Goal: Task Accomplishment & Management: Manage account settings

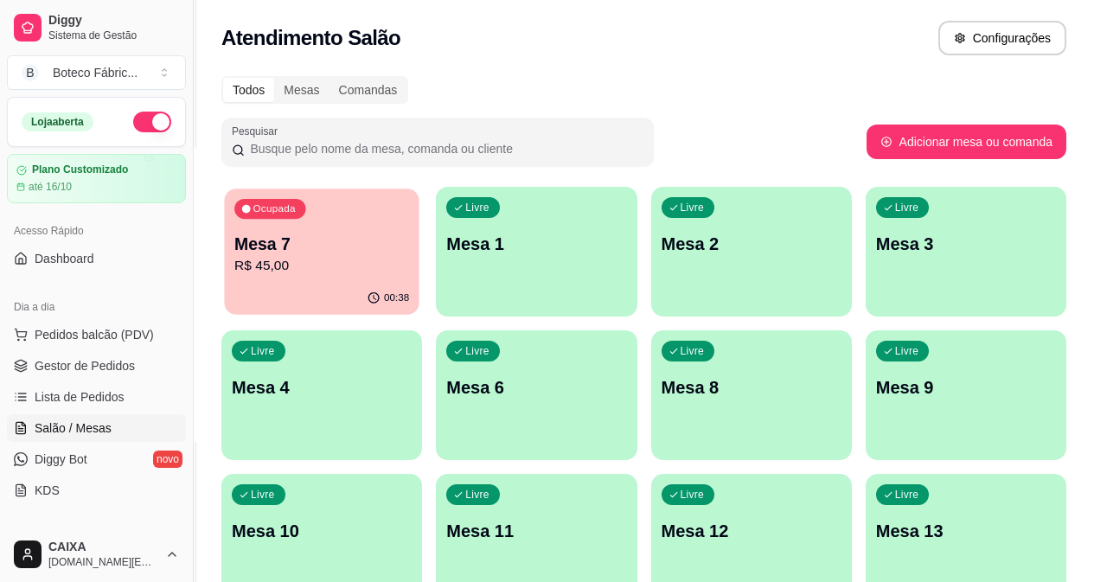
click at [297, 229] on div "Ocupada Mesa 7 R$ 45,00" at bounding box center [321, 235] width 195 height 93
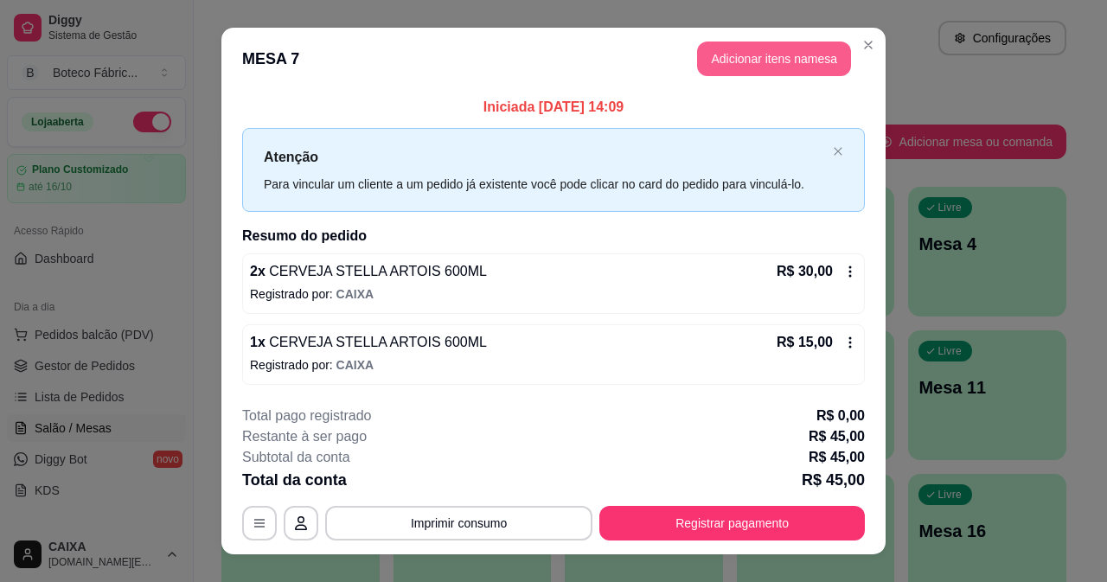
click at [747, 56] on button "Adicionar itens na mesa" at bounding box center [774, 59] width 154 height 35
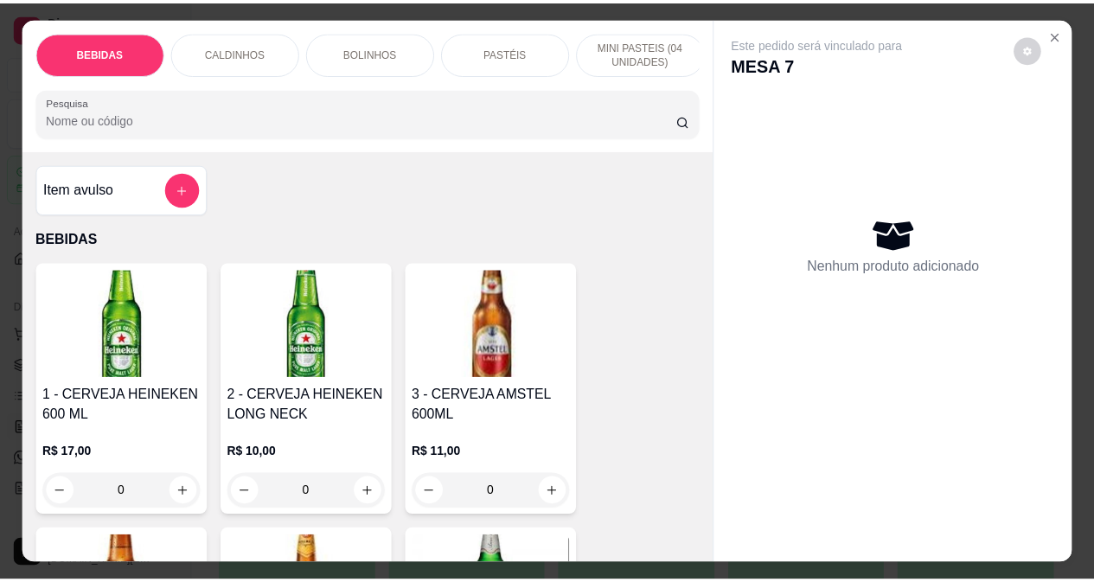
scroll to position [260, 0]
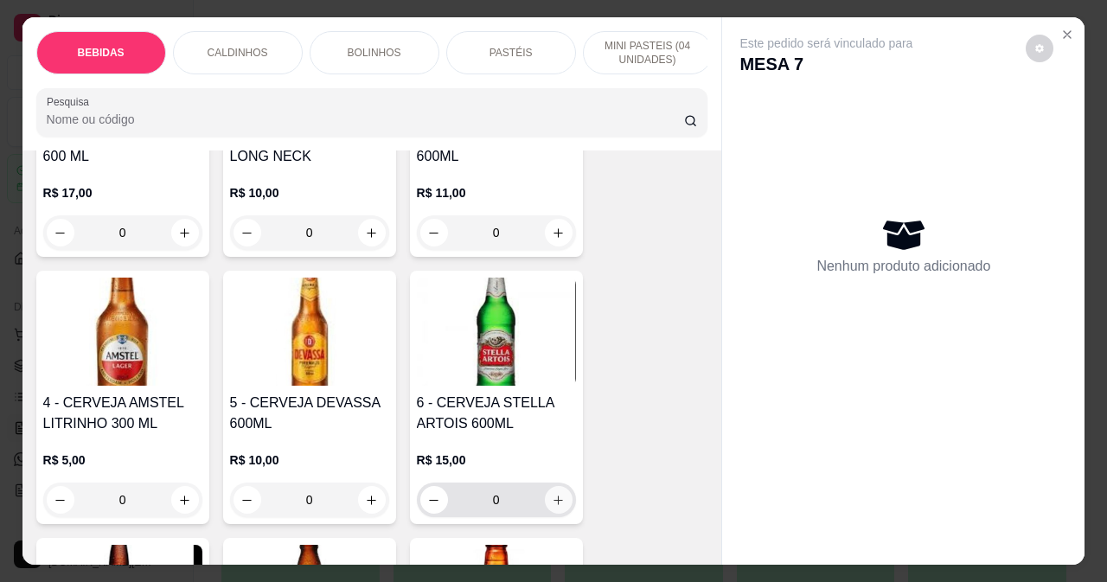
click at [558, 499] on button "increase-product-quantity" at bounding box center [559, 500] width 28 height 28
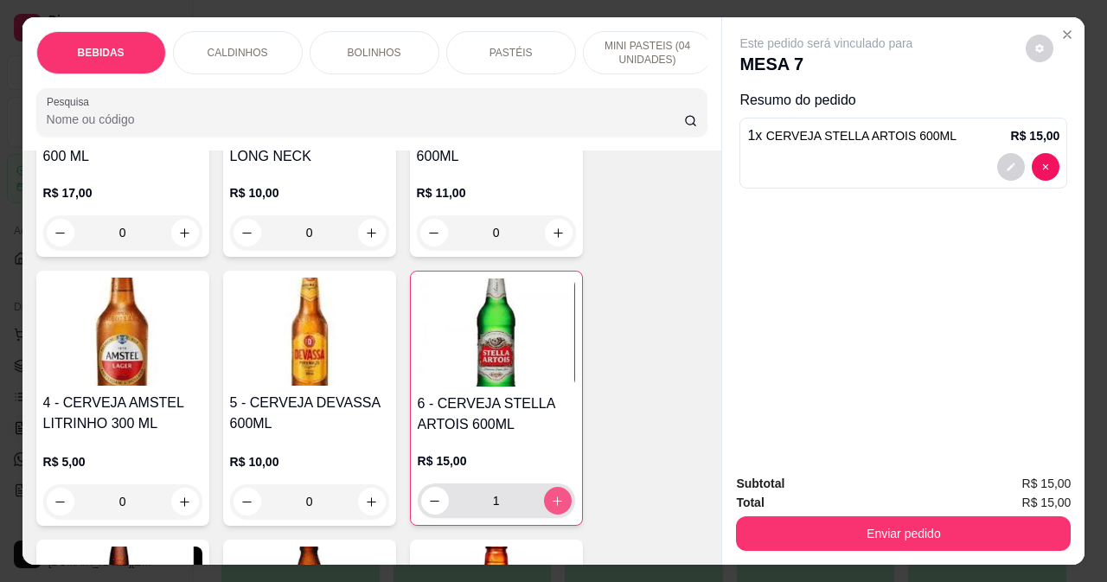
click at [558, 499] on button "increase-product-quantity" at bounding box center [558, 501] width 28 height 28
type input "2"
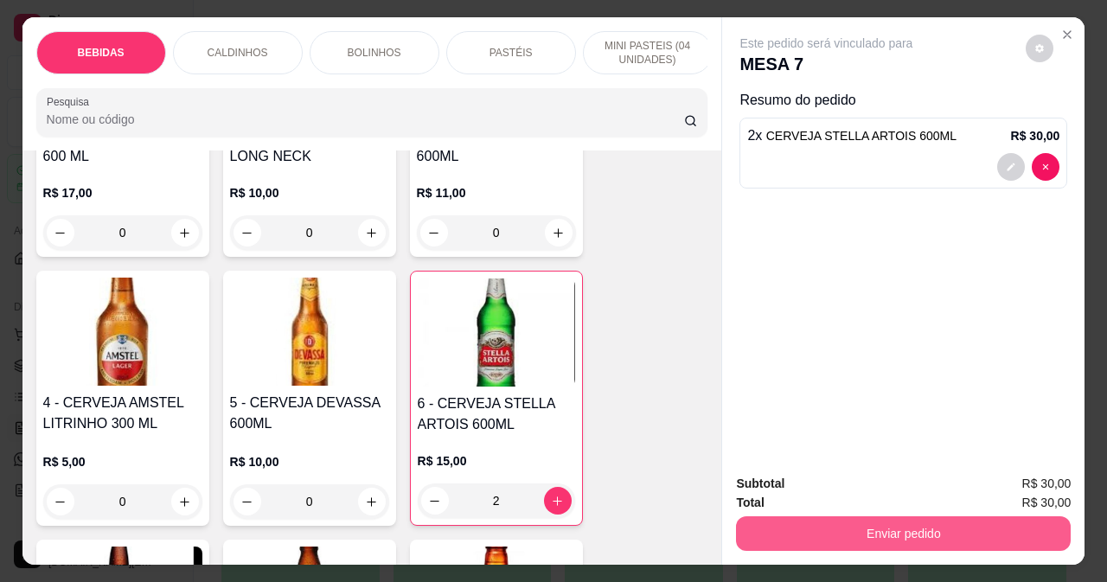
click at [790, 520] on button "Enviar pedido" at bounding box center [903, 533] width 335 height 35
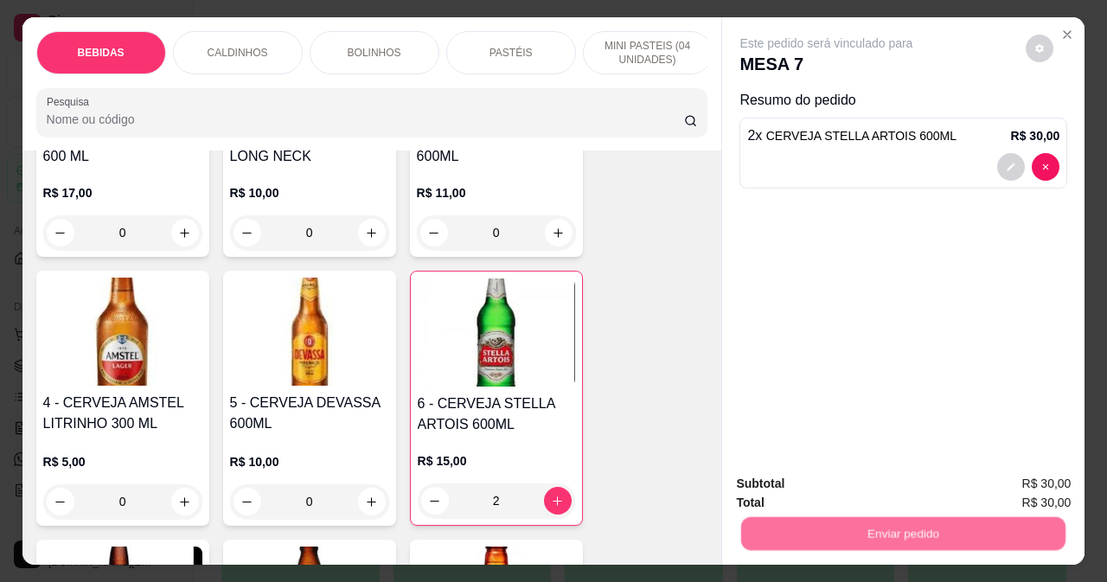
click at [799, 487] on button "Não registrar e enviar pedido" at bounding box center [847, 484] width 180 height 33
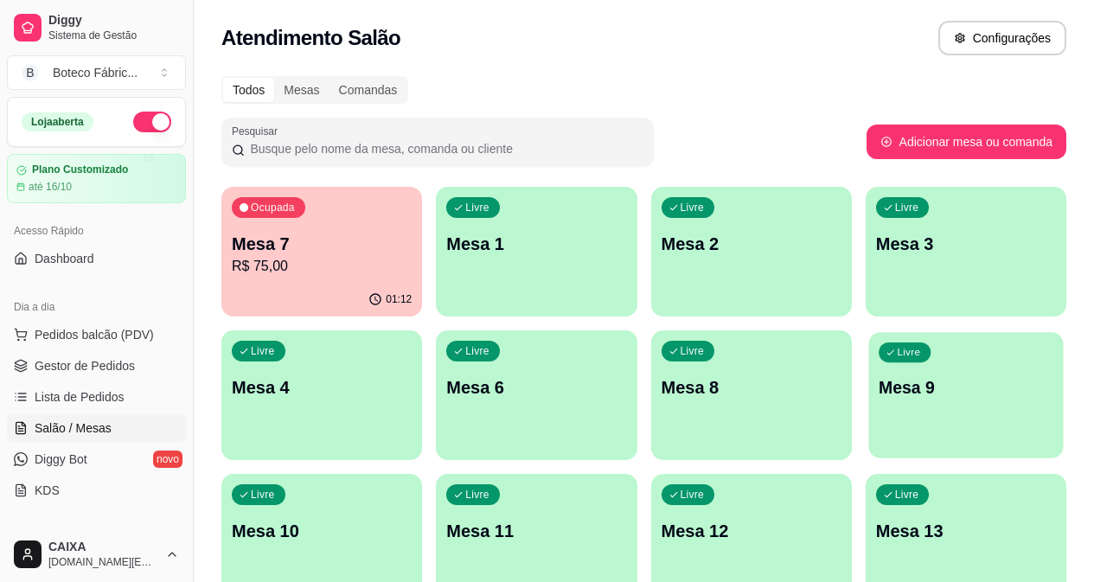
click at [879, 391] on p "Mesa 9" at bounding box center [966, 387] width 175 height 23
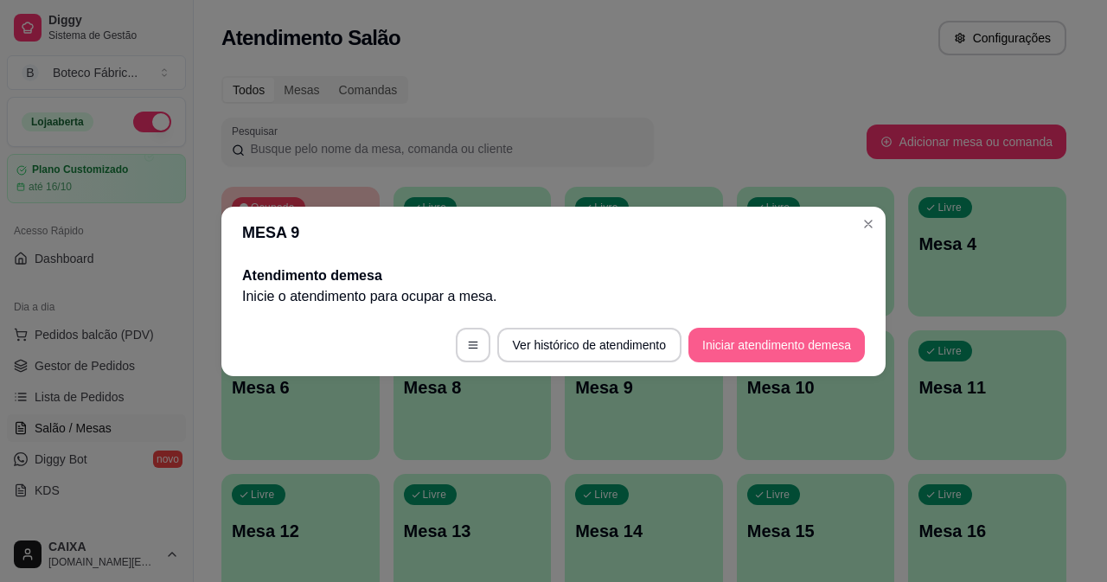
click at [738, 356] on button "Iniciar atendimento de mesa" at bounding box center [777, 345] width 176 height 35
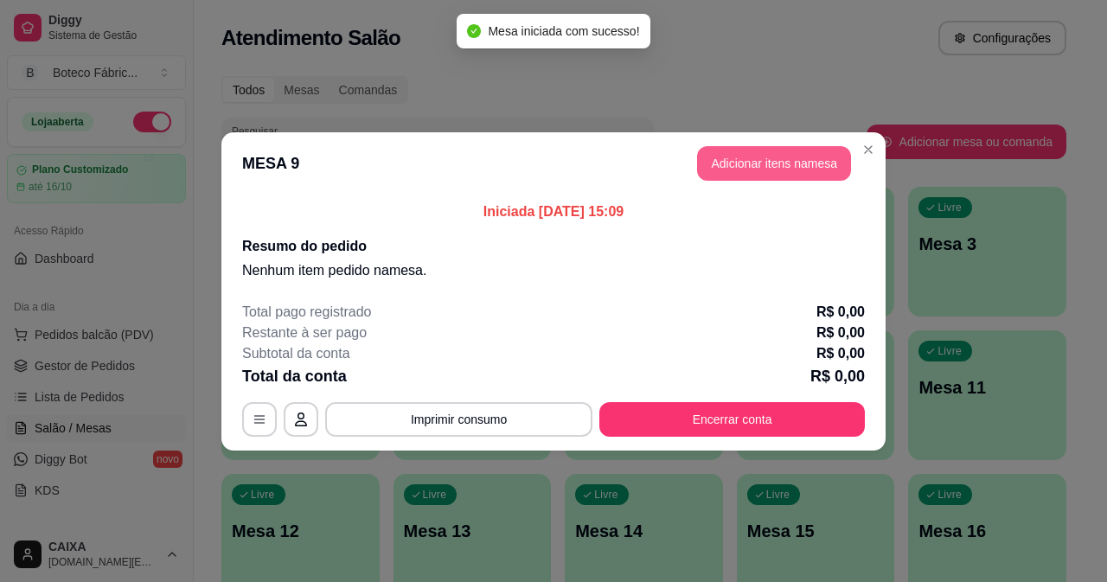
click at [777, 166] on button "Adicionar itens na mesa" at bounding box center [774, 163] width 154 height 35
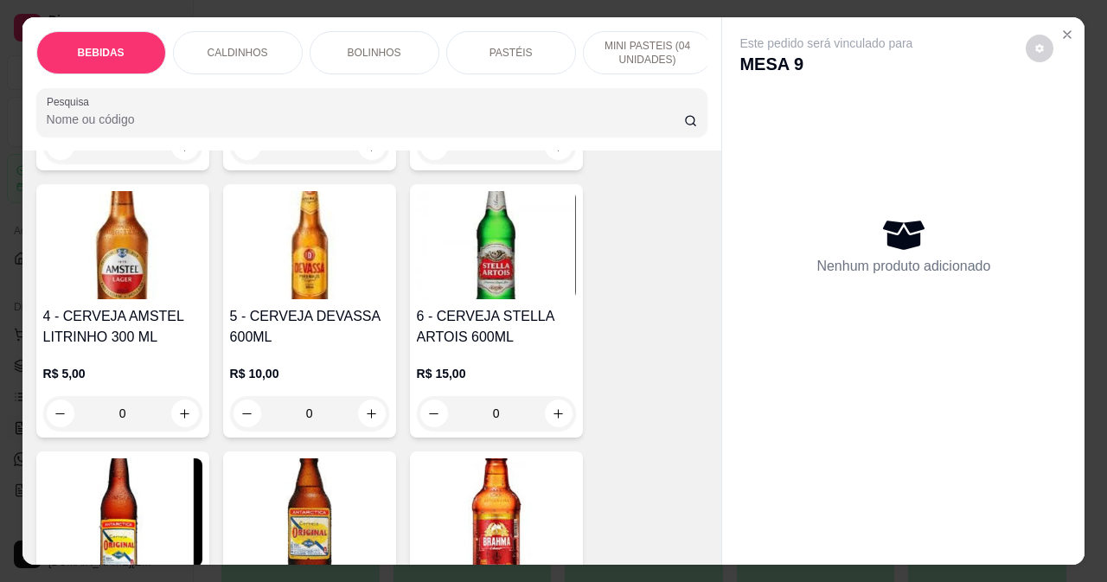
scroll to position [433, 0]
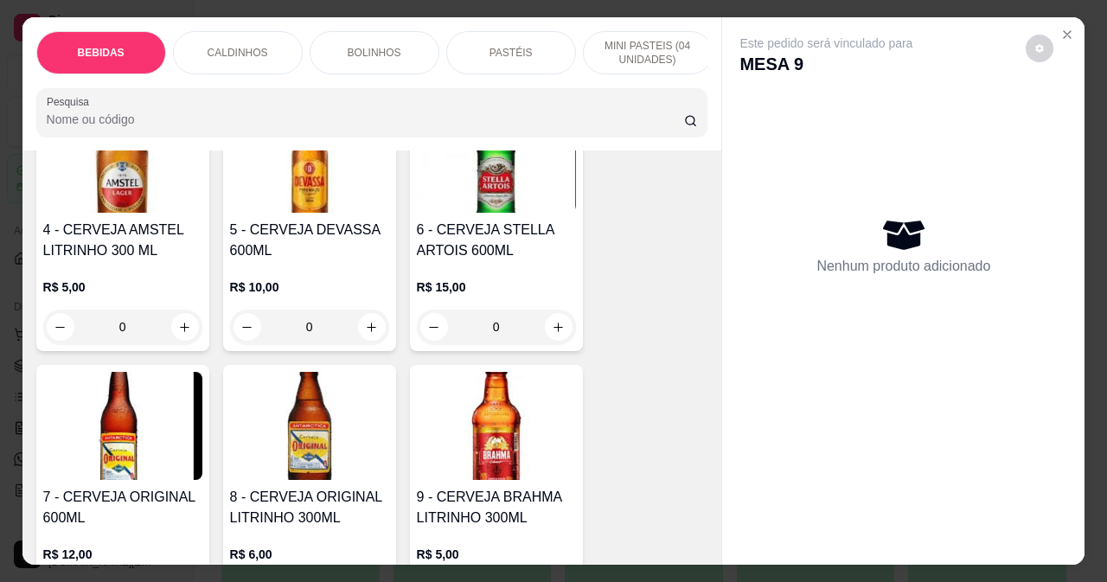
click at [495, 480] on img at bounding box center [496, 426] width 159 height 108
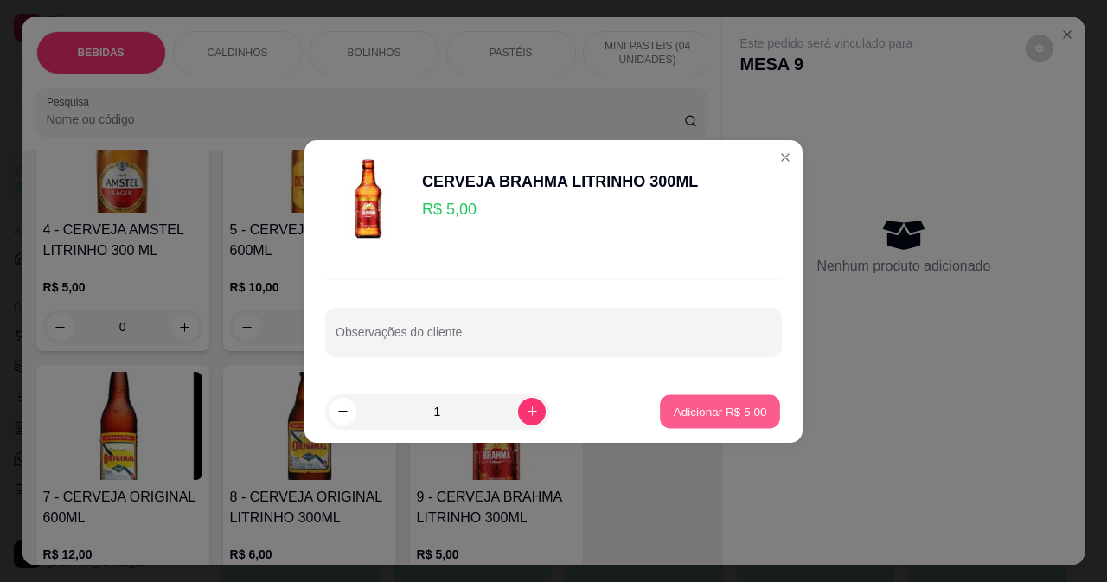
click at [673, 406] on p "Adicionar R$ 5,00" at bounding box center [719, 411] width 93 height 16
type input "1"
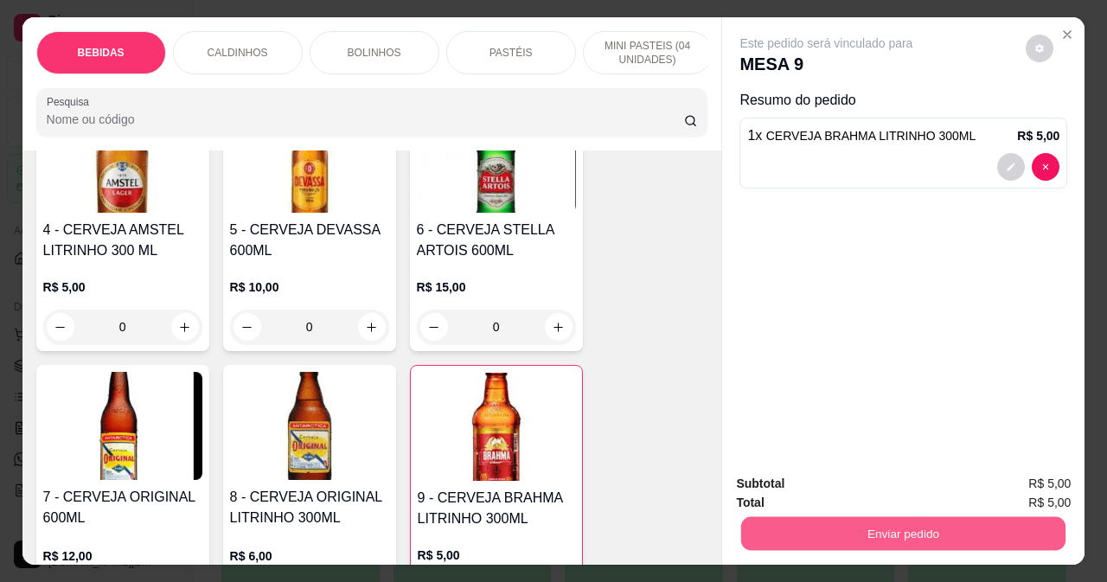
click at [844, 532] on button "Enviar pedido" at bounding box center [903, 533] width 324 height 34
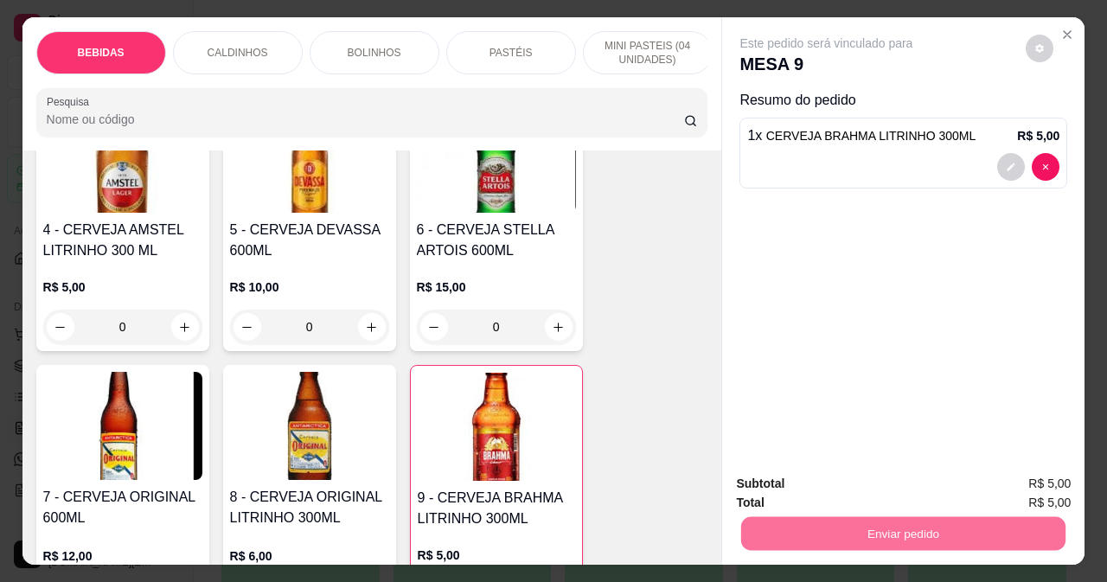
click at [816, 485] on button "Não registrar e enviar pedido" at bounding box center [847, 484] width 180 height 33
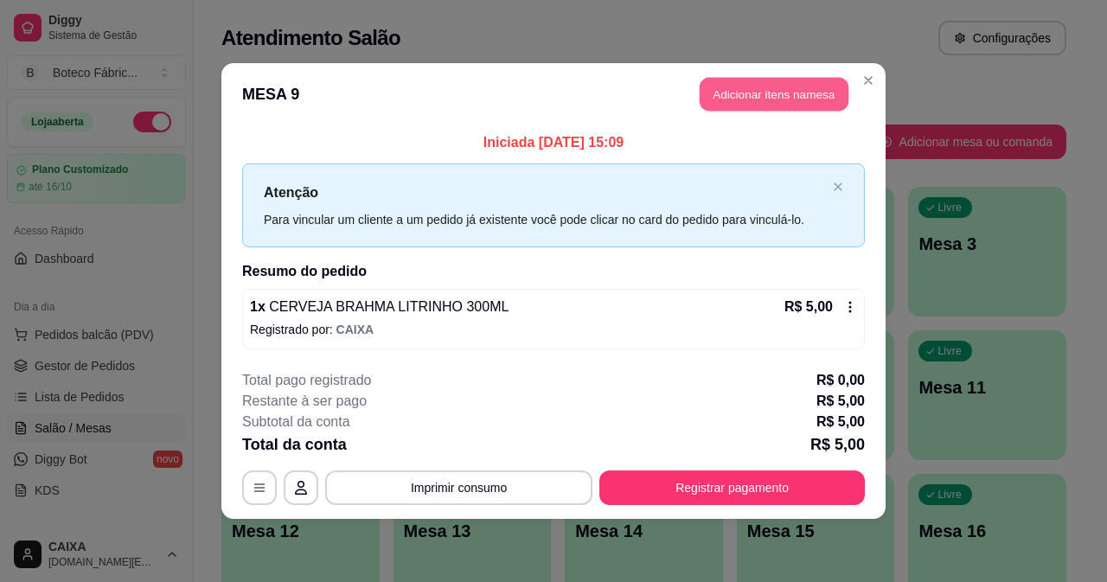
click at [770, 99] on button "Adicionar itens na mesa" at bounding box center [774, 95] width 149 height 34
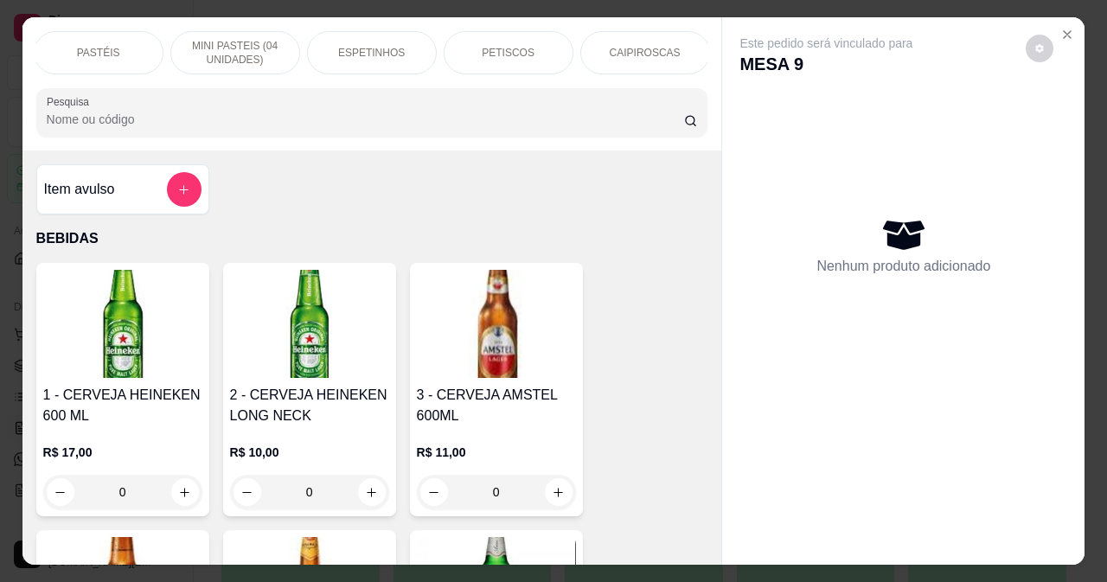
scroll to position [0, 414]
click at [648, 46] on p "CAIPIROSCAS" at bounding box center [643, 53] width 71 height 14
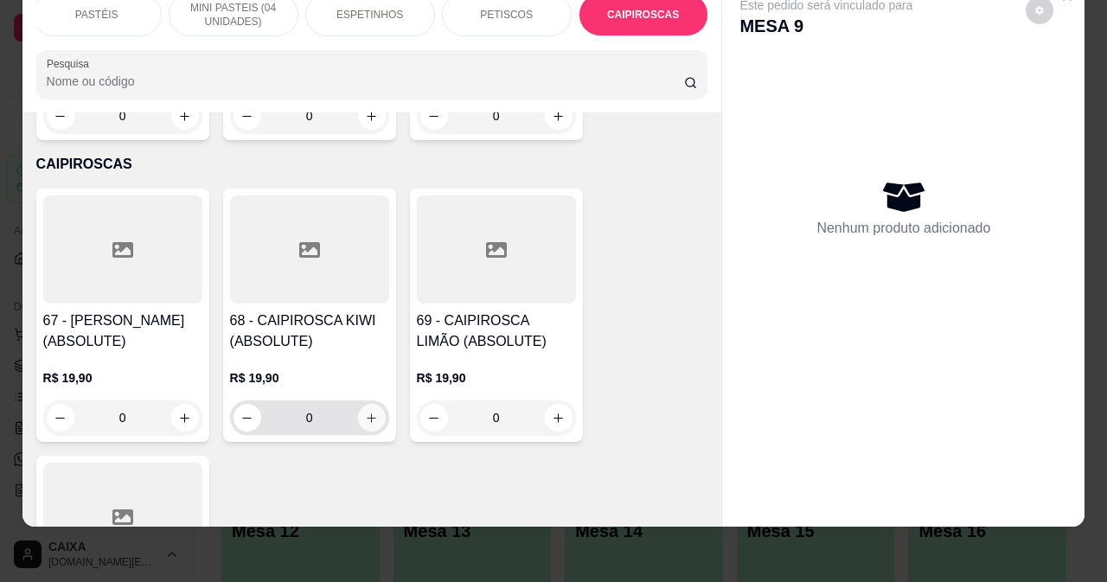
click at [374, 404] on button "increase-product-quantity" at bounding box center [372, 418] width 28 height 28
type input "1"
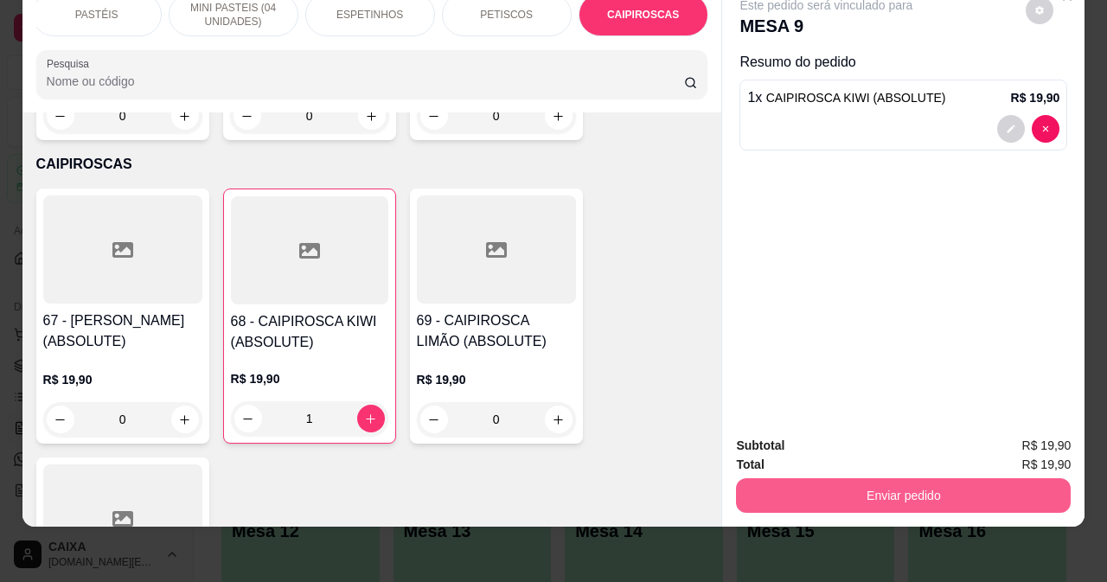
click at [836, 487] on button "Enviar pedido" at bounding box center [903, 495] width 335 height 35
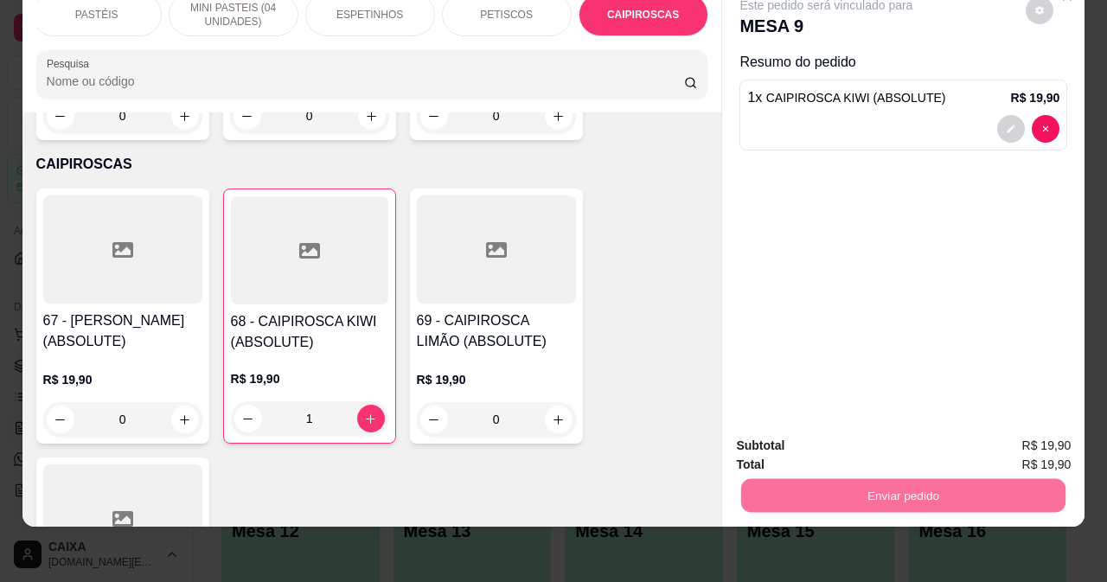
click at [776, 439] on button "Não registrar e enviar pedido" at bounding box center [847, 440] width 175 height 32
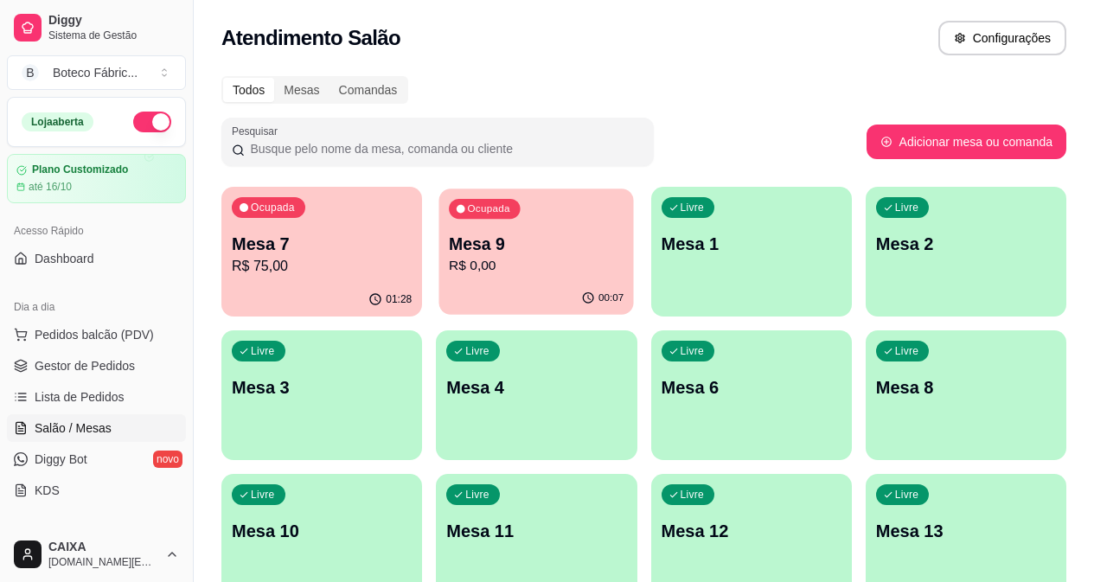
click at [467, 274] on p "R$ 0,00" at bounding box center [536, 266] width 175 height 20
click at [457, 281] on div "Ocupada Mesa 9 R$ 0,00" at bounding box center [536, 235] width 195 height 93
click at [450, 229] on div "Ocupada Mesa 9 R$ 0,00" at bounding box center [536, 235] width 195 height 93
click at [510, 230] on div "Ocupada Mesa 9 R$ 0,00" at bounding box center [536, 235] width 201 height 96
click at [506, 312] on div "00:08" at bounding box center [536, 300] width 201 height 34
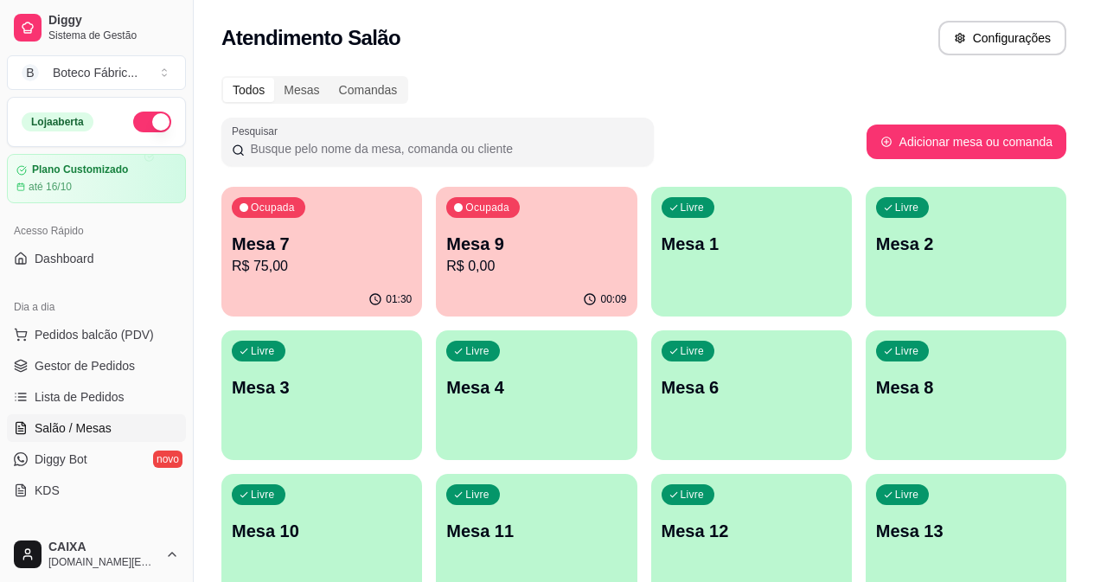
click at [298, 247] on p "Mesa 7" at bounding box center [322, 244] width 180 height 24
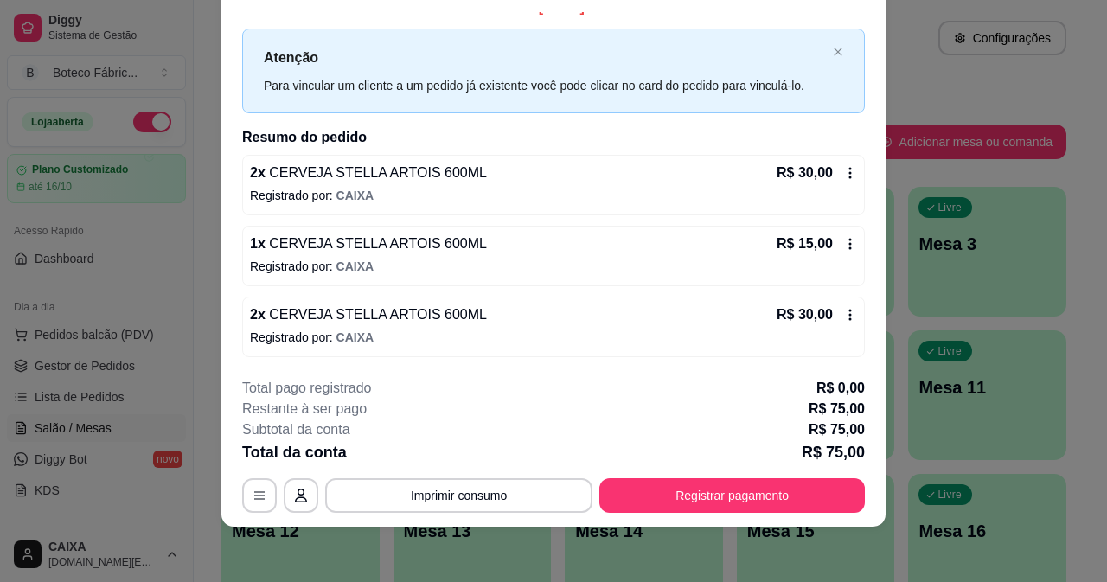
scroll to position [0, 0]
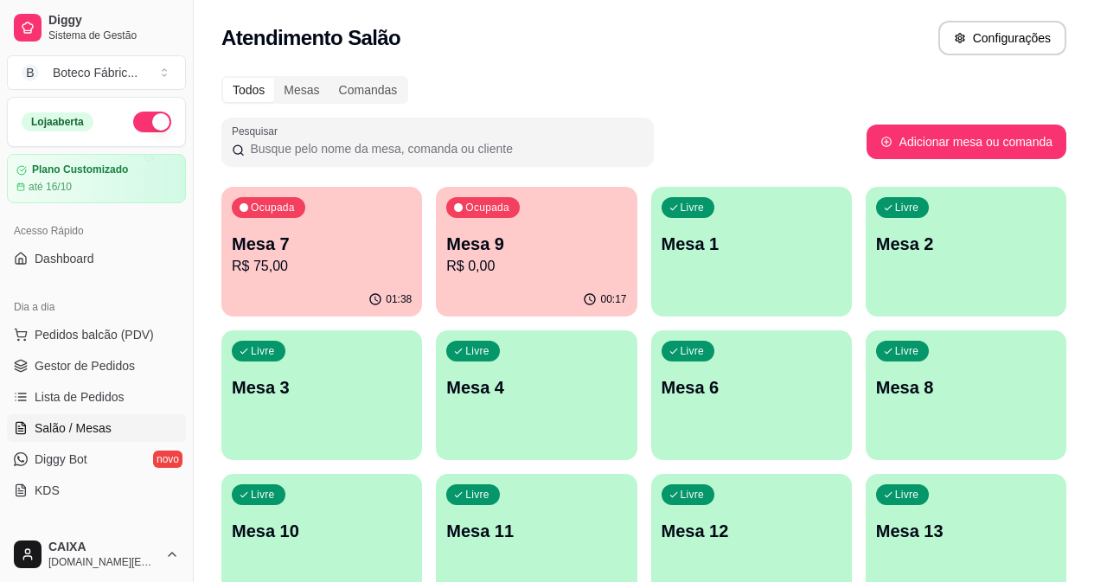
click at [325, 246] on p "Mesa 7" at bounding box center [322, 244] width 180 height 24
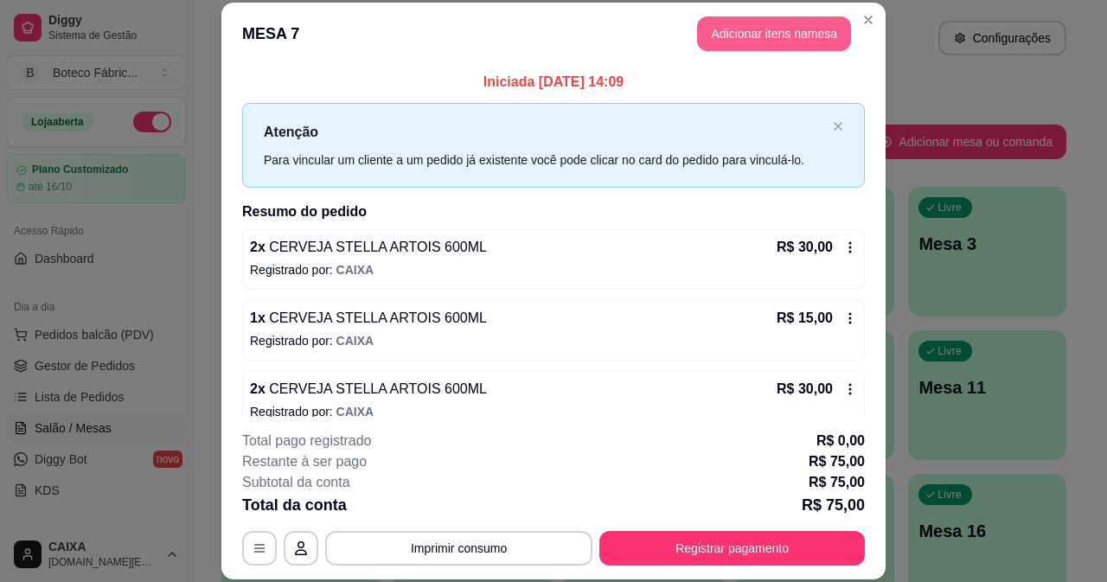
click at [741, 28] on button "Adicionar itens na mesa" at bounding box center [774, 33] width 154 height 35
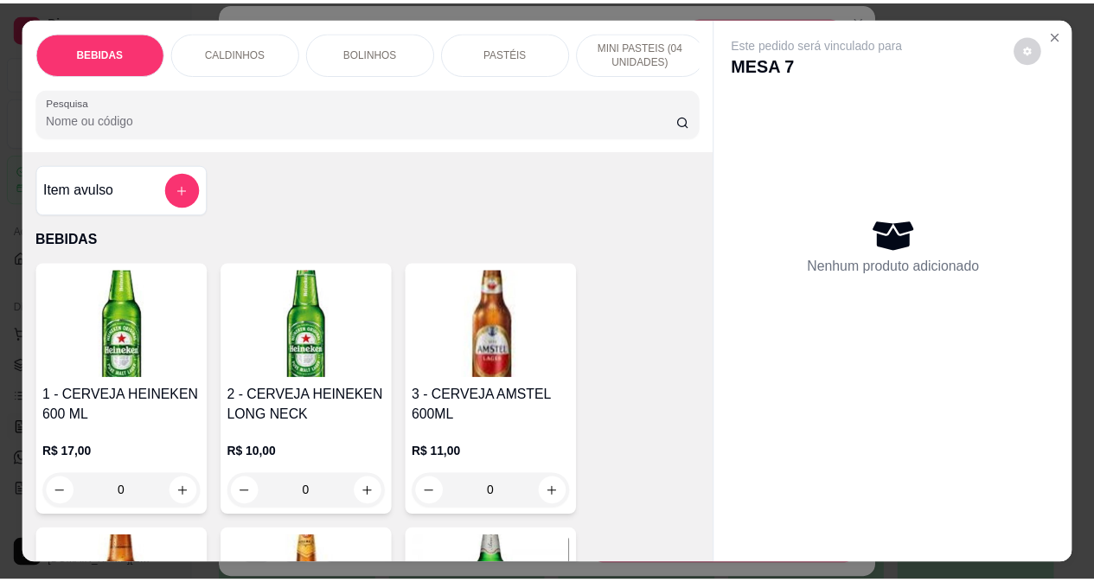
scroll to position [260, 0]
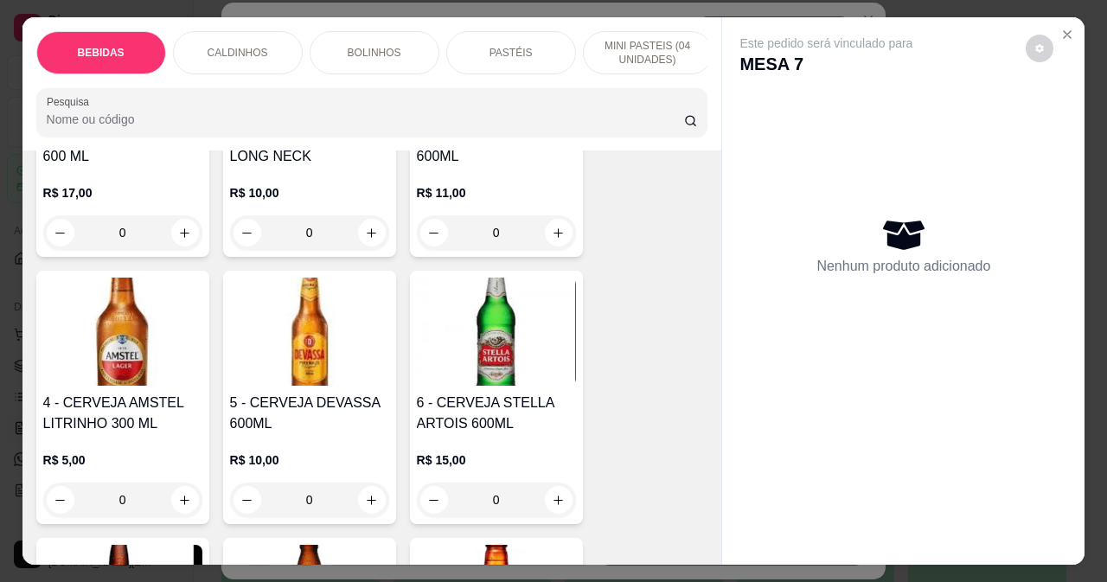
click at [470, 375] on img at bounding box center [496, 332] width 159 height 108
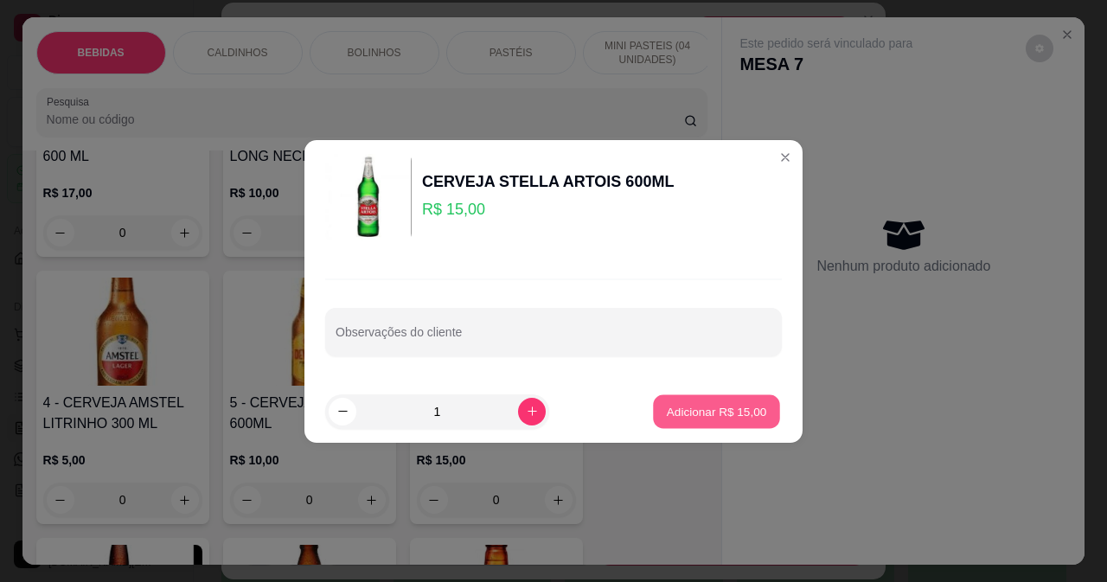
click at [673, 407] on p "Adicionar R$ 15,00" at bounding box center [717, 411] width 100 height 16
type input "1"
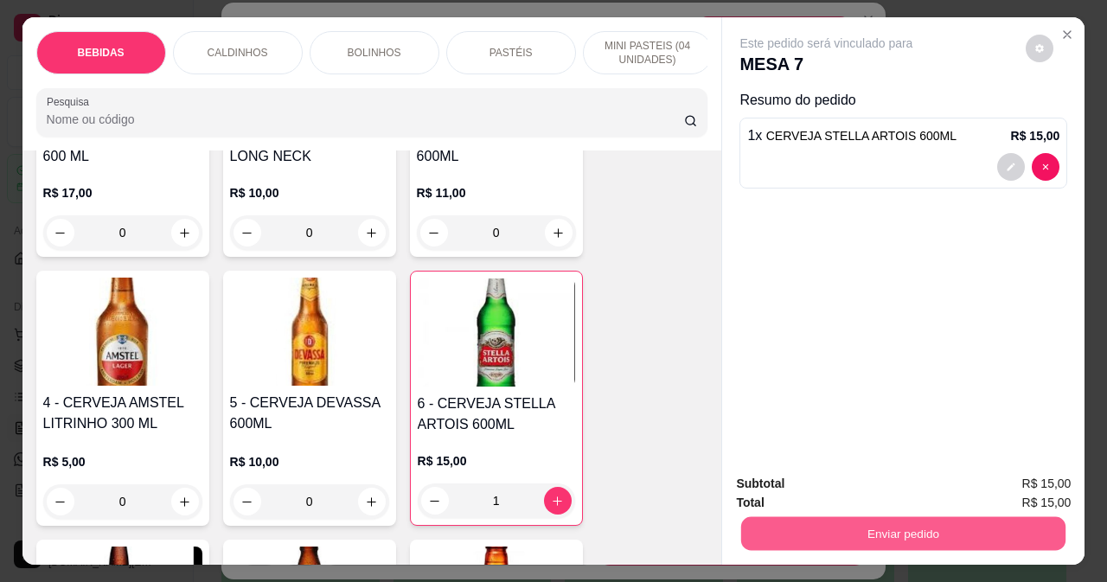
click at [783, 519] on button "Enviar pedido" at bounding box center [903, 533] width 324 height 34
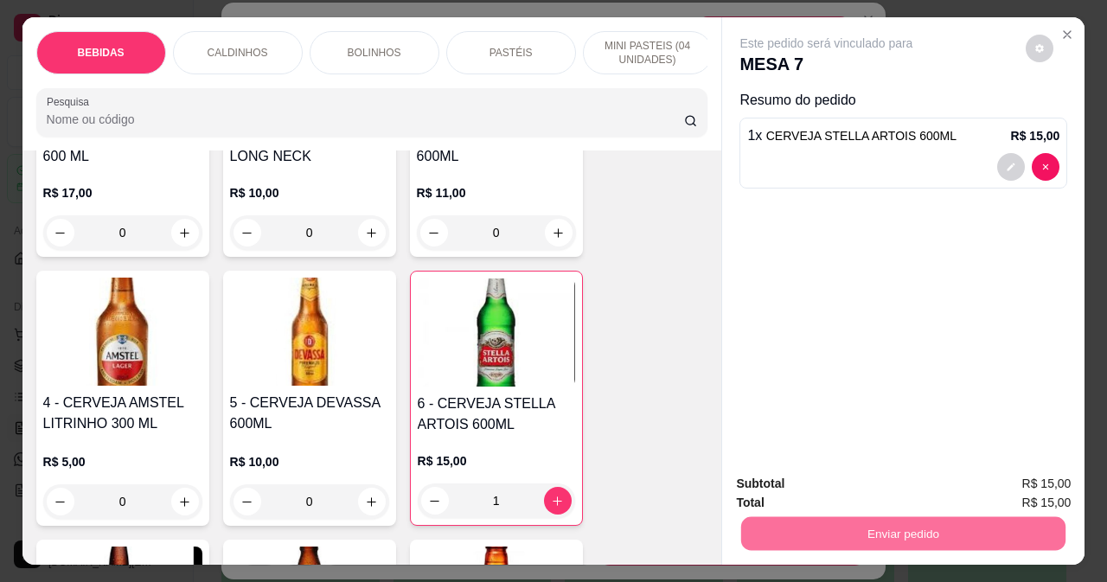
click at [790, 478] on button "Não registrar e enviar pedido" at bounding box center [847, 484] width 175 height 32
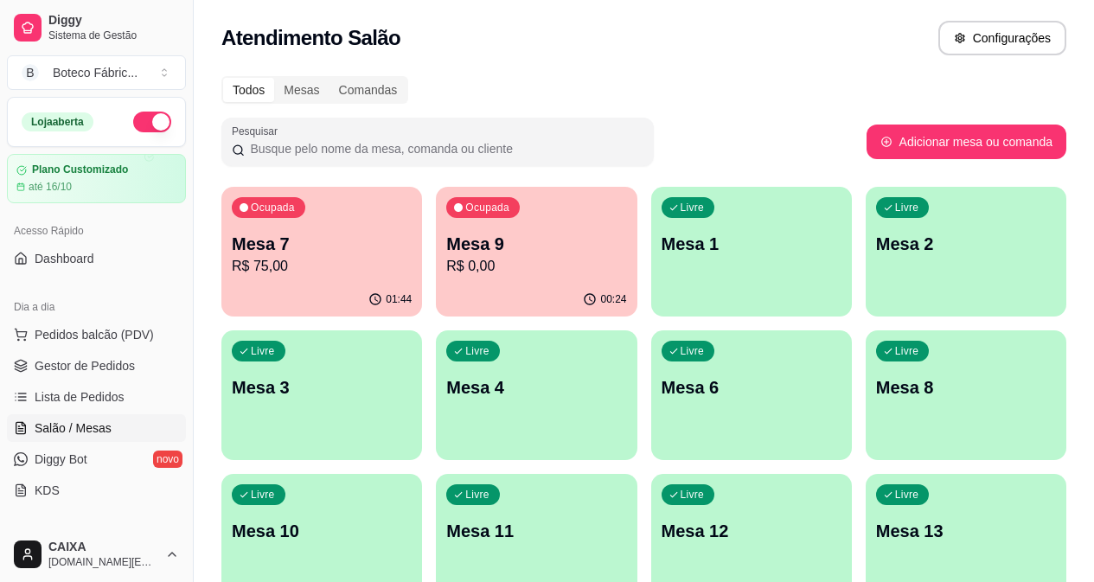
click at [481, 282] on button "Ocupada Mesa 9 R$ 0,00 00:24" at bounding box center [536, 252] width 201 height 130
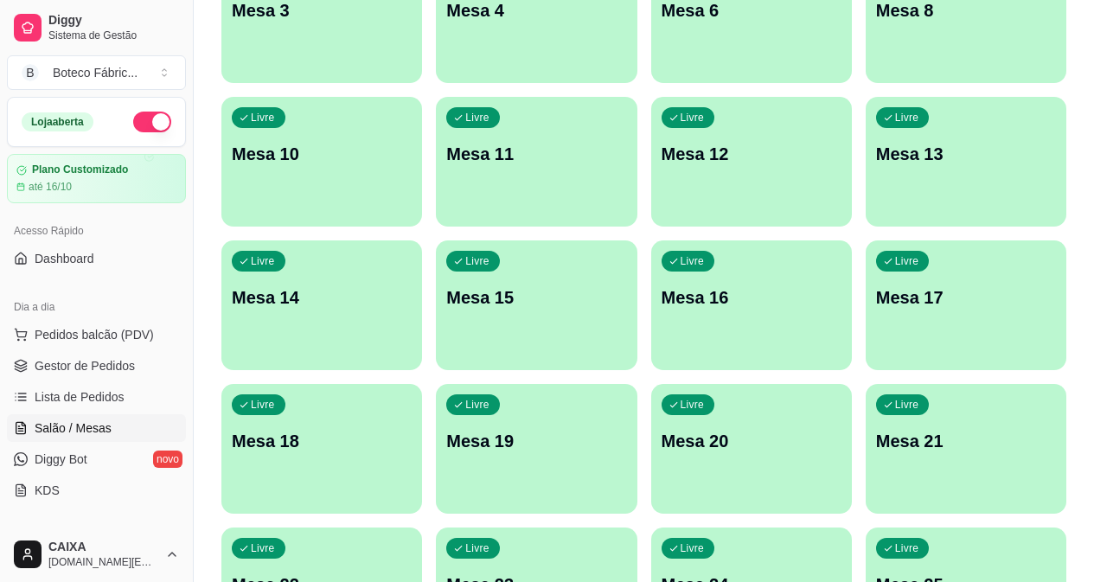
scroll to position [0, 0]
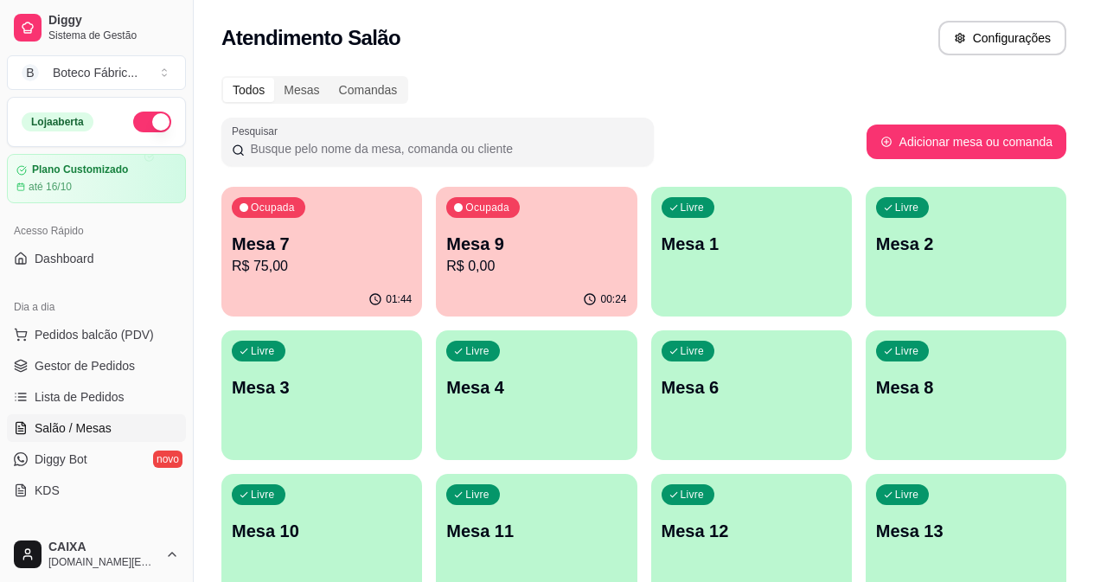
click at [455, 279] on div "Ocupada Mesa 9 R$ 0,00" at bounding box center [536, 235] width 201 height 96
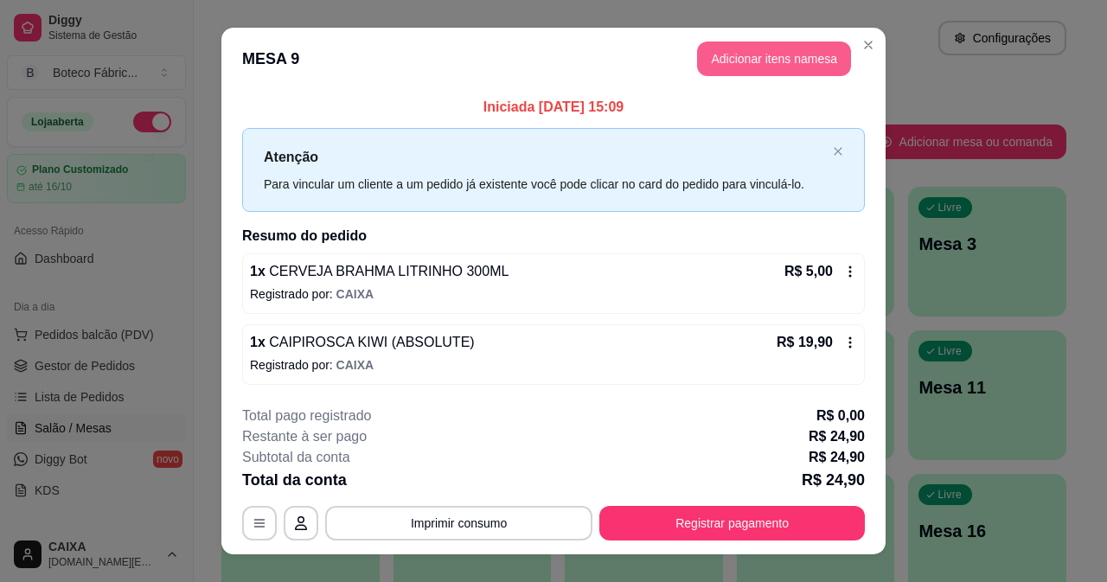
click at [739, 55] on button "Adicionar itens na mesa" at bounding box center [774, 59] width 154 height 35
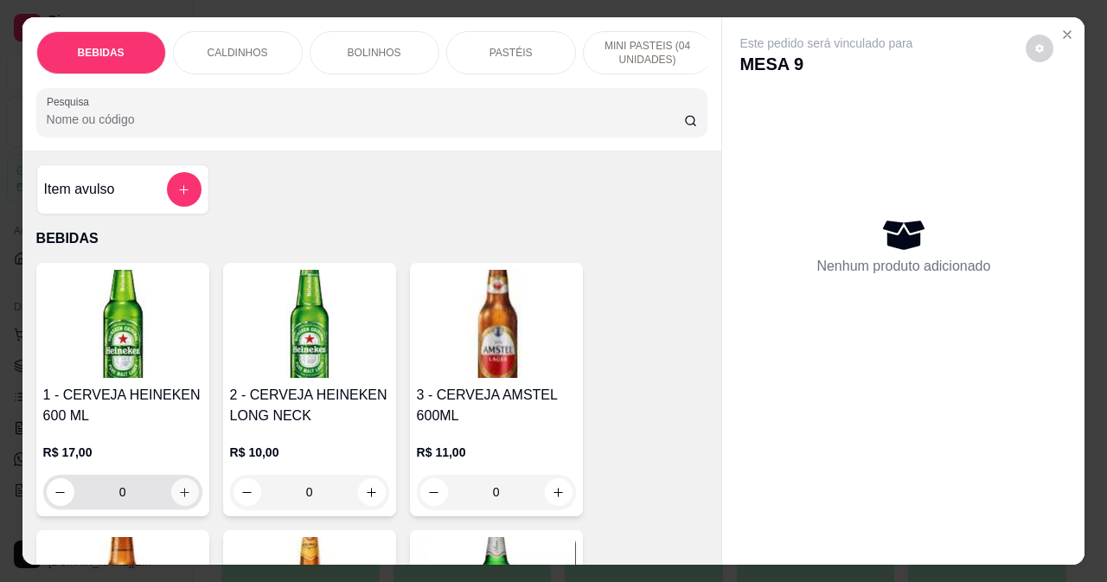
click at [184, 499] on icon "increase-product-quantity" at bounding box center [184, 492] width 13 height 13
type input "1"
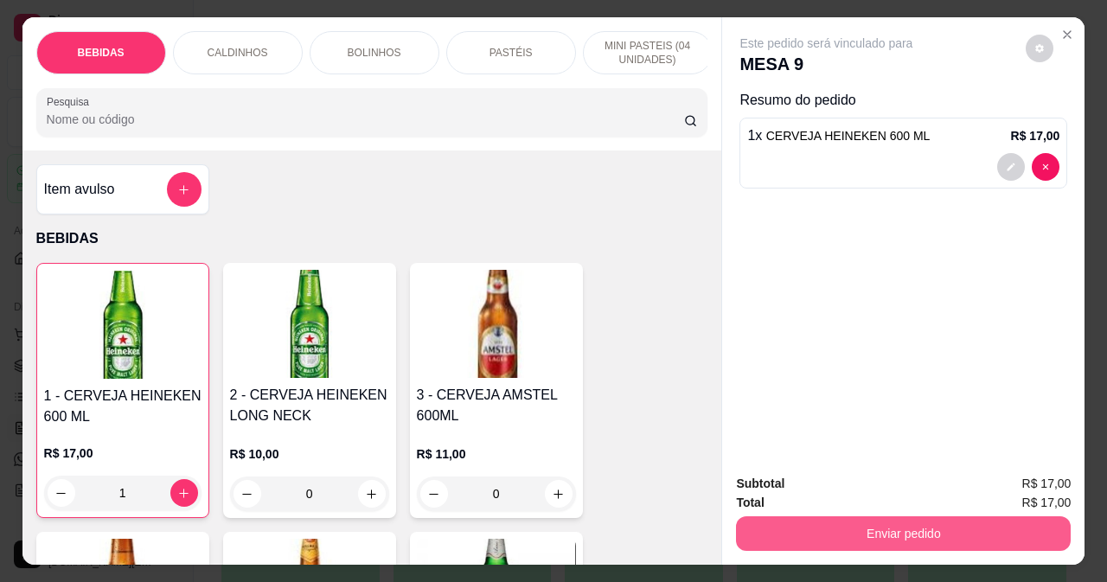
click at [872, 525] on button "Enviar pedido" at bounding box center [903, 533] width 335 height 35
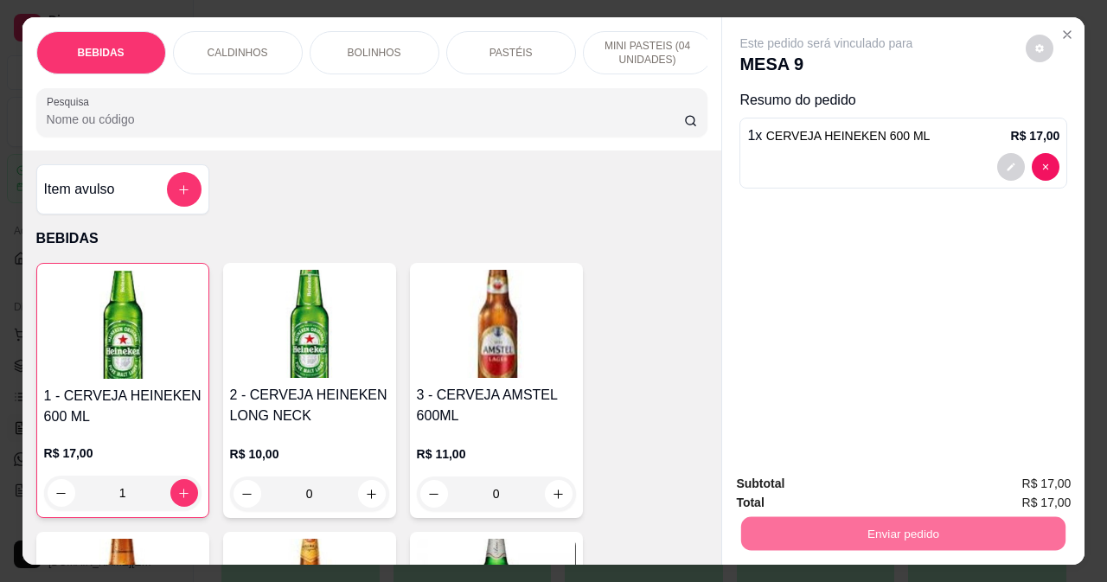
click at [863, 487] on button "Não registrar e enviar pedido" at bounding box center [847, 484] width 175 height 32
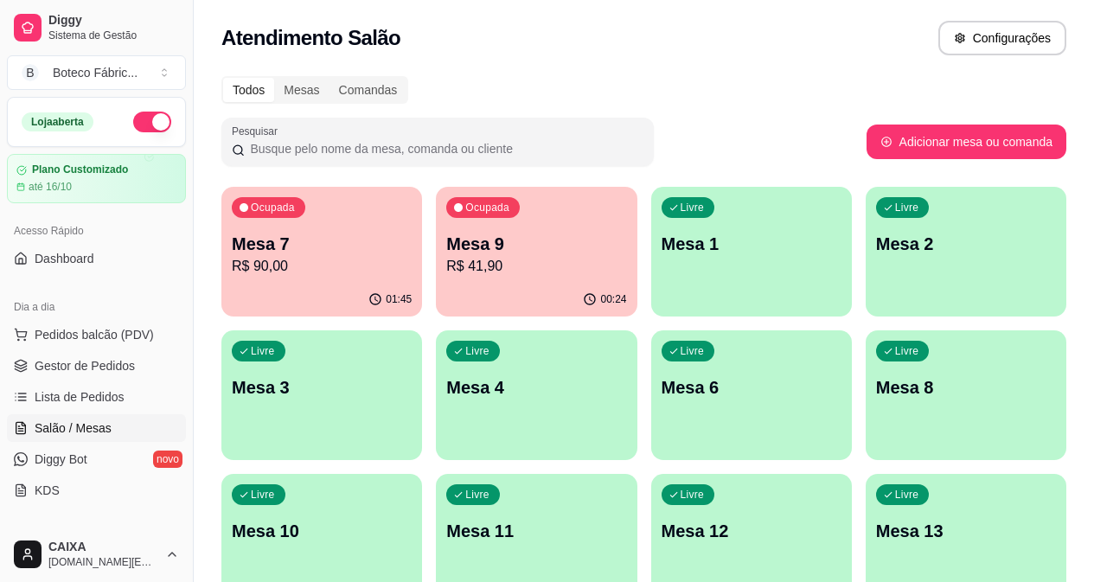
click at [484, 274] on p "R$ 41,90" at bounding box center [536, 266] width 180 height 21
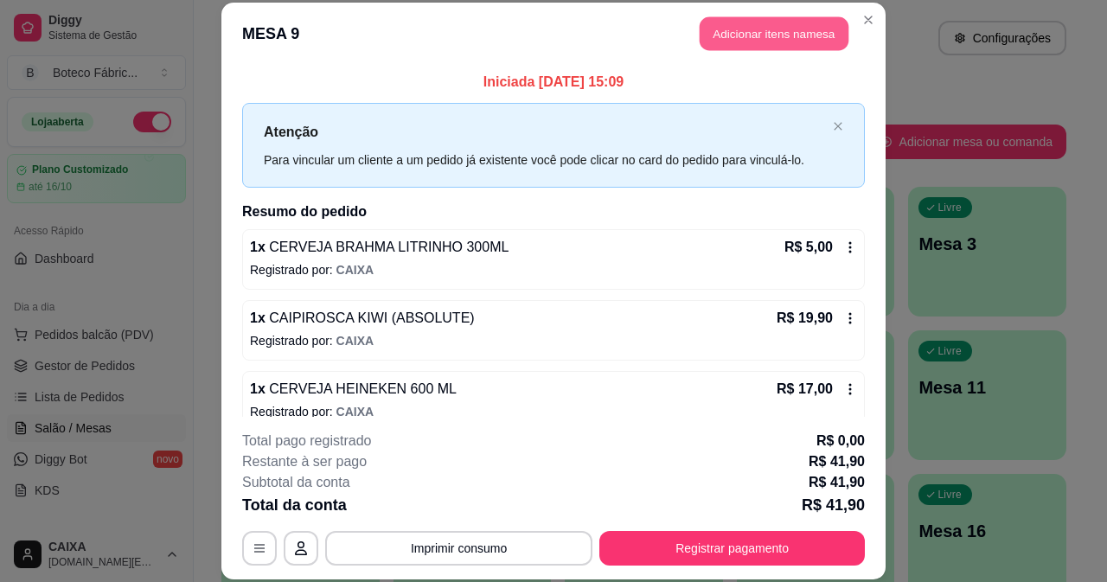
click at [780, 28] on button "Adicionar itens na mesa" at bounding box center [774, 34] width 149 height 34
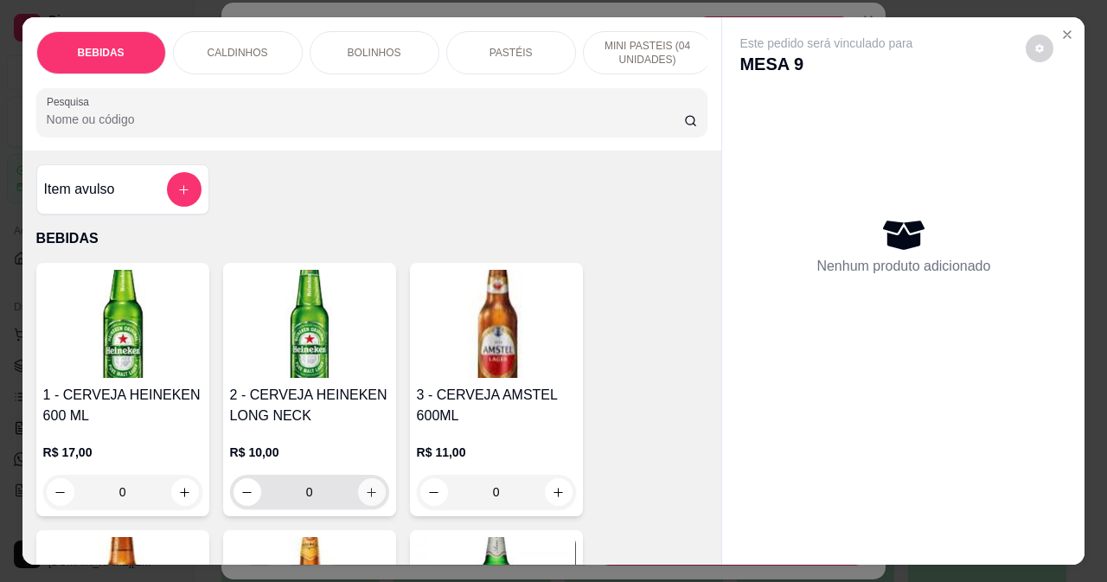
click at [372, 504] on button "increase-product-quantity" at bounding box center [372, 492] width 28 height 28
type input "1"
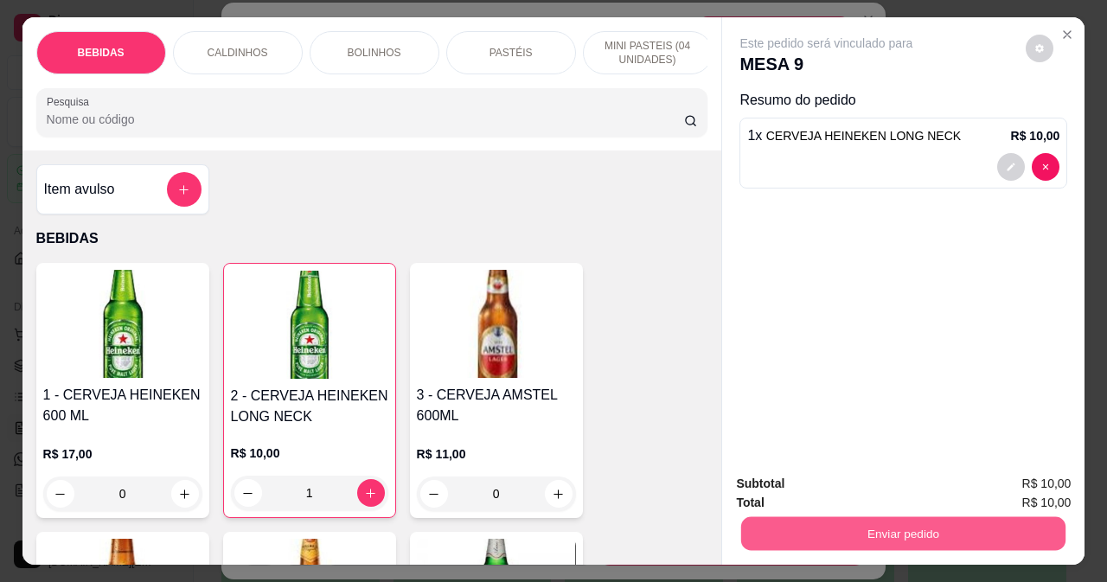
click at [816, 519] on button "Enviar pedido" at bounding box center [903, 533] width 324 height 34
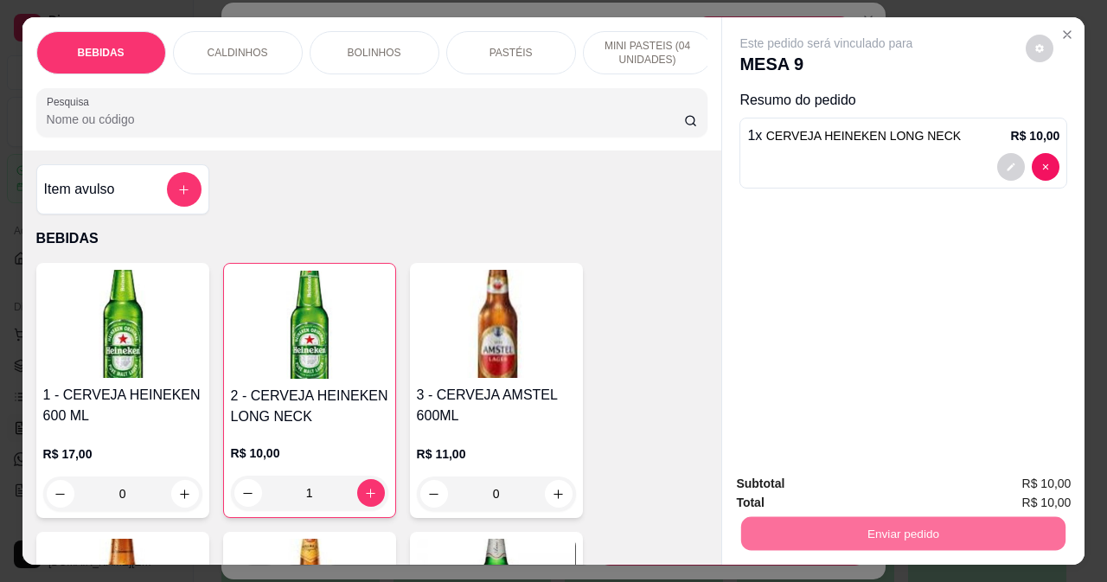
click at [786, 483] on button "Não registrar e enviar pedido" at bounding box center [847, 484] width 180 height 33
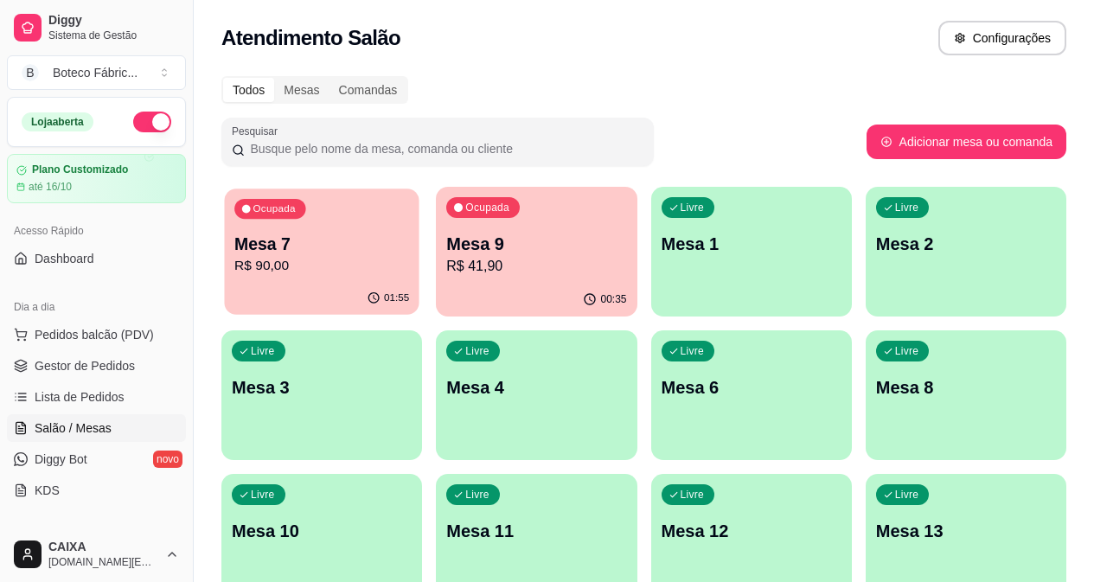
click at [300, 273] on p "R$ 90,00" at bounding box center [321, 266] width 175 height 20
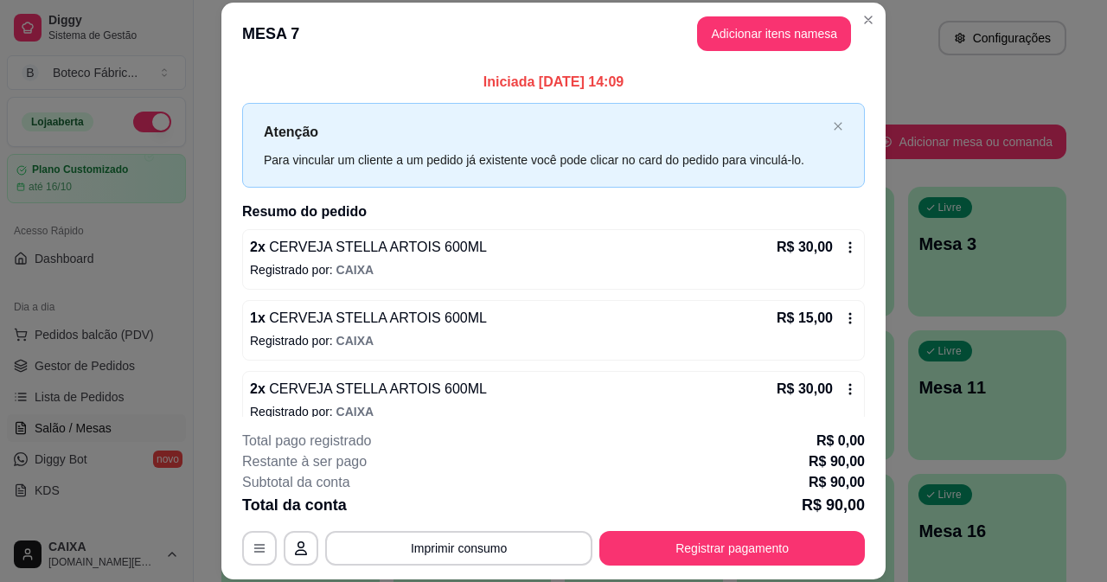
scroll to position [93, 0]
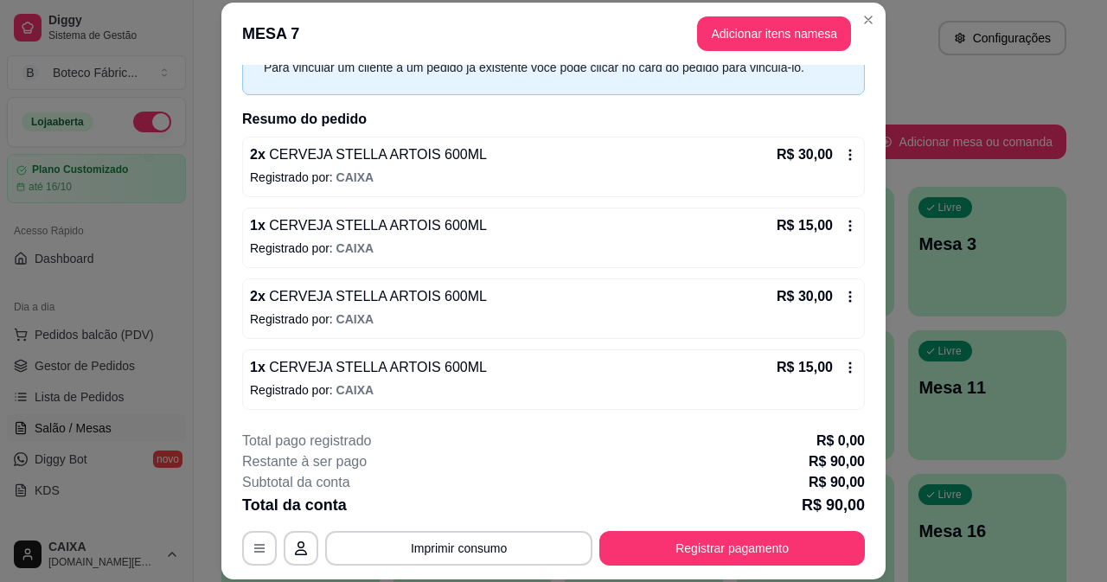
click at [334, 301] on span "CERVEJA STELLA ARTOIS 600ML" at bounding box center [376, 296] width 221 height 15
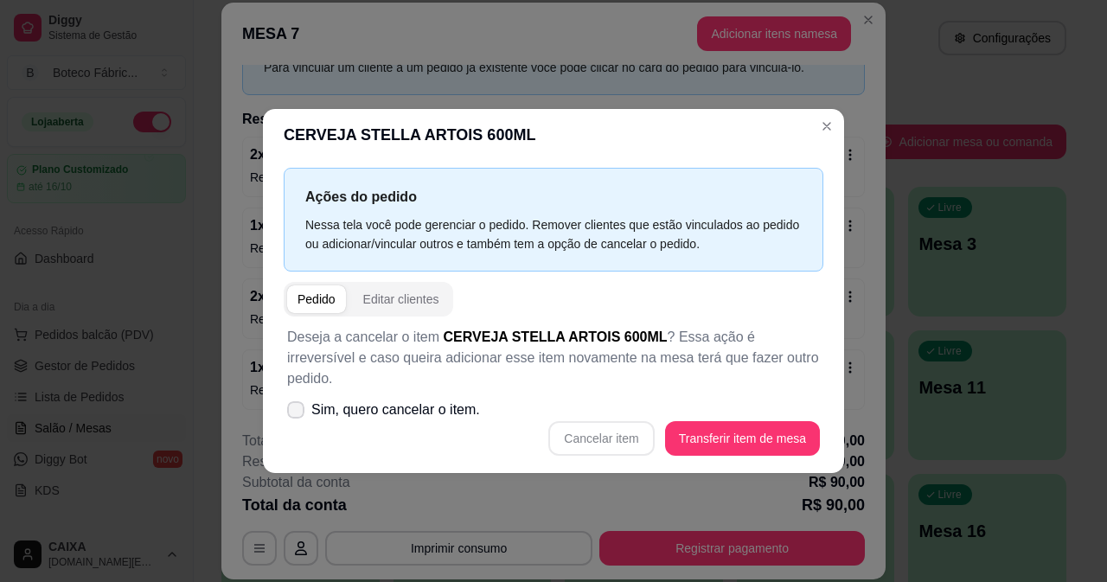
click at [395, 401] on span "Sim, quero cancelar o item." at bounding box center [395, 410] width 169 height 21
click at [298, 413] on input "Sim, quero cancelar o item." at bounding box center [291, 418] width 11 height 11
checkbox input "true"
click at [589, 427] on button "Cancelar item" at bounding box center [601, 438] width 103 height 34
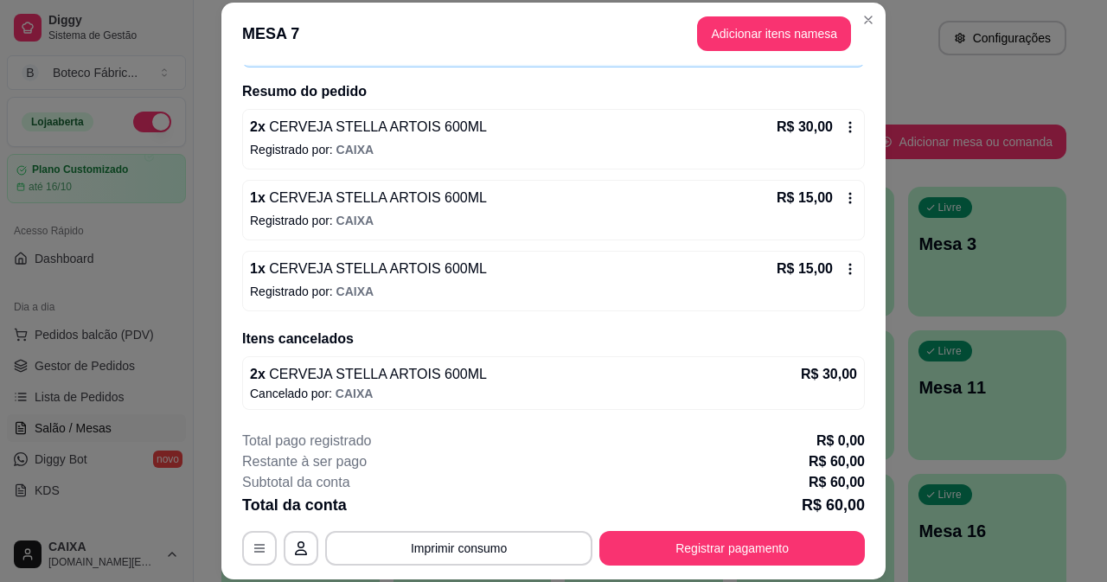
scroll to position [53, 0]
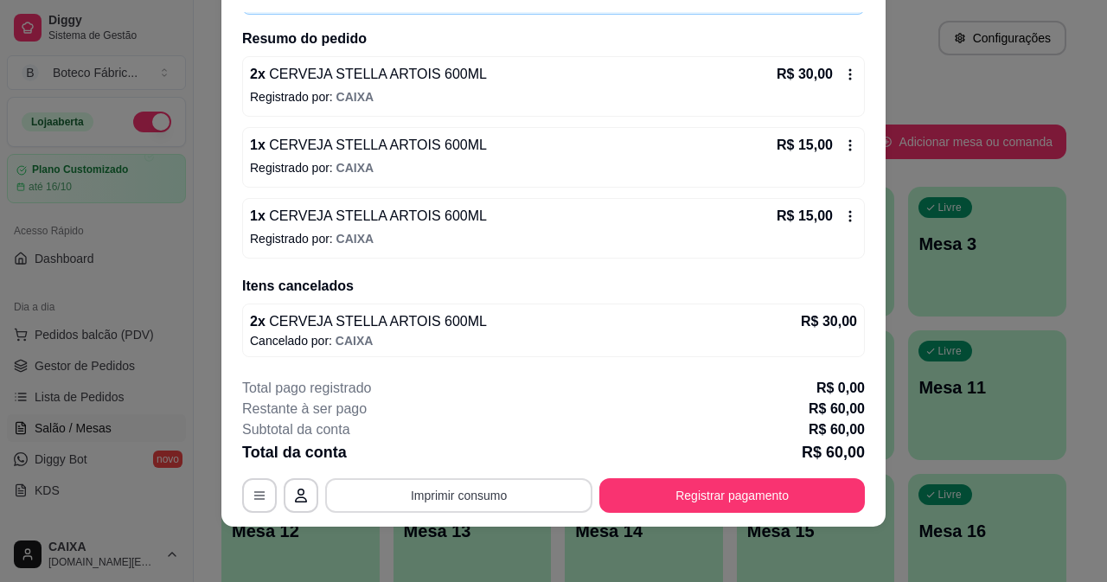
click at [532, 499] on button "Imprimir consumo" at bounding box center [458, 495] width 267 height 35
click at [475, 464] on button "IMPRESSORA" at bounding box center [458, 456] width 125 height 28
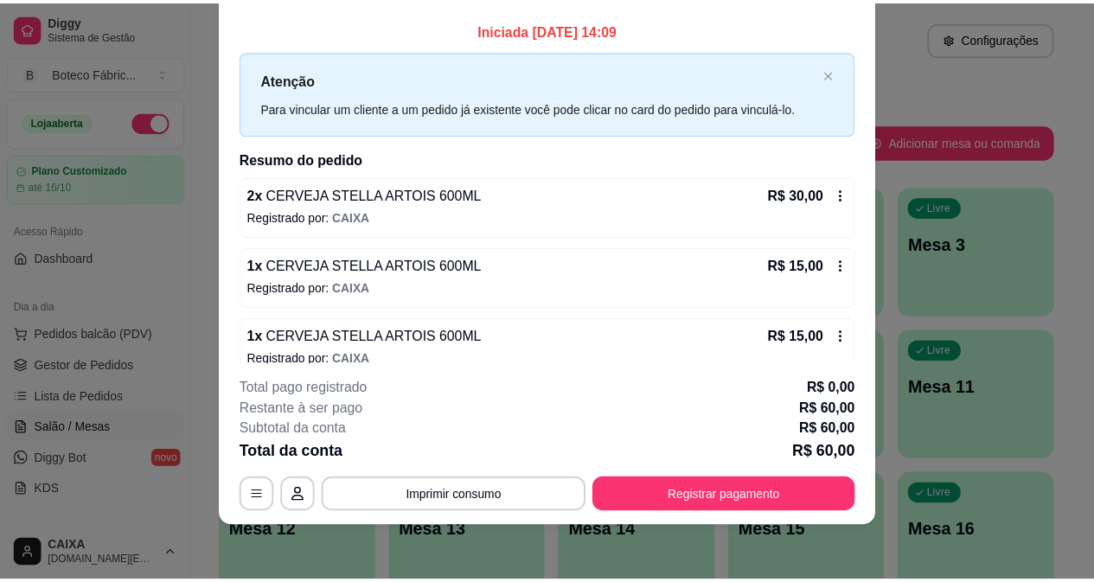
scroll to position [0, 0]
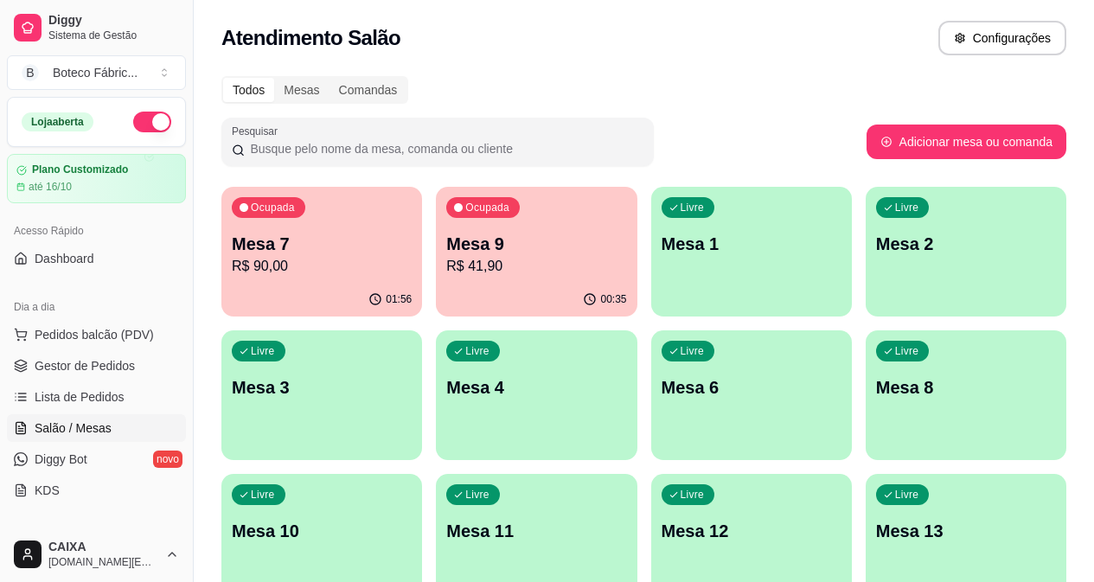
click at [662, 241] on p "Mesa 1" at bounding box center [752, 244] width 180 height 24
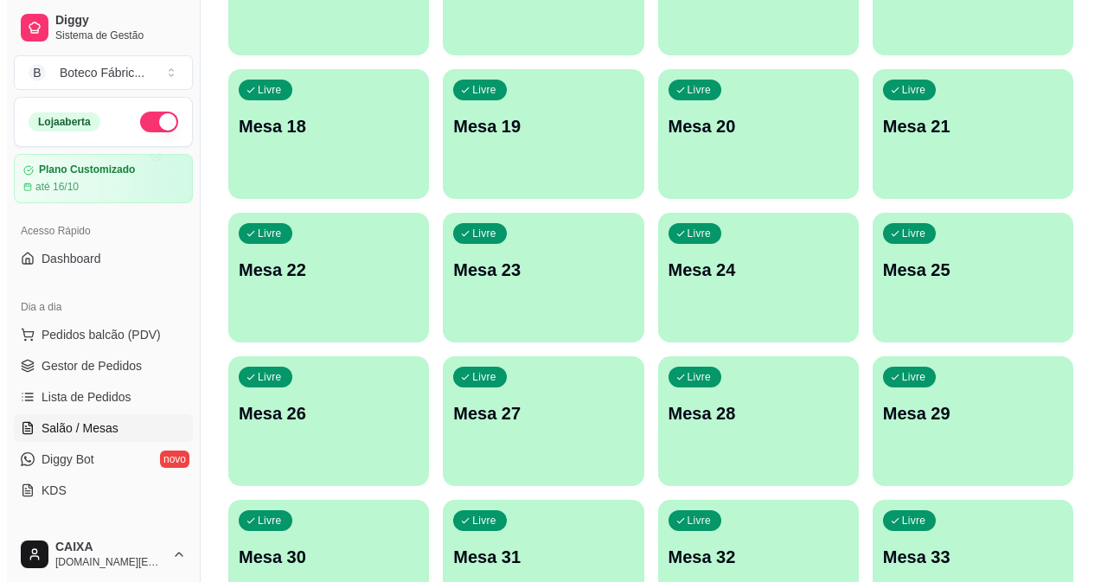
scroll to position [810, 0]
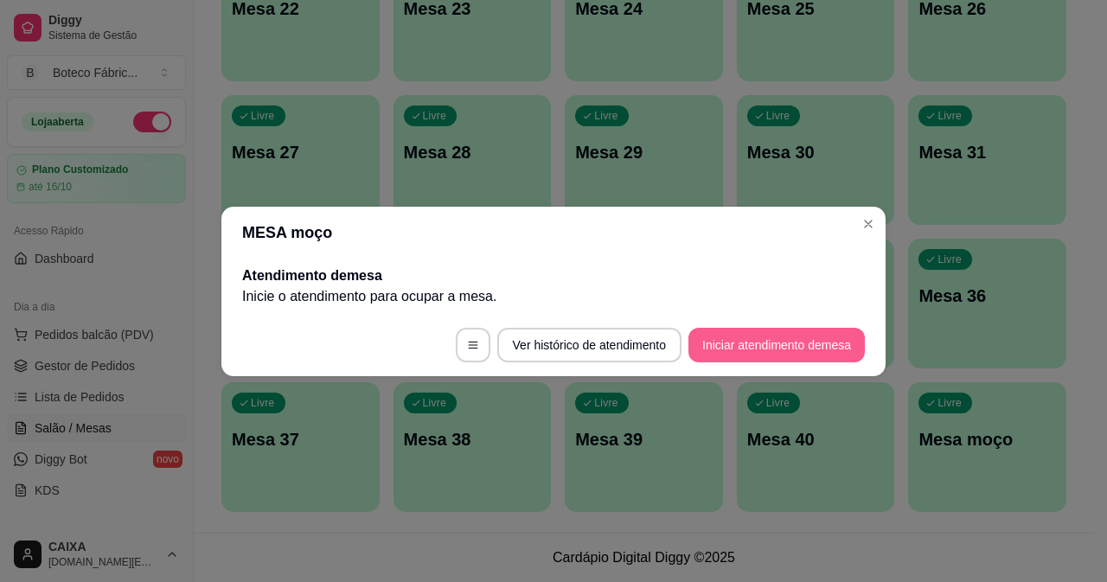
click at [723, 350] on button "Iniciar atendimento de mesa" at bounding box center [777, 345] width 176 height 35
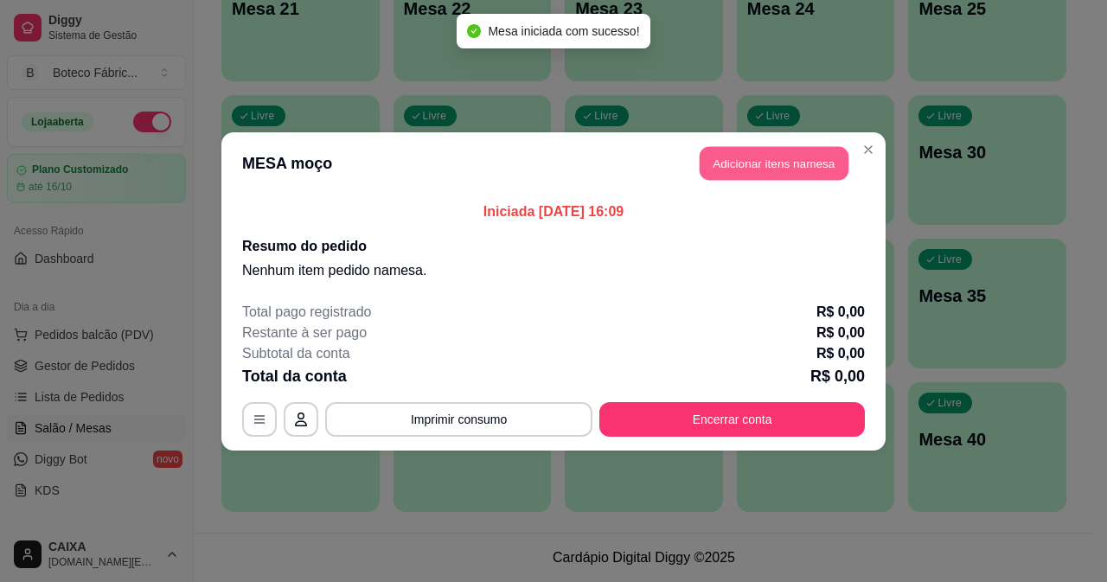
click at [790, 160] on button "Adicionar itens na mesa" at bounding box center [774, 163] width 149 height 34
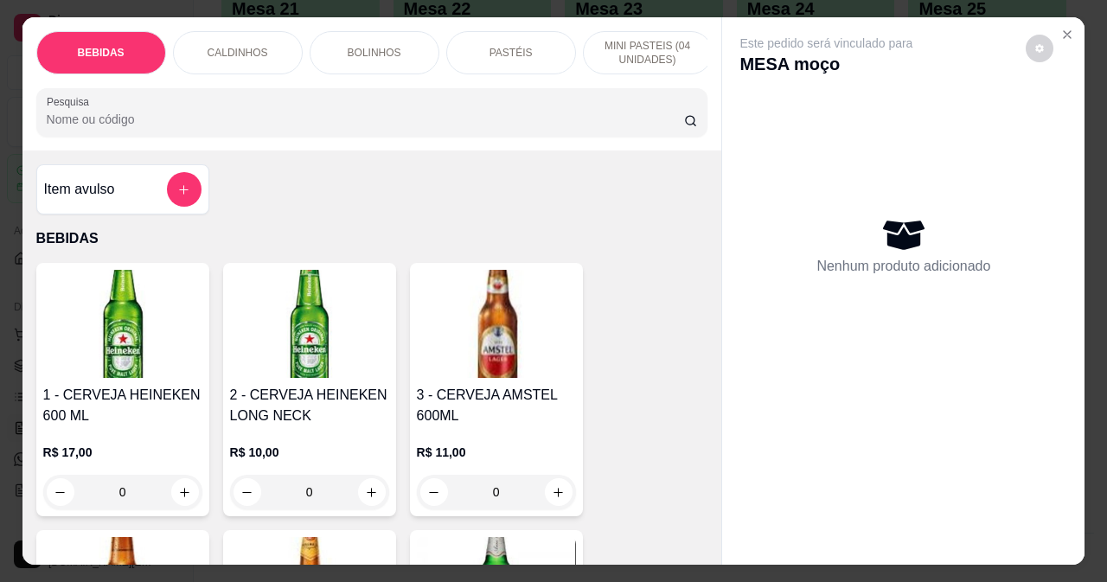
scroll to position [346, 0]
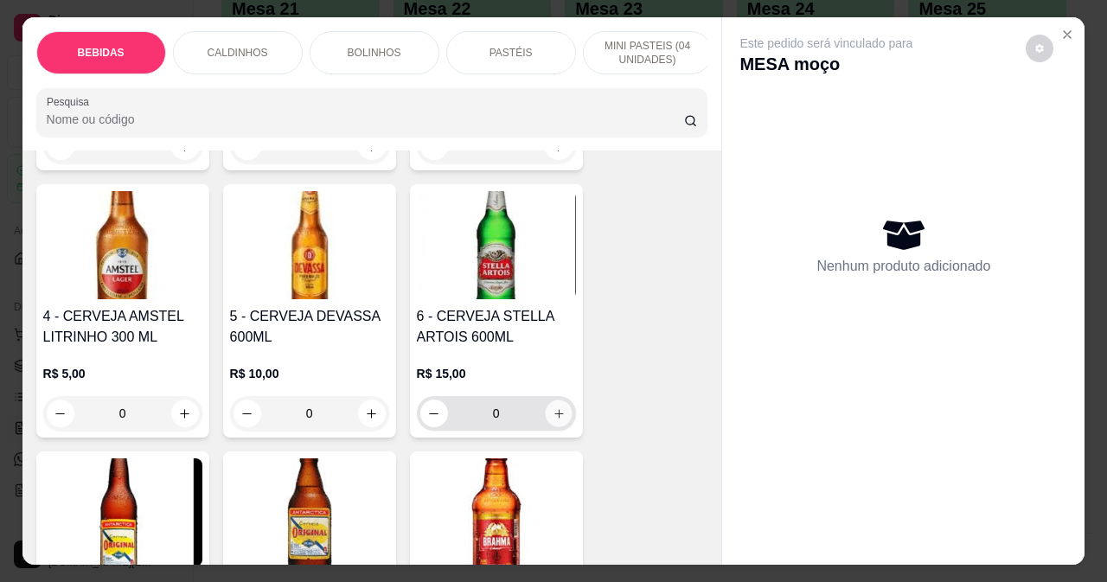
click at [552, 420] on icon "increase-product-quantity" at bounding box center [558, 413] width 13 height 13
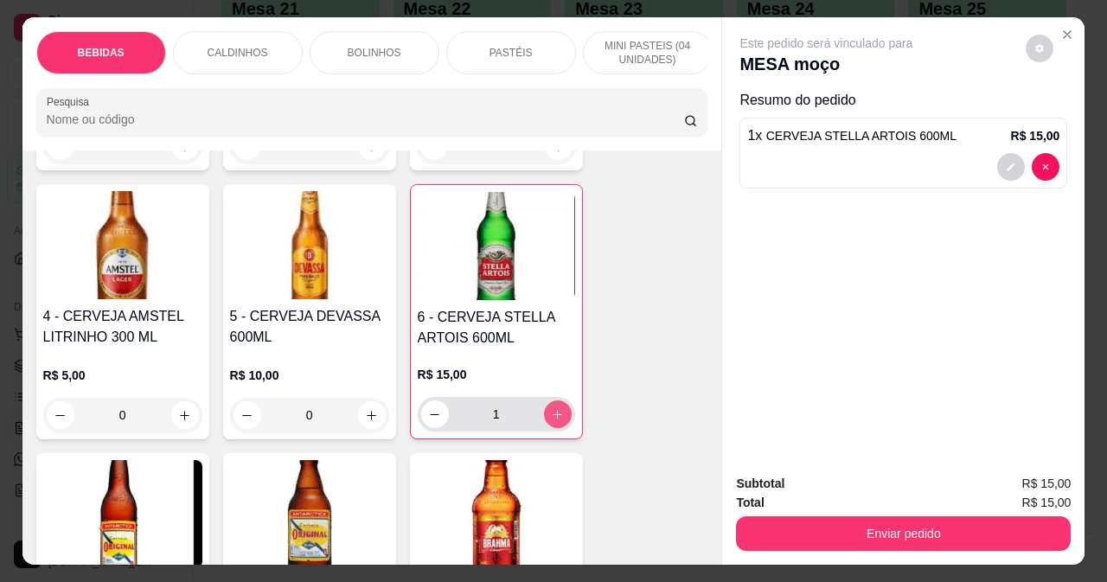
click at [553, 420] on icon "increase-product-quantity" at bounding box center [558, 415] width 10 height 10
type input "2"
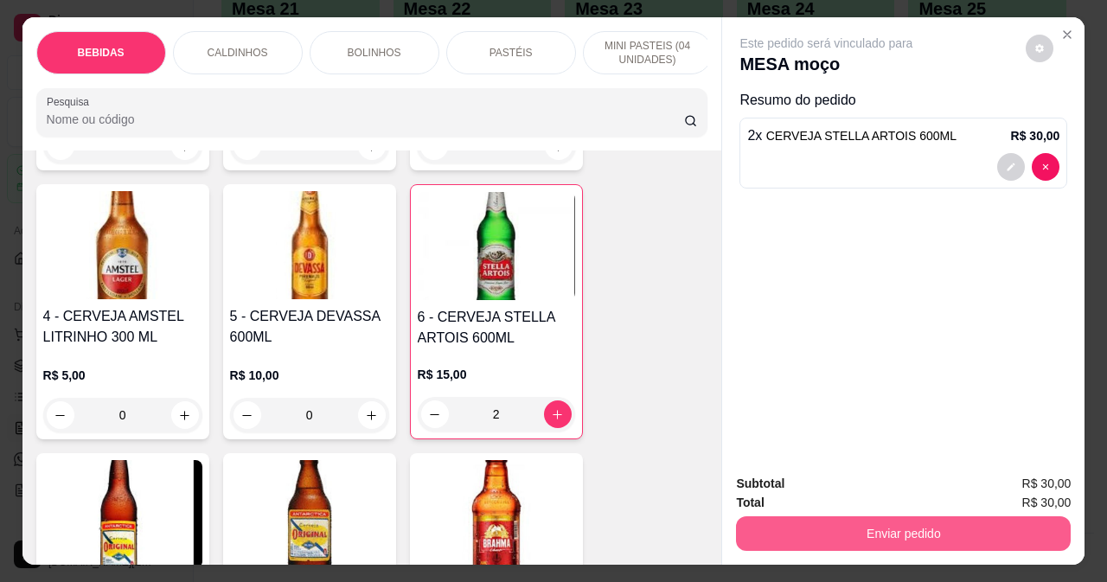
click at [805, 523] on button "Enviar pedido" at bounding box center [903, 533] width 335 height 35
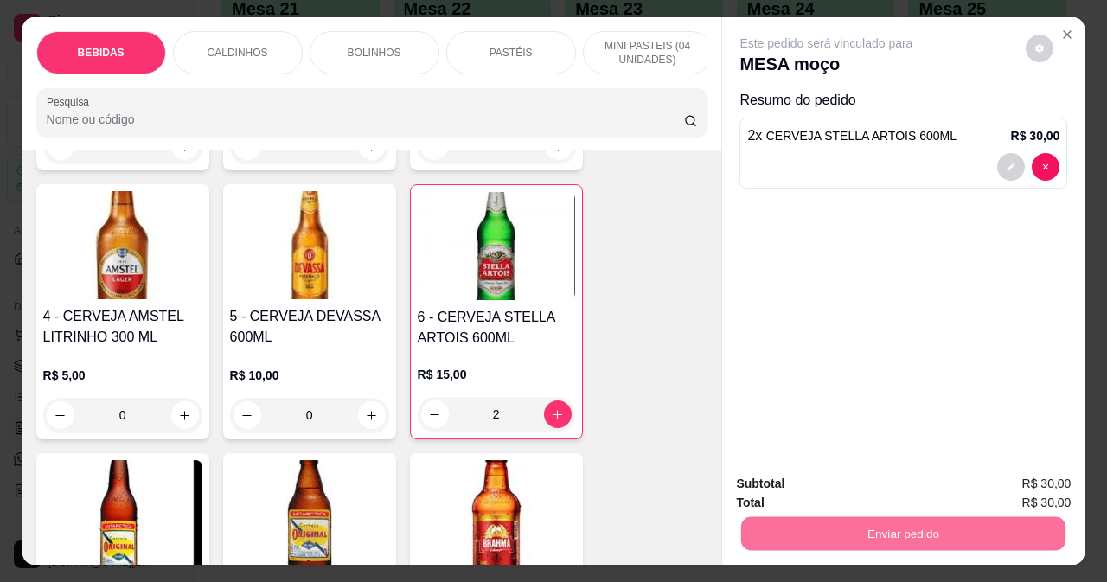
click at [977, 477] on button "Sim, quero registrar" at bounding box center [1010, 484] width 125 height 32
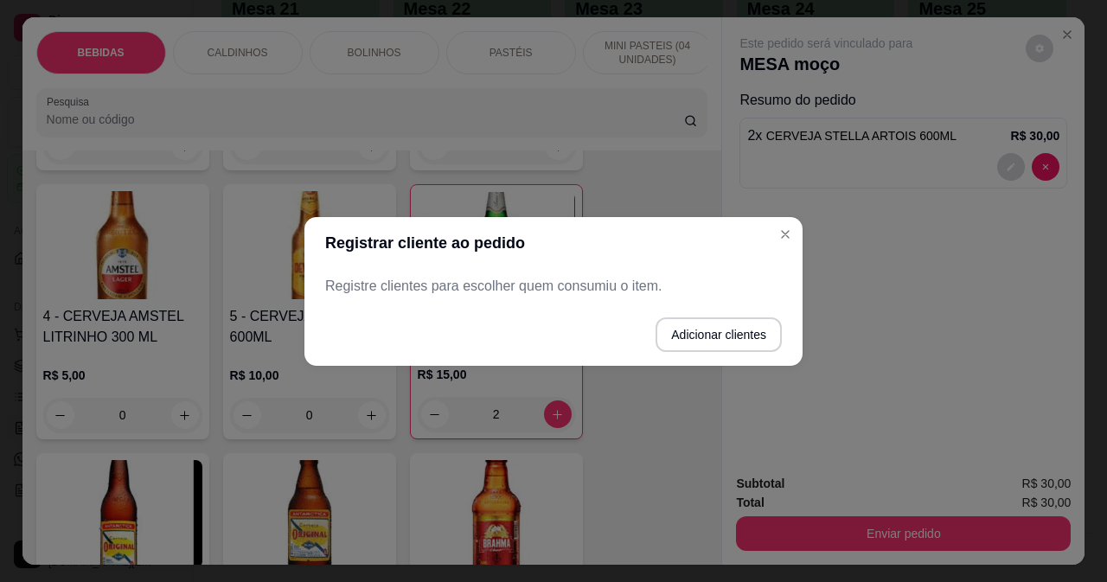
click at [562, 279] on p "Registre clientes para escolher quem consumiu o item." at bounding box center [553, 286] width 457 height 21
click at [686, 336] on button "Adicionar clientes" at bounding box center [719, 335] width 122 height 34
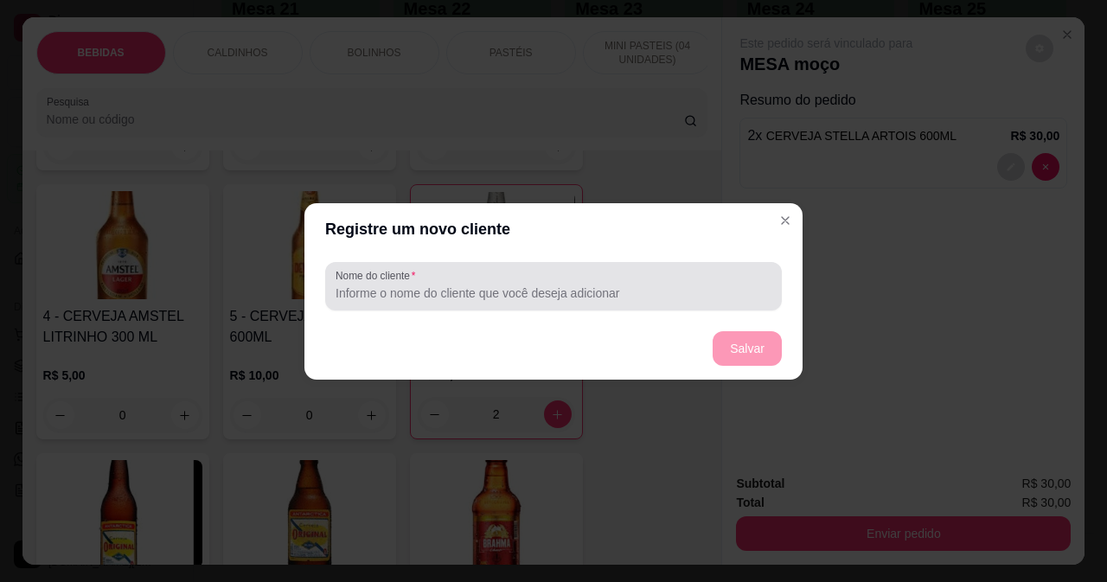
click at [461, 305] on div "Nome do cliente" at bounding box center [553, 286] width 457 height 48
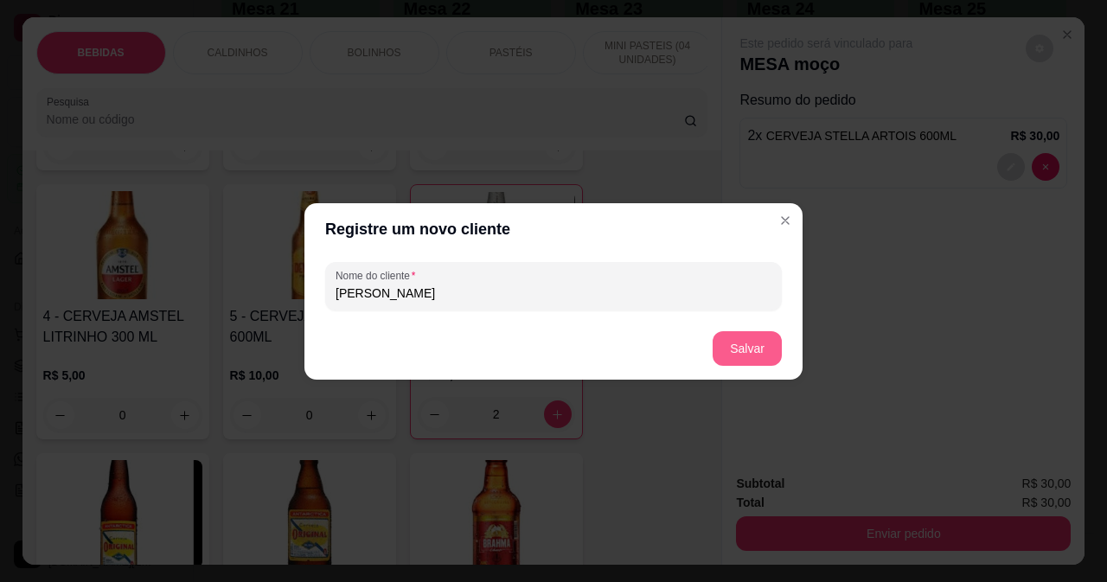
type input "tony"
click at [734, 341] on button "Salvar" at bounding box center [747, 348] width 69 height 35
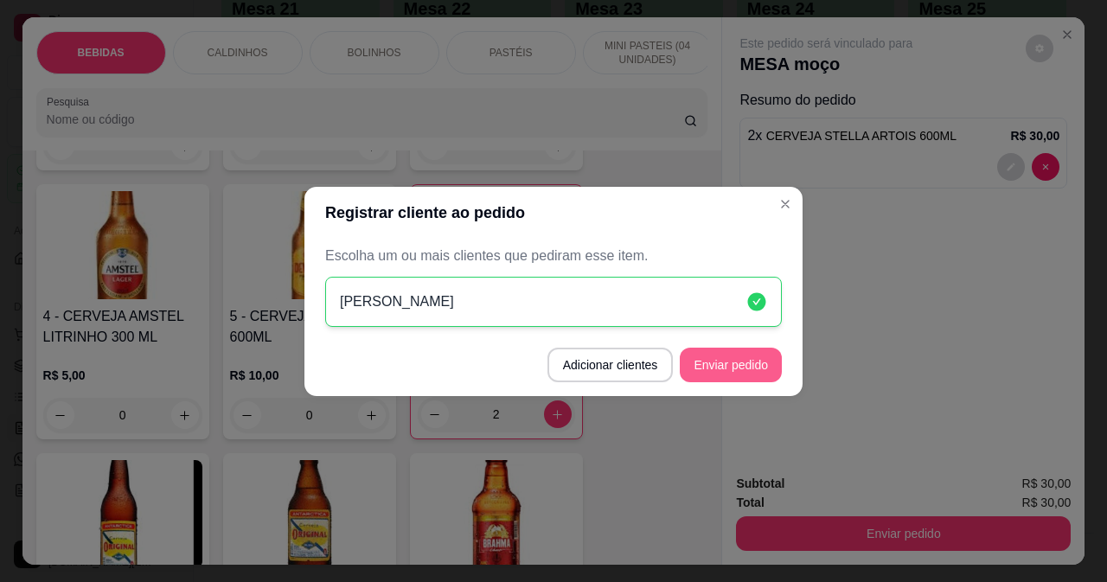
click at [741, 363] on button "Enviar pedido" at bounding box center [731, 365] width 102 height 35
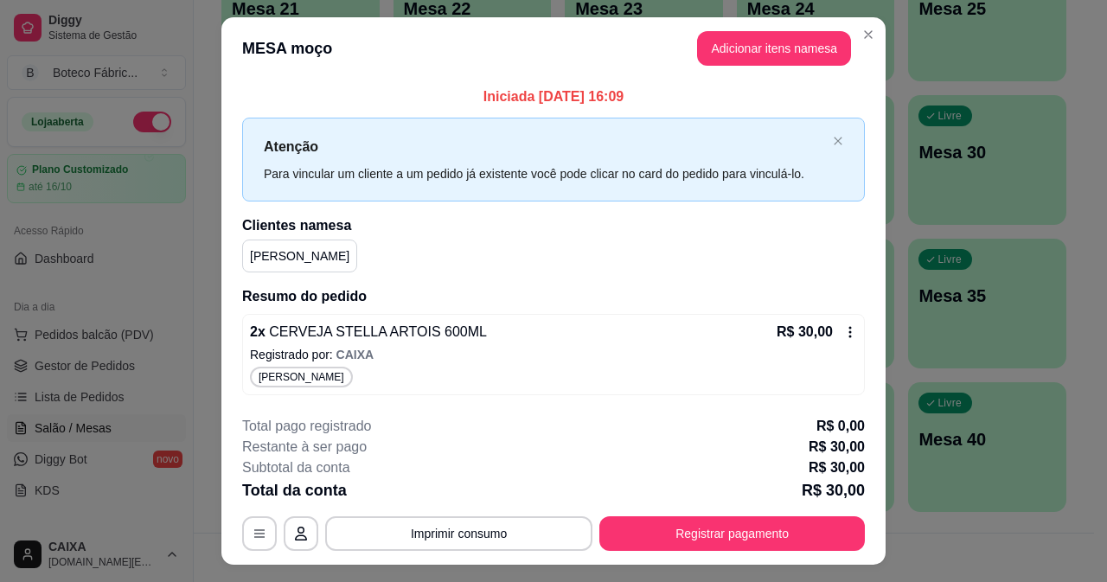
click at [689, 344] on div "2 x CERVEJA STELLA ARTOIS 600ML R$ 30,00 Registrado por: CAIXA tony" at bounding box center [553, 354] width 623 height 81
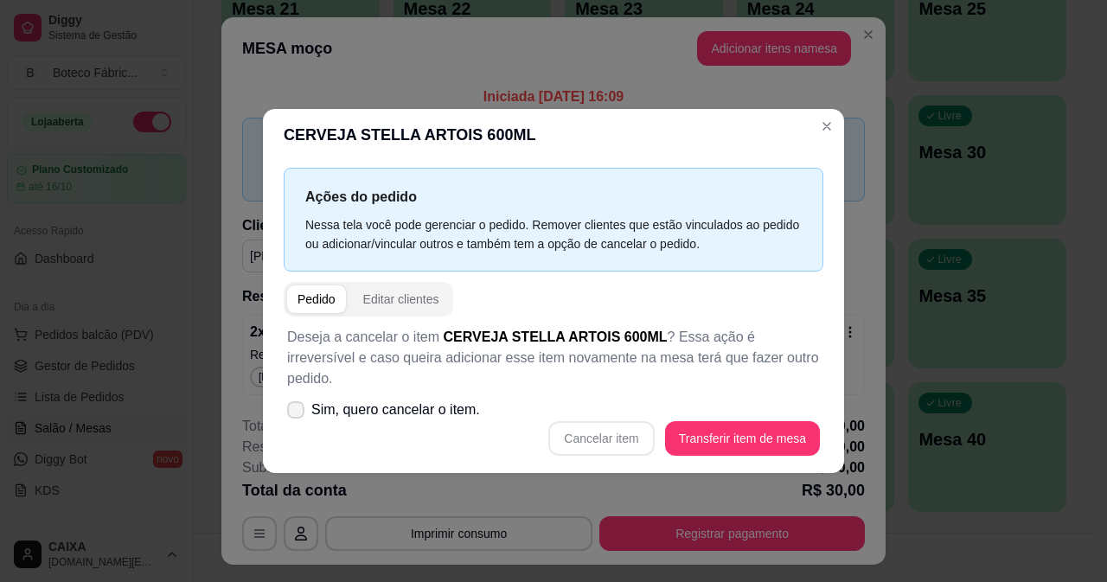
click at [376, 400] on span "Sim, quero cancelar o item." at bounding box center [395, 410] width 169 height 21
click at [298, 413] on input "Sim, quero cancelar o item." at bounding box center [291, 418] width 11 height 11
checkbox input "true"
click at [587, 423] on button "Cancelar item" at bounding box center [601, 438] width 103 height 34
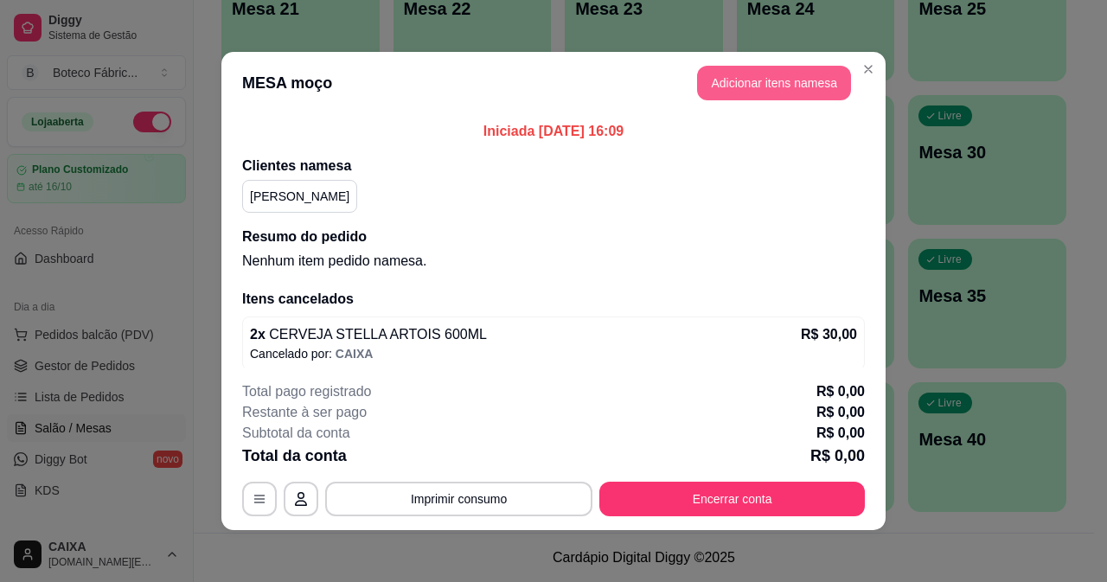
click at [761, 93] on button "Adicionar itens na mesa" at bounding box center [774, 83] width 154 height 35
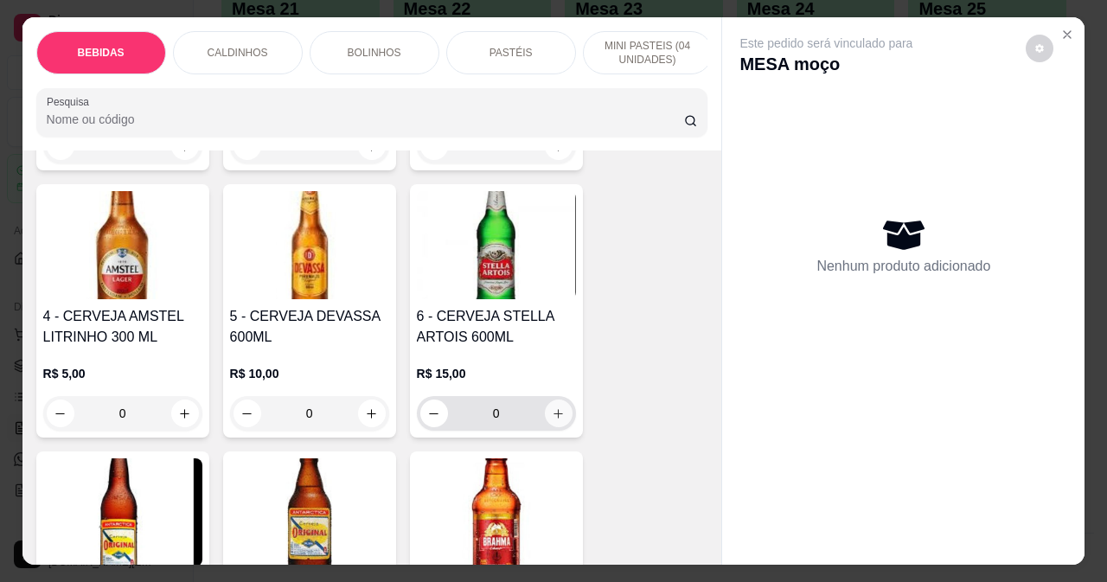
click at [555, 420] on icon "increase-product-quantity" at bounding box center [558, 413] width 13 height 13
type input "1"
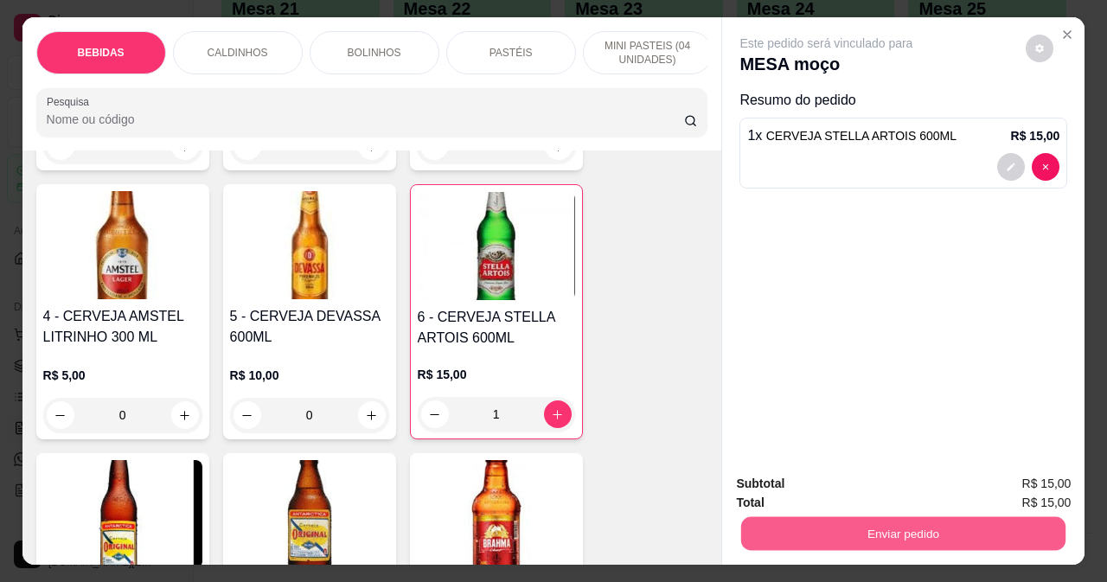
click at [790, 531] on button "Enviar pedido" at bounding box center [903, 533] width 324 height 34
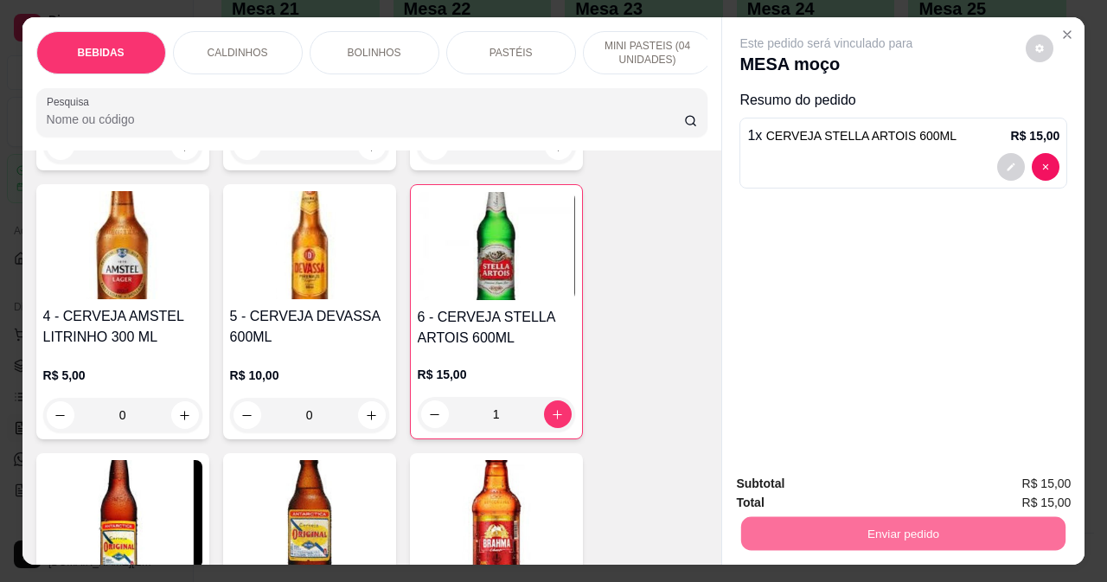
click at [895, 485] on button "Não registrar e enviar pedido" at bounding box center [847, 484] width 175 height 32
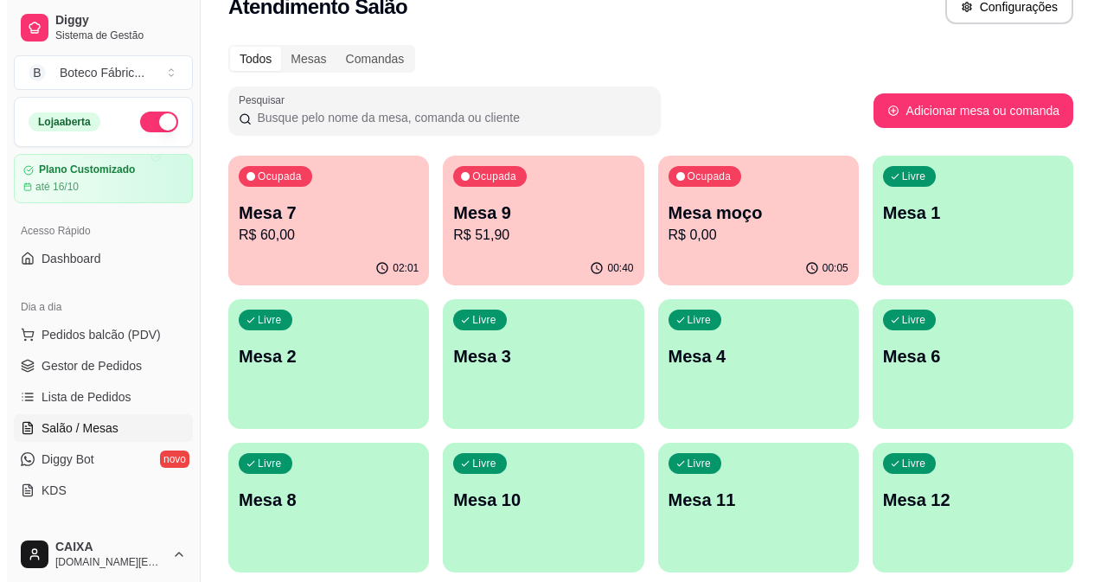
scroll to position [0, 0]
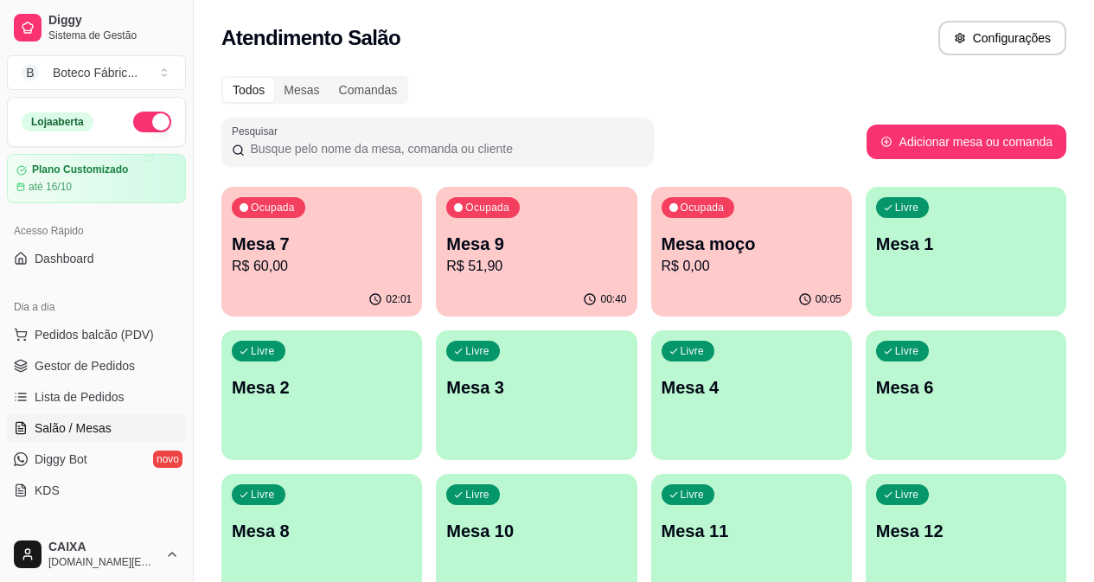
click at [301, 247] on p "Mesa 7" at bounding box center [322, 244] width 180 height 24
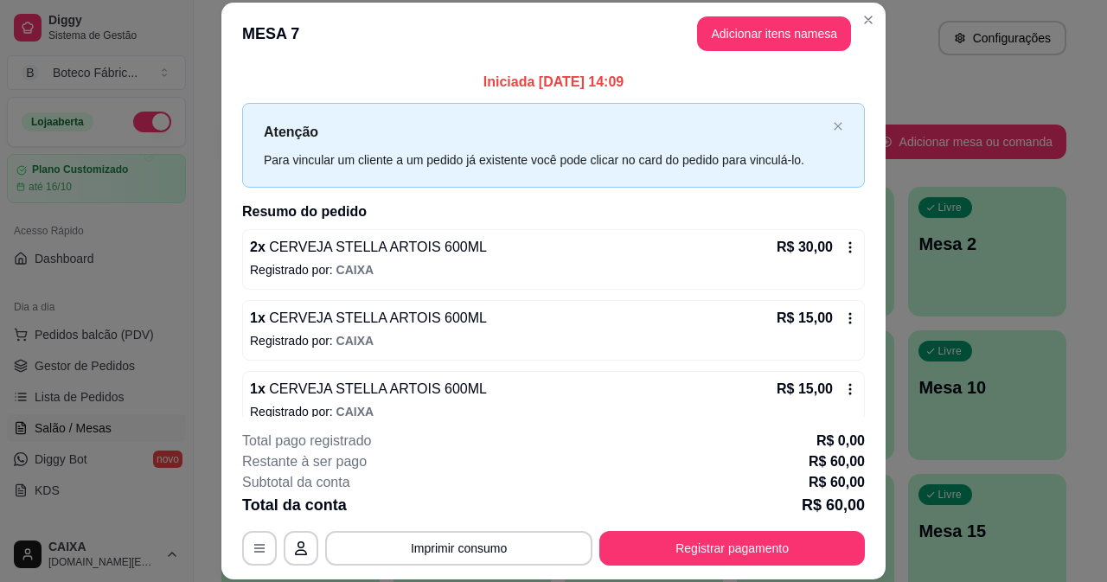
scroll to position [87, 0]
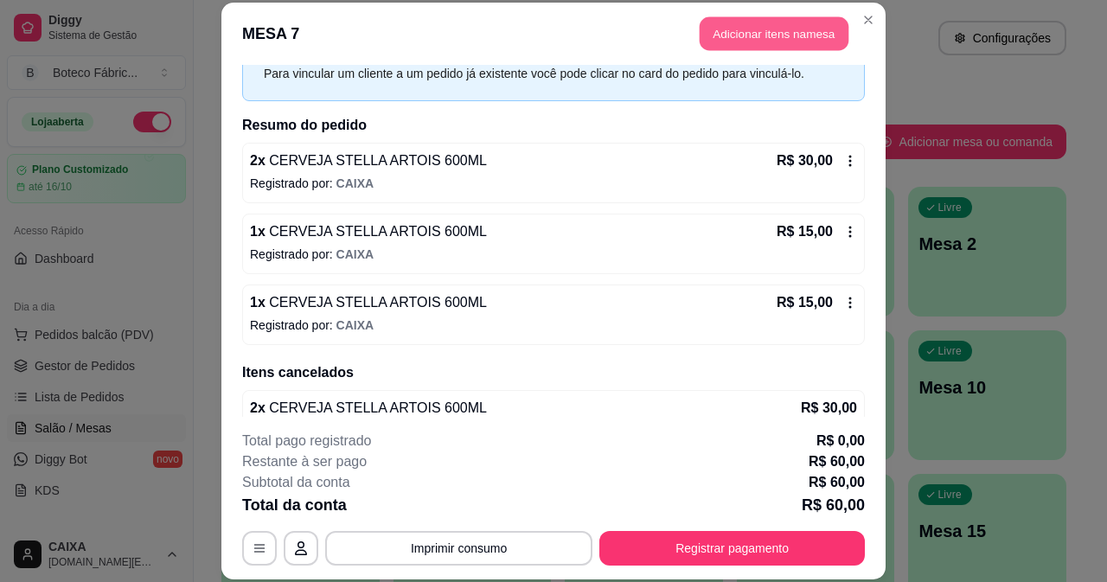
click at [761, 35] on button "Adicionar itens na mesa" at bounding box center [774, 34] width 149 height 34
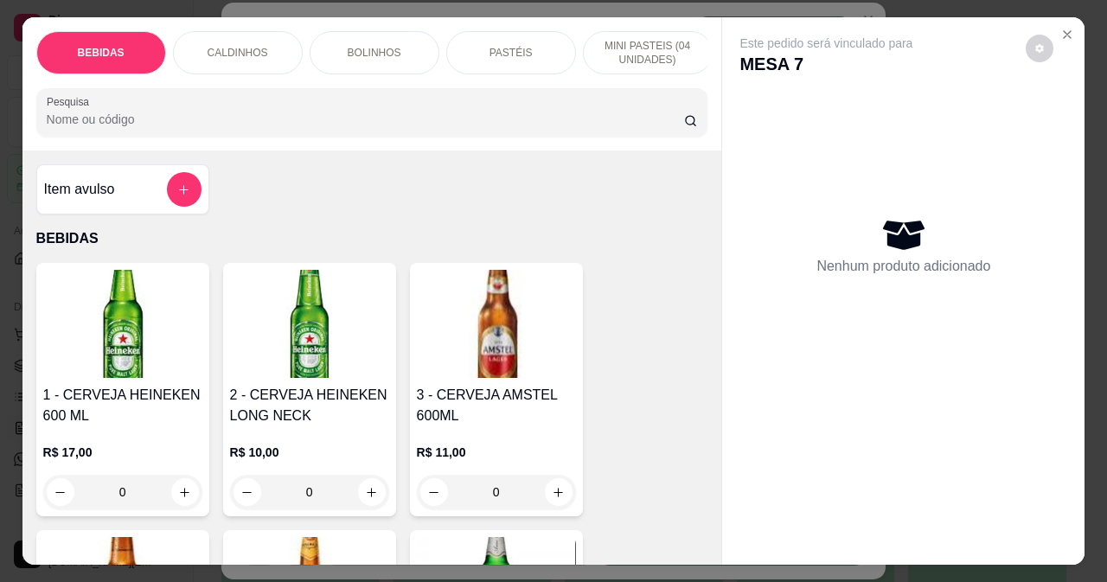
scroll to position [260, 0]
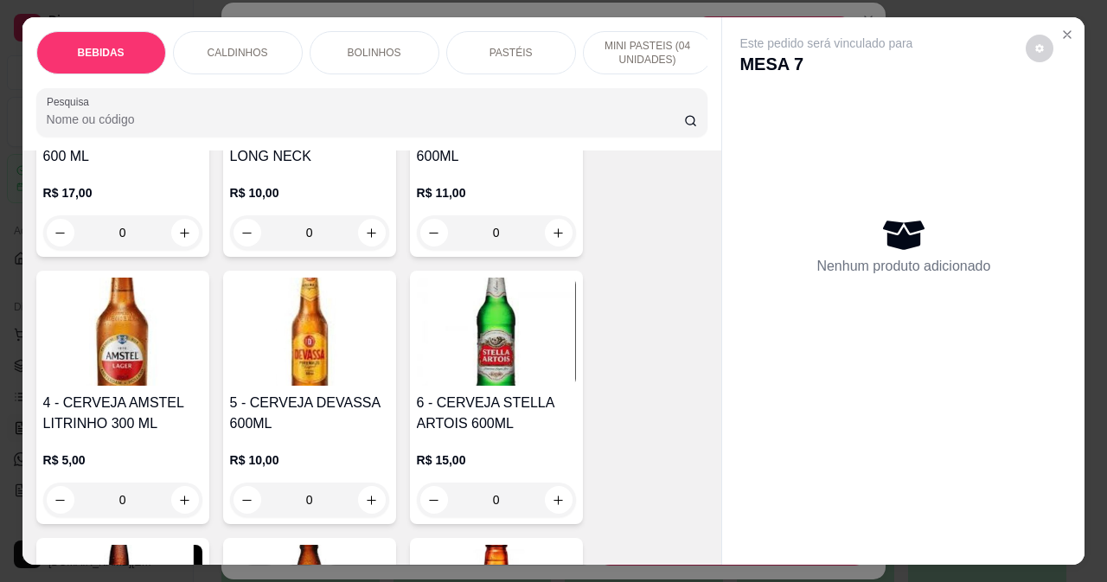
click at [510, 386] on img at bounding box center [496, 332] width 159 height 108
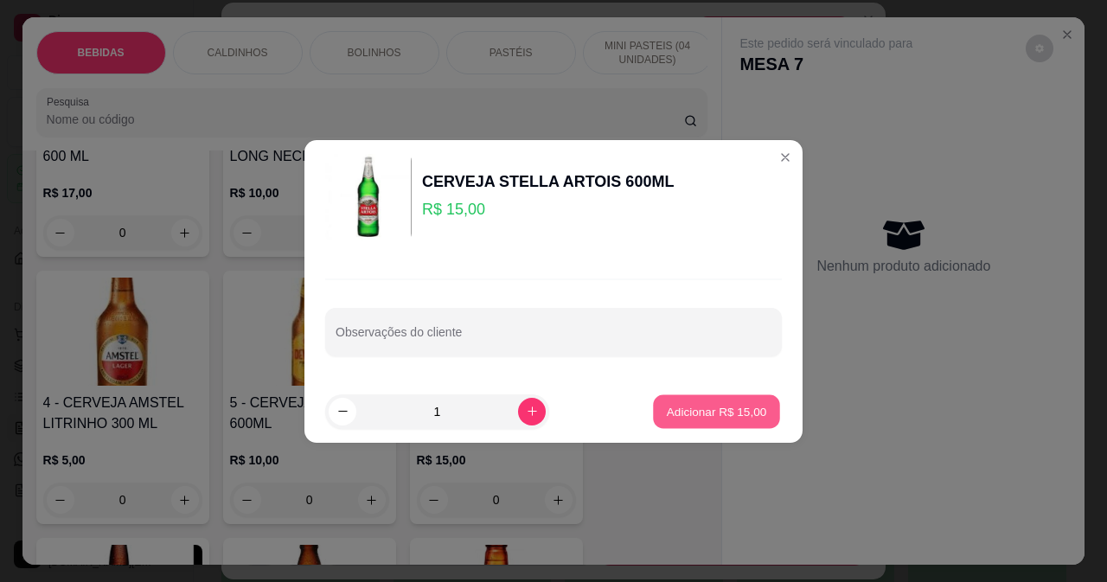
click at [667, 408] on p "Adicionar R$ 15,00" at bounding box center [717, 411] width 100 height 16
type input "1"
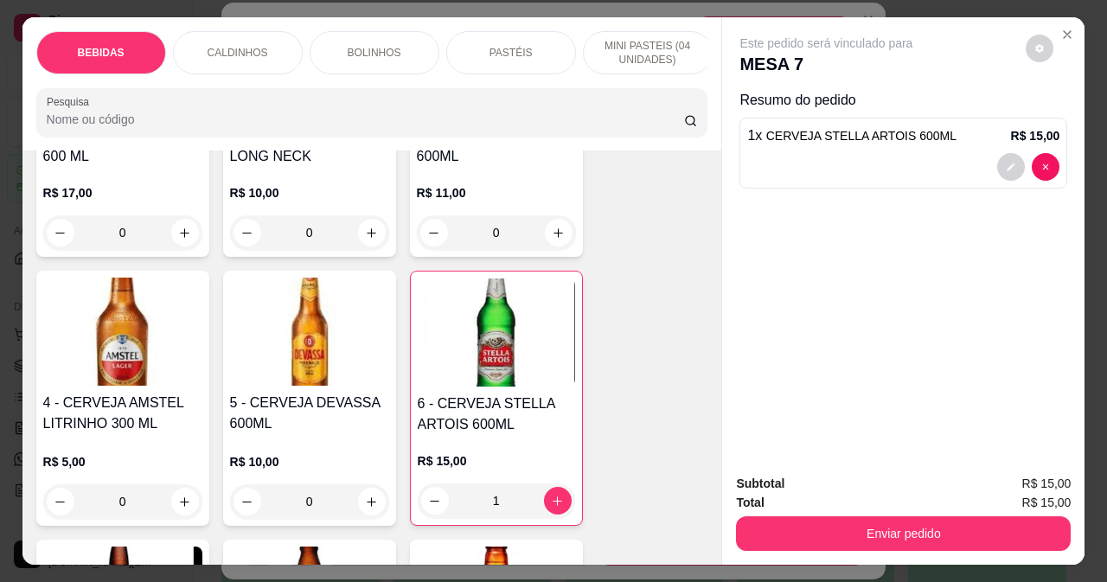
scroll to position [44, 0]
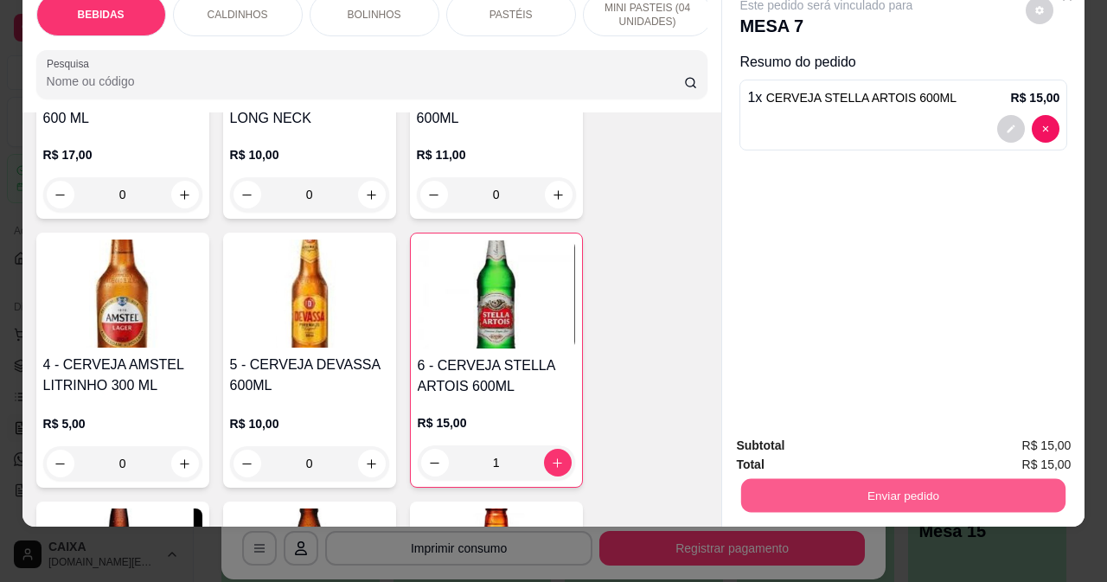
click at [863, 479] on button "Enviar pedido" at bounding box center [903, 495] width 324 height 34
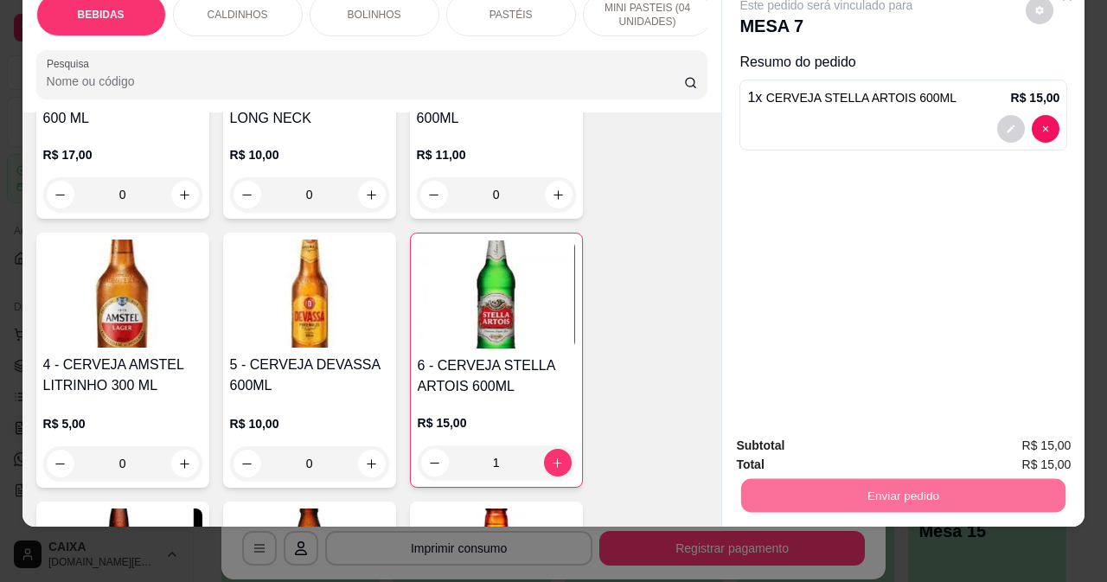
click at [888, 424] on button "Não registrar e enviar pedido" at bounding box center [847, 440] width 175 height 32
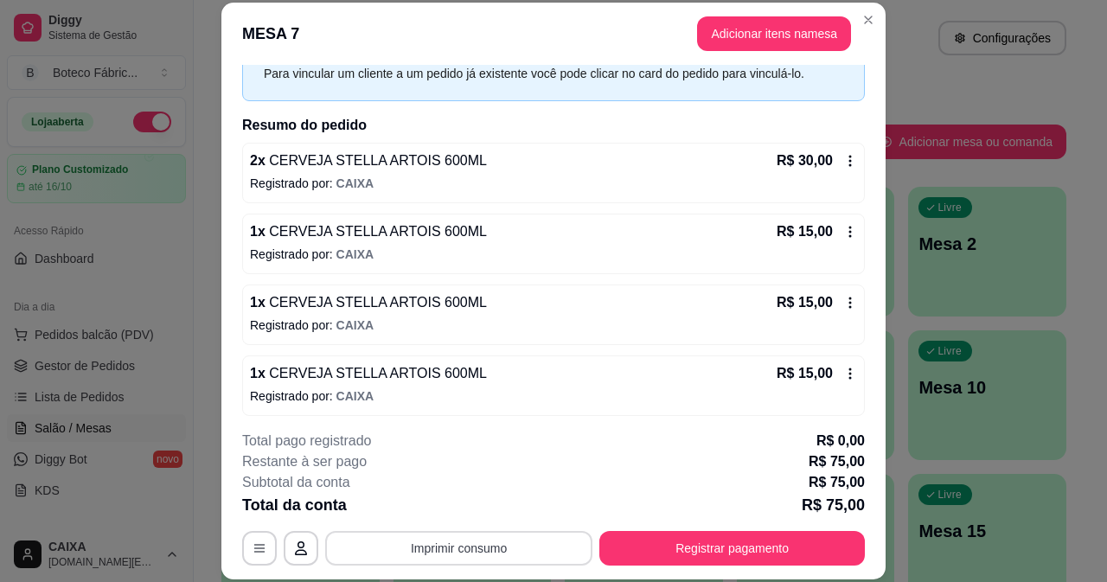
click at [505, 555] on button "Imprimir consumo" at bounding box center [458, 548] width 267 height 35
click at [470, 505] on button "IMPRESSORA" at bounding box center [458, 508] width 121 height 27
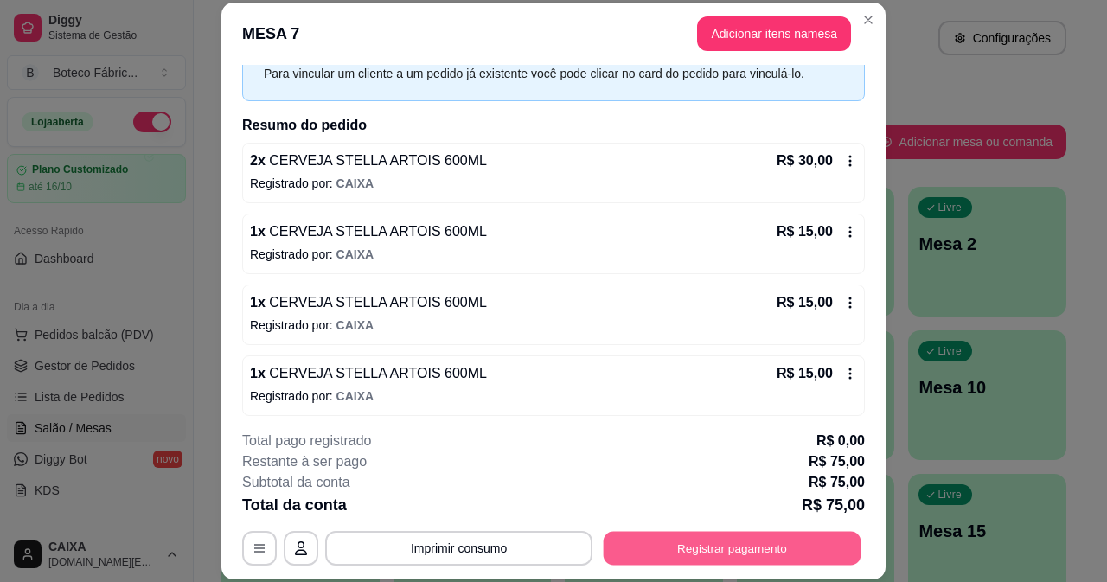
click at [656, 550] on button "Registrar pagamento" at bounding box center [733, 548] width 258 height 34
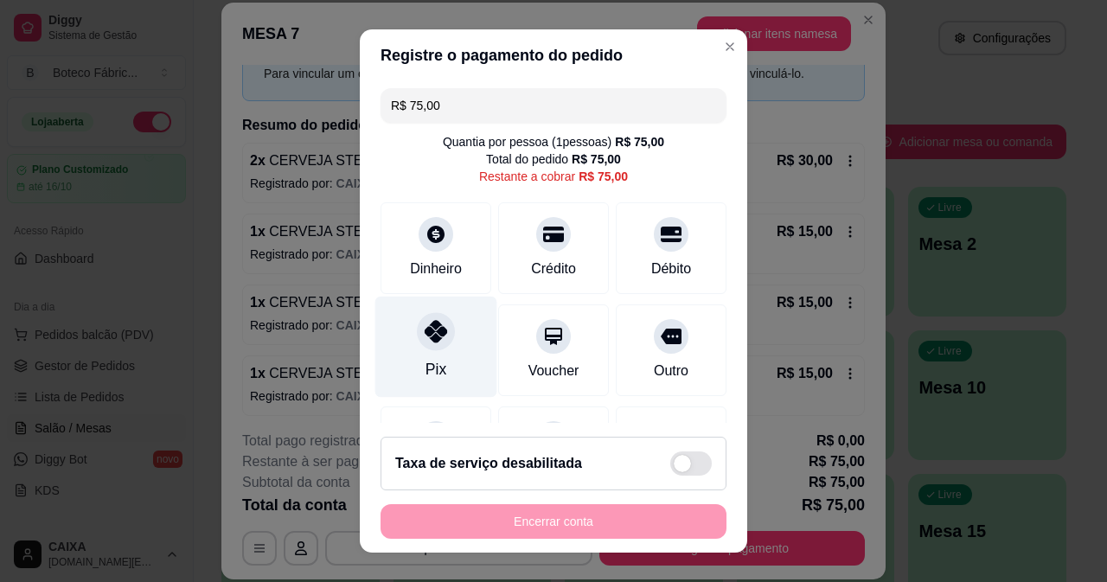
click at [426, 371] on div "Pix" at bounding box center [436, 369] width 21 height 22
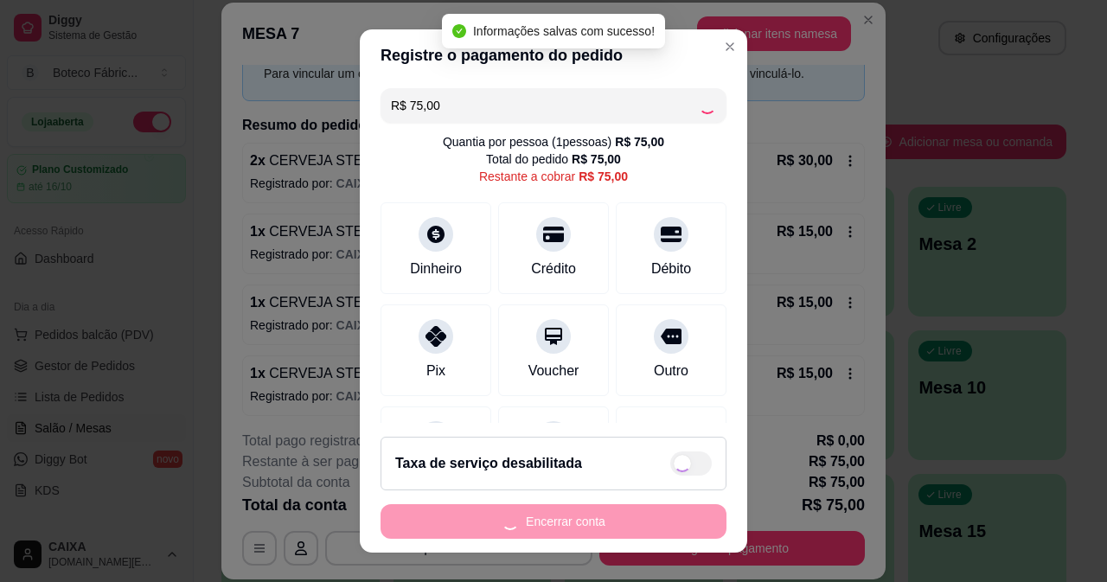
type input "R$ 0,00"
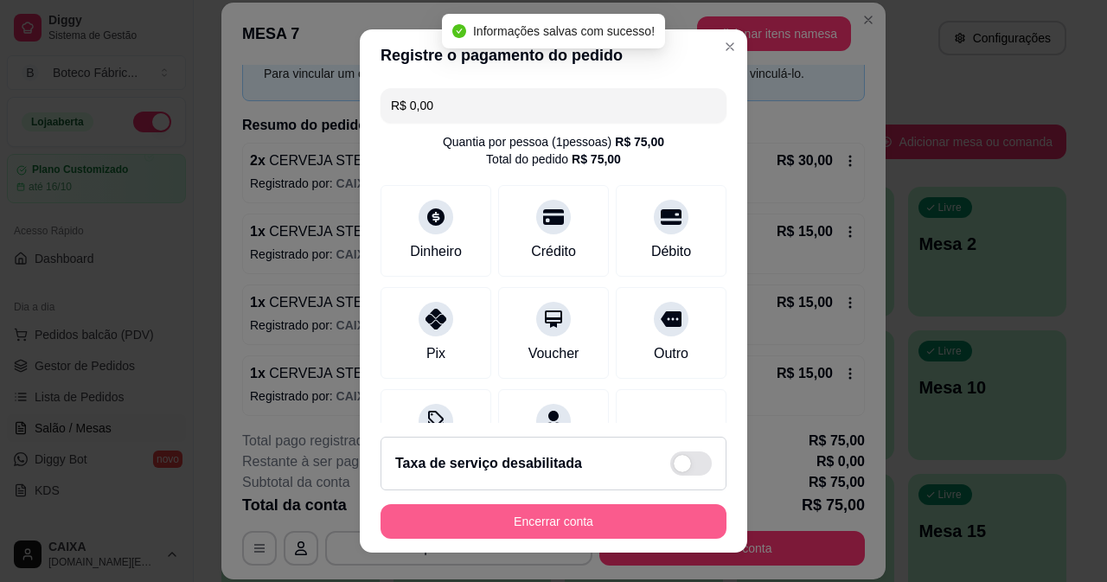
click at [513, 508] on button "Encerrar conta" at bounding box center [554, 521] width 346 height 35
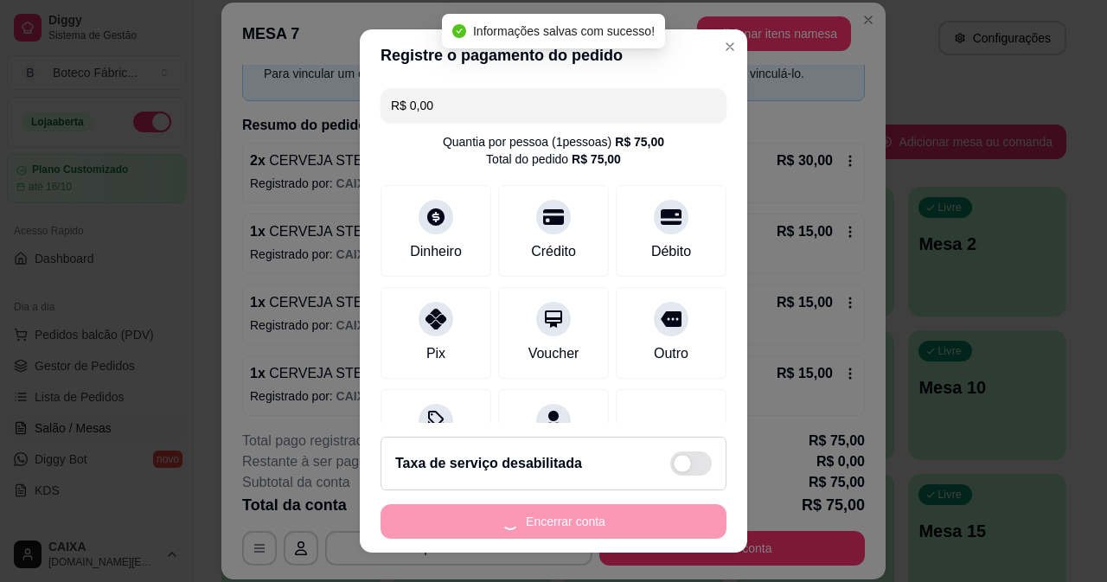
scroll to position [0, 0]
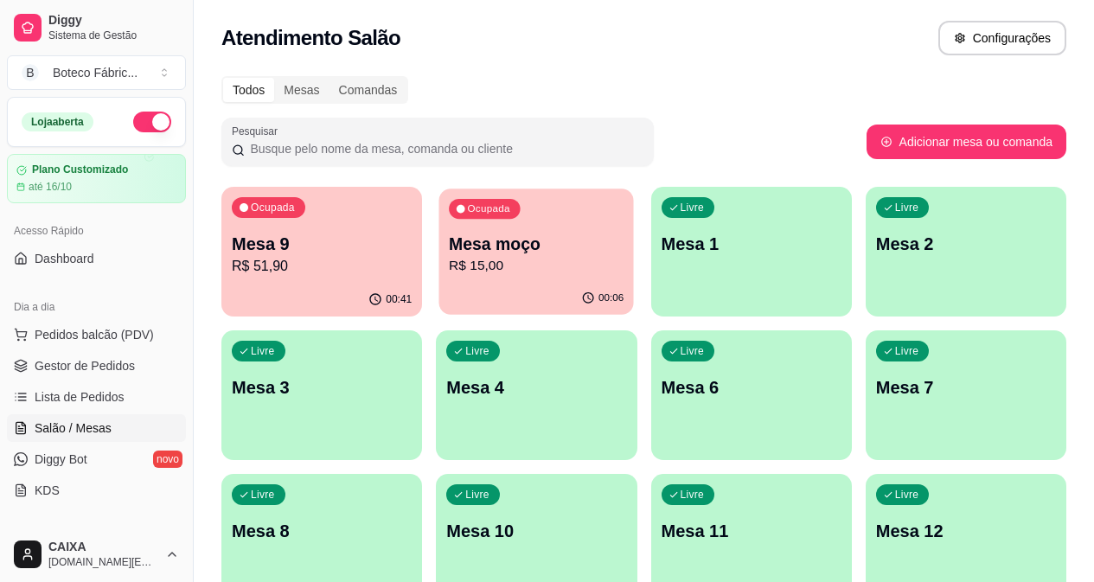
click at [489, 254] on p "Mesa moço" at bounding box center [536, 244] width 175 height 23
click at [252, 253] on p "Mesa 9" at bounding box center [322, 244] width 180 height 24
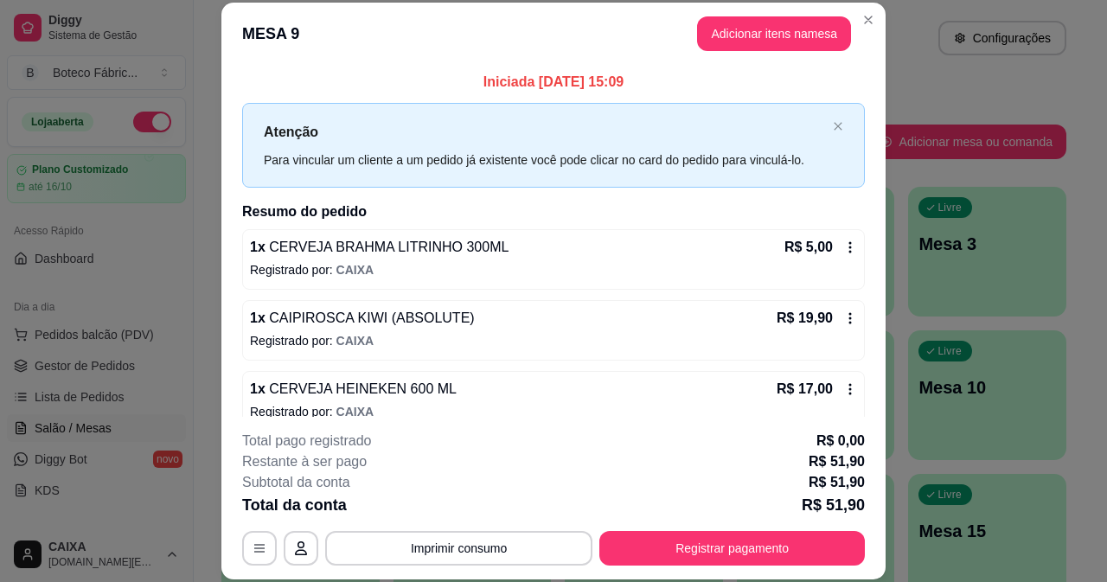
scroll to position [93, 0]
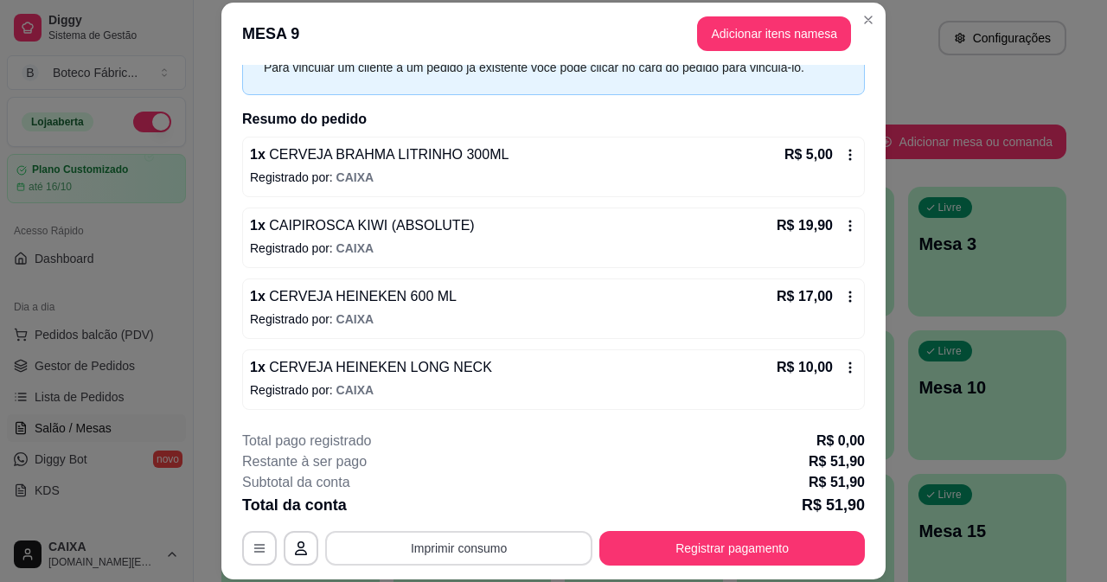
click at [408, 548] on button "Imprimir consumo" at bounding box center [458, 548] width 267 height 35
click at [636, 331] on div "1 x CERVEJA HEINEKEN 600 ML R$ 17,00 Registrado por: CAIXA" at bounding box center [553, 309] width 623 height 61
click at [745, 31] on button "Adicionar itens na mesa" at bounding box center [774, 33] width 154 height 35
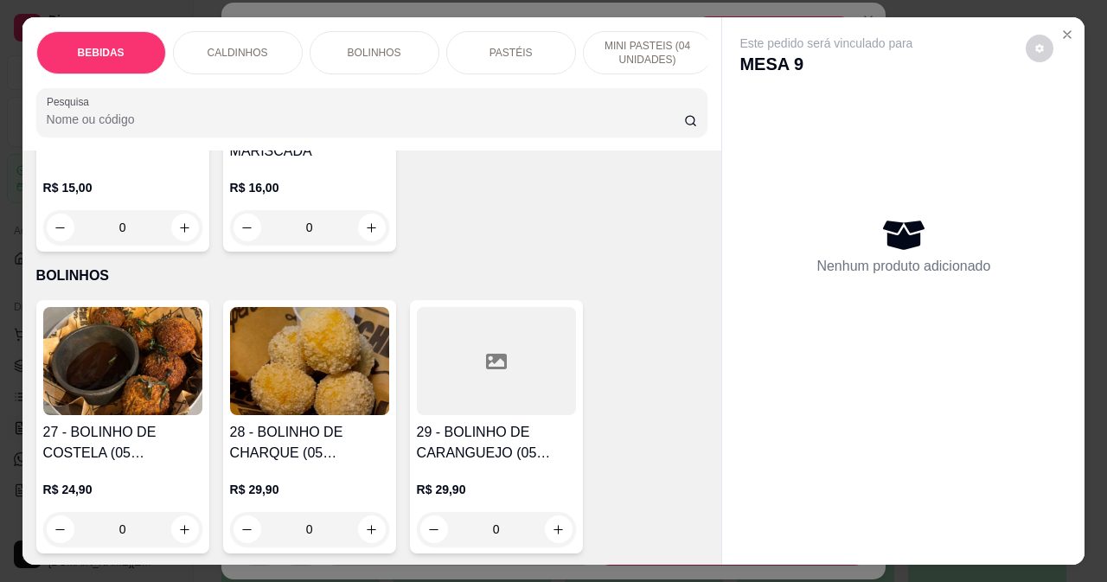
scroll to position [1211, 0]
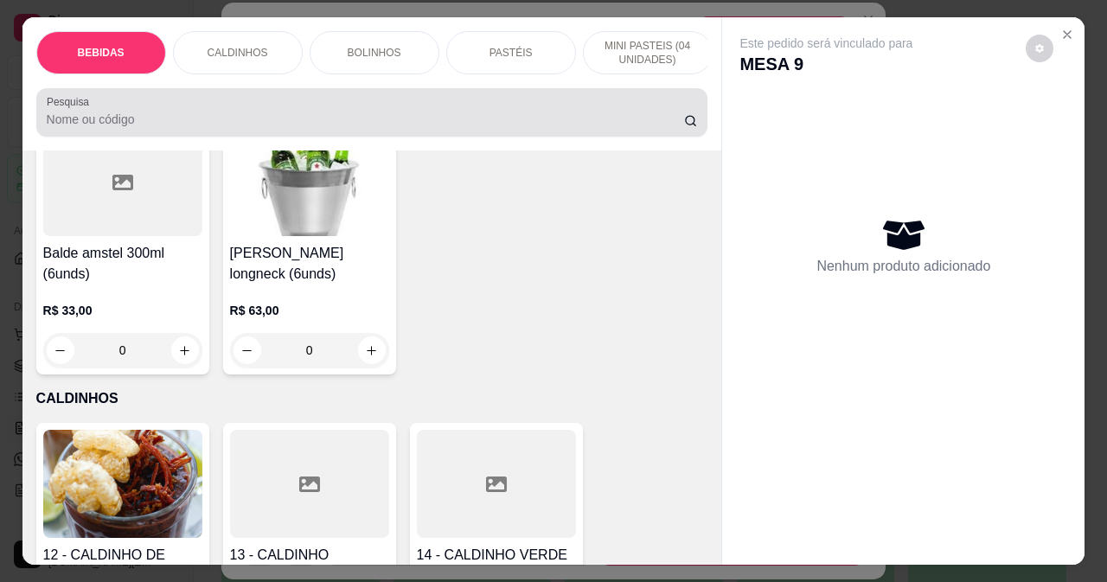
click at [264, 114] on div at bounding box center [372, 112] width 651 height 35
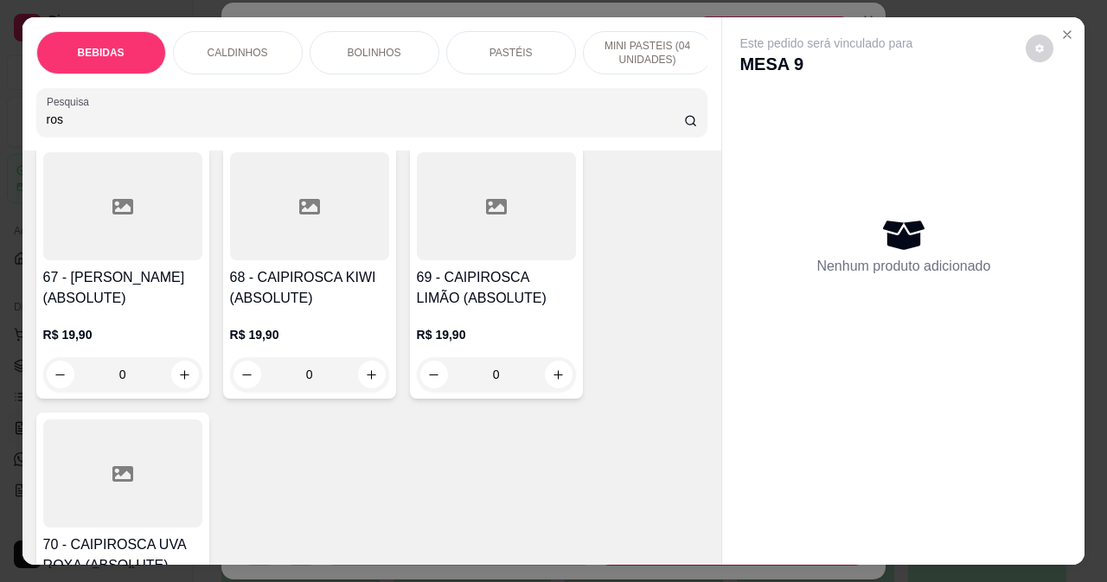
scroll to position [7443, 0]
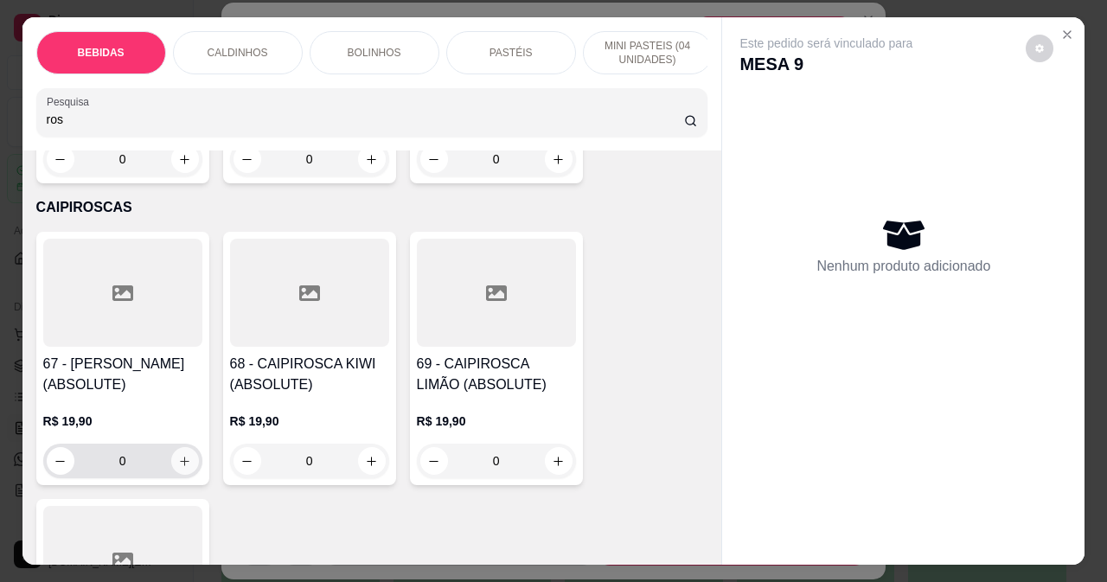
type input "ros"
click at [178, 455] on icon "increase-product-quantity" at bounding box center [184, 461] width 13 height 13
type input "1"
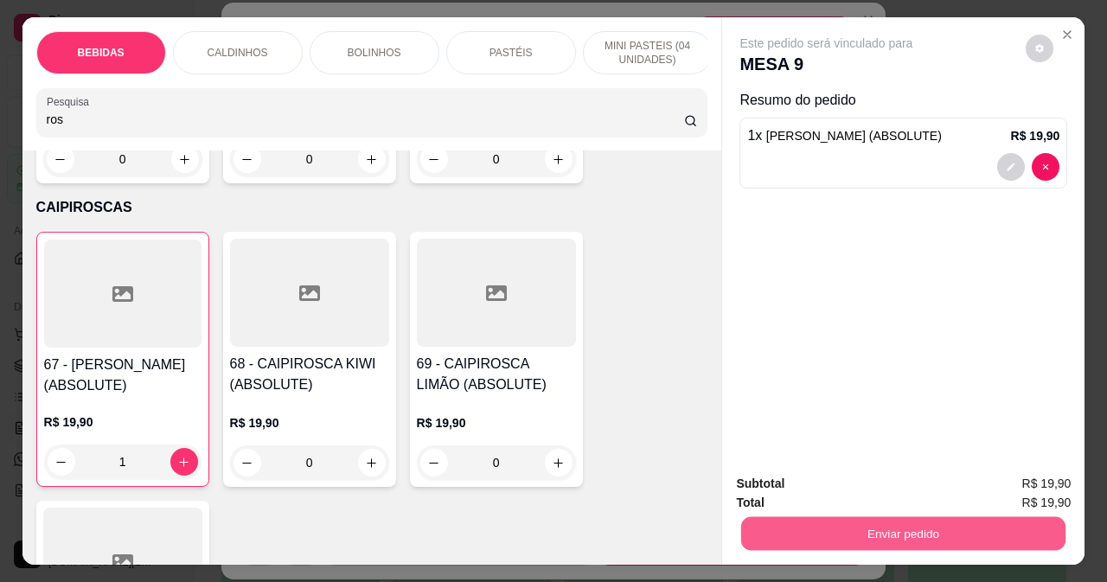
click at [846, 533] on button "Enviar pedido" at bounding box center [903, 533] width 324 height 34
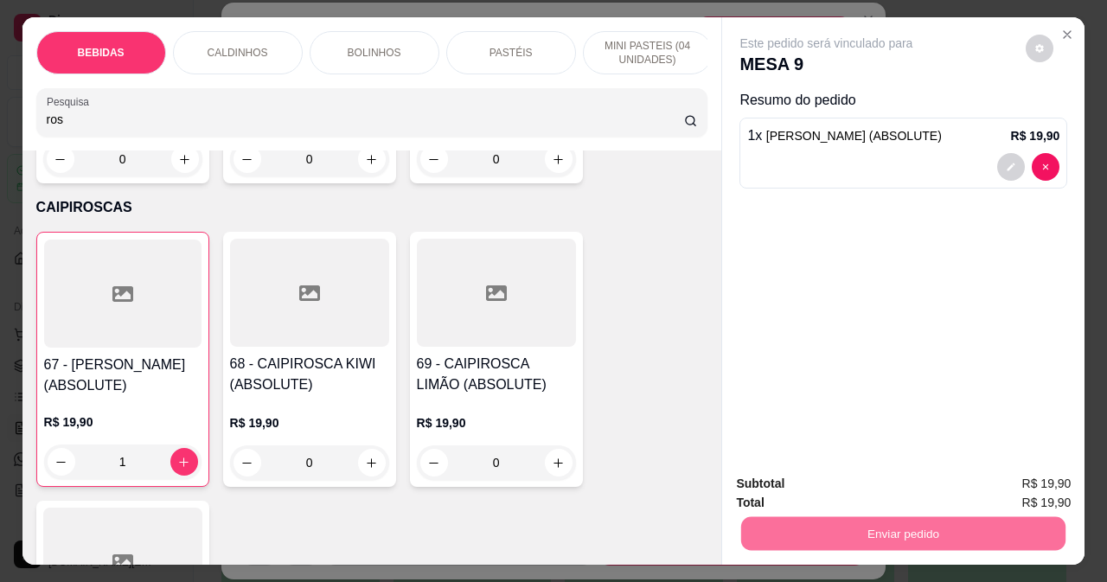
click at [887, 476] on button "Não registrar e enviar pedido" at bounding box center [847, 484] width 175 height 32
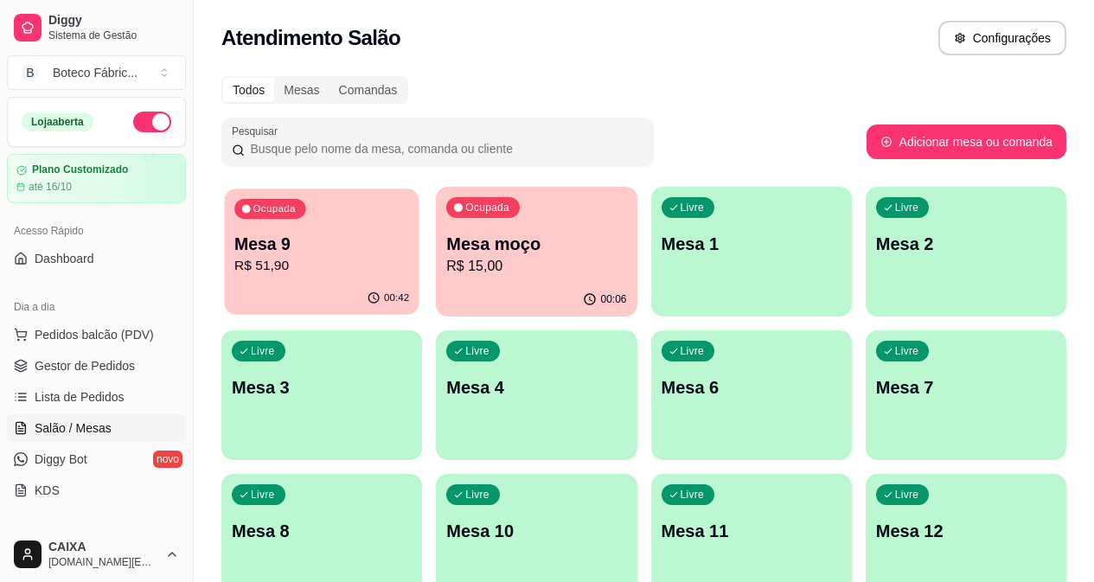
click at [317, 254] on p "Mesa 9" at bounding box center [321, 244] width 175 height 23
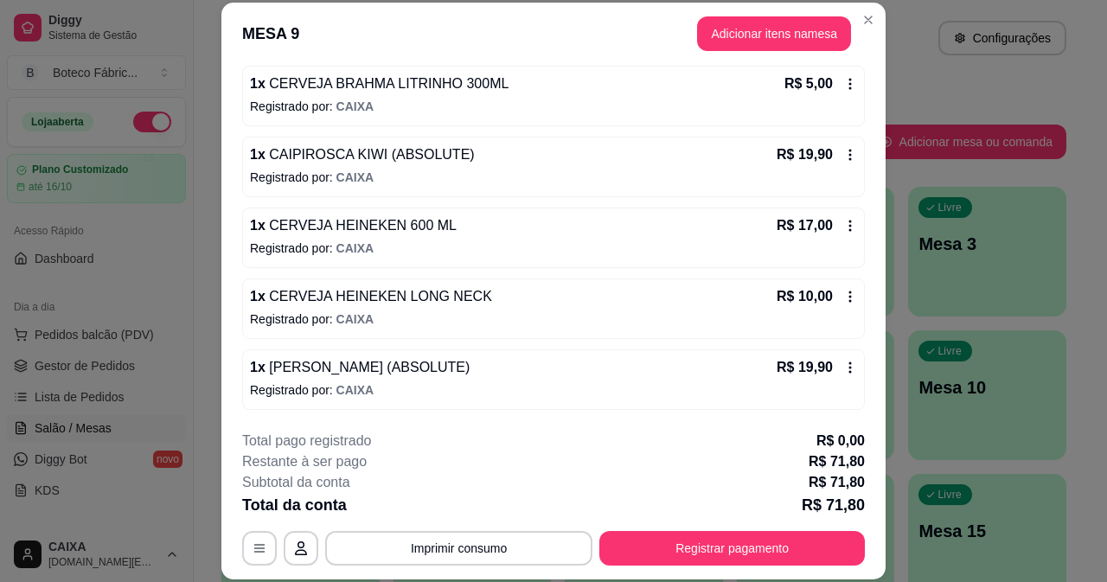
scroll to position [0, 0]
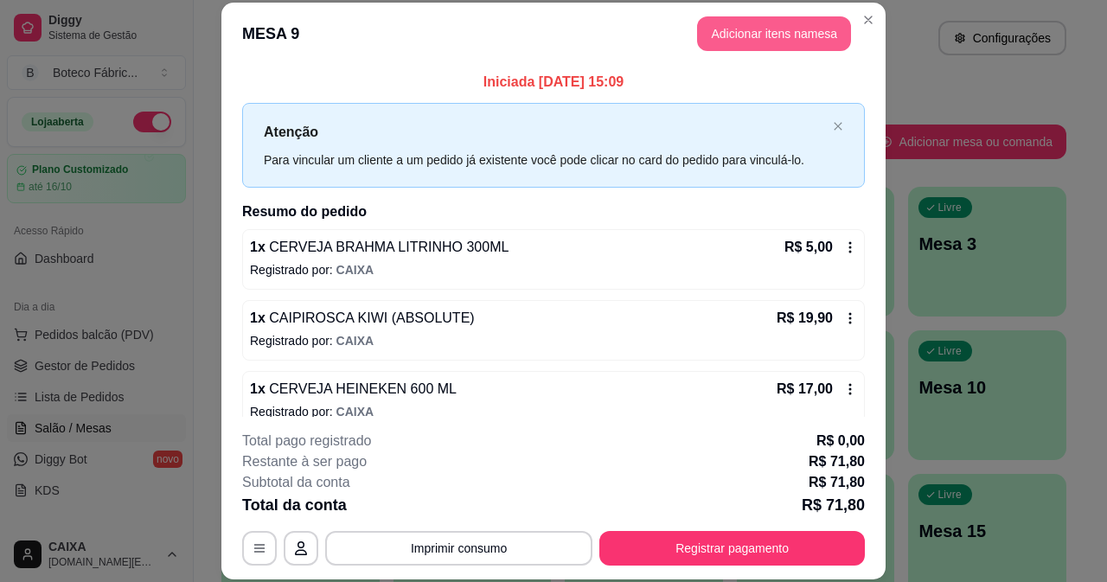
click at [761, 35] on button "Adicionar itens na mesa" at bounding box center [774, 33] width 154 height 35
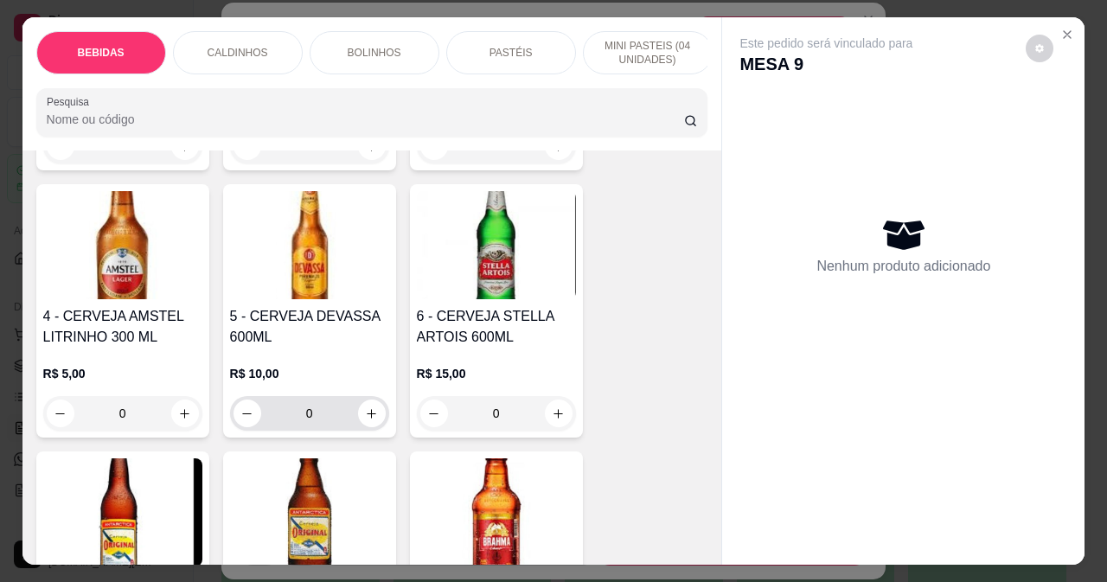
scroll to position [519, 0]
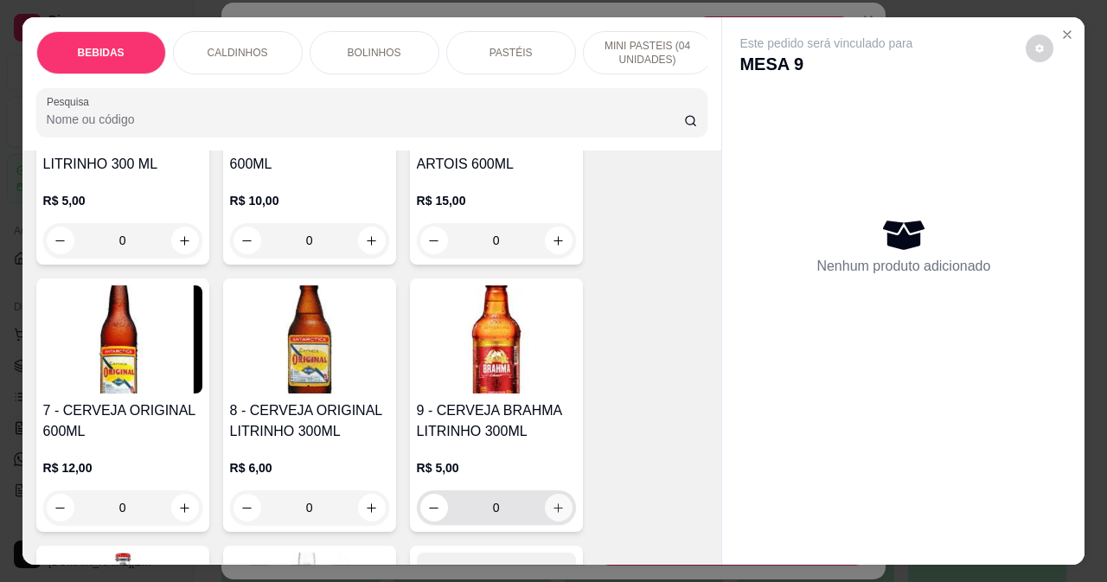
click at [556, 514] on icon "increase-product-quantity" at bounding box center [558, 508] width 13 height 13
type input "1"
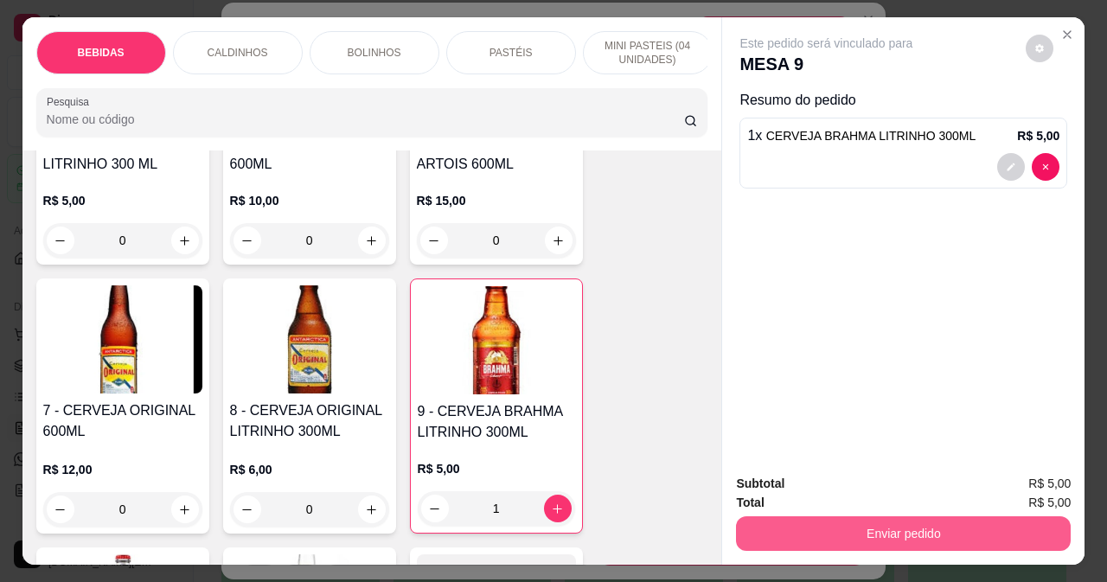
click at [834, 527] on button "Enviar pedido" at bounding box center [903, 533] width 335 height 35
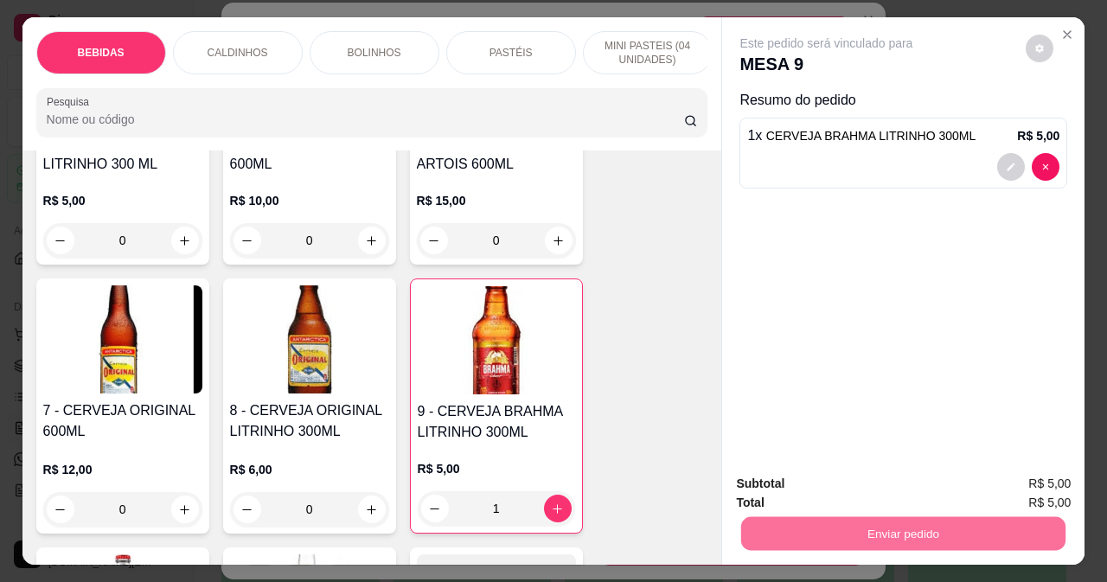
click at [803, 482] on button "Não registrar e enviar pedido" at bounding box center [847, 484] width 175 height 32
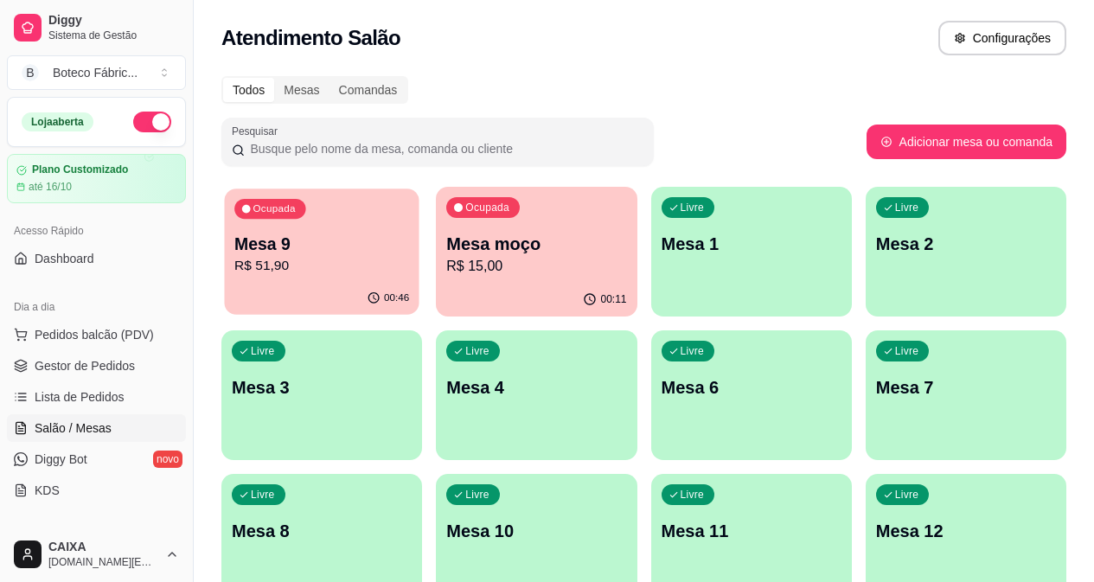
click at [324, 263] on p "R$ 51,90" at bounding box center [321, 266] width 175 height 20
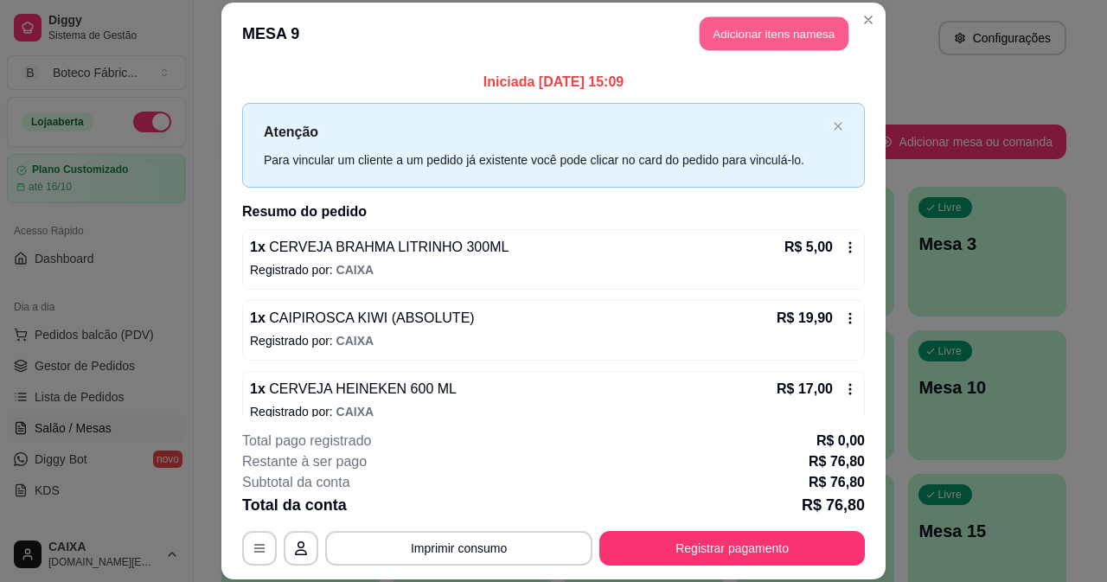
click at [790, 43] on button "Adicionar itens na mesa" at bounding box center [774, 34] width 149 height 34
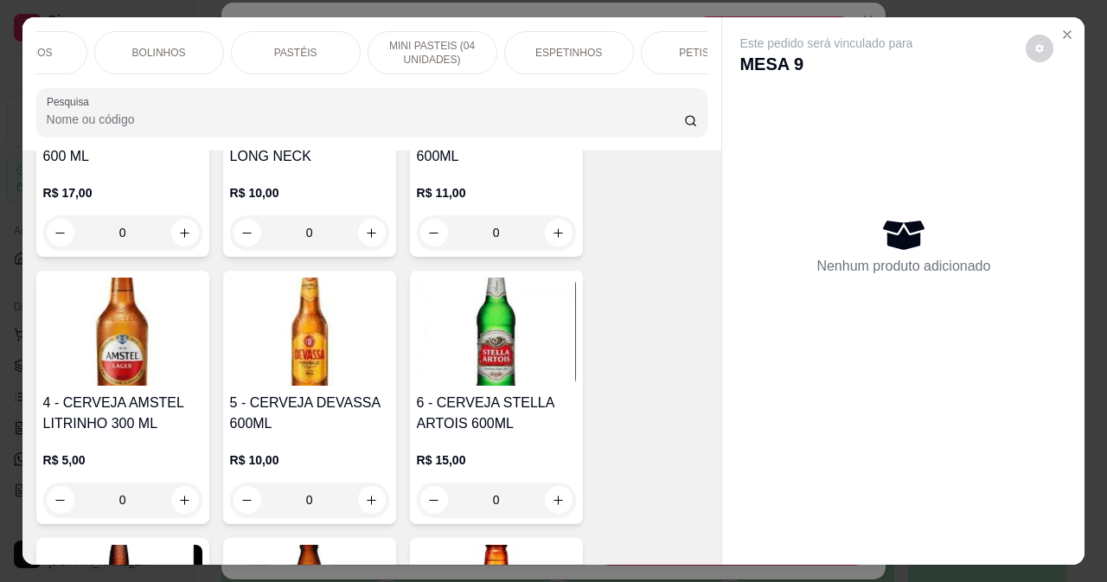
scroll to position [0, 217]
click at [556, 46] on p "ESPETINHOS" at bounding box center [567, 53] width 67 height 14
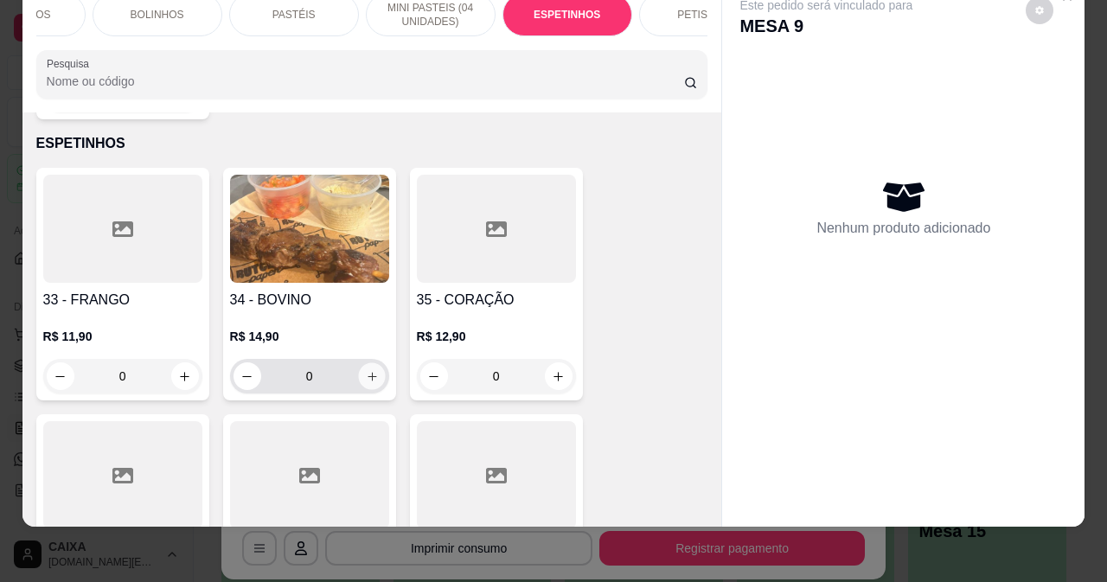
click at [362, 363] on button "increase-product-quantity" at bounding box center [371, 376] width 27 height 27
type input "1"
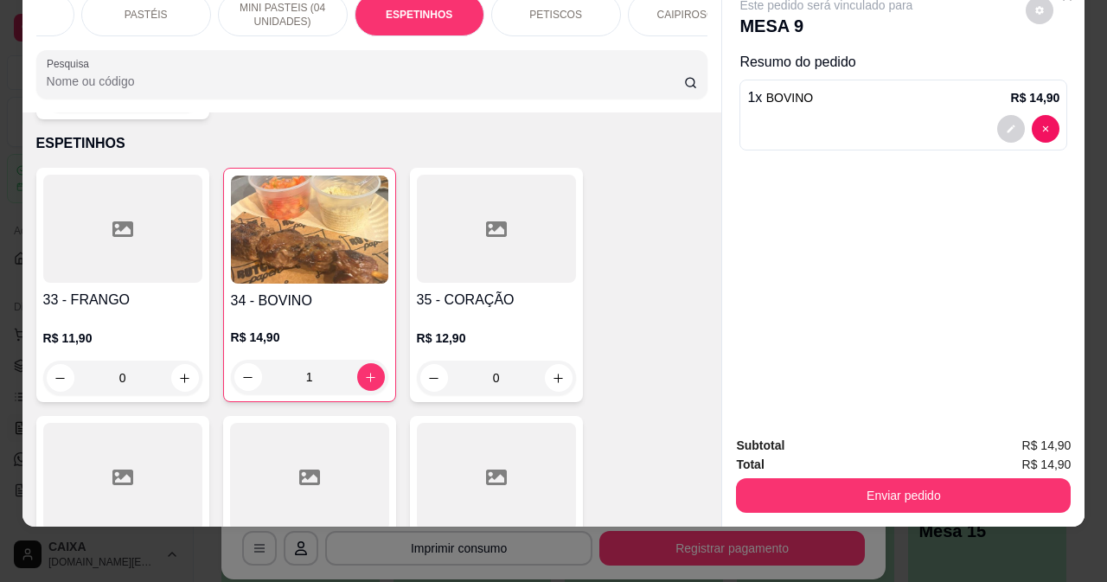
scroll to position [0, 363]
click at [568, 8] on p "PETISCOS" at bounding box center [557, 15] width 53 height 14
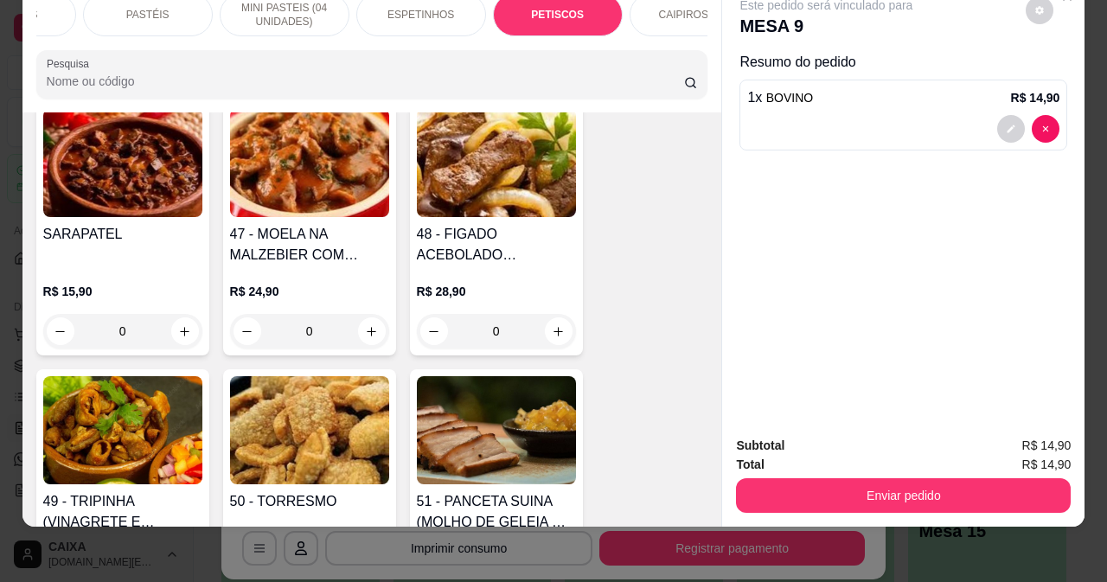
scroll to position [5234, 0]
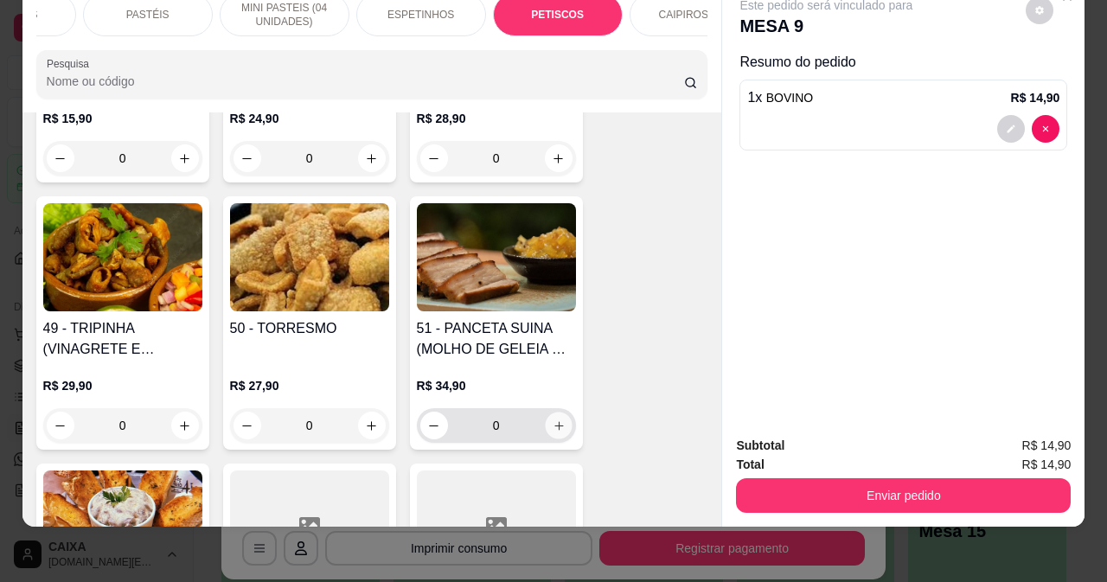
click at [555, 421] on icon "increase-product-quantity" at bounding box center [559, 425] width 9 height 9
type input "1"
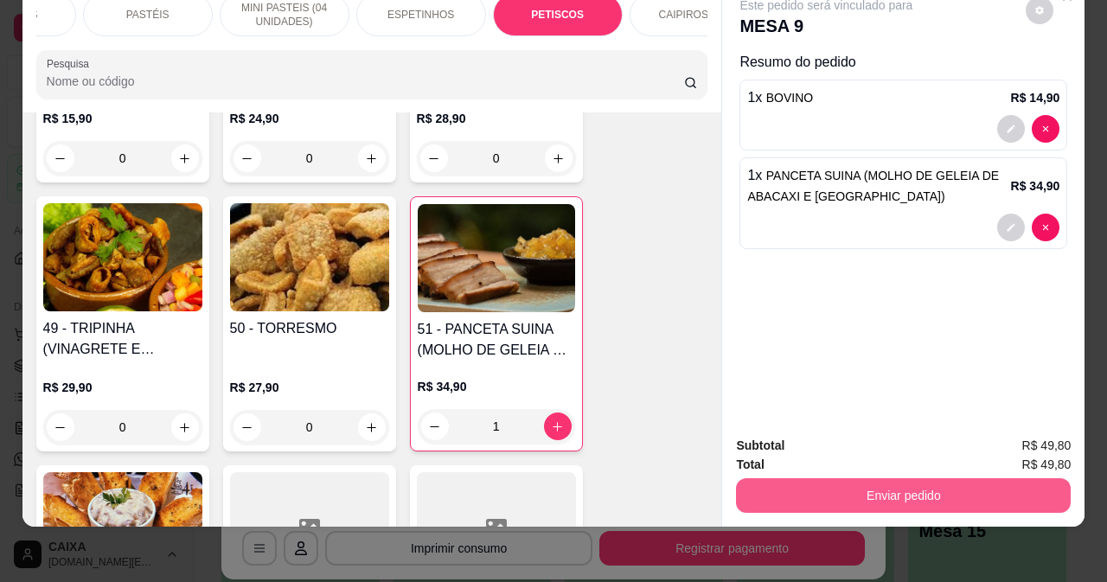
click at [837, 483] on button "Enviar pedido" at bounding box center [903, 495] width 335 height 35
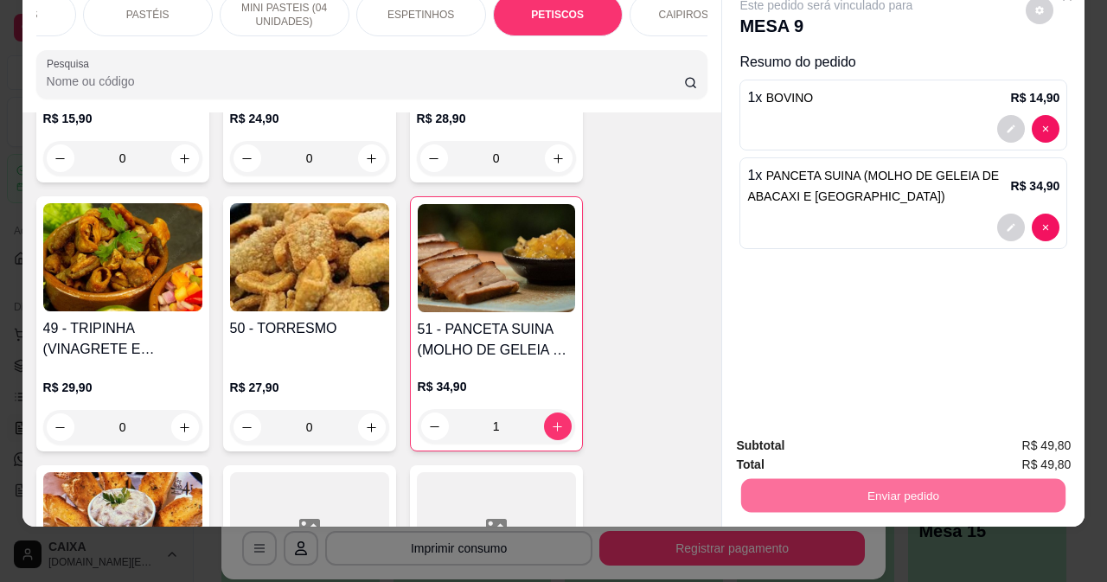
click at [837, 443] on button "Não registrar e enviar pedido" at bounding box center [847, 440] width 175 height 32
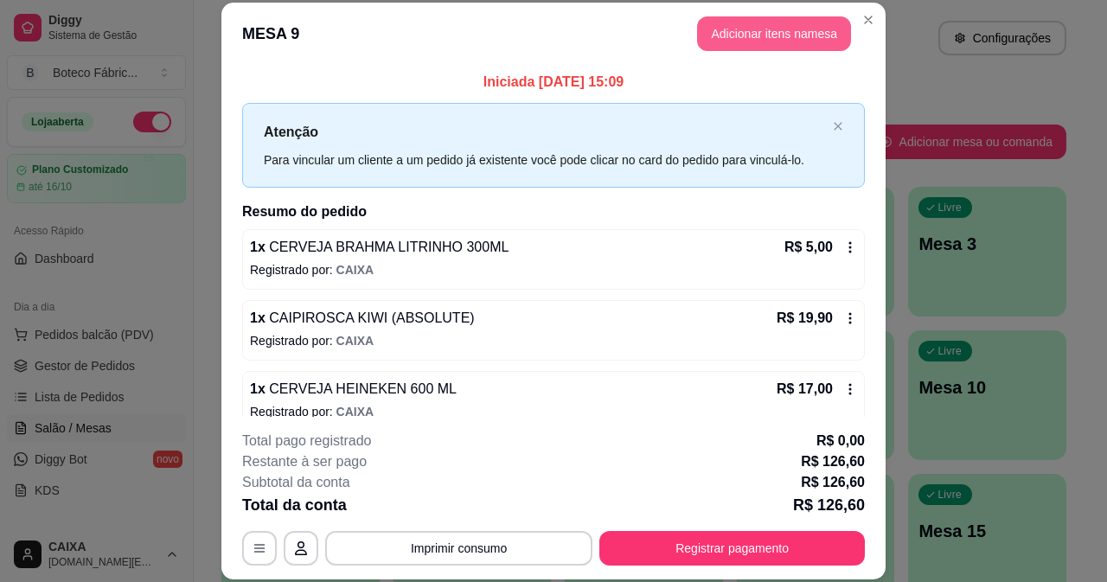
click at [798, 34] on button "Adicionar itens na mesa" at bounding box center [774, 33] width 154 height 35
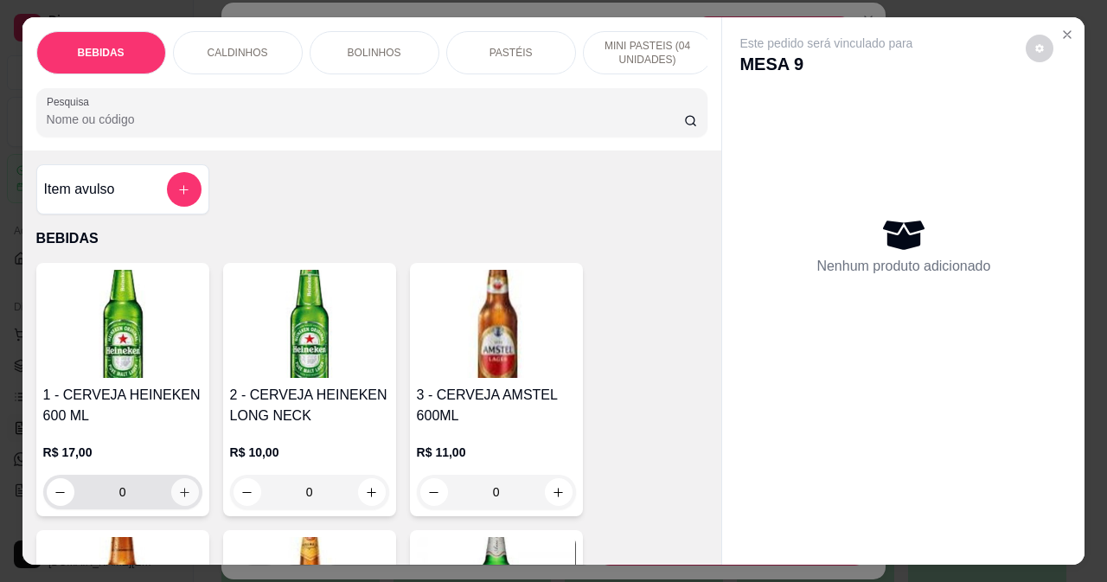
click at [182, 498] on icon "increase-product-quantity" at bounding box center [184, 492] width 13 height 13
type input "1"
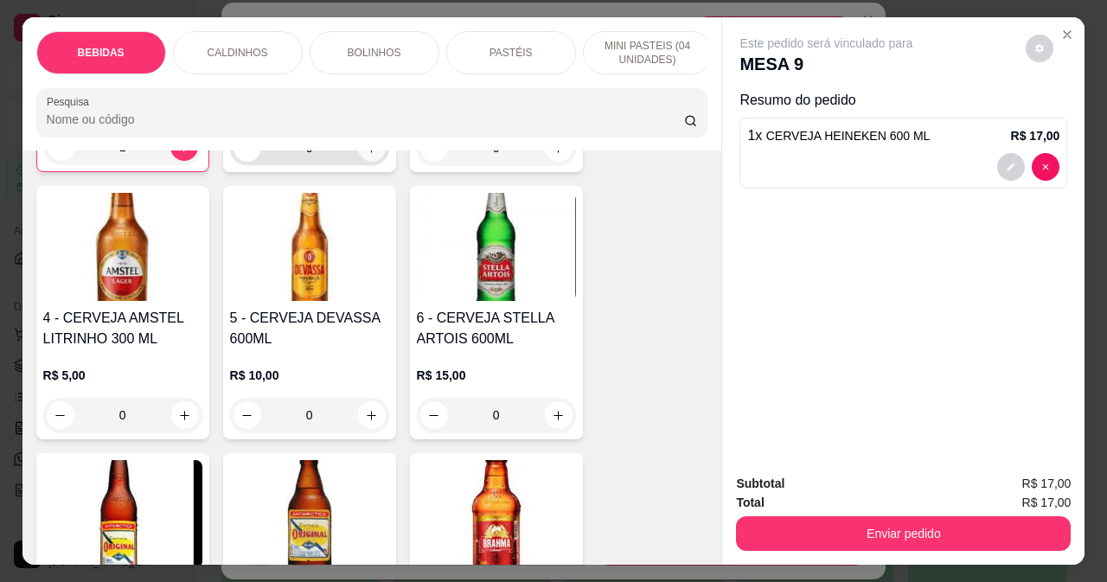
scroll to position [519, 0]
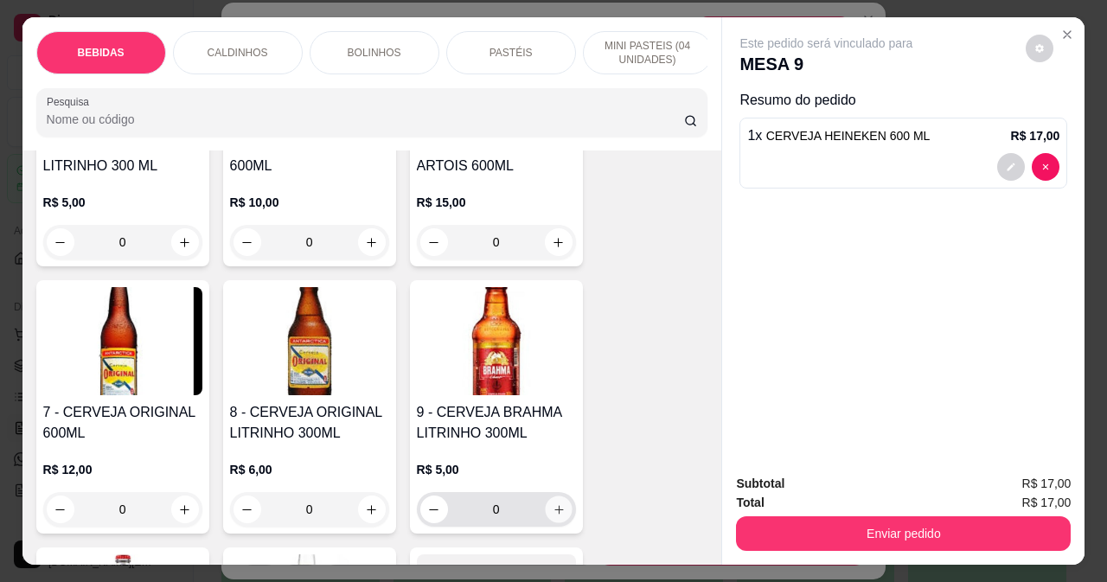
click at [553, 516] on icon "increase-product-quantity" at bounding box center [558, 510] width 13 height 13
type input "1"
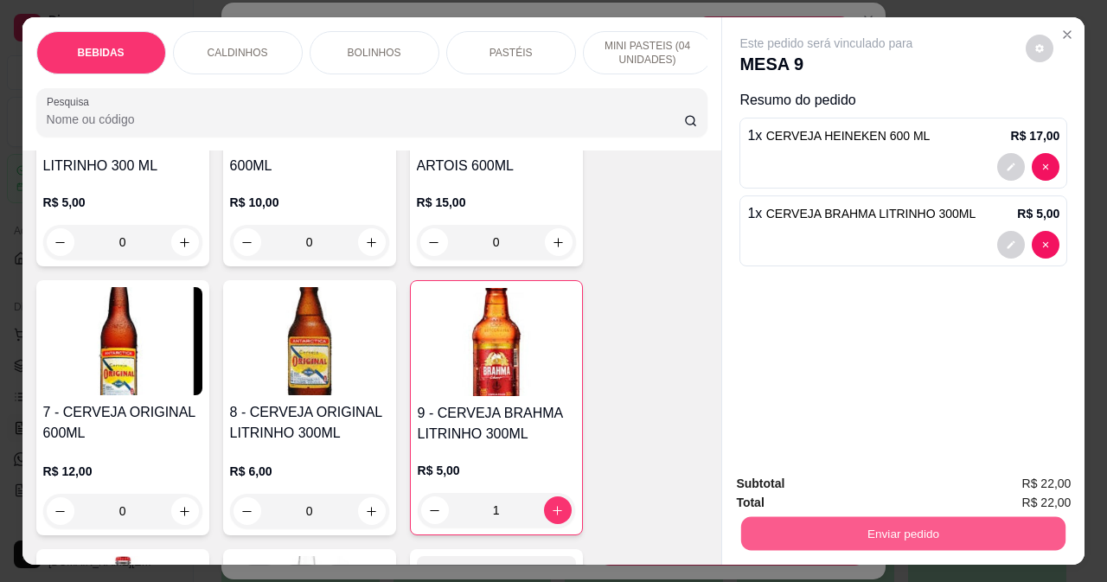
click at [882, 523] on button "Enviar pedido" at bounding box center [903, 533] width 324 height 34
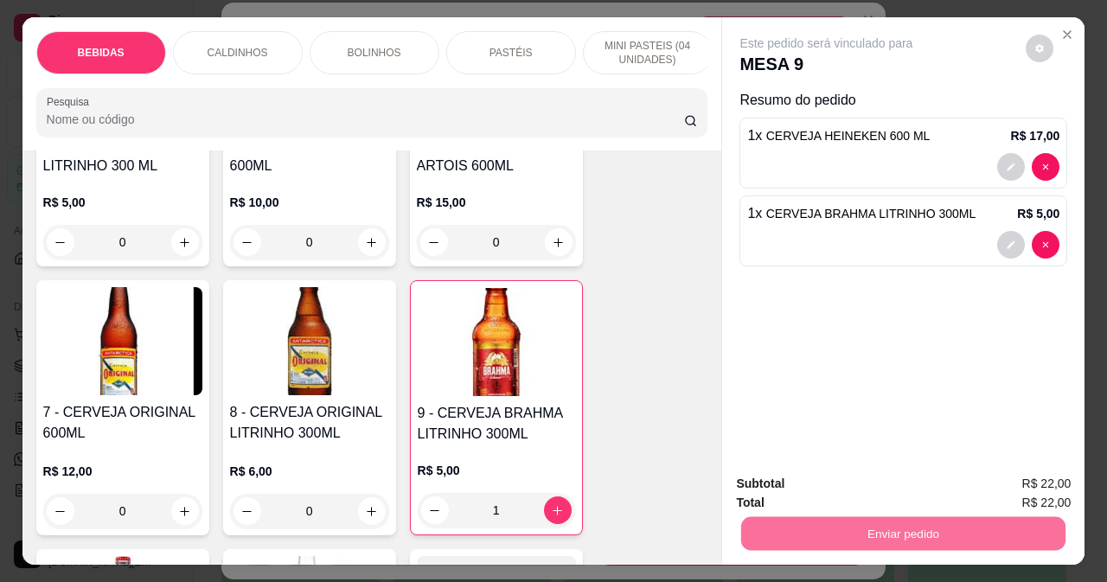
click at [820, 482] on button "Não registrar e enviar pedido" at bounding box center [847, 484] width 180 height 33
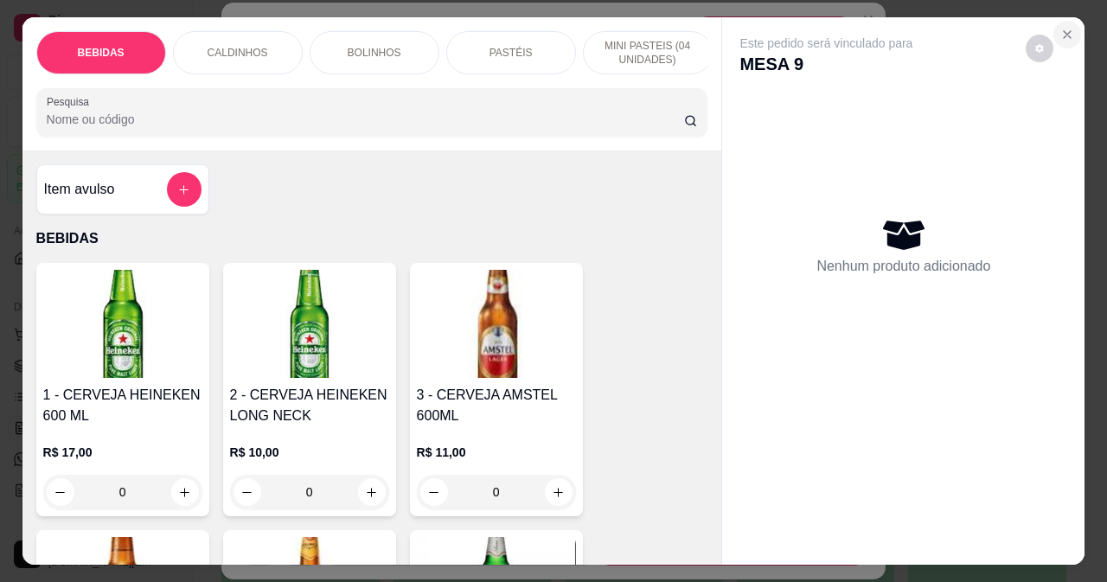
click at [1061, 28] on icon "Close" at bounding box center [1068, 35] width 14 height 14
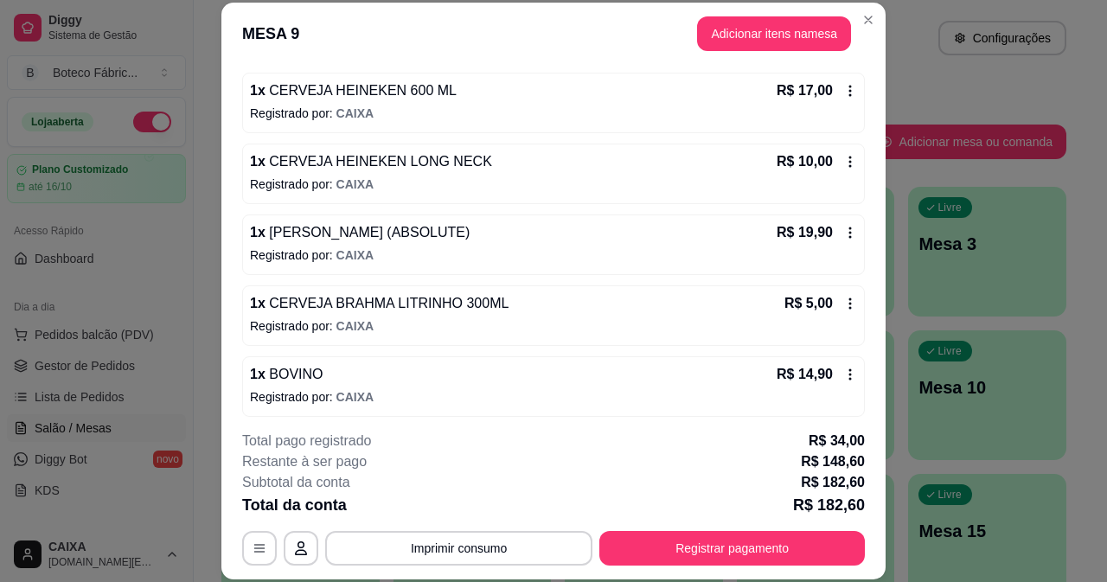
scroll to position [0, 0]
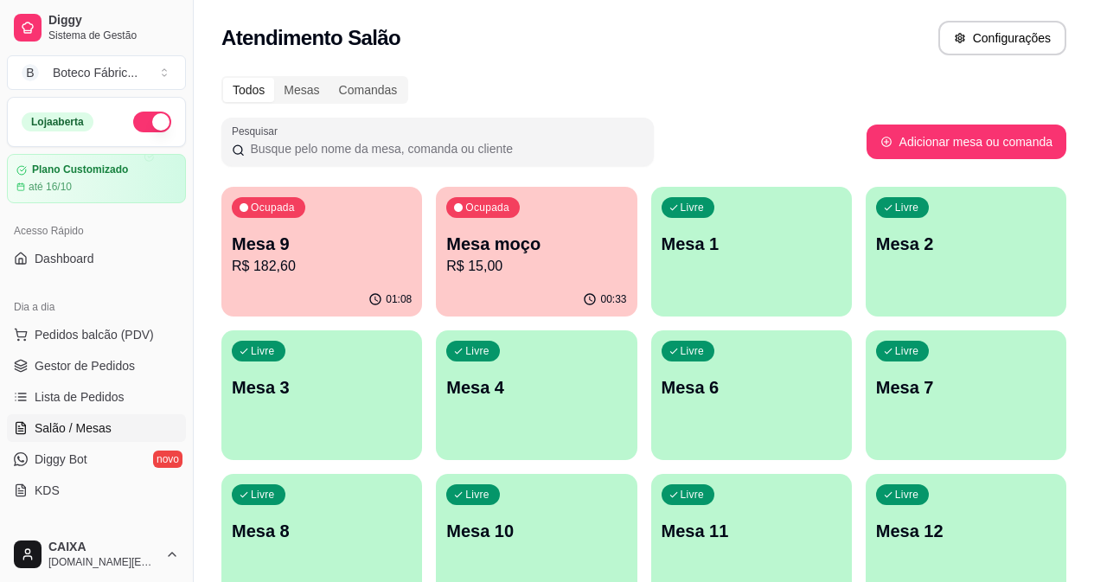
click at [325, 258] on p "R$ 182,60" at bounding box center [322, 266] width 180 height 21
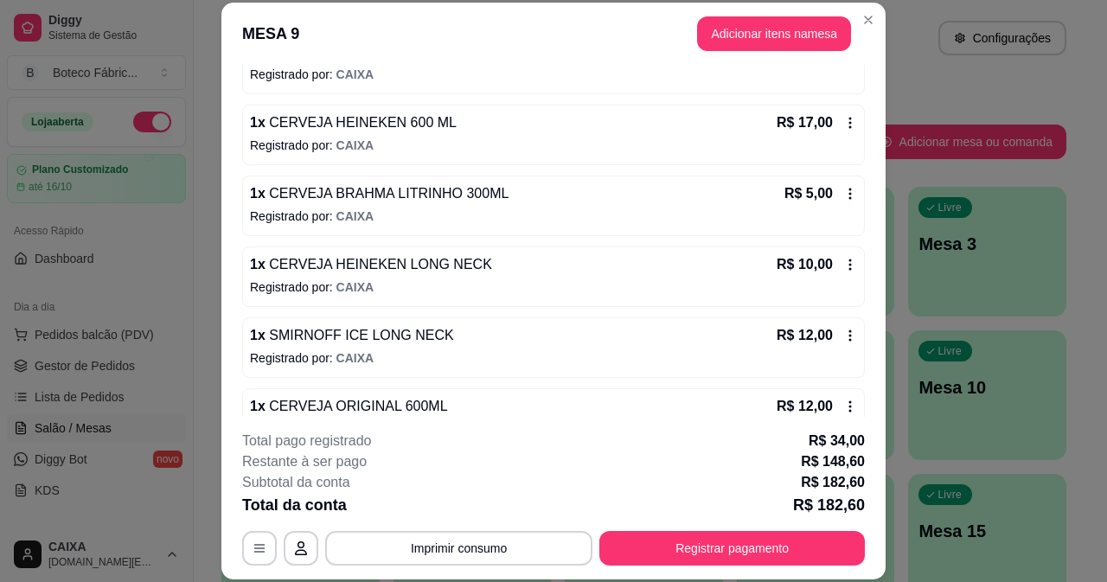
scroll to position [731, 0]
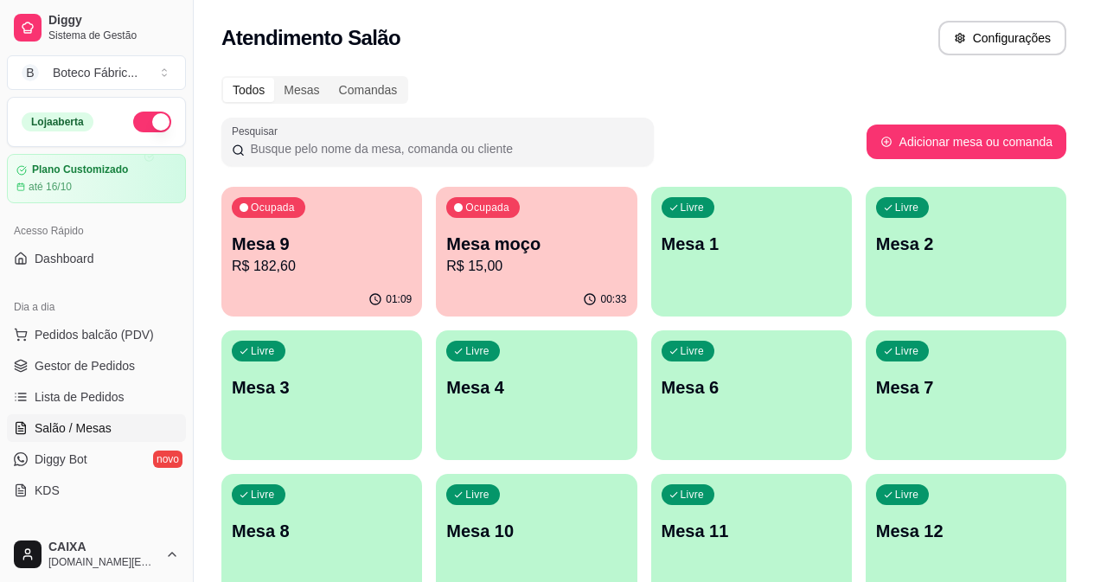
click at [525, 262] on p "R$ 15,00" at bounding box center [536, 266] width 180 height 21
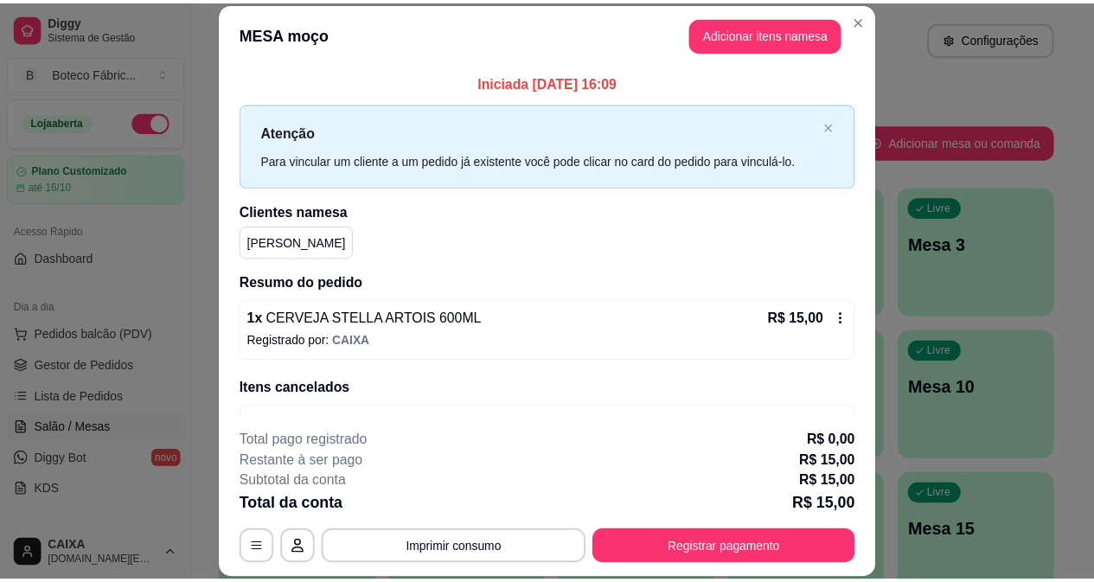
scroll to position [49, 0]
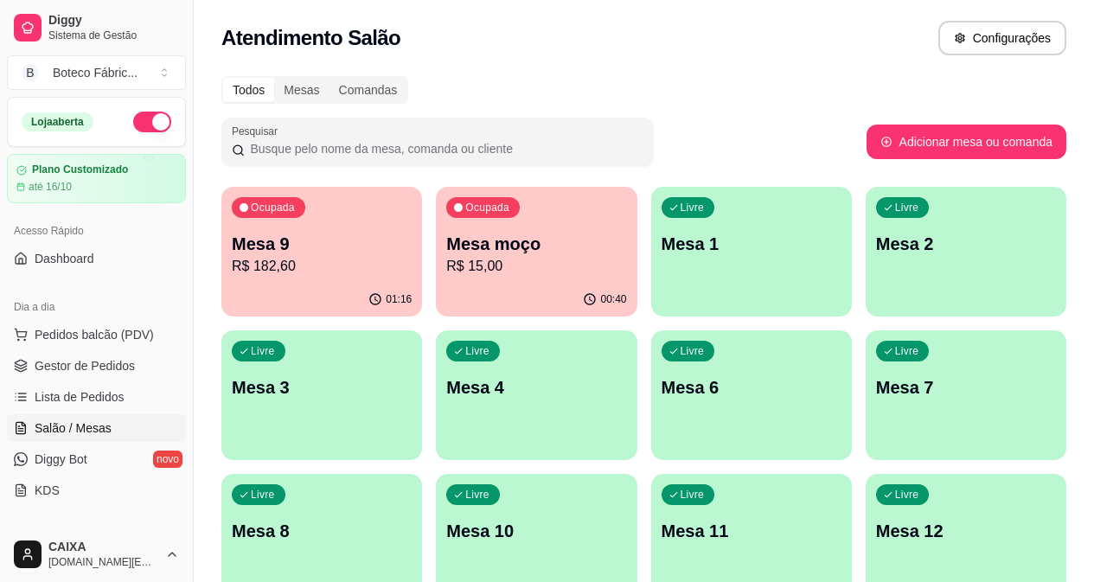
click at [532, 257] on p "R$ 15,00" at bounding box center [536, 266] width 180 height 21
click at [325, 227] on div "Ocupada Mesa 9 R$ 182,60" at bounding box center [321, 235] width 201 height 96
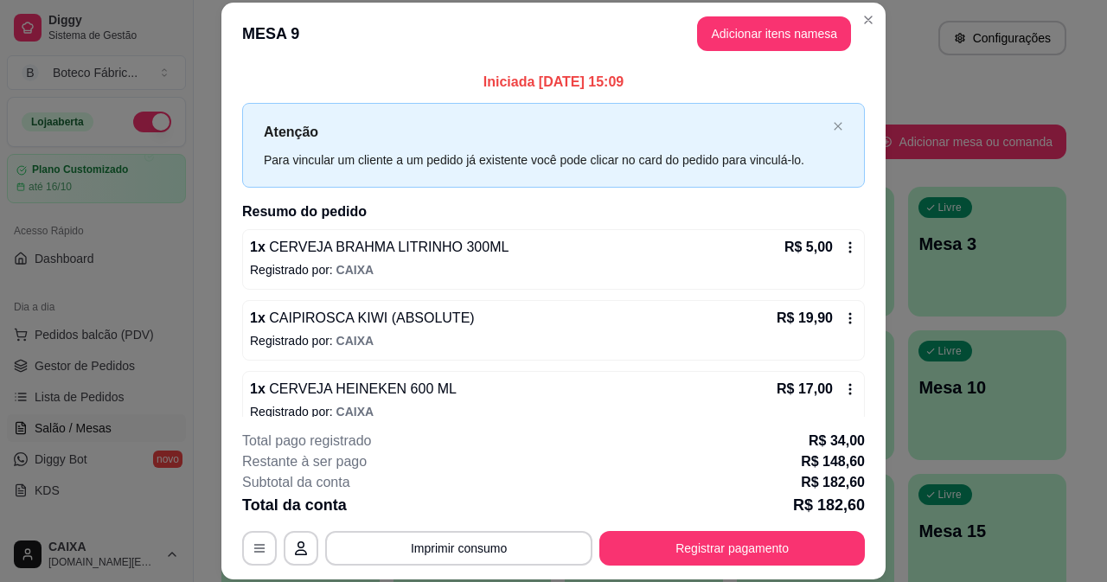
click at [790, 36] on button "Adicionar itens na mesa" at bounding box center [774, 33] width 154 height 35
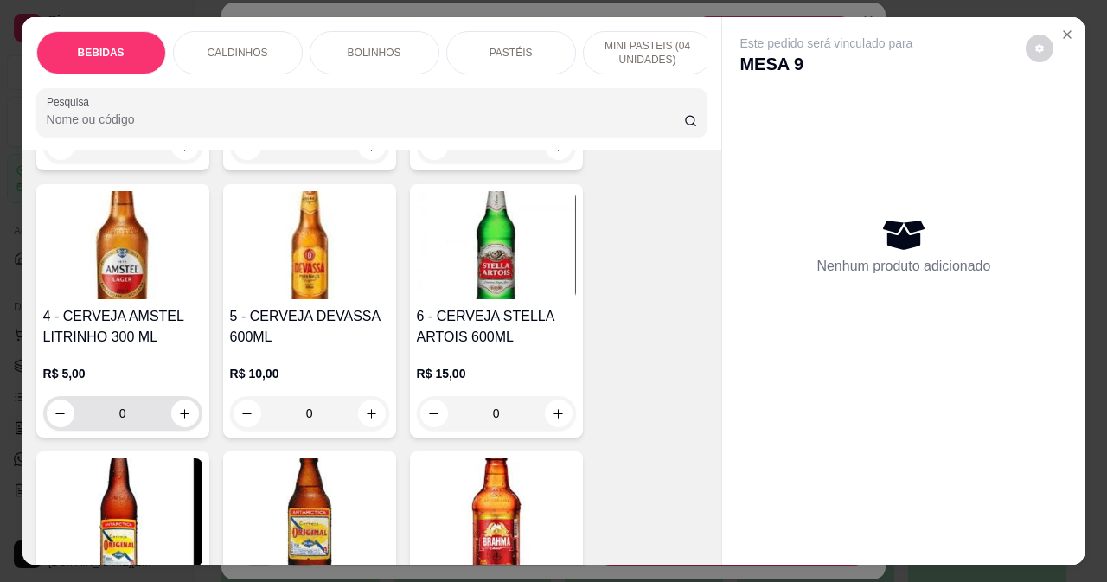
scroll to position [606, 0]
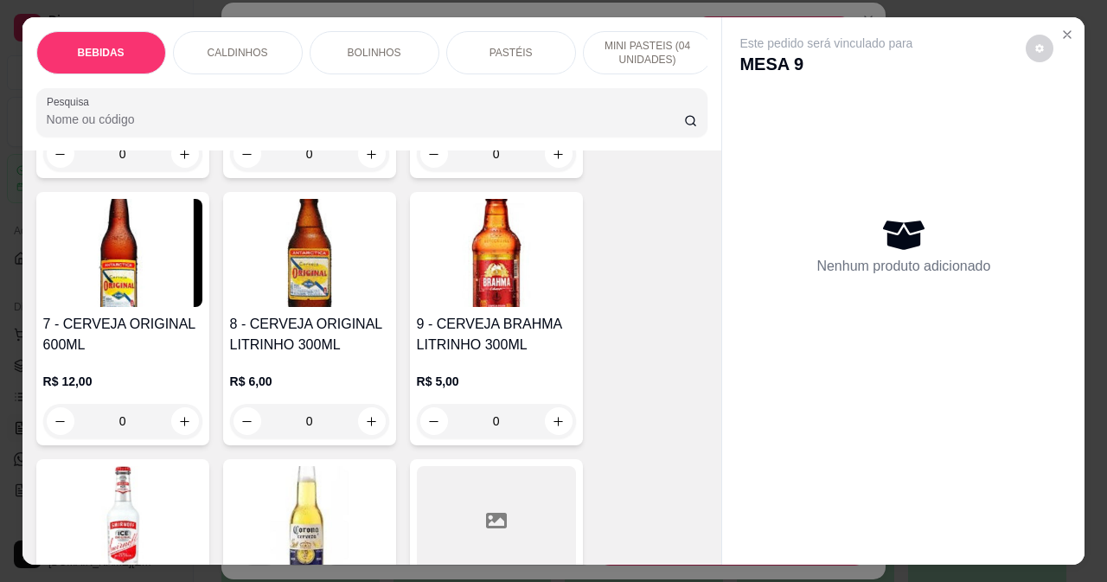
click at [465, 292] on img at bounding box center [496, 253] width 159 height 108
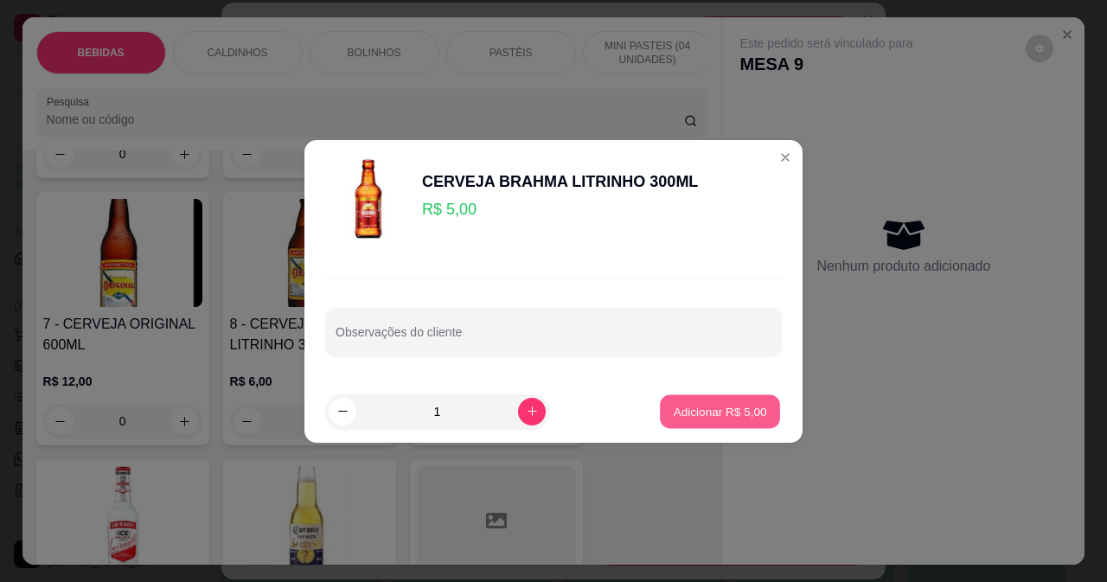
click at [747, 426] on button "Adicionar R$ 5,00" at bounding box center [720, 412] width 120 height 34
type input "1"
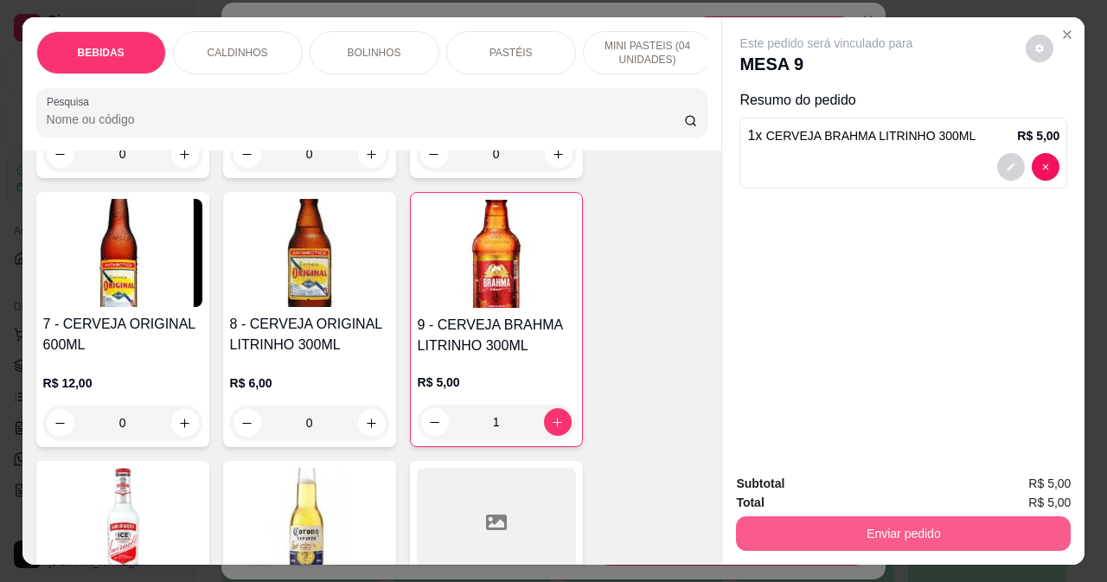
click at [822, 542] on button "Enviar pedido" at bounding box center [903, 533] width 335 height 35
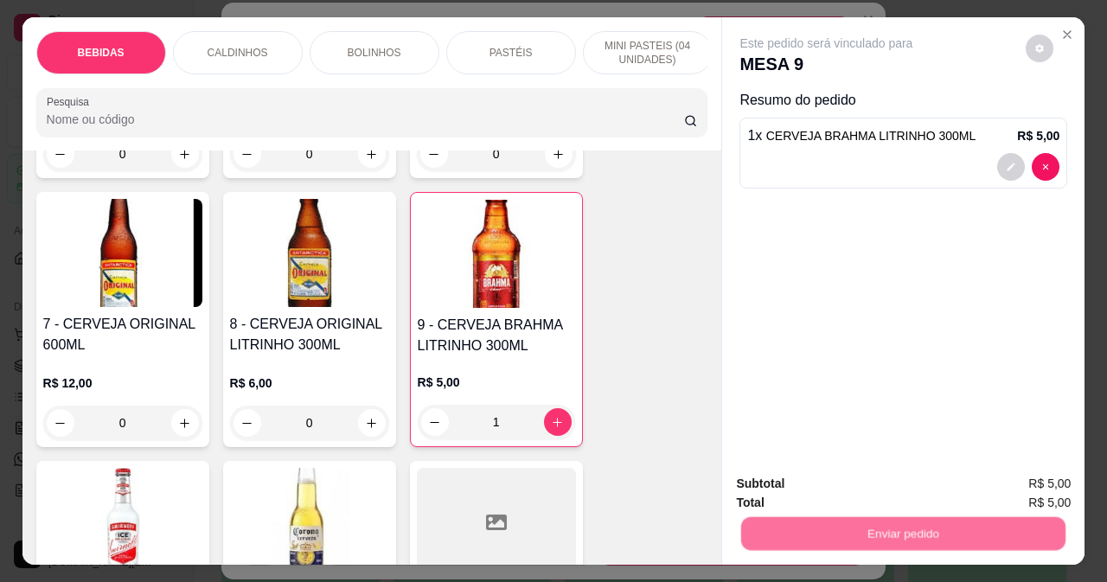
click at [800, 474] on button "Não registrar e enviar pedido" at bounding box center [847, 484] width 175 height 32
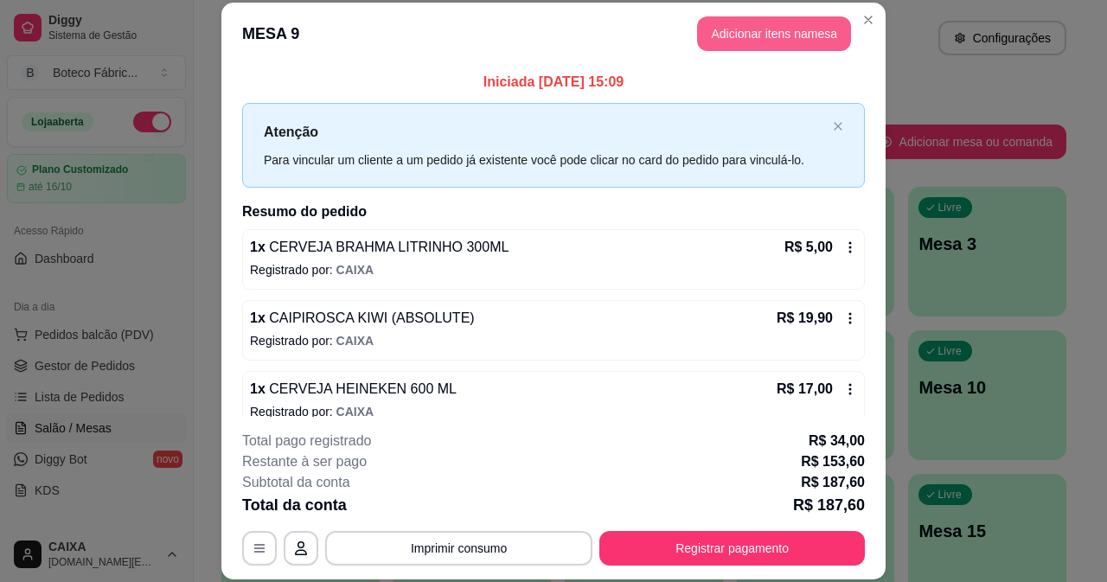
click at [805, 35] on button "Adicionar itens na mesa" at bounding box center [774, 33] width 154 height 35
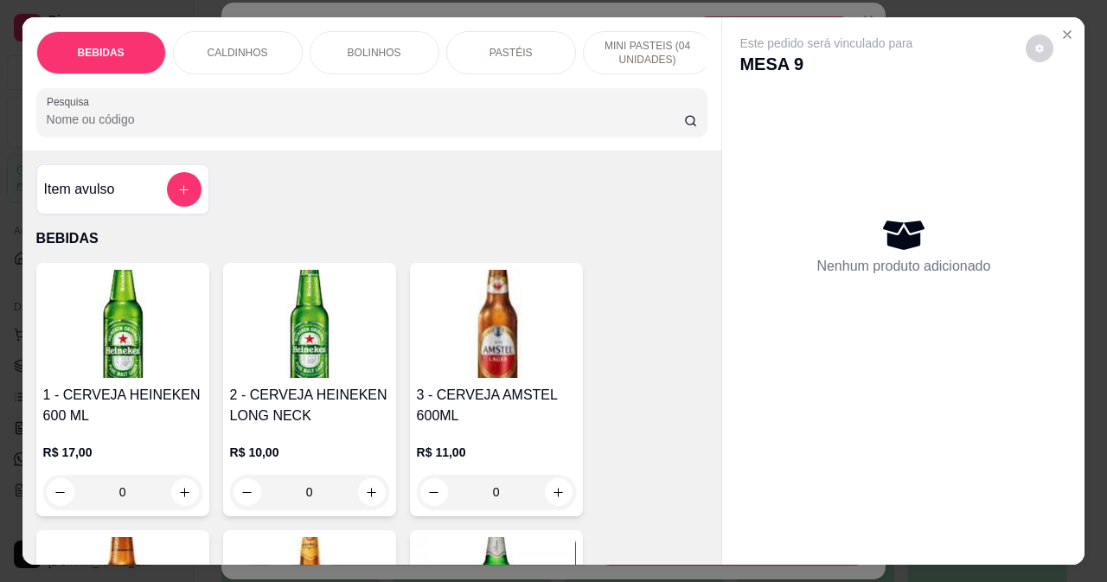
scroll to position [87, 0]
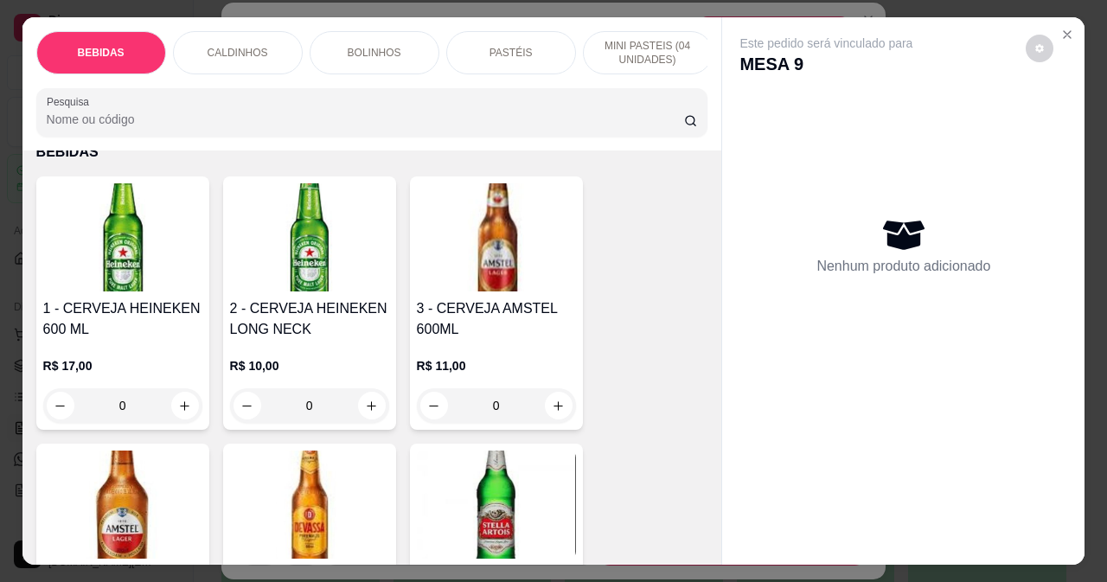
click at [297, 272] on img at bounding box center [309, 237] width 159 height 108
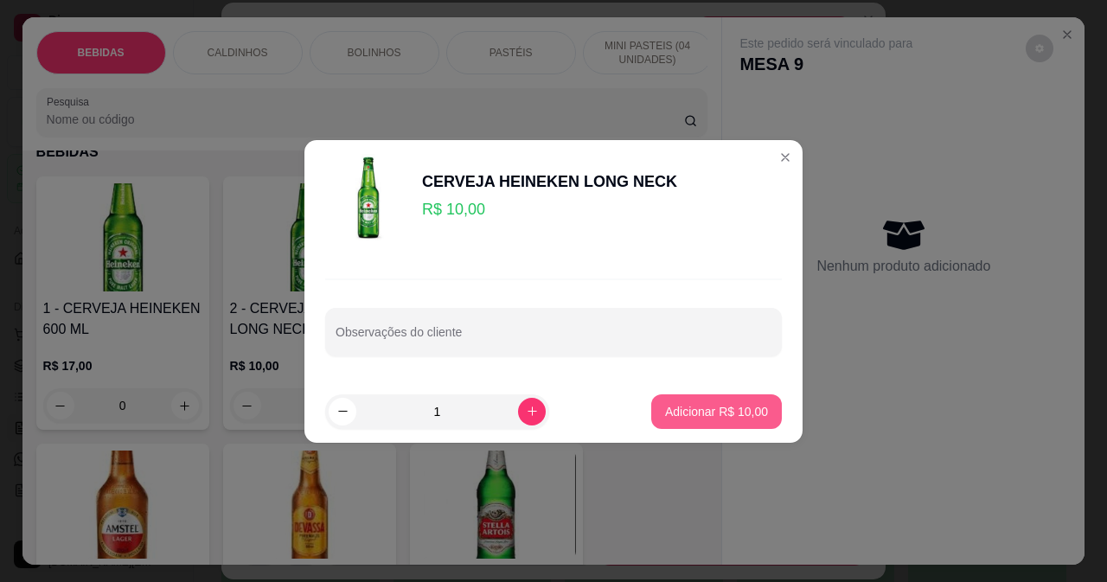
click at [749, 412] on p "Adicionar R$ 10,00" at bounding box center [716, 411] width 103 height 17
type input "1"
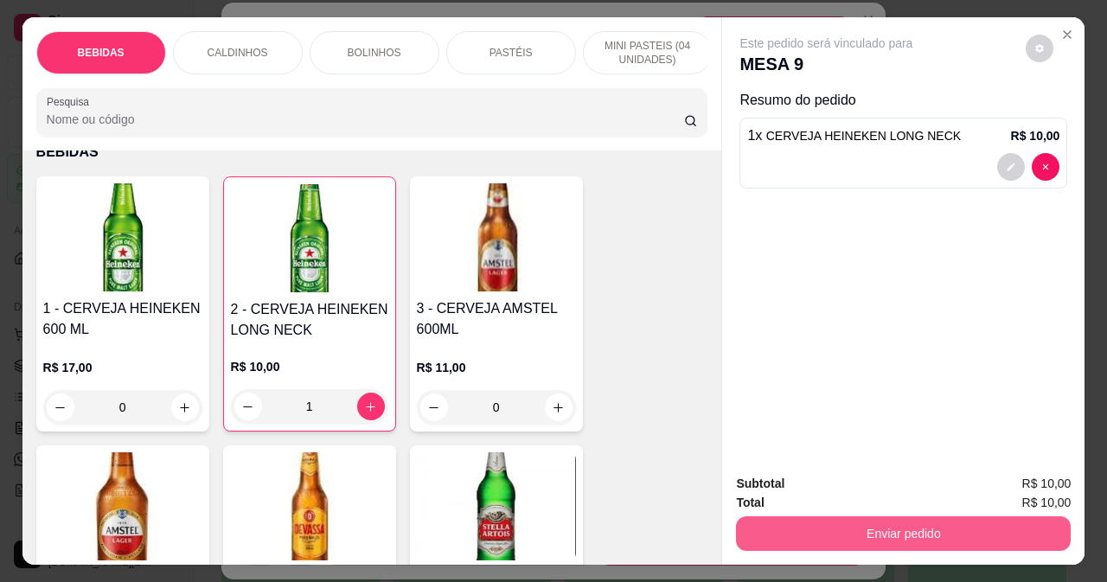
click at [814, 527] on button "Enviar pedido" at bounding box center [903, 533] width 335 height 35
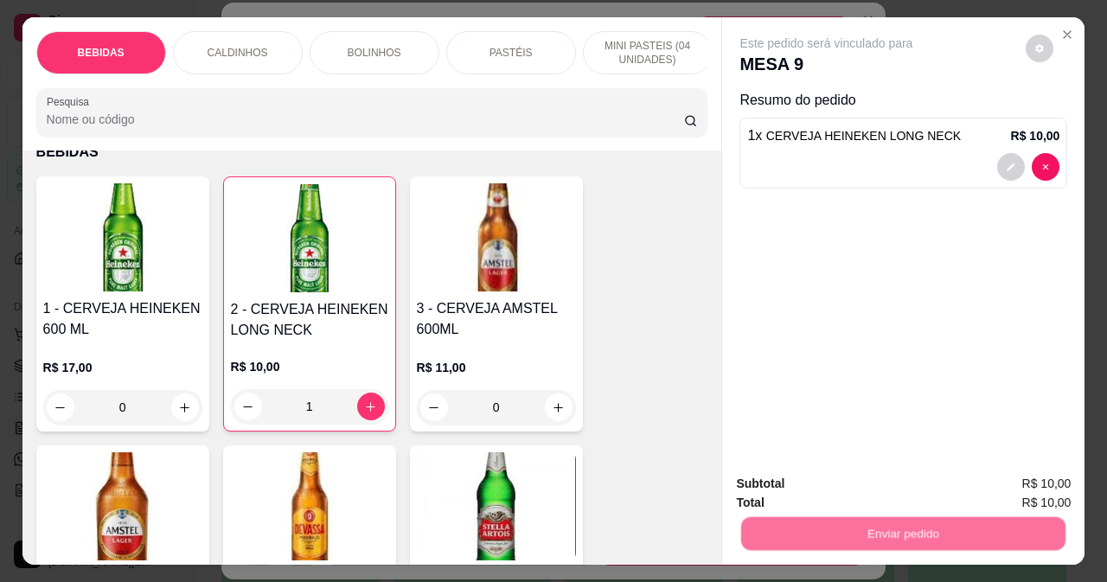
click at [792, 483] on button "Não registrar e enviar pedido" at bounding box center [847, 484] width 180 height 33
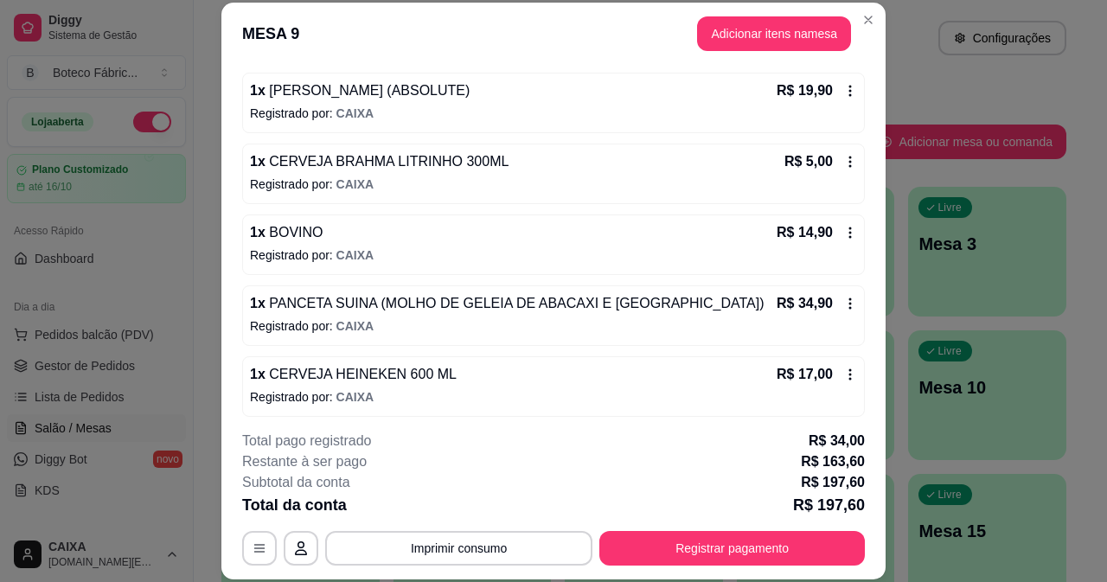
scroll to position [94, 0]
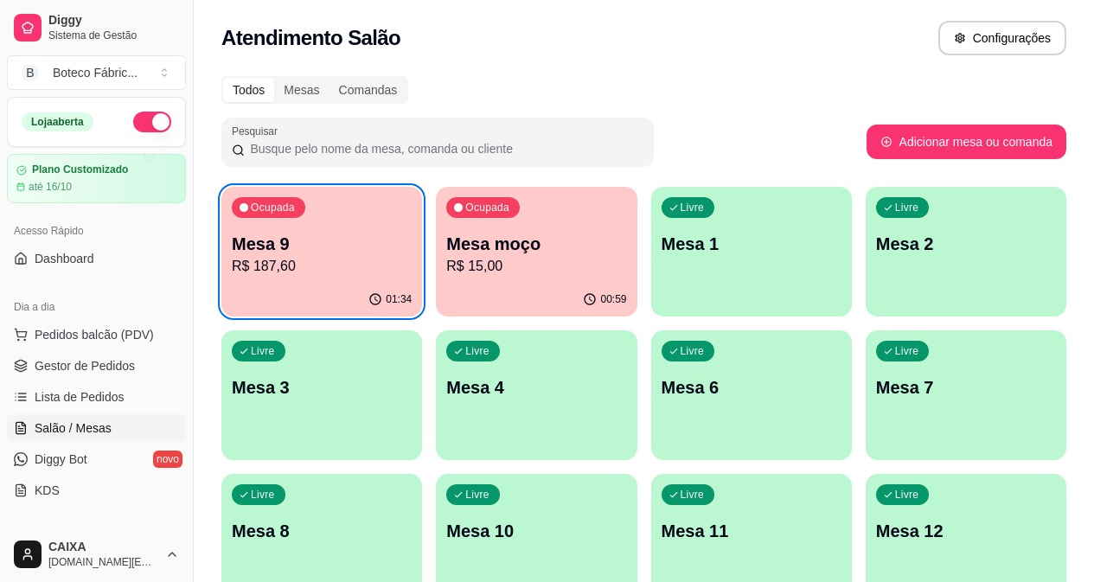
click at [317, 255] on div "Mesa 9 R$ 187,60" at bounding box center [322, 254] width 180 height 45
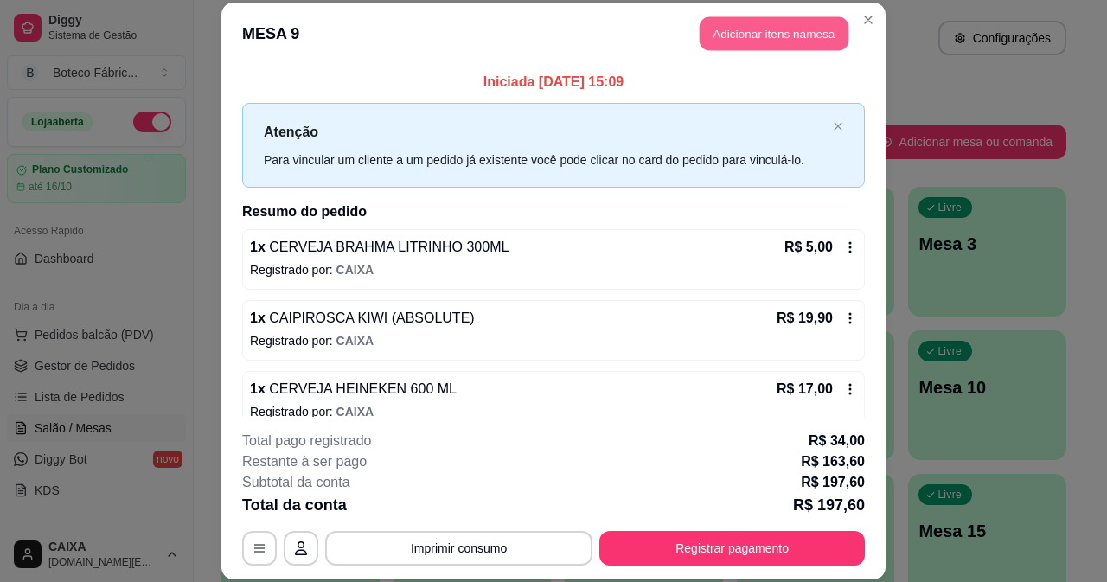
click at [759, 34] on button "Adicionar itens na mesa" at bounding box center [774, 34] width 149 height 34
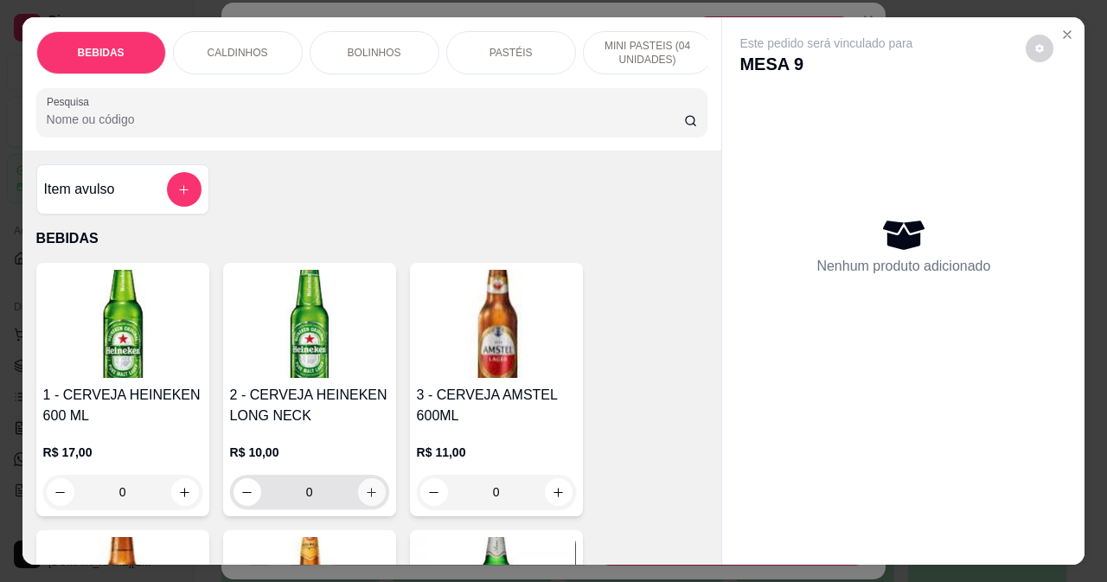
click at [368, 491] on button "increase-product-quantity" at bounding box center [372, 492] width 28 height 28
type input "1"
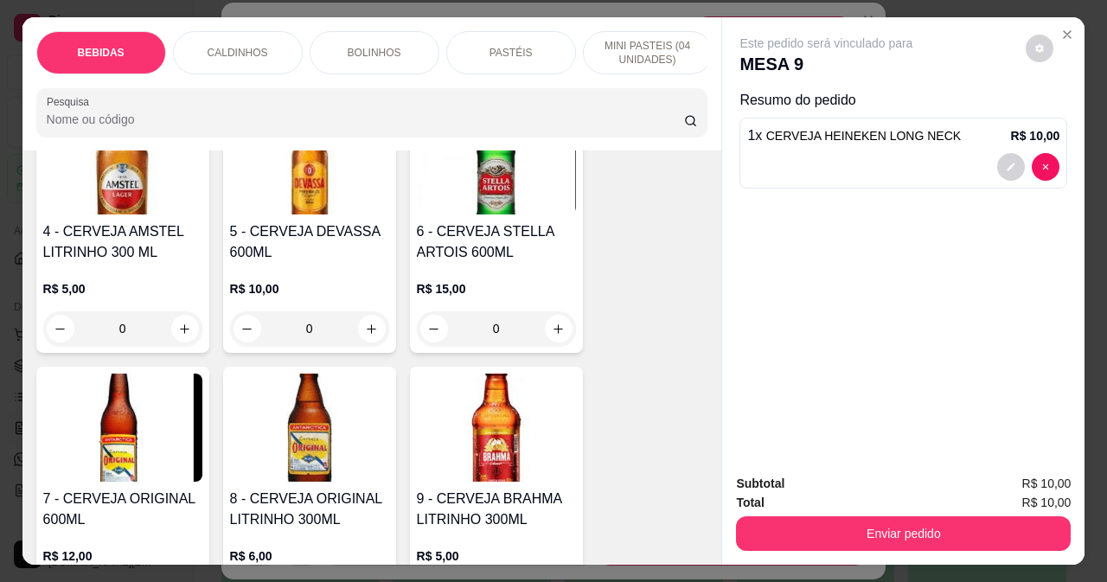
scroll to position [519, 0]
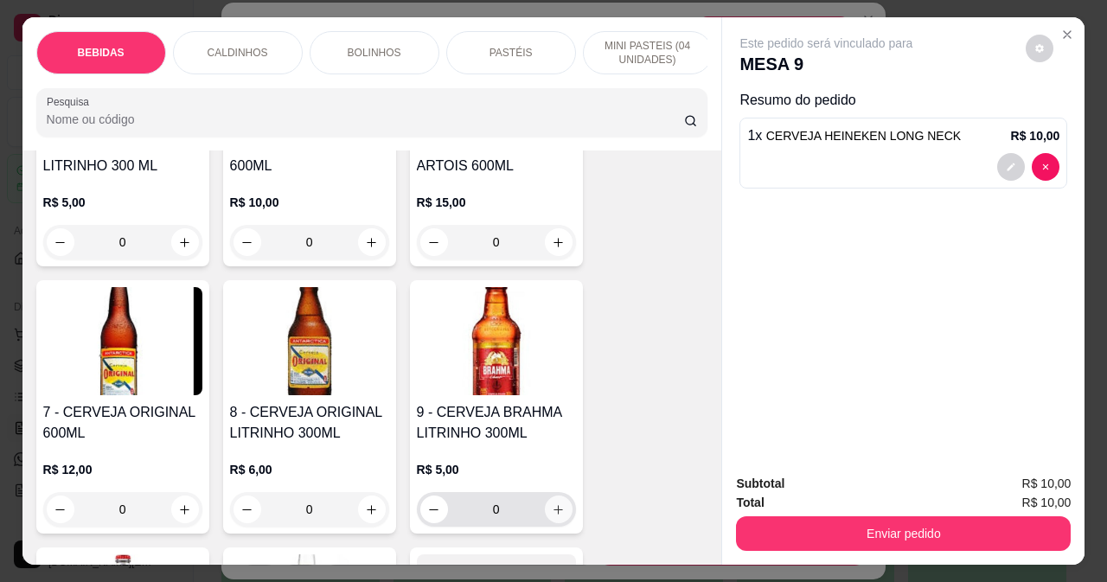
click at [555, 512] on icon "increase-product-quantity" at bounding box center [558, 510] width 13 height 13
type input "1"
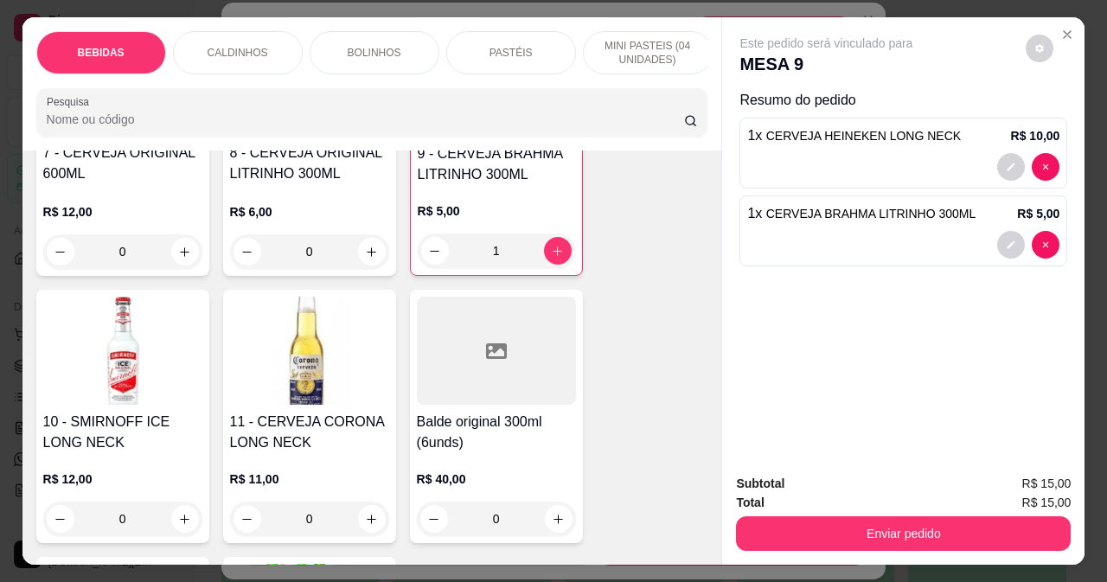
scroll to position [865, 0]
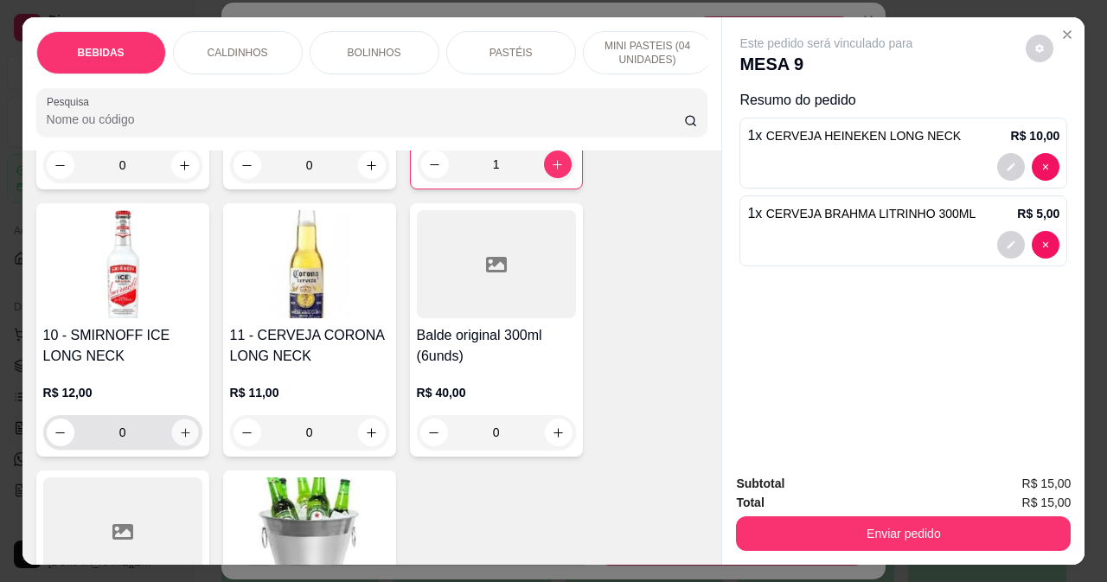
click at [183, 439] on icon "increase-product-quantity" at bounding box center [184, 433] width 13 height 13
type input "1"
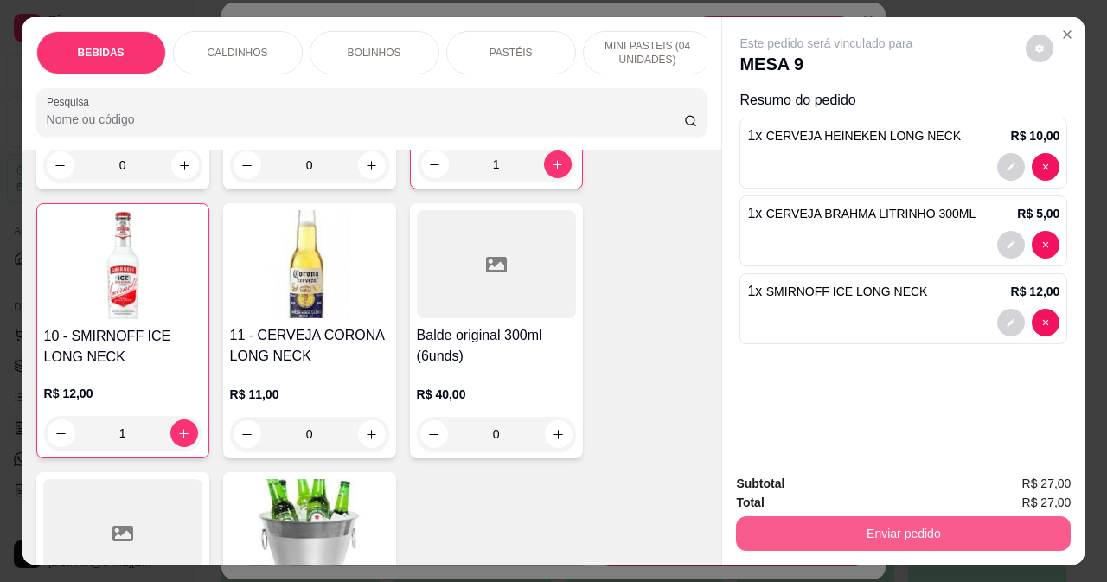
click at [858, 526] on button "Enviar pedido" at bounding box center [903, 533] width 335 height 35
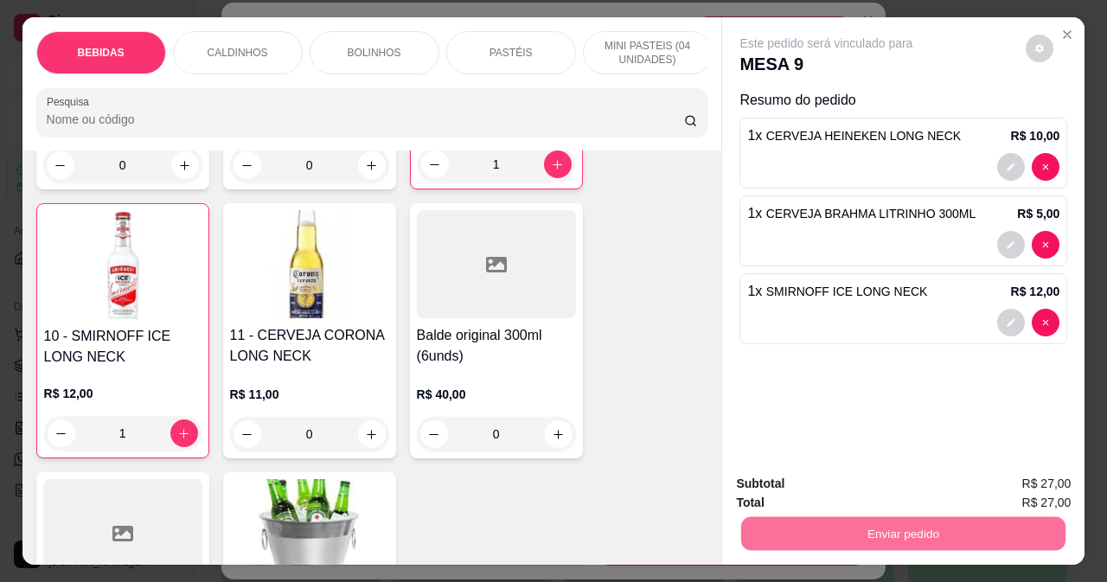
click at [844, 484] on button "Não registrar e enviar pedido" at bounding box center [847, 484] width 175 height 32
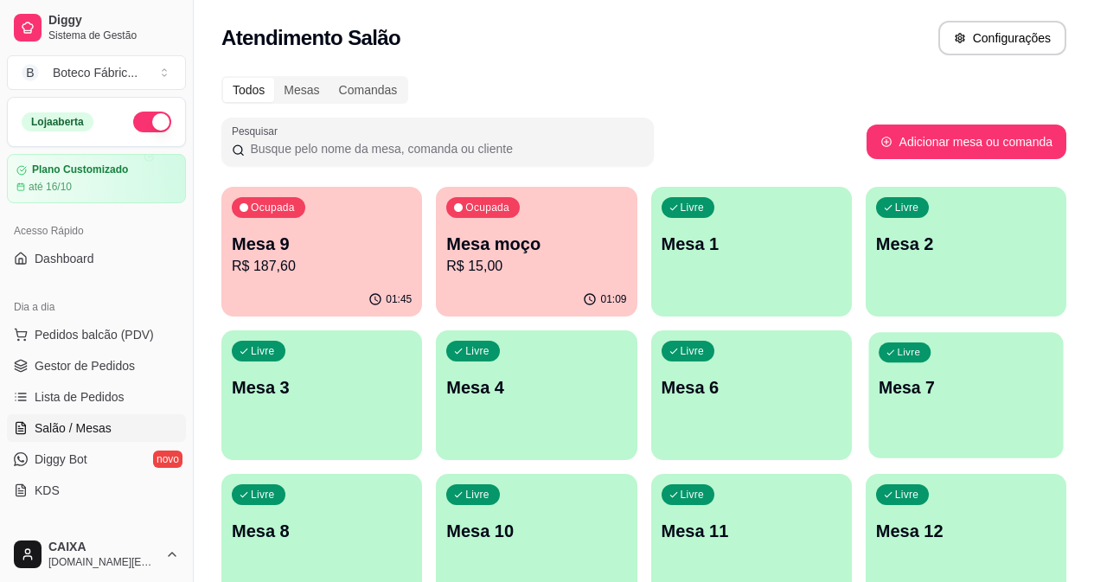
click at [879, 381] on p "Mesa 7" at bounding box center [966, 387] width 175 height 23
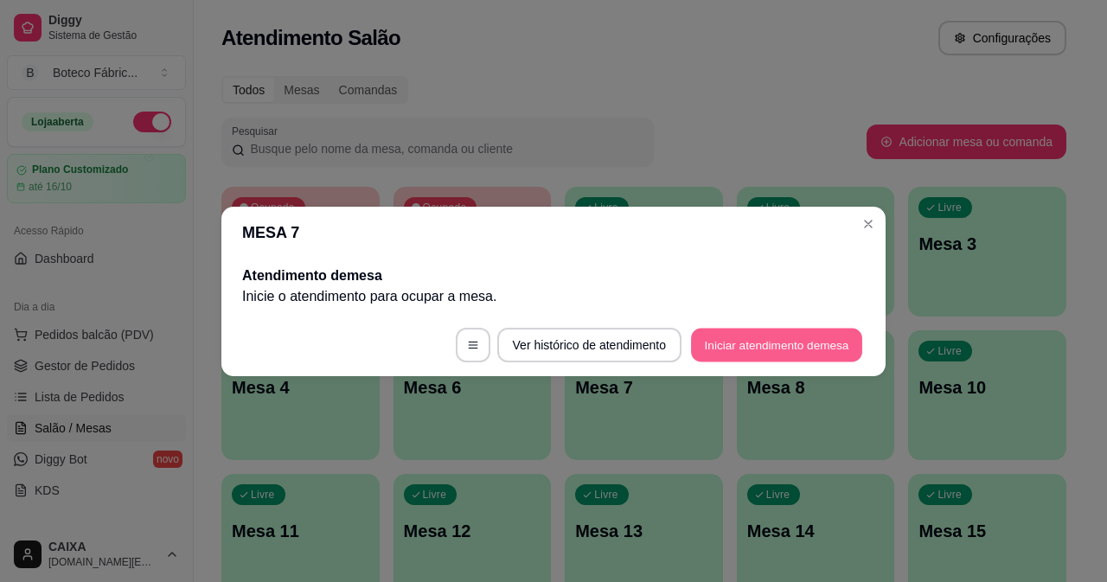
click at [747, 351] on button "Iniciar atendimento de mesa" at bounding box center [776, 345] width 171 height 34
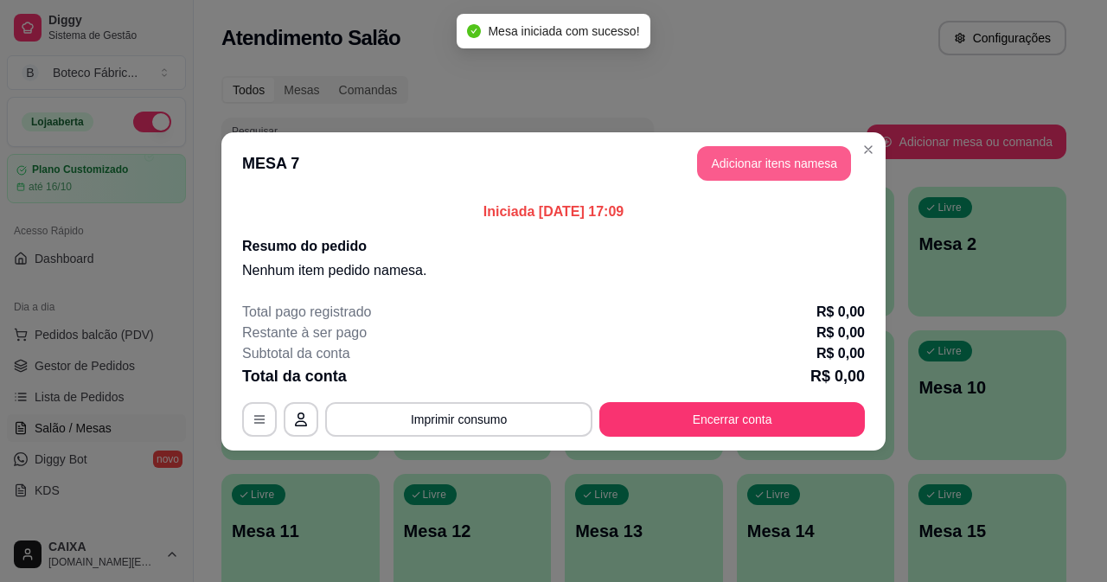
click at [735, 164] on button "Adicionar itens na mesa" at bounding box center [774, 163] width 154 height 35
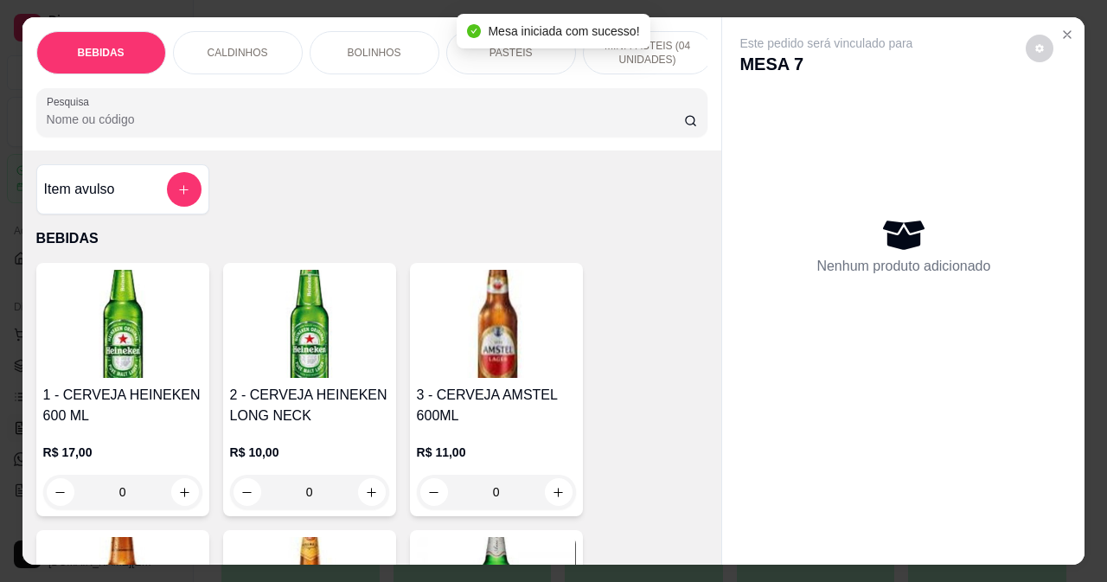
click at [488, 369] on img at bounding box center [496, 324] width 159 height 108
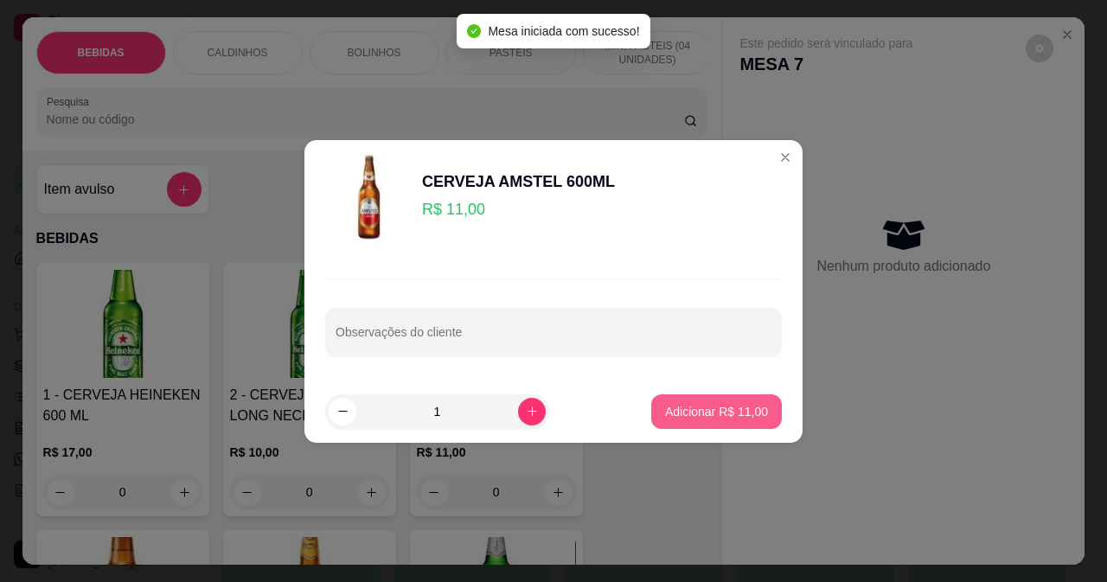
click at [709, 397] on button "Adicionar R$ 11,00" at bounding box center [716, 412] width 131 height 35
type input "1"
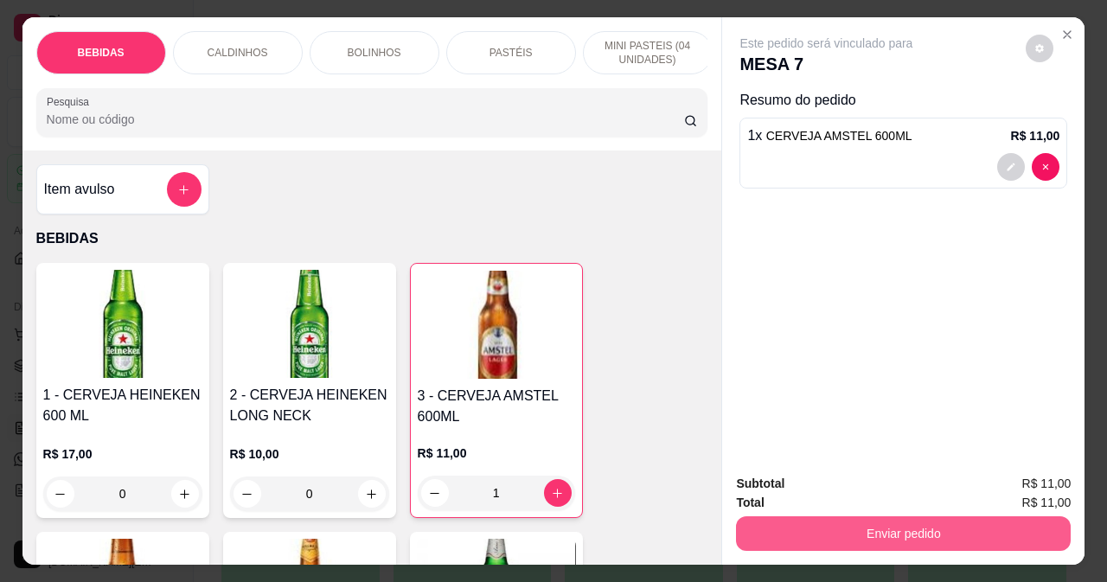
click at [855, 536] on button "Enviar pedido" at bounding box center [903, 533] width 335 height 35
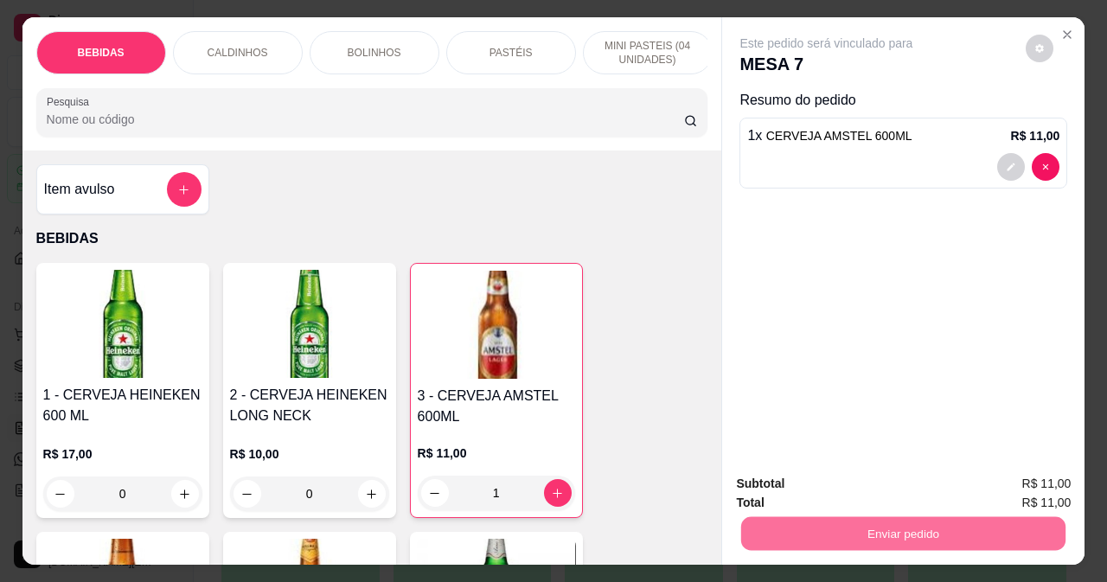
click at [796, 491] on button "Não registrar e enviar pedido" at bounding box center [847, 484] width 180 height 33
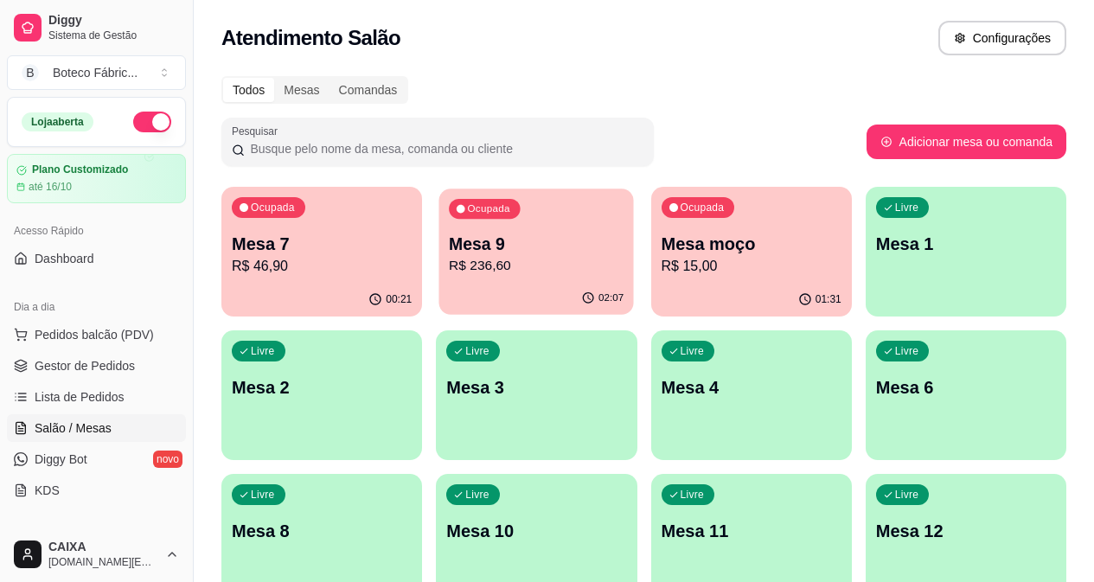
click at [449, 249] on p "Mesa 9" at bounding box center [536, 244] width 175 height 23
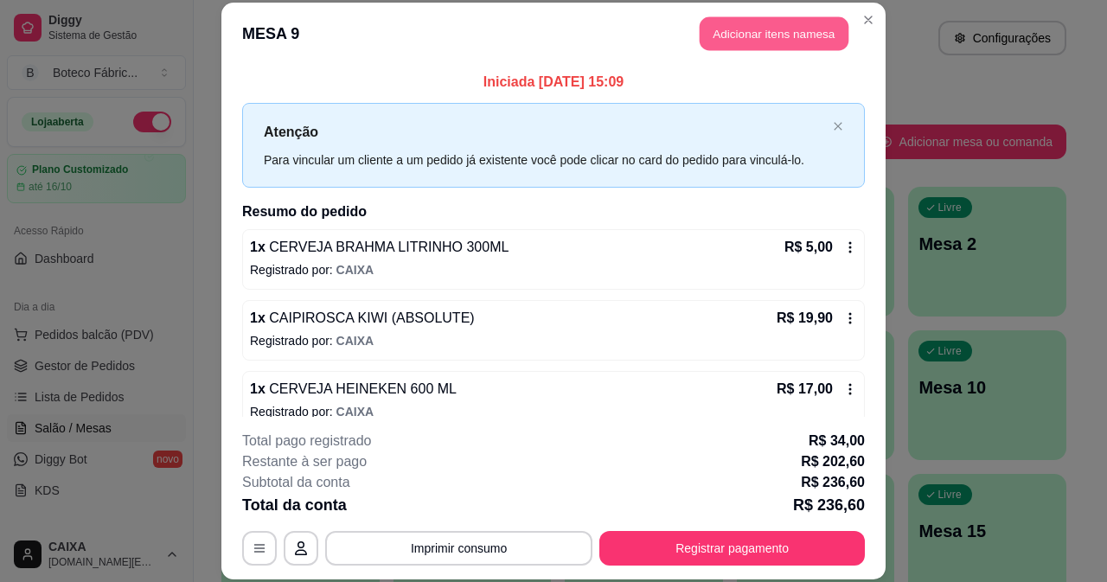
click at [757, 29] on button "Adicionar itens na mesa" at bounding box center [774, 34] width 149 height 34
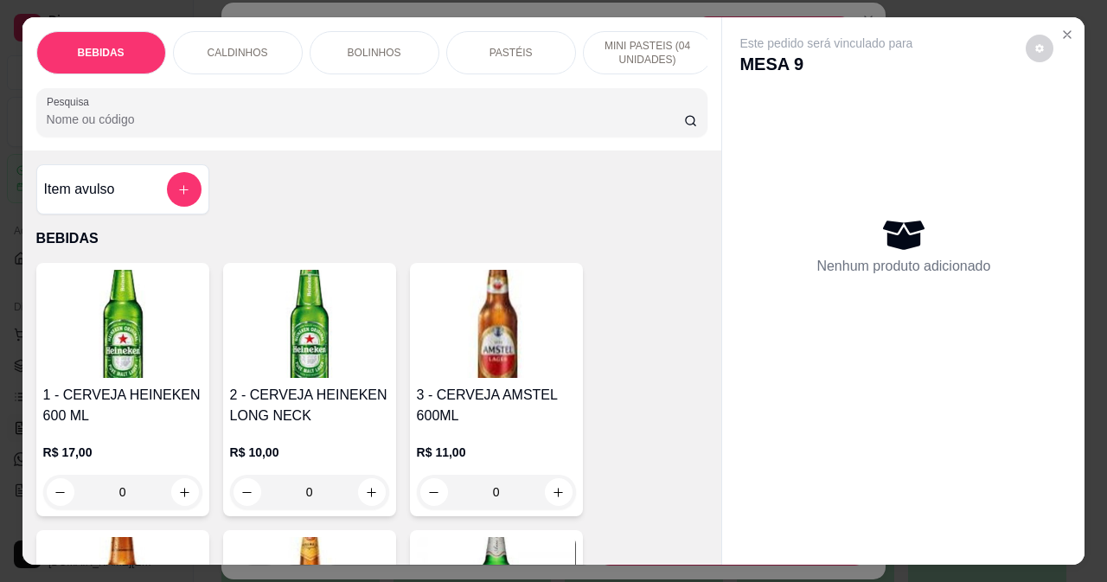
scroll to position [173, 0]
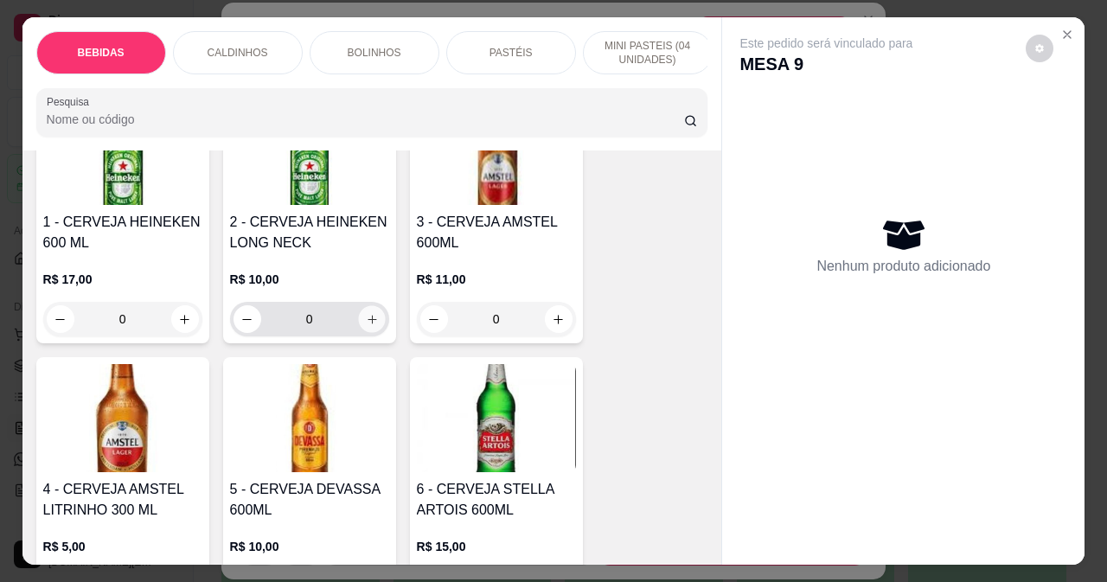
click at [365, 324] on icon "increase-product-quantity" at bounding box center [371, 319] width 13 height 13
type input "1"
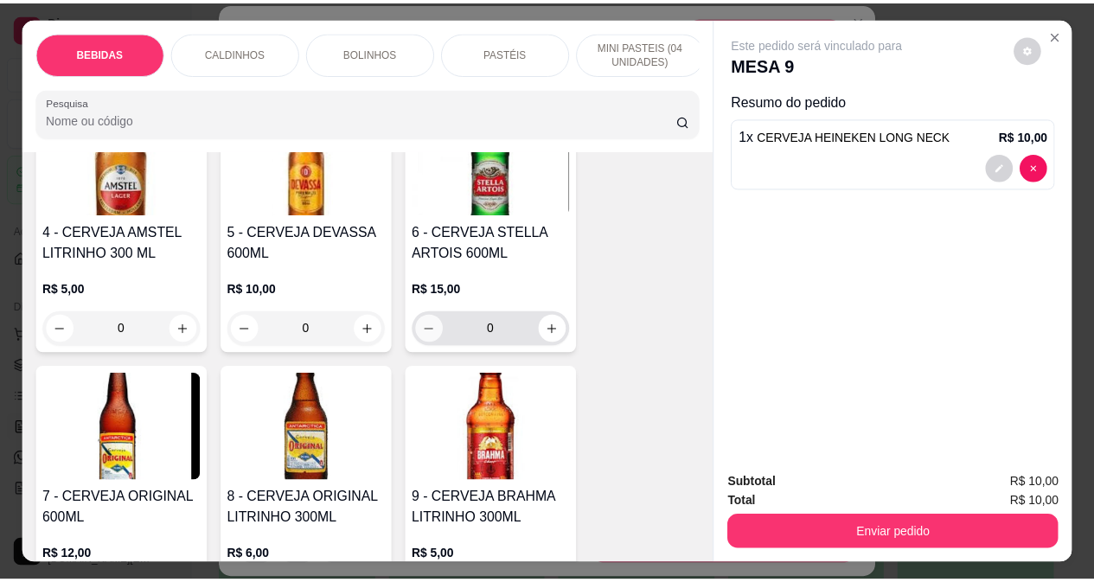
scroll to position [606, 0]
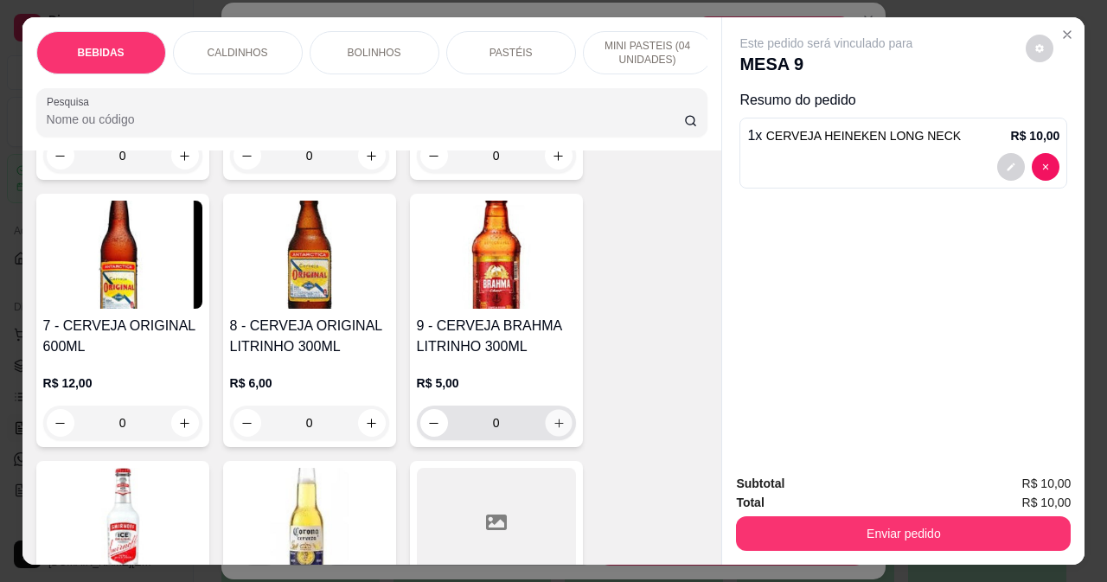
click at [558, 430] on icon "increase-product-quantity" at bounding box center [558, 423] width 13 height 13
type input "1"
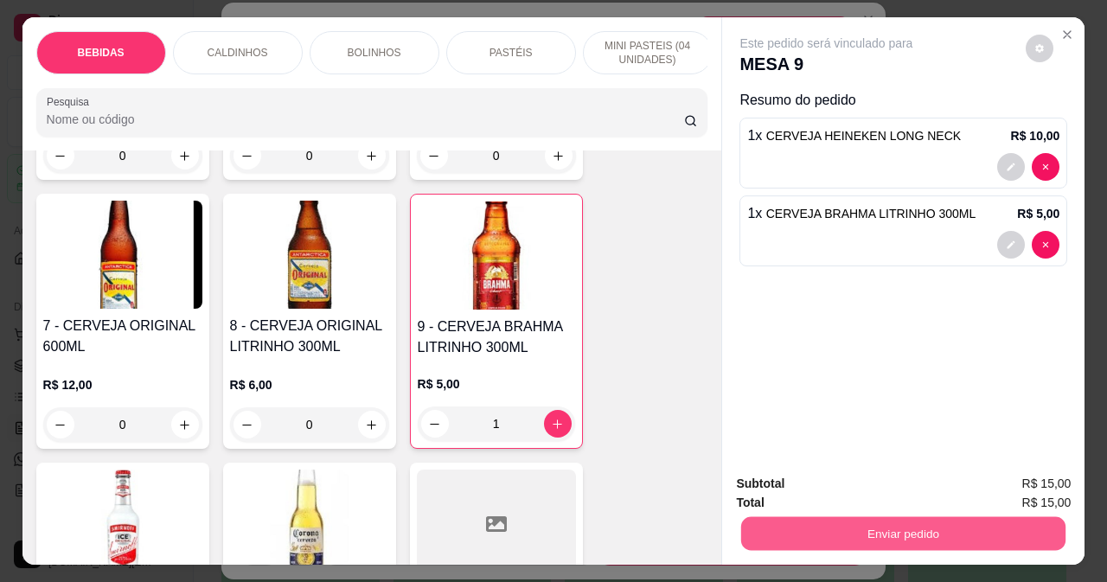
click at [971, 524] on button "Enviar pedido" at bounding box center [903, 533] width 324 height 34
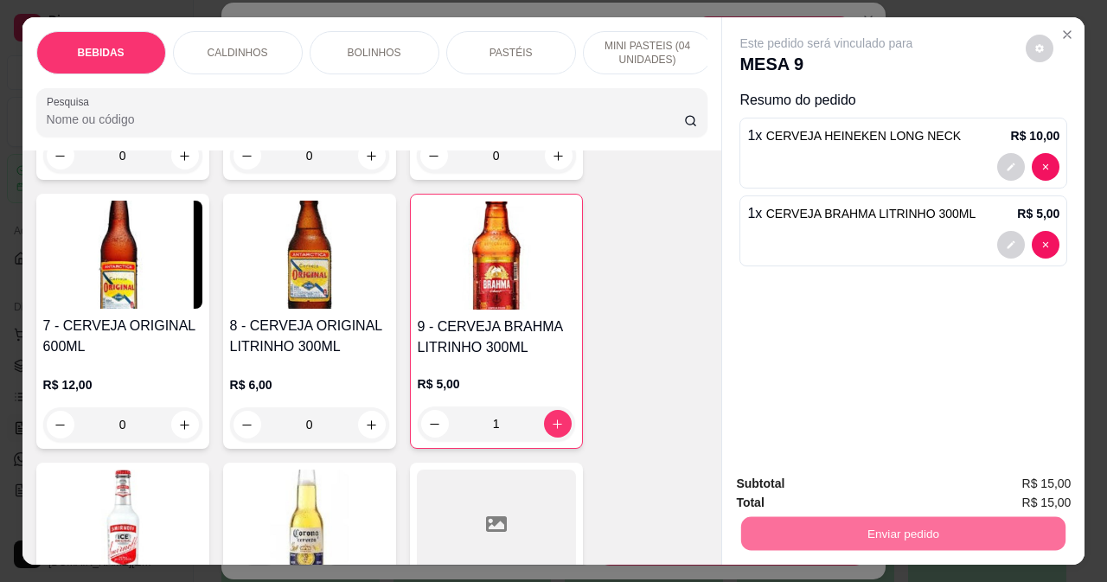
click at [865, 488] on button "Não registrar e enviar pedido" at bounding box center [847, 484] width 175 height 32
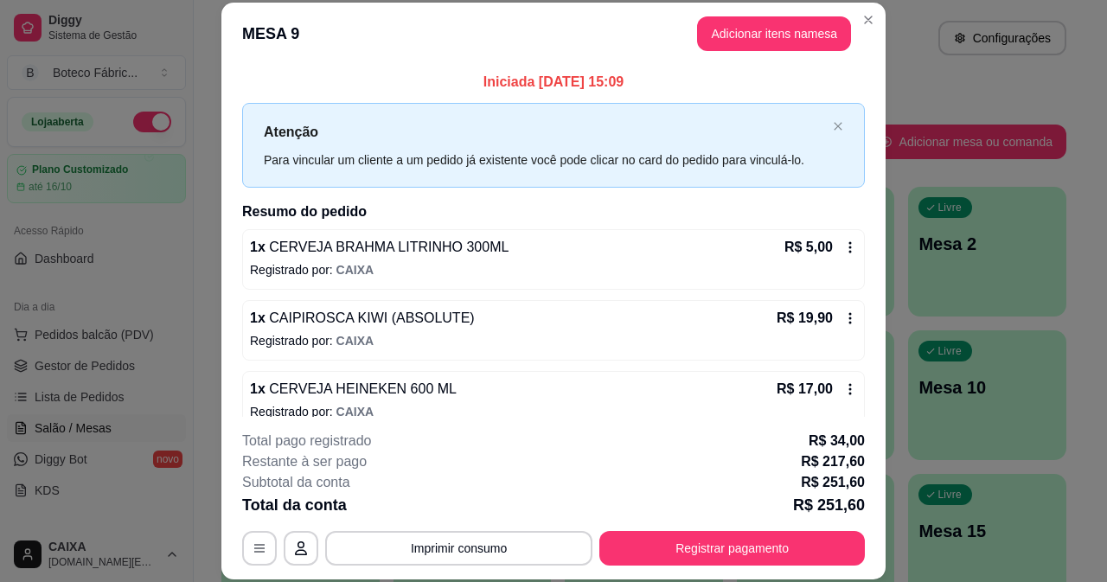
click at [853, 459] on p "R$ 217,60" at bounding box center [833, 462] width 64 height 21
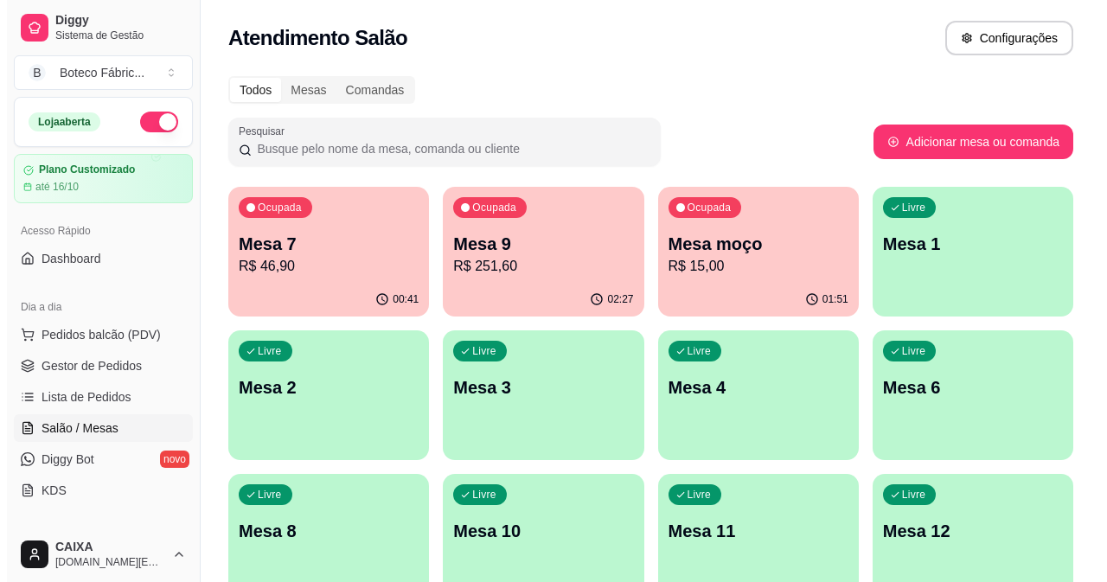
scroll to position [87, 0]
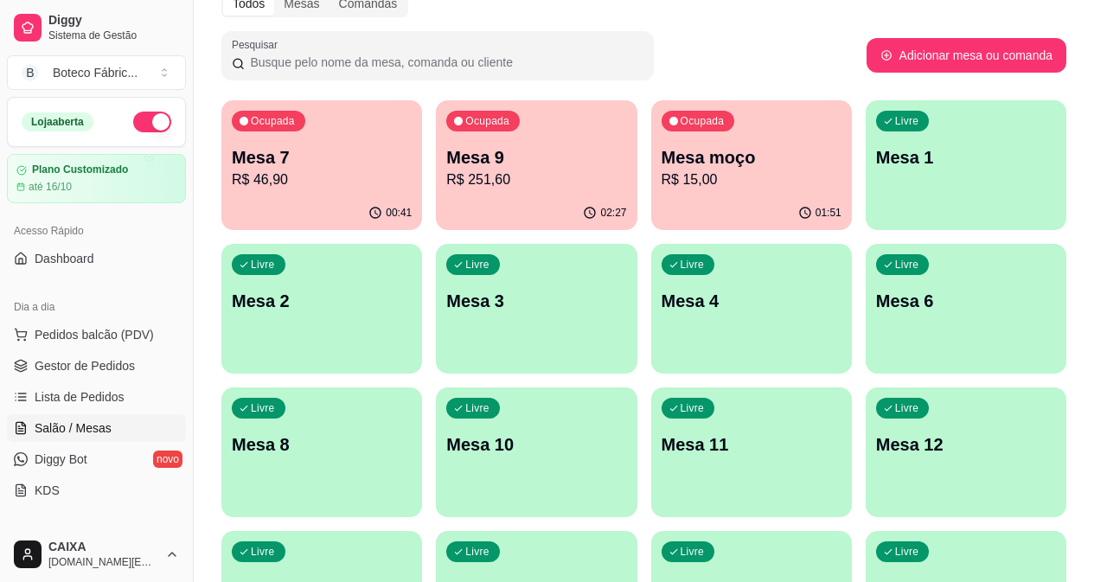
click at [462, 174] on p "R$ 251,60" at bounding box center [536, 180] width 180 height 21
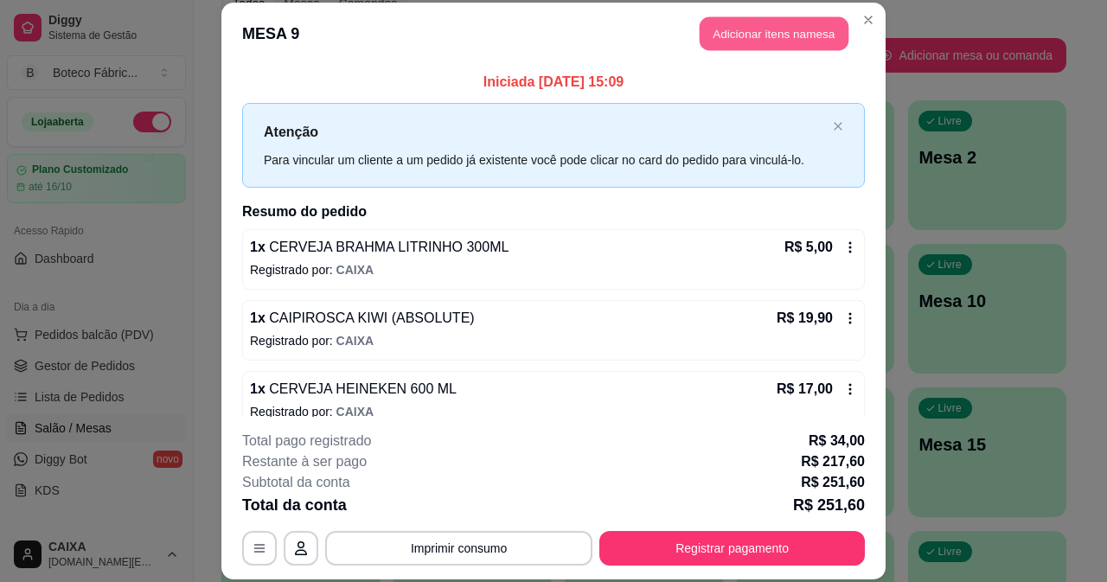
click at [803, 22] on button "Adicionar itens na mesa" at bounding box center [774, 34] width 149 height 34
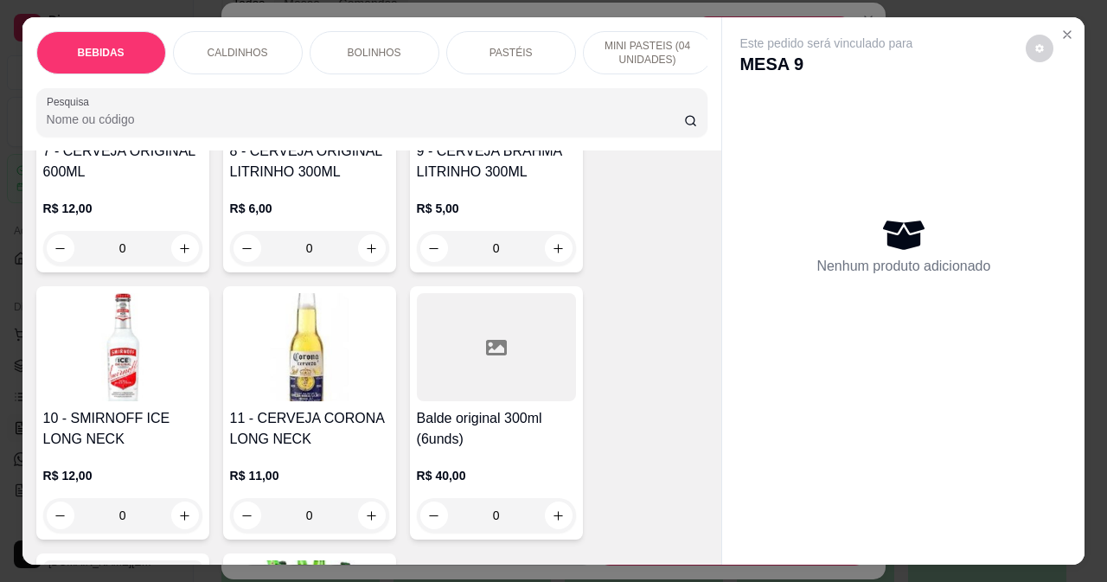
scroll to position [865, 0]
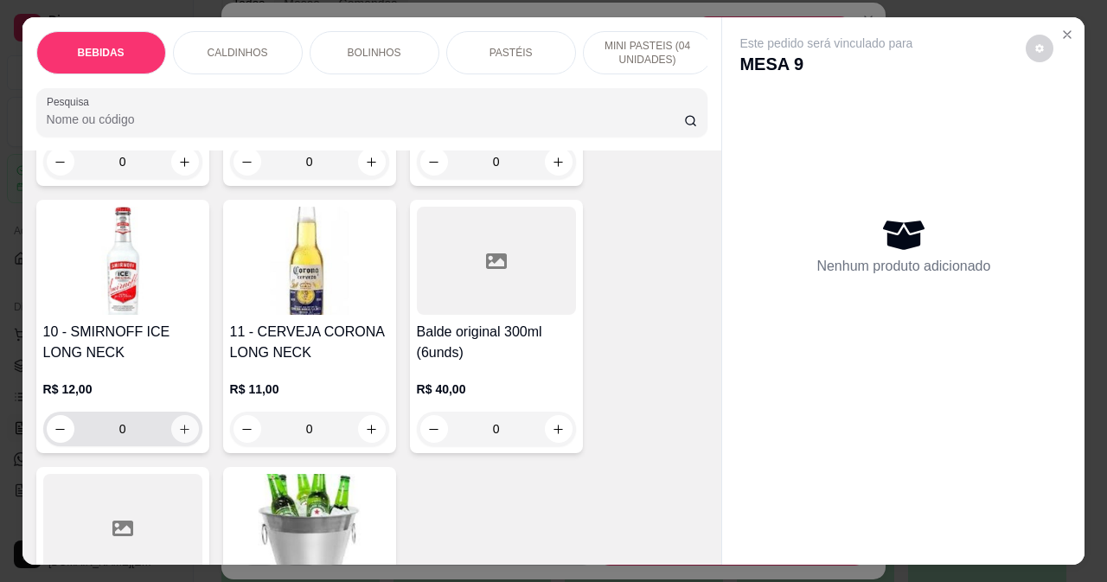
click at [179, 432] on icon "increase-product-quantity" at bounding box center [184, 429] width 13 height 13
type input "1"
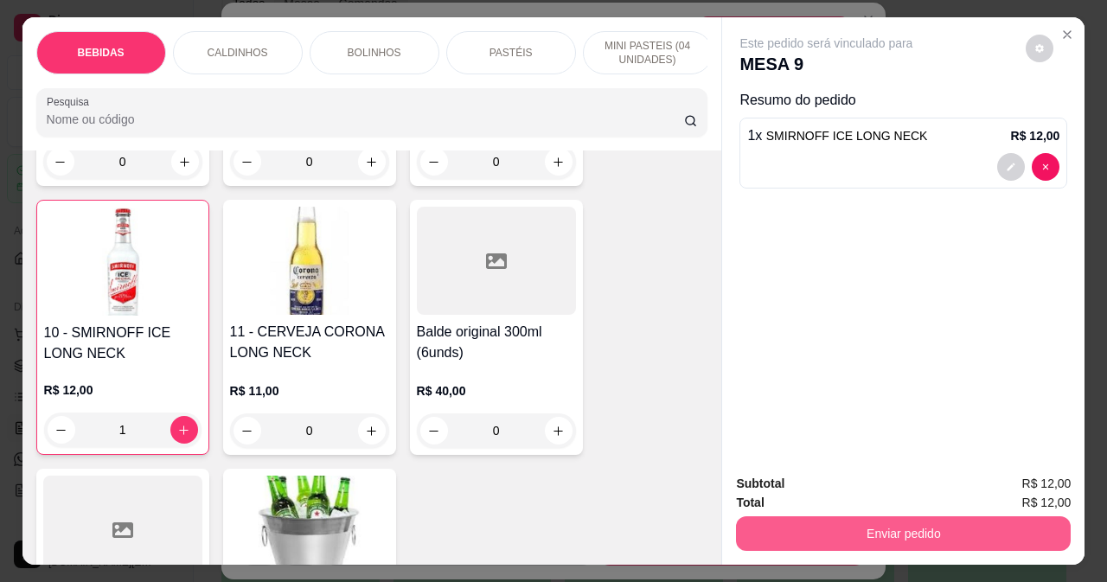
click at [827, 539] on button "Enviar pedido" at bounding box center [903, 533] width 335 height 35
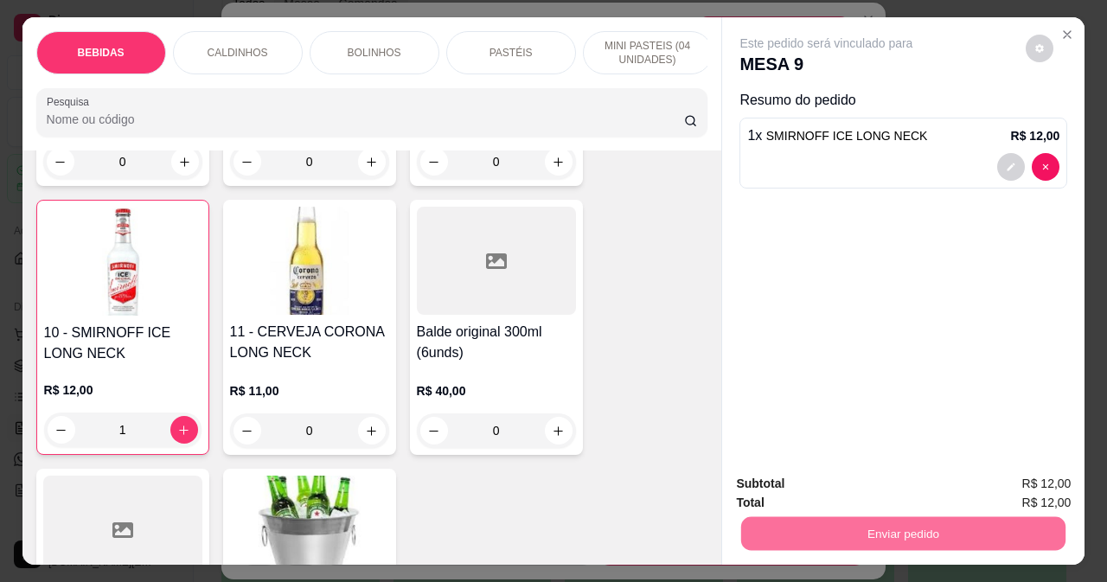
click at [897, 480] on button "Não registrar e enviar pedido" at bounding box center [847, 484] width 175 height 32
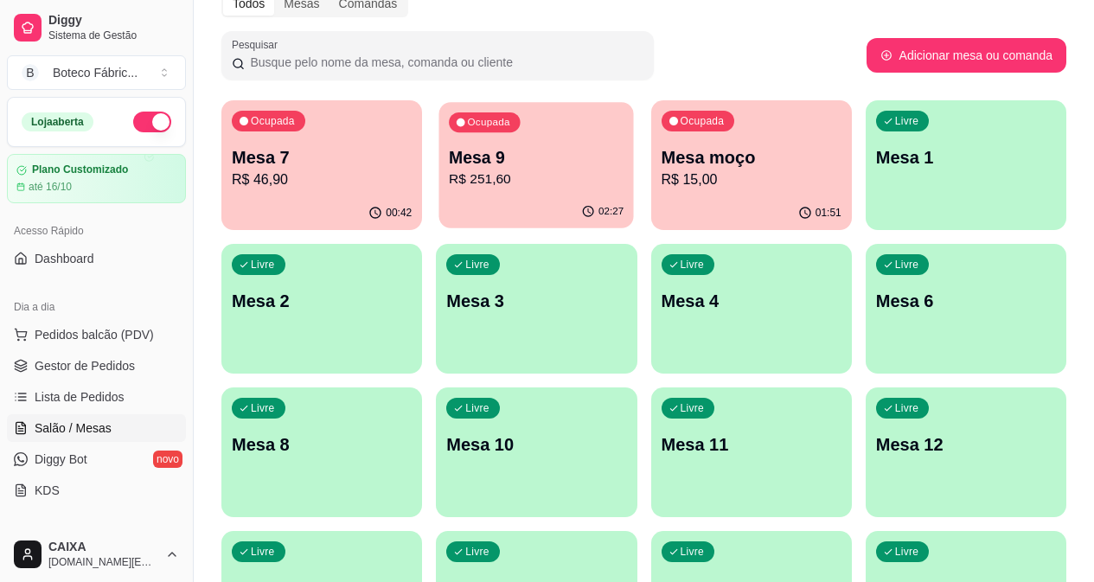
click at [468, 159] on p "Mesa 9" at bounding box center [536, 157] width 175 height 23
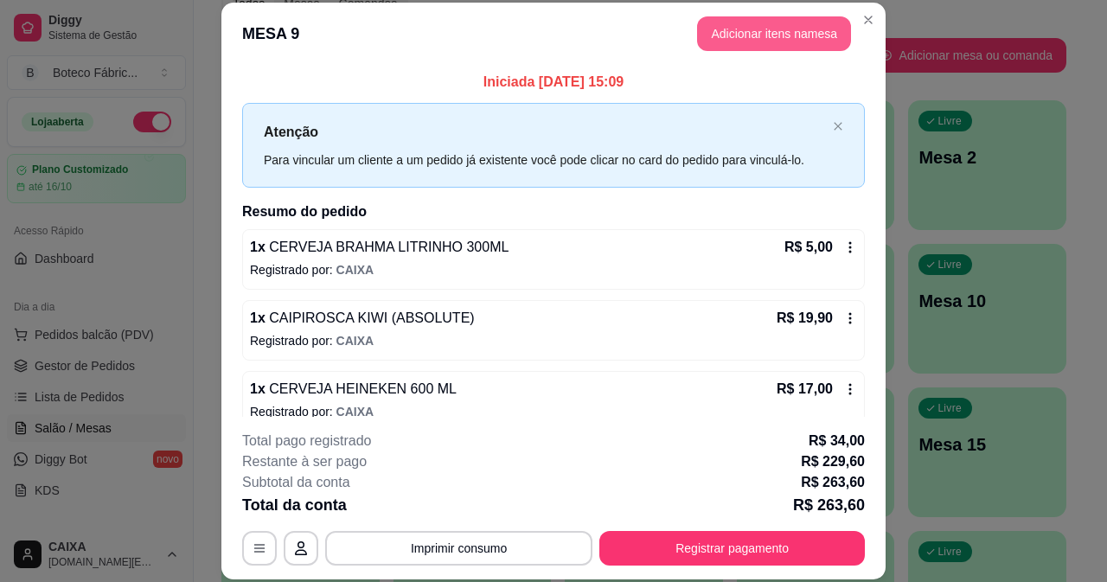
click at [729, 46] on button "Adicionar itens na mesa" at bounding box center [774, 33] width 154 height 35
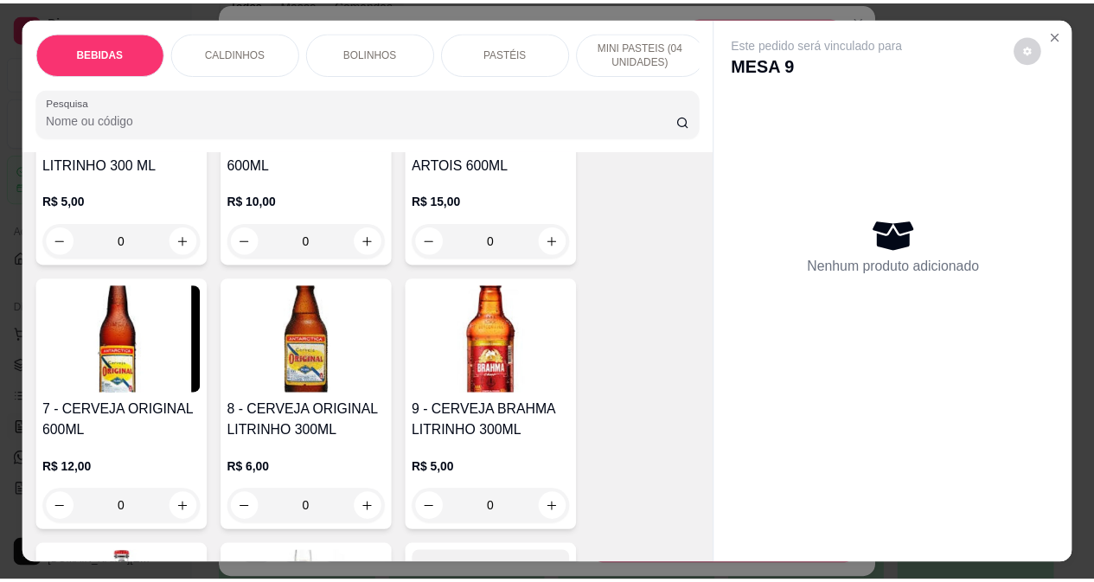
scroll to position [606, 0]
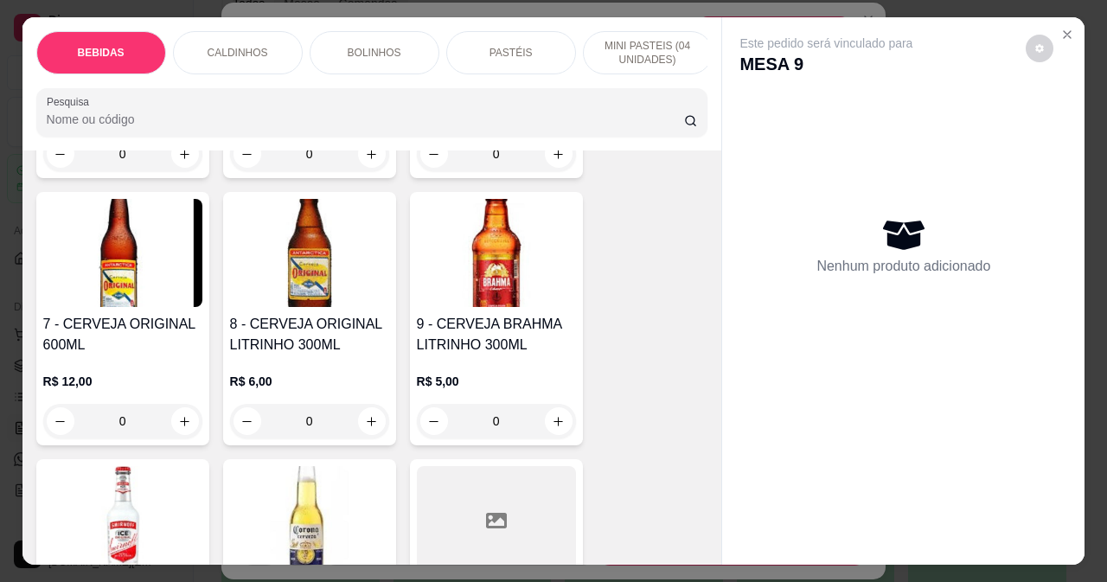
click at [485, 275] on img at bounding box center [496, 253] width 159 height 108
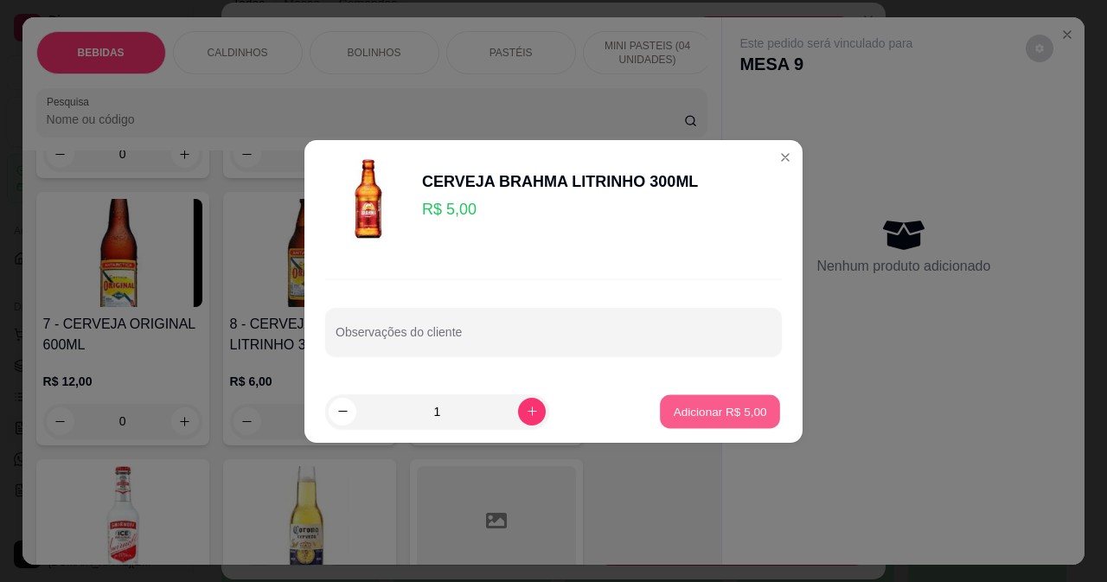
click at [660, 410] on button "Adicionar R$ 5,00" at bounding box center [720, 412] width 120 height 34
type input "1"
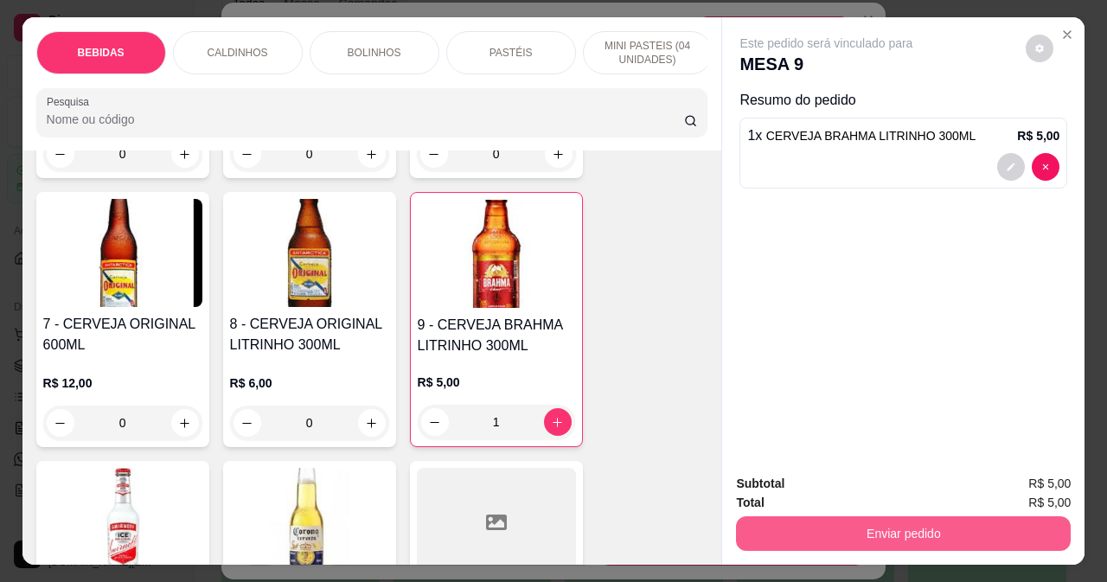
click at [817, 529] on button "Enviar pedido" at bounding box center [903, 533] width 335 height 35
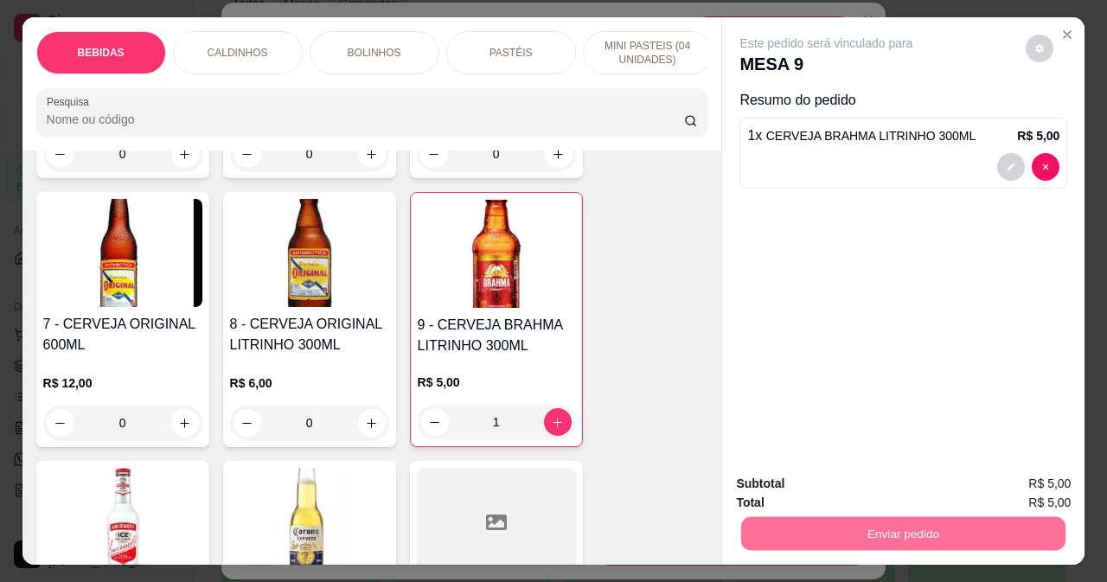
click at [785, 478] on button "Não registrar e enviar pedido" at bounding box center [847, 484] width 180 height 33
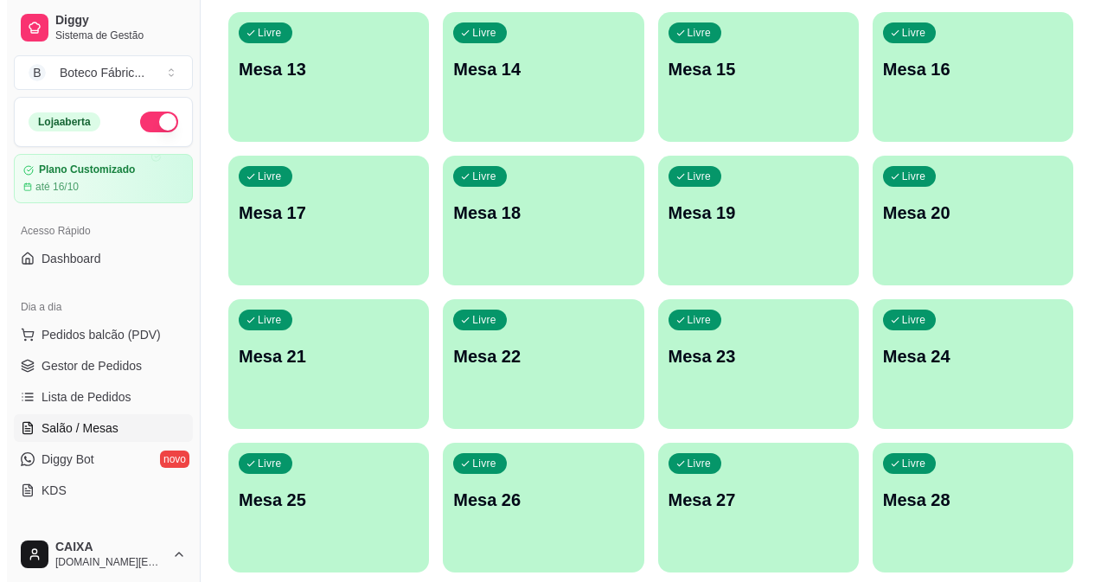
scroll to position [519, 0]
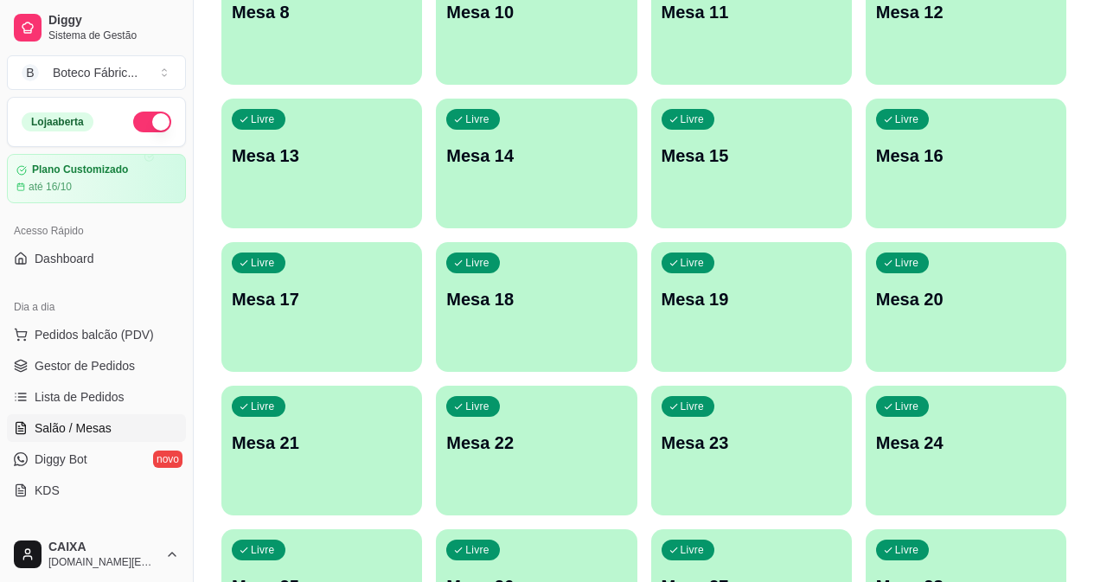
click at [585, 287] on p "Mesa 18" at bounding box center [536, 299] width 180 height 24
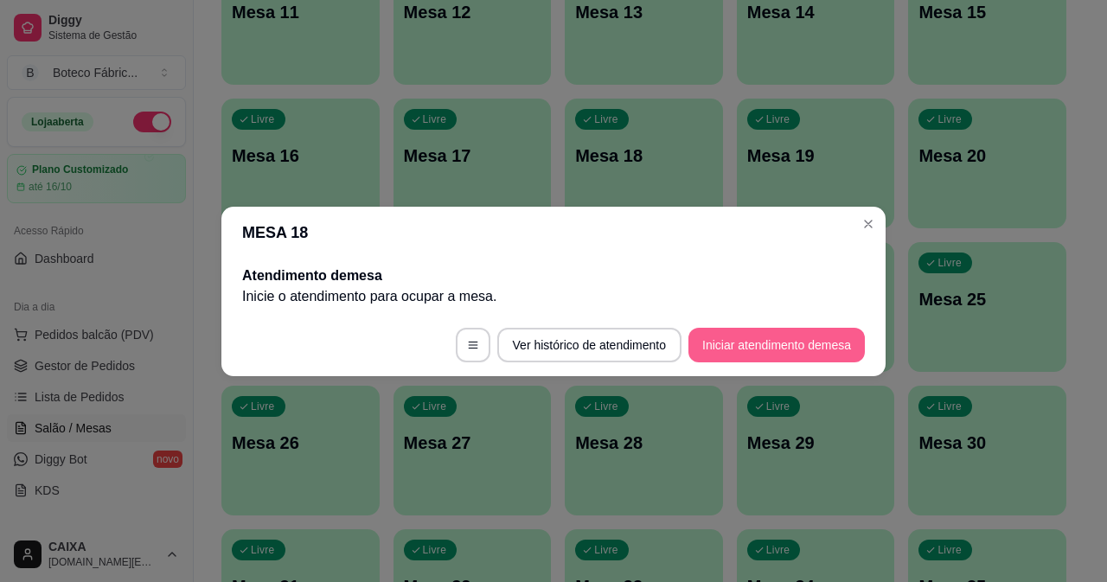
click at [773, 338] on button "Iniciar atendimento de mesa" at bounding box center [777, 345] width 176 height 35
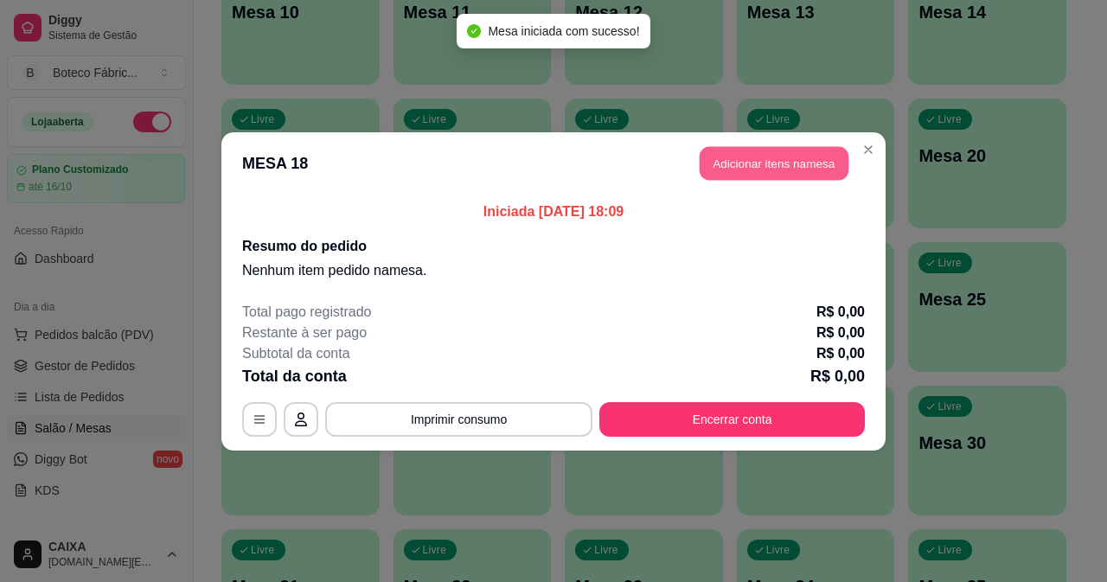
click at [727, 157] on button "Adicionar itens na mesa" at bounding box center [774, 163] width 149 height 34
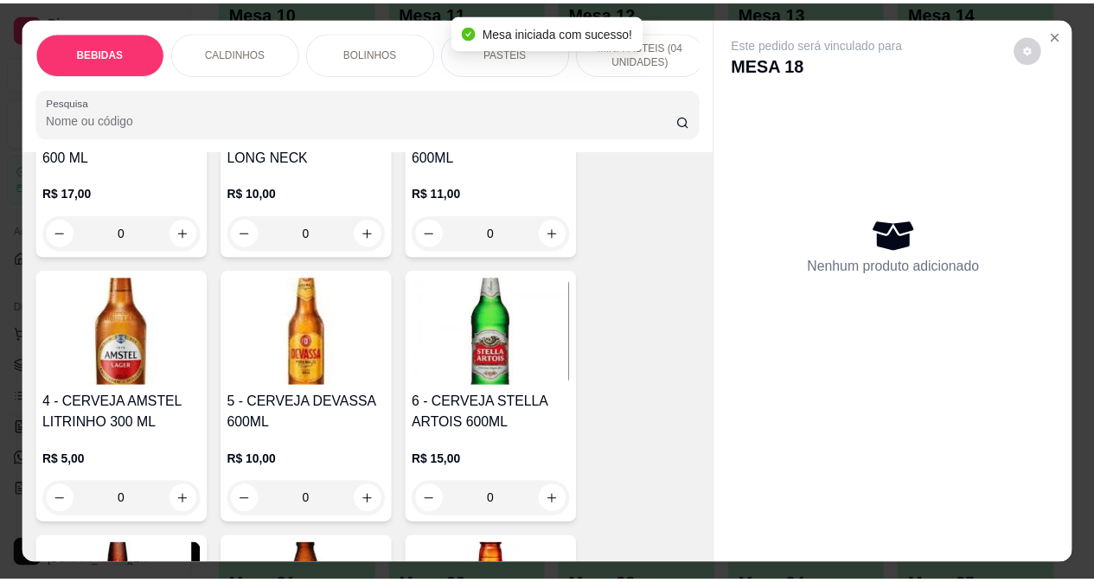
scroll to position [433, 0]
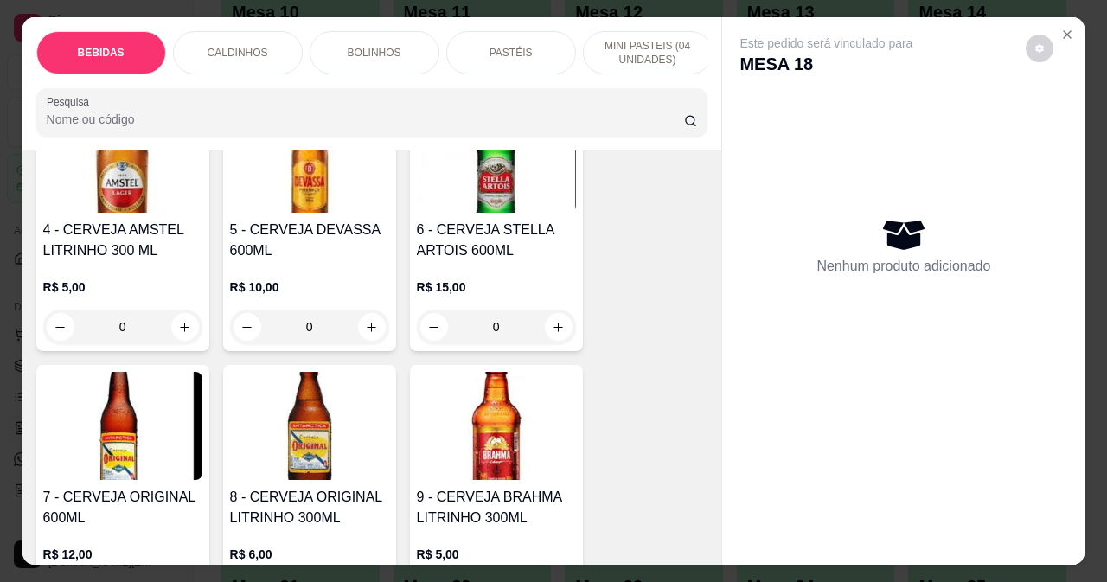
click at [133, 437] on img at bounding box center [122, 426] width 159 height 108
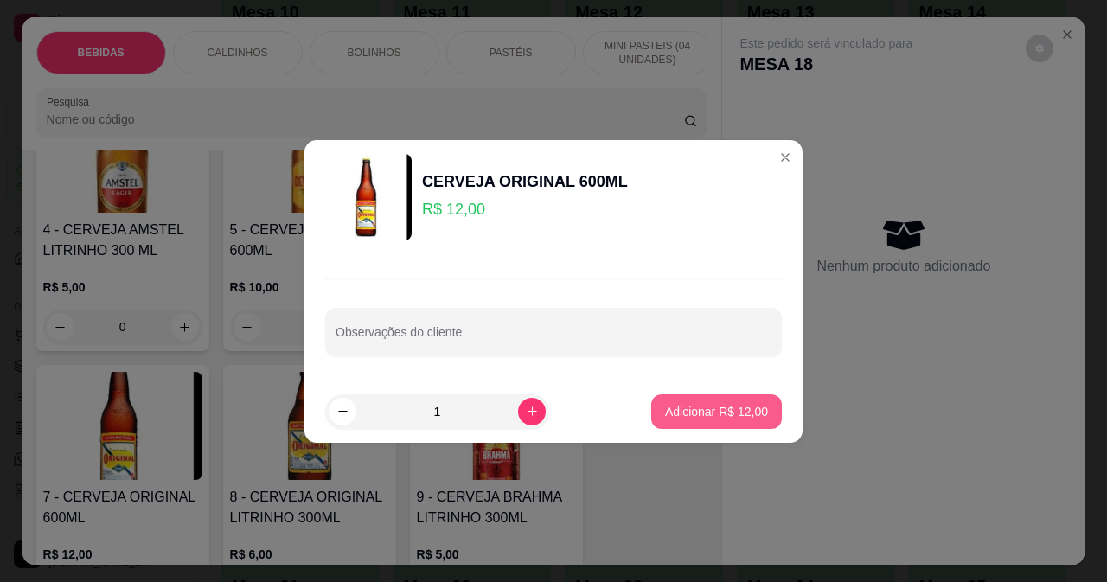
click at [682, 406] on p "Adicionar R$ 12,00" at bounding box center [716, 411] width 103 height 17
type input "1"
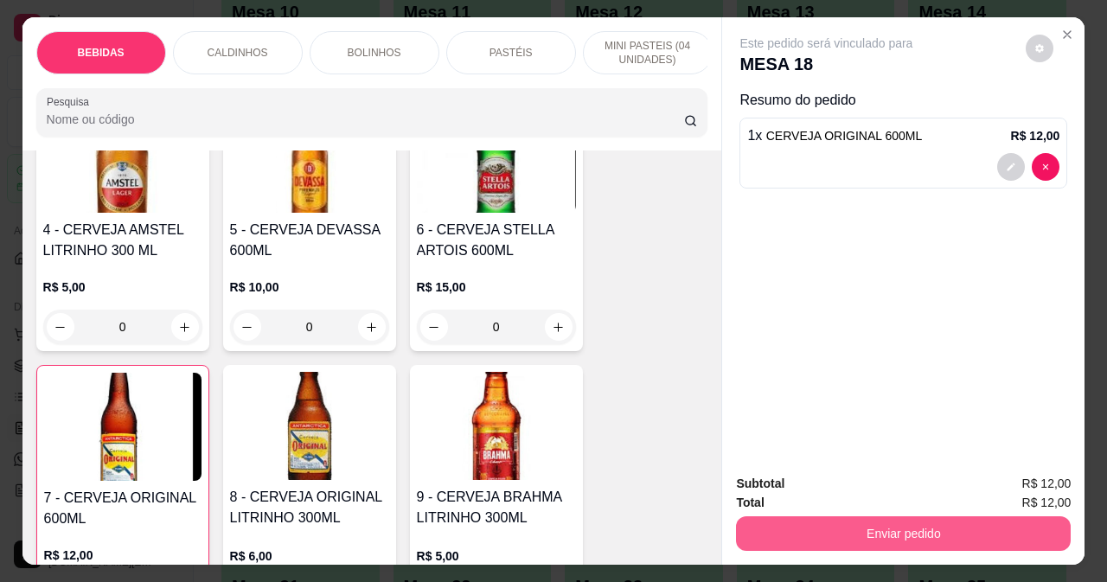
click at [844, 526] on button "Enviar pedido" at bounding box center [903, 533] width 335 height 35
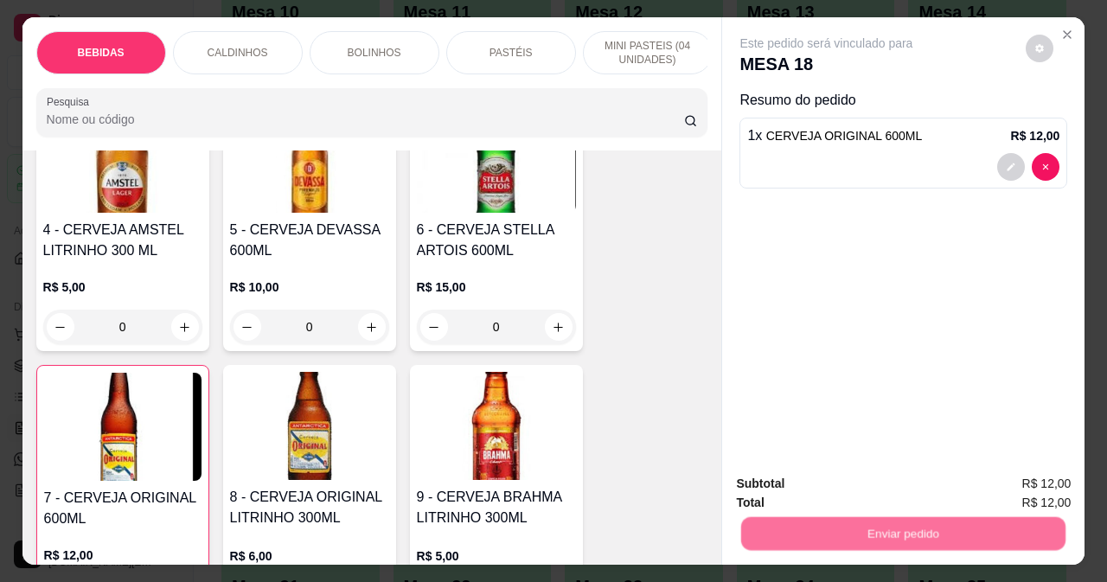
click at [817, 472] on button "Não registrar e enviar pedido" at bounding box center [847, 484] width 175 height 32
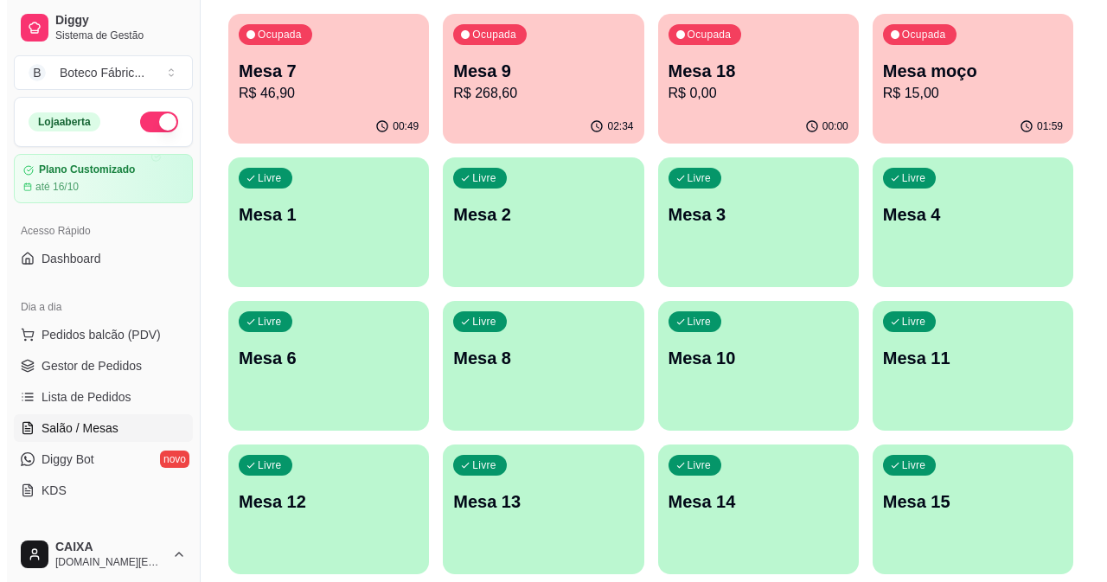
scroll to position [87, 0]
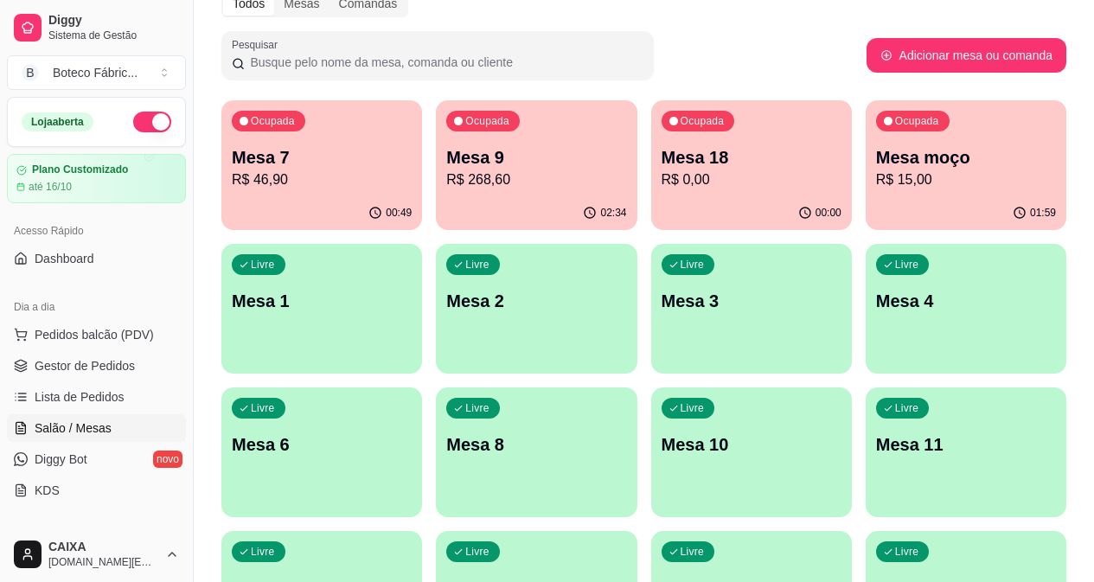
click at [293, 172] on p "R$ 46,90" at bounding box center [322, 180] width 180 height 21
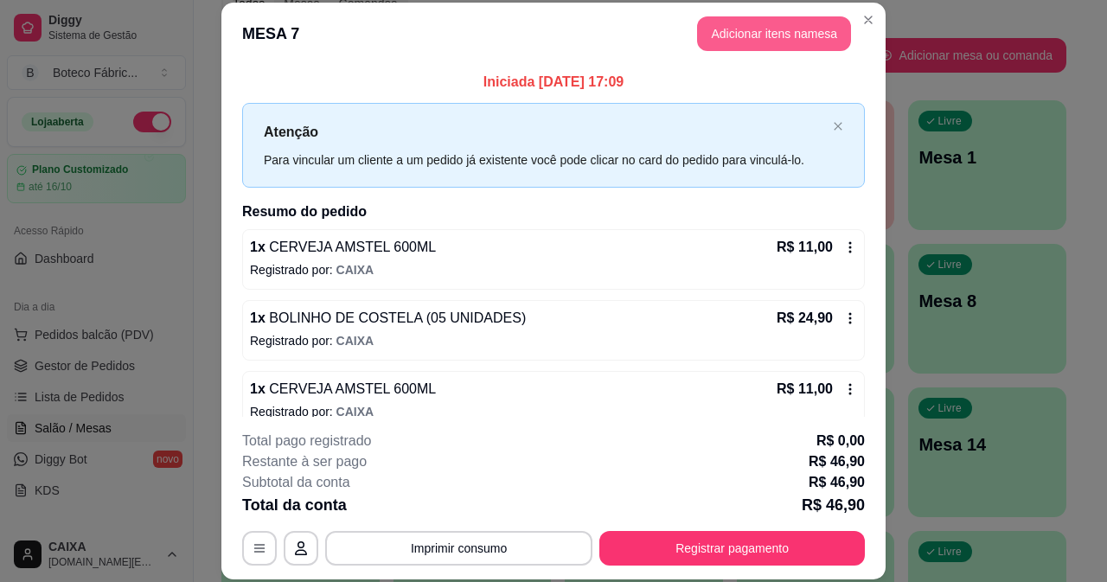
click at [721, 10] on header "MESA 7 Adicionar itens na mesa" at bounding box center [553, 34] width 664 height 62
click at [715, 48] on button "Adicionar itens na mesa" at bounding box center [774, 34] width 149 height 34
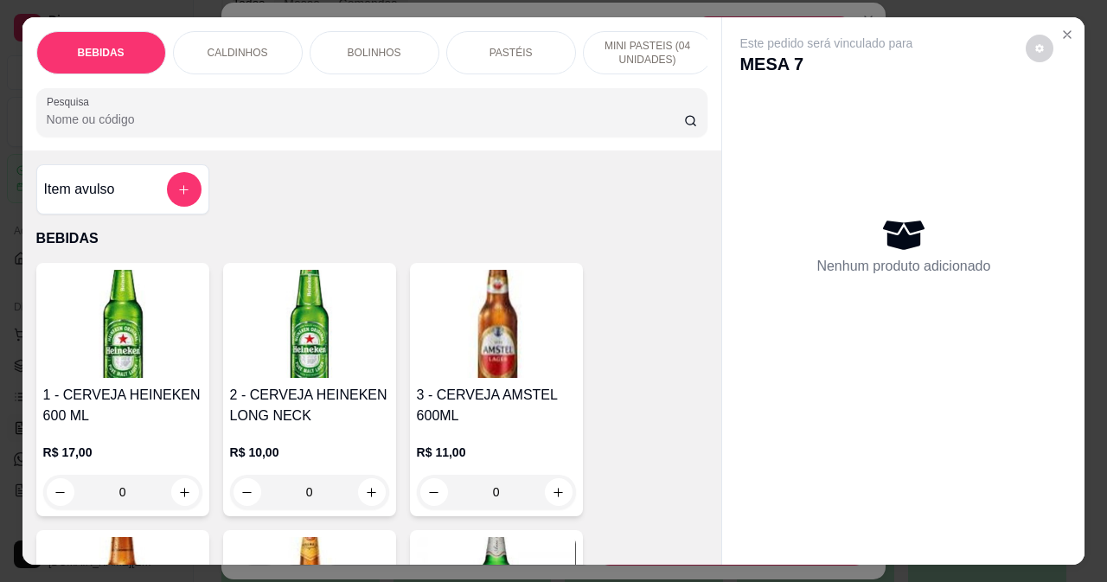
click at [224, 49] on p "CALDINHOS" at bounding box center [238, 53] width 61 height 14
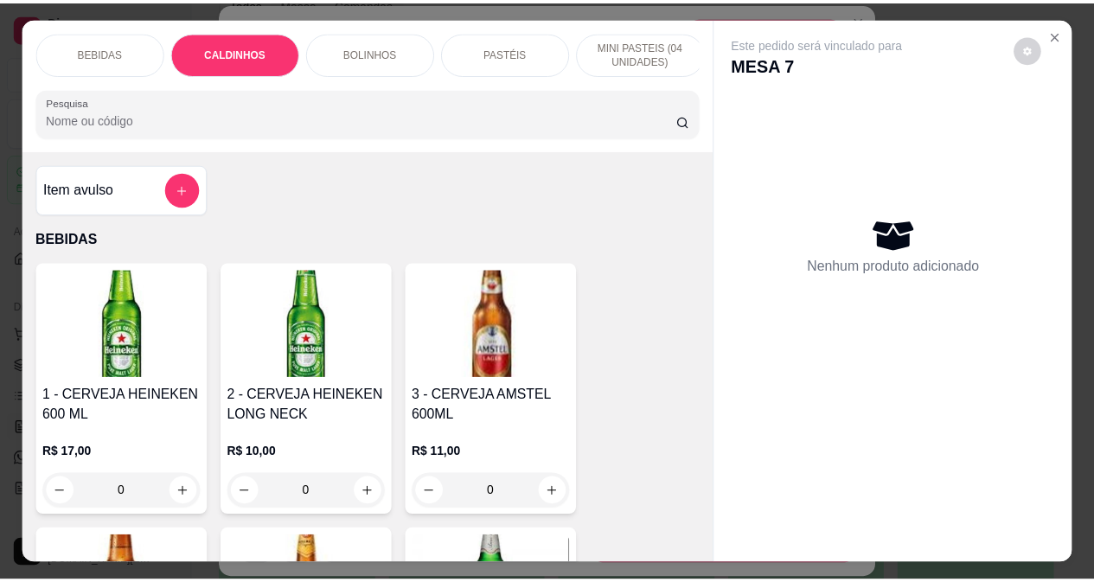
scroll to position [44, 0]
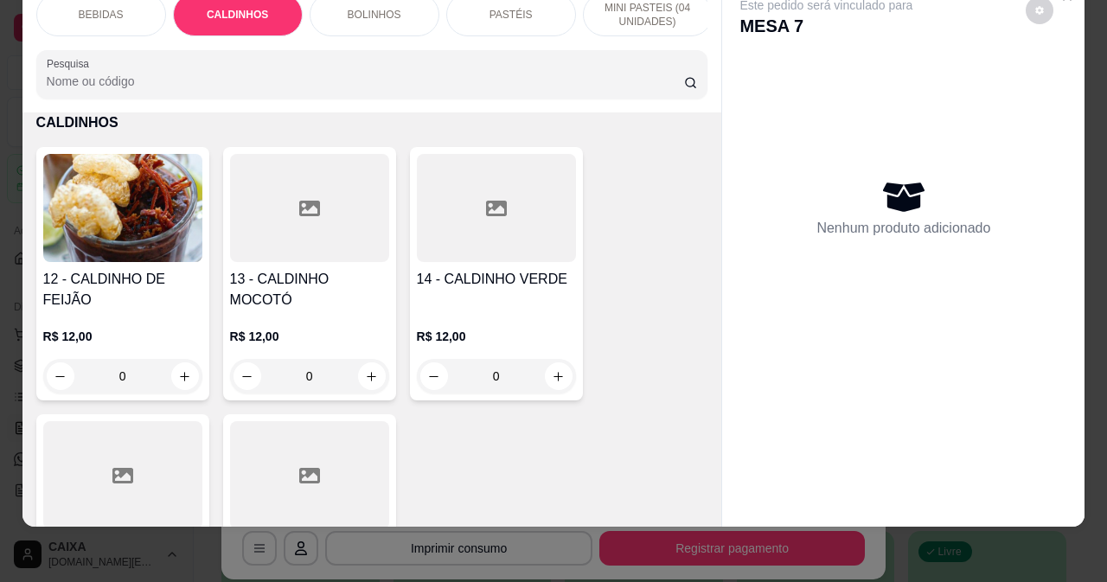
click at [461, 246] on div at bounding box center [496, 208] width 159 height 108
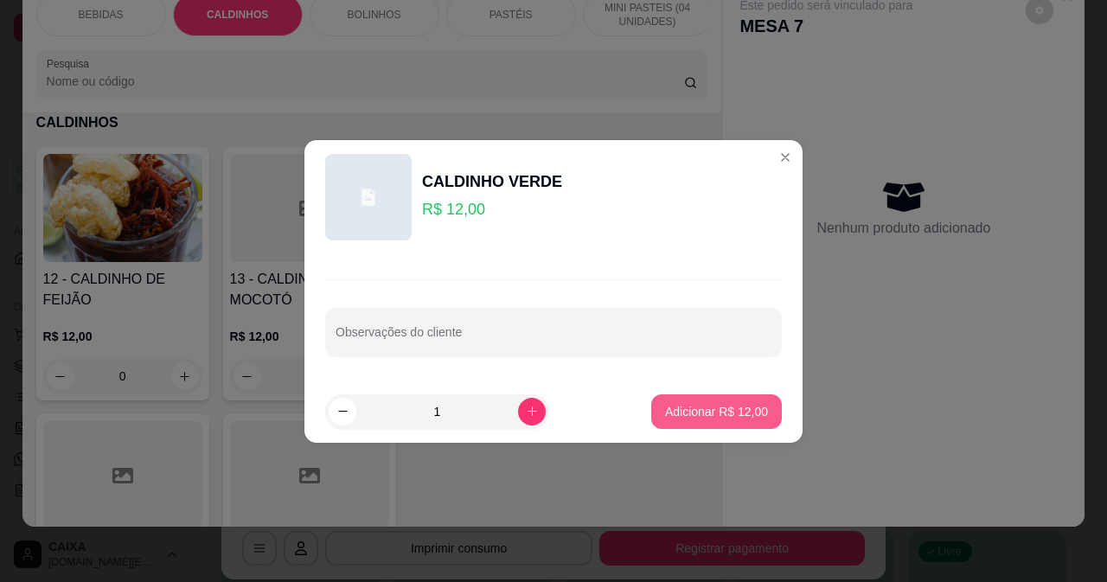
click at [699, 415] on p "Adicionar R$ 12,00" at bounding box center [716, 411] width 103 height 17
type input "1"
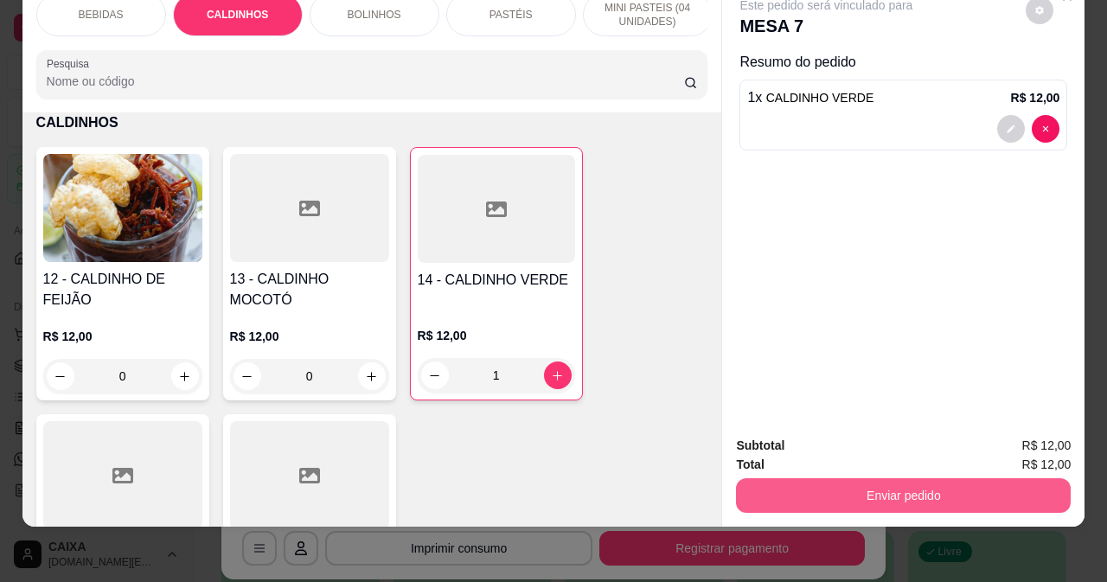
click at [850, 492] on button "Enviar pedido" at bounding box center [903, 495] width 335 height 35
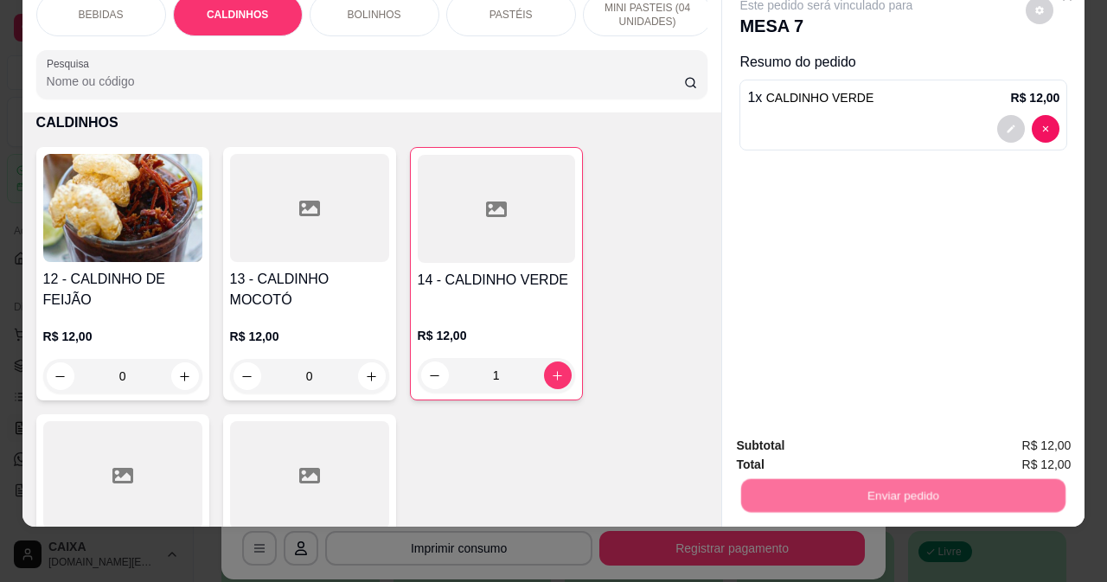
click at [822, 444] on button "Não registrar e enviar pedido" at bounding box center [847, 440] width 175 height 32
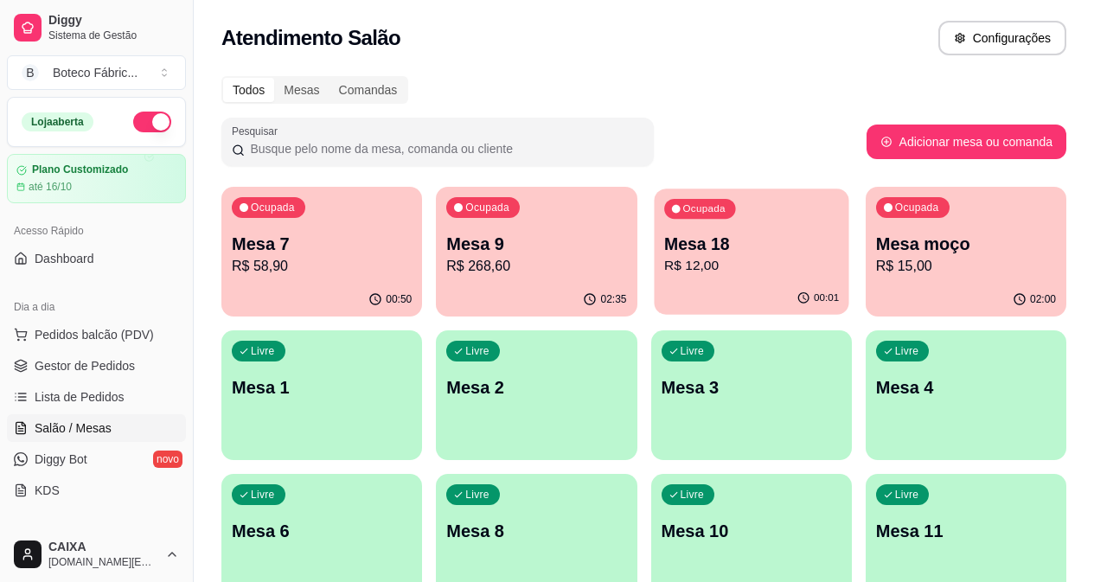
click at [664, 243] on p "Mesa 18" at bounding box center [751, 244] width 175 height 23
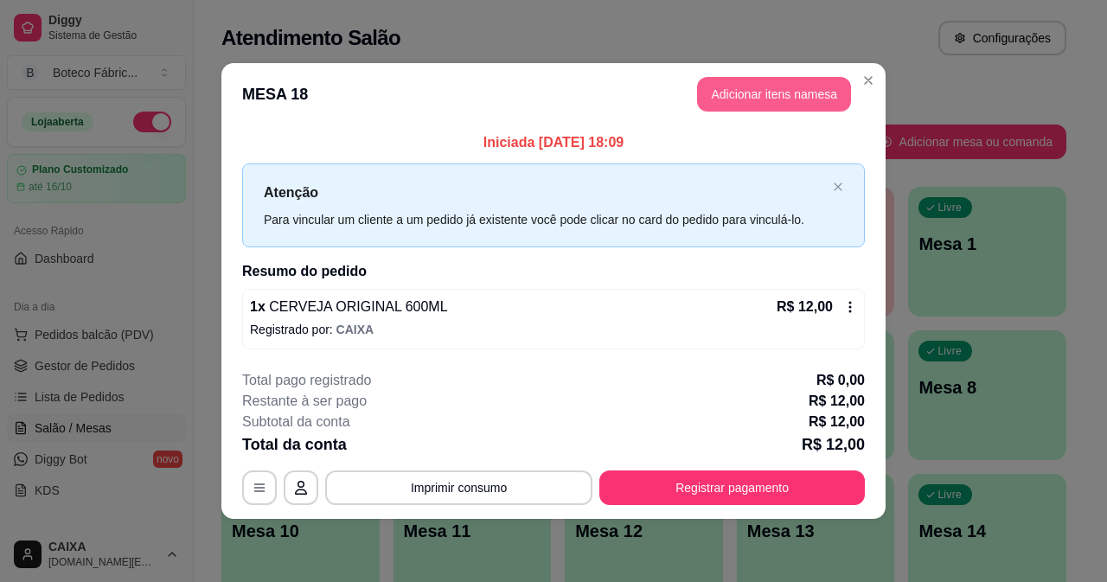
click at [801, 88] on button "Adicionar itens na mesa" at bounding box center [774, 94] width 154 height 35
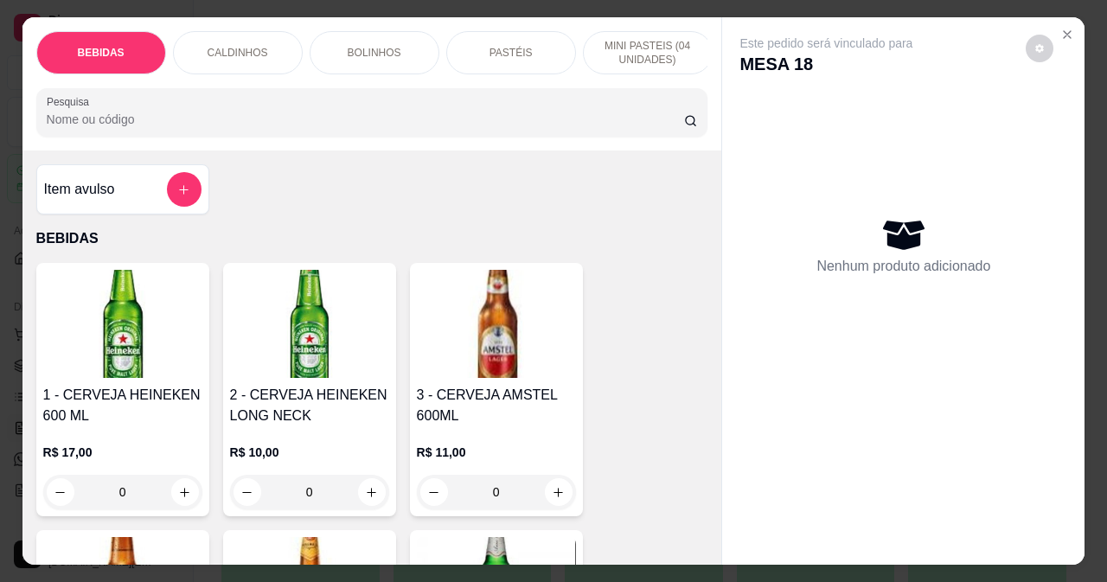
click at [256, 46] on p "CALDINHOS" at bounding box center [238, 53] width 61 height 14
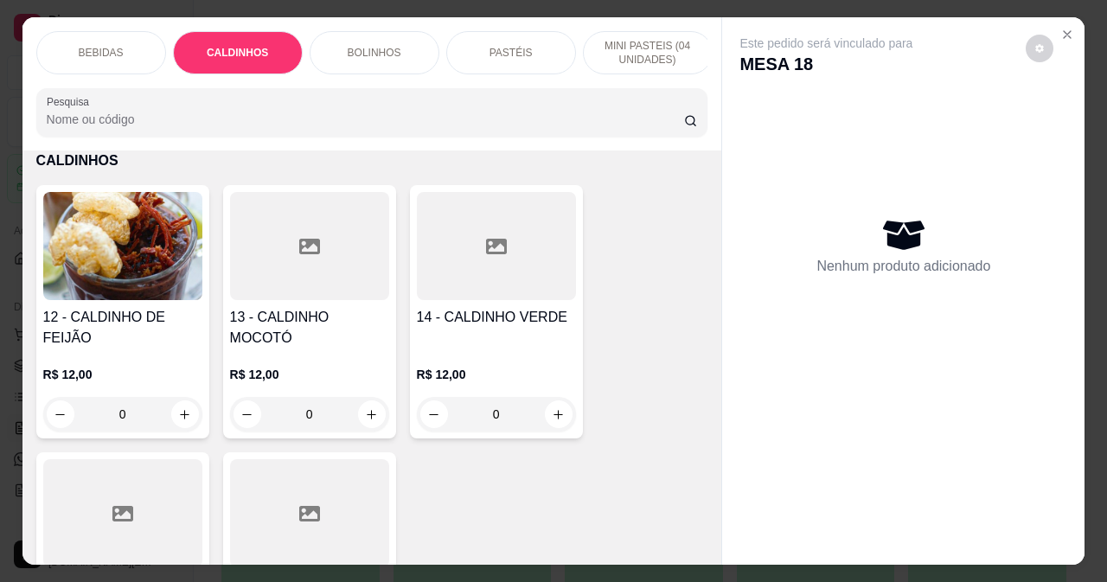
click at [380, 46] on p "BOLINHOS" at bounding box center [375, 53] width 54 height 14
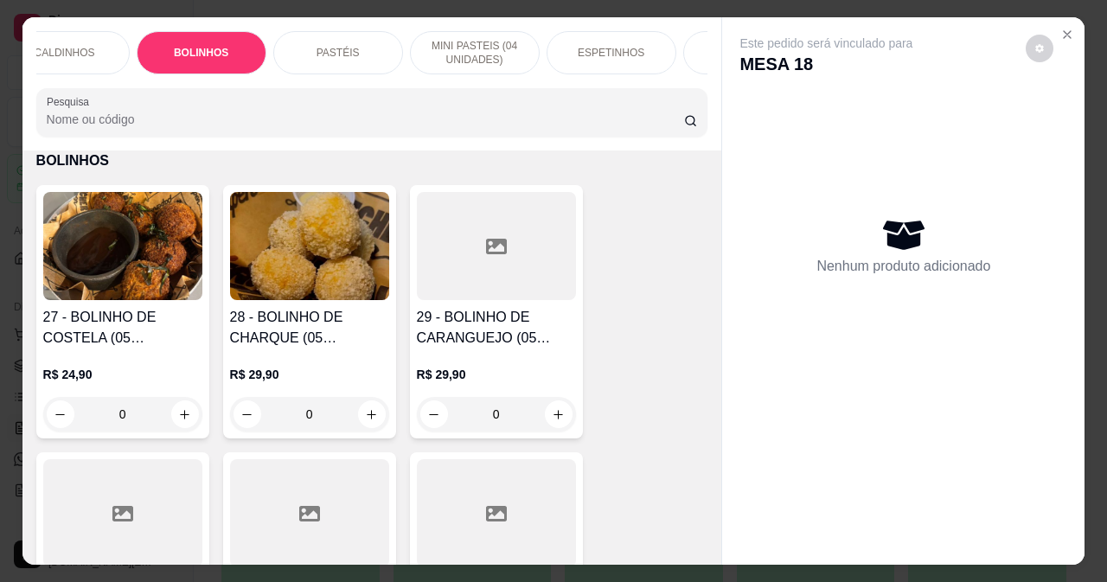
scroll to position [0, 208]
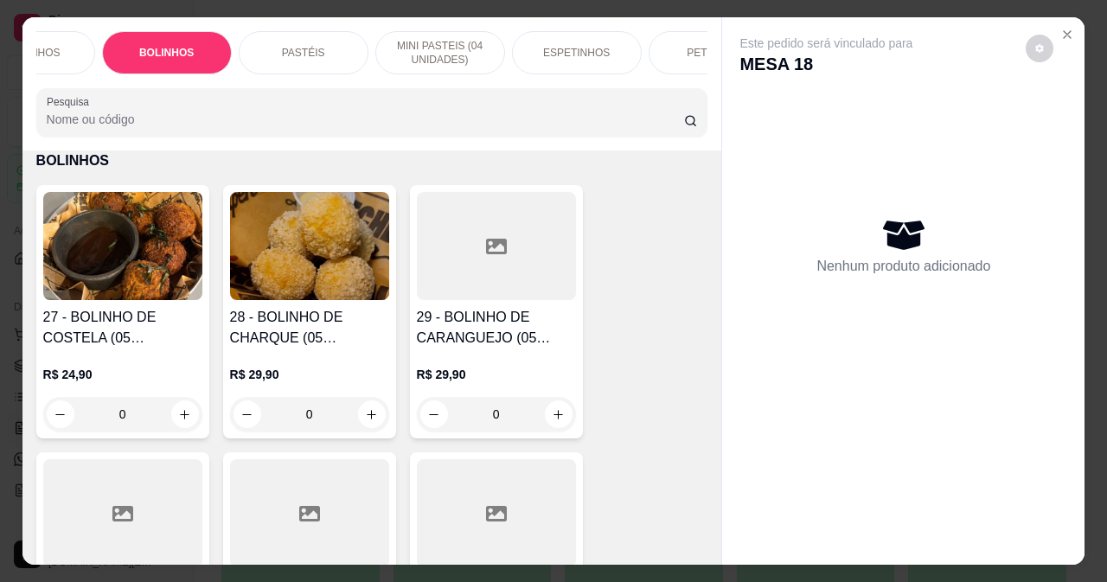
click at [592, 53] on p "ESPETINHOS" at bounding box center [576, 53] width 67 height 14
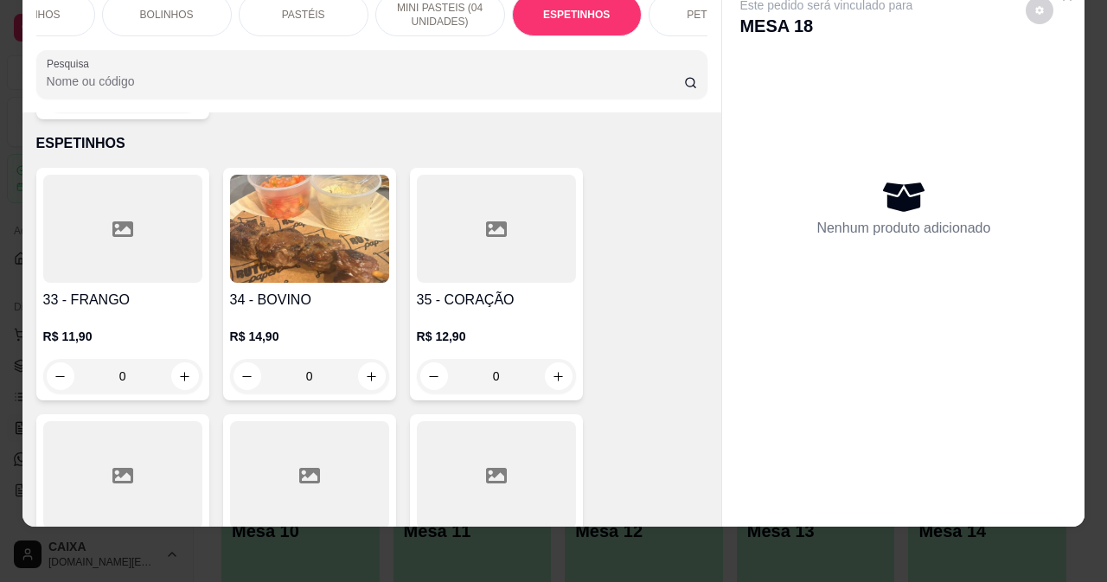
scroll to position [3858, 0]
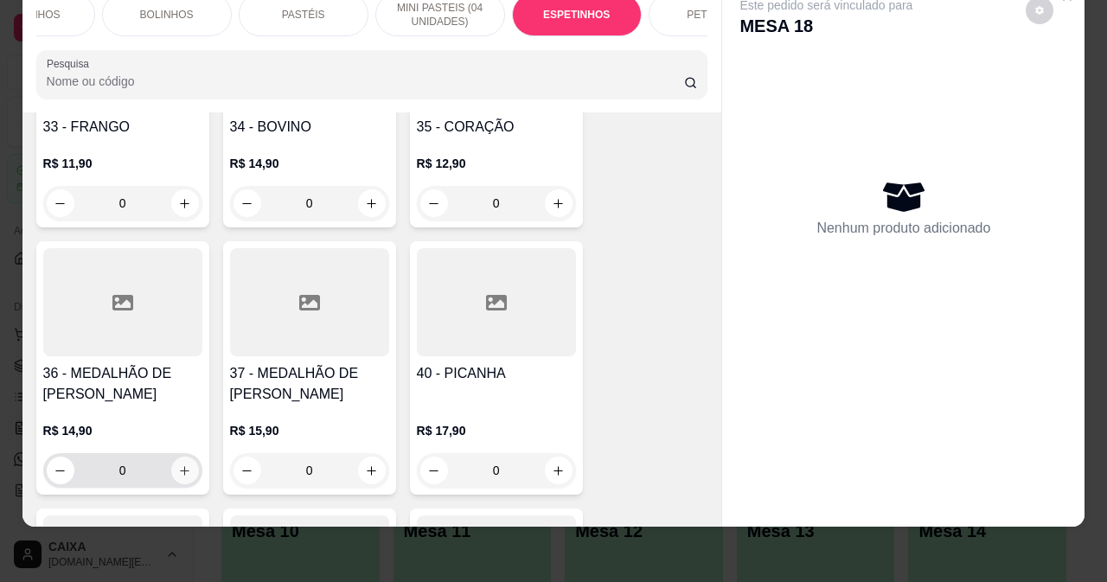
click at [171, 457] on button "increase-product-quantity" at bounding box center [185, 471] width 28 height 28
type input "1"
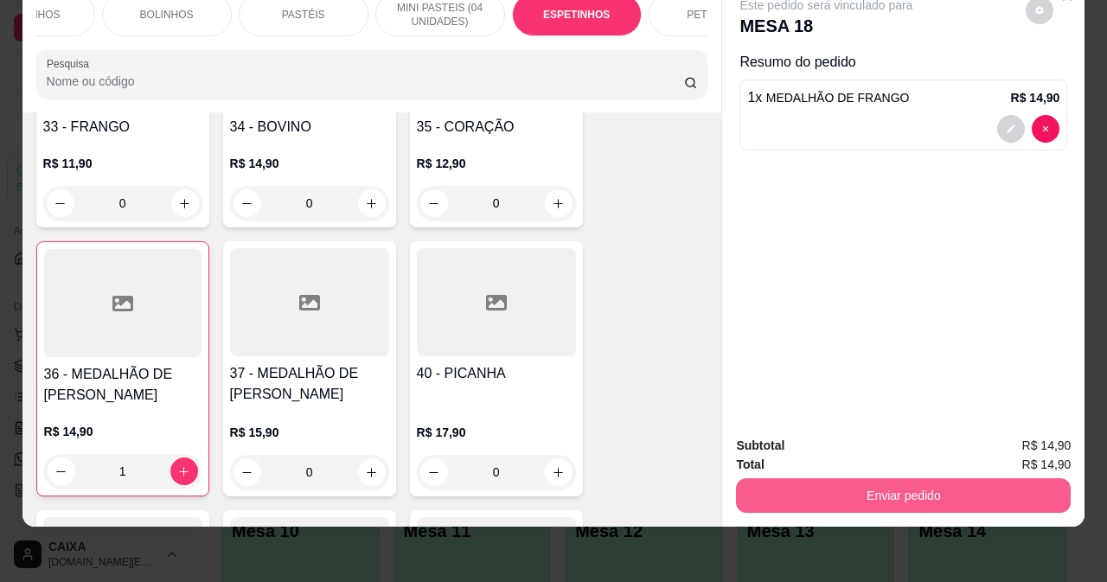
click at [814, 501] on div "Subtotal R$ 14,90 Total R$ 14,90 Enviar pedido" at bounding box center [903, 474] width 362 height 105
click at [822, 483] on button "Enviar pedido" at bounding box center [903, 495] width 324 height 34
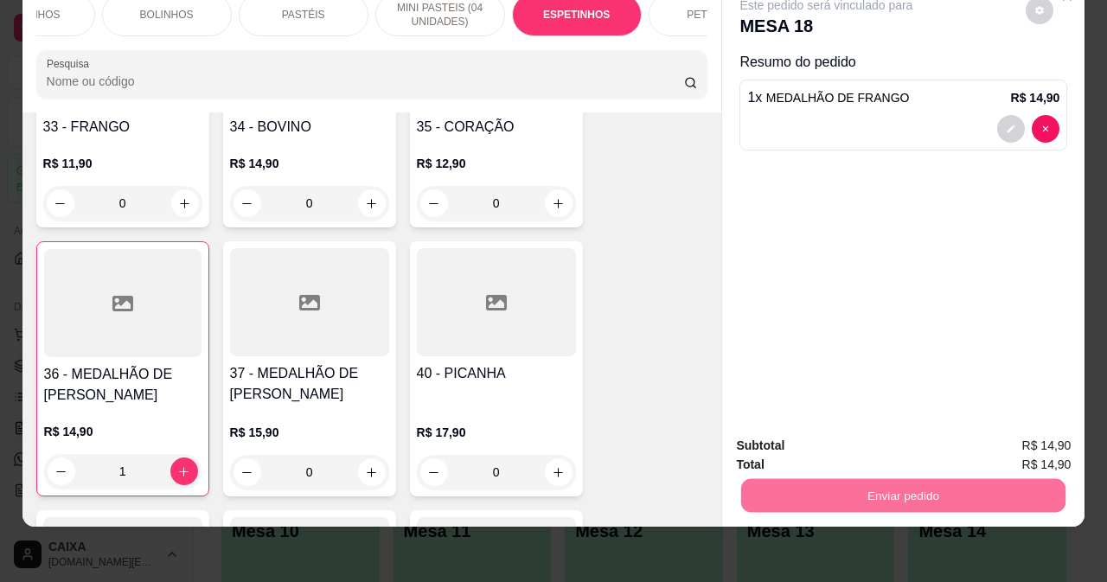
click at [850, 435] on button "Não registrar e enviar pedido" at bounding box center [847, 440] width 180 height 33
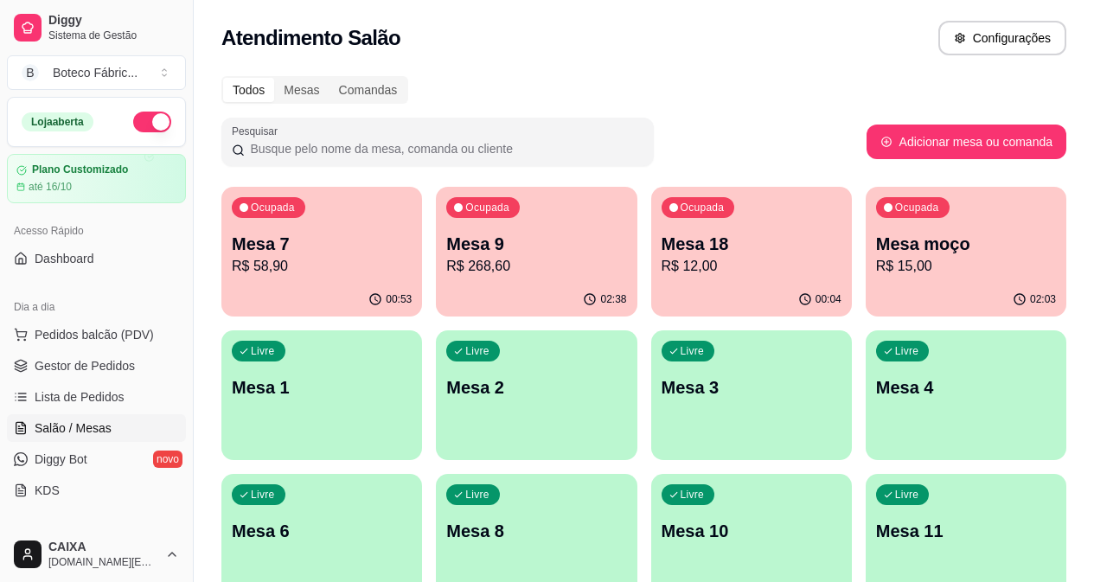
click at [279, 258] on p "R$ 58,90" at bounding box center [322, 266] width 180 height 21
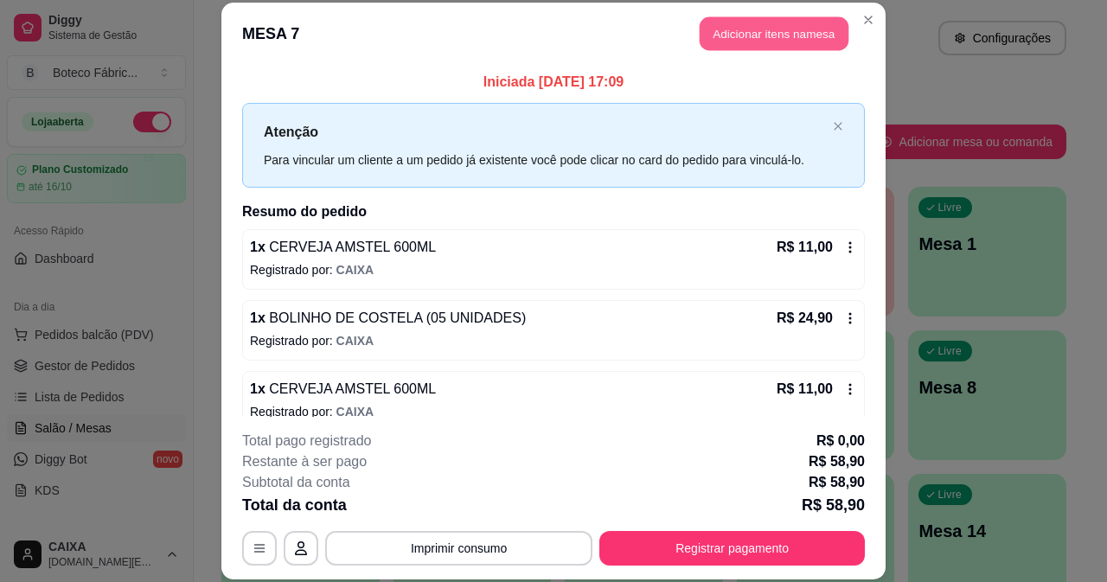
click at [754, 32] on button "Adicionar itens na mesa" at bounding box center [774, 34] width 149 height 34
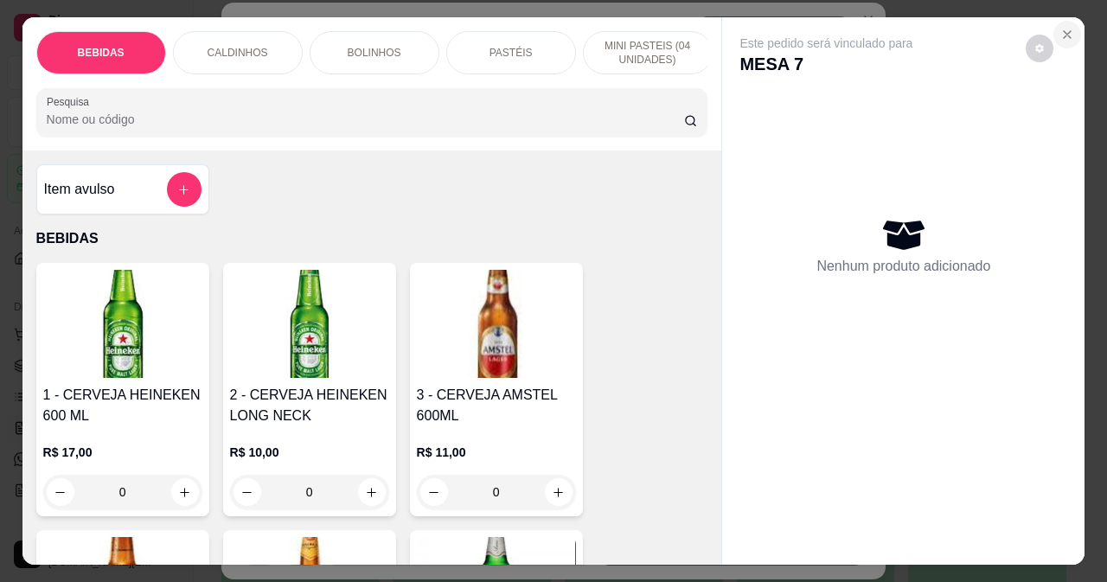
click at [1064, 31] on icon "Close" at bounding box center [1067, 34] width 7 height 7
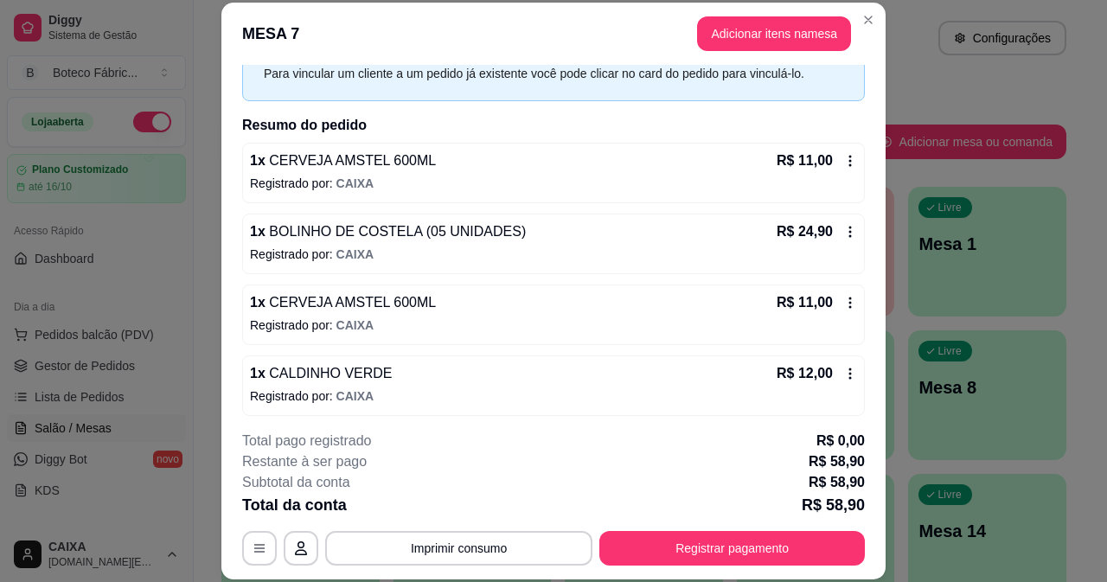
scroll to position [93, 0]
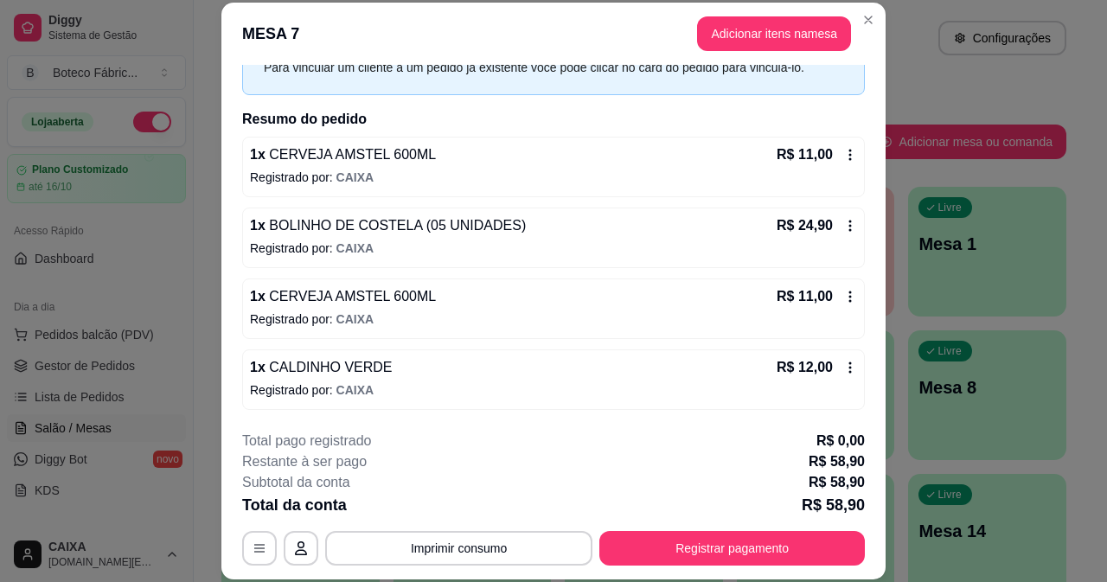
click at [320, 376] on p "1 x CALDINHO VERDE" at bounding box center [321, 367] width 143 height 21
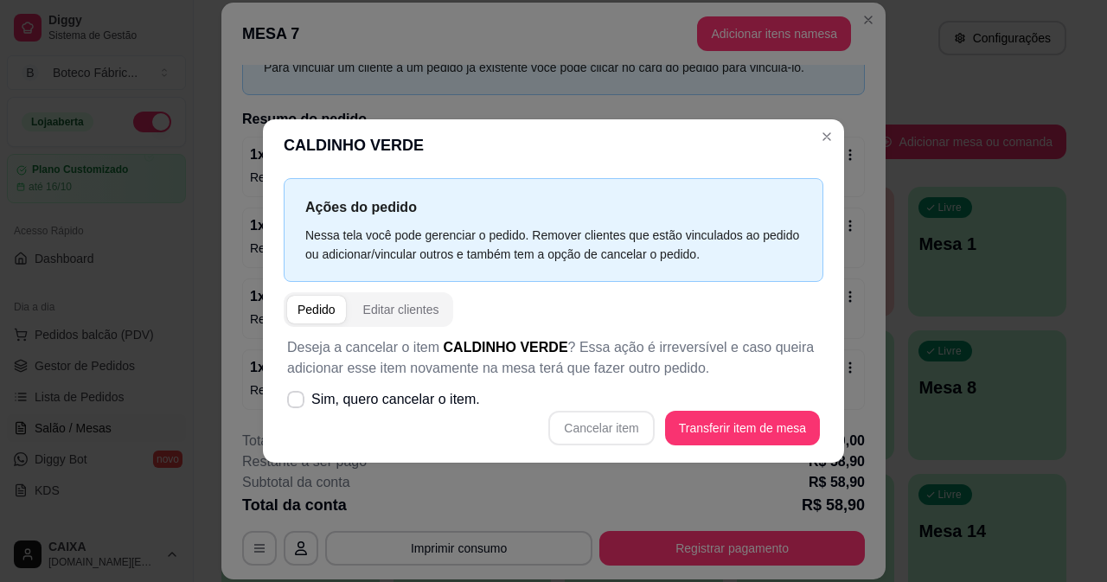
click at [581, 428] on div "Cancelar item Transferir item de mesa" at bounding box center [553, 428] width 533 height 35
click at [291, 404] on label "Sim, quero cancelar o item." at bounding box center [383, 399] width 207 height 35
click at [291, 404] on input "Sim, quero cancelar o item." at bounding box center [291, 407] width 11 height 11
checkbox input "true"
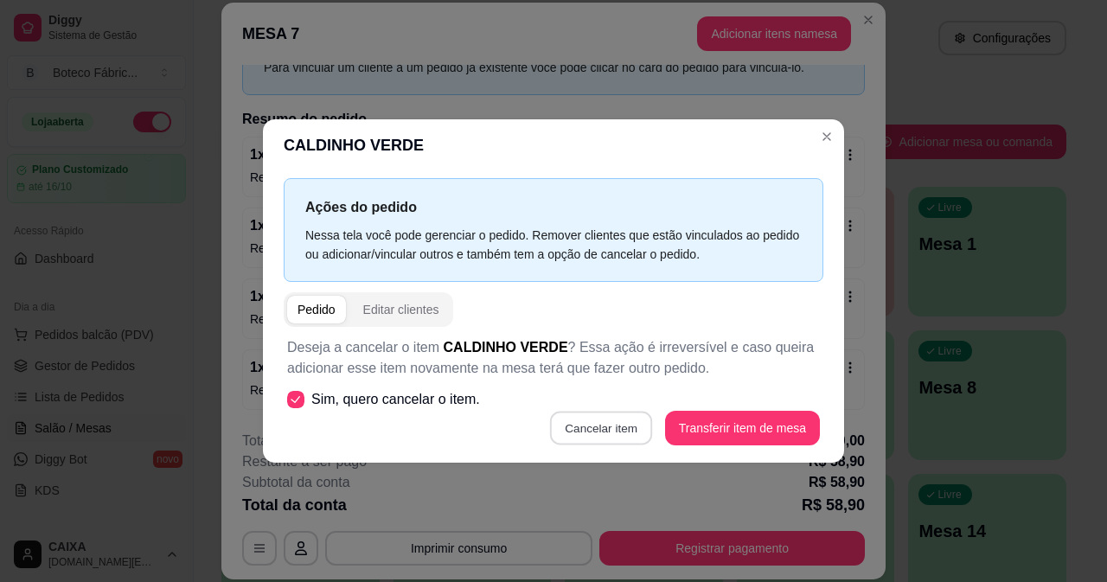
click at [597, 422] on button "Cancelar item" at bounding box center [601, 428] width 103 height 34
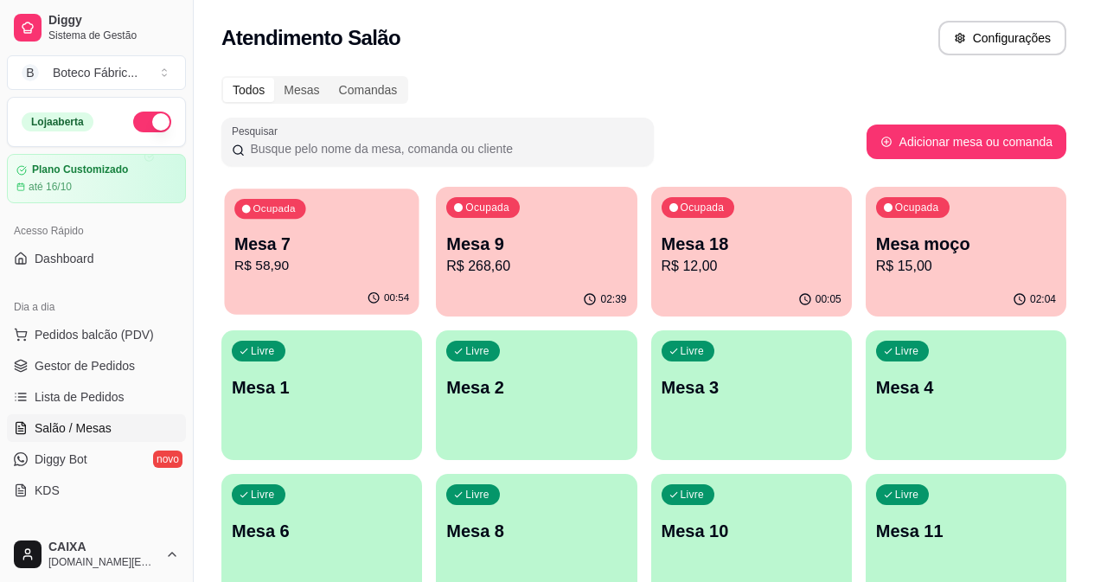
click at [284, 257] on p "R$ 58,90" at bounding box center [321, 266] width 175 height 20
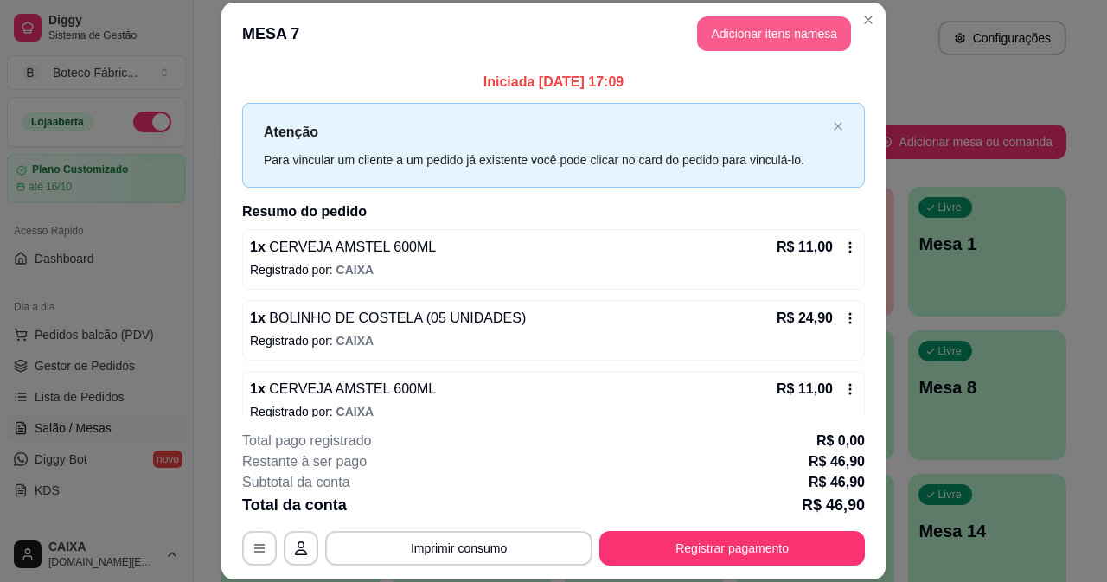
click at [730, 36] on button "Adicionar itens na mesa" at bounding box center [774, 33] width 154 height 35
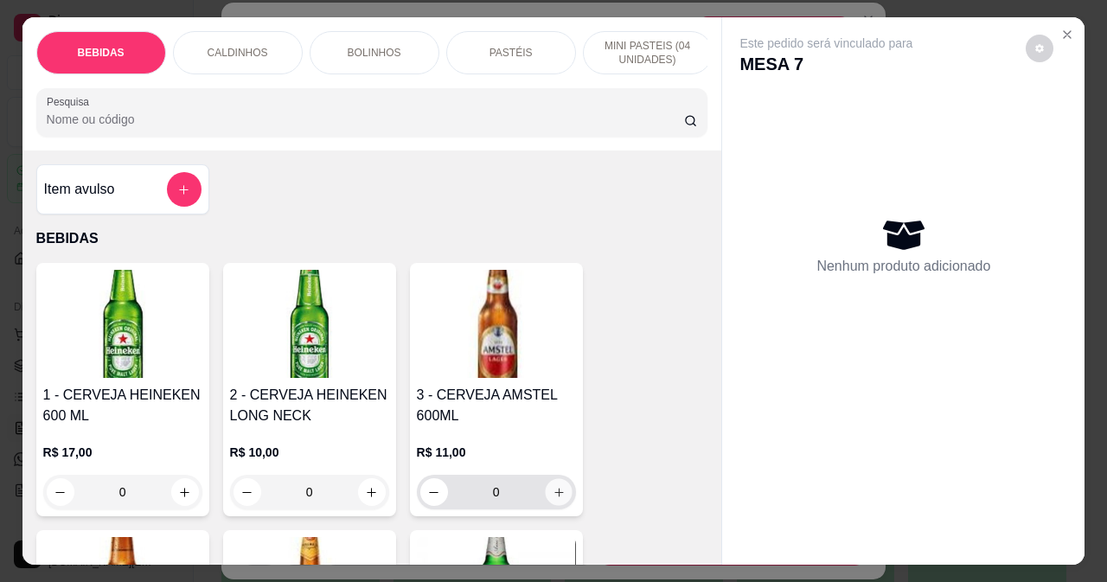
click at [562, 506] on button "increase-product-quantity" at bounding box center [558, 492] width 27 height 27
type input "1"
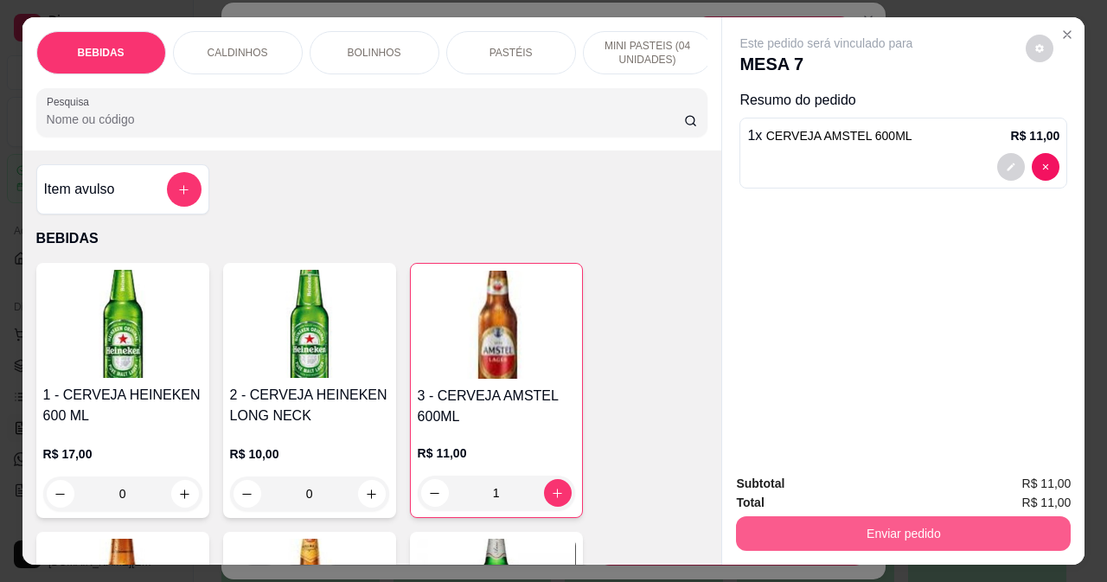
click at [786, 523] on button "Enviar pedido" at bounding box center [903, 533] width 335 height 35
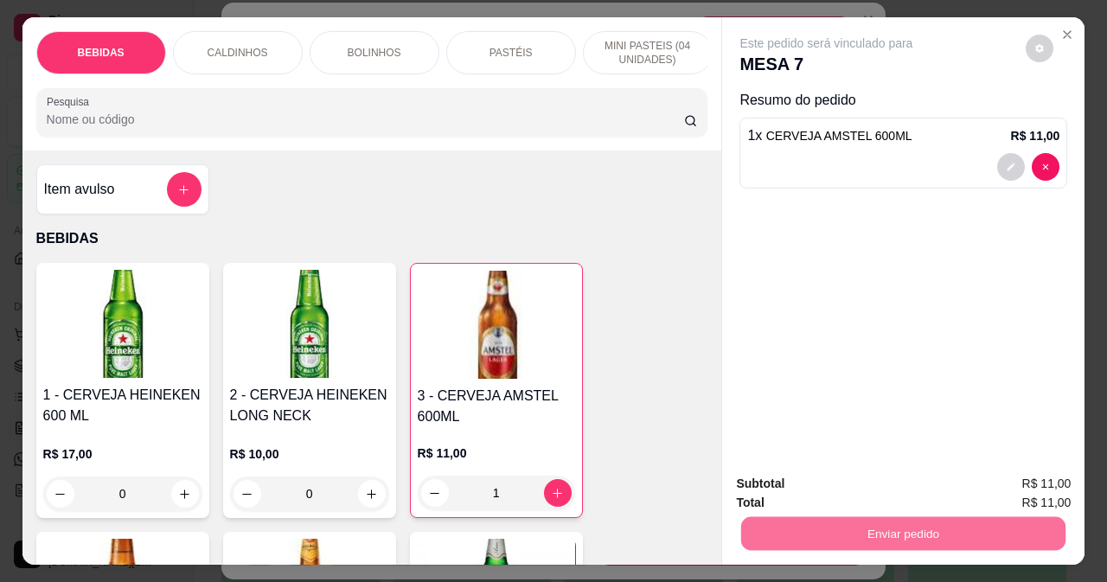
click at [818, 484] on button "Não registrar e enviar pedido" at bounding box center [847, 484] width 175 height 32
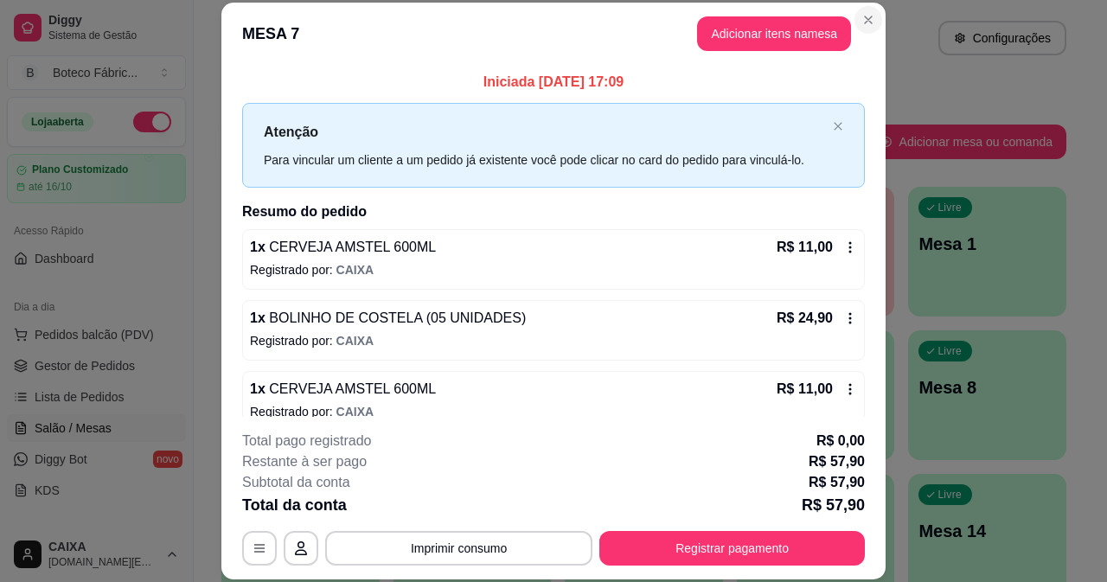
click at [859, 39] on section "**********" at bounding box center [553, 291] width 664 height 576
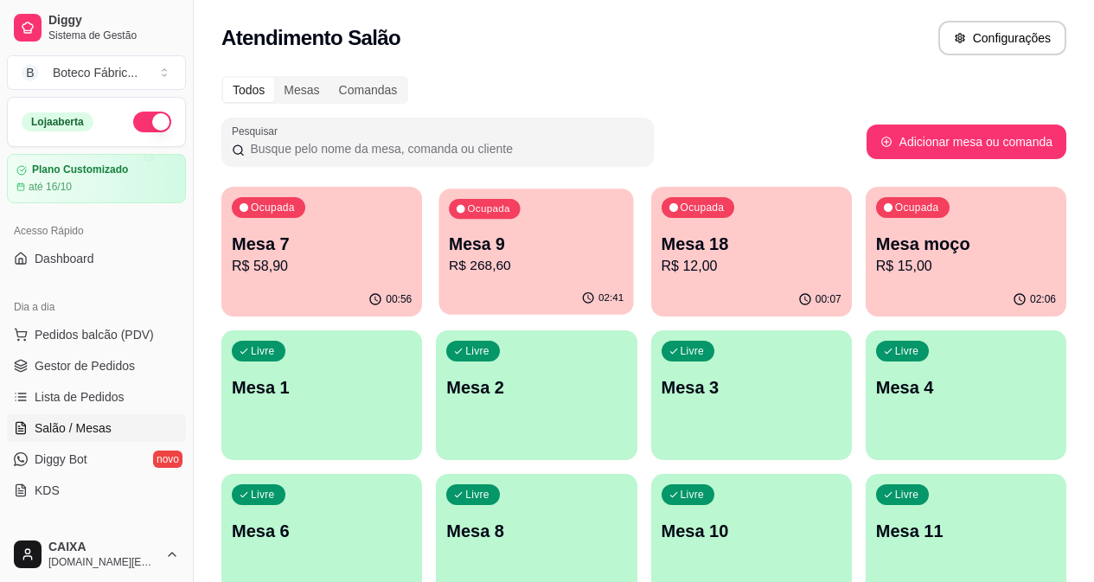
click at [453, 266] on p "R$ 268,60" at bounding box center [536, 266] width 175 height 20
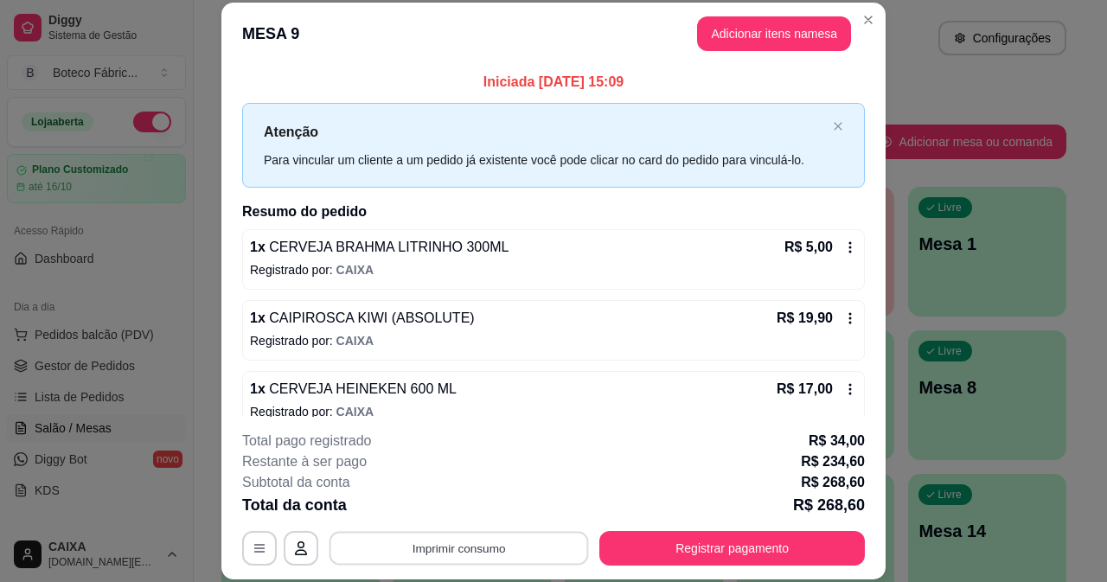
click at [482, 549] on button "Imprimir consumo" at bounding box center [460, 548] width 260 height 34
click at [462, 510] on button "IMPRESSORA" at bounding box center [458, 508] width 121 height 27
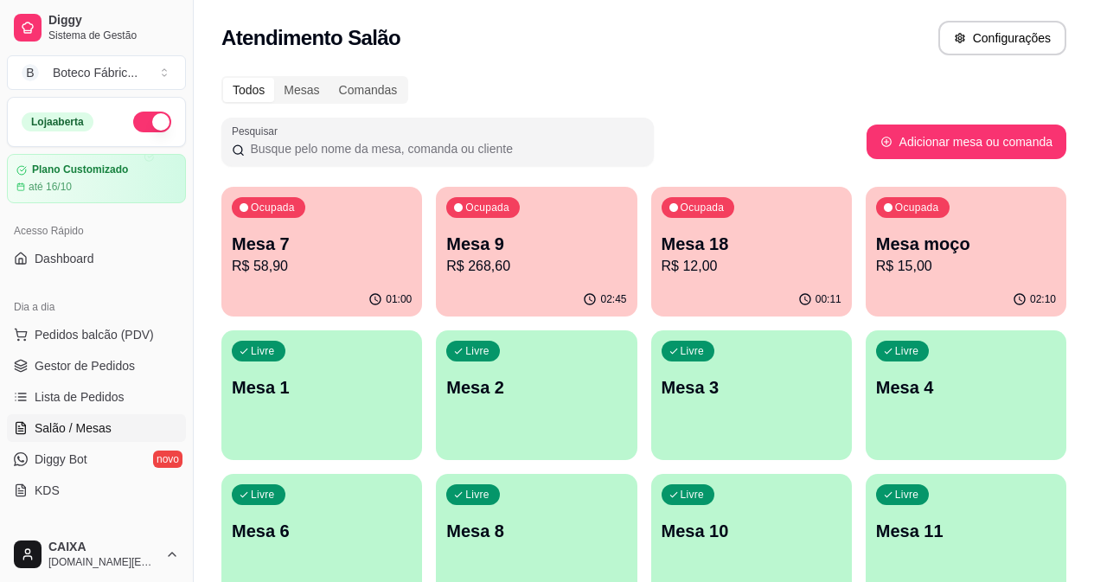
click at [449, 273] on p "R$ 268,60" at bounding box center [536, 266] width 180 height 21
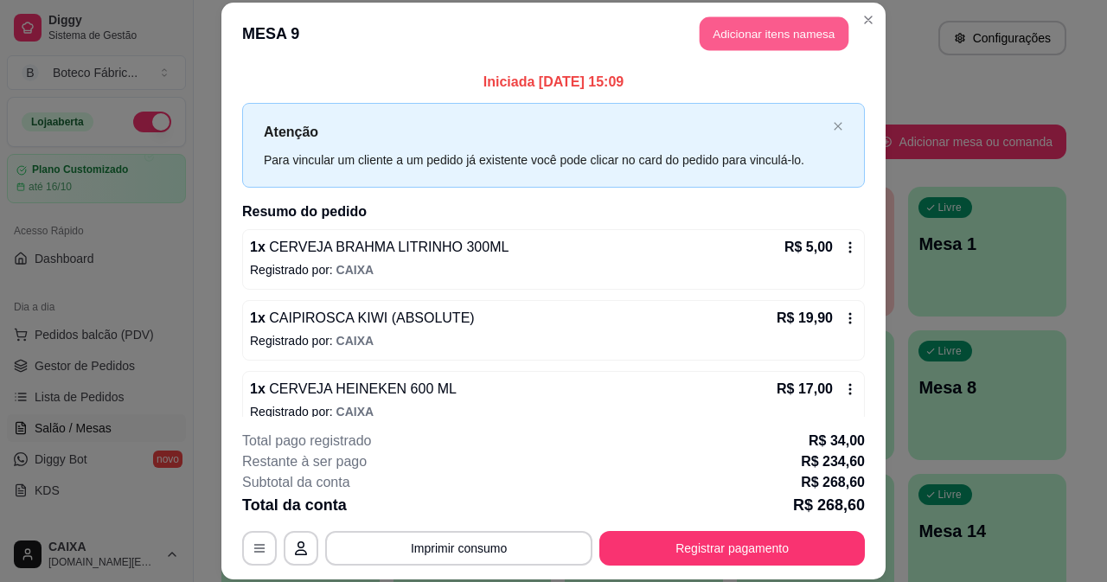
click at [719, 41] on button "Adicionar itens na mesa" at bounding box center [774, 34] width 149 height 34
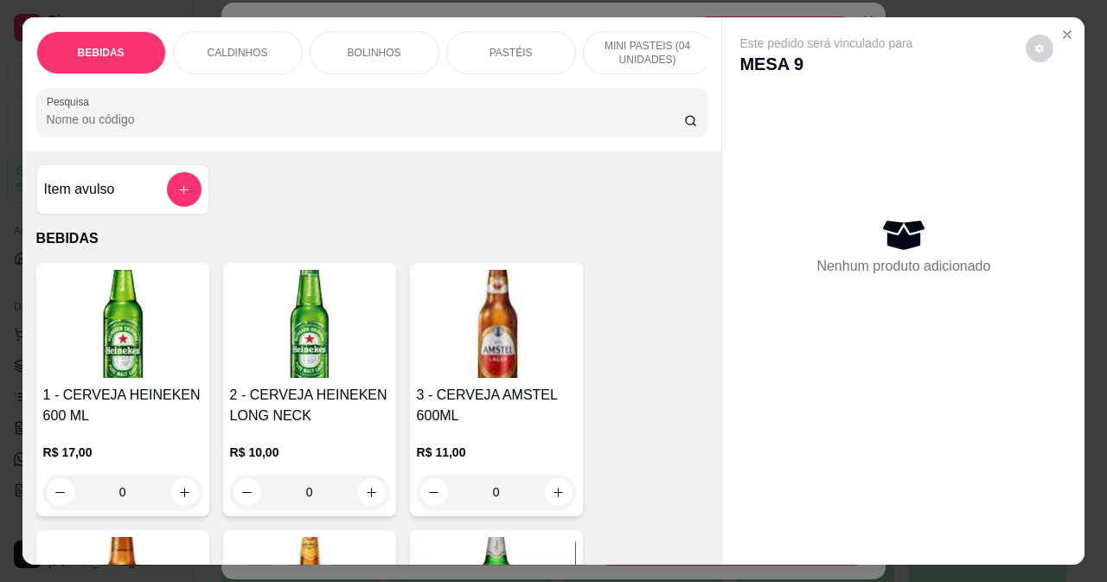
click at [363, 49] on p "BOLINHOS" at bounding box center [375, 53] width 54 height 14
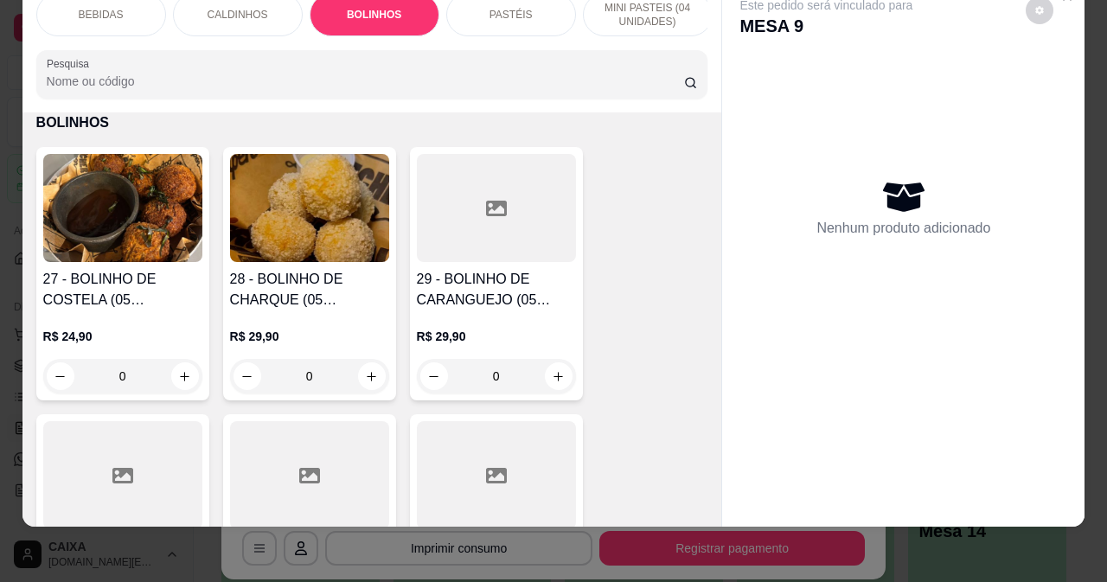
click at [222, 8] on p "CALDINHOS" at bounding box center [238, 15] width 61 height 14
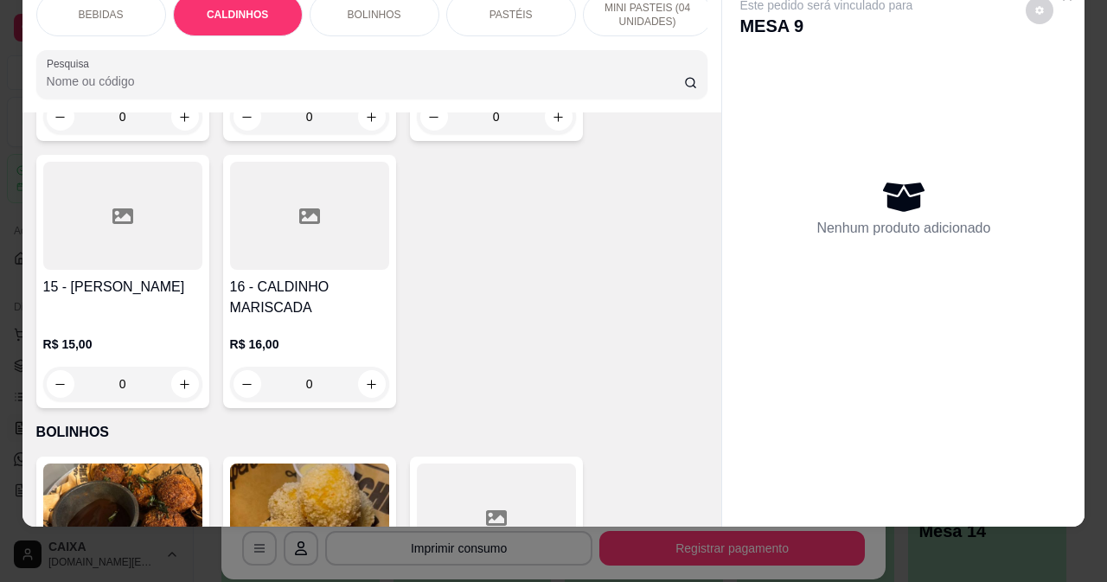
scroll to position [1795, 0]
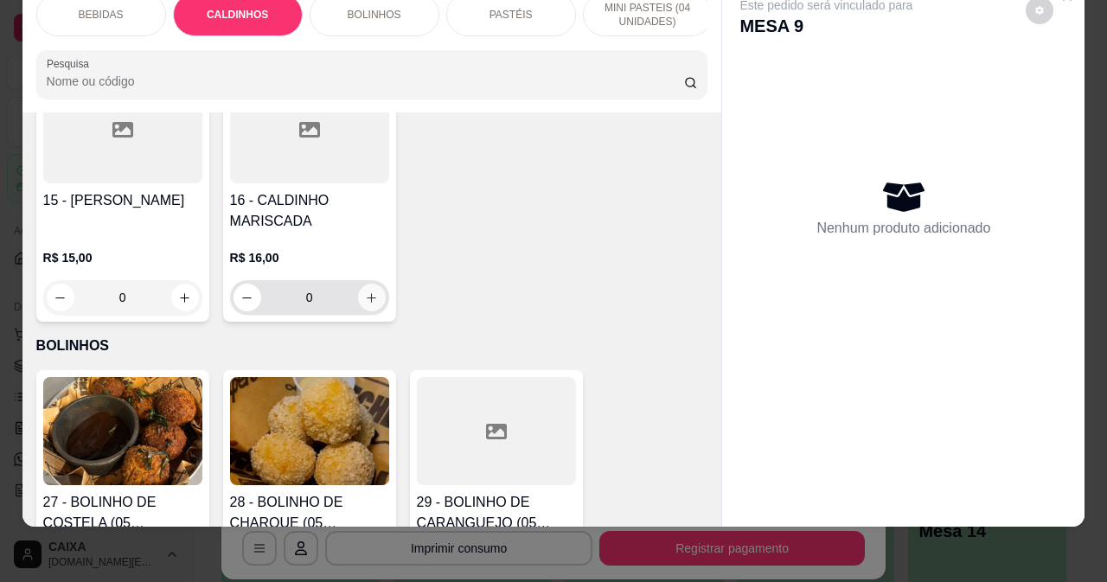
click at [365, 302] on icon "increase-product-quantity" at bounding box center [371, 298] width 13 height 13
type input "1"
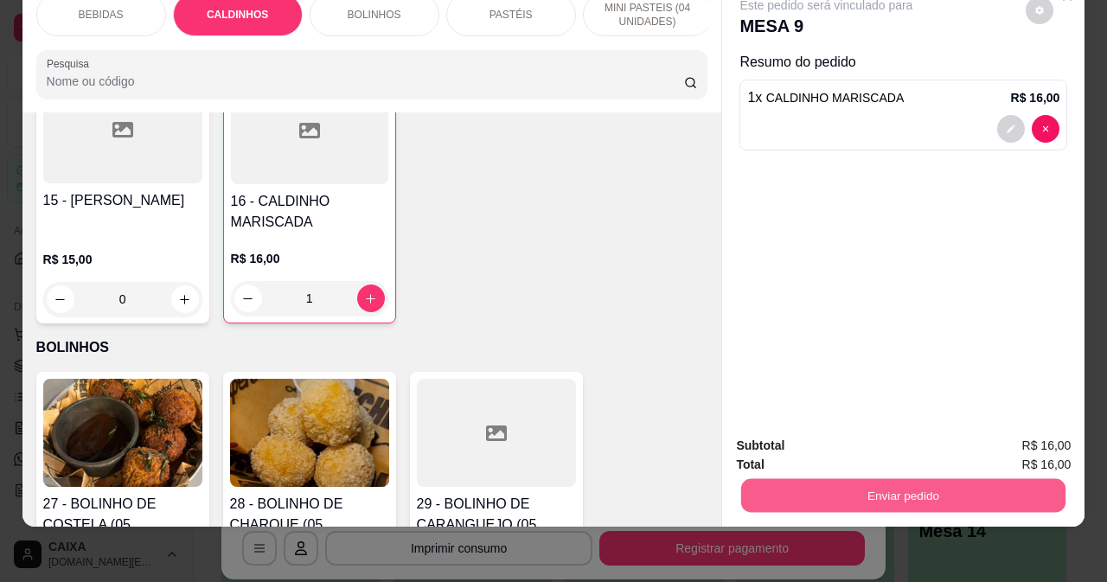
click at [785, 478] on button "Enviar pedido" at bounding box center [903, 495] width 324 height 34
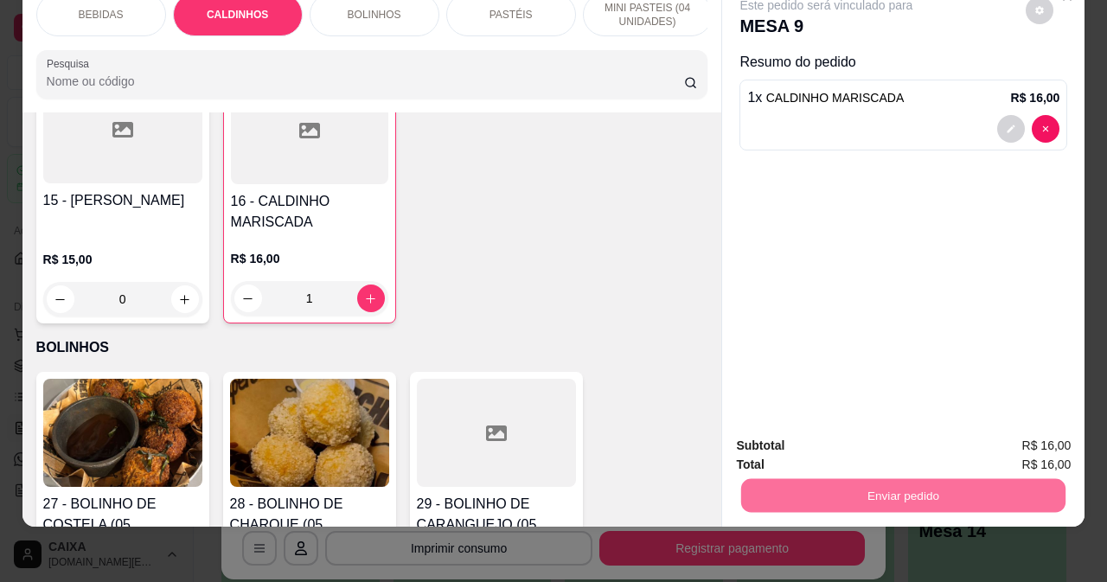
click at [854, 433] on button "Não registrar e enviar pedido" at bounding box center [847, 440] width 180 height 33
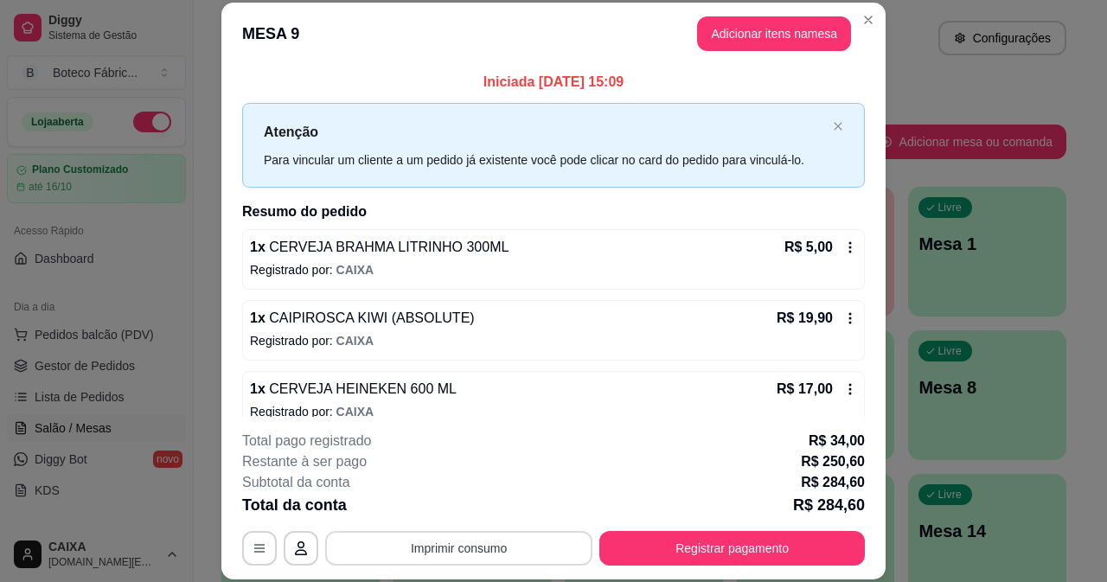
click at [431, 547] on button "Imprimir consumo" at bounding box center [458, 548] width 267 height 35
click at [444, 506] on button "IMPRESSORA" at bounding box center [458, 508] width 121 height 27
click at [754, 42] on button "Adicionar itens na mesa" at bounding box center [774, 34] width 149 height 34
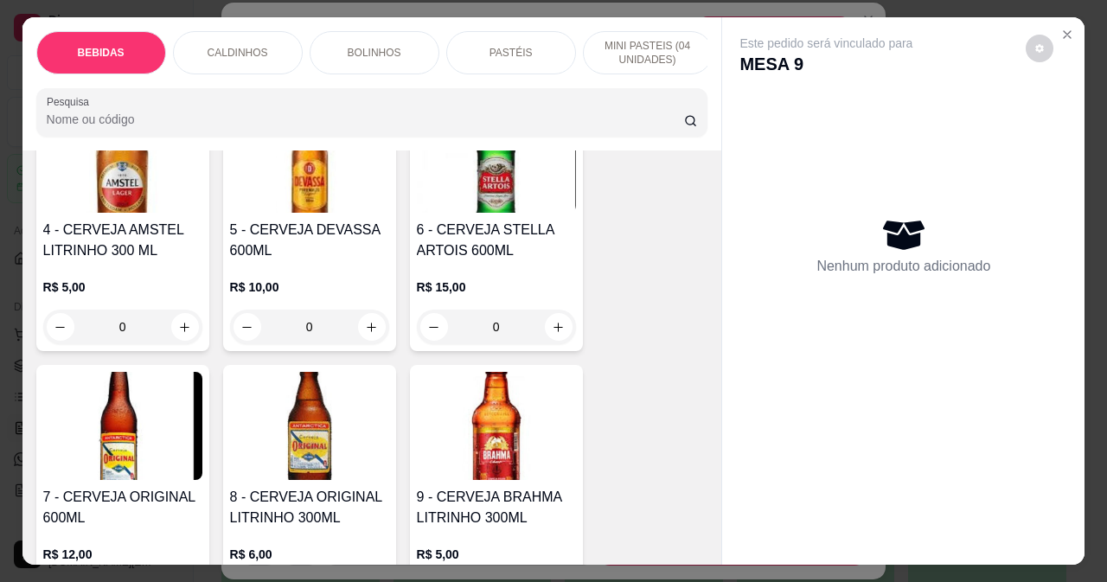
scroll to position [519, 0]
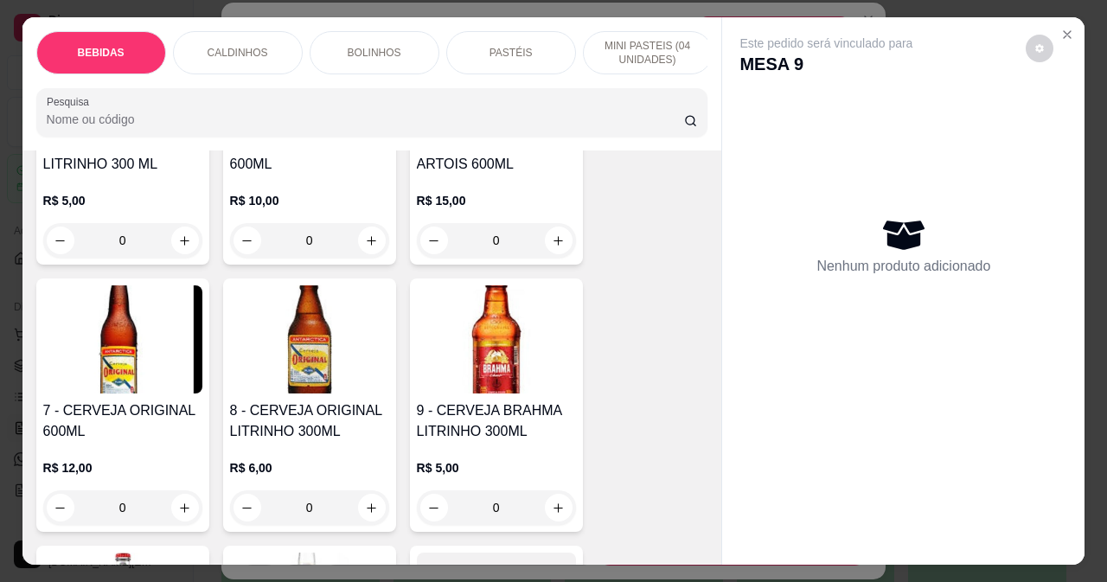
click at [486, 376] on img at bounding box center [496, 339] width 159 height 108
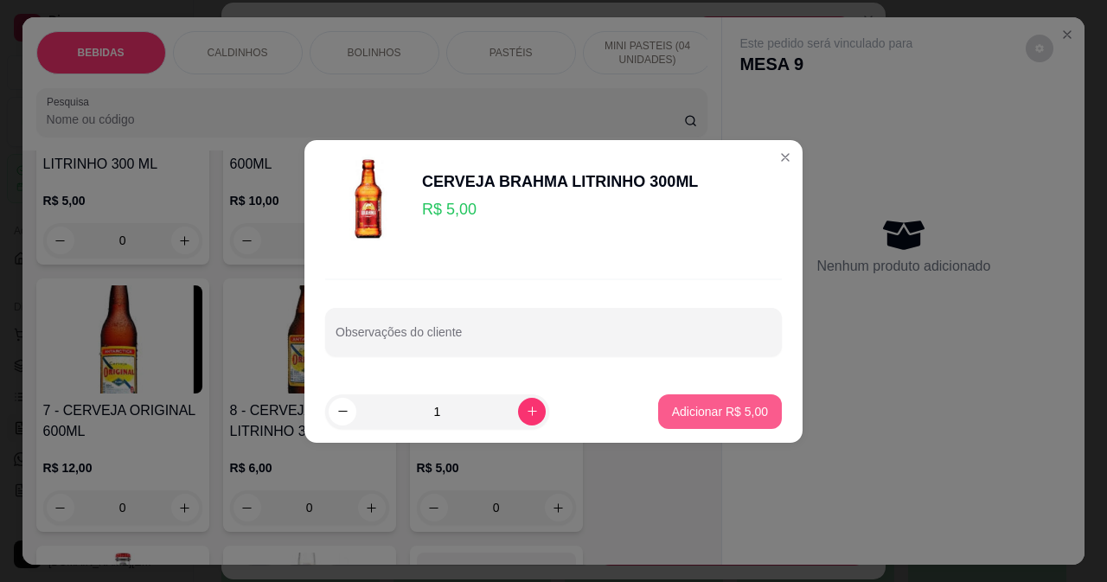
click at [722, 420] on p "Adicionar R$ 5,00" at bounding box center [720, 411] width 96 height 17
type input "1"
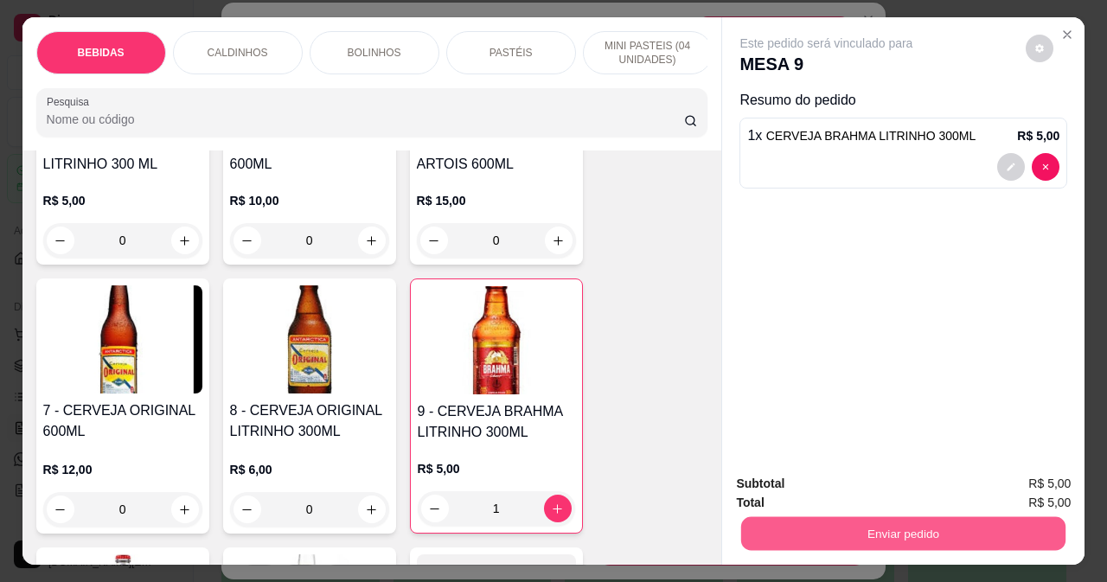
click at [806, 521] on button "Enviar pedido" at bounding box center [903, 533] width 324 height 34
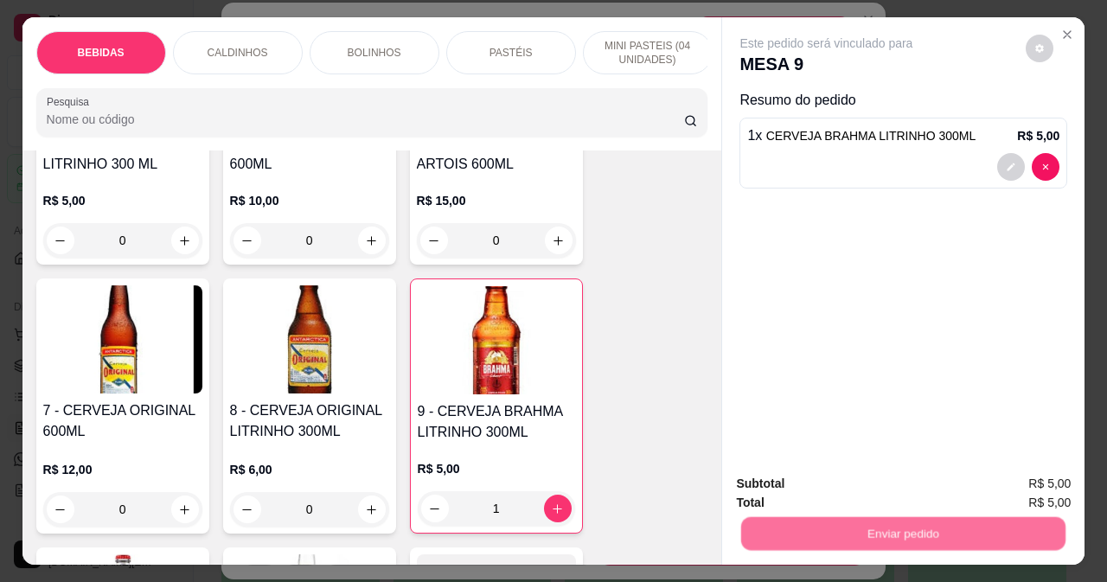
click at [800, 477] on button "Não registrar e enviar pedido" at bounding box center [847, 484] width 180 height 33
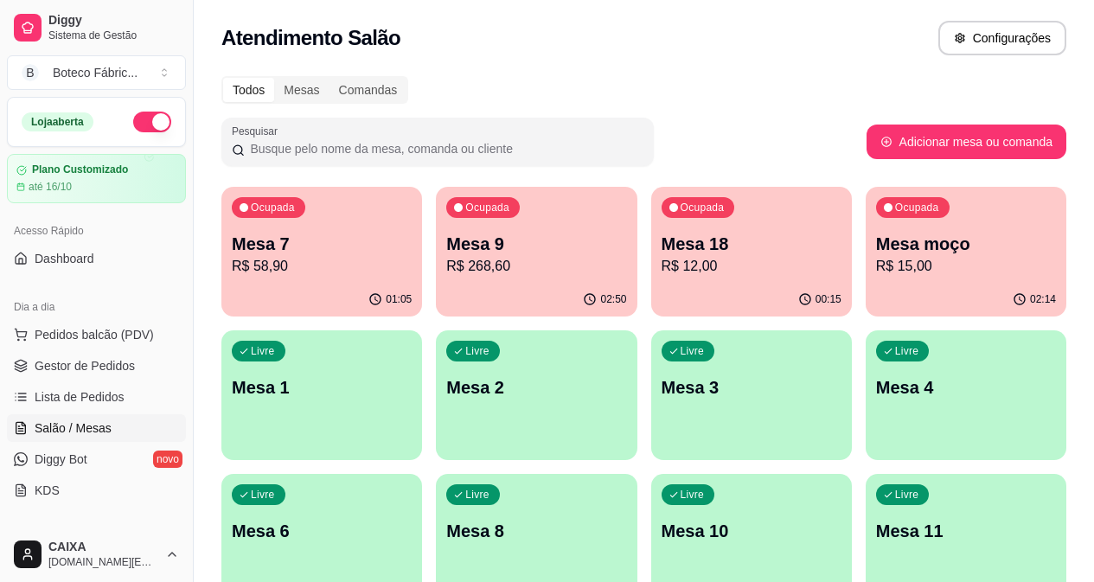
click at [551, 231] on div "Ocupada Mesa 9 R$ 268,60" at bounding box center [536, 235] width 201 height 96
click at [490, 258] on p "R$ 268,60" at bounding box center [536, 266] width 180 height 21
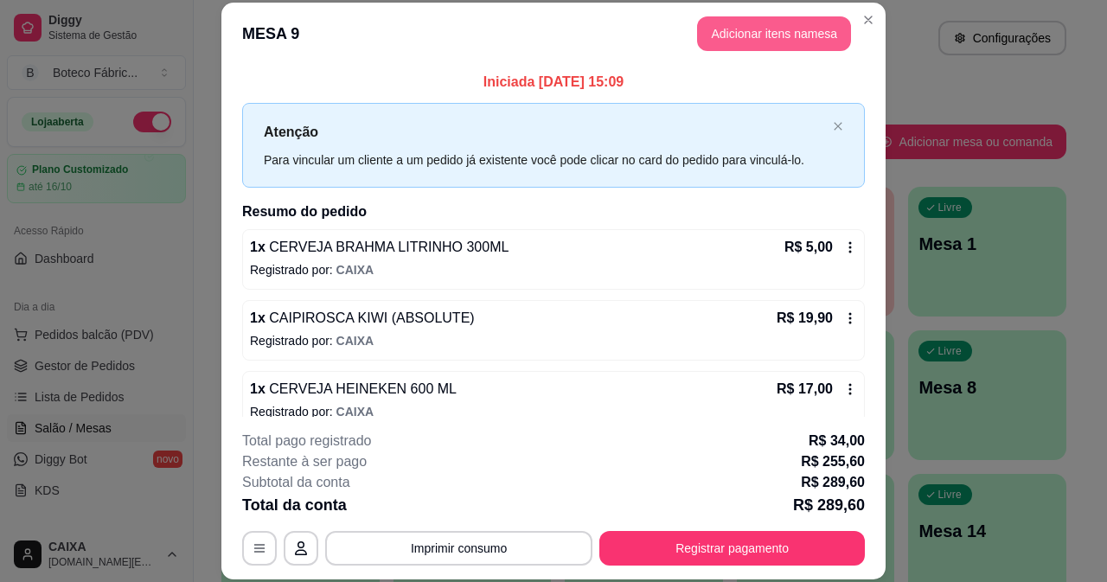
click at [745, 42] on button "Adicionar itens na mesa" at bounding box center [774, 33] width 154 height 35
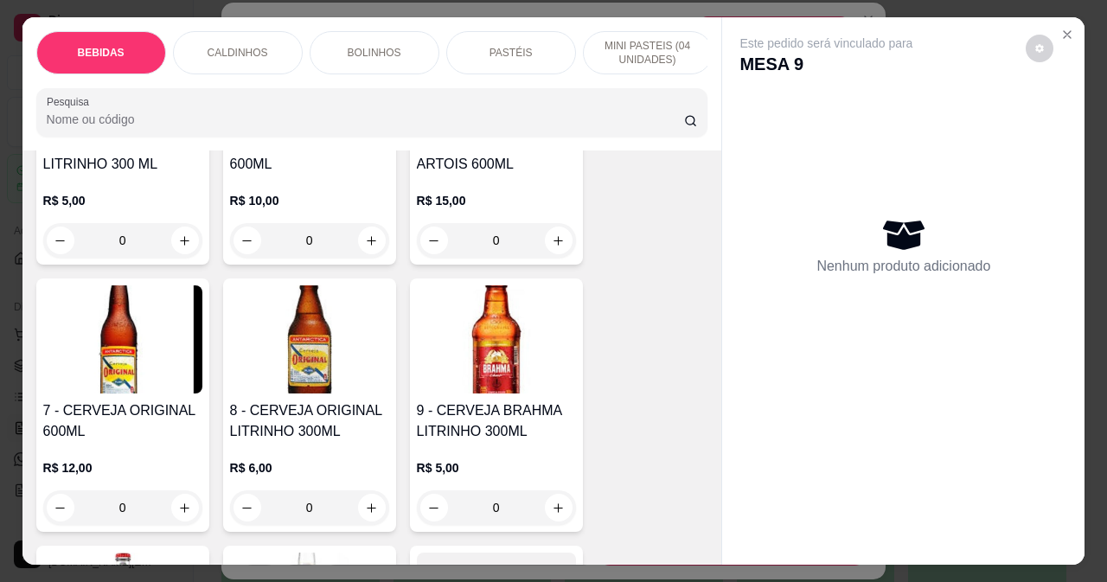
click at [141, 368] on img at bounding box center [122, 339] width 159 height 108
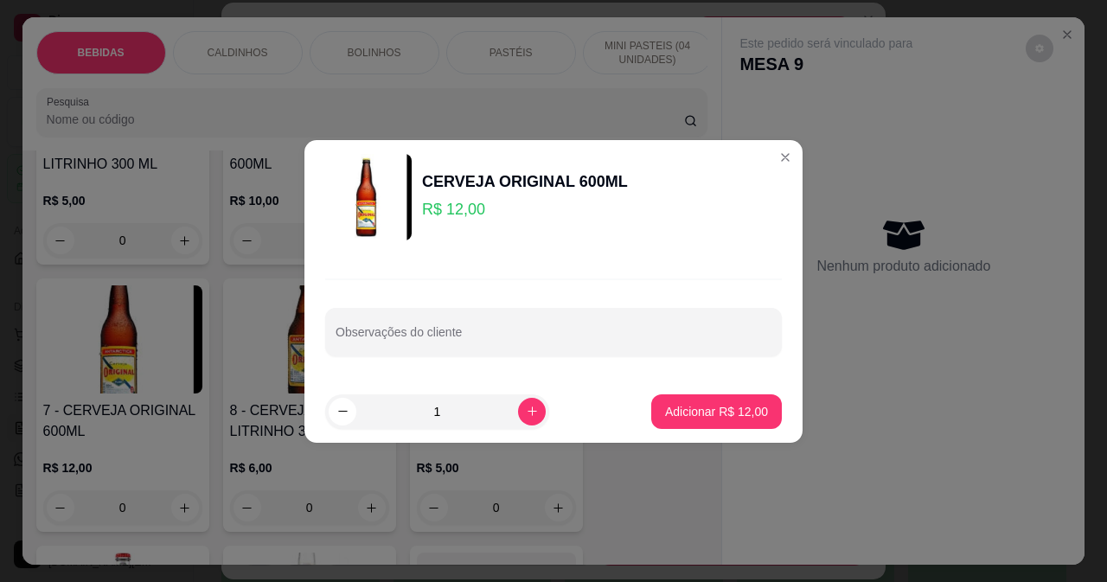
click at [692, 414] on p "Adicionar R$ 12,00" at bounding box center [716, 411] width 103 height 17
type input "1"
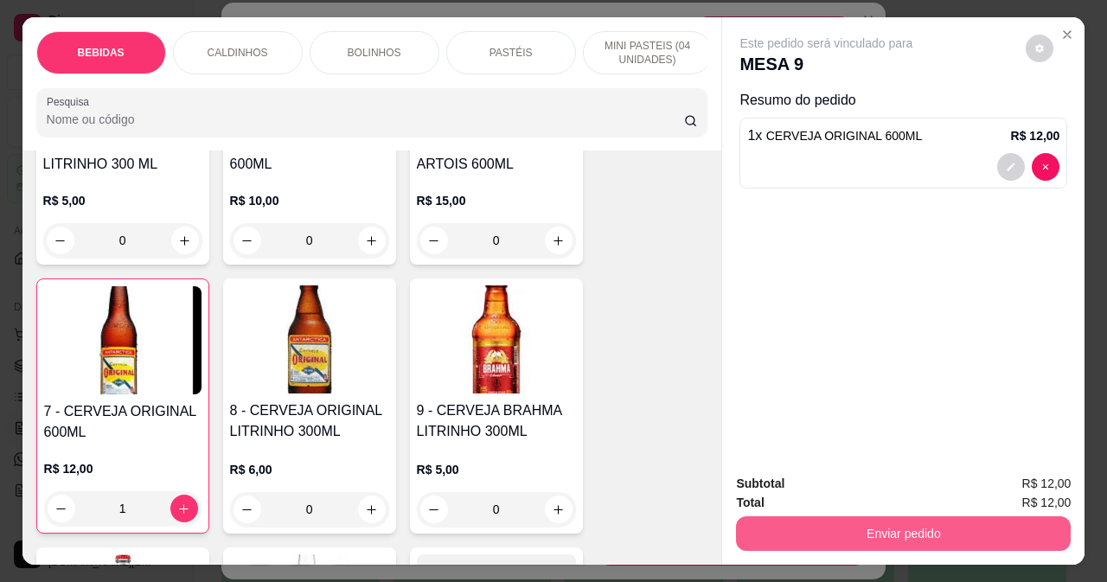
click at [774, 525] on button "Enviar pedido" at bounding box center [903, 533] width 335 height 35
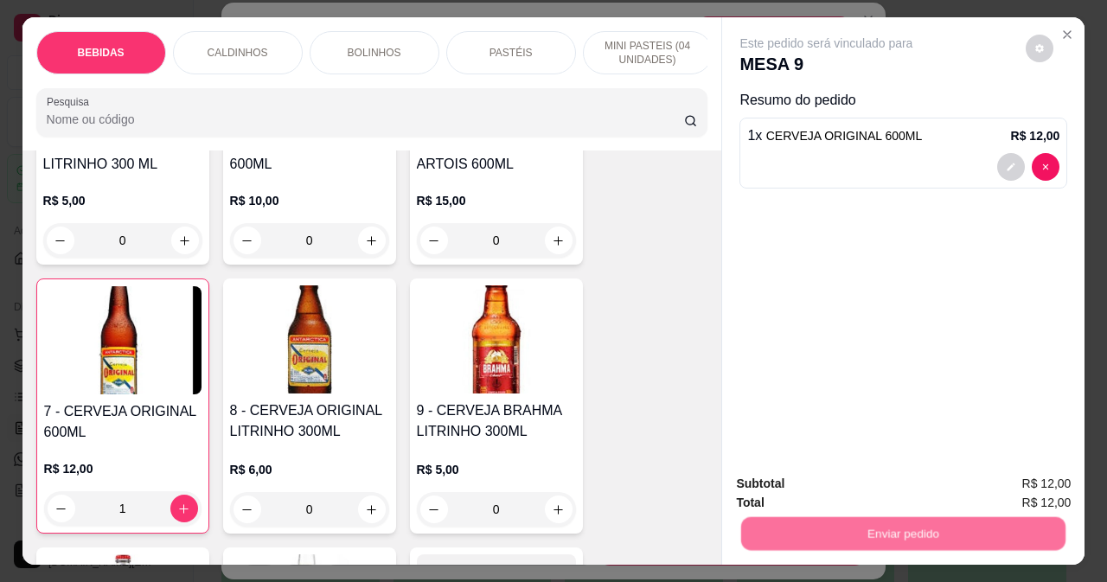
click at [781, 472] on button "Não registrar e enviar pedido" at bounding box center [847, 484] width 175 height 32
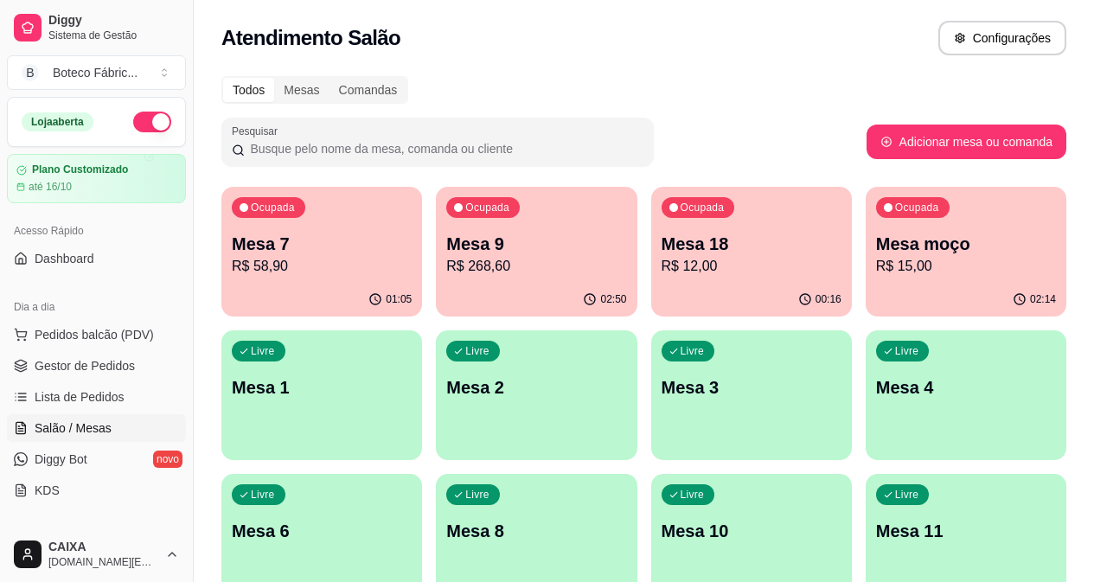
click at [502, 260] on p "R$ 268,60" at bounding box center [536, 266] width 180 height 21
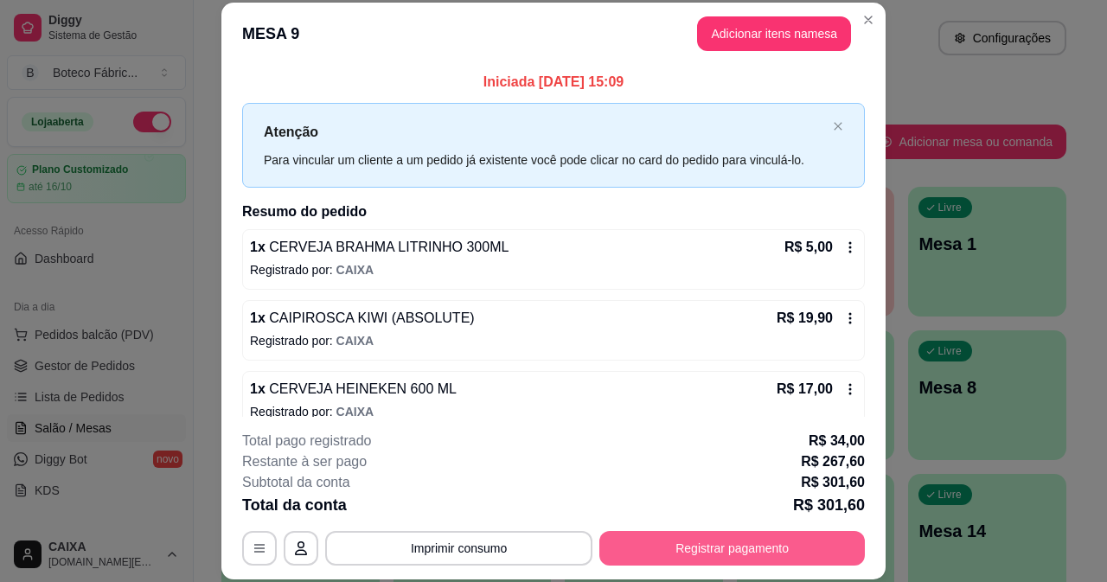
click at [746, 555] on button "Registrar pagamento" at bounding box center [733, 548] width 266 height 35
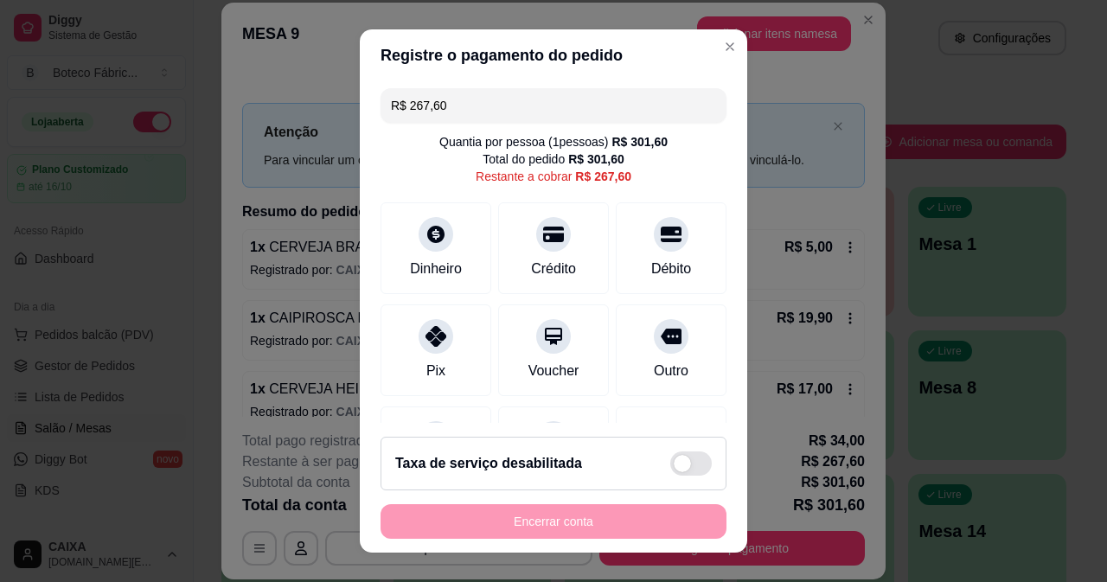
drag, startPoint x: 446, startPoint y: 105, endPoint x: 366, endPoint y: 115, distance: 81.1
click at [366, 115] on div "R$ 267,60 Quantia por pessoa ( 1 pessoas) R$ 301,60 Total do pedido R$ 301,60 R…" at bounding box center [554, 252] width 388 height 343
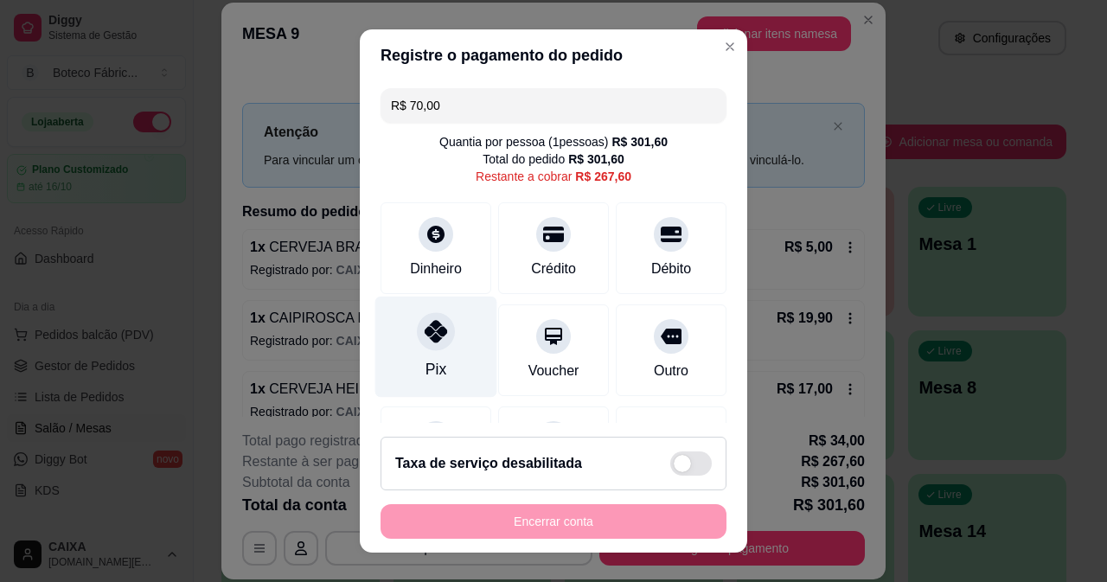
click at [445, 342] on div "Pix" at bounding box center [436, 346] width 122 height 101
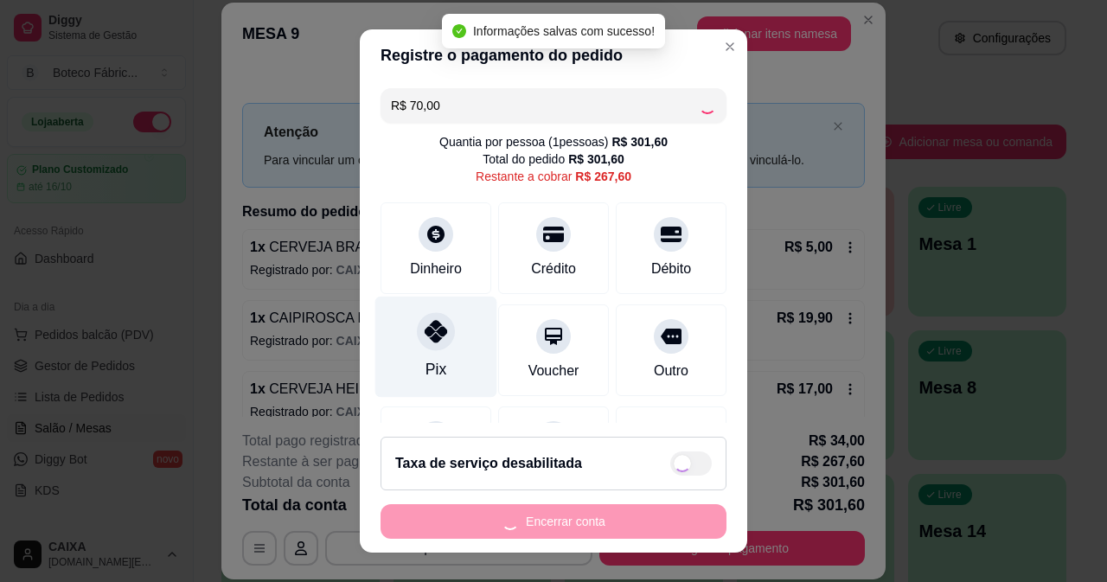
type input "R$ 197,60"
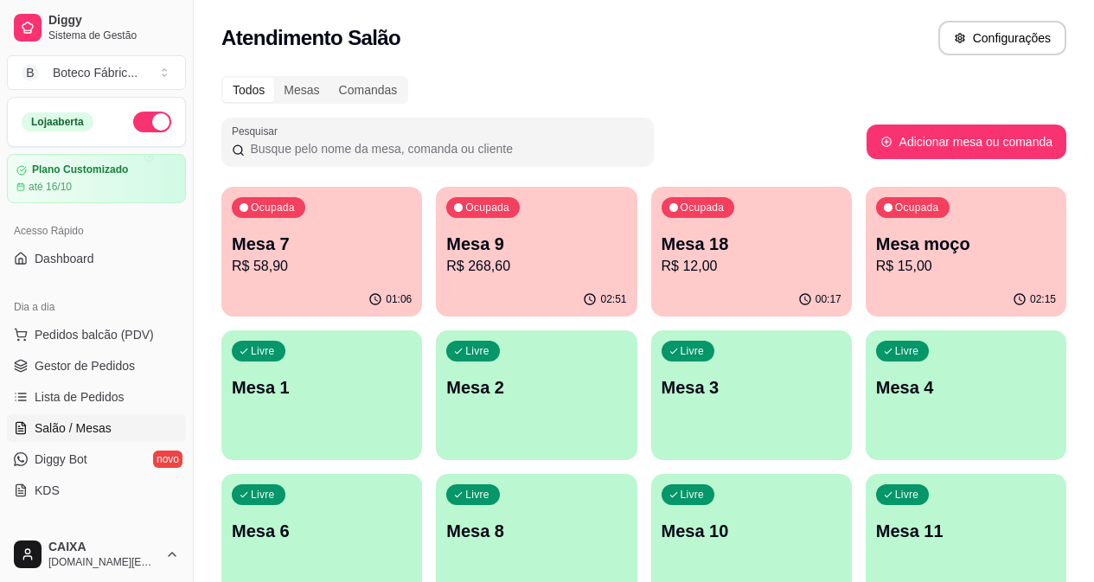
click at [532, 244] on p "Mesa 9" at bounding box center [536, 244] width 180 height 24
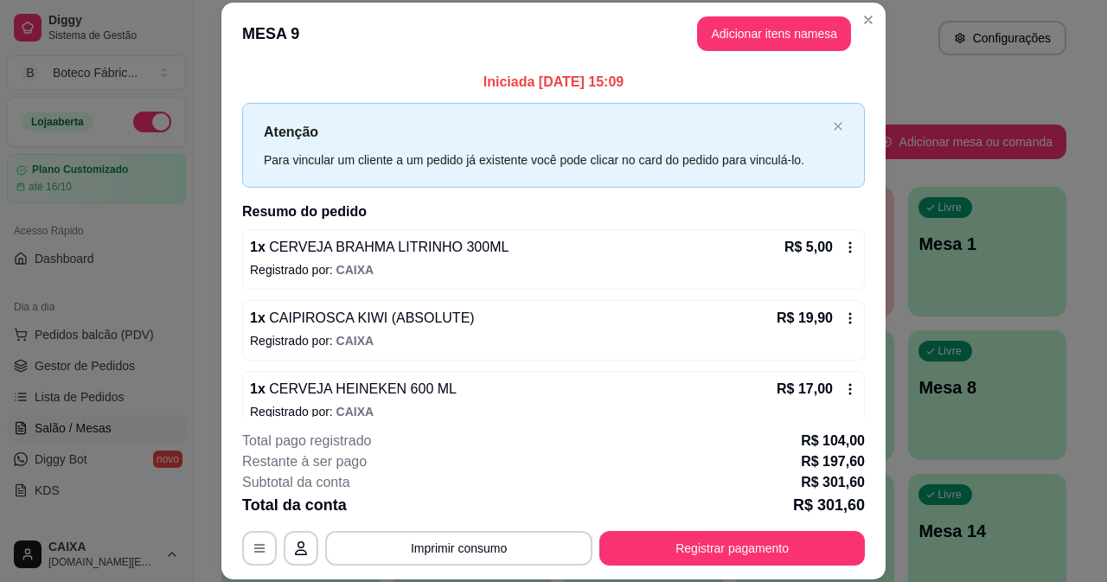
click at [783, 30] on button "Adicionar itens na mesa" at bounding box center [774, 33] width 154 height 35
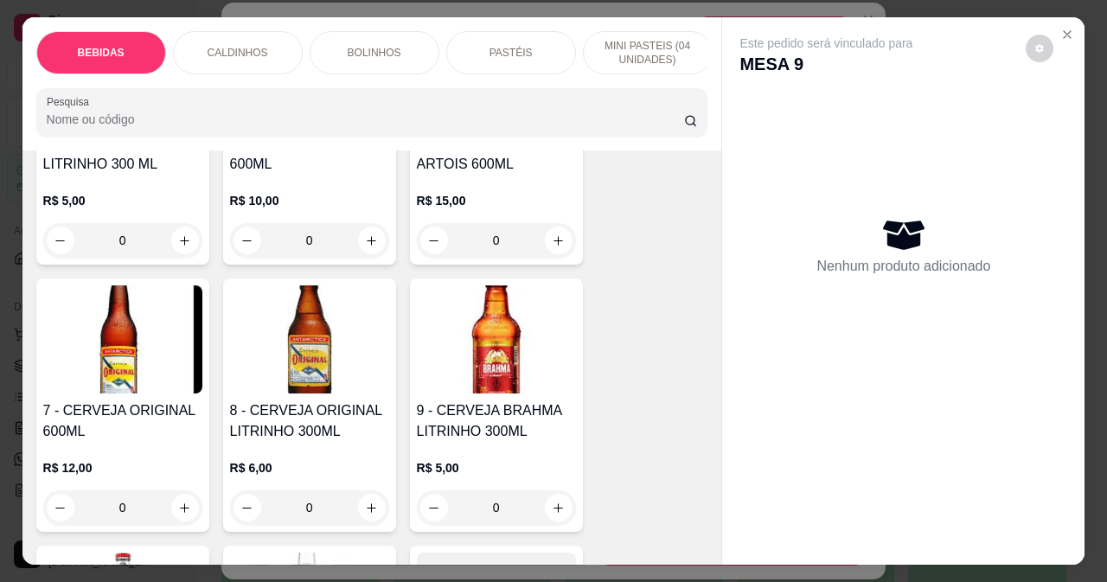
scroll to position [606, 0]
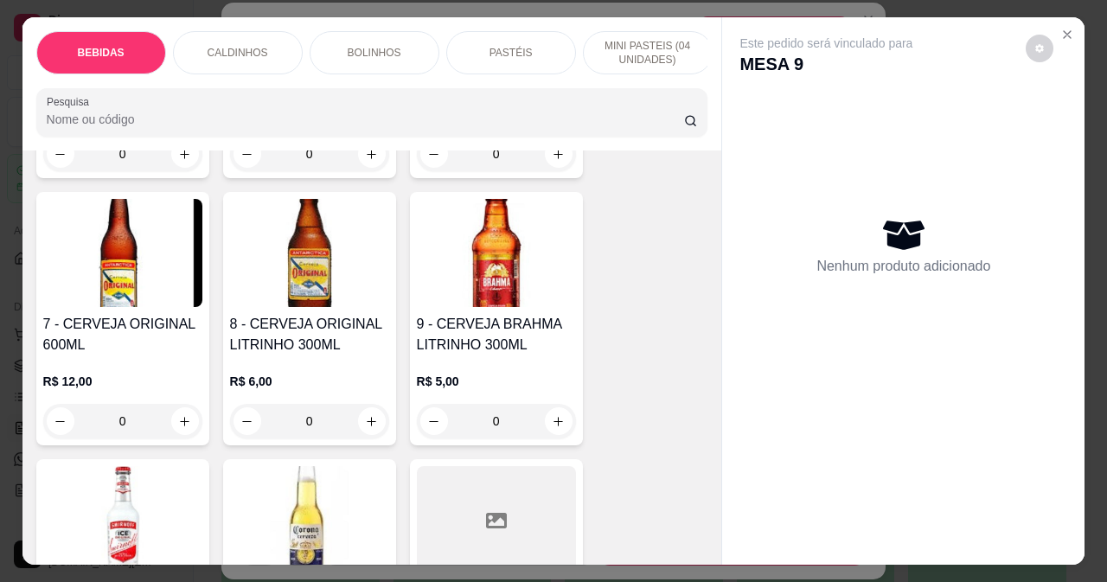
click at [479, 356] on h4 "9 - CERVEJA BRAHMA LITRINHO 300ML" at bounding box center [496, 335] width 159 height 42
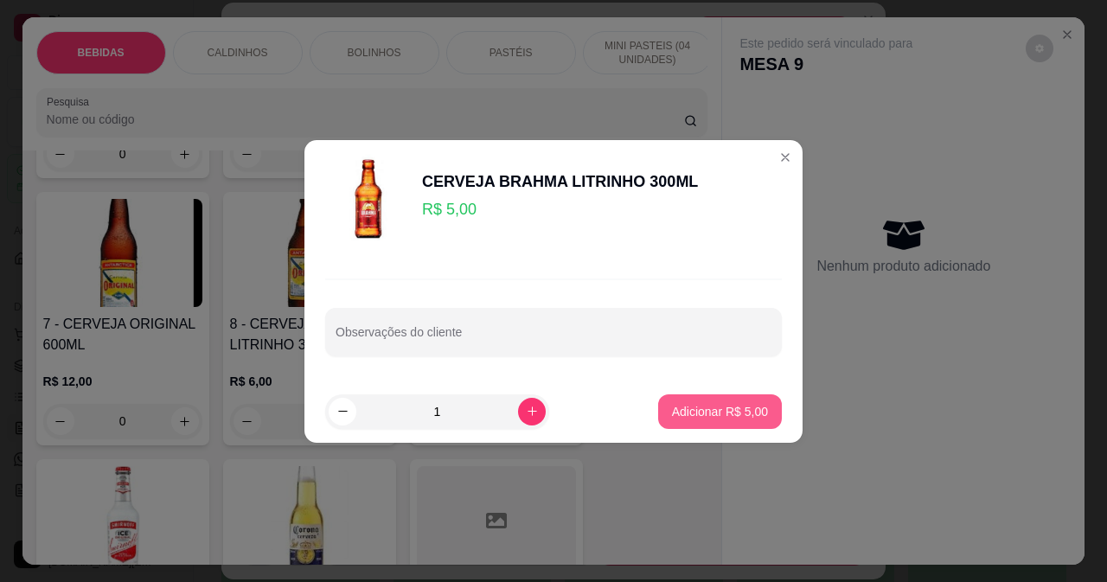
click at [716, 407] on p "Adicionar R$ 5,00" at bounding box center [720, 411] width 96 height 17
type input "1"
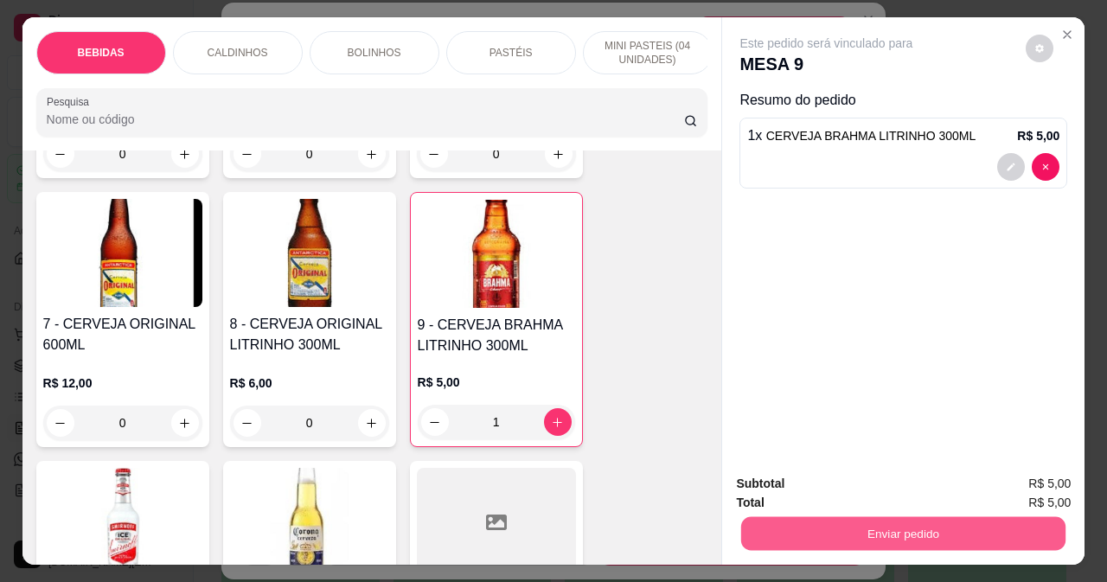
click at [775, 516] on button "Enviar pedido" at bounding box center [903, 533] width 324 height 34
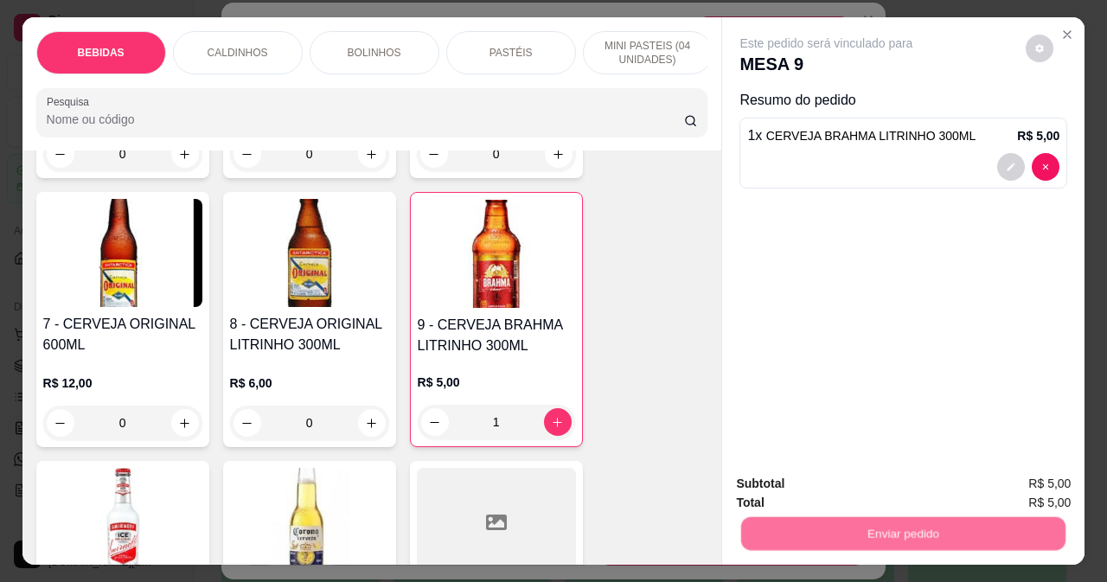
click at [785, 480] on button "Não registrar e enviar pedido" at bounding box center [847, 484] width 175 height 32
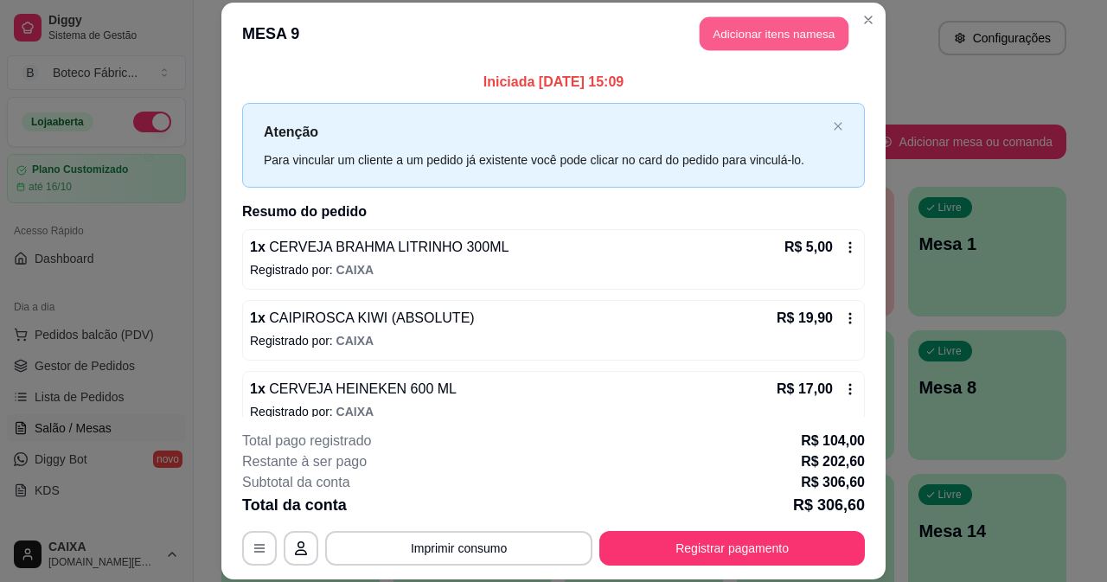
click at [784, 31] on button "Adicionar itens na mesa" at bounding box center [774, 34] width 149 height 34
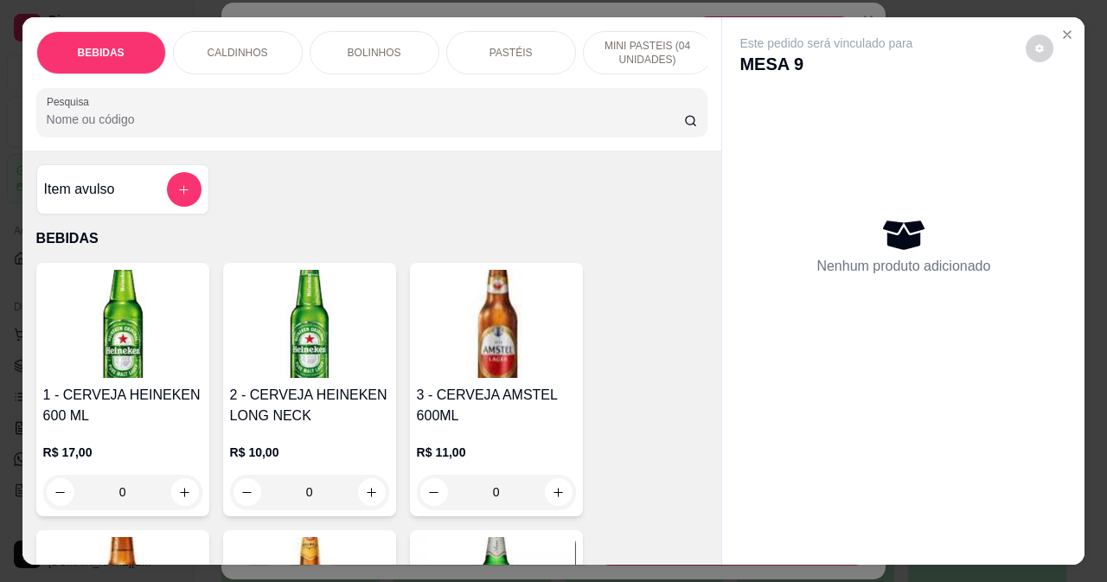
click at [191, 31] on div "CALDINHOS" at bounding box center [238, 52] width 130 height 43
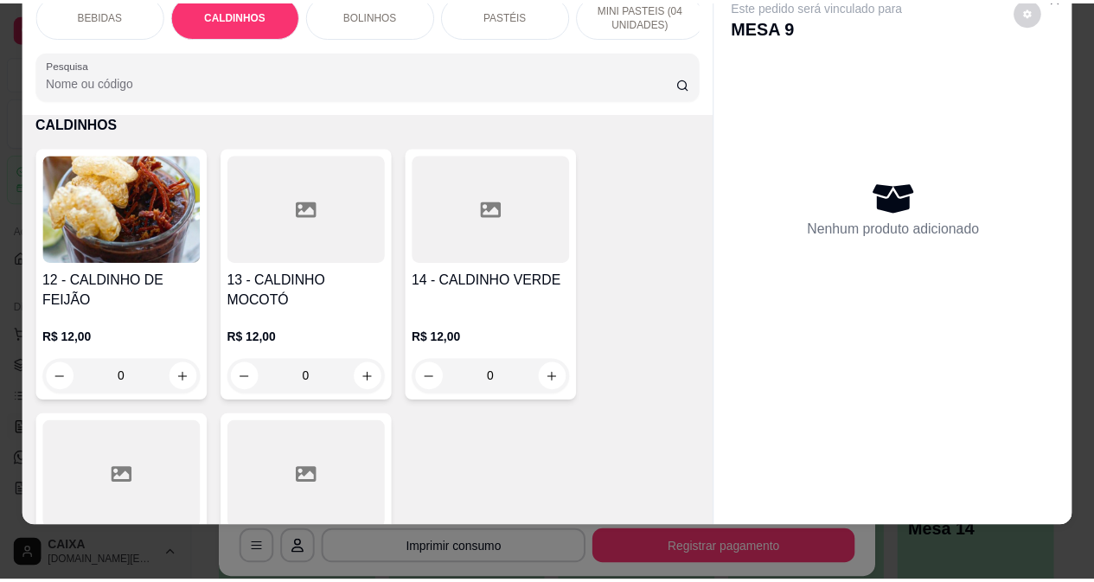
scroll to position [1709, 0]
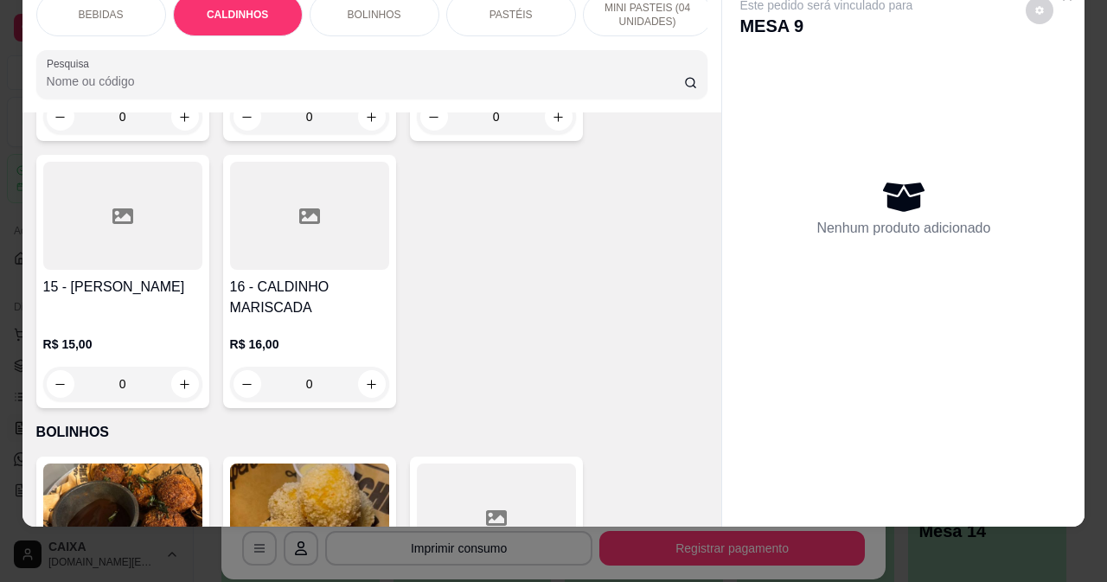
click at [298, 240] on div at bounding box center [309, 216] width 159 height 108
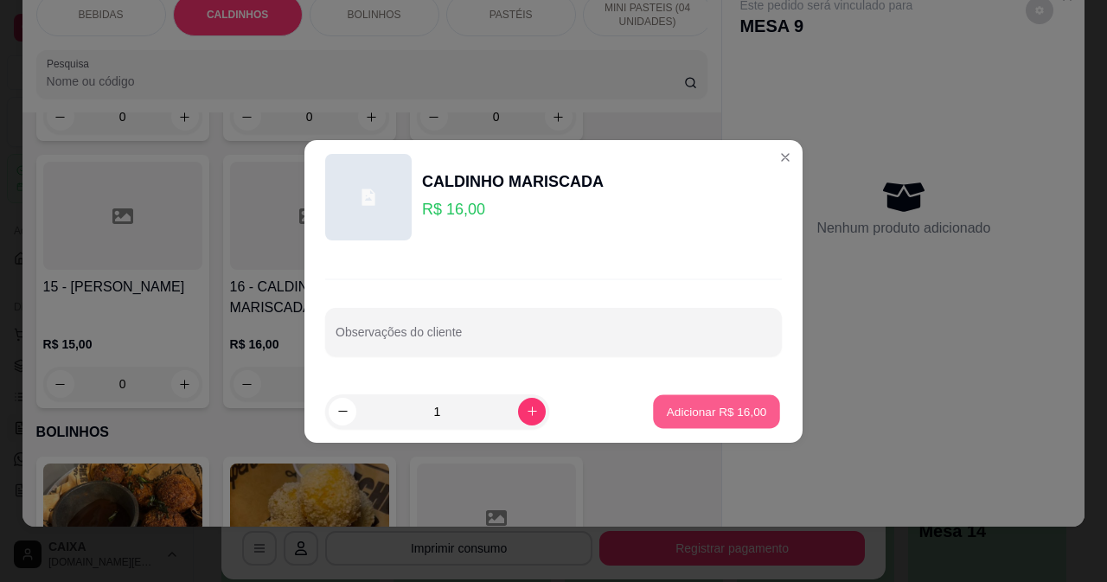
click at [676, 409] on p "Adicionar R$ 16,00" at bounding box center [717, 411] width 100 height 16
type input "1"
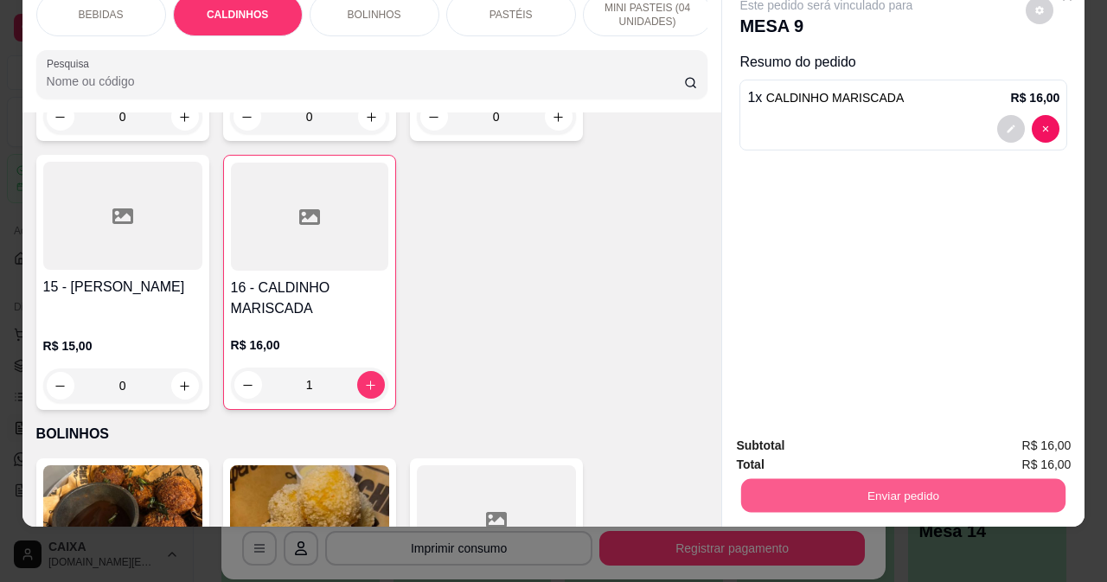
click at [758, 478] on button "Enviar pedido" at bounding box center [903, 495] width 324 height 34
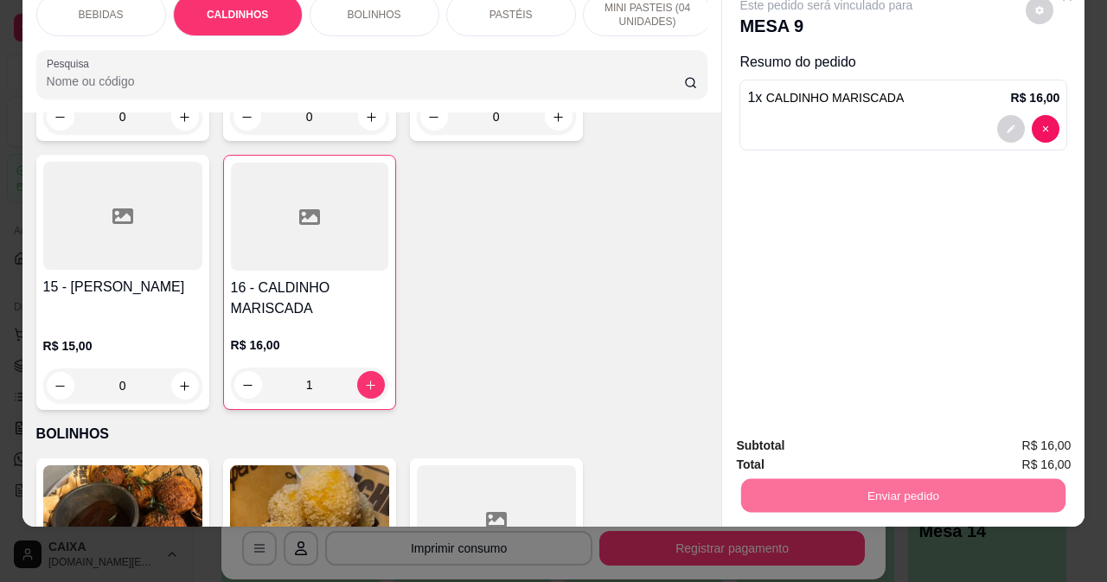
click at [762, 438] on button "Não registrar e enviar pedido" at bounding box center [847, 440] width 180 height 33
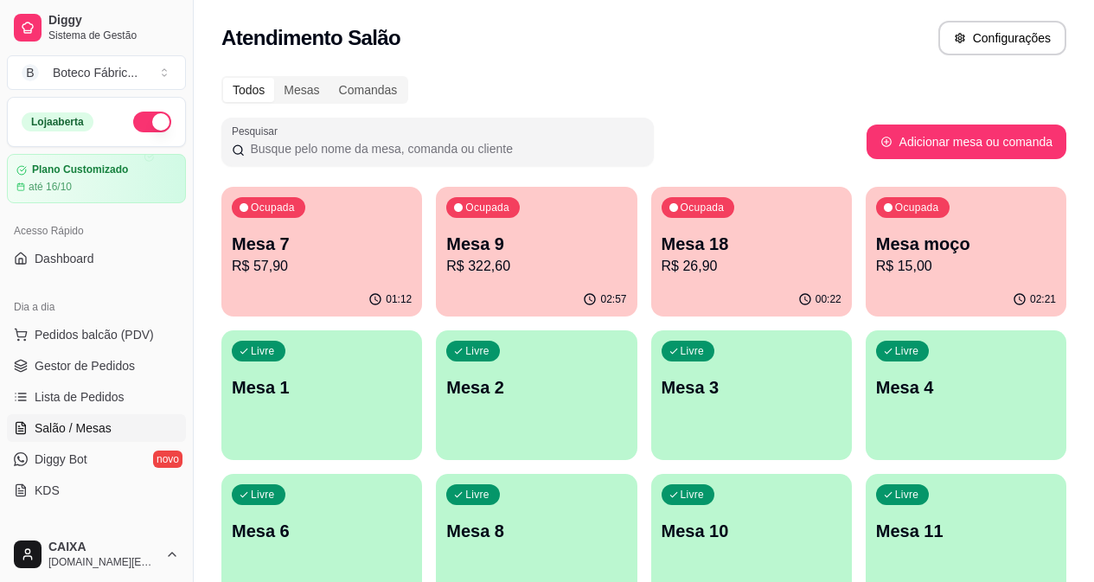
click at [876, 232] on p "Mesa moço" at bounding box center [966, 244] width 180 height 24
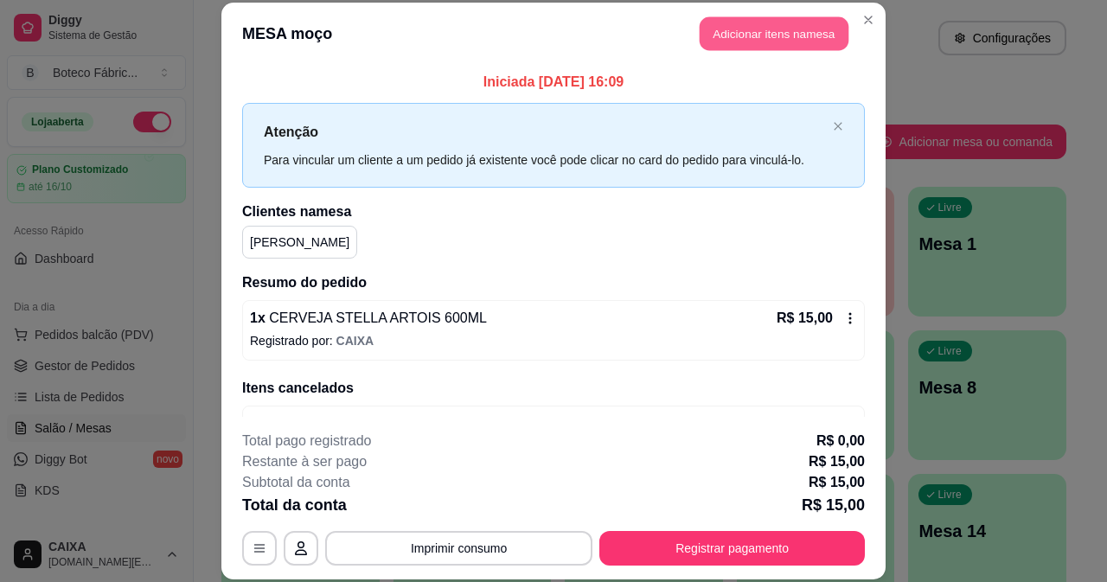
click at [782, 22] on button "Adicionar itens na mesa" at bounding box center [774, 34] width 149 height 34
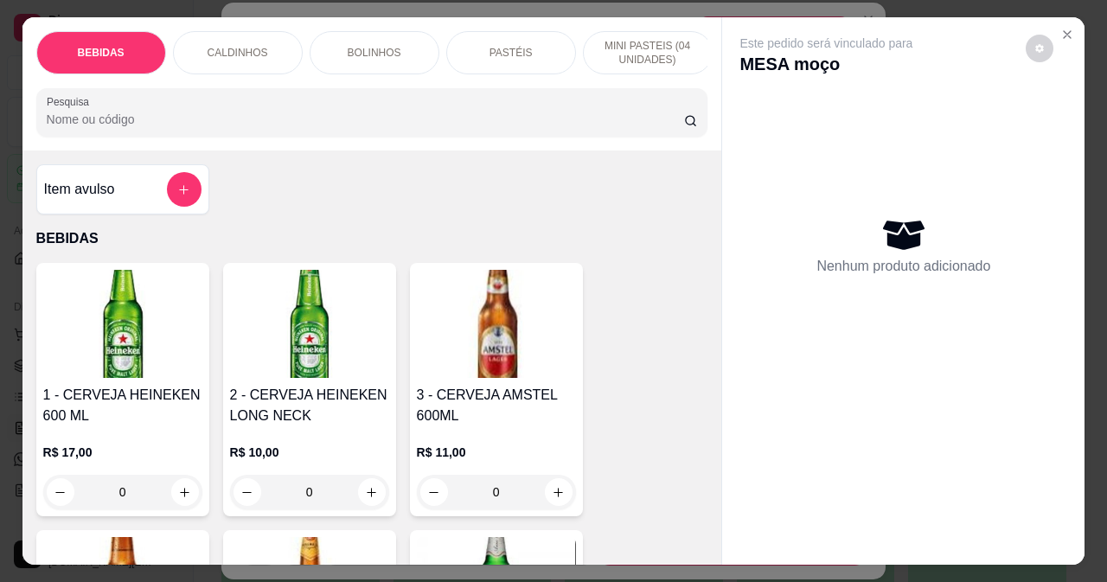
click at [506, 358] on img at bounding box center [496, 324] width 159 height 108
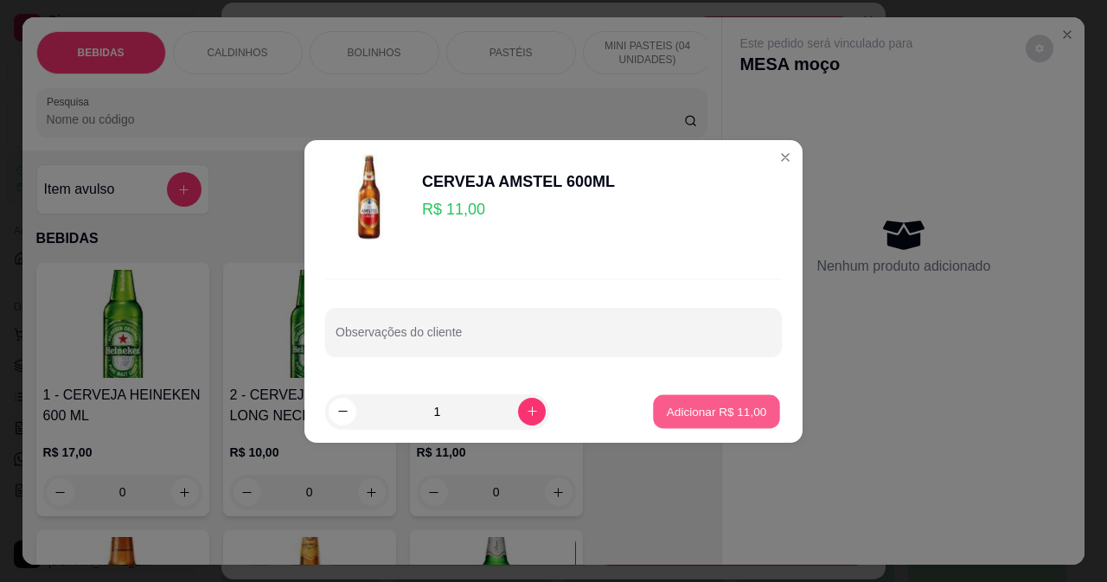
click at [726, 409] on p "Adicionar R$ 11,00" at bounding box center [717, 411] width 100 height 16
type input "1"
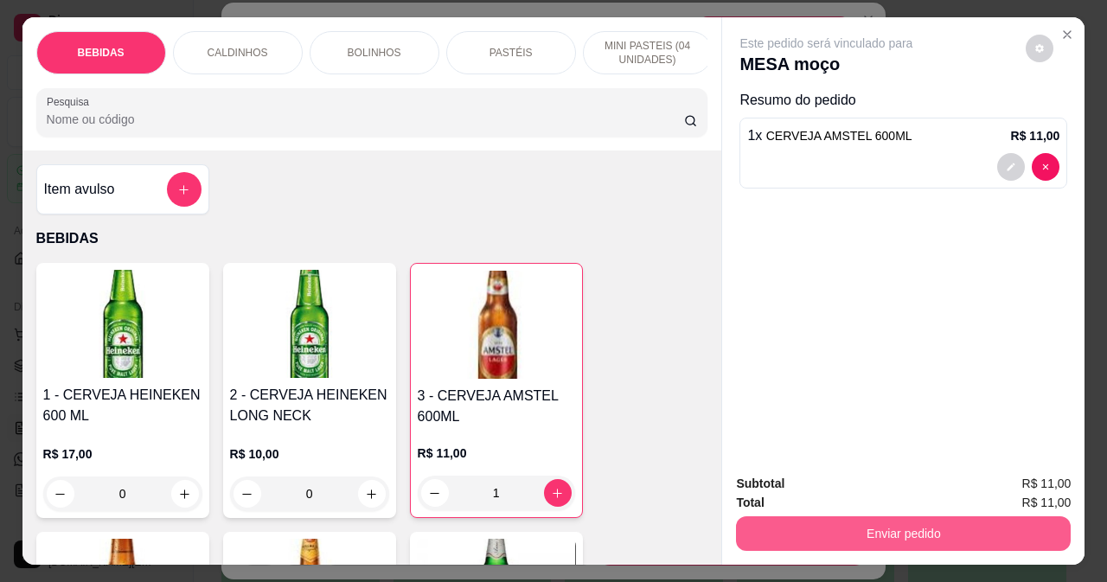
click at [958, 529] on button "Enviar pedido" at bounding box center [903, 533] width 335 height 35
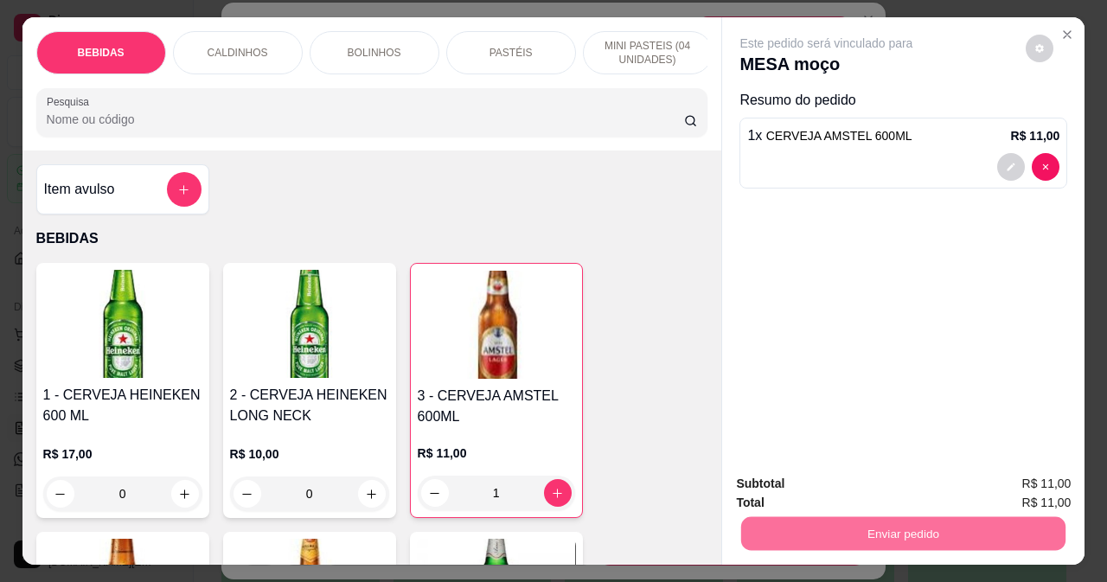
click at [866, 481] on button "Não registrar e enviar pedido" at bounding box center [847, 484] width 180 height 33
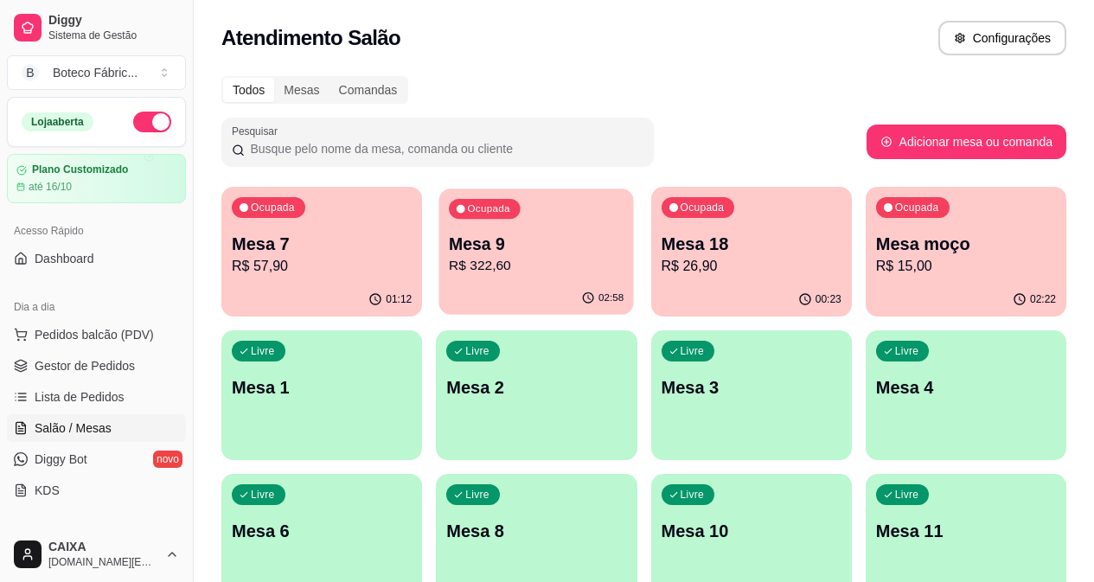
click at [472, 281] on div "Ocupada Mesa 9 R$ 322,60" at bounding box center [536, 235] width 195 height 93
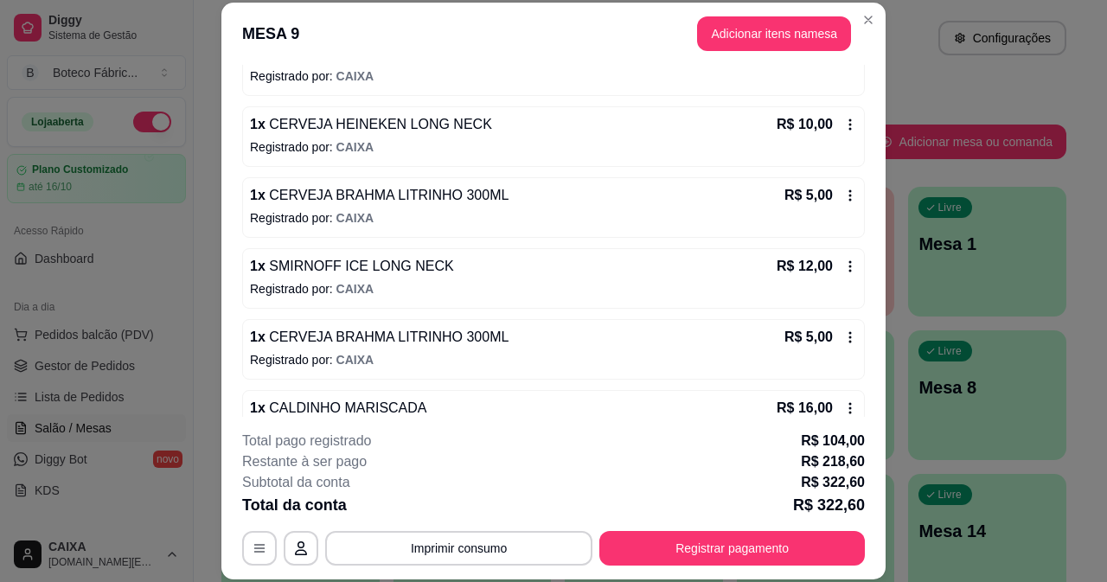
scroll to position [1795, 0]
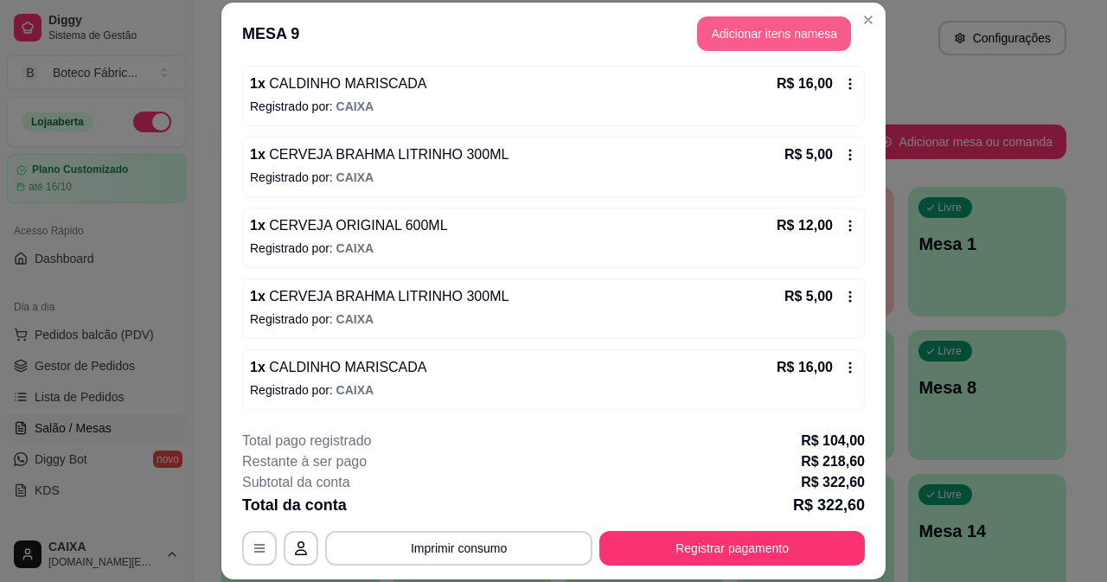
click at [756, 42] on button "Adicionar itens na mesa" at bounding box center [774, 33] width 154 height 35
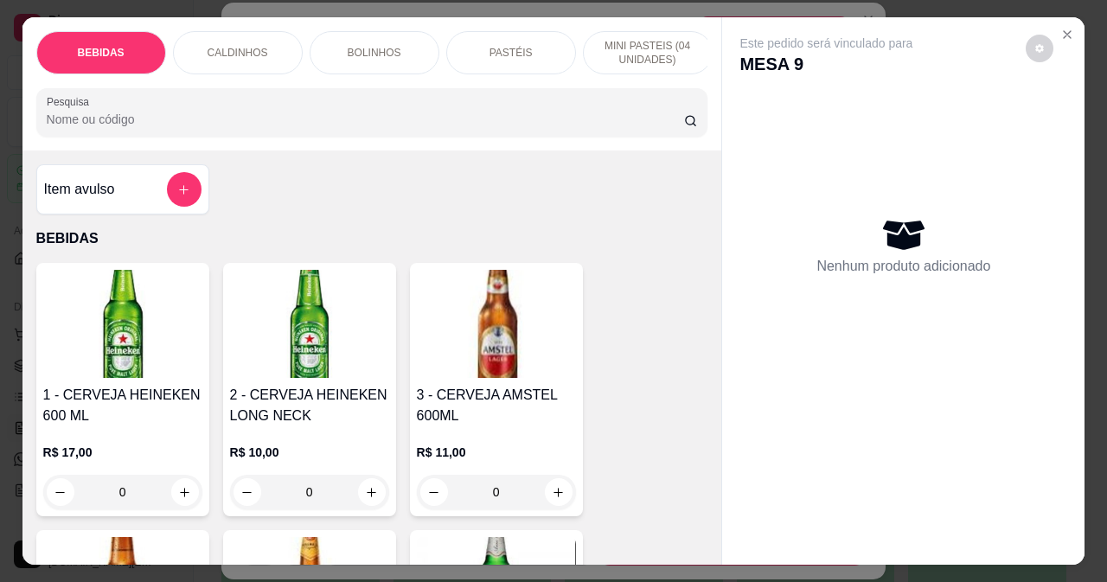
click at [269, 60] on div "CALDINHOS" at bounding box center [238, 52] width 130 height 43
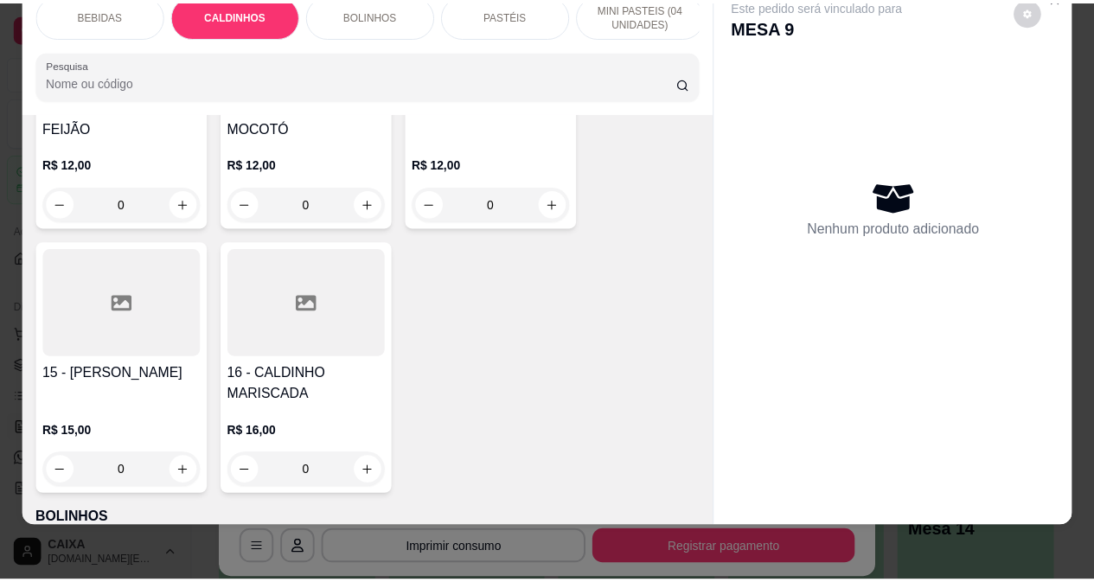
scroll to position [1709, 0]
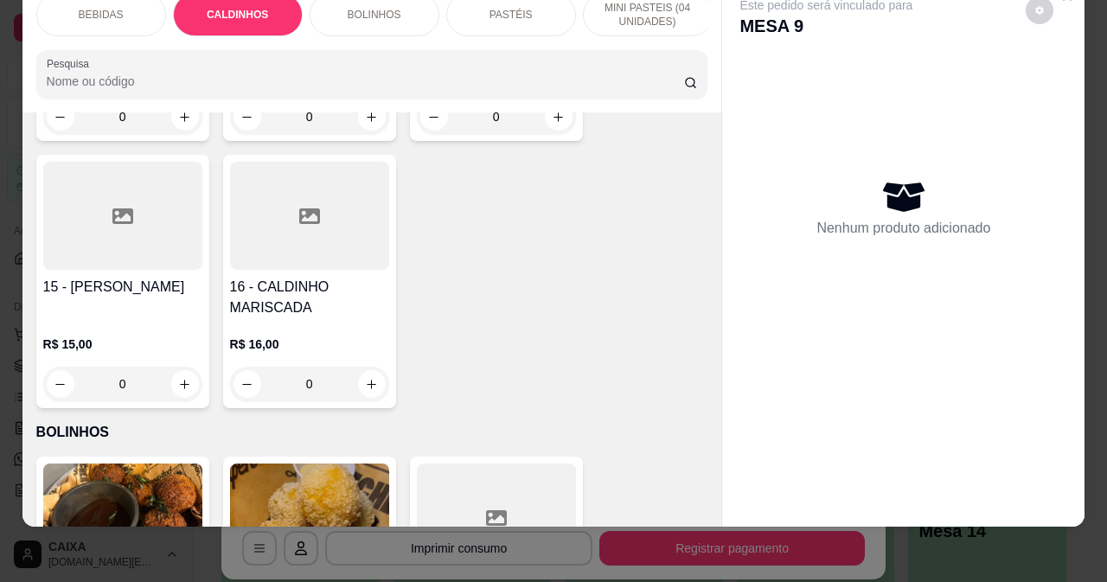
click at [262, 259] on div at bounding box center [309, 216] width 159 height 108
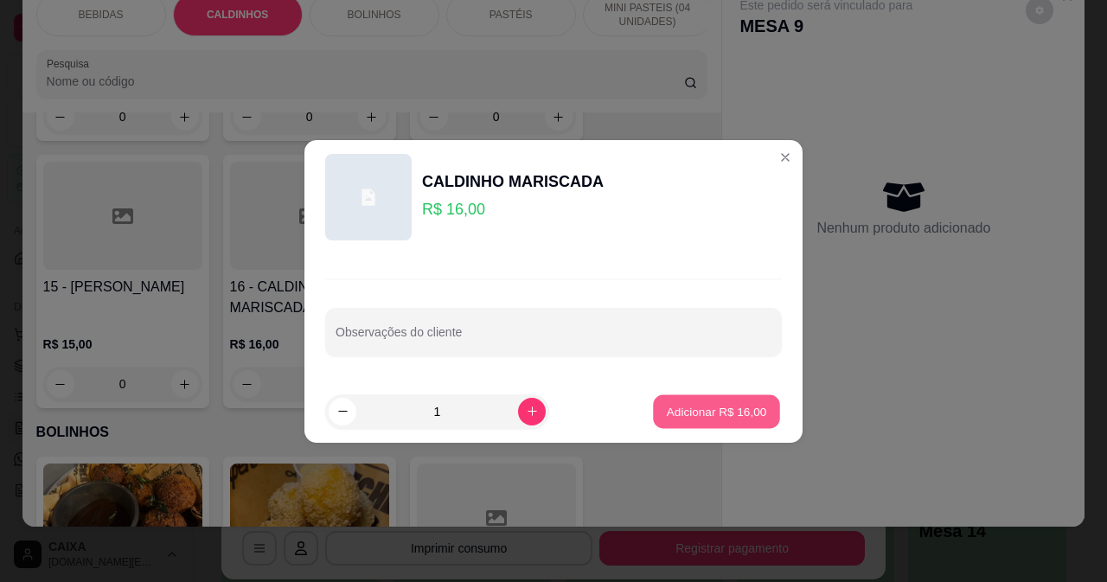
click at [708, 412] on p "Adicionar R$ 16,00" at bounding box center [717, 411] width 100 height 16
type input "1"
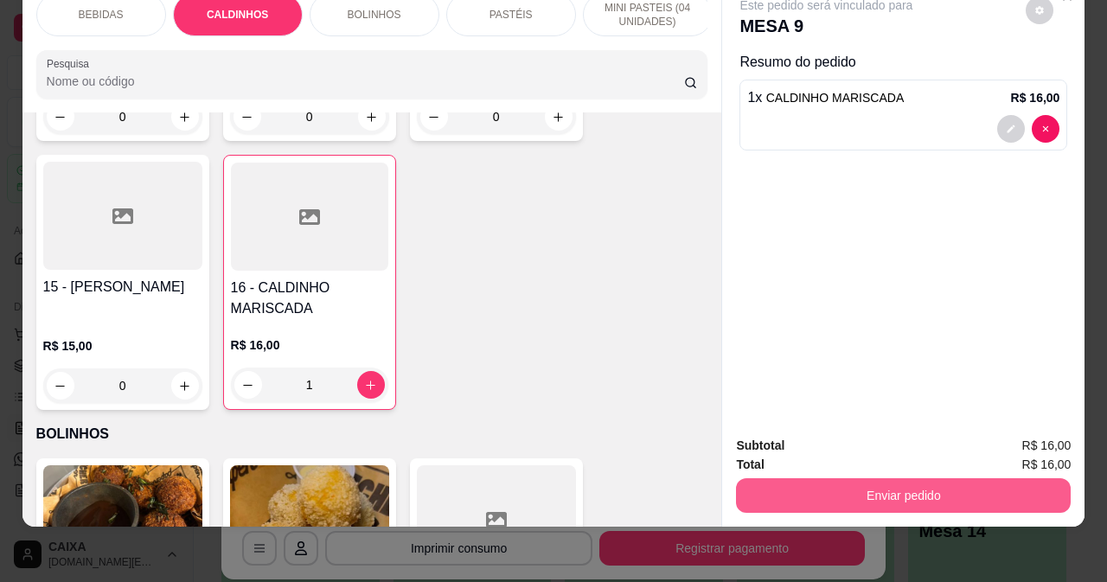
click at [845, 478] on button "Enviar pedido" at bounding box center [903, 495] width 335 height 35
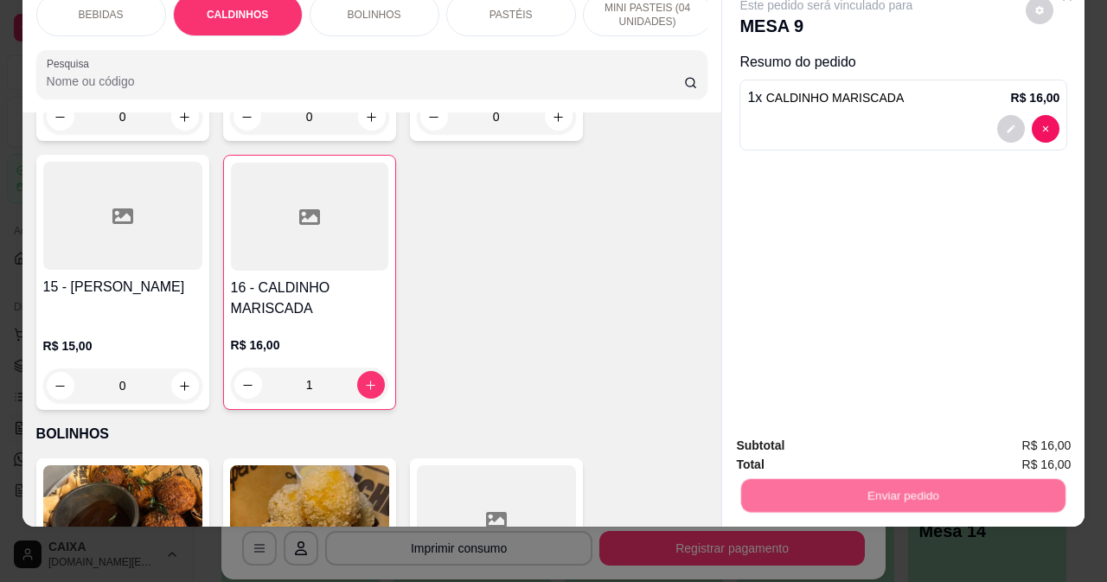
click at [850, 440] on button "Não registrar e enviar pedido" at bounding box center [847, 440] width 180 height 33
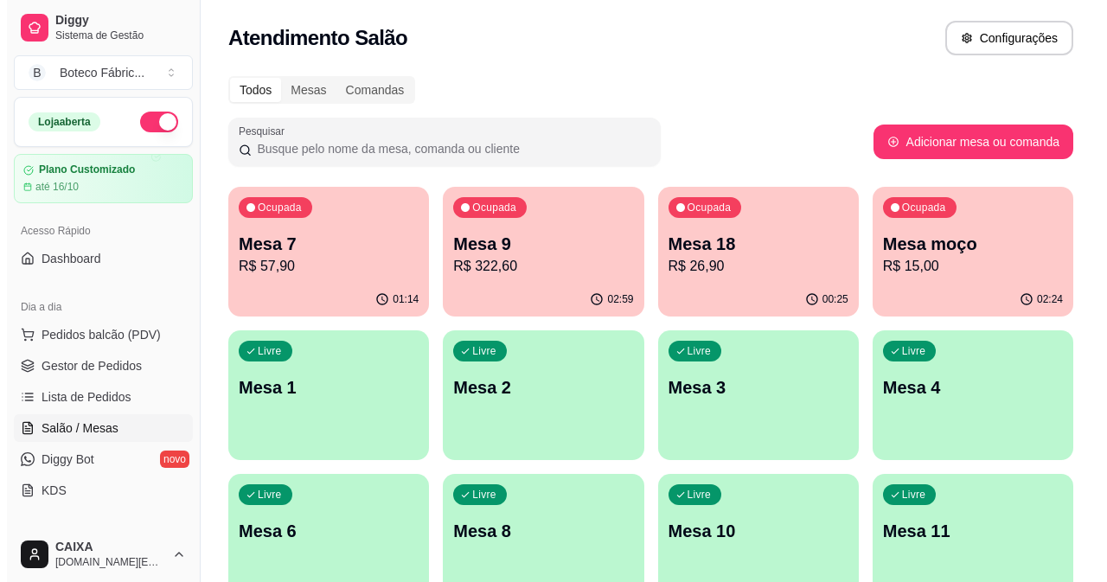
scroll to position [173, 0]
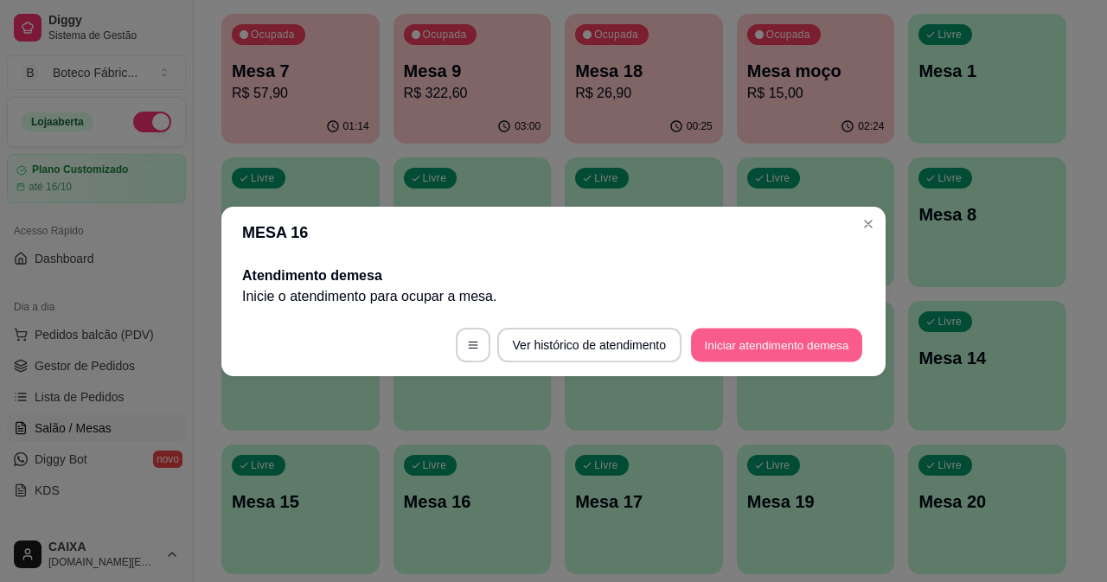
click at [786, 341] on button "Iniciar atendimento de mesa" at bounding box center [776, 345] width 171 height 34
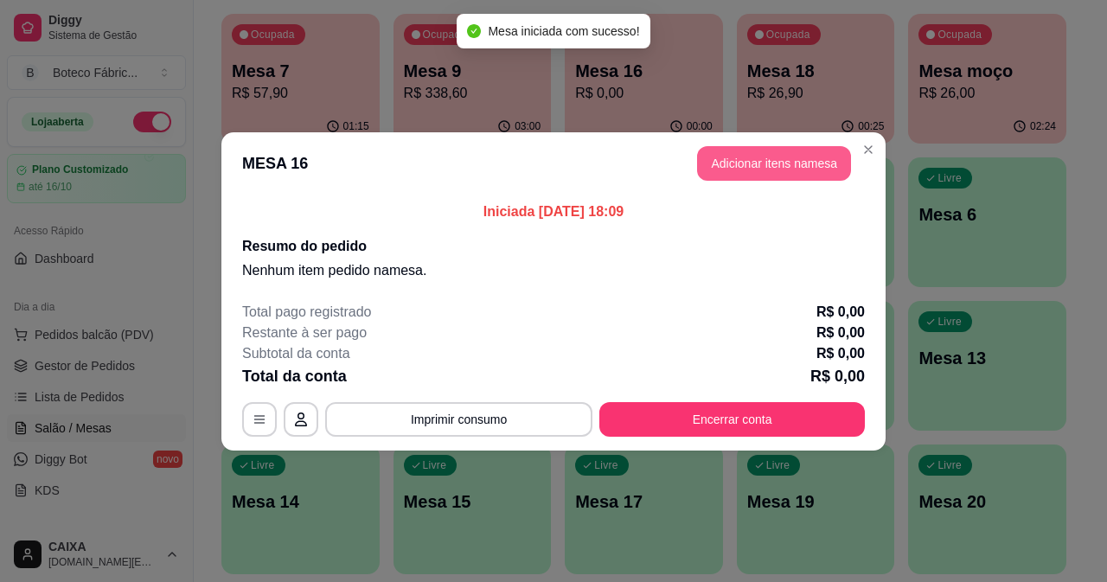
click at [799, 164] on button "Adicionar itens na mesa" at bounding box center [774, 163] width 154 height 35
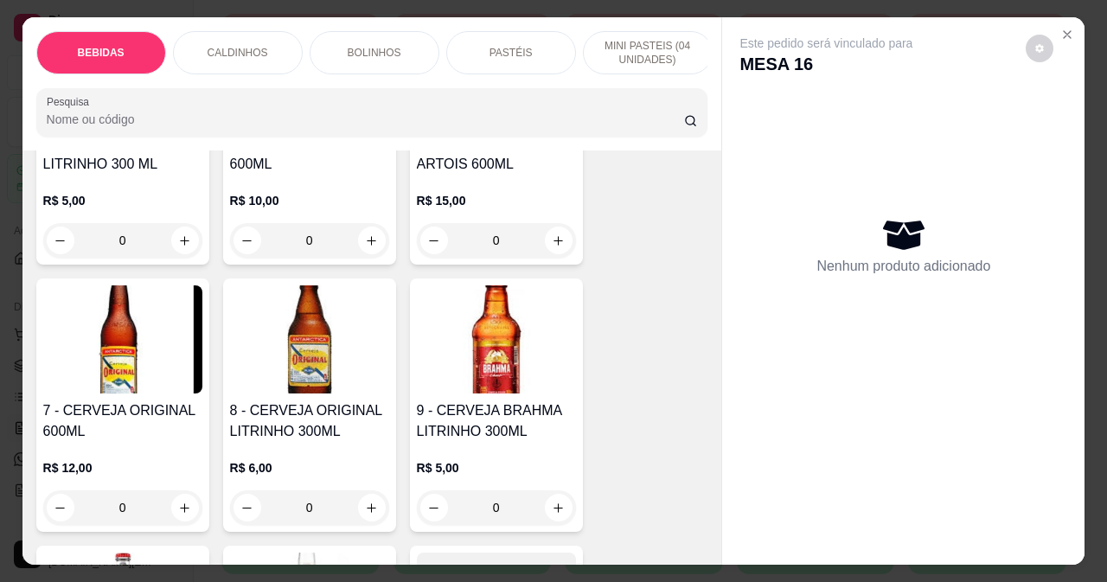
scroll to position [606, 0]
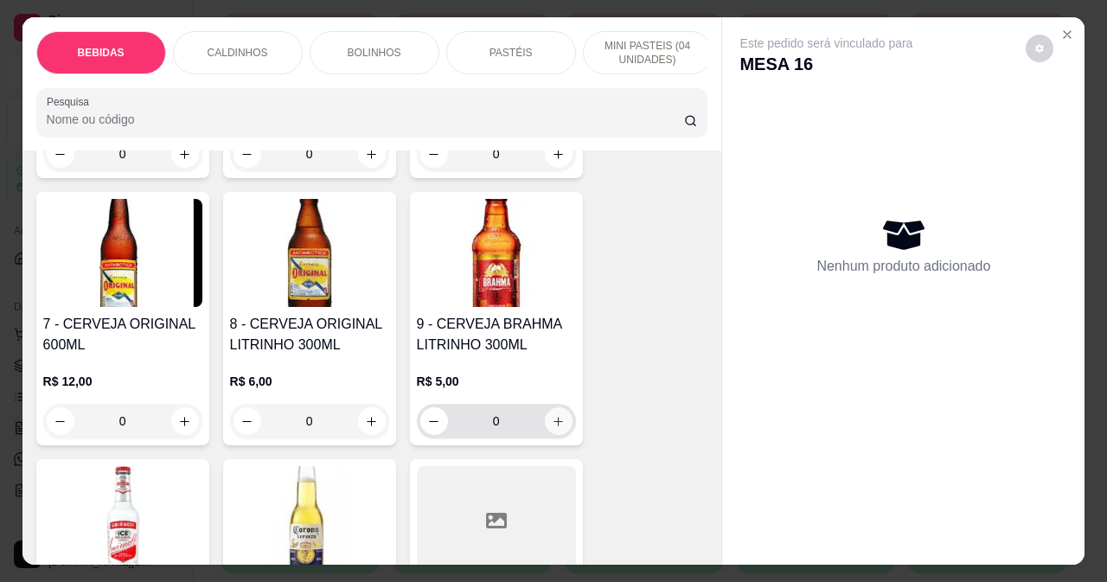
click at [554, 426] on icon "increase-product-quantity" at bounding box center [558, 421] width 13 height 13
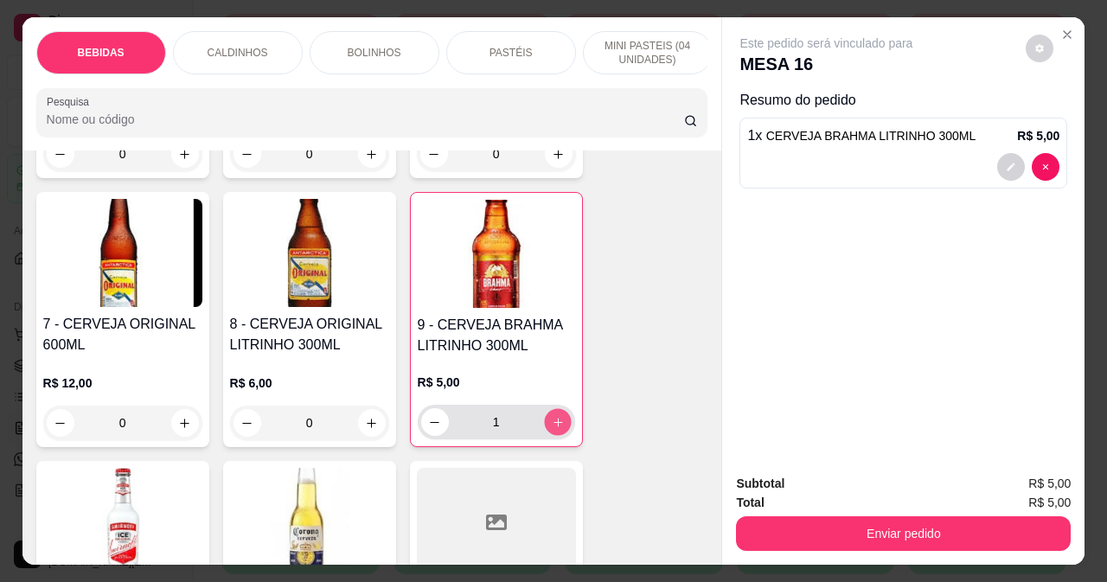
click at [554, 426] on icon "increase-product-quantity" at bounding box center [557, 422] width 13 height 13
type input "2"
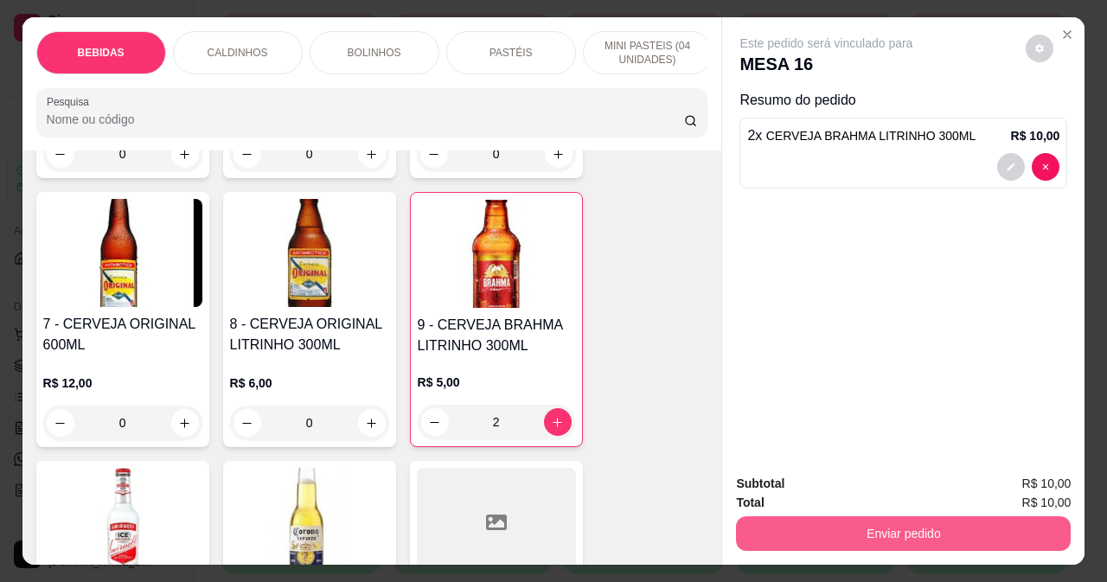
click at [773, 529] on button "Enviar pedido" at bounding box center [903, 533] width 335 height 35
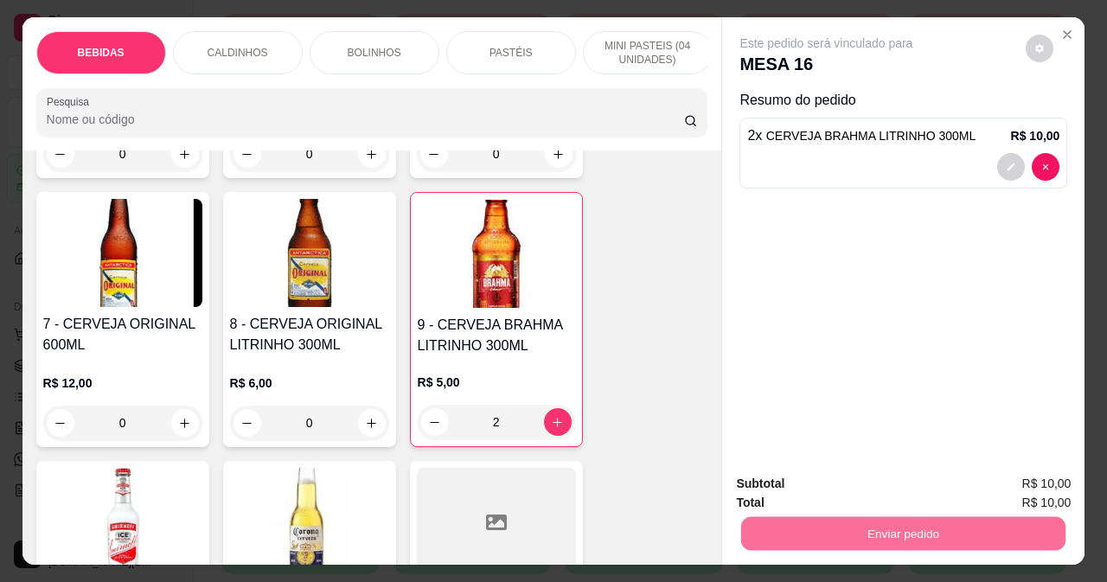
click at [884, 481] on button "Não registrar e enviar pedido" at bounding box center [847, 484] width 175 height 32
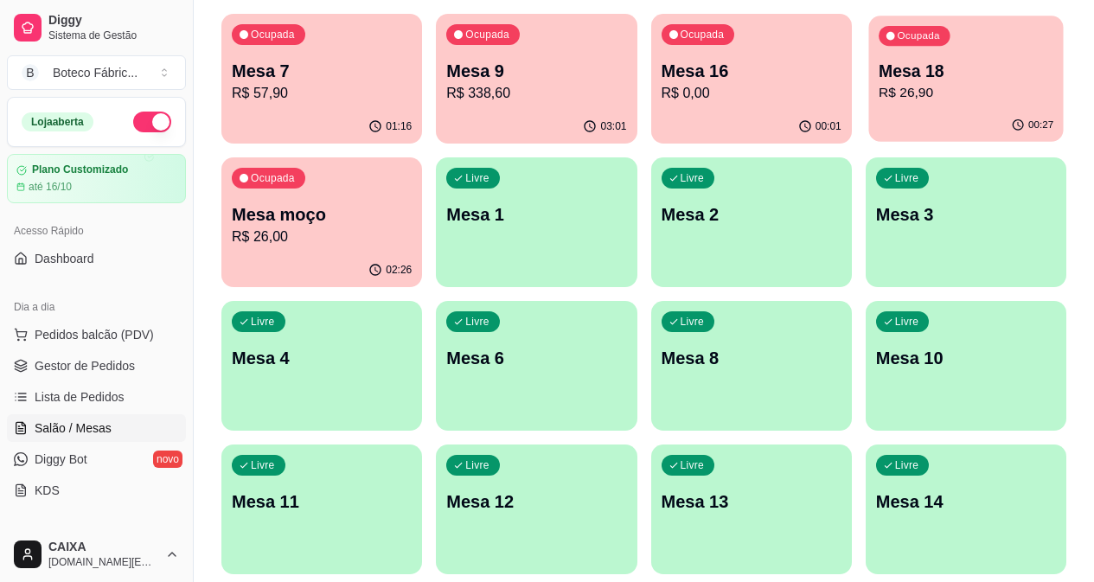
click at [879, 79] on p "Mesa 18" at bounding box center [966, 71] width 175 height 23
click at [457, 59] on p "Mesa 9" at bounding box center [536, 71] width 180 height 24
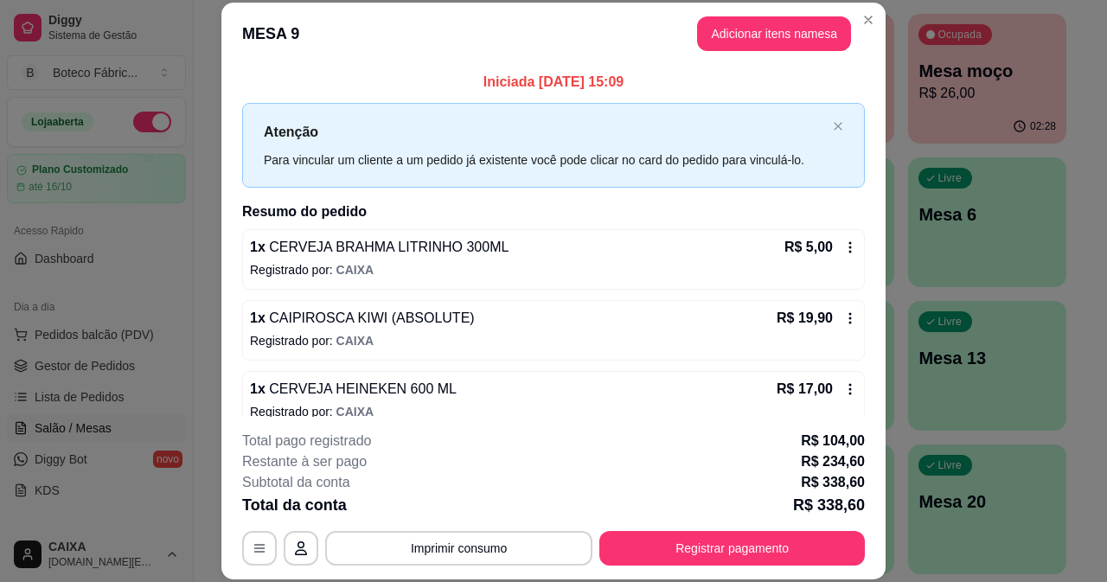
click at [741, 42] on button "Adicionar itens na mesa" at bounding box center [774, 33] width 154 height 35
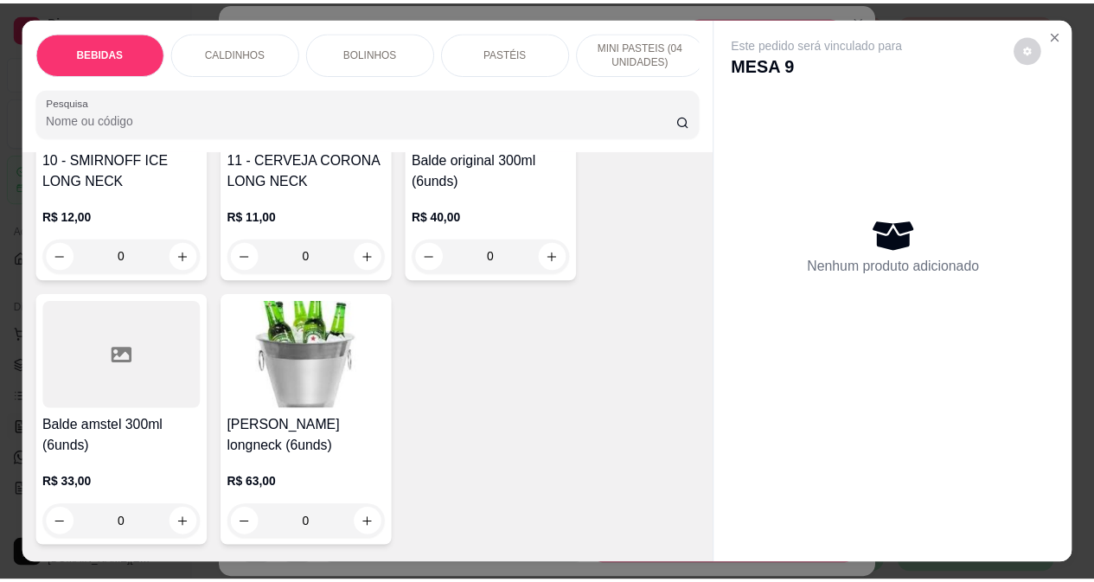
scroll to position [865, 0]
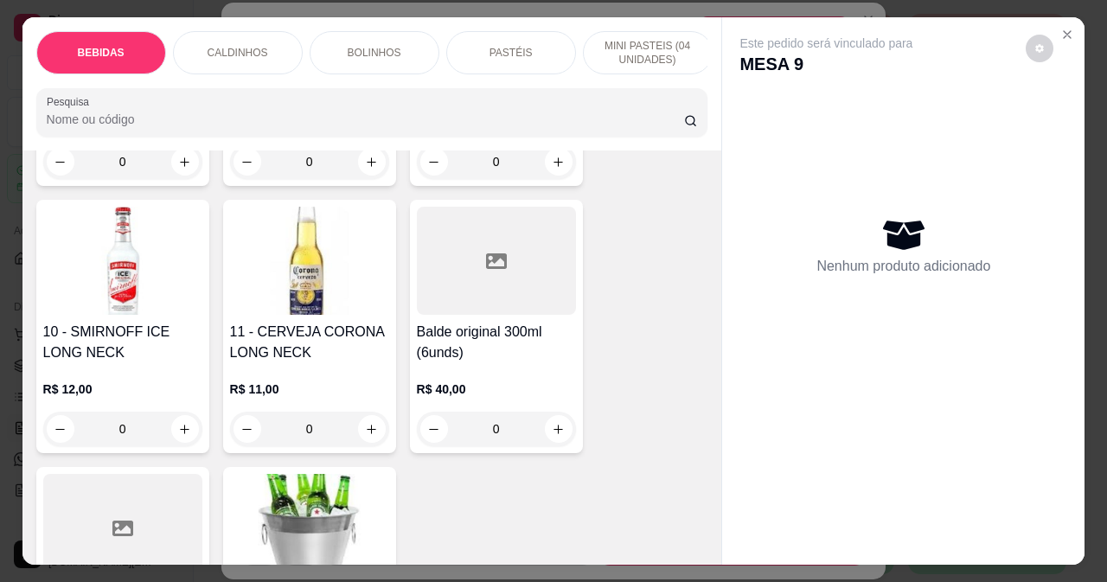
click at [130, 243] on img at bounding box center [122, 261] width 159 height 108
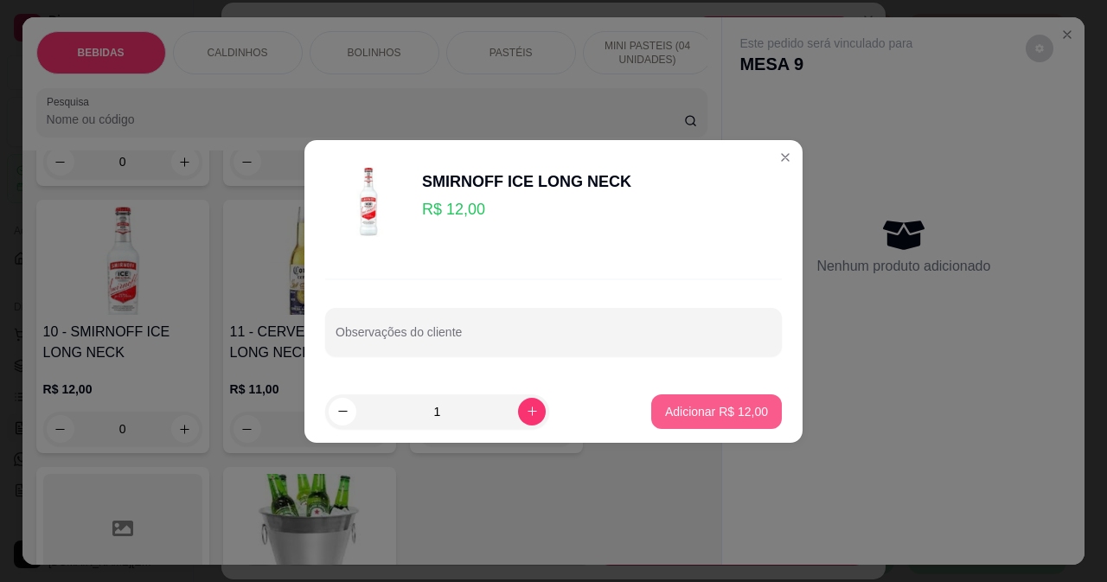
click at [665, 407] on p "Adicionar R$ 12,00" at bounding box center [716, 411] width 103 height 17
type input "1"
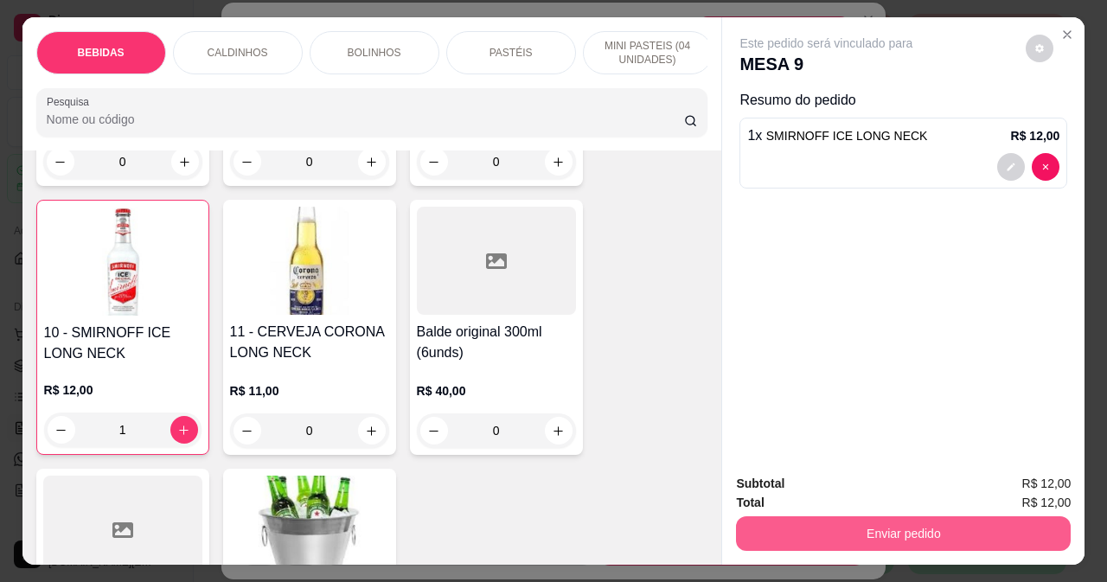
click at [862, 533] on button "Enviar pedido" at bounding box center [903, 533] width 335 height 35
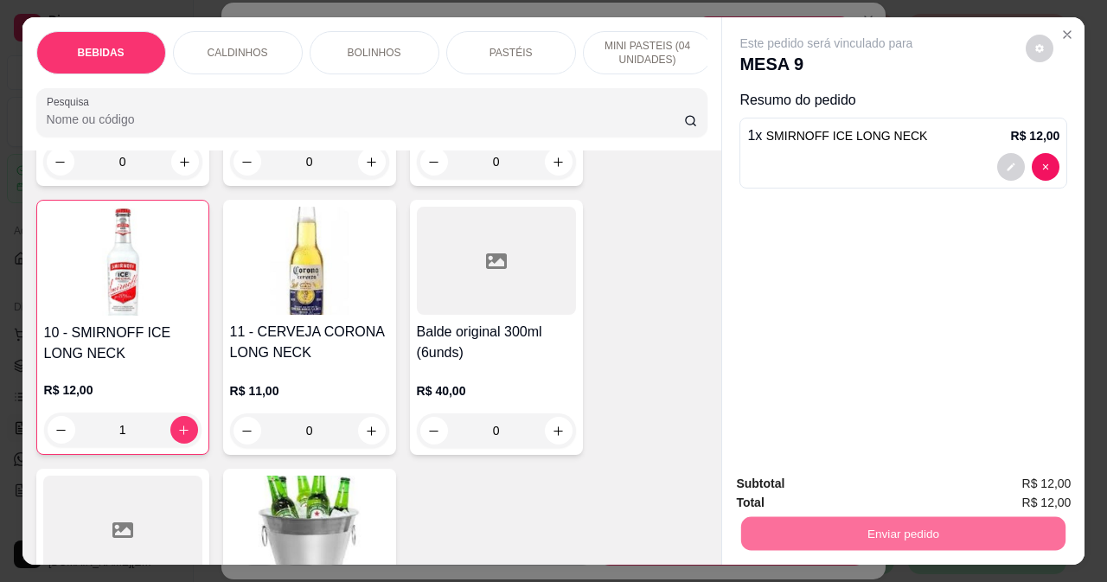
click at [806, 472] on button "Não registrar e enviar pedido" at bounding box center [847, 484] width 180 height 33
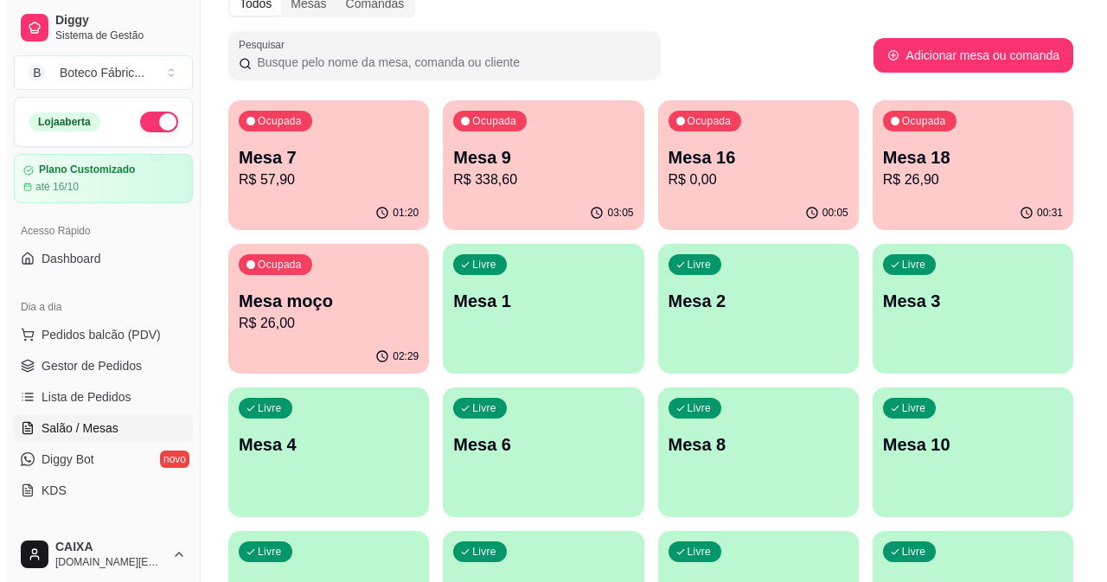
scroll to position [0, 0]
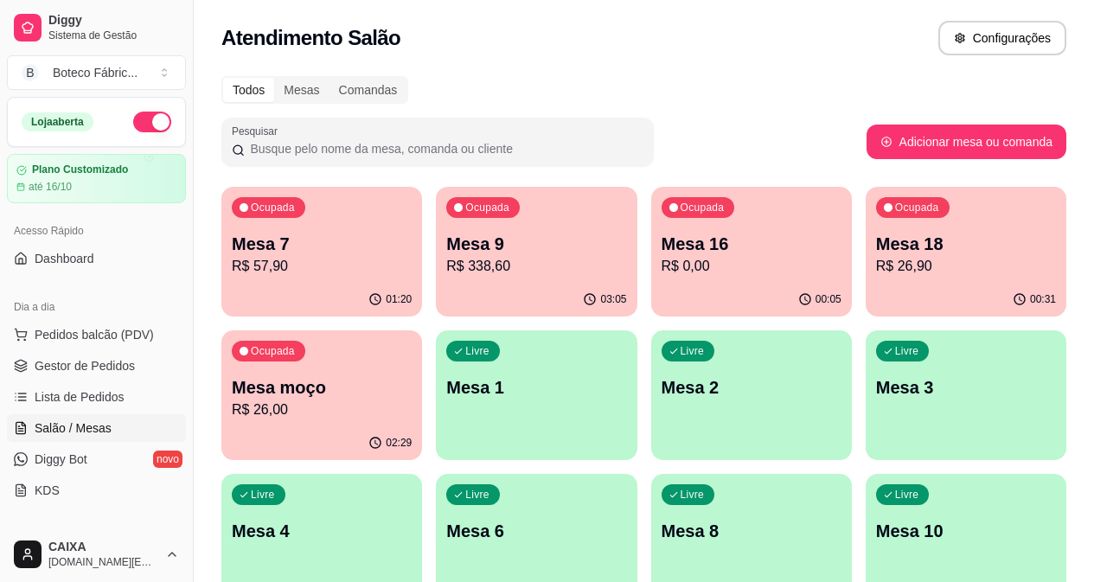
click at [253, 234] on p "Mesa 7" at bounding box center [322, 244] width 180 height 24
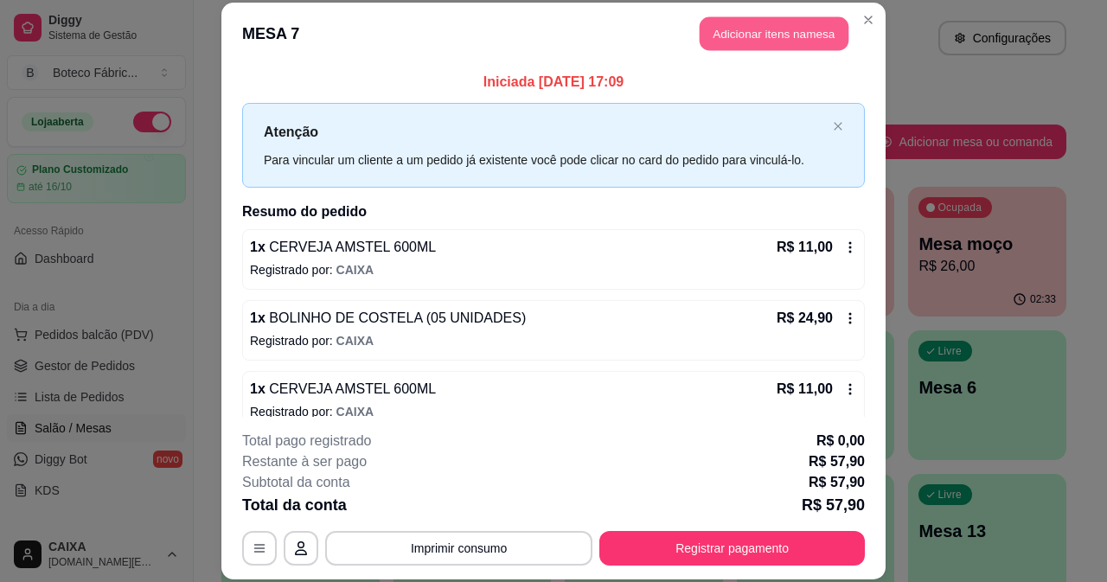
click at [795, 34] on button "Adicionar itens na mesa" at bounding box center [774, 34] width 149 height 34
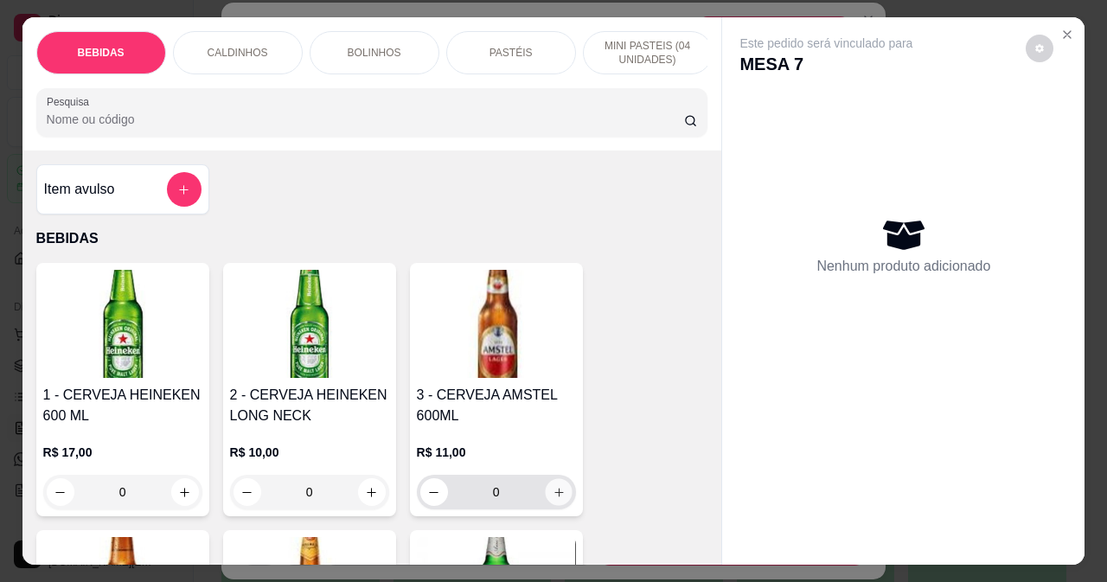
click at [546, 498] on button "increase-product-quantity" at bounding box center [558, 492] width 27 height 27
type input "1"
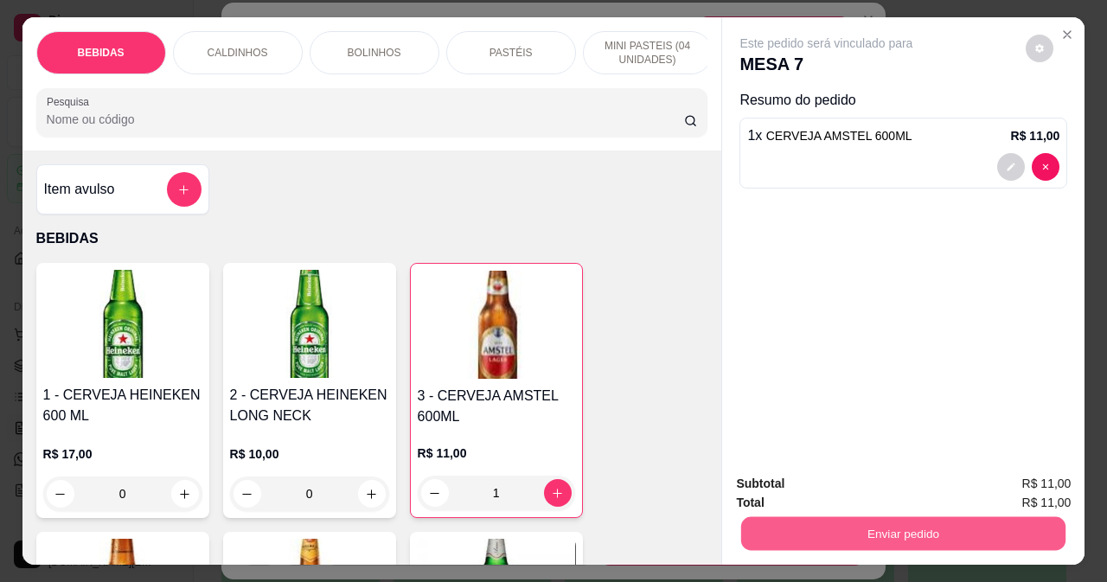
click at [767, 523] on button "Enviar pedido" at bounding box center [903, 533] width 324 height 34
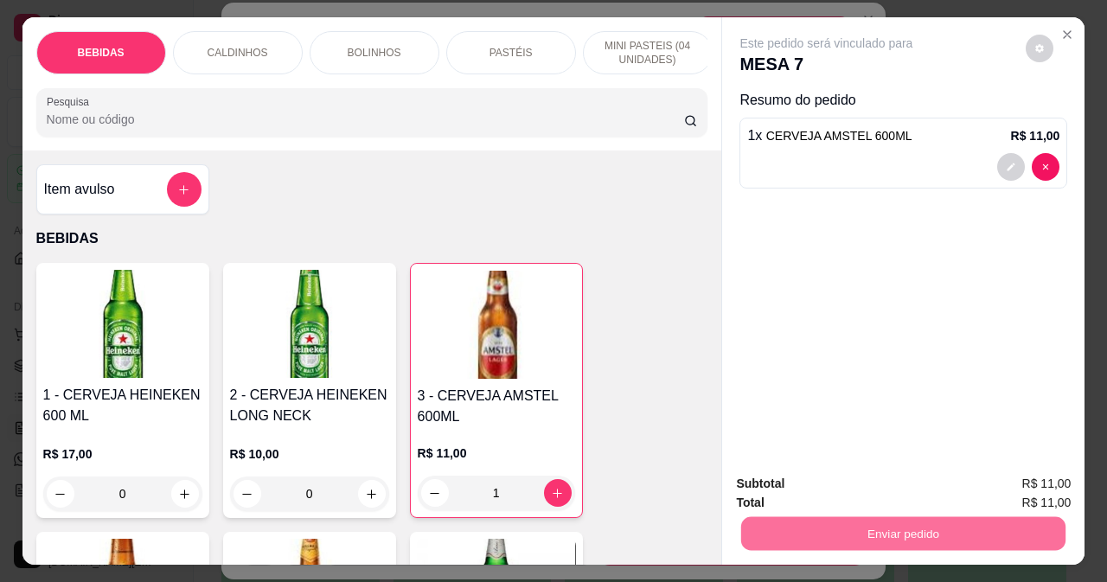
click at [814, 479] on button "Não registrar e enviar pedido" at bounding box center [847, 484] width 175 height 32
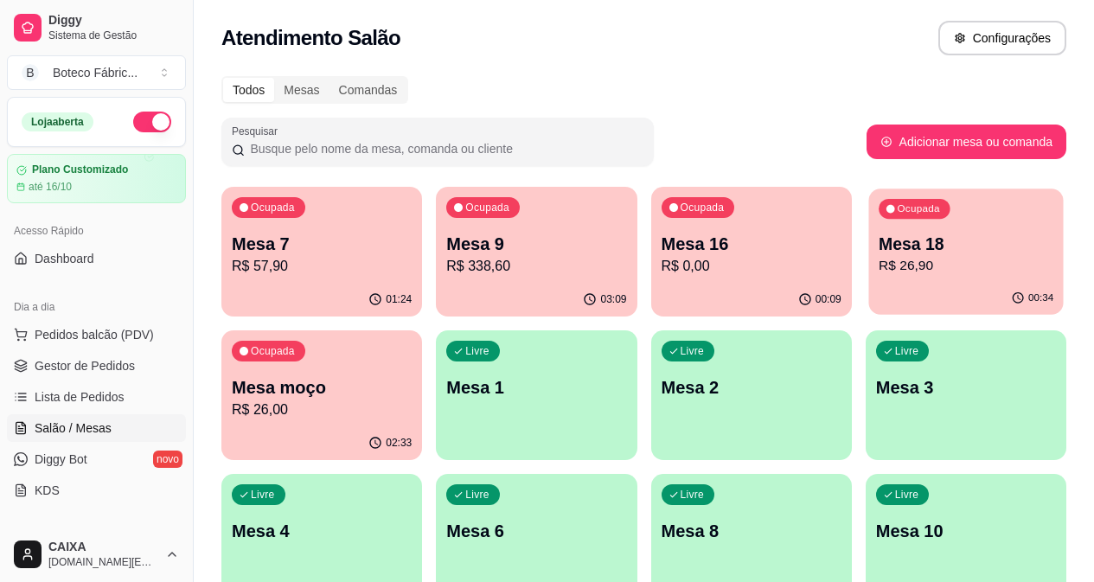
click at [869, 231] on div "Ocupada Mesa 18 R$ 26,90" at bounding box center [966, 235] width 195 height 93
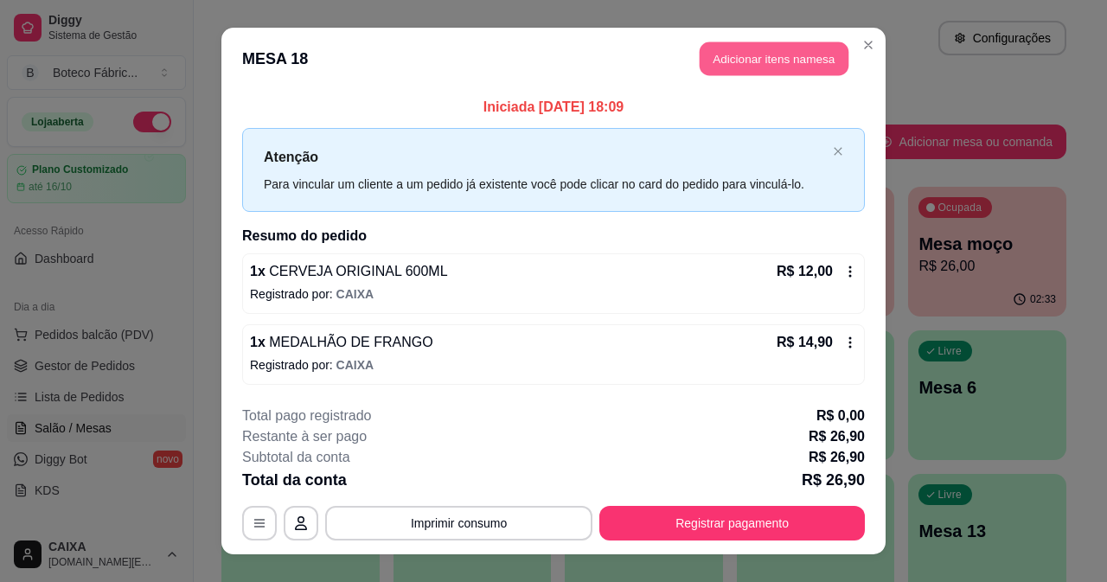
click at [781, 58] on button "Adicionar itens na mesa" at bounding box center [774, 59] width 149 height 34
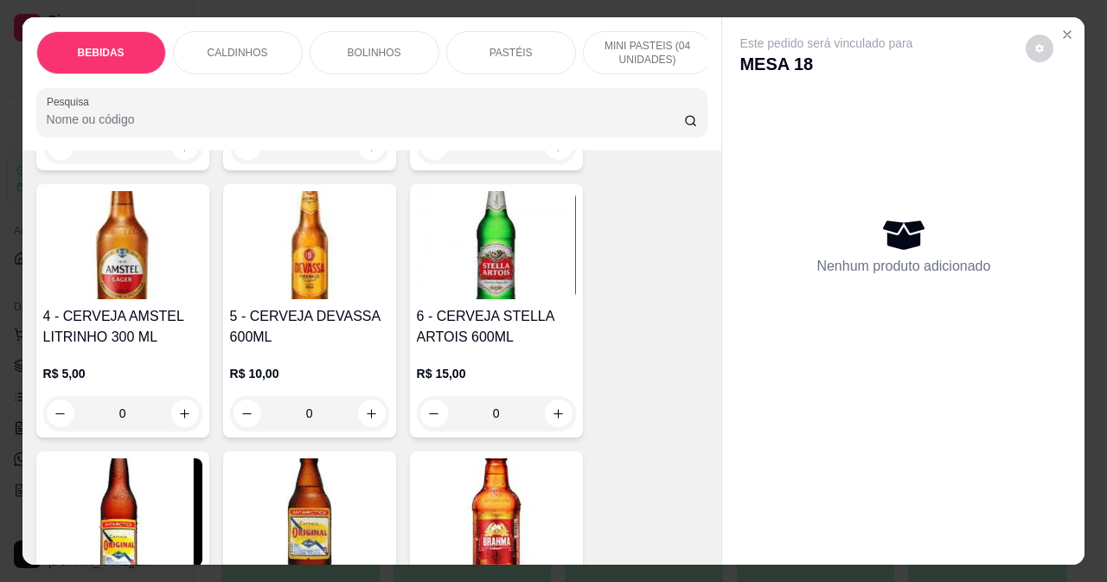
scroll to position [433, 0]
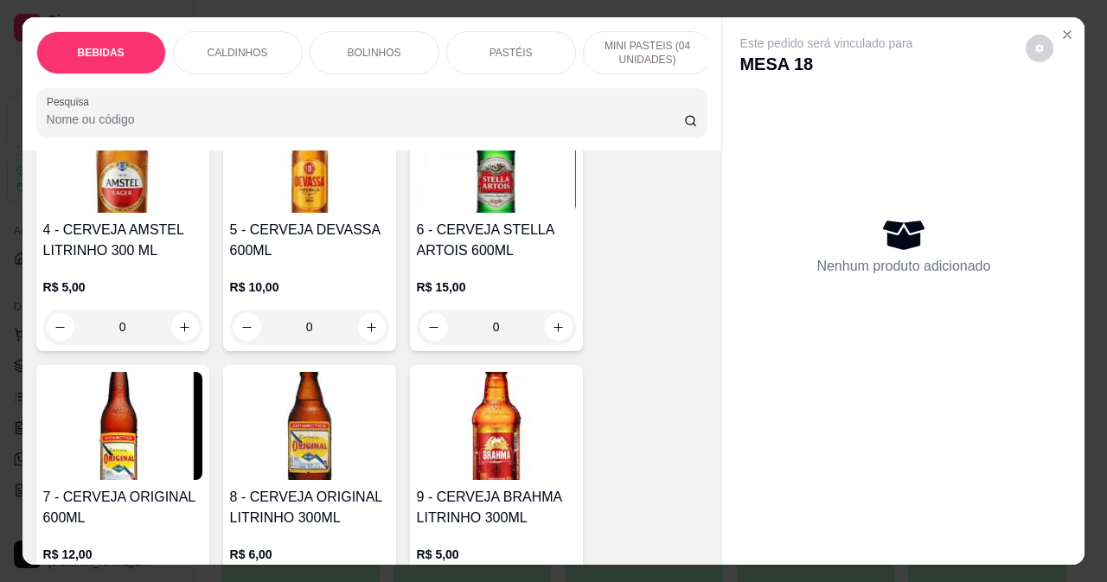
click at [102, 392] on img at bounding box center [122, 426] width 159 height 108
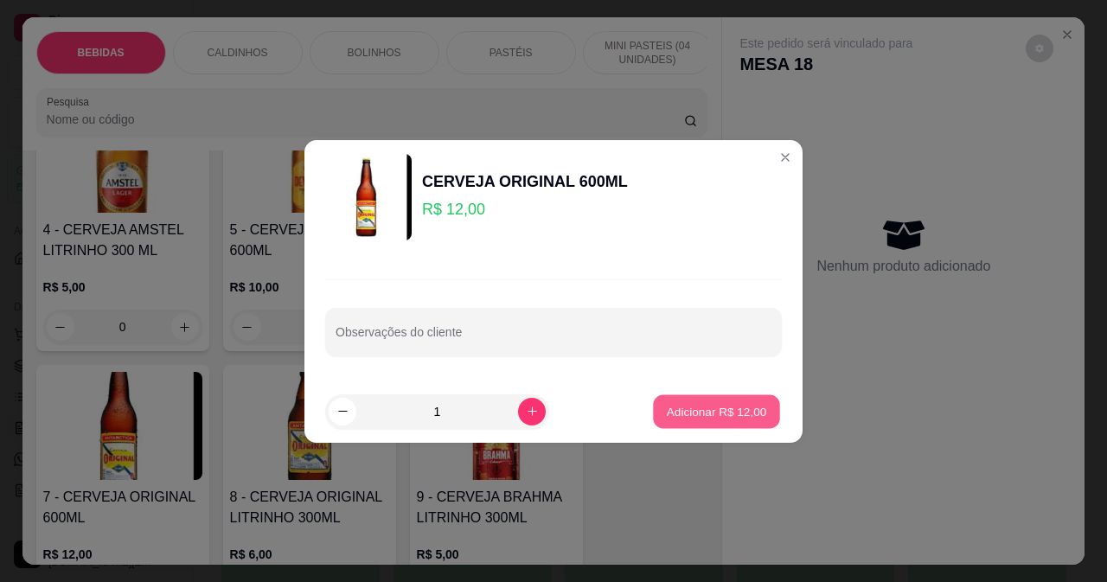
click at [677, 414] on button "Adicionar R$ 12,00" at bounding box center [716, 412] width 127 height 34
type input "1"
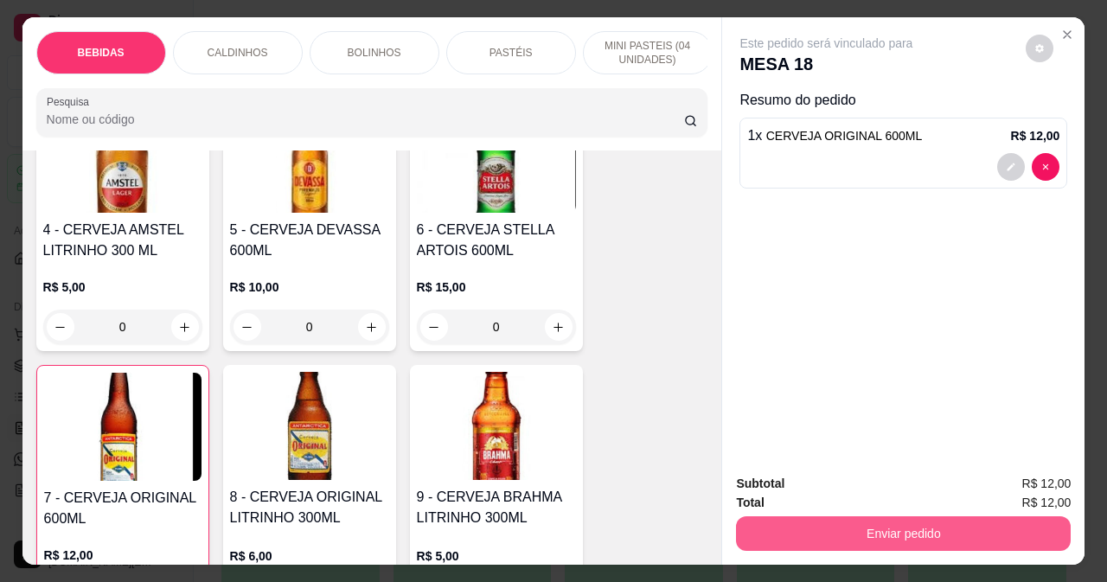
click at [830, 524] on button "Enviar pedido" at bounding box center [903, 533] width 335 height 35
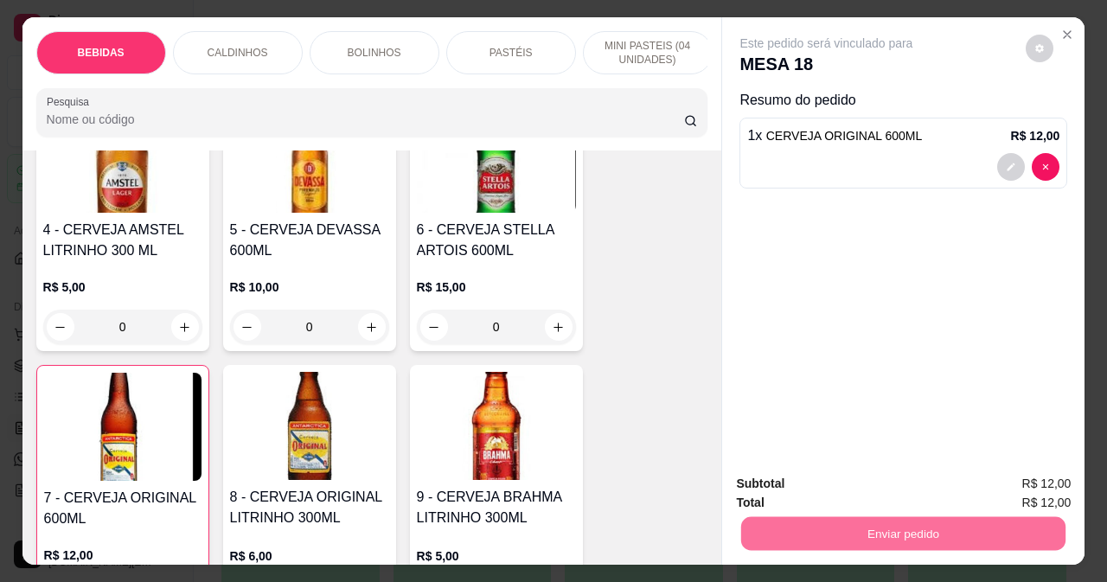
click at [833, 484] on button "Não registrar e enviar pedido" at bounding box center [847, 484] width 175 height 32
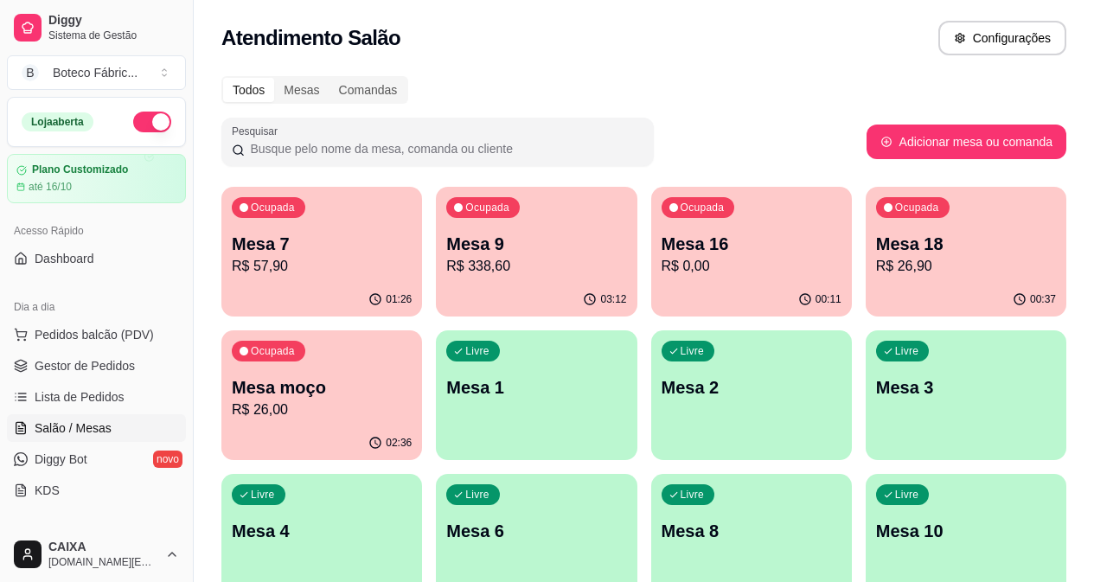
click at [285, 484] on div "Livre" at bounding box center [259, 494] width 54 height 21
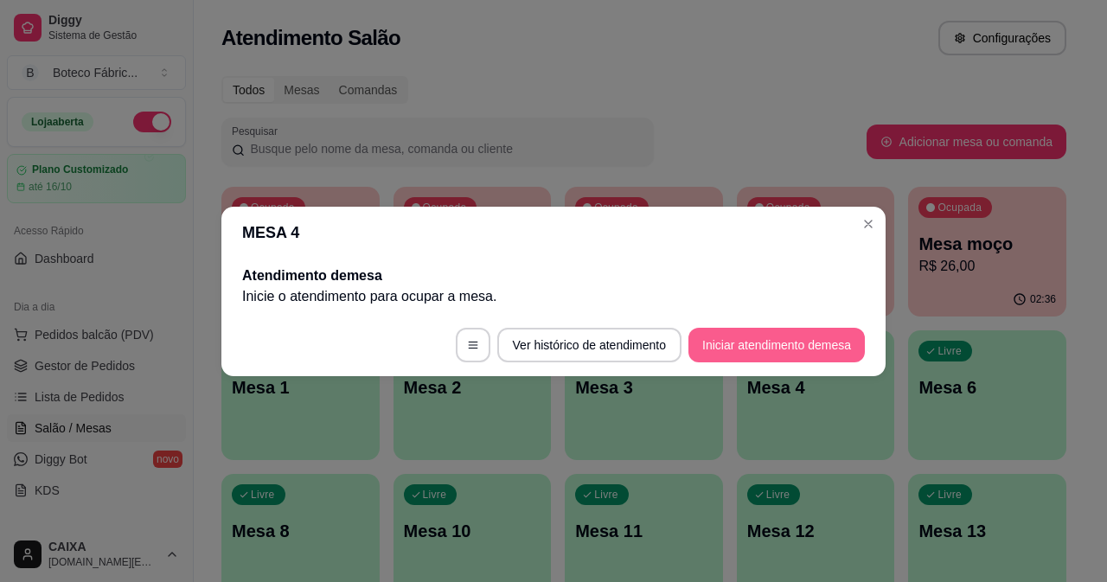
click at [745, 346] on button "Iniciar atendimento de mesa" at bounding box center [777, 345] width 176 height 35
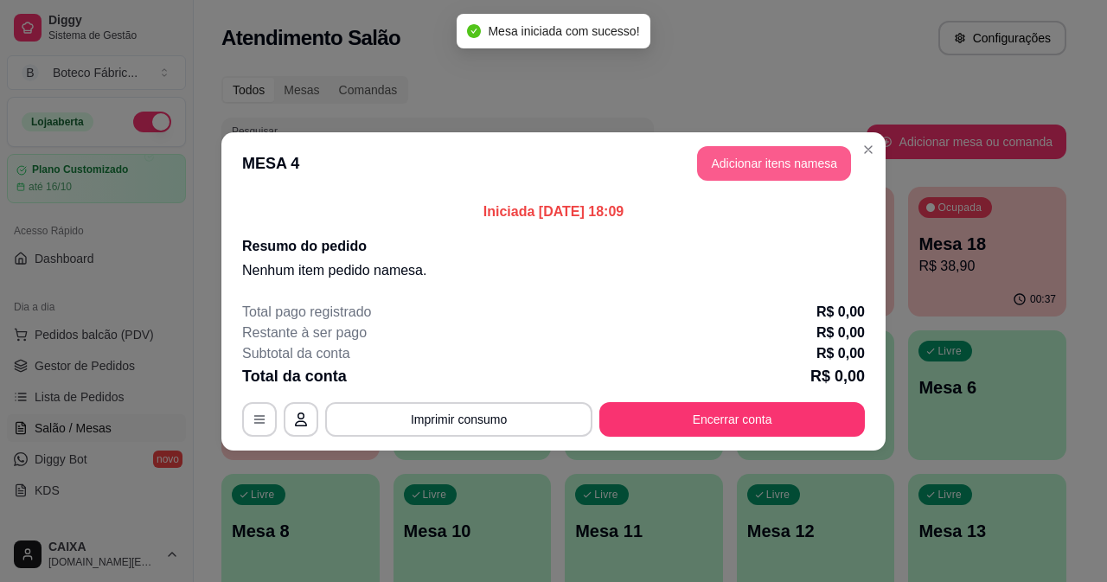
click at [763, 171] on button "Adicionar itens na mesa" at bounding box center [774, 163] width 154 height 35
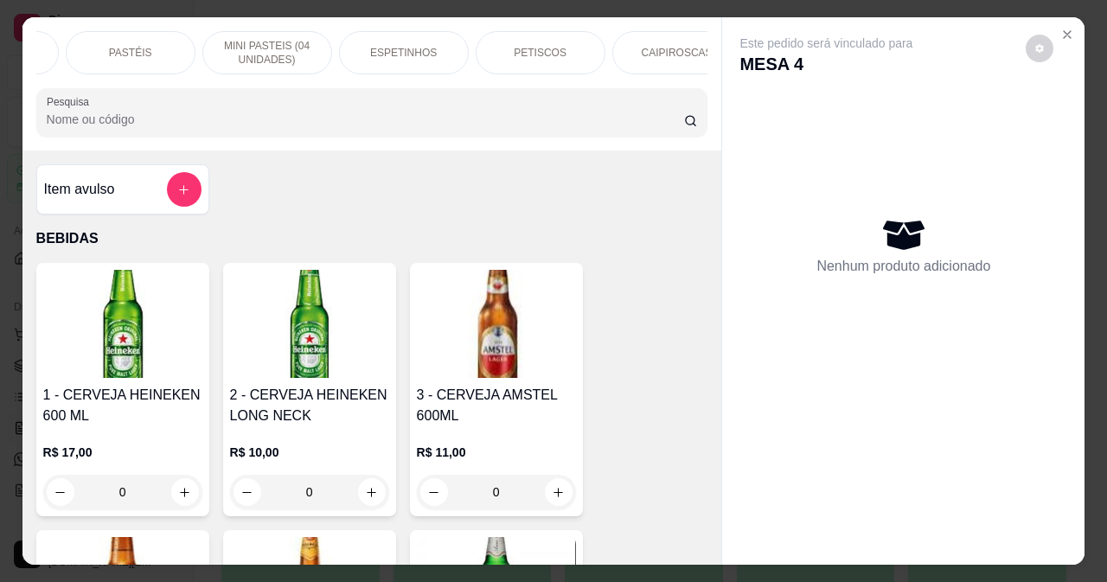
scroll to position [0, 414]
click at [392, 46] on p "ESPETINHOS" at bounding box center [370, 53] width 67 height 14
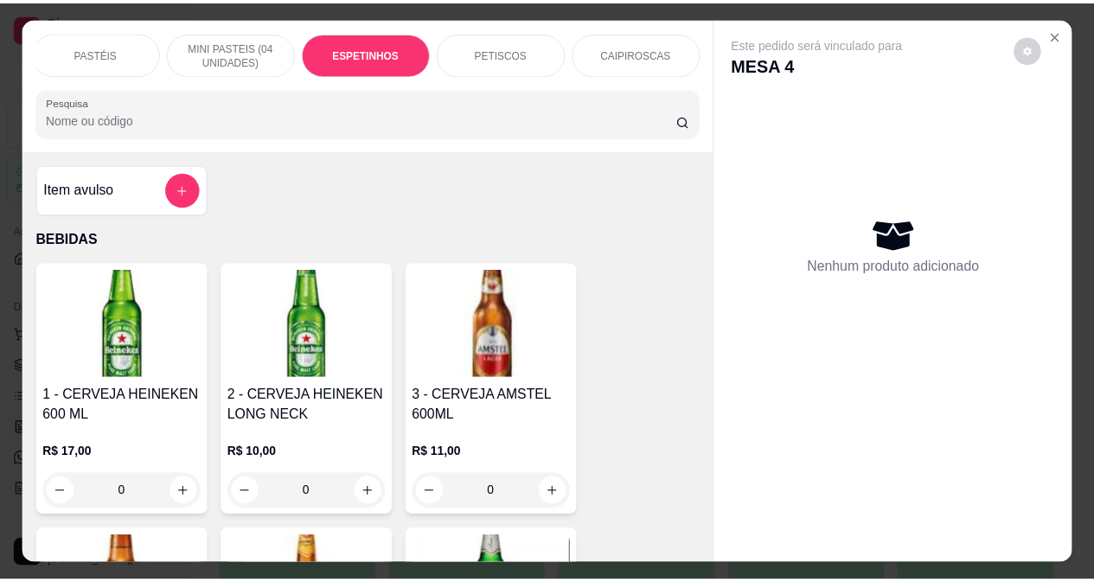
scroll to position [44, 0]
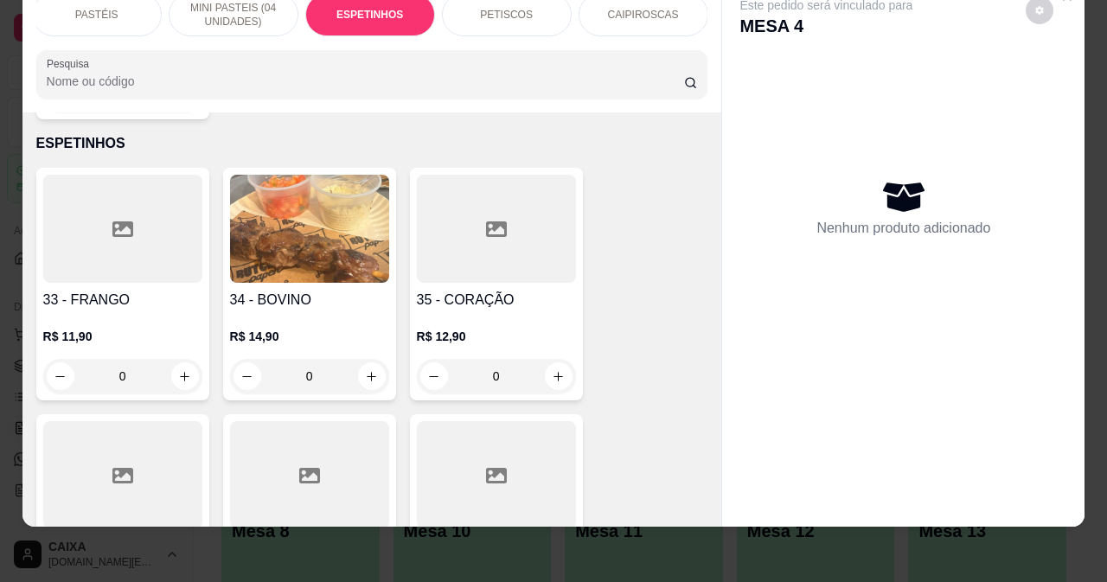
click at [112, 219] on icon at bounding box center [122, 229] width 21 height 21
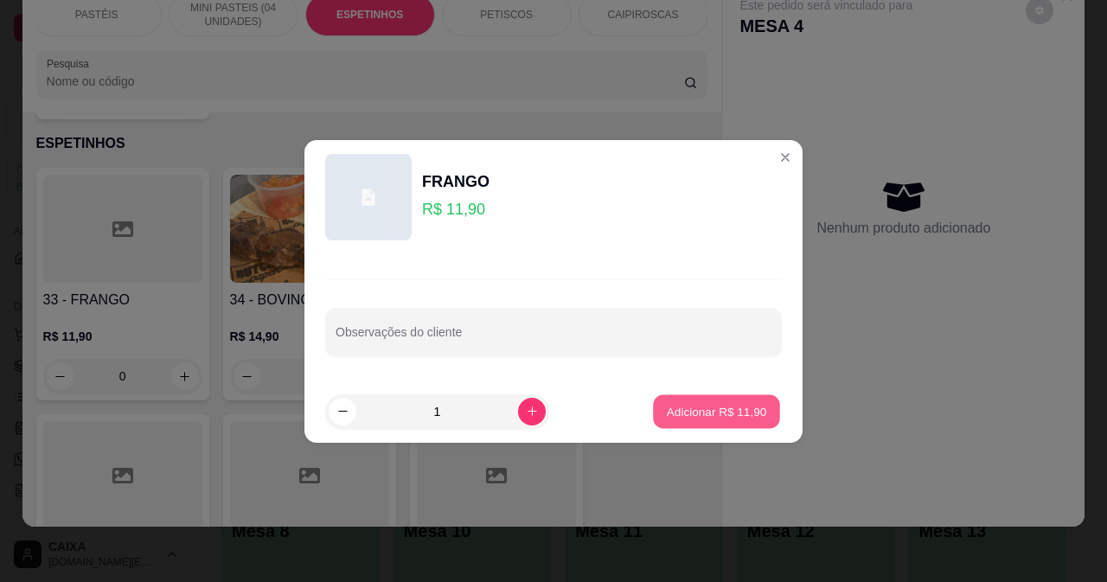
click at [708, 415] on p "Adicionar R$ 11,90" at bounding box center [717, 411] width 100 height 16
type input "1"
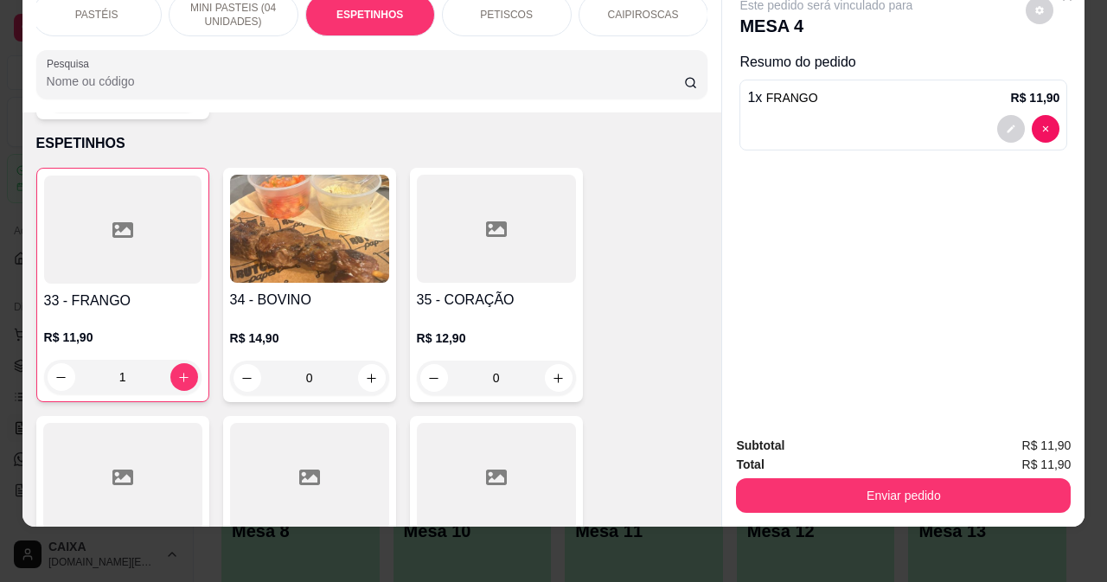
click at [909, 503] on div "Subtotal R$ 11,90 Total R$ 11,90 Enviar pedido" at bounding box center [903, 474] width 362 height 105
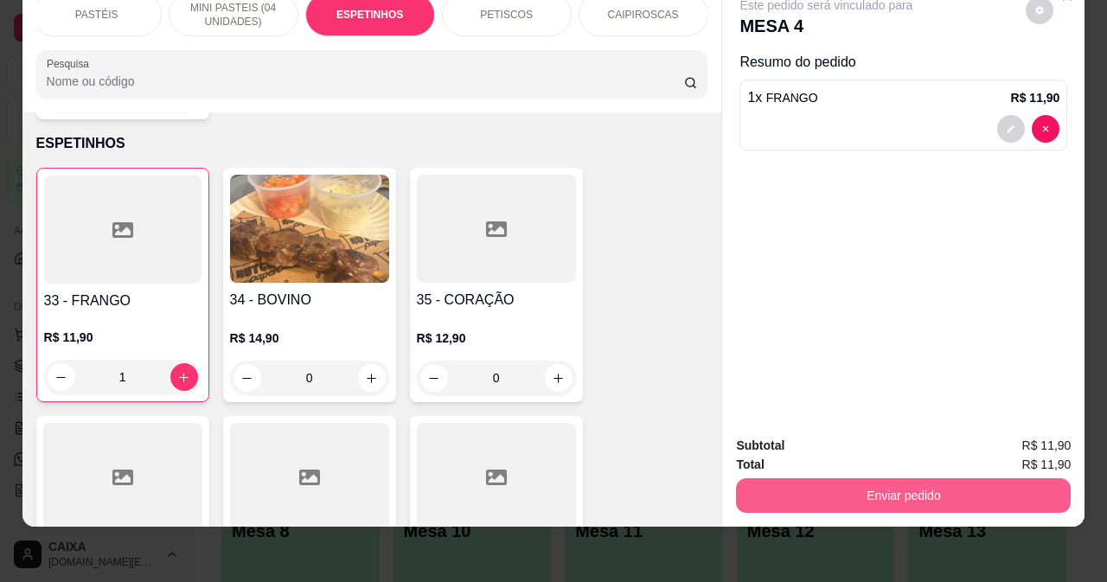
click at [910, 484] on button "Enviar pedido" at bounding box center [903, 495] width 335 height 35
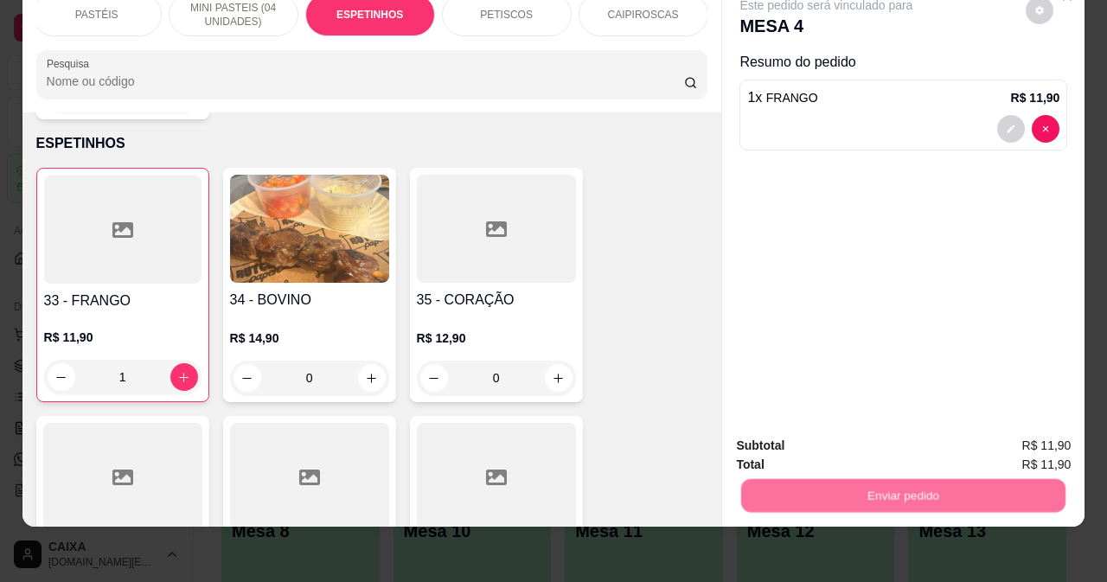
click at [896, 443] on button "Não registrar e enviar pedido" at bounding box center [847, 440] width 180 height 33
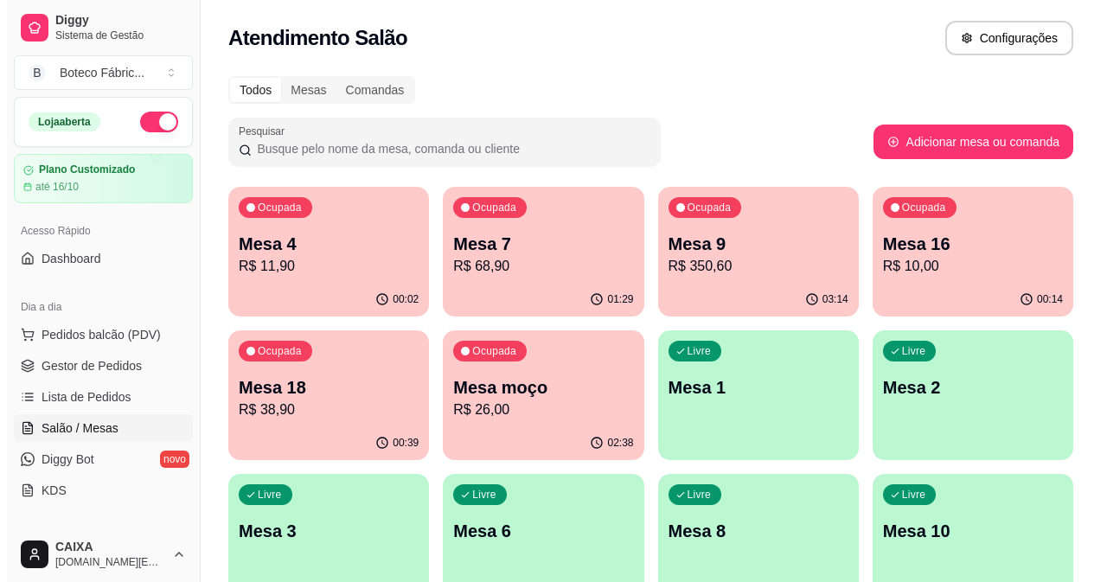
scroll to position [87, 0]
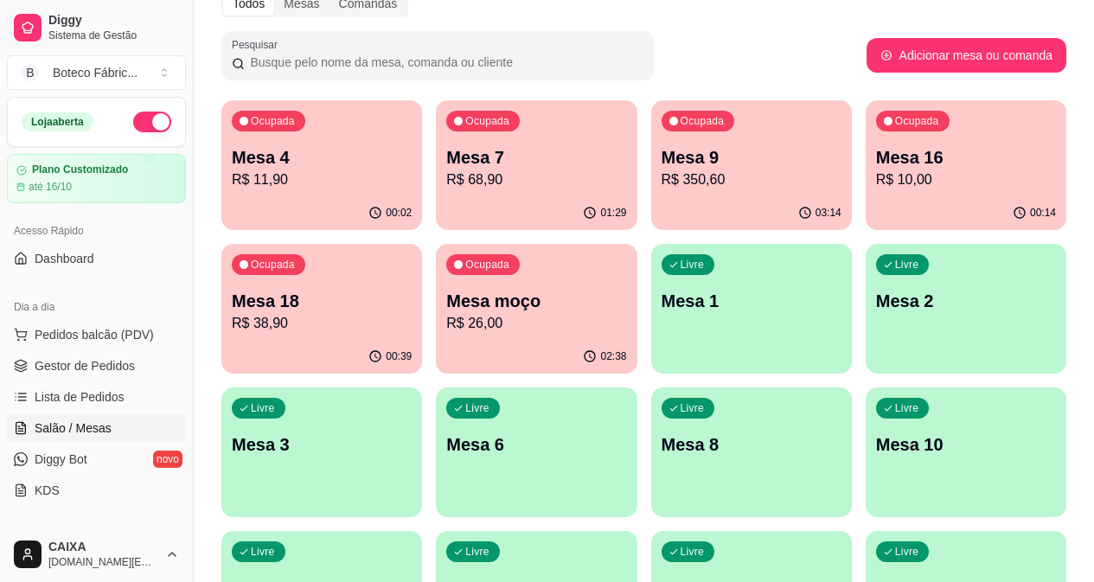
click at [876, 455] on p "Mesa 10" at bounding box center [966, 445] width 180 height 24
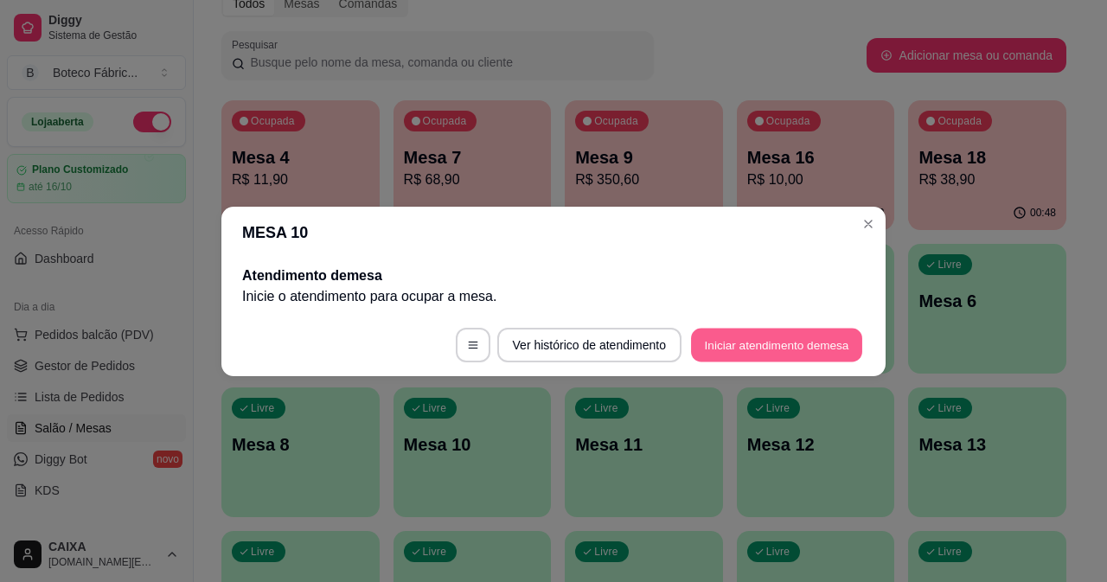
click at [760, 346] on button "Iniciar atendimento de mesa" at bounding box center [776, 345] width 171 height 34
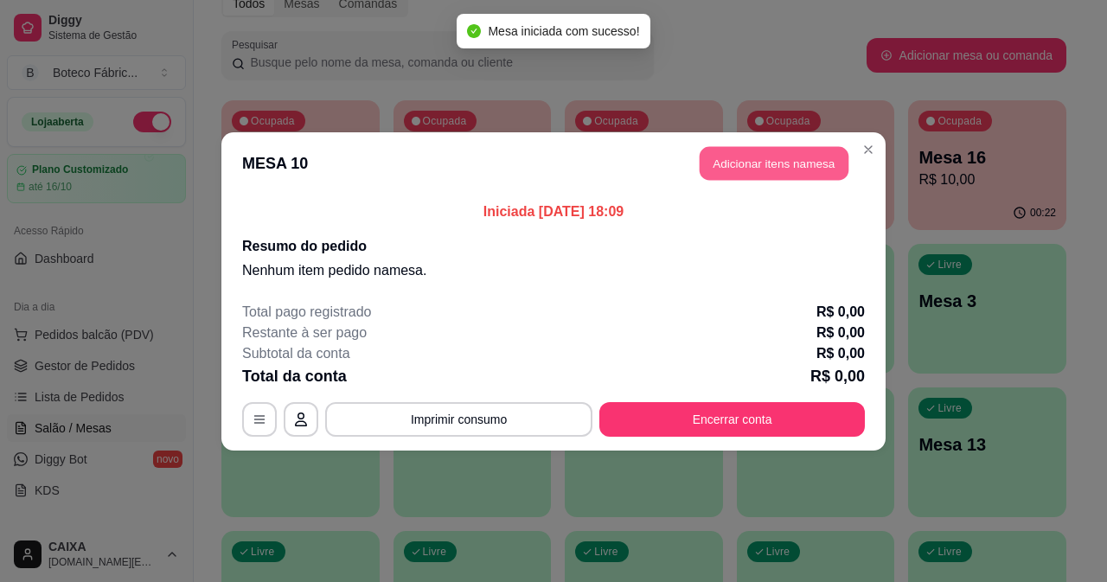
click at [767, 154] on button "Adicionar itens na mesa" at bounding box center [774, 163] width 149 height 34
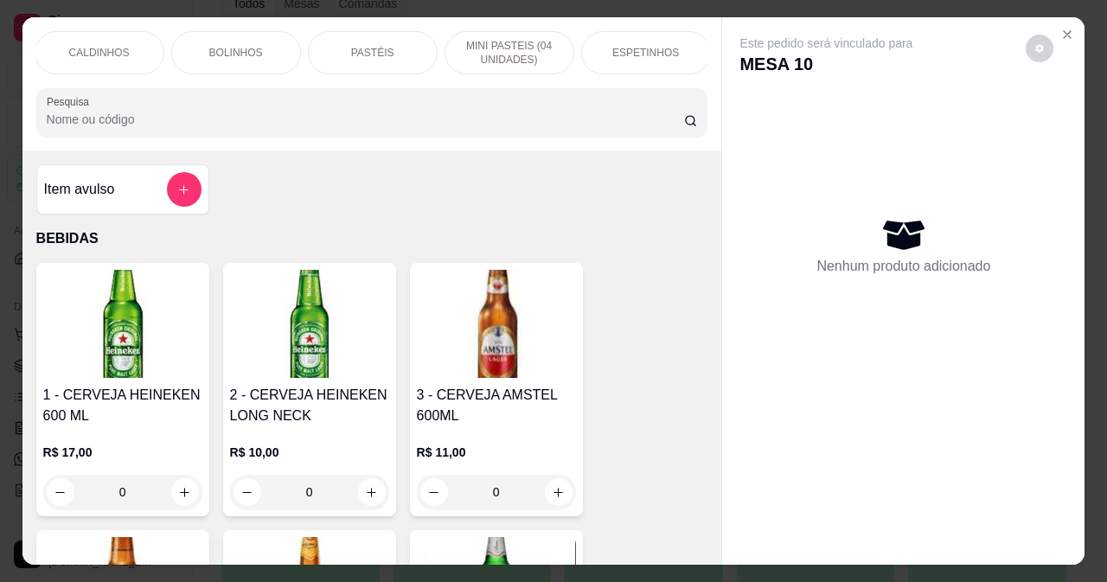
scroll to position [0, 173]
drag, startPoint x: 685, startPoint y: 84, endPoint x: 687, endPoint y: 72, distance: 12.2
click at [686, 79] on div "BEBIDAS CALDINHOS BOLINHOS PASTÉIS MINI PASTEIS (04 UNIDADES) ESPETINHOS PETISC…" at bounding box center [372, 83] width 700 height 133
drag, startPoint x: 615, startPoint y: 49, endPoint x: 628, endPoint y: 26, distance: 26.7
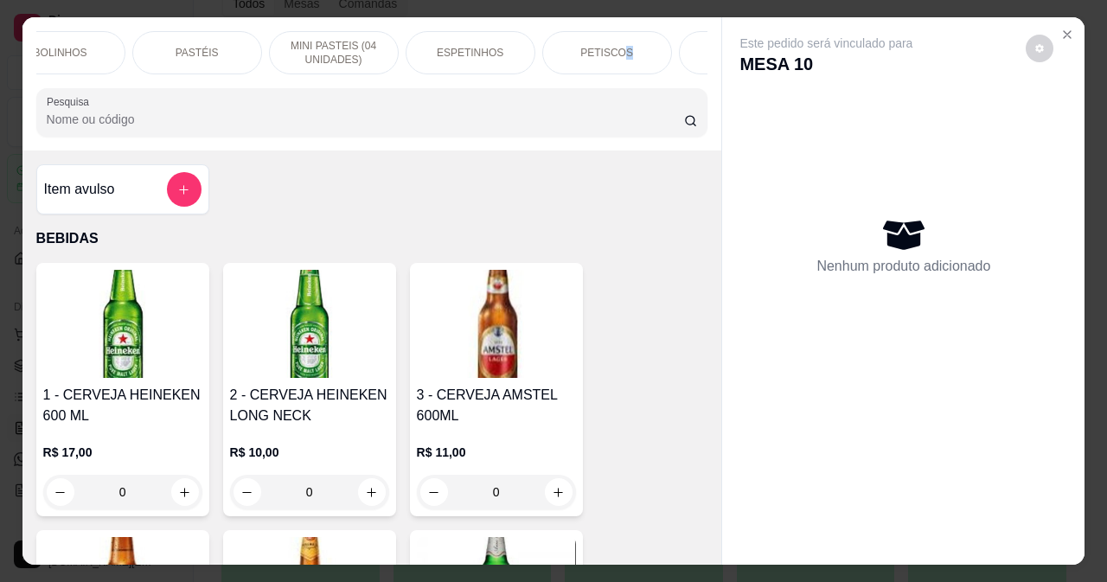
click at [628, 31] on div "PETISCOS" at bounding box center [607, 52] width 130 height 43
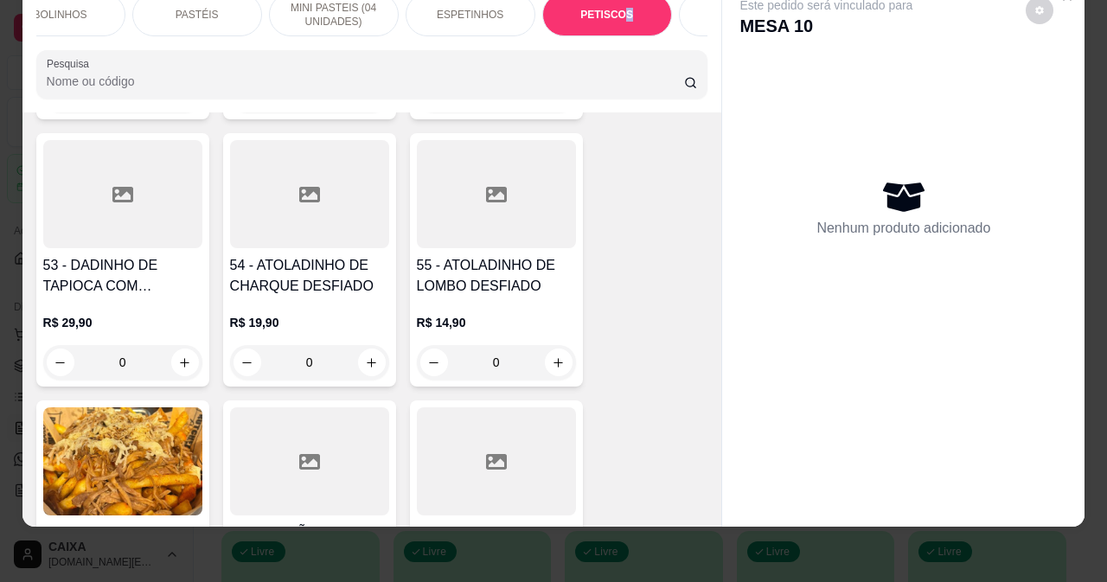
scroll to position [6271, 0]
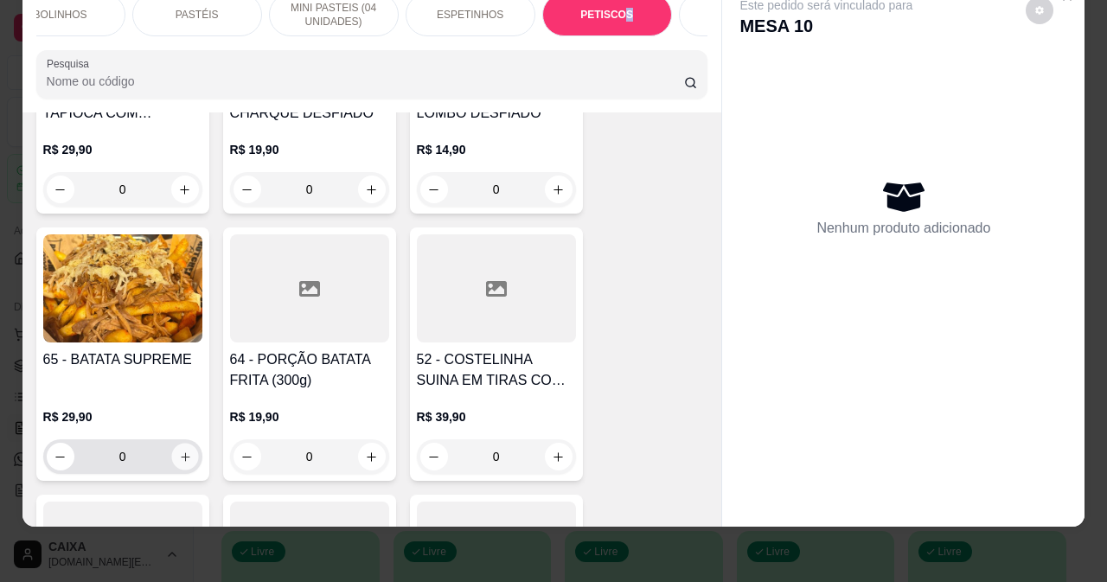
click at [171, 444] on button "increase-product-quantity" at bounding box center [184, 457] width 27 height 27
type input "1"
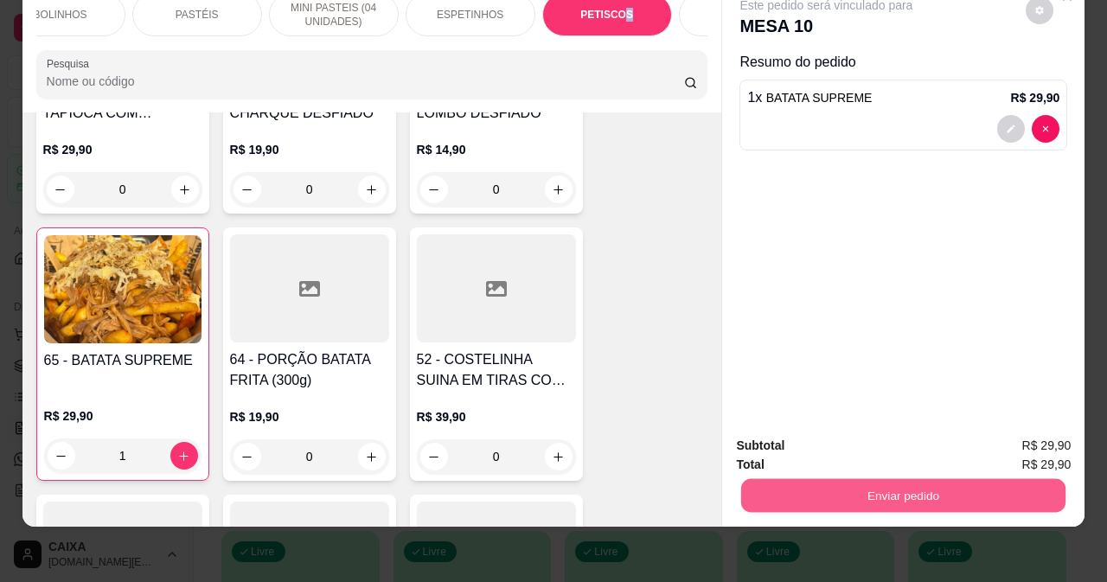
click at [882, 489] on button "Enviar pedido" at bounding box center [903, 495] width 324 height 34
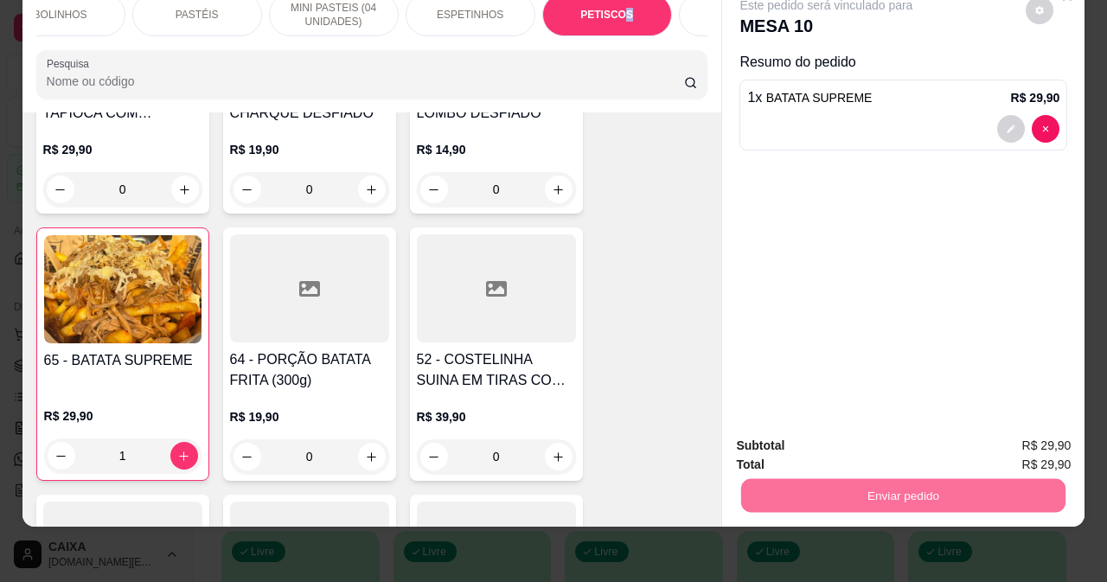
click at [863, 441] on button "Não registrar e enviar pedido" at bounding box center [847, 440] width 175 height 32
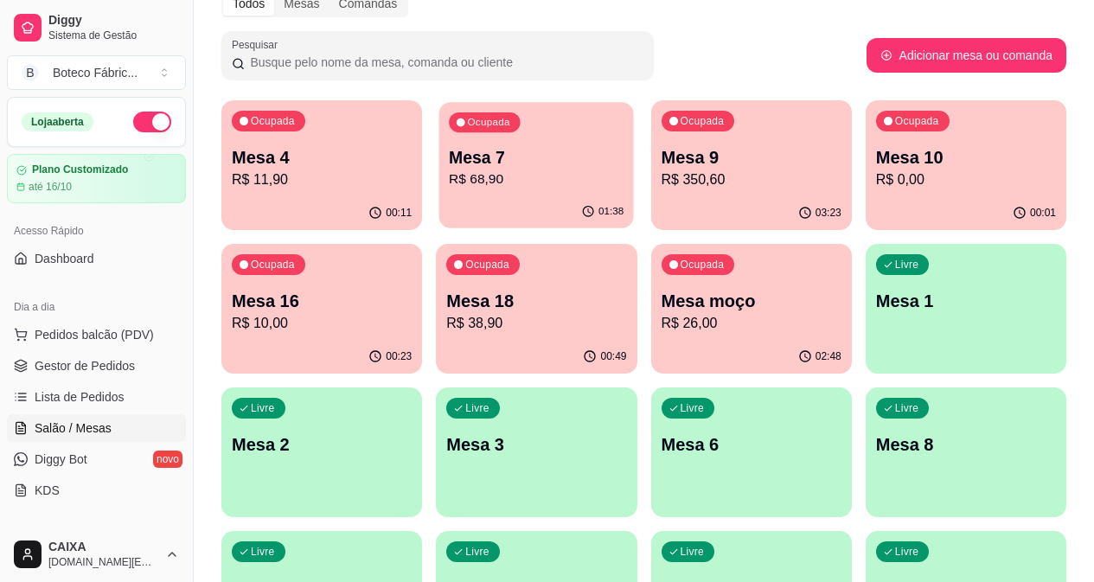
click at [453, 194] on div "Ocupada Mesa 7 R$ 68,90" at bounding box center [536, 148] width 195 height 93
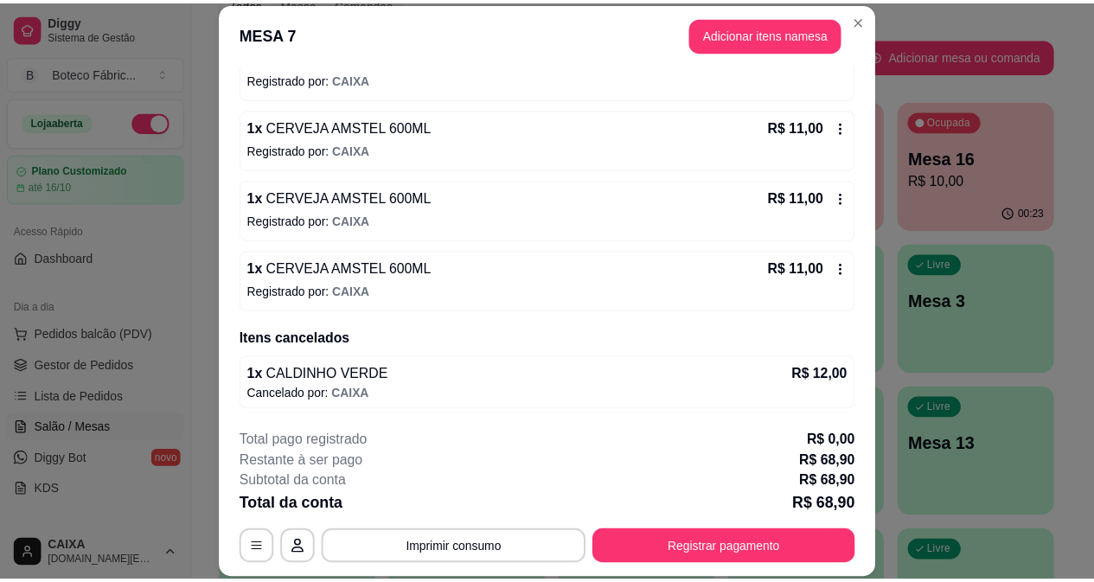
scroll to position [0, 0]
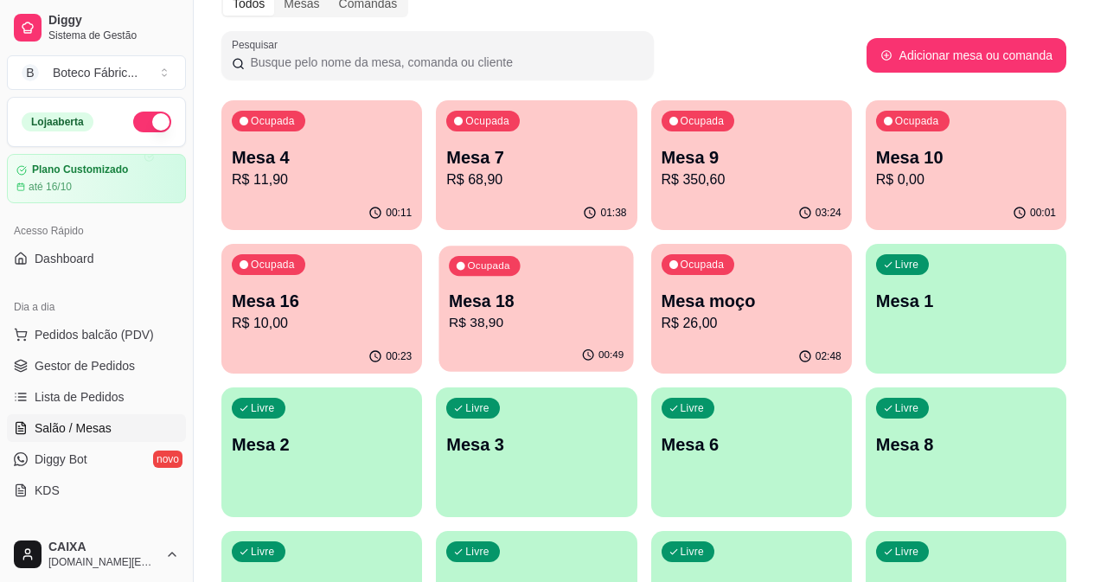
click at [449, 319] on p "R$ 38,90" at bounding box center [536, 323] width 175 height 20
click at [876, 179] on p "R$ 0,00" at bounding box center [966, 180] width 180 height 21
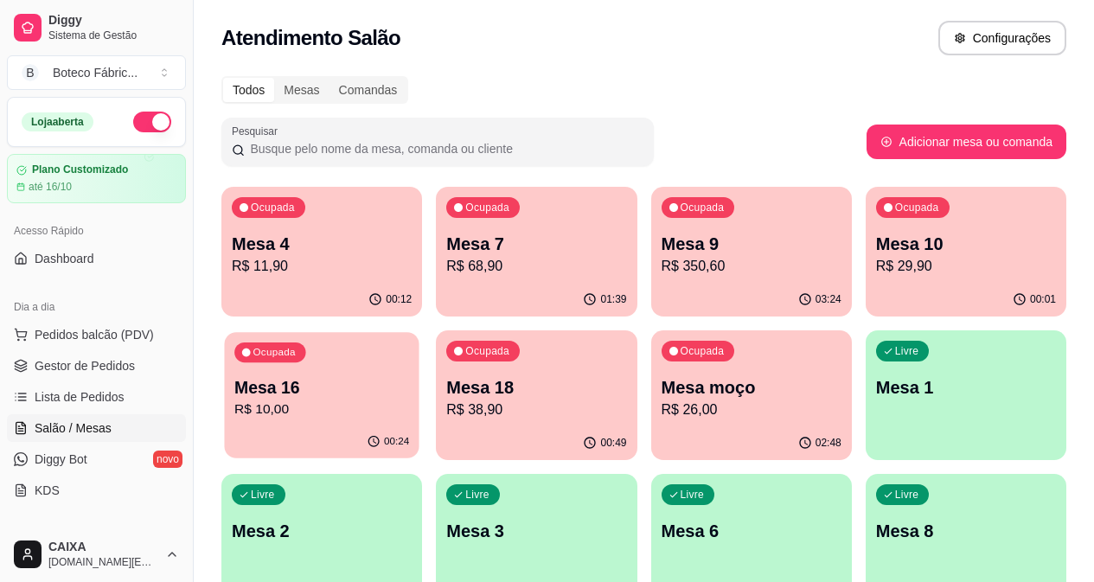
click at [409, 400] on p "R$ 10,00" at bounding box center [321, 410] width 175 height 20
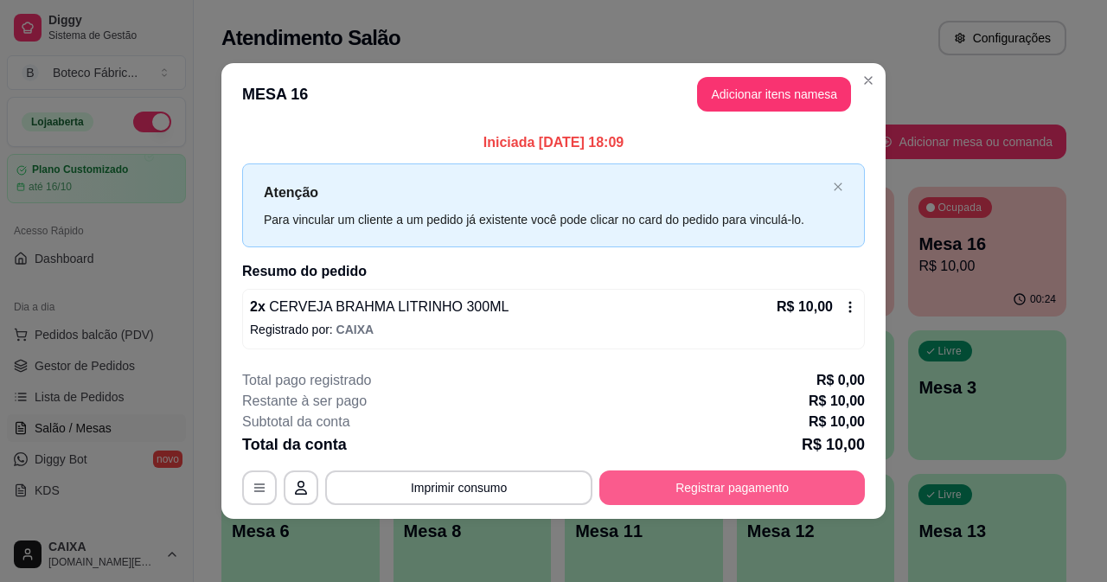
click at [702, 481] on button "Registrar pagamento" at bounding box center [733, 488] width 266 height 35
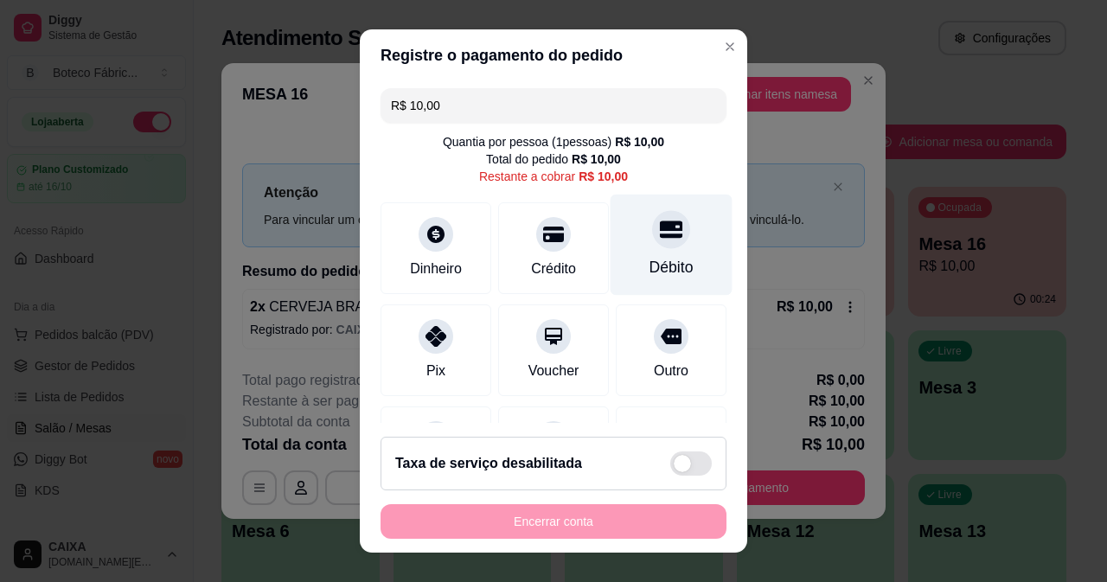
click at [657, 249] on div "Débito" at bounding box center [672, 244] width 122 height 101
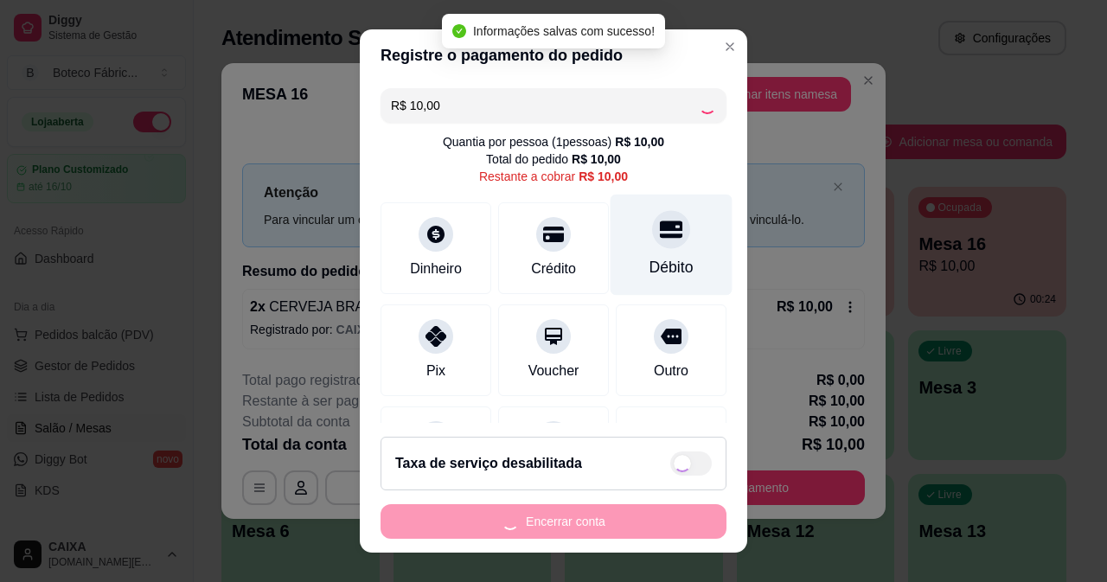
type input "R$ 0,00"
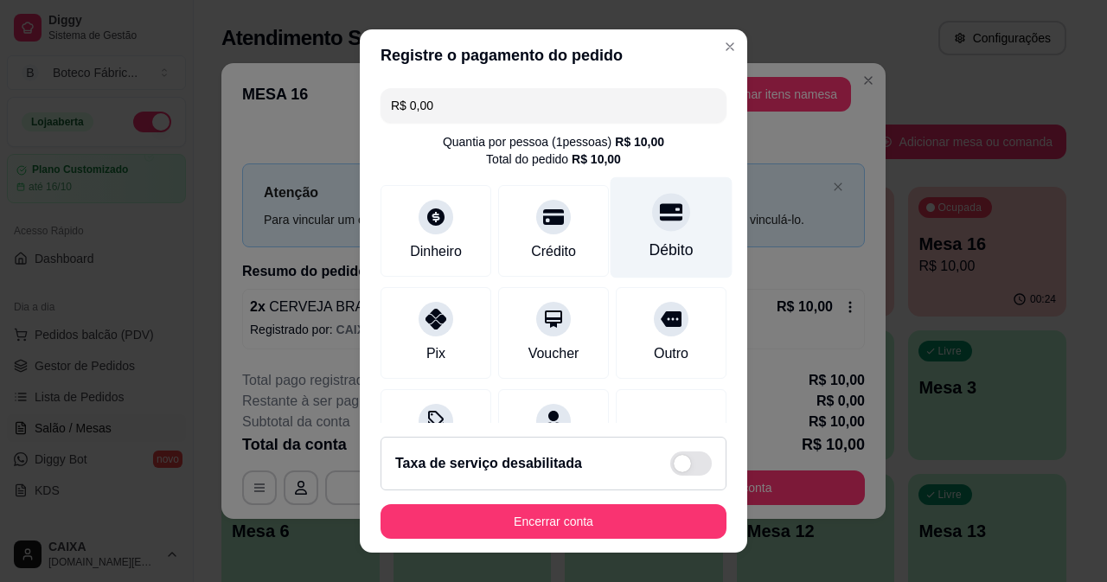
click at [657, 249] on div "Débito" at bounding box center [672, 250] width 44 height 22
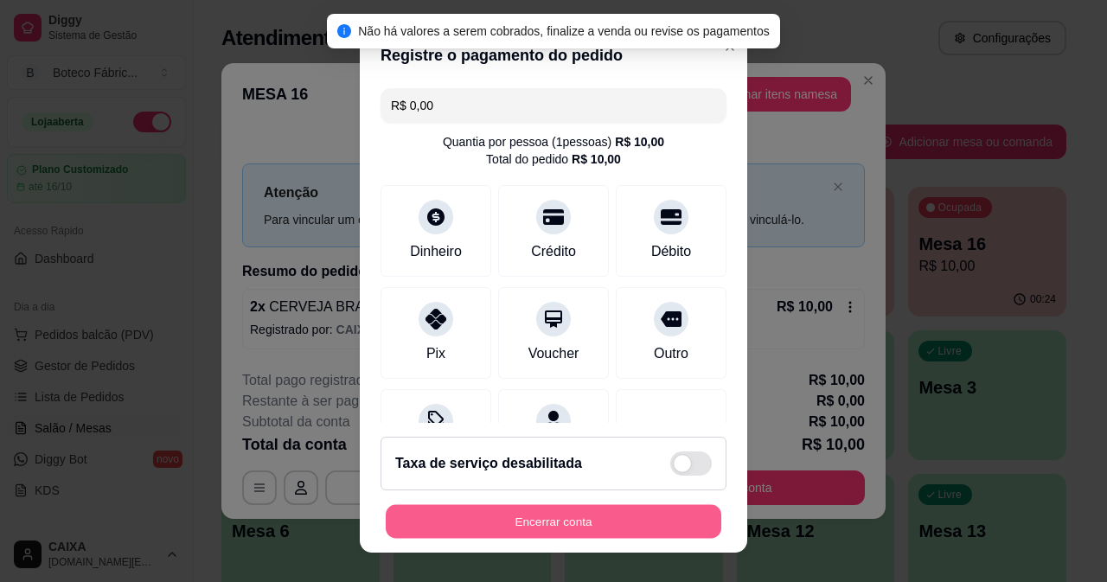
click at [576, 527] on button "Encerrar conta" at bounding box center [554, 522] width 336 height 34
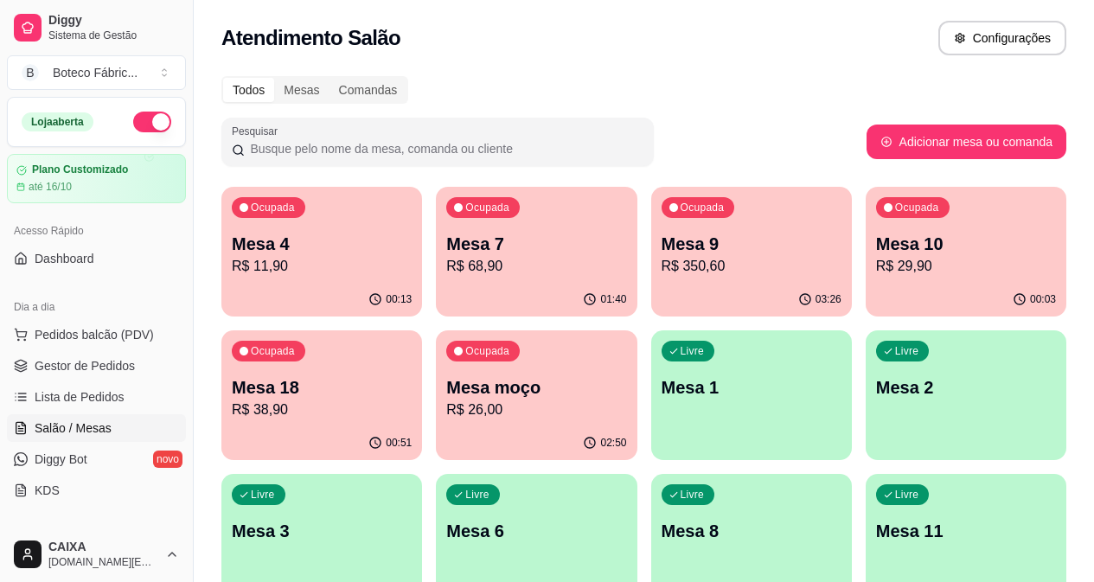
click at [412, 375] on p "Mesa 18" at bounding box center [322, 387] width 180 height 24
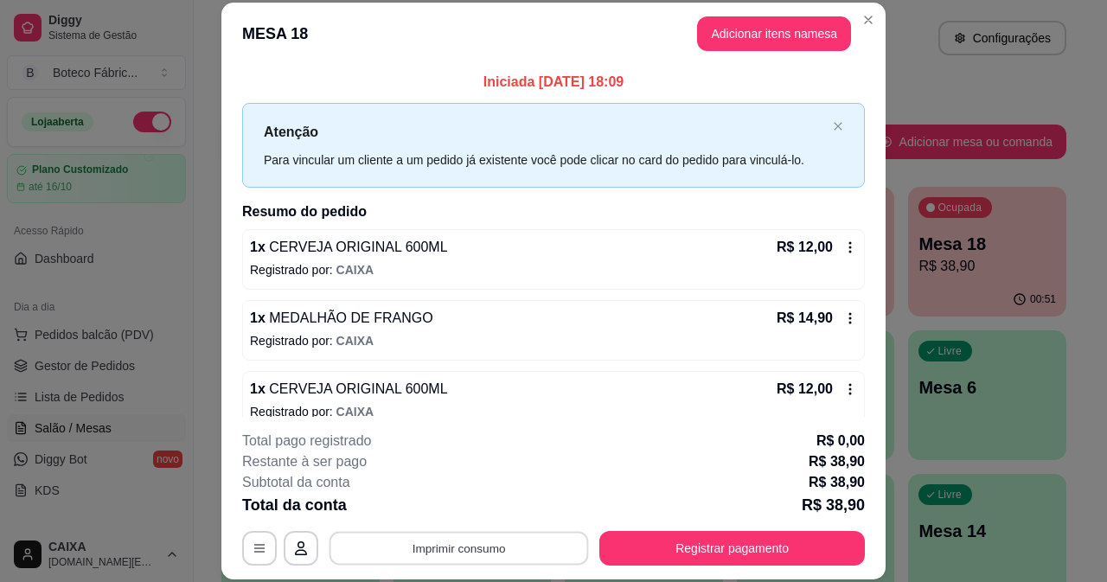
click at [485, 544] on button "Imprimir consumo" at bounding box center [460, 548] width 260 height 34
click at [468, 504] on button "IMPRESSORA" at bounding box center [458, 508] width 121 height 27
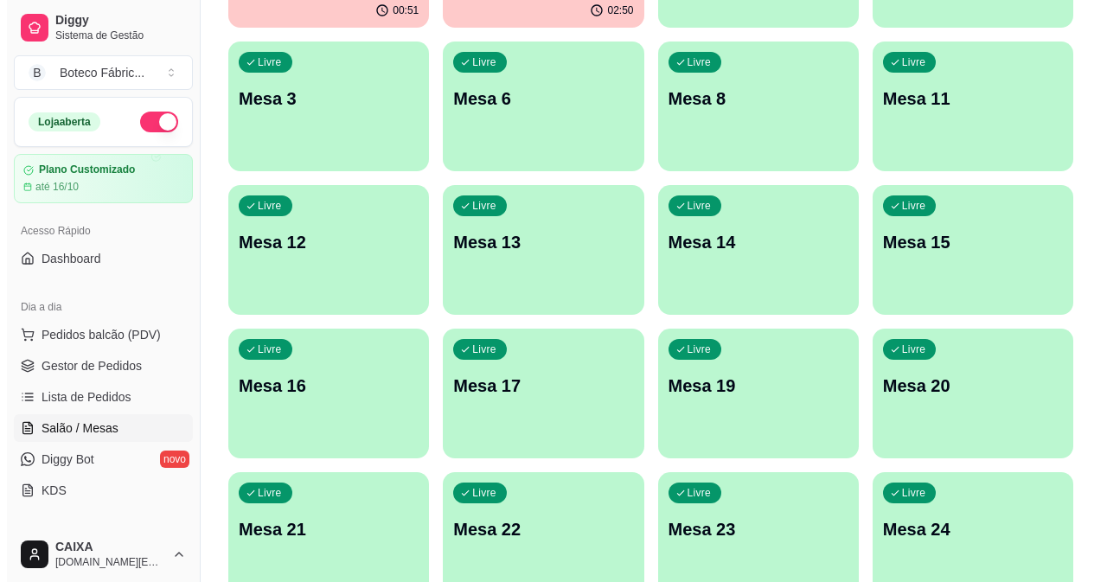
scroll to position [519, 0]
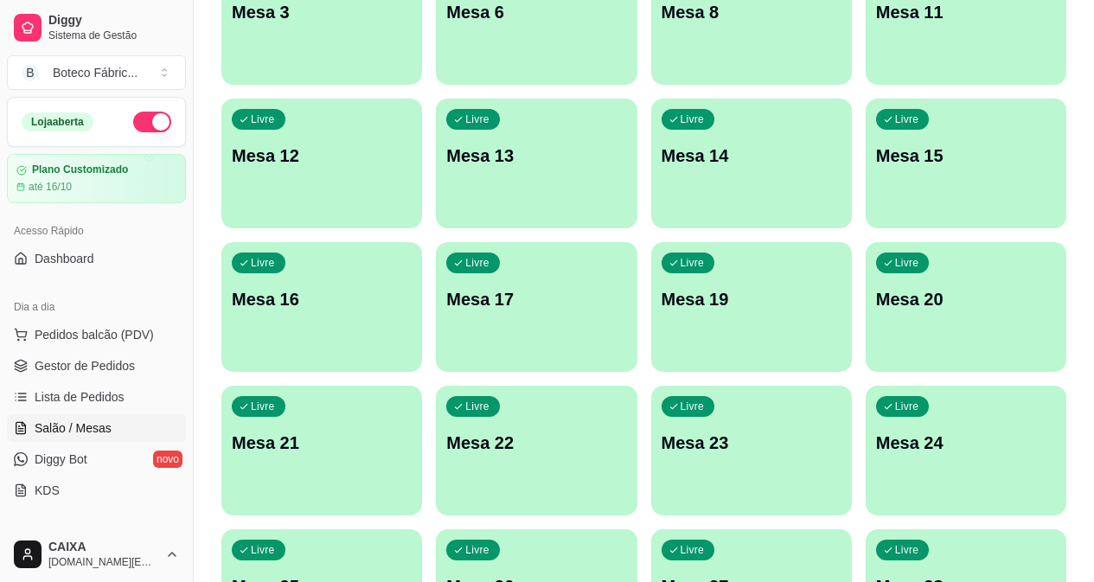
click at [1014, 287] on p "Mesa 20" at bounding box center [966, 299] width 180 height 24
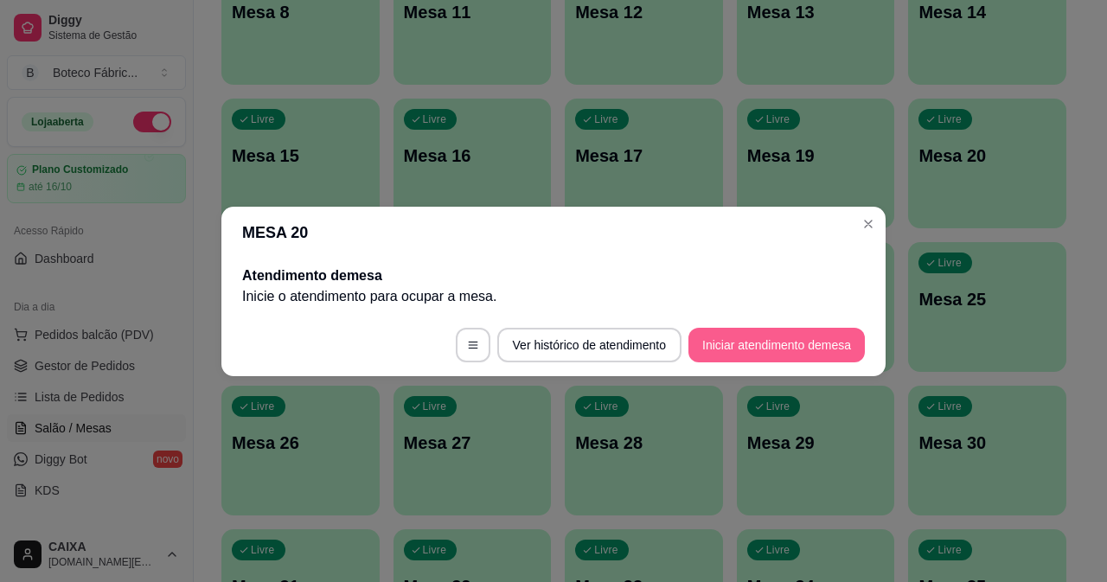
click at [768, 351] on button "Iniciar atendimento de mesa" at bounding box center [777, 345] width 176 height 35
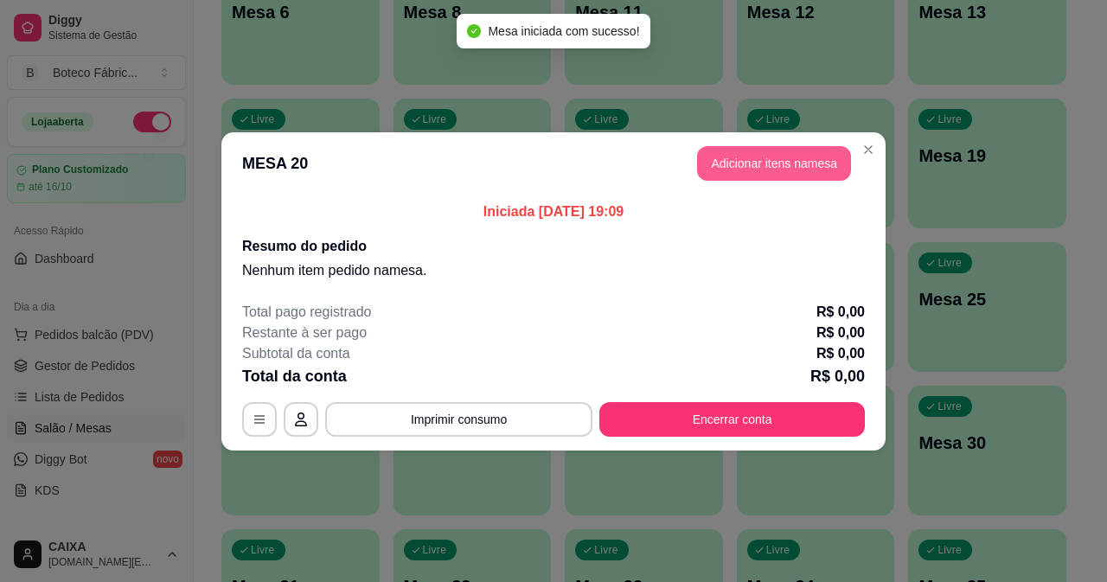
click at [808, 163] on button "Adicionar itens na mesa" at bounding box center [774, 163] width 154 height 35
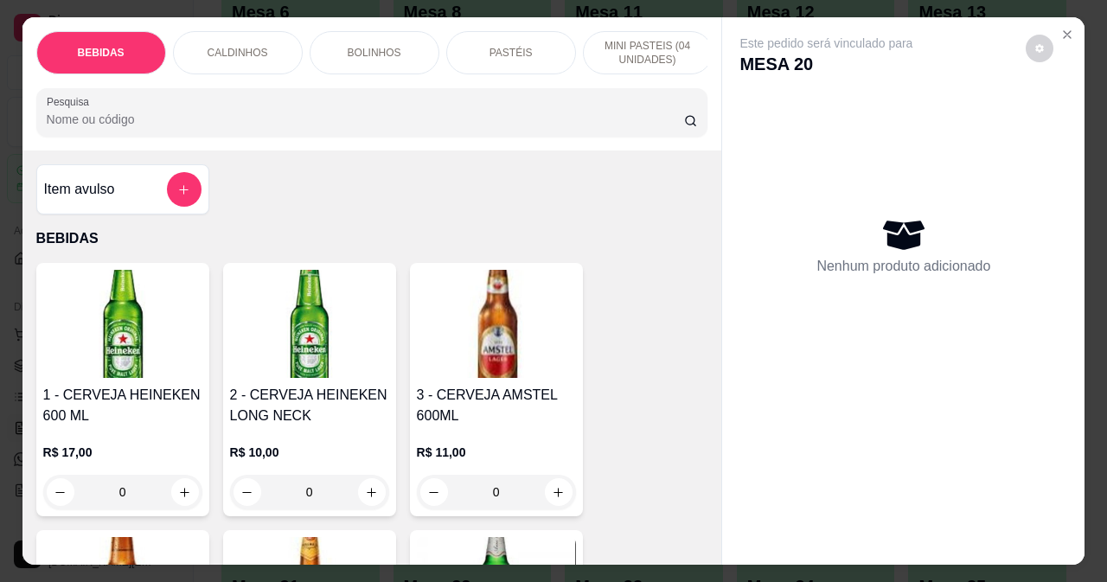
click at [508, 46] on p "PASTÉIS" at bounding box center [511, 53] width 43 height 14
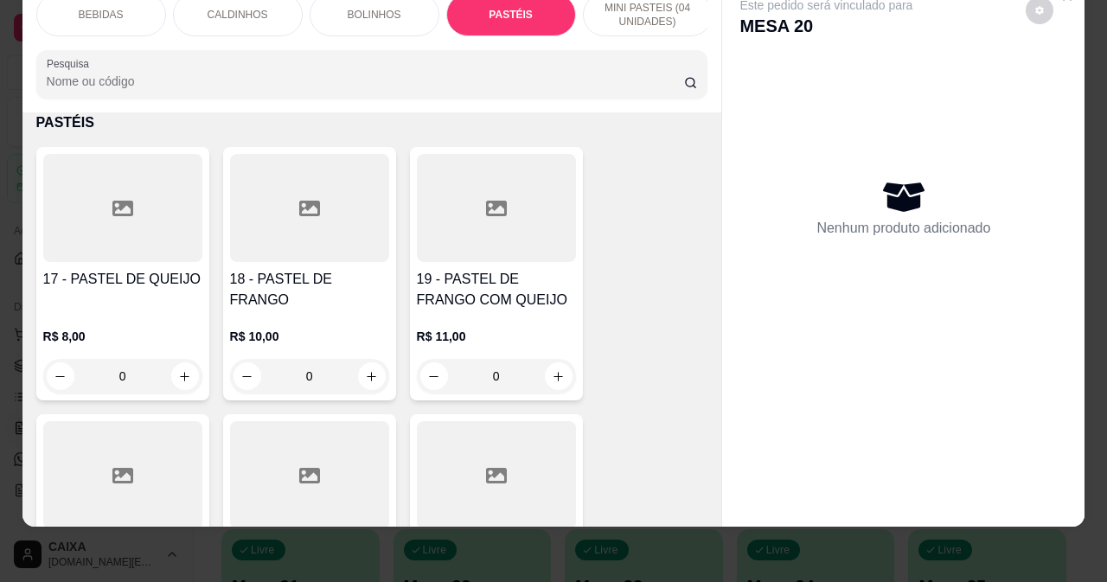
scroll to position [2847, 0]
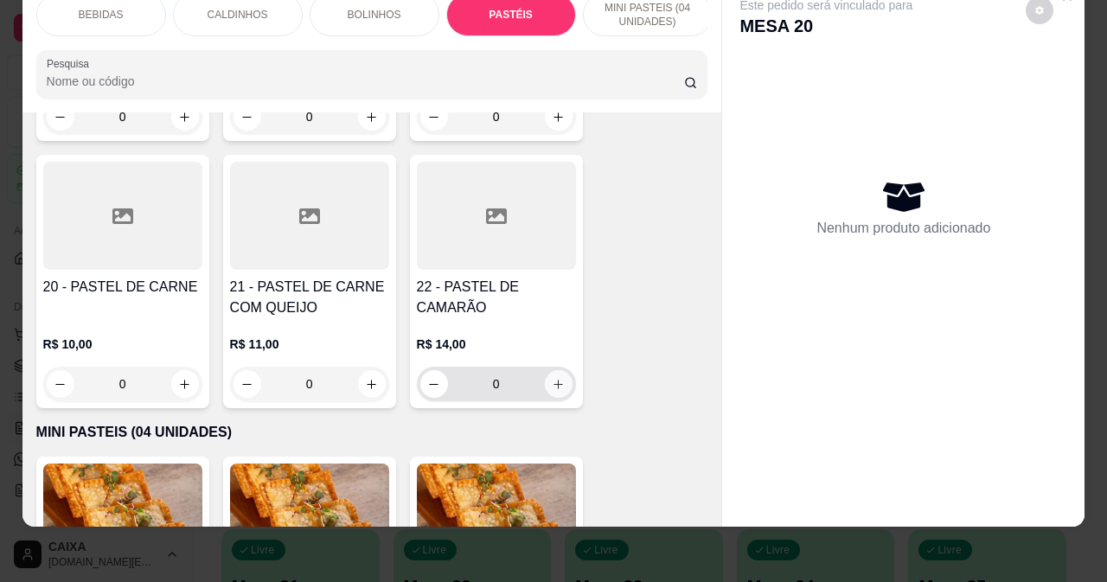
click at [552, 389] on icon "increase-product-quantity" at bounding box center [558, 384] width 13 height 13
type input "1"
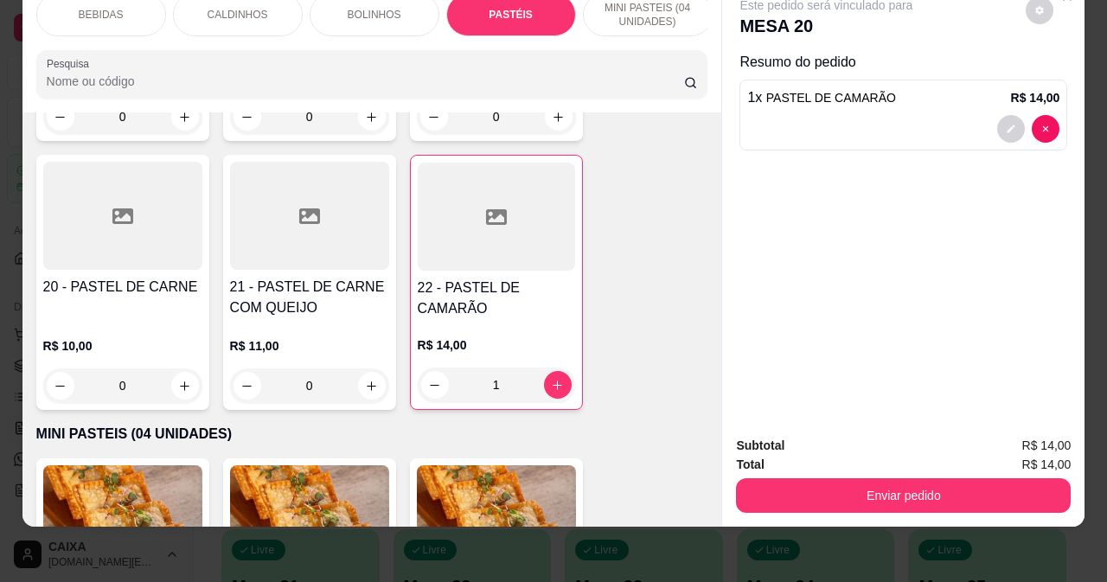
scroll to position [2588, 0]
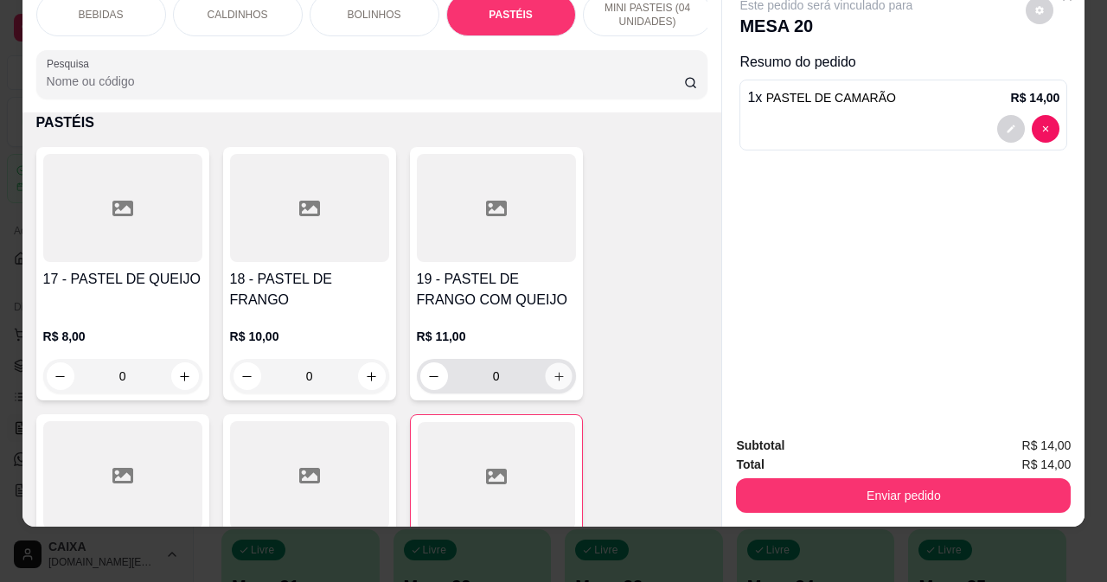
click at [553, 375] on icon "increase-product-quantity" at bounding box center [558, 376] width 13 height 13
type input "1"
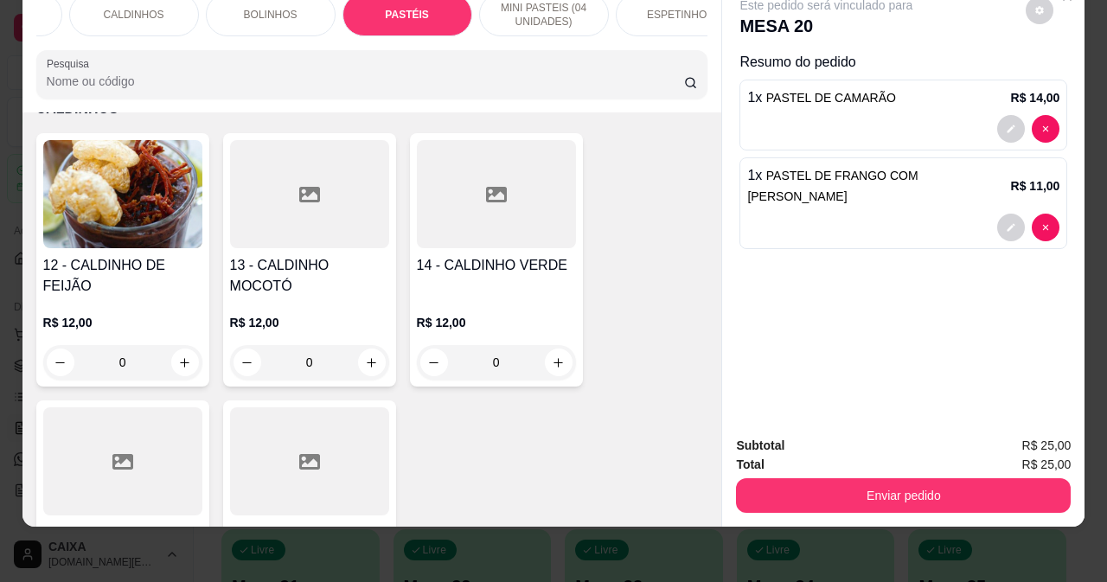
scroll to position [0, 138]
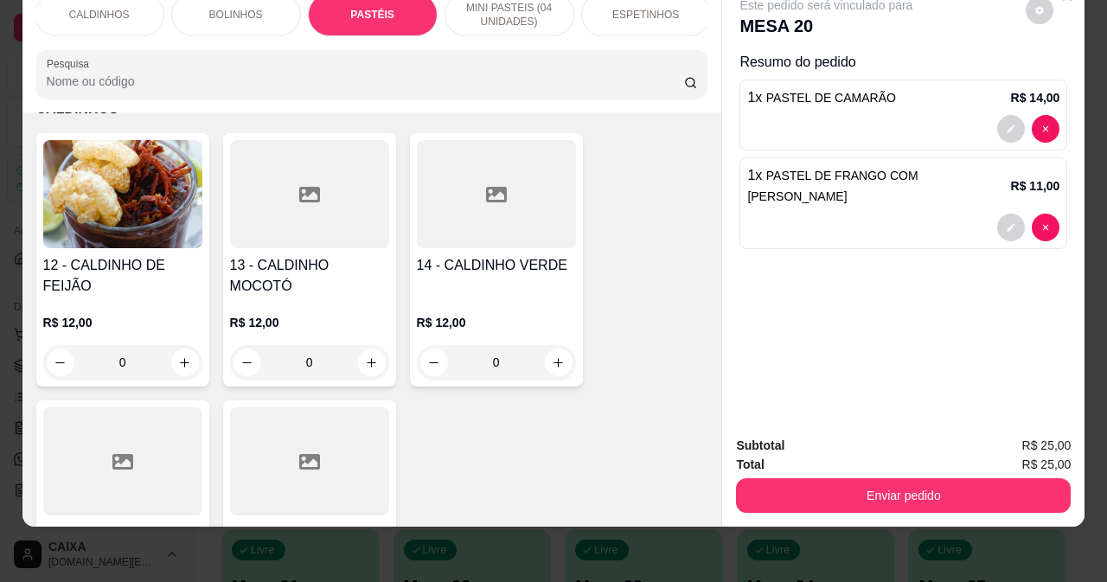
click at [647, 8] on p "ESPETINHOS" at bounding box center [646, 15] width 67 height 14
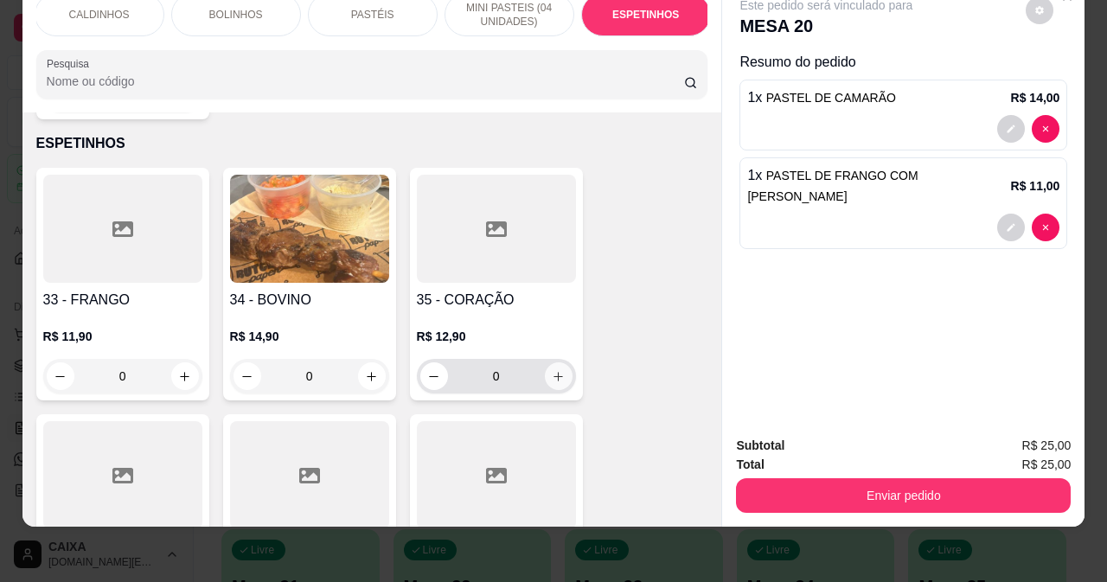
click at [554, 372] on icon "increase-product-quantity" at bounding box center [559, 377] width 10 height 10
type input "1"
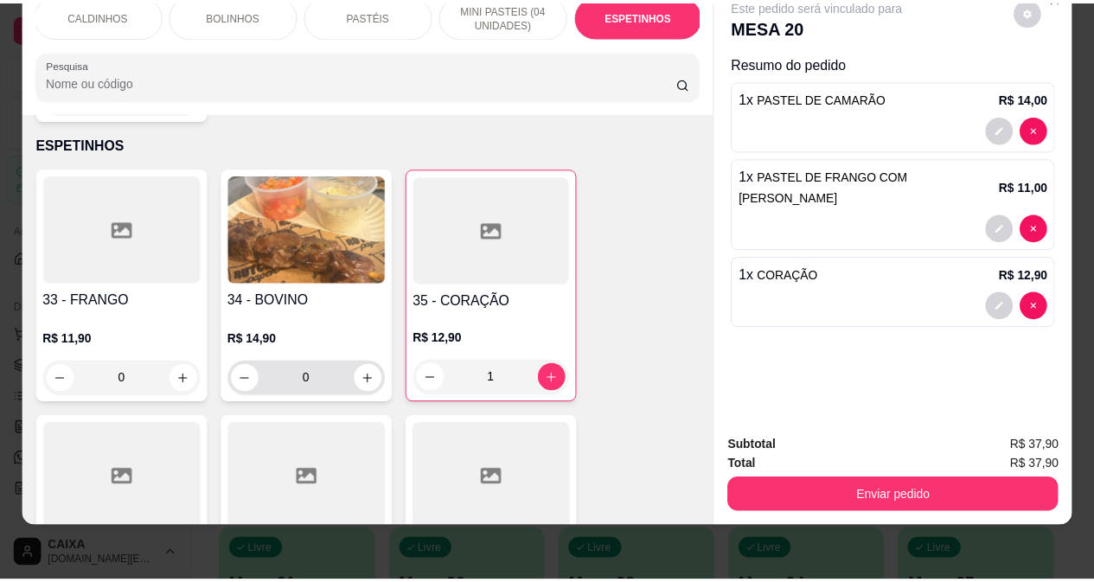
scroll to position [3861, 0]
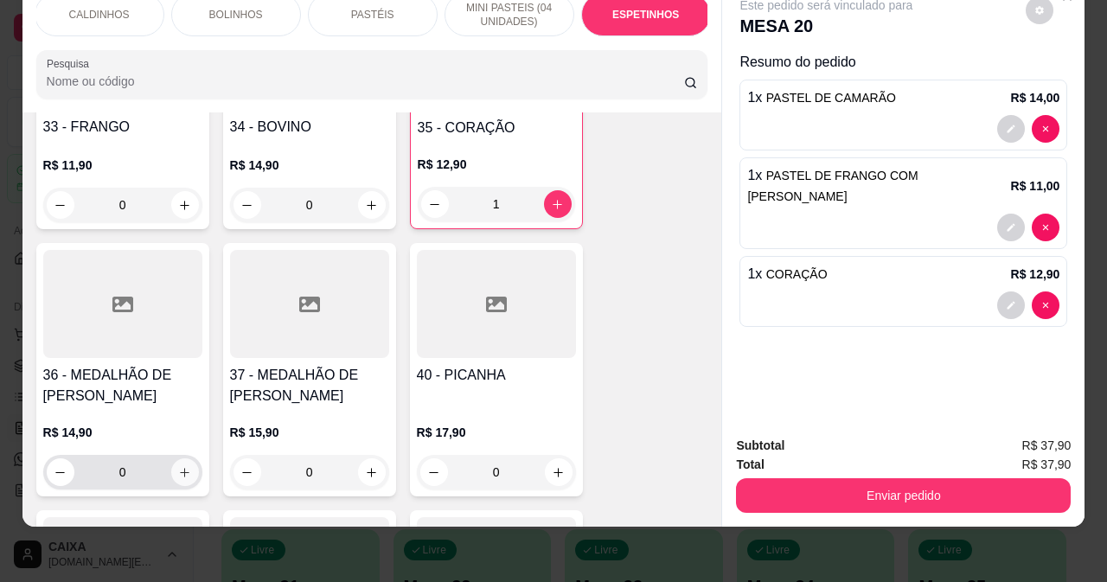
click at [181, 466] on icon "increase-product-quantity" at bounding box center [184, 472] width 13 height 13
type input "1"
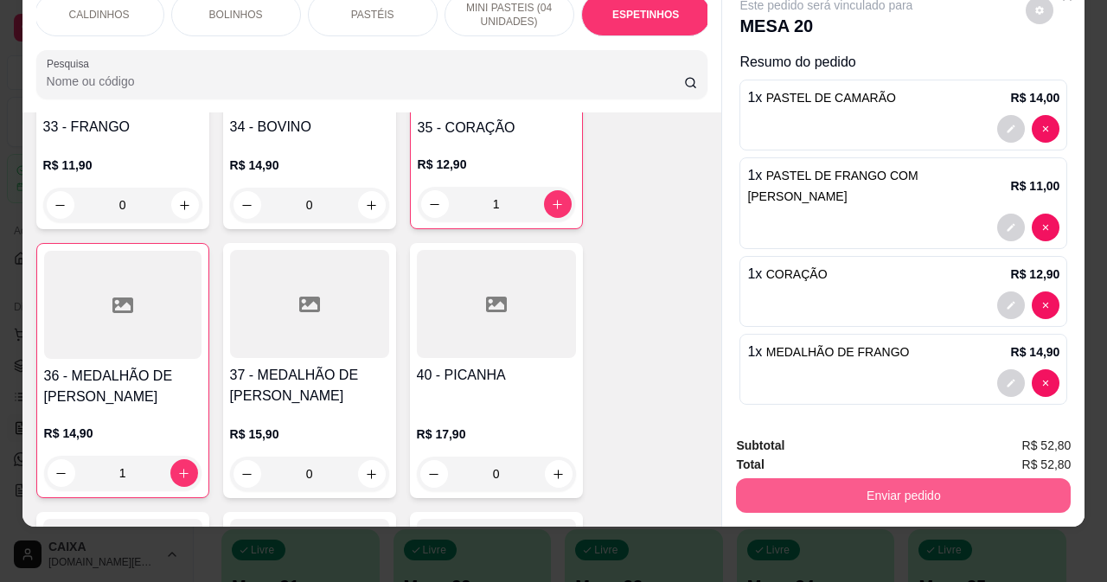
click at [852, 478] on button "Enviar pedido" at bounding box center [903, 495] width 335 height 35
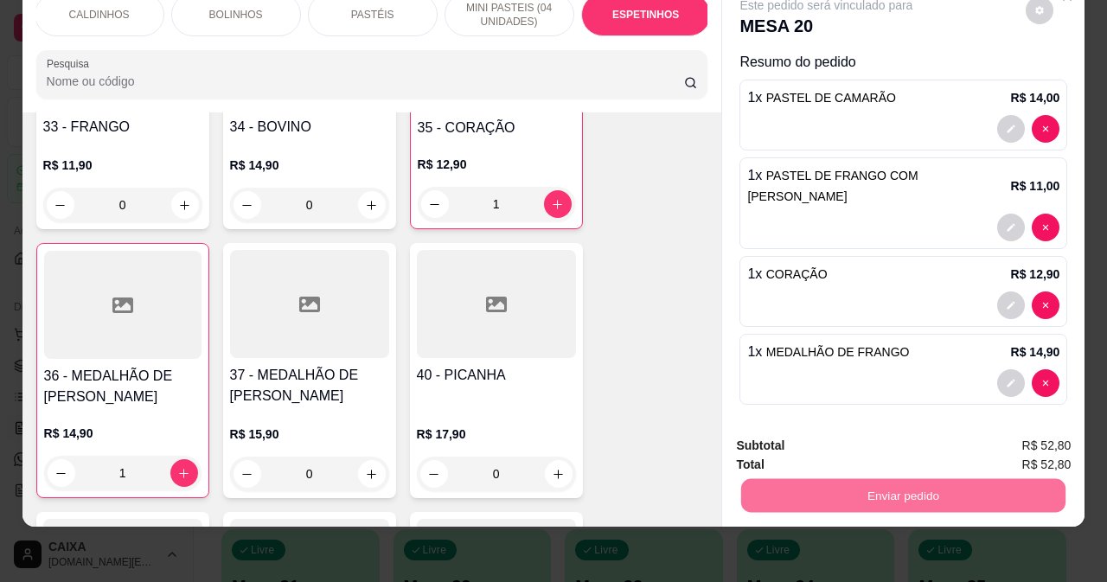
click at [844, 441] on button "Não registrar e enviar pedido" at bounding box center [847, 440] width 180 height 33
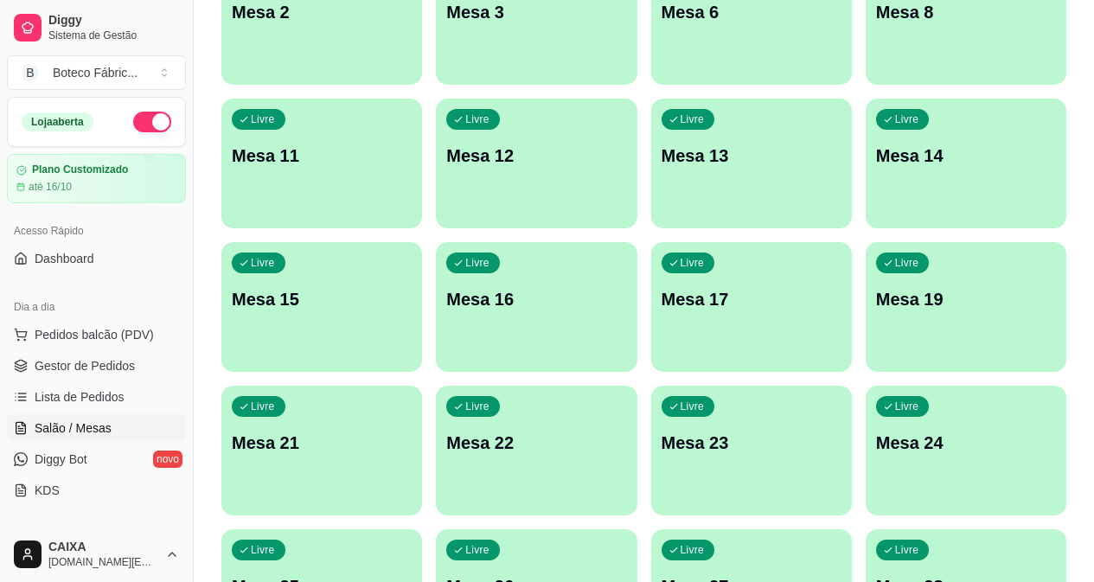
scroll to position [87, 0]
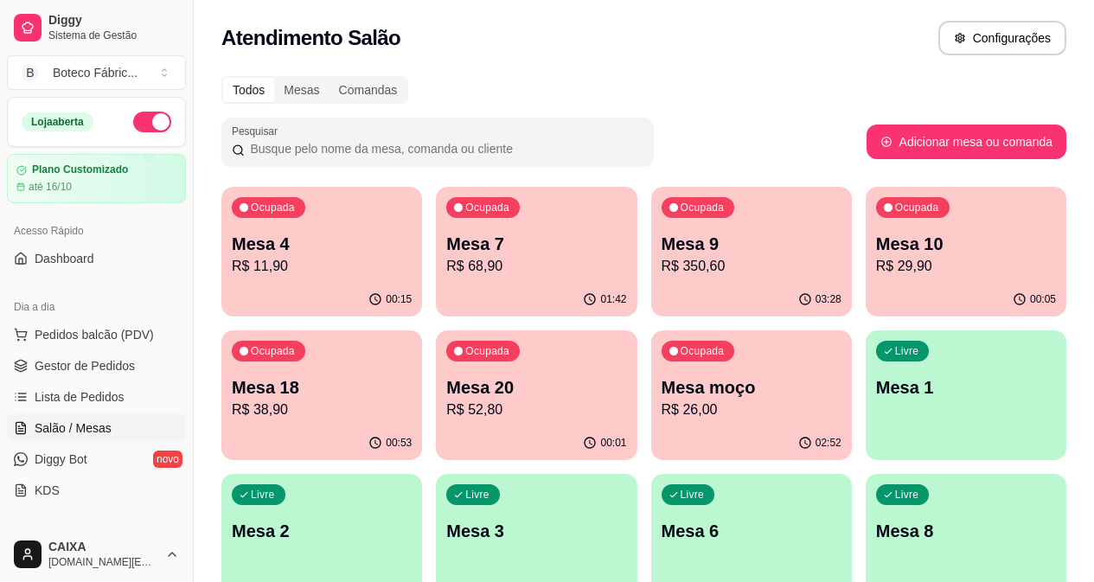
click at [412, 400] on p "R$ 38,90" at bounding box center [322, 410] width 180 height 21
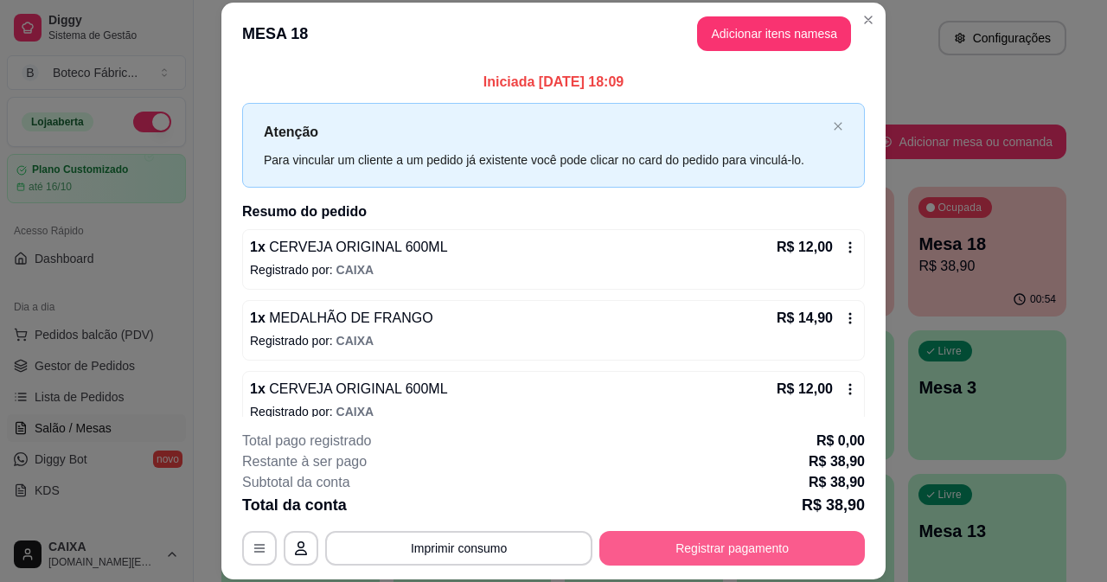
click at [686, 546] on button "Registrar pagamento" at bounding box center [733, 548] width 266 height 35
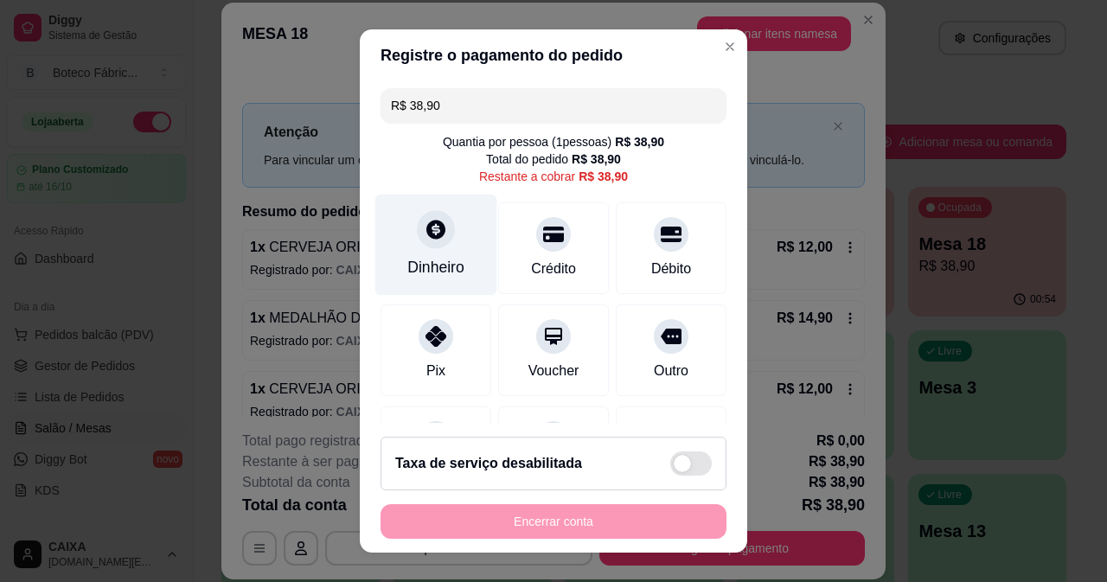
click at [421, 258] on div "Dinheiro" at bounding box center [435, 267] width 57 height 22
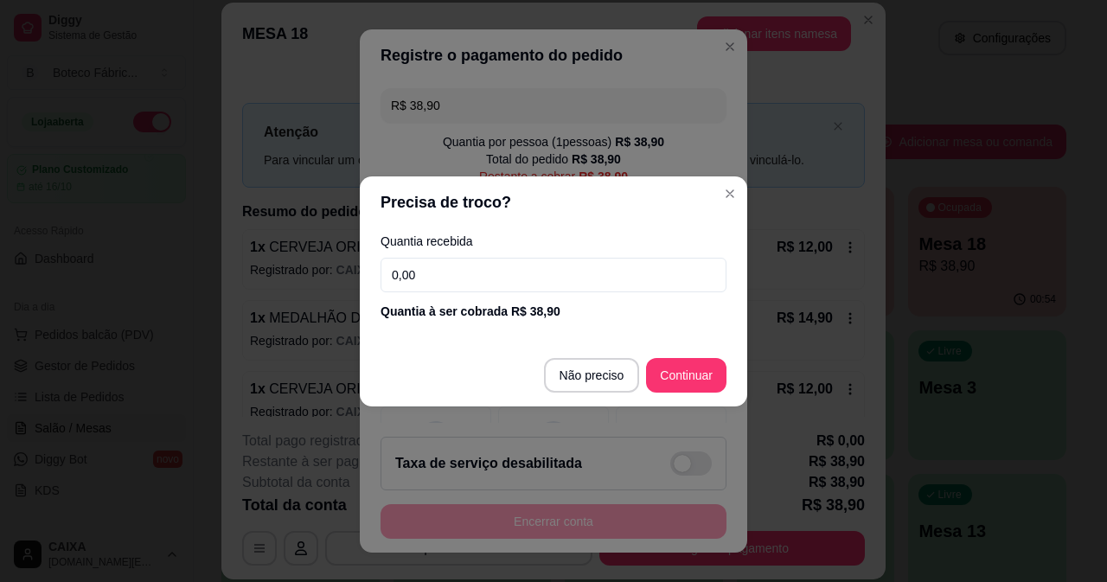
drag, startPoint x: 421, startPoint y: 277, endPoint x: 370, endPoint y: 268, distance: 51.8
click at [374, 281] on div "Quantia recebida 0,00 Quantia à ser cobrada R$ 38,90" at bounding box center [554, 277] width 388 height 99
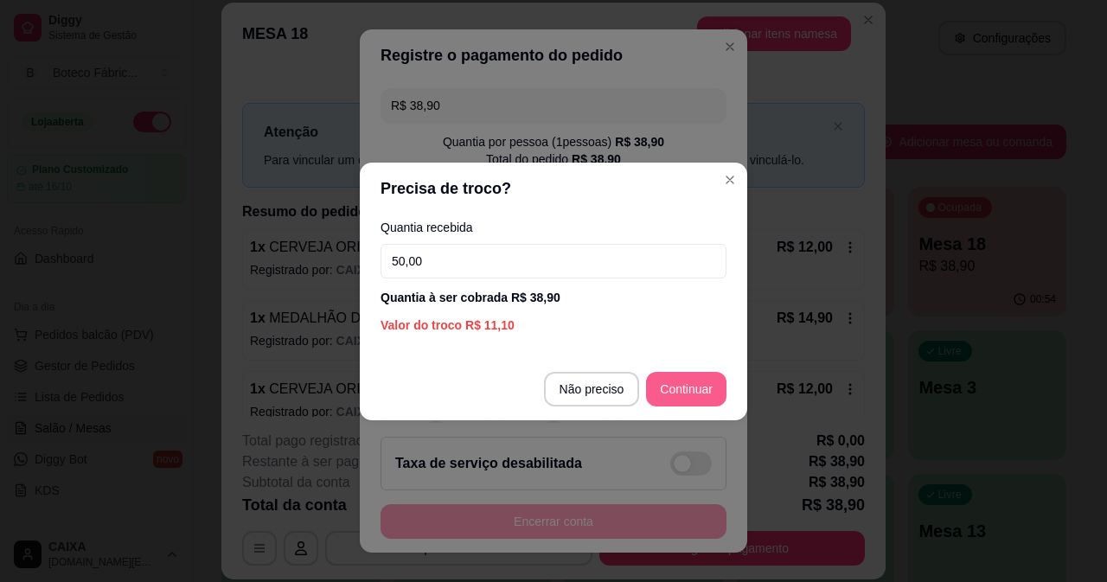
type input "50,00"
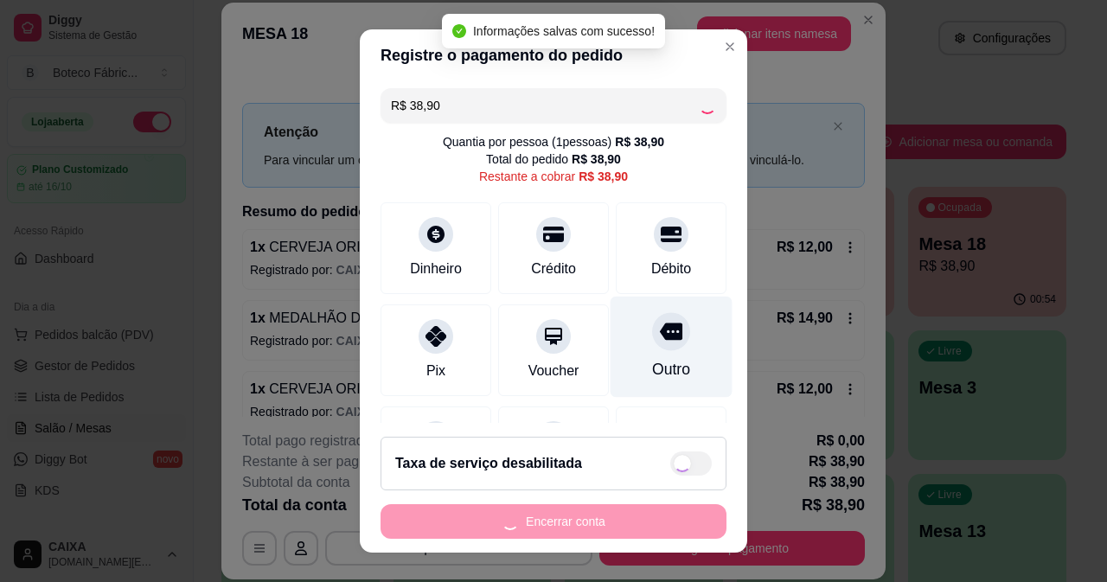
type input "R$ 0,00"
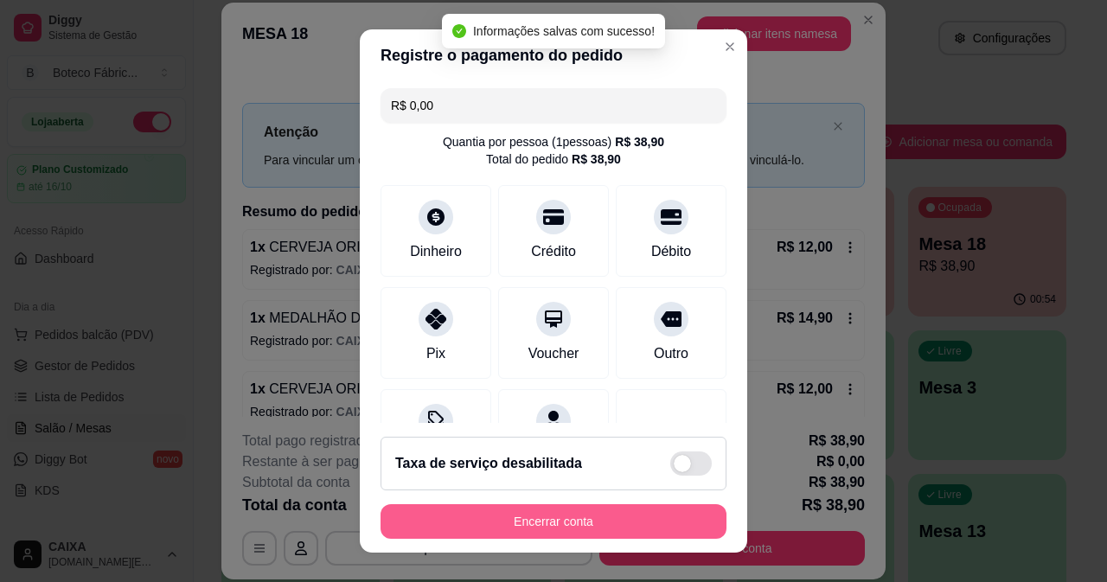
click at [540, 523] on button "Encerrar conta" at bounding box center [554, 521] width 346 height 35
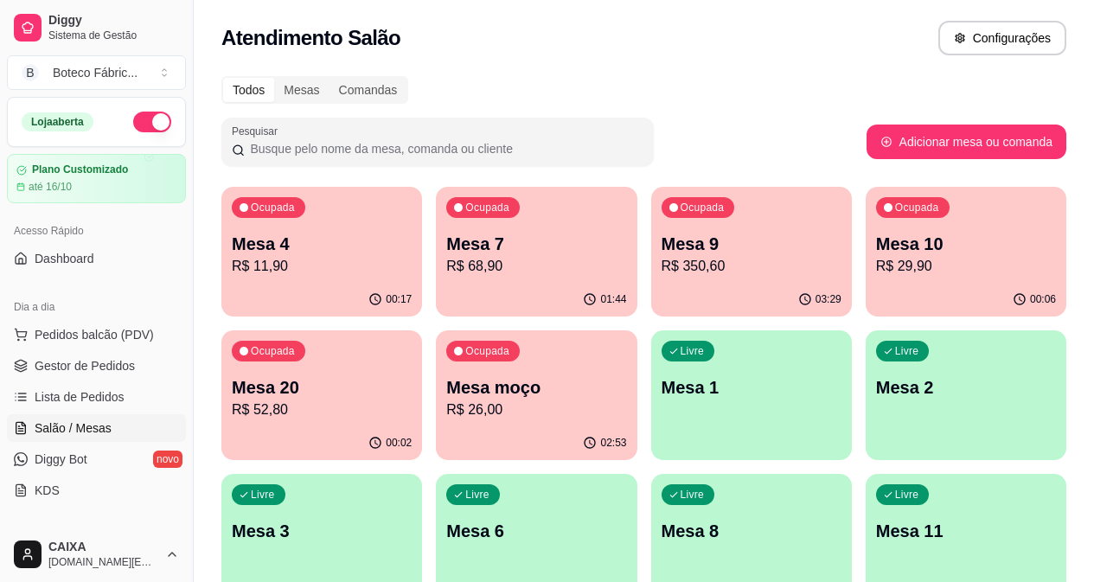
click at [662, 256] on p "R$ 350,60" at bounding box center [752, 266] width 180 height 21
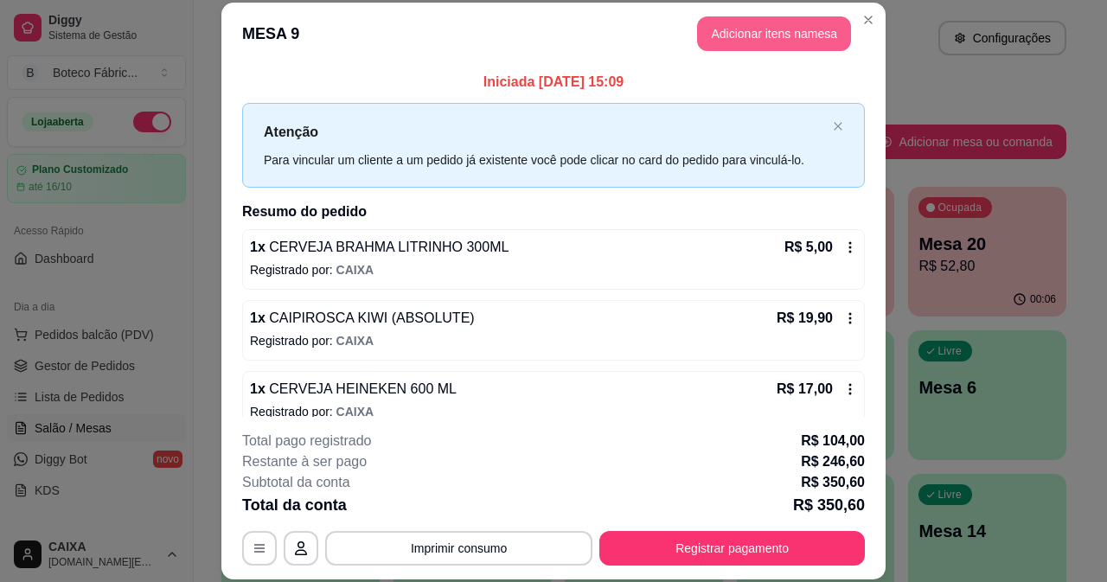
click at [760, 35] on button "Adicionar itens na mesa" at bounding box center [774, 33] width 154 height 35
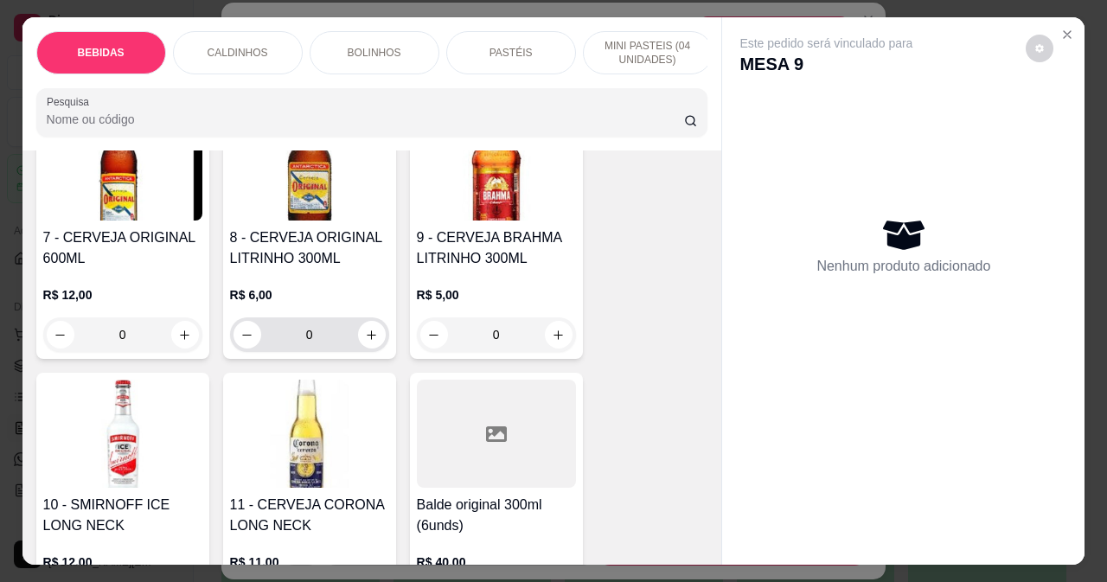
scroll to position [779, 0]
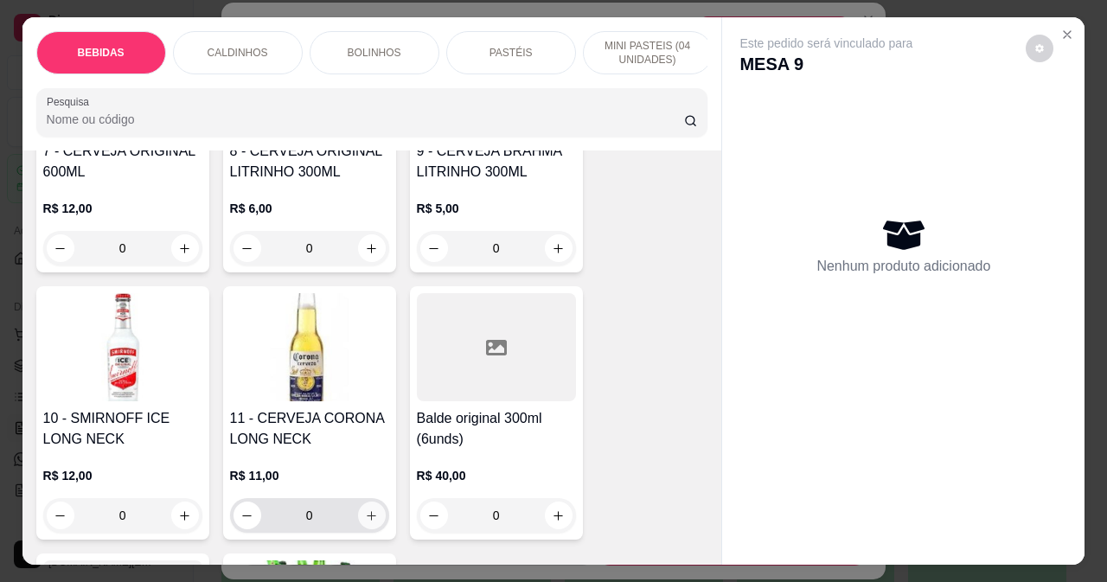
click at [365, 523] on icon "increase-product-quantity" at bounding box center [371, 516] width 13 height 13
type input "1"
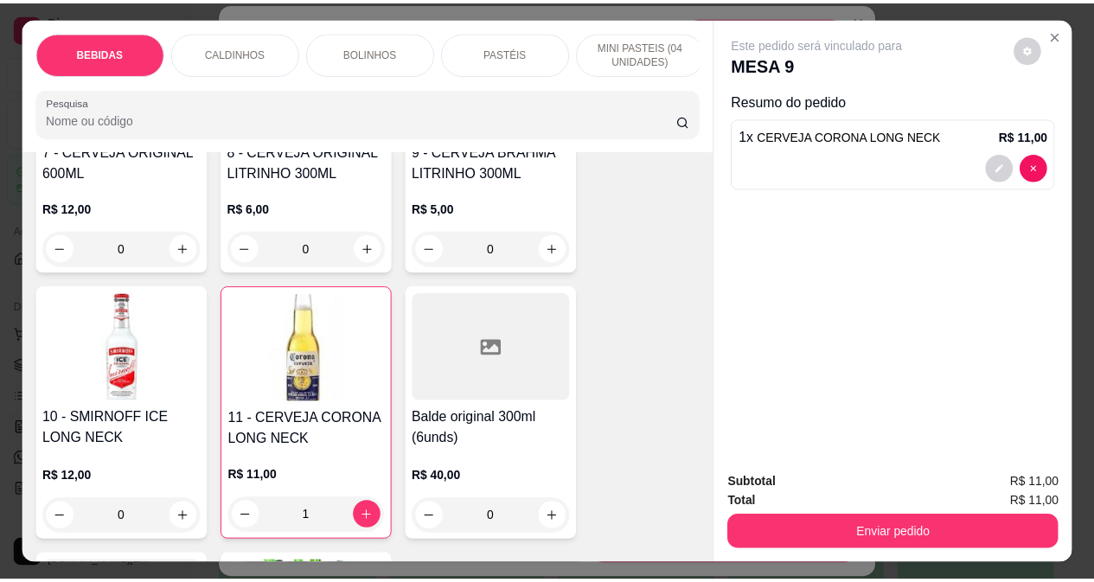
scroll to position [519, 0]
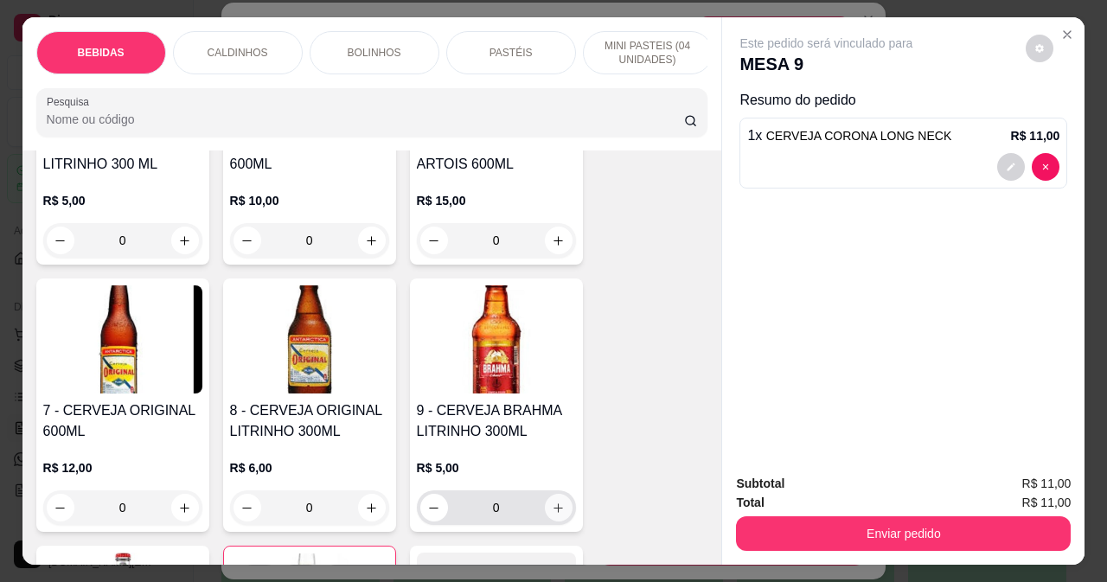
click at [552, 512] on icon "increase-product-quantity" at bounding box center [558, 508] width 13 height 13
type input "1"
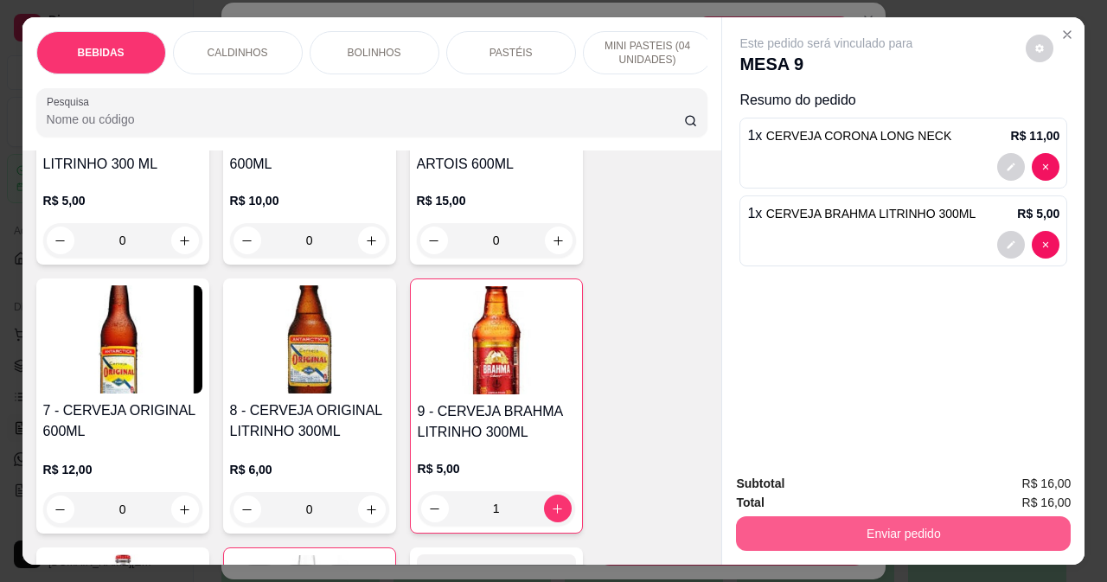
click at [829, 522] on button "Enviar pedido" at bounding box center [903, 533] width 335 height 35
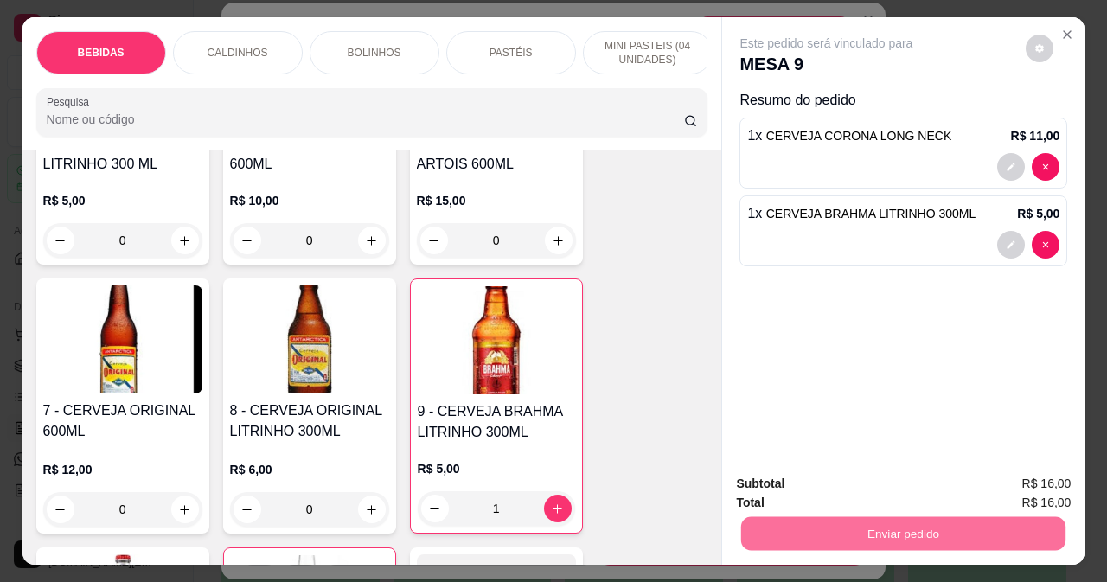
click at [814, 479] on button "Não registrar e enviar pedido" at bounding box center [847, 484] width 175 height 32
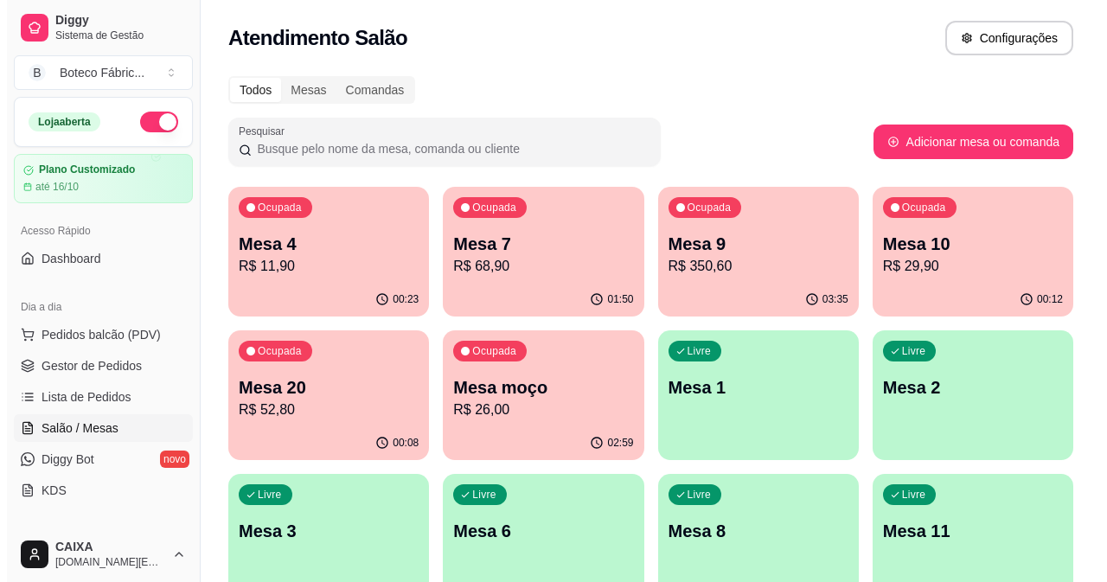
scroll to position [260, 0]
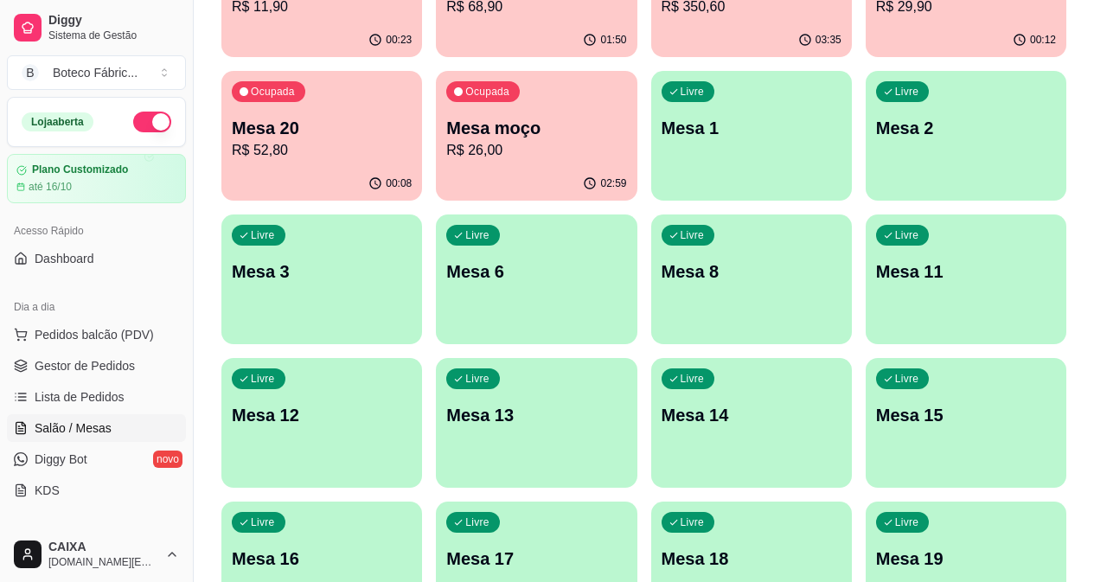
click at [622, 547] on p "Mesa 17" at bounding box center [536, 559] width 180 height 24
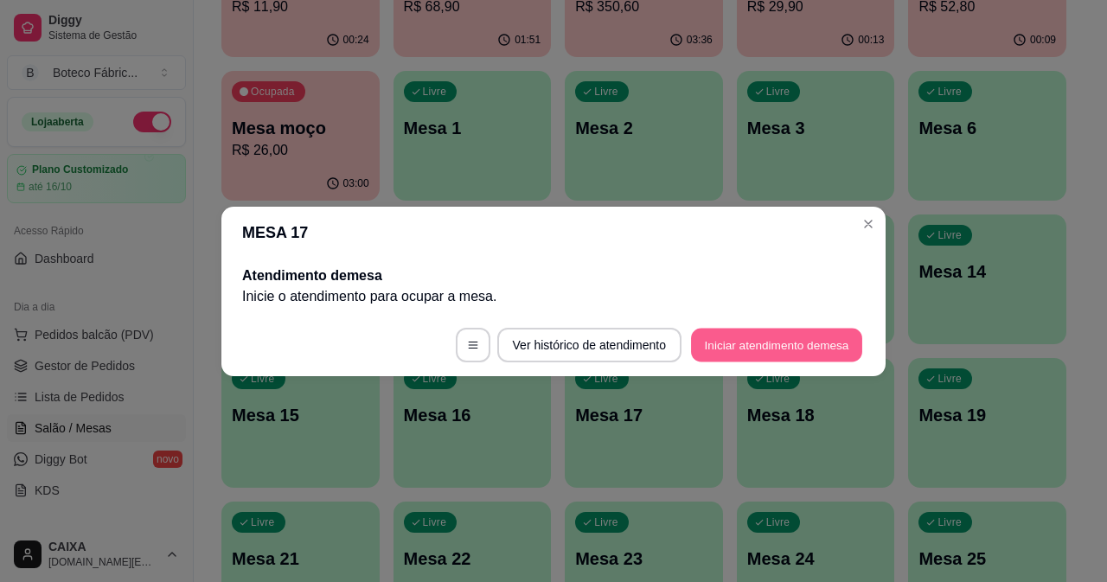
click at [718, 344] on button "Iniciar atendimento de mesa" at bounding box center [776, 345] width 171 height 34
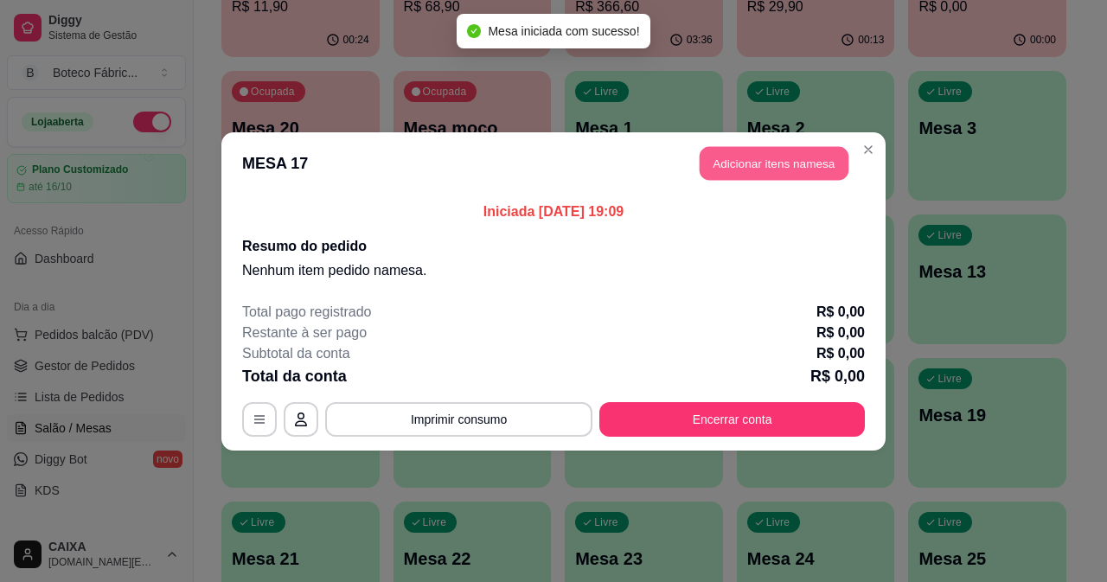
click at [774, 168] on button "Adicionar itens na mesa" at bounding box center [774, 163] width 149 height 34
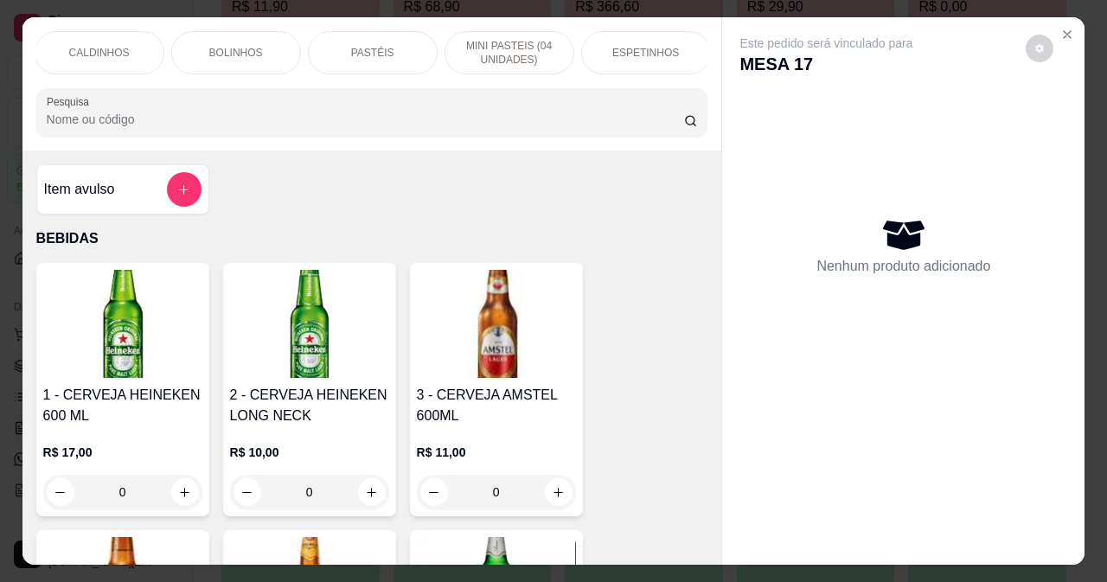
scroll to position [0, 242]
click at [548, 52] on p "ESPETINHOS" at bounding box center [542, 53] width 67 height 14
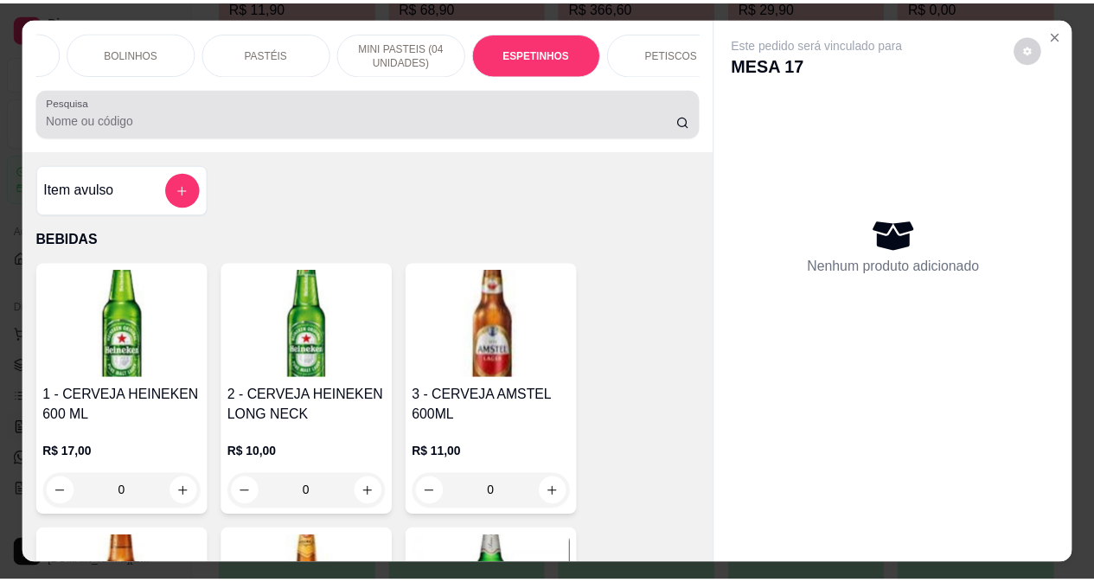
scroll to position [44, 0]
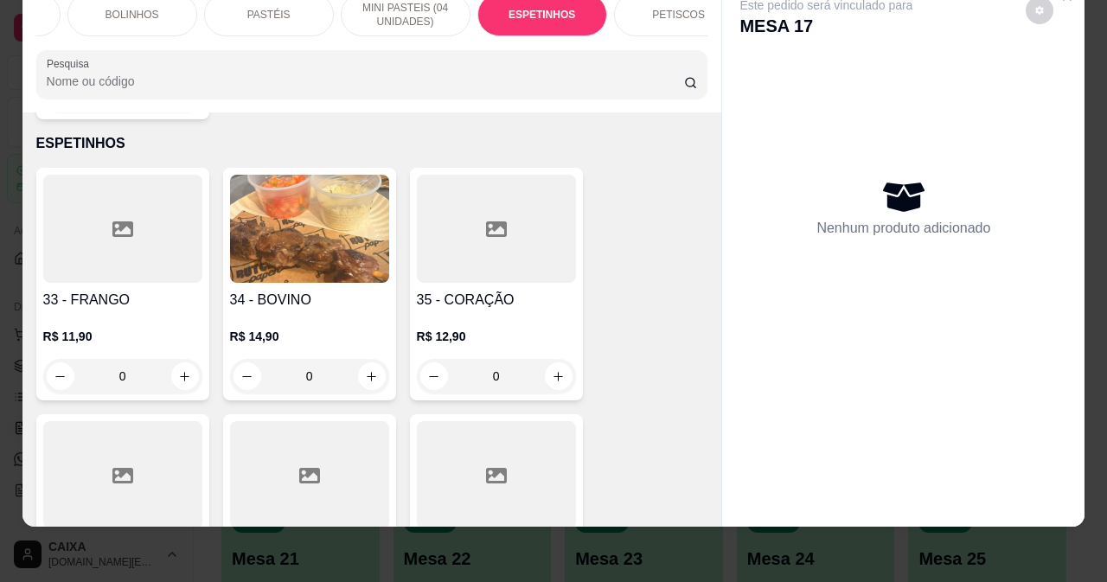
click at [330, 230] on img at bounding box center [309, 229] width 159 height 108
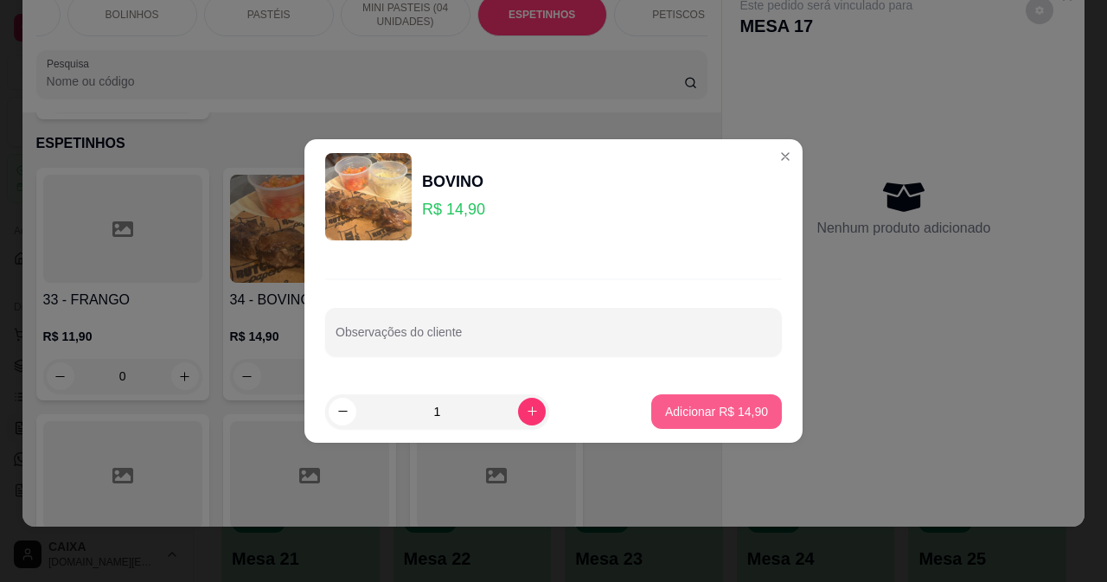
click at [686, 411] on p "Adicionar R$ 14,90" at bounding box center [716, 411] width 103 height 17
type input "1"
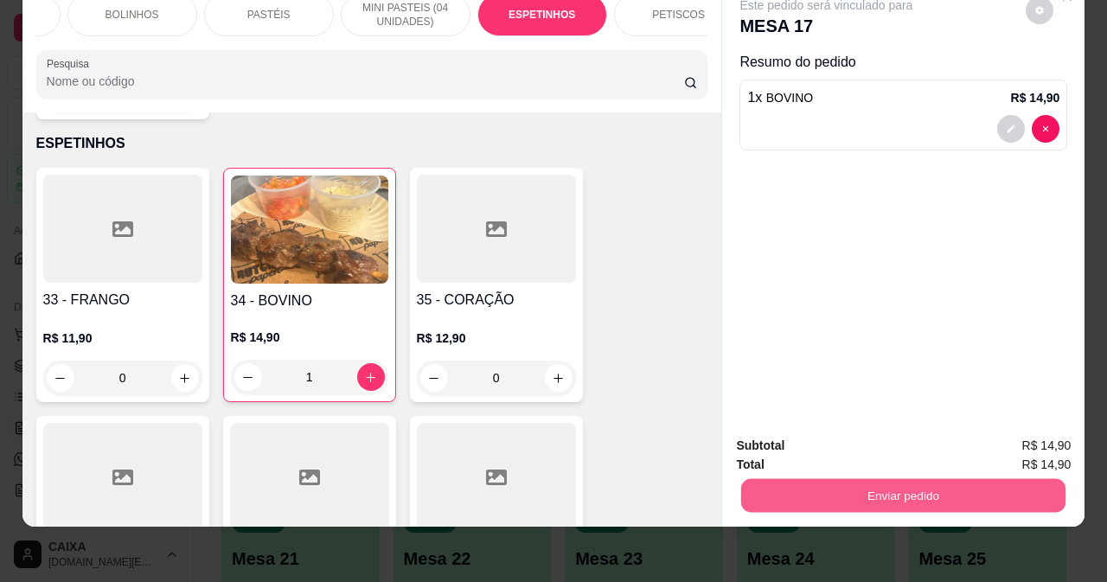
click at [826, 478] on button "Enviar pedido" at bounding box center [903, 495] width 324 height 34
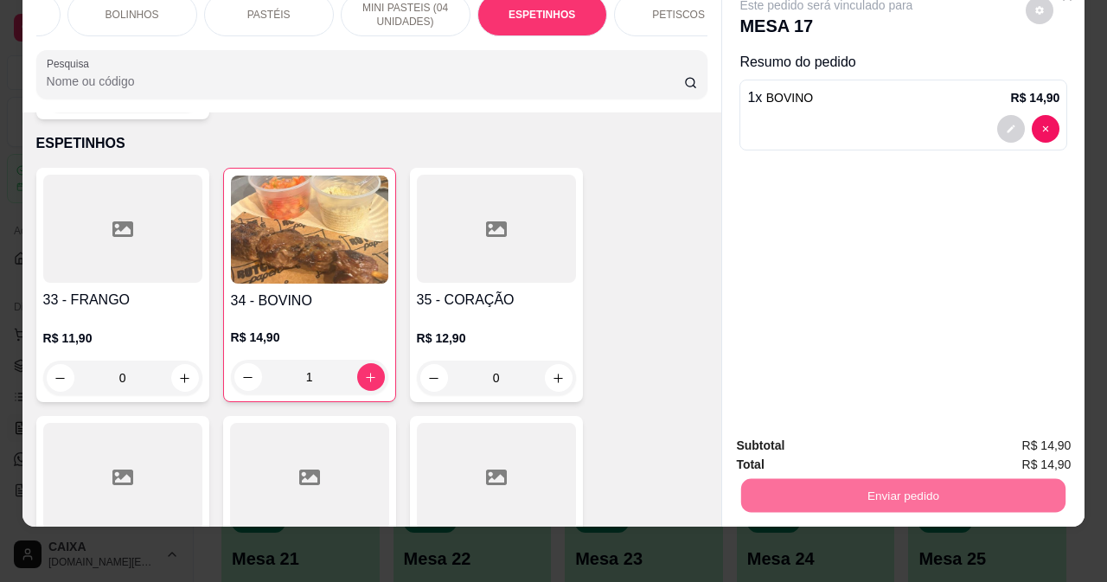
click at [821, 433] on button "Não registrar e enviar pedido" at bounding box center [847, 440] width 180 height 33
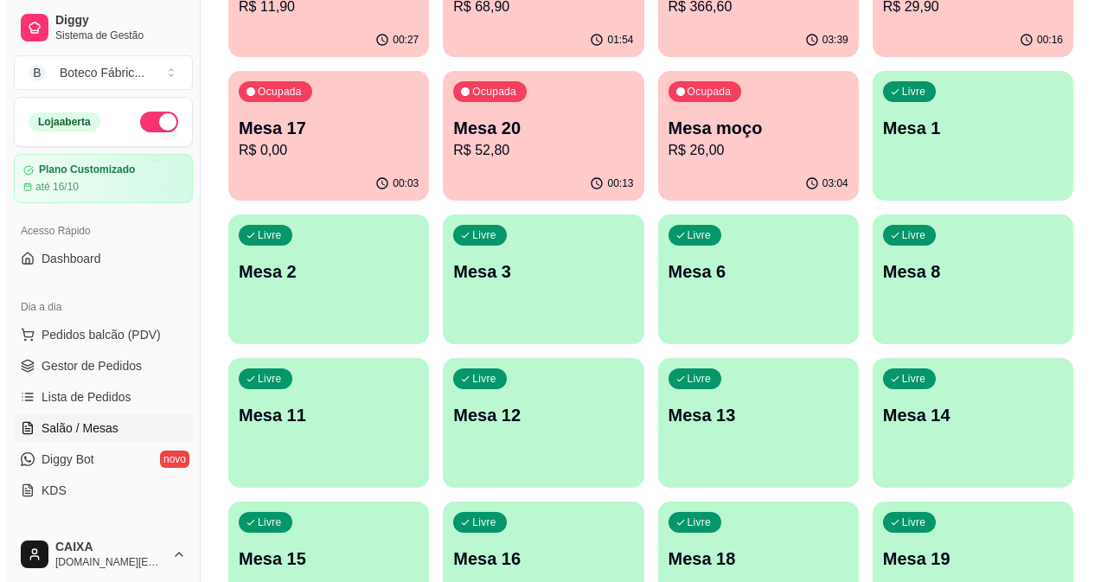
scroll to position [0, 0]
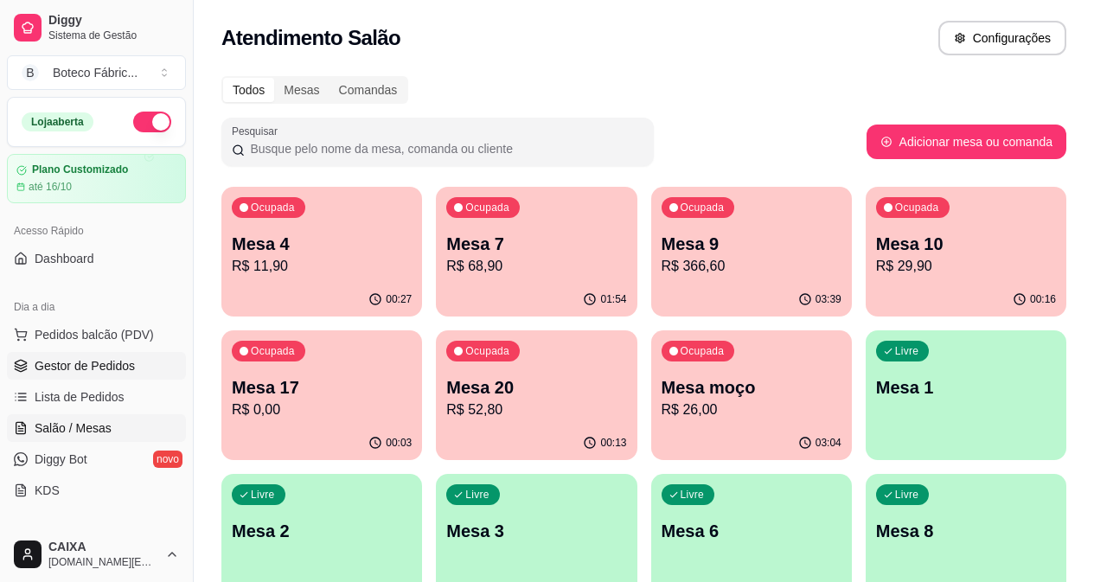
click at [42, 364] on span "Gestor de Pedidos" at bounding box center [85, 365] width 100 height 17
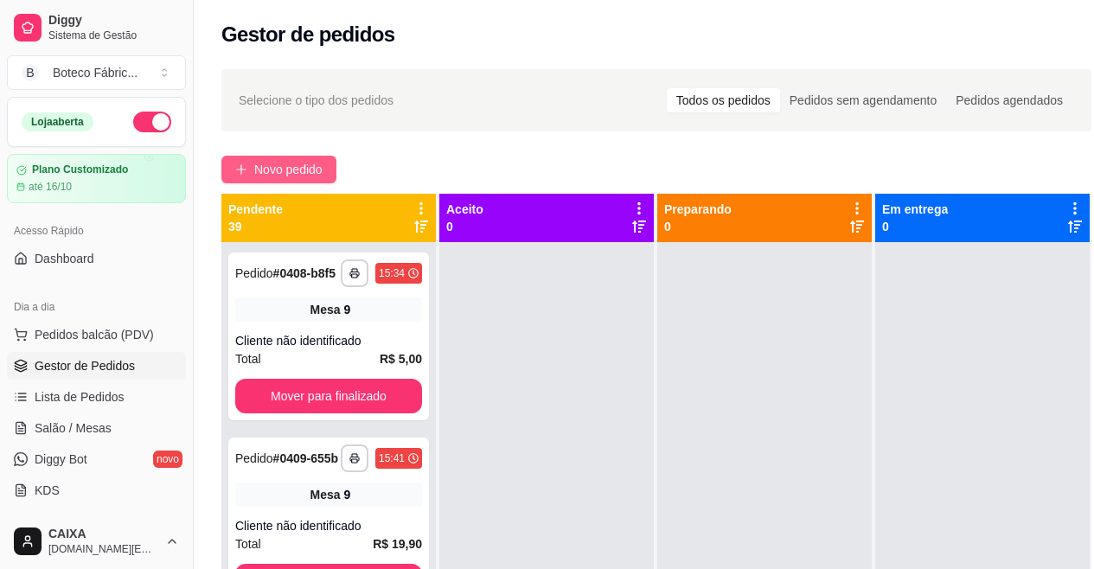
click at [315, 159] on button "Novo pedido" at bounding box center [278, 170] width 115 height 28
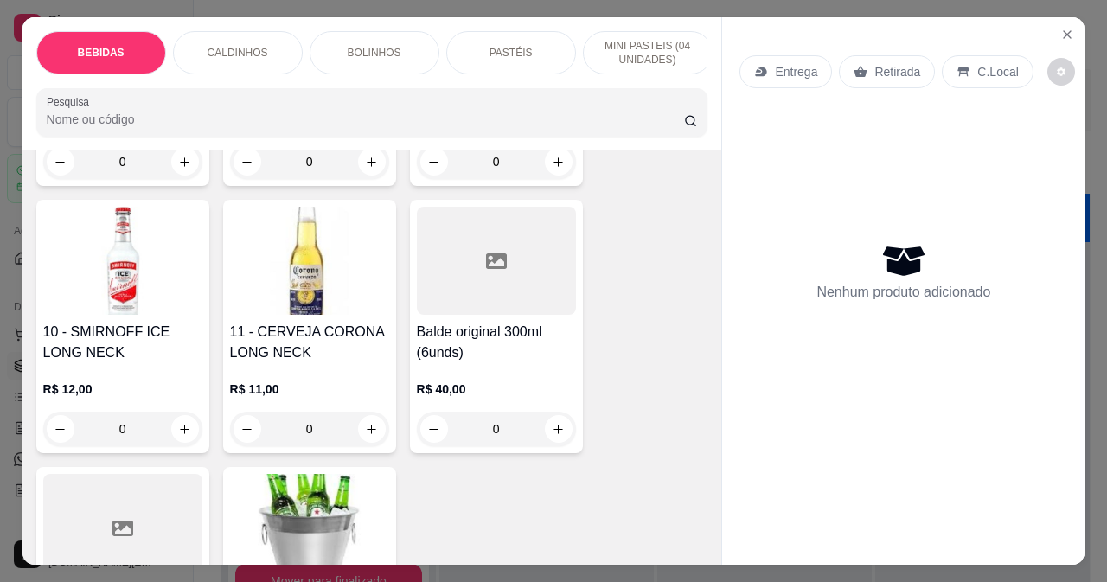
scroll to position [1038, 0]
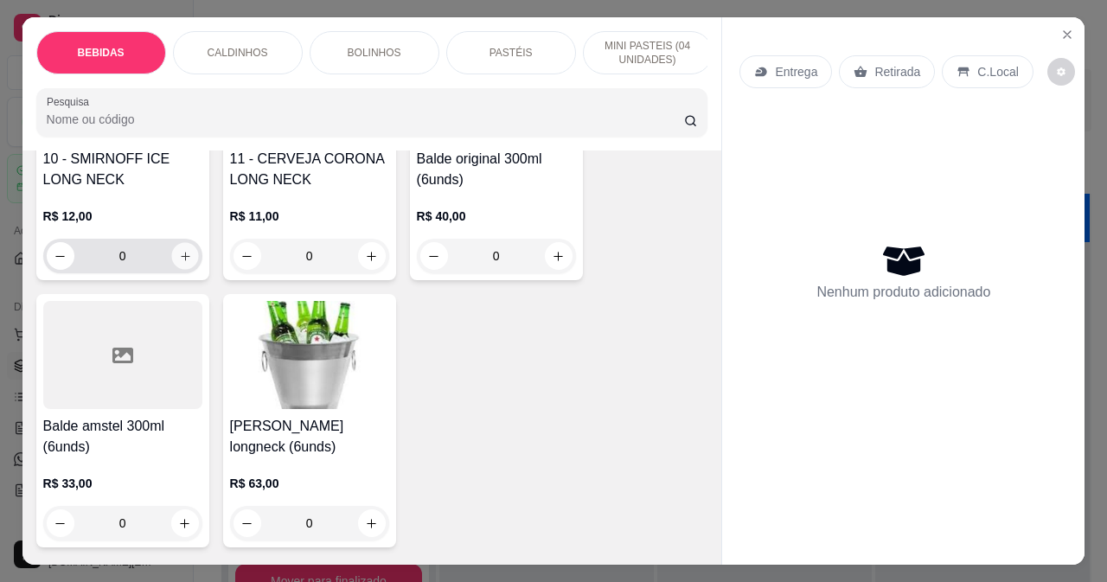
click at [187, 269] on button "increase-product-quantity" at bounding box center [184, 256] width 27 height 27
type input "1"
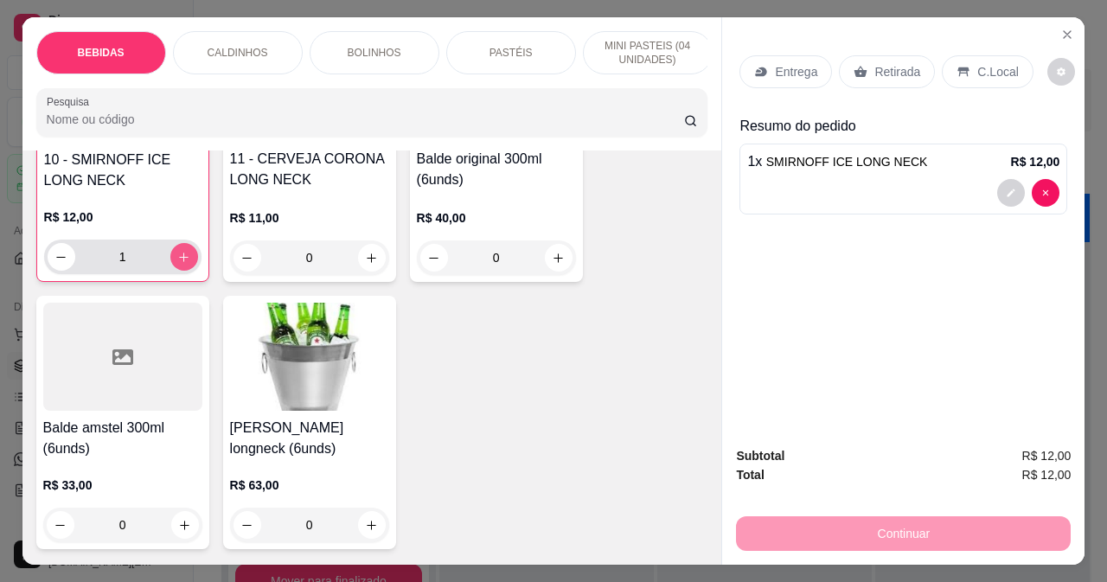
scroll to position [1039, 0]
click at [886, 68] on p "Retirada" at bounding box center [898, 71] width 46 height 17
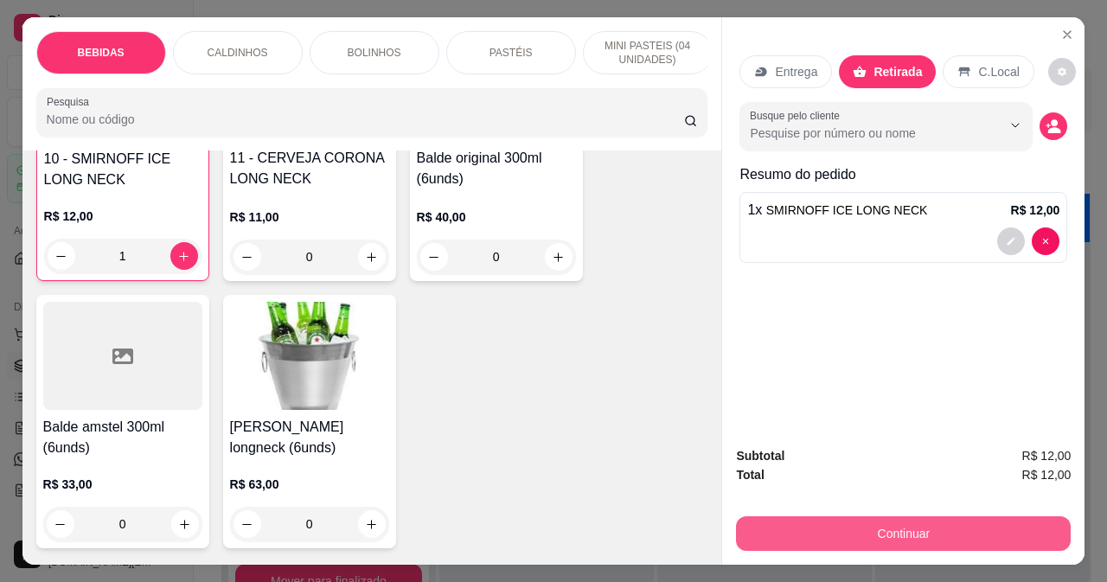
click at [831, 527] on button "Continuar" at bounding box center [903, 533] width 335 height 35
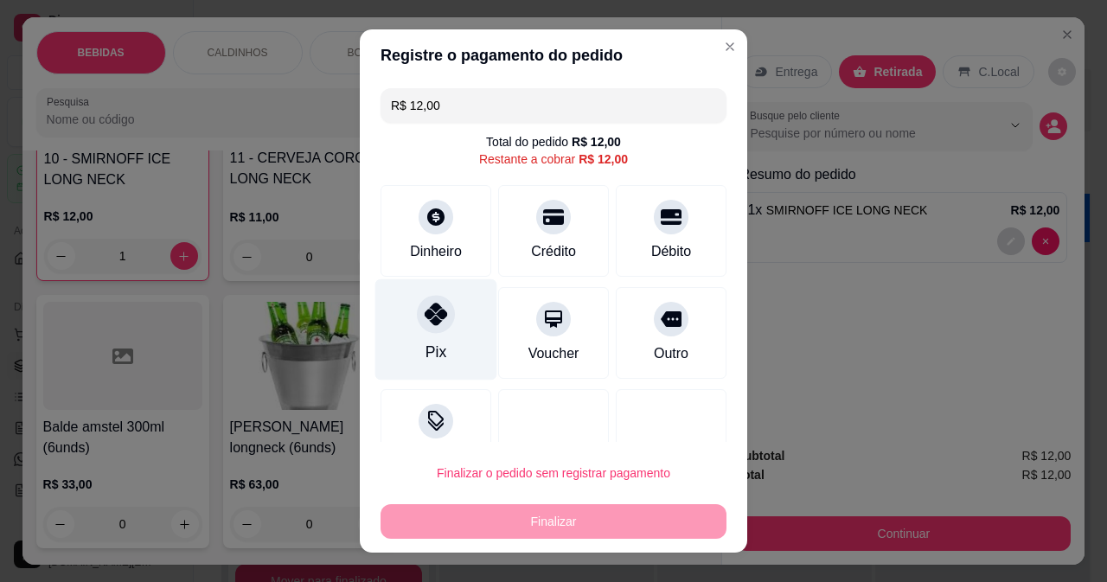
click at [429, 342] on div "Pix" at bounding box center [436, 352] width 21 height 22
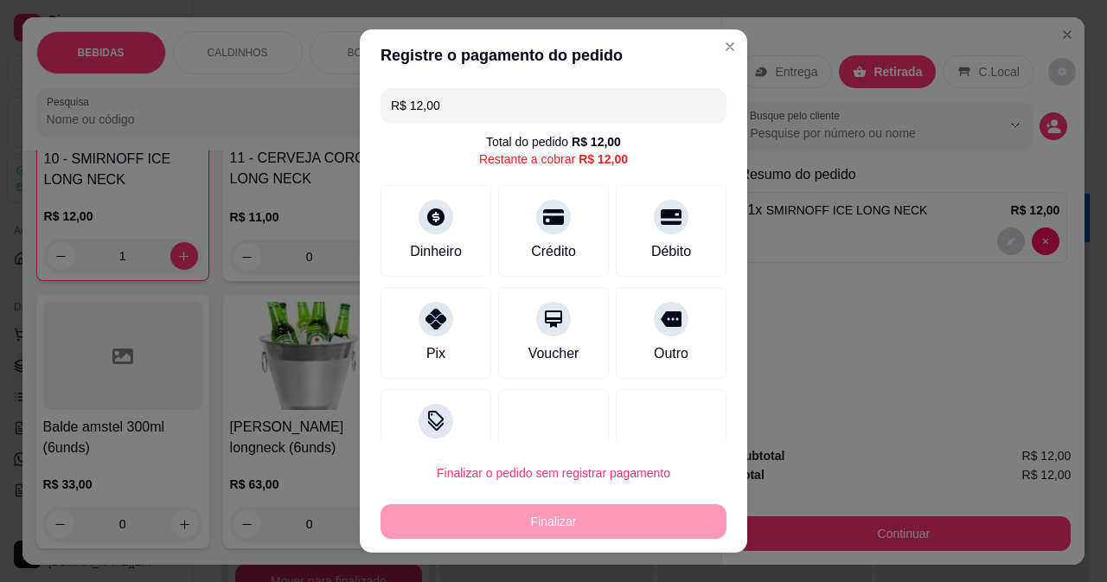
type input "R$ 0,00"
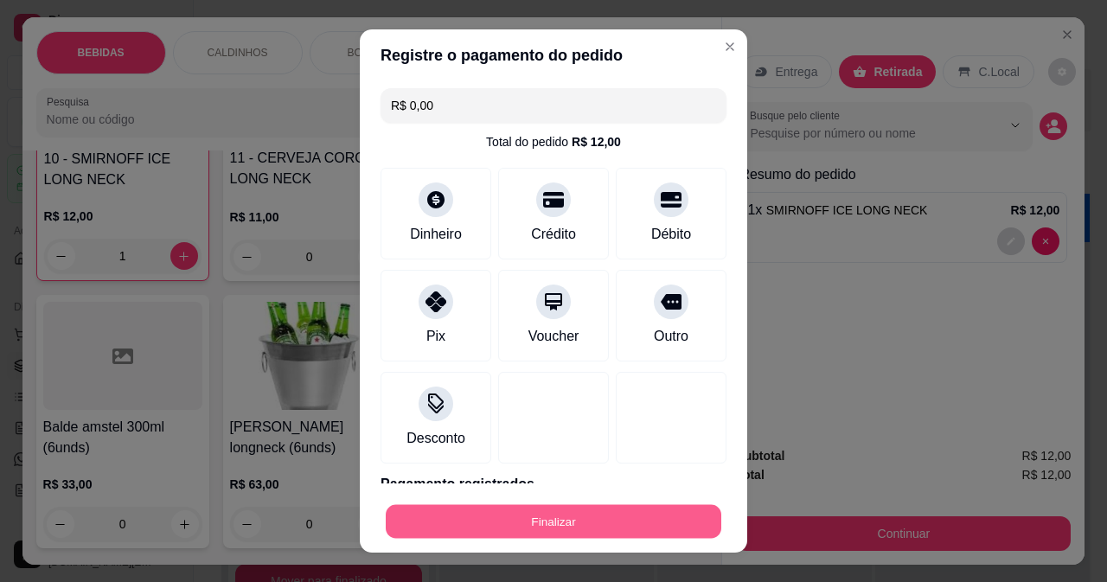
click at [504, 529] on button "Finalizar" at bounding box center [554, 522] width 336 height 34
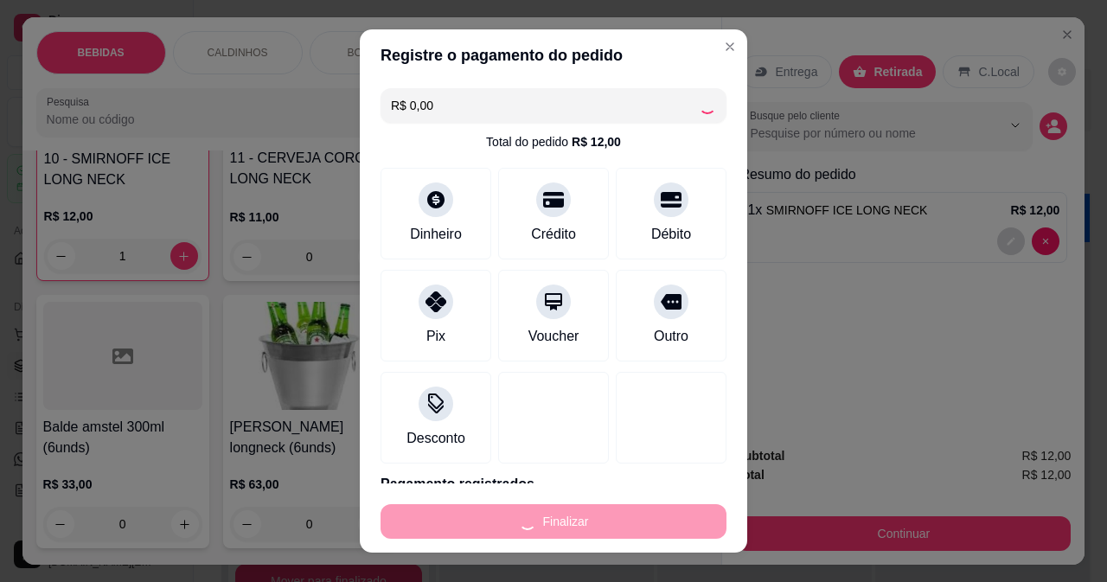
type input "0"
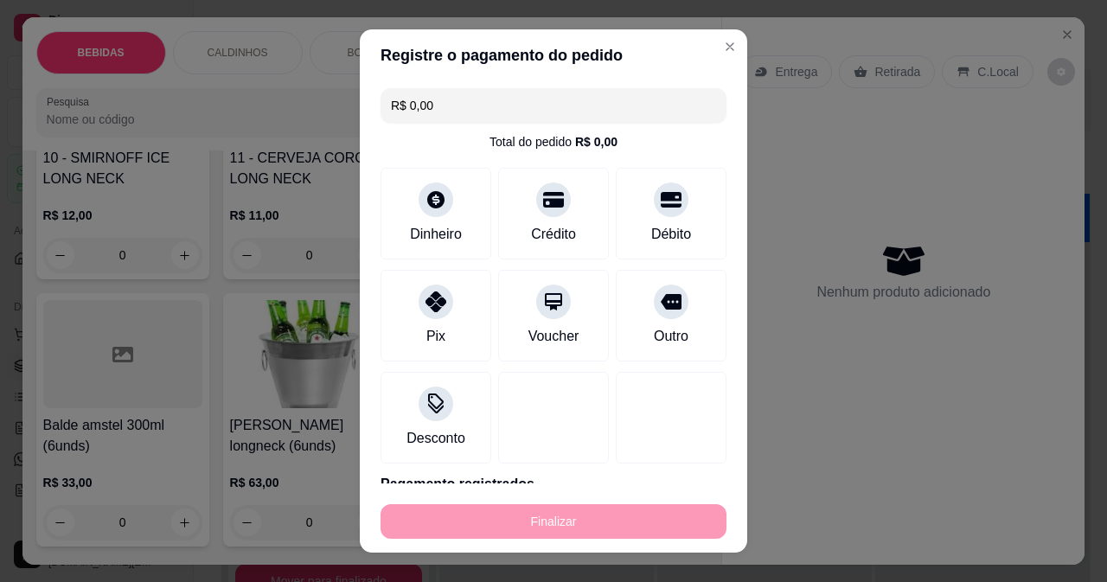
type input "-R$ 12,00"
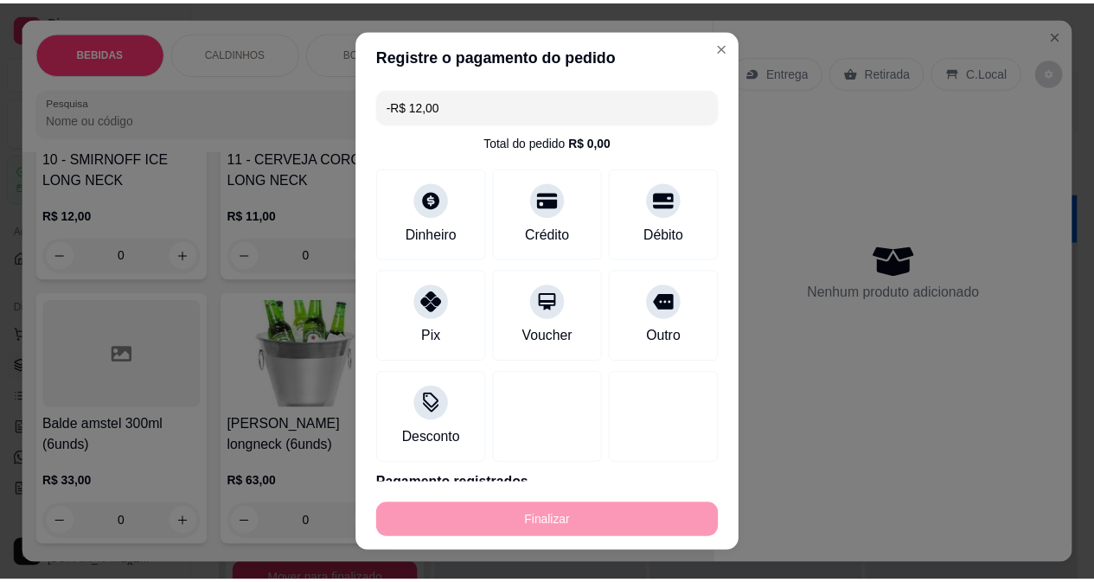
scroll to position [1038, 0]
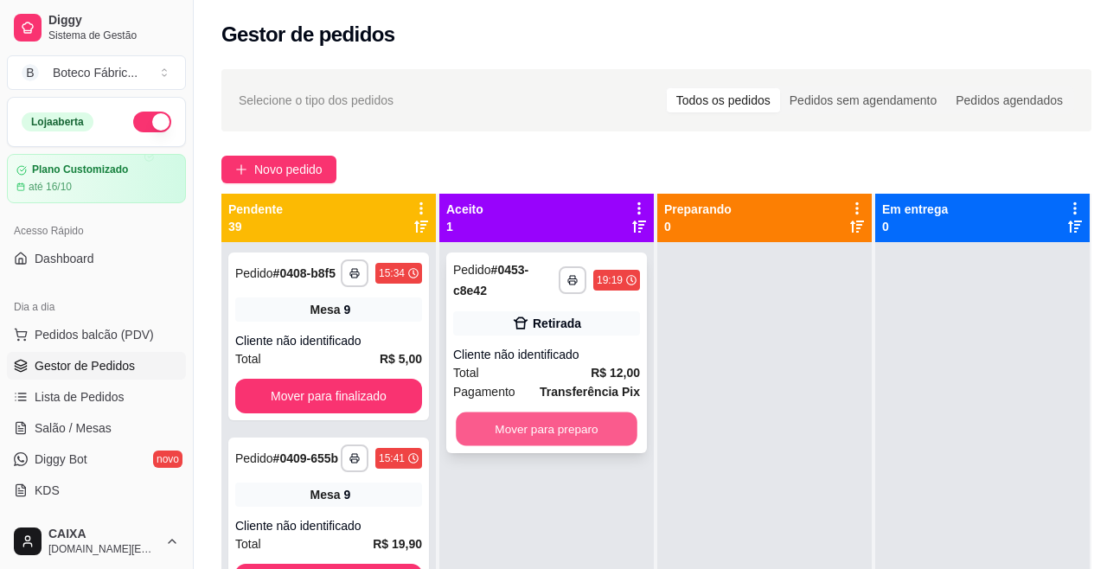
click at [543, 427] on button "Mover para preparo" at bounding box center [547, 430] width 182 height 34
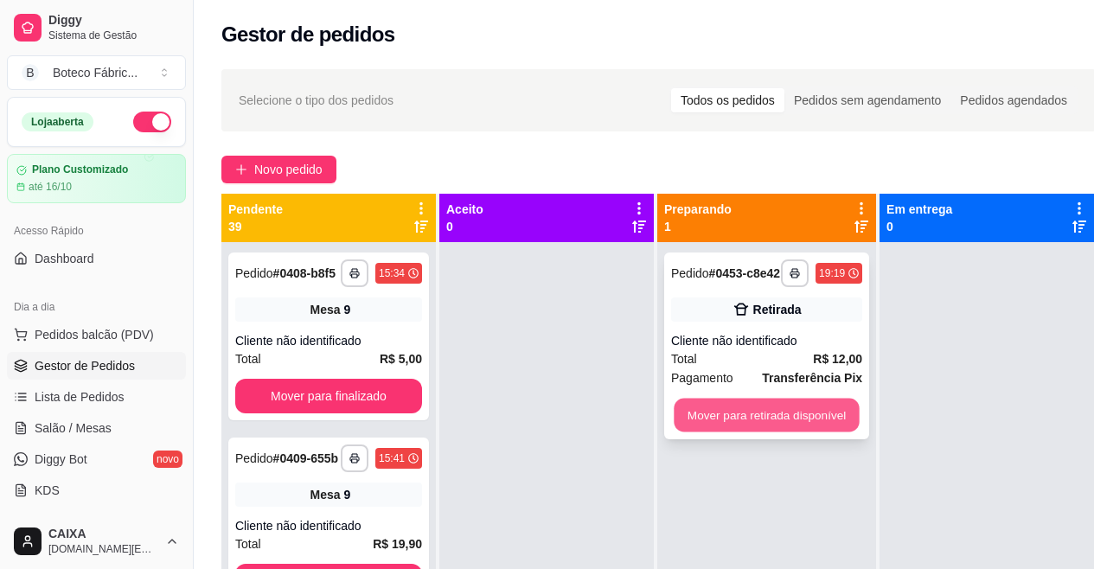
click at [753, 429] on button "Mover para retirada disponível" at bounding box center [766, 416] width 185 height 34
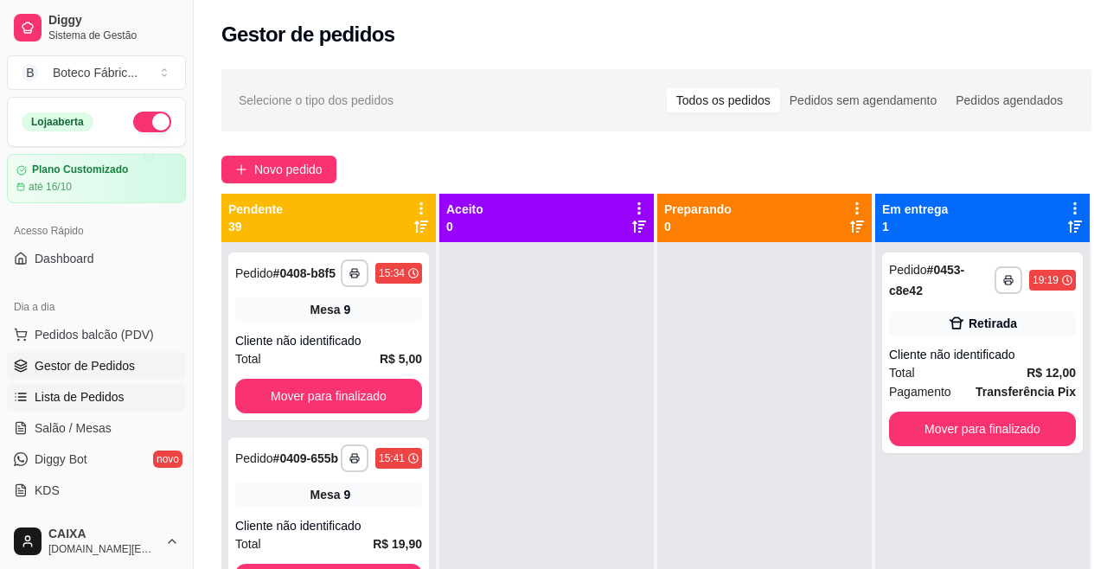
click at [121, 392] on link "Lista de Pedidos" at bounding box center [96, 397] width 179 height 28
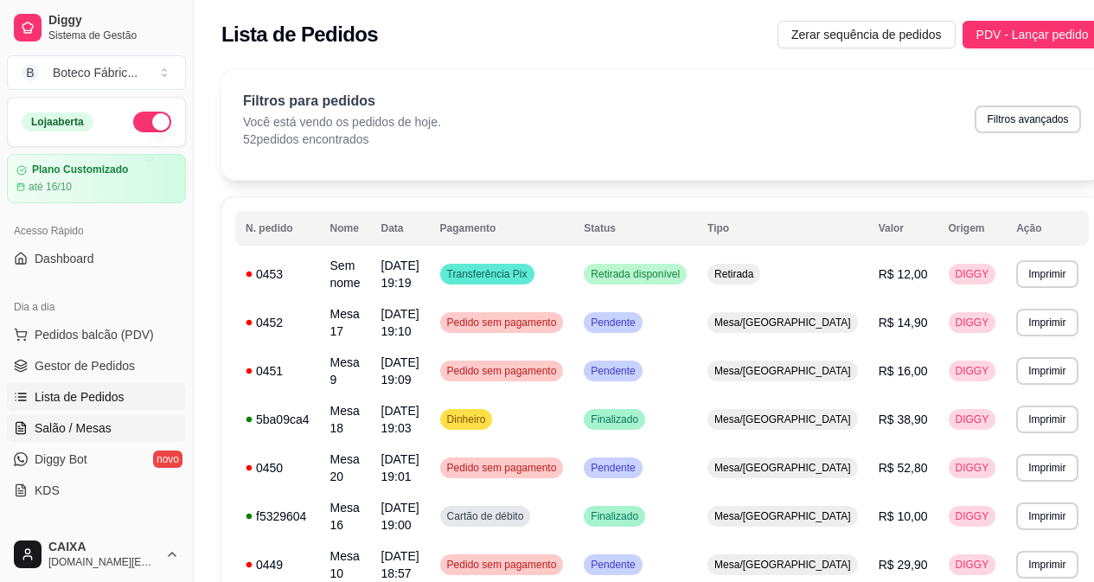
click at [87, 428] on span "Salão / Mesas" at bounding box center [73, 428] width 77 height 17
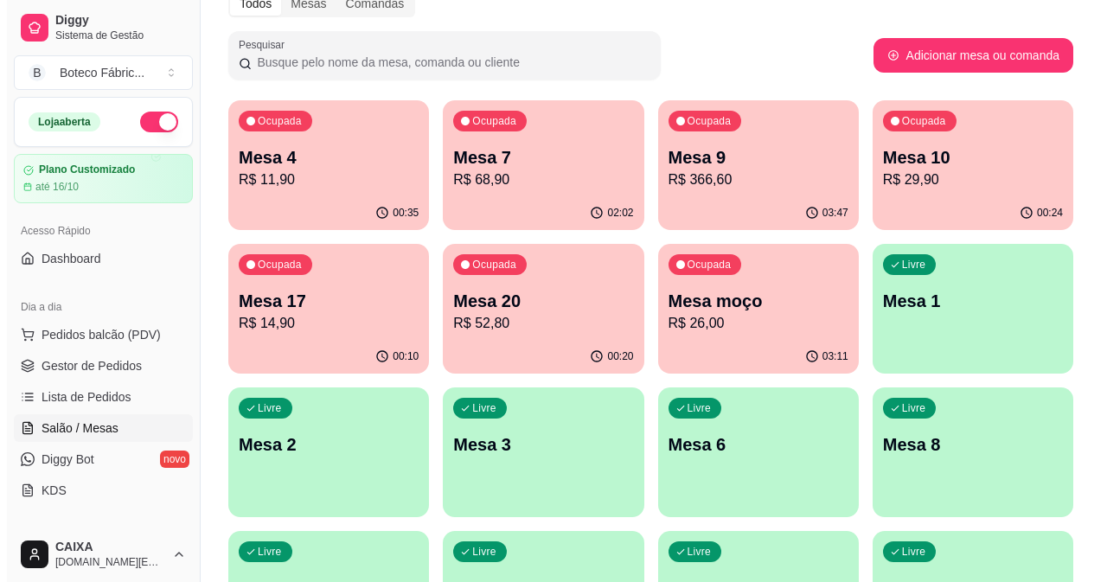
scroll to position [173, 0]
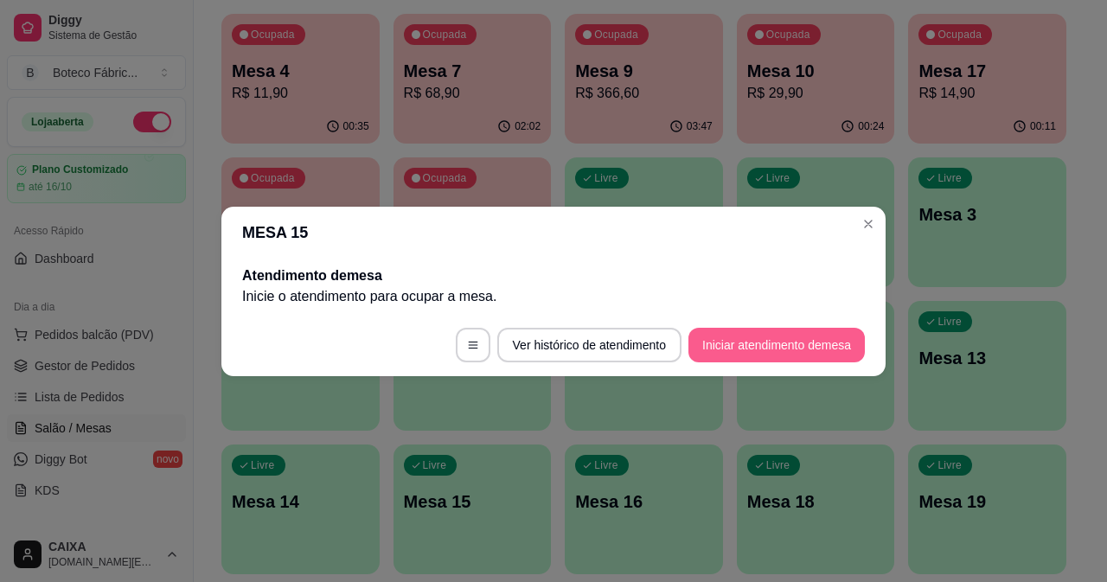
click at [726, 343] on button "Iniciar atendimento de mesa" at bounding box center [777, 345] width 176 height 35
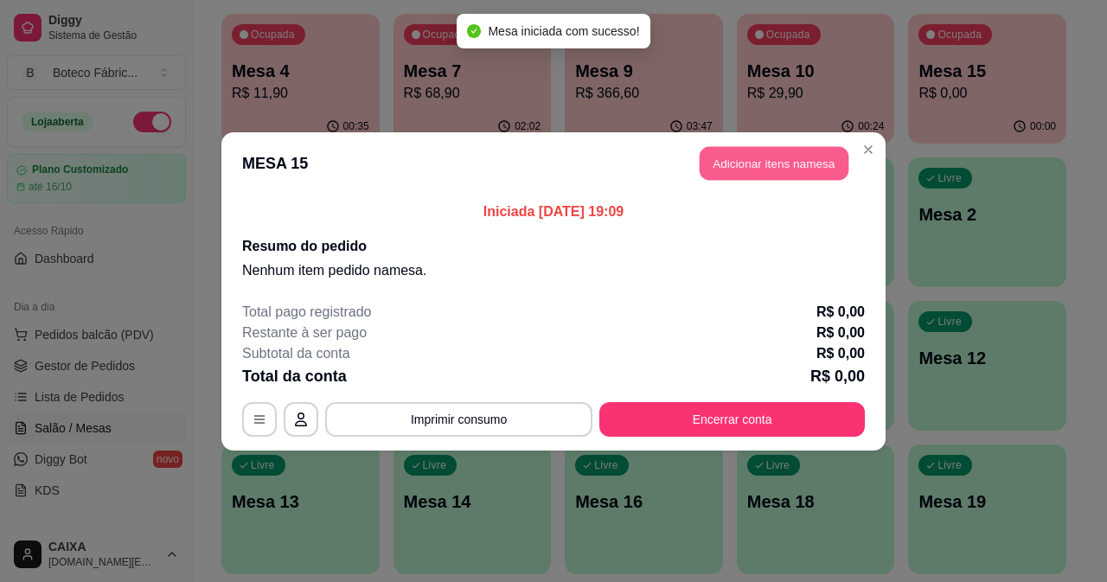
click at [810, 161] on button "Adicionar itens na mesa" at bounding box center [774, 163] width 149 height 34
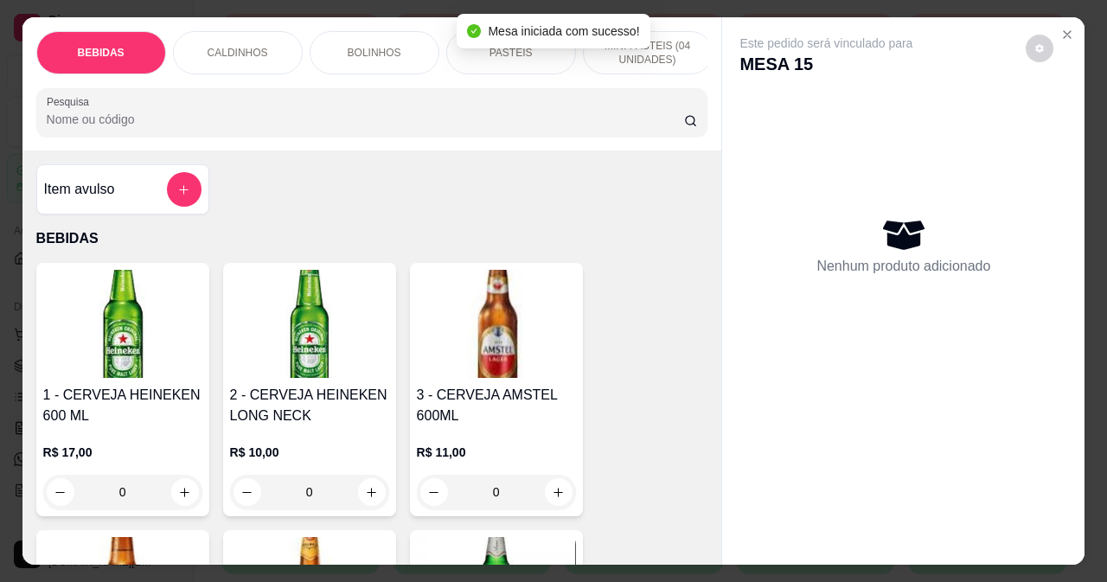
click at [266, 51] on div "CALDINHOS" at bounding box center [238, 52] width 130 height 43
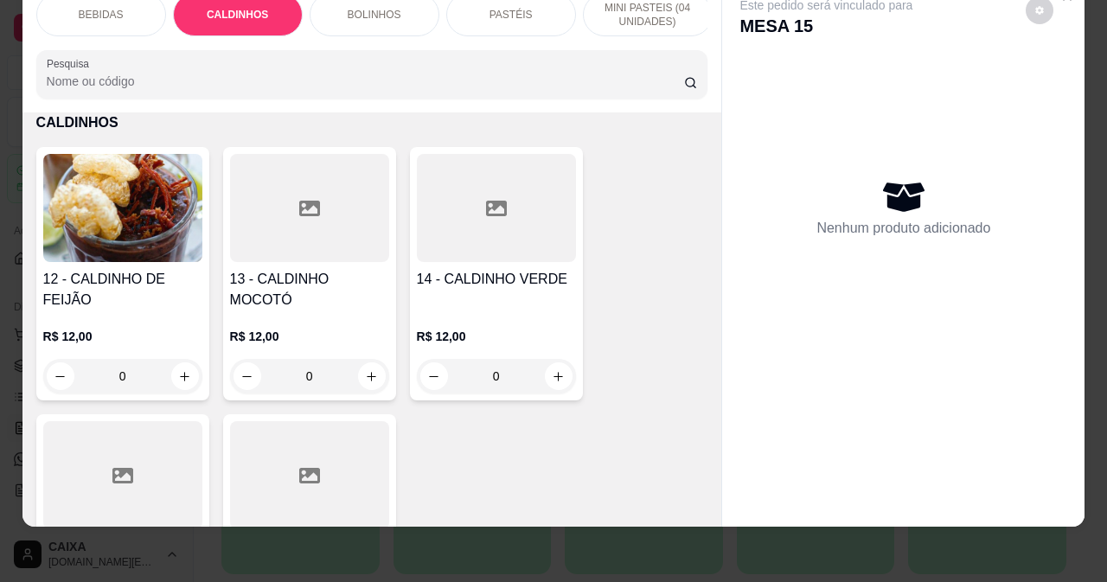
click at [339, 225] on div at bounding box center [309, 208] width 159 height 108
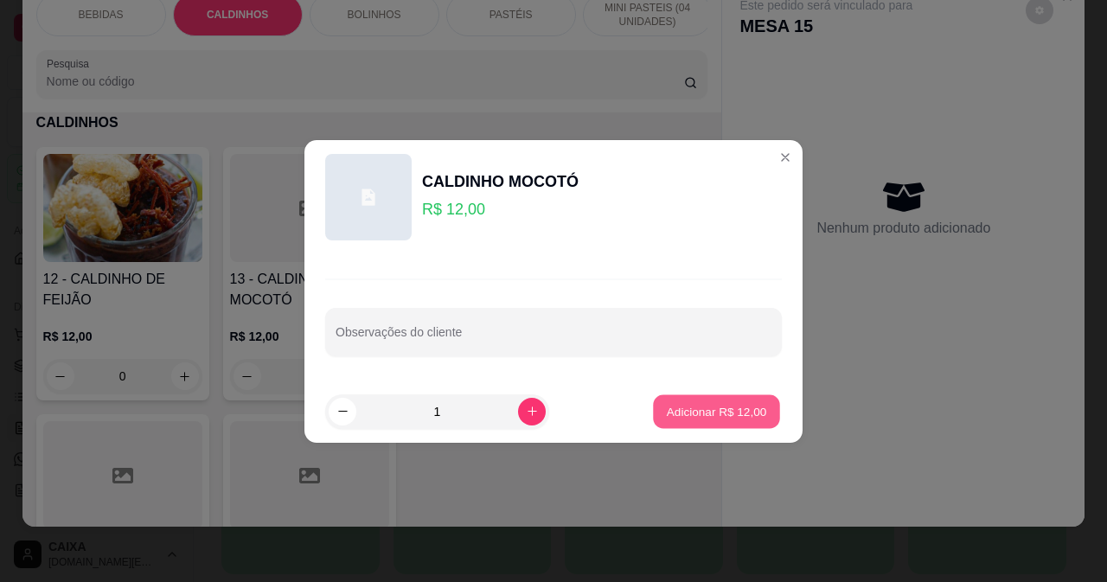
click at [716, 412] on p "Adicionar R$ 12,00" at bounding box center [717, 411] width 100 height 16
type input "1"
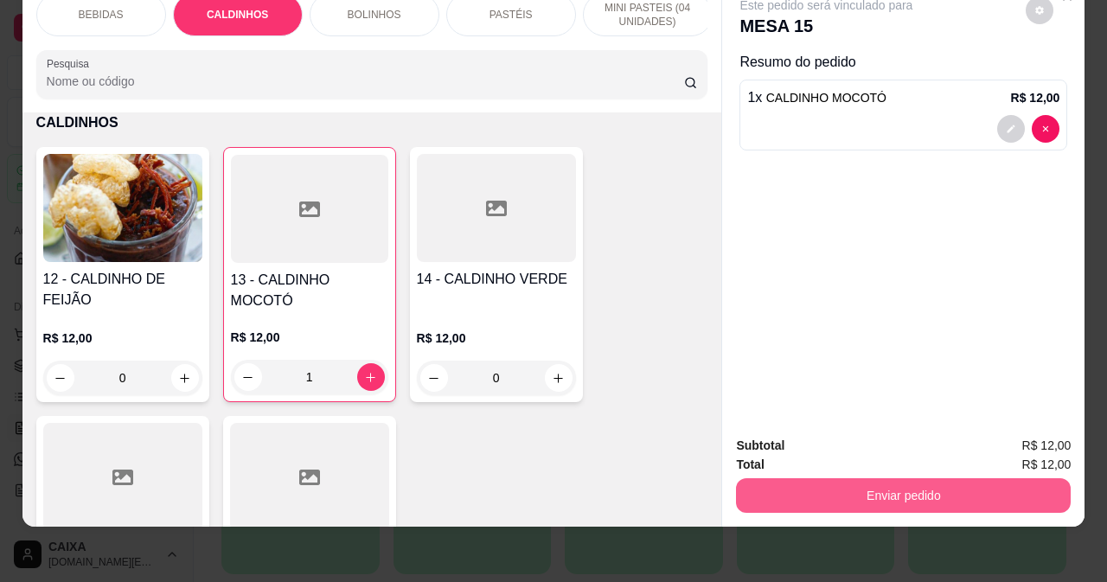
click at [872, 481] on button "Enviar pedido" at bounding box center [903, 495] width 335 height 35
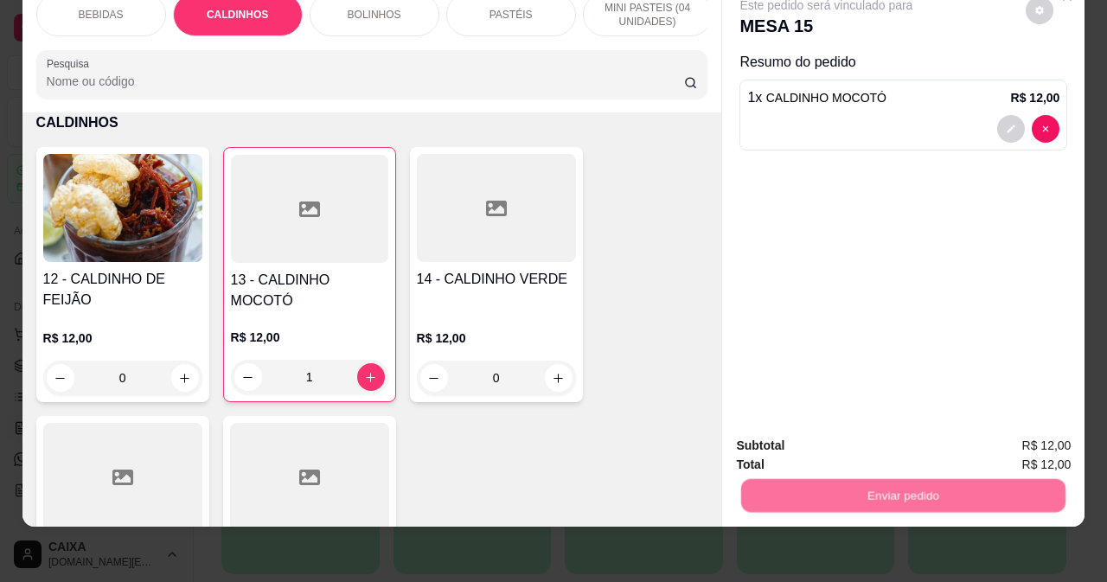
click at [875, 436] on button "Não registrar e enviar pedido" at bounding box center [847, 440] width 180 height 33
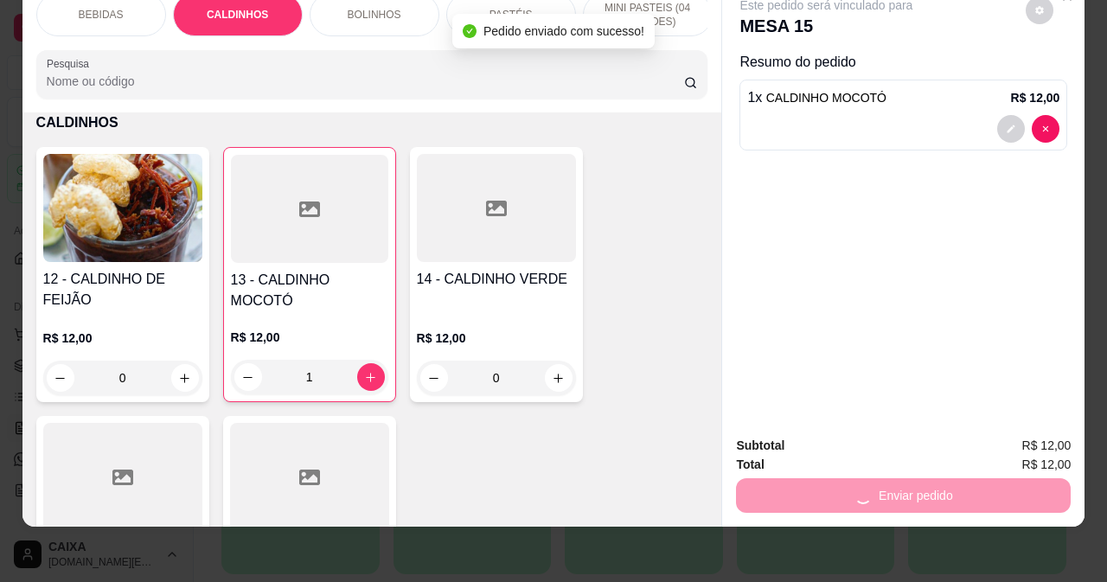
click at [536, 270] on h4 "14 - CALDINHO VERDE" at bounding box center [496, 279] width 159 height 21
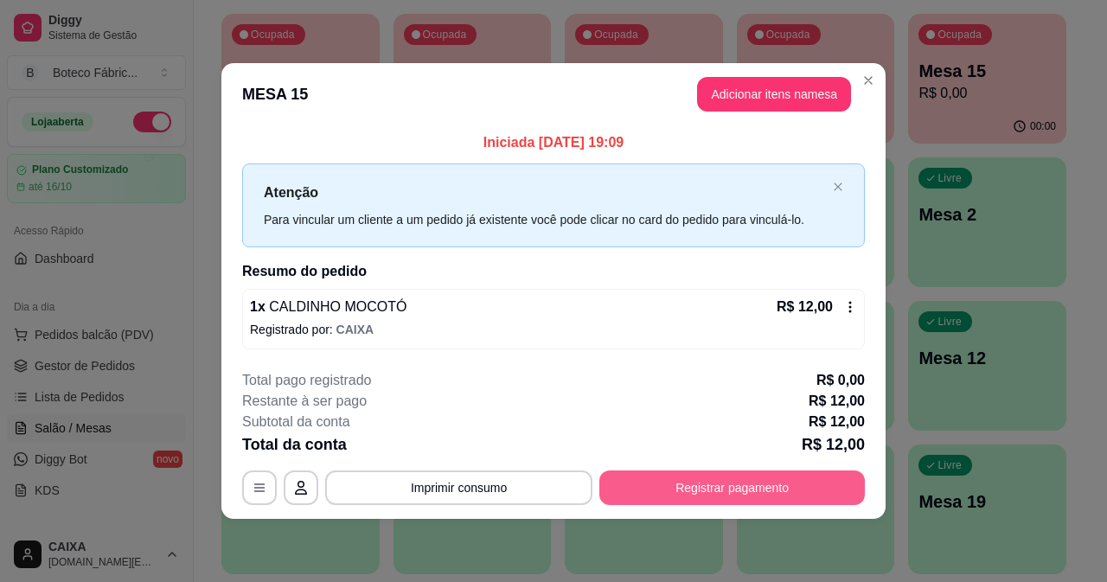
click at [735, 476] on button "Registrar pagamento" at bounding box center [733, 488] width 266 height 35
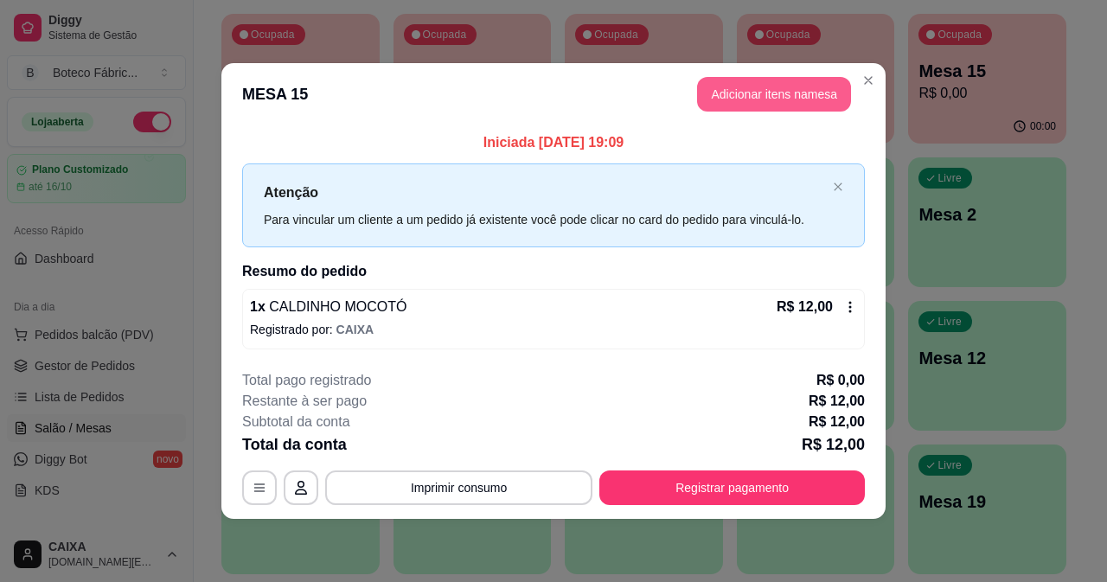
click at [729, 97] on button "Adicionar itens na mesa" at bounding box center [774, 94] width 154 height 35
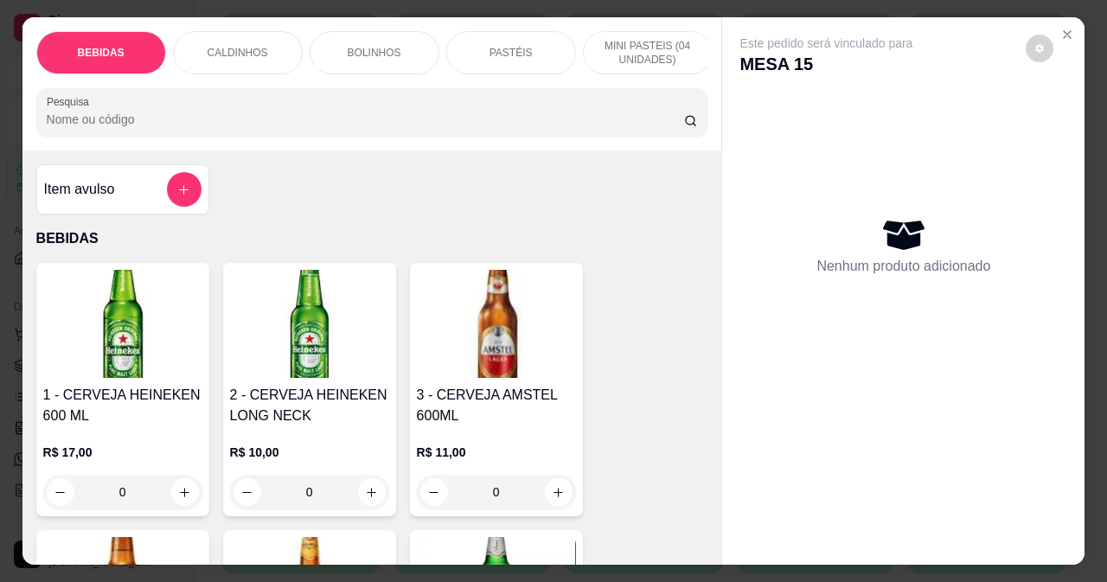
click at [259, 51] on p "CALDINHOS" at bounding box center [238, 53] width 61 height 14
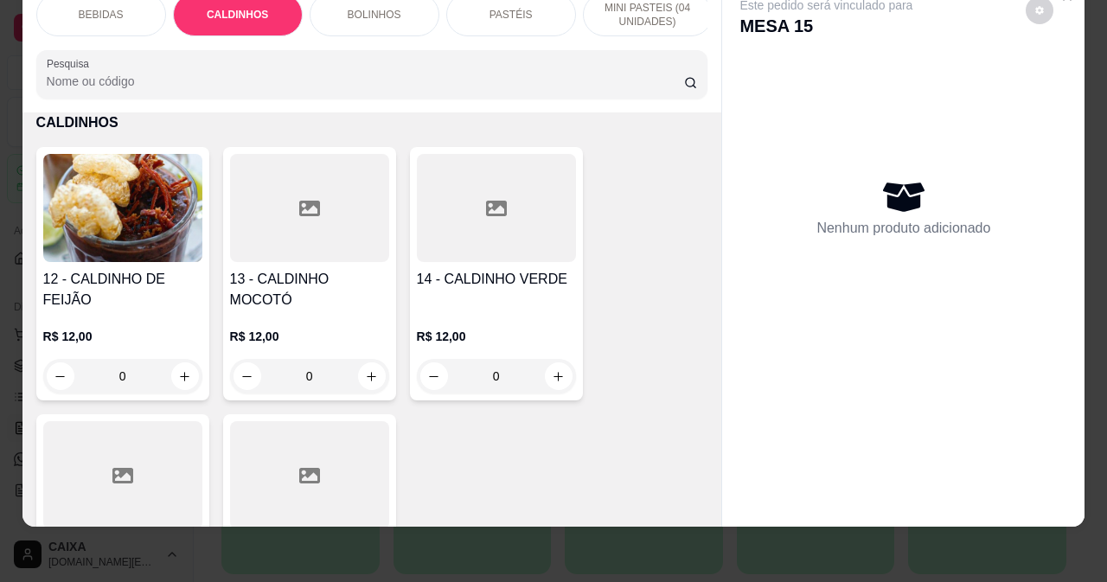
click at [516, 276] on h4 "14 - CALDINHO VERDE" at bounding box center [496, 279] width 159 height 21
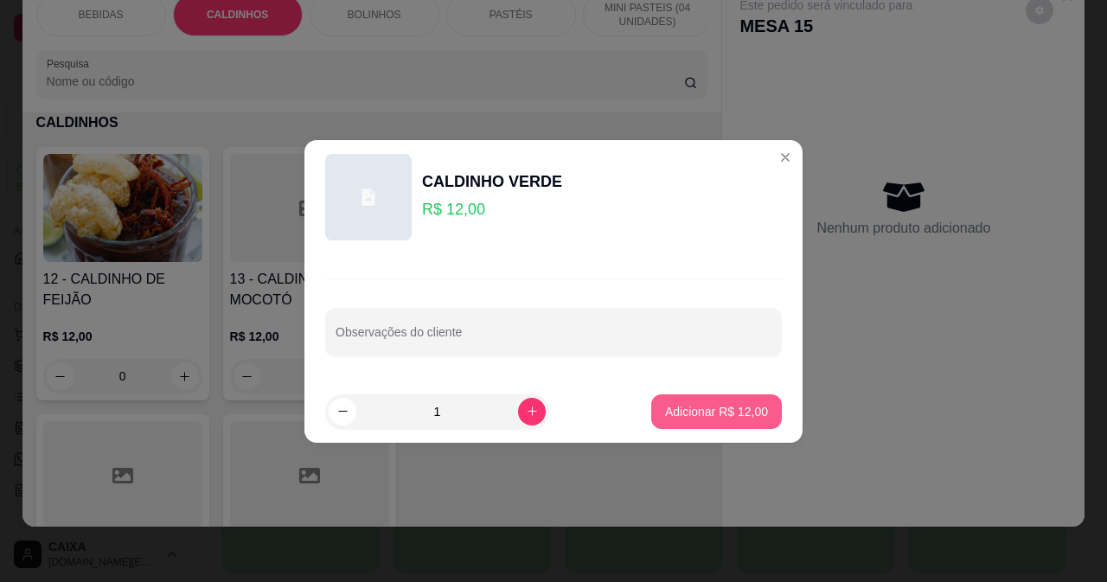
click at [715, 410] on p "Adicionar R$ 12,00" at bounding box center [716, 411] width 103 height 17
type input "1"
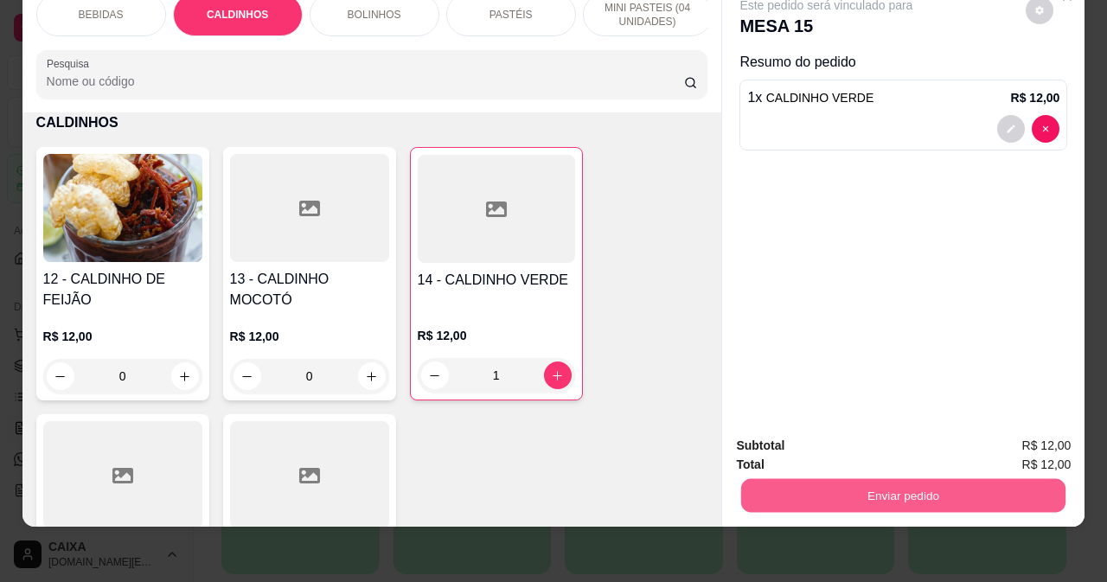
click at [799, 481] on button "Enviar pedido" at bounding box center [903, 495] width 324 height 34
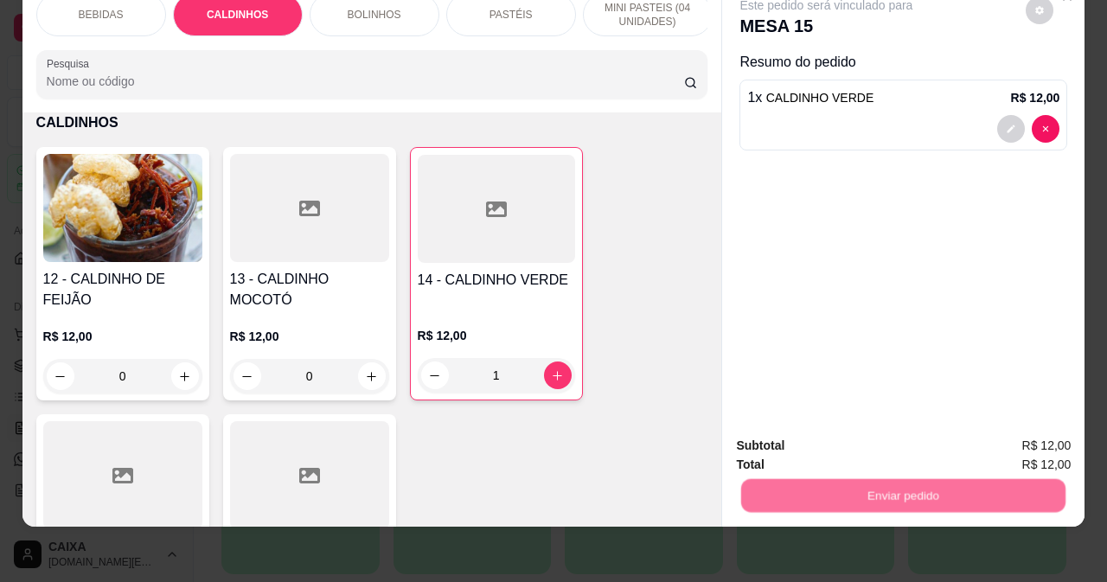
click at [793, 450] on button "Não registrar e enviar pedido" at bounding box center [847, 440] width 180 height 33
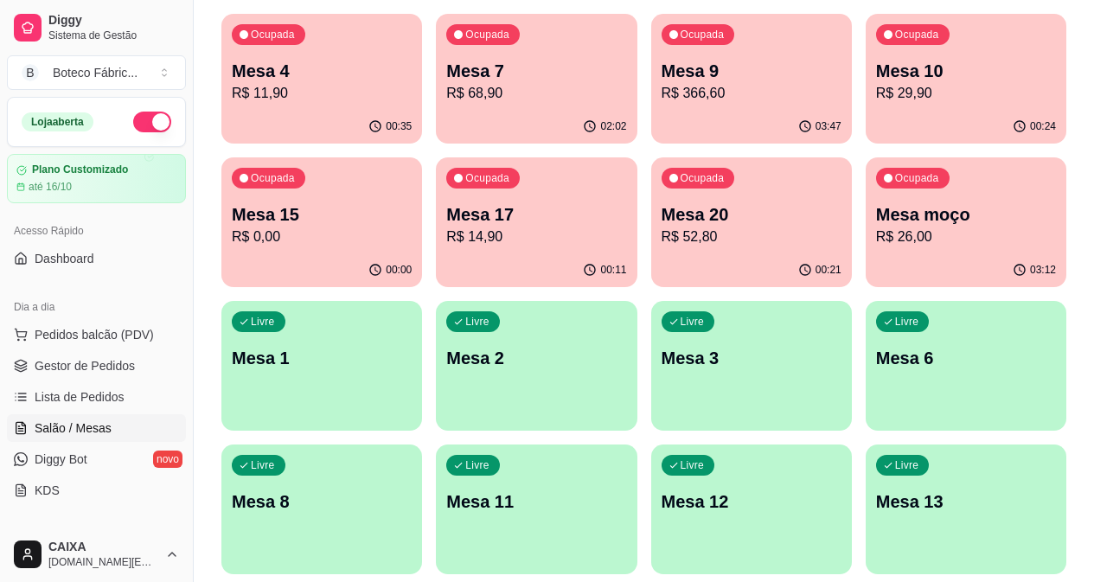
click at [866, 108] on div "Ocupada Mesa 10 R$ 29,90" at bounding box center [966, 62] width 201 height 96
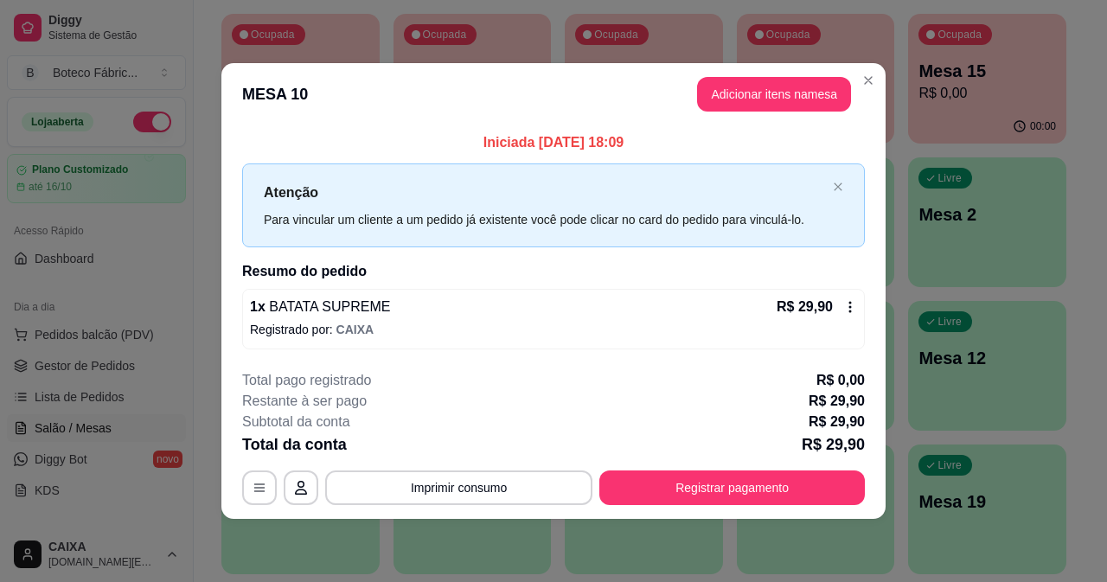
click at [851, 305] on icon at bounding box center [851, 307] width 14 height 14
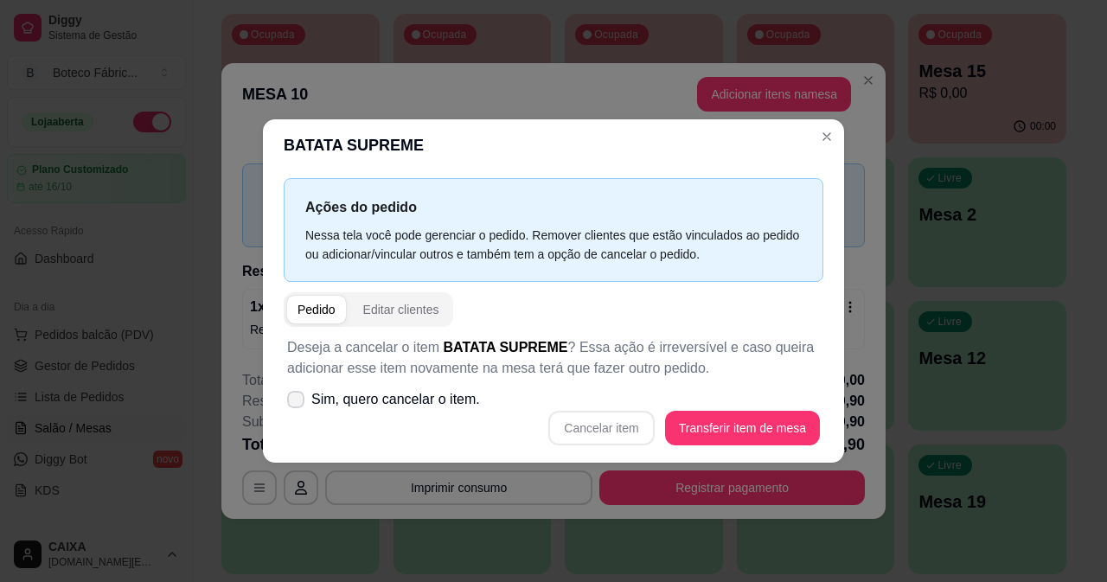
click at [295, 387] on label "Sim, quero cancelar o item." at bounding box center [383, 399] width 207 height 35
click at [295, 402] on input "Sim, quero cancelar o item." at bounding box center [291, 407] width 11 height 11
checkbox input "true"
click at [621, 429] on button "Cancelar item" at bounding box center [601, 428] width 106 height 35
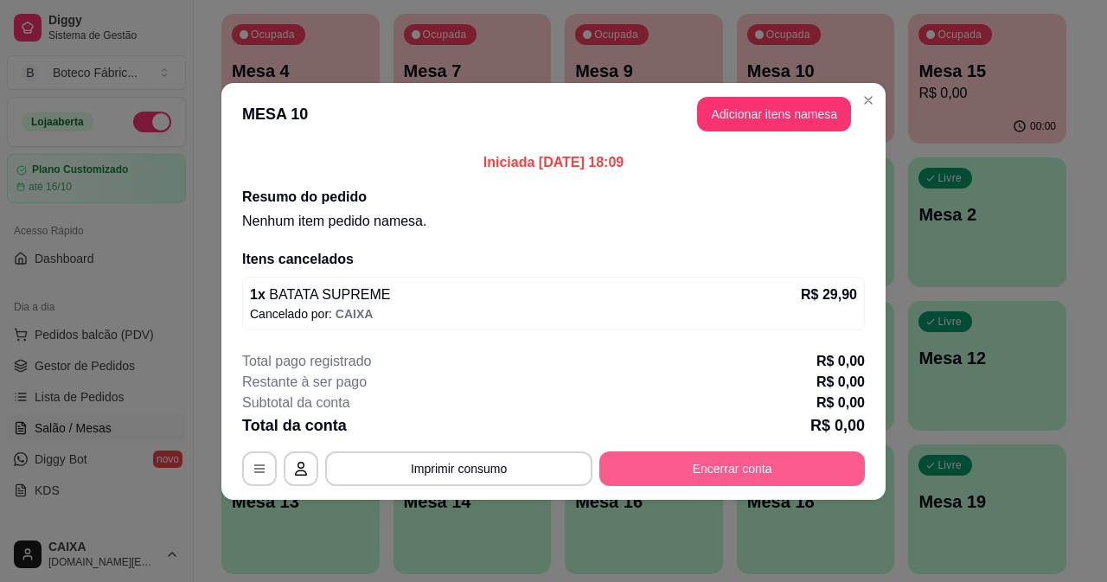
click at [740, 459] on button "Encerrar conta" at bounding box center [733, 469] width 266 height 35
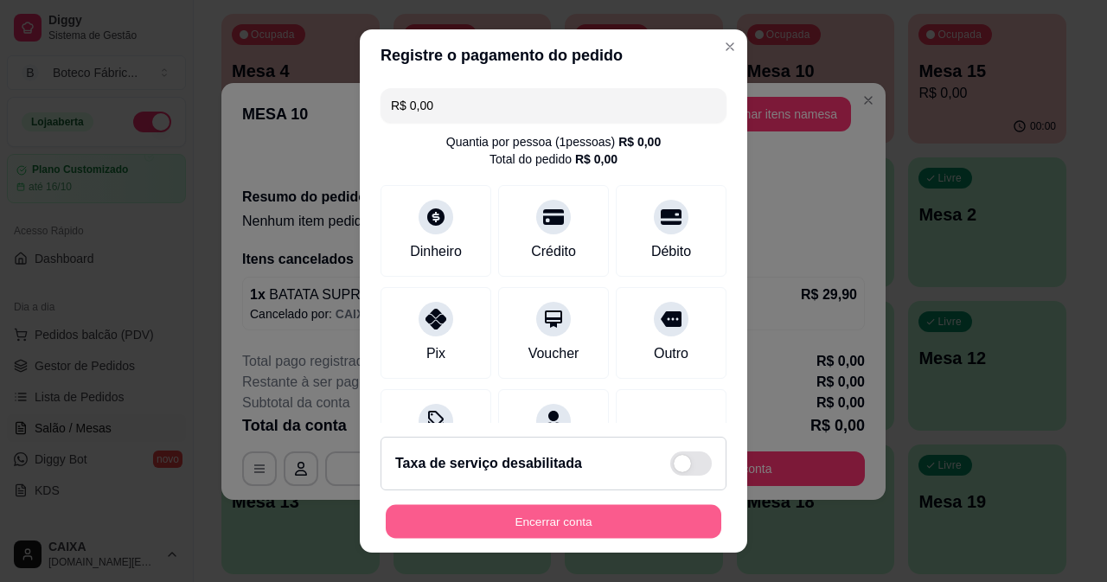
click at [508, 527] on button "Encerrar conta" at bounding box center [554, 522] width 336 height 34
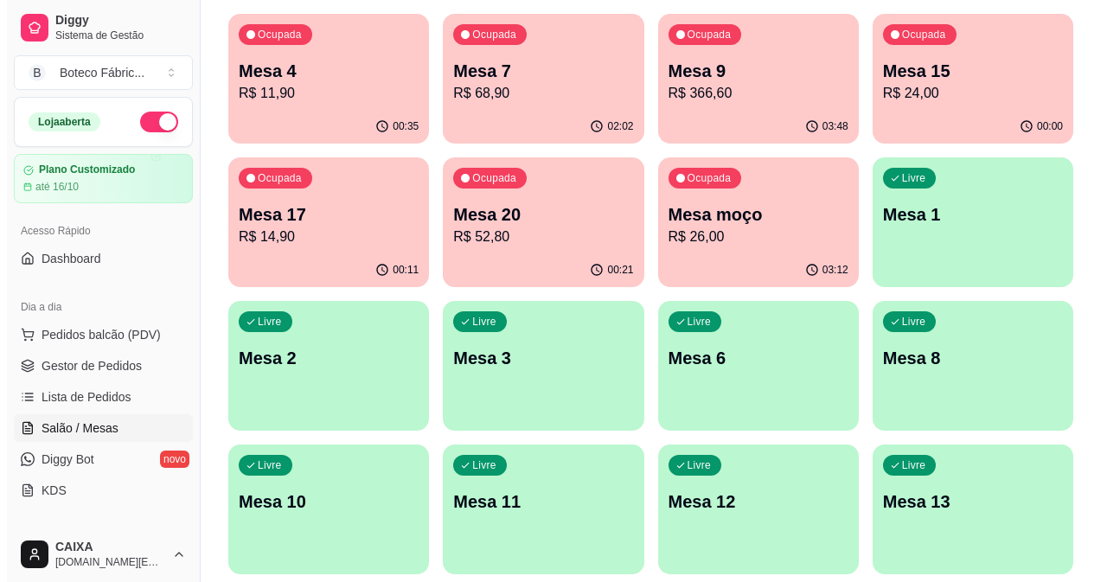
scroll to position [346, 0]
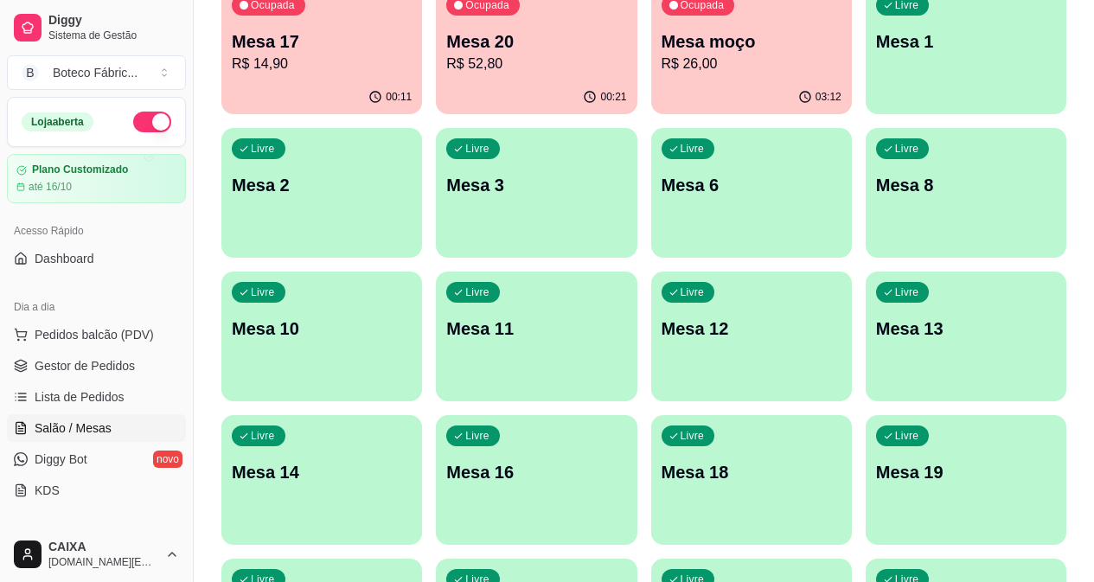
click at [970, 415] on div "Livre Mesa 19" at bounding box center [966, 469] width 201 height 109
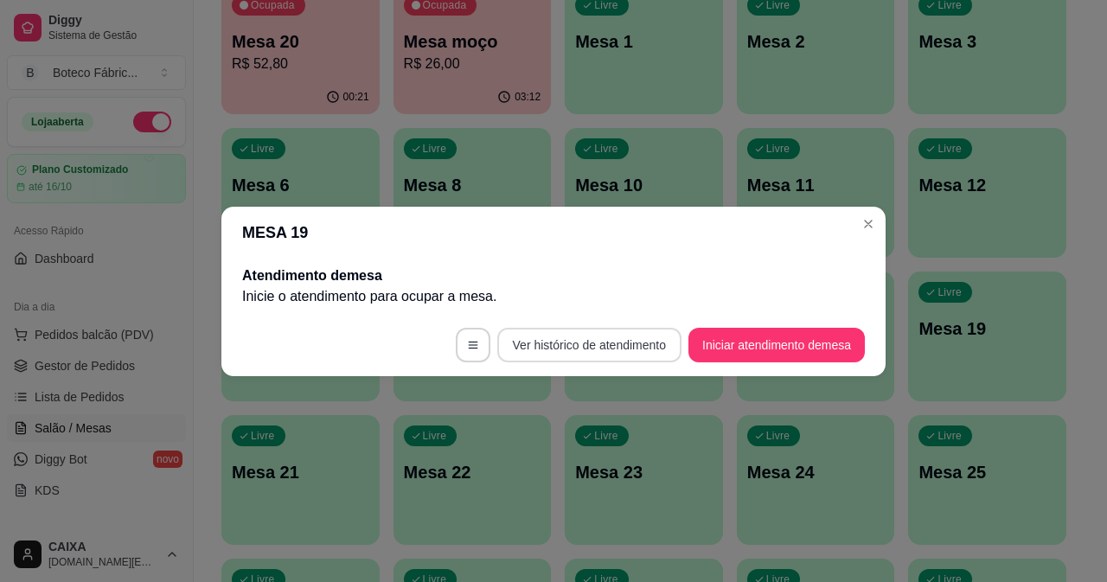
click at [523, 343] on button "Ver histórico de atendimento" at bounding box center [589, 345] width 184 height 35
click at [805, 347] on button "Iniciar atendimento de mesa" at bounding box center [777, 345] width 176 height 35
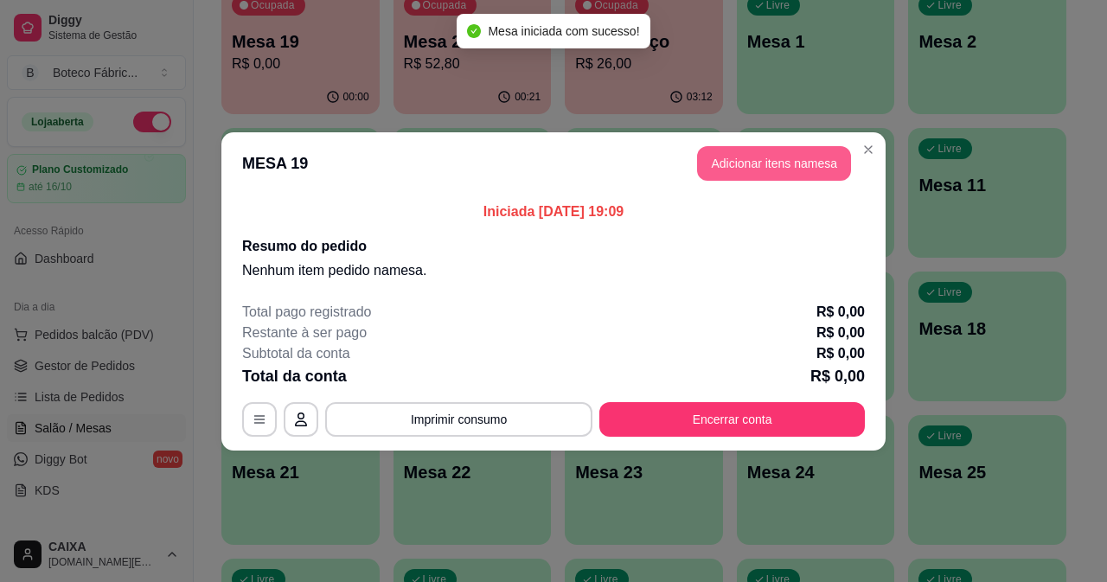
click at [786, 166] on button "Adicionar itens na mesa" at bounding box center [774, 163] width 154 height 35
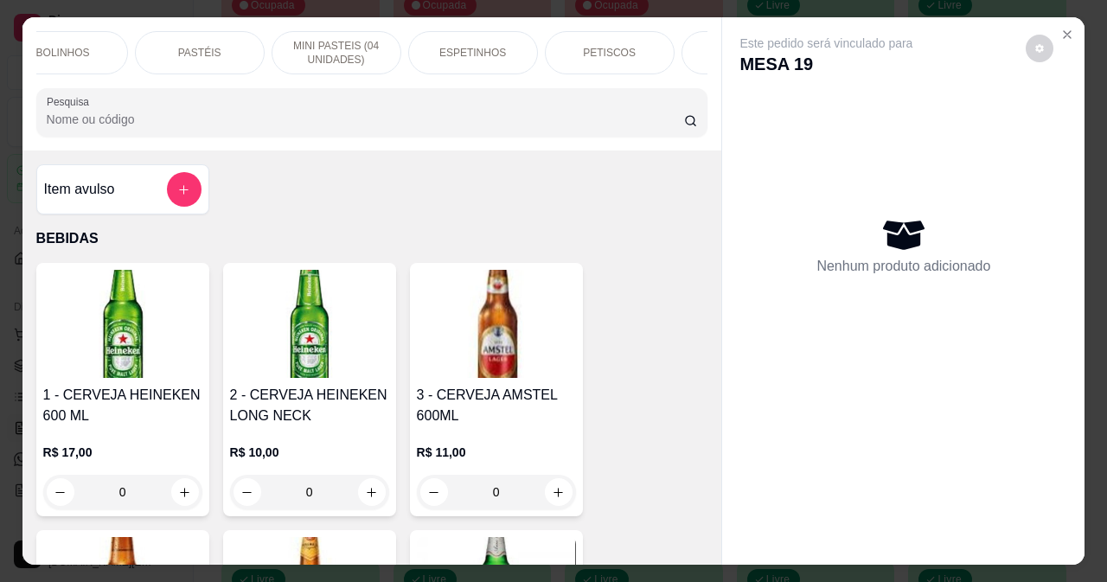
scroll to position [0, 381]
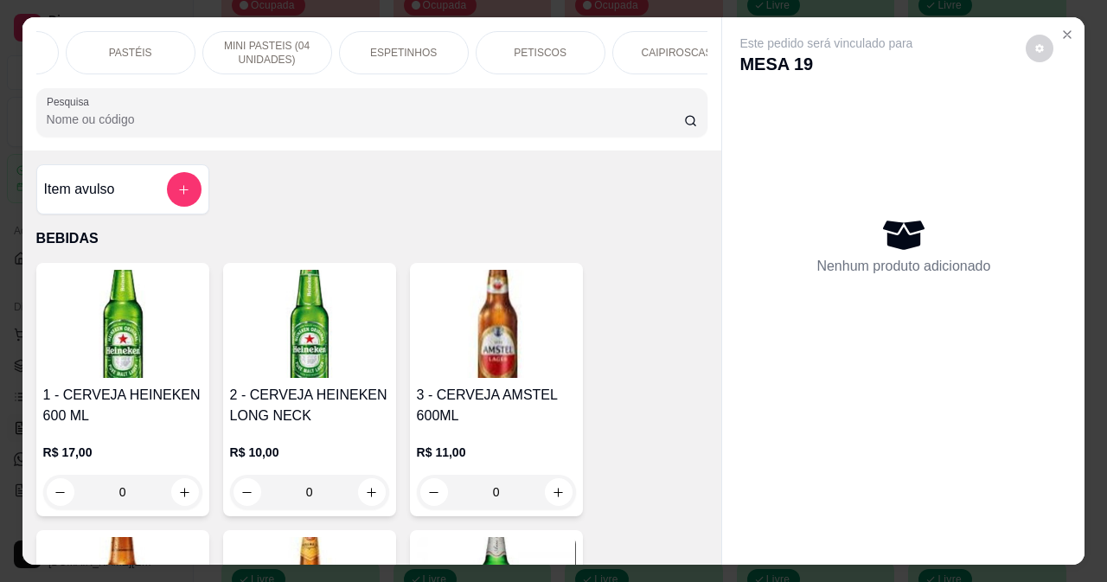
click at [583, 57] on div "PETISCOS" at bounding box center [541, 52] width 130 height 43
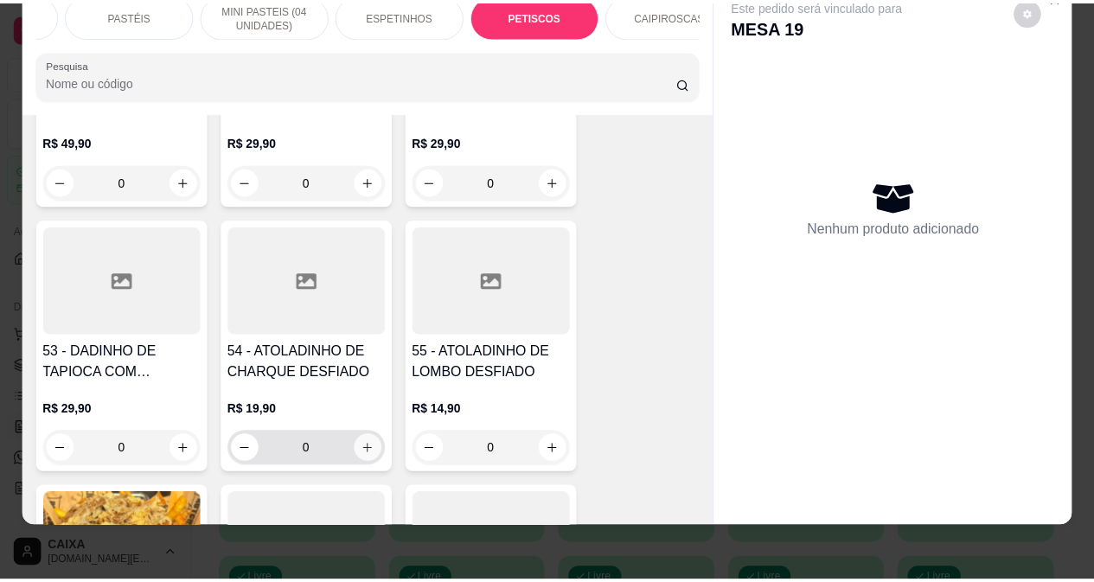
scroll to position [6184, 0]
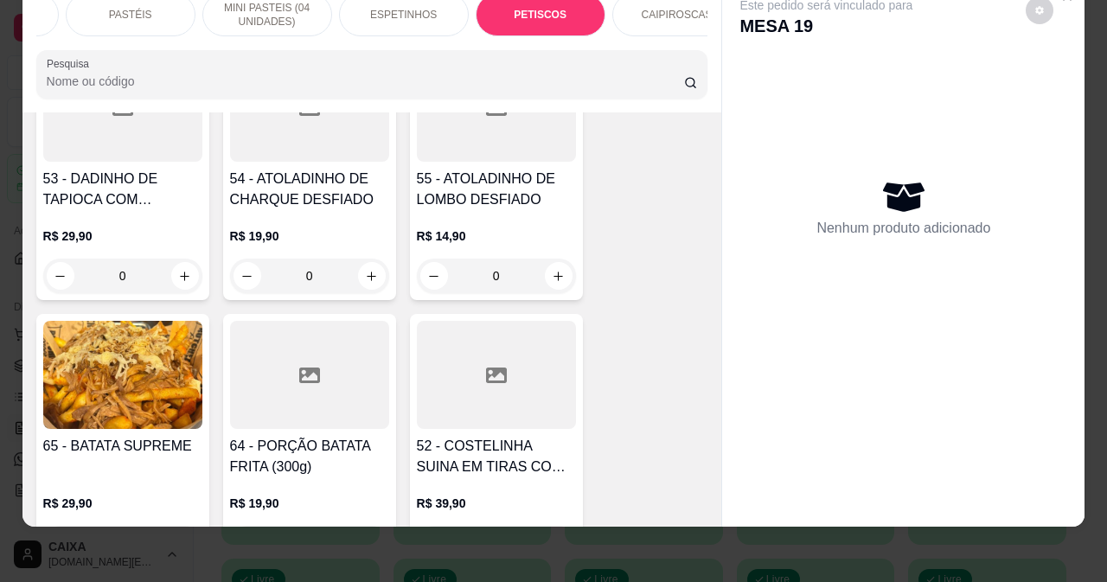
click at [176, 351] on img at bounding box center [122, 375] width 159 height 108
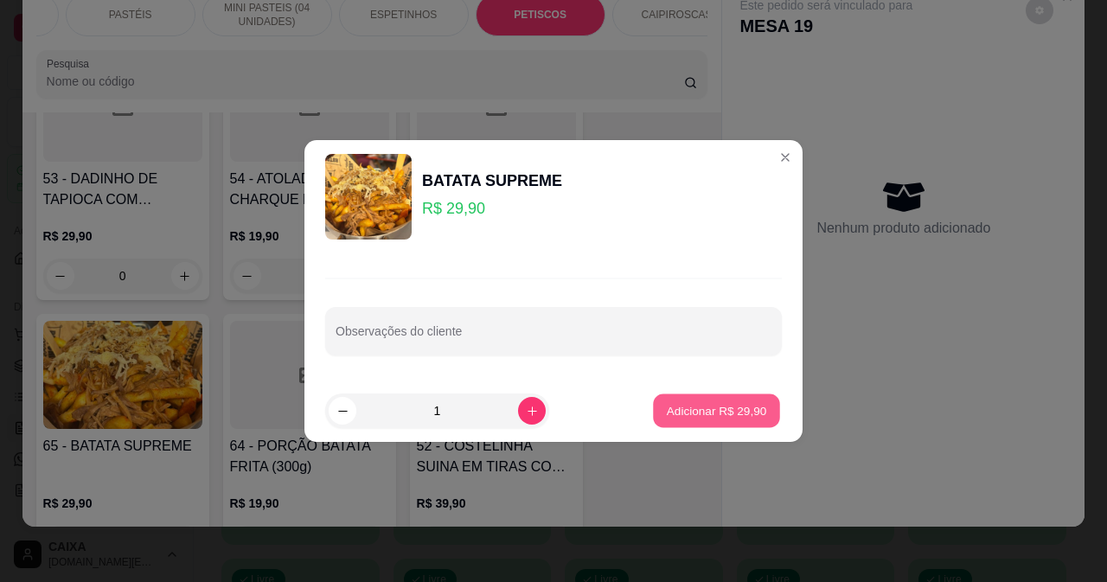
click at [676, 404] on p "Adicionar R$ 29,90" at bounding box center [717, 411] width 100 height 16
type input "1"
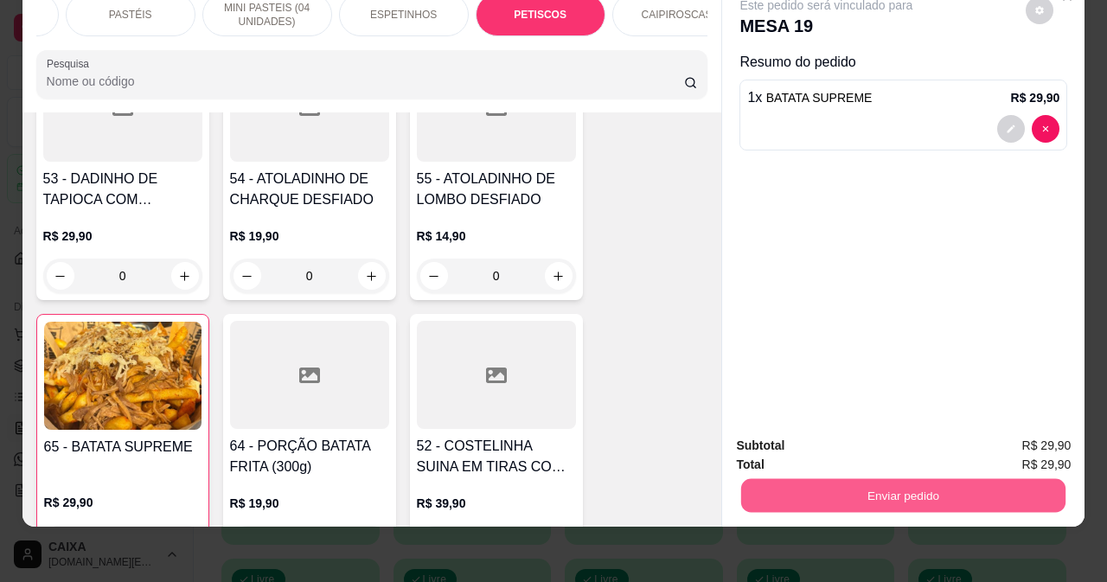
click at [888, 484] on button "Enviar pedido" at bounding box center [903, 495] width 324 height 34
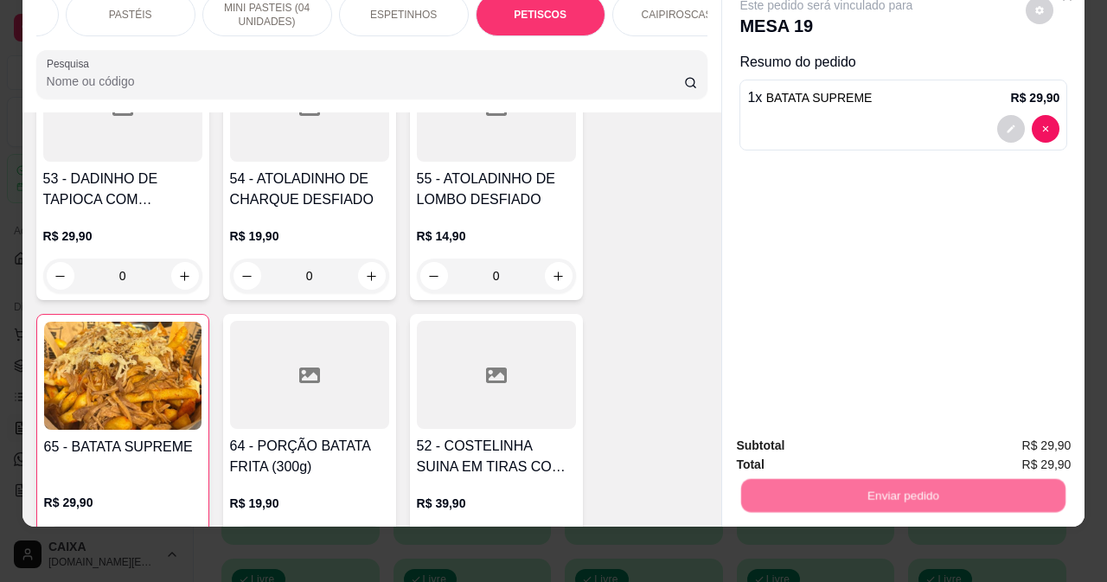
click at [888, 431] on button "Não registrar e enviar pedido" at bounding box center [847, 440] width 180 height 33
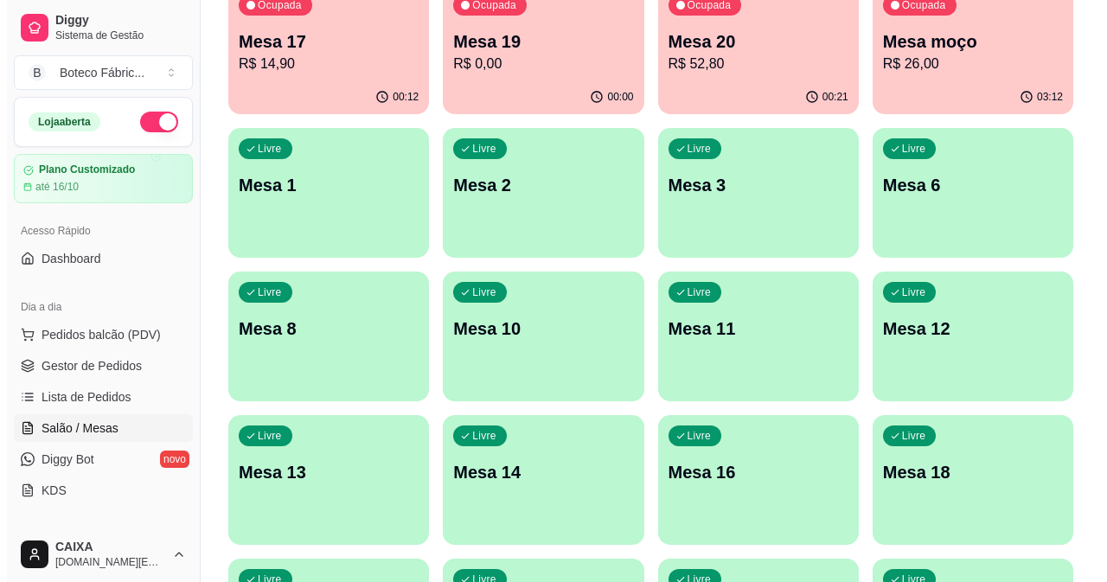
scroll to position [173, 0]
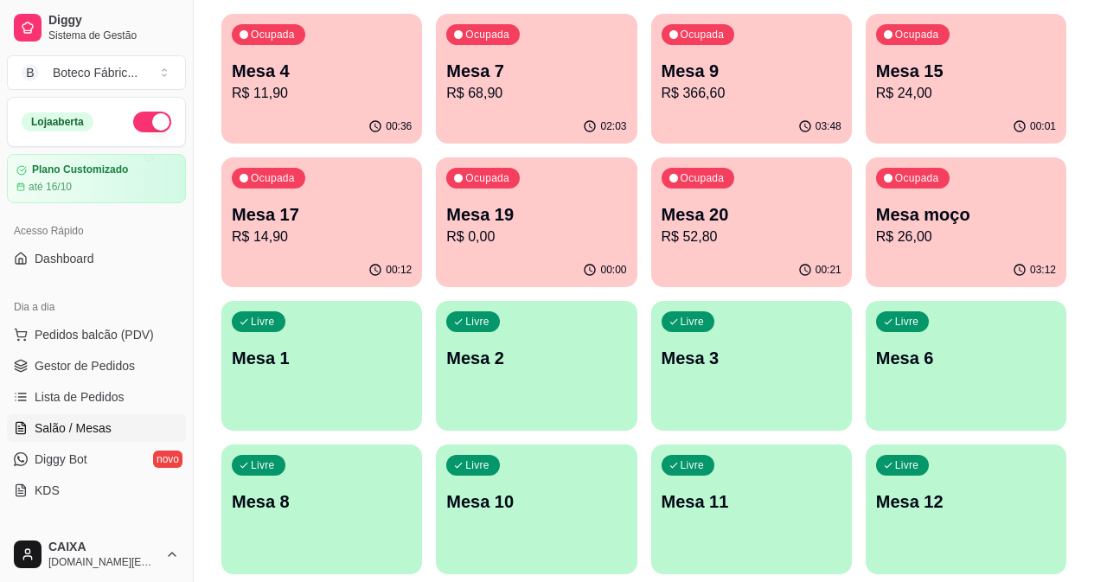
click at [651, 56] on div "Ocupada Mesa 9 R$ 366,60" at bounding box center [751, 62] width 201 height 96
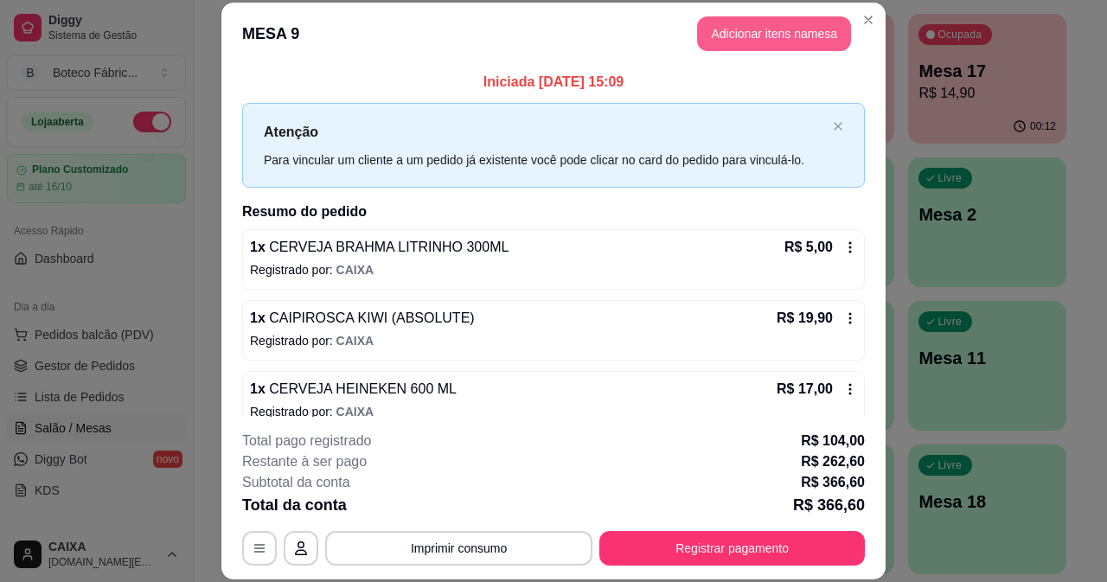
click at [787, 41] on button "Adicionar itens na mesa" at bounding box center [774, 33] width 154 height 35
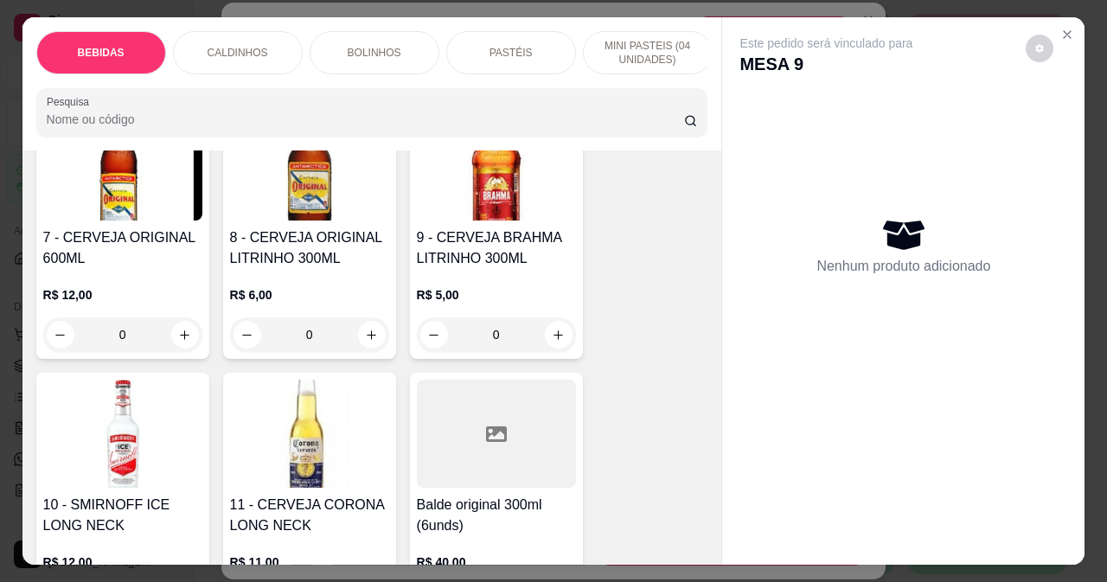
scroll to position [865, 0]
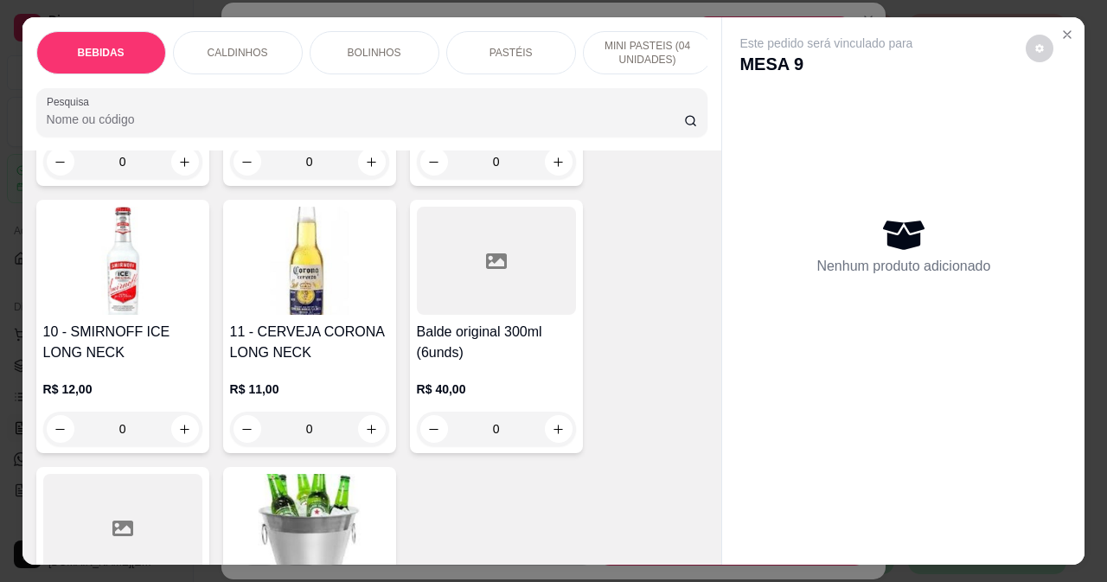
click at [148, 290] on img at bounding box center [122, 261] width 159 height 108
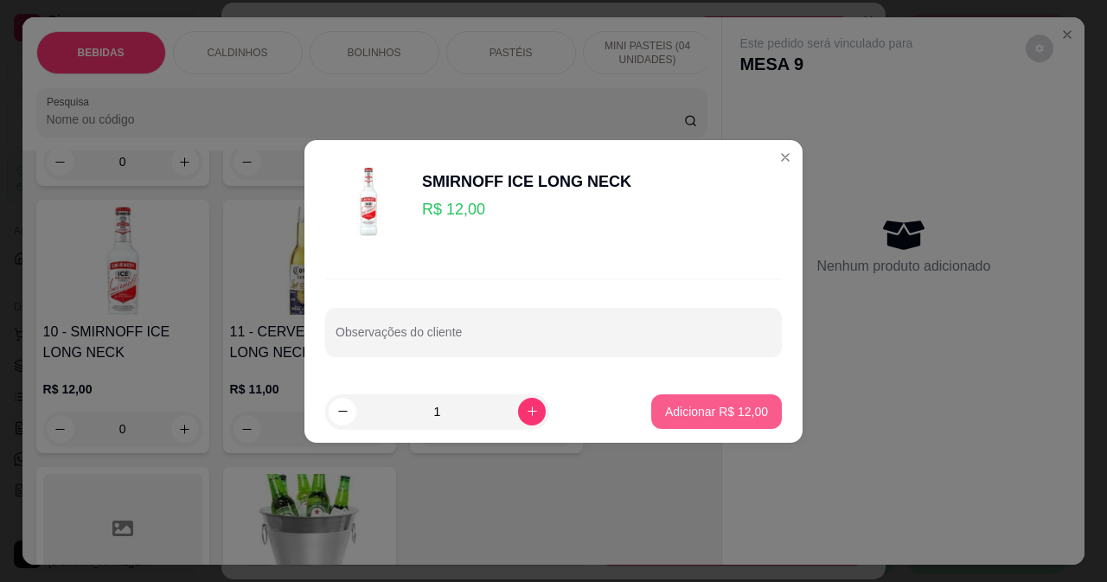
click at [665, 405] on p "Adicionar R$ 12,00" at bounding box center [716, 411] width 103 height 17
type input "1"
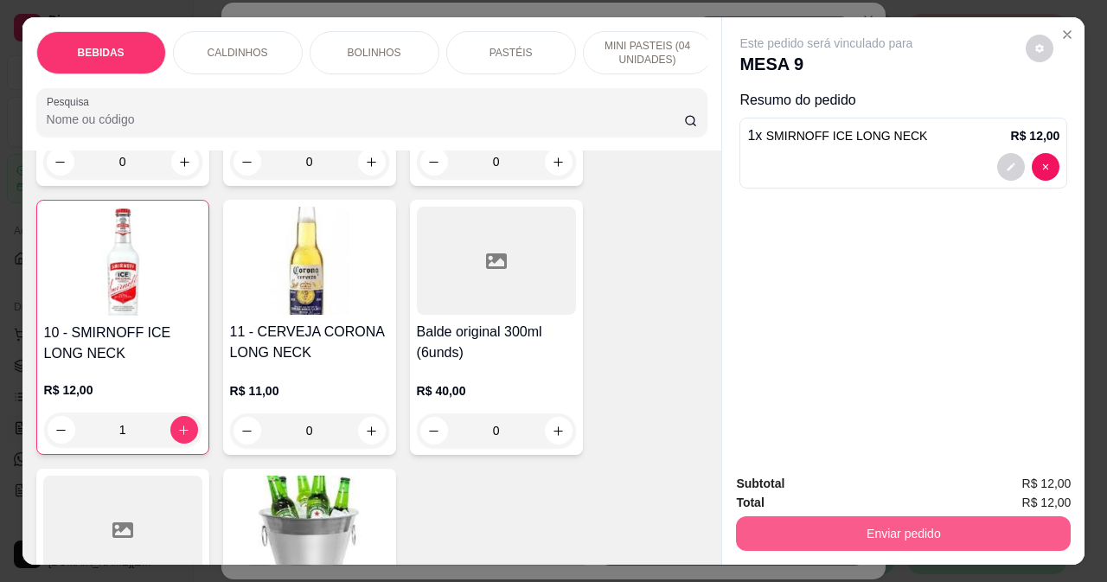
click at [848, 523] on button "Enviar pedido" at bounding box center [903, 533] width 335 height 35
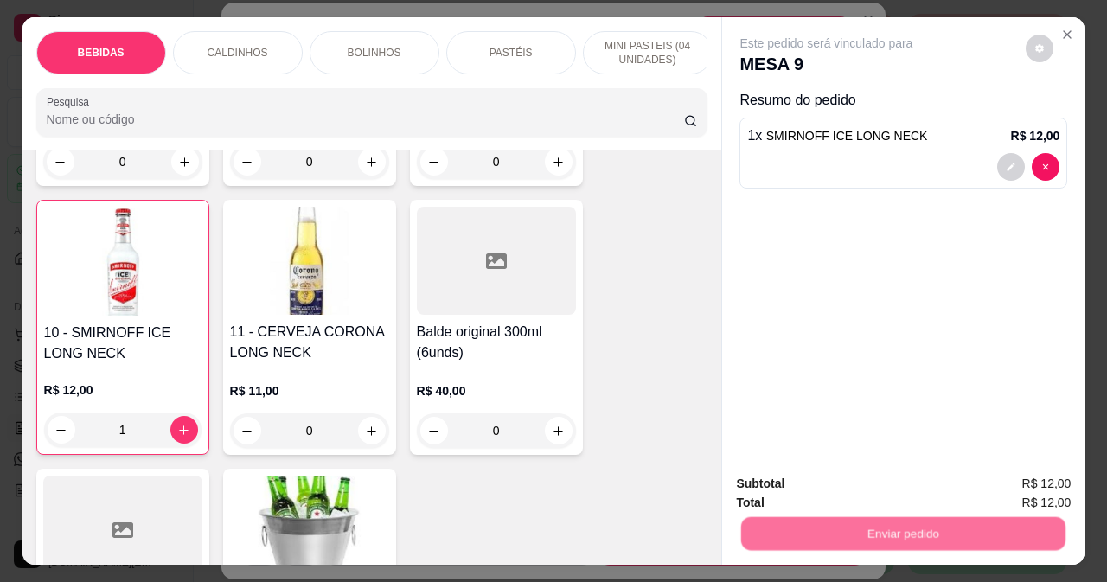
click at [845, 476] on button "Não registrar e enviar pedido" at bounding box center [847, 484] width 180 height 33
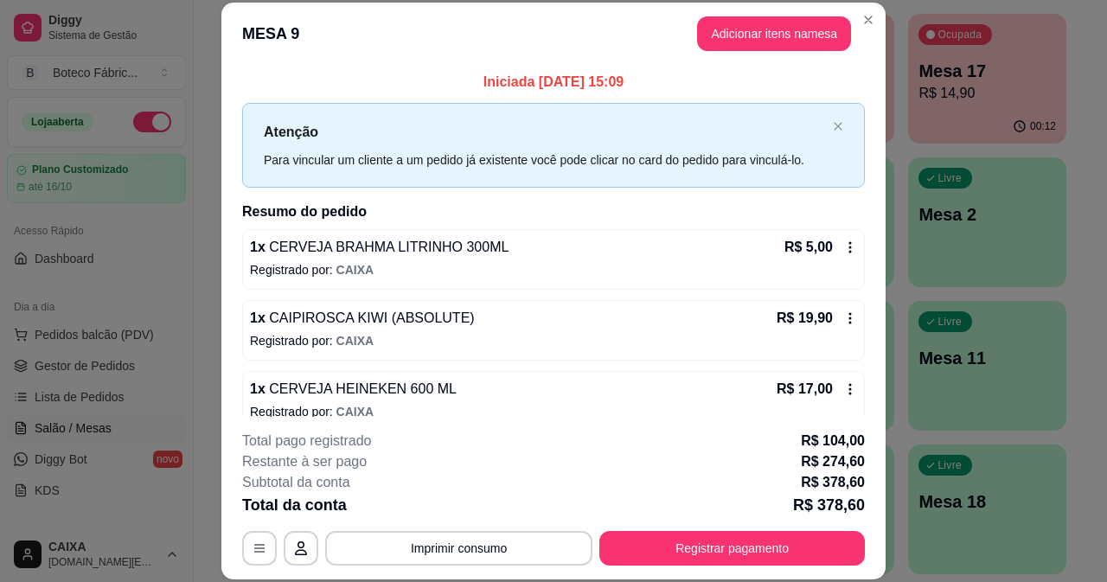
click at [762, 16] on header "MESA 9 Adicionar itens na mesa" at bounding box center [553, 34] width 664 height 62
click at [756, 38] on button "Adicionar itens na mesa" at bounding box center [774, 33] width 154 height 35
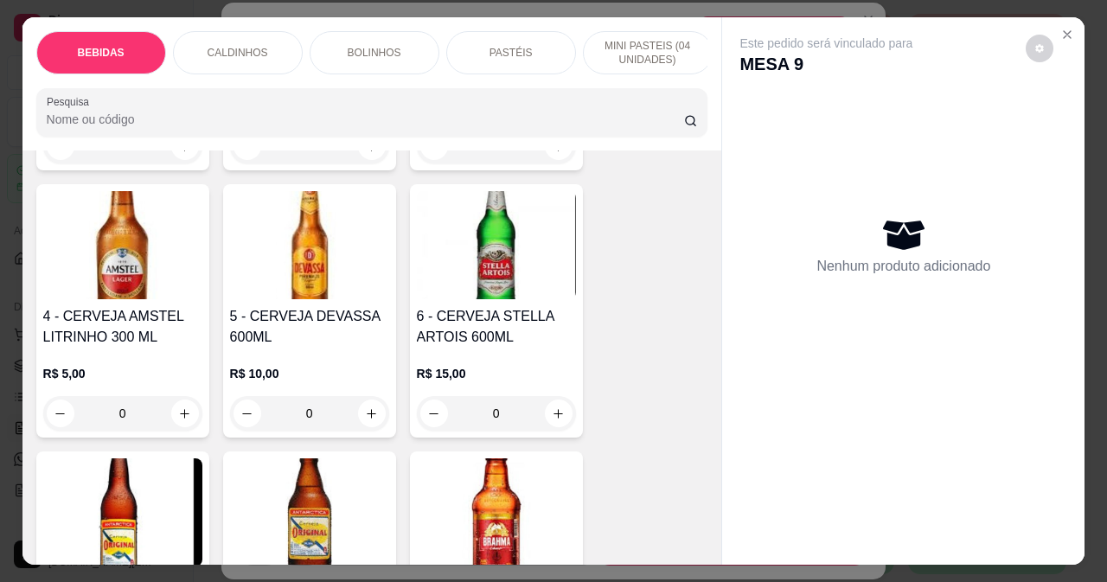
scroll to position [433, 0]
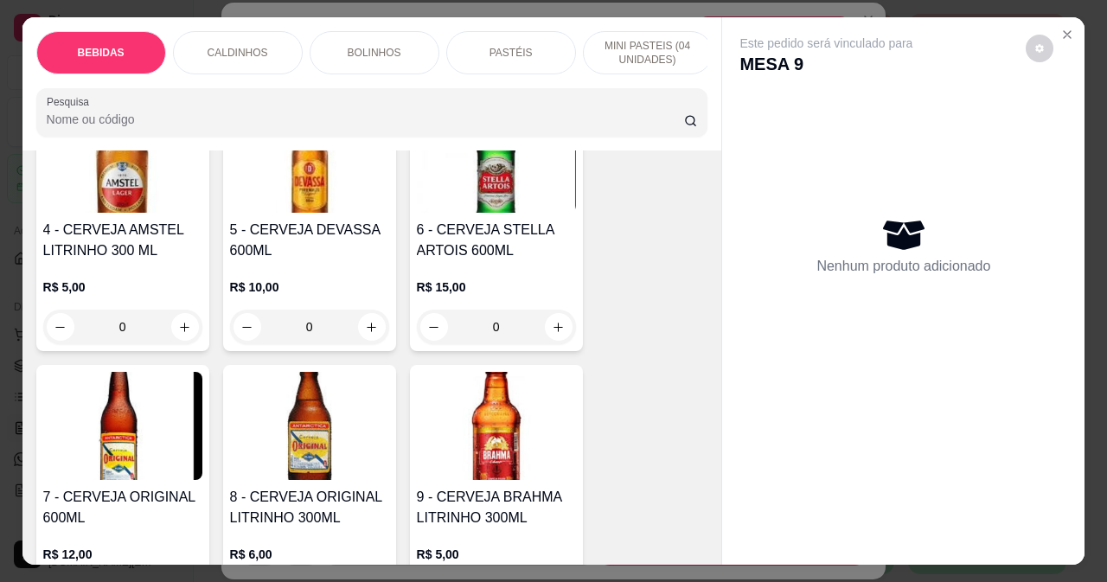
click at [492, 414] on img at bounding box center [496, 426] width 159 height 108
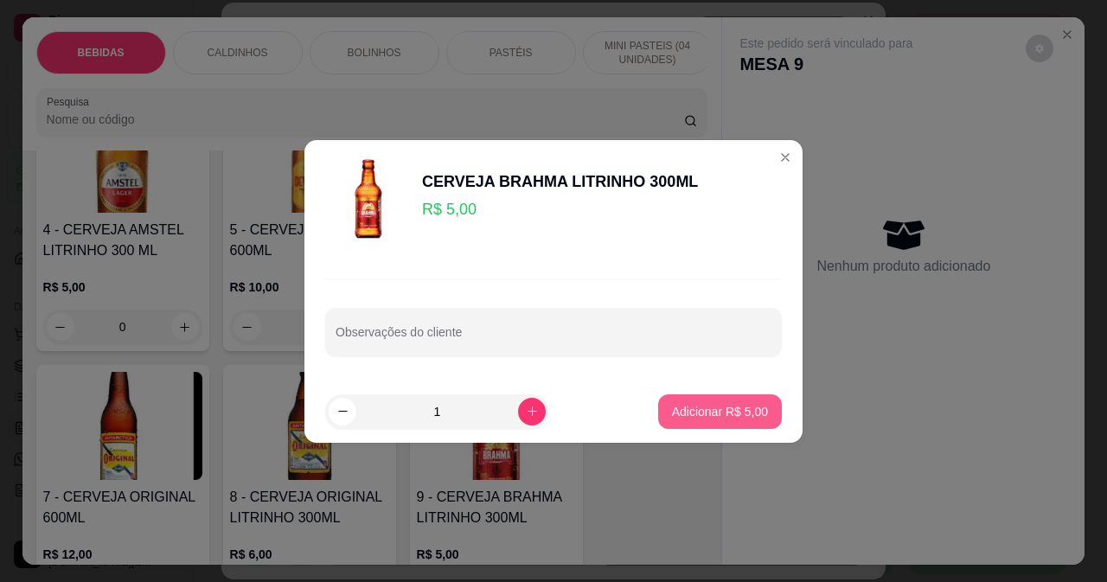
click at [750, 413] on p "Adicionar R$ 5,00" at bounding box center [720, 411] width 96 height 17
type input "1"
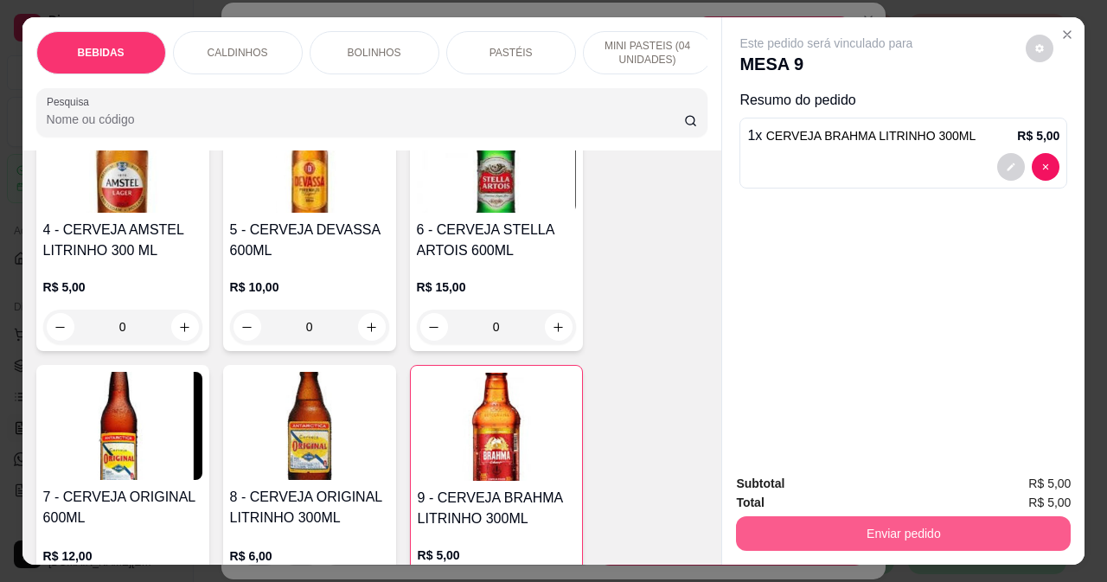
click at [848, 524] on button "Enviar pedido" at bounding box center [903, 533] width 335 height 35
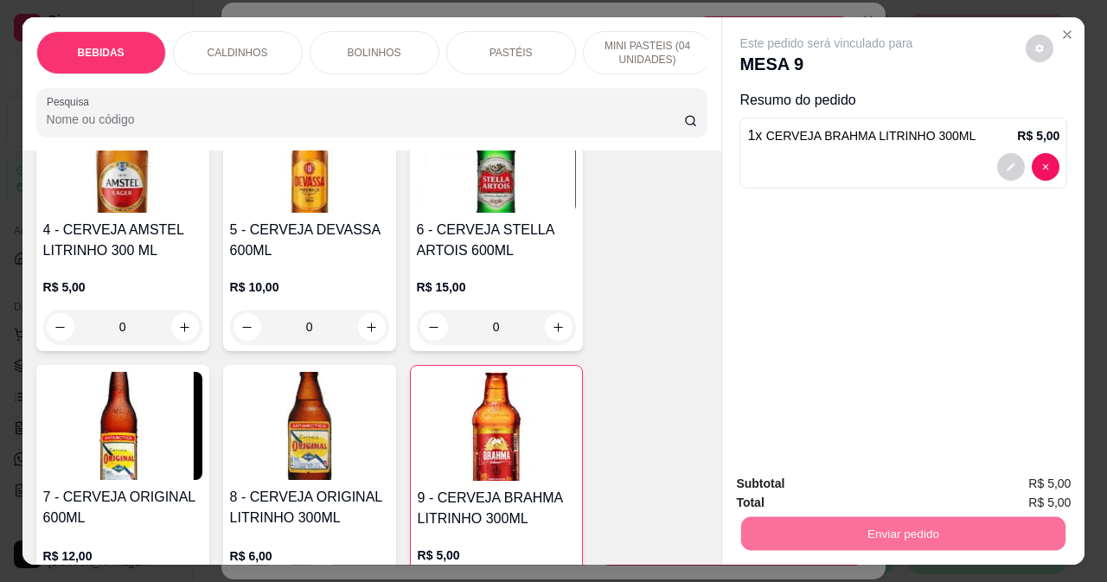
click at [832, 484] on button "Não registrar e enviar pedido" at bounding box center [847, 484] width 180 height 33
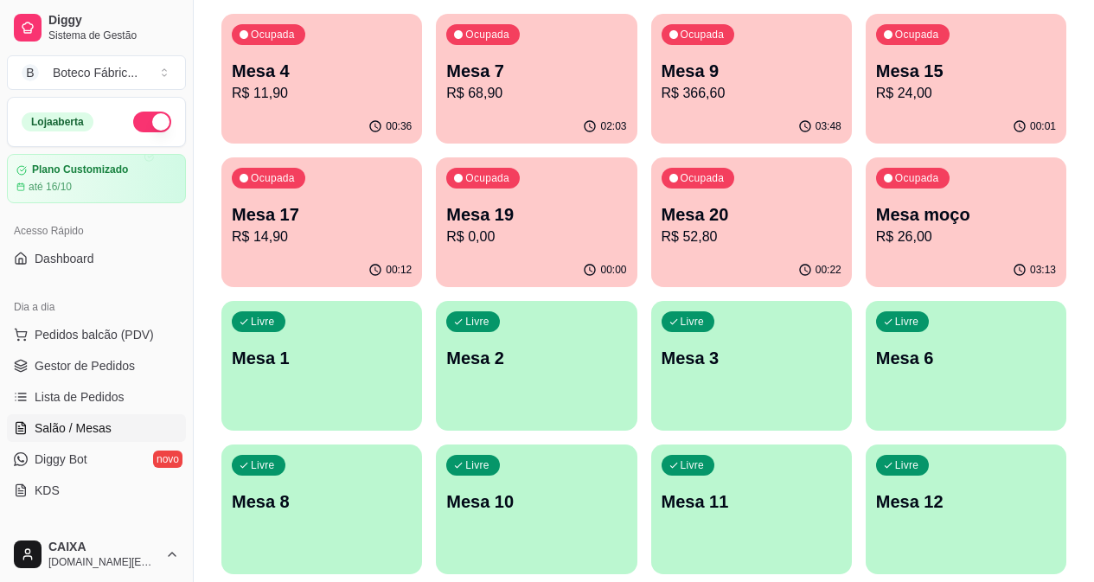
click at [662, 103] on p "R$ 366,60" at bounding box center [752, 93] width 180 height 21
click at [704, 66] on p "Mesa 9" at bounding box center [751, 71] width 175 height 23
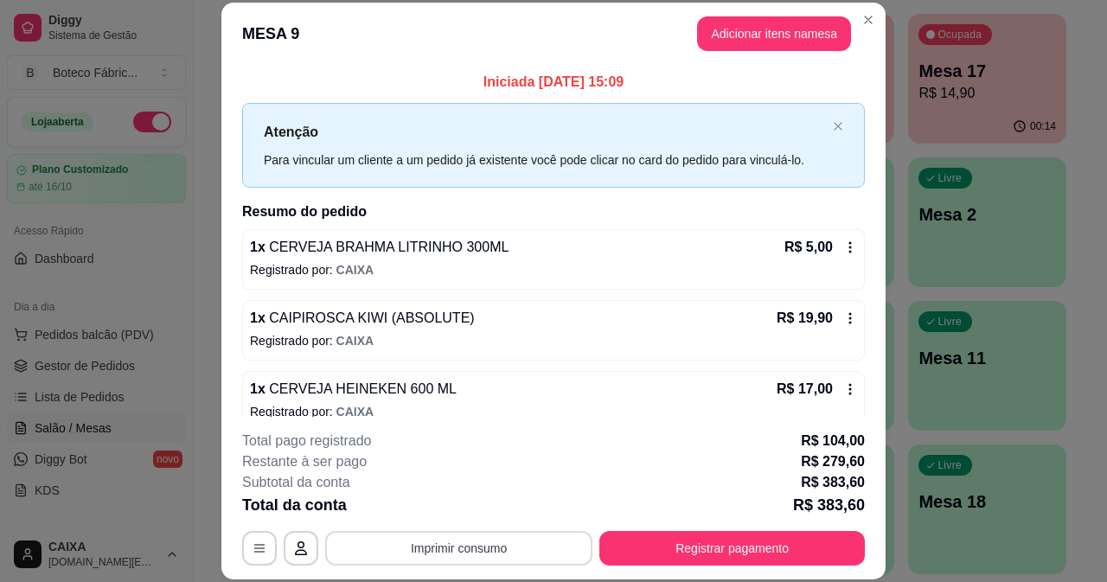
click at [466, 545] on button "Imprimir consumo" at bounding box center [458, 548] width 267 height 35
click at [478, 497] on button "IMPRESSORA" at bounding box center [458, 508] width 121 height 27
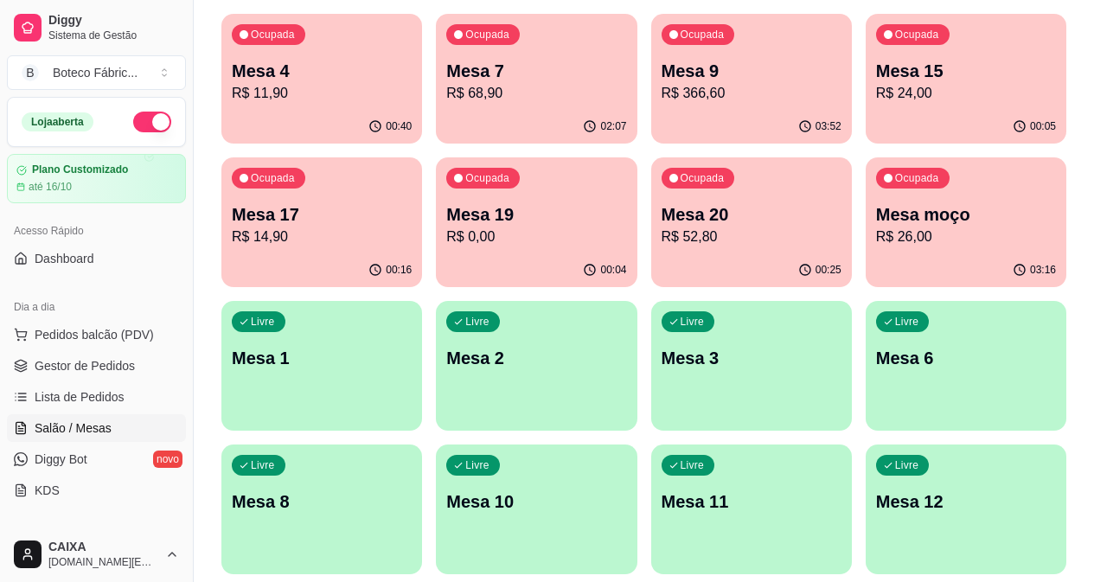
click at [457, 94] on p "R$ 68,90" at bounding box center [536, 93] width 180 height 21
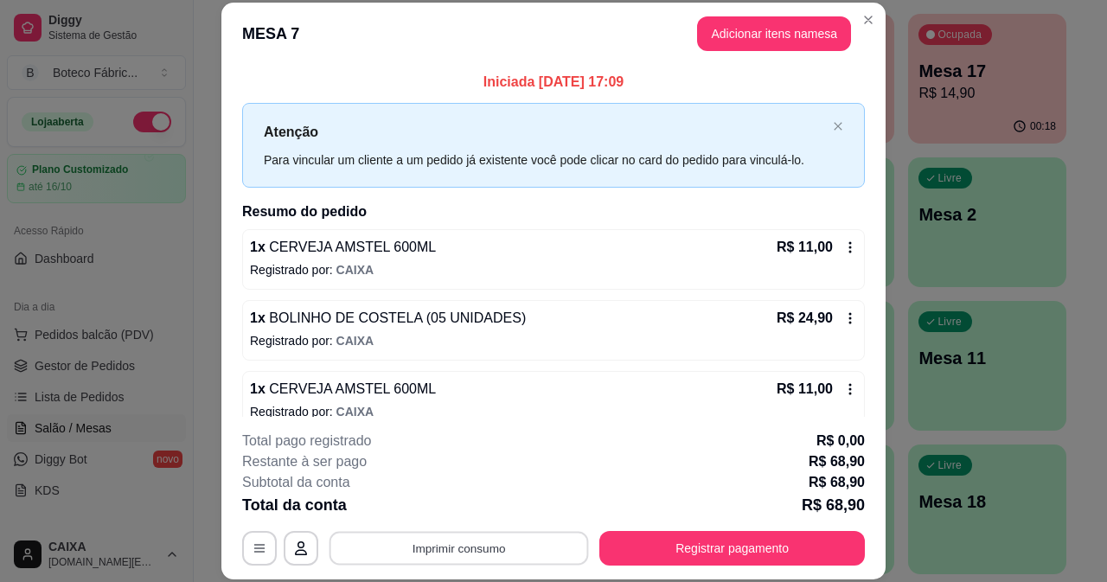
click at [421, 546] on button "Imprimir consumo" at bounding box center [460, 548] width 260 height 34
click at [459, 494] on div "Escolha a impressora IMPRESSORA" at bounding box center [459, 496] width 143 height 59
click at [467, 494] on div "Escolha a impressora IMPRESSORA" at bounding box center [459, 496] width 143 height 59
click at [471, 506] on button "IMPRESSORA" at bounding box center [458, 508] width 121 height 27
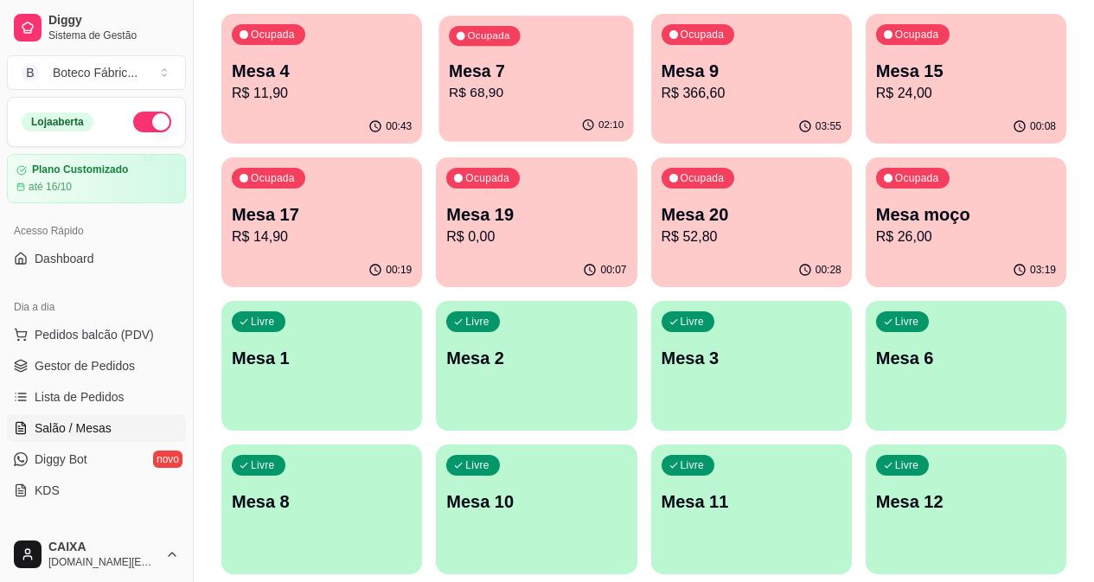
click at [449, 91] on p "R$ 68,90" at bounding box center [536, 93] width 175 height 20
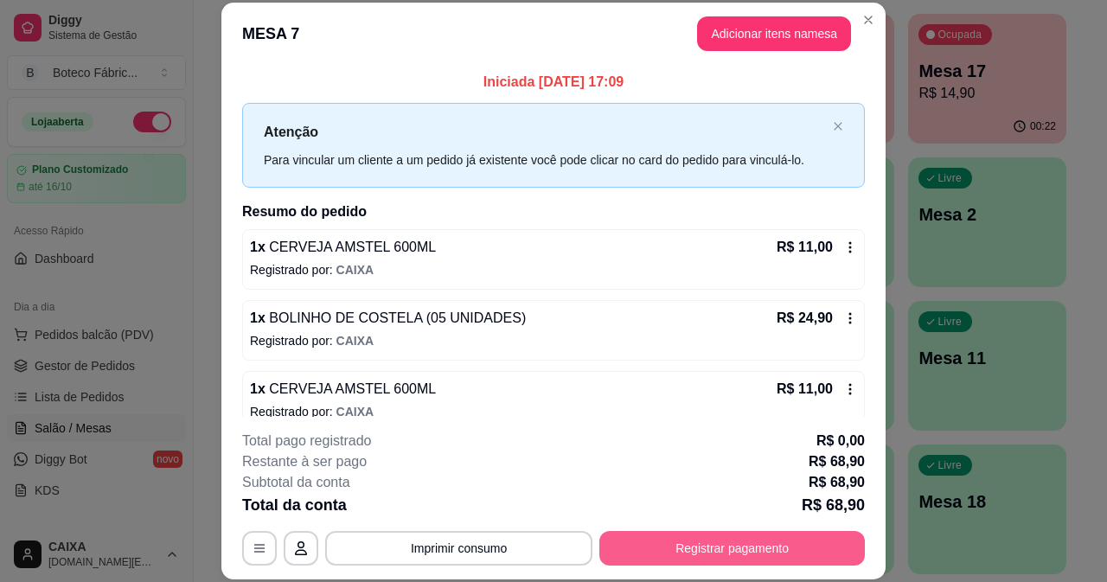
click at [691, 546] on button "Registrar pagamento" at bounding box center [733, 548] width 266 height 35
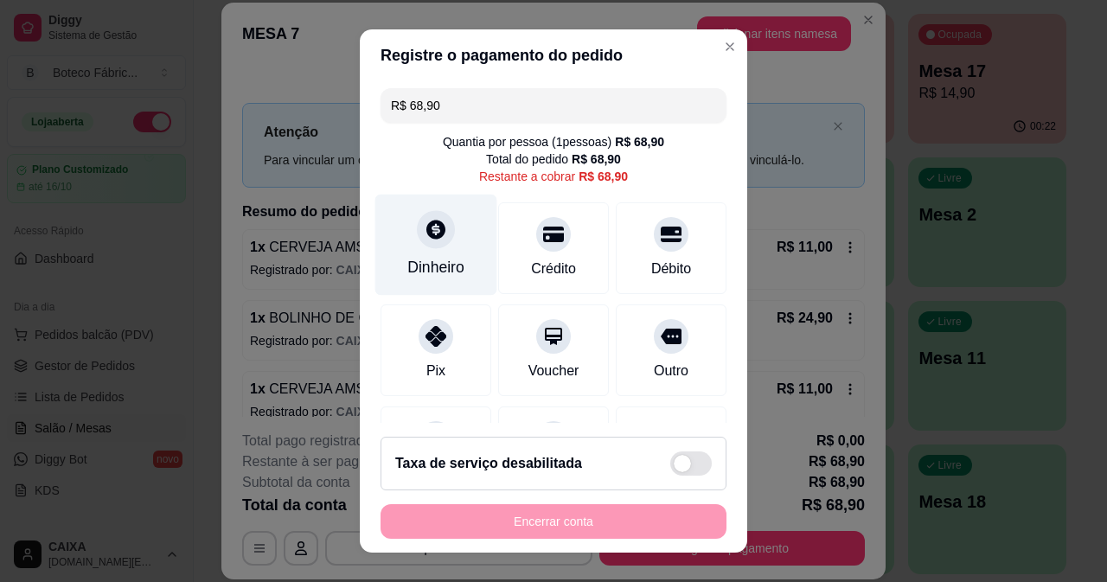
click at [432, 236] on icon at bounding box center [436, 229] width 19 height 19
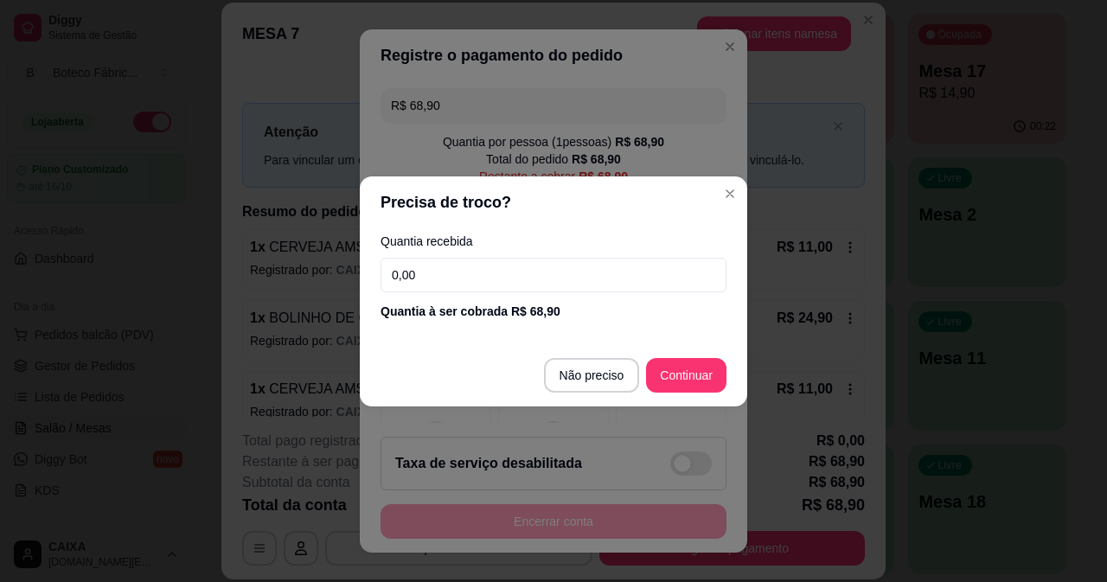
click at [460, 279] on input "0,00" at bounding box center [554, 275] width 346 height 35
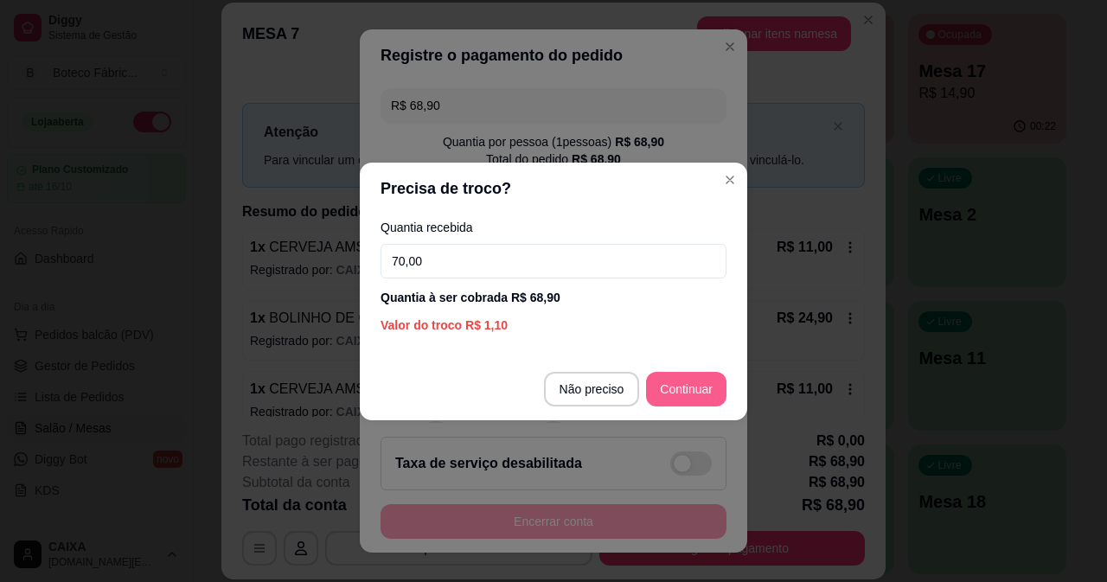
type input "70,00"
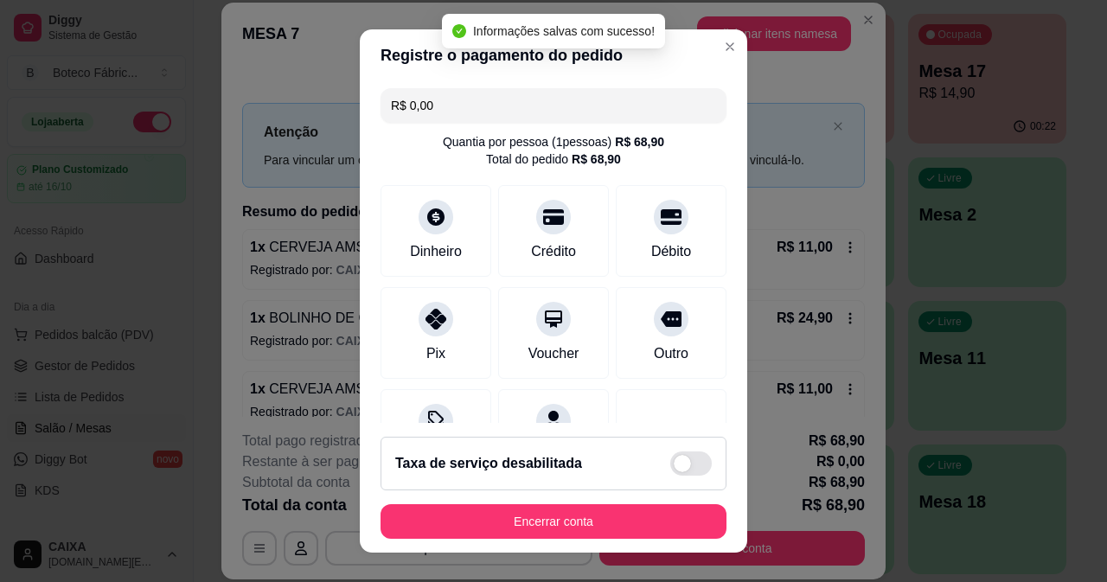
type input "R$ 0,00"
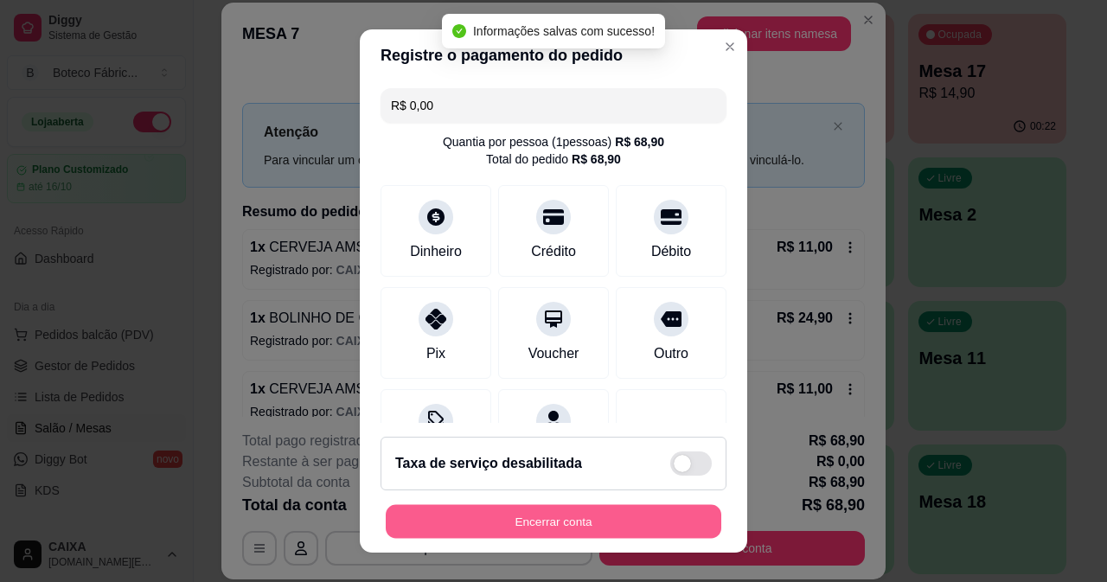
click at [507, 515] on button "Encerrar conta" at bounding box center [554, 522] width 336 height 34
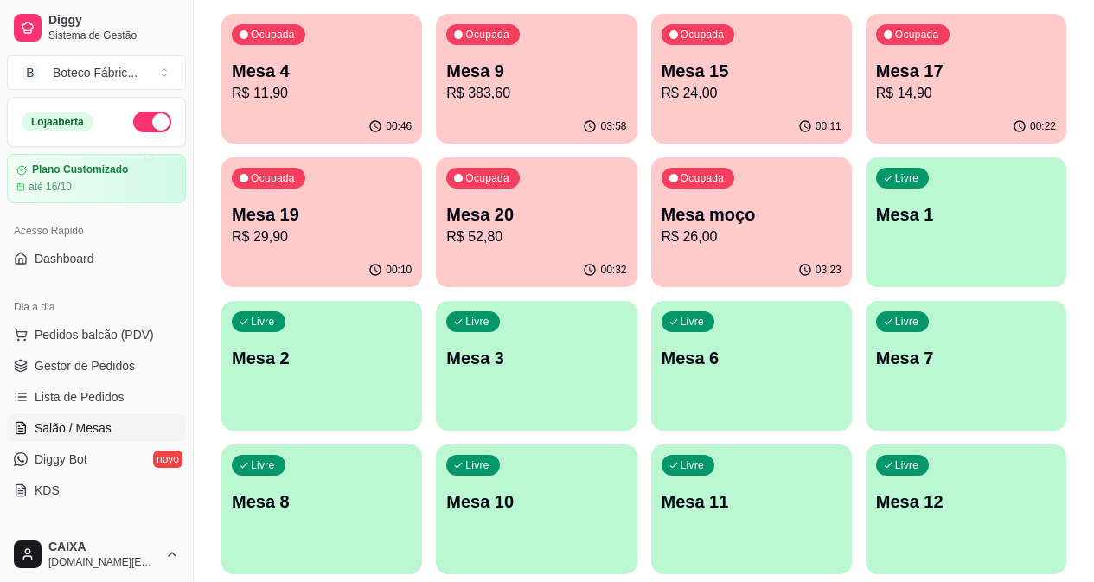
click at [662, 212] on p "Mesa moço" at bounding box center [752, 214] width 180 height 24
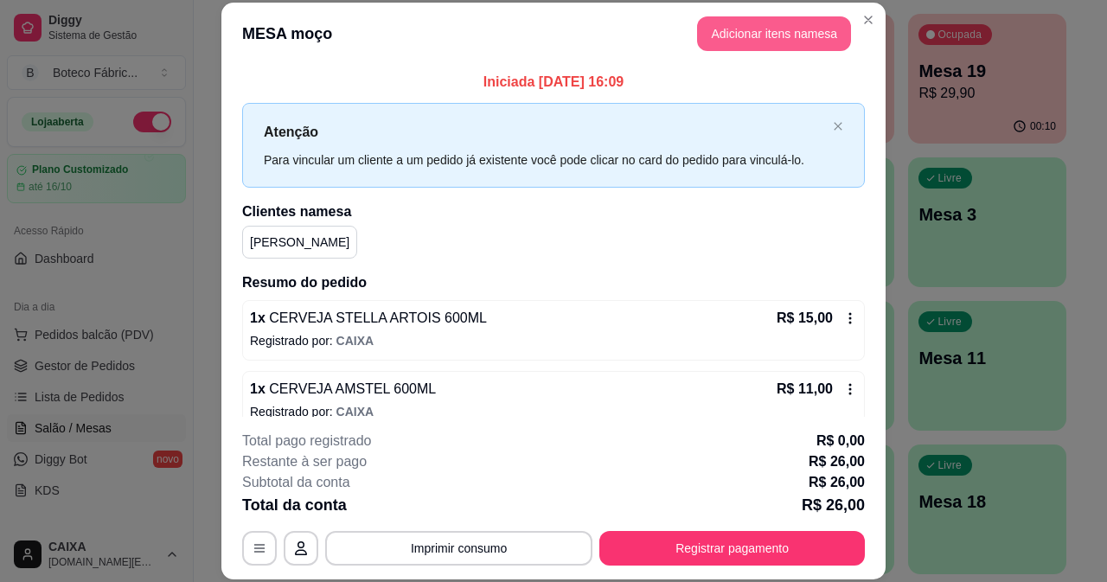
click at [781, 35] on button "Adicionar itens na mesa" at bounding box center [774, 33] width 154 height 35
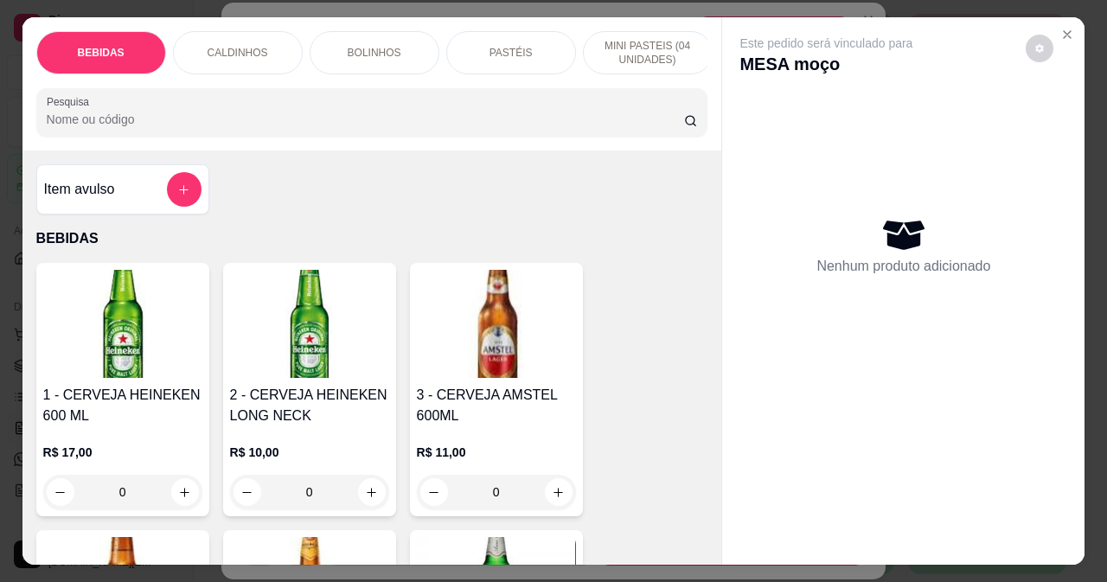
click at [702, 75] on div "BEBIDAS CALDINHOS BOLINHOS PASTÉIS MINI PASTEIS (04 UNIDADES) ESPETINHOS PETISC…" at bounding box center [372, 83] width 700 height 133
click at [534, 40] on div "PASTÉIS" at bounding box center [511, 52] width 130 height 43
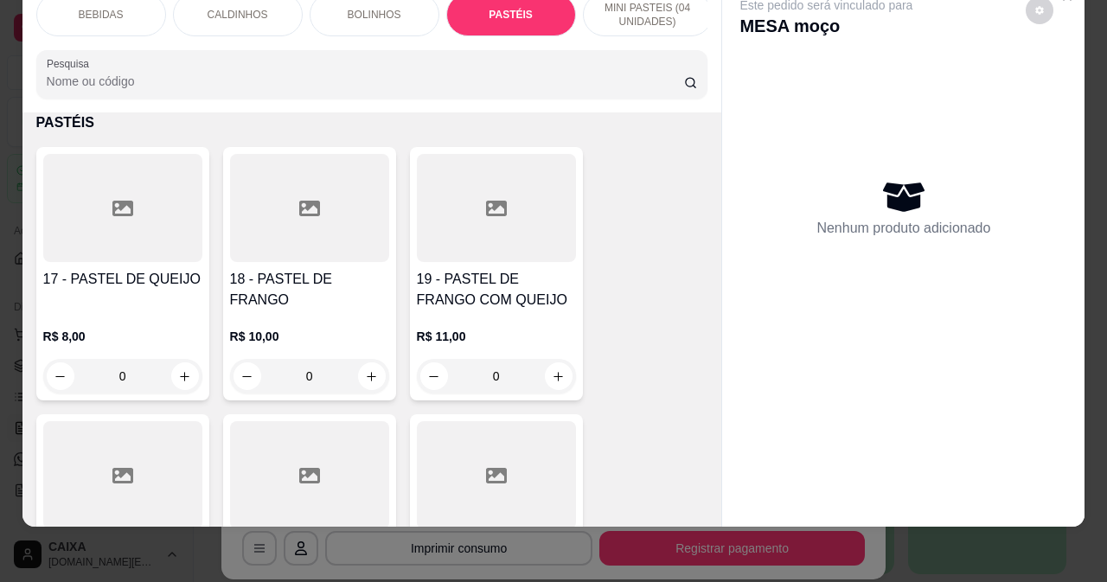
click at [322, 235] on div at bounding box center [309, 208] width 159 height 108
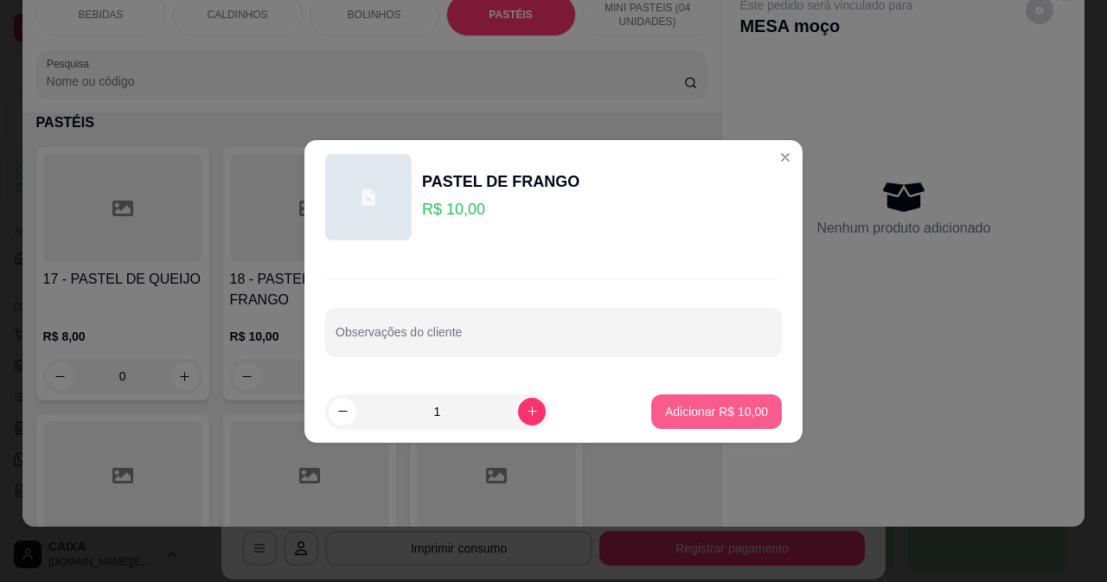
click at [683, 407] on p "Adicionar R$ 10,00" at bounding box center [716, 411] width 103 height 17
type input "1"
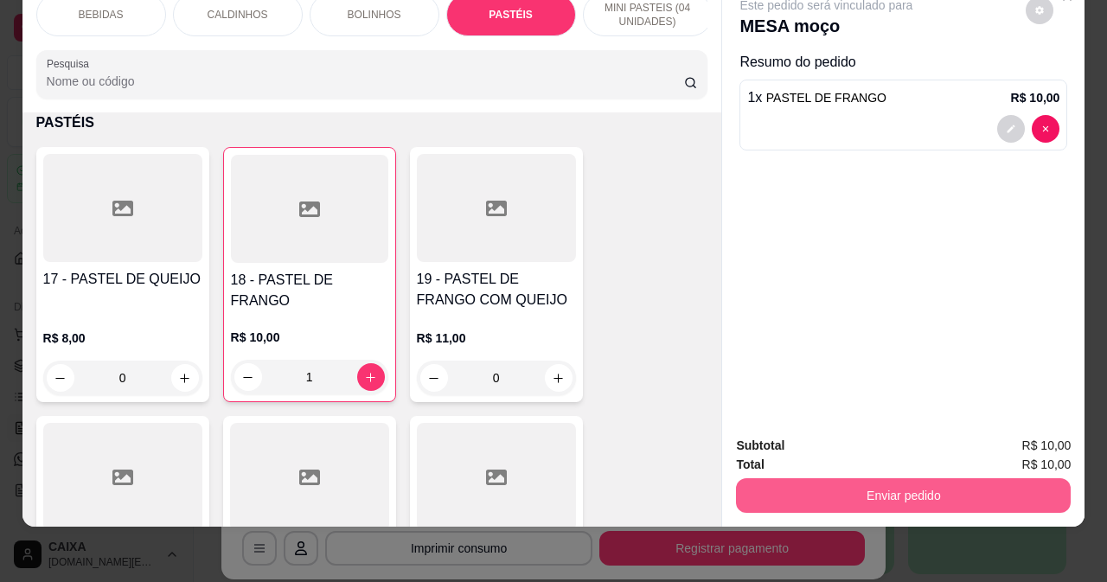
click at [794, 495] on button "Enviar pedido" at bounding box center [903, 495] width 335 height 35
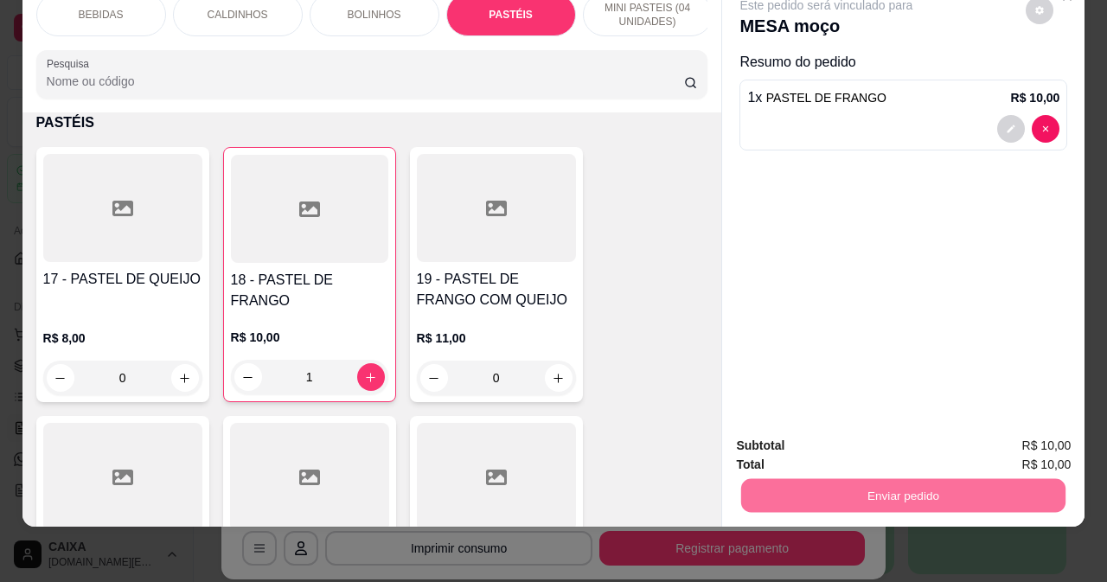
click at [789, 435] on button "Não registrar e enviar pedido" at bounding box center [847, 440] width 175 height 32
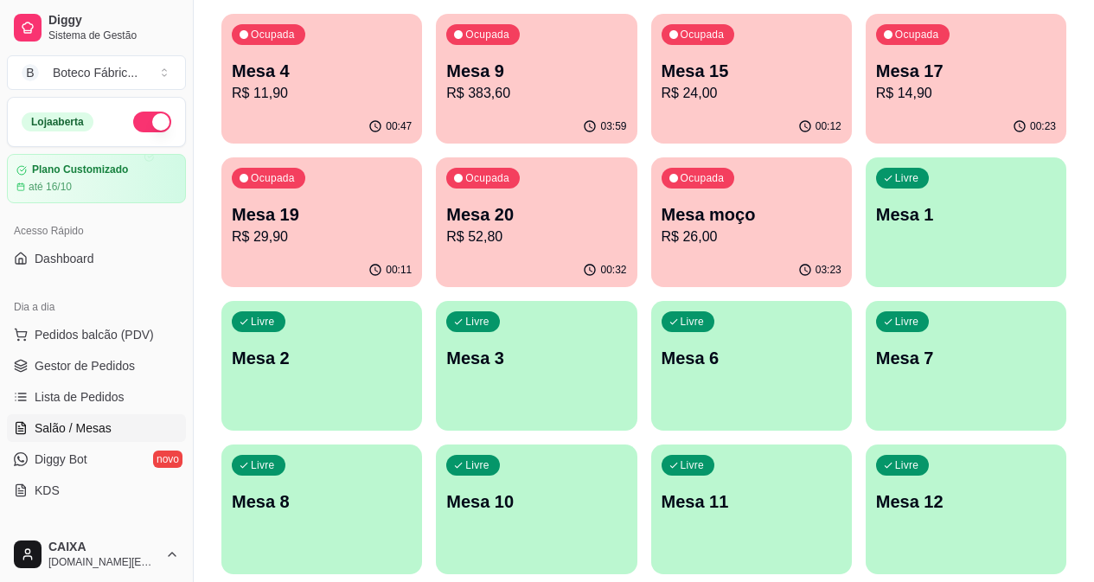
click at [876, 87] on p "R$ 14,90" at bounding box center [966, 93] width 180 height 21
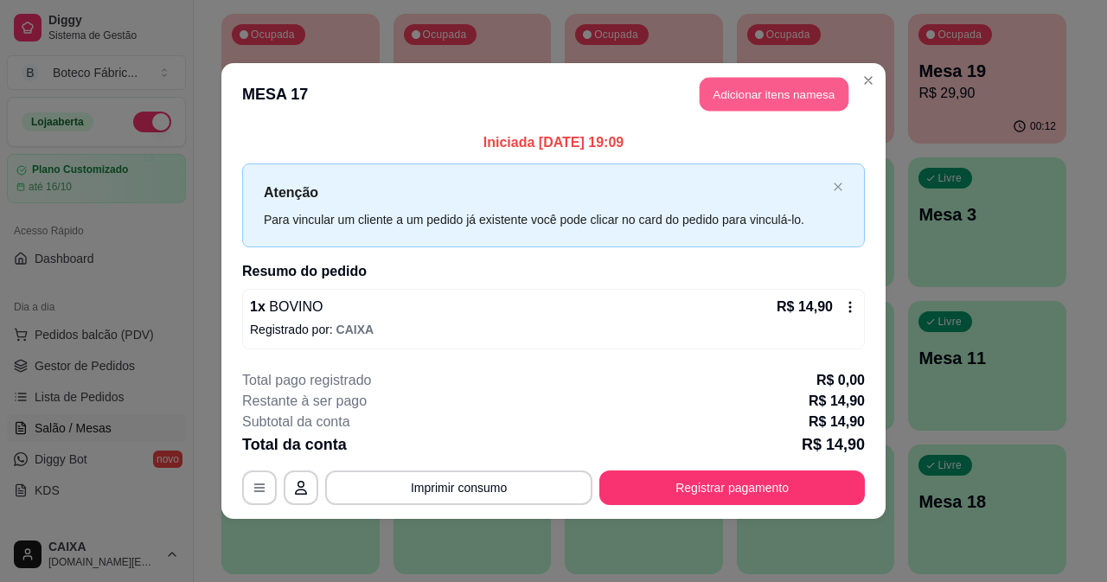
click at [794, 90] on button "Adicionar itens na mesa" at bounding box center [774, 95] width 149 height 34
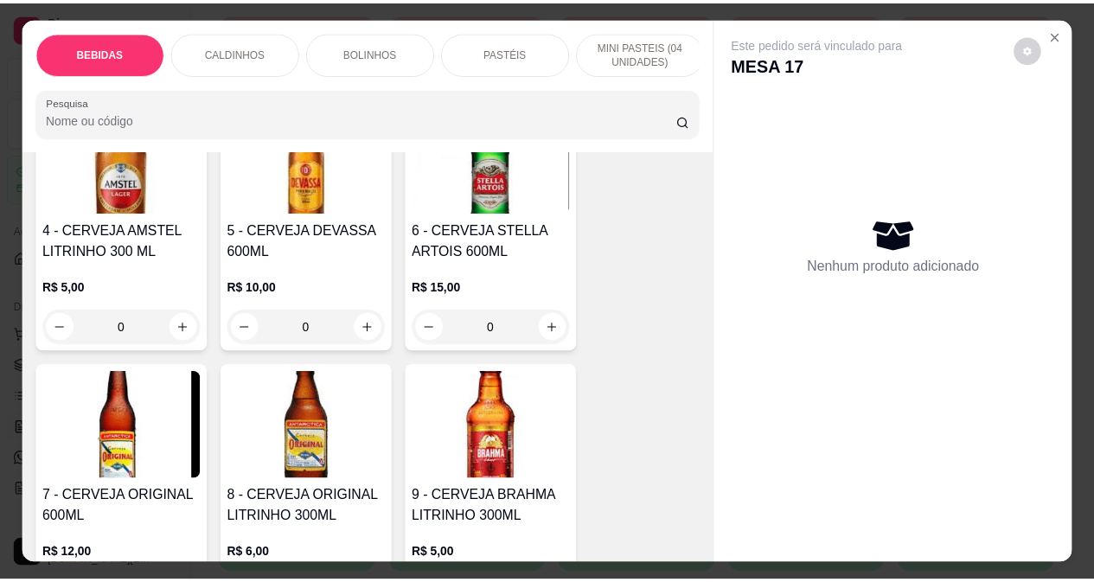
scroll to position [519, 0]
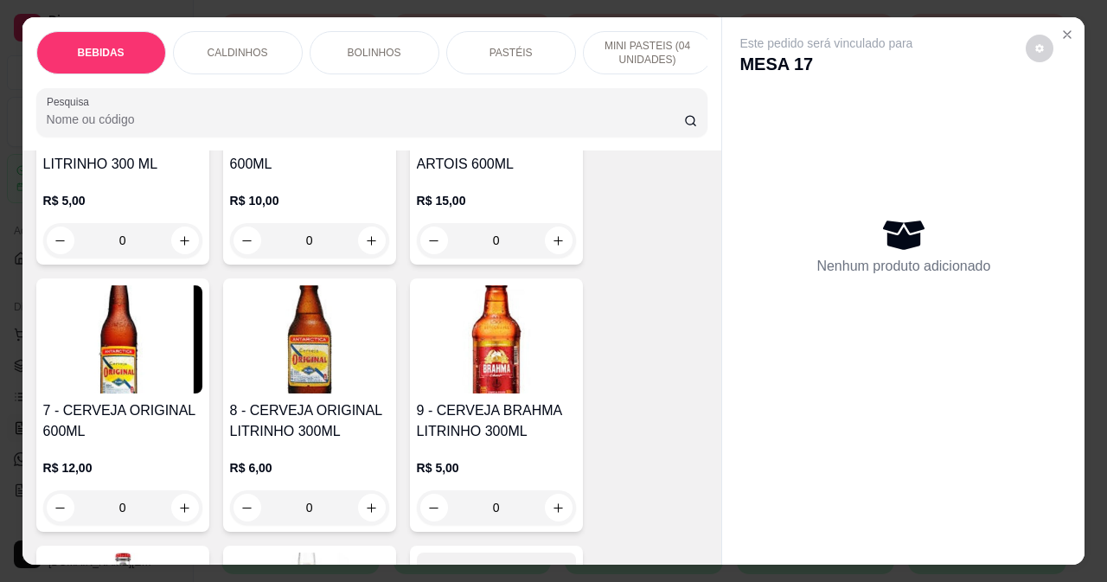
click at [148, 401] on div "7 - CERVEJA ORIGINAL 600ML R$ 12,00 0" at bounding box center [122, 405] width 173 height 253
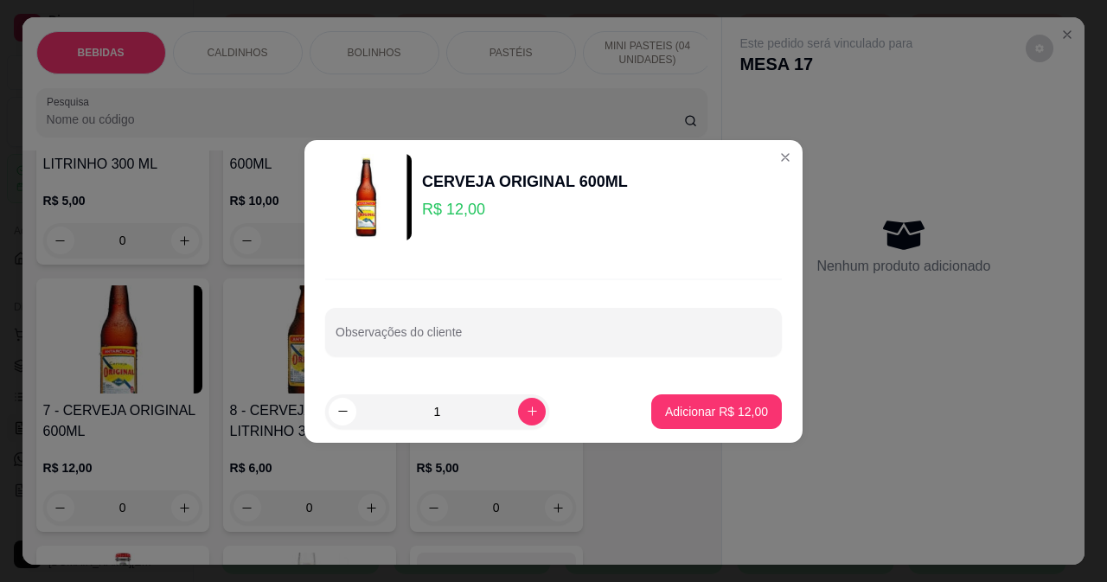
click at [665, 426] on button "Adicionar R$ 12,00" at bounding box center [716, 412] width 131 height 35
type input "1"
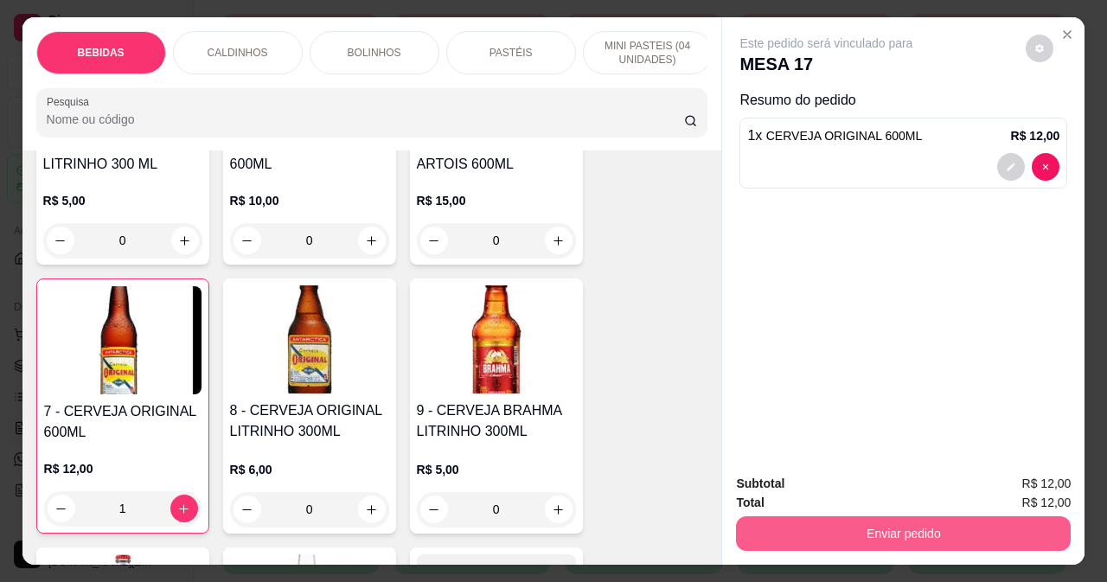
click at [789, 528] on button "Enviar pedido" at bounding box center [903, 533] width 335 height 35
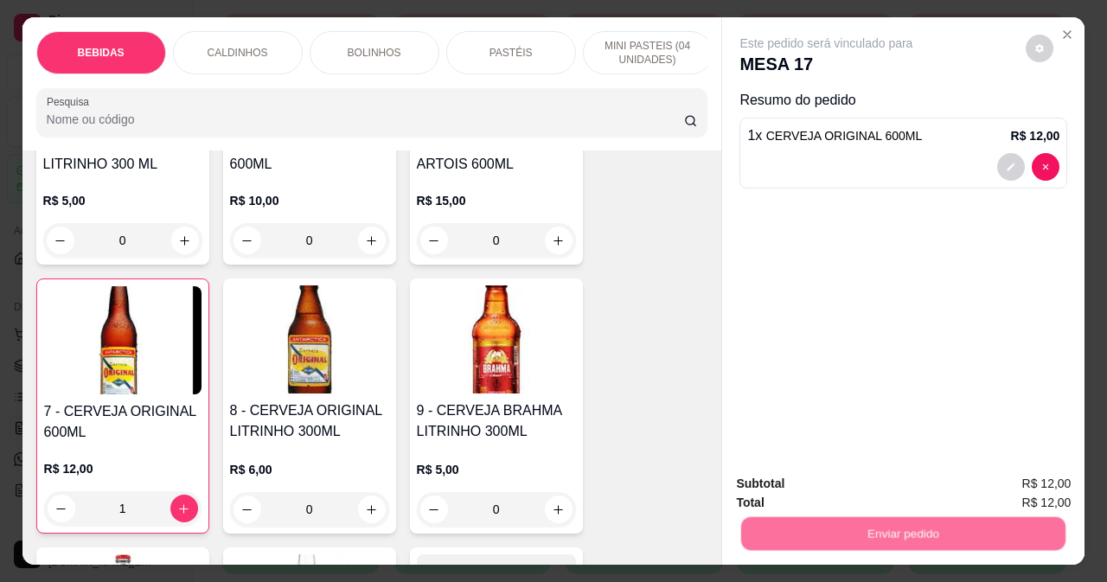
click at [779, 484] on button "Não registrar e enviar pedido" at bounding box center [847, 484] width 180 height 33
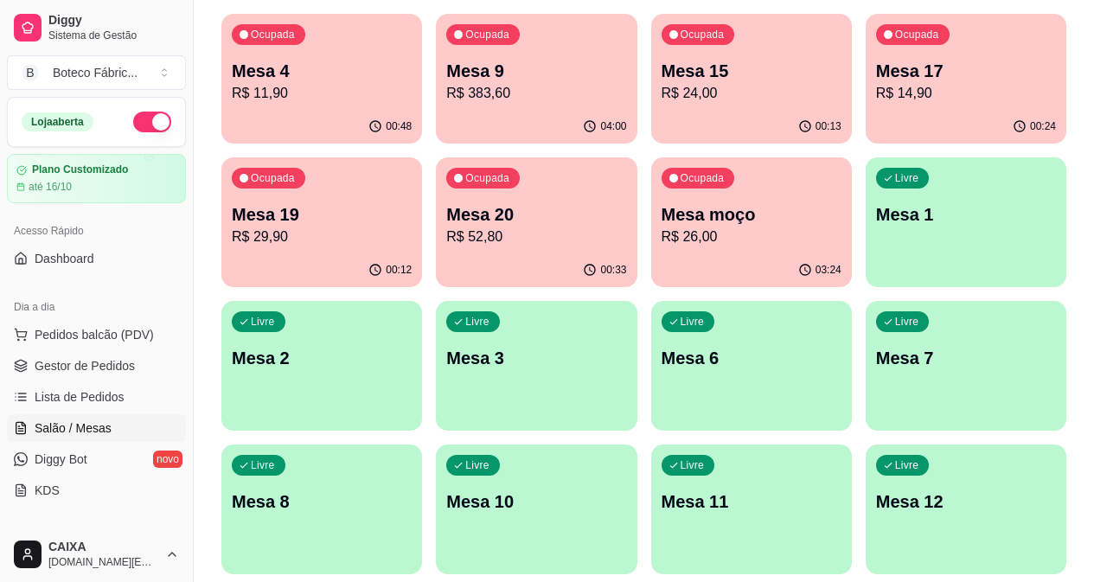
click at [354, 92] on p "R$ 11,90" at bounding box center [322, 93] width 180 height 21
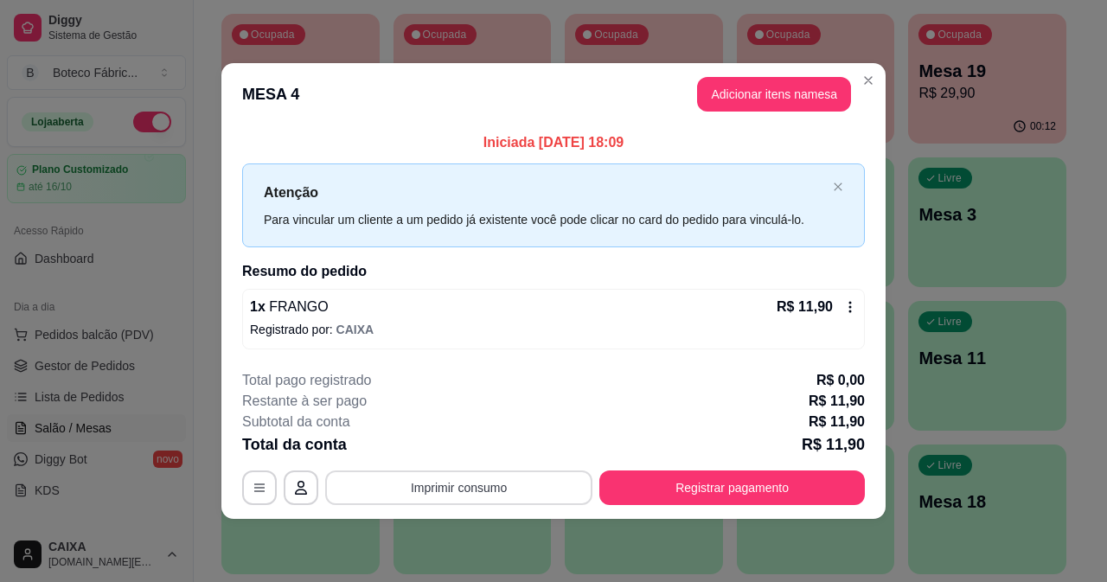
click at [497, 479] on button "Imprimir consumo" at bounding box center [458, 488] width 267 height 35
click at [486, 451] on button "IMPRESSORA" at bounding box center [465, 447] width 121 height 27
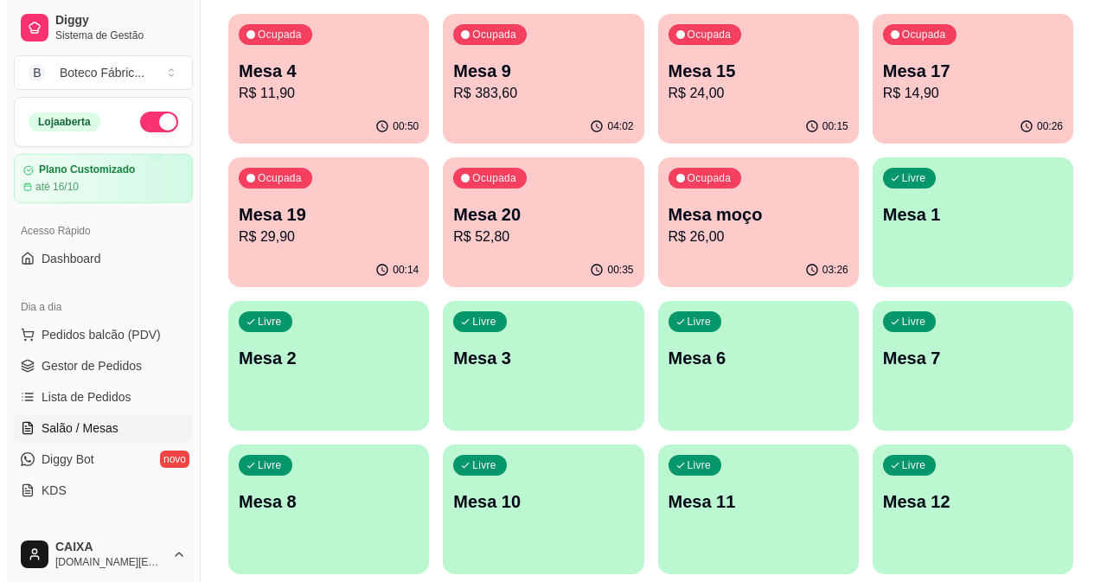
scroll to position [260, 0]
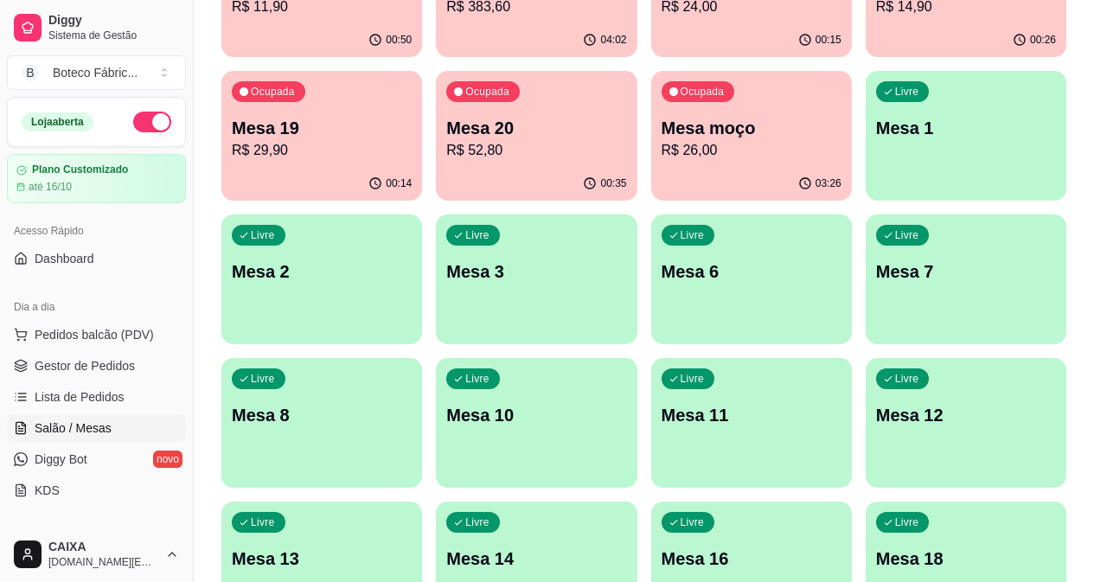
click at [588, 547] on p "Mesa 14" at bounding box center [536, 559] width 180 height 24
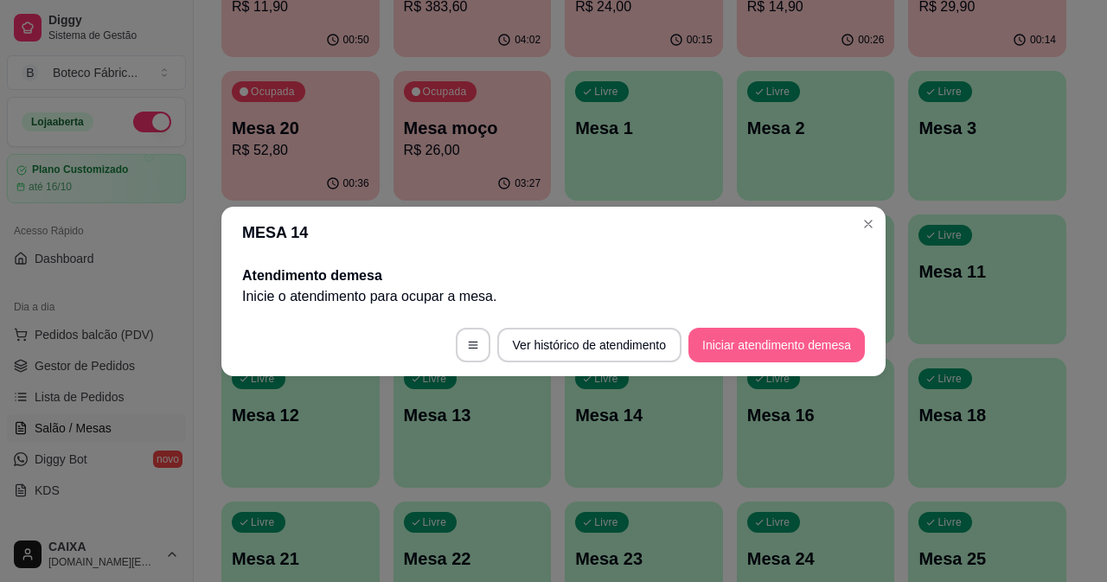
click at [712, 355] on button "Iniciar atendimento de mesa" at bounding box center [777, 345] width 176 height 35
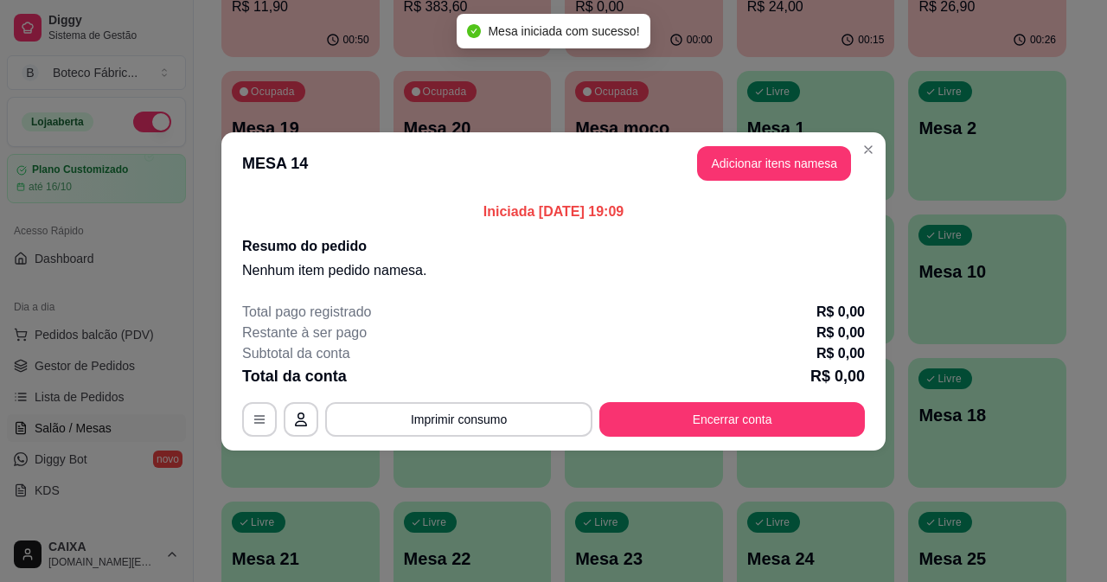
click at [719, 184] on header "MESA 14 Adicionar itens na mesa" at bounding box center [553, 163] width 664 height 62
click at [720, 169] on button "Adicionar itens na mesa" at bounding box center [774, 163] width 154 height 35
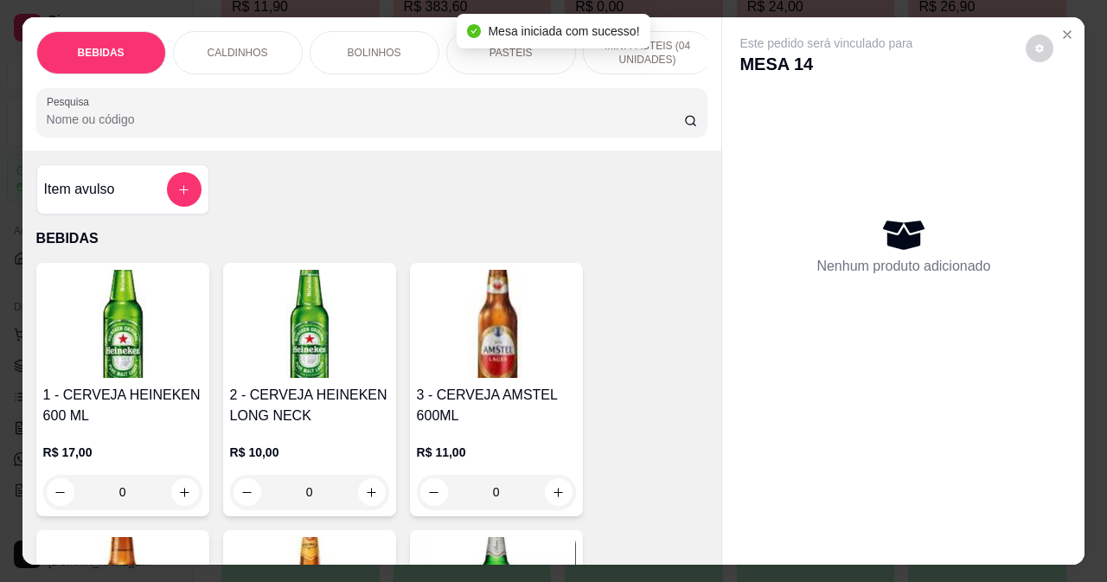
click at [260, 46] on div "CALDINHOS" at bounding box center [238, 52] width 130 height 43
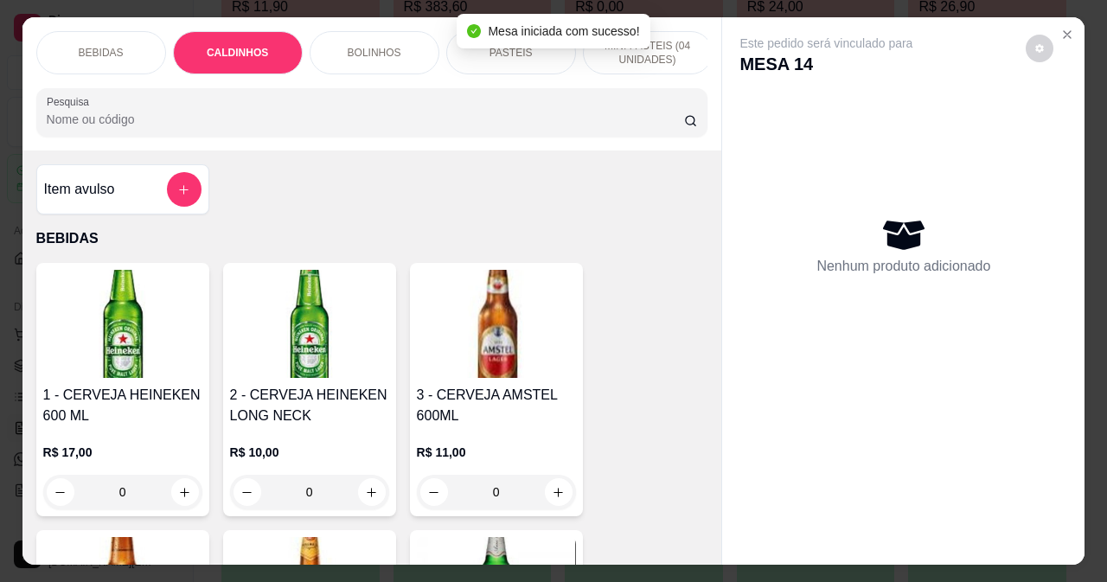
scroll to position [44, 0]
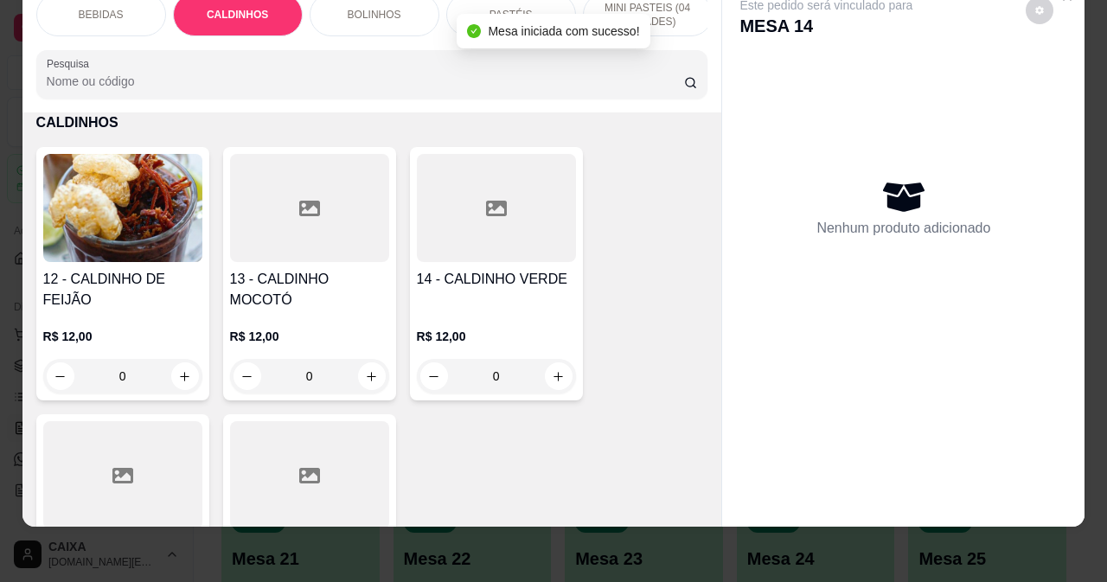
click at [451, 221] on div at bounding box center [496, 208] width 159 height 108
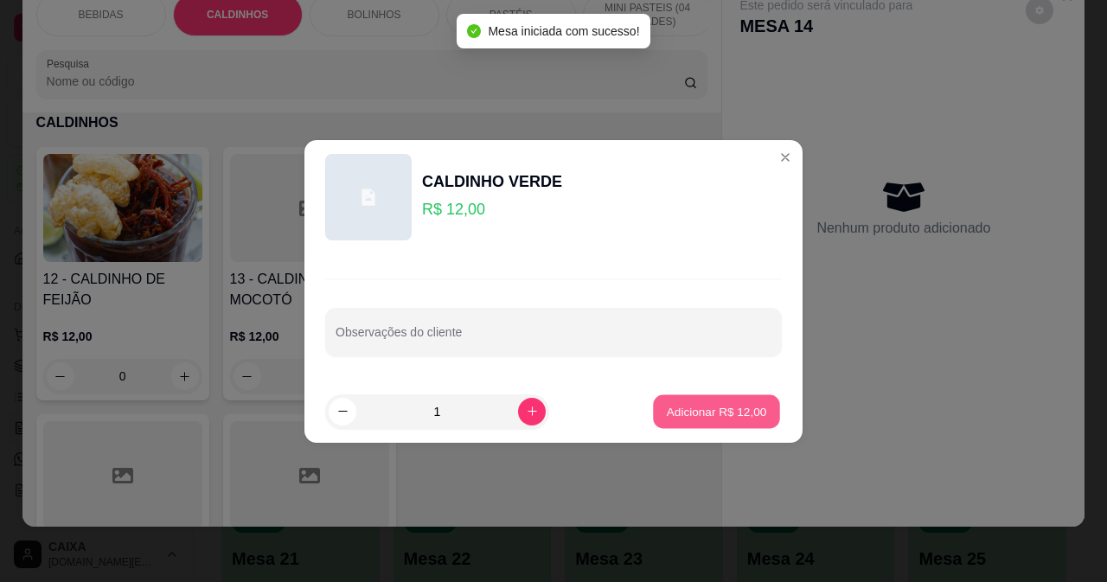
click at [733, 407] on p "Adicionar R$ 12,00" at bounding box center [717, 411] width 100 height 16
type input "1"
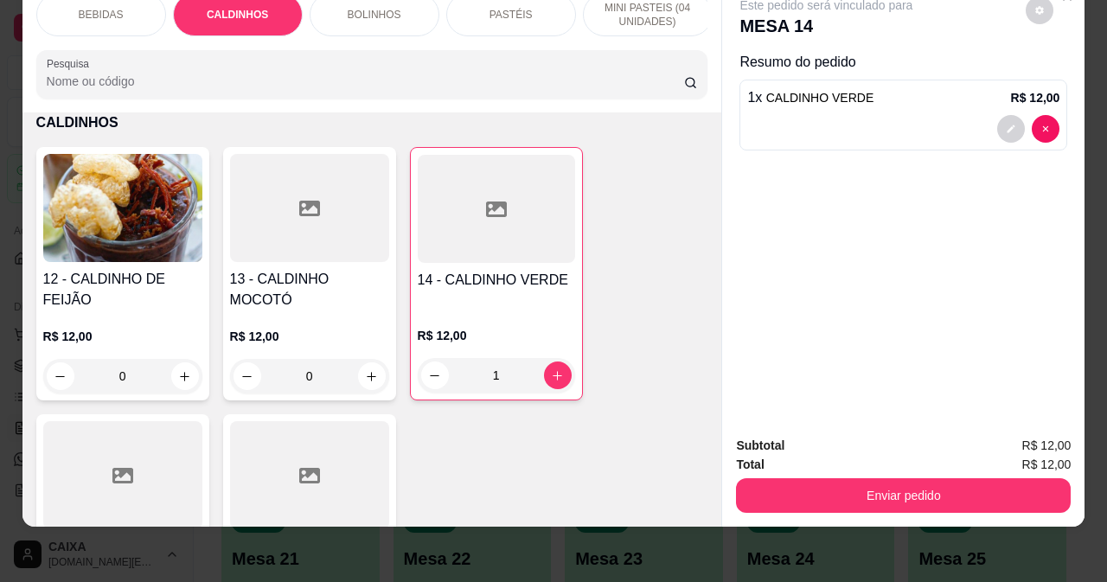
click at [848, 482] on button "Enviar pedido" at bounding box center [903, 495] width 335 height 35
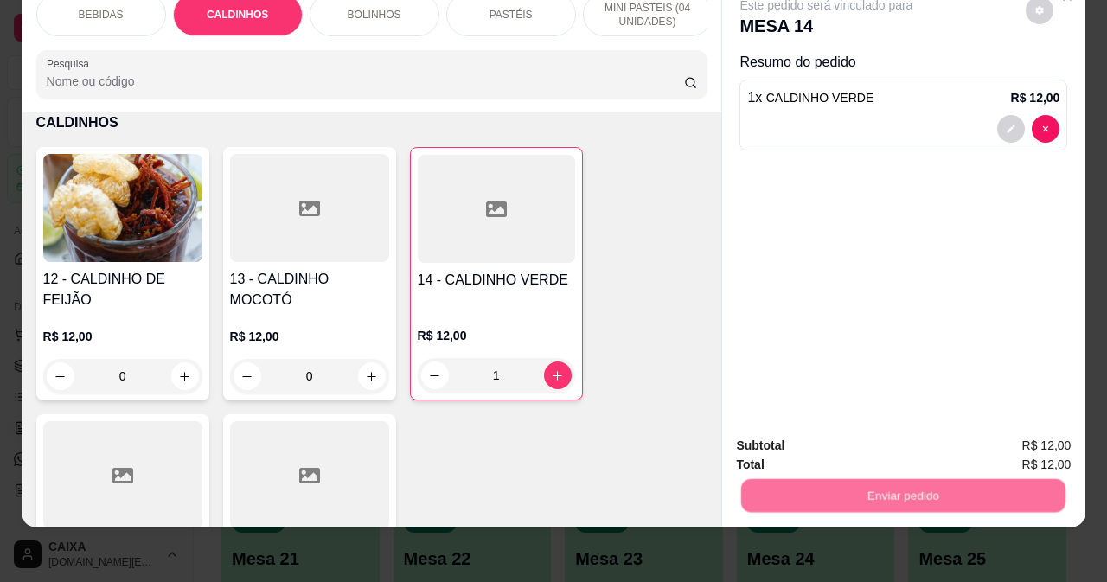
click at [824, 441] on button "Não registrar e enviar pedido" at bounding box center [847, 440] width 180 height 33
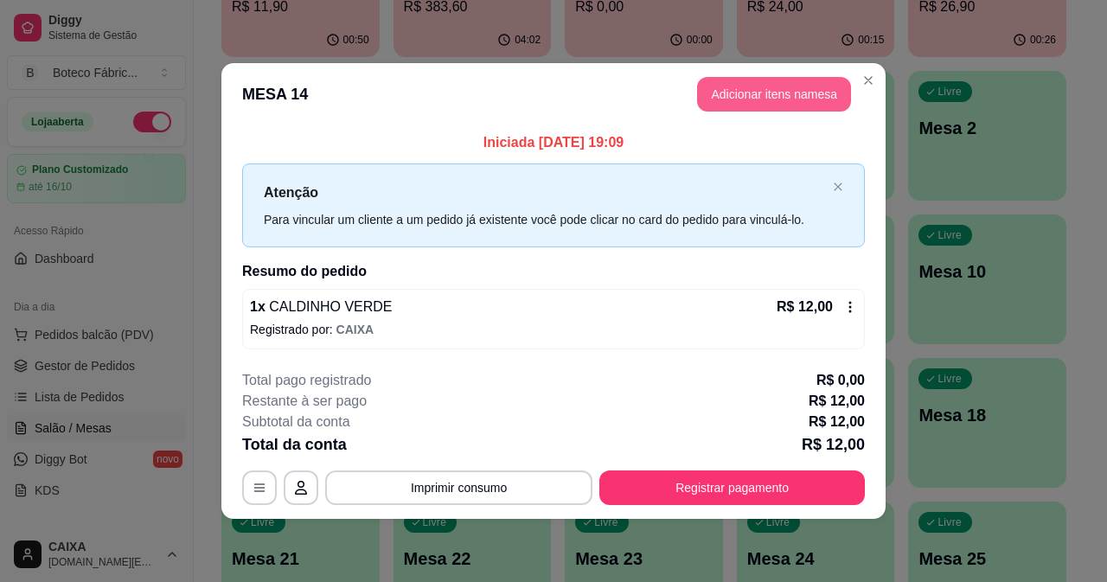
click at [721, 80] on button "Adicionar itens na mesa" at bounding box center [774, 94] width 154 height 35
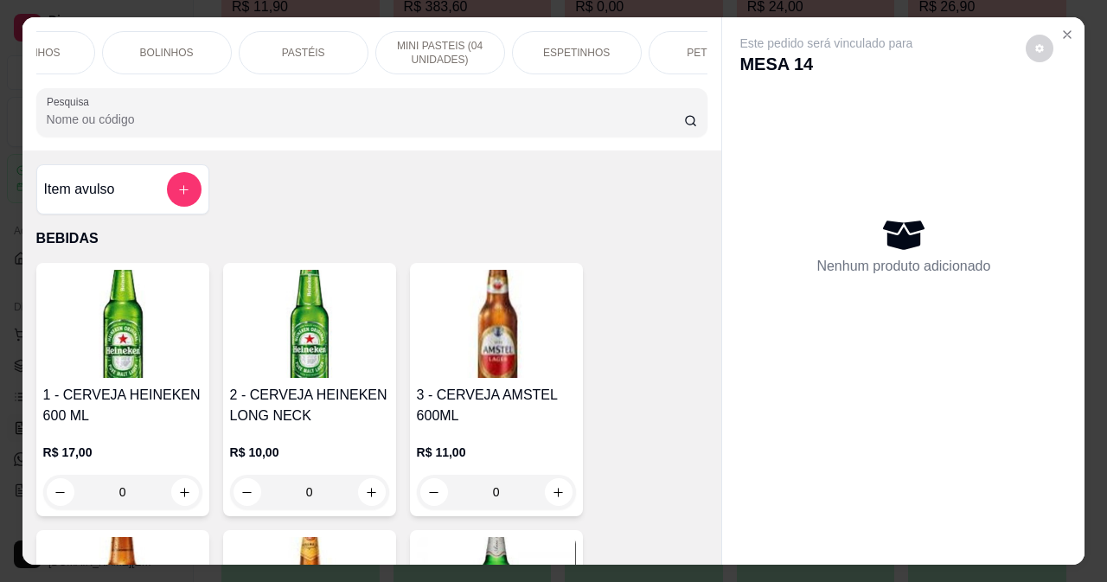
scroll to position [0, 311]
click at [439, 46] on p "ESPETINHOS" at bounding box center [472, 53] width 67 height 14
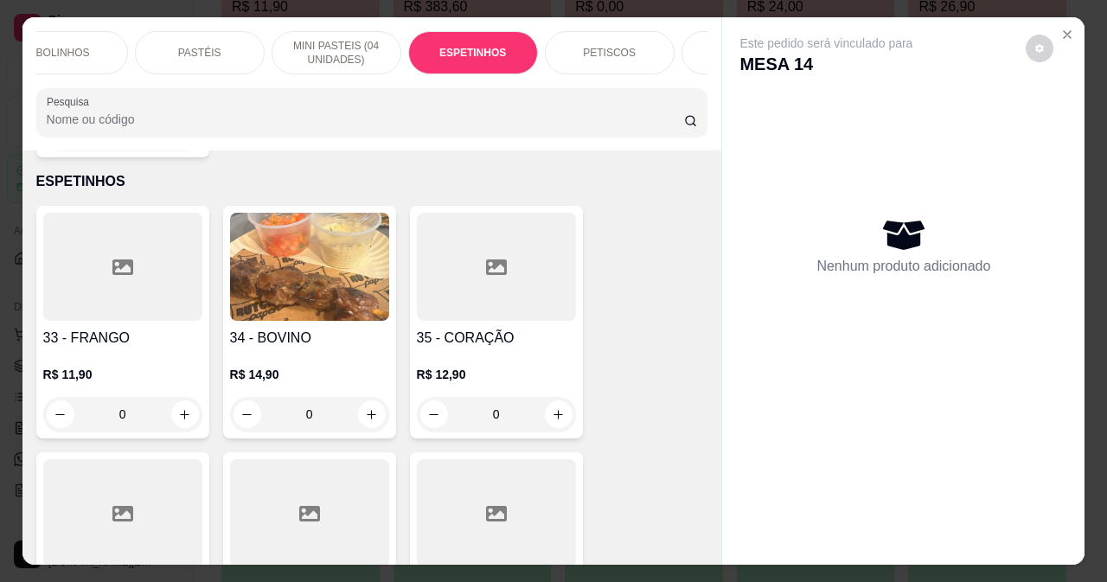
scroll to position [44, 0]
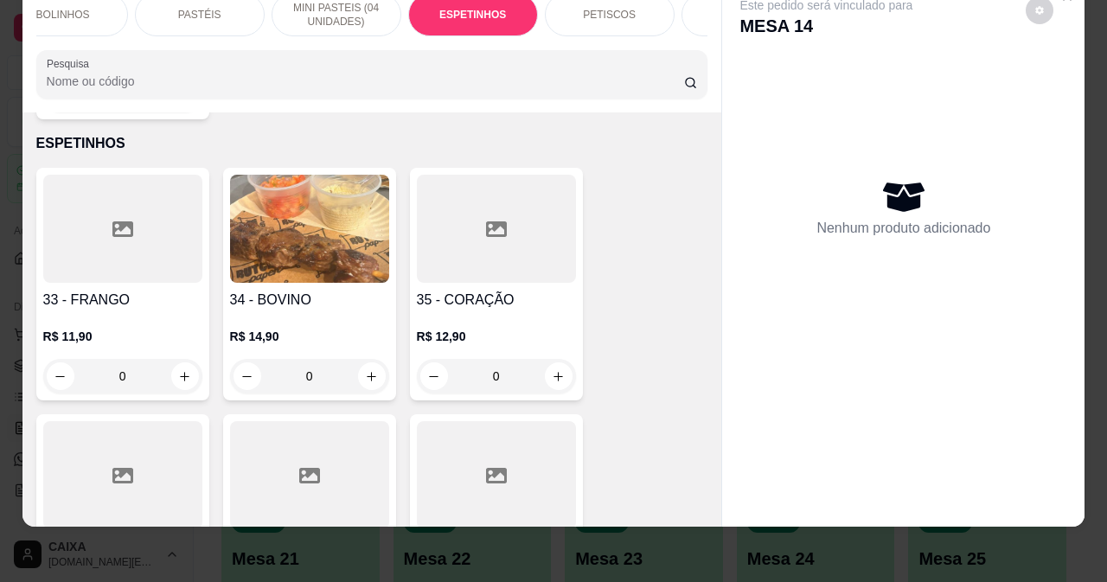
click at [461, 233] on div at bounding box center [496, 229] width 159 height 108
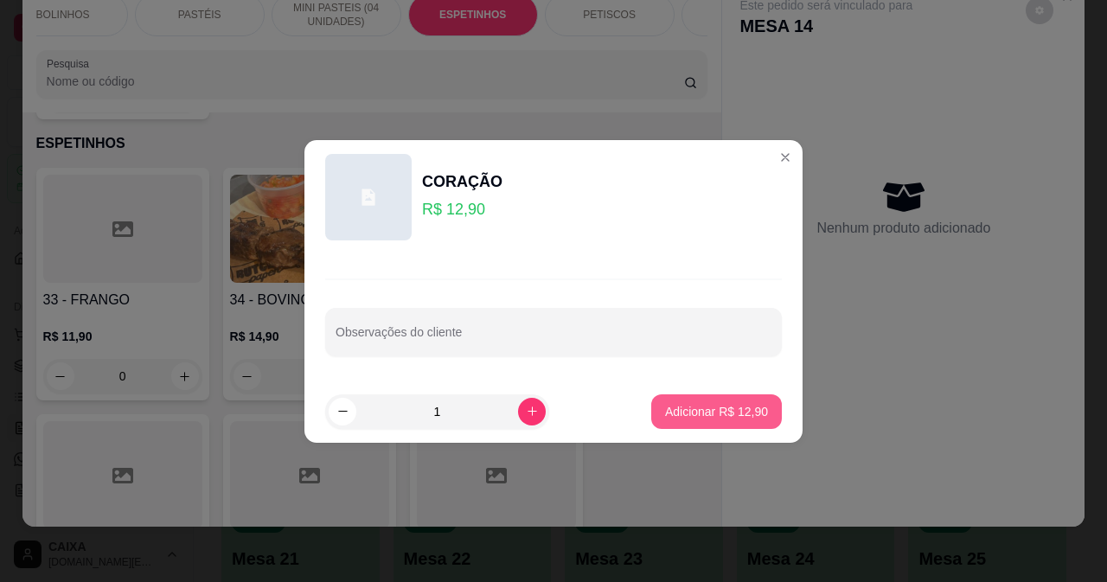
click at [707, 409] on p "Adicionar R$ 12,90" at bounding box center [716, 411] width 103 height 17
type input "1"
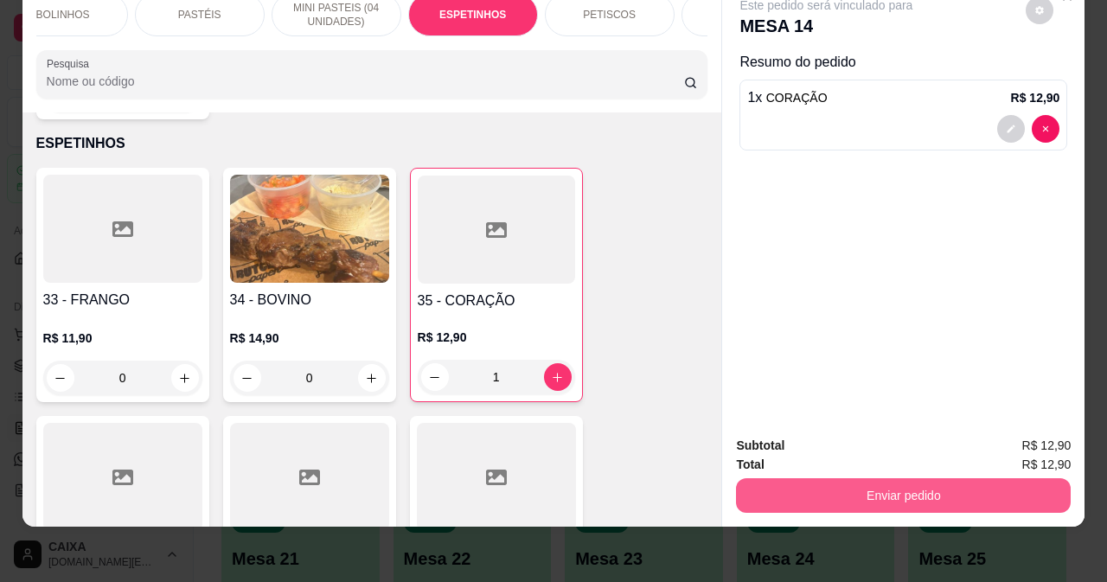
click at [853, 480] on button "Enviar pedido" at bounding box center [903, 495] width 335 height 35
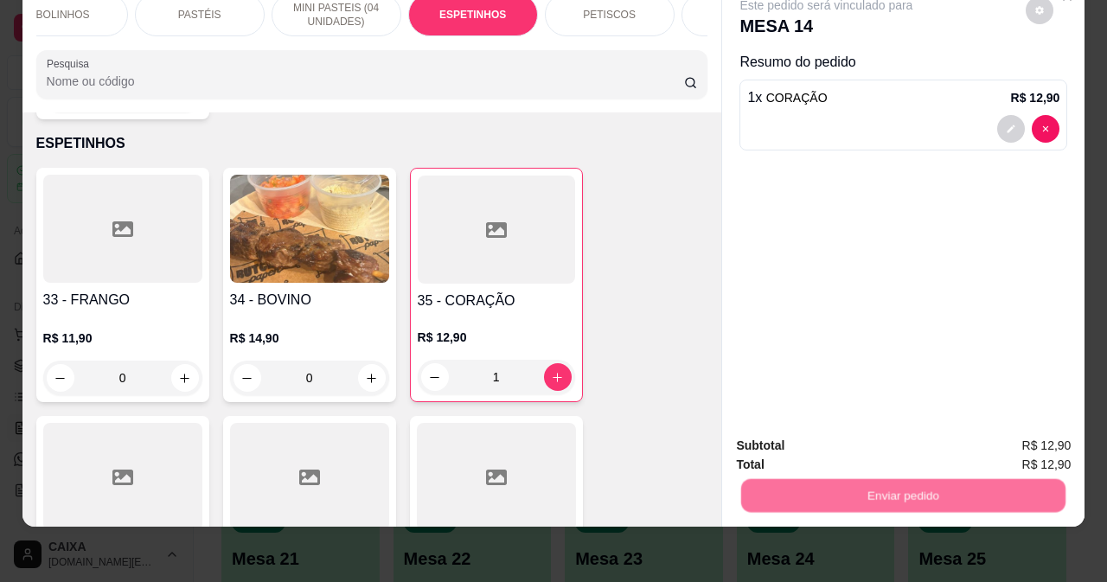
click at [851, 446] on button "Não registrar e enviar pedido" at bounding box center [847, 440] width 175 height 32
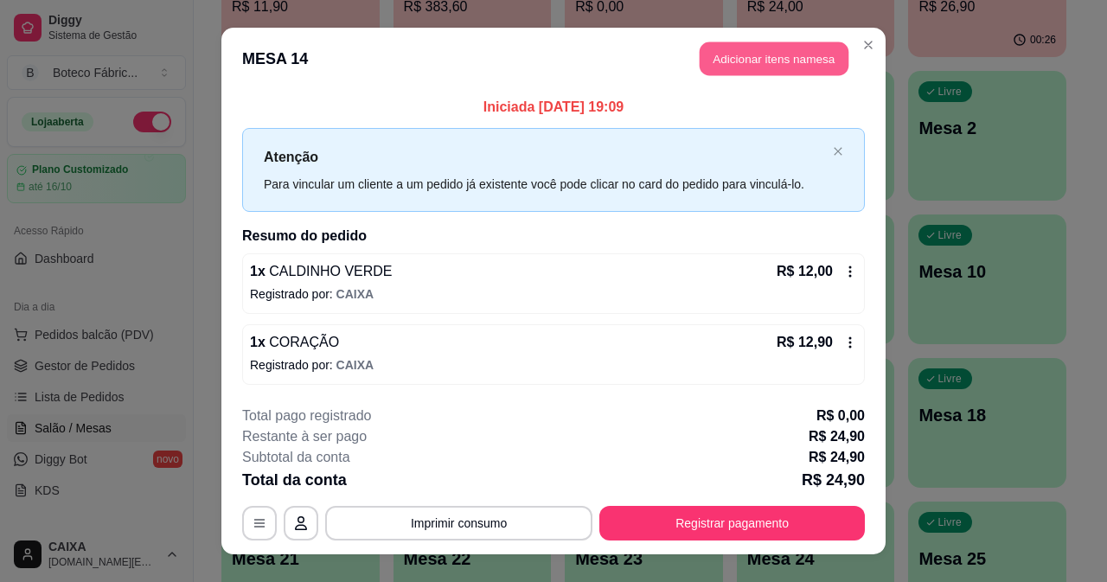
click at [790, 62] on button "Adicionar itens na mesa" at bounding box center [774, 59] width 149 height 34
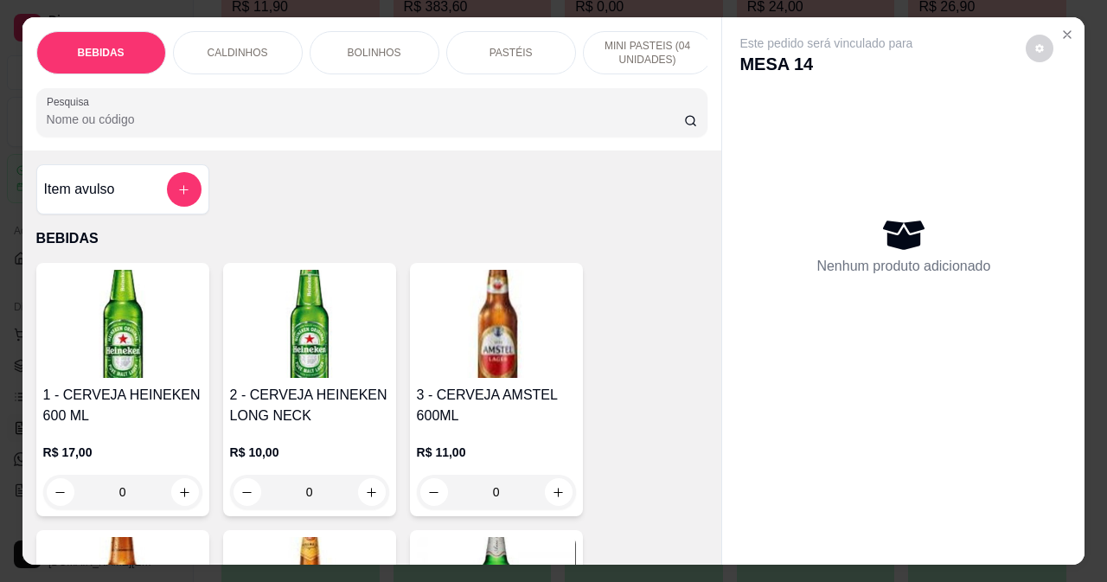
click at [380, 33] on div "BOLINHOS" at bounding box center [375, 52] width 130 height 43
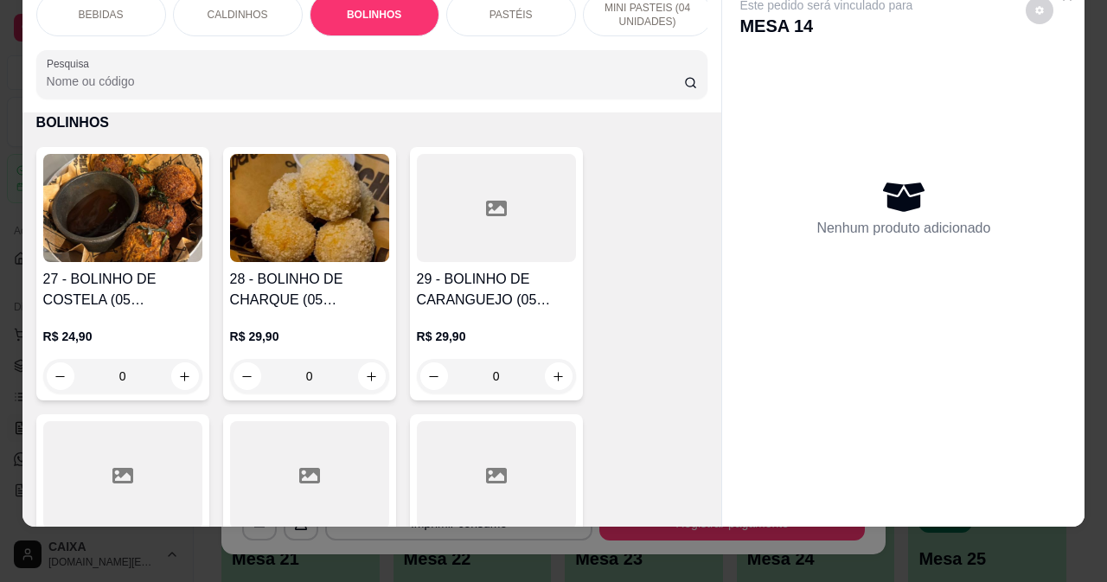
click at [292, 274] on h4 "28 - BOLINHO DE CHARQUE (05 UNIDADES)" at bounding box center [309, 290] width 159 height 42
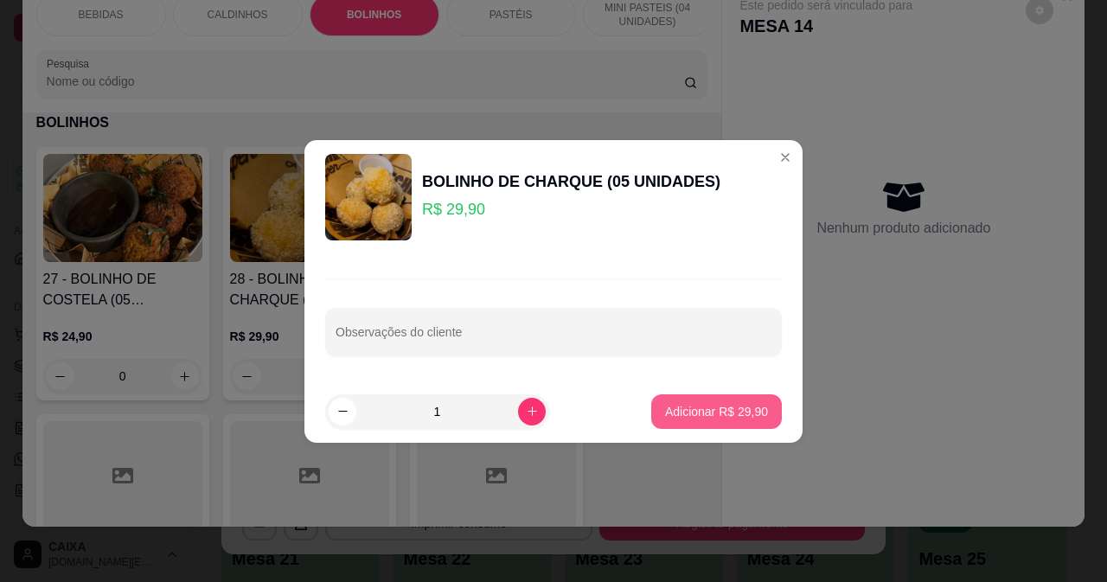
click at [722, 421] on button "Adicionar R$ 29,90" at bounding box center [716, 412] width 131 height 35
type input "1"
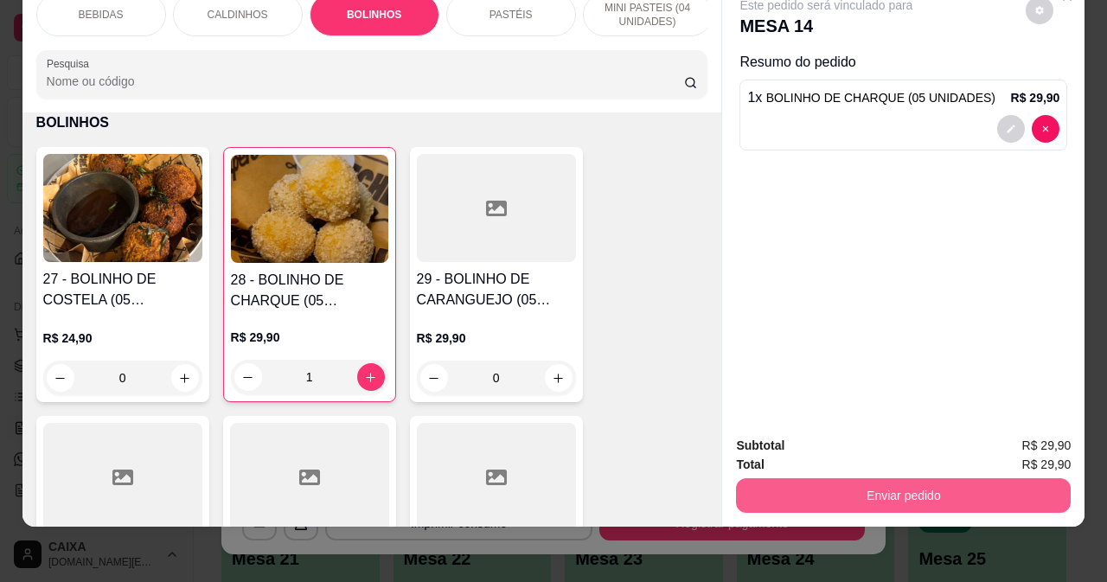
click at [837, 484] on button "Enviar pedido" at bounding box center [903, 495] width 335 height 35
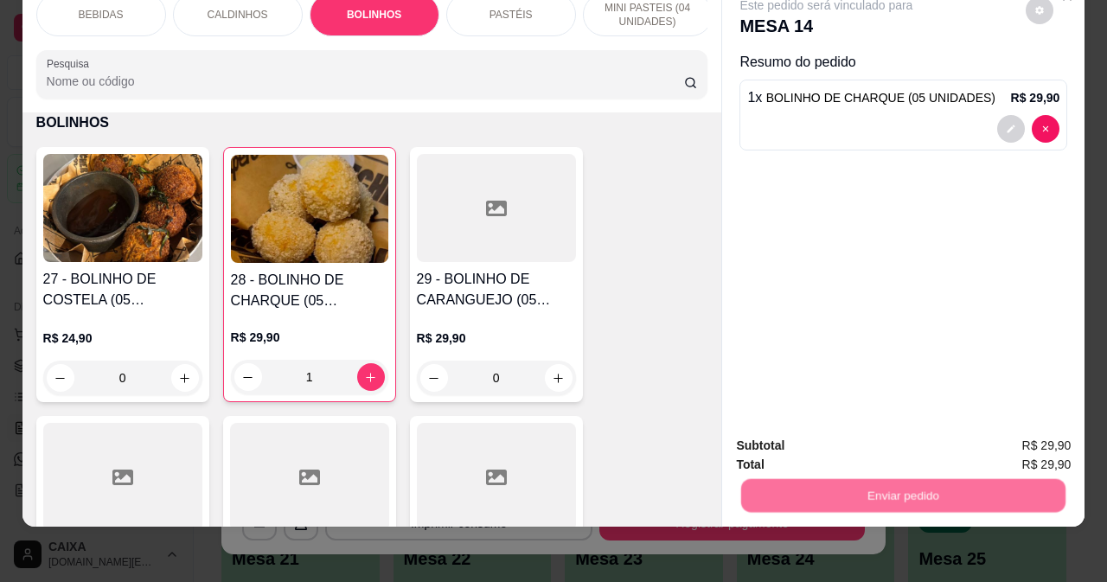
click at [837, 444] on button "Não registrar e enviar pedido" at bounding box center [847, 440] width 180 height 33
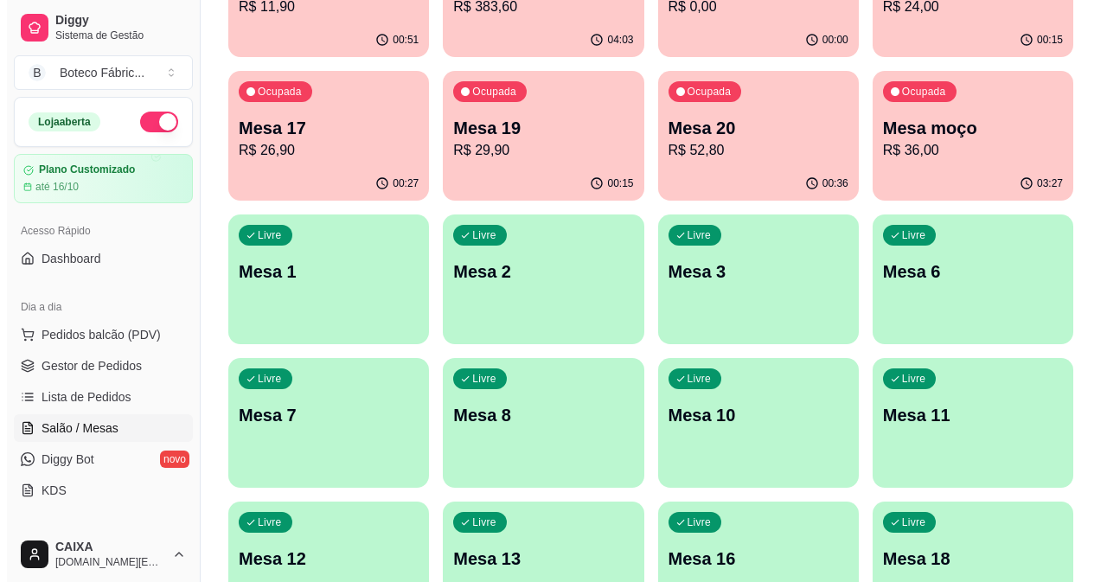
scroll to position [0, 0]
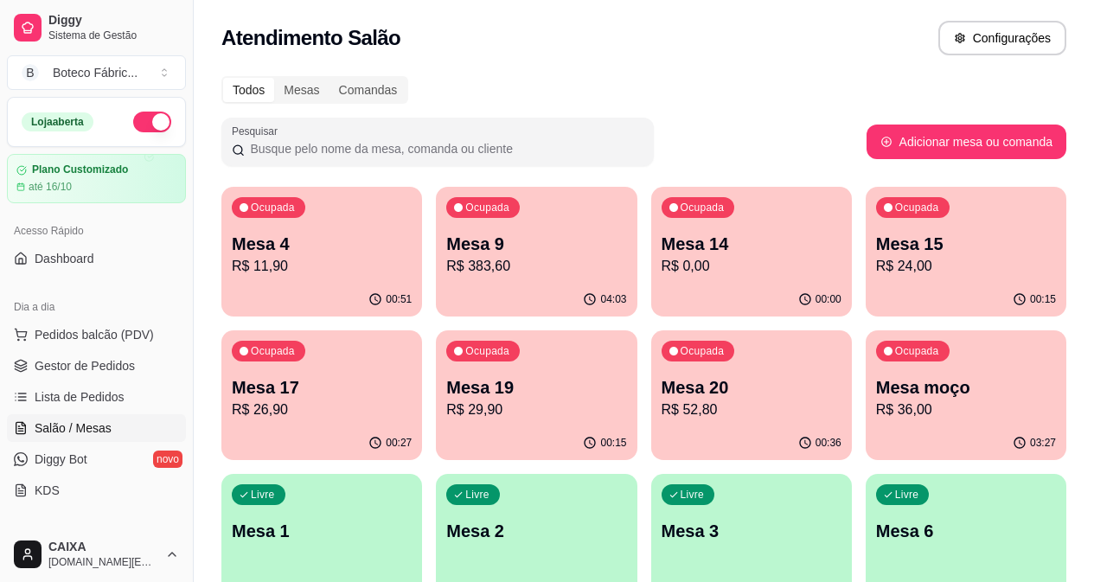
click at [455, 273] on p "R$ 383,60" at bounding box center [536, 266] width 180 height 21
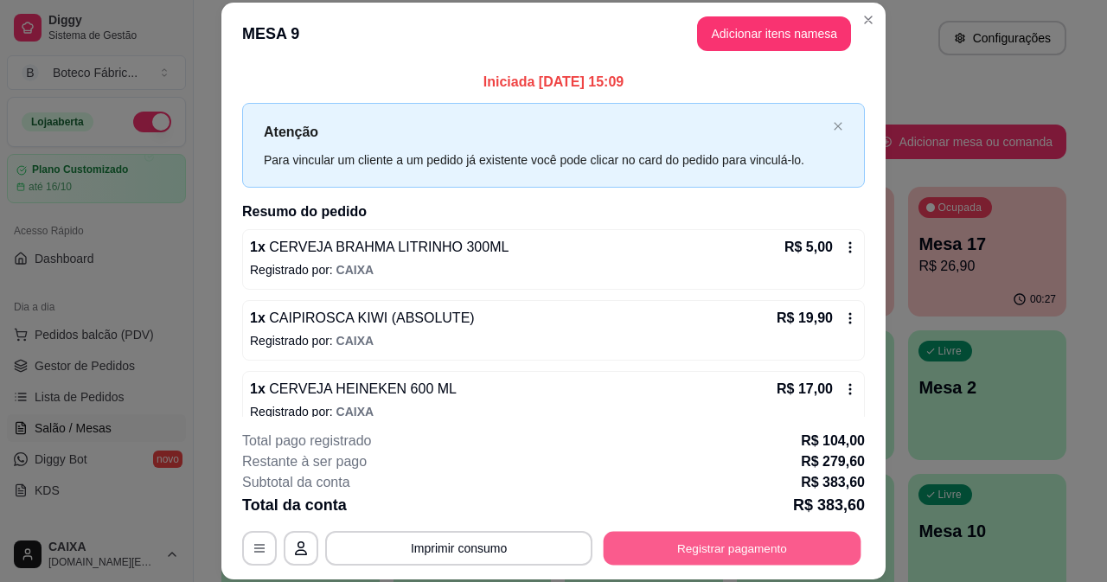
click at [751, 542] on button "Registrar pagamento" at bounding box center [733, 548] width 258 height 34
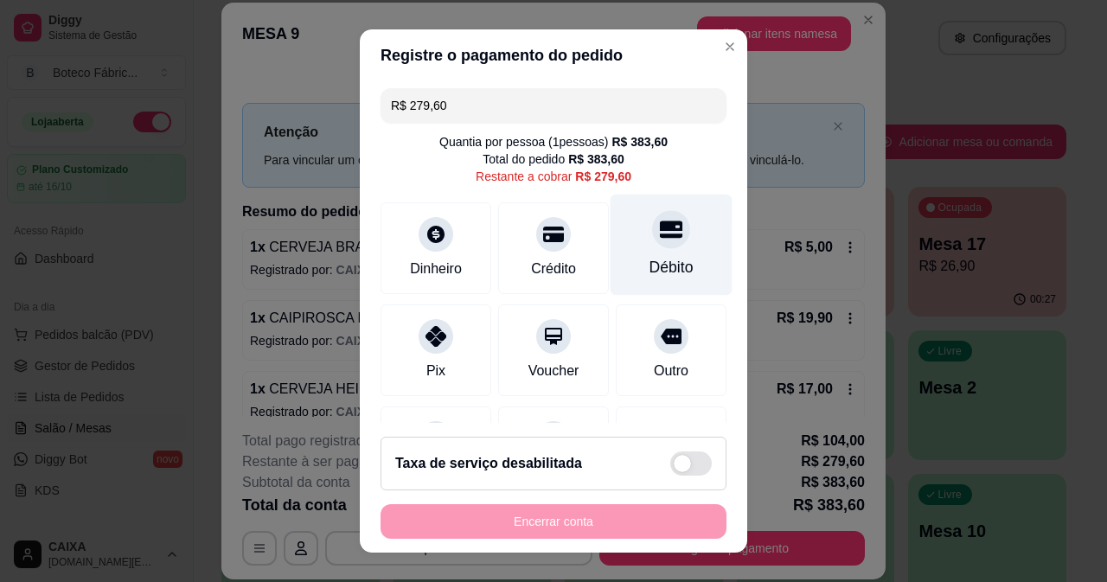
click at [637, 249] on div "Débito" at bounding box center [672, 244] width 122 height 101
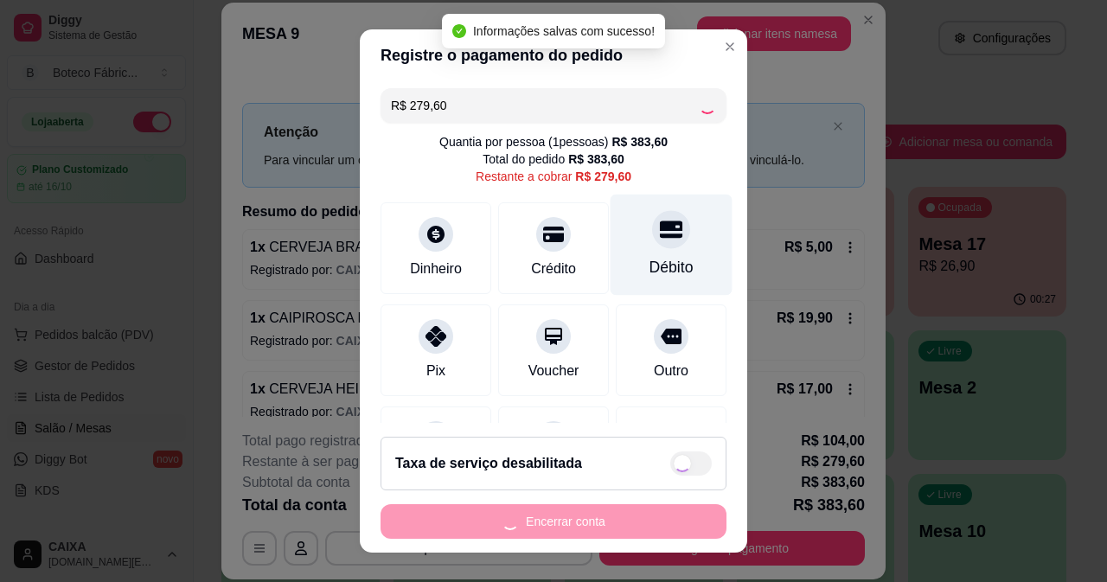
type input "R$ 0,00"
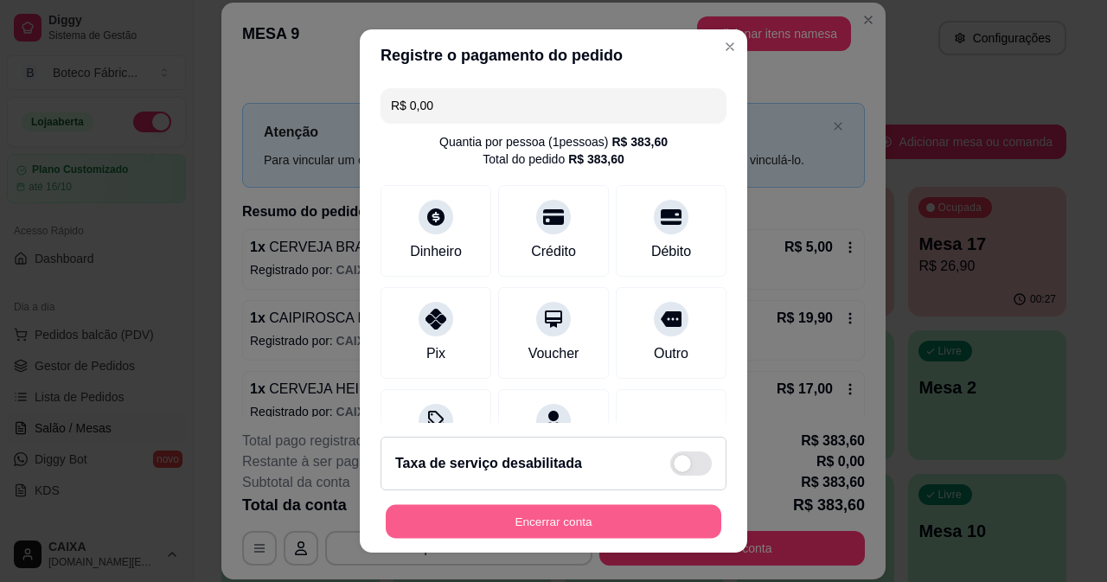
click at [567, 523] on button "Encerrar conta" at bounding box center [554, 522] width 336 height 34
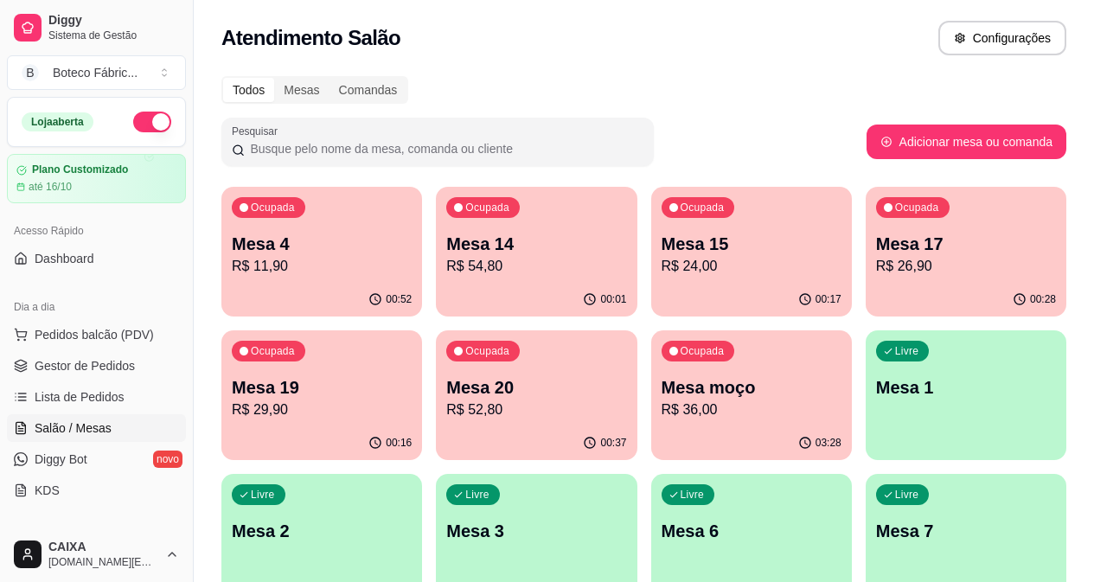
click at [343, 273] on p "R$ 11,90" at bounding box center [322, 266] width 180 height 21
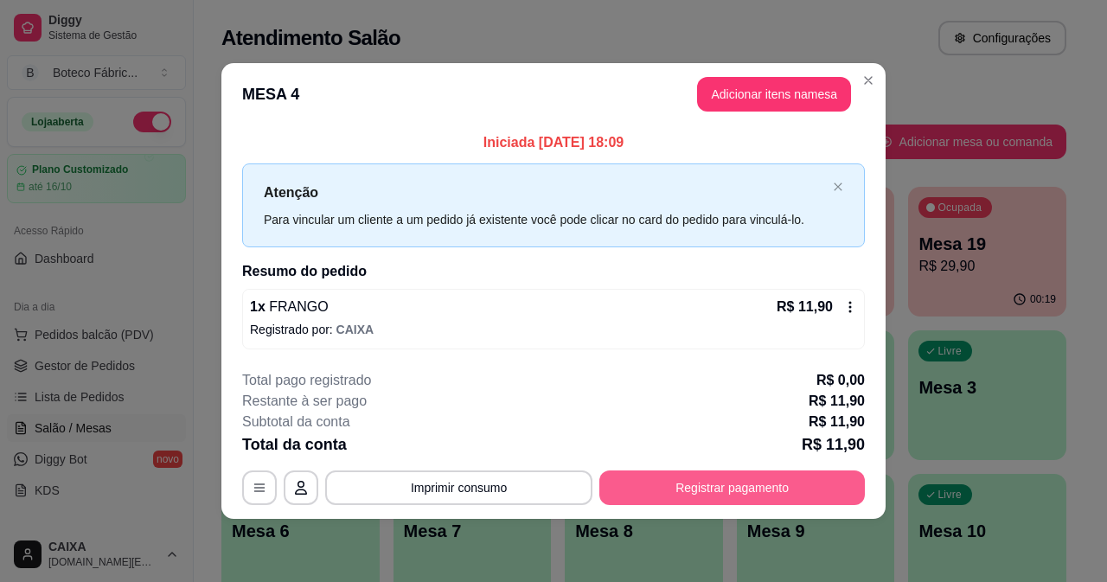
click at [696, 488] on button "Registrar pagamento" at bounding box center [733, 488] width 266 height 35
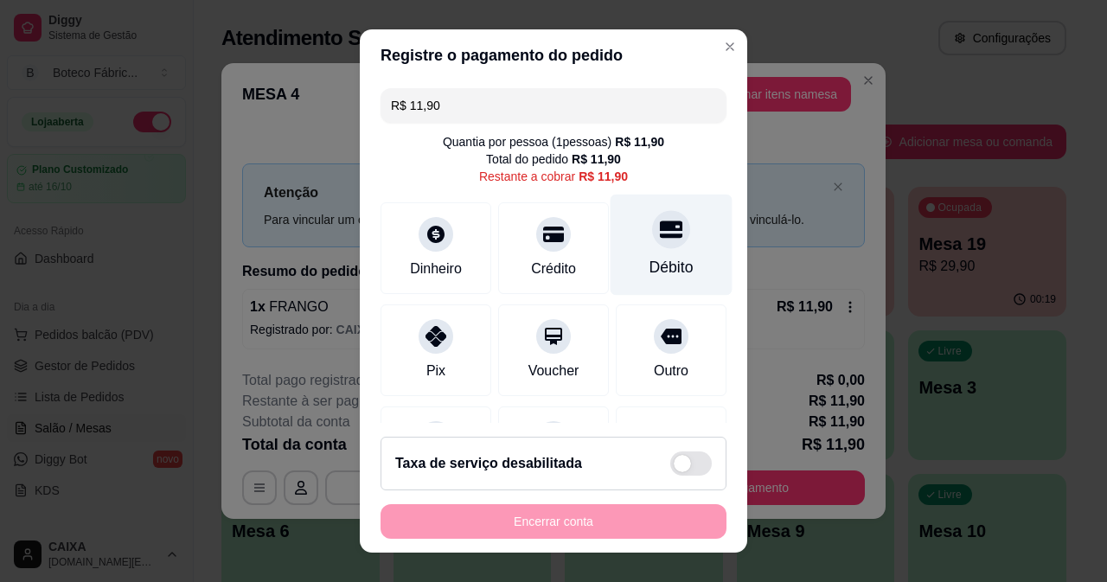
click at [660, 240] on icon at bounding box center [671, 229] width 22 height 22
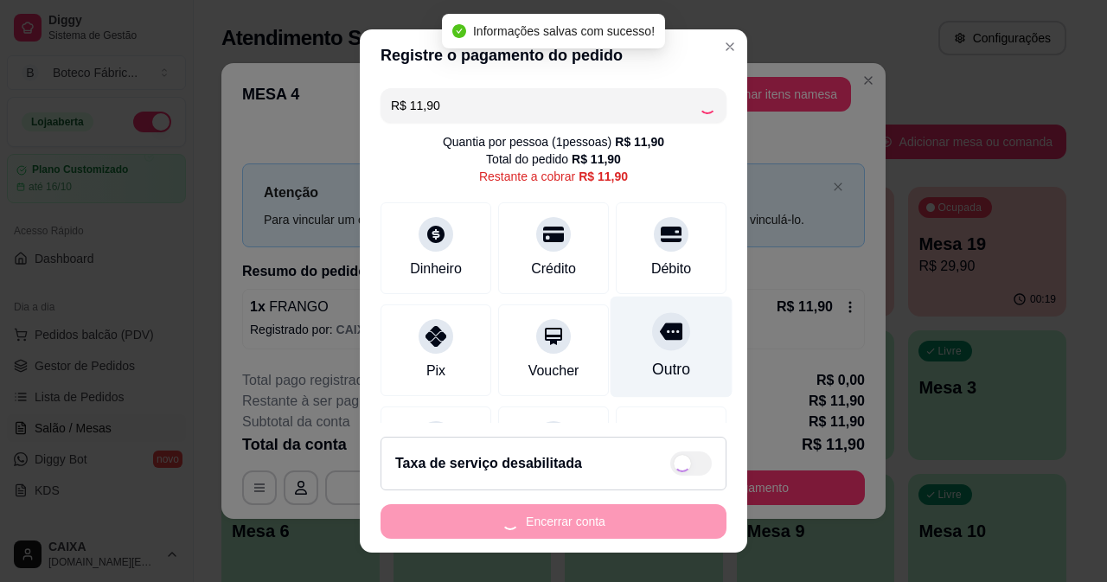
type input "R$ 0,00"
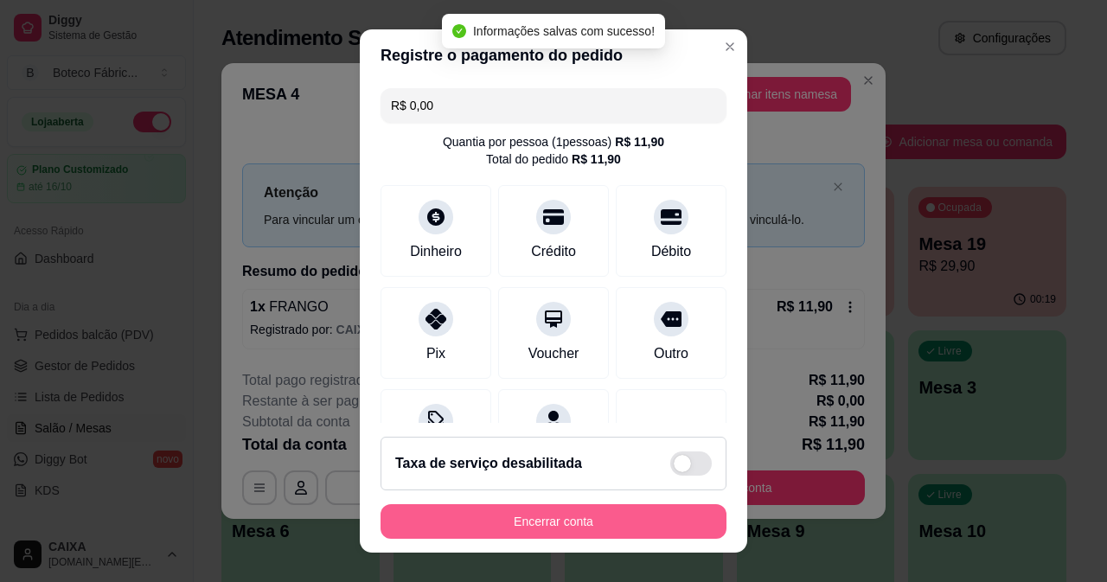
click at [610, 520] on button "Encerrar conta" at bounding box center [554, 521] width 346 height 35
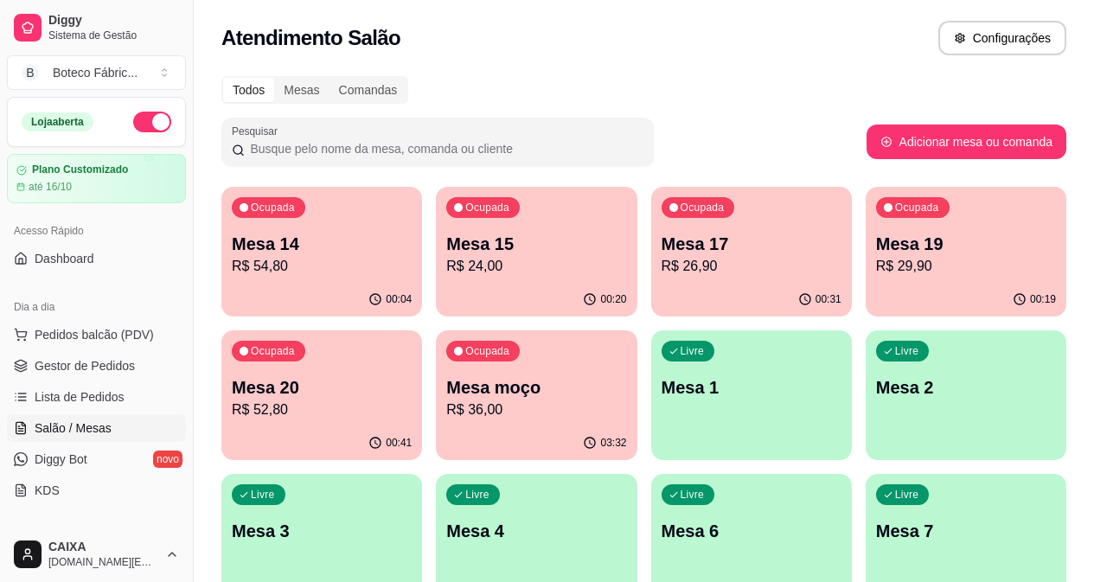
click at [866, 226] on div "Ocupada Mesa 19 R$ 29,90" at bounding box center [966, 235] width 201 height 96
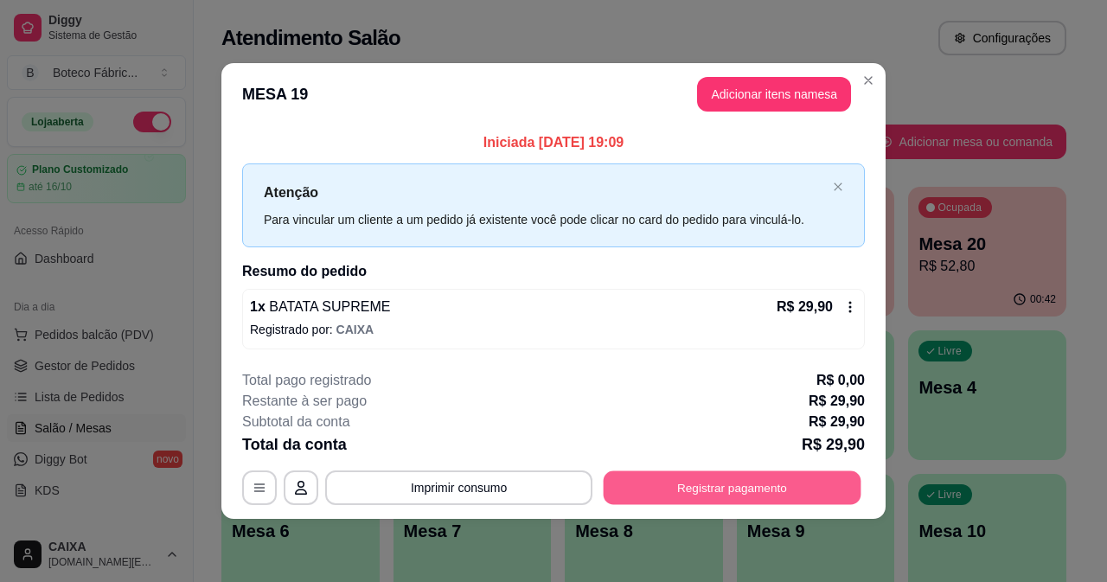
click at [687, 484] on button "Registrar pagamento" at bounding box center [733, 489] width 258 height 34
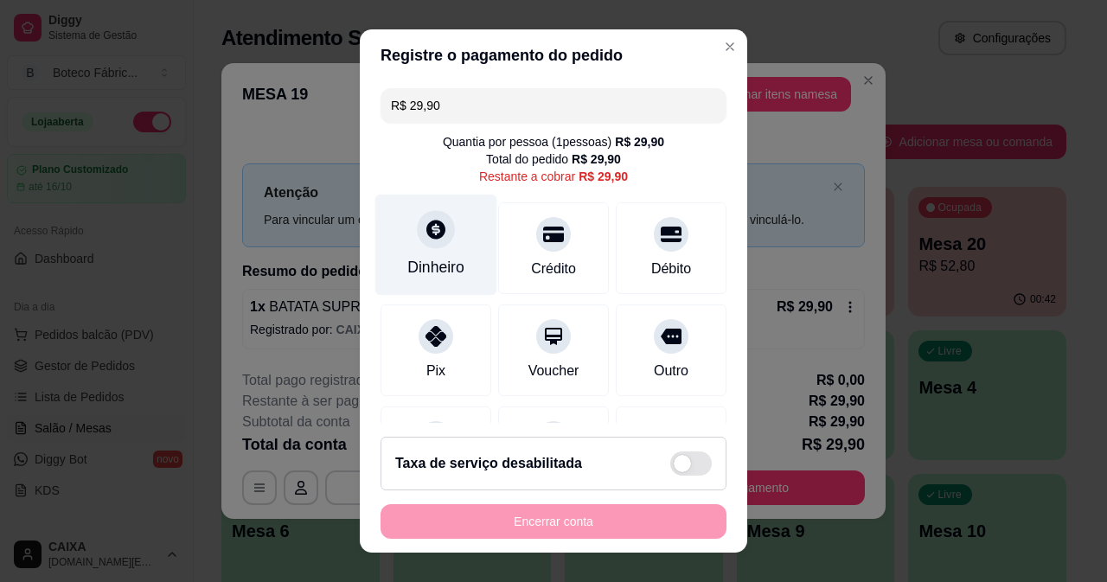
click at [411, 247] on div "Dinheiro" at bounding box center [436, 244] width 122 height 101
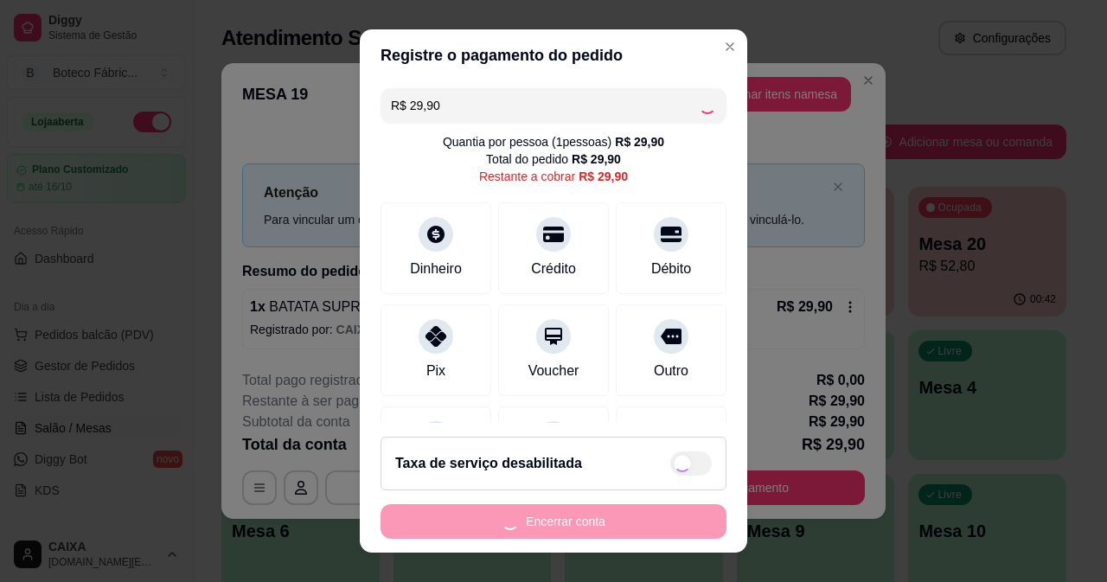
type input "R$ 0,00"
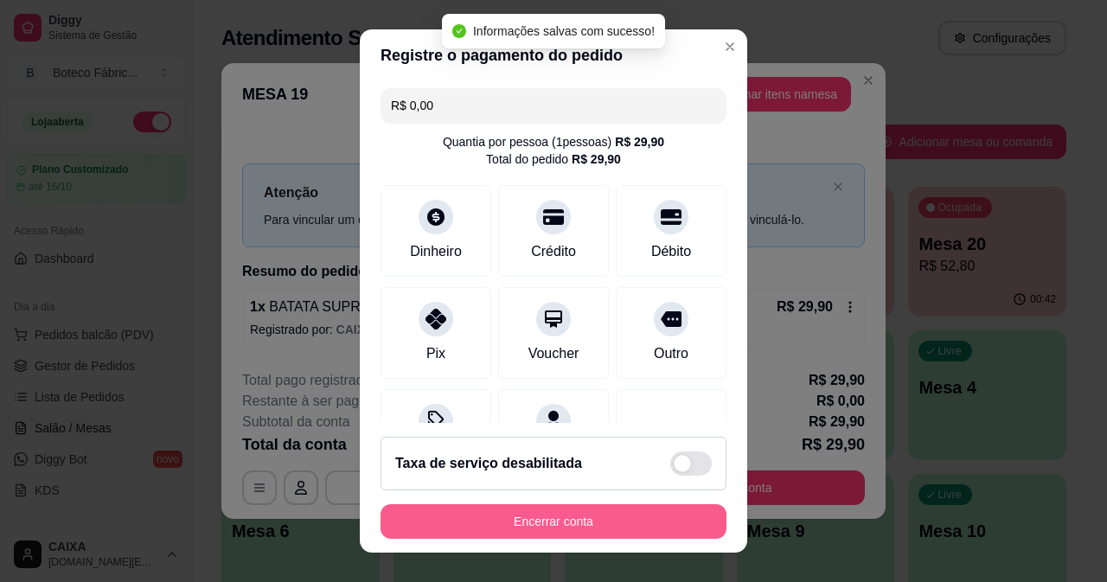
click at [583, 514] on button "Encerrar conta" at bounding box center [554, 521] width 346 height 35
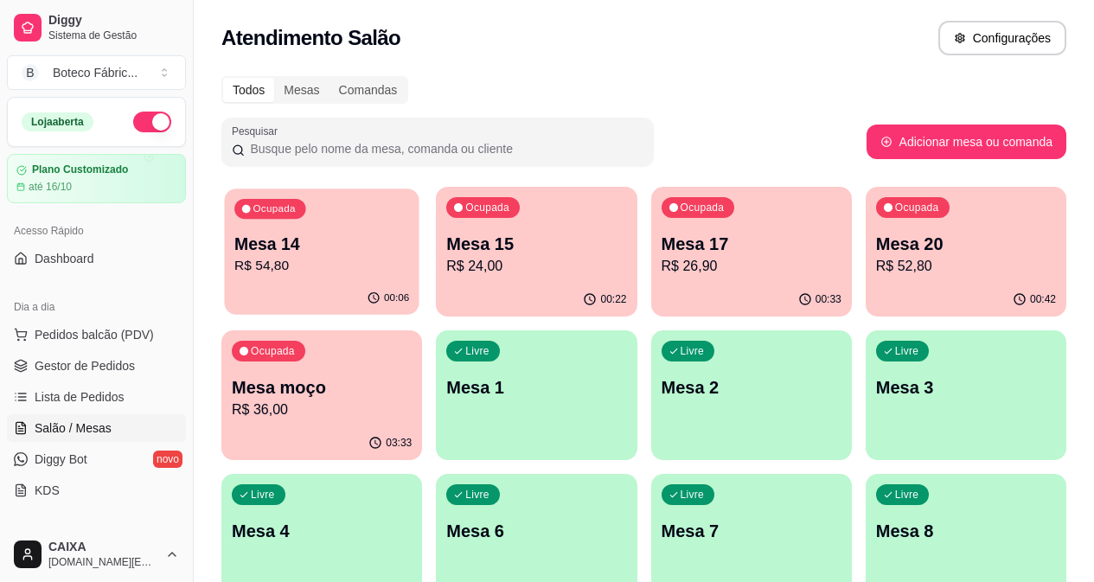
click at [307, 289] on div "00:06" at bounding box center [321, 298] width 195 height 33
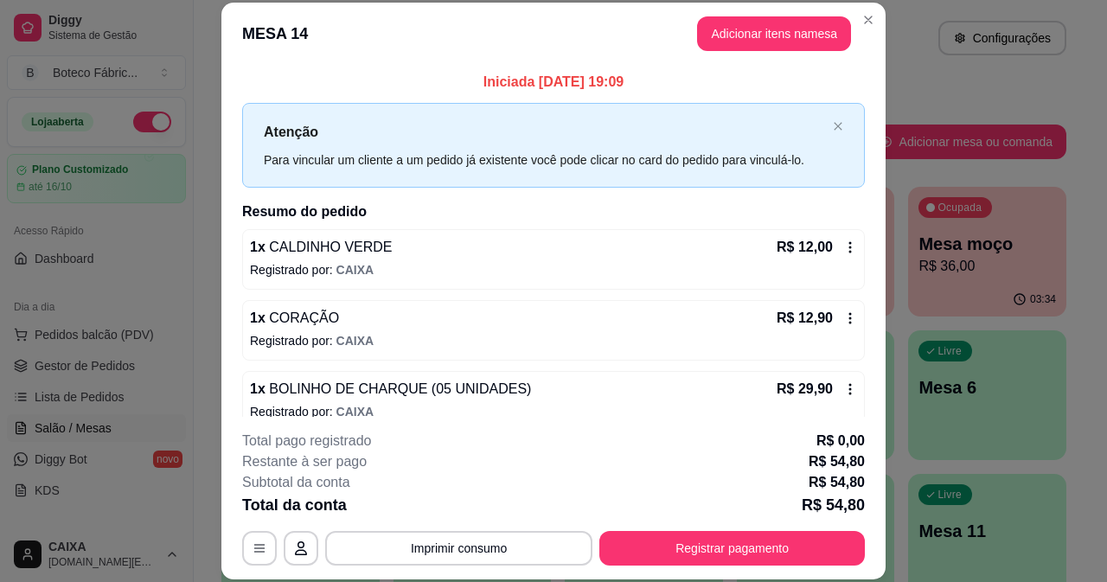
click at [732, 52] on header "MESA 14 Adicionar itens na mesa" at bounding box center [553, 34] width 664 height 62
click at [734, 35] on button "Adicionar itens na mesa" at bounding box center [774, 33] width 154 height 35
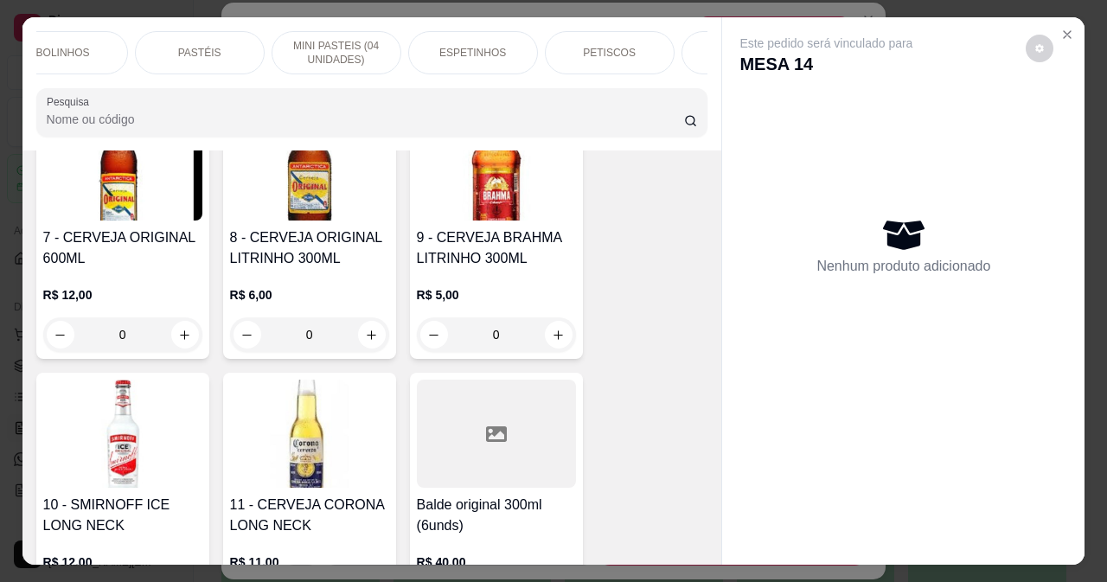
scroll to position [0, 381]
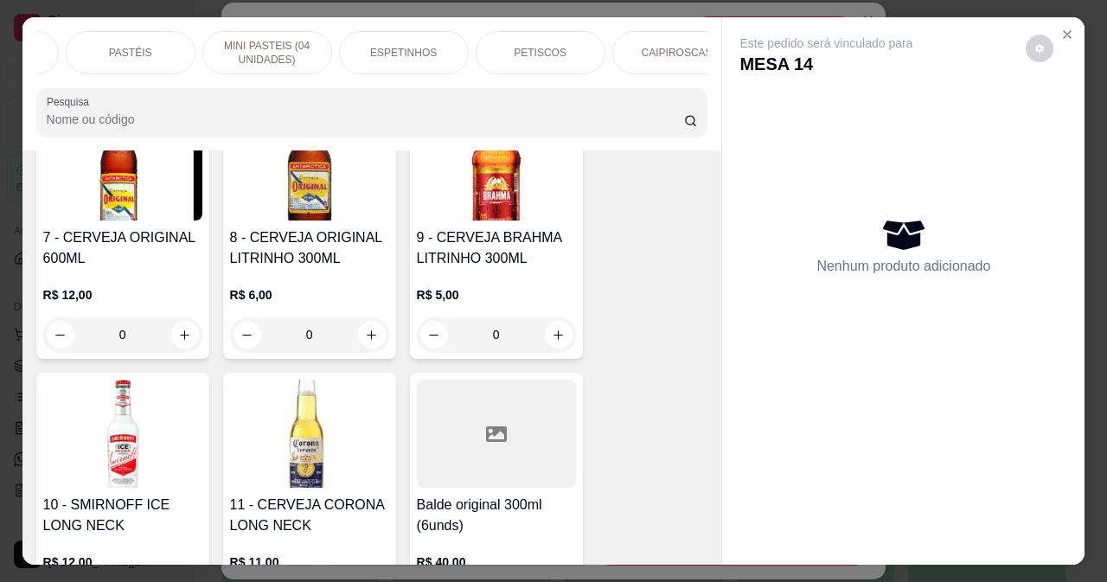
click at [446, 49] on div "ESPETINHOS" at bounding box center [404, 52] width 130 height 43
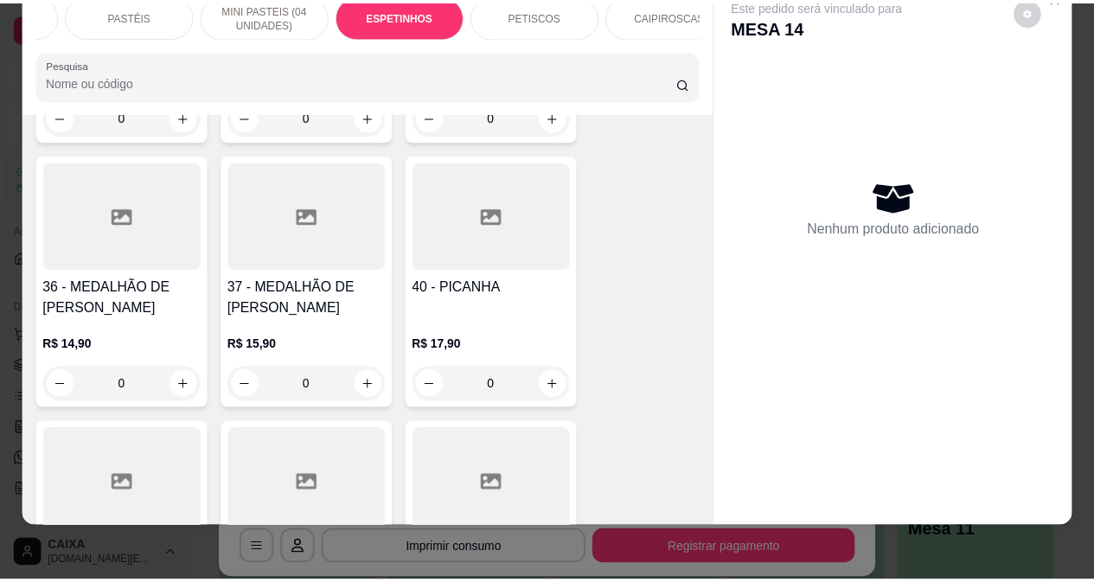
scroll to position [4031, 0]
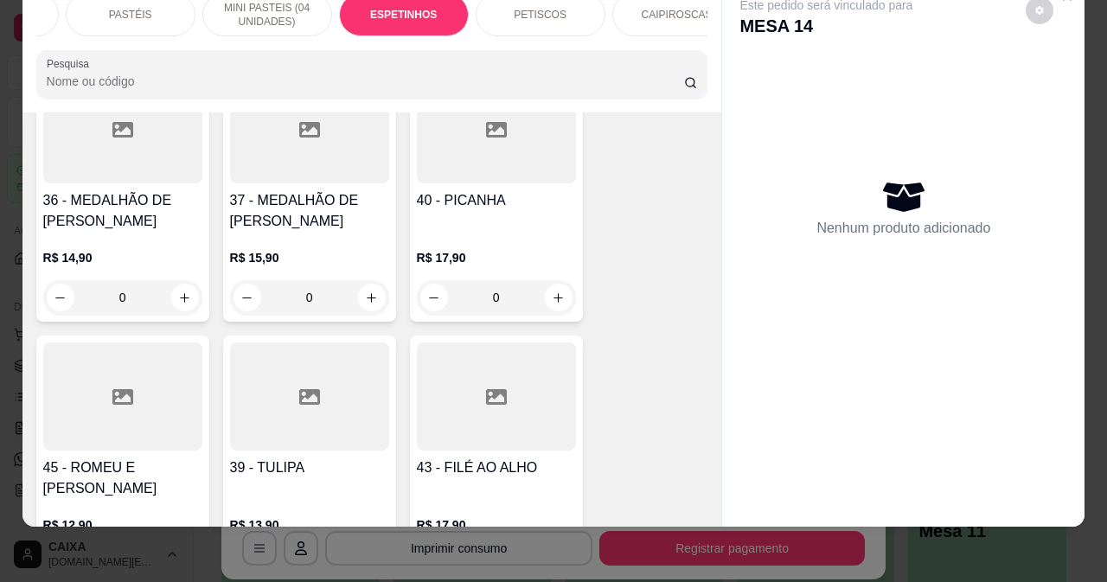
click at [441, 190] on h4 "40 - PICANHA" at bounding box center [496, 200] width 159 height 21
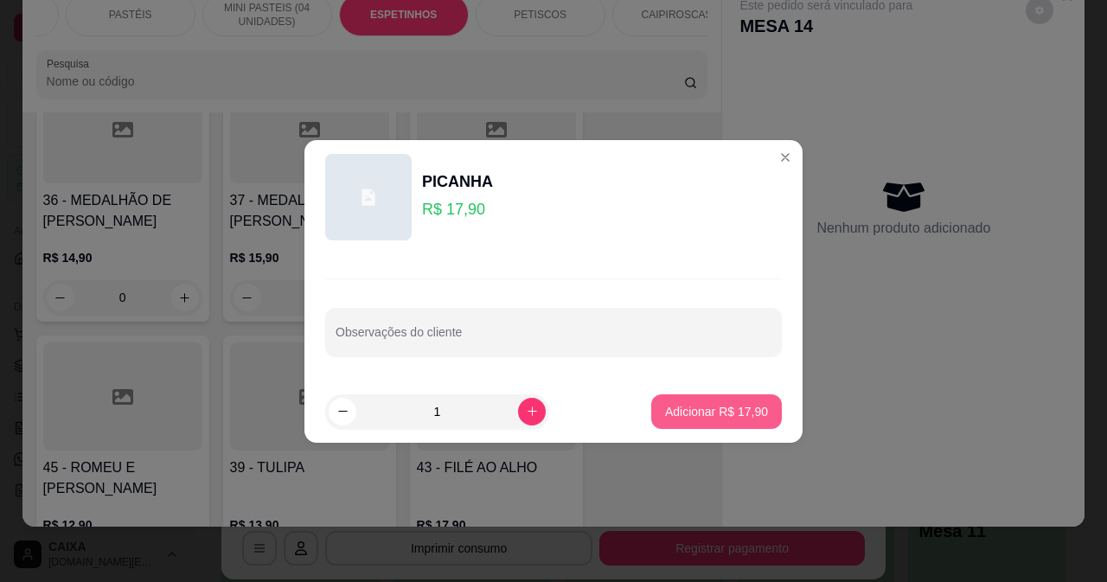
click at [709, 400] on button "Adicionar R$ 17,90" at bounding box center [716, 412] width 131 height 35
type input "1"
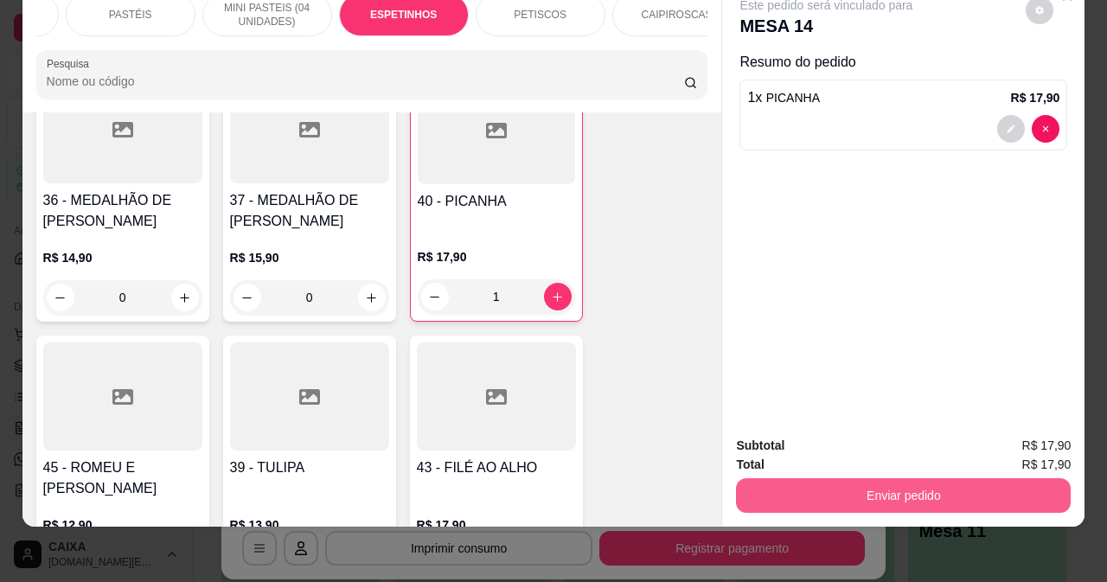
click at [882, 478] on button "Enviar pedido" at bounding box center [903, 495] width 335 height 35
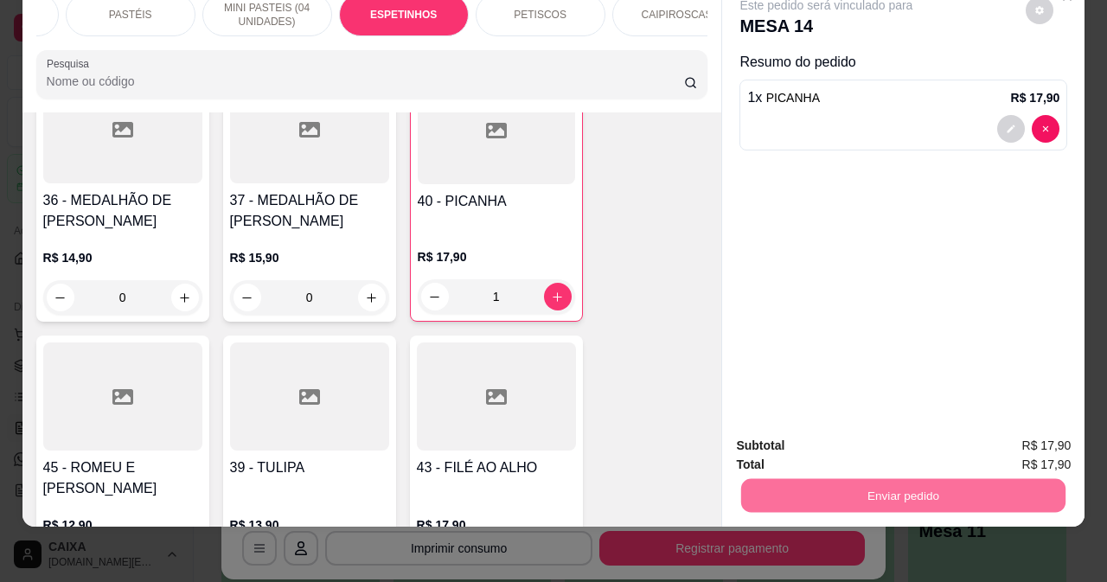
click at [867, 434] on button "Não registrar e enviar pedido" at bounding box center [847, 440] width 180 height 33
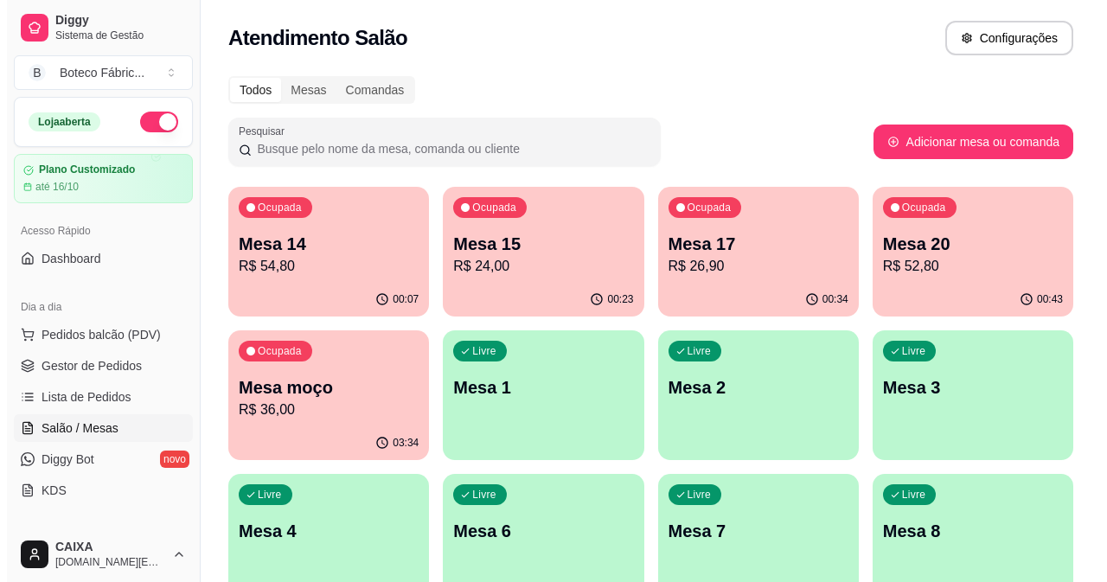
scroll to position [173, 0]
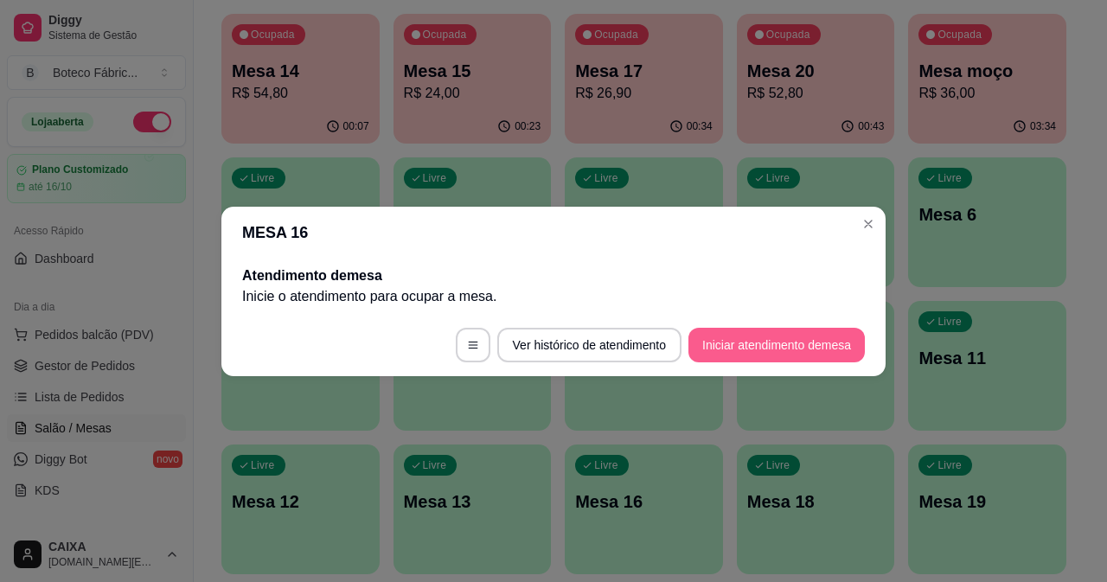
click at [708, 336] on button "Iniciar atendimento de mesa" at bounding box center [777, 345] width 176 height 35
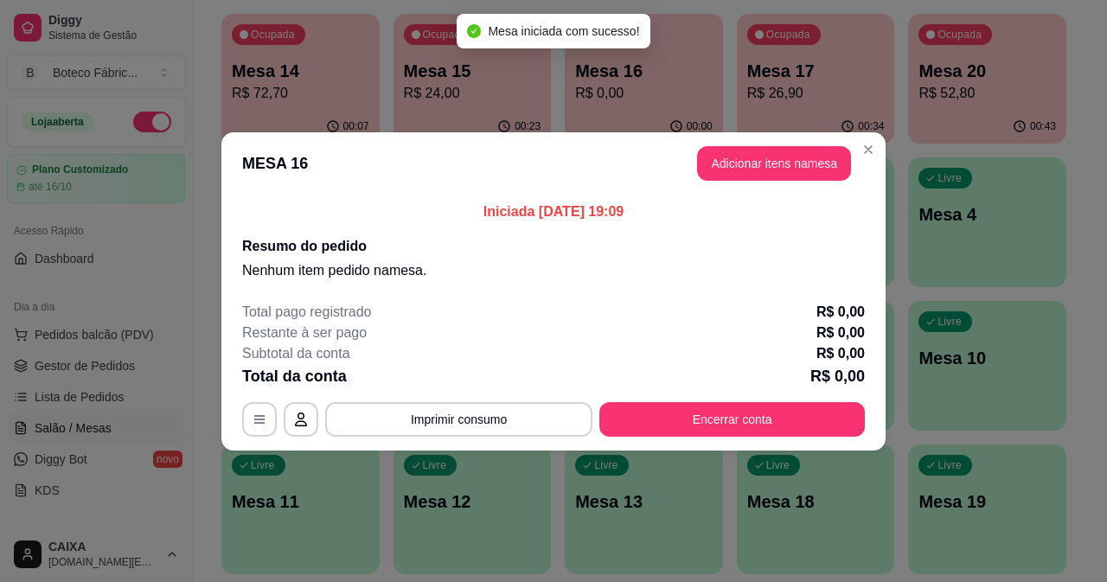
click at [728, 173] on button "Adicionar itens na mesa" at bounding box center [774, 163] width 154 height 35
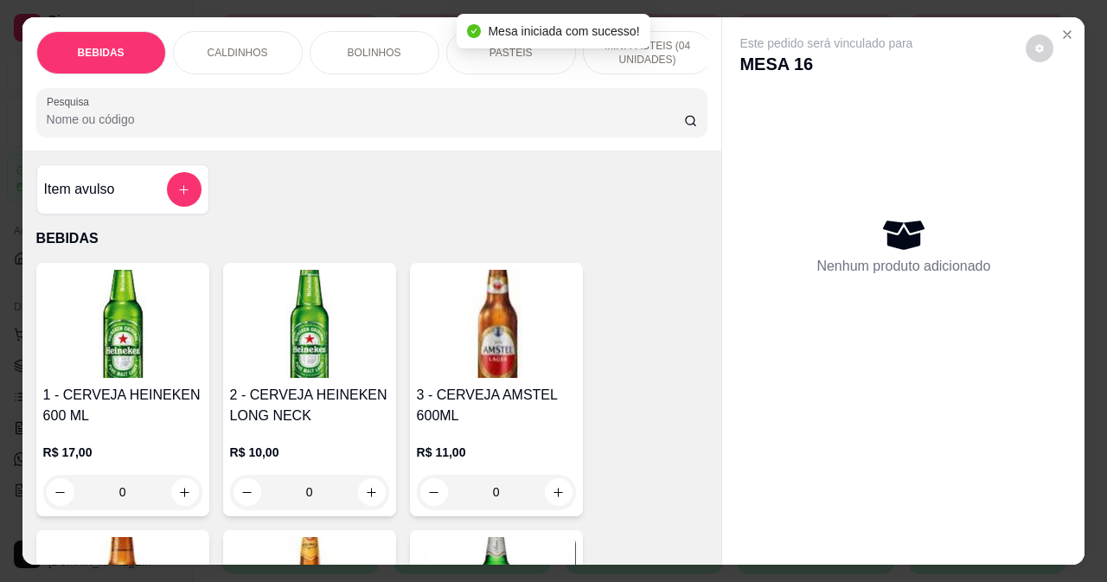
click at [264, 36] on div "CALDINHOS" at bounding box center [238, 52] width 130 height 43
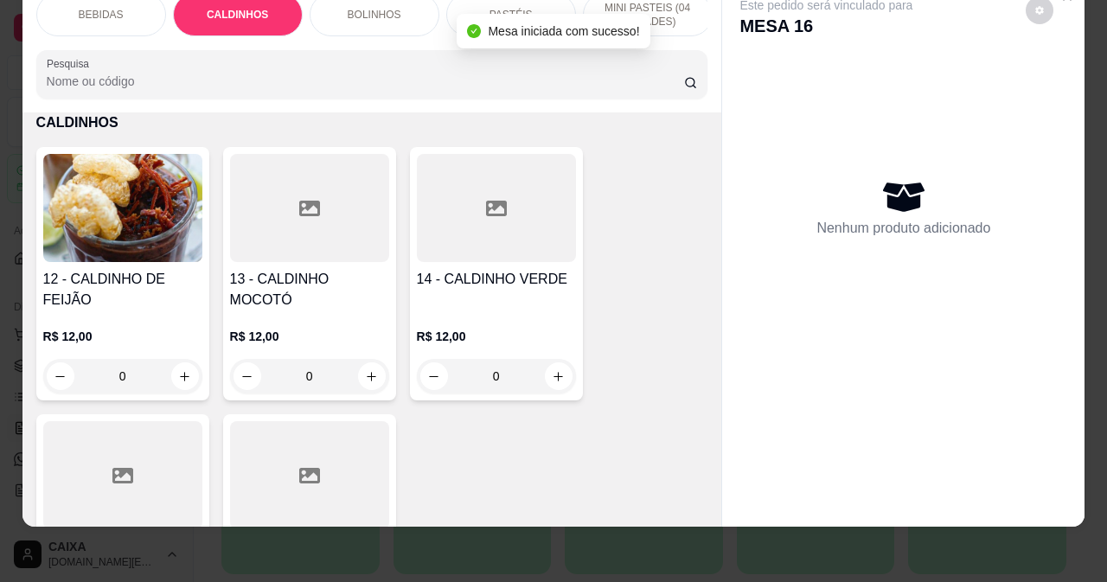
scroll to position [1709, 0]
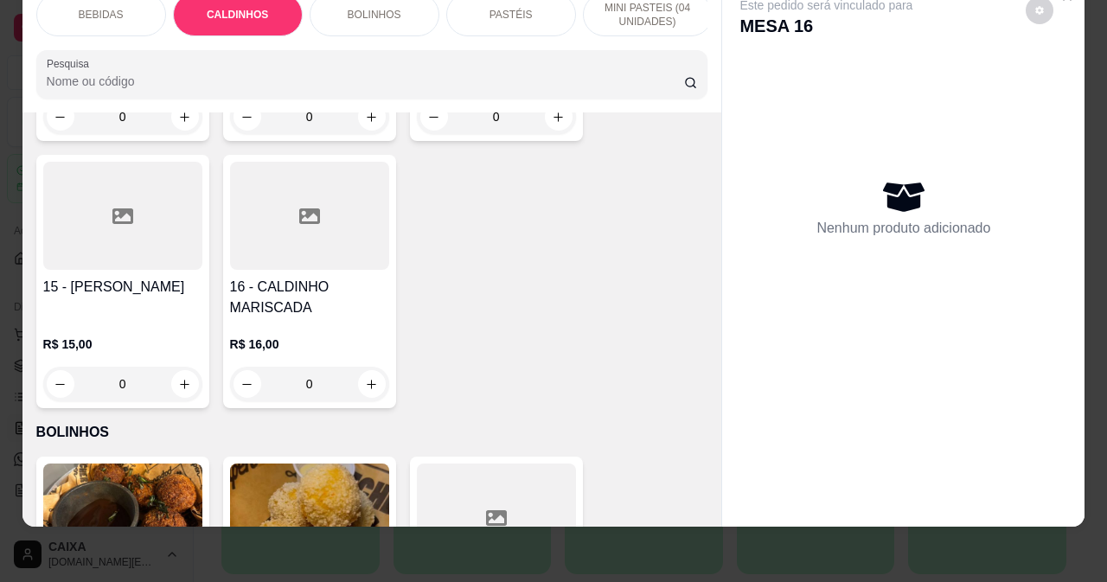
click at [138, 284] on h4 "15 - [PERSON_NAME]" at bounding box center [122, 287] width 159 height 21
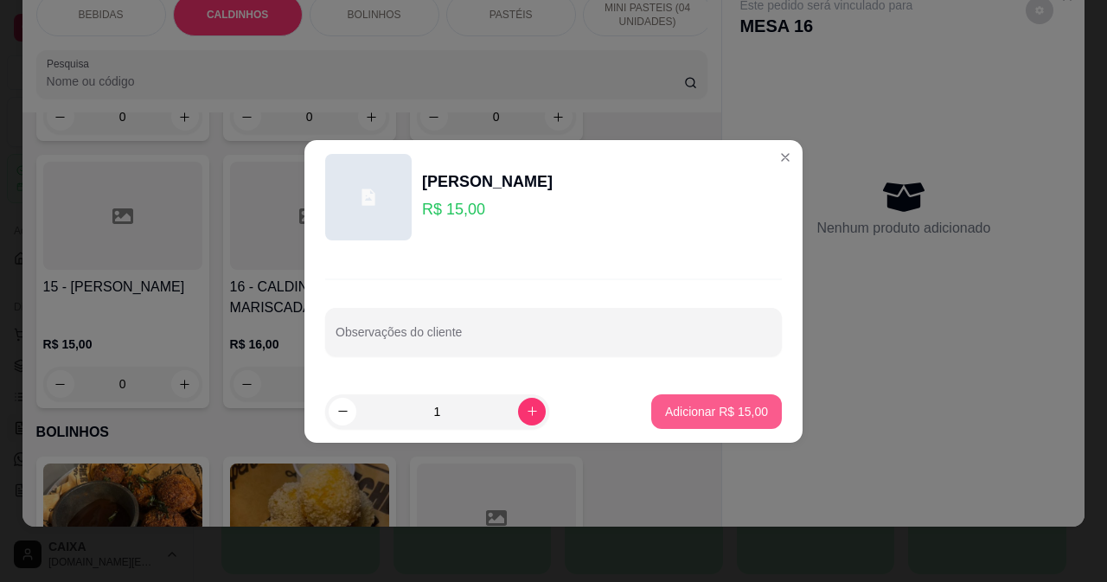
click at [684, 413] on p "Adicionar R$ 15,00" at bounding box center [716, 411] width 103 height 17
type input "1"
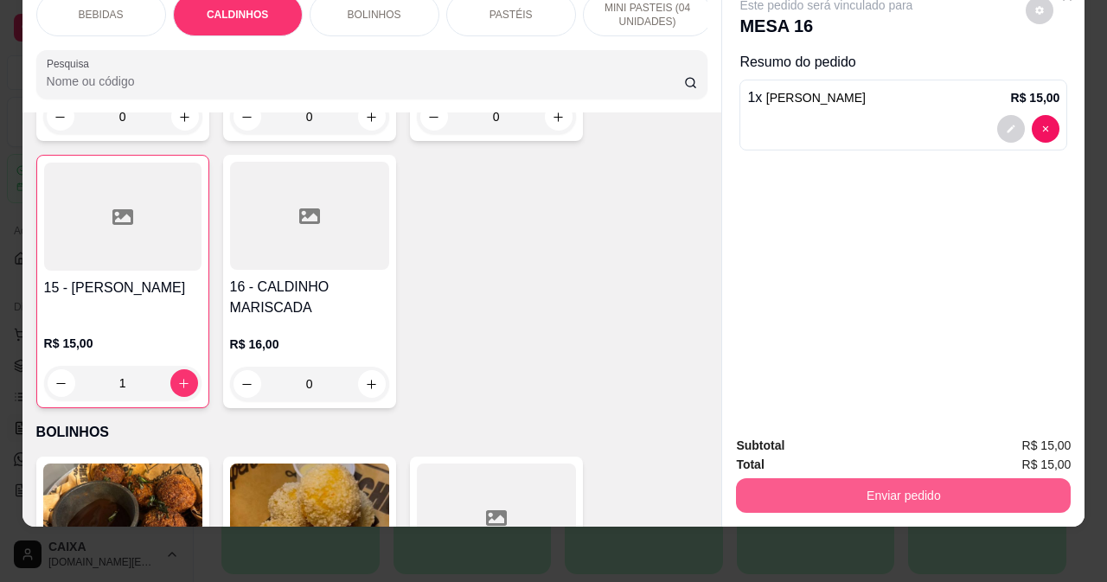
click at [887, 488] on button "Enviar pedido" at bounding box center [903, 495] width 335 height 35
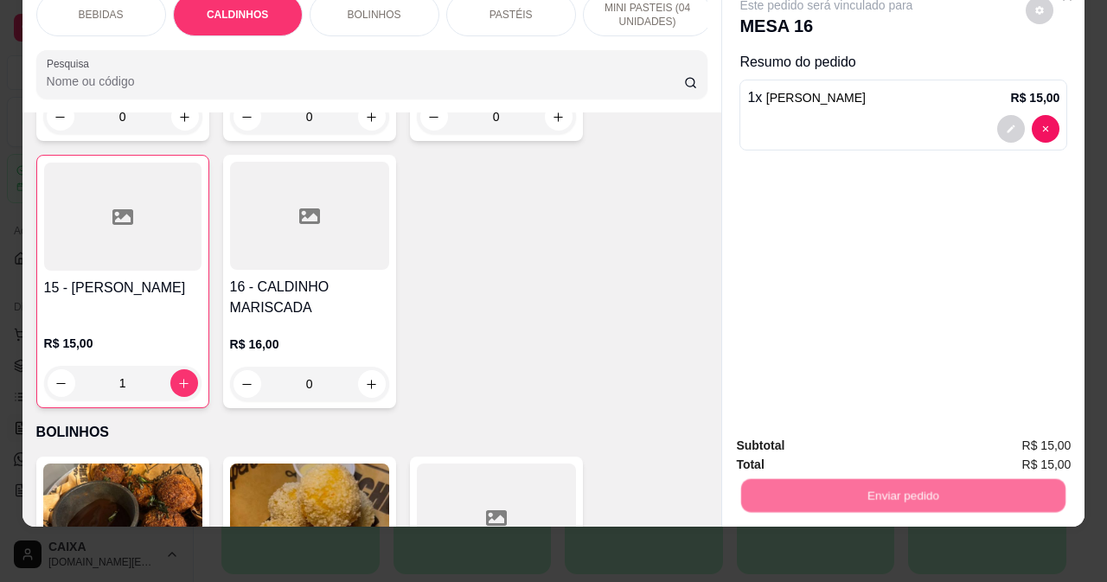
click at [828, 429] on button "Não registrar e enviar pedido" at bounding box center [847, 440] width 175 height 32
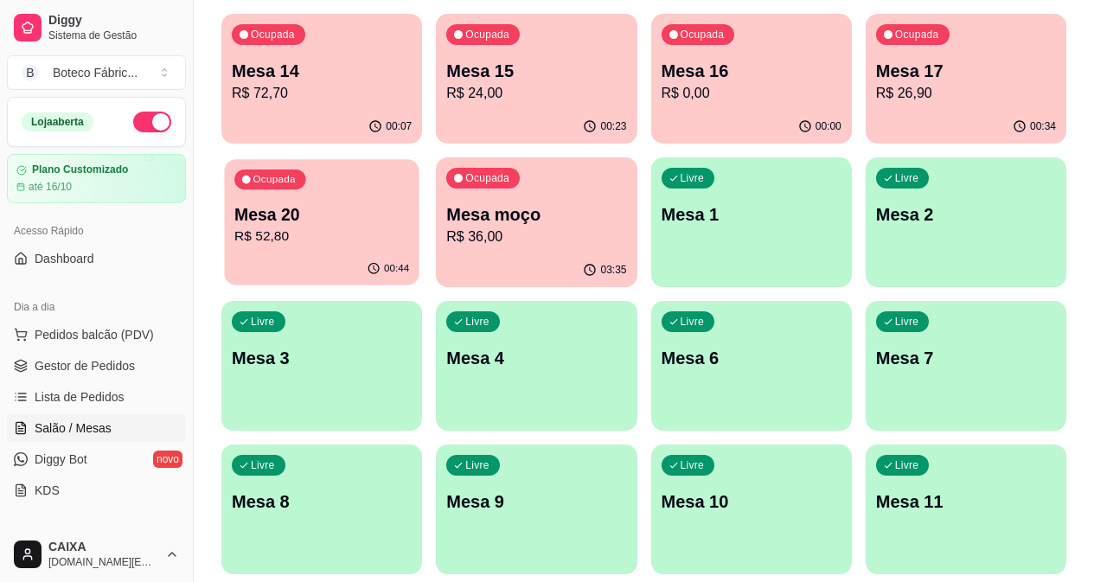
click at [409, 227] on p "R$ 52,80" at bounding box center [321, 237] width 175 height 20
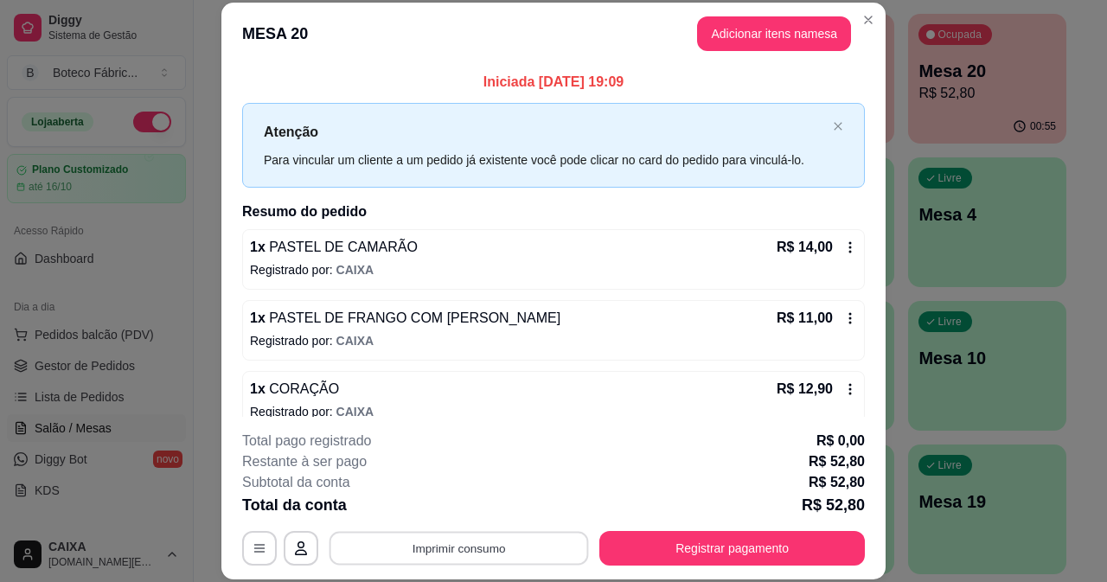
click at [440, 544] on button "Imprimir consumo" at bounding box center [460, 548] width 260 height 34
click at [453, 506] on button "IMPRESSORA" at bounding box center [458, 508] width 121 height 27
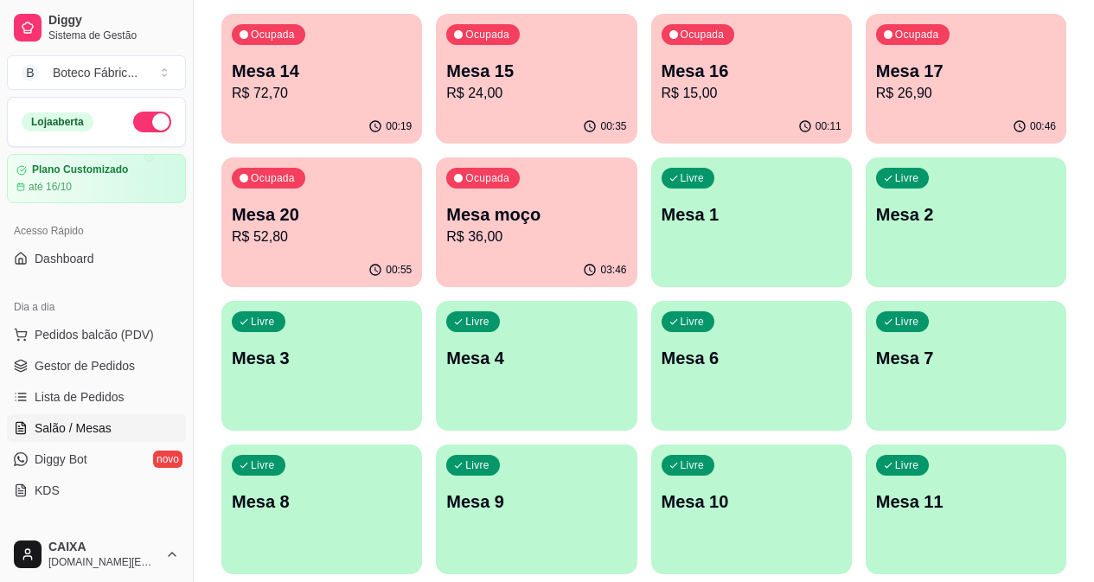
click at [422, 445] on div "Livre Mesa 8" at bounding box center [321, 499] width 201 height 109
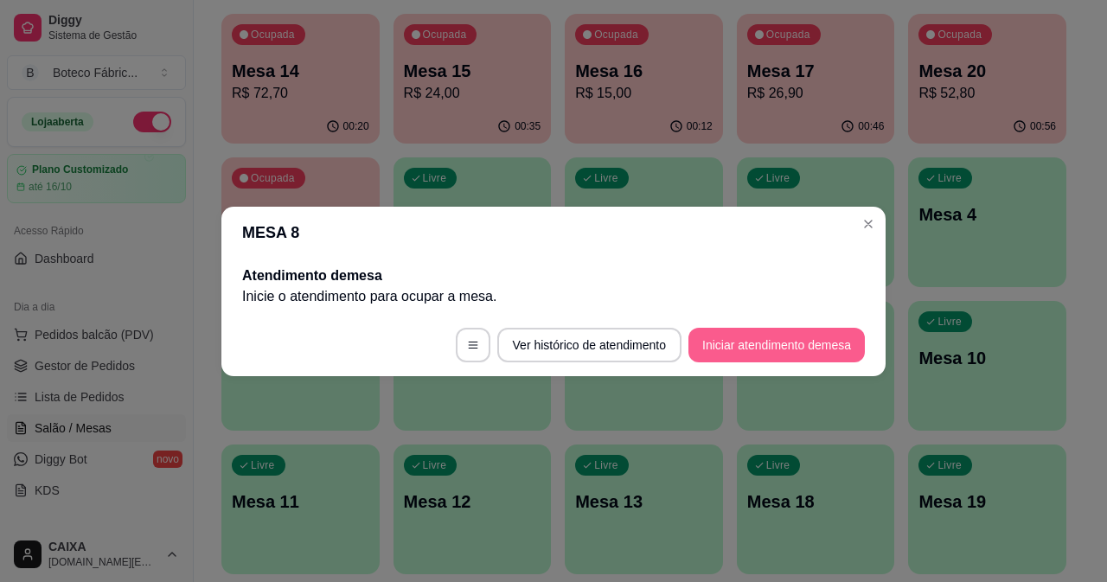
click at [737, 347] on button "Iniciar atendimento de mesa" at bounding box center [777, 345] width 176 height 35
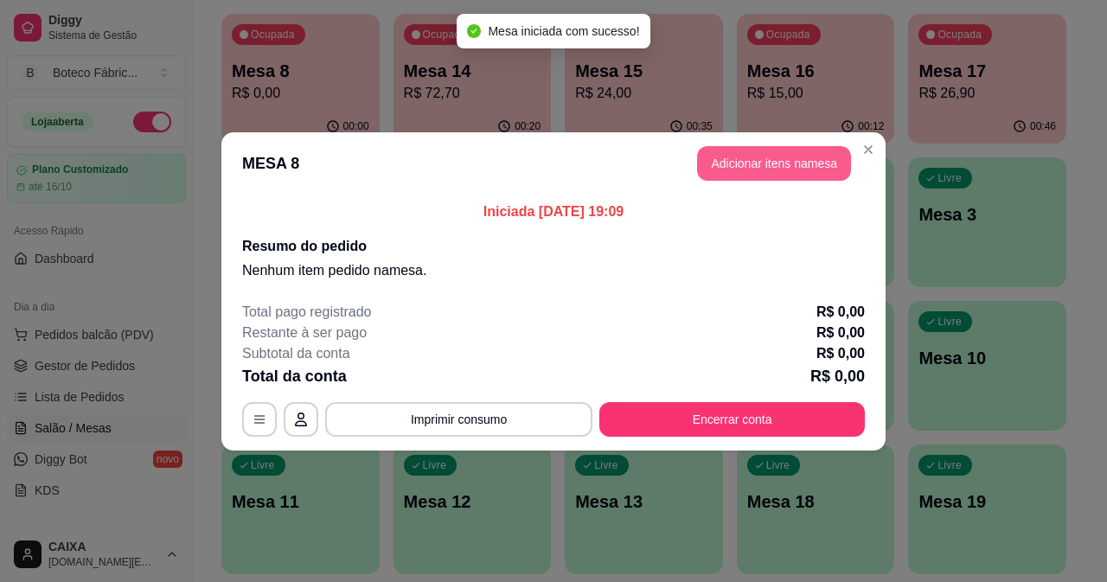
click at [801, 157] on button "Adicionar itens na mesa" at bounding box center [774, 163] width 154 height 35
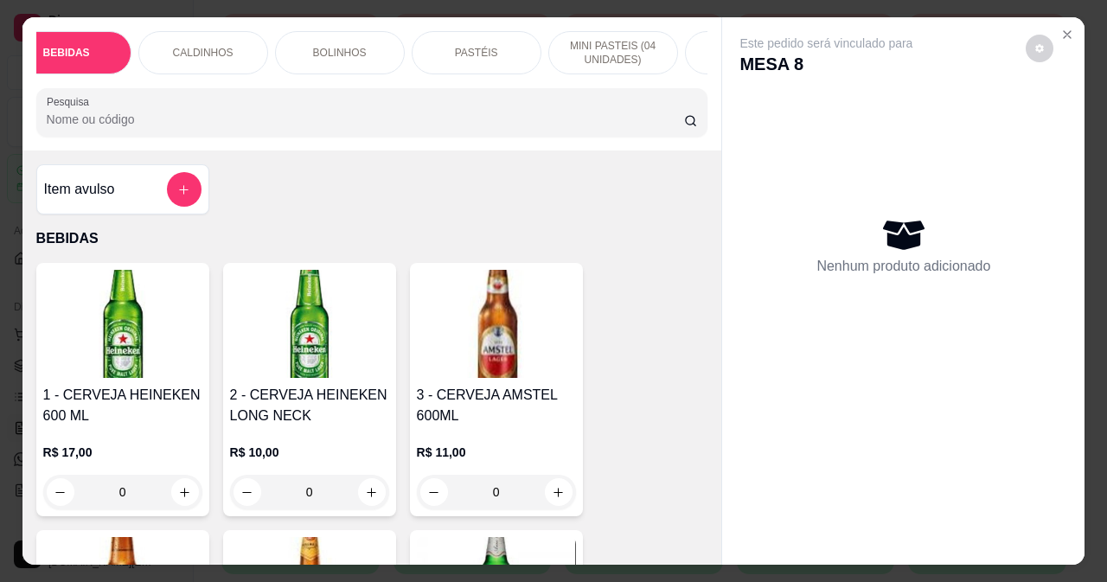
scroll to position [0, 69]
click at [472, 52] on div "PASTÉIS" at bounding box center [442, 52] width 130 height 43
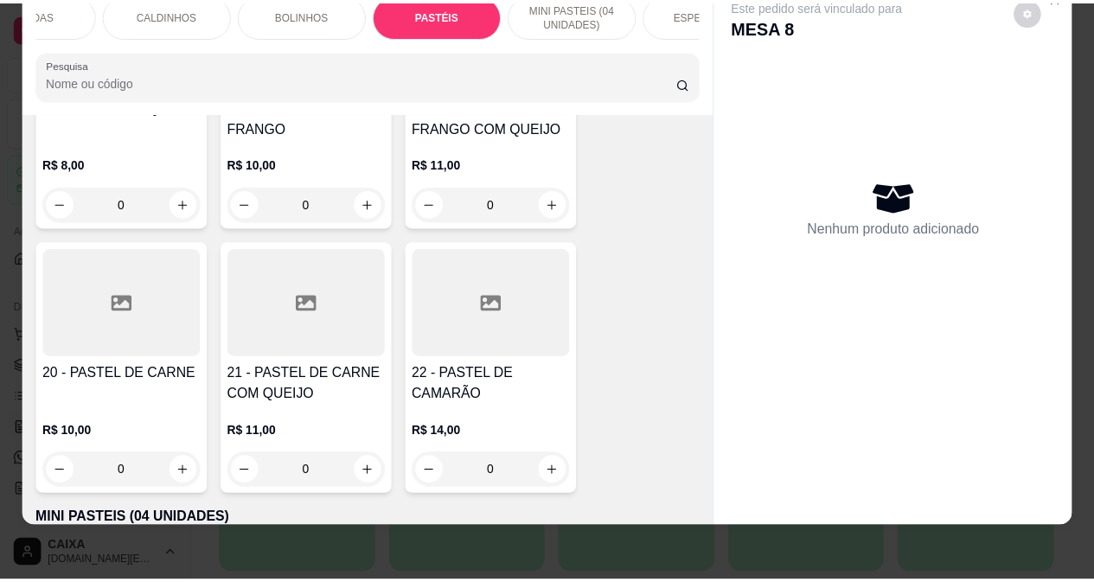
scroll to position [2934, 0]
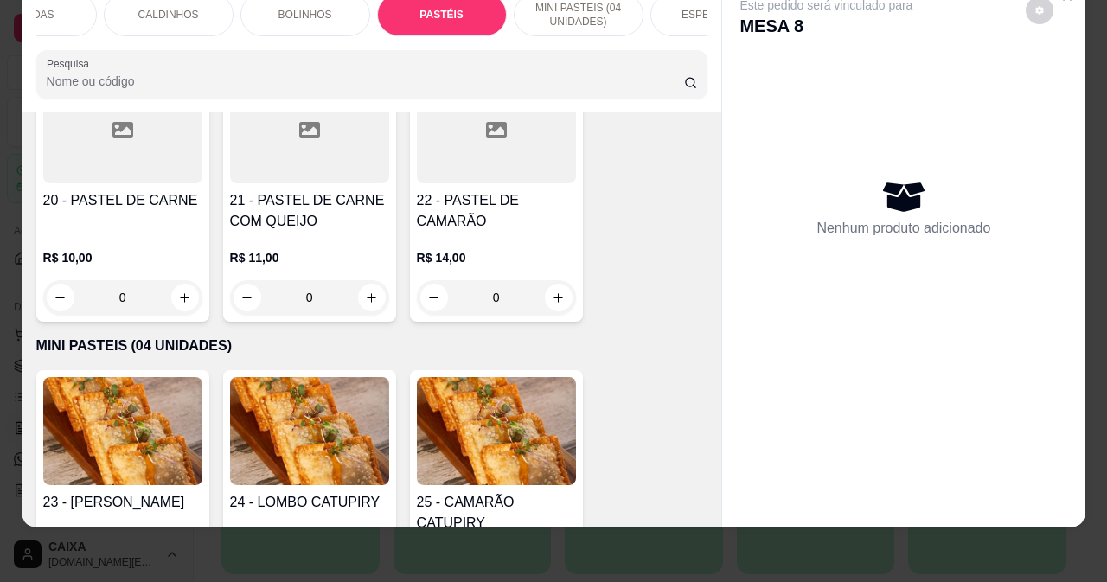
click at [459, 215] on h4 "22 - PASTEL DE CAMARÃO" at bounding box center [496, 211] width 159 height 42
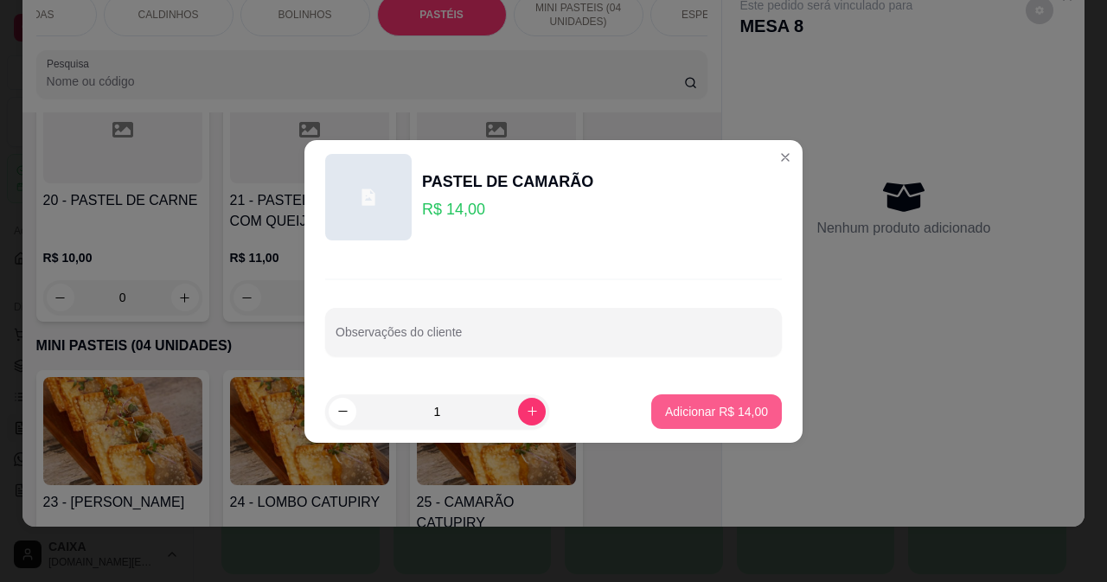
click at [677, 412] on p "Adicionar R$ 14,00" at bounding box center [716, 411] width 103 height 17
type input "1"
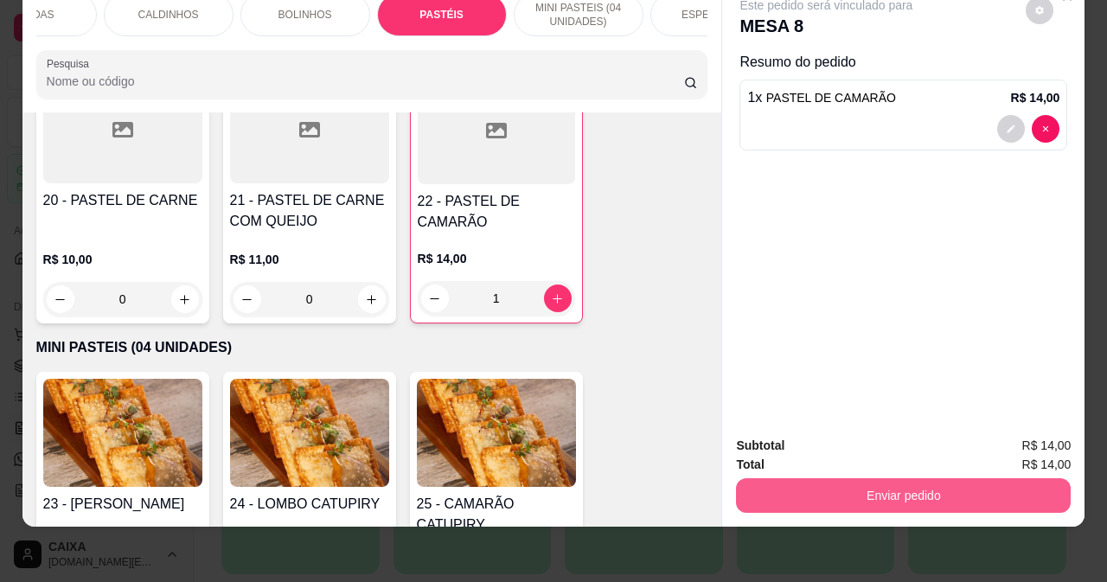
click at [807, 478] on button "Enviar pedido" at bounding box center [903, 495] width 335 height 35
click at [810, 486] on button "Enviar pedido" at bounding box center [903, 495] width 335 height 35
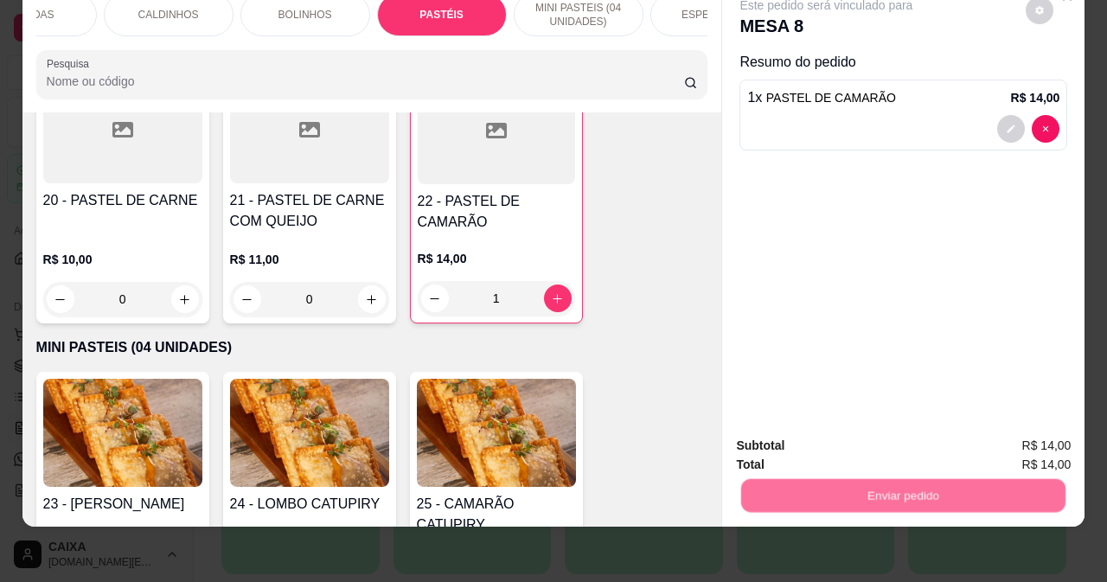
click at [807, 435] on button "Não registrar e enviar pedido" at bounding box center [847, 440] width 180 height 33
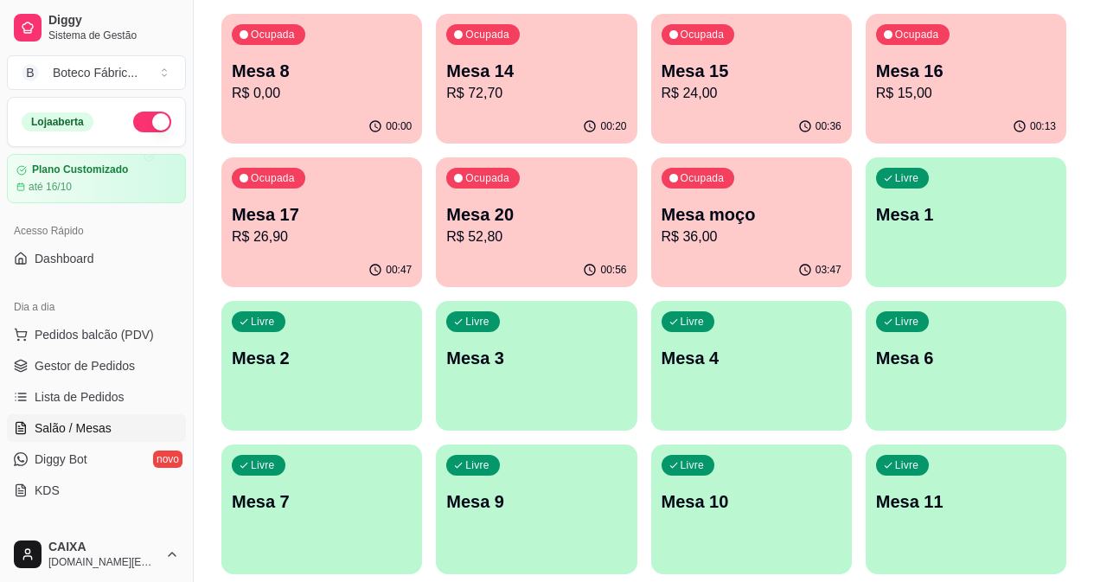
click at [422, 157] on div "Ocupada Mesa 17 R$ 26,90" at bounding box center [321, 205] width 201 height 96
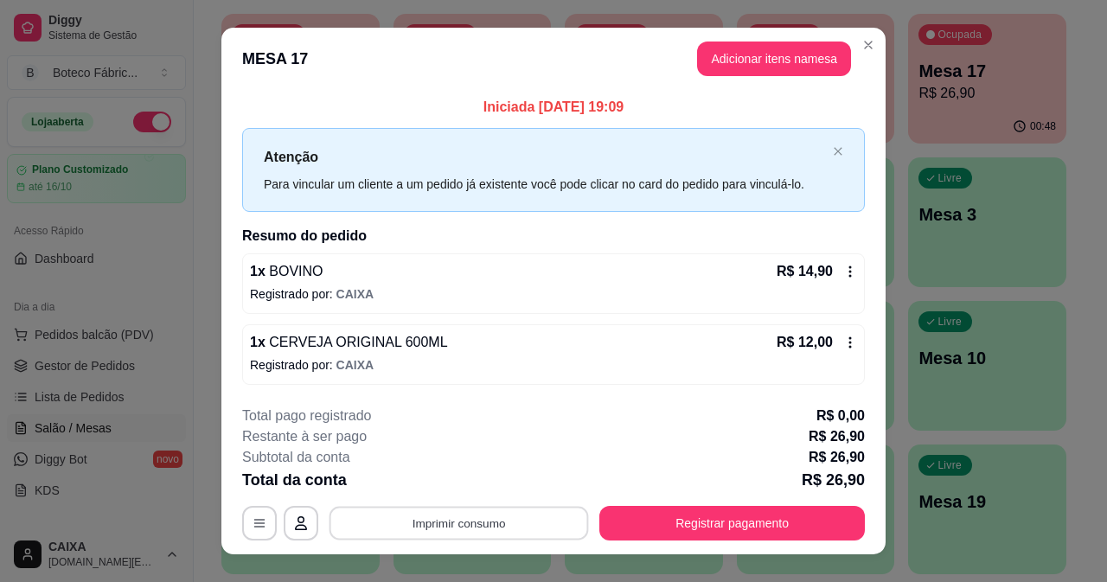
click at [437, 509] on button "Imprimir consumo" at bounding box center [460, 524] width 260 height 34
click at [445, 474] on button "IMPRESSORA" at bounding box center [458, 483] width 121 height 27
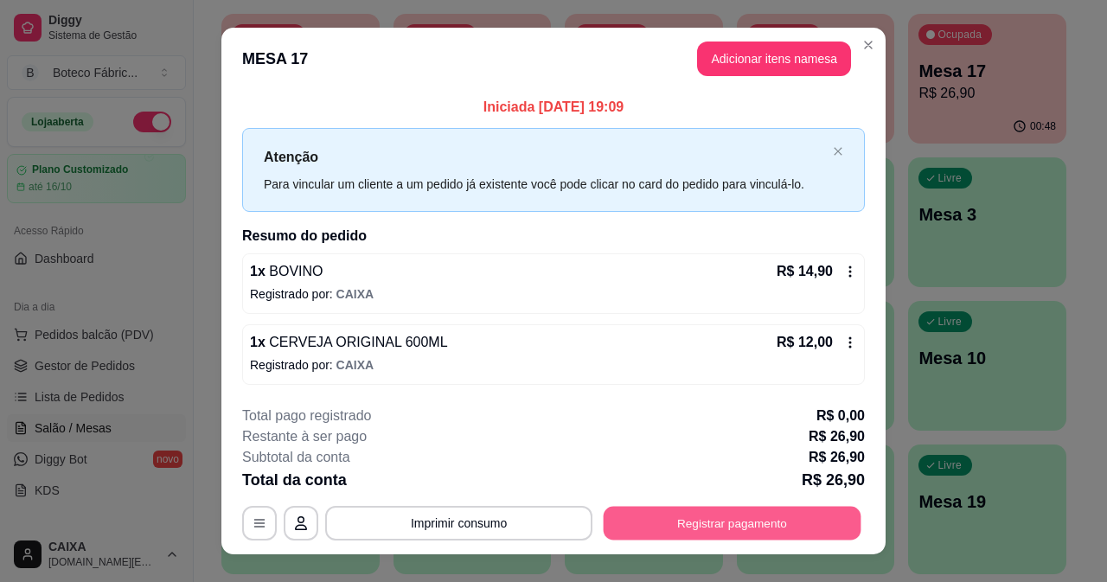
click at [741, 527] on button "Registrar pagamento" at bounding box center [733, 524] width 258 height 34
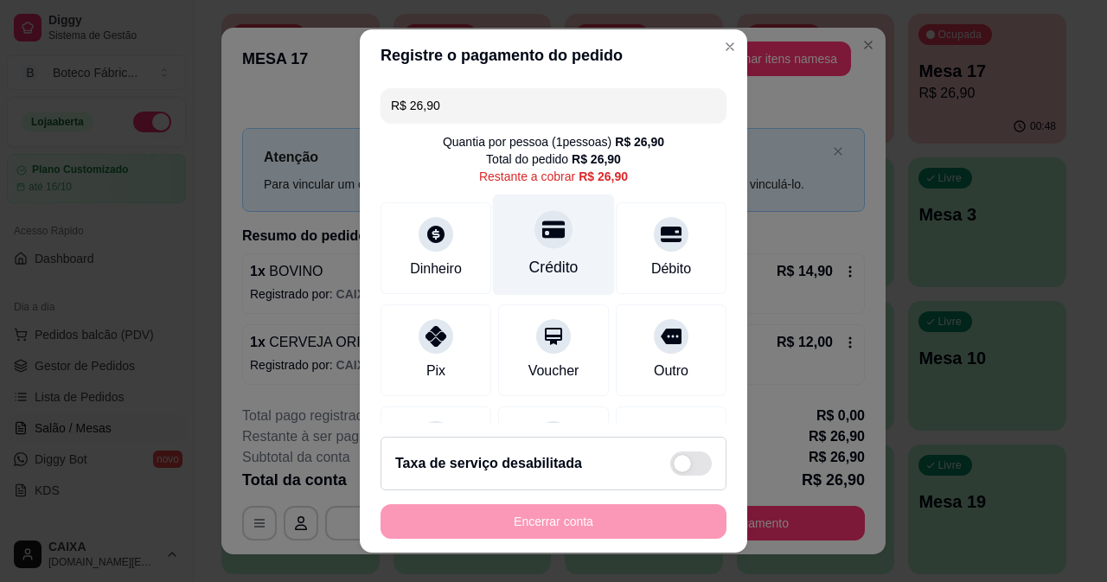
click at [536, 273] on div "Crédito" at bounding box center [553, 267] width 49 height 22
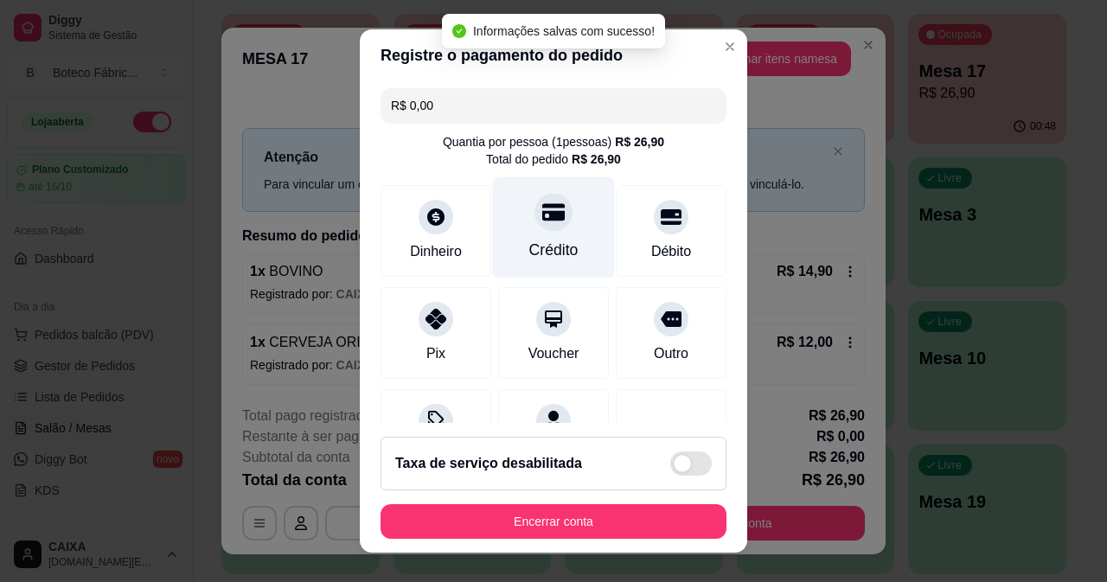
type input "R$ 0,00"
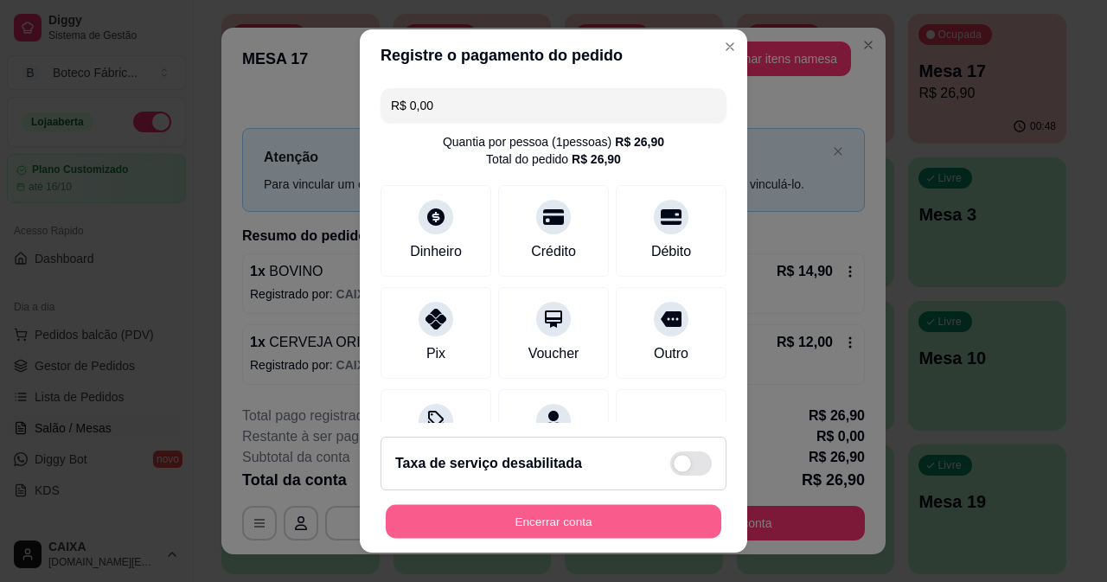
click at [506, 526] on button "Encerrar conta" at bounding box center [554, 522] width 336 height 34
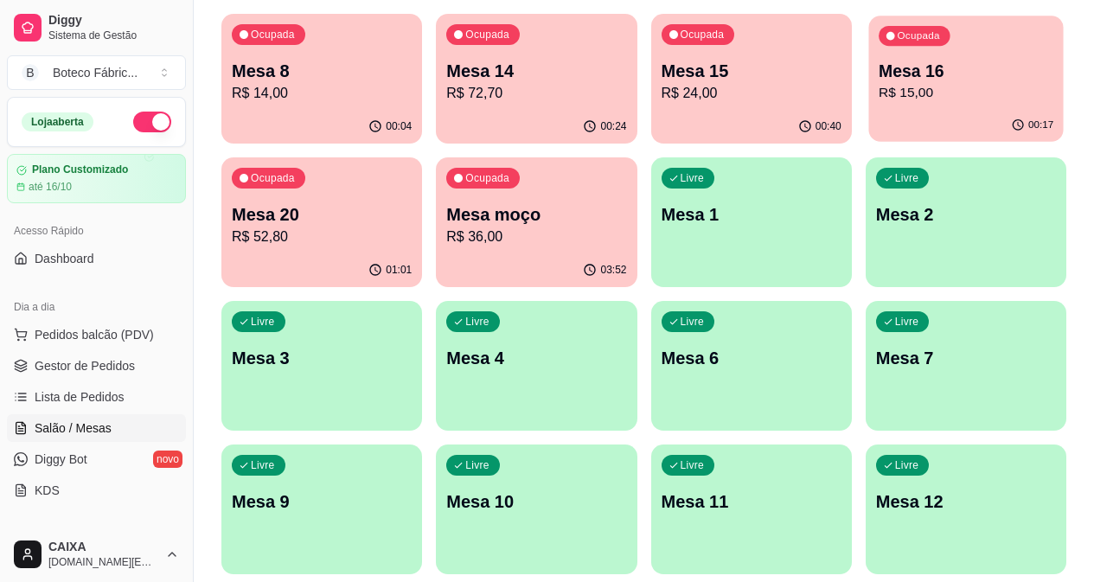
click at [879, 85] on p "R$ 15,00" at bounding box center [966, 93] width 175 height 20
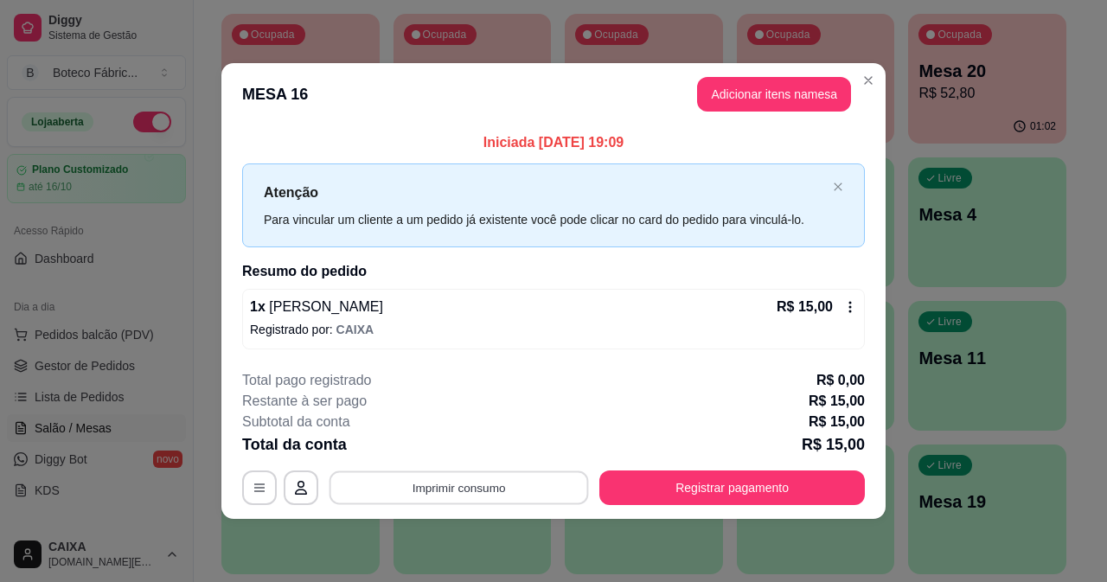
click at [461, 477] on button "Imprimir consumo" at bounding box center [460, 489] width 260 height 34
click at [455, 446] on button "IMPRESSORA" at bounding box center [465, 451] width 100 height 22
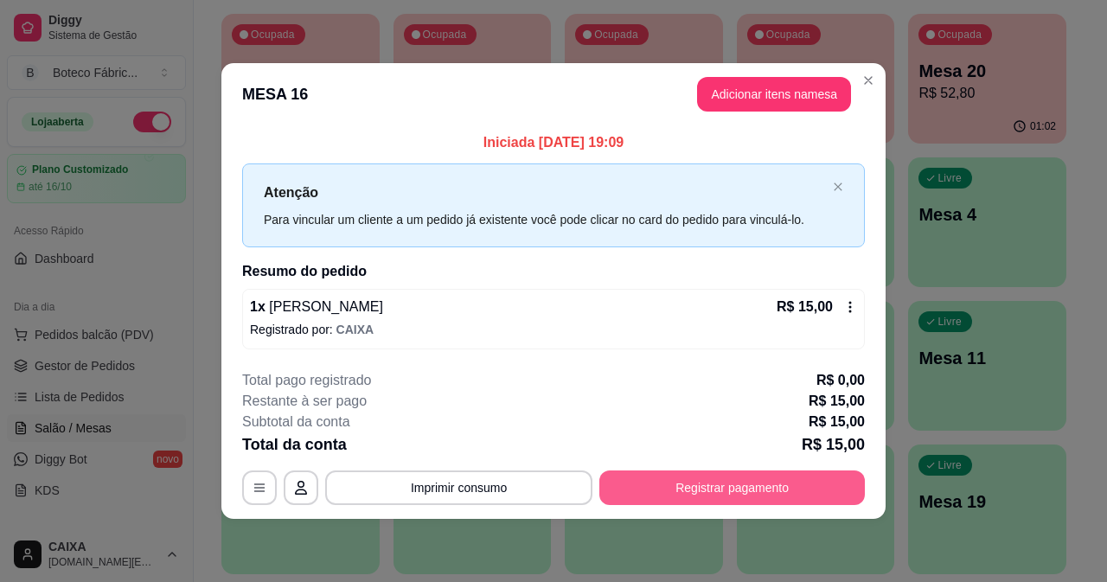
click at [644, 508] on footer "**********" at bounding box center [553, 437] width 664 height 163
click at [641, 483] on button "Registrar pagamento" at bounding box center [733, 488] width 266 height 35
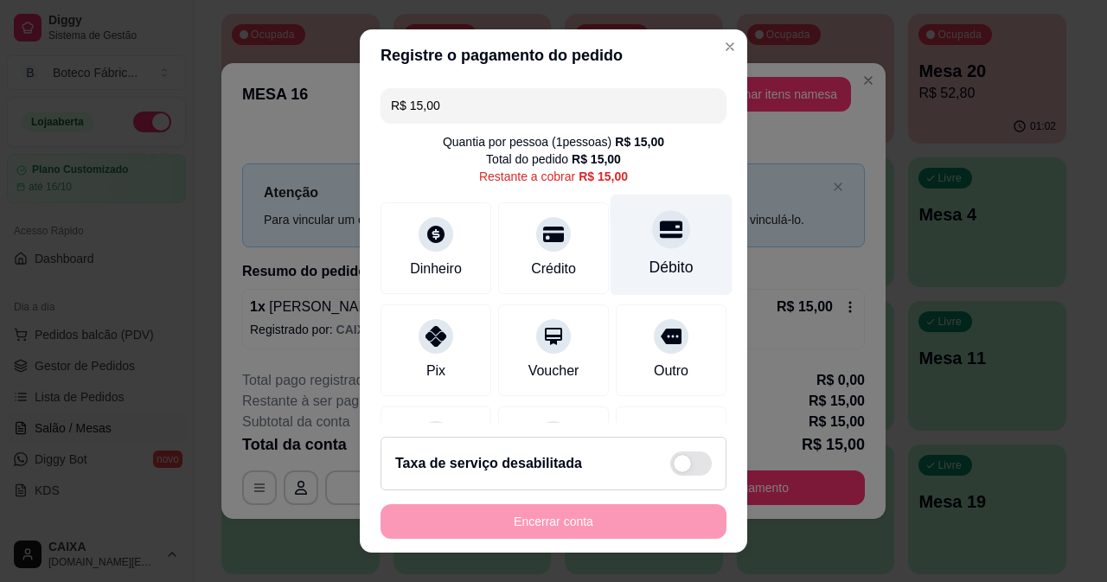
click at [652, 242] on div at bounding box center [671, 229] width 38 height 38
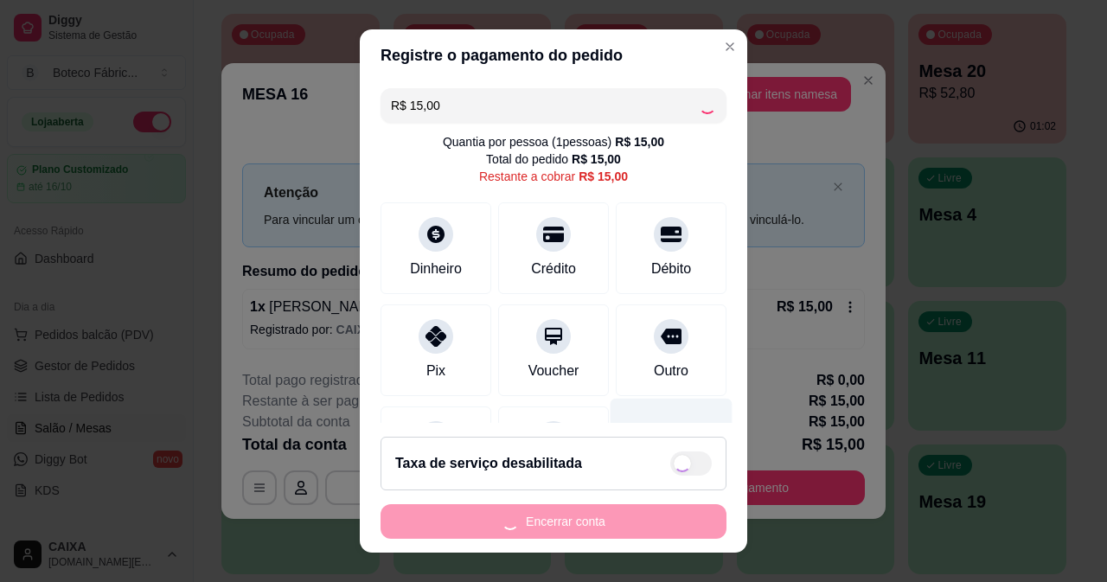
type input "R$ 0,00"
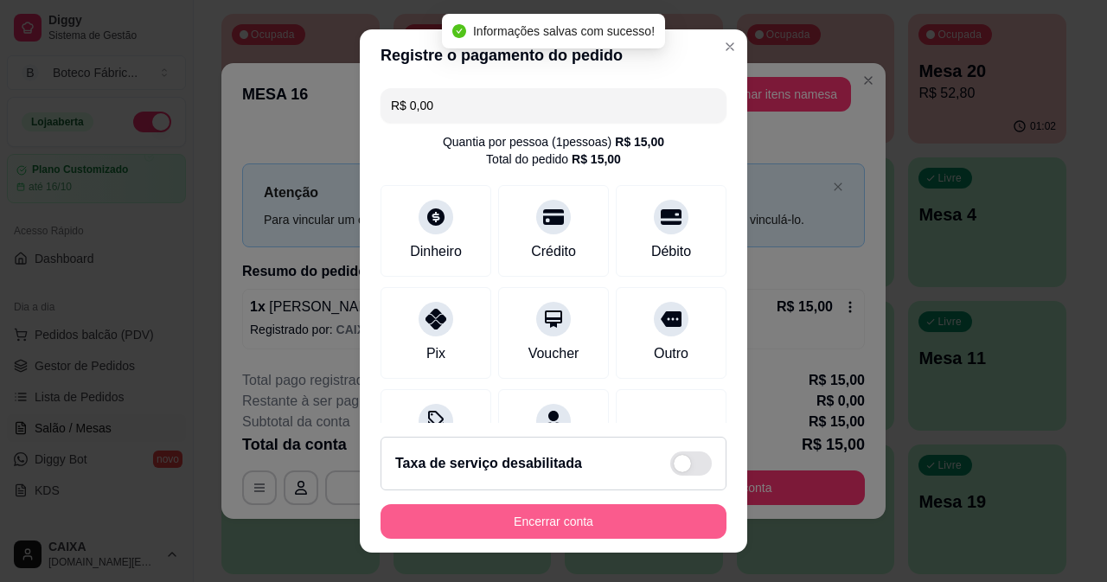
click at [566, 523] on button "Encerrar conta" at bounding box center [554, 521] width 346 height 35
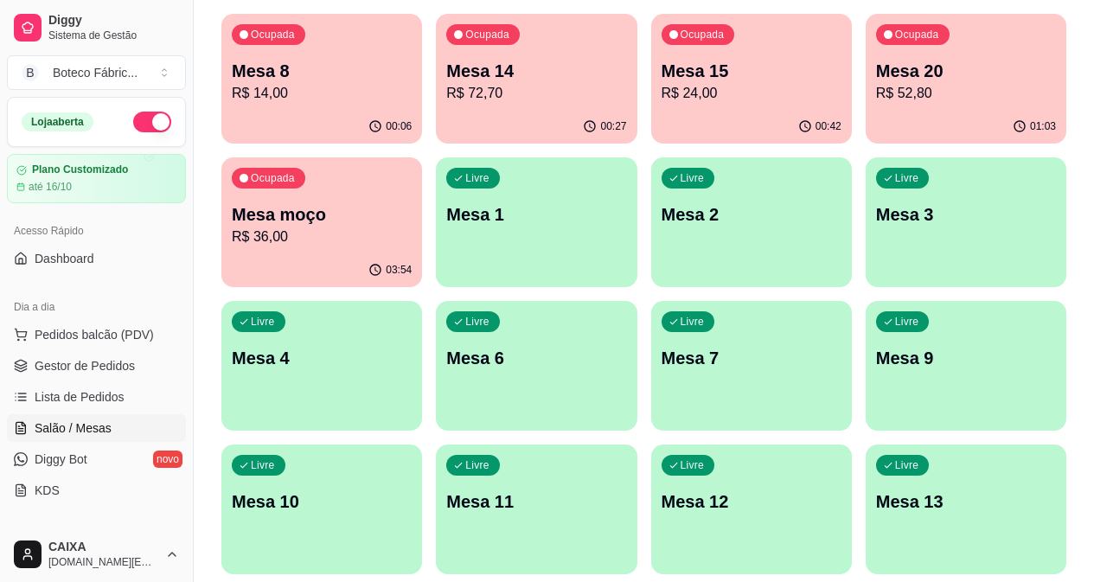
scroll to position [519, 0]
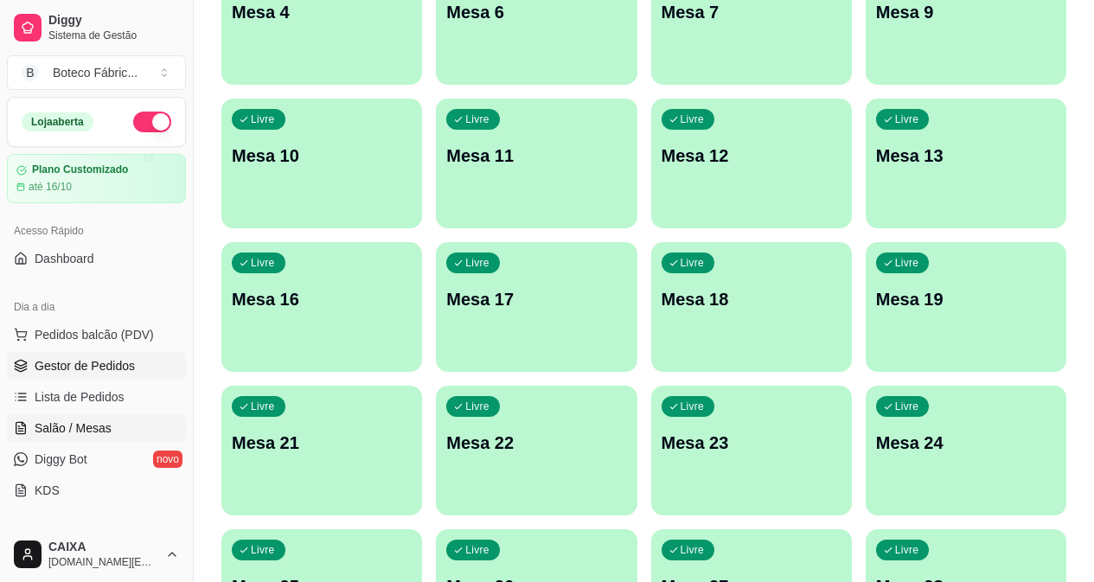
click at [86, 356] on link "Gestor de Pedidos" at bounding box center [96, 366] width 179 height 28
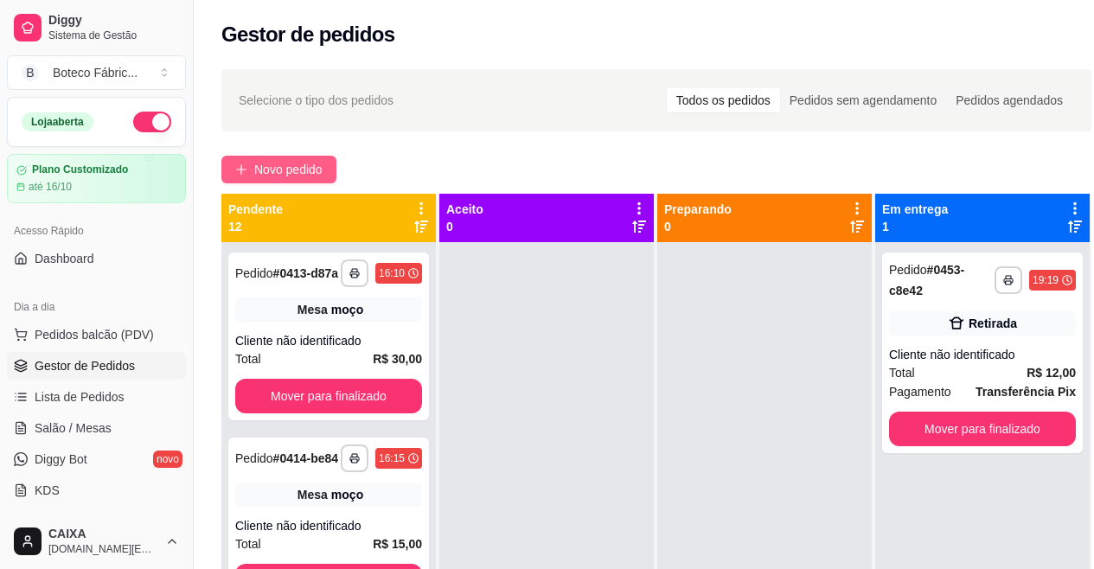
click at [250, 157] on button "Novo pedido" at bounding box center [278, 170] width 115 height 28
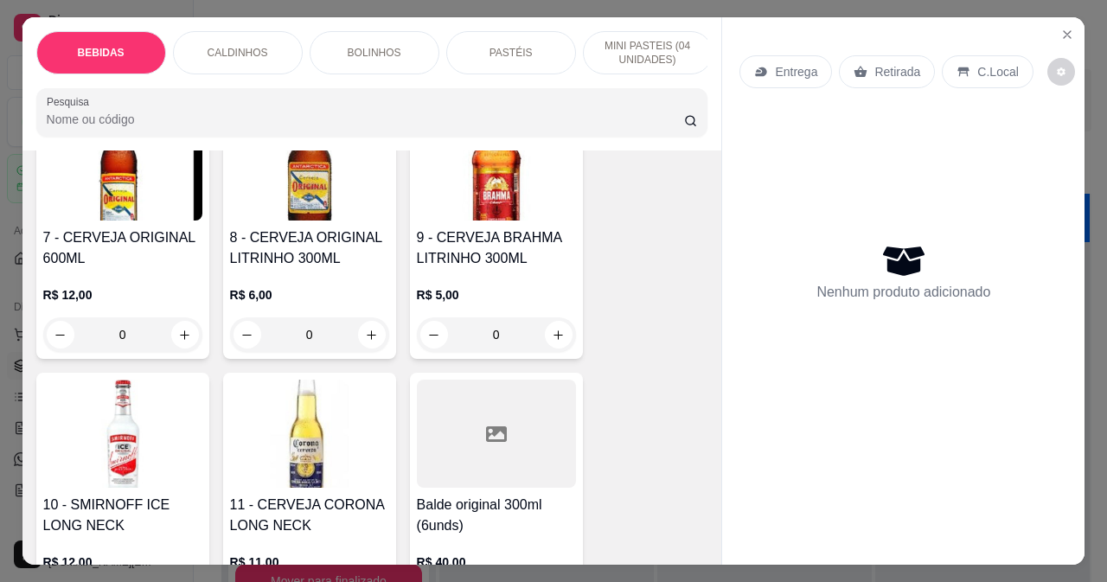
scroll to position [865, 0]
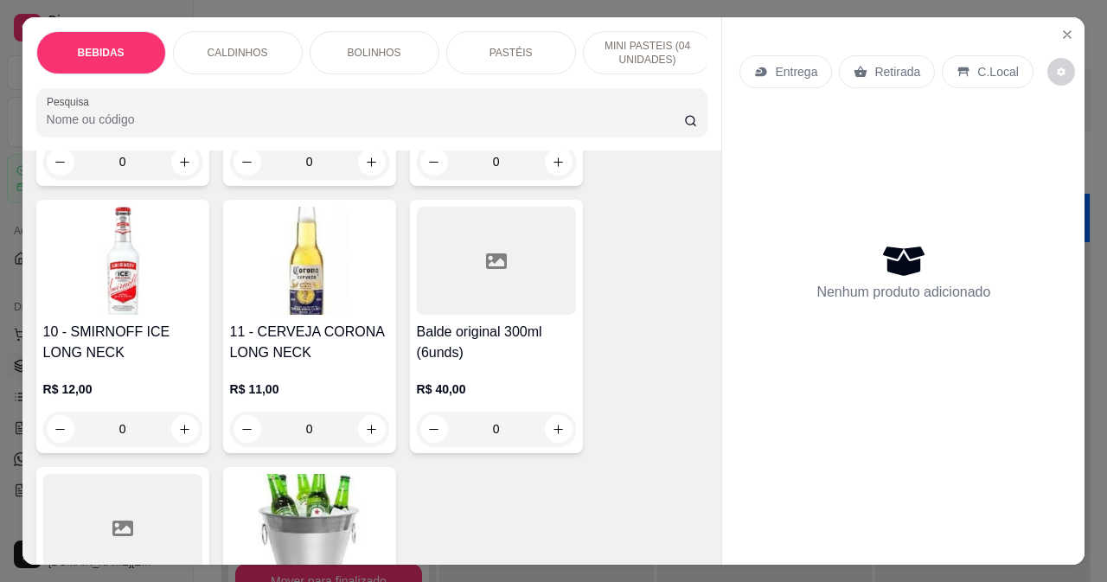
click at [312, 297] on img at bounding box center [309, 261] width 159 height 108
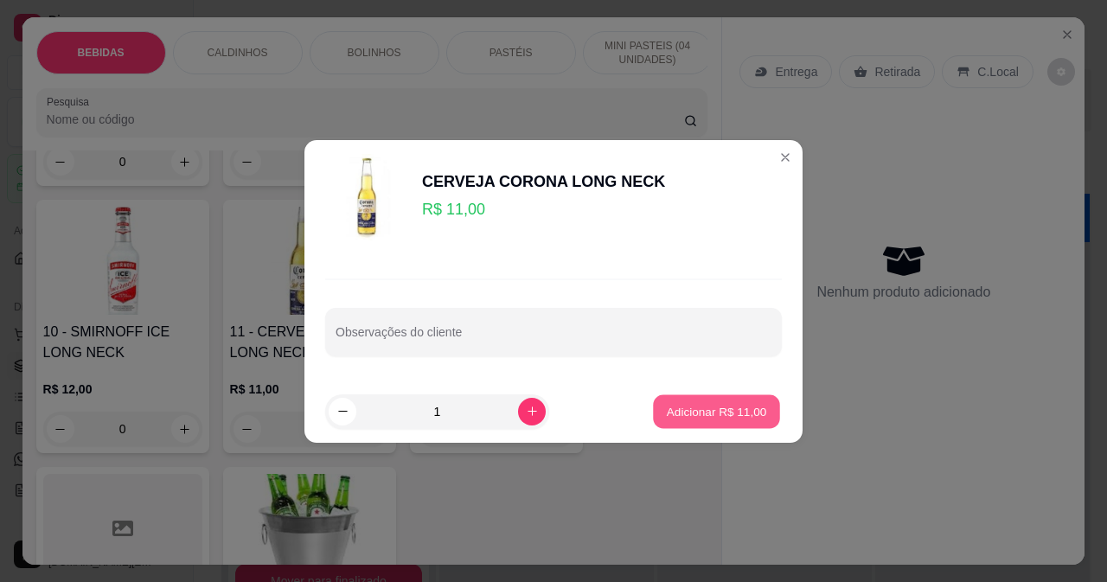
click at [748, 420] on button "Adicionar R$ 11,00" at bounding box center [716, 412] width 127 height 34
type input "1"
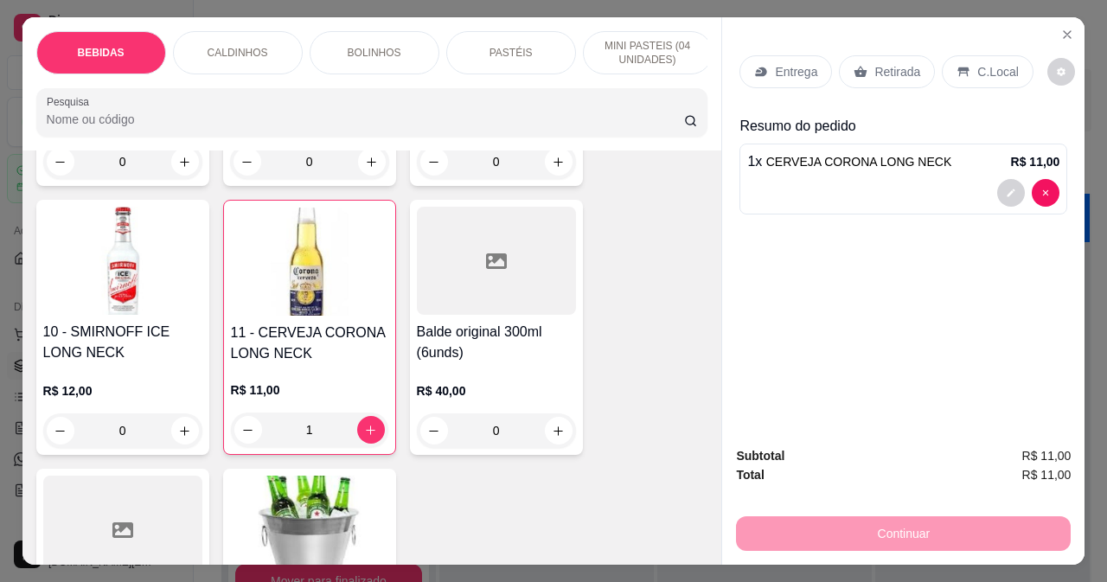
click at [844, 63] on div "Retirada" at bounding box center [887, 71] width 96 height 33
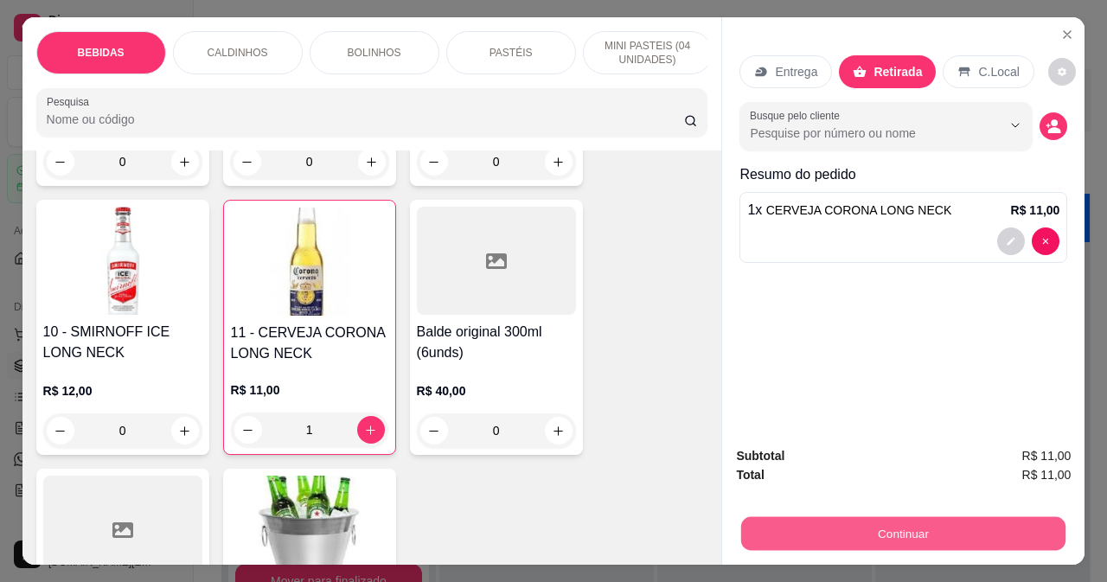
click at [797, 521] on button "Continuar" at bounding box center [903, 533] width 324 height 34
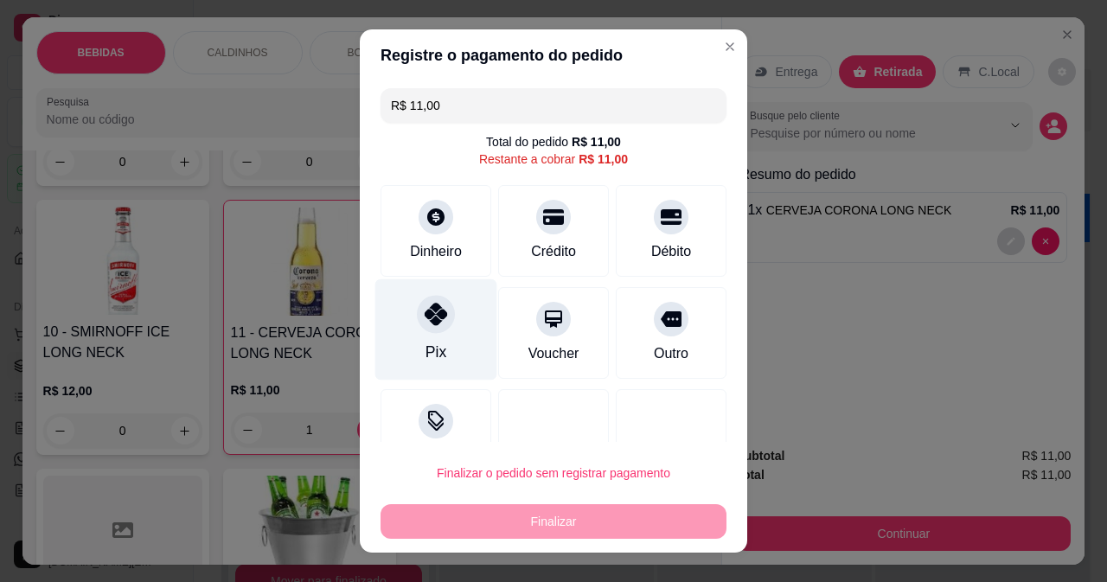
click at [425, 318] on icon at bounding box center [436, 314] width 22 height 22
type input "R$ 0,00"
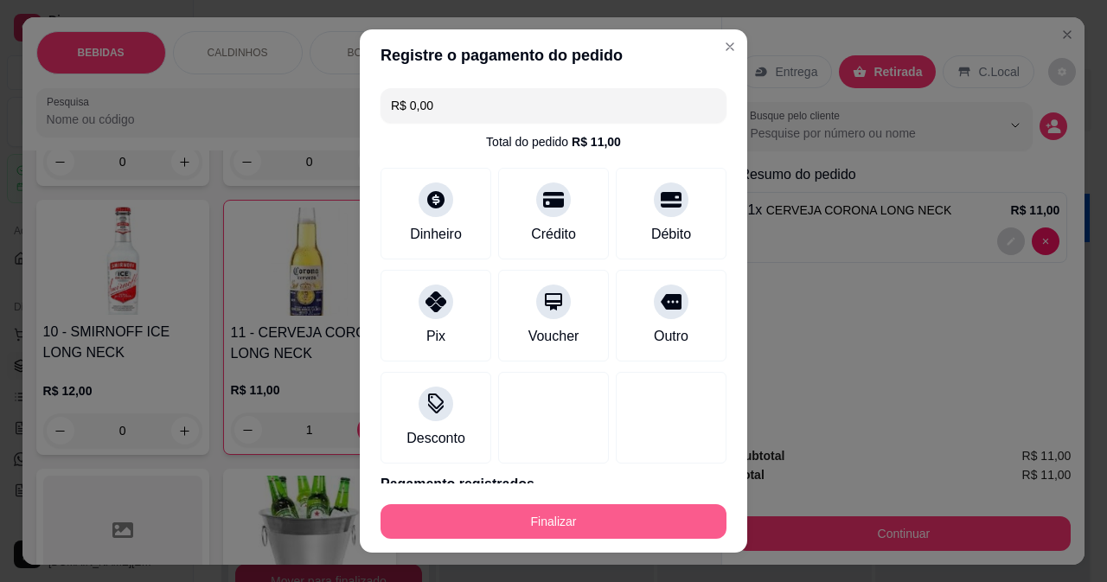
click at [600, 529] on button "Finalizar" at bounding box center [554, 521] width 346 height 35
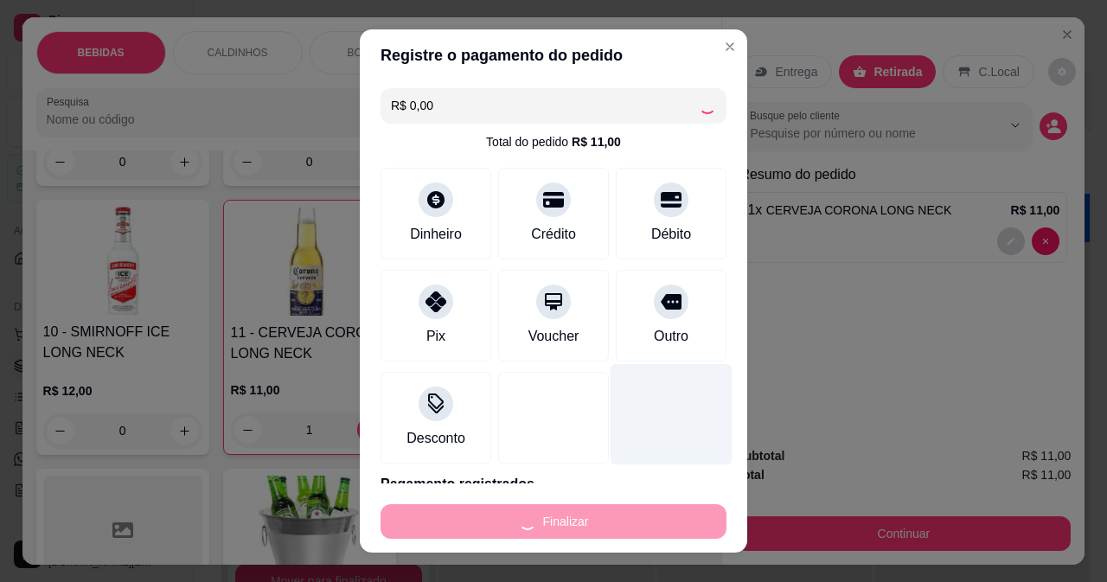
type input "0"
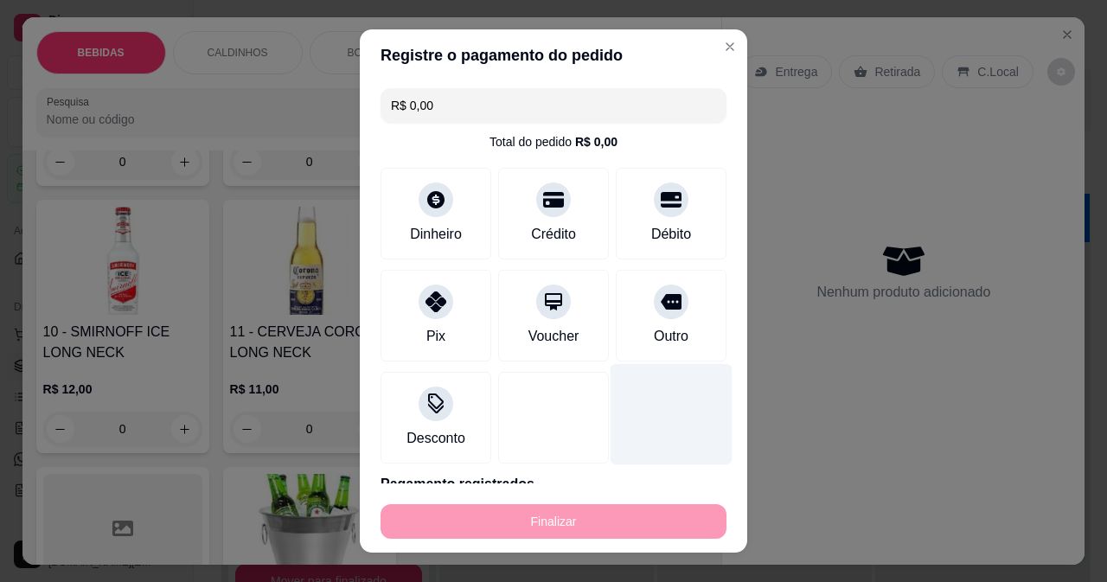
type input "-R$ 11,00"
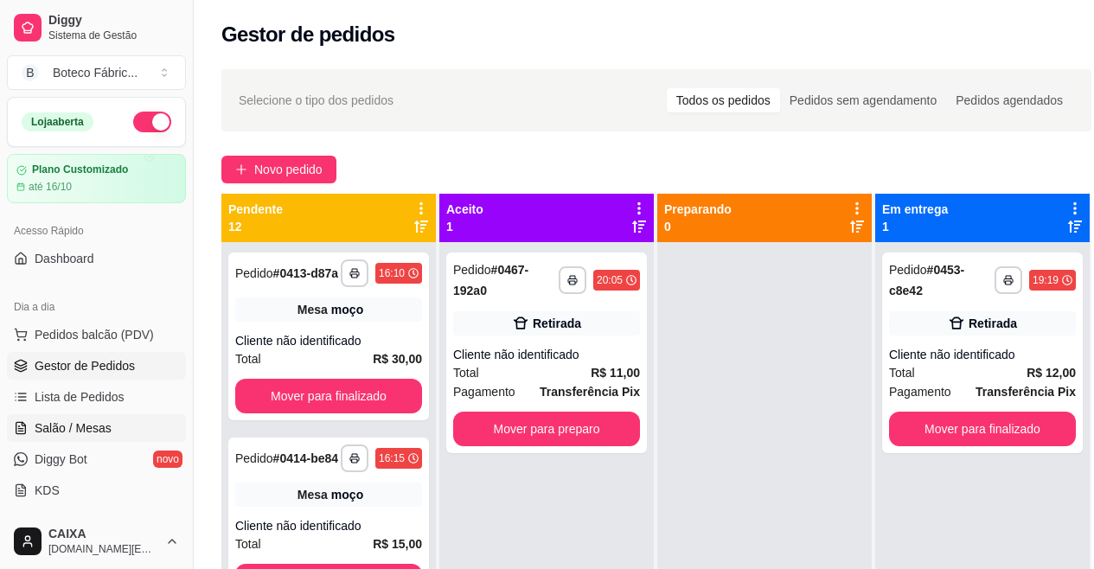
click at [71, 418] on link "Salão / Mesas" at bounding box center [96, 428] width 179 height 28
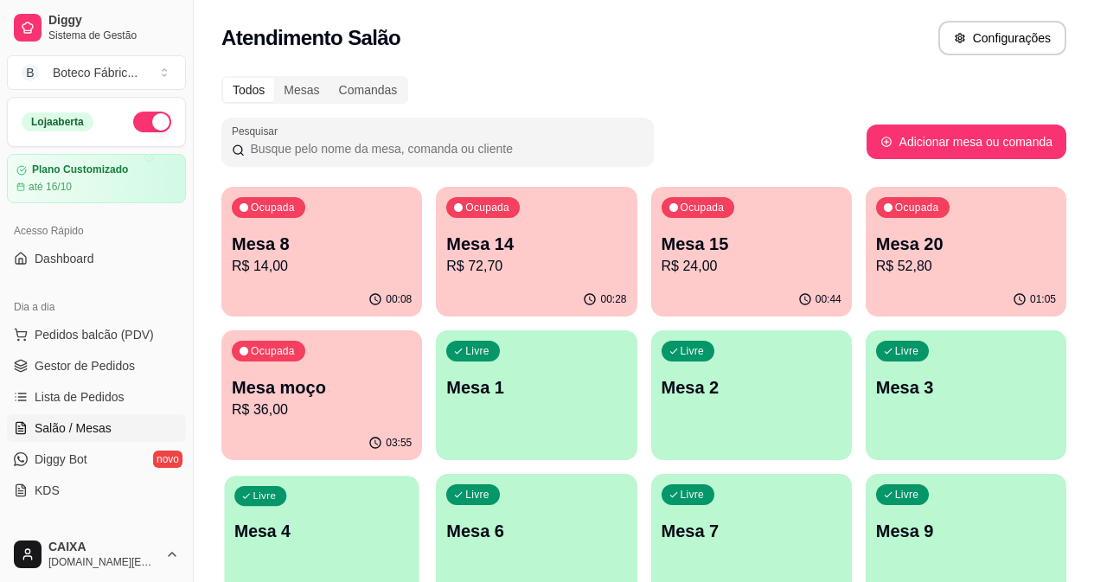
click at [409, 520] on p "Mesa 4" at bounding box center [321, 531] width 175 height 23
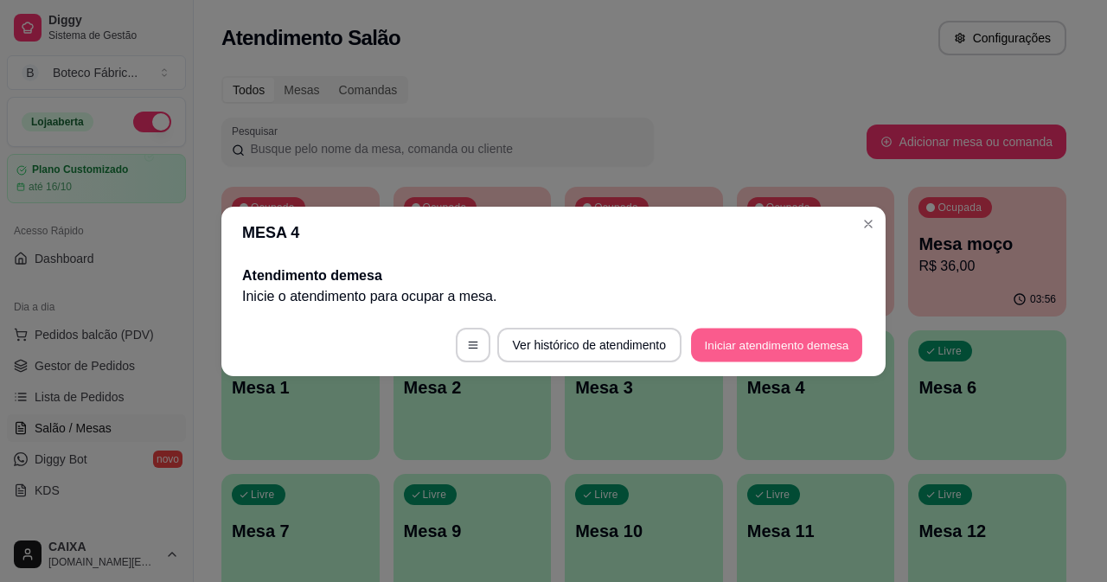
click at [753, 343] on button "Iniciar atendimento de mesa" at bounding box center [776, 345] width 171 height 34
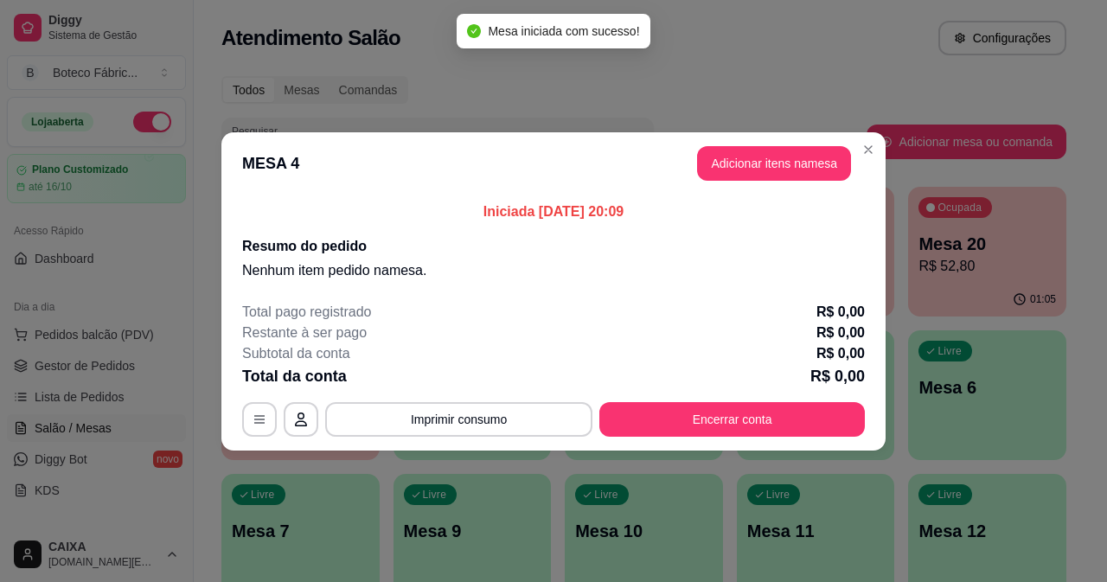
click at [773, 142] on header "MESA 4 Adicionar itens na mesa" at bounding box center [553, 163] width 664 height 62
click at [760, 166] on button "Adicionar itens na mesa" at bounding box center [774, 163] width 154 height 35
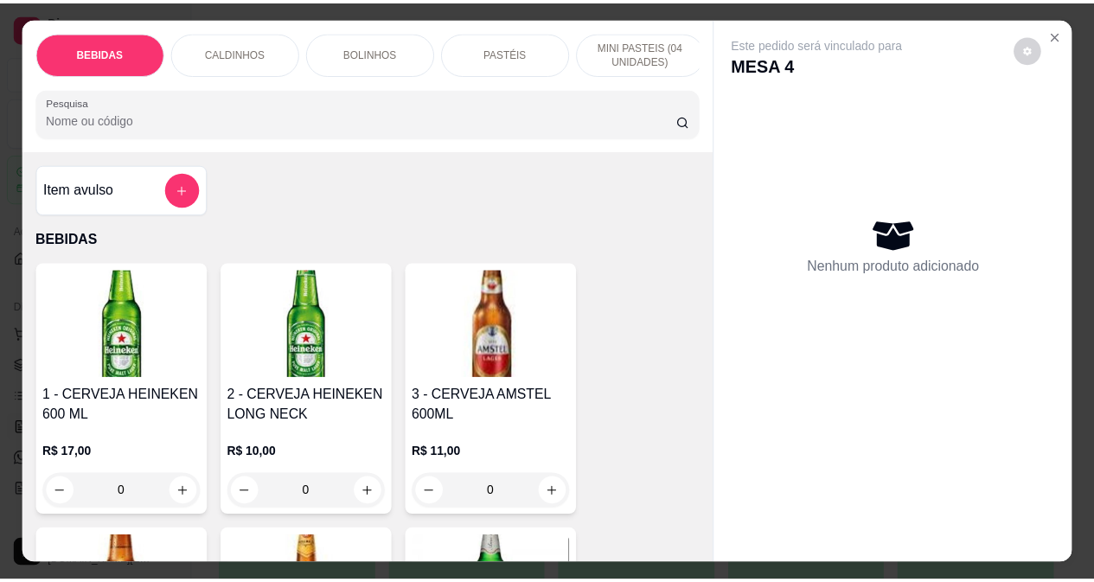
scroll to position [87, 0]
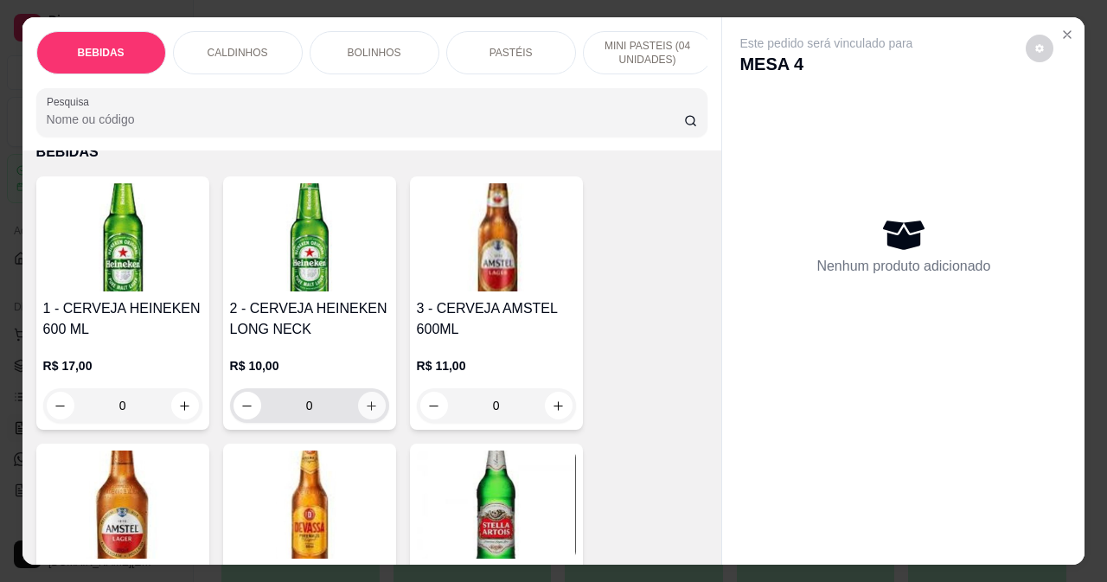
click at [369, 407] on icon "increase-product-quantity" at bounding box center [371, 406] width 13 height 13
type input "1"
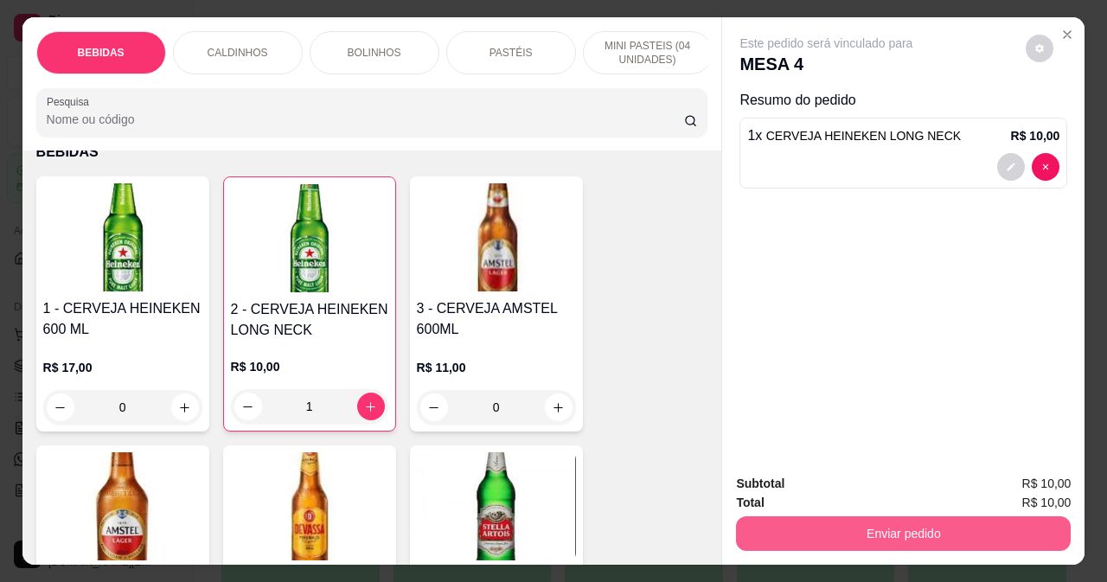
click at [862, 527] on button "Enviar pedido" at bounding box center [903, 533] width 335 height 35
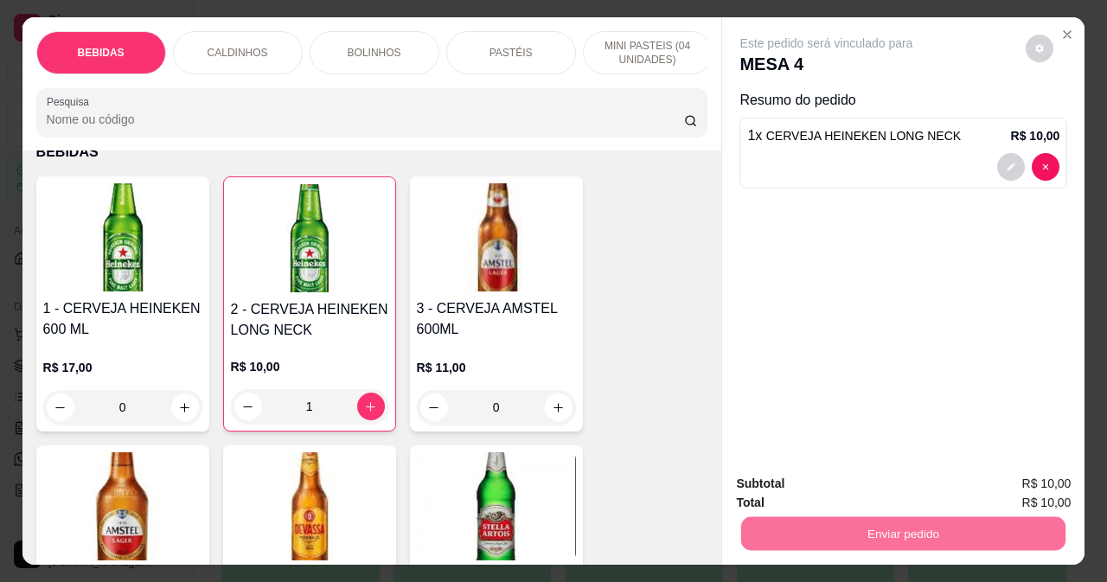
click at [843, 481] on button "Não registrar e enviar pedido" at bounding box center [847, 484] width 175 height 32
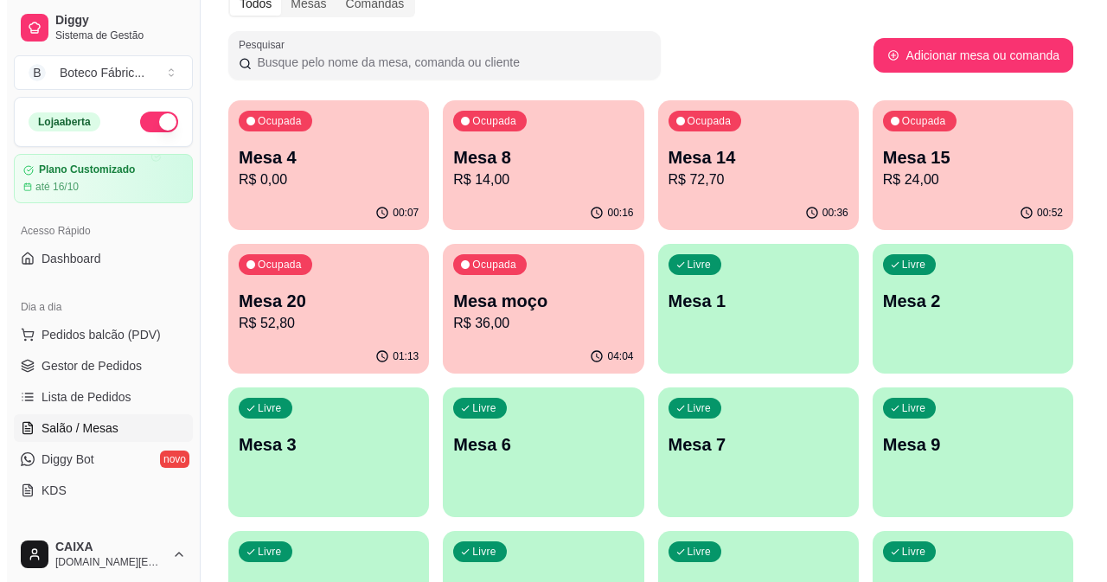
scroll to position [173, 0]
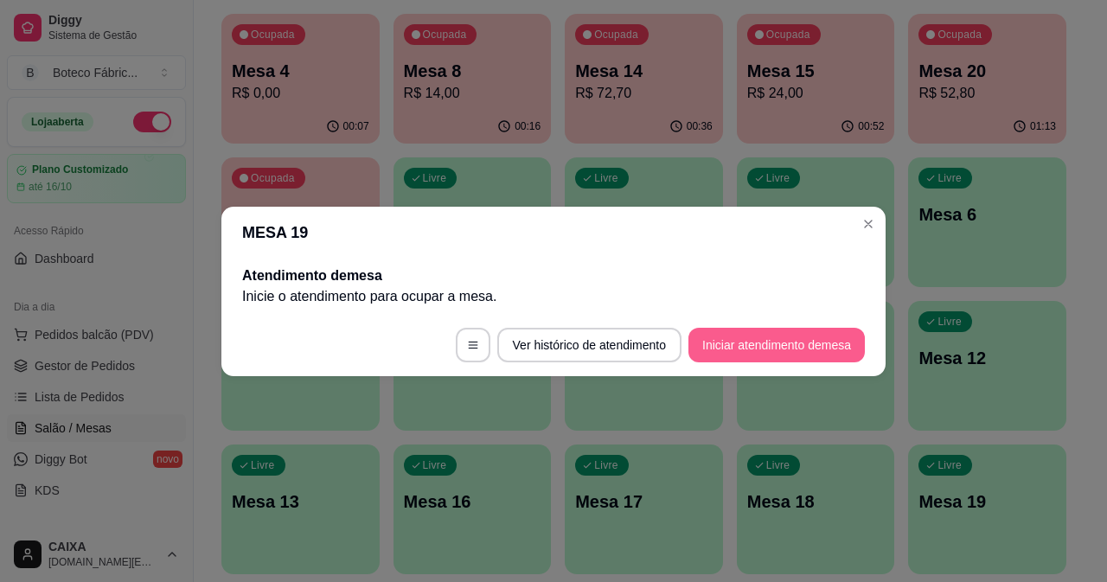
click at [746, 340] on button "Iniciar atendimento de mesa" at bounding box center [777, 345] width 176 height 35
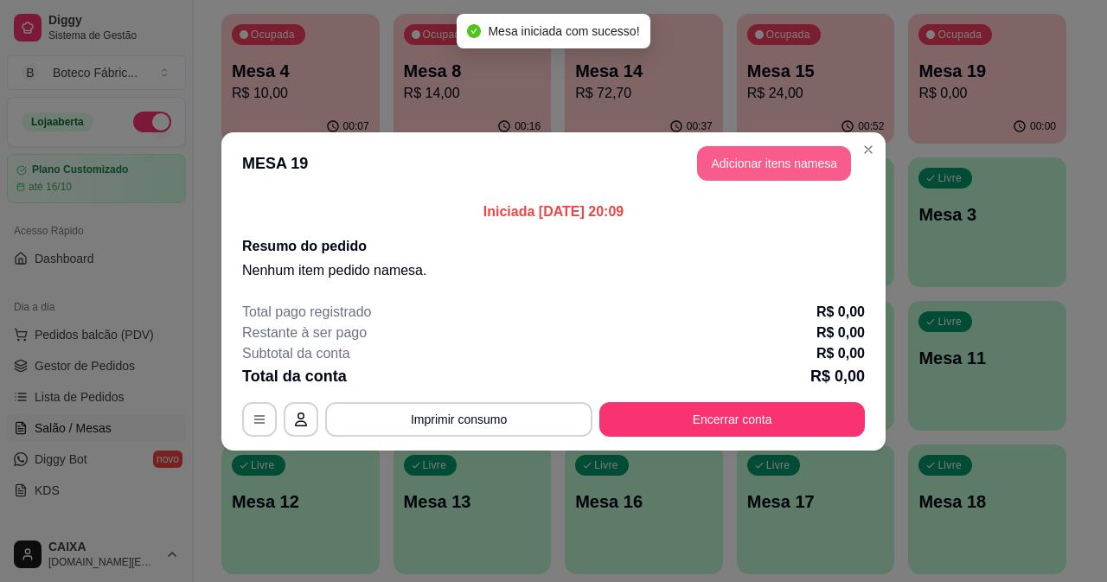
click at [748, 161] on button "Adicionar itens na mesa" at bounding box center [774, 163] width 154 height 35
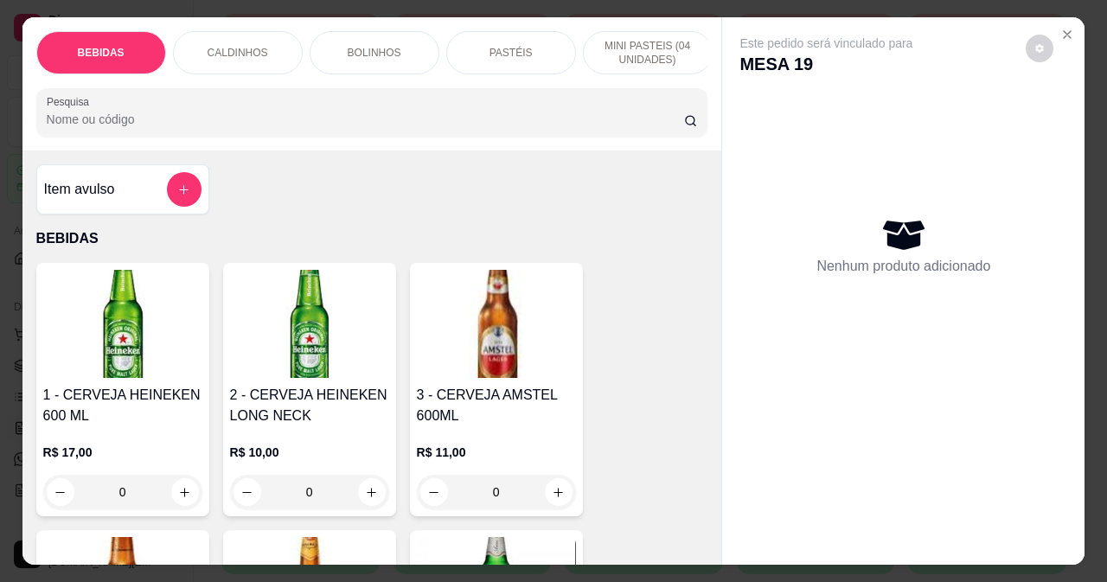
click at [236, 37] on div "CALDINHOS" at bounding box center [238, 52] width 130 height 43
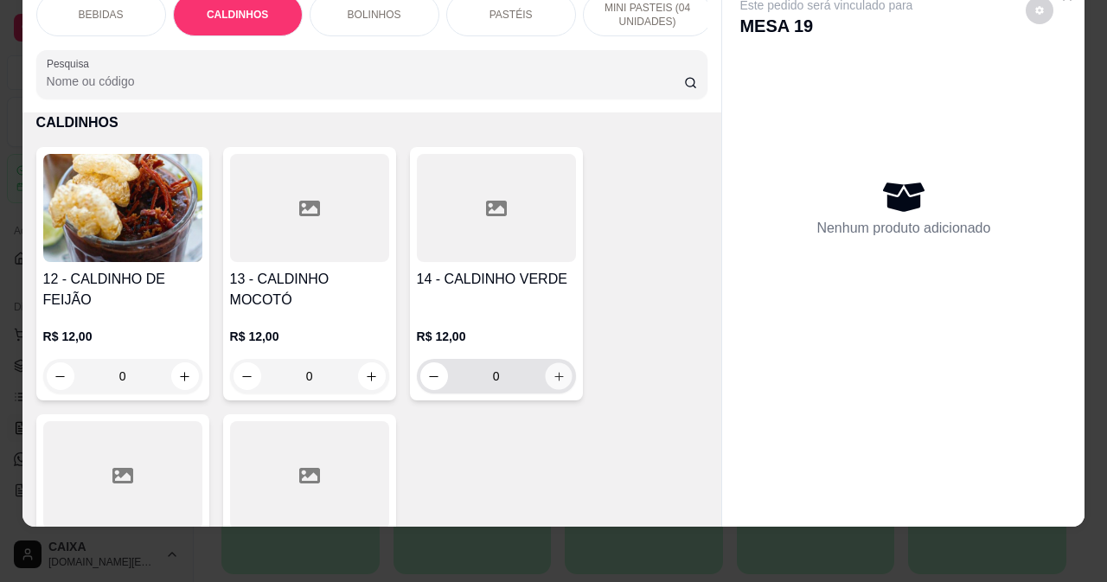
click at [554, 369] on button "increase-product-quantity" at bounding box center [558, 376] width 27 height 27
type input "1"
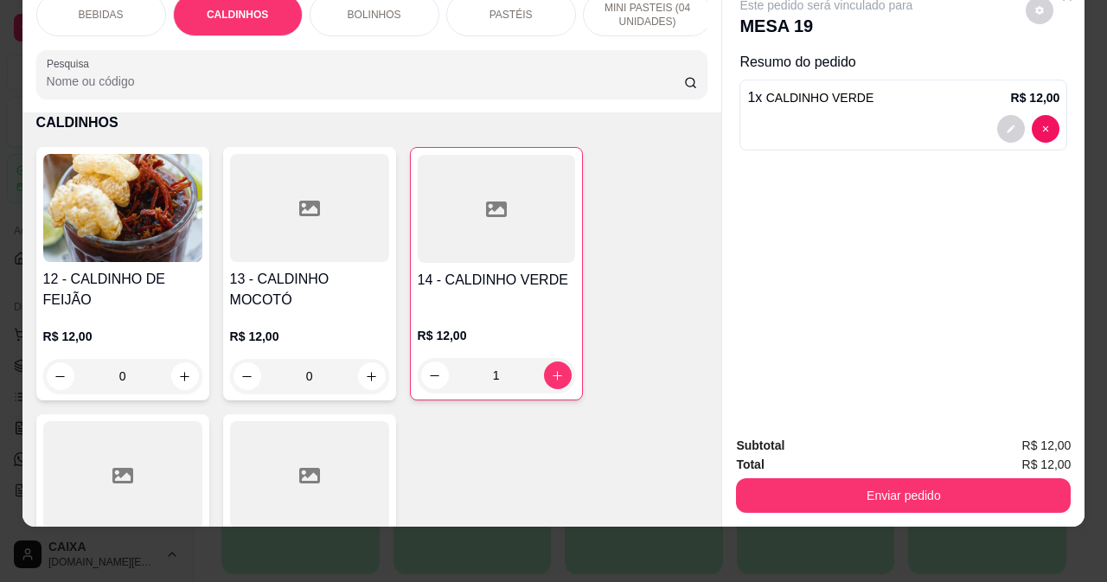
click at [796, 474] on div "Enviar pedido" at bounding box center [903, 493] width 335 height 39
click at [848, 444] on div "Subtotal R$ 12,00 Total R$ 12,00 Enviar pedido" at bounding box center [903, 474] width 335 height 77
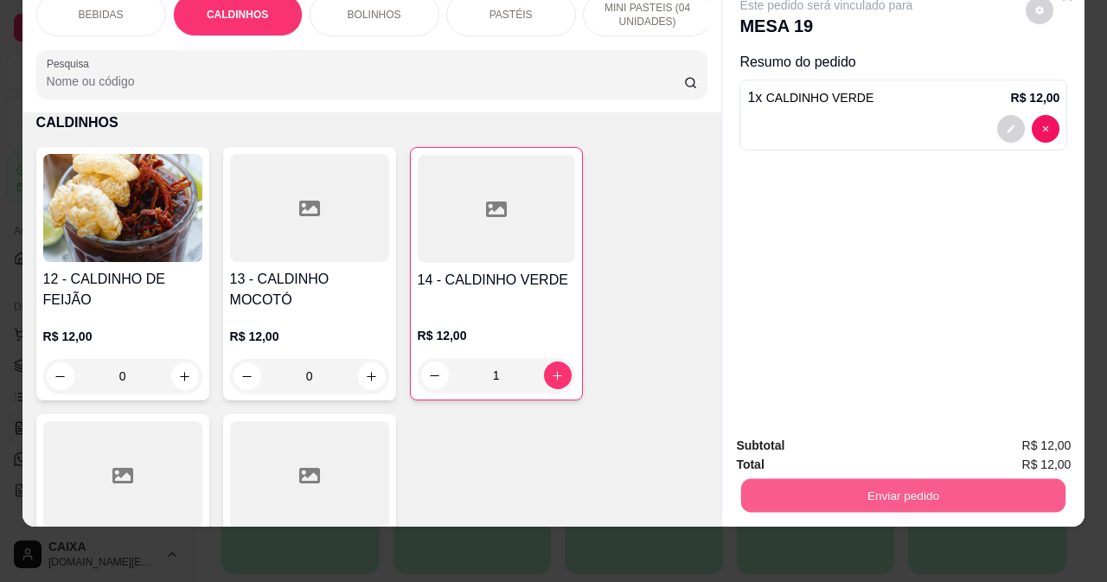
click at [855, 478] on button "Enviar pedido" at bounding box center [903, 495] width 324 height 34
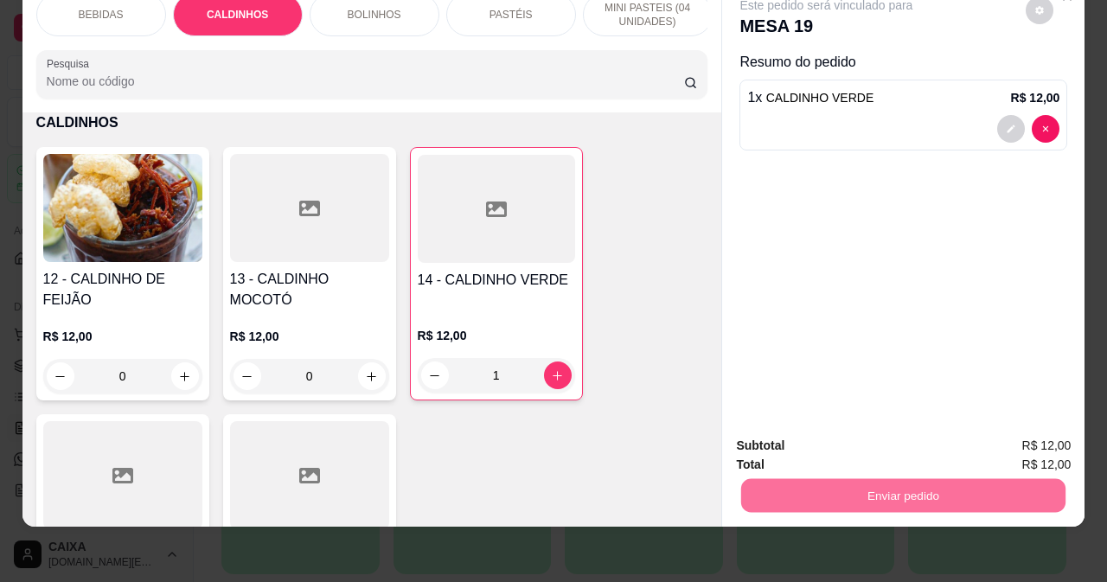
click at [884, 439] on button "Não registrar e enviar pedido" at bounding box center [847, 440] width 175 height 32
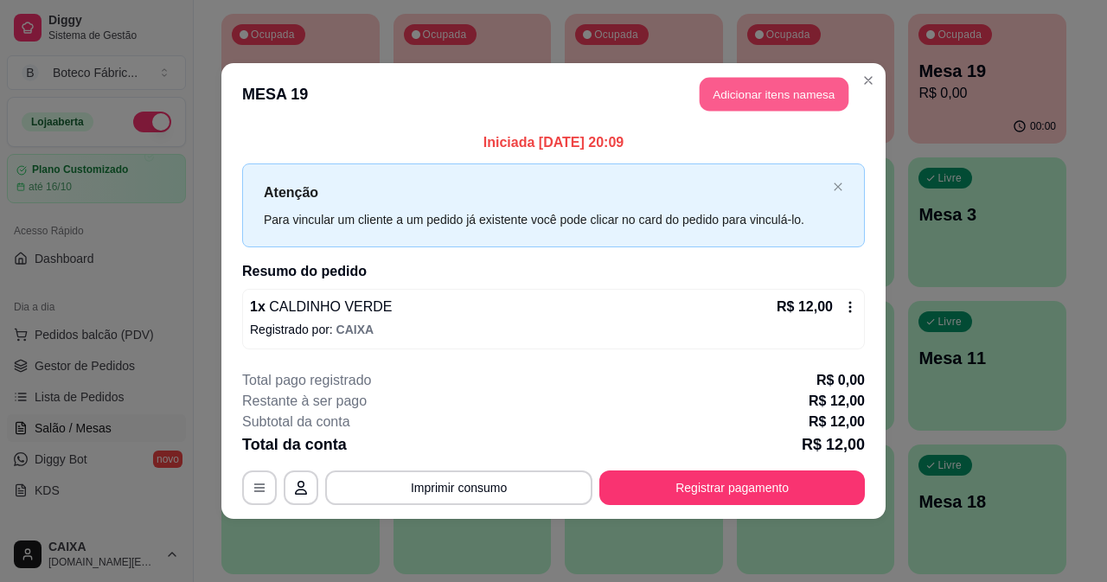
click at [787, 99] on button "Adicionar itens na mesa" at bounding box center [774, 95] width 149 height 34
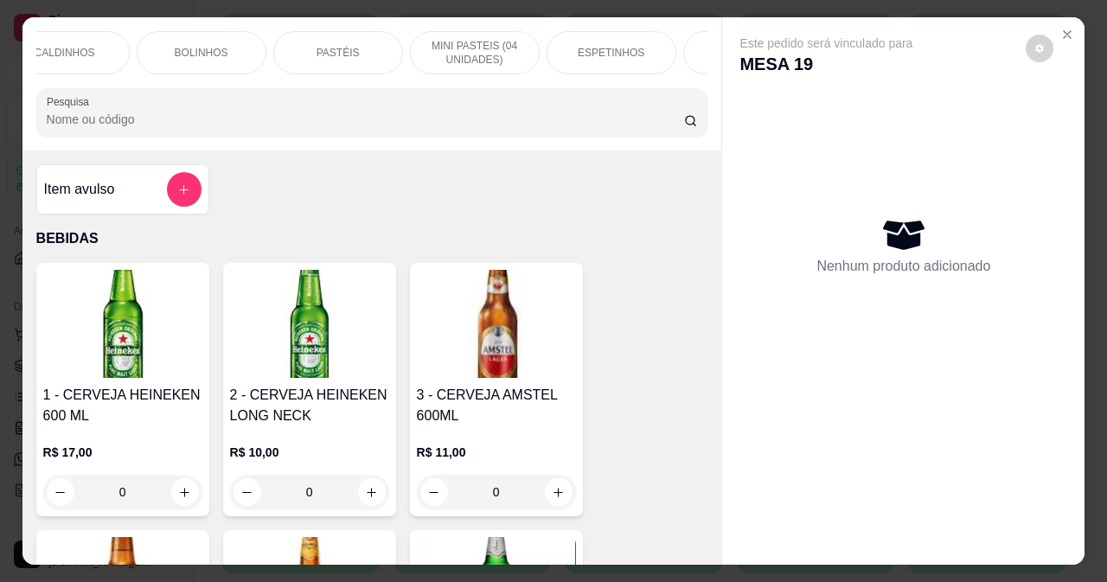
scroll to position [0, 208]
click at [575, 46] on p "ESPETINHOS" at bounding box center [576, 53] width 67 height 14
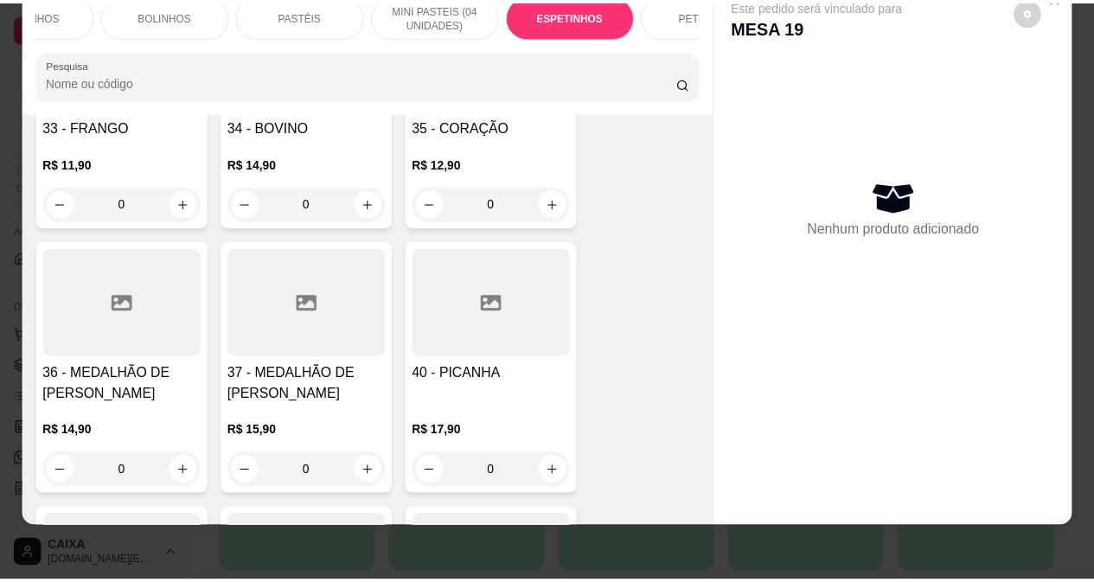
scroll to position [3944, 0]
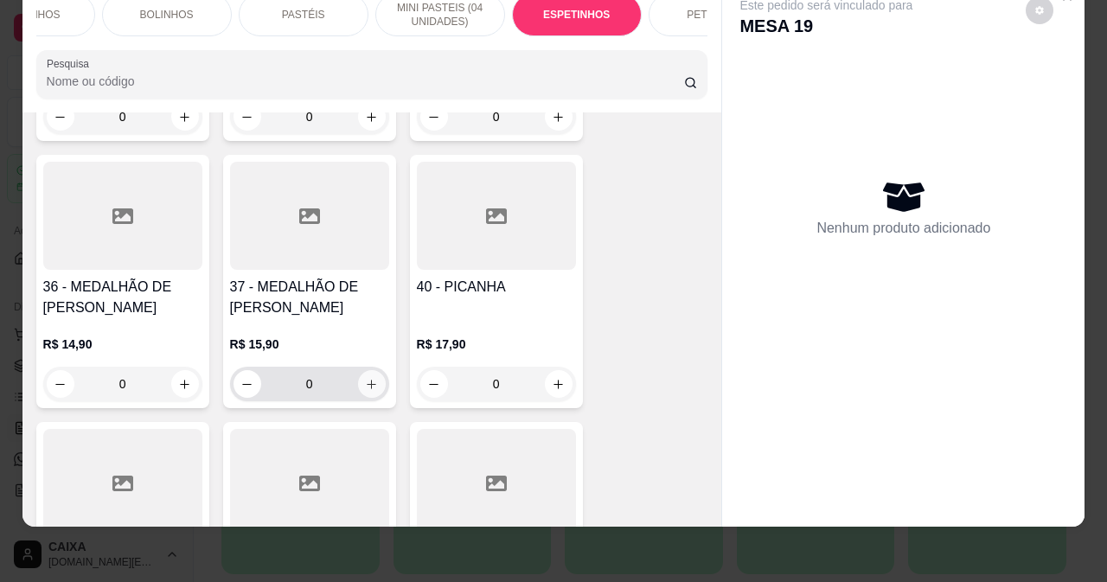
click at [369, 378] on icon "increase-product-quantity" at bounding box center [371, 384] width 13 height 13
type input "1"
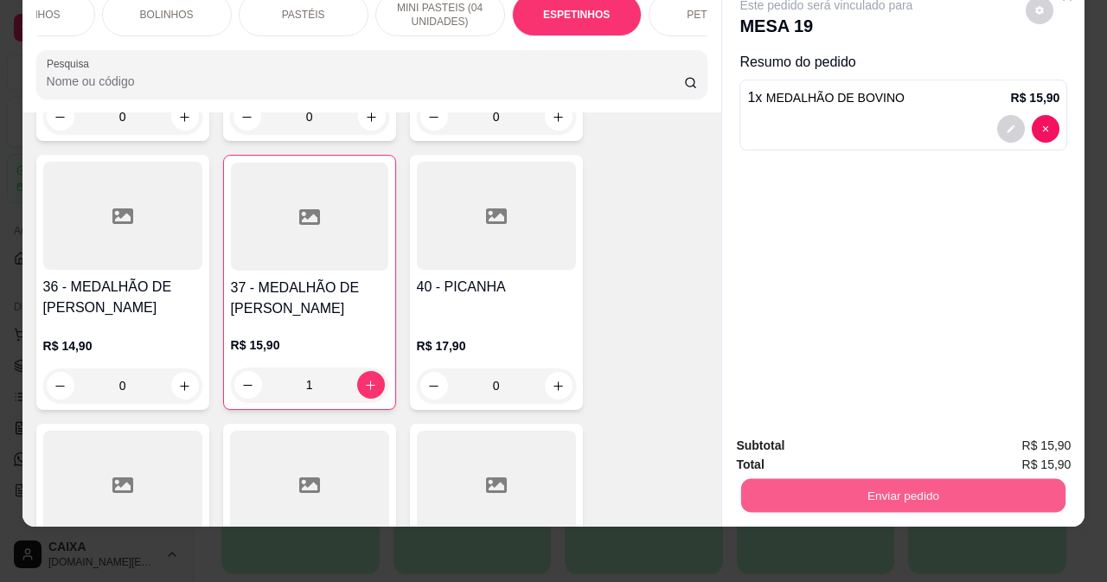
click at [764, 478] on button "Enviar pedido" at bounding box center [903, 495] width 324 height 34
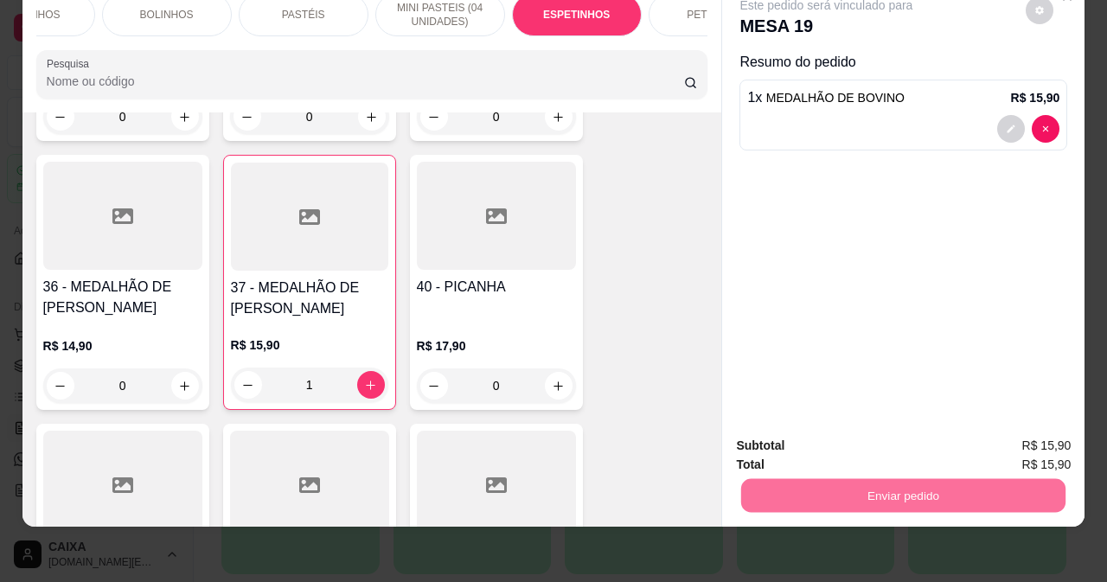
click at [782, 428] on button "Não registrar e enviar pedido" at bounding box center [847, 440] width 175 height 32
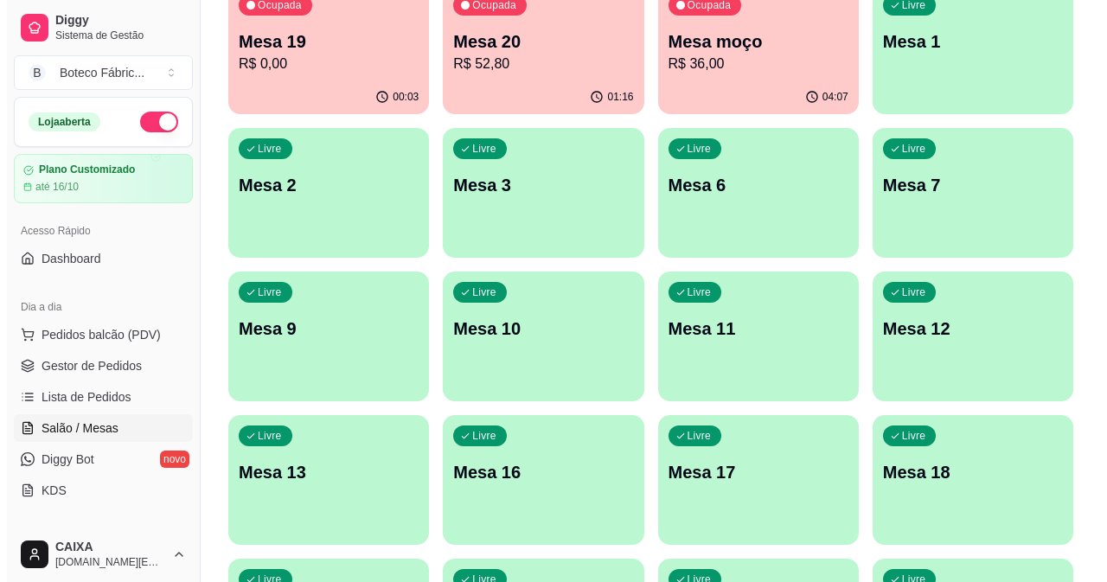
scroll to position [173, 0]
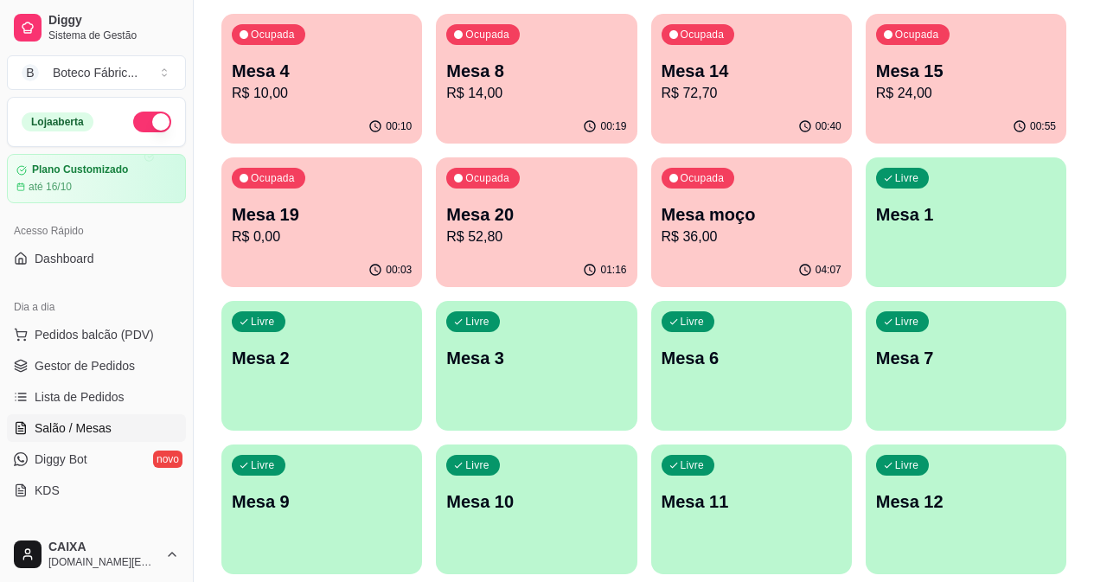
click at [679, 77] on p "Mesa 14" at bounding box center [752, 71] width 180 height 24
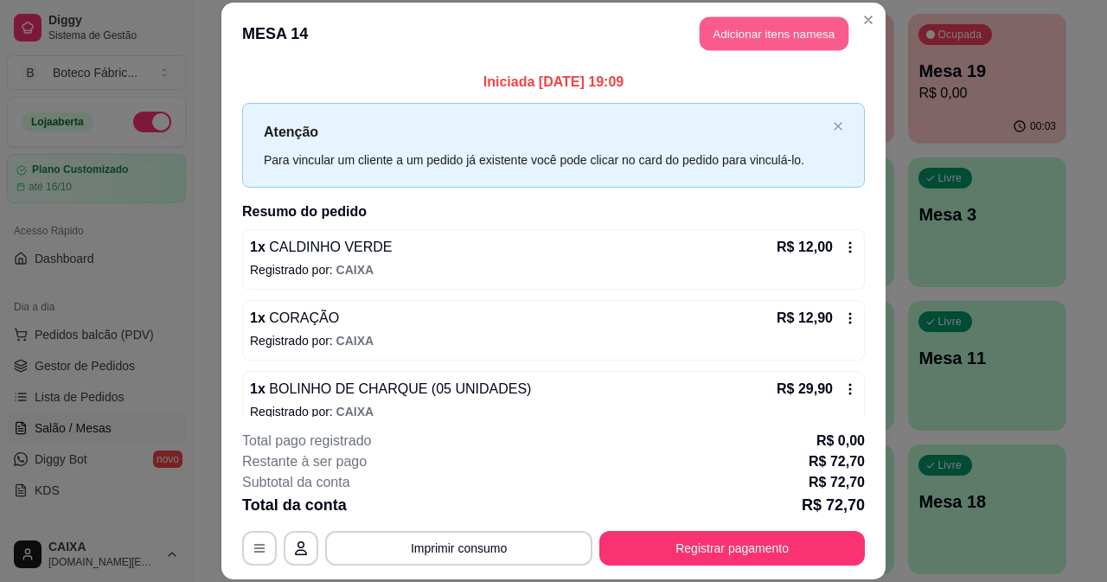
click at [725, 25] on button "Adicionar itens na mesa" at bounding box center [774, 34] width 149 height 34
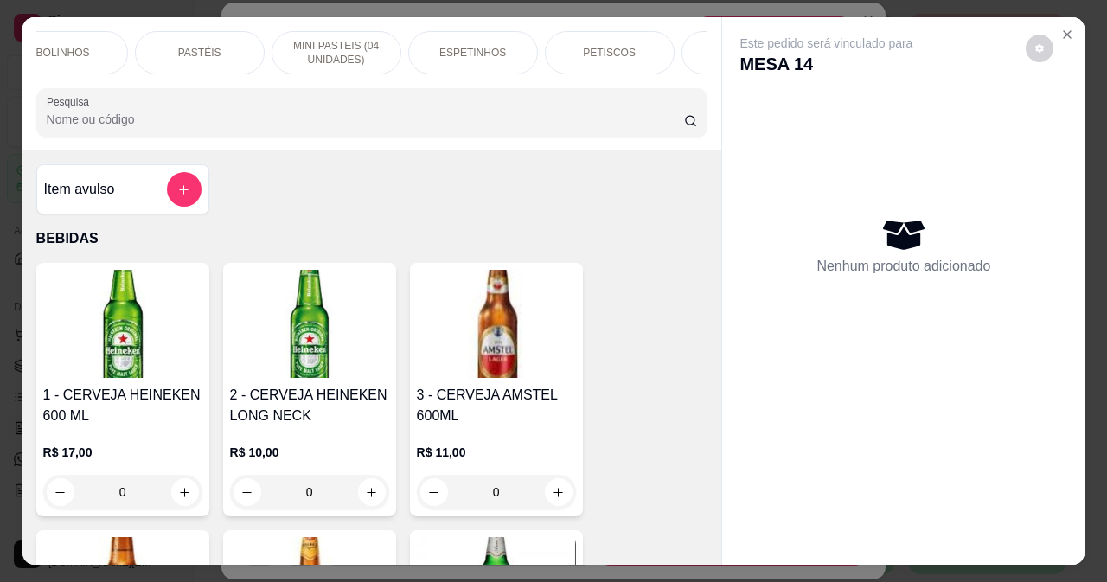
scroll to position [0, 346]
click at [619, 50] on div "PETISCOS" at bounding box center [575, 52] width 130 height 43
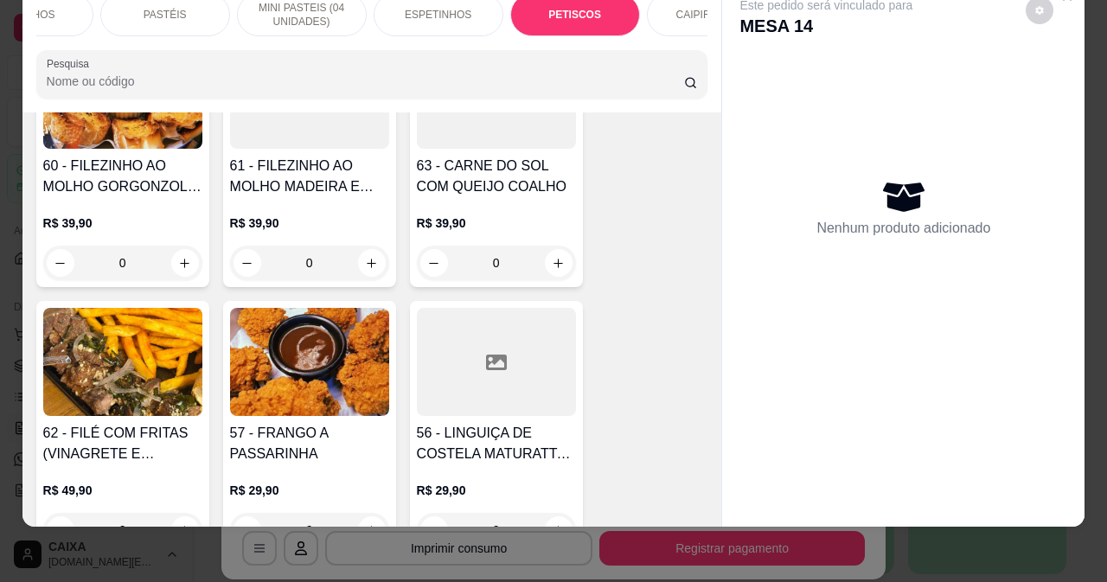
scroll to position [5749, 0]
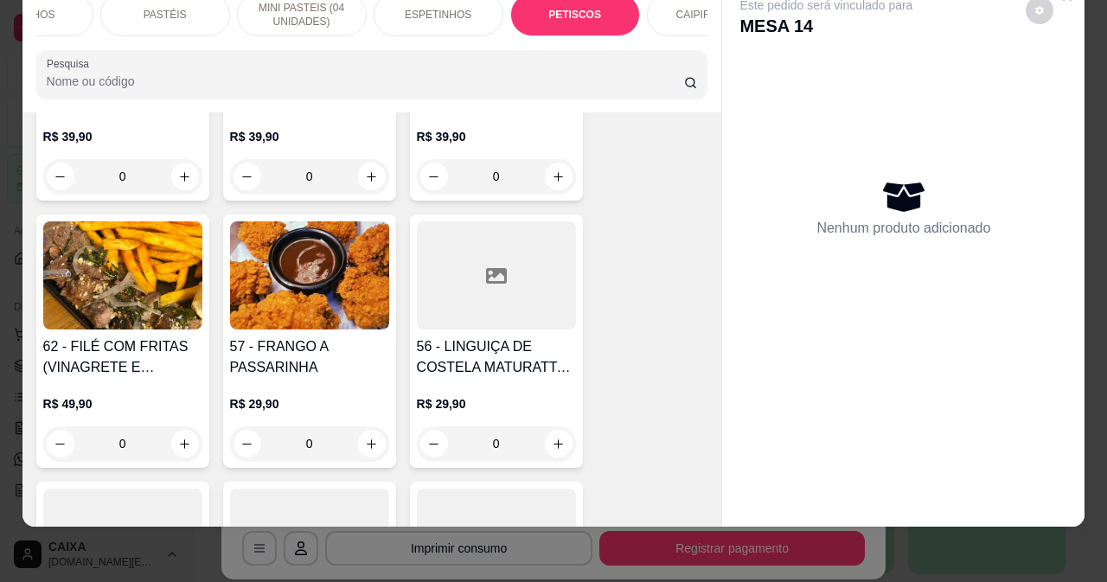
click at [475, 293] on div "56 - LINGUIÇA DE COSTELA MATURATTA COM QUEIJO MAÇARICADO (FAROFA E VIGRETE) R$ …" at bounding box center [496, 341] width 173 height 253
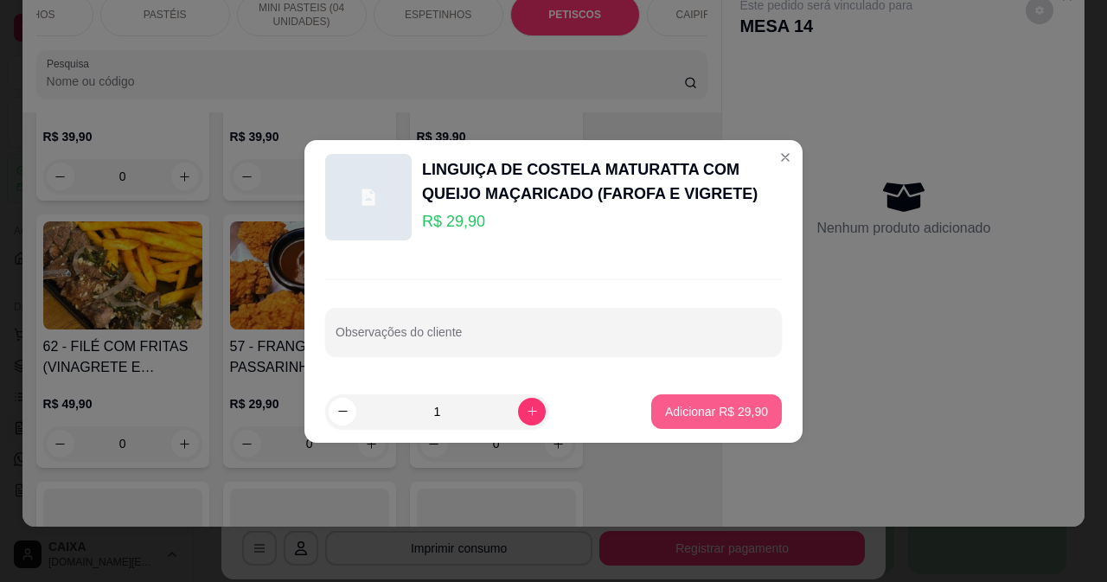
click at [668, 406] on p "Adicionar R$ 29,90" at bounding box center [716, 411] width 103 height 17
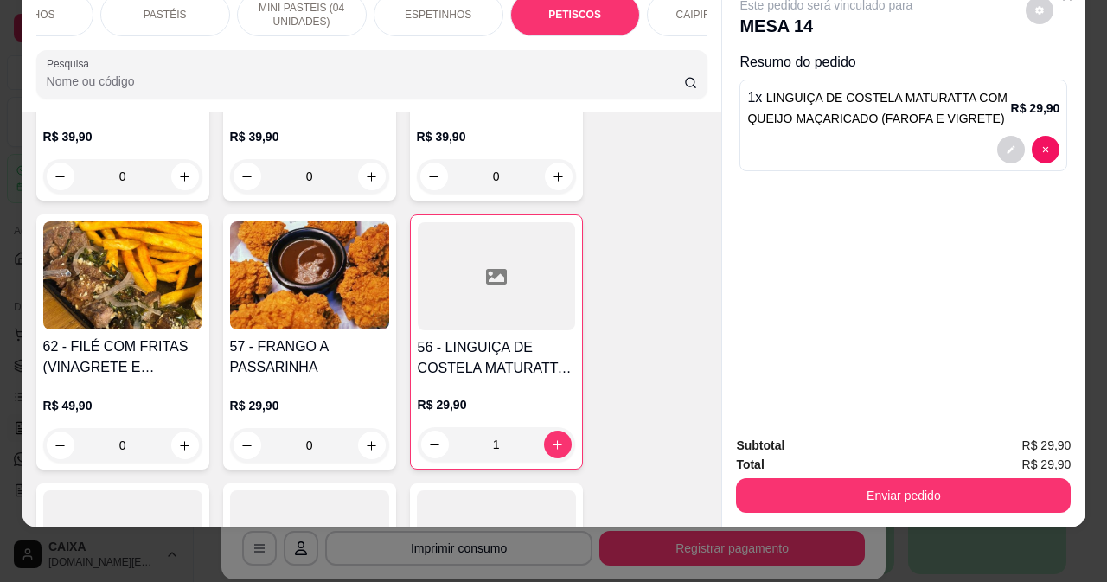
type input "1"
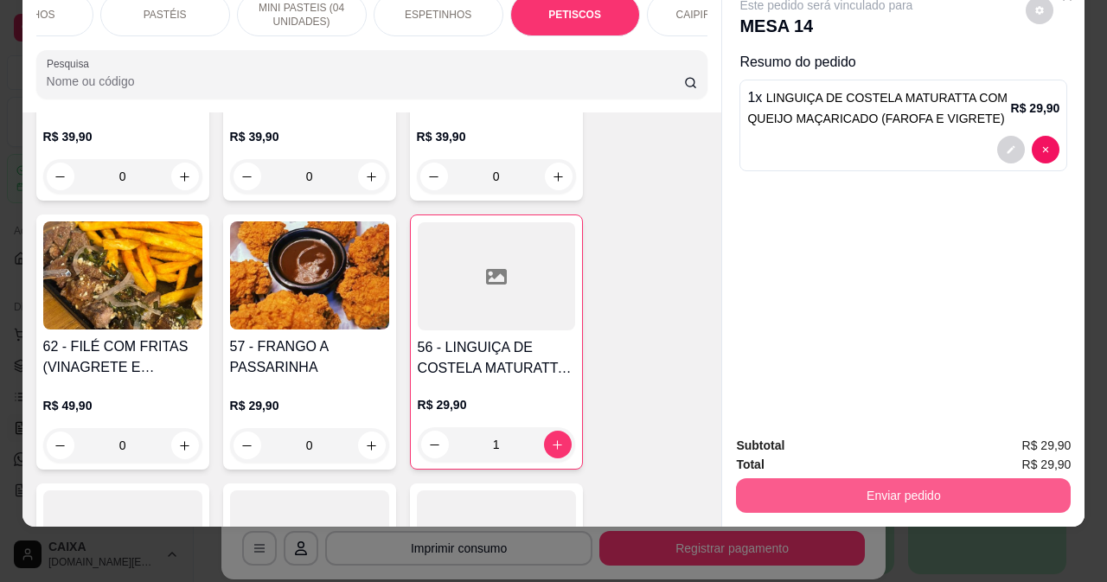
click at [866, 478] on button "Enviar pedido" at bounding box center [903, 495] width 335 height 35
click at [844, 484] on button "Enviar pedido" at bounding box center [903, 495] width 335 height 35
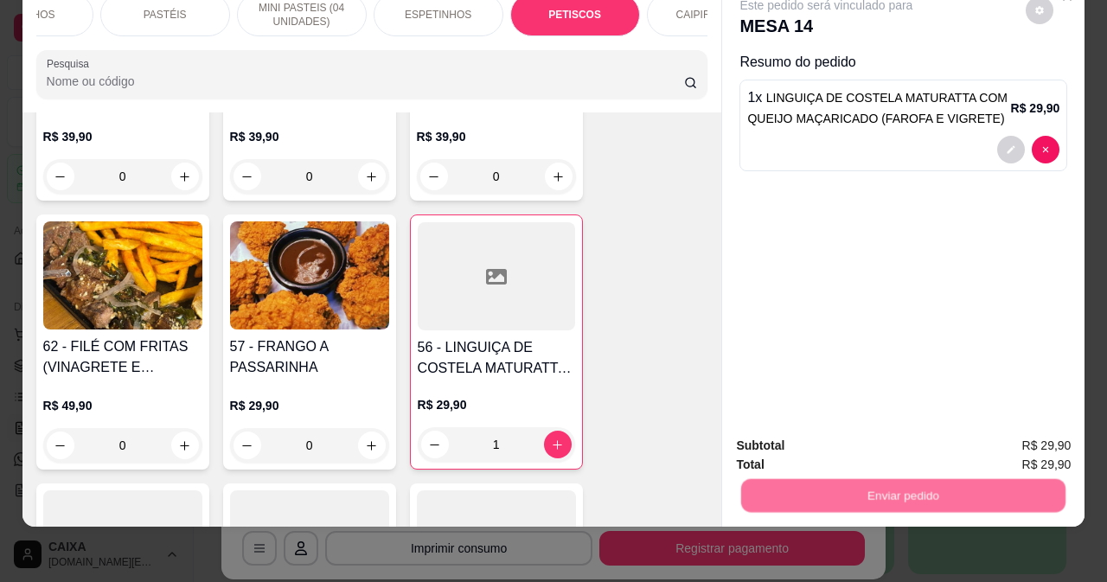
click at [834, 443] on button "Não registrar e enviar pedido" at bounding box center [847, 440] width 180 height 33
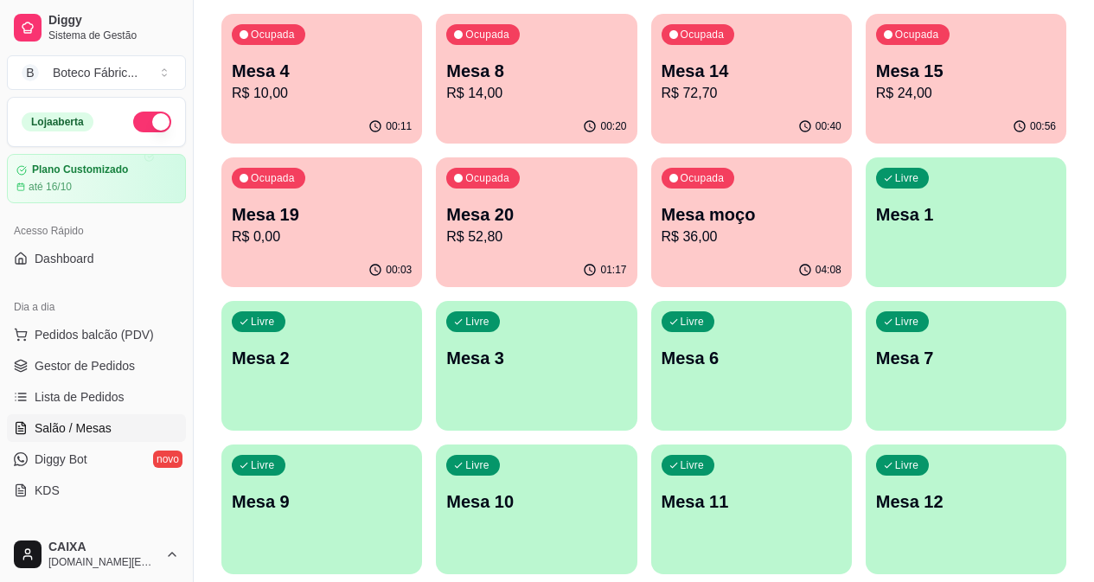
click at [662, 76] on p "Mesa 14" at bounding box center [752, 71] width 180 height 24
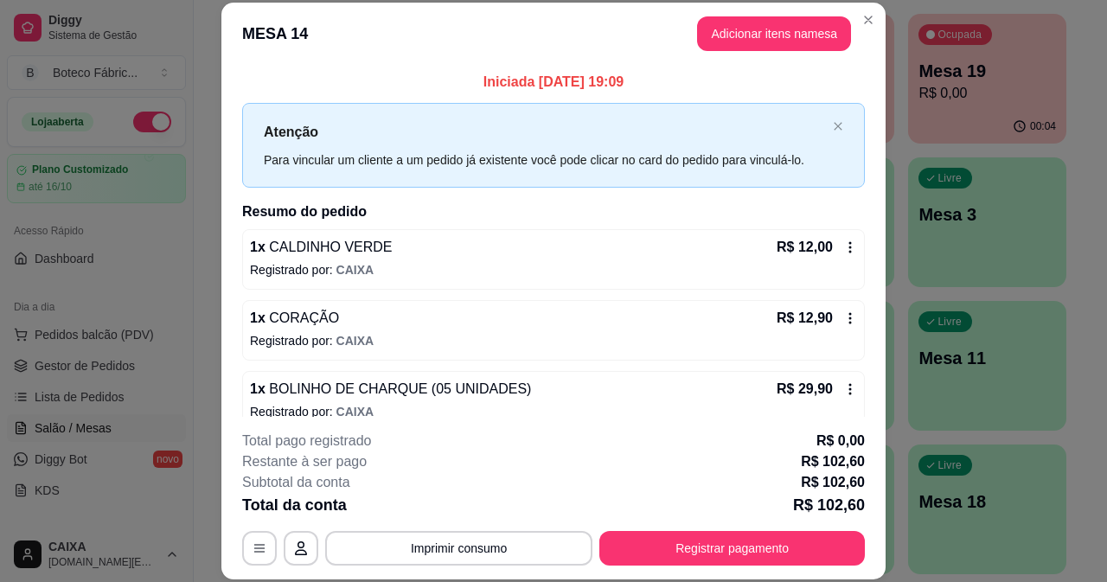
scroll to position [184, 0]
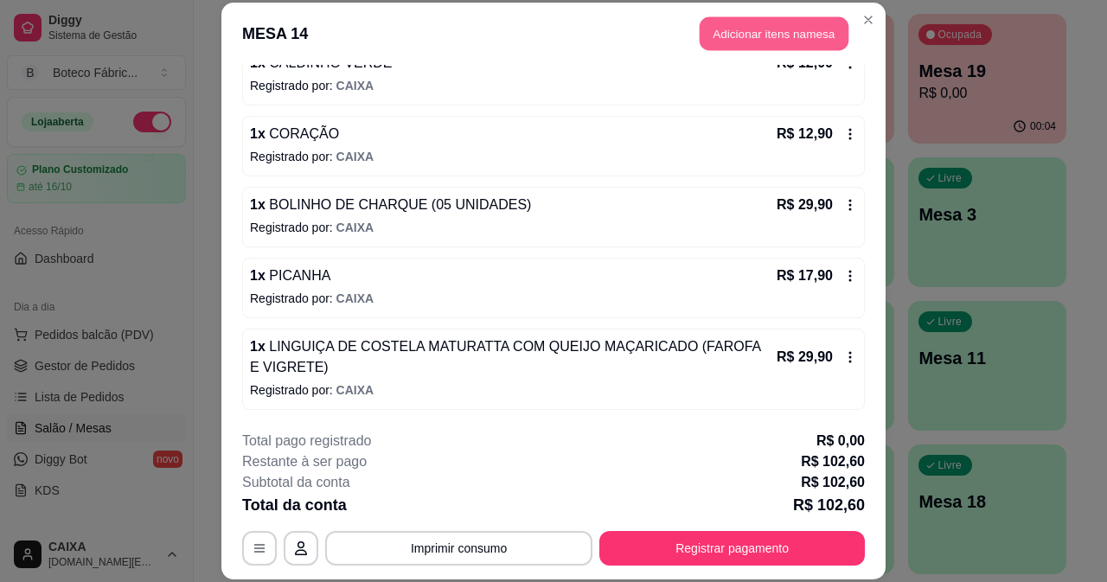
click at [811, 42] on button "Adicionar itens na mesa" at bounding box center [774, 34] width 149 height 34
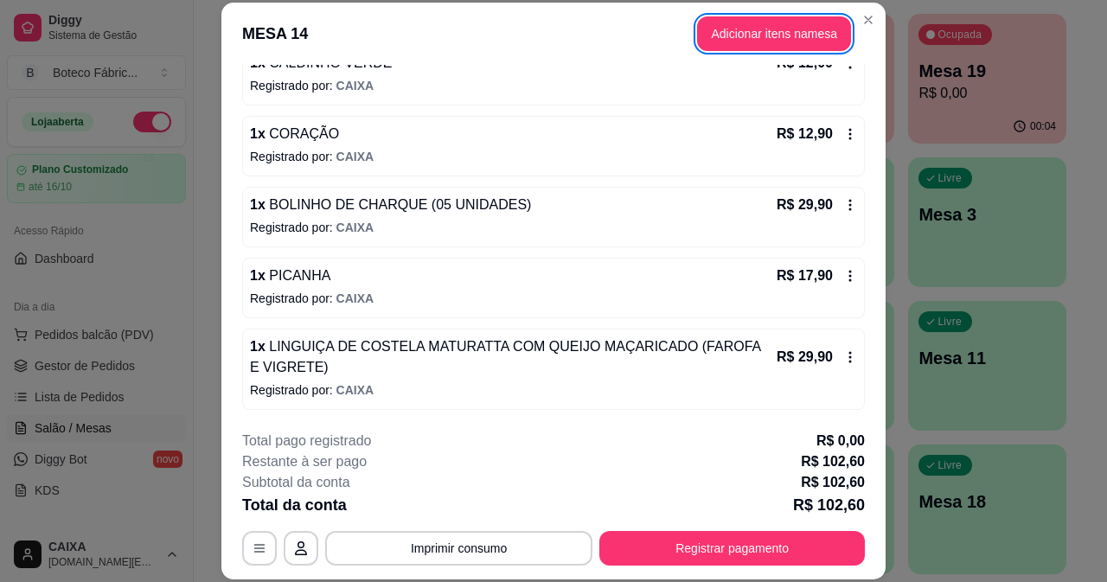
scroll to position [0, 0]
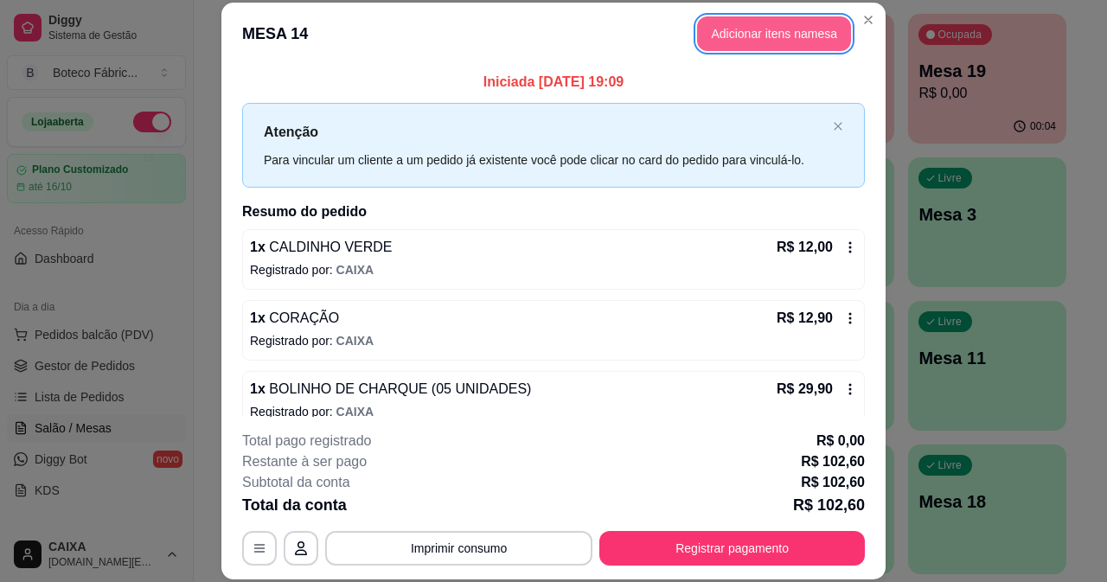
click at [749, 28] on button "Adicionar itens na mesa" at bounding box center [774, 33] width 154 height 35
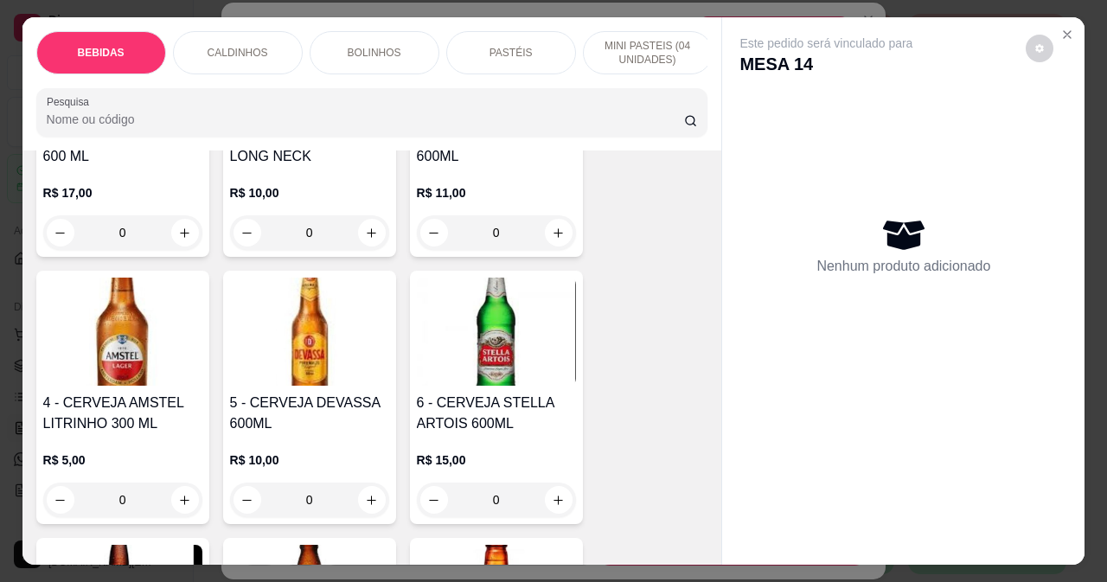
scroll to position [173, 0]
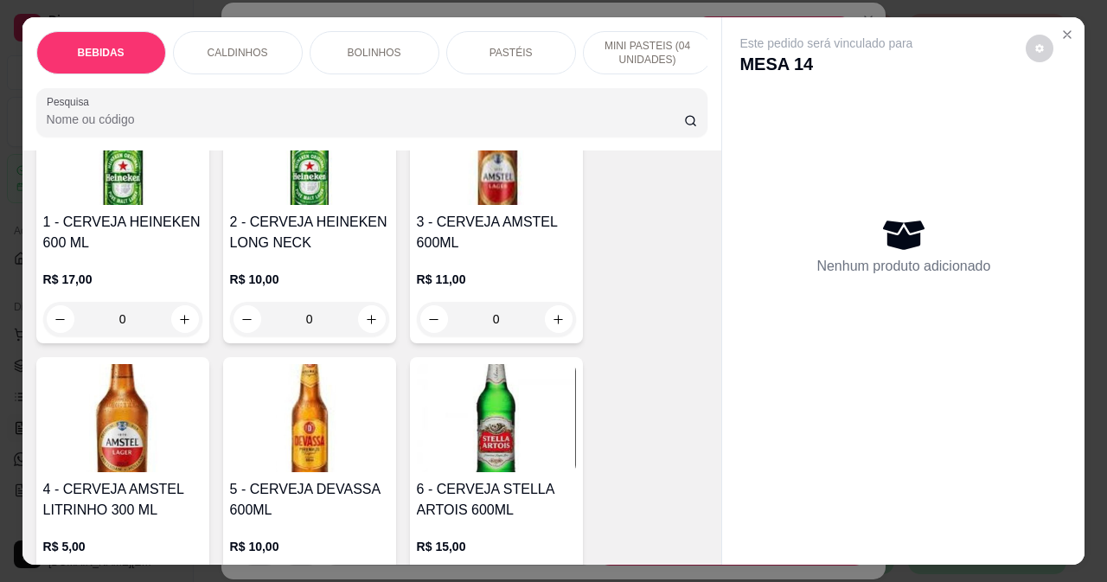
click at [170, 230] on h4 "1 - CERVEJA HEINEKEN 600 ML" at bounding box center [122, 233] width 159 height 42
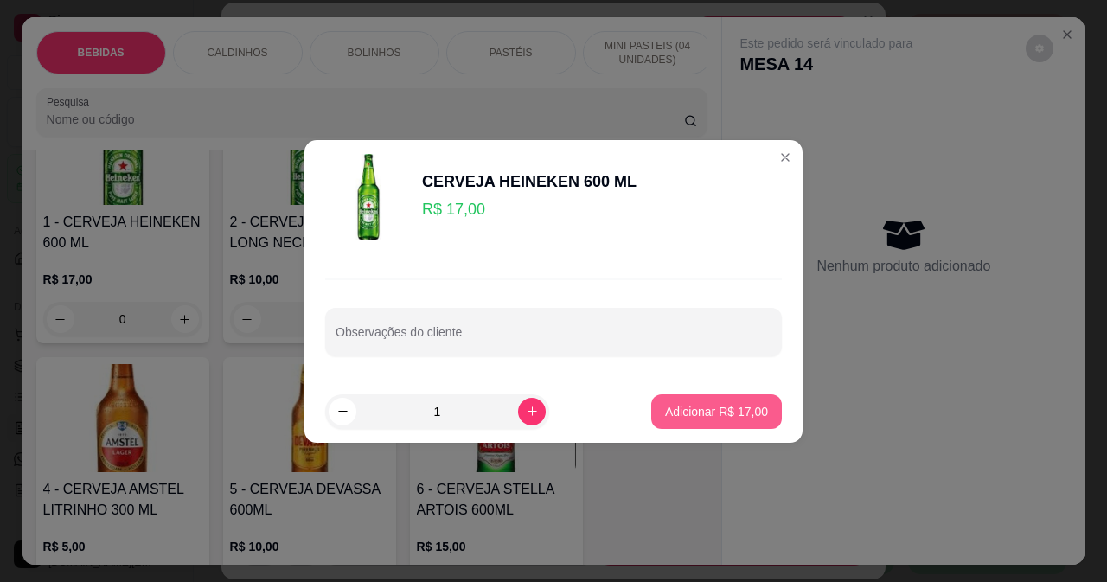
click at [677, 407] on p "Adicionar R$ 17,00" at bounding box center [716, 411] width 103 height 17
type input "1"
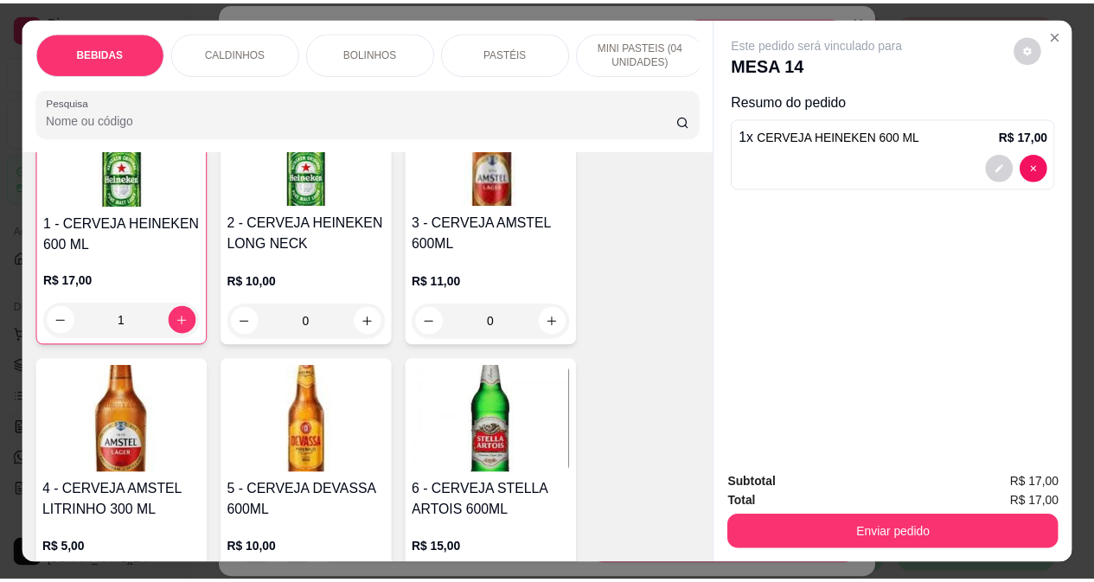
scroll to position [174, 0]
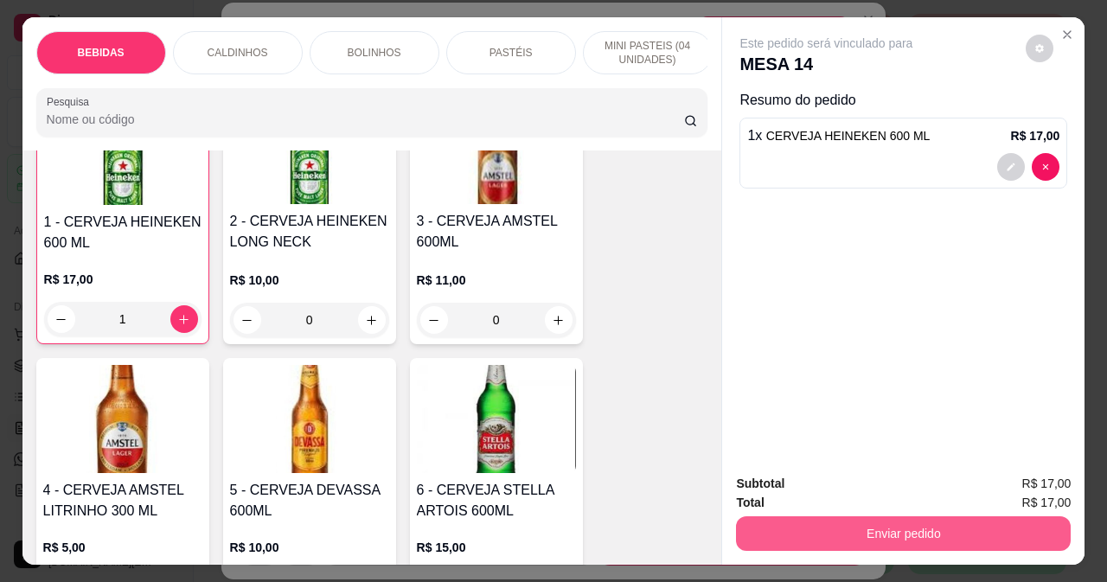
click at [778, 523] on button "Enviar pedido" at bounding box center [903, 533] width 335 height 35
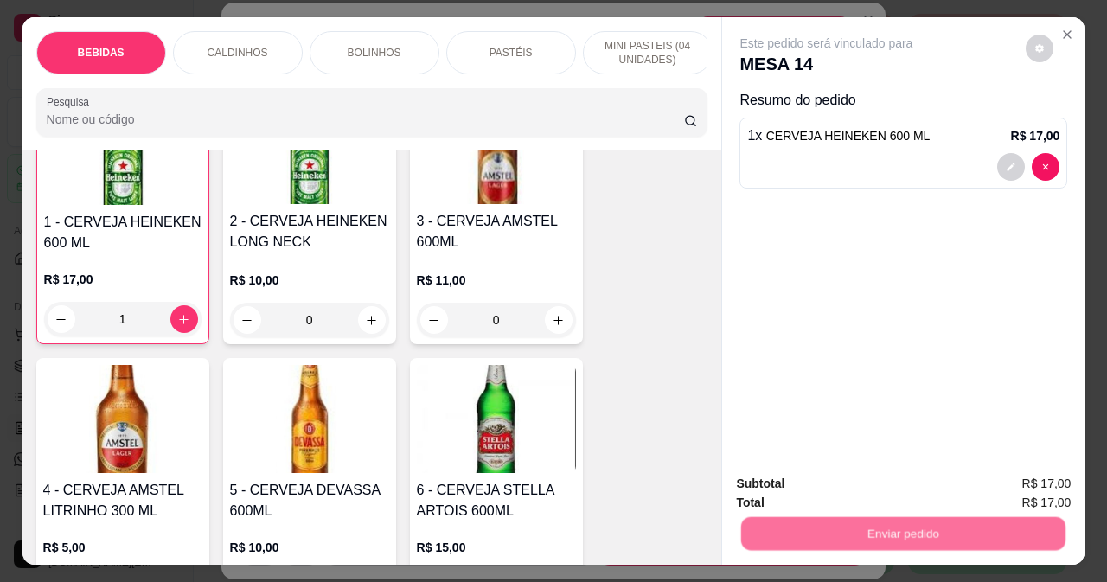
click at [768, 475] on button "Não registrar e enviar pedido" at bounding box center [847, 484] width 180 height 33
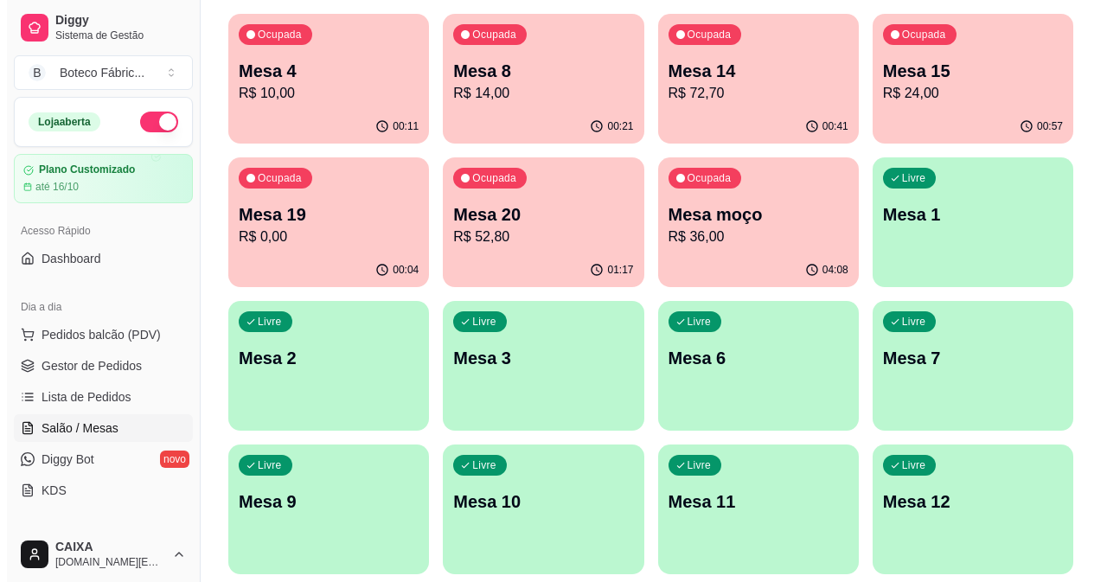
scroll to position [0, 0]
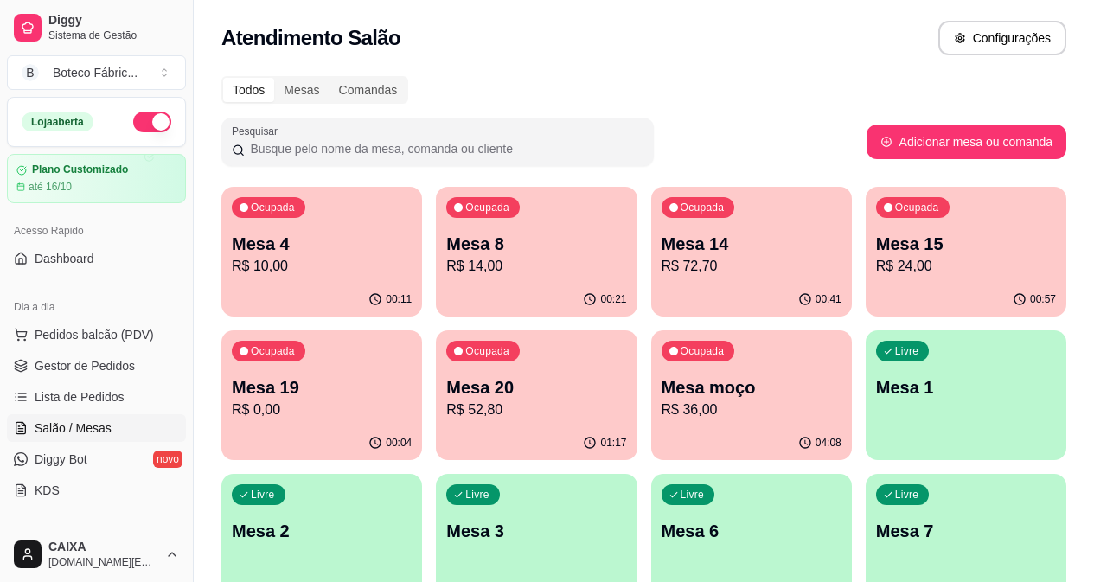
click at [662, 265] on p "R$ 72,70" at bounding box center [752, 266] width 180 height 21
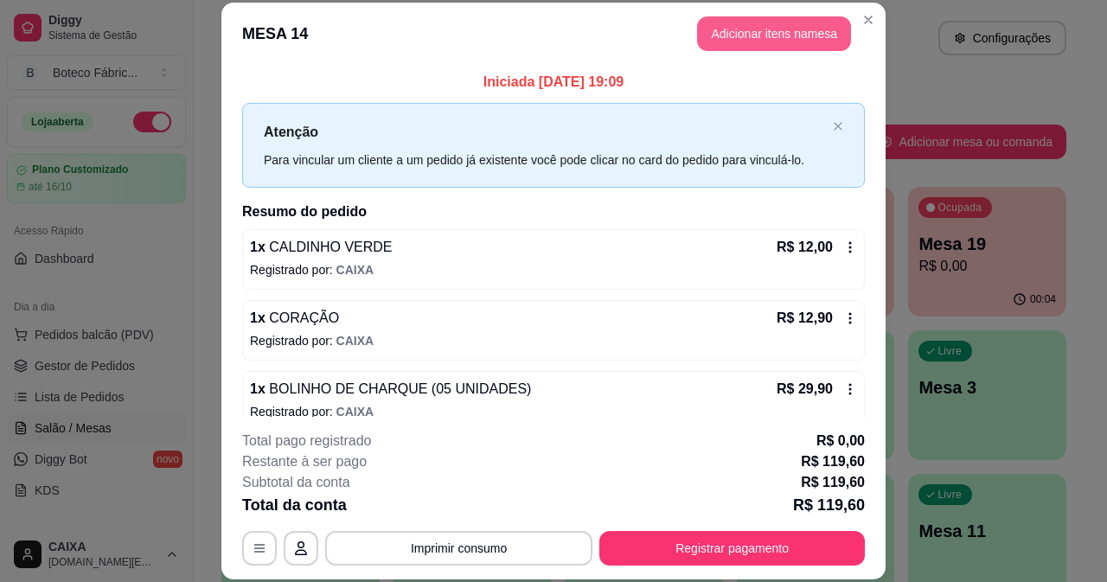
click at [734, 43] on button "Adicionar itens na mesa" at bounding box center [774, 33] width 154 height 35
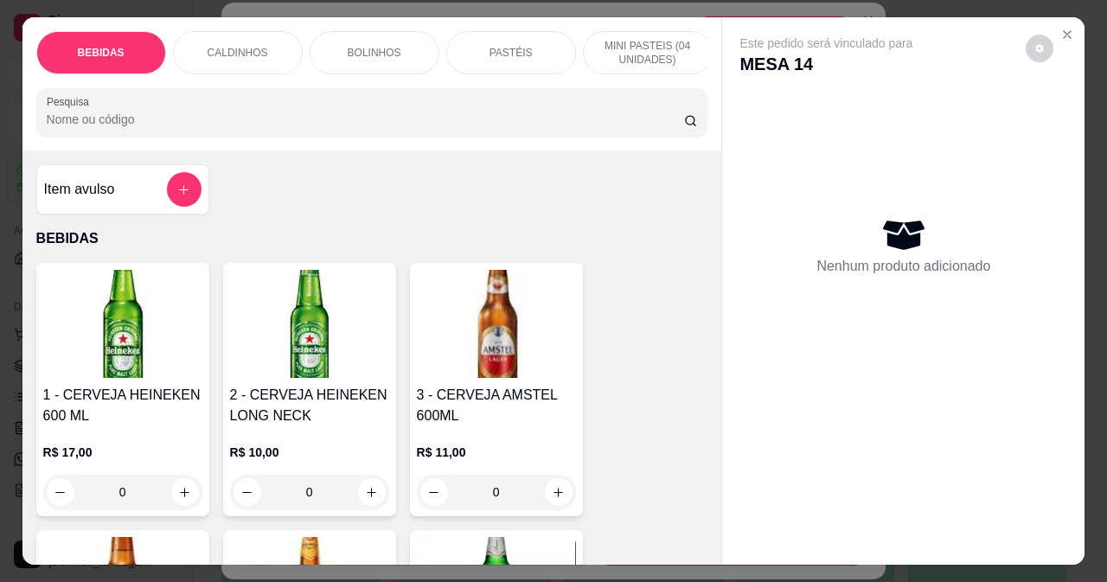
click at [617, 42] on p "MINI PASTEIS (04 UNIDADES)" at bounding box center [648, 53] width 100 height 28
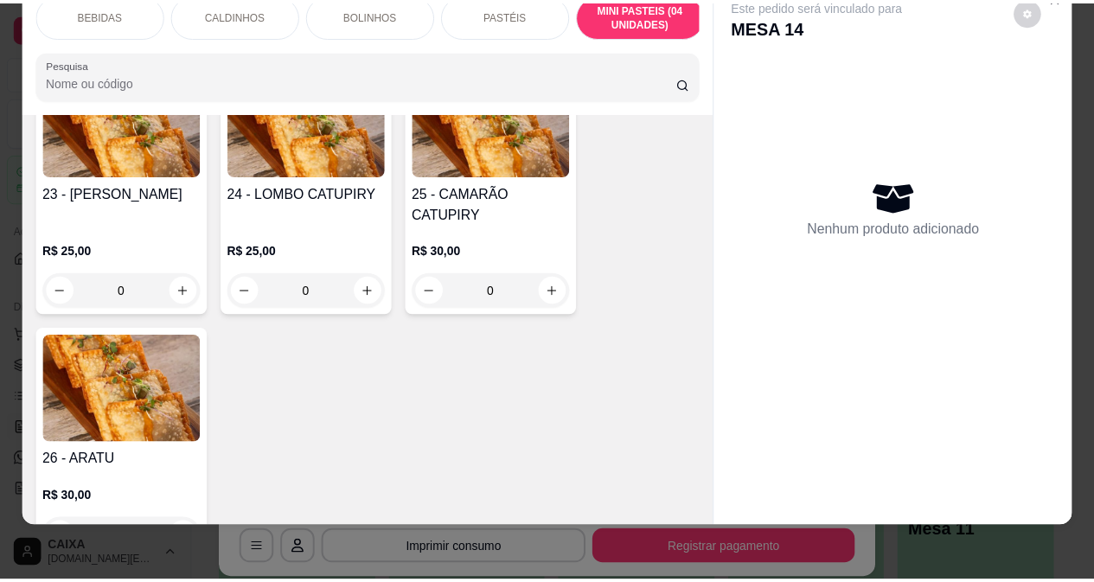
scroll to position [3330, 0]
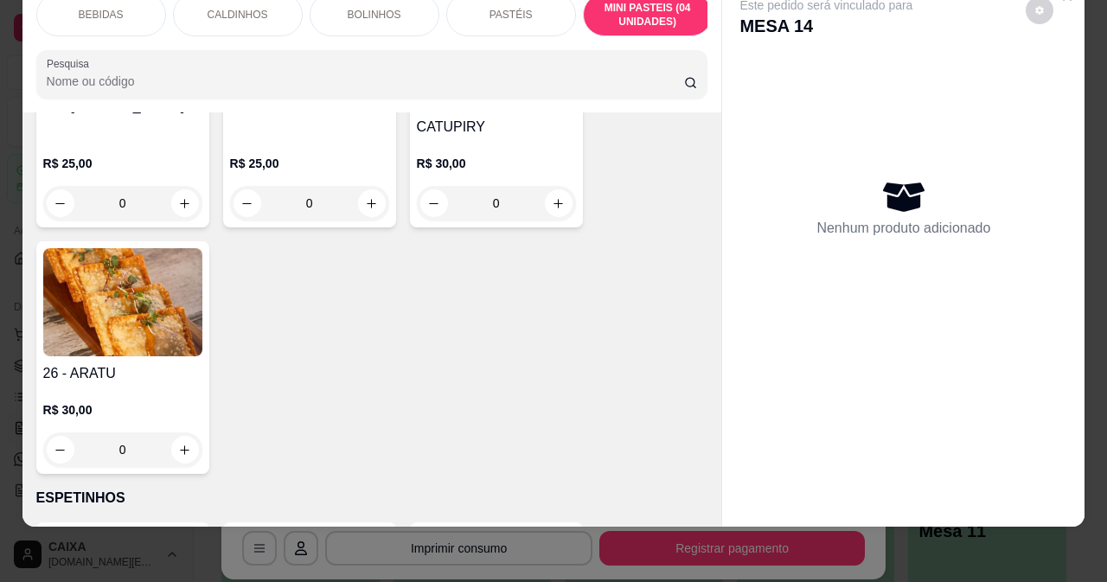
click at [172, 305] on img at bounding box center [122, 302] width 159 height 108
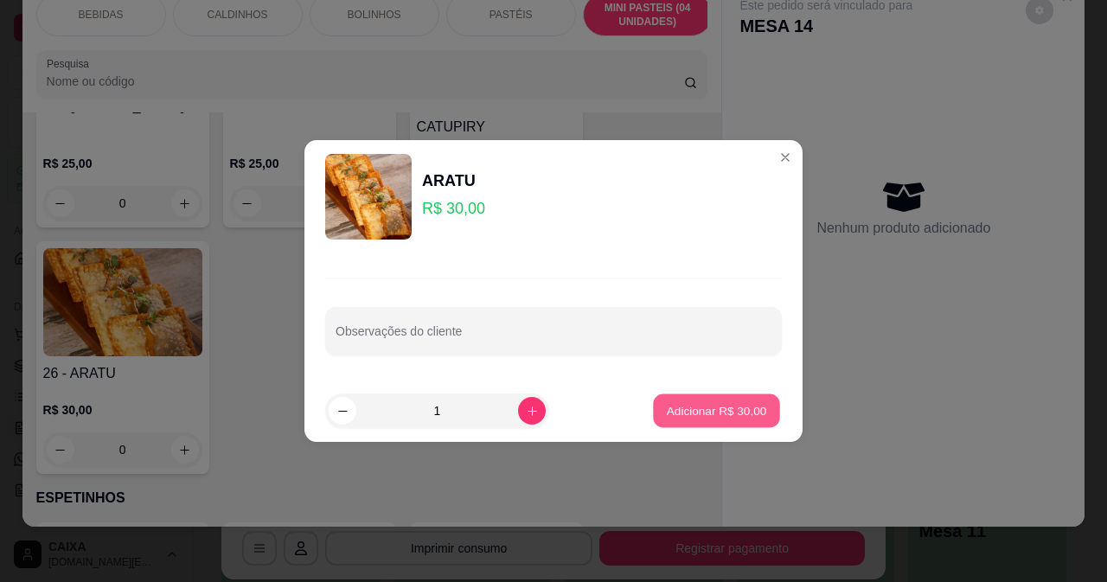
click at [727, 415] on p "Adicionar R$ 30,00" at bounding box center [717, 411] width 100 height 16
type input "1"
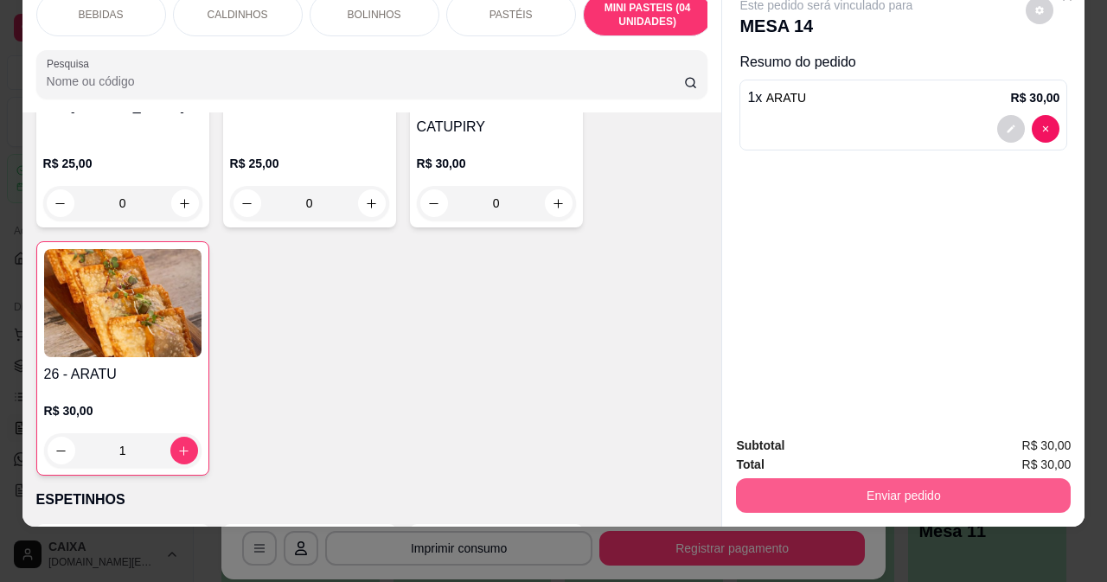
click at [778, 483] on button "Enviar pedido" at bounding box center [903, 495] width 335 height 35
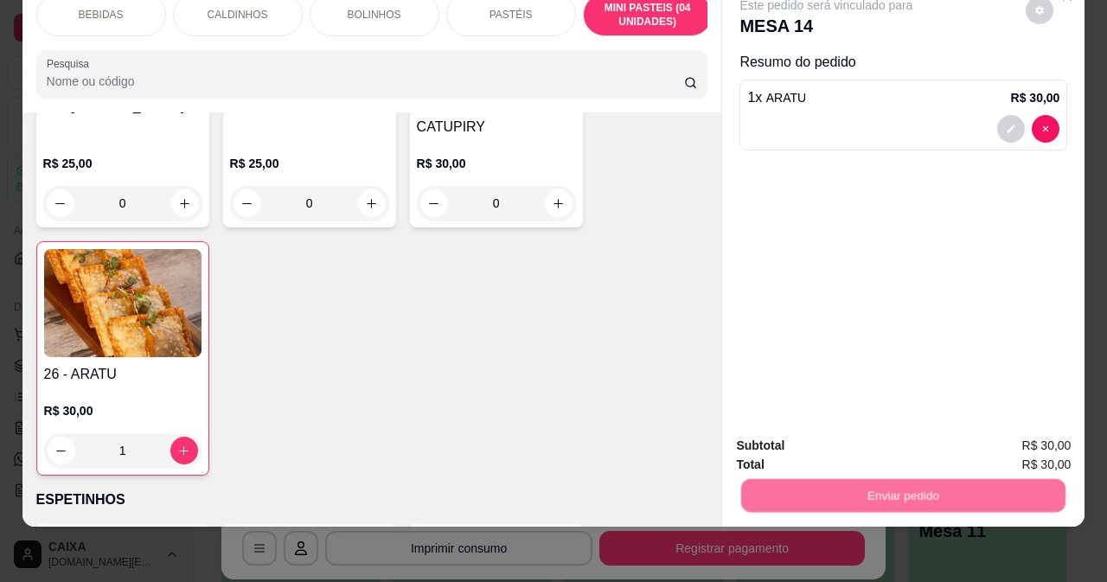
click at [767, 435] on button "Não registrar e enviar pedido" at bounding box center [847, 440] width 180 height 33
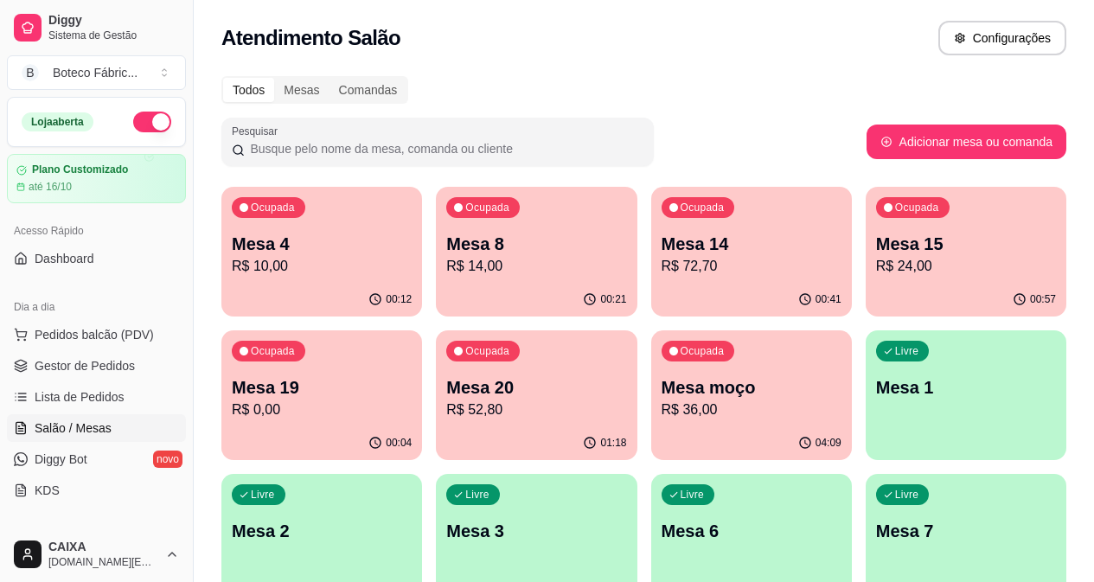
click at [436, 422] on div "Ocupada Mesa 20 R$ 52,80" at bounding box center [536, 378] width 201 height 96
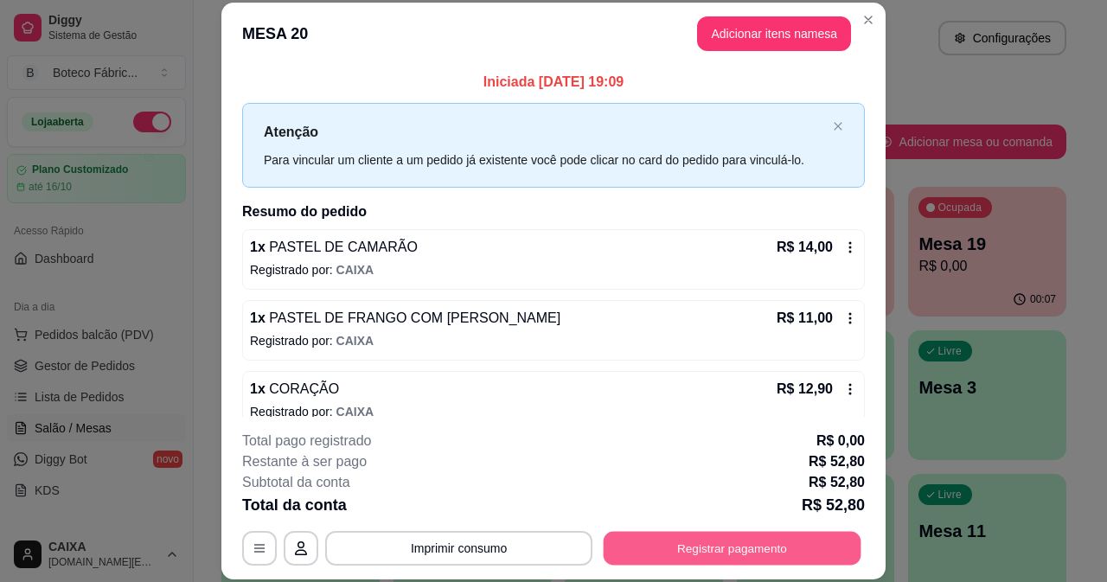
click at [688, 539] on button "Registrar pagamento" at bounding box center [733, 548] width 258 height 34
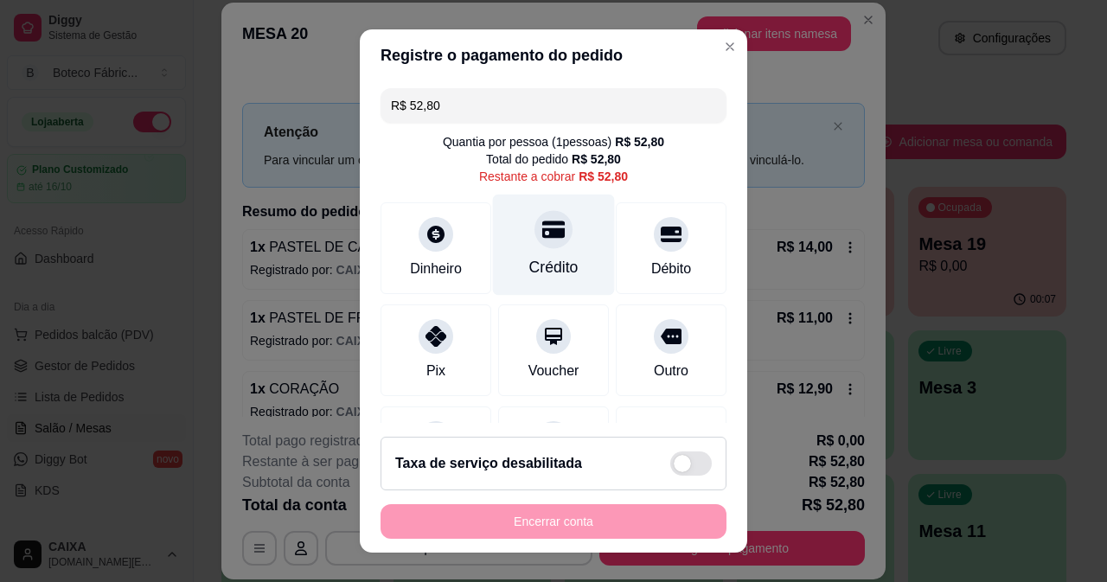
click at [529, 259] on div "Crédito" at bounding box center [553, 267] width 49 height 22
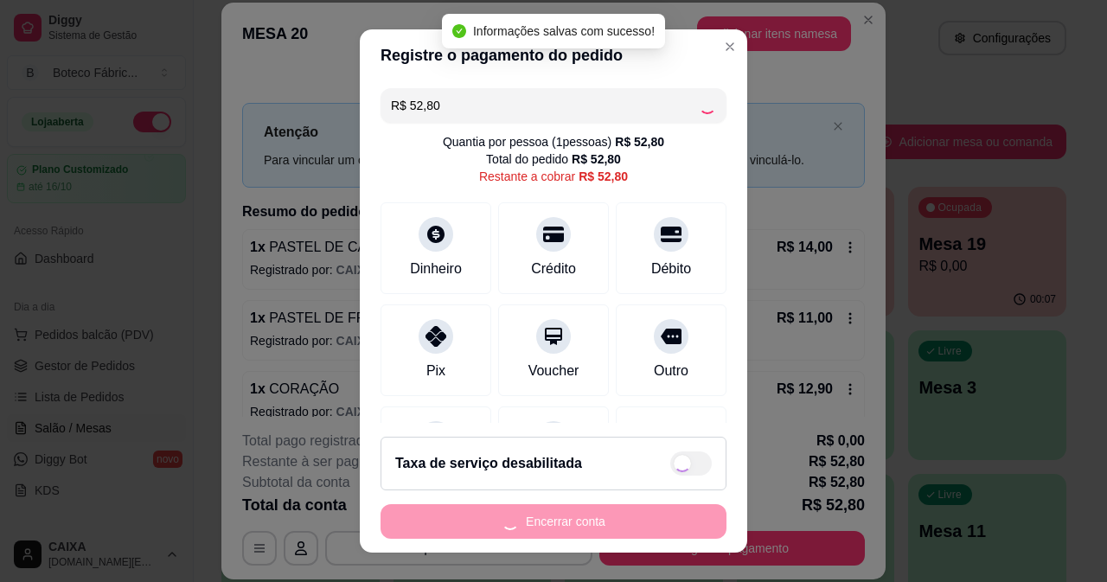
type input "R$ 0,00"
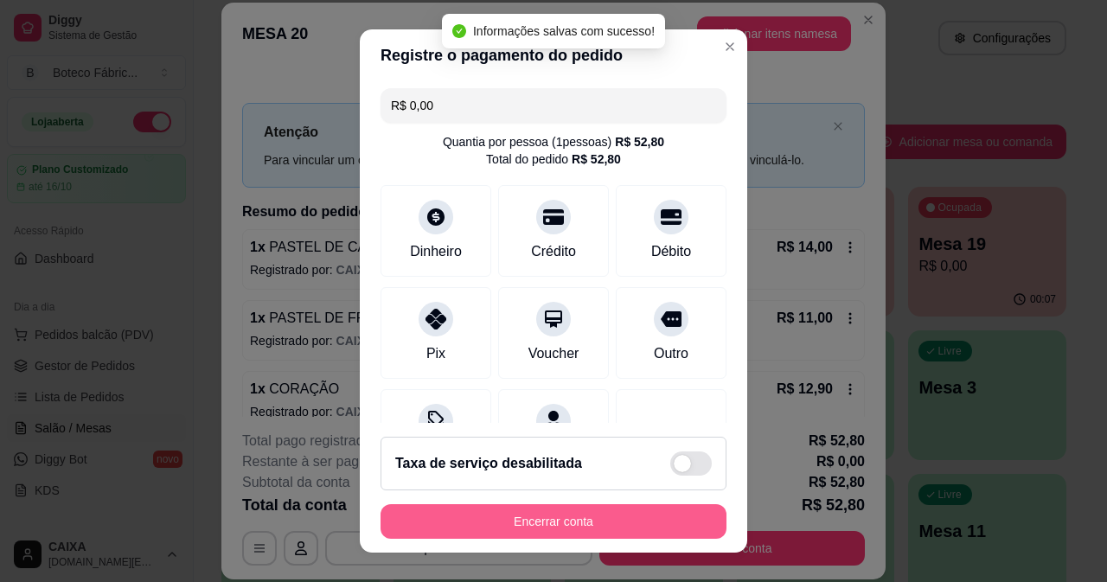
click at [638, 524] on button "Encerrar conta" at bounding box center [554, 521] width 346 height 35
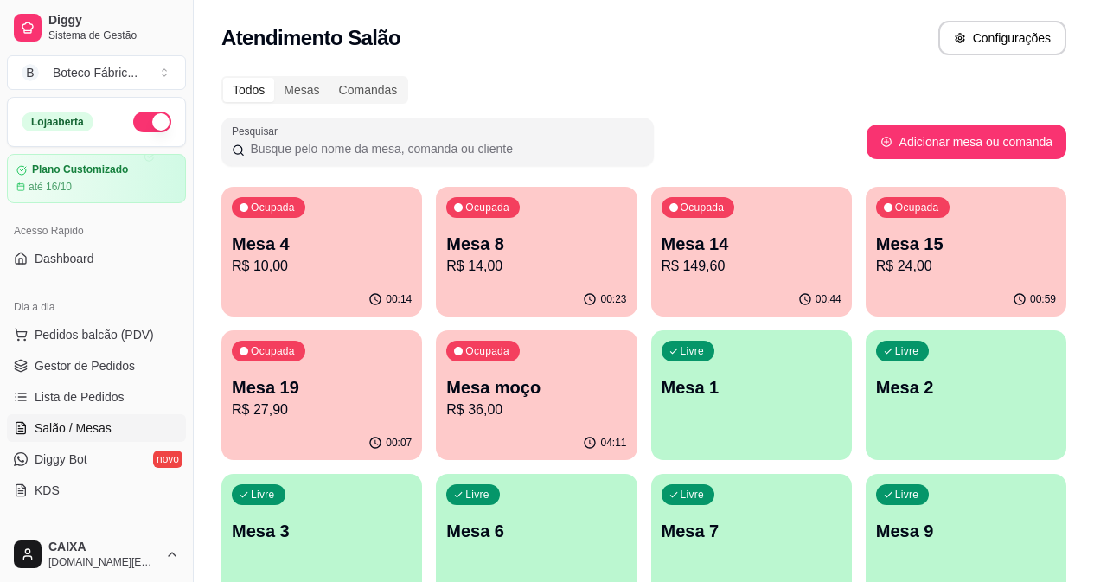
click at [295, 236] on p "Mesa 4" at bounding box center [322, 244] width 180 height 24
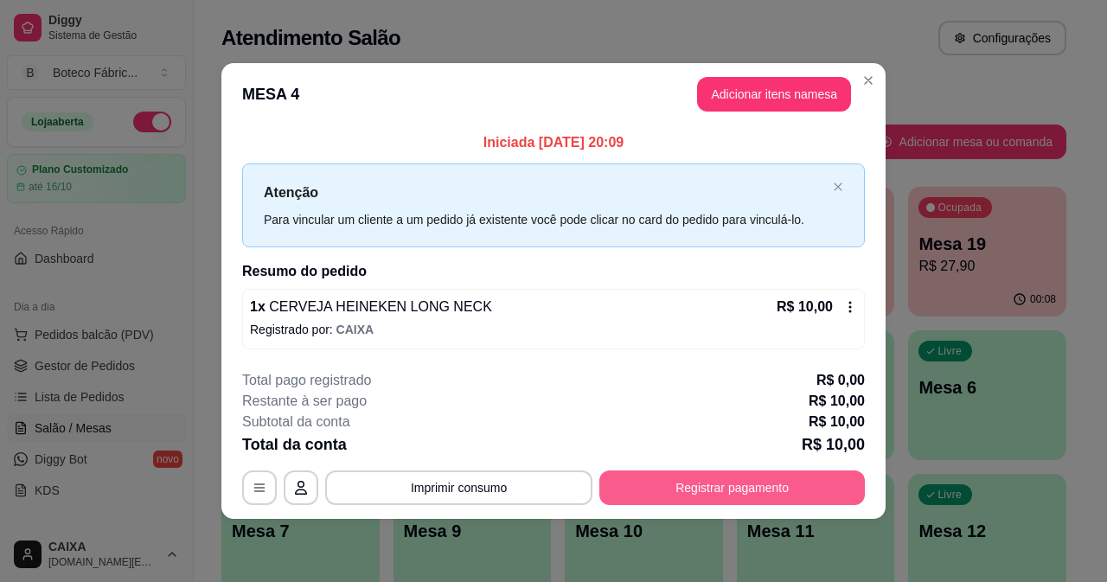
click at [670, 486] on button "Registrar pagamento" at bounding box center [733, 488] width 266 height 35
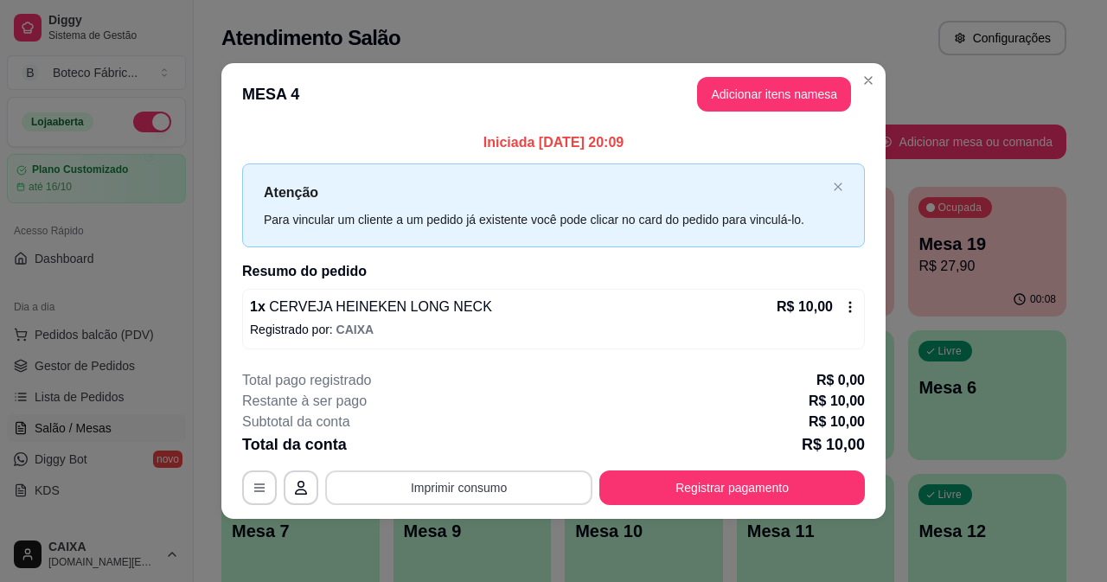
click at [477, 485] on button "Imprimir consumo" at bounding box center [458, 488] width 267 height 35
click at [485, 440] on button "IMPRESSORA" at bounding box center [465, 447] width 121 height 27
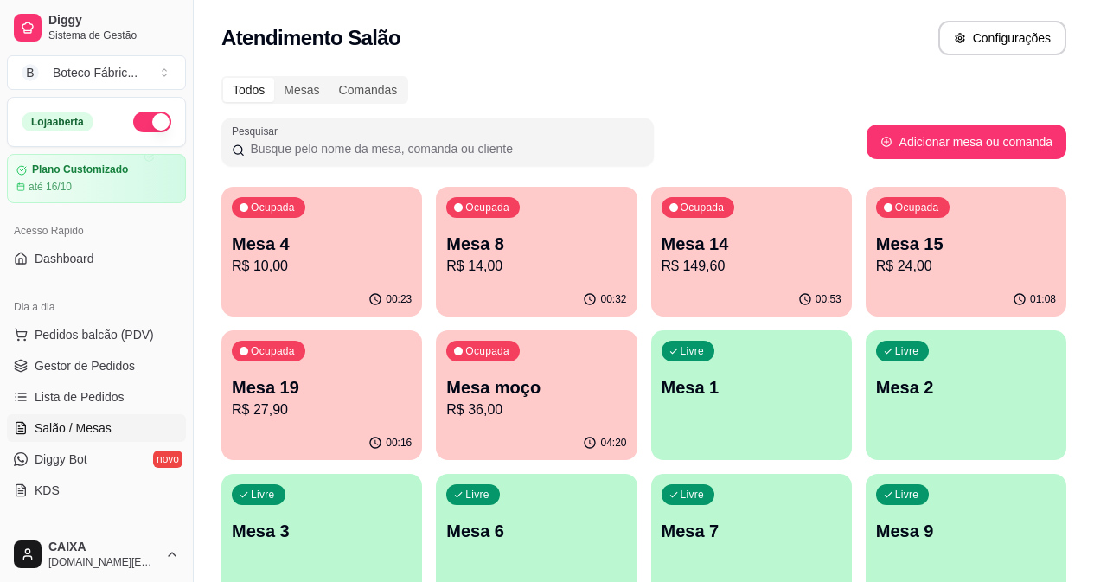
click at [453, 218] on div "Ocupada Mesa 8 R$ 14,00" at bounding box center [536, 235] width 201 height 96
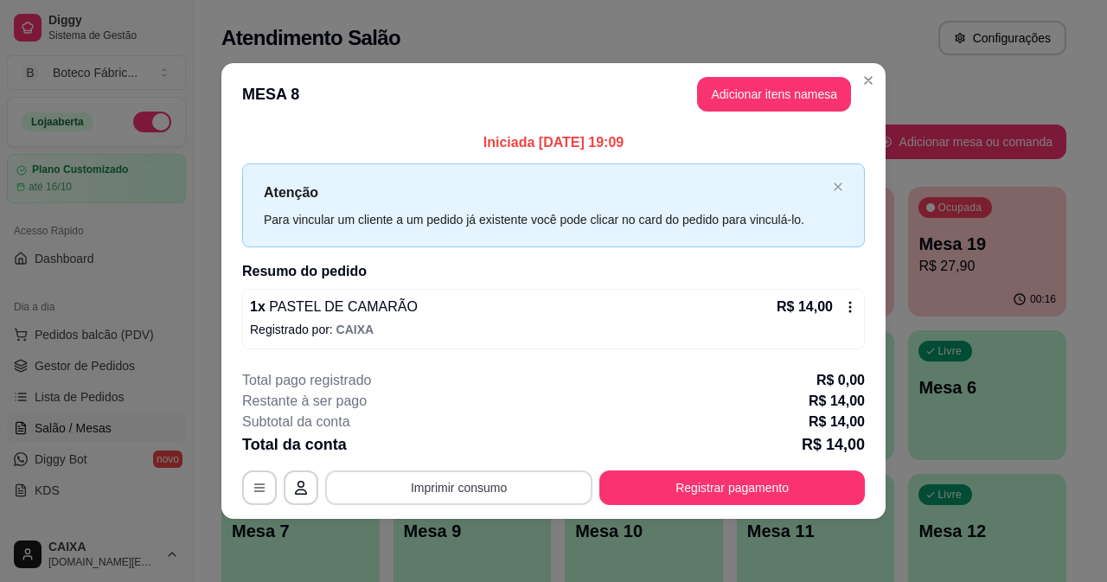
click at [463, 496] on button "Imprimir consumo" at bounding box center [458, 488] width 267 height 35
click at [483, 452] on button "IMPRESSORA" at bounding box center [465, 447] width 121 height 27
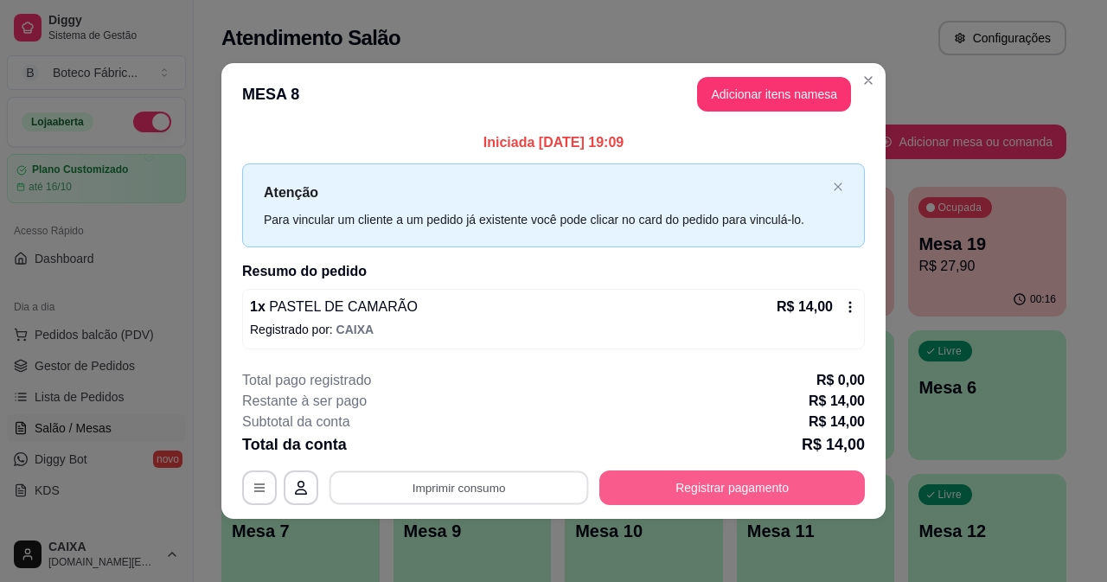
click at [649, 475] on button "Registrar pagamento" at bounding box center [733, 488] width 266 height 35
click at [683, 487] on button "Registrar pagamento" at bounding box center [733, 489] width 258 height 34
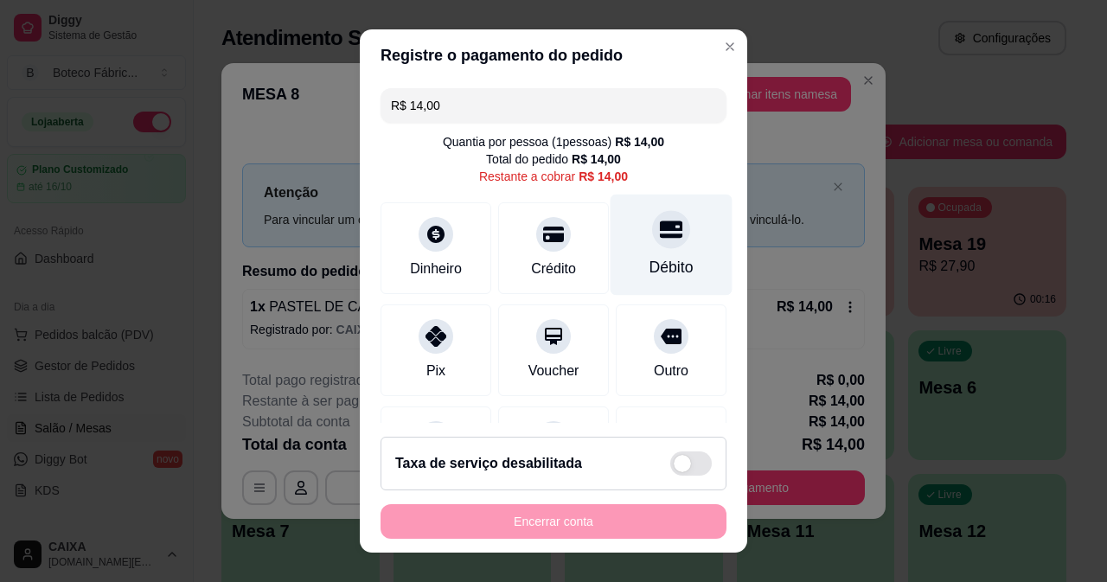
click at [636, 249] on div "Débito" at bounding box center [672, 244] width 122 height 101
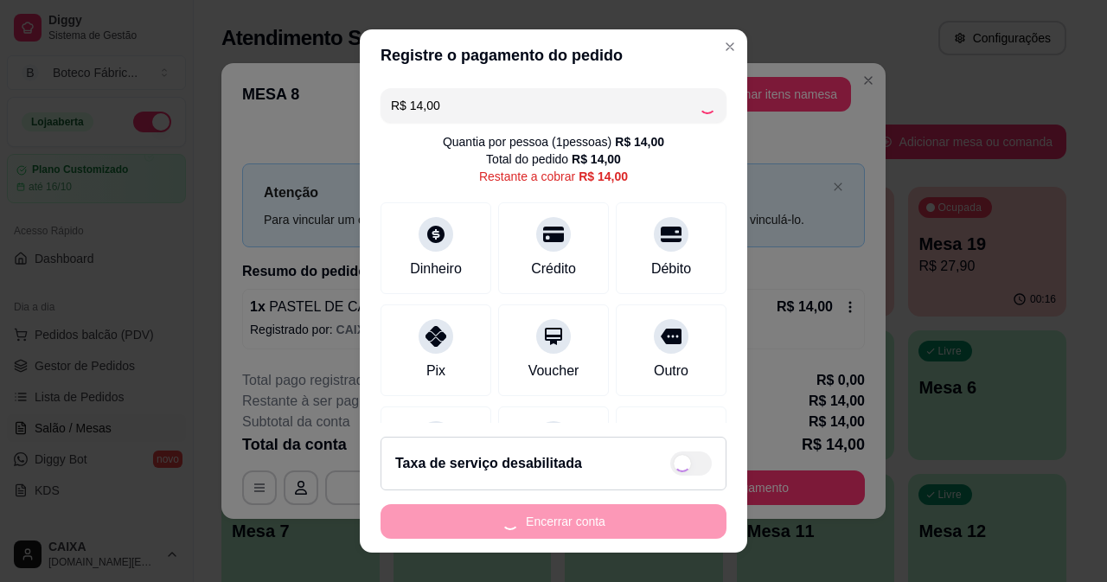
type input "R$ 0,00"
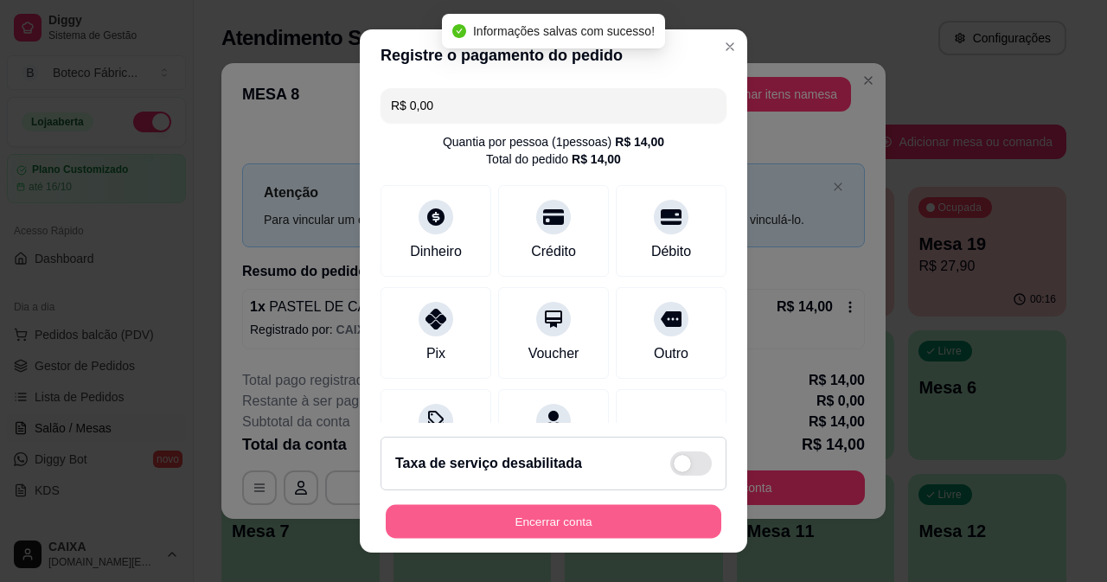
click at [581, 523] on button "Encerrar conta" at bounding box center [554, 522] width 336 height 34
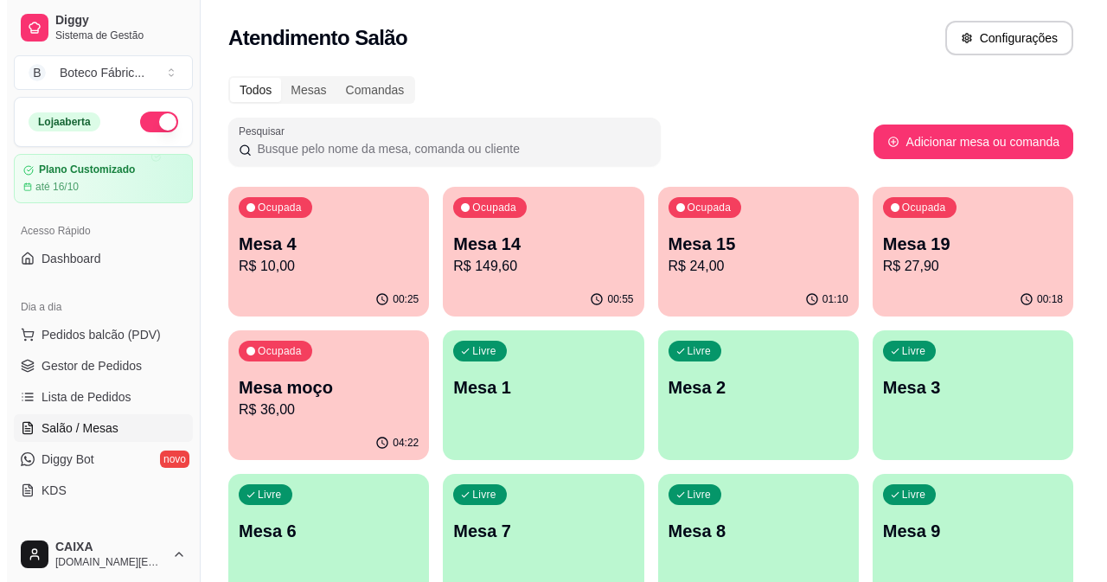
scroll to position [87, 0]
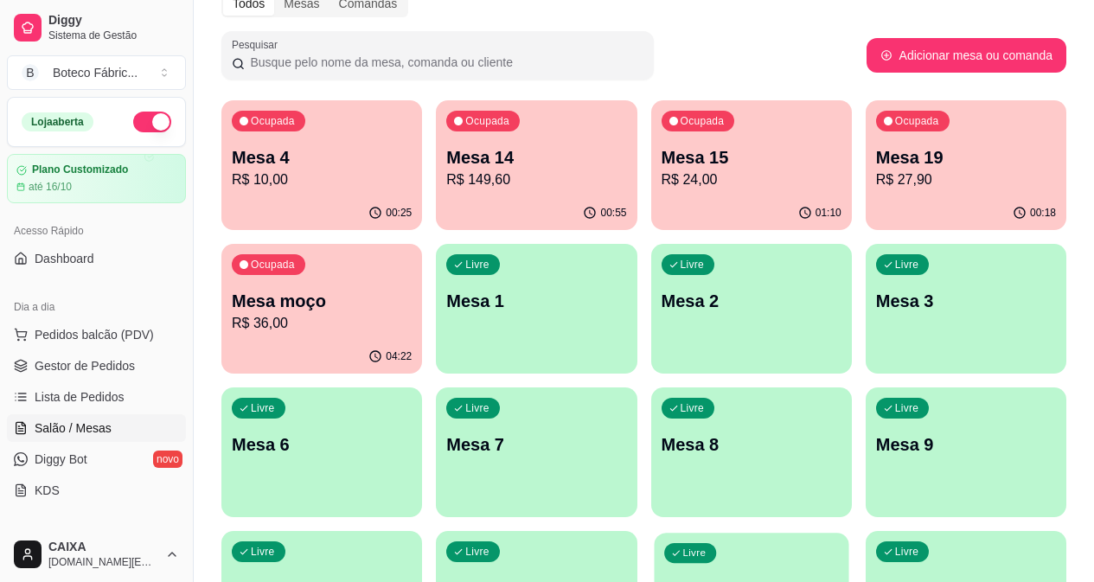
click at [849, 533] on div "Livre Mesa 12" at bounding box center [751, 586] width 195 height 106
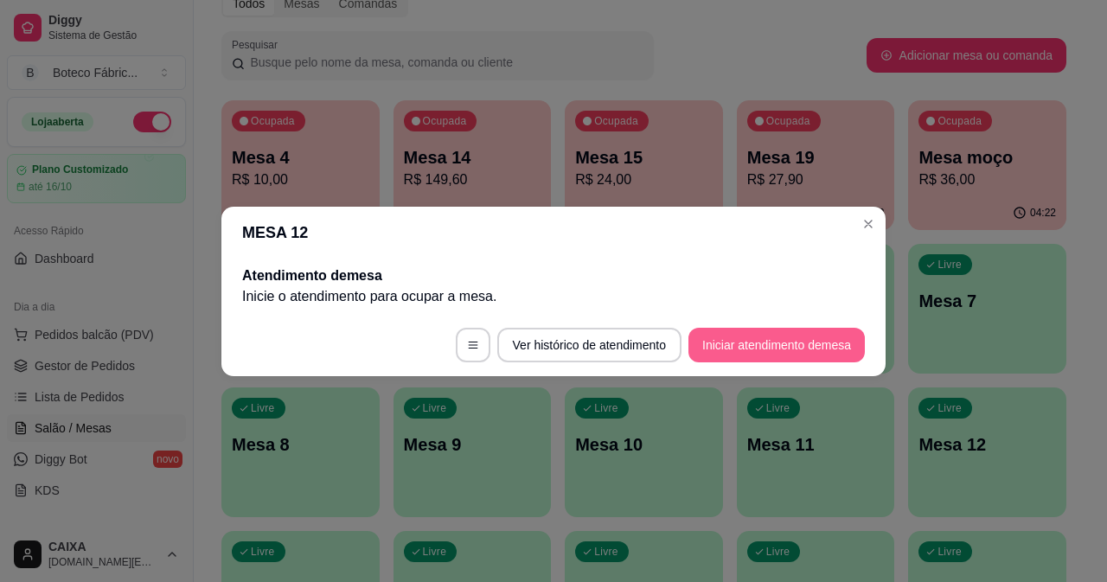
click at [706, 343] on button "Iniciar atendimento de mesa" at bounding box center [777, 345] width 176 height 35
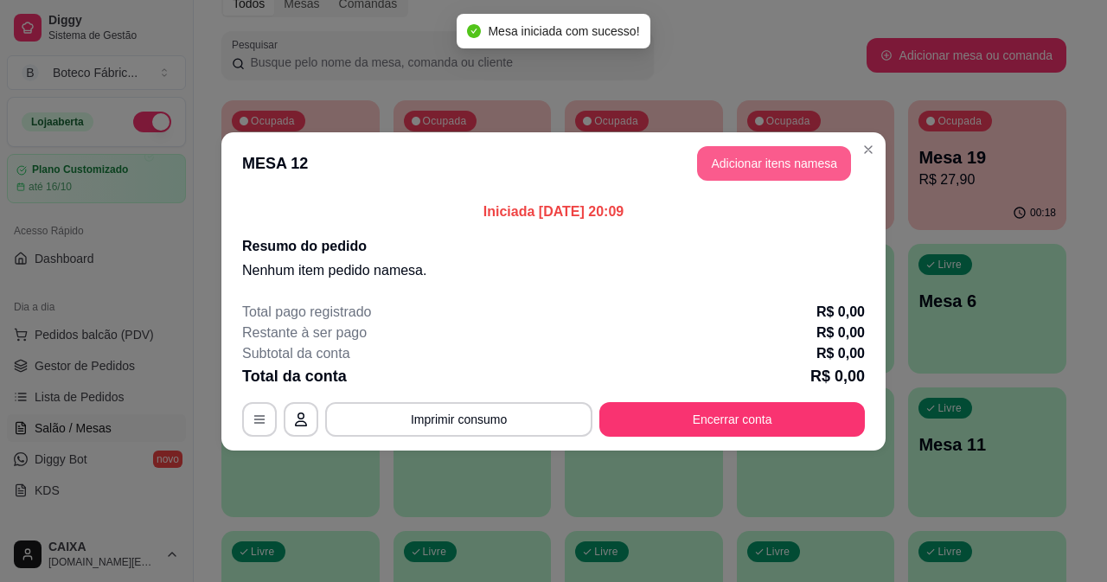
click at [747, 171] on button "Adicionar itens na mesa" at bounding box center [774, 163] width 154 height 35
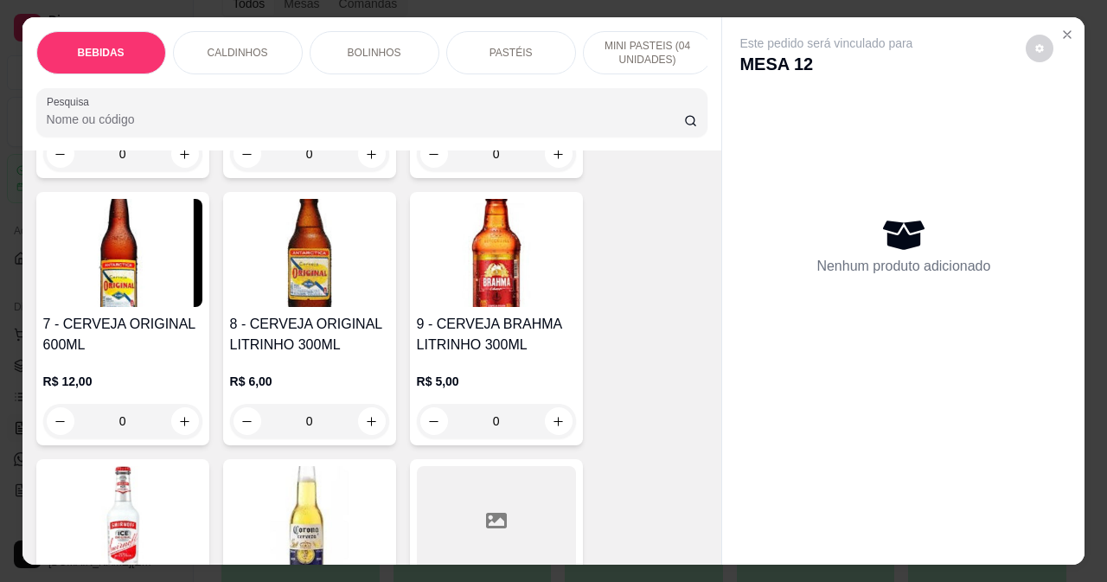
scroll to position [519, 0]
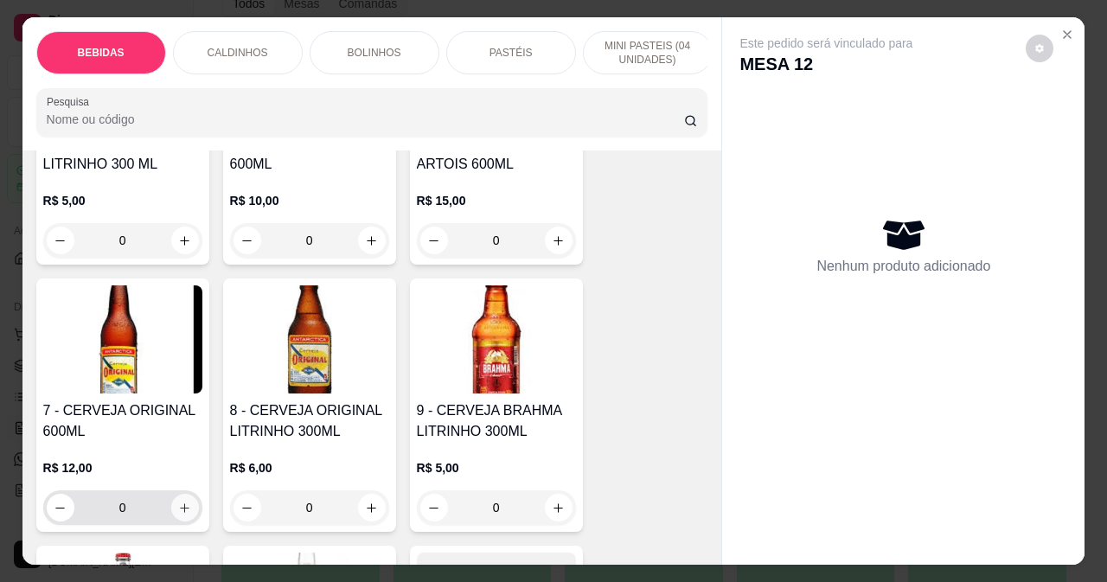
click at [181, 510] on icon "increase-product-quantity" at bounding box center [184, 508] width 13 height 13
type input "1"
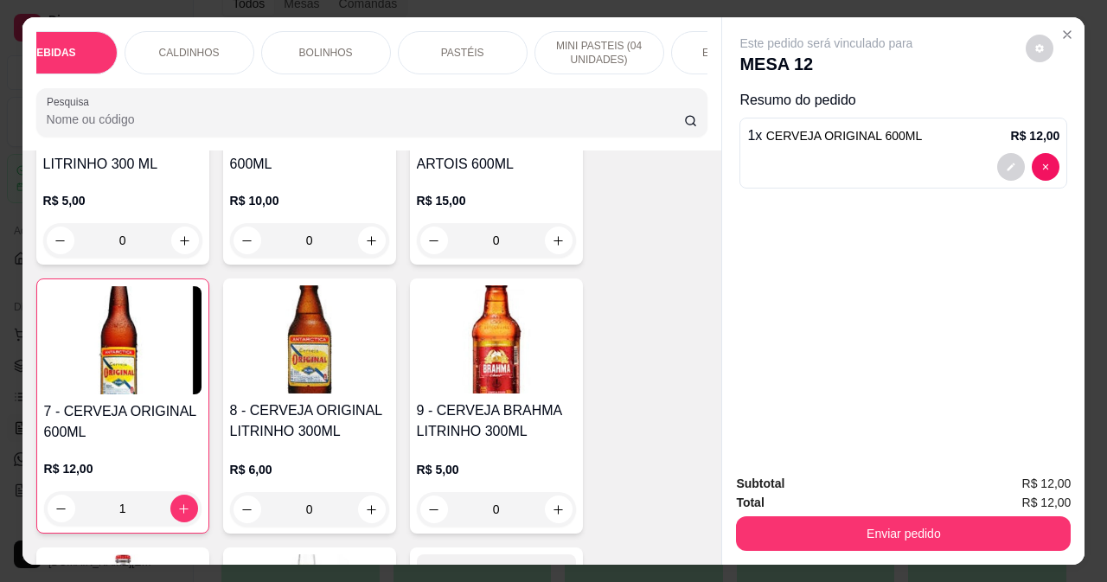
scroll to position [0, 0]
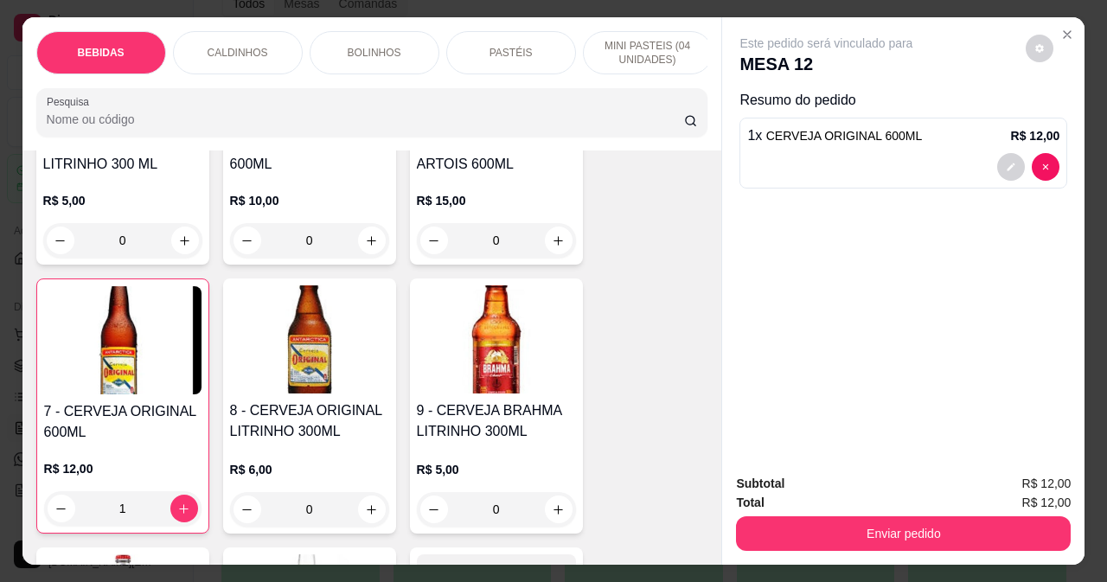
click at [208, 38] on div "CALDINHOS" at bounding box center [238, 52] width 130 height 43
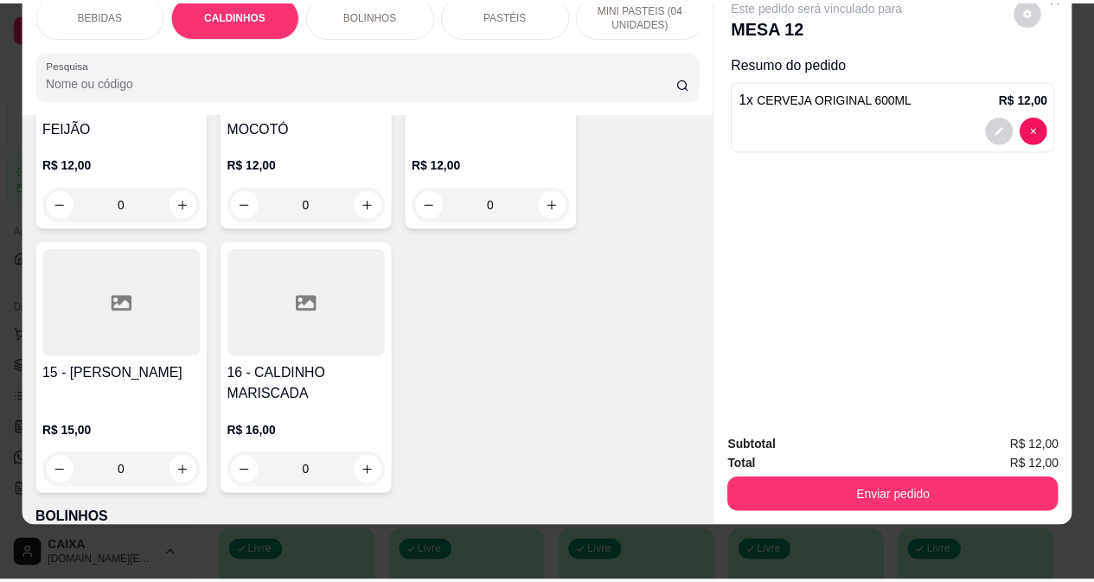
scroll to position [1710, 0]
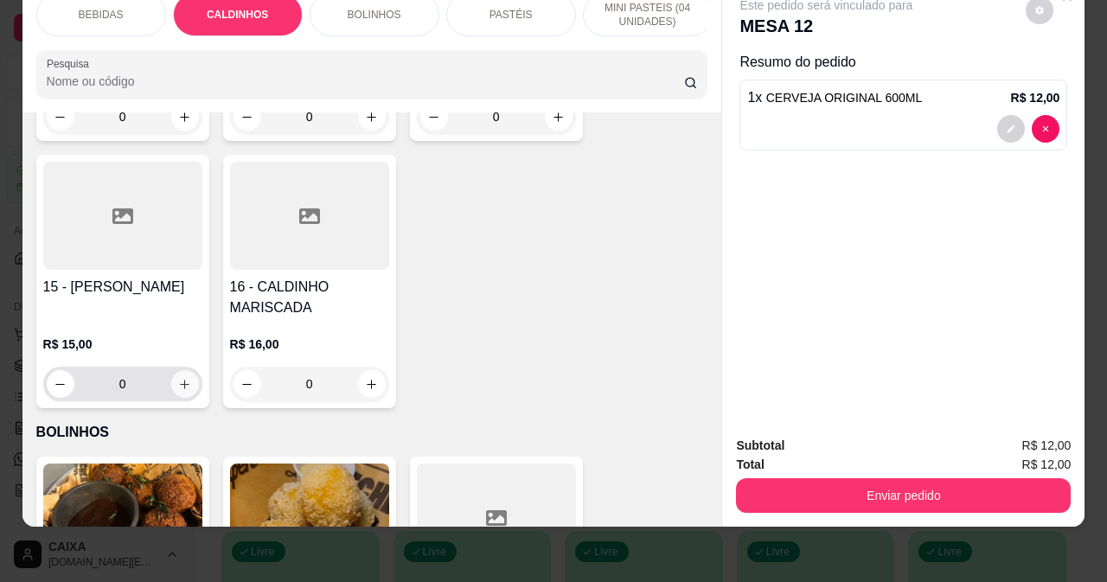
click at [188, 387] on button "increase-product-quantity" at bounding box center [185, 384] width 28 height 28
type input "1"
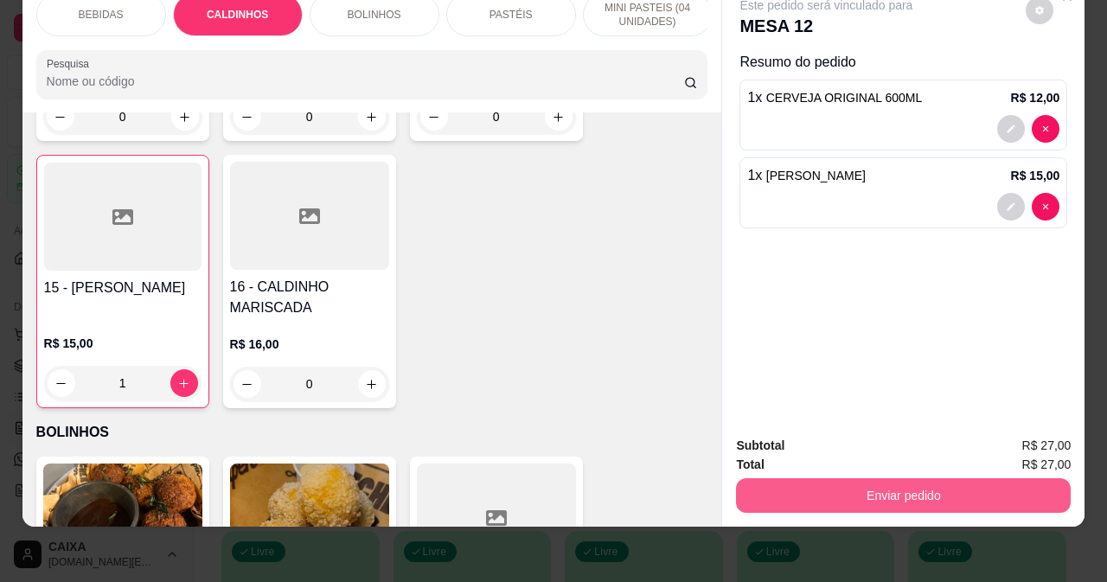
click at [767, 491] on button "Enviar pedido" at bounding box center [903, 495] width 335 height 35
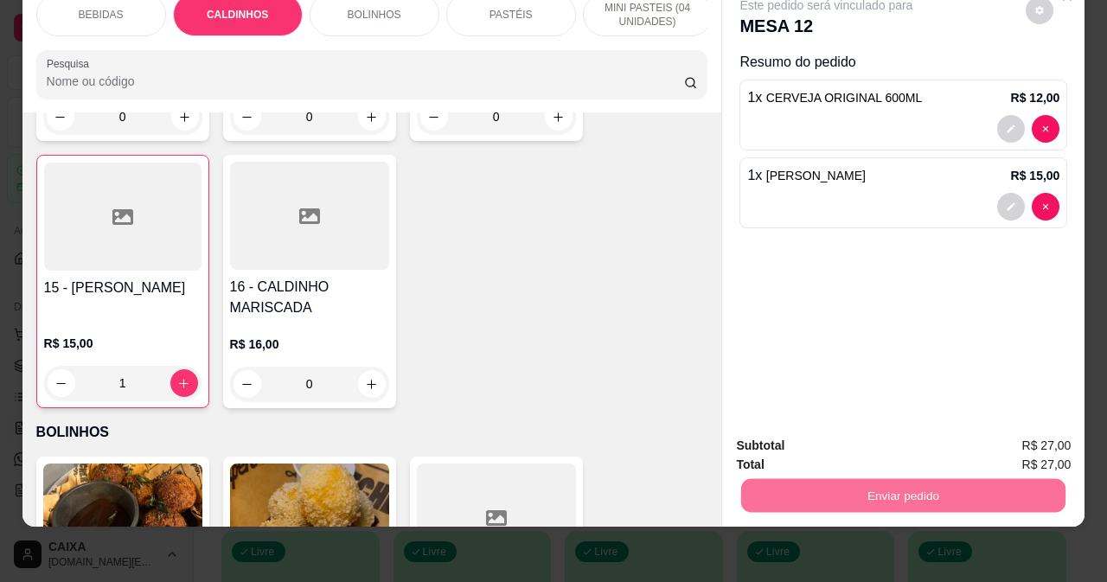
click at [869, 450] on button "Não registrar e enviar pedido" at bounding box center [847, 440] width 180 height 33
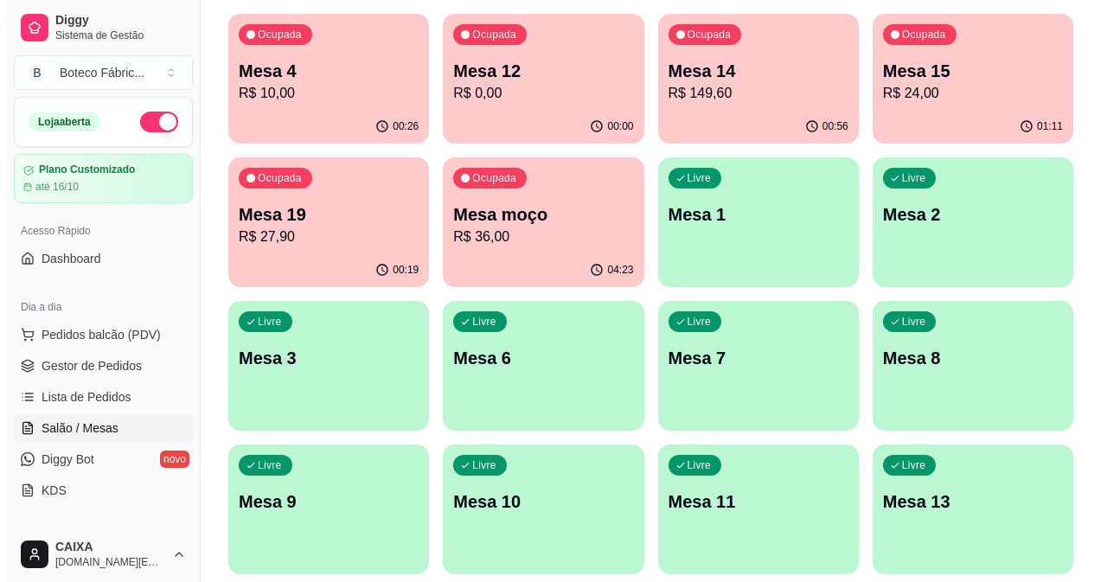
scroll to position [260, 0]
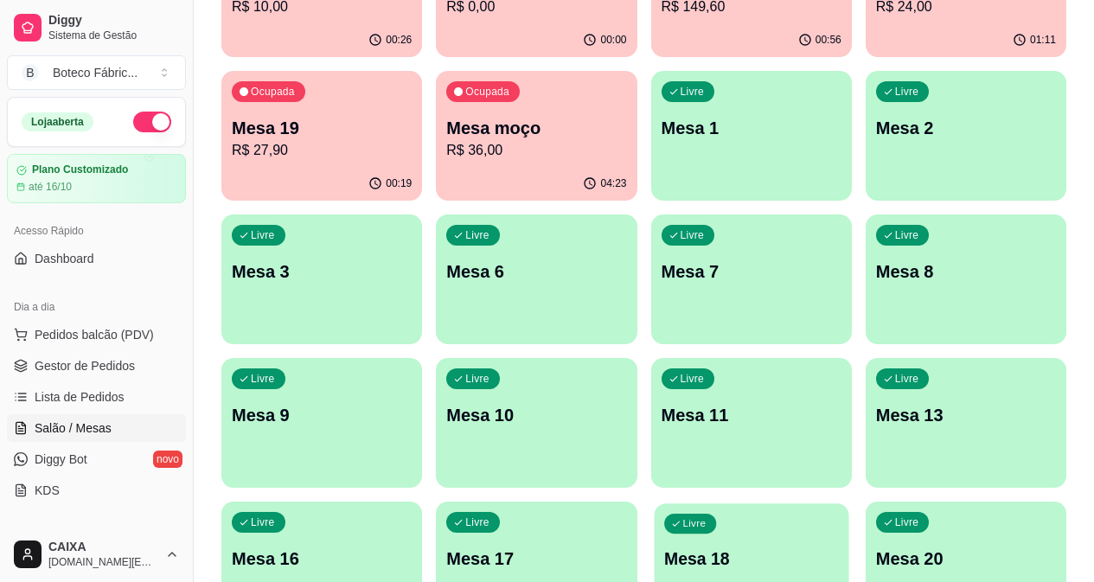
click at [786, 504] on div "Livre Mesa 18" at bounding box center [751, 557] width 195 height 106
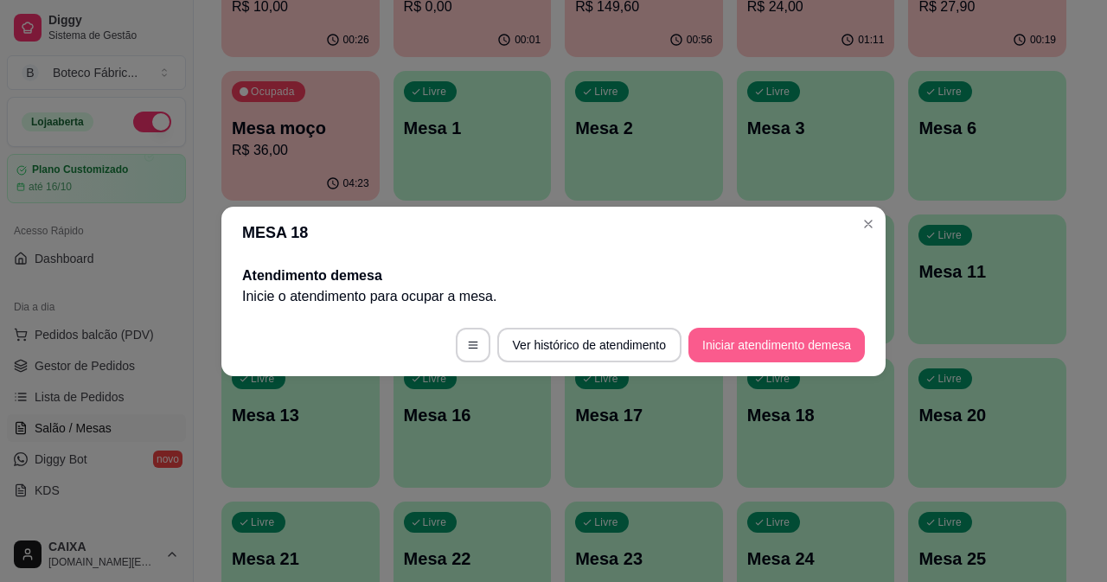
click at [766, 349] on button "Iniciar atendimento de mesa" at bounding box center [777, 345] width 176 height 35
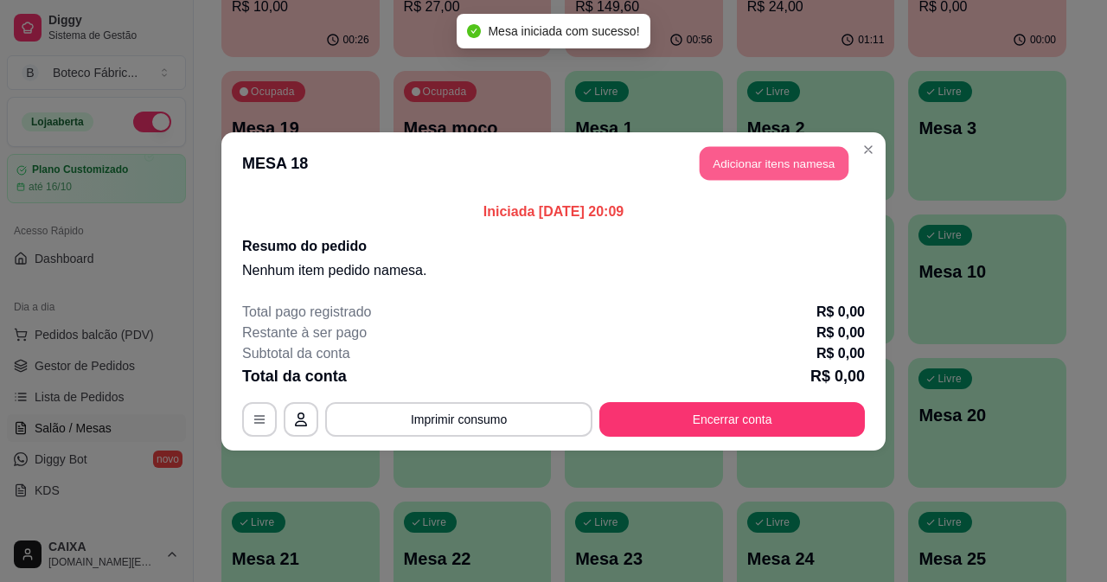
click at [714, 162] on button "Adicionar itens na mesa" at bounding box center [774, 163] width 149 height 34
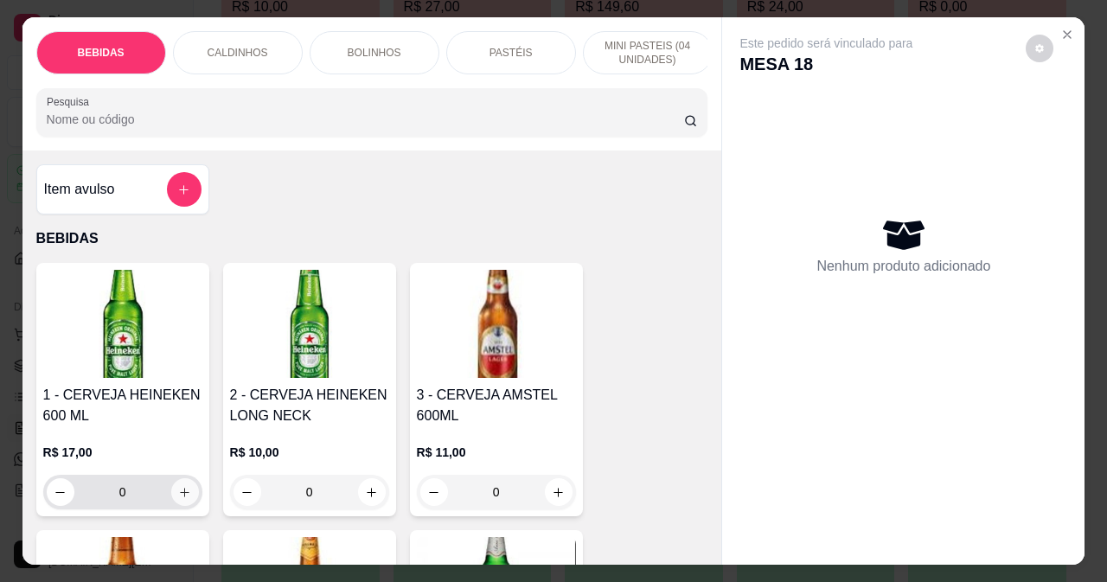
click at [180, 497] on icon "increase-product-quantity" at bounding box center [185, 493] width 10 height 10
type input "1"
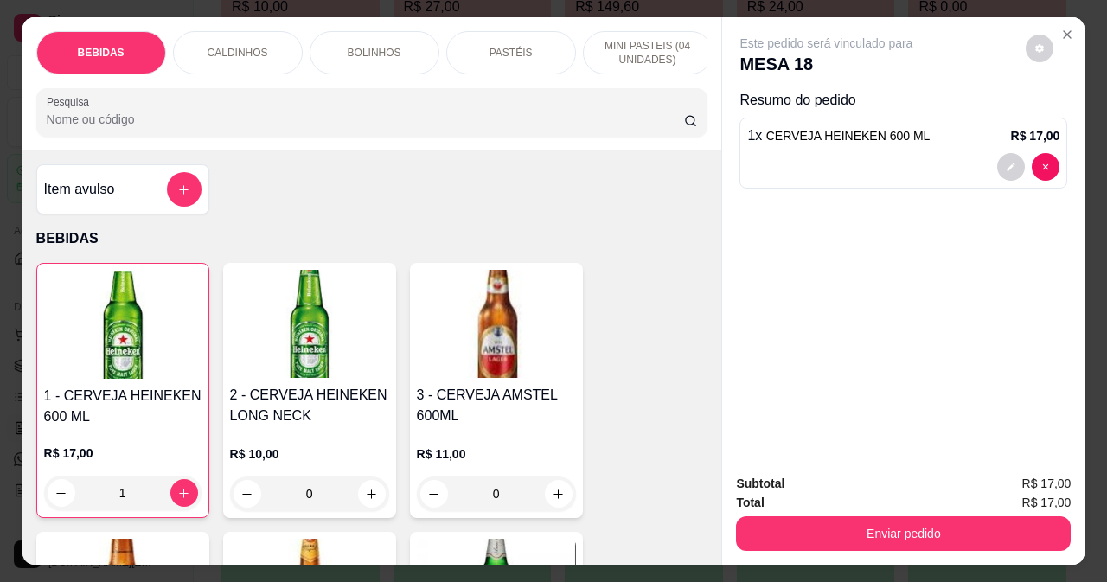
scroll to position [0, 414]
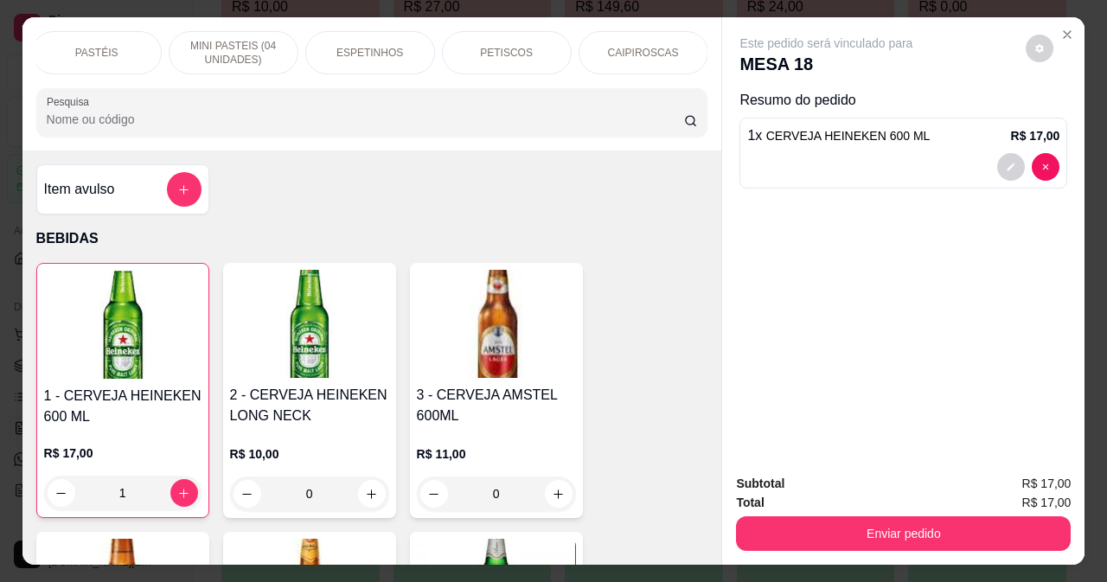
click at [391, 48] on p "ESPETINHOS" at bounding box center [370, 53] width 67 height 14
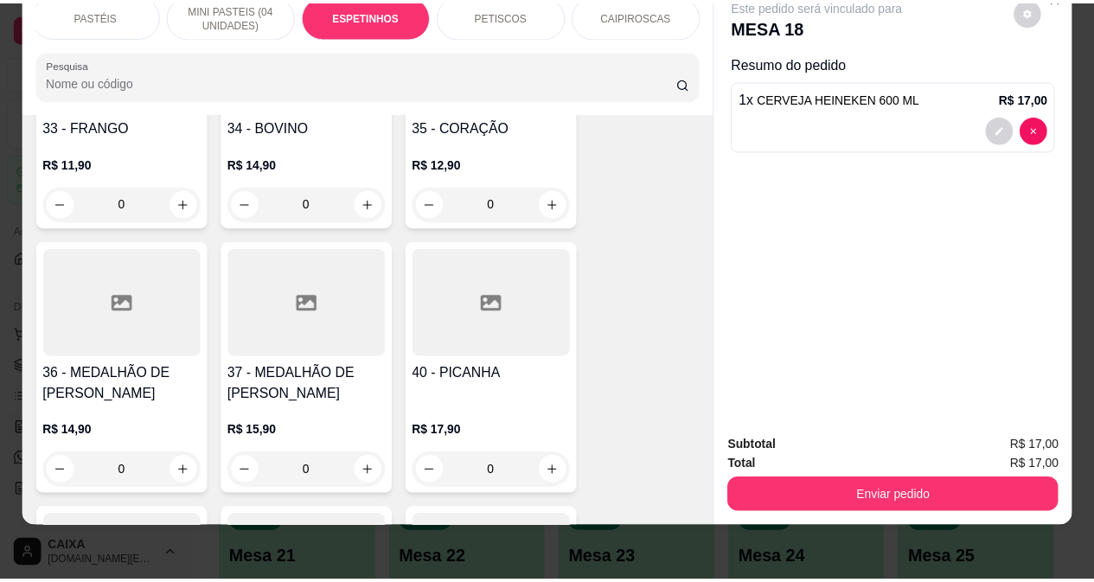
scroll to position [3773, 0]
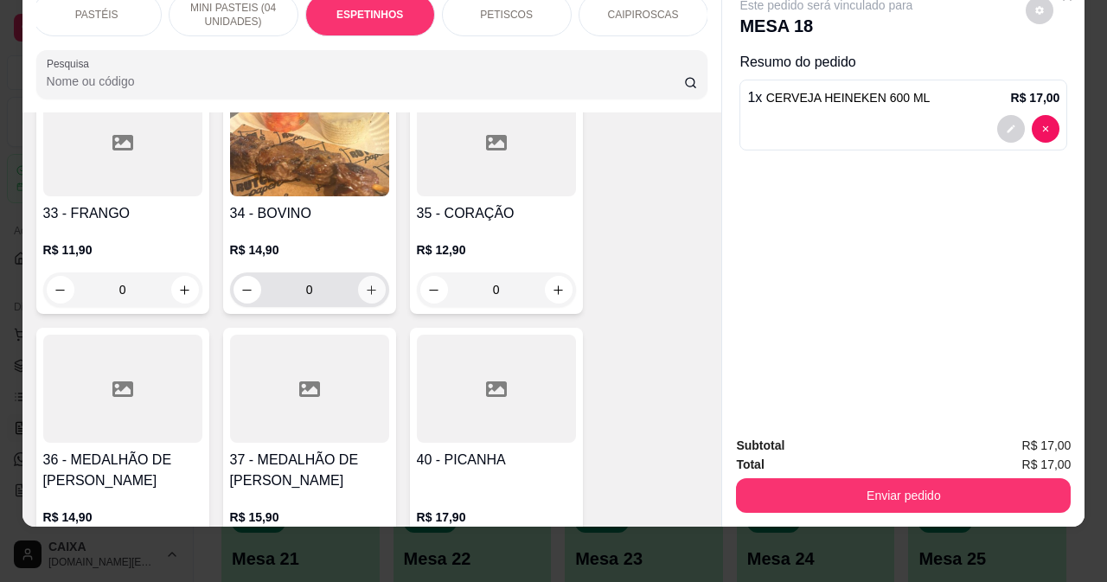
click at [370, 284] on icon "increase-product-quantity" at bounding box center [371, 290] width 13 height 13
type input "1"
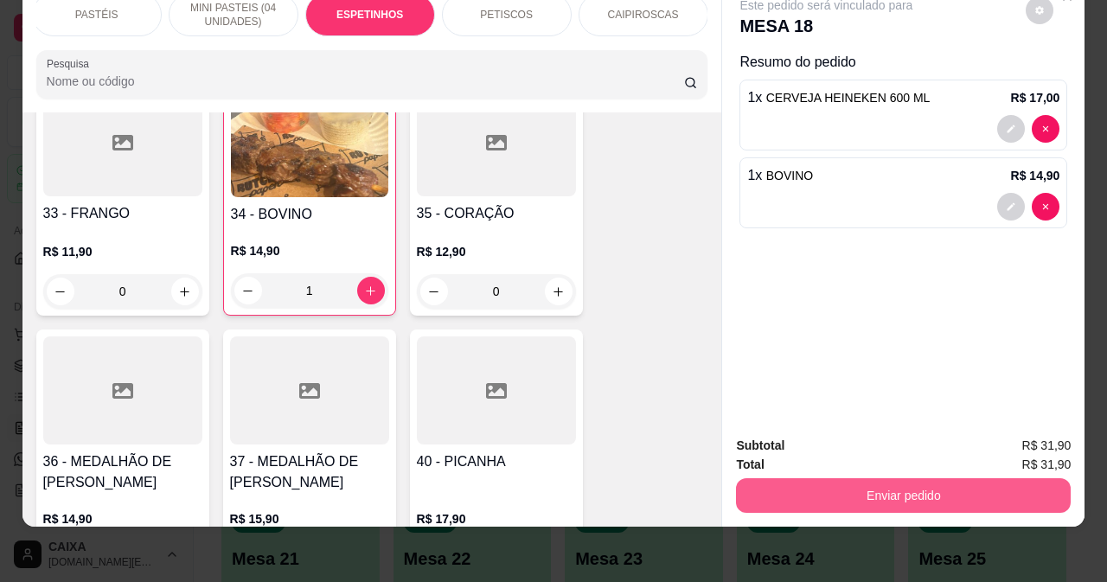
click at [796, 485] on button "Enviar pedido" at bounding box center [903, 495] width 335 height 35
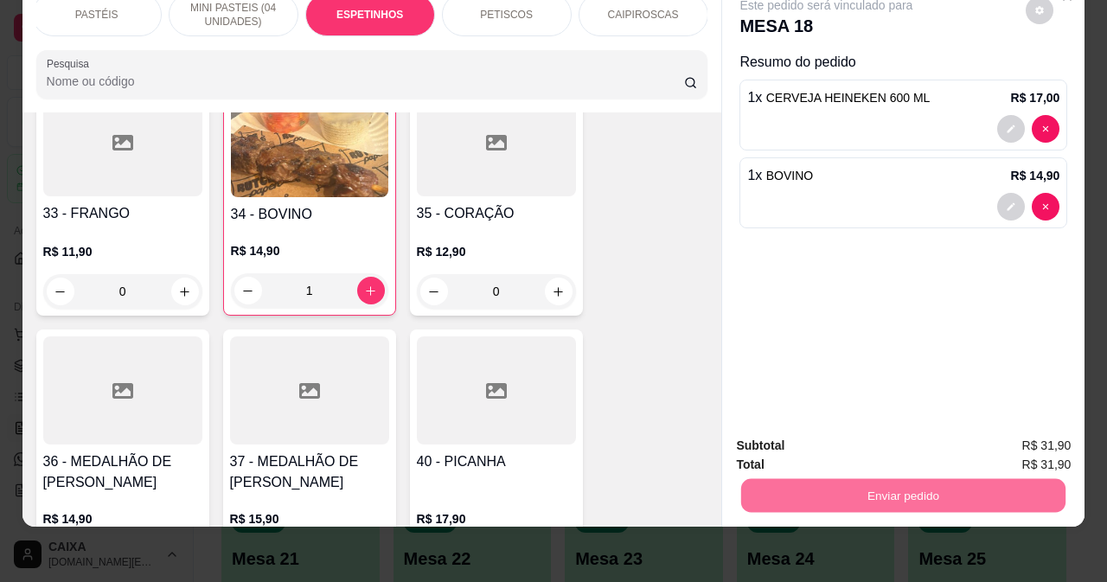
click at [844, 442] on button "Não registrar e enviar pedido" at bounding box center [847, 440] width 175 height 32
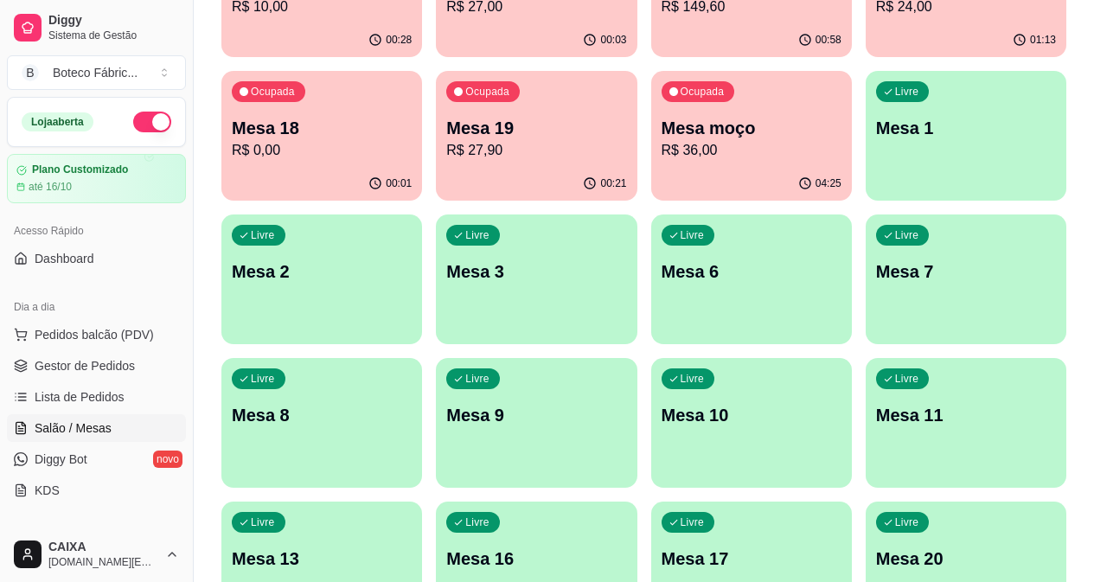
scroll to position [0, 0]
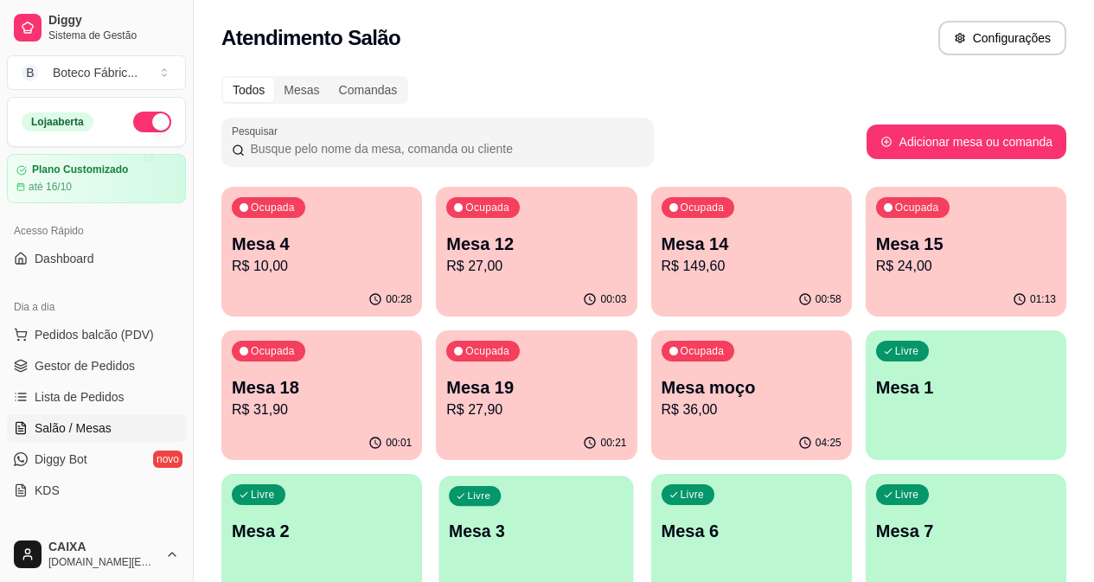
click at [634, 476] on div "Livre Mesa 3" at bounding box center [536, 529] width 195 height 106
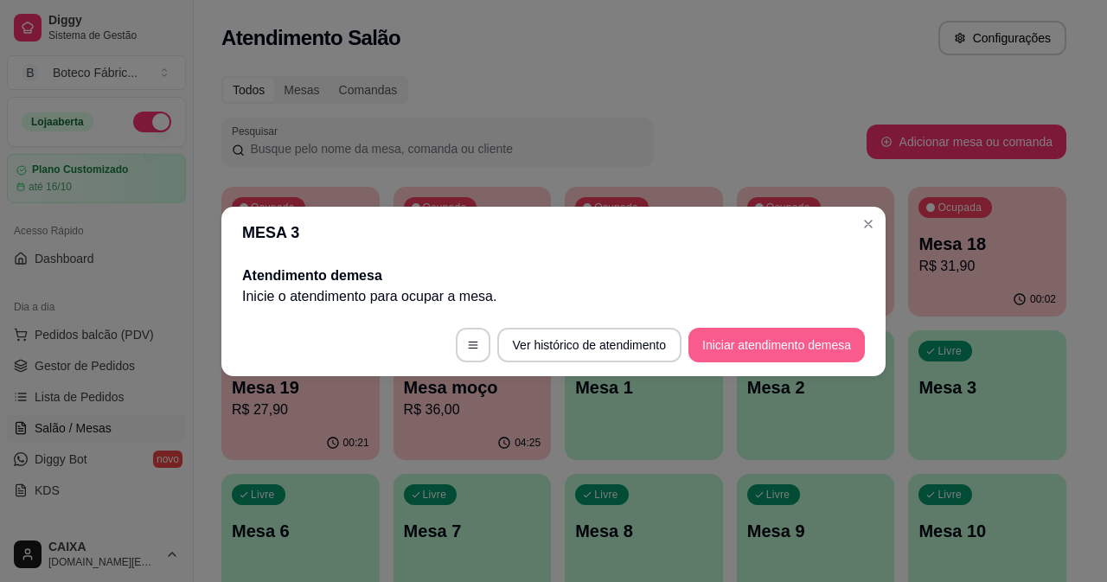
click at [744, 347] on button "Iniciar atendimento de mesa" at bounding box center [777, 345] width 176 height 35
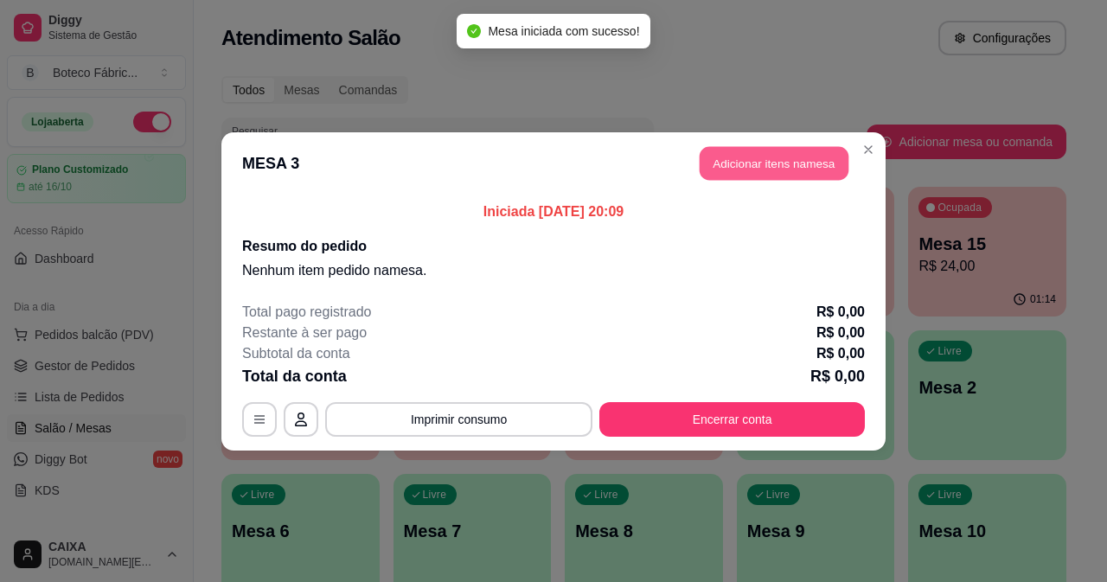
click at [795, 164] on button "Adicionar itens na mesa" at bounding box center [774, 163] width 149 height 34
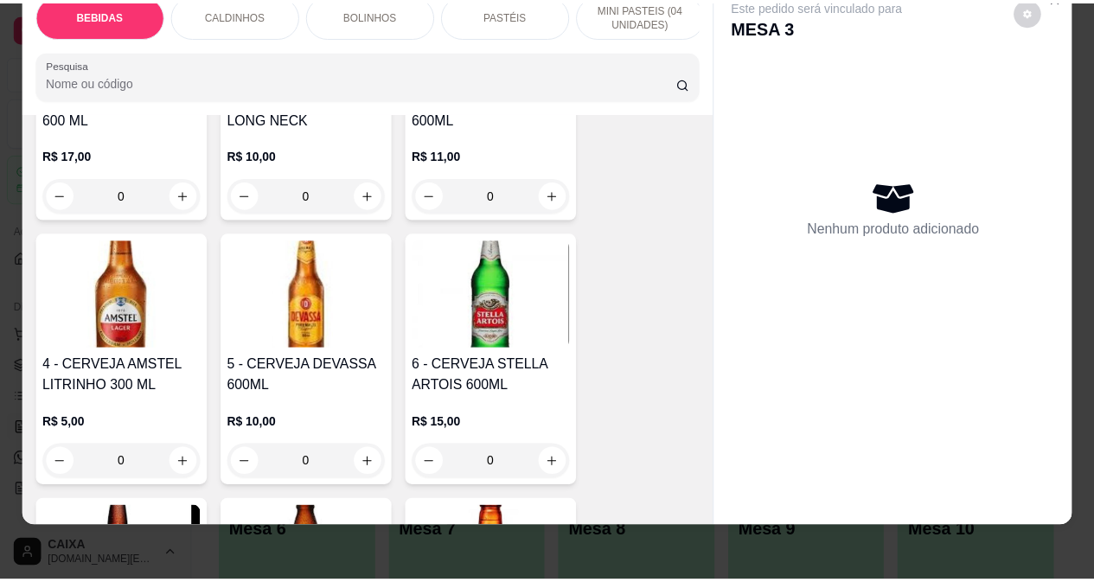
scroll to position [433, 0]
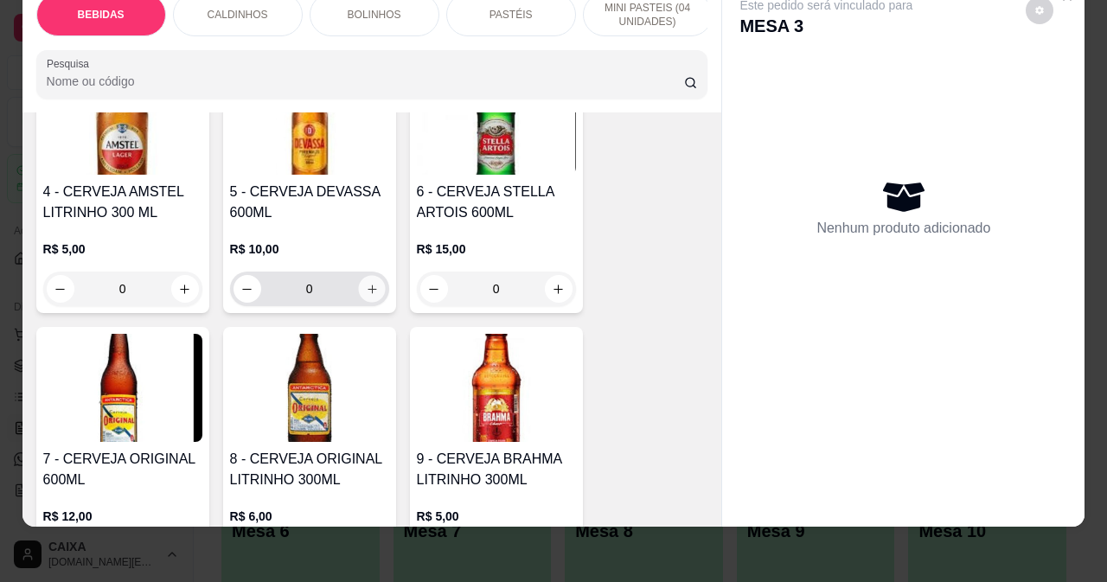
click at [365, 289] on icon "increase-product-quantity" at bounding box center [371, 289] width 13 height 13
type input "1"
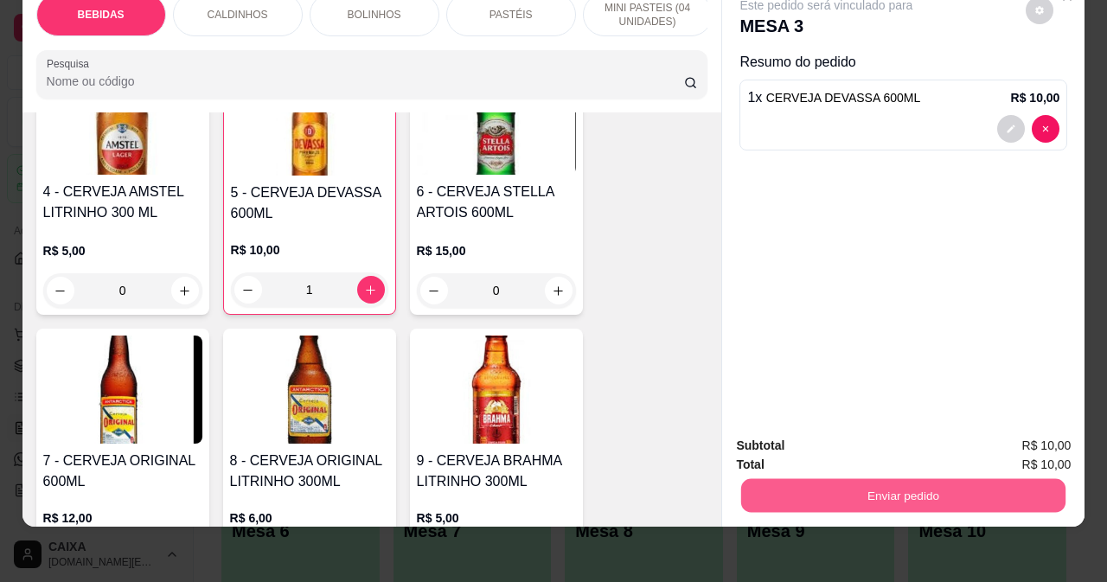
click at [890, 479] on button "Enviar pedido" at bounding box center [903, 495] width 324 height 34
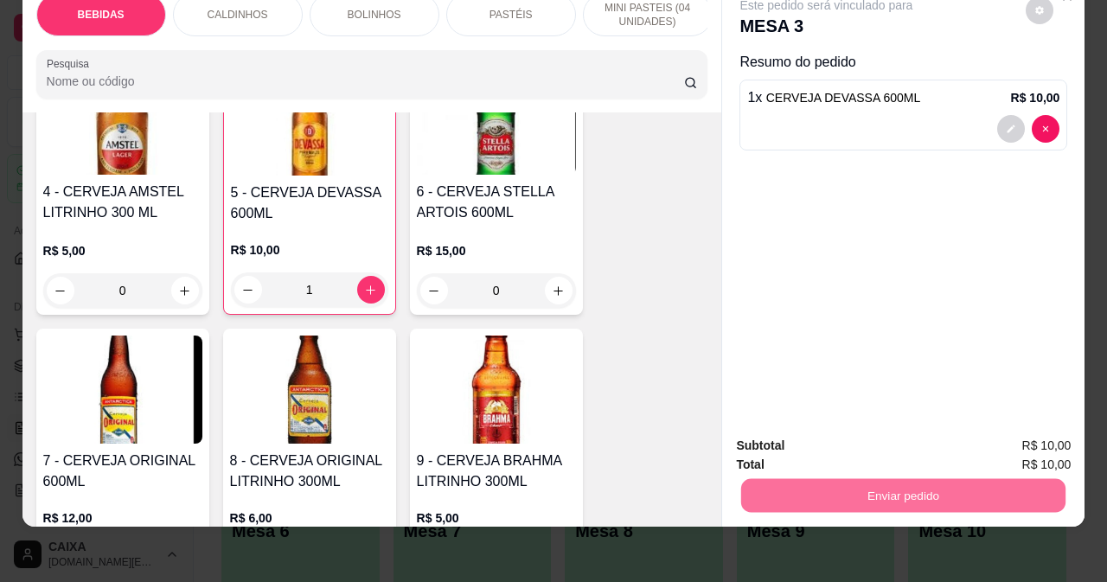
click at [859, 445] on button "Não registrar e enviar pedido" at bounding box center [847, 440] width 175 height 32
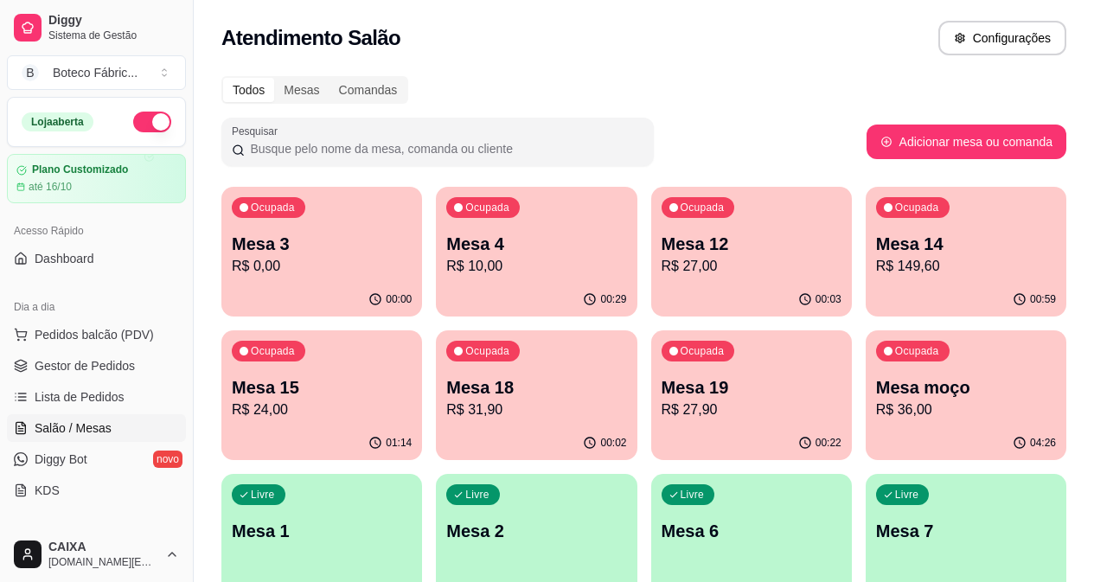
drag, startPoint x: 714, startPoint y: 92, endPoint x: 968, endPoint y: 191, distance: 273.1
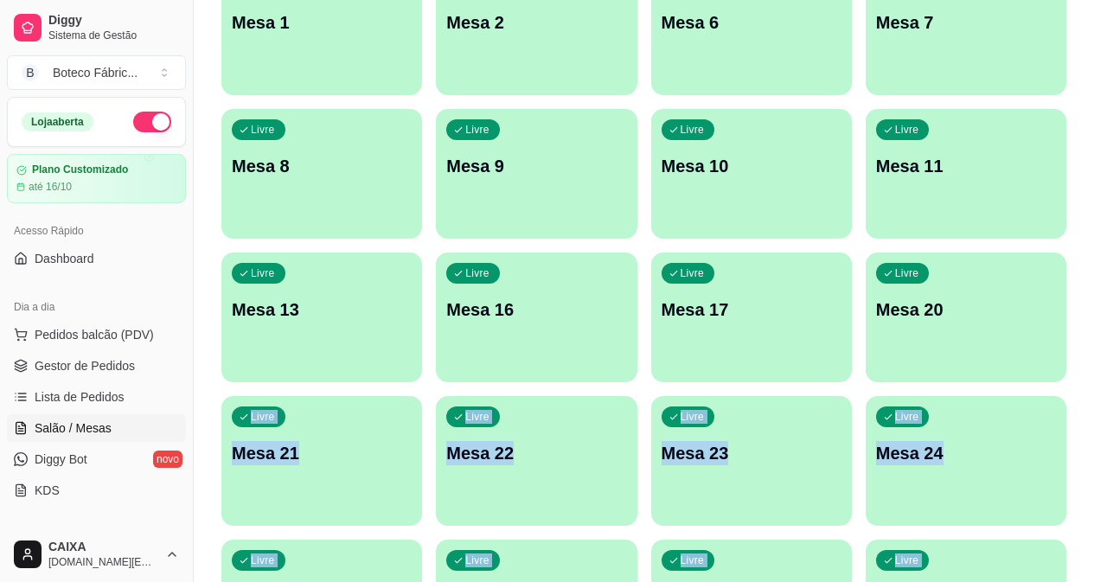
drag, startPoint x: 1105, startPoint y: 405, endPoint x: 640, endPoint y: 118, distance: 546.2
click at [715, 138] on div "Todos Mesas Comandas Pesquisar Adicionar mesa ou comanda Ocupada Mesa 3 R$ 10,0…" at bounding box center [644, 339] width 901 height 1564
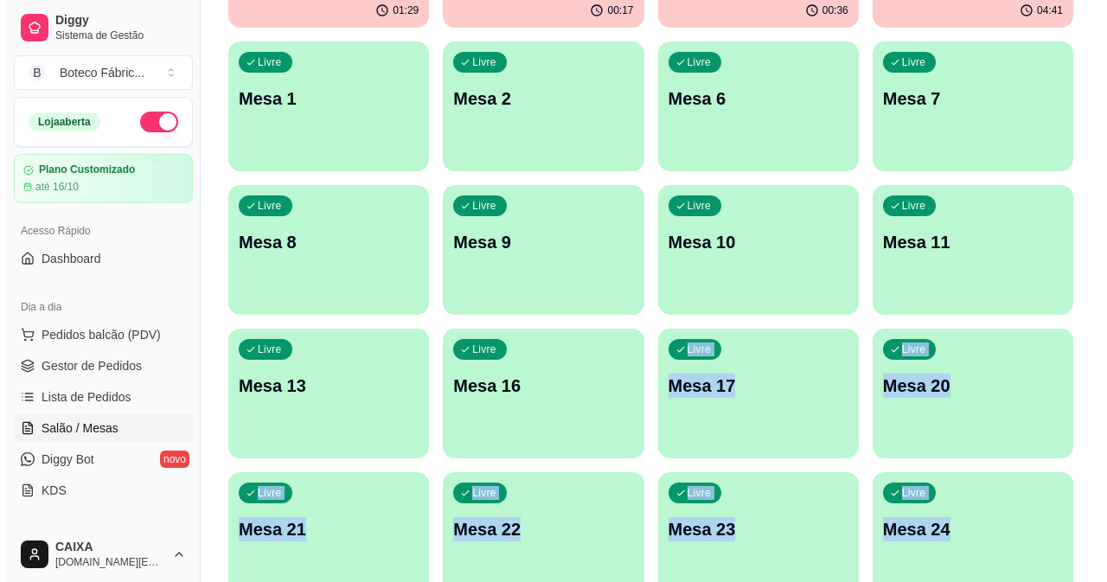
scroll to position [519, 0]
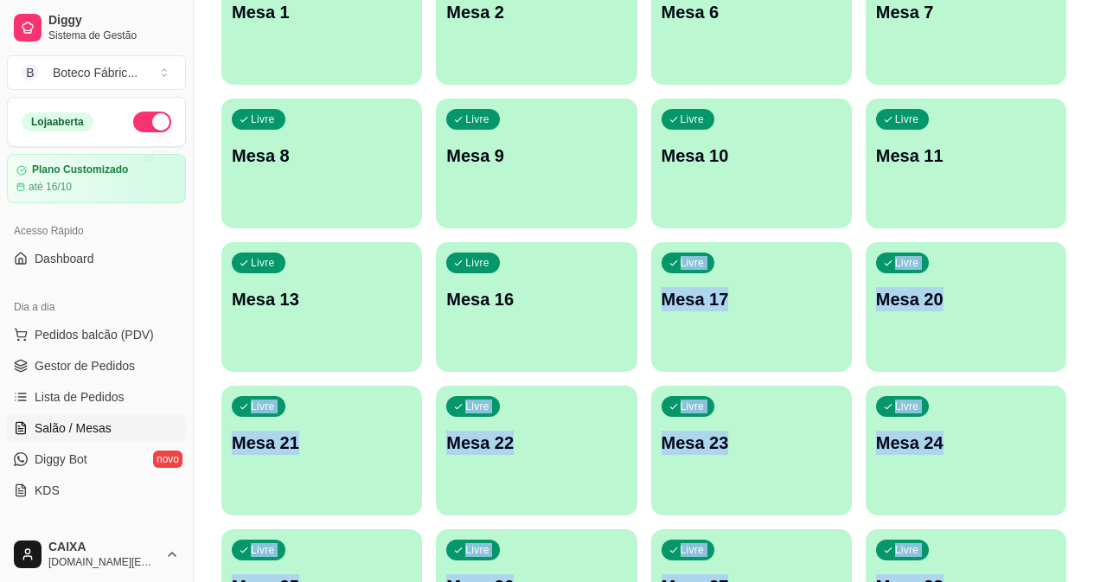
click at [957, 242] on div "Livre Mesa 20" at bounding box center [966, 296] width 201 height 109
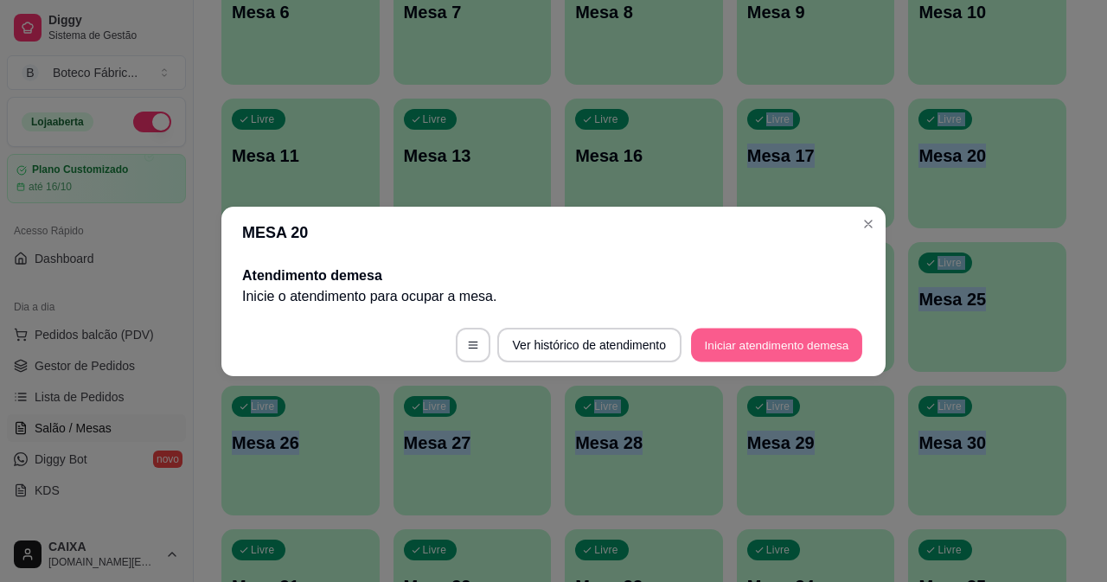
click at [754, 353] on button "Iniciar atendimento de mesa" at bounding box center [776, 345] width 171 height 34
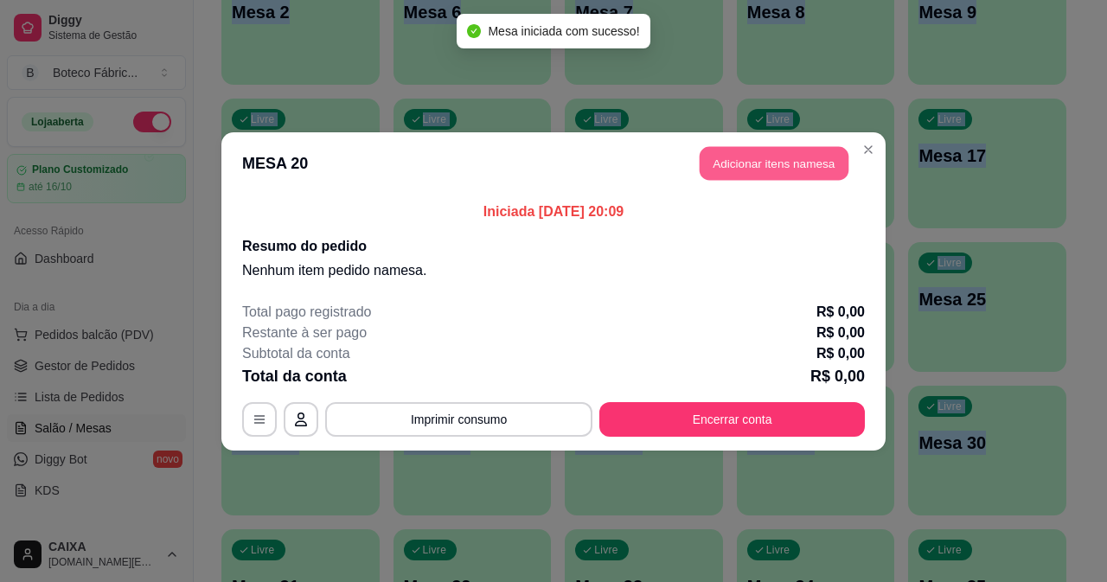
click at [774, 161] on button "Adicionar itens na mesa" at bounding box center [774, 163] width 149 height 34
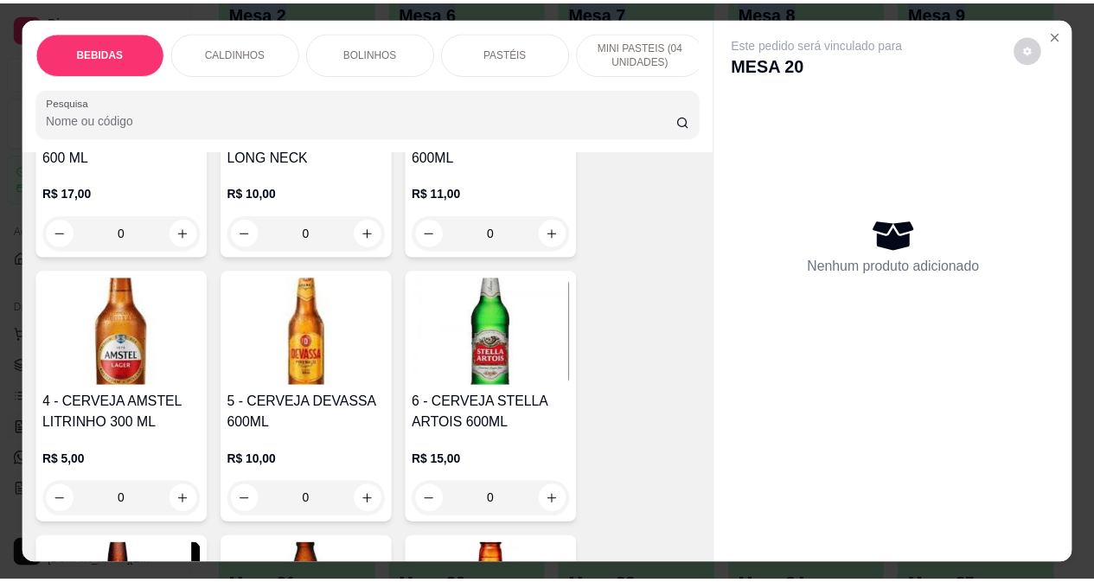
scroll to position [433, 0]
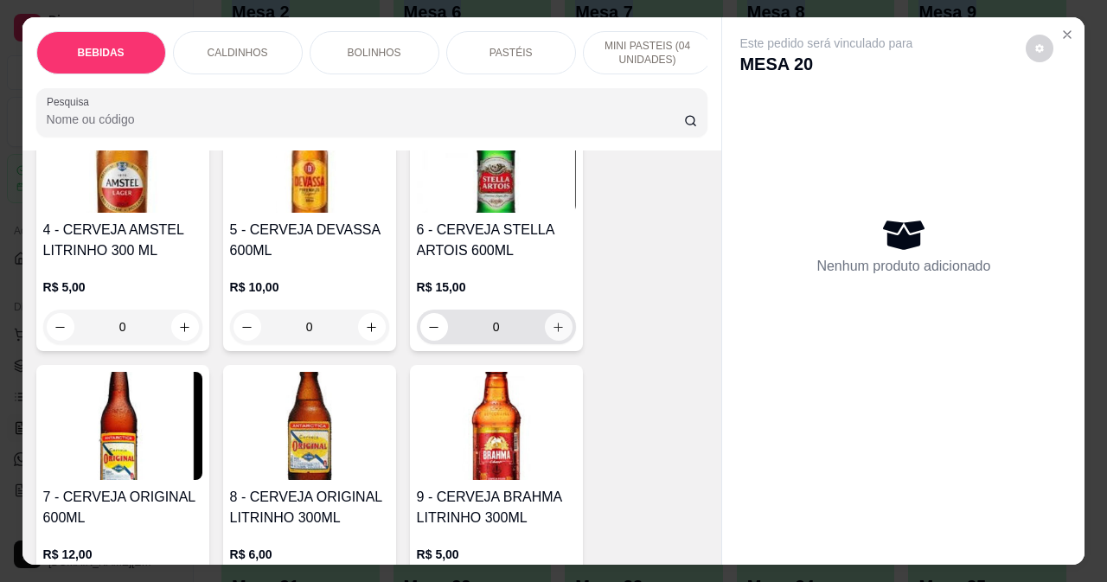
click at [555, 334] on icon "increase-product-quantity" at bounding box center [558, 327] width 13 height 13
type input "1"
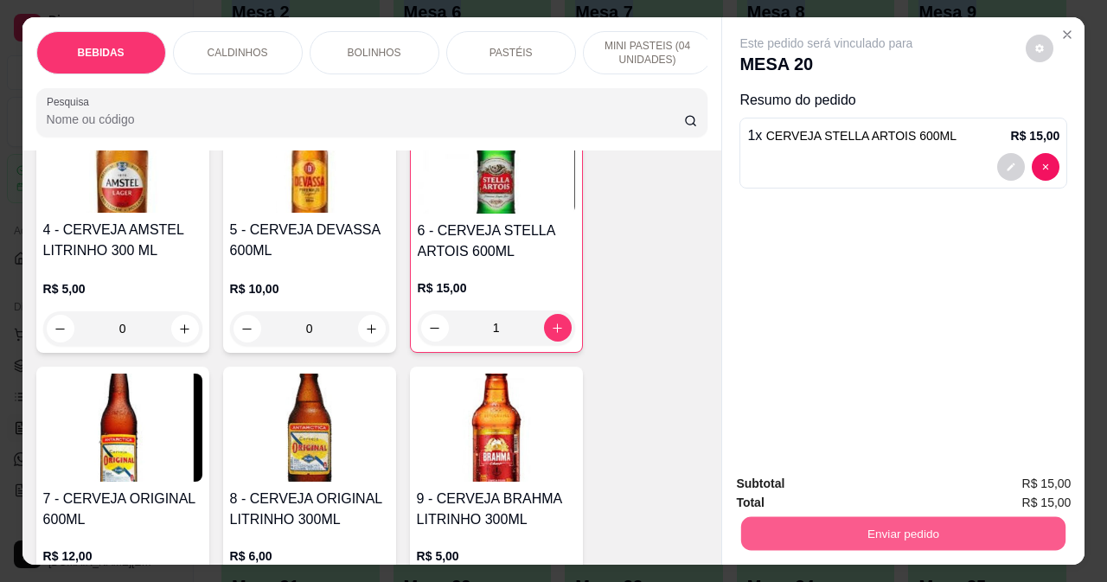
click at [899, 520] on button "Enviar pedido" at bounding box center [903, 533] width 324 height 34
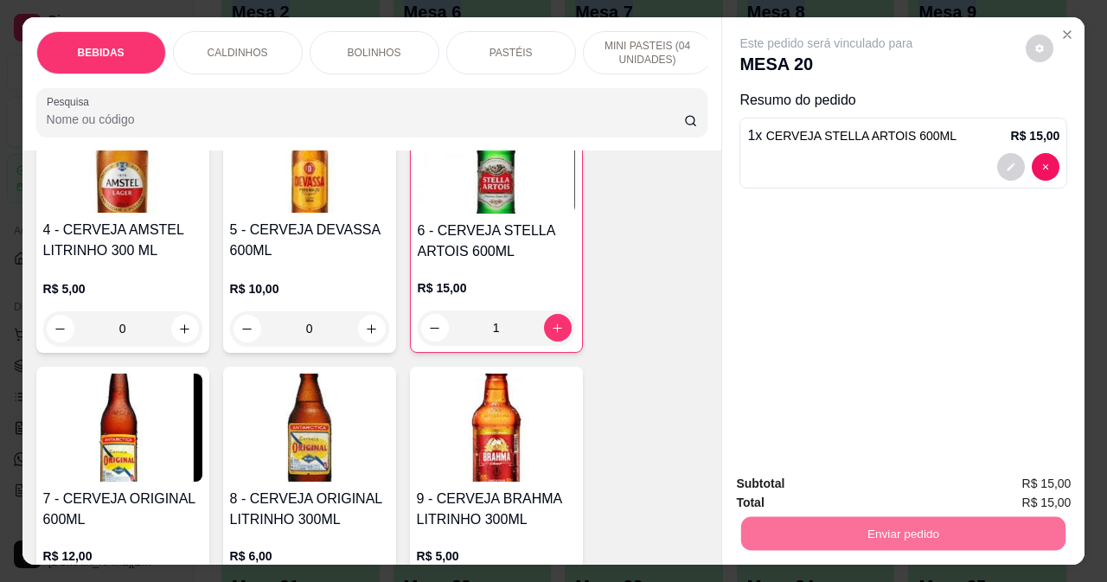
click at [877, 488] on button "Não registrar e enviar pedido" at bounding box center [847, 484] width 180 height 33
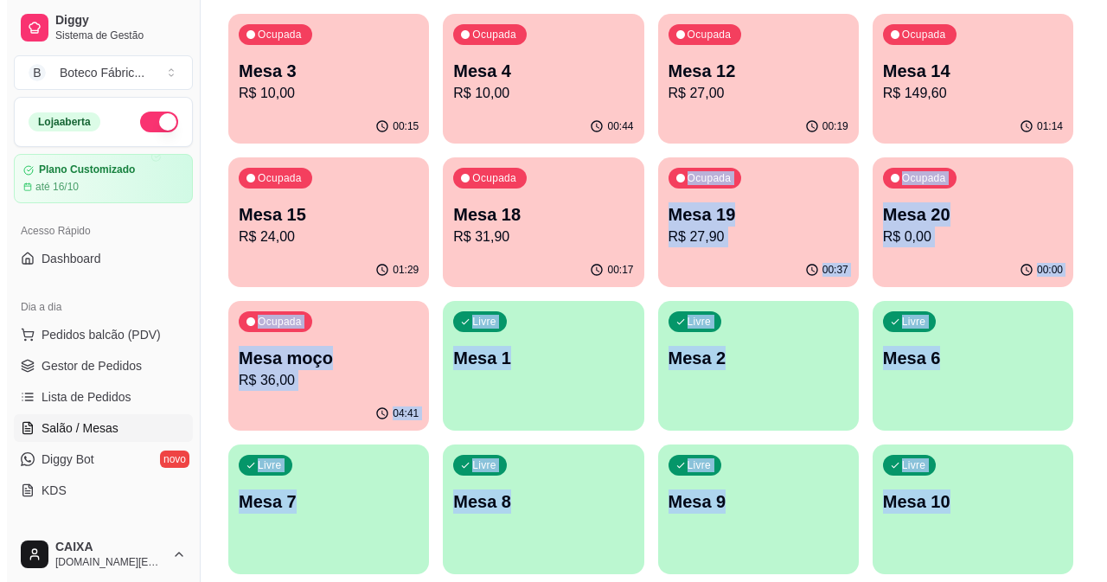
scroll to position [260, 0]
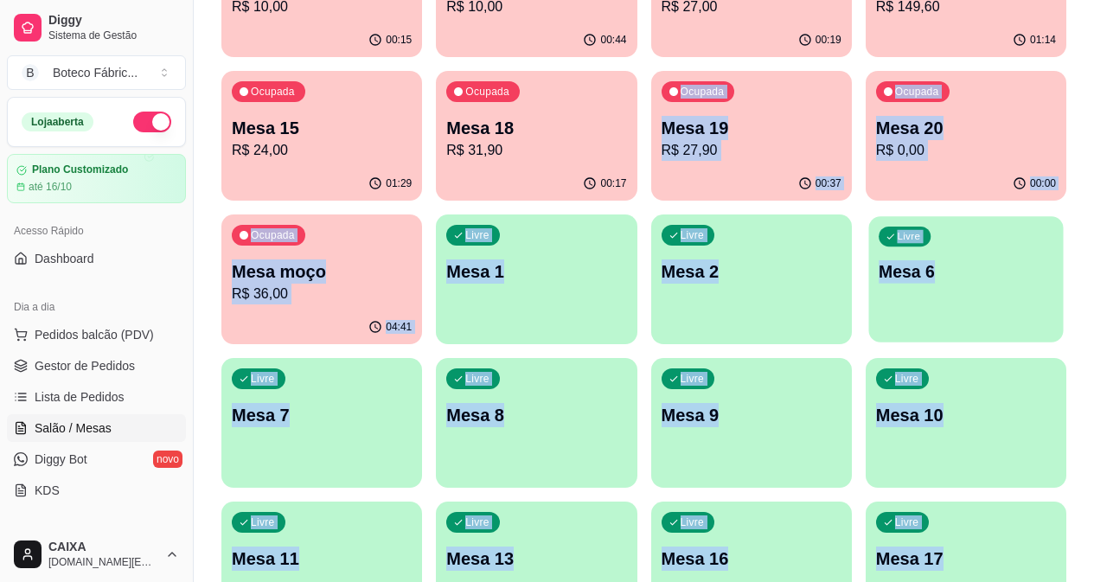
click at [869, 304] on div "Livre Mesa 6" at bounding box center [966, 269] width 195 height 106
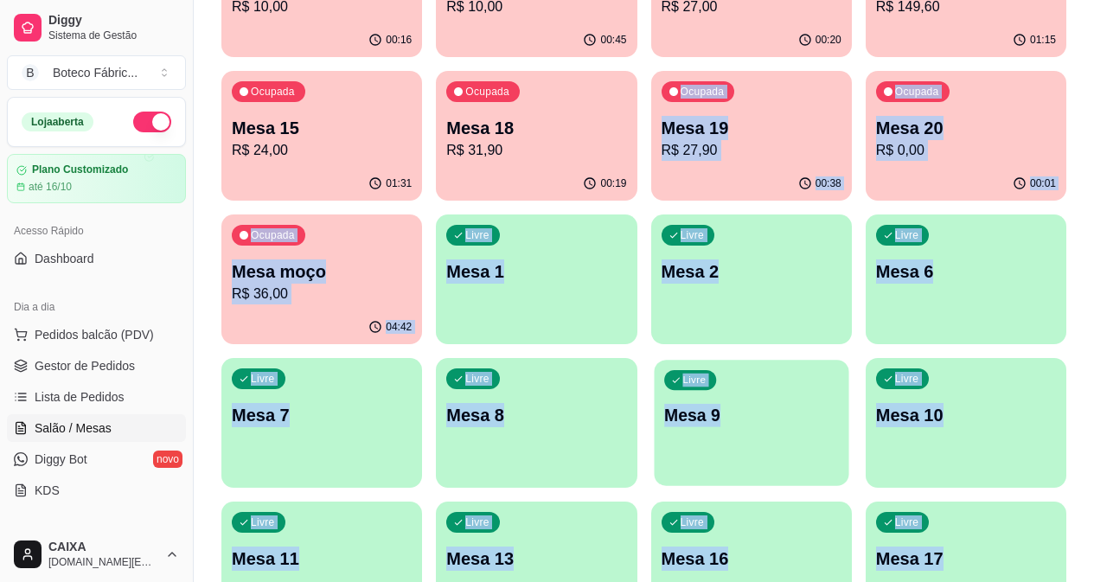
click at [849, 360] on div "Livre Mesa 9" at bounding box center [751, 413] width 195 height 106
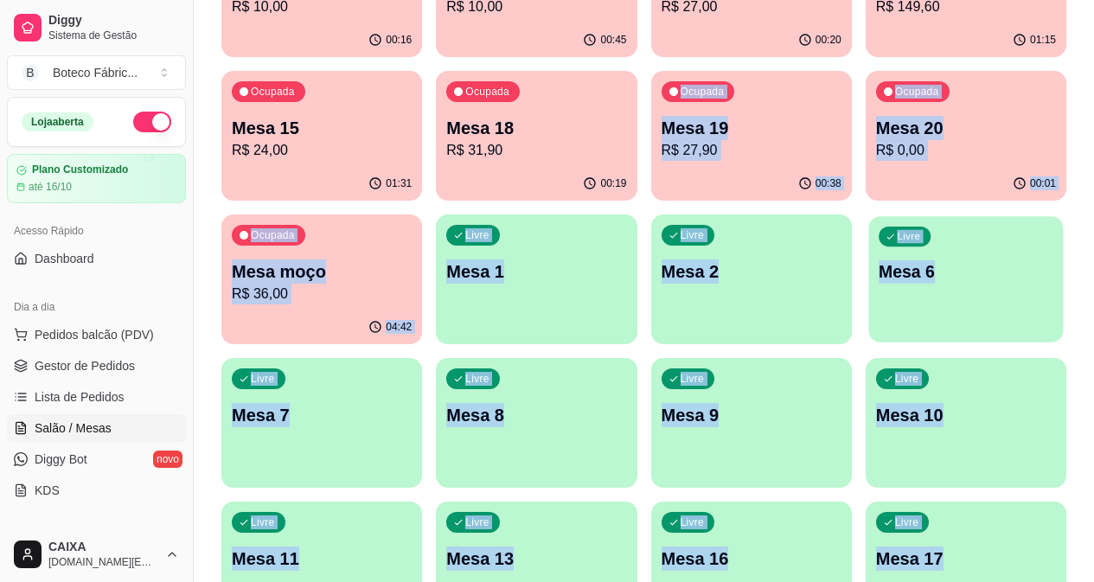
click at [869, 316] on div "Livre Mesa 6" at bounding box center [966, 269] width 195 height 106
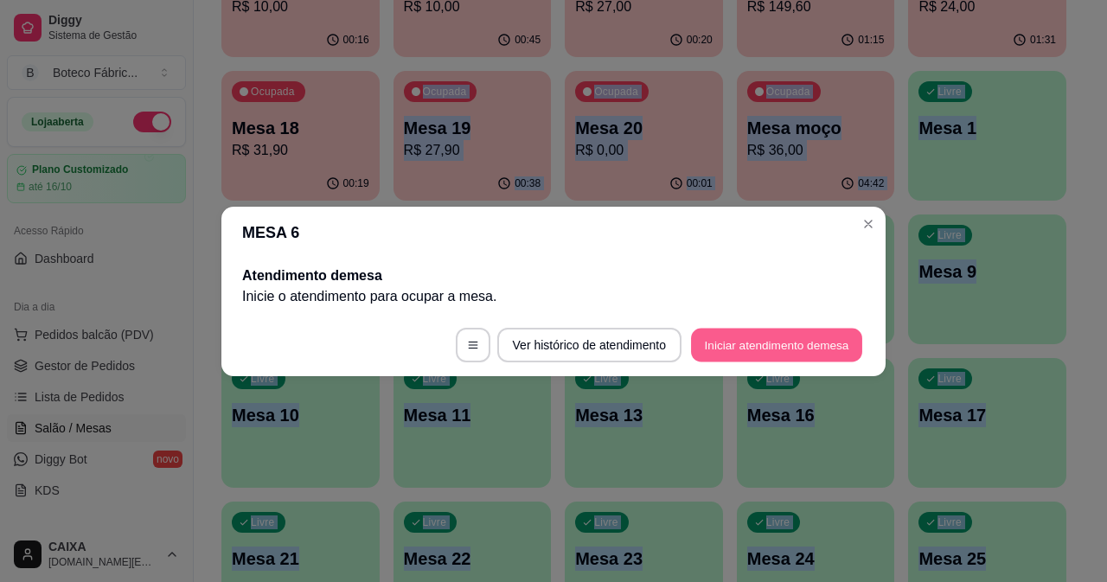
click at [724, 352] on button "Iniciar atendimento de mesa" at bounding box center [776, 345] width 171 height 34
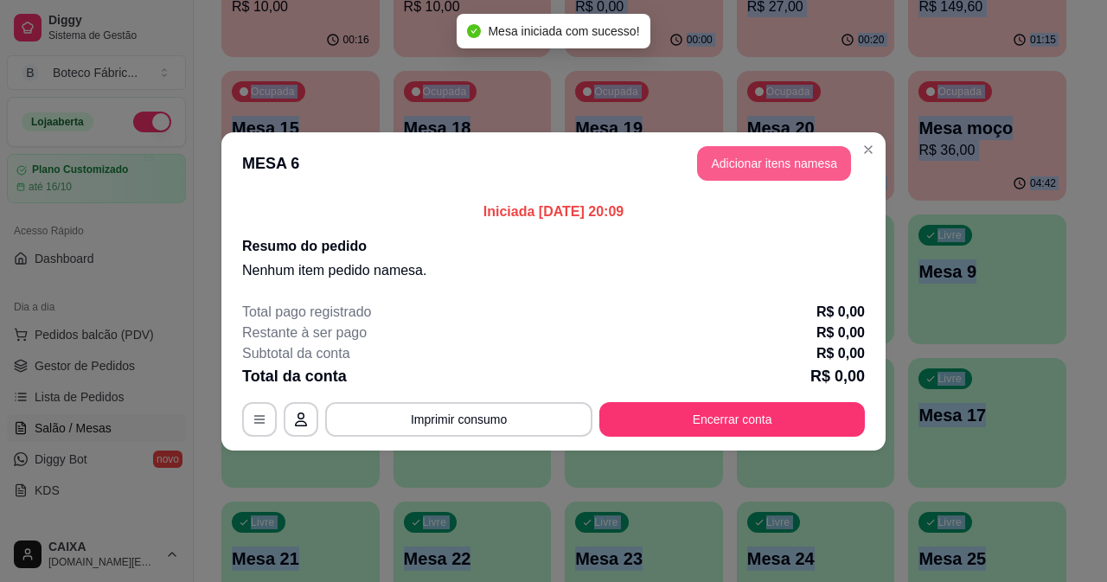
click at [793, 152] on button "Adicionar itens na mesa" at bounding box center [774, 163] width 154 height 35
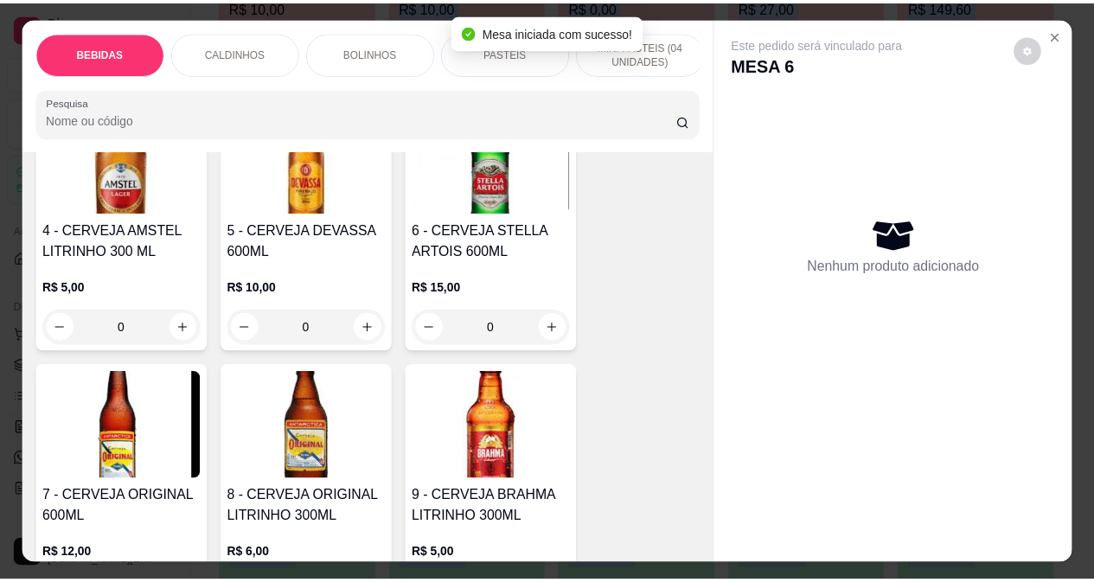
scroll to position [606, 0]
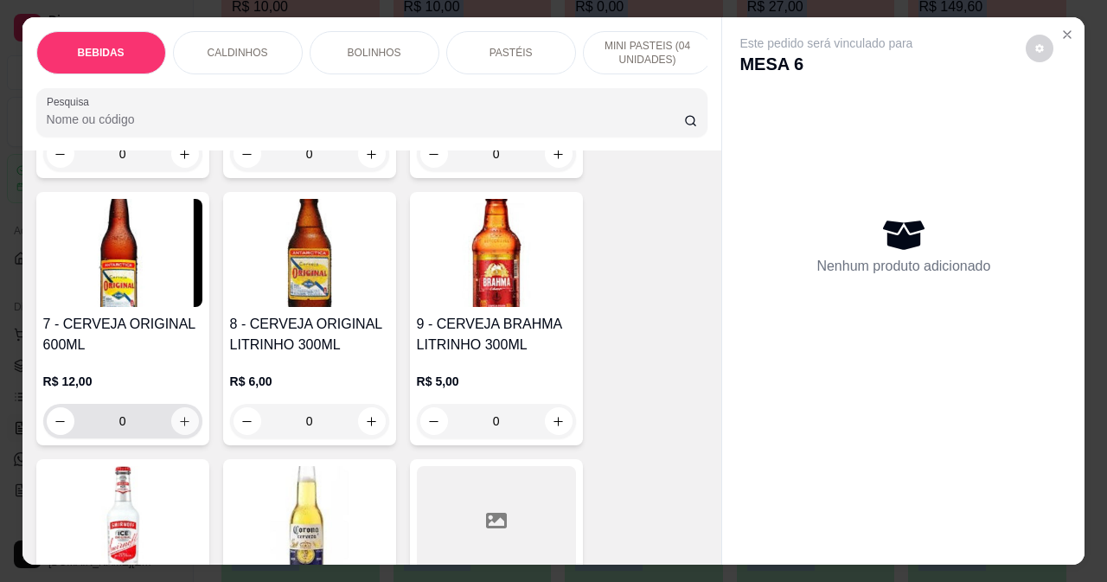
click at [183, 428] on icon "increase-product-quantity" at bounding box center [184, 421] width 13 height 13
type input "1"
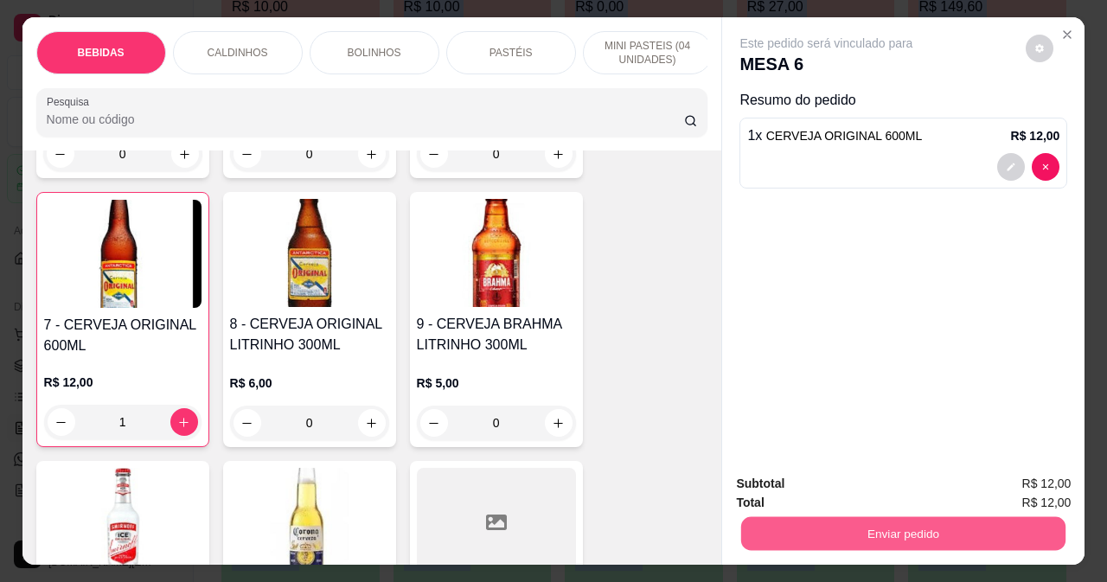
click at [822, 530] on button "Enviar pedido" at bounding box center [903, 533] width 324 height 34
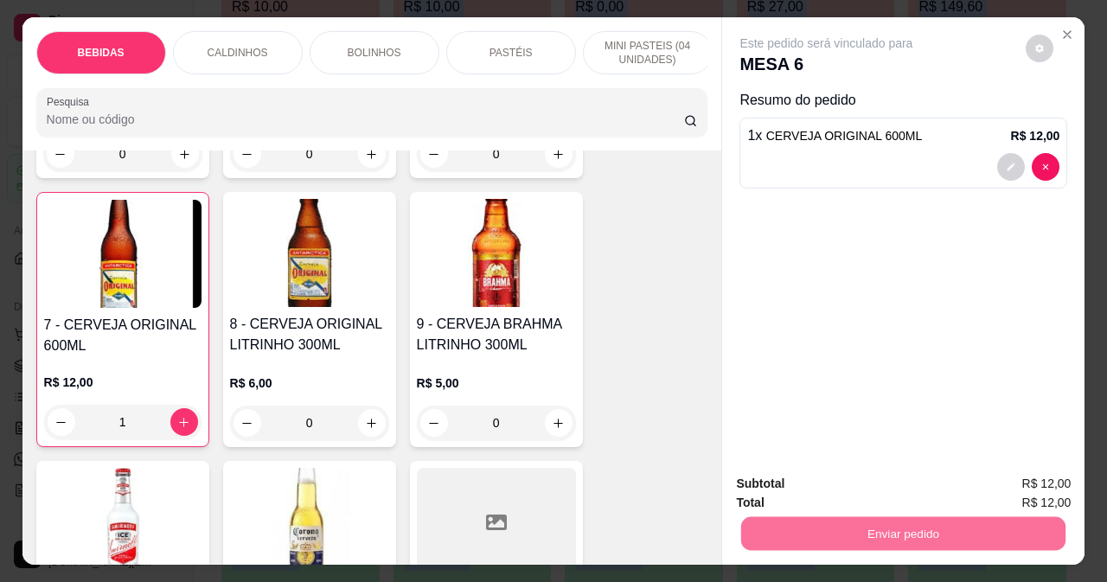
click at [778, 484] on button "Não registrar e enviar pedido" at bounding box center [847, 484] width 180 height 33
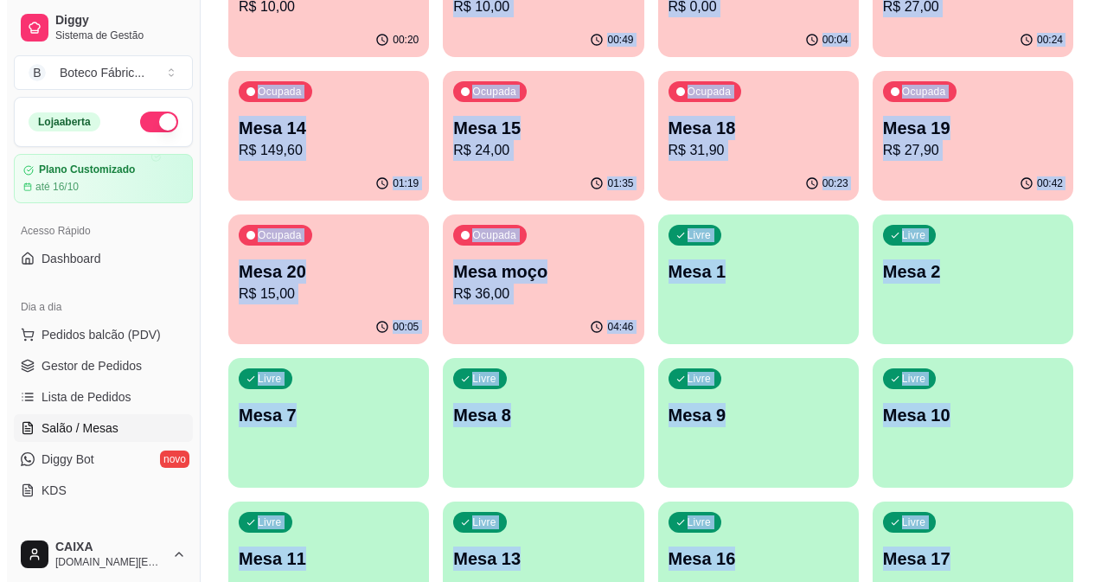
scroll to position [87, 0]
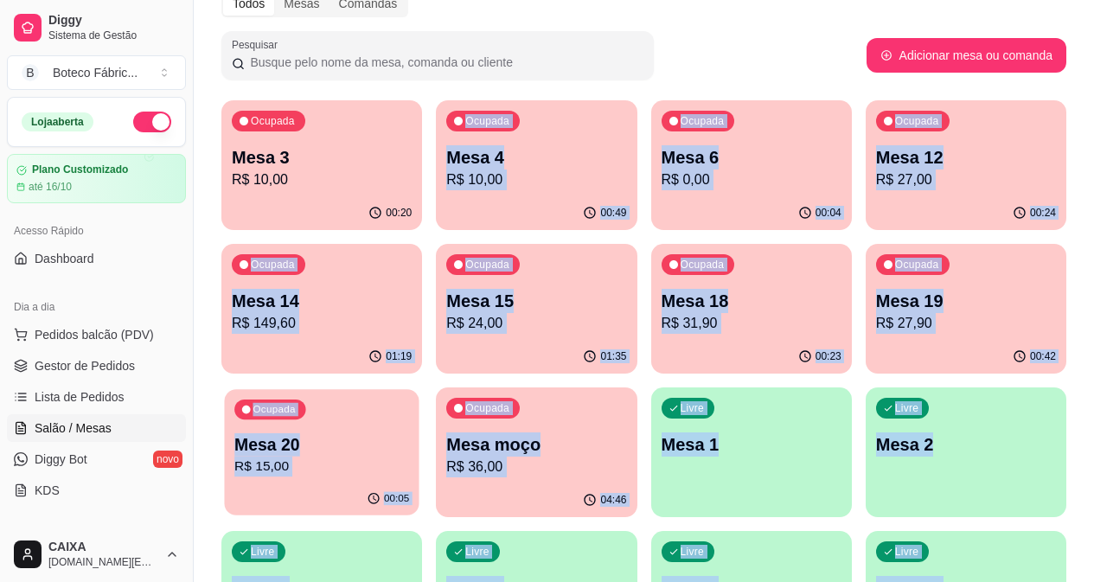
click at [409, 457] on p "R$ 15,00" at bounding box center [321, 467] width 175 height 20
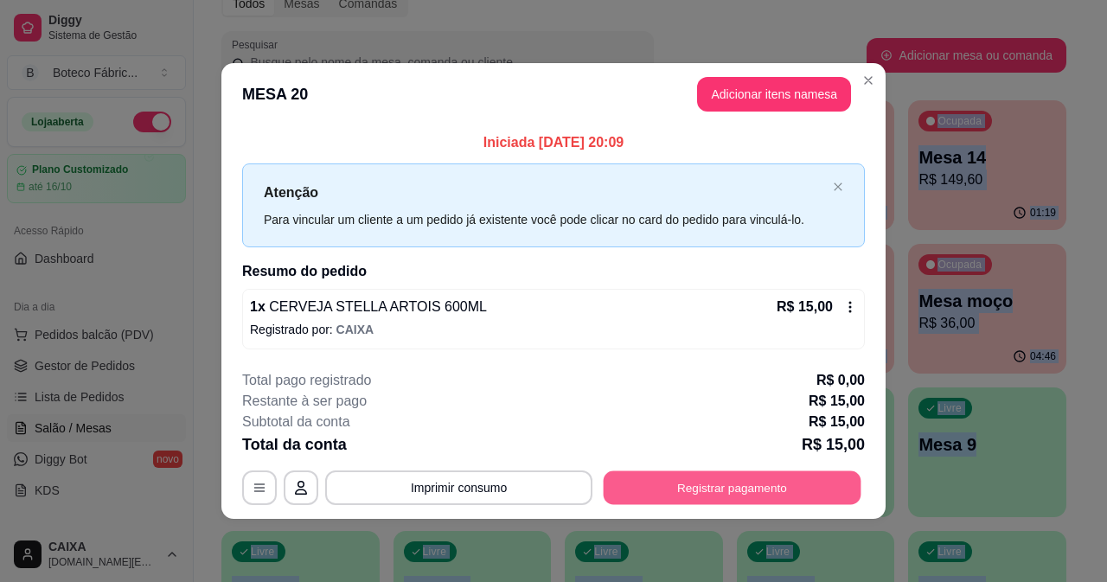
click at [721, 497] on button "Registrar pagamento" at bounding box center [733, 489] width 258 height 34
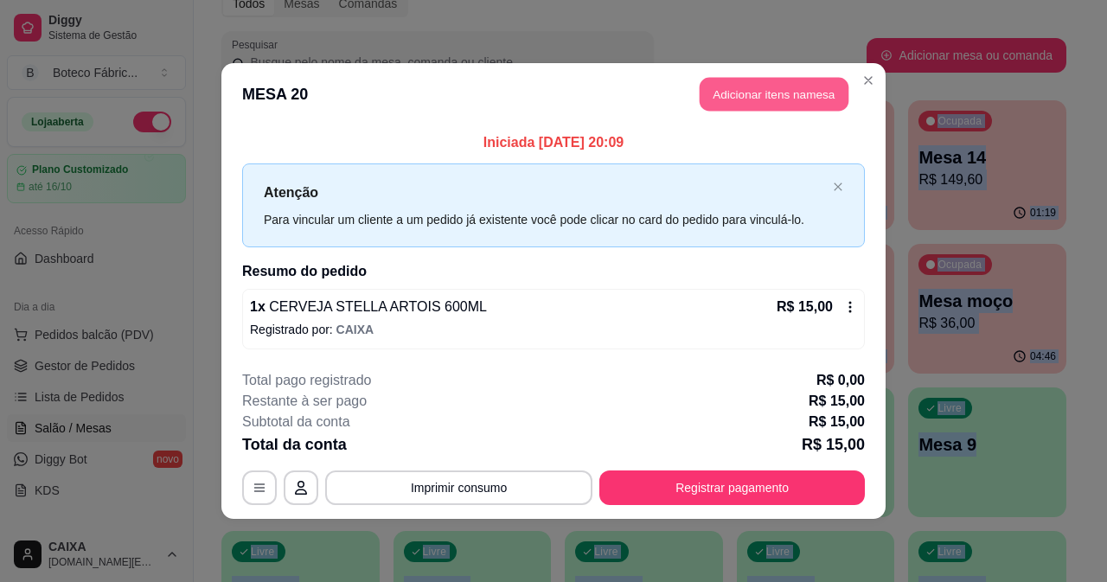
click at [738, 94] on button "Adicionar itens na mesa" at bounding box center [774, 95] width 149 height 34
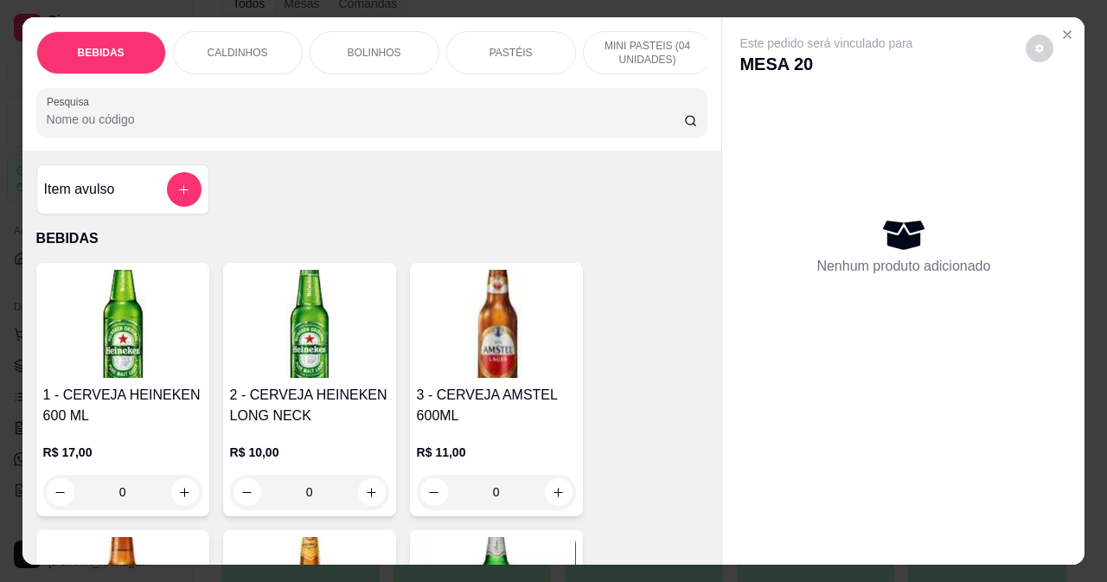
click at [389, 46] on p "BOLINHOS" at bounding box center [375, 53] width 54 height 14
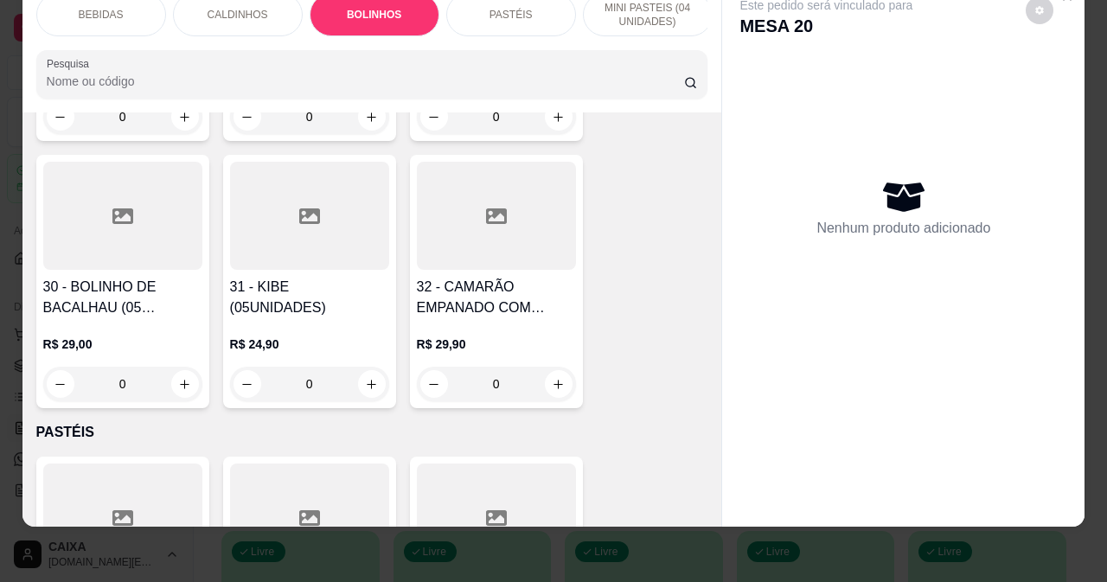
scroll to position [2364, 0]
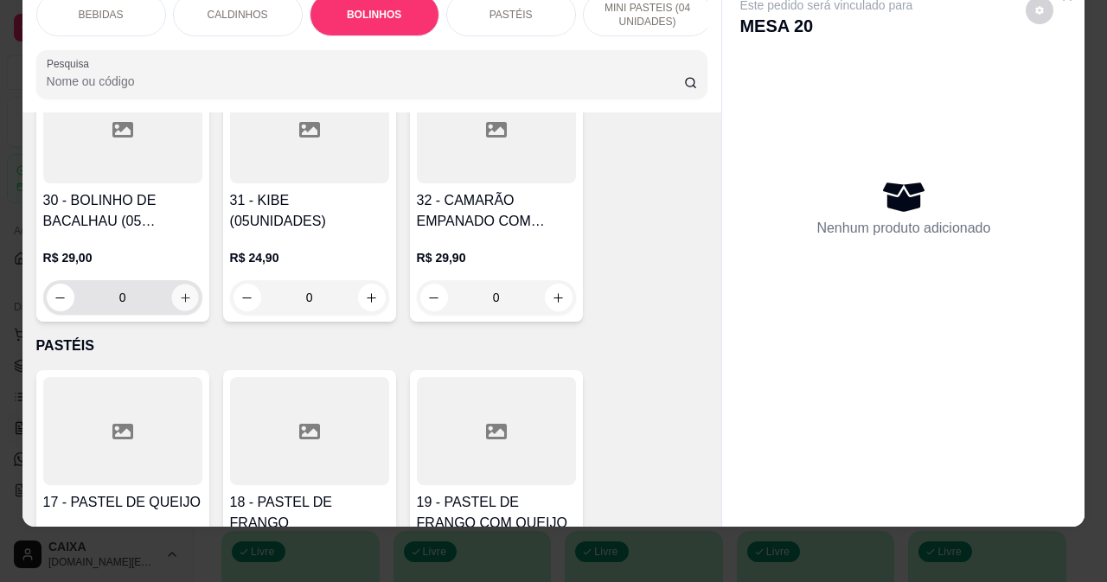
click at [180, 311] on button "increase-product-quantity" at bounding box center [184, 298] width 27 height 27
type input "1"
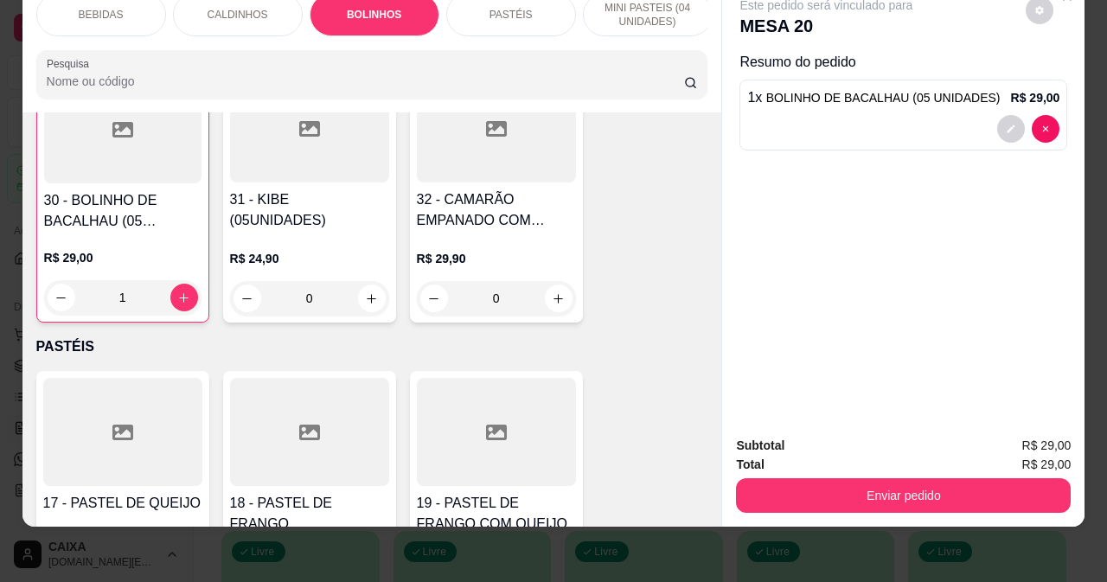
click at [242, 11] on div "CALDINHOS" at bounding box center [238, 14] width 130 height 43
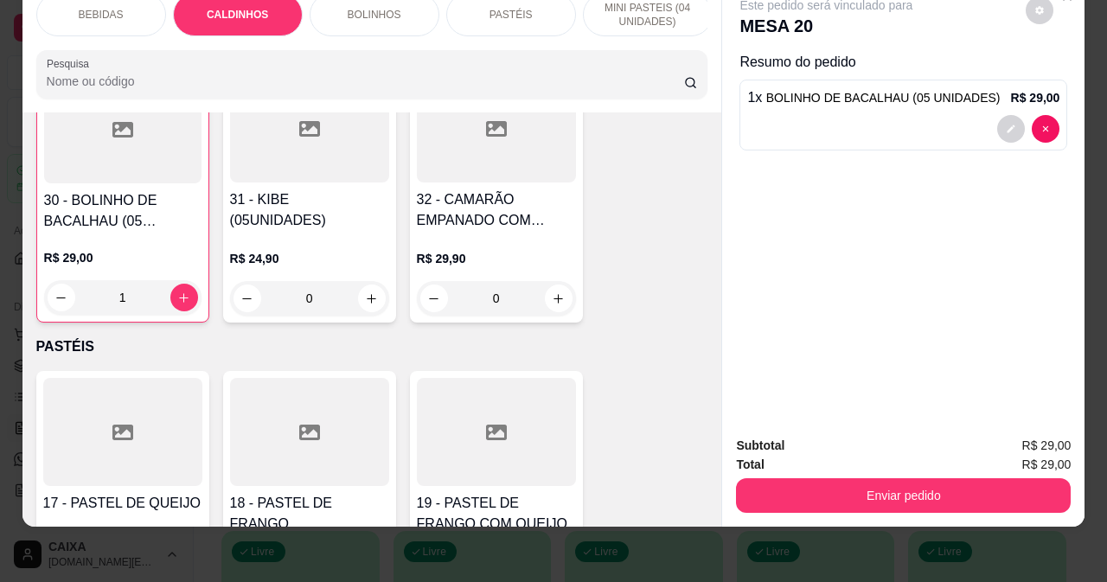
scroll to position [1449, 0]
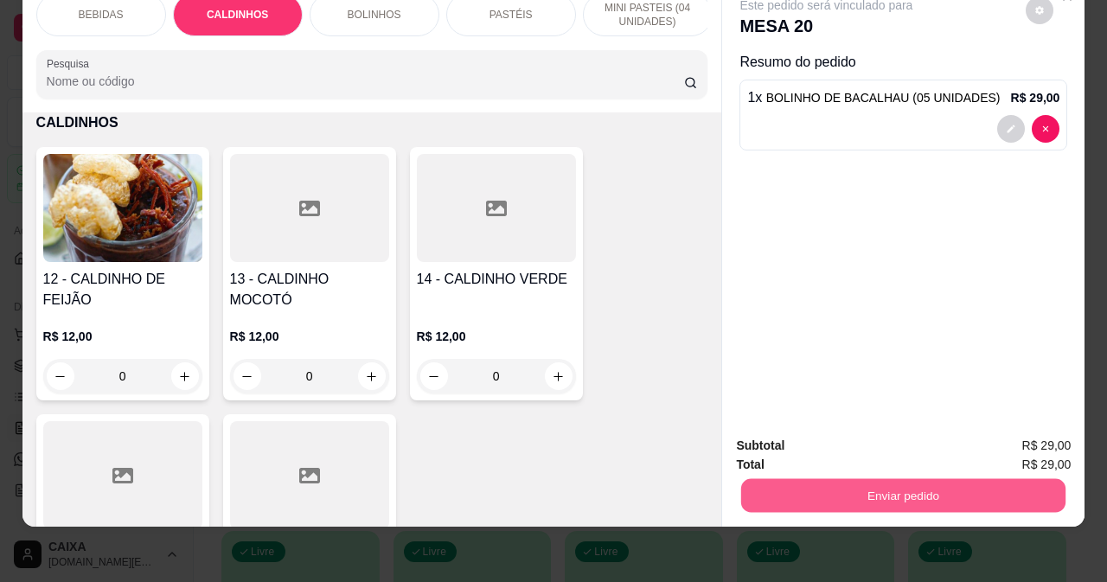
click at [886, 482] on button "Enviar pedido" at bounding box center [903, 495] width 324 height 34
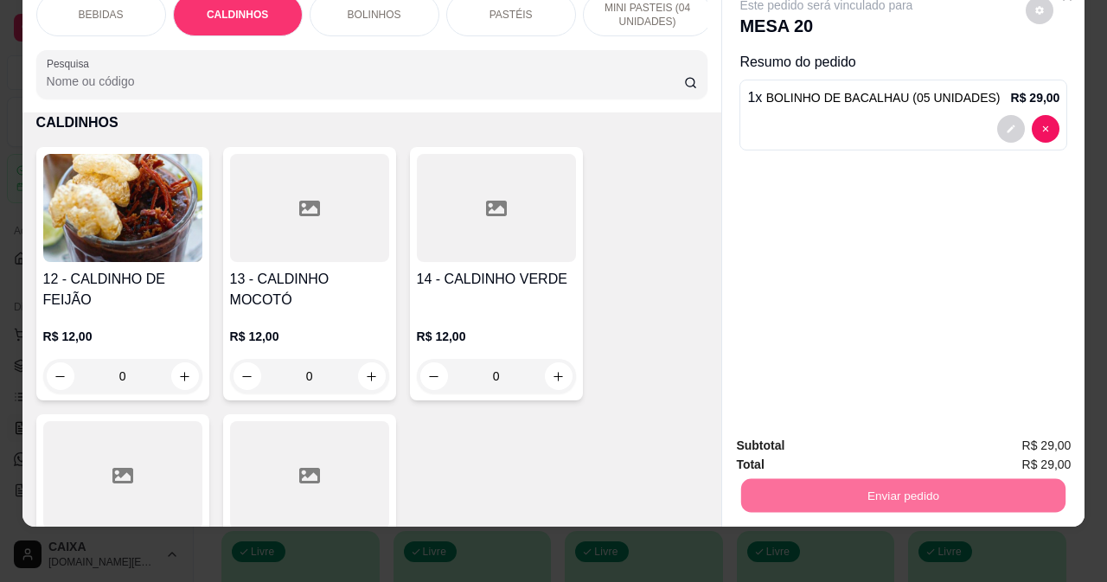
click at [863, 436] on button "Não registrar e enviar pedido" at bounding box center [847, 440] width 175 height 32
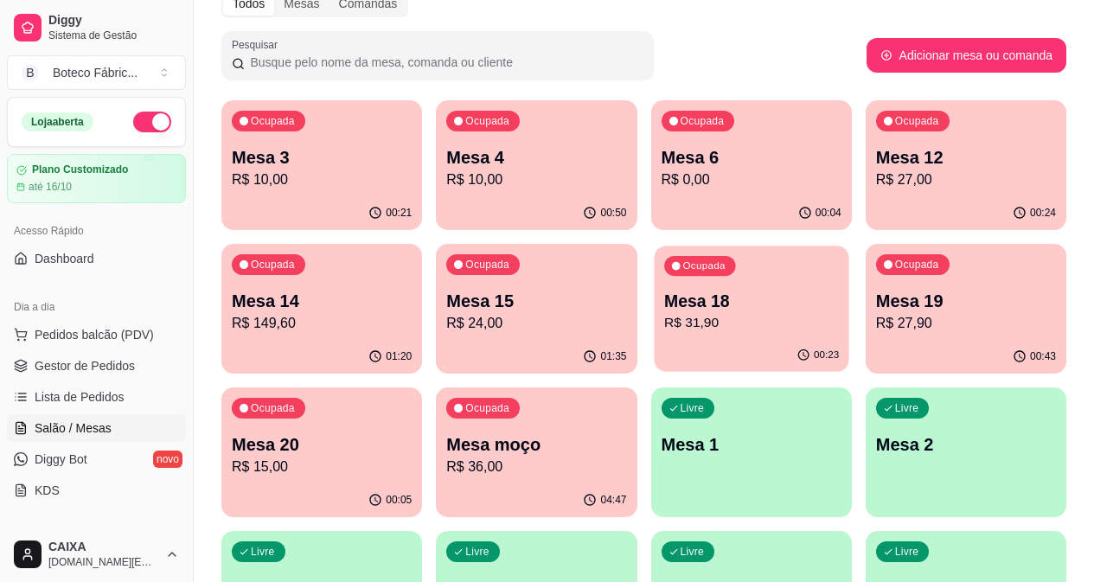
click at [664, 320] on p "R$ 31,90" at bounding box center [751, 323] width 175 height 20
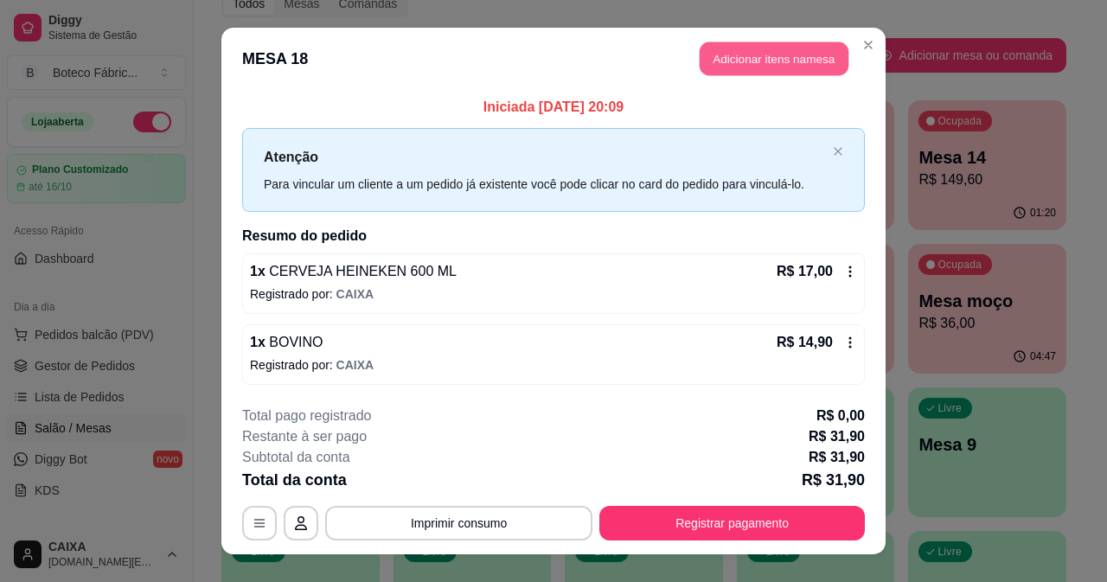
click at [740, 61] on button "Adicionar itens na mesa" at bounding box center [774, 59] width 149 height 34
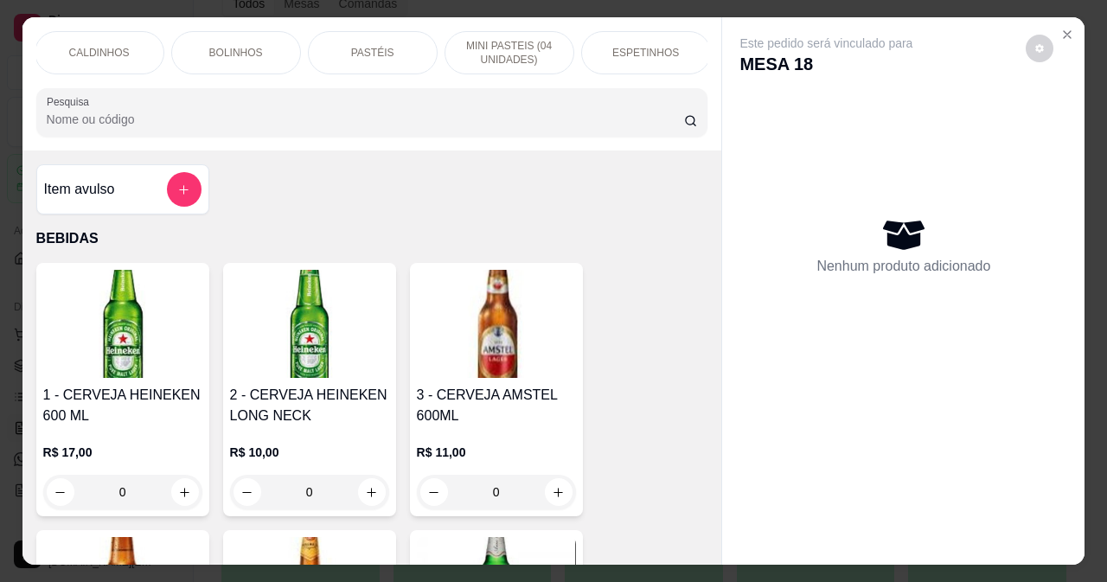
scroll to position [0, 173]
click at [626, 47] on p "ESPETINHOS" at bounding box center [611, 53] width 67 height 14
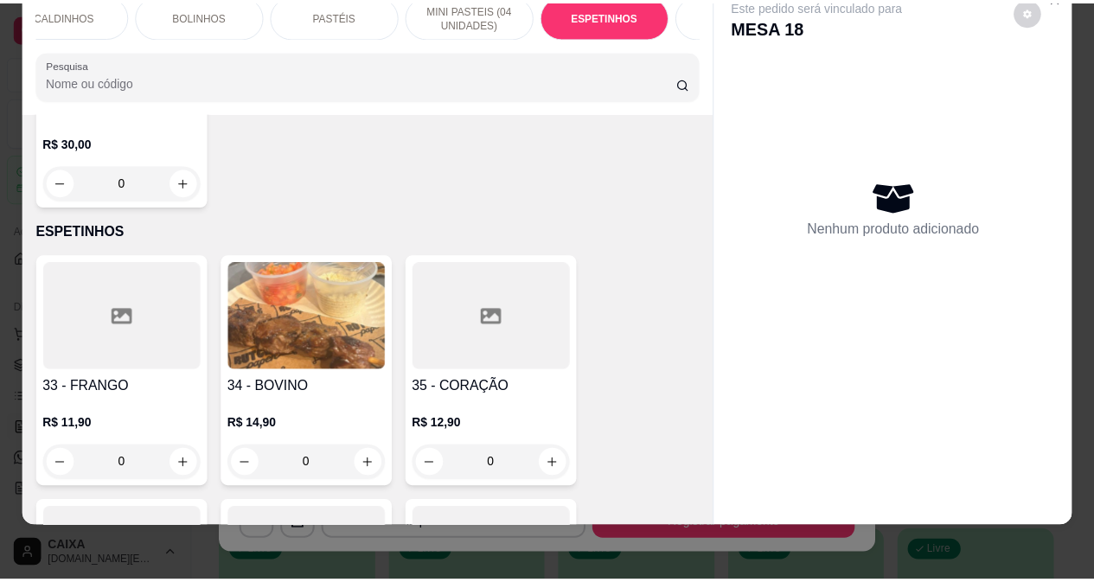
scroll to position [3771, 0]
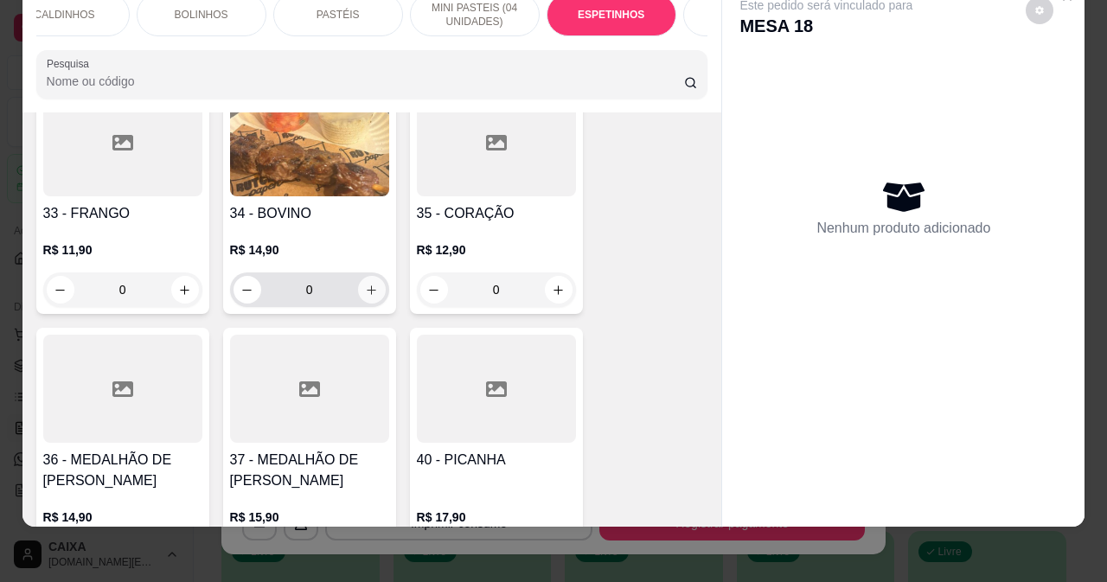
click at [365, 284] on icon "increase-product-quantity" at bounding box center [371, 290] width 13 height 13
type input "1"
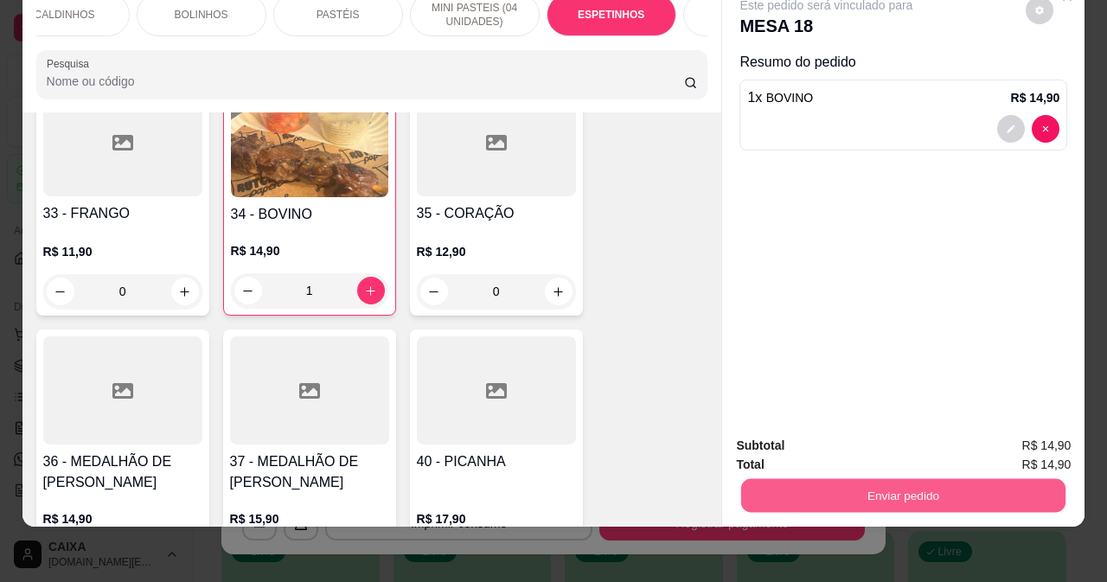
click at [832, 482] on button "Enviar pedido" at bounding box center [903, 495] width 324 height 34
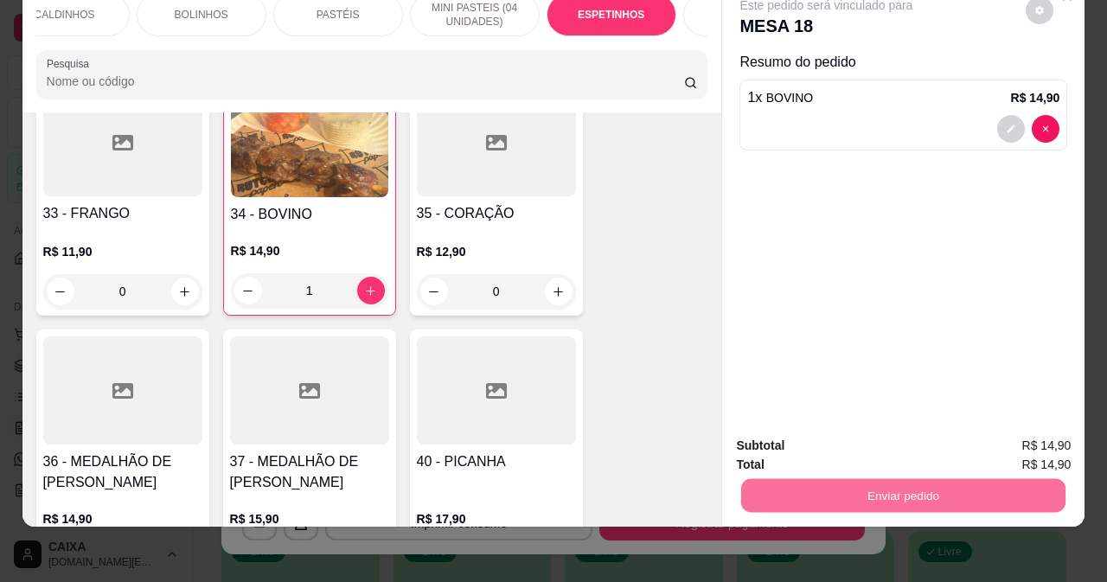
click at [874, 444] on button "Não registrar e enviar pedido" at bounding box center [847, 440] width 180 height 33
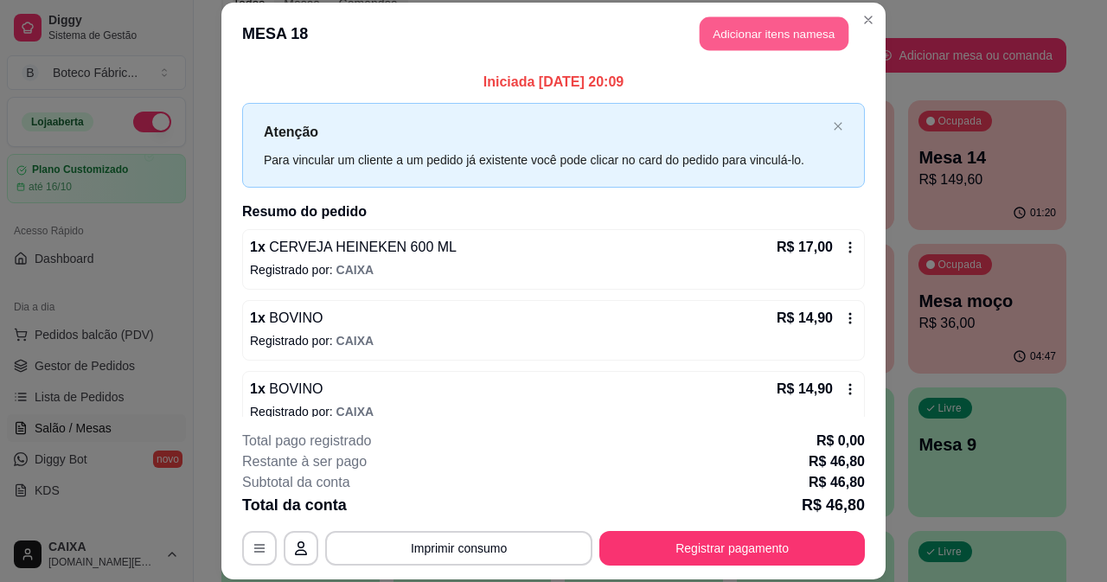
click at [750, 25] on button "Adicionar itens na mesa" at bounding box center [774, 34] width 149 height 34
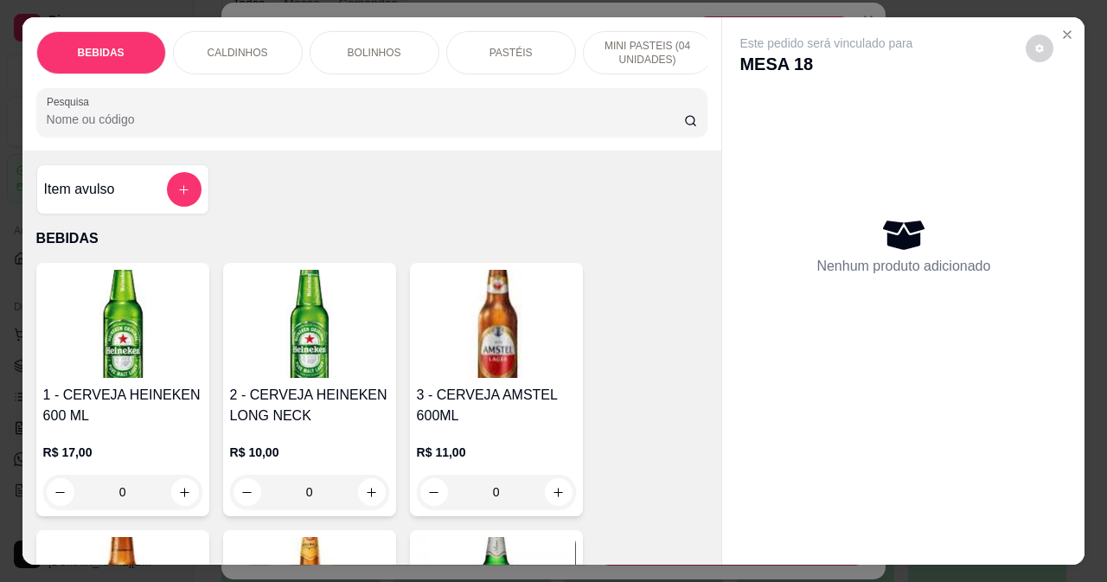
click at [84, 392] on h4 "1 - CERVEJA HEINEKEN 600 ML" at bounding box center [122, 406] width 159 height 42
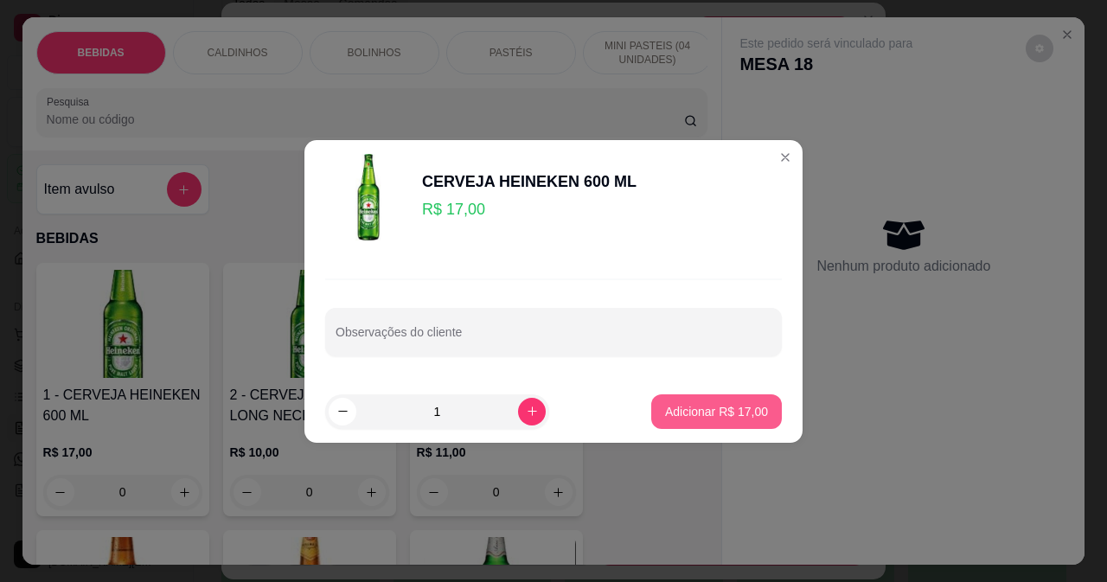
click at [739, 415] on p "Adicionar R$ 17,00" at bounding box center [716, 411] width 103 height 17
type input "1"
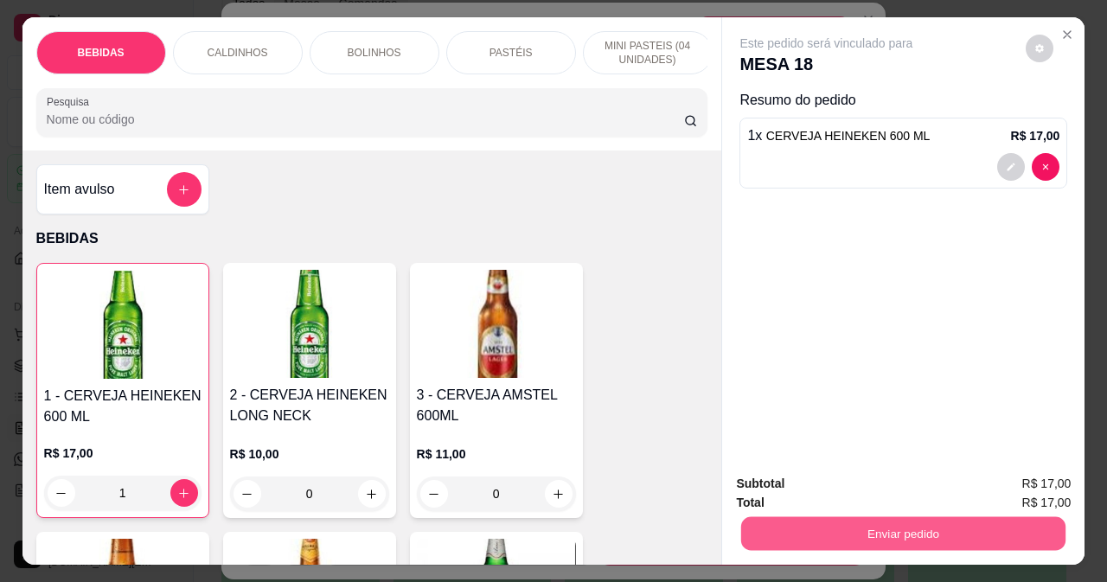
click at [766, 516] on button "Enviar pedido" at bounding box center [903, 533] width 324 height 34
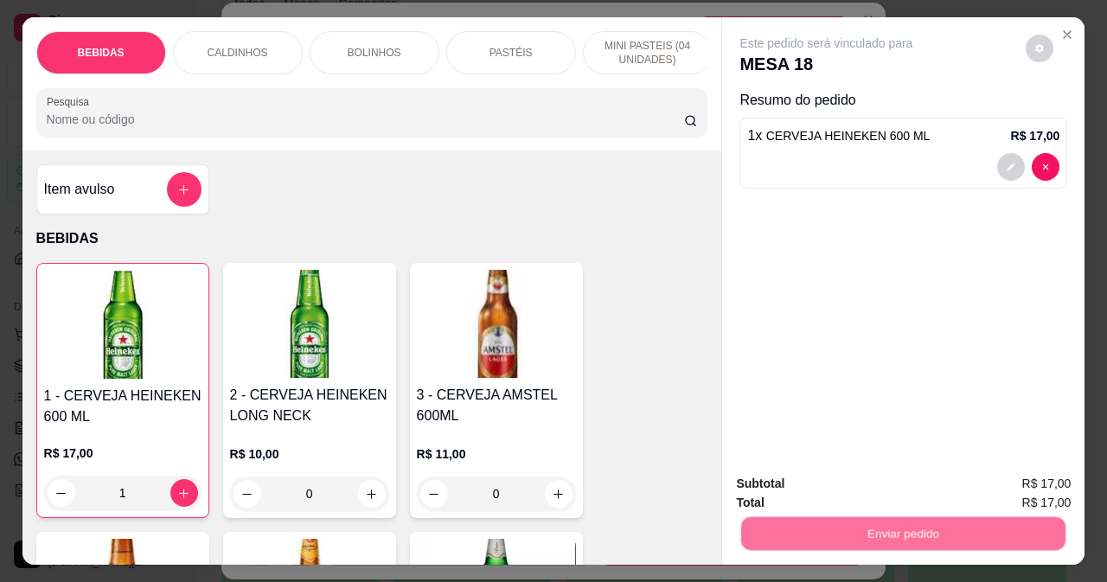
click at [777, 481] on button "Não registrar e enviar pedido" at bounding box center [847, 484] width 175 height 32
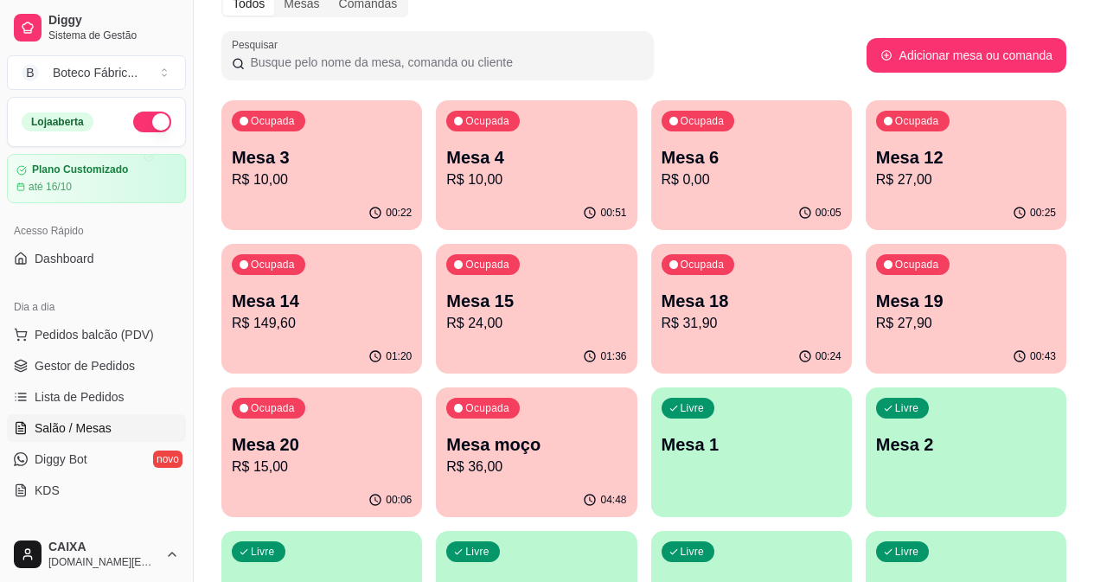
click at [876, 312] on div "Mesa 19 R$ 27,90" at bounding box center [966, 311] width 180 height 45
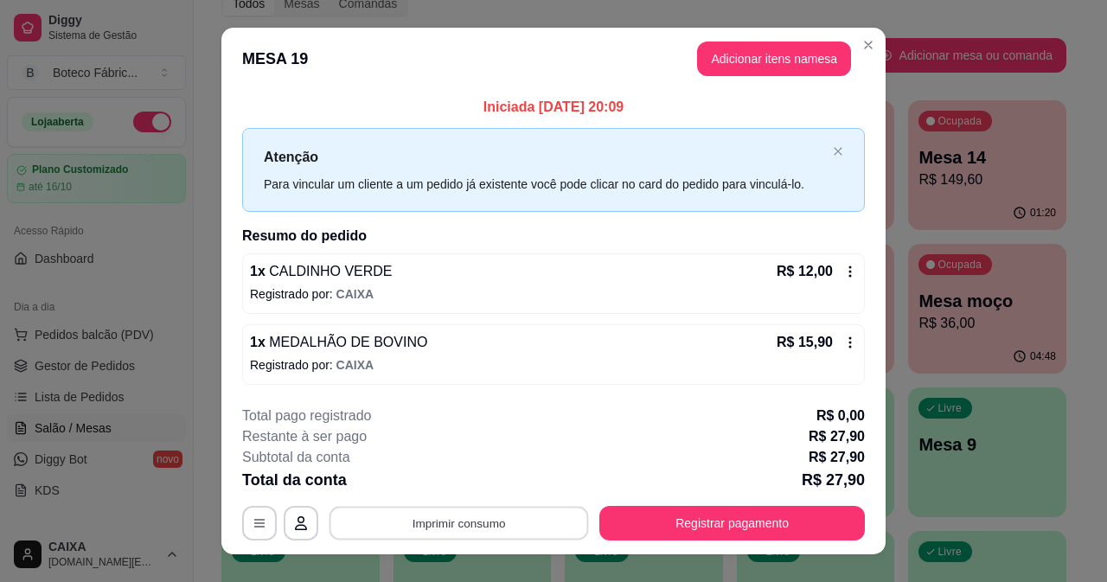
click at [525, 517] on button "Imprimir consumo" at bounding box center [460, 524] width 260 height 34
click at [498, 484] on button "IMPRESSORA" at bounding box center [458, 484] width 125 height 28
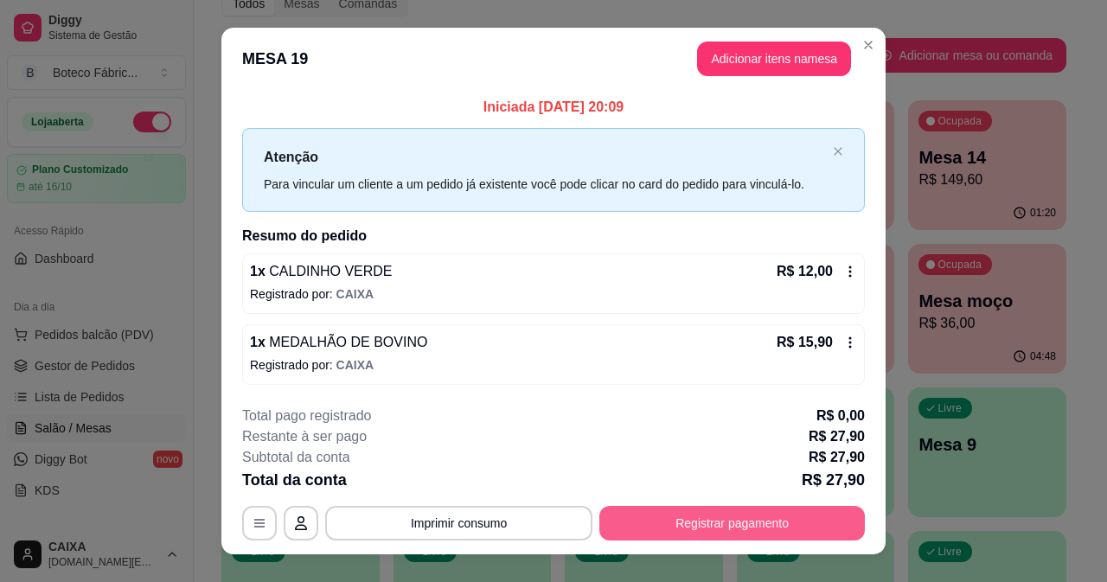
click at [805, 512] on button "Registrar pagamento" at bounding box center [733, 523] width 266 height 35
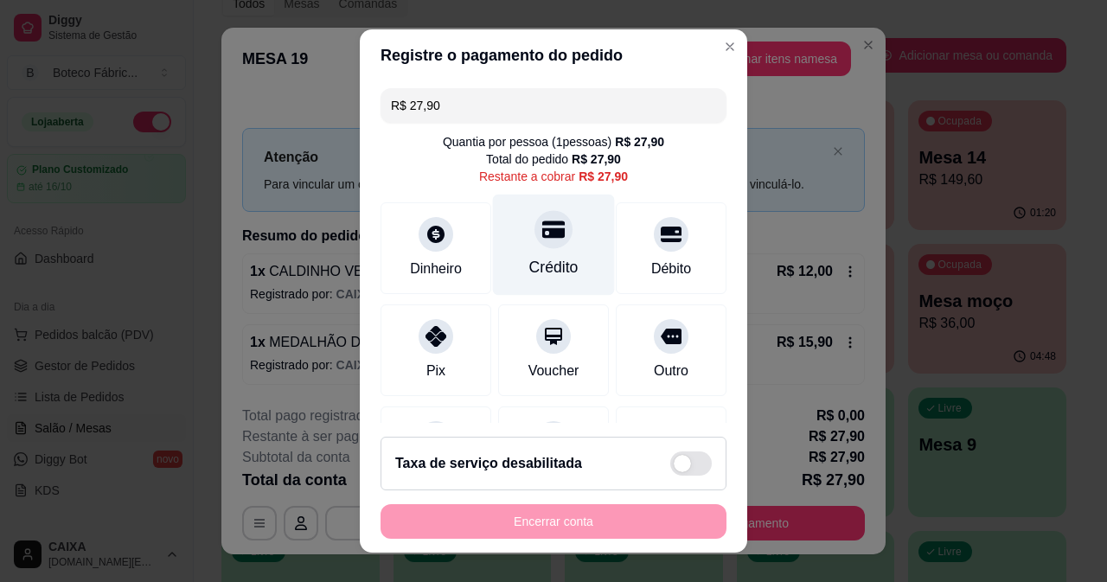
click at [537, 260] on div "Crédito" at bounding box center [553, 267] width 49 height 22
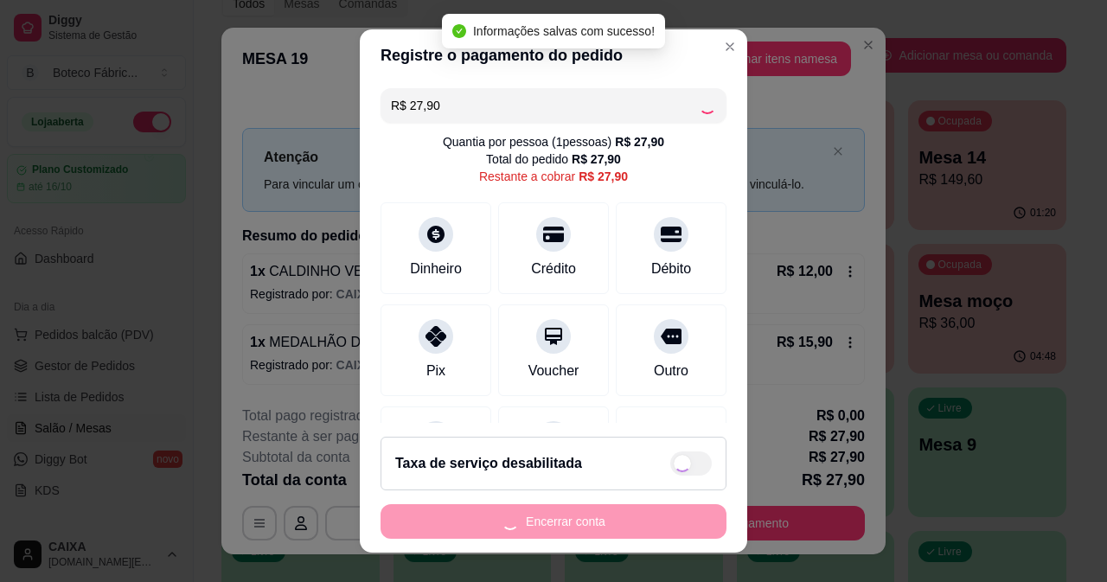
type input "R$ 0,00"
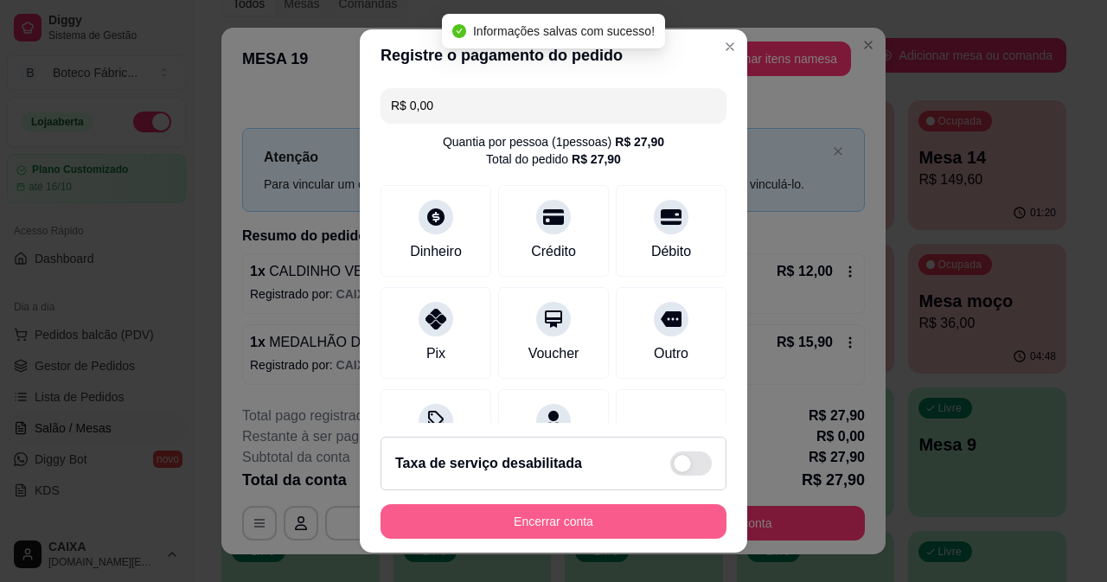
click at [574, 529] on button "Encerrar conta" at bounding box center [554, 521] width 346 height 35
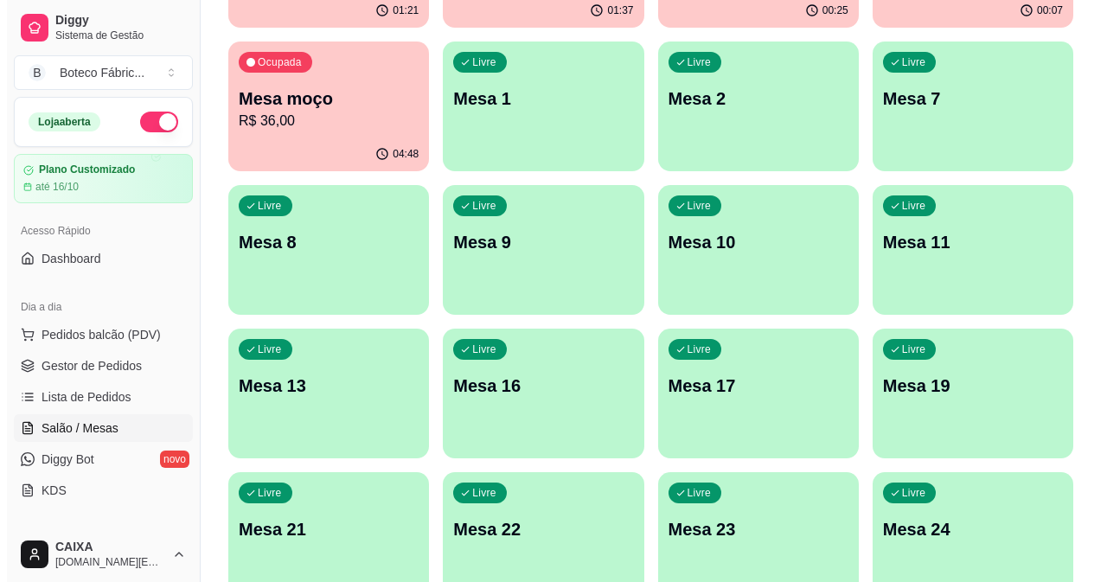
scroll to position [519, 0]
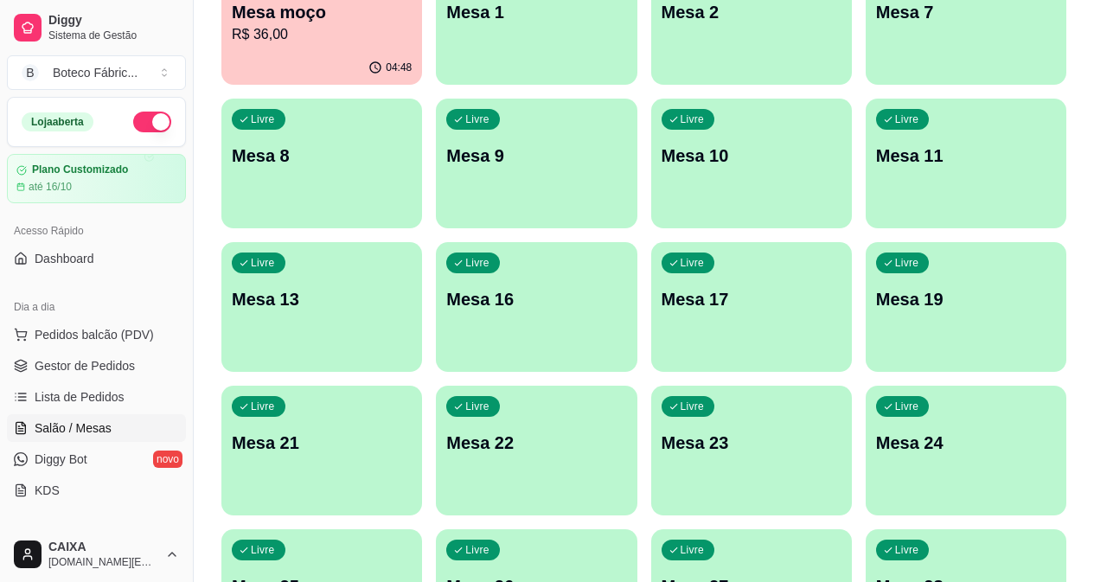
click at [842, 287] on p "Mesa 17" at bounding box center [752, 299] width 180 height 24
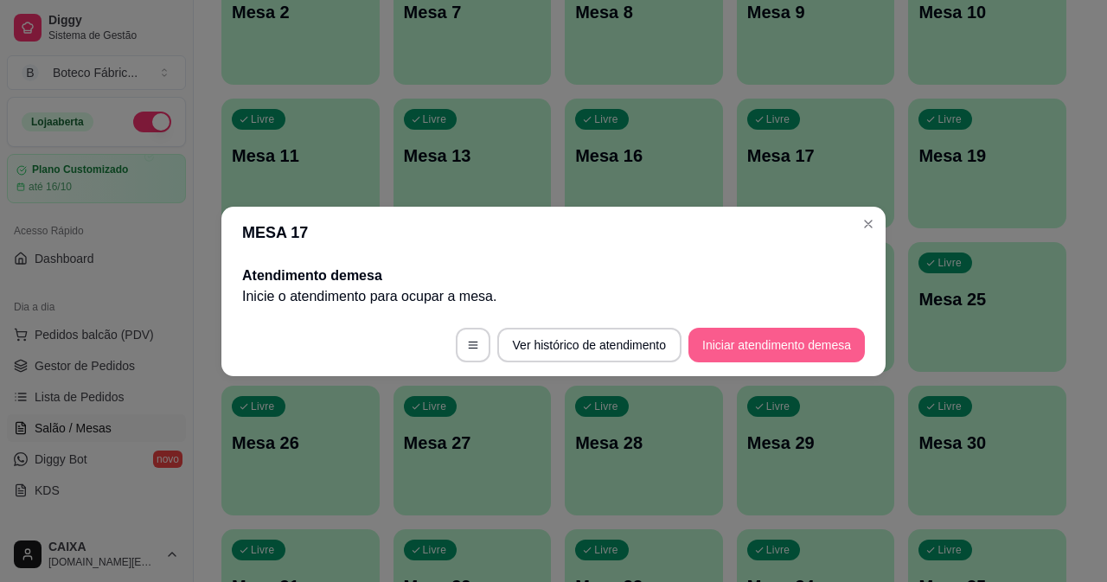
click at [790, 343] on button "Iniciar atendimento de mesa" at bounding box center [777, 345] width 176 height 35
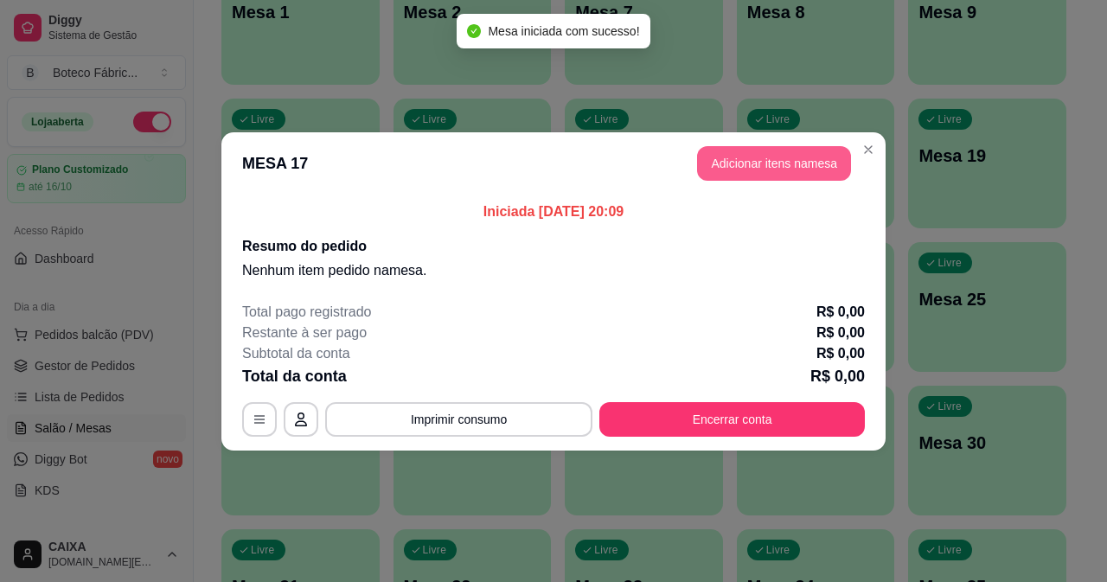
click at [726, 151] on button "Adicionar itens na mesa" at bounding box center [774, 163] width 154 height 35
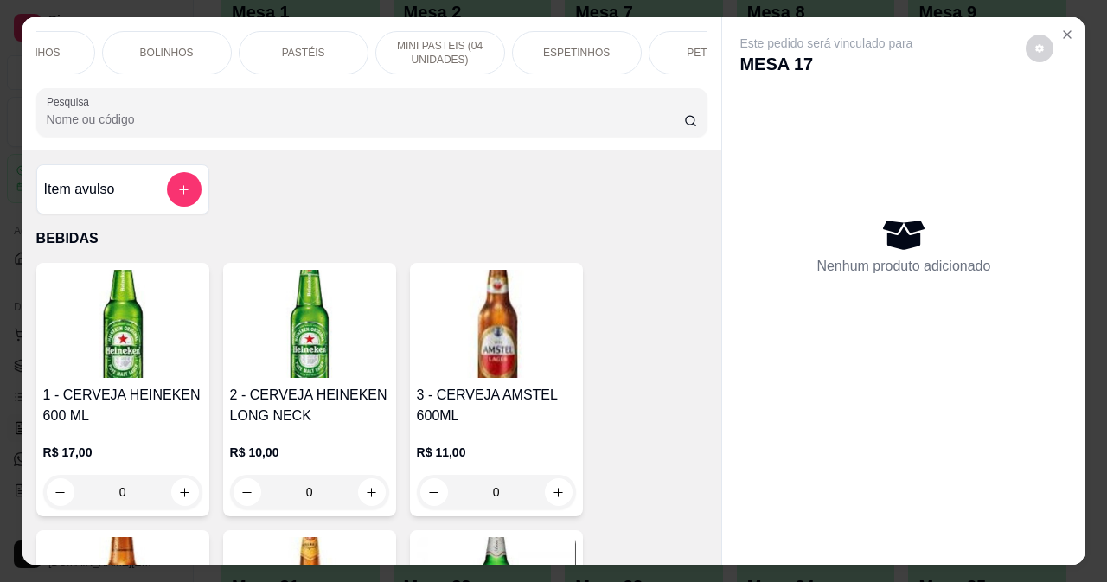
scroll to position [0, 311]
click at [621, 48] on p "PETISCOS" at bounding box center [609, 53] width 53 height 14
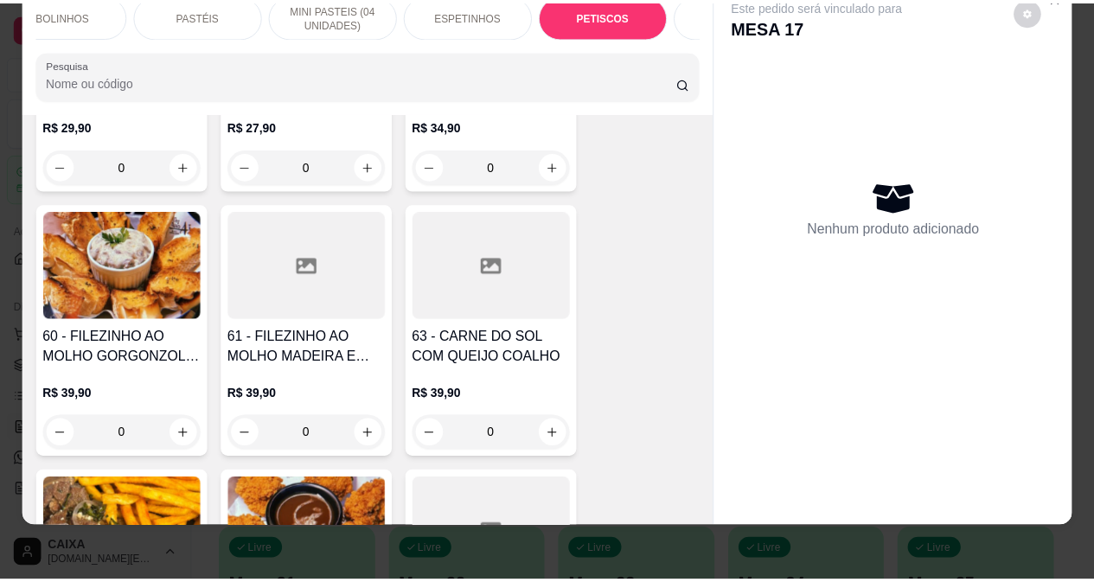
scroll to position [5405, 0]
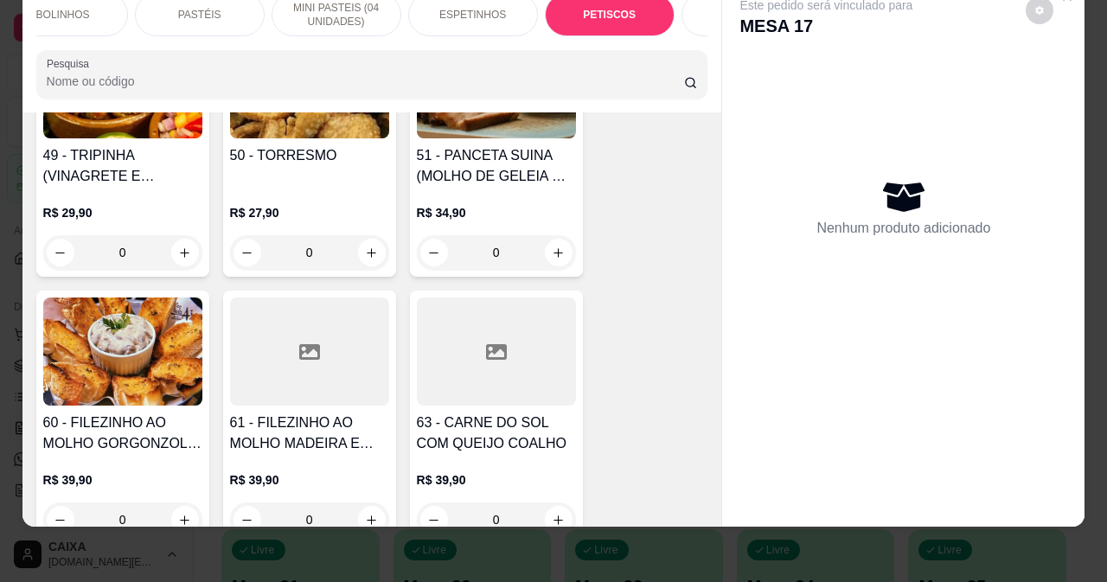
click at [451, 298] on div at bounding box center [496, 352] width 159 height 108
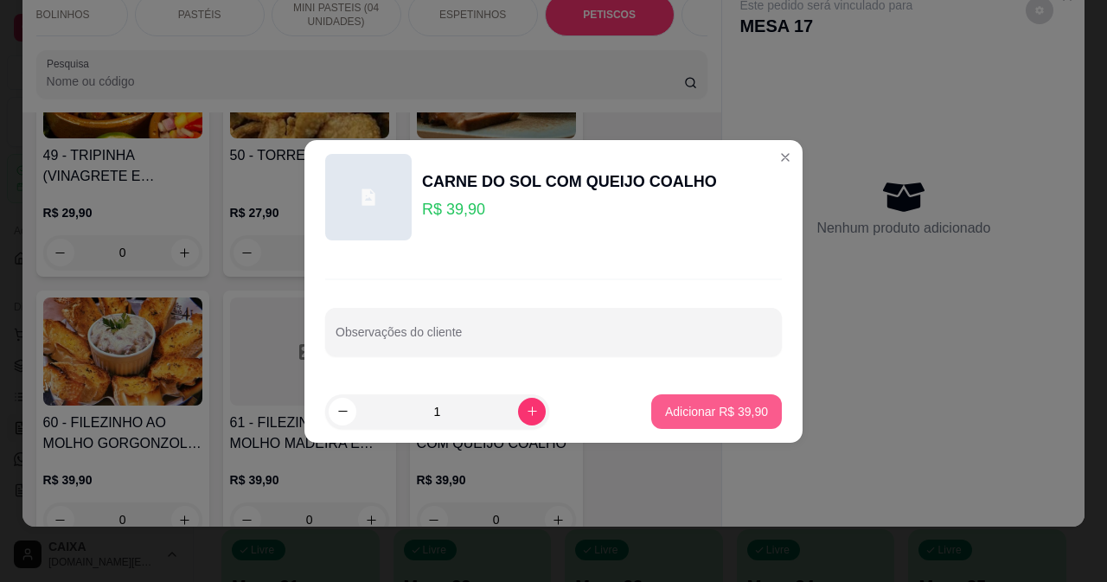
click at [700, 412] on p "Adicionar R$ 39,90" at bounding box center [716, 411] width 103 height 17
type input "1"
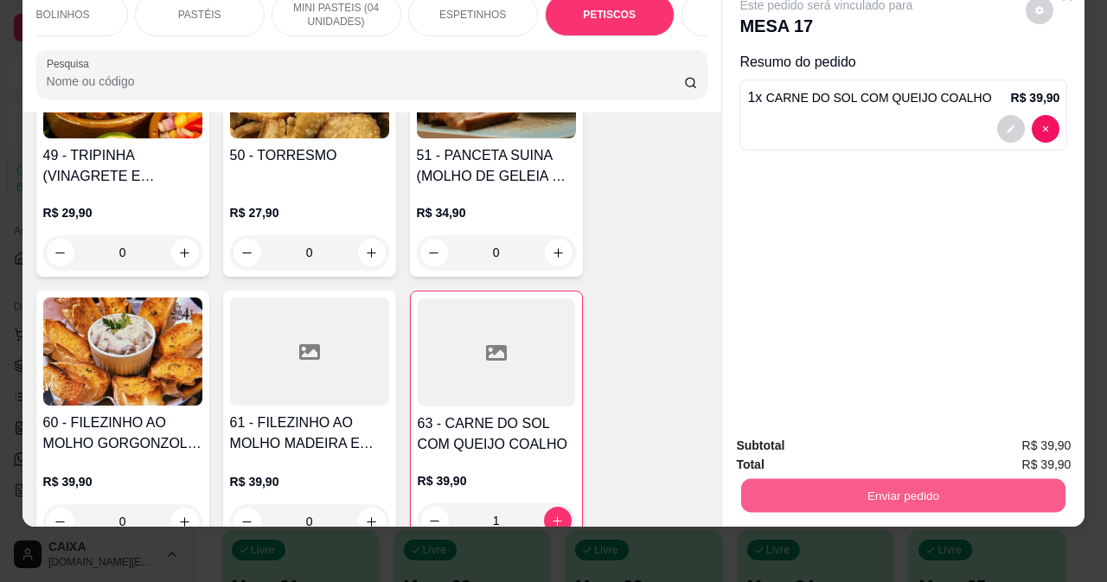
click at [817, 491] on button "Enviar pedido" at bounding box center [903, 495] width 324 height 34
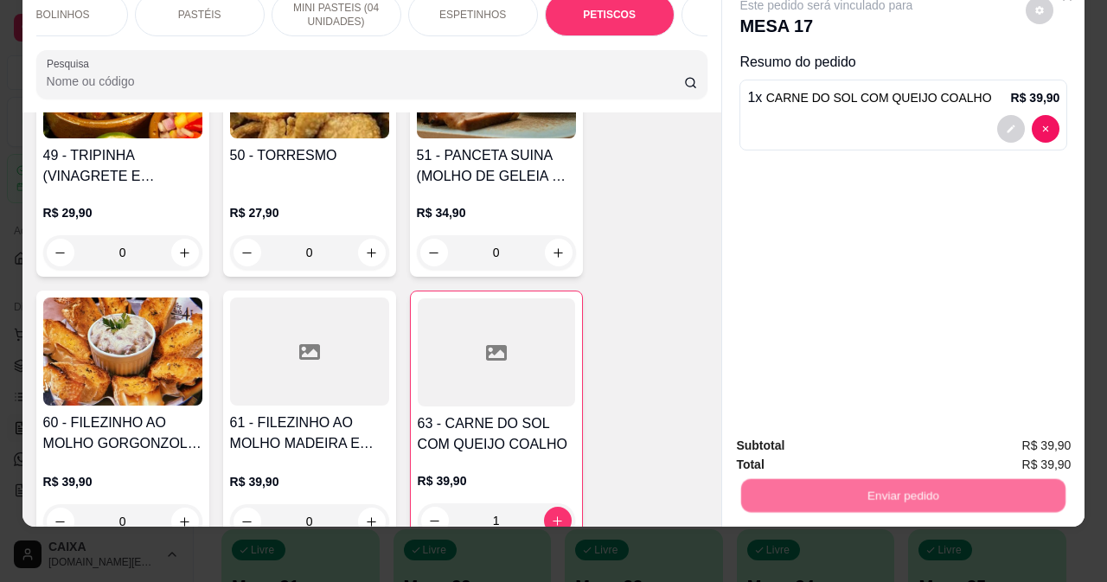
click at [805, 452] on button "Não registrar e enviar pedido" at bounding box center [847, 440] width 180 height 33
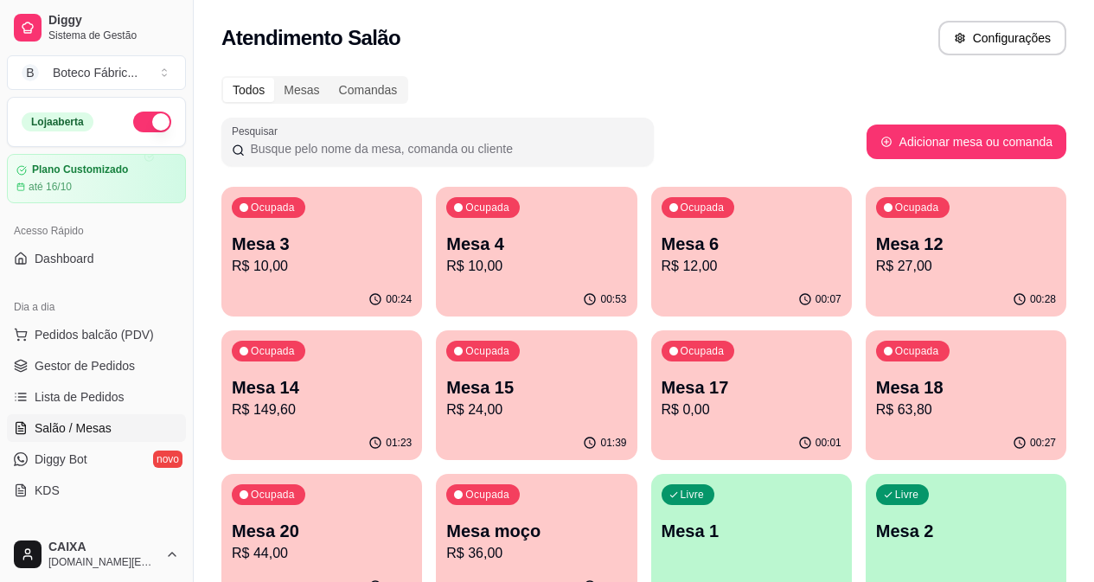
scroll to position [87, 0]
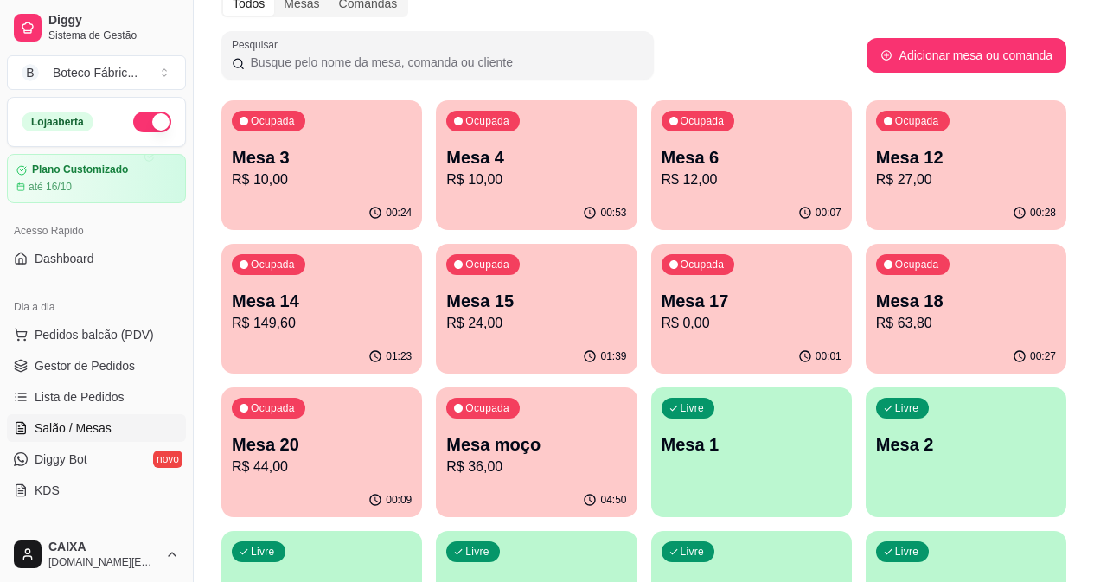
click at [446, 163] on p "Mesa 4" at bounding box center [536, 157] width 180 height 24
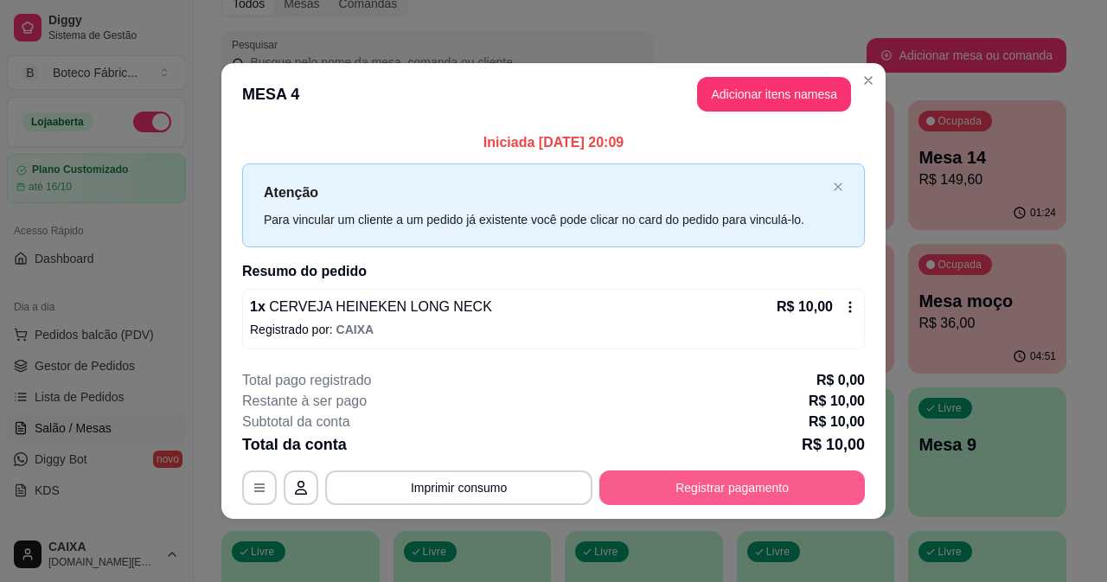
click at [735, 484] on button "Registrar pagamento" at bounding box center [733, 488] width 266 height 35
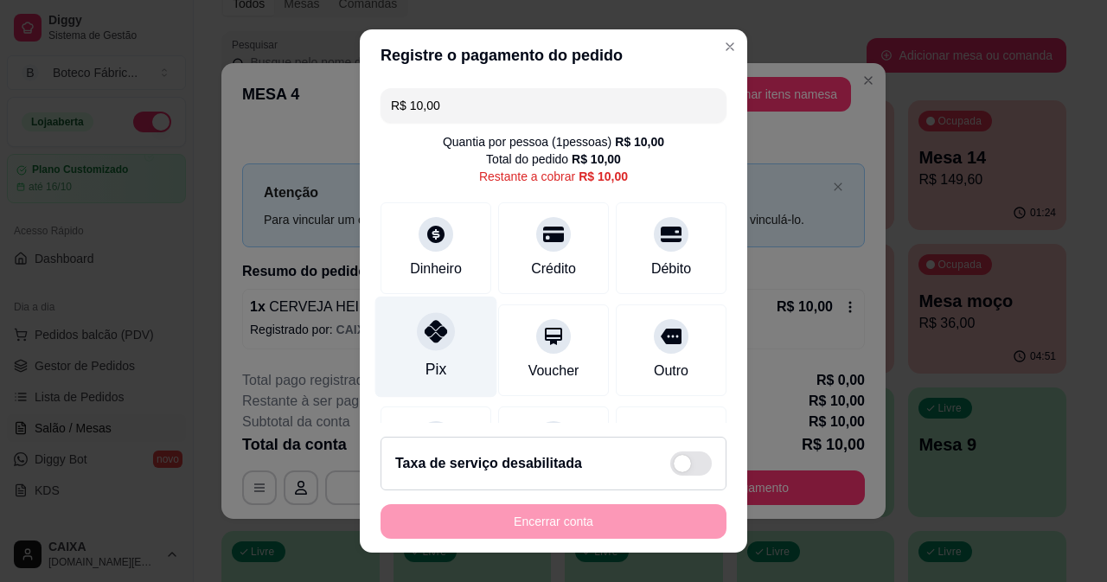
click at [414, 357] on div "Pix" at bounding box center [436, 346] width 122 height 101
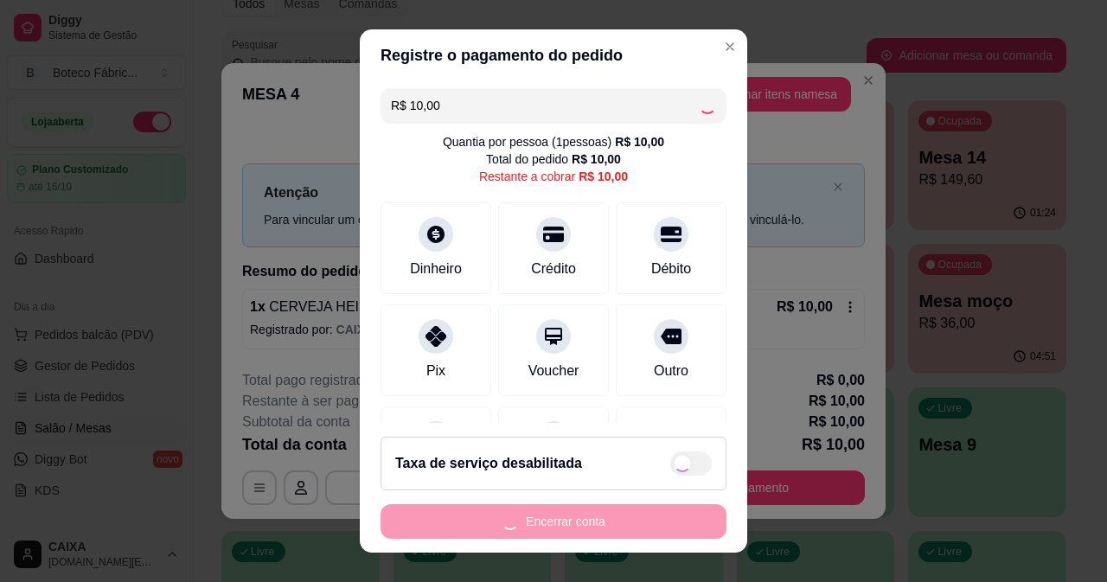
type input "R$ 0,00"
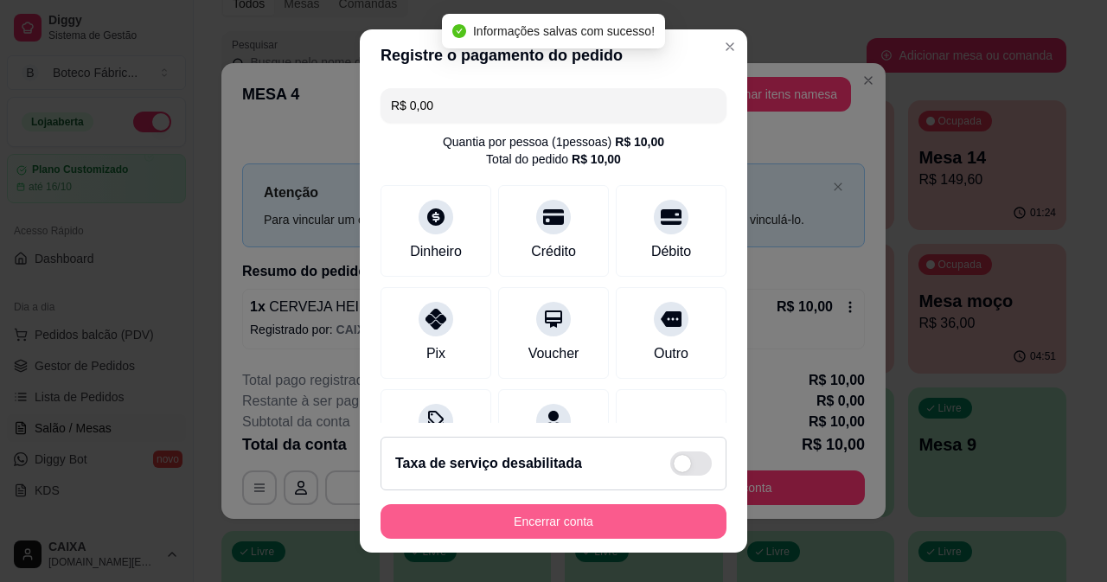
click at [580, 516] on button "Encerrar conta" at bounding box center [554, 521] width 346 height 35
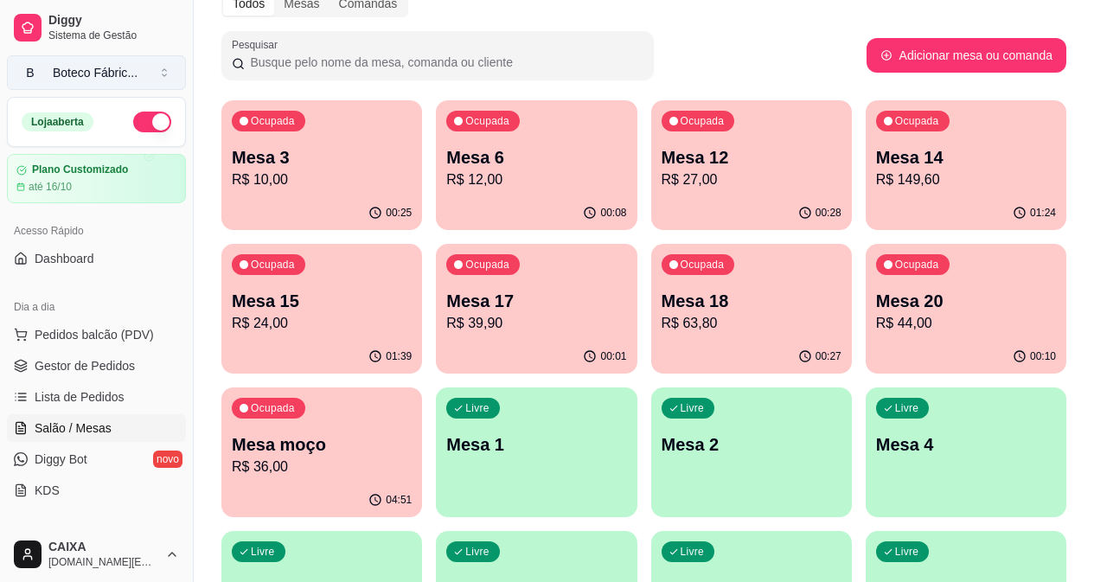
click at [164, 68] on button "B Boteco Fábric ..." at bounding box center [96, 72] width 179 height 35
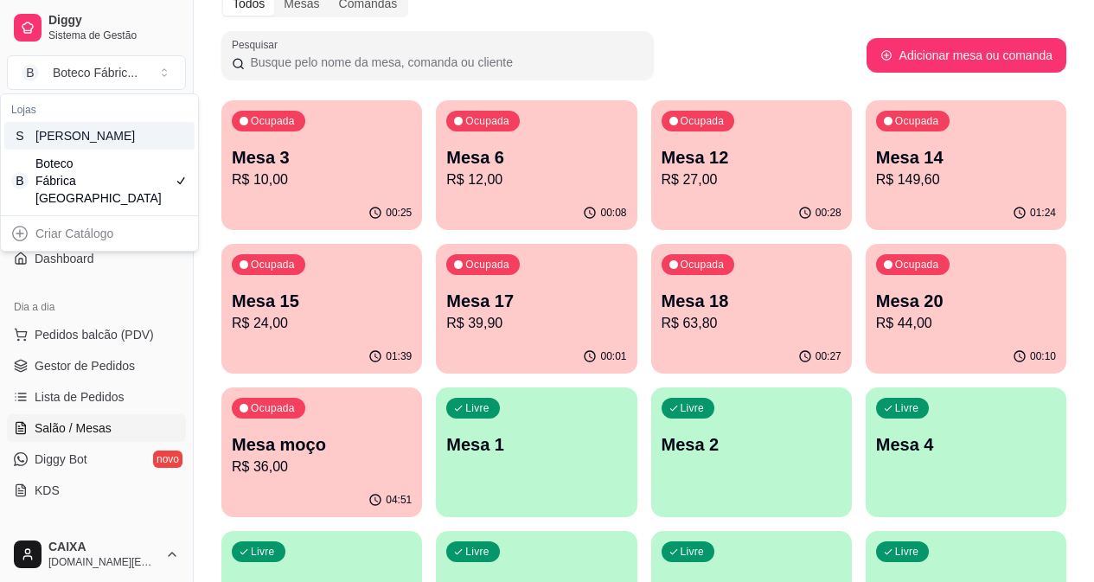
click at [126, 150] on div "S [PERSON_NAME]" at bounding box center [99, 136] width 190 height 28
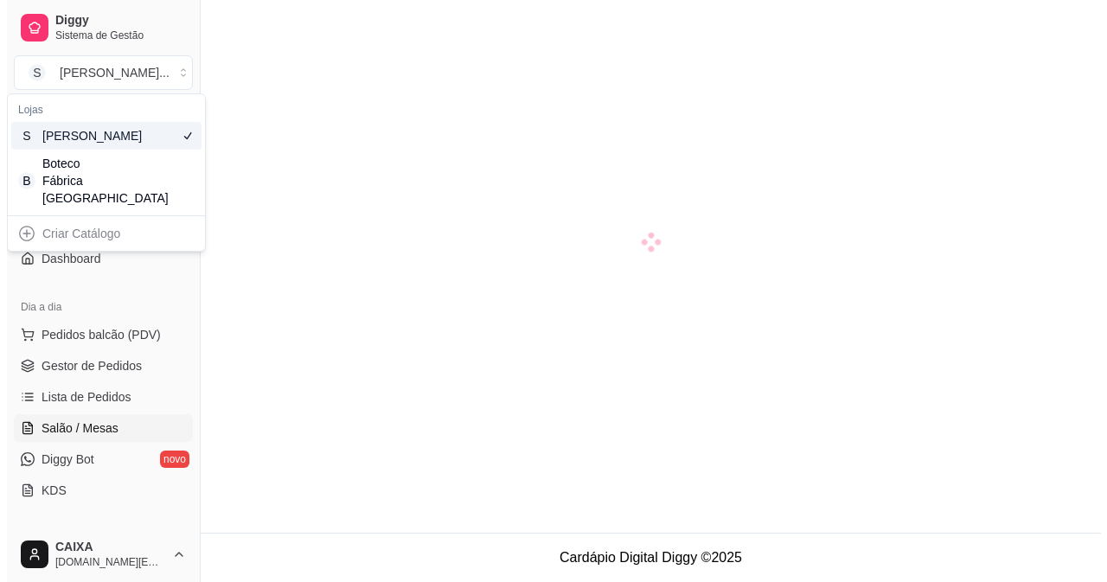
scroll to position [49, 0]
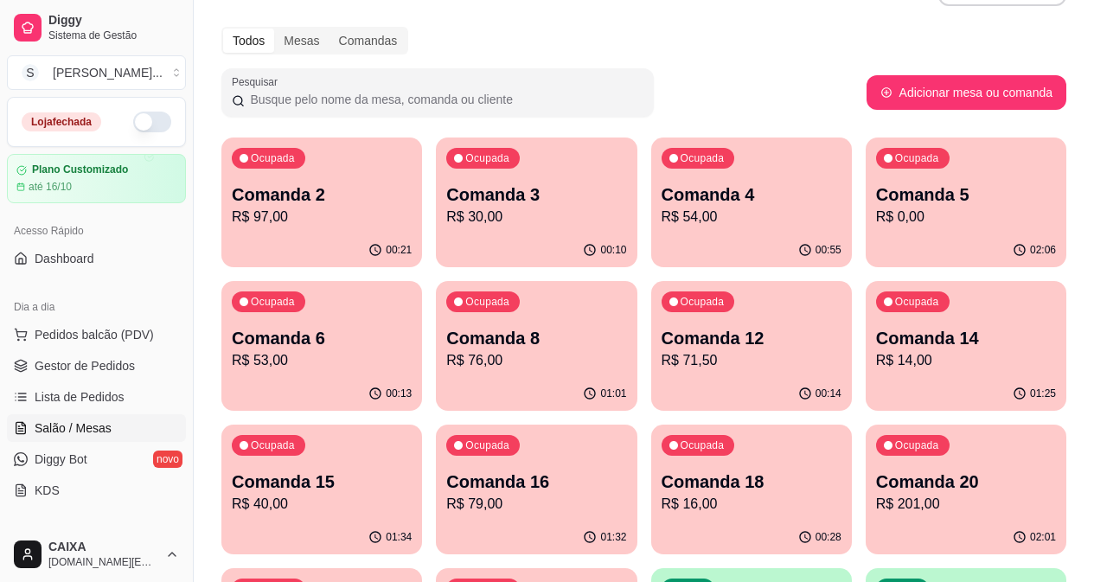
click at [662, 223] on p "R$ 54,00" at bounding box center [752, 217] width 180 height 21
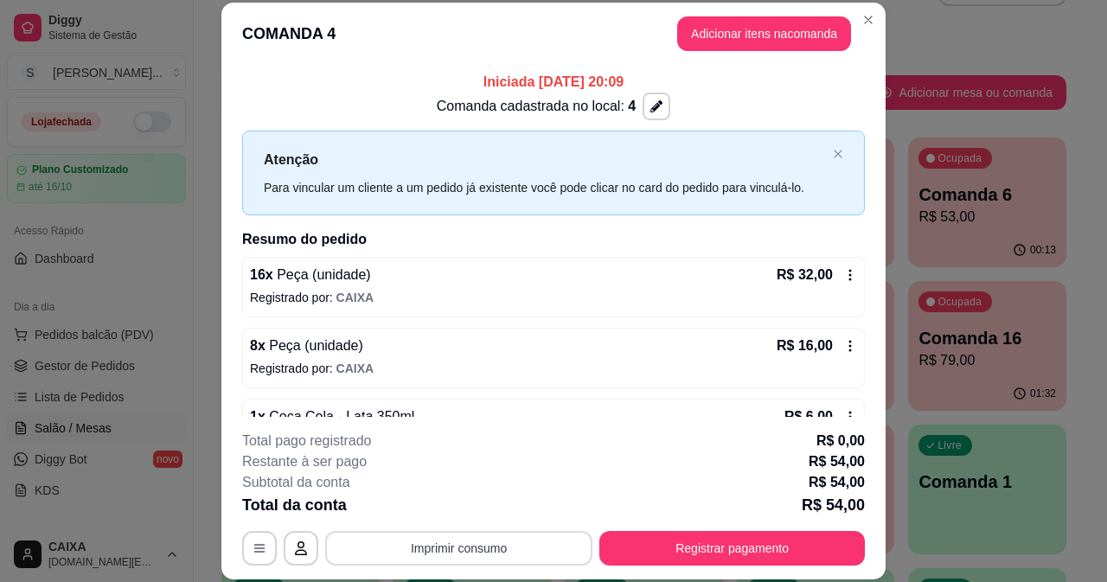
click at [396, 547] on button "Imprimir consumo" at bounding box center [458, 548] width 267 height 35
click at [407, 504] on button "IMPRESSORA" at bounding box center [458, 508] width 121 height 27
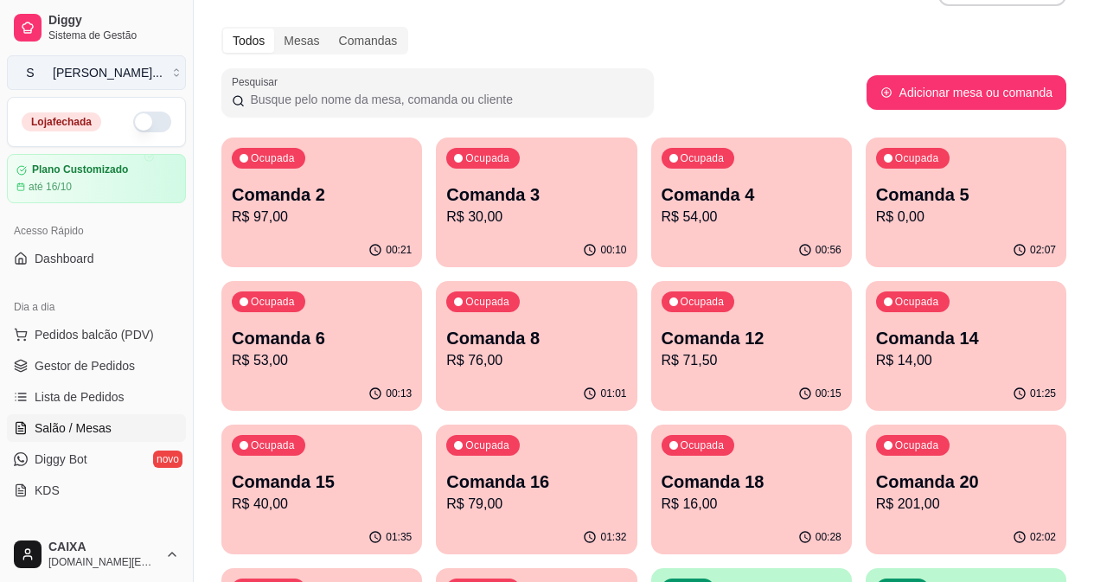
click at [149, 74] on button "S [PERSON_NAME] ..." at bounding box center [96, 72] width 179 height 35
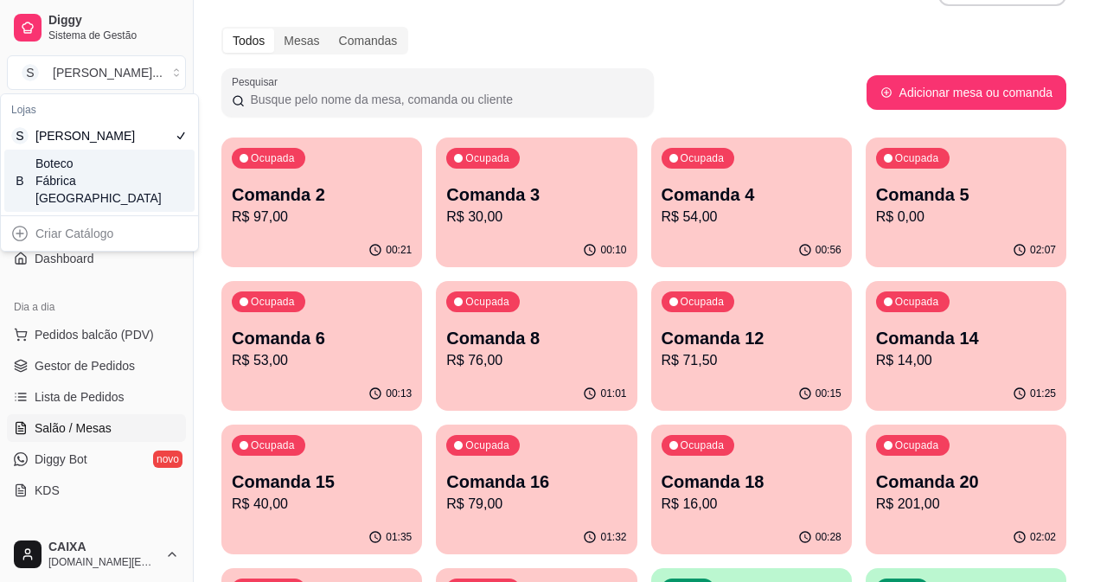
click at [116, 191] on div "B Boteco Fábrica Steak House" at bounding box center [99, 181] width 190 height 62
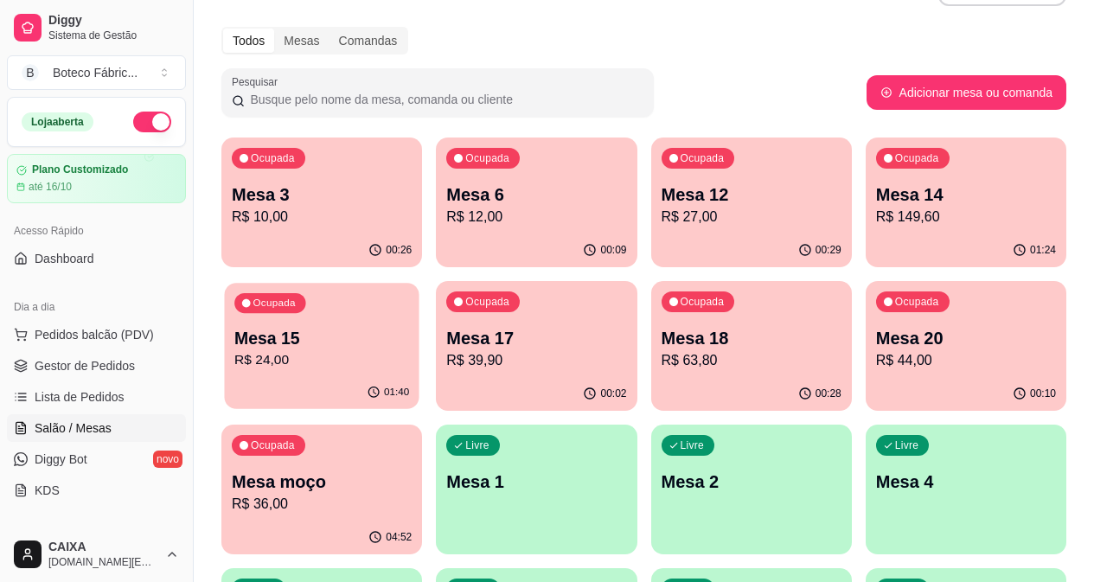
click at [409, 350] on p "R$ 24,00" at bounding box center [321, 360] width 175 height 20
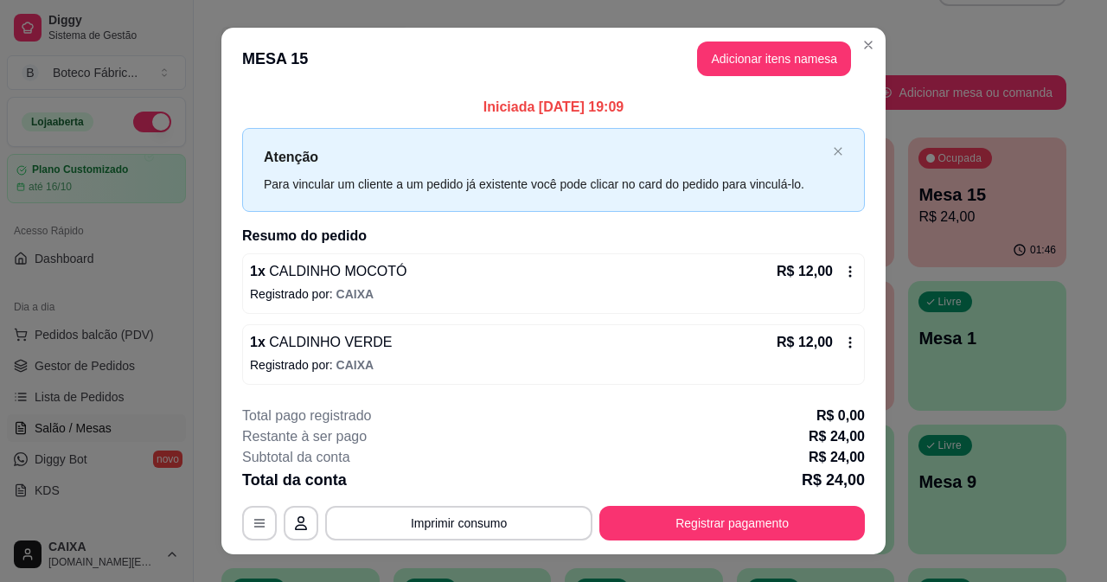
scroll to position [28, 0]
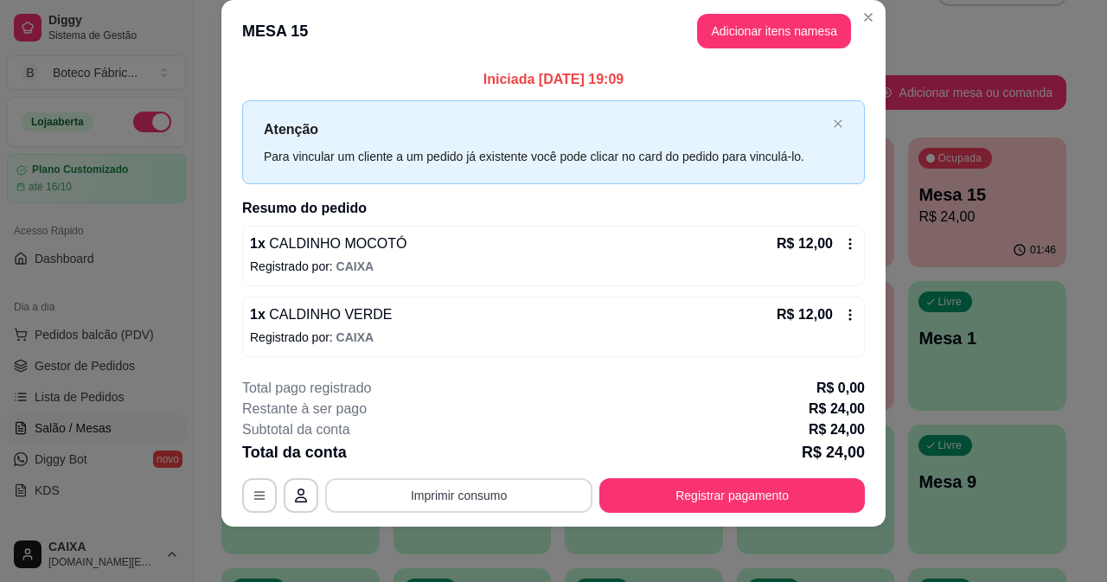
click at [418, 487] on button "Imprimir consumo" at bounding box center [458, 495] width 267 height 35
click at [433, 451] on button "IMPRESSORA" at bounding box center [459, 459] width 100 height 22
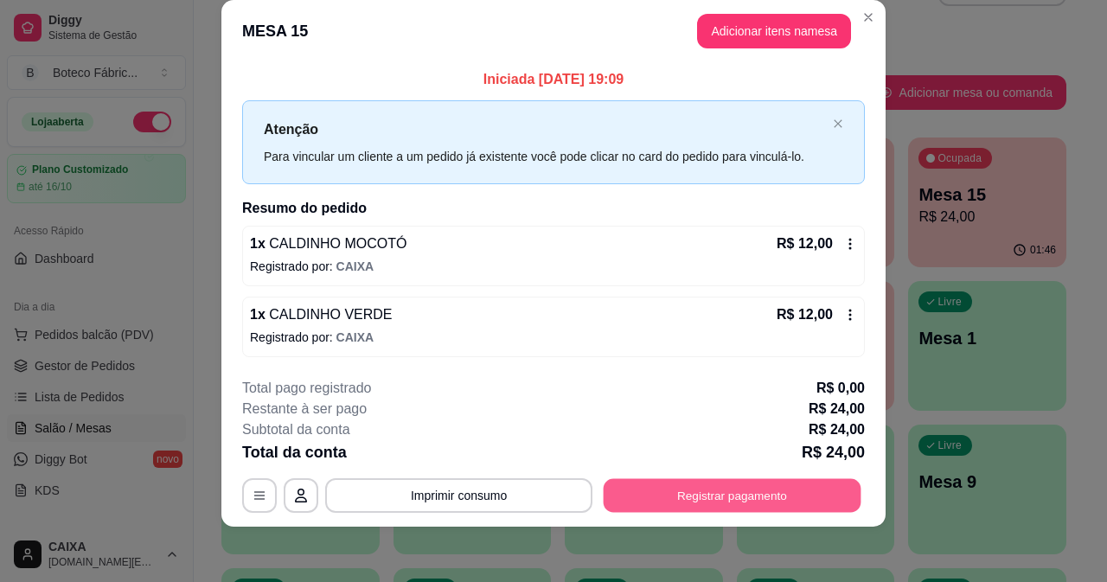
click at [689, 490] on button "Registrar pagamento" at bounding box center [733, 496] width 258 height 34
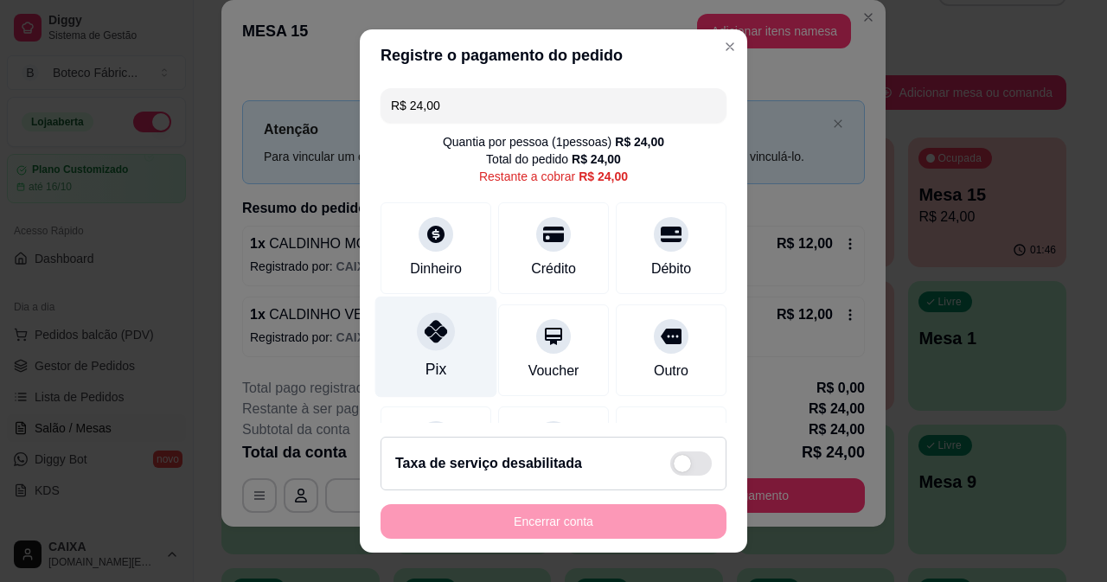
click at [441, 336] on div at bounding box center [436, 331] width 38 height 38
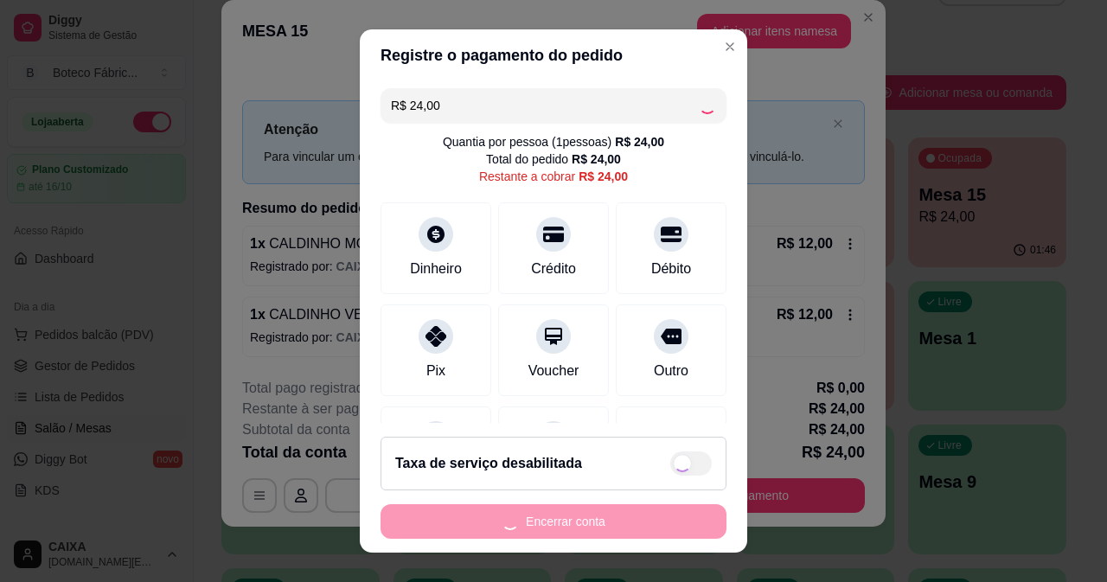
type input "R$ 0,00"
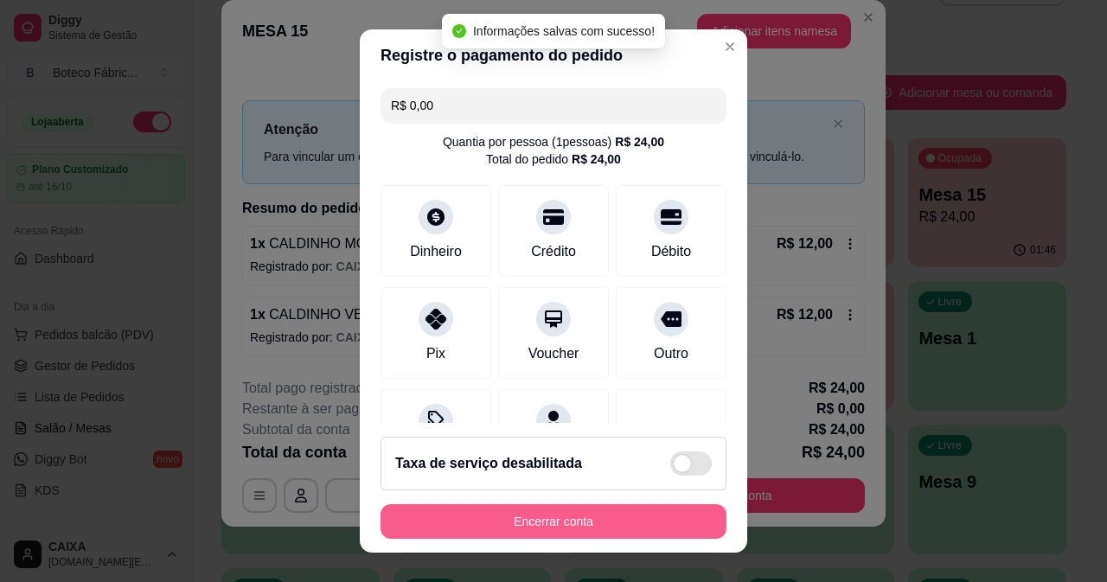
click at [668, 518] on button "Encerrar conta" at bounding box center [554, 521] width 346 height 35
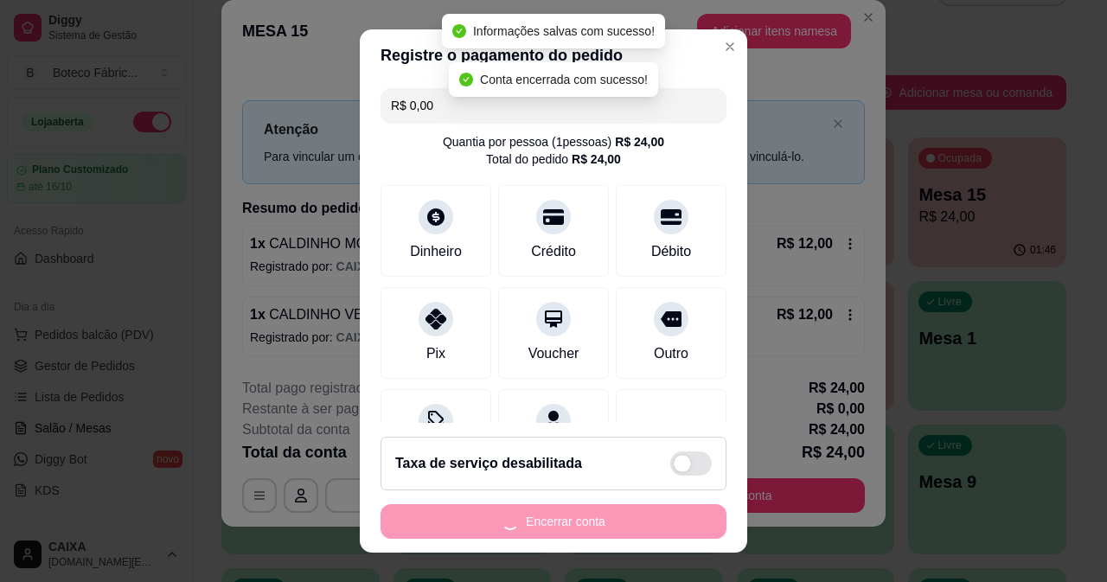
scroll to position [0, 0]
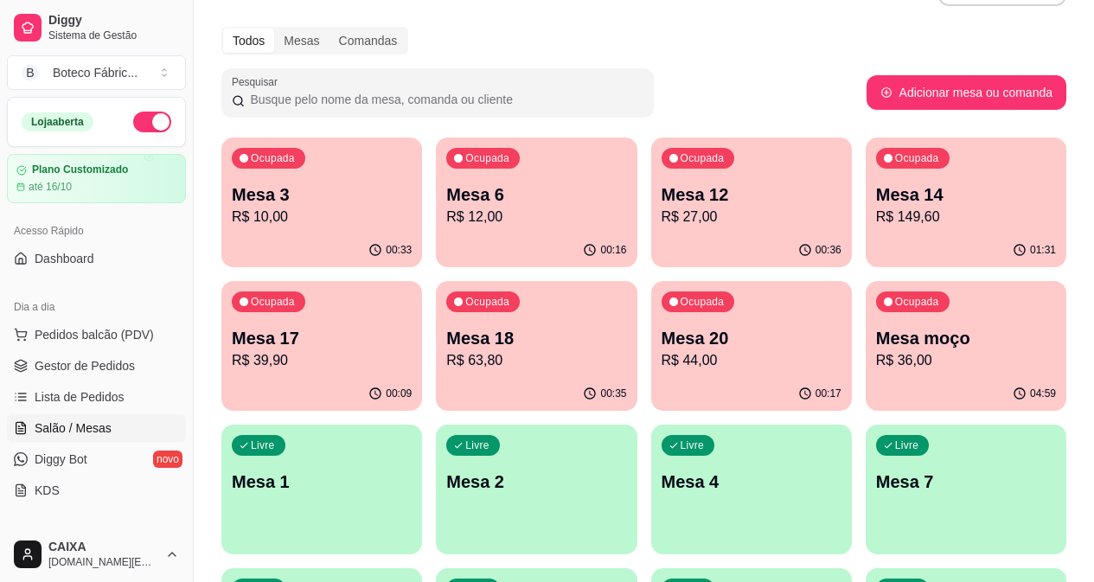
click at [876, 217] on p "R$ 149,60" at bounding box center [966, 217] width 180 height 21
click at [654, 244] on div "00:46" at bounding box center [751, 249] width 195 height 33
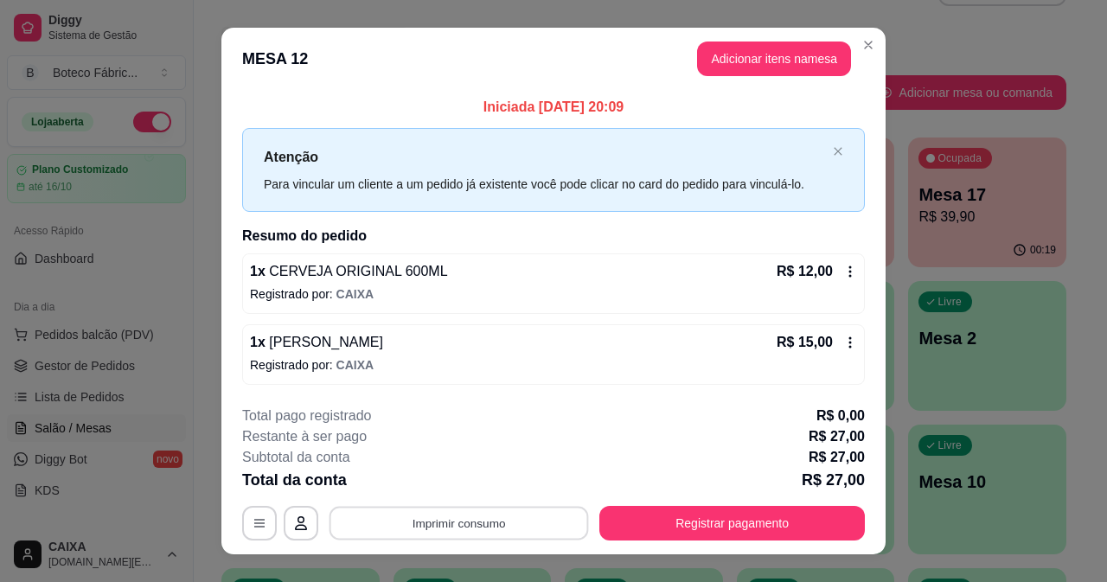
click at [498, 508] on button "Imprimir consumo" at bounding box center [460, 524] width 260 height 34
click at [438, 472] on button "IMPRESSORA" at bounding box center [458, 483] width 121 height 27
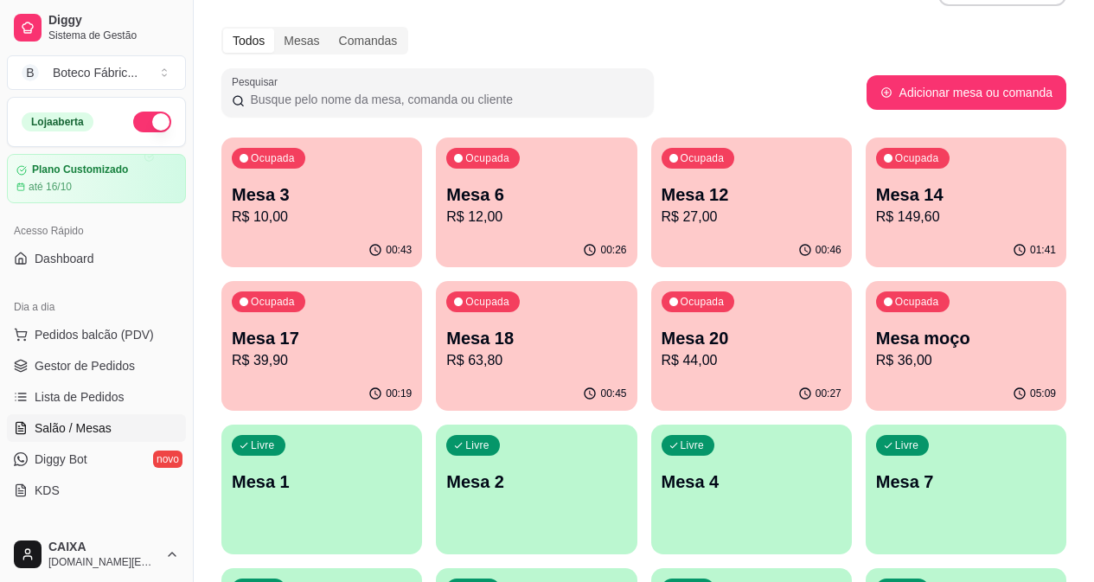
click at [358, 169] on div "Ocupada Mesa 3 R$ 10,00" at bounding box center [321, 186] width 201 height 96
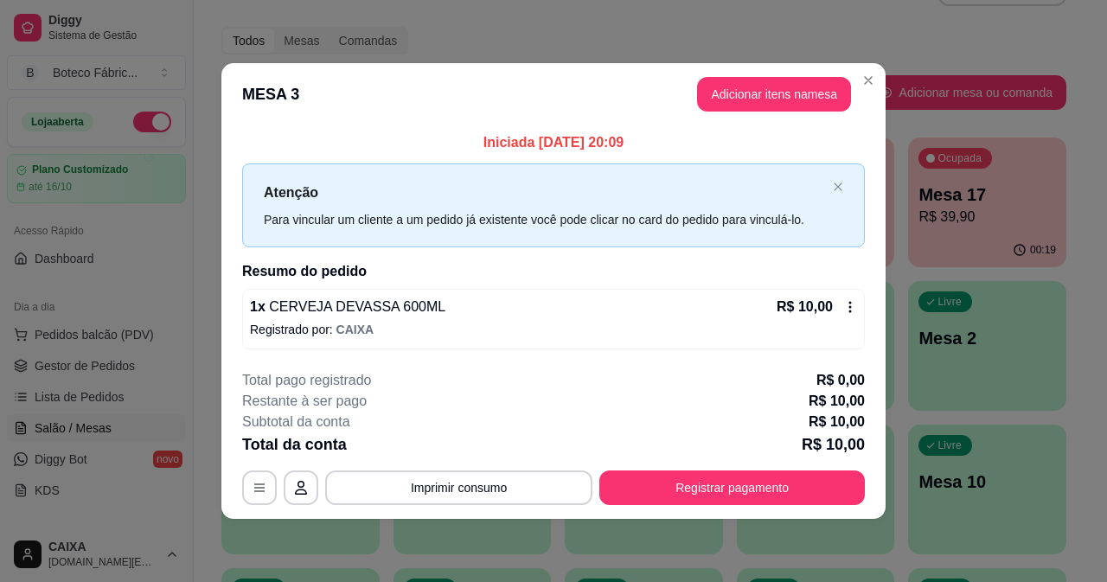
click at [744, 103] on button "Adicionar itens na mesa" at bounding box center [774, 94] width 154 height 35
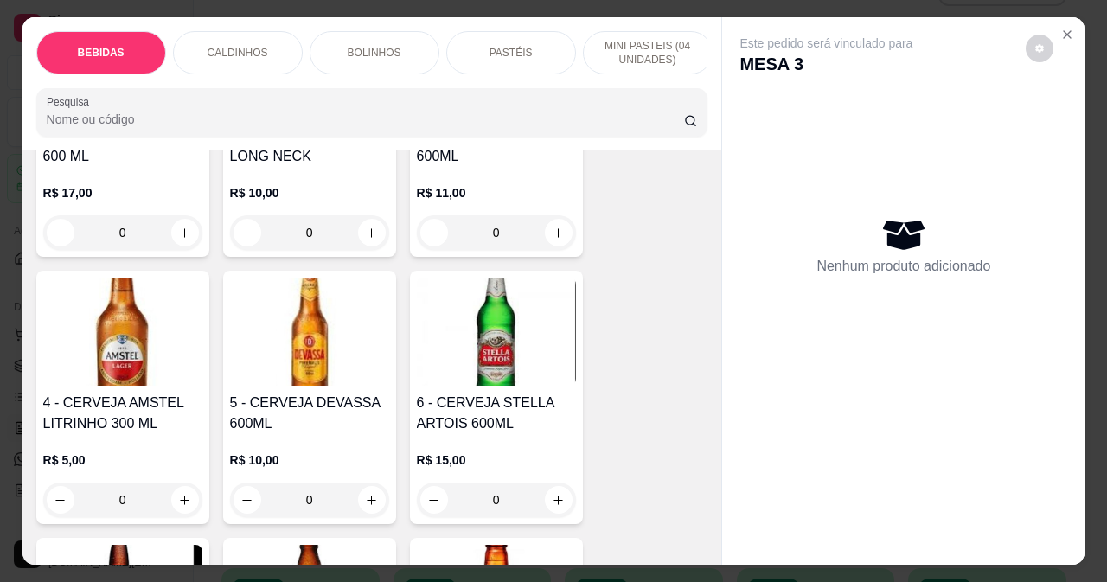
scroll to position [346, 0]
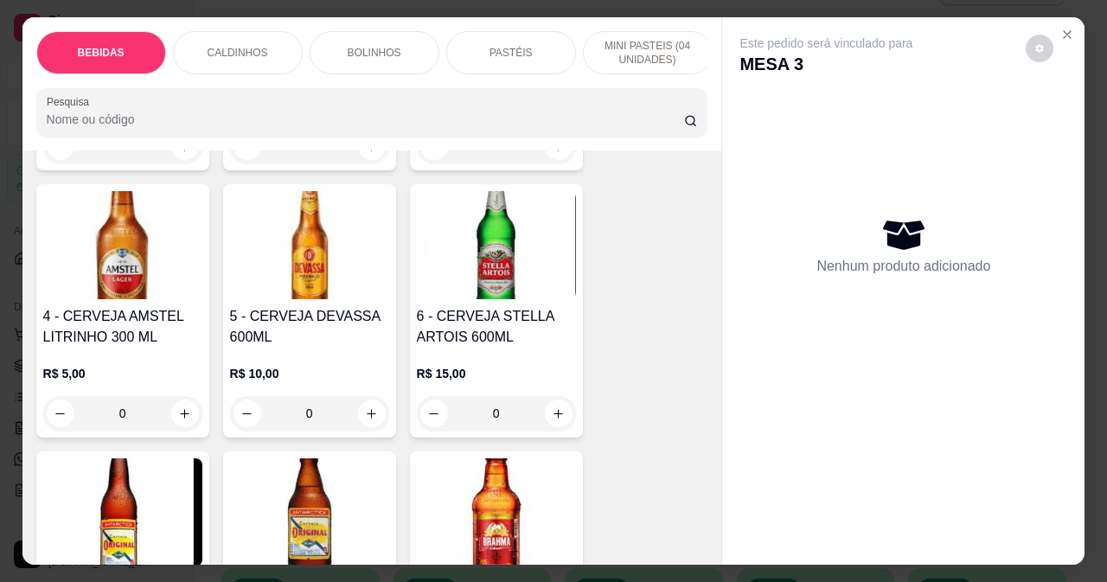
click at [115, 311] on div "4 - CERVEJA AMSTEL LITRINHO 300 ML R$ 5,00 0" at bounding box center [122, 310] width 173 height 253
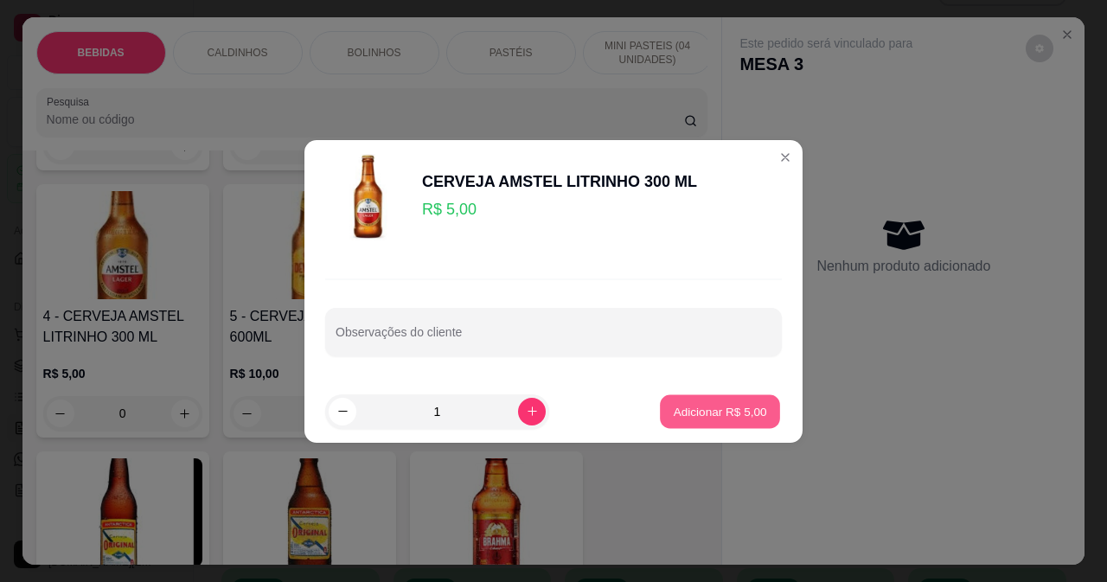
click at [761, 411] on button "Adicionar R$ 5,00" at bounding box center [720, 412] width 120 height 34
type input "1"
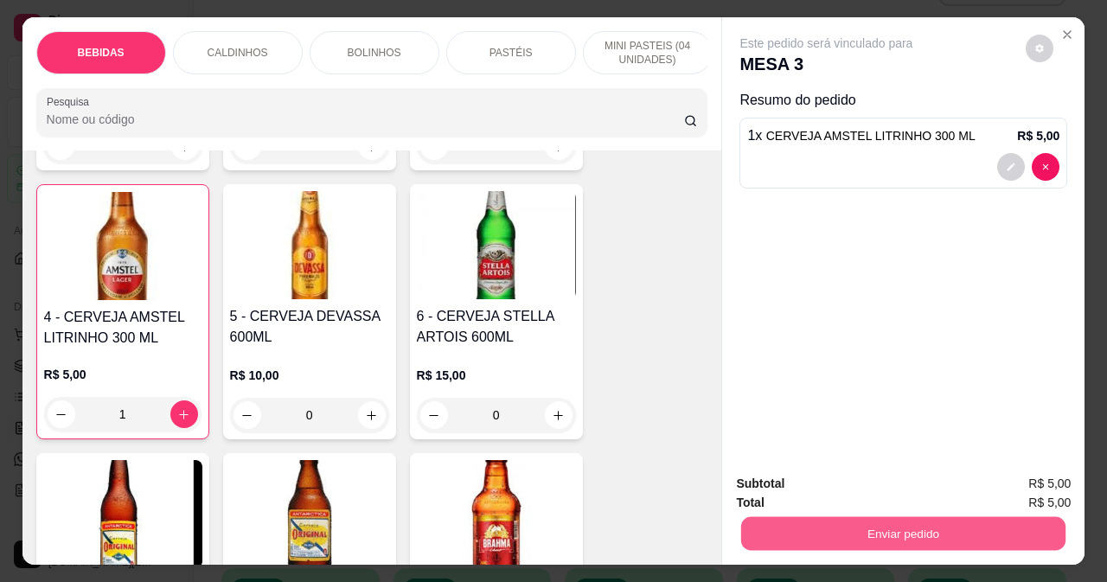
click at [819, 525] on button "Enviar pedido" at bounding box center [903, 533] width 324 height 34
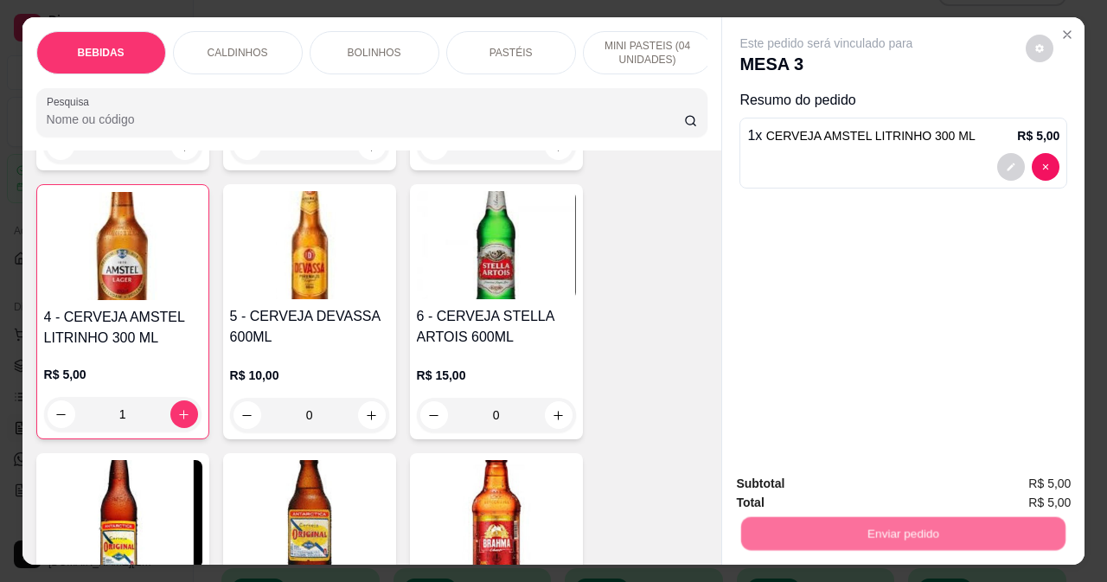
click at [799, 485] on button "Não registrar e enviar pedido" at bounding box center [847, 484] width 180 height 33
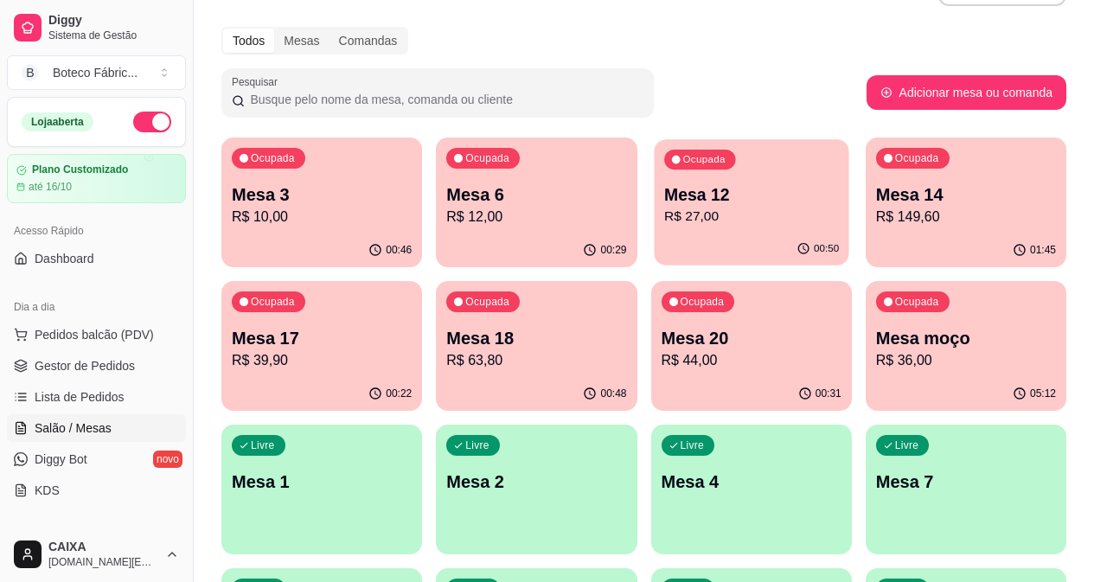
click at [659, 173] on div "Ocupada Mesa 12 R$ 27,00" at bounding box center [751, 185] width 195 height 93
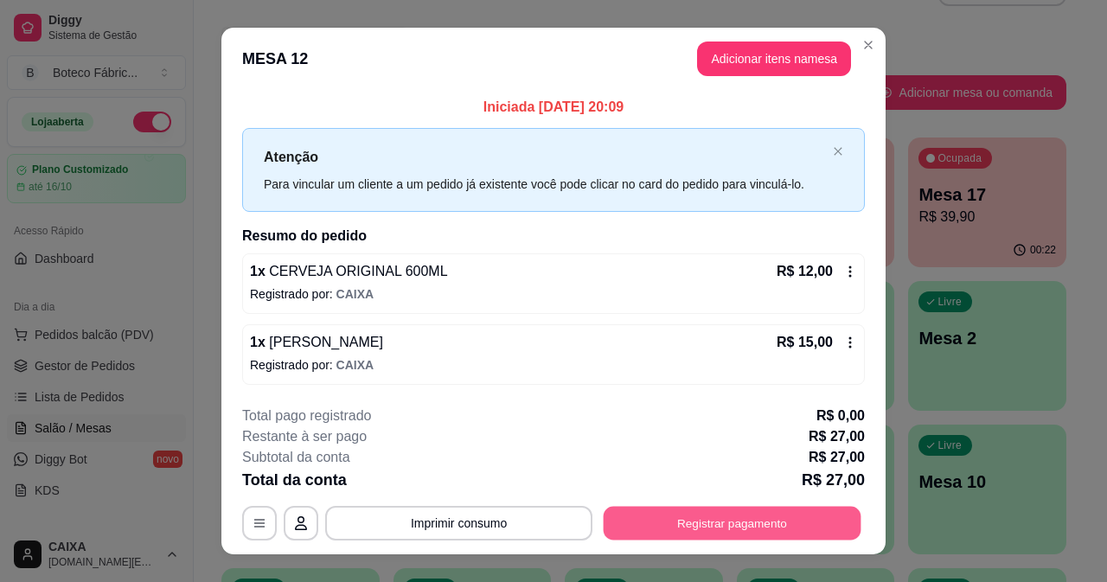
click at [649, 512] on button "Registrar pagamento" at bounding box center [733, 524] width 258 height 34
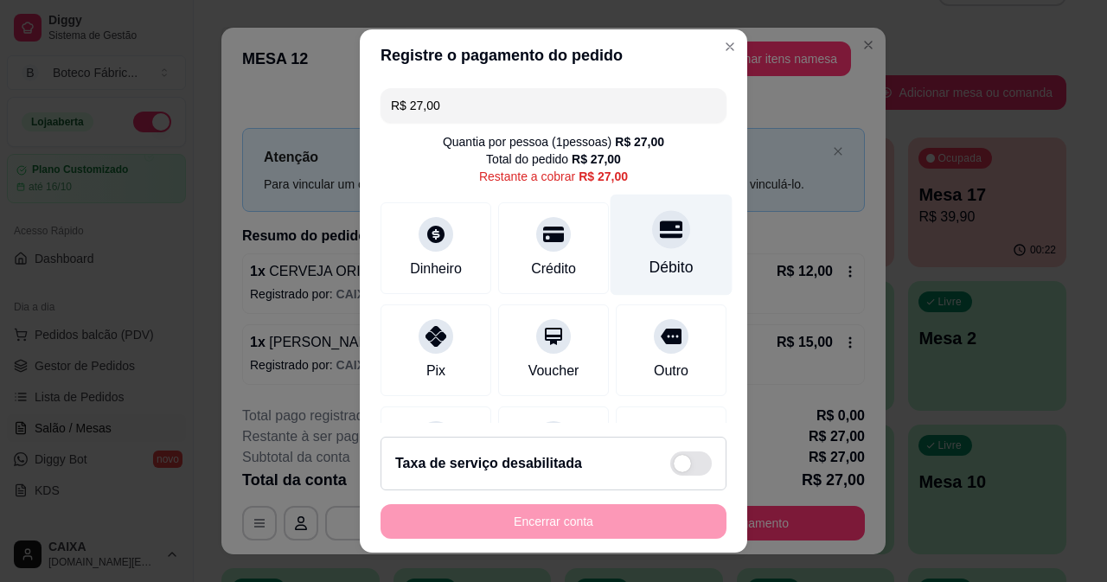
click at [650, 270] on div "Débito" at bounding box center [672, 267] width 44 height 22
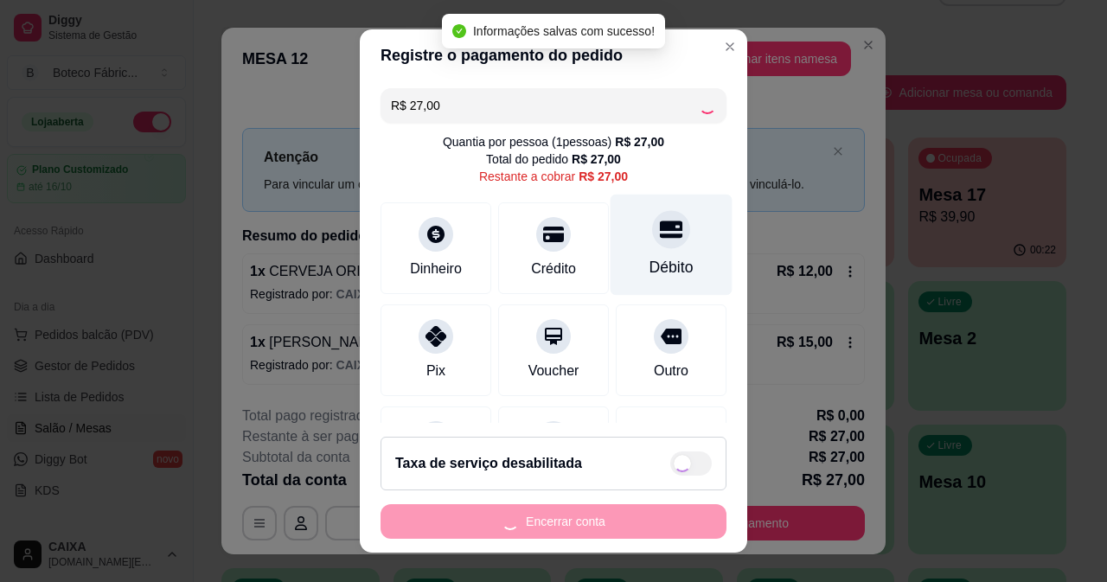
type input "R$ 0,00"
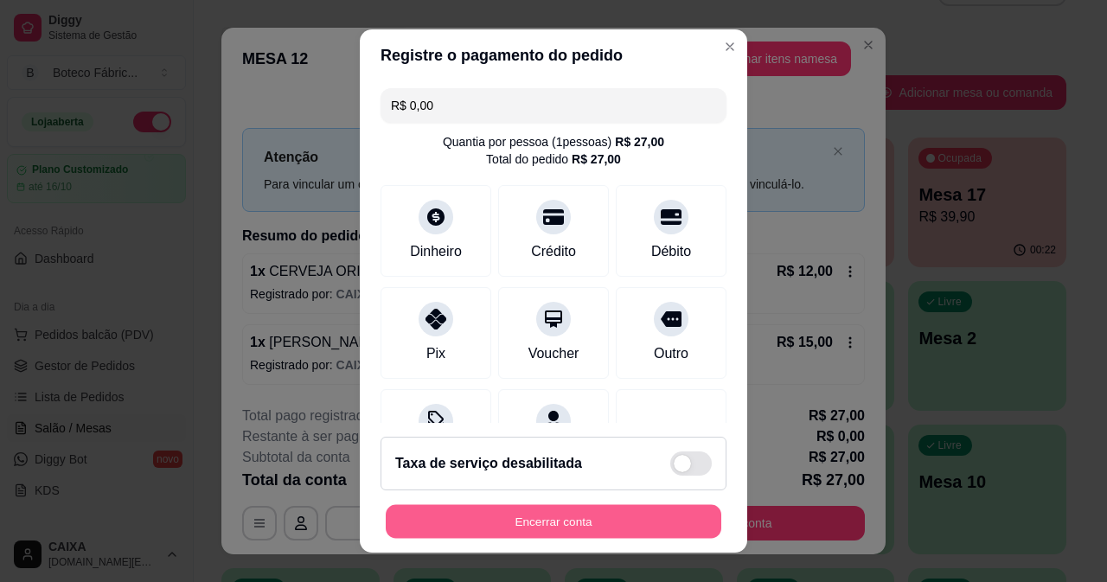
click at [587, 519] on button "Encerrar conta" at bounding box center [554, 522] width 336 height 34
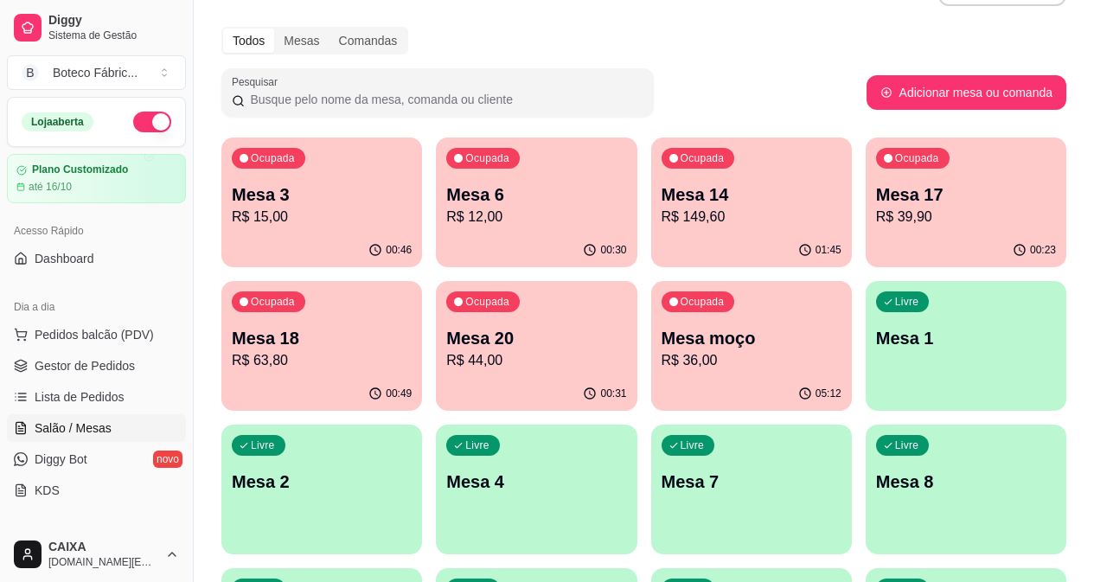
click at [422, 377] on div "00:49" at bounding box center [321, 394] width 201 height 34
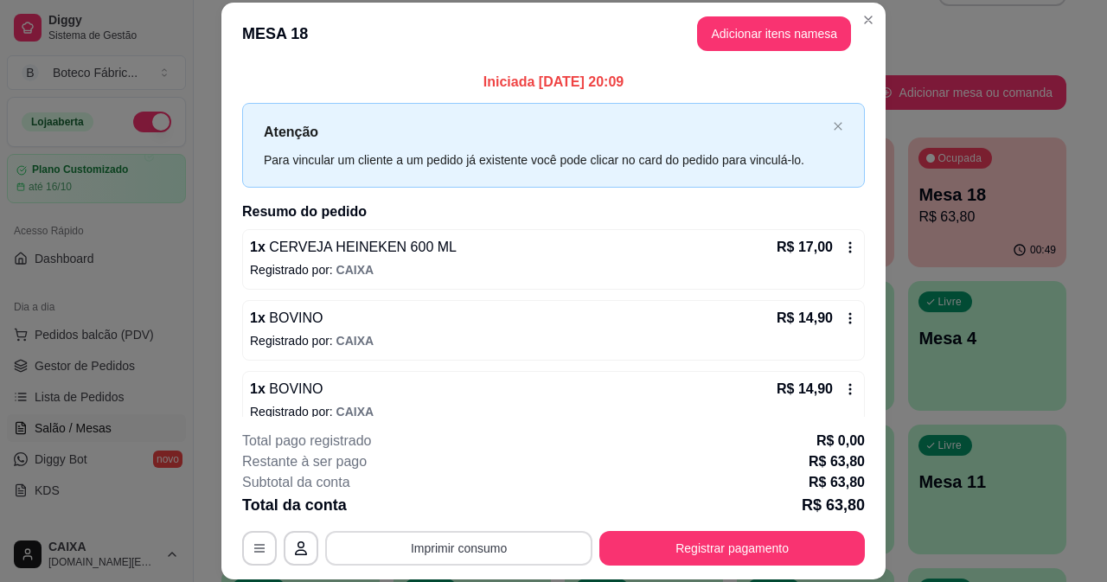
click at [498, 551] on button "Imprimir consumo" at bounding box center [458, 548] width 267 height 35
click at [497, 509] on button "IMPRESSORA" at bounding box center [458, 508] width 121 height 27
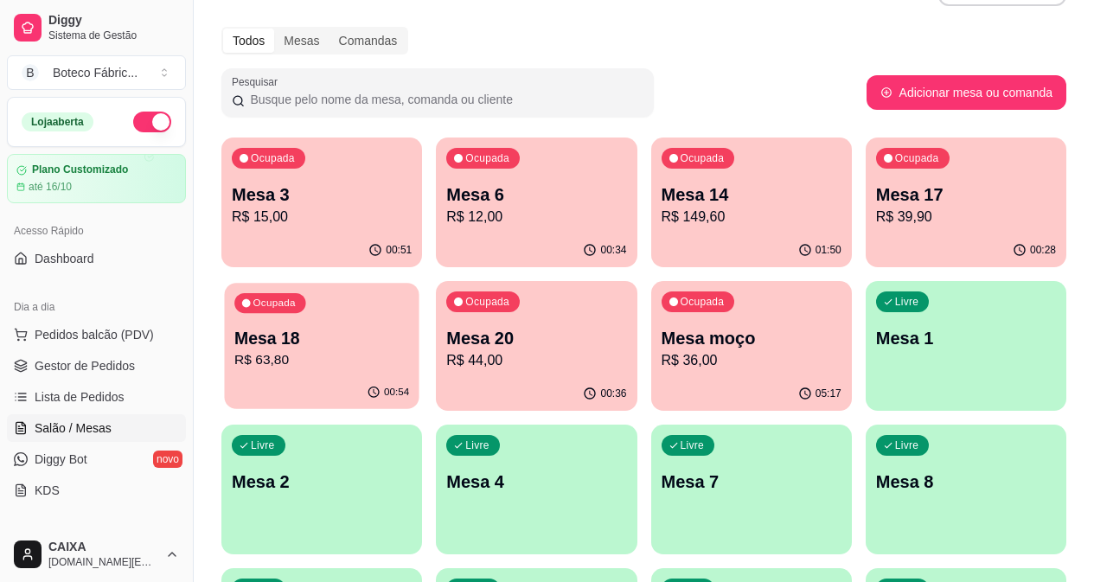
click at [409, 327] on p "Mesa 18" at bounding box center [321, 338] width 175 height 23
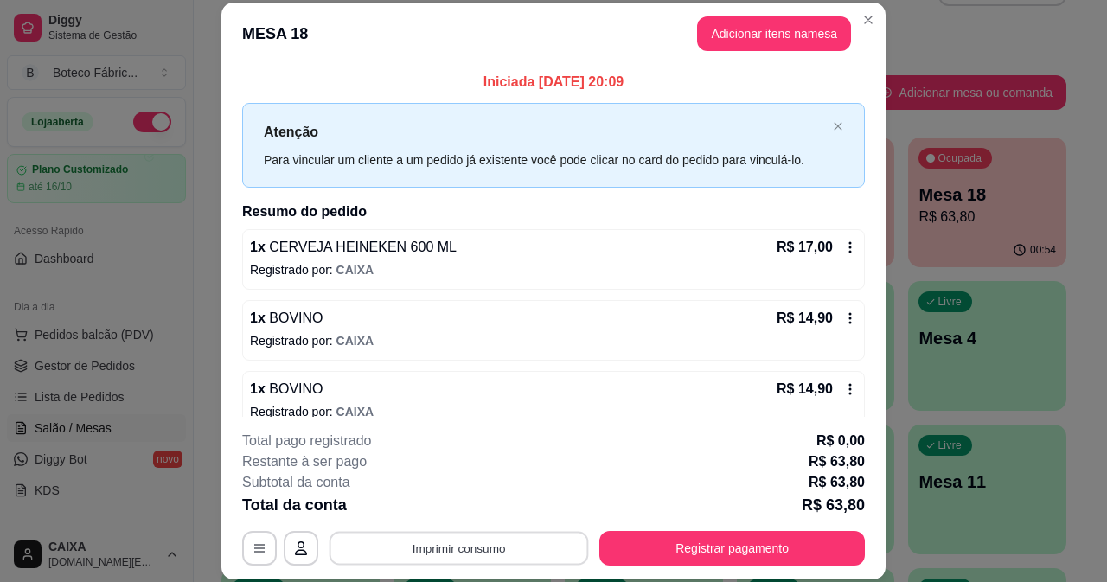
click at [431, 548] on button "Imprimir consumo" at bounding box center [460, 548] width 260 height 34
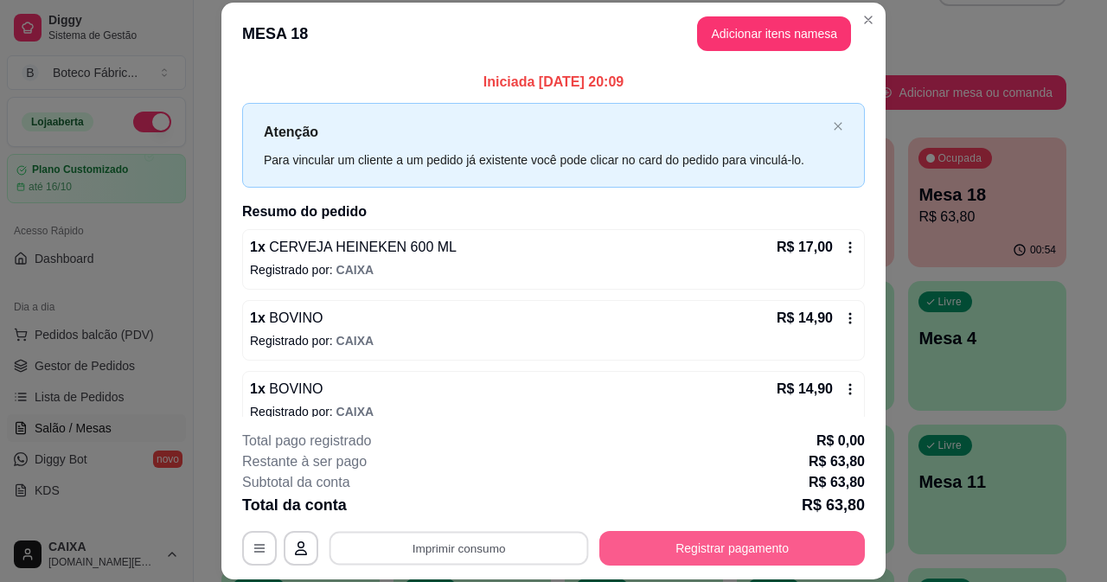
click at [647, 544] on button "Registrar pagamento" at bounding box center [733, 548] width 266 height 35
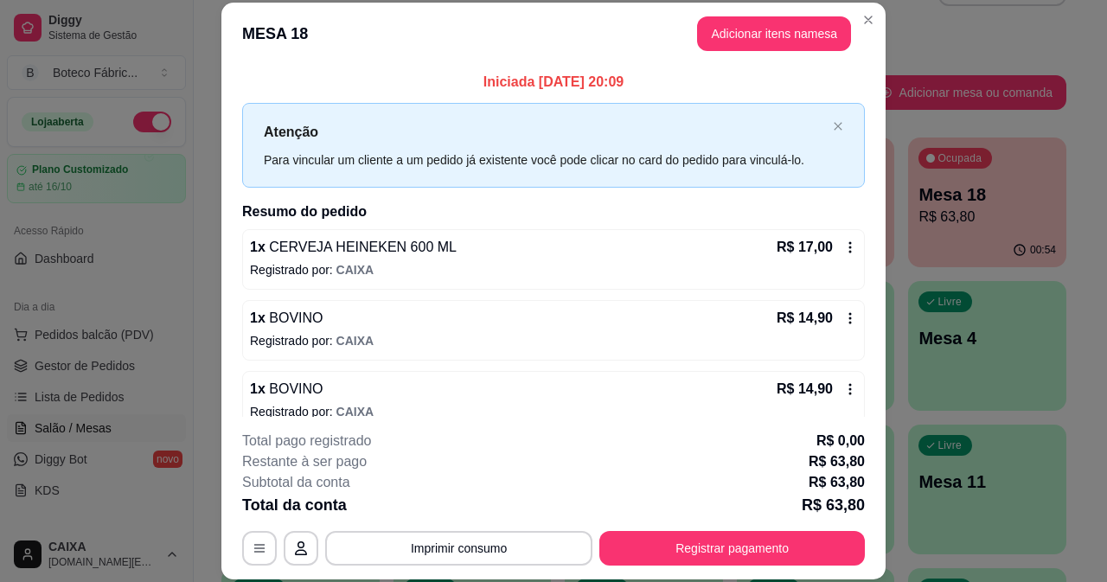
click at [691, 529] on div "**********" at bounding box center [553, 498] width 623 height 135
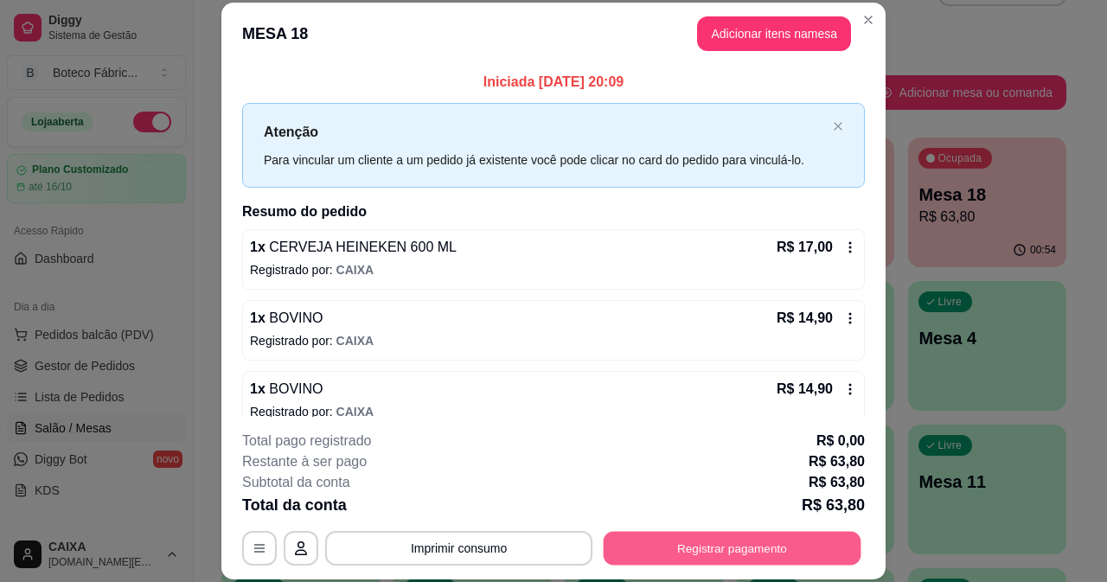
click at [702, 565] on button "Registrar pagamento" at bounding box center [733, 548] width 258 height 34
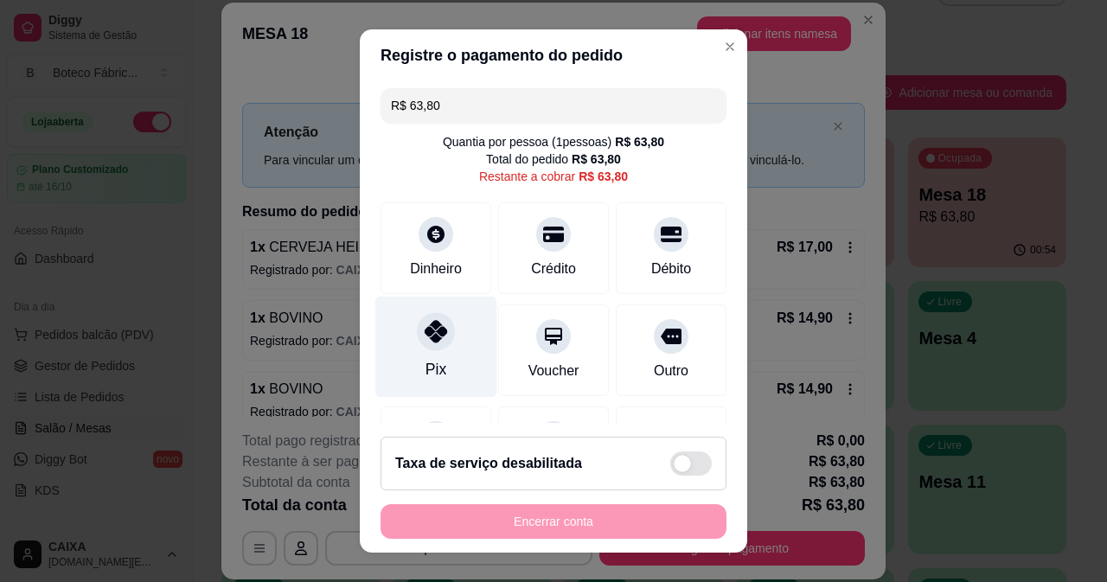
click at [459, 324] on div "Pix" at bounding box center [436, 346] width 122 height 101
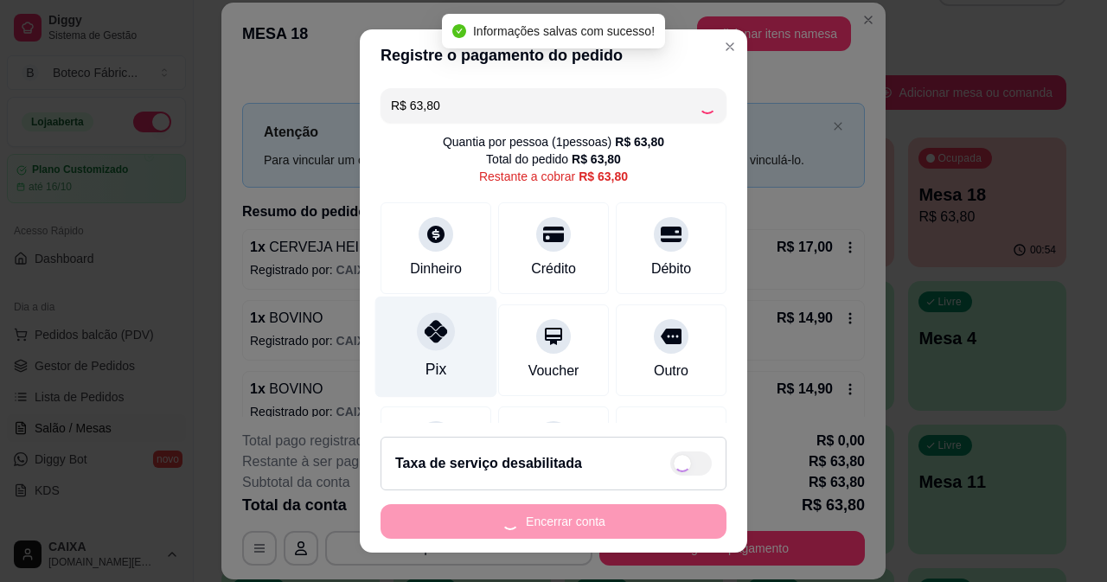
type input "R$ 0,00"
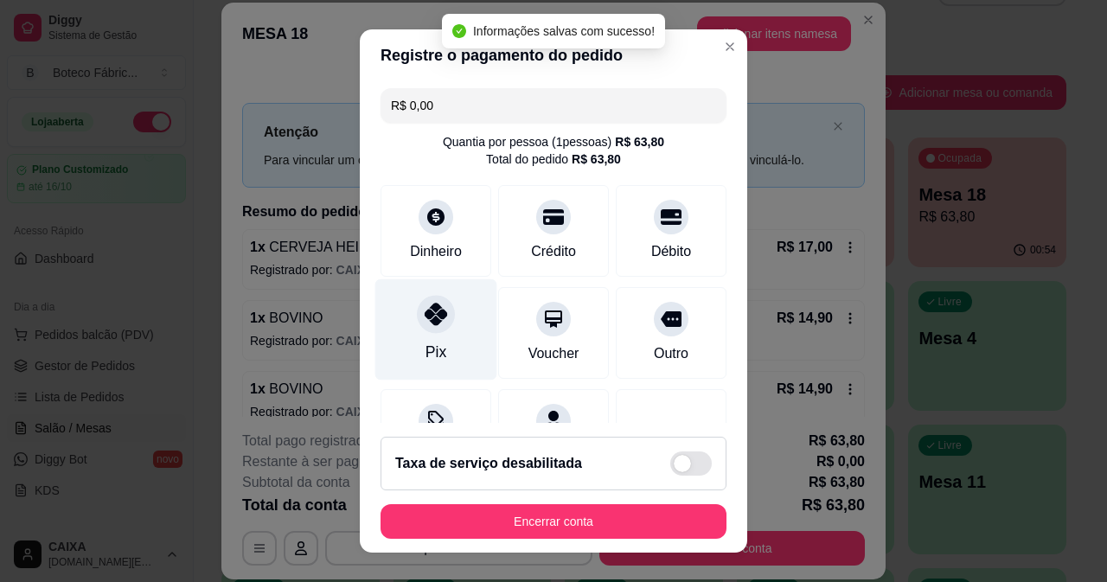
click at [439, 333] on div "Pix" at bounding box center [436, 329] width 122 height 101
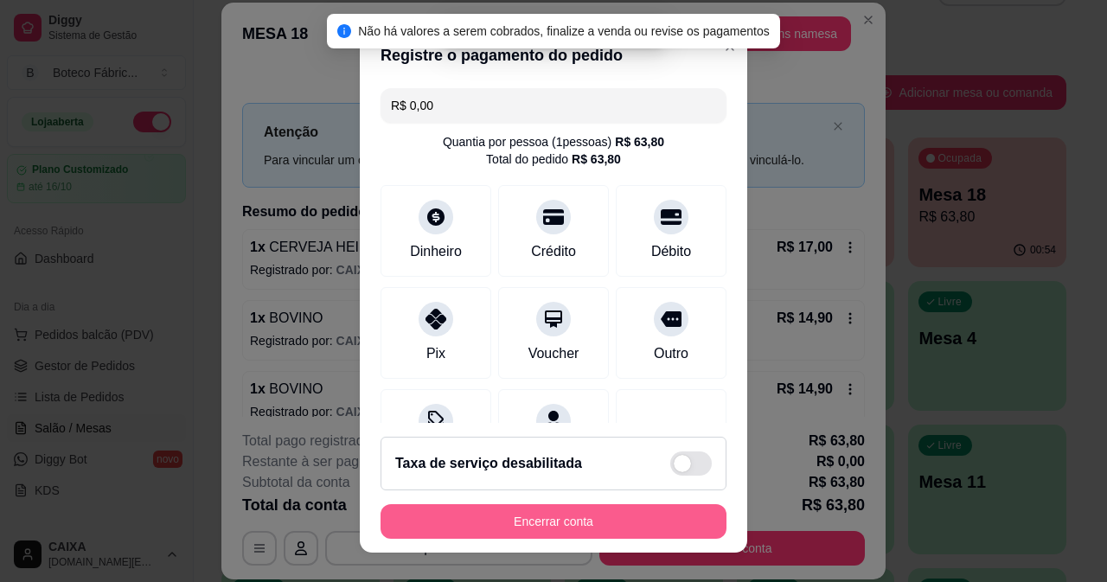
click at [556, 511] on button "Encerrar conta" at bounding box center [554, 521] width 346 height 35
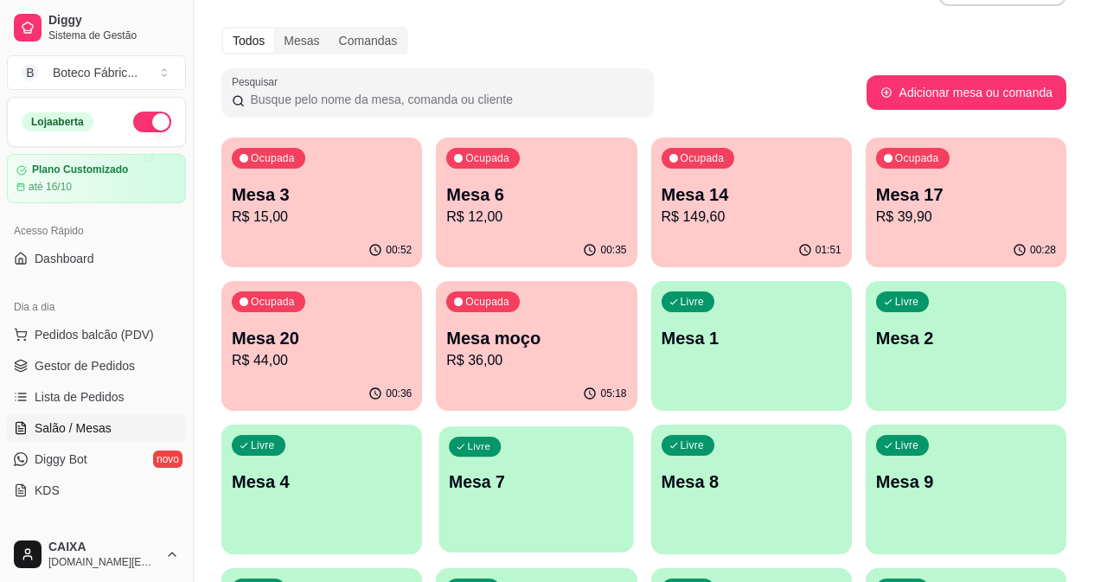
click at [634, 427] on div "Livre Mesa 7" at bounding box center [536, 480] width 195 height 106
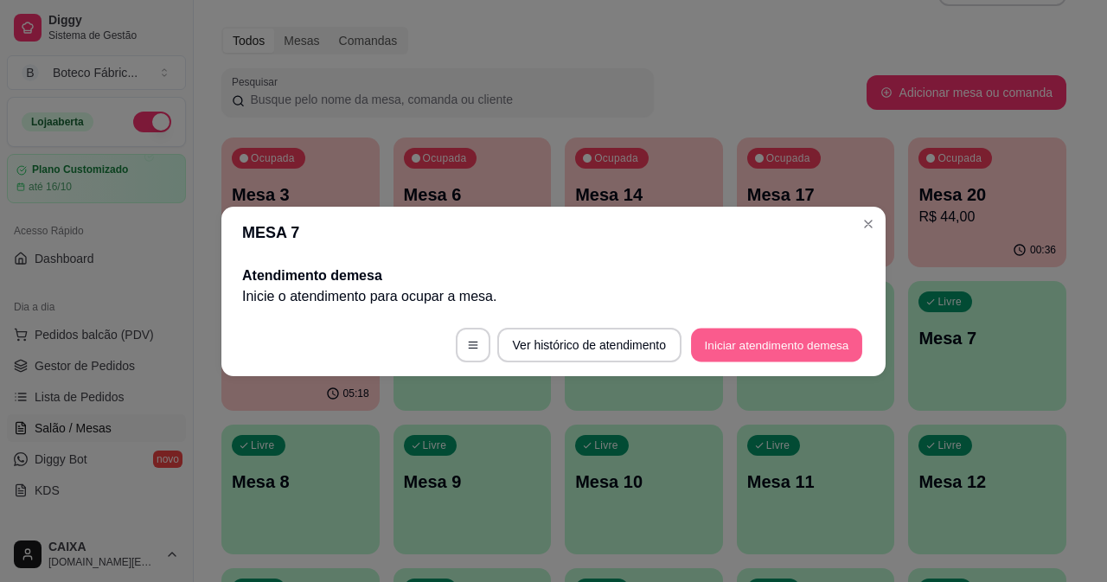
click at [696, 341] on button "Iniciar atendimento de mesa" at bounding box center [776, 345] width 171 height 34
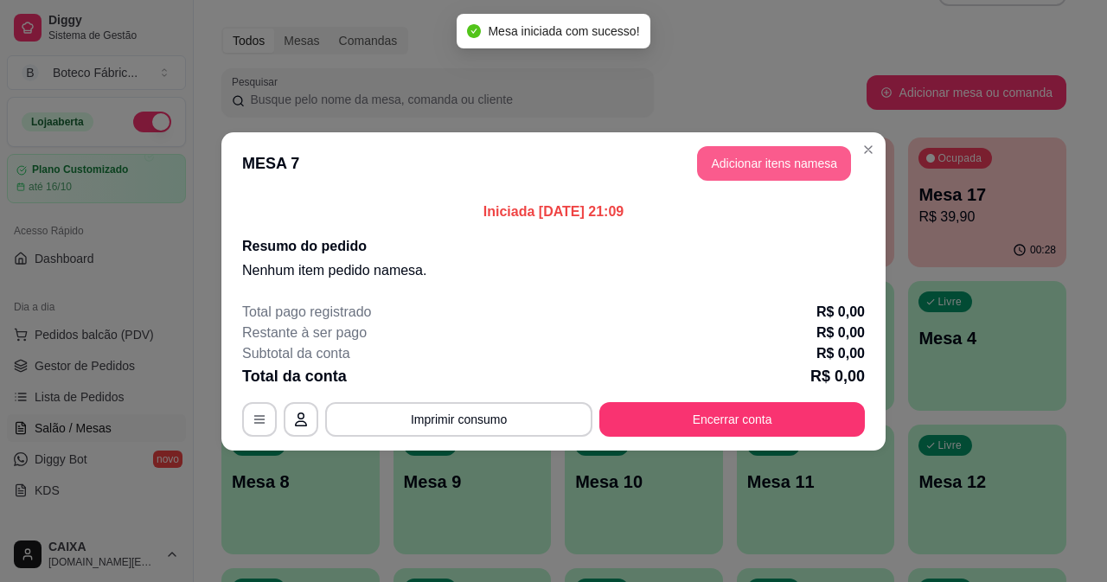
click at [809, 173] on button "Adicionar itens na mesa" at bounding box center [774, 163] width 154 height 35
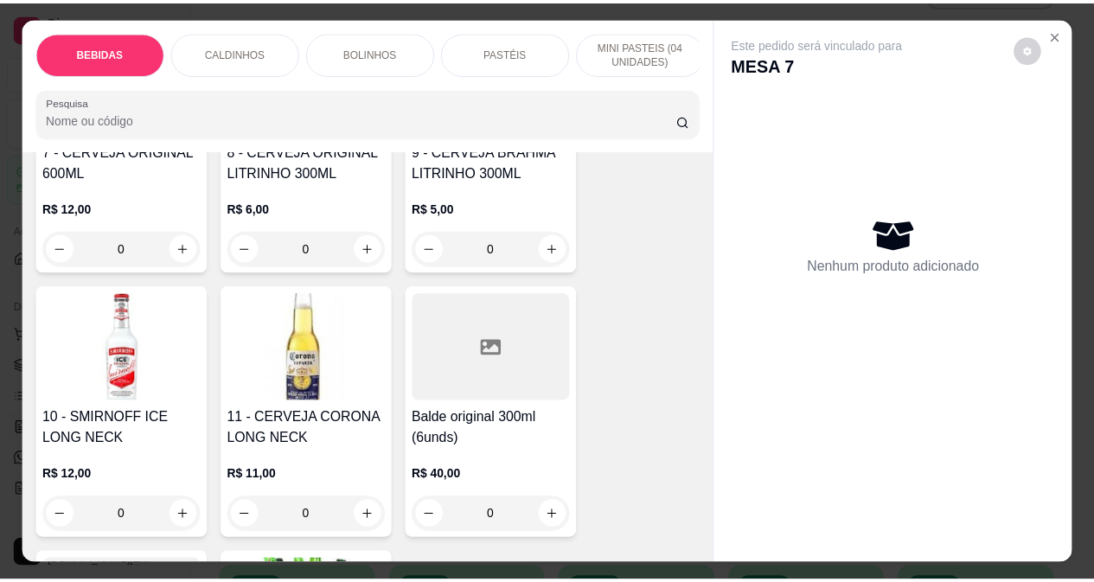
scroll to position [865, 0]
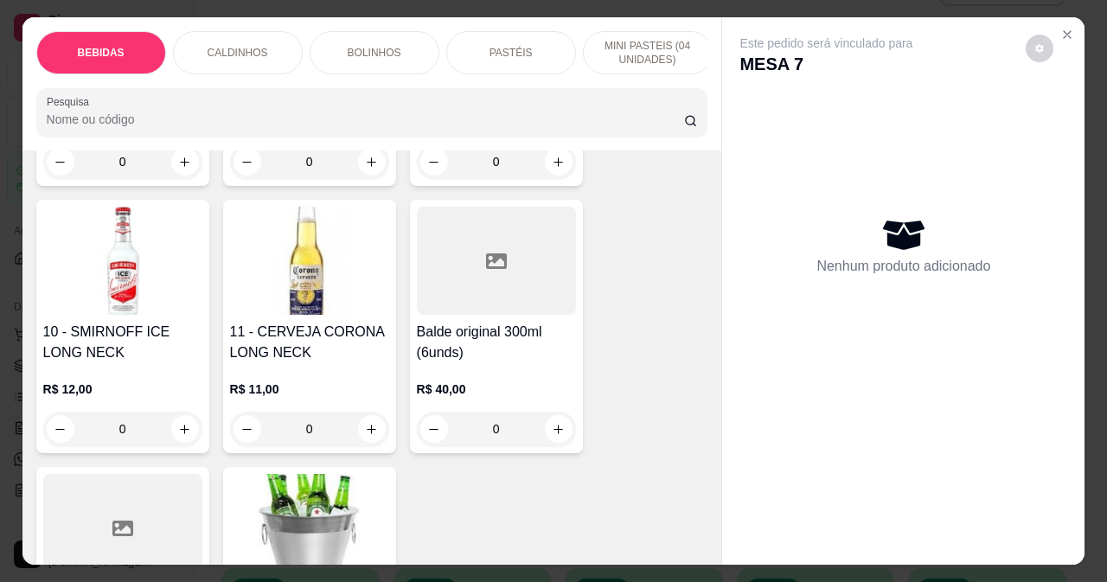
click at [343, 259] on img at bounding box center [309, 261] width 159 height 108
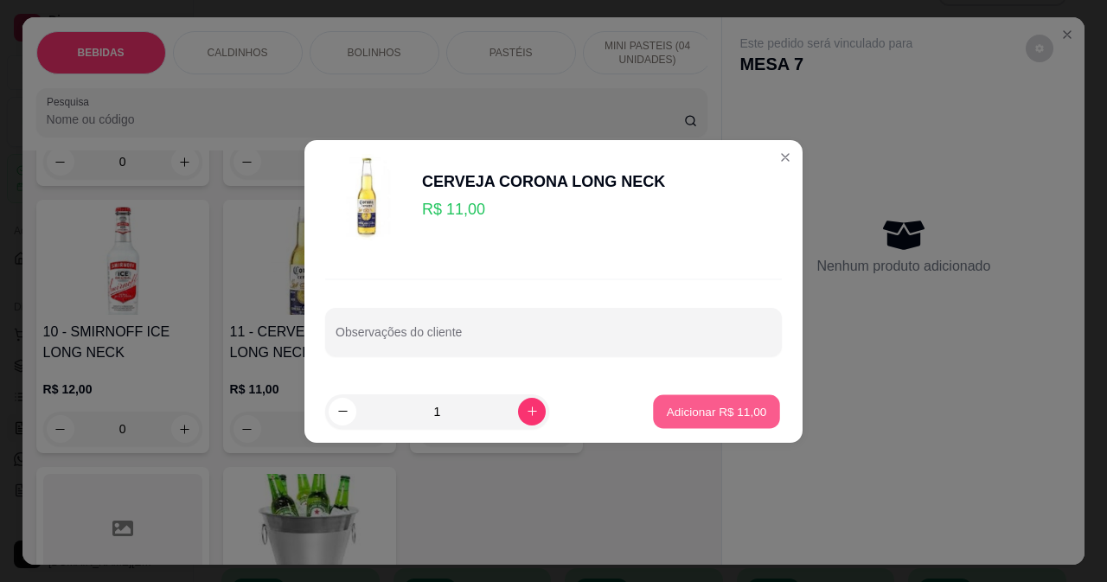
click at [708, 397] on button "Adicionar R$ 11,00" at bounding box center [716, 412] width 127 height 34
type input "1"
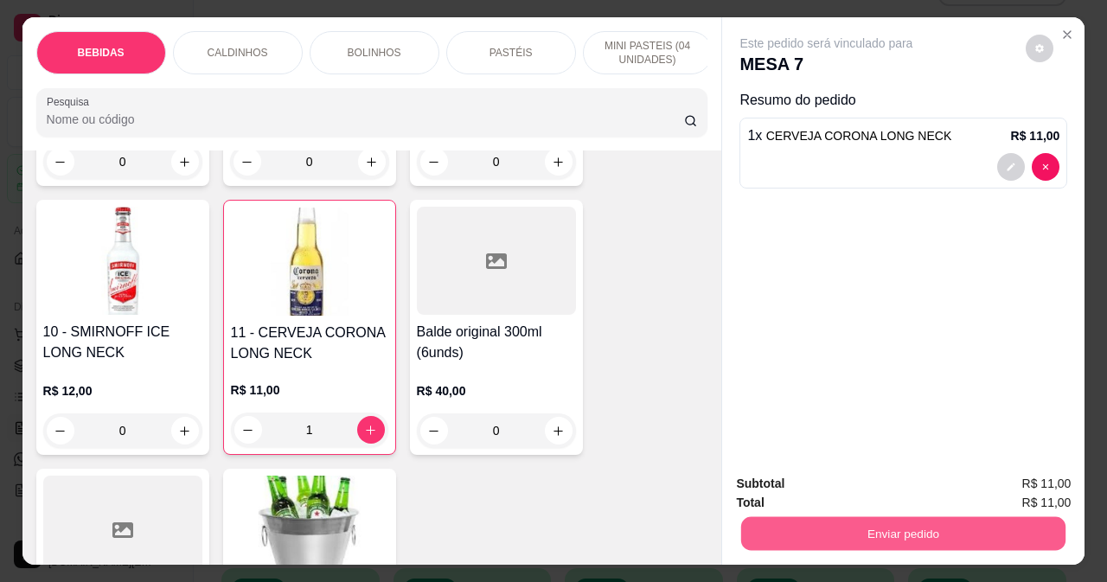
click at [801, 516] on button "Enviar pedido" at bounding box center [903, 533] width 324 height 34
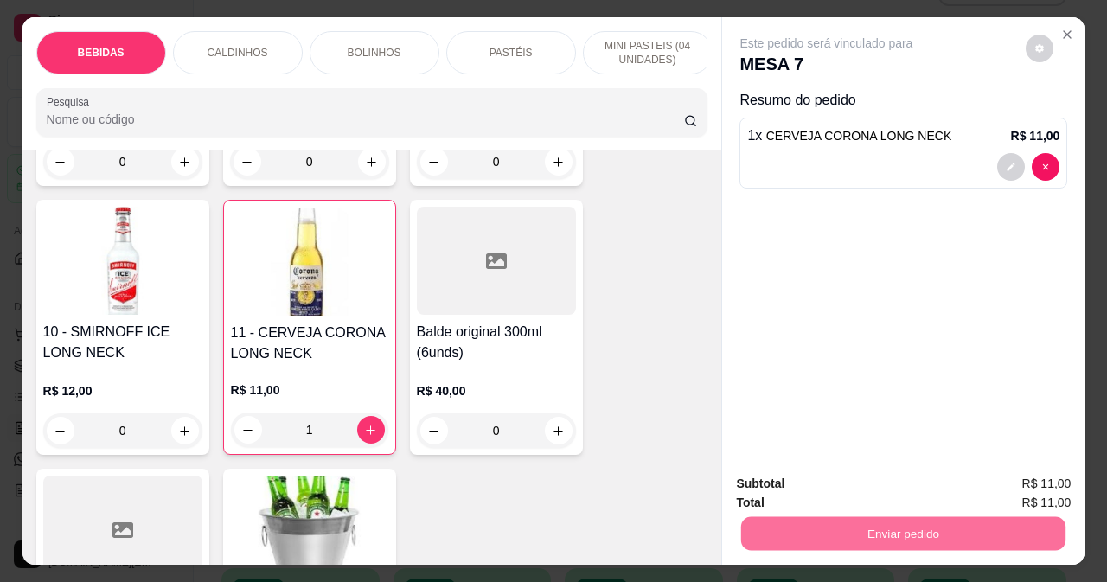
click at [837, 480] on button "Não registrar e enviar pedido" at bounding box center [847, 484] width 175 height 32
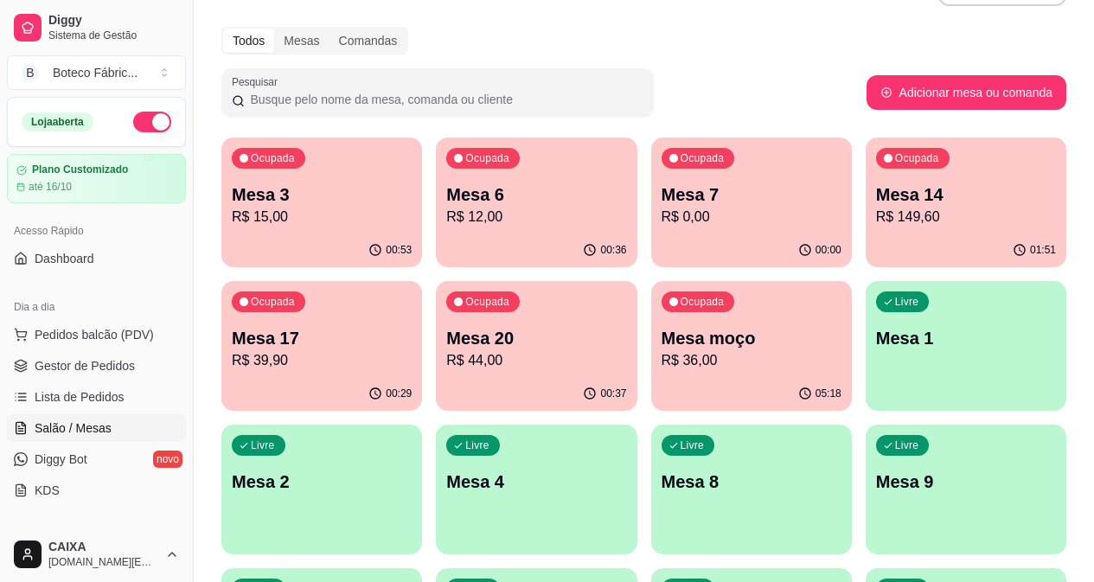
drag, startPoint x: 938, startPoint y: 212, endPoint x: 737, endPoint y: 66, distance: 248.3
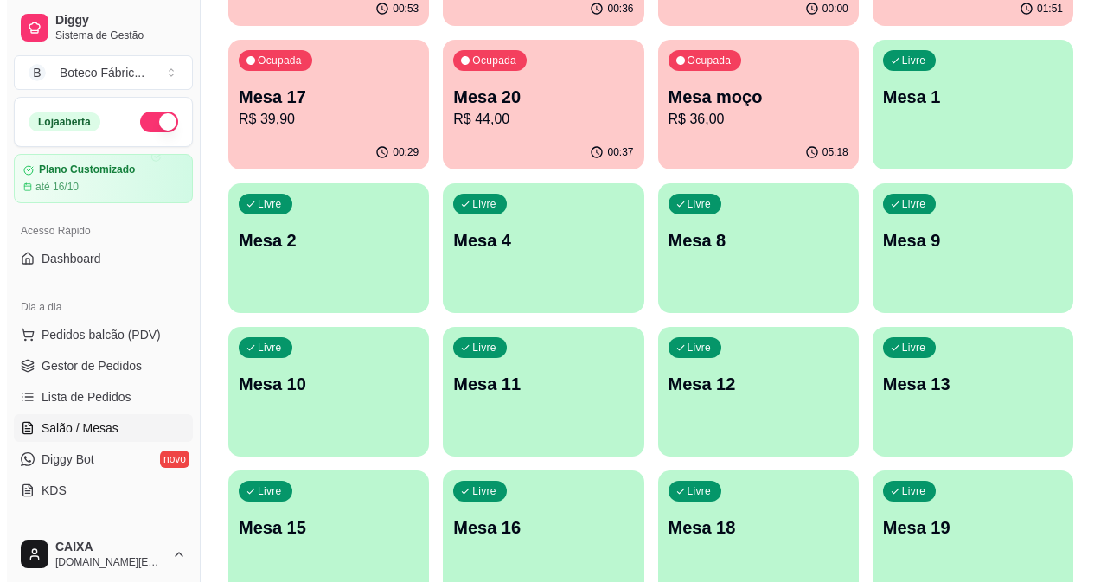
scroll to position [0, 0]
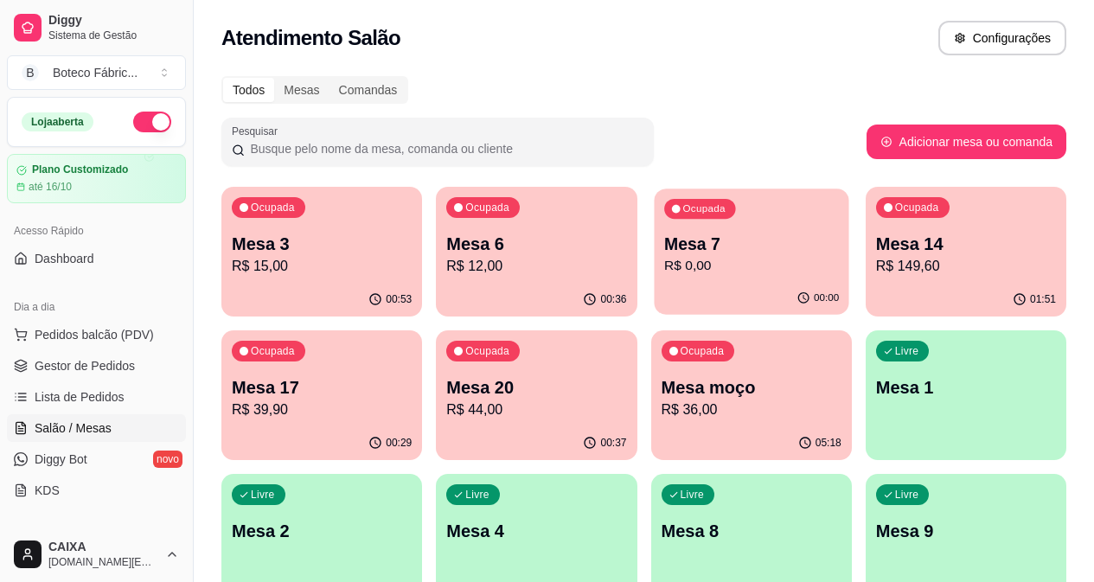
click at [664, 243] on p "Mesa 7" at bounding box center [751, 244] width 175 height 23
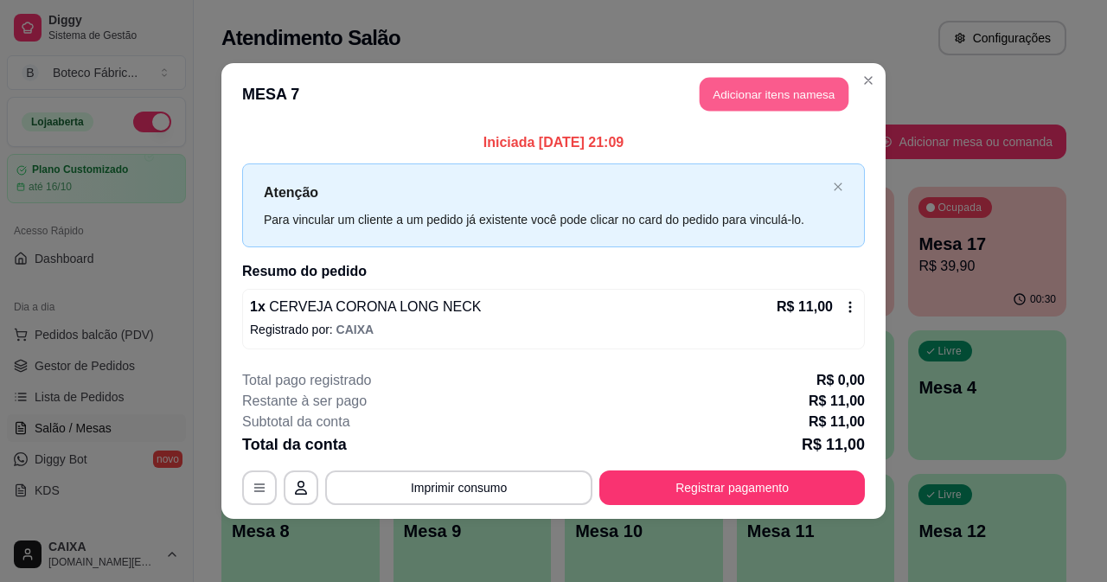
click at [751, 82] on button "Adicionar itens na mesa" at bounding box center [774, 95] width 149 height 34
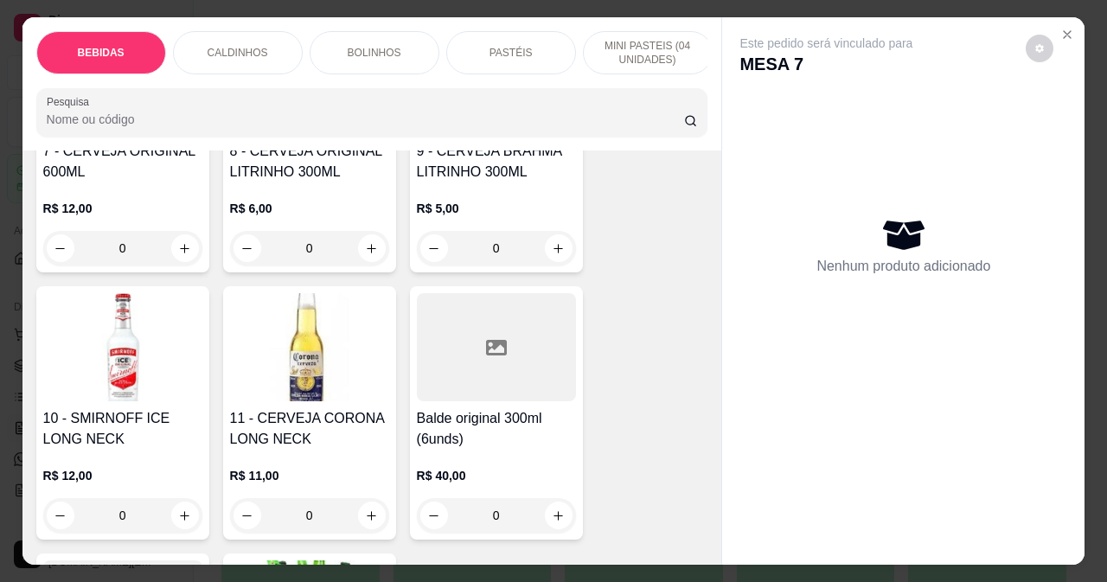
scroll to position [952, 0]
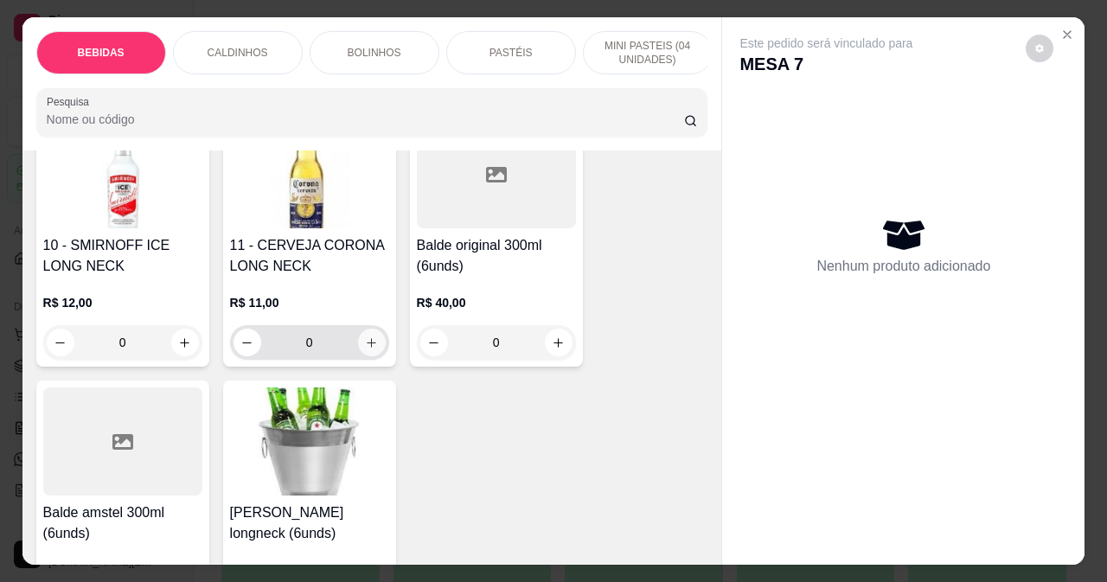
click at [366, 350] on icon "increase-product-quantity" at bounding box center [371, 343] width 13 height 13
type input "1"
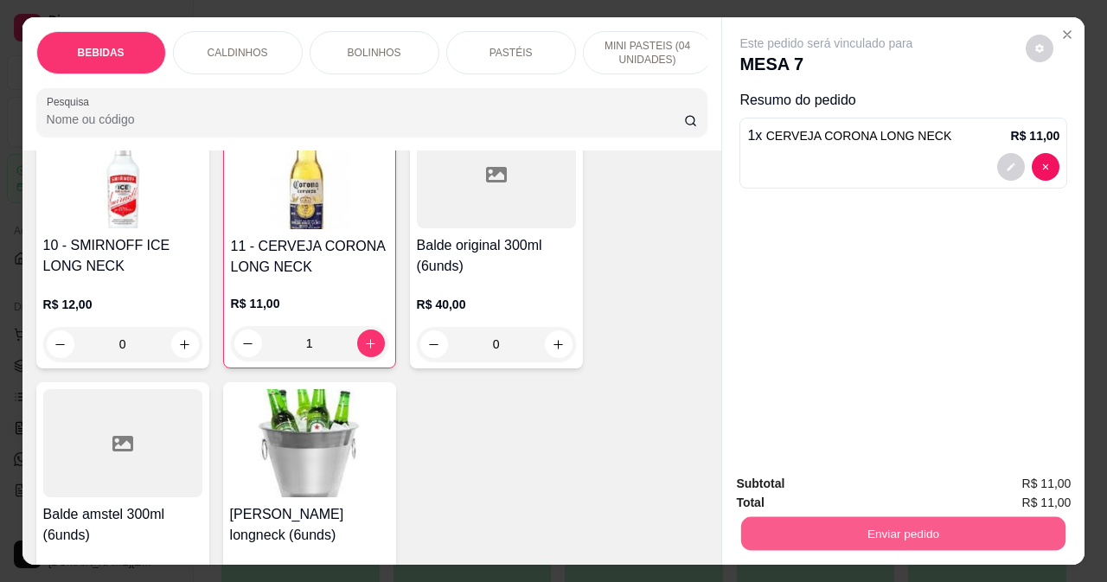
click at [949, 531] on button "Enviar pedido" at bounding box center [903, 533] width 324 height 34
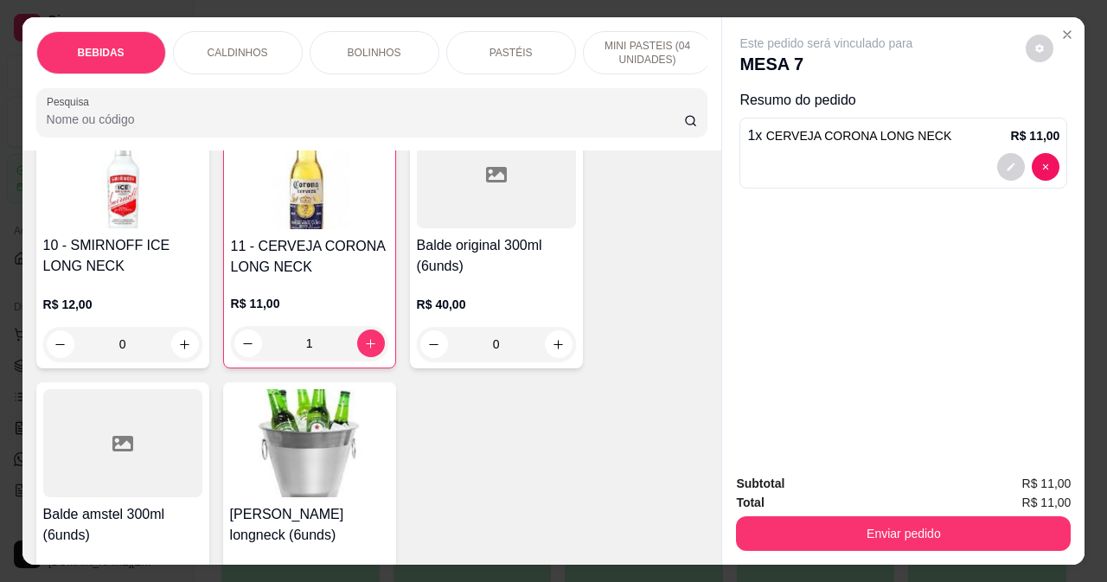
click at [266, 48] on div "CALDINHOS" at bounding box center [238, 52] width 130 height 43
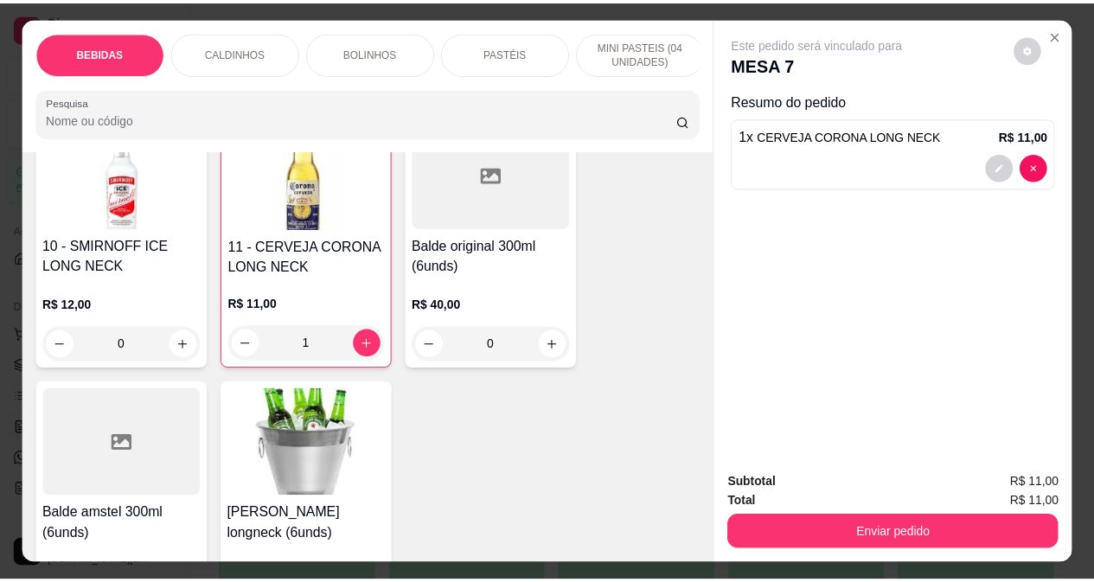
scroll to position [44, 0]
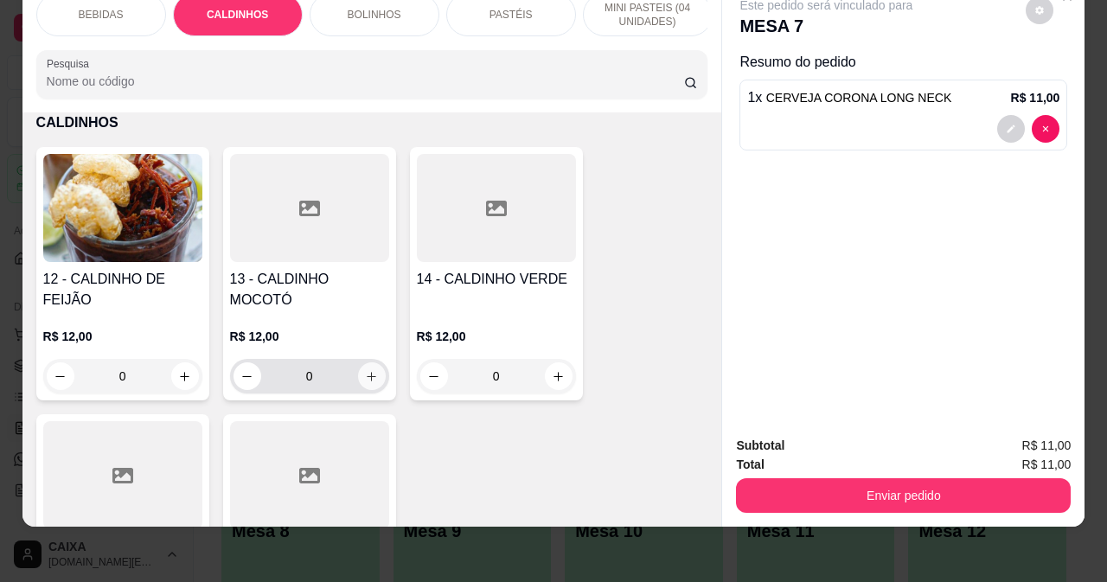
click at [358, 377] on button "increase-product-quantity" at bounding box center [372, 376] width 28 height 28
type input "1"
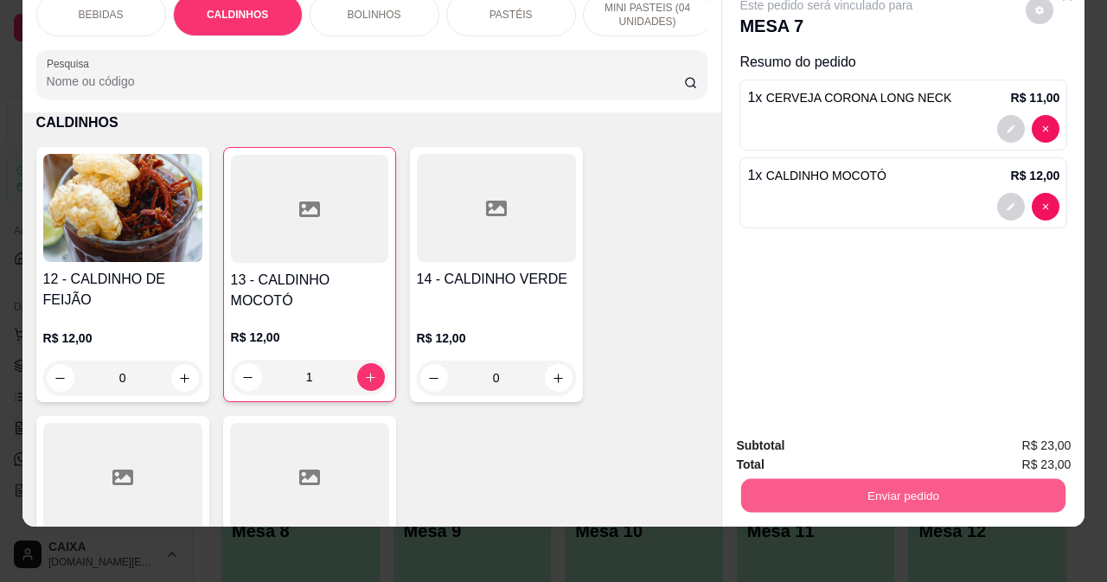
click at [811, 484] on button "Enviar pedido" at bounding box center [903, 495] width 324 height 34
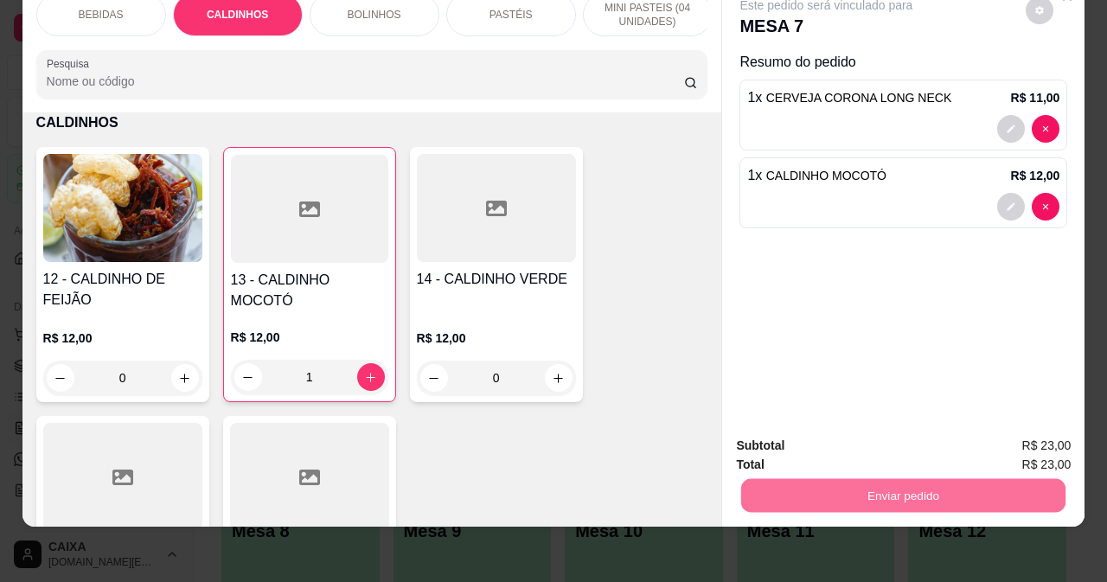
click at [882, 446] on button "Não registrar e enviar pedido" at bounding box center [847, 440] width 175 height 32
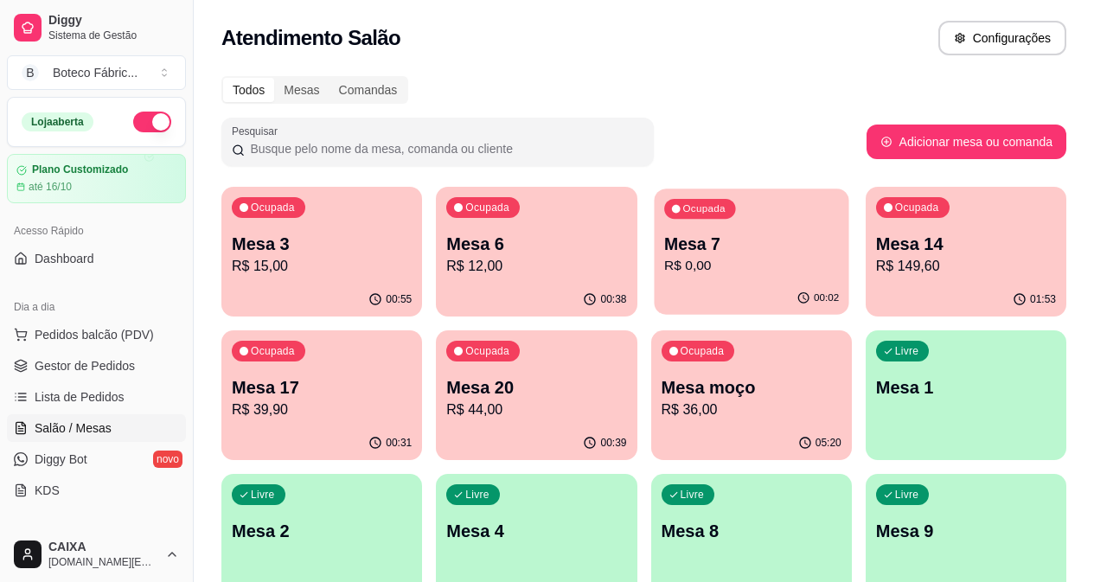
click at [664, 247] on p "Mesa 7" at bounding box center [751, 244] width 175 height 23
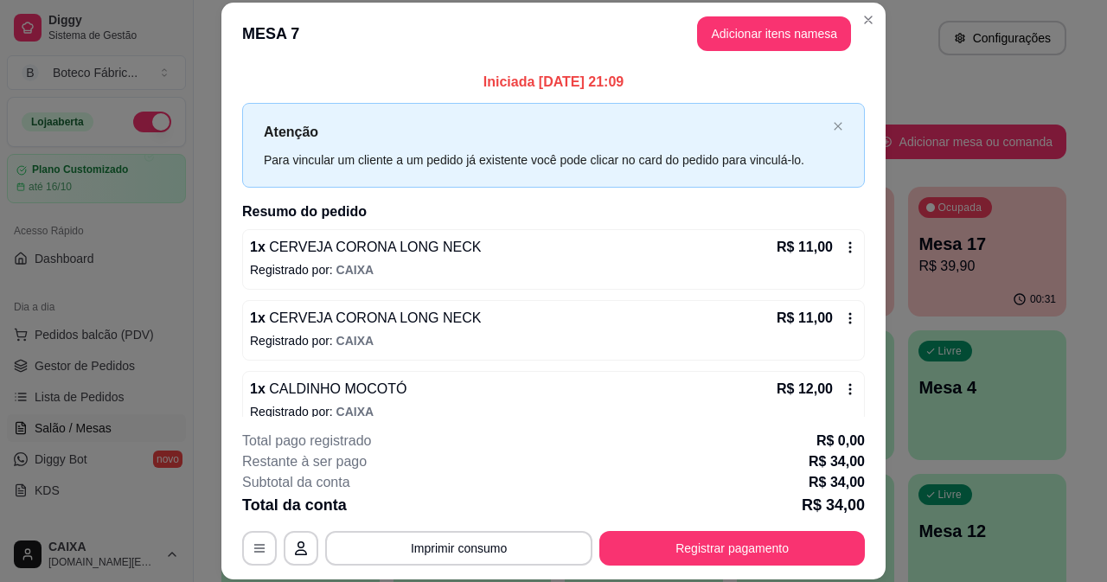
click at [399, 258] on div "1 x CERVEJA CORONA LONG NECK R$ 11,00 Registrado por: CAIXA" at bounding box center [553, 259] width 623 height 61
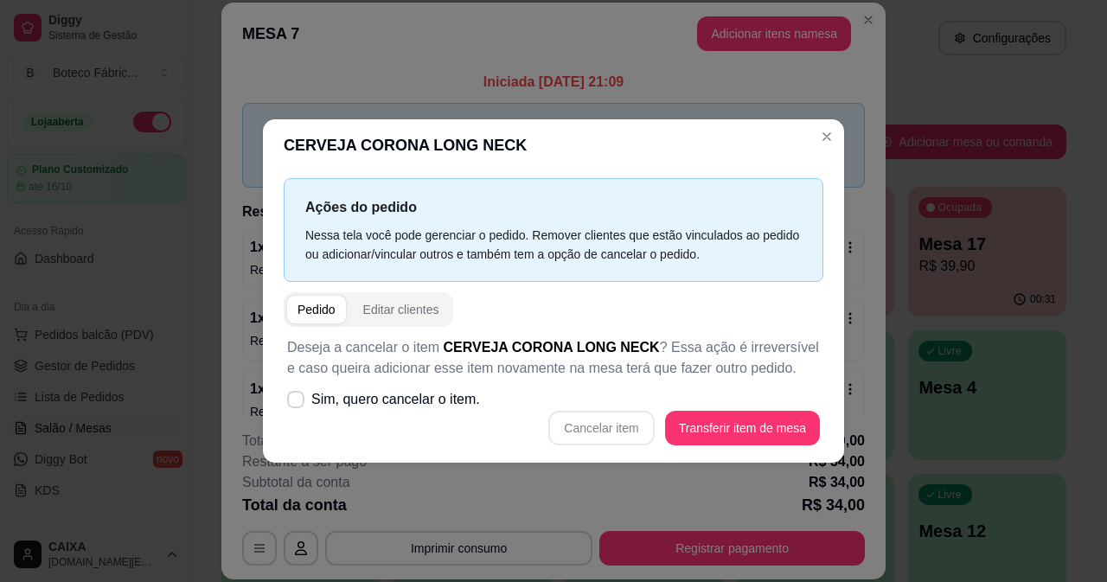
click at [623, 425] on div "Cancelar item Transferir item de mesa" at bounding box center [553, 428] width 533 height 35
click at [293, 394] on span at bounding box center [295, 399] width 17 height 17
click at [293, 402] on input "Sim, quero cancelar o item." at bounding box center [291, 407] width 11 height 11
checkbox input "true"
click at [557, 427] on button "Cancelar item" at bounding box center [601, 428] width 103 height 34
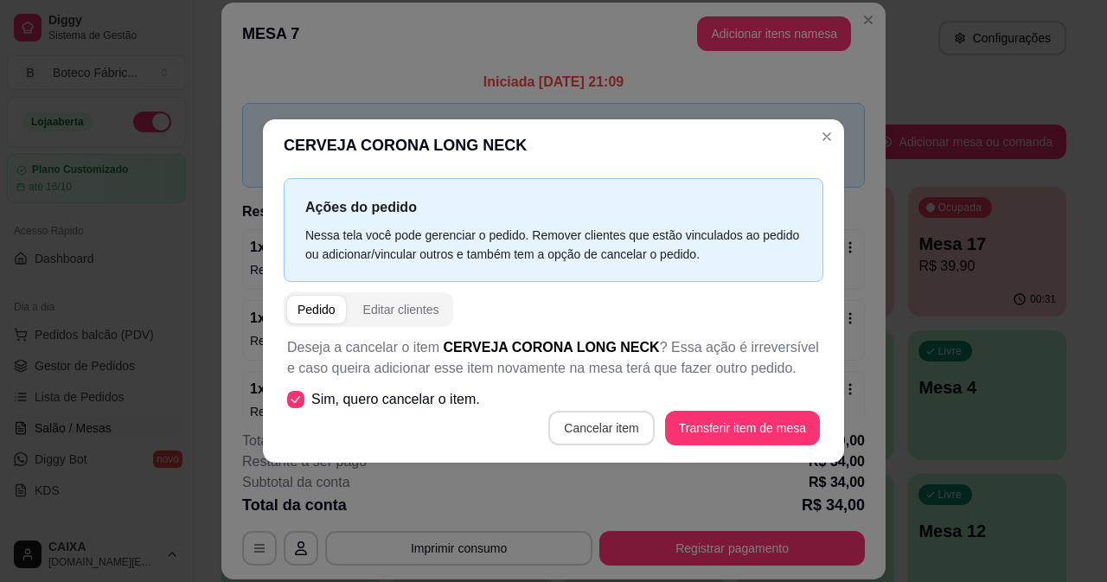
click at [586, 431] on button "Cancelar item" at bounding box center [601, 428] width 106 height 35
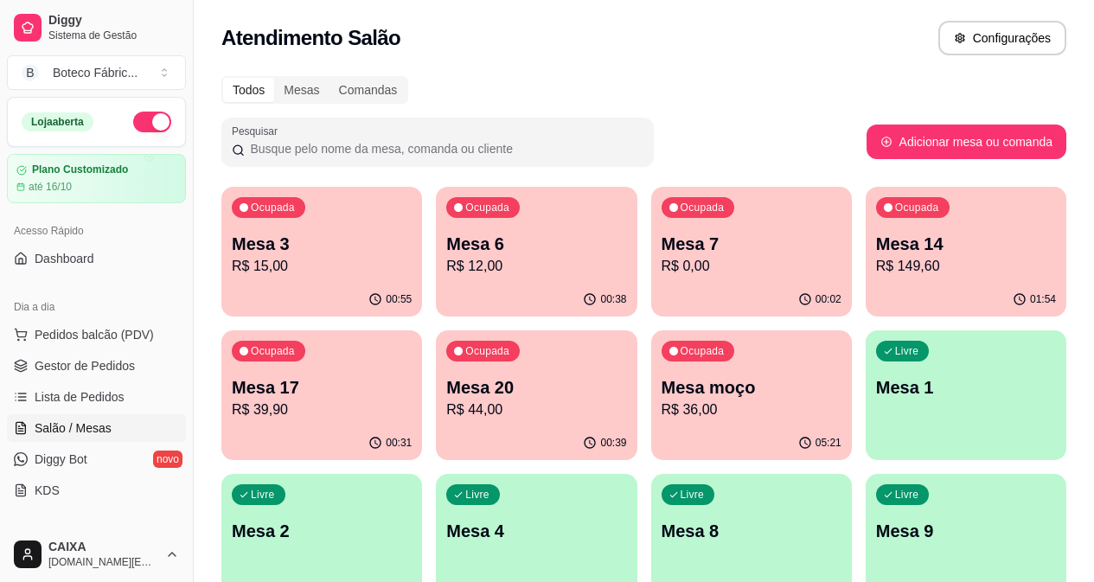
click at [446, 264] on p "R$ 12,00" at bounding box center [536, 266] width 180 height 21
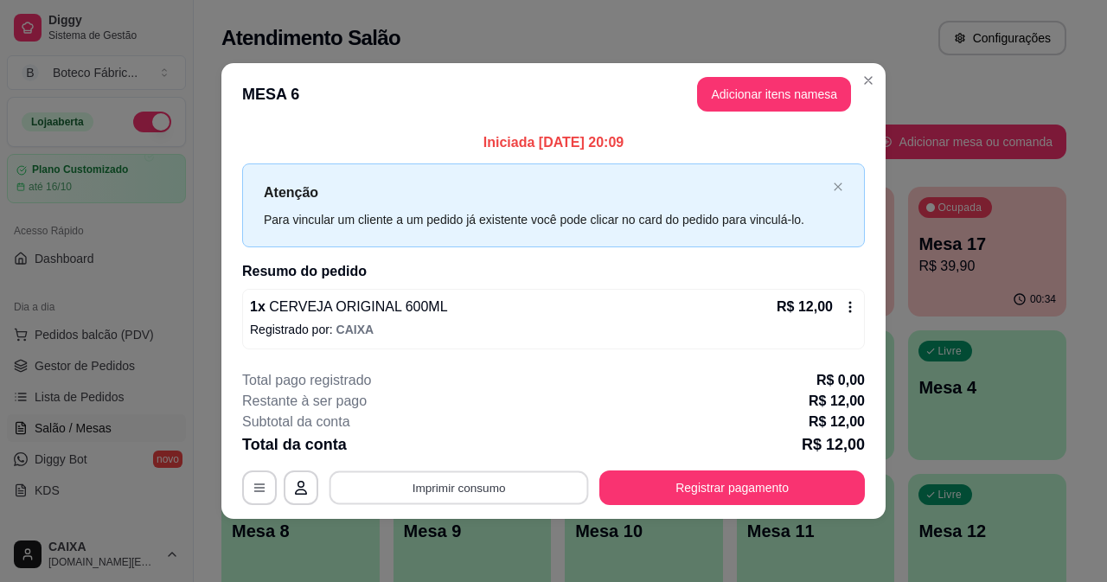
click at [532, 491] on button "Imprimir consumo" at bounding box center [460, 489] width 260 height 34
click at [490, 433] on div "Escolha a impressora IMPRESSORA" at bounding box center [466, 436] width 143 height 59
click at [466, 456] on button "IMPRESSORA" at bounding box center [465, 447] width 121 height 27
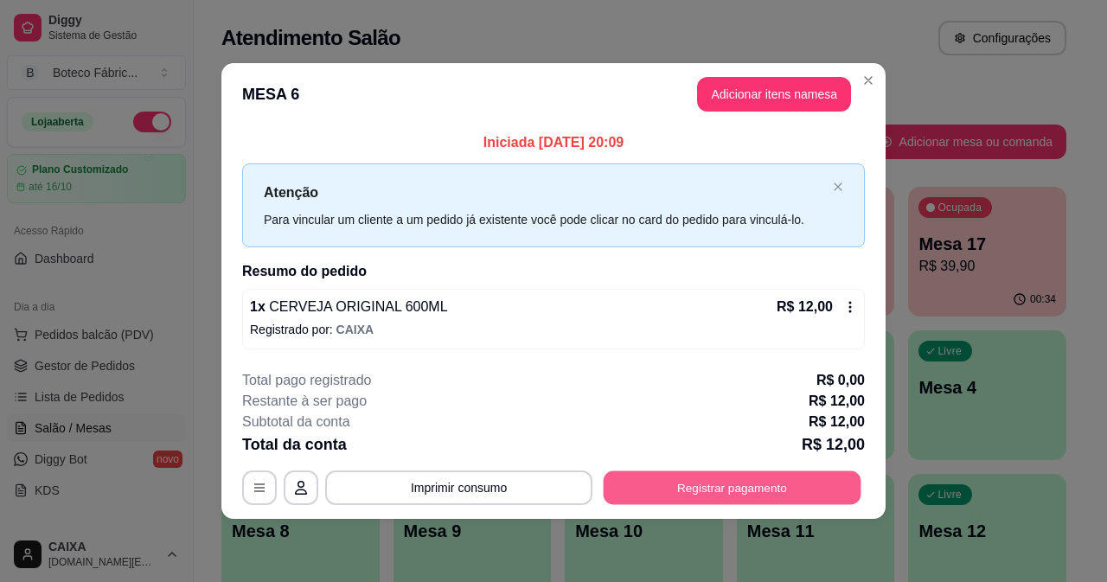
click at [844, 491] on button "Registrar pagamento" at bounding box center [733, 489] width 258 height 34
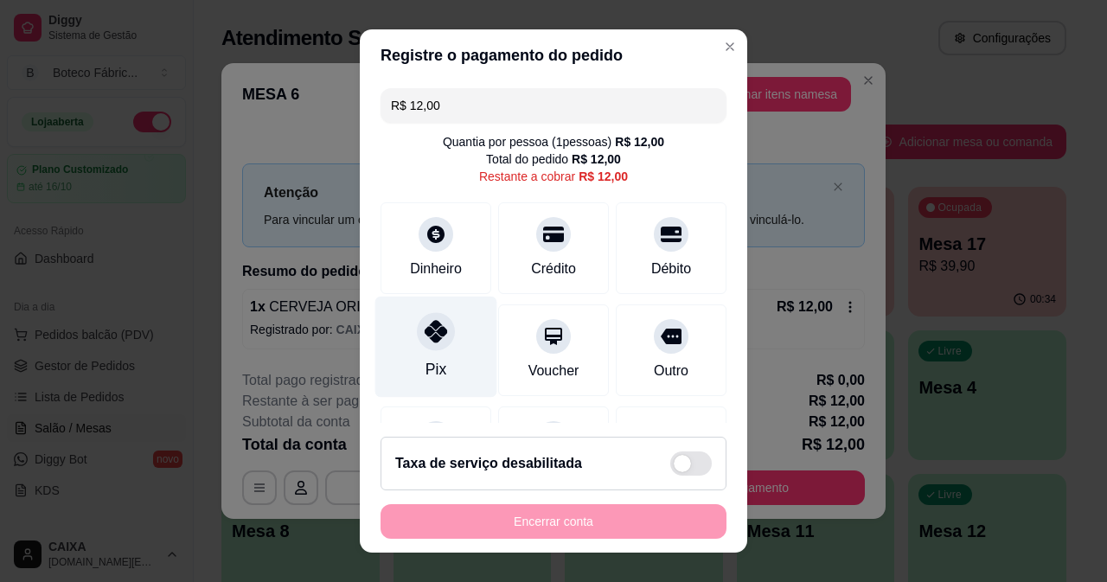
click at [417, 343] on div at bounding box center [436, 331] width 38 height 38
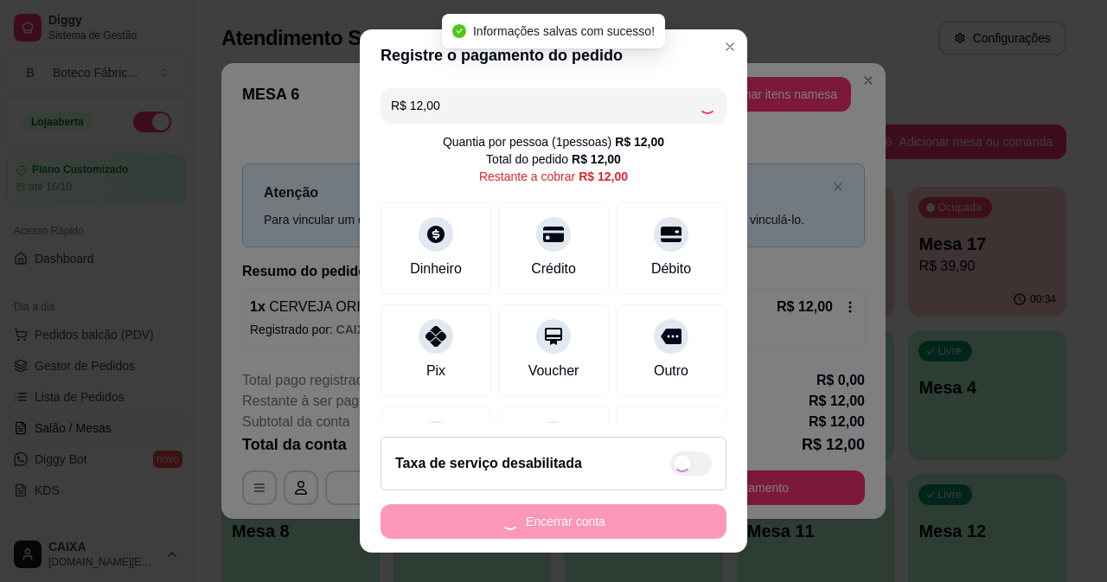
type input "R$ 0,00"
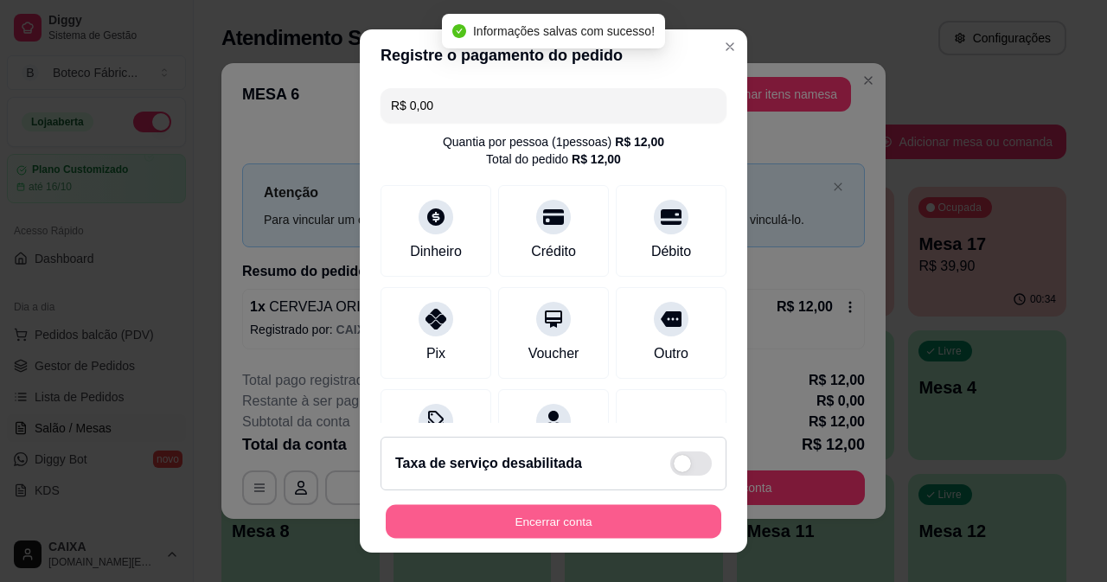
click at [465, 516] on button "Encerrar conta" at bounding box center [554, 522] width 336 height 34
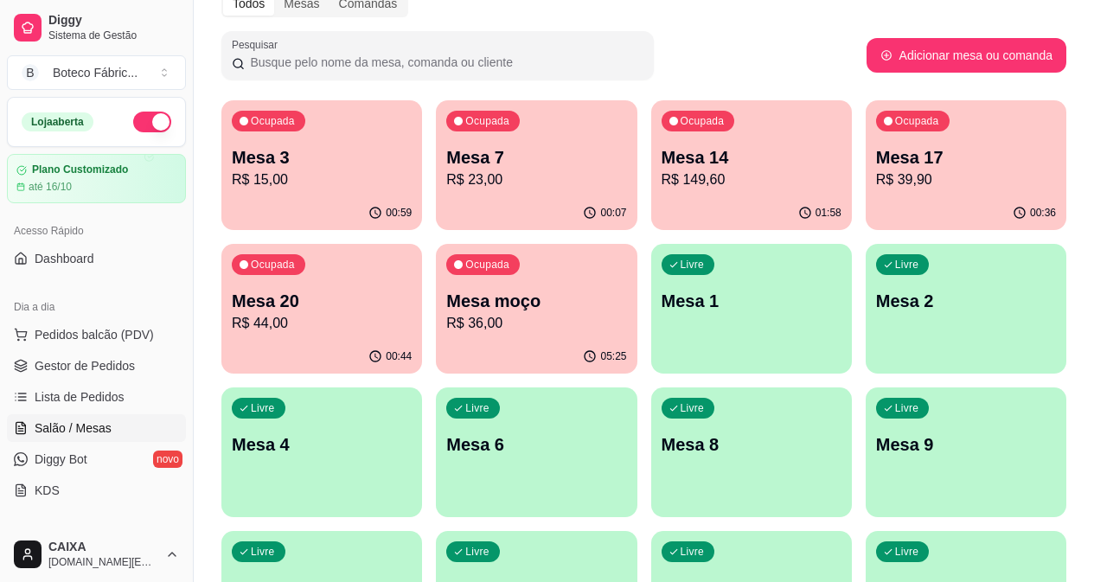
scroll to position [173, 0]
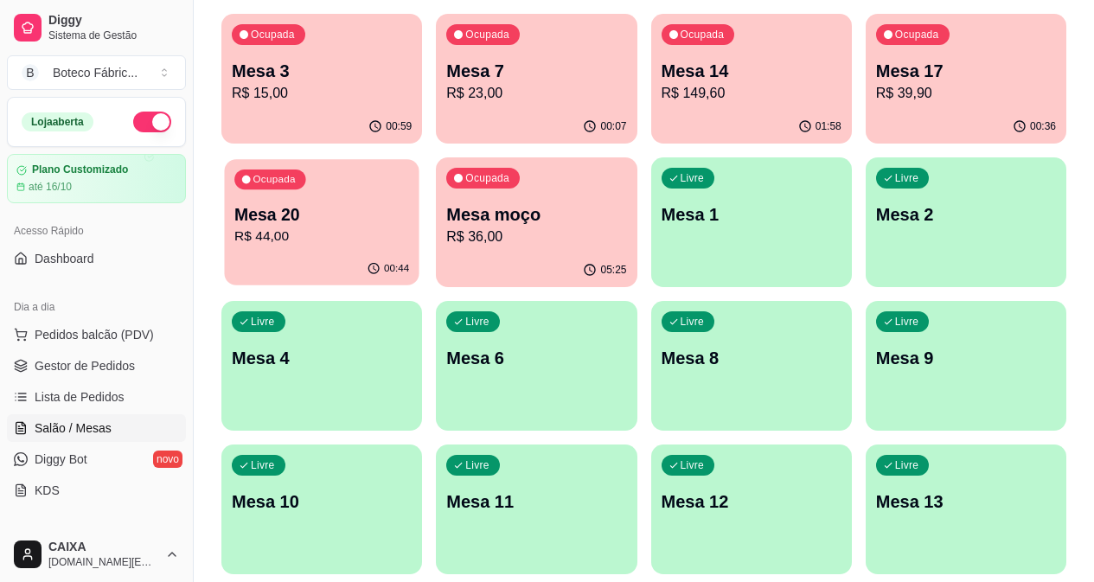
click at [409, 227] on p "R$ 44,00" at bounding box center [321, 237] width 175 height 20
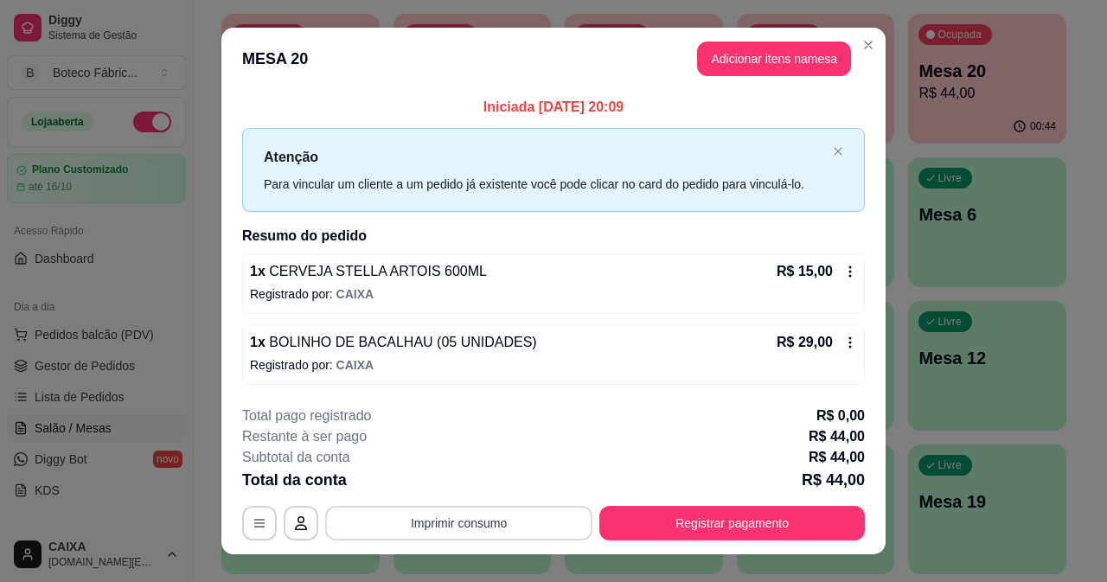
click at [456, 522] on button "Imprimir consumo" at bounding box center [458, 523] width 267 height 35
click at [481, 479] on button "IMPRESSORA" at bounding box center [458, 483] width 121 height 27
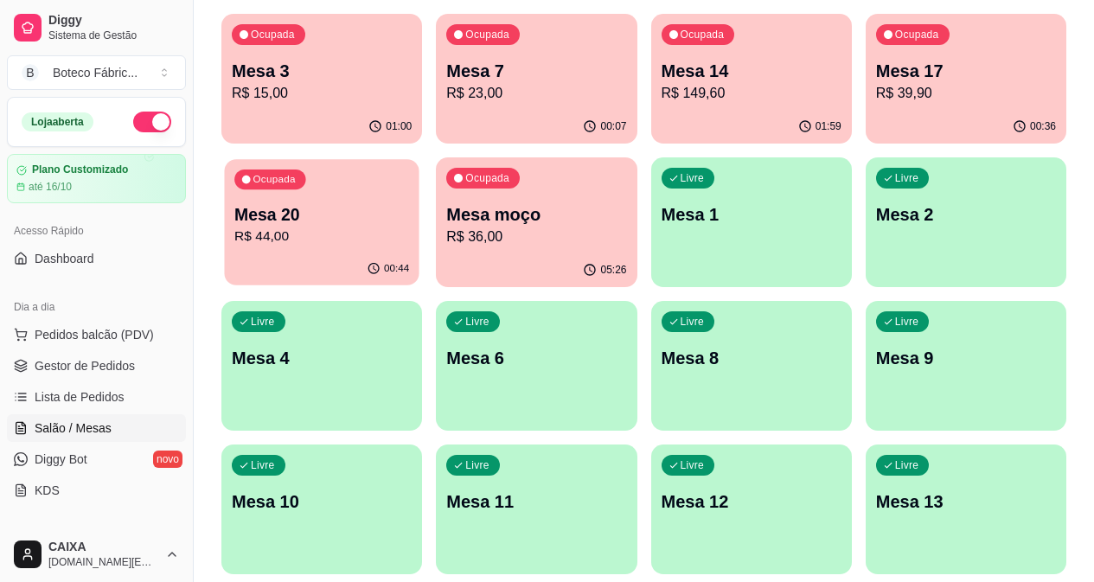
click at [409, 203] on p "Mesa 20" at bounding box center [321, 214] width 175 height 23
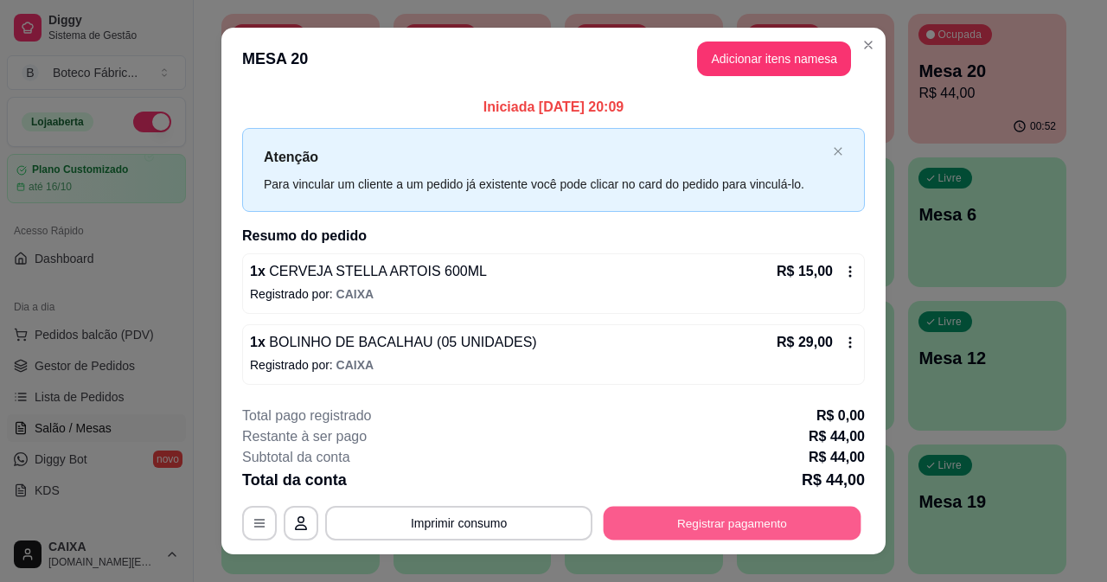
click at [724, 523] on button "Registrar pagamento" at bounding box center [733, 524] width 258 height 34
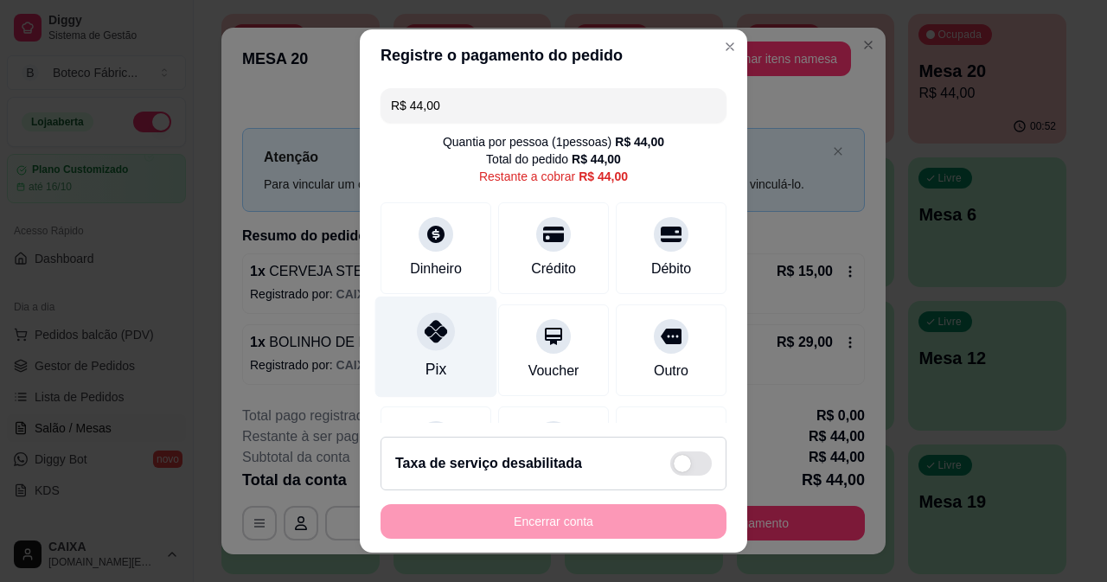
click at [417, 358] on div "Pix" at bounding box center [436, 346] width 122 height 101
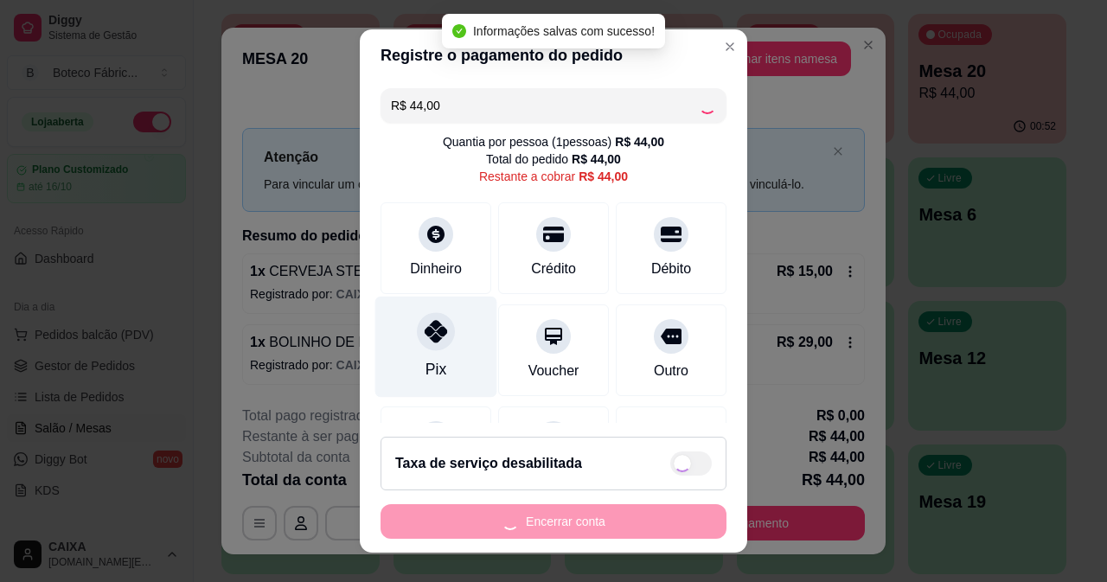
type input "R$ 0,00"
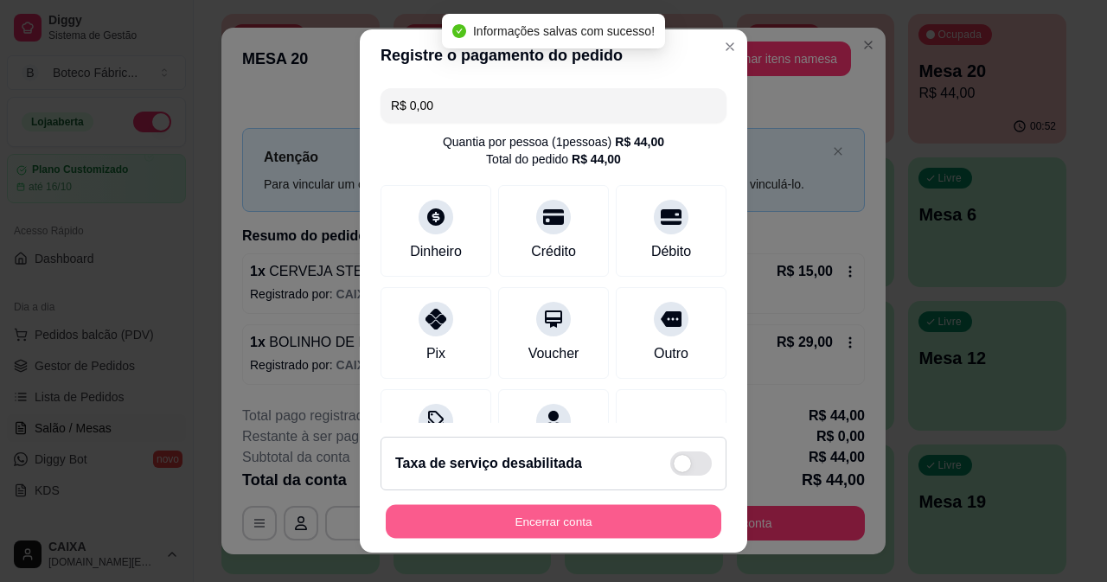
click at [549, 537] on button "Encerrar conta" at bounding box center [554, 522] width 336 height 34
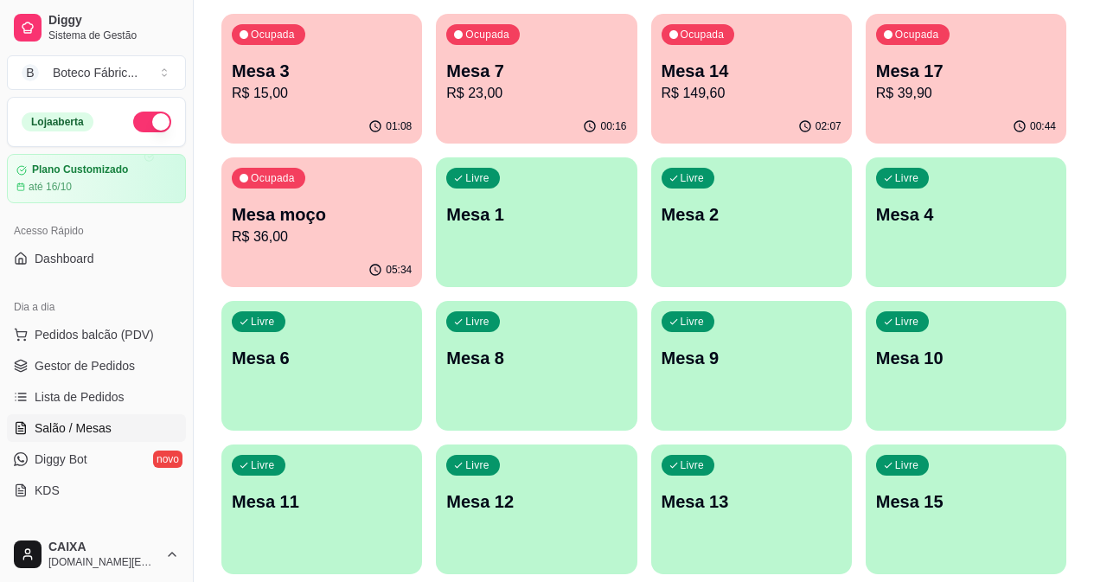
scroll to position [0, 0]
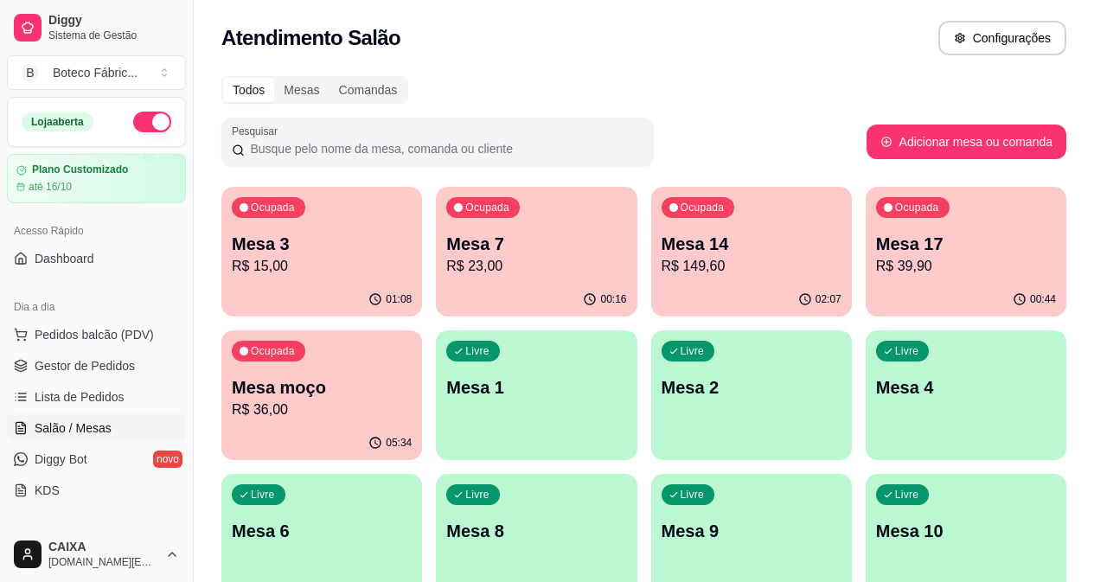
click at [876, 246] on p "Mesa 17" at bounding box center [966, 244] width 180 height 24
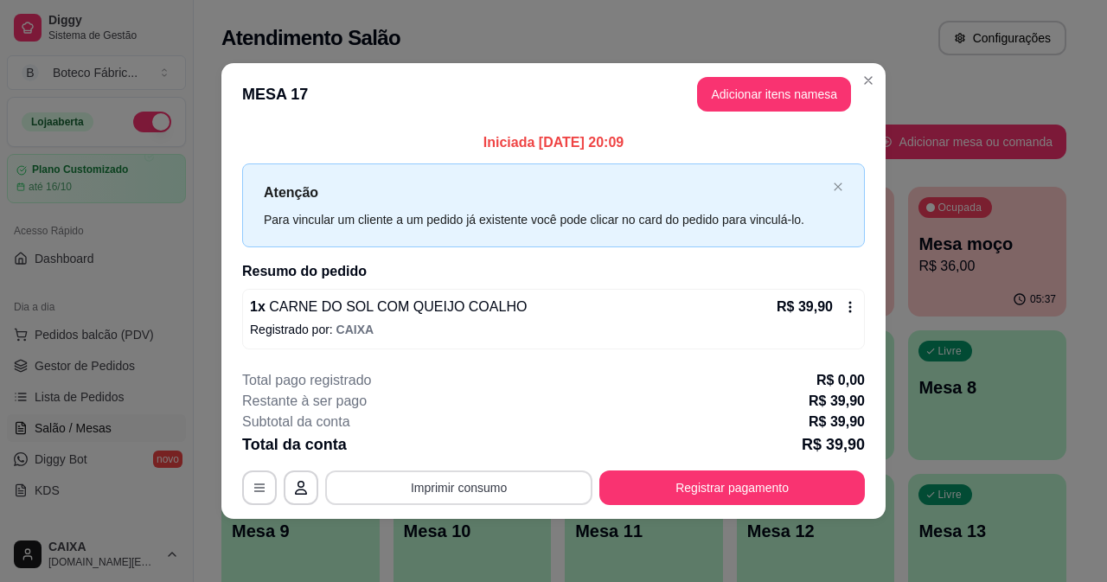
click at [535, 483] on button "Imprimir consumo" at bounding box center [458, 488] width 267 height 35
click at [487, 451] on button "IMPRESSORA" at bounding box center [465, 447] width 121 height 27
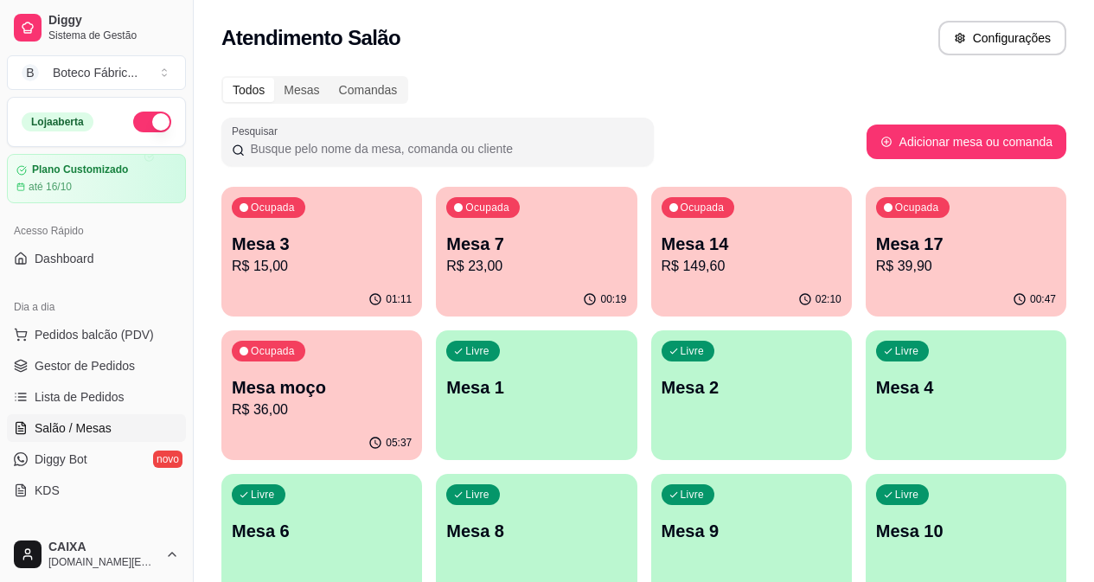
scroll to position [87, 0]
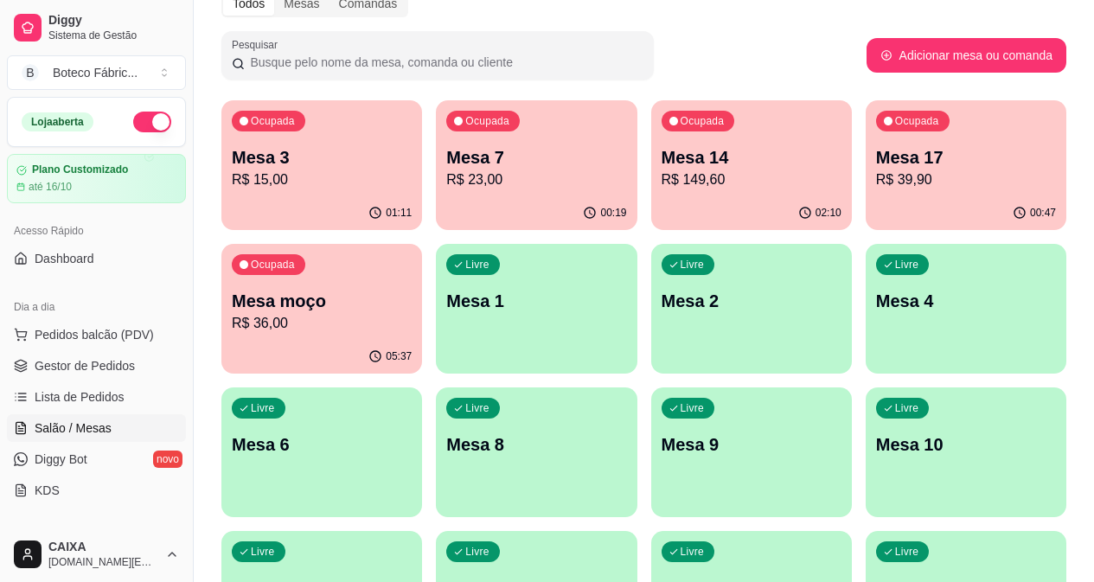
click at [866, 322] on div "Livre Mesa 4" at bounding box center [966, 298] width 201 height 109
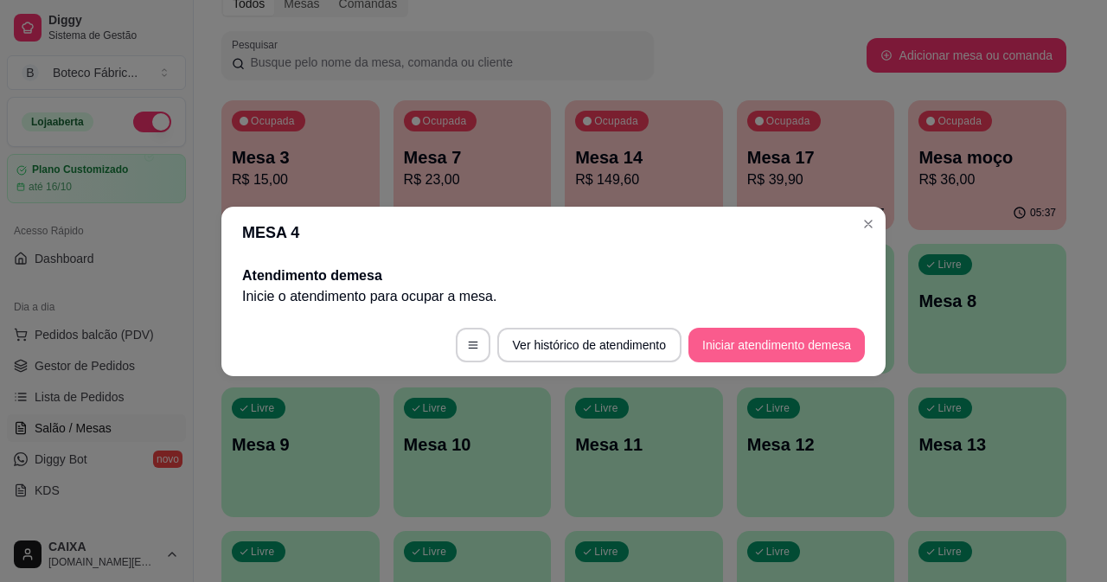
click at [699, 341] on button "Iniciar atendimento de mesa" at bounding box center [777, 345] width 176 height 35
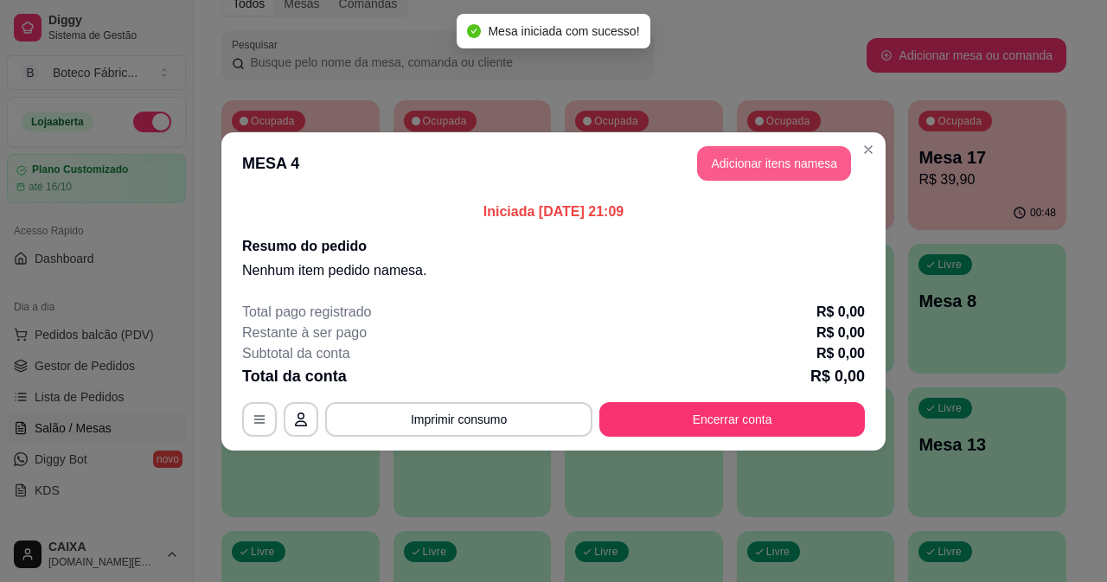
click at [705, 171] on button "Adicionar itens na mesa" at bounding box center [774, 163] width 154 height 35
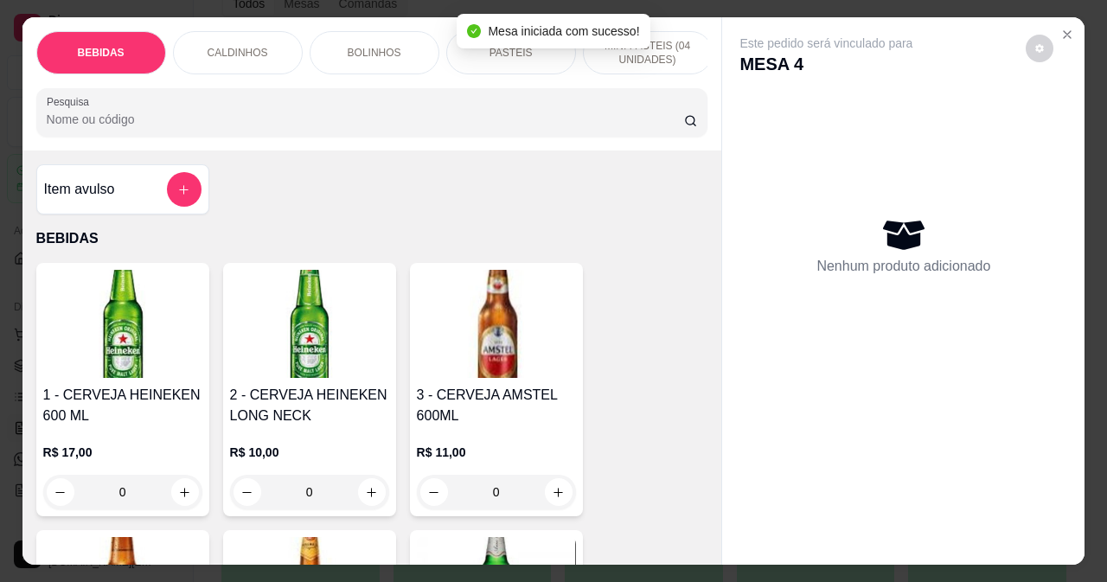
click at [102, 421] on h4 "1 - CERVEJA HEINEKEN 600 ML" at bounding box center [122, 406] width 159 height 42
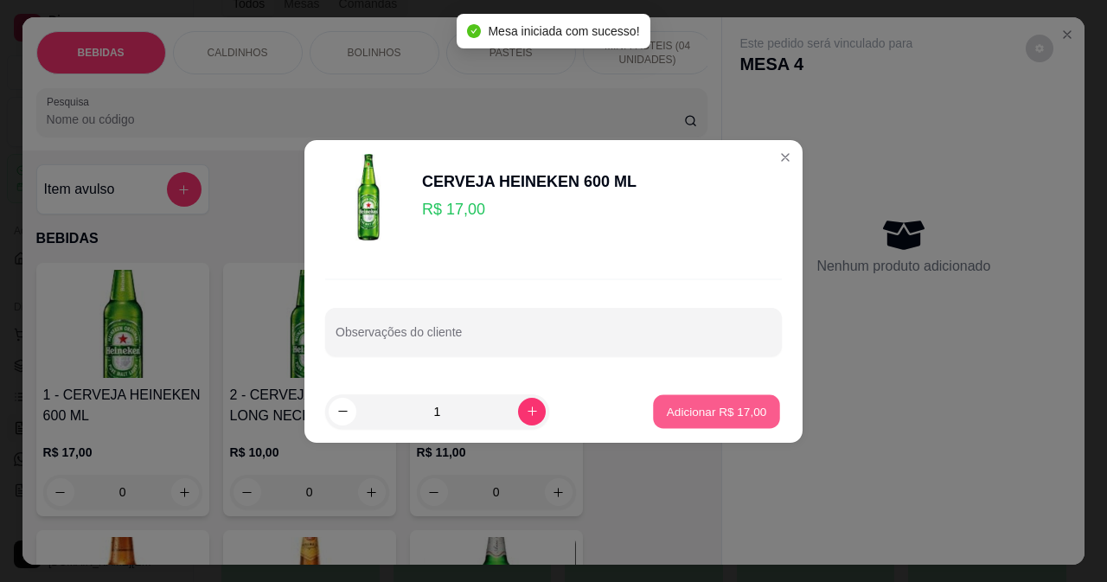
click at [695, 420] on p "Adicionar R$ 17,00" at bounding box center [717, 411] width 100 height 16
type input "1"
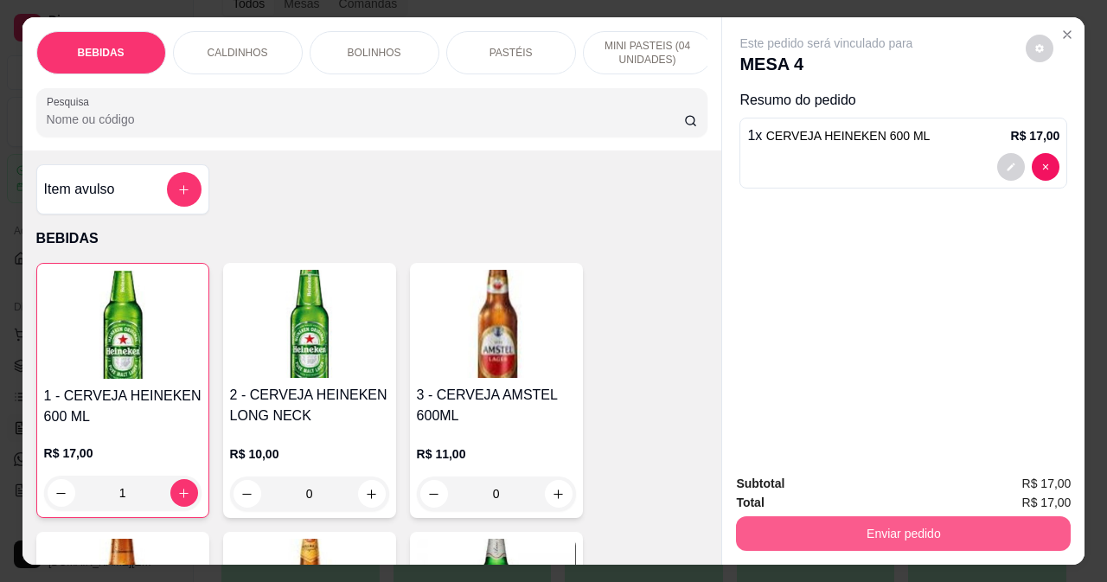
click at [771, 521] on button "Enviar pedido" at bounding box center [903, 533] width 335 height 35
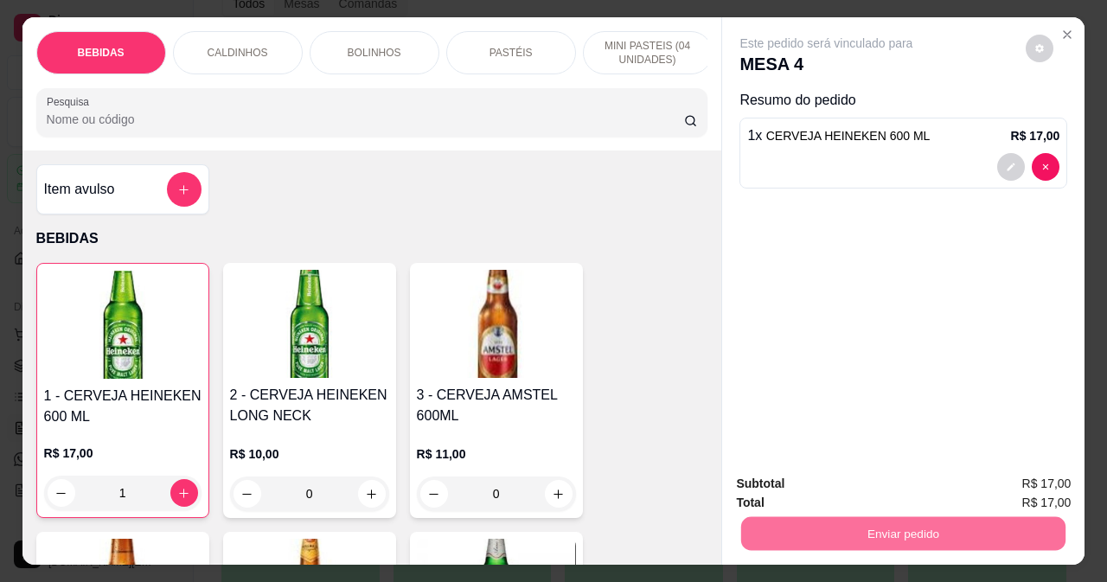
click at [866, 475] on button "Não registrar e enviar pedido" at bounding box center [847, 484] width 175 height 32
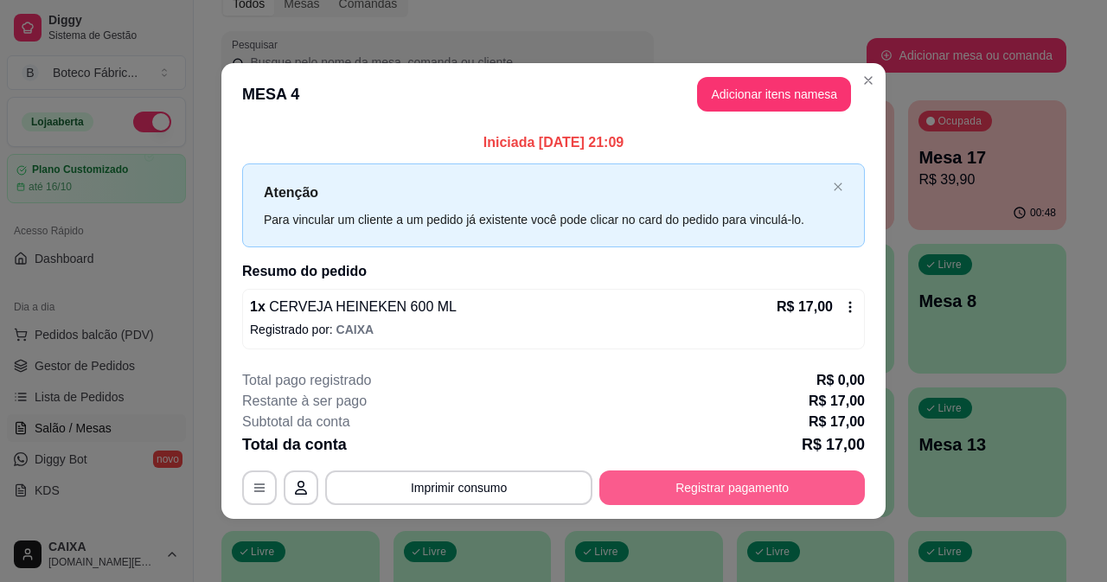
click at [664, 478] on button "Registrar pagamento" at bounding box center [733, 488] width 266 height 35
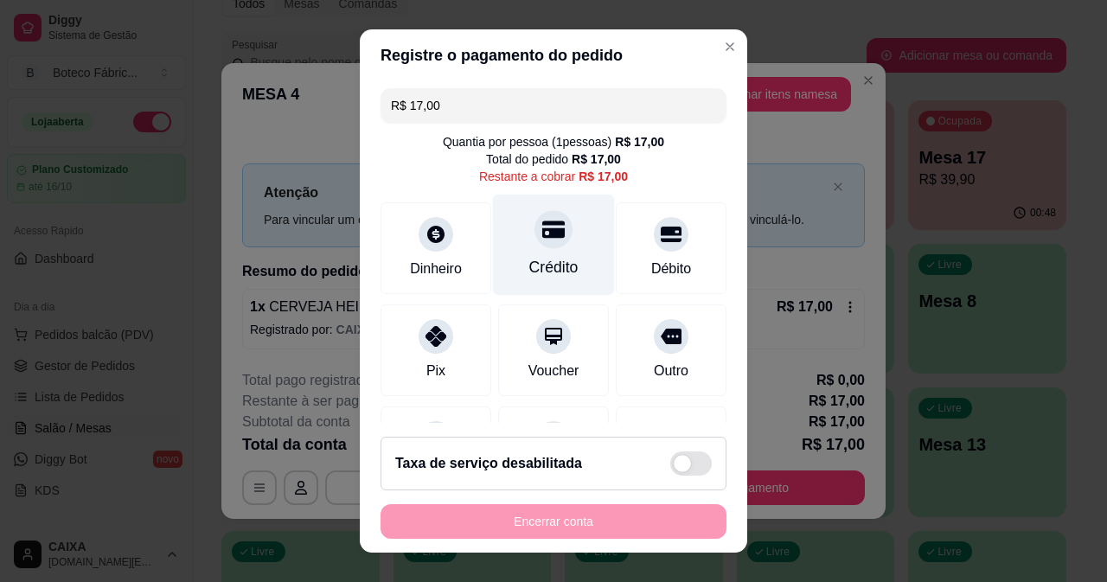
click at [535, 247] on div at bounding box center [554, 229] width 38 height 38
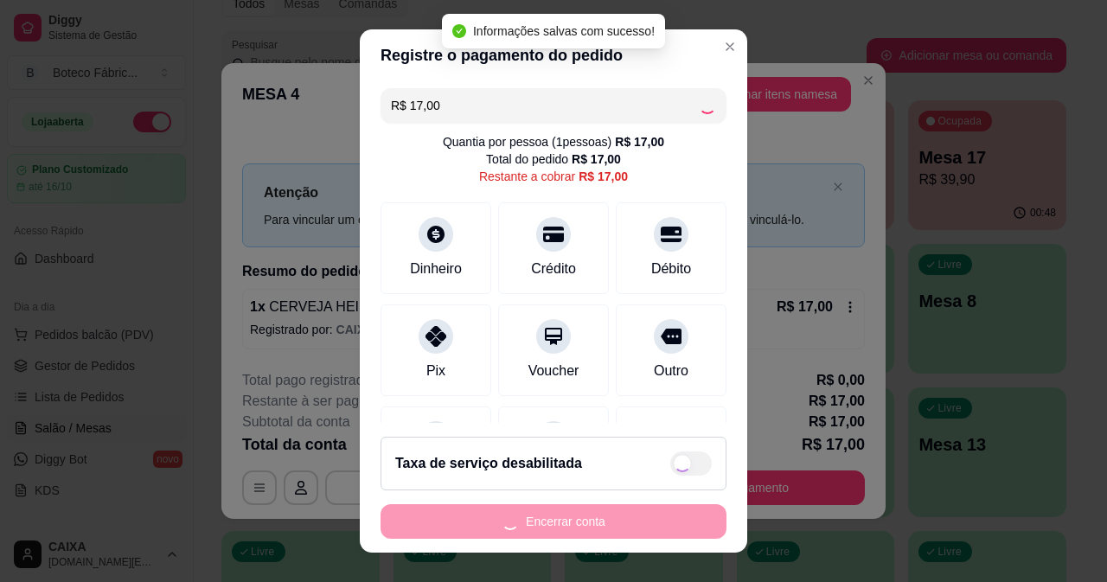
type input "R$ 0,00"
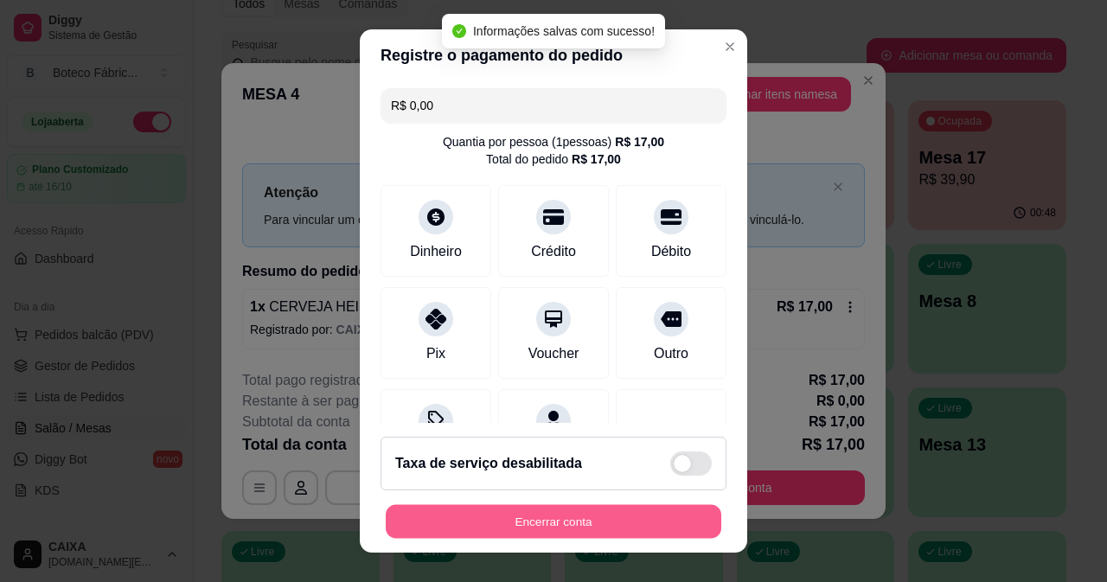
click at [616, 514] on button "Encerrar conta" at bounding box center [554, 522] width 336 height 34
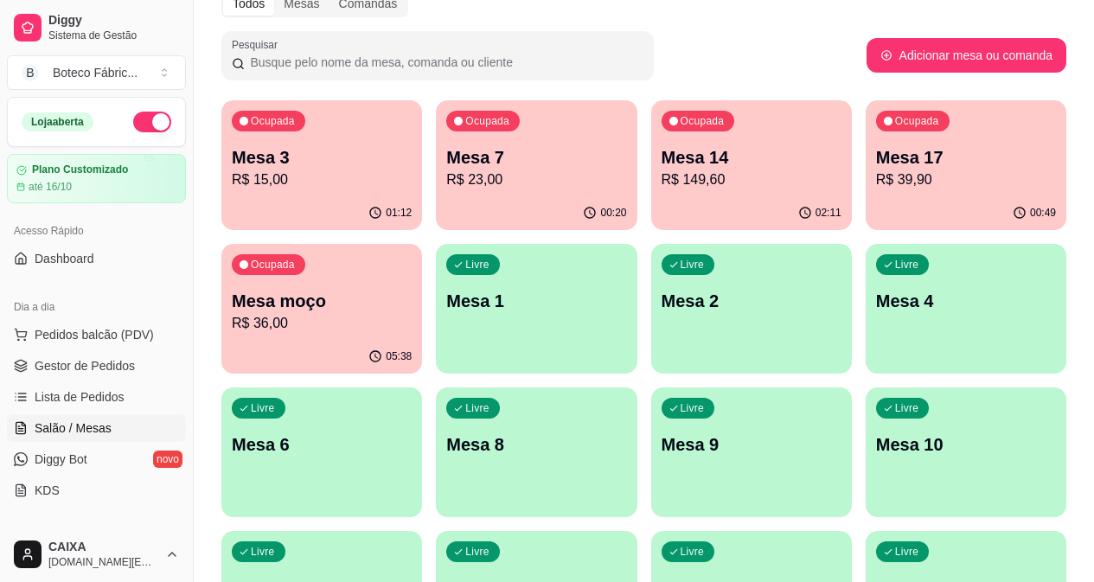
click at [295, 170] on p "R$ 15,00" at bounding box center [322, 180] width 180 height 21
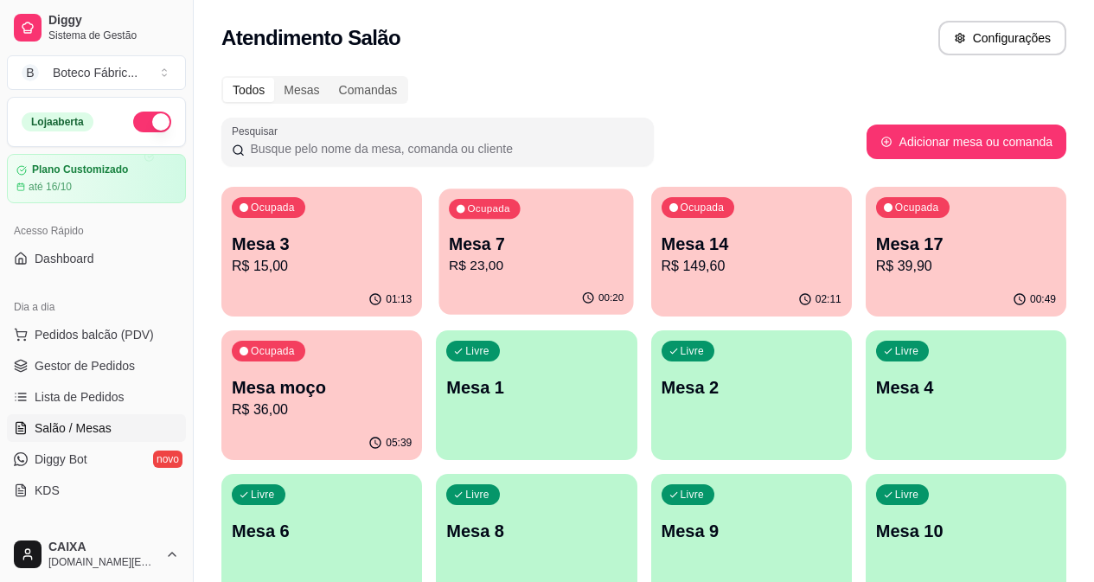
click at [530, 253] on p "Mesa 7" at bounding box center [536, 244] width 175 height 23
click at [876, 380] on p "Mesa 4" at bounding box center [966, 387] width 180 height 24
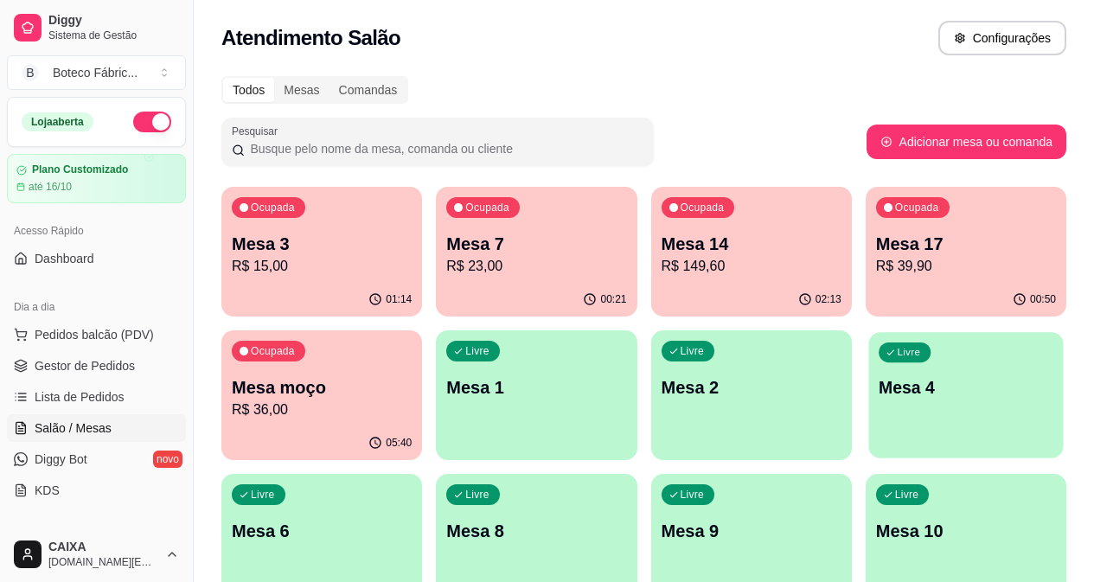
click at [869, 404] on div "Livre Mesa 4" at bounding box center [966, 385] width 195 height 106
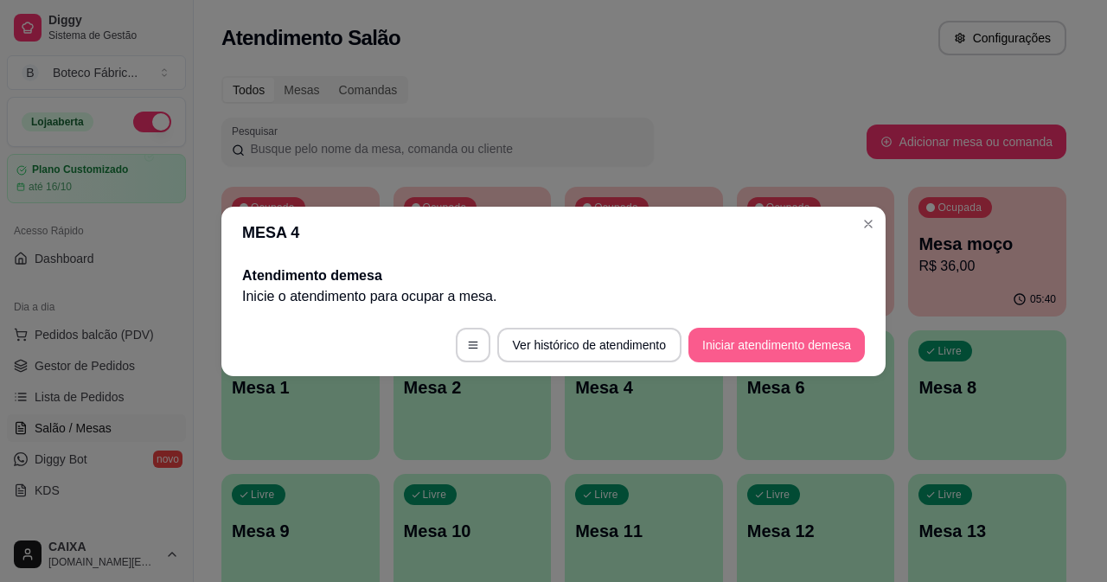
click at [724, 336] on button "Iniciar atendimento de mesa" at bounding box center [777, 345] width 176 height 35
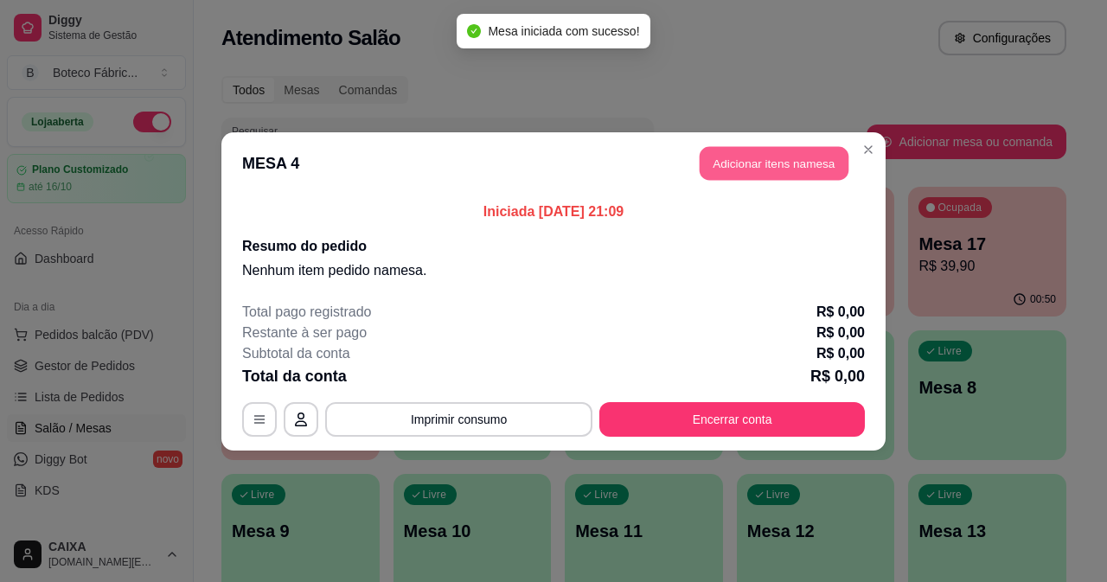
click at [718, 151] on button "Adicionar itens na mesa" at bounding box center [774, 163] width 149 height 34
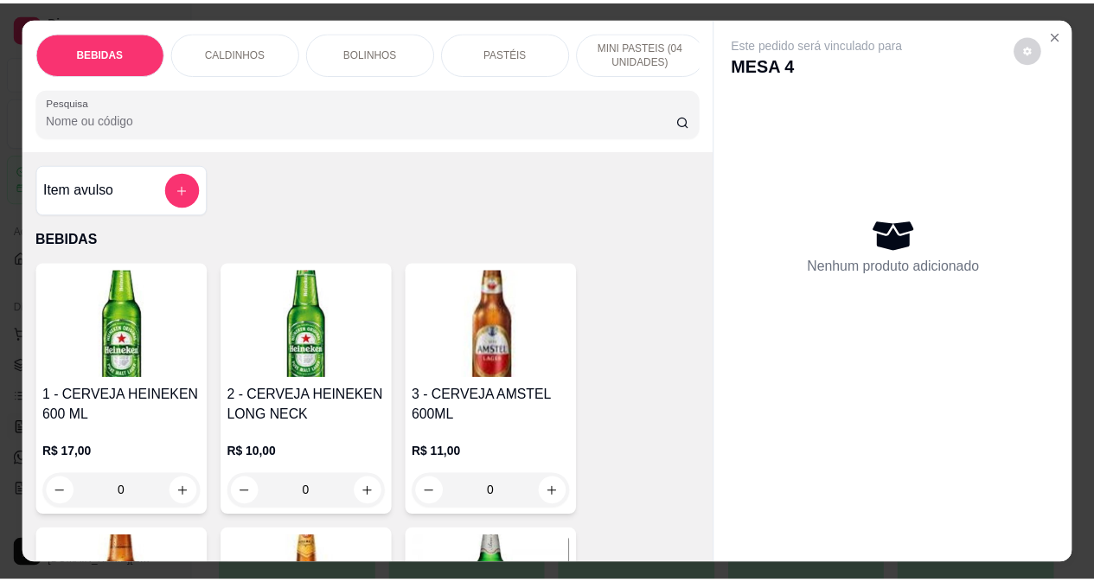
scroll to position [87, 0]
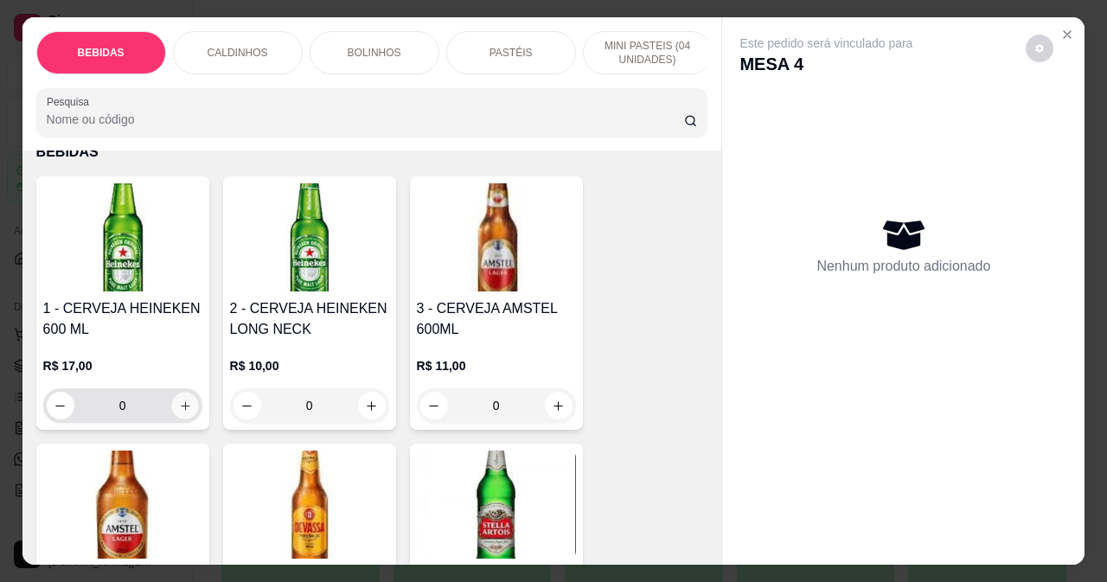
click at [181, 402] on button "increase-product-quantity" at bounding box center [184, 406] width 27 height 27
type input "1"
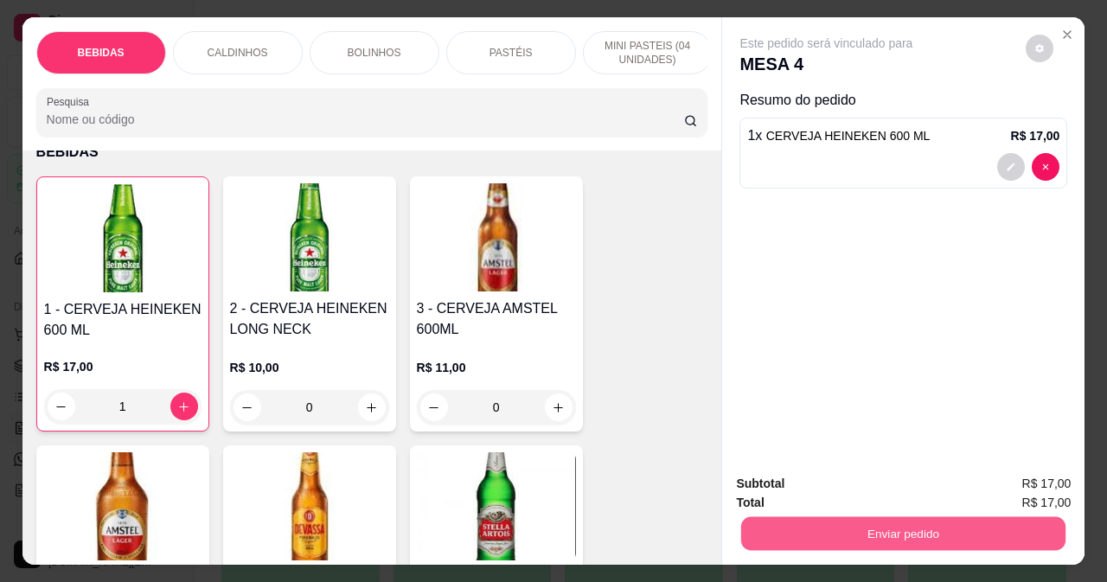
click at [807, 527] on button "Enviar pedido" at bounding box center [903, 533] width 324 height 34
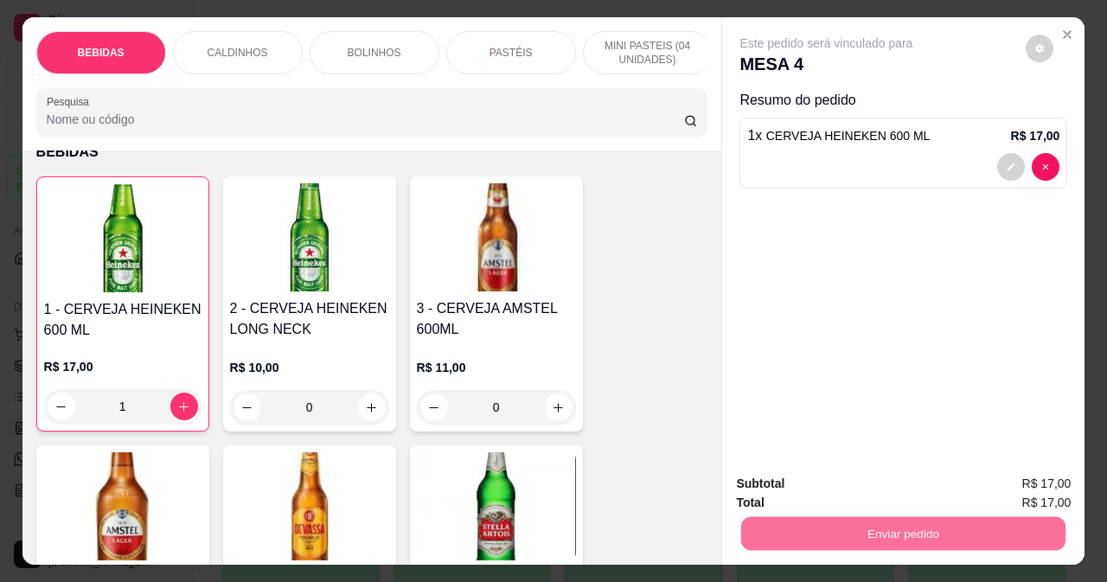
click at [861, 474] on button "Não registrar e enviar pedido" at bounding box center [847, 484] width 175 height 32
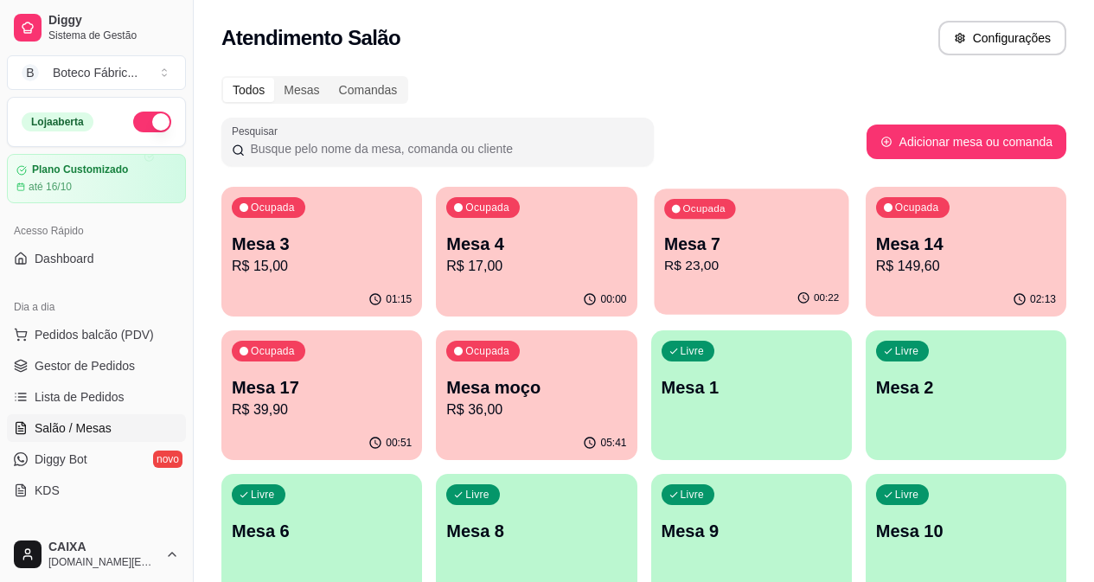
click at [677, 247] on p "Mesa 7" at bounding box center [751, 244] width 175 height 23
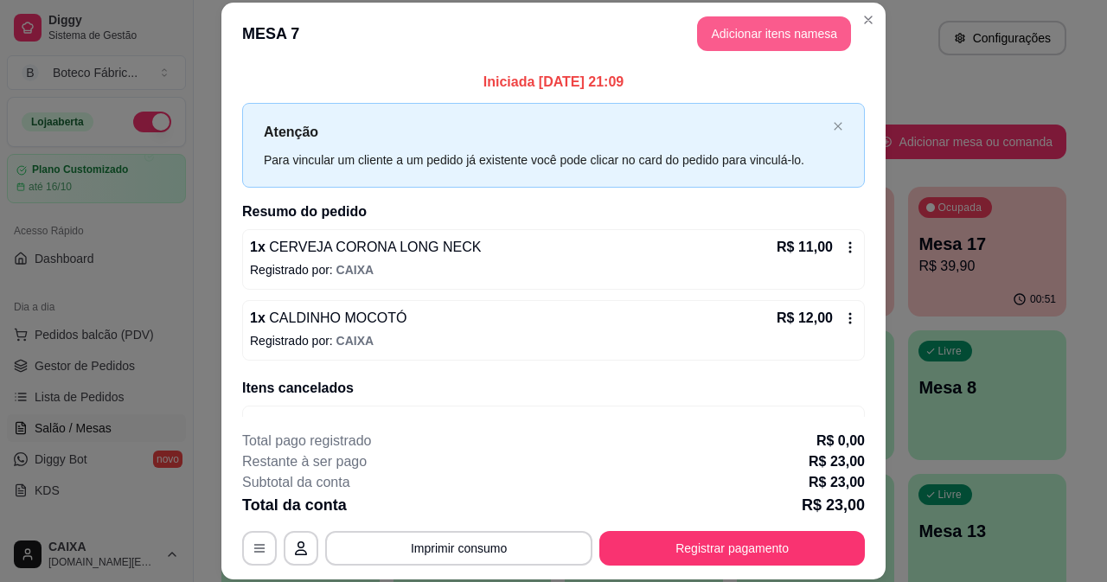
click at [746, 30] on button "Adicionar itens na mesa" at bounding box center [774, 33] width 154 height 35
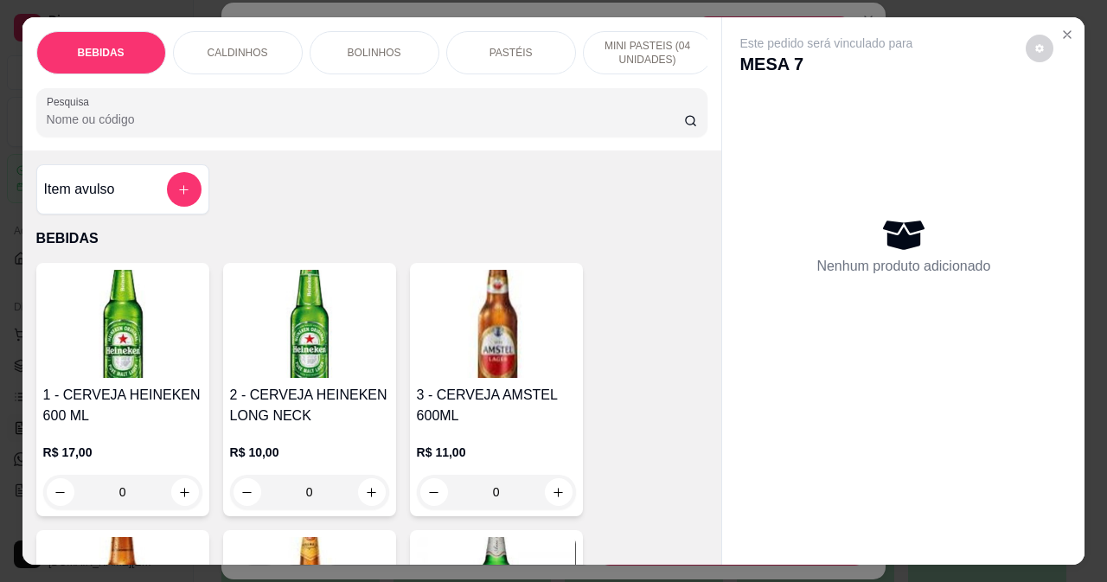
click at [299, 375] on img at bounding box center [309, 324] width 159 height 108
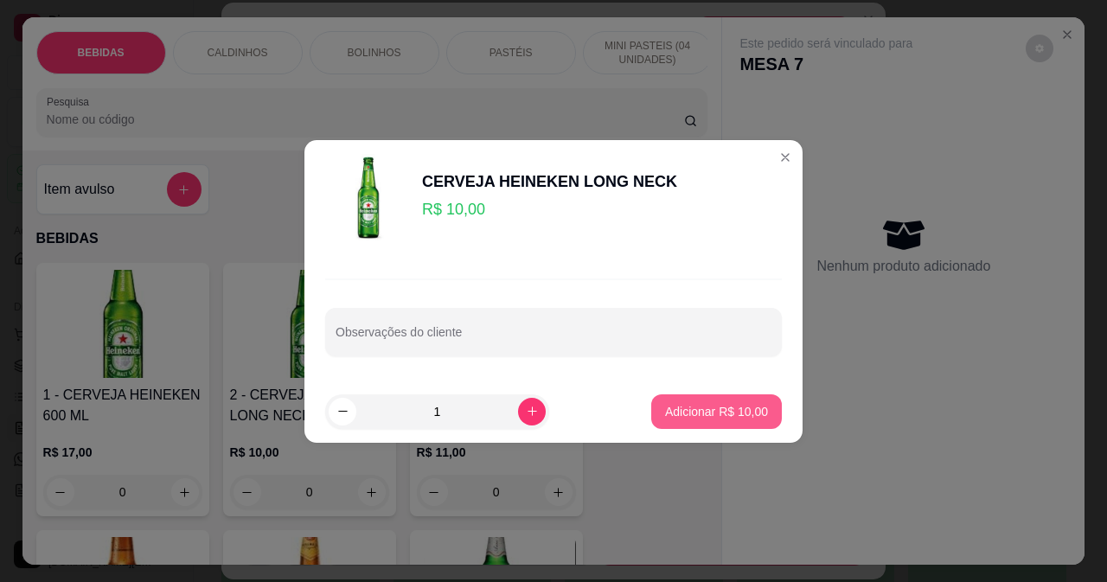
click at [690, 411] on p "Adicionar R$ 10,00" at bounding box center [716, 411] width 103 height 17
type input "1"
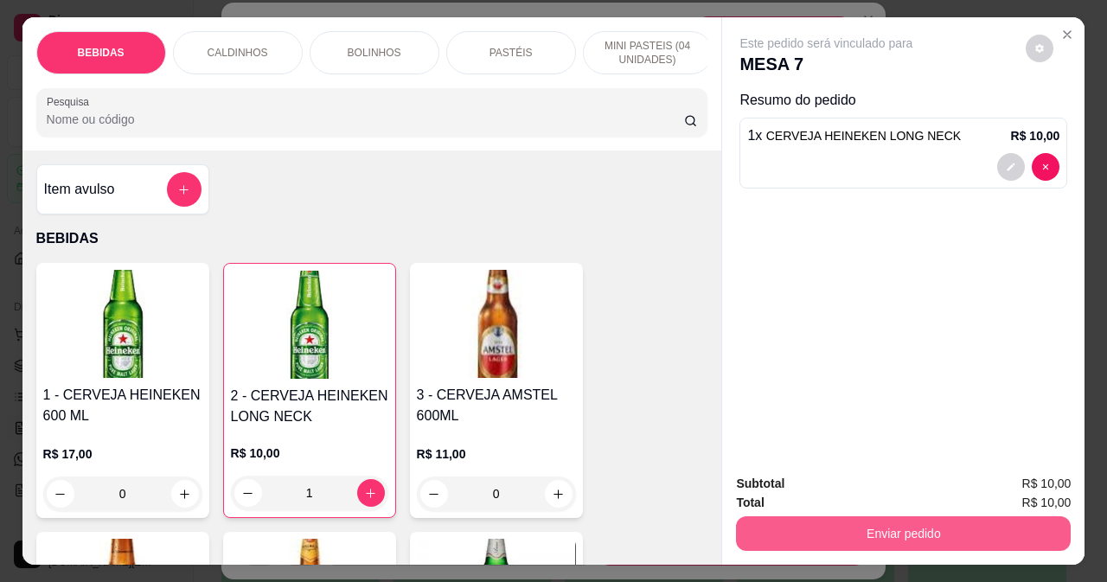
click at [836, 516] on button "Enviar pedido" at bounding box center [903, 533] width 335 height 35
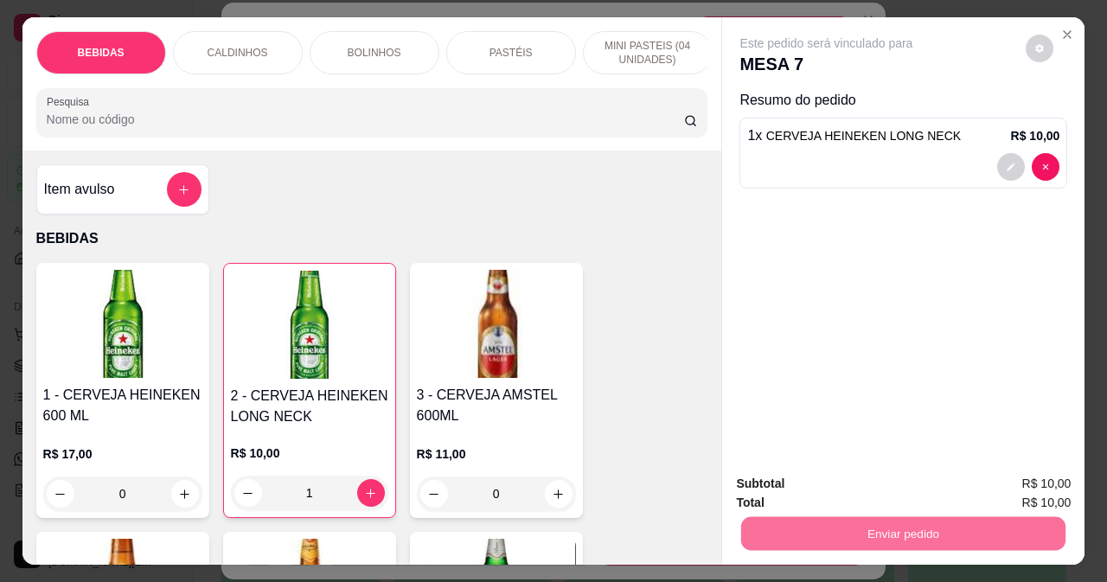
click at [807, 489] on button "Não registrar e enviar pedido" at bounding box center [847, 484] width 180 height 33
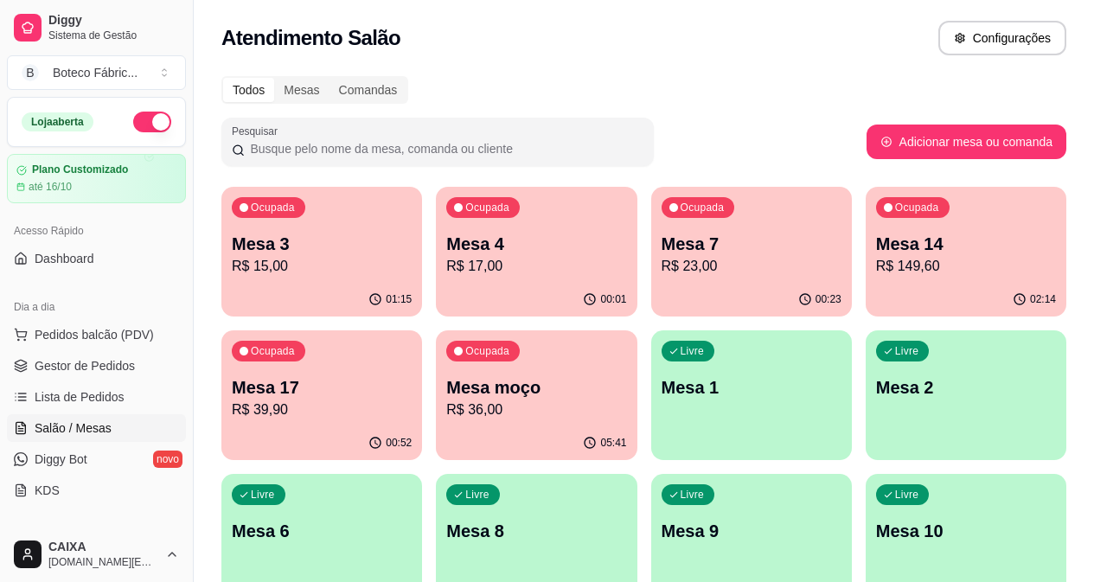
click at [299, 242] on p "Mesa 3" at bounding box center [322, 244] width 180 height 24
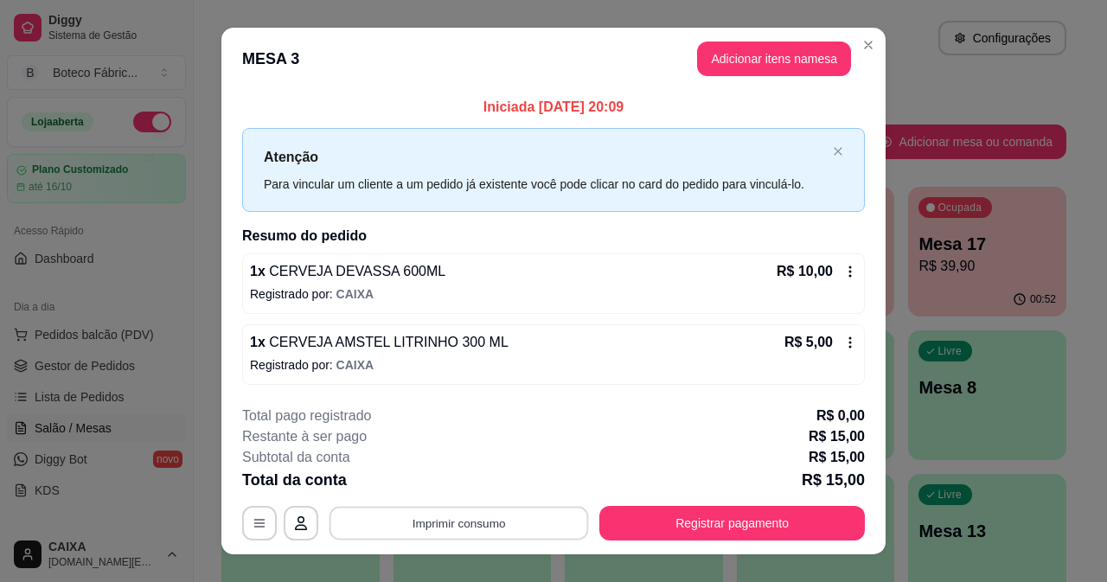
click at [498, 531] on button "Imprimir consumo" at bounding box center [460, 524] width 260 height 34
click at [493, 481] on button "IMPRESSORA" at bounding box center [458, 484] width 125 height 28
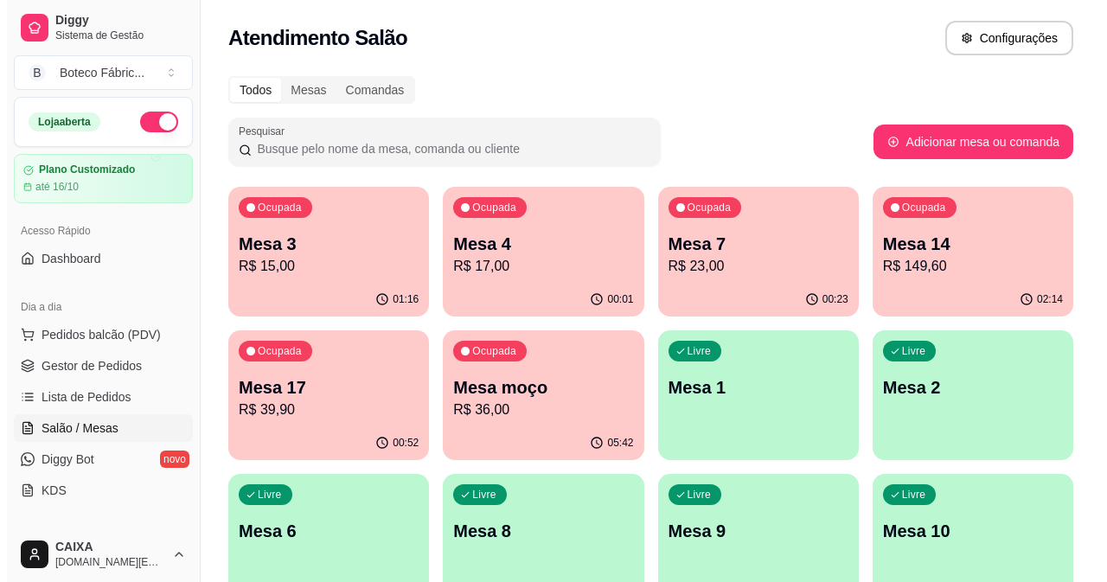
scroll to position [87, 0]
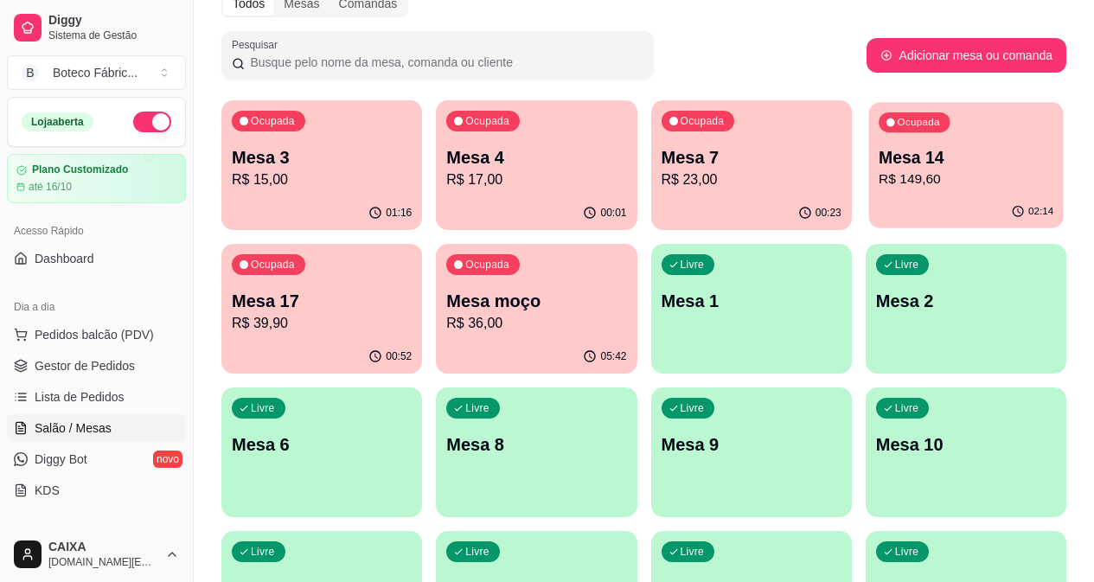
click at [869, 170] on div "Ocupada Mesa 14 R$ 149,60" at bounding box center [966, 148] width 195 height 93
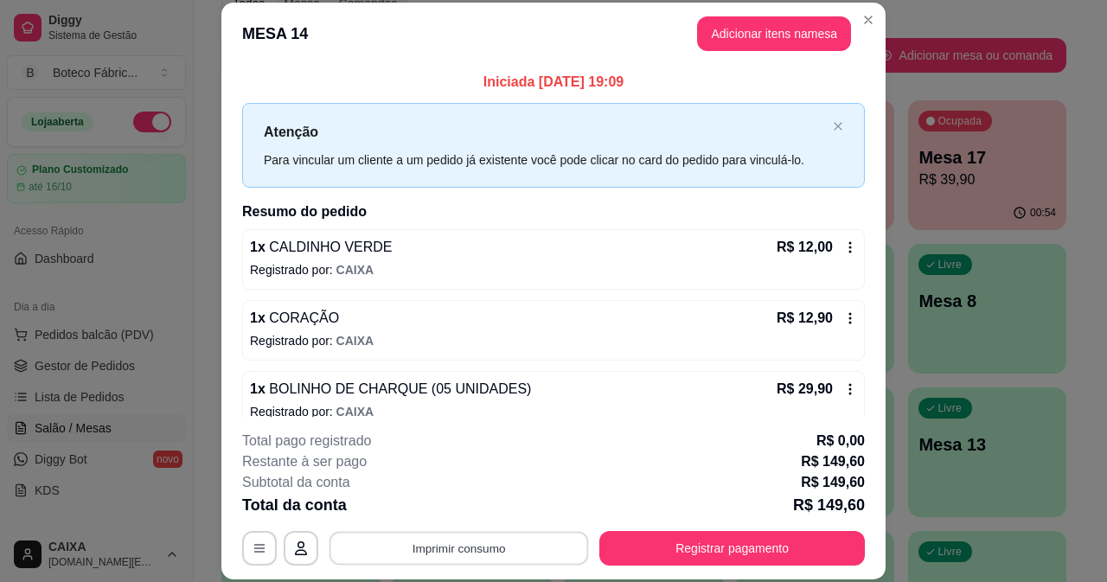
click at [536, 539] on button "Imprimir consumo" at bounding box center [460, 548] width 260 height 34
click at [419, 507] on button "IMPRESSORA" at bounding box center [458, 508] width 121 height 27
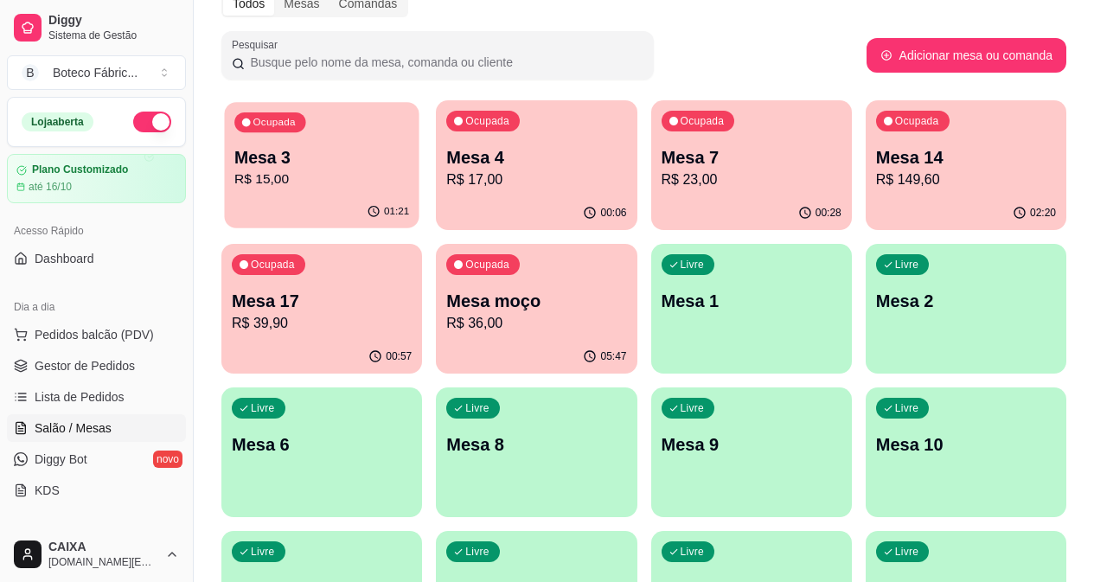
click at [305, 195] on div "Ocupada Mesa 3 R$ 15,00" at bounding box center [321, 148] width 195 height 93
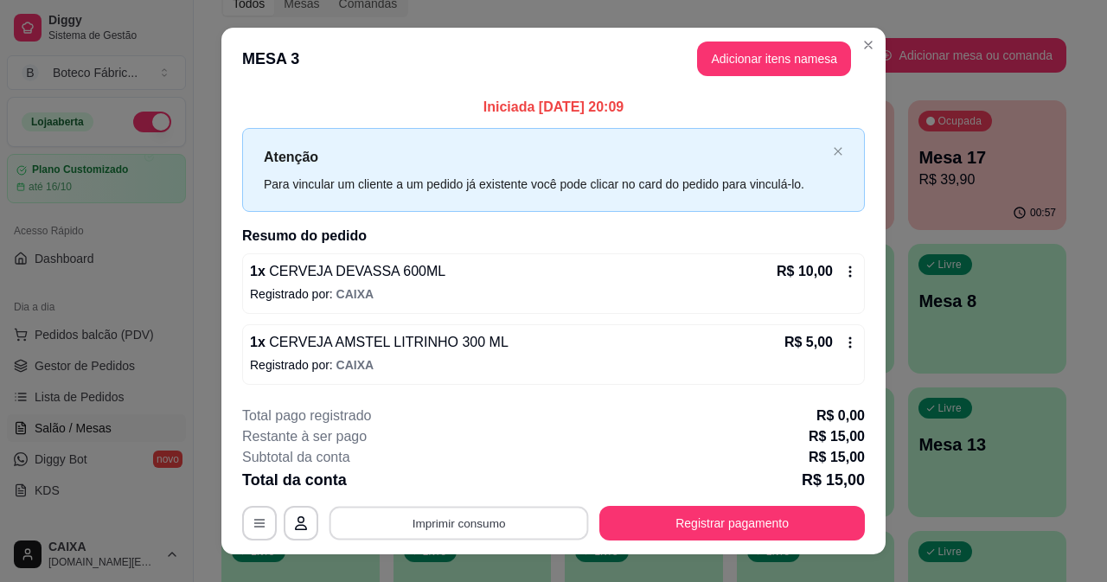
click at [493, 524] on button "Imprimir consumo" at bounding box center [460, 524] width 260 height 34
click at [427, 480] on button "IMPRESSORA" at bounding box center [458, 484] width 125 height 28
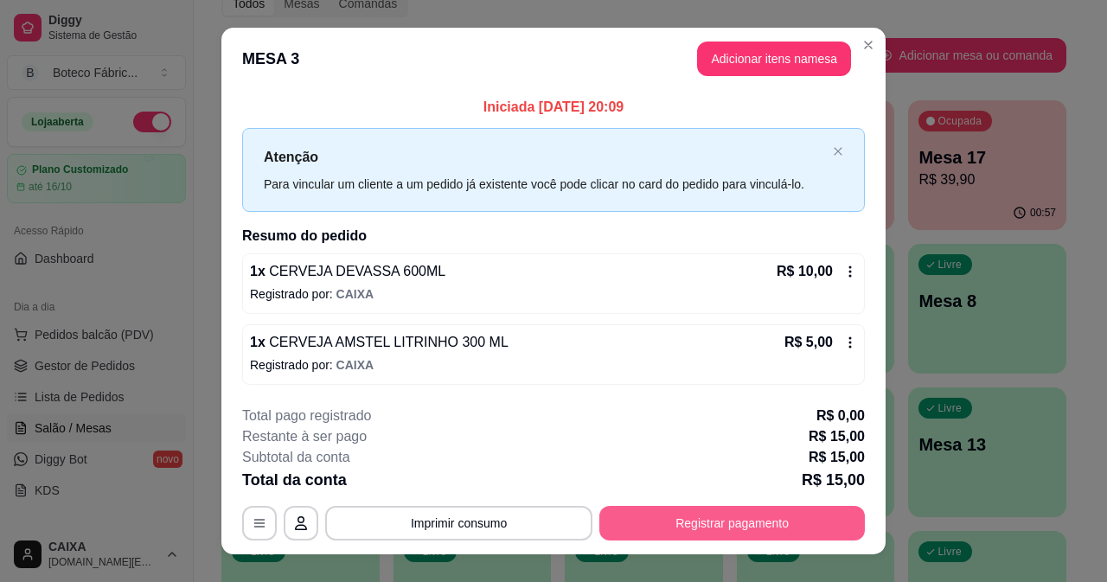
click at [759, 523] on button "Registrar pagamento" at bounding box center [733, 523] width 266 height 35
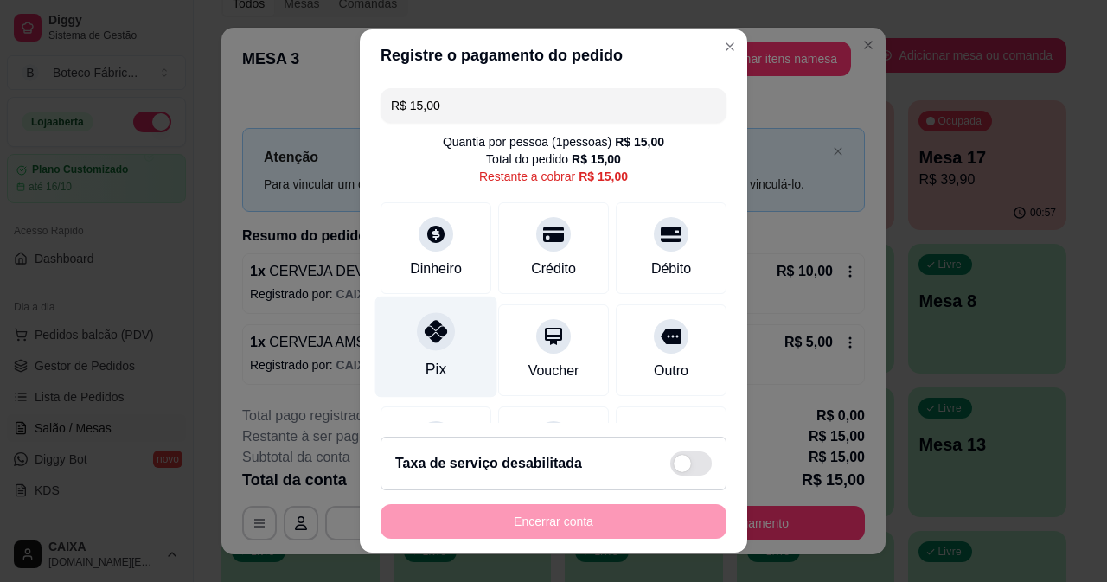
click at [412, 351] on div "Pix" at bounding box center [436, 346] width 122 height 101
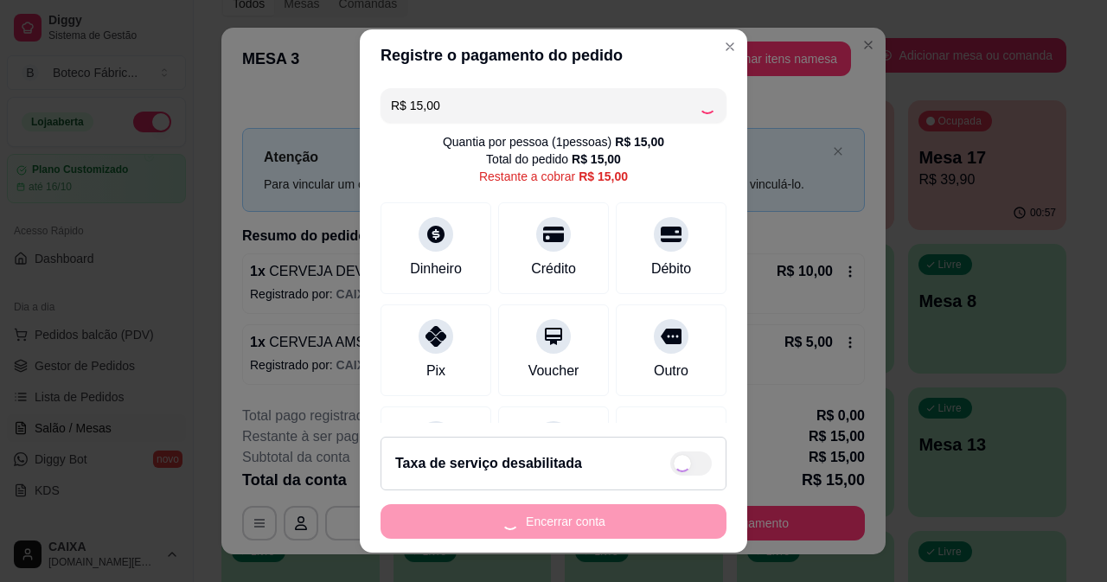
type input "R$ 0,00"
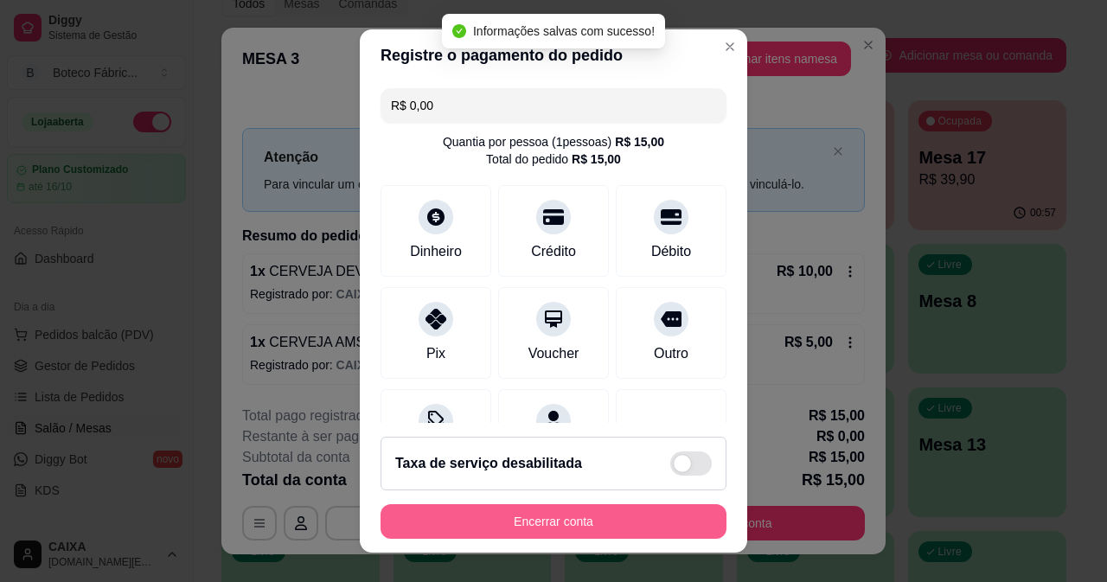
click at [631, 520] on button "Encerrar conta" at bounding box center [554, 521] width 346 height 35
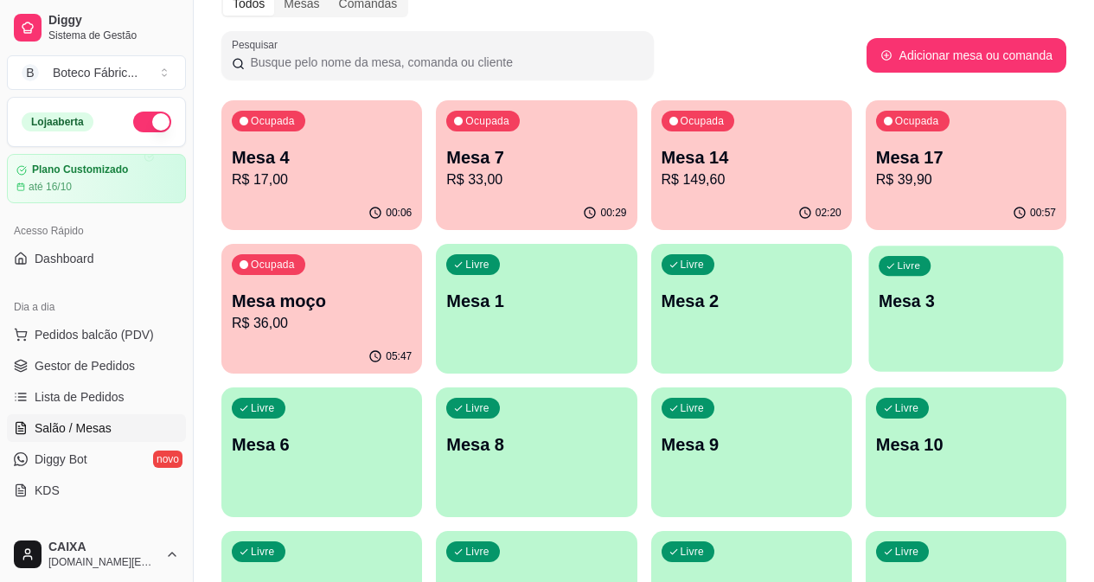
click at [879, 306] on p "Mesa 3" at bounding box center [966, 301] width 175 height 23
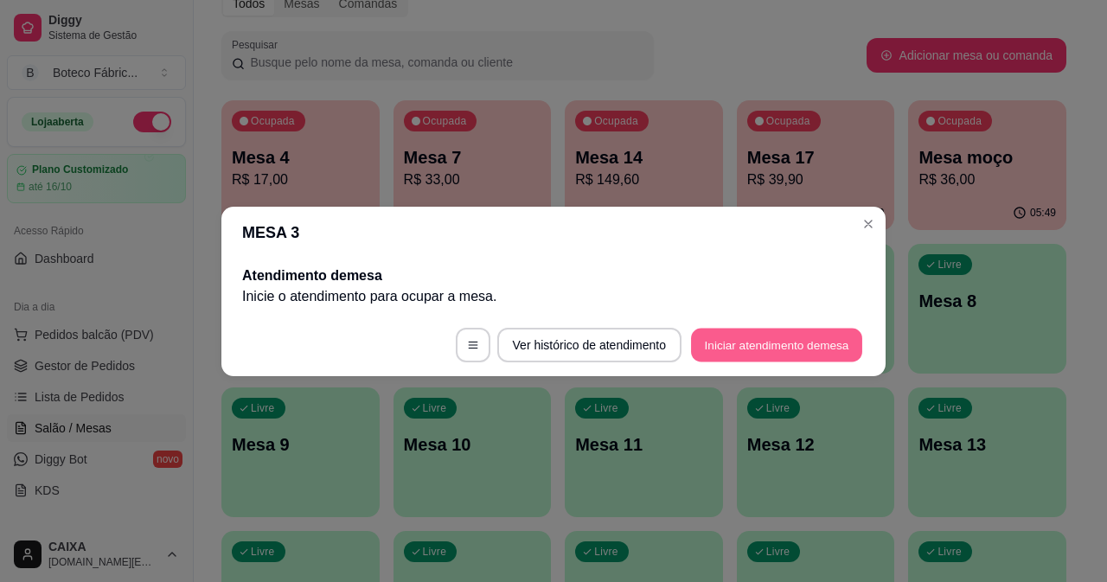
click at [768, 350] on button "Iniciar atendimento de mesa" at bounding box center [776, 345] width 171 height 34
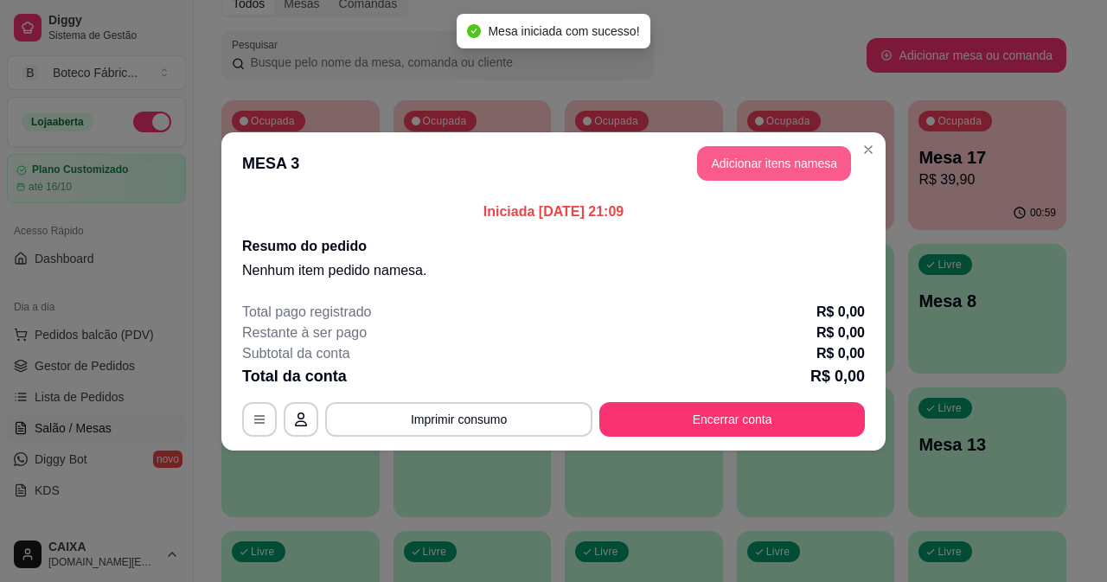
click at [800, 170] on button "Adicionar itens na mesa" at bounding box center [774, 163] width 154 height 35
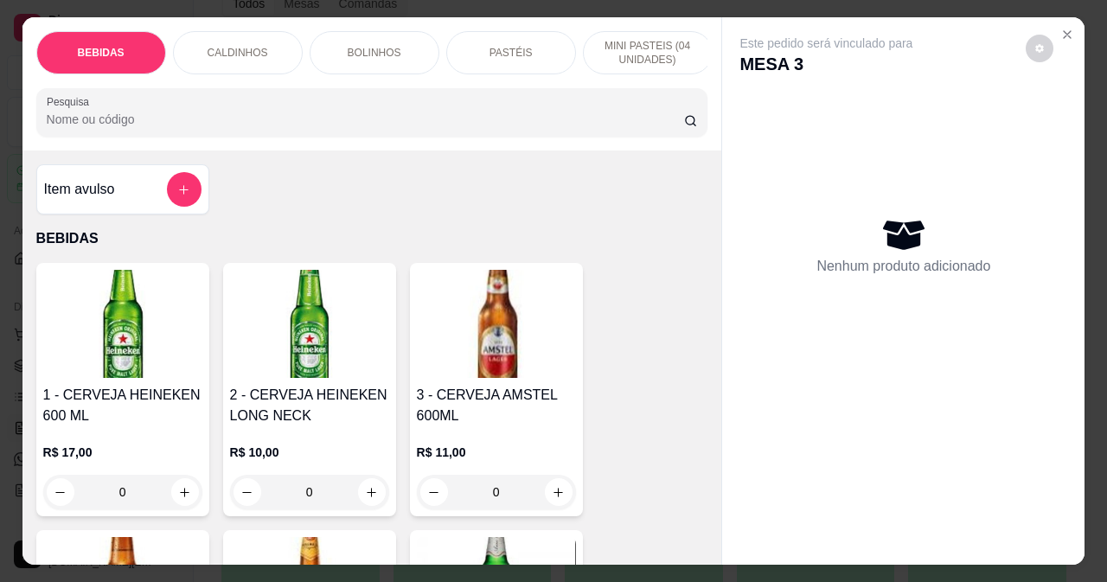
click at [514, 50] on p "PASTÉIS" at bounding box center [511, 53] width 43 height 14
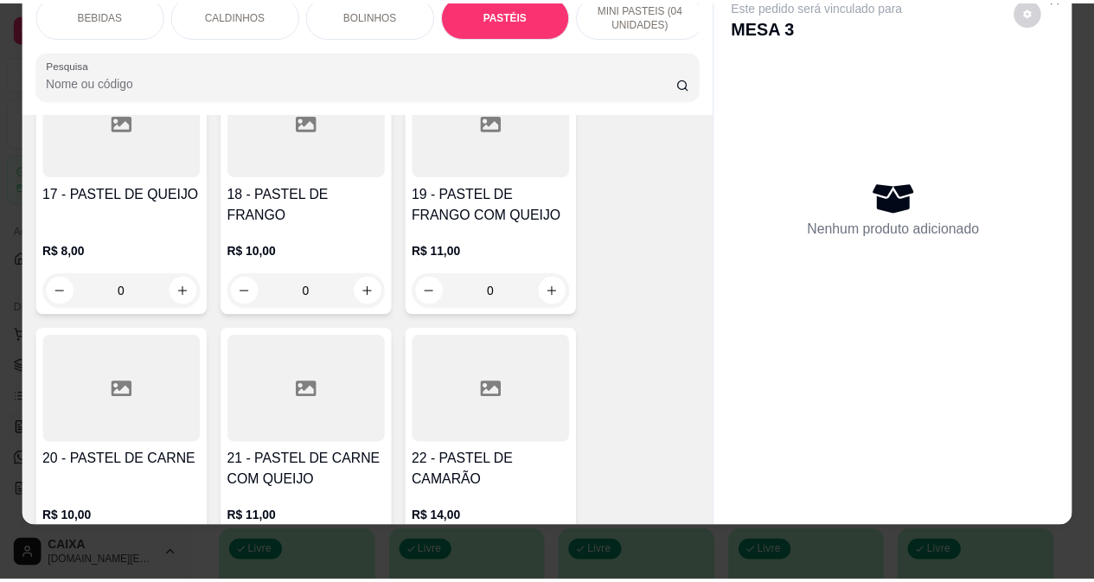
scroll to position [2588, 0]
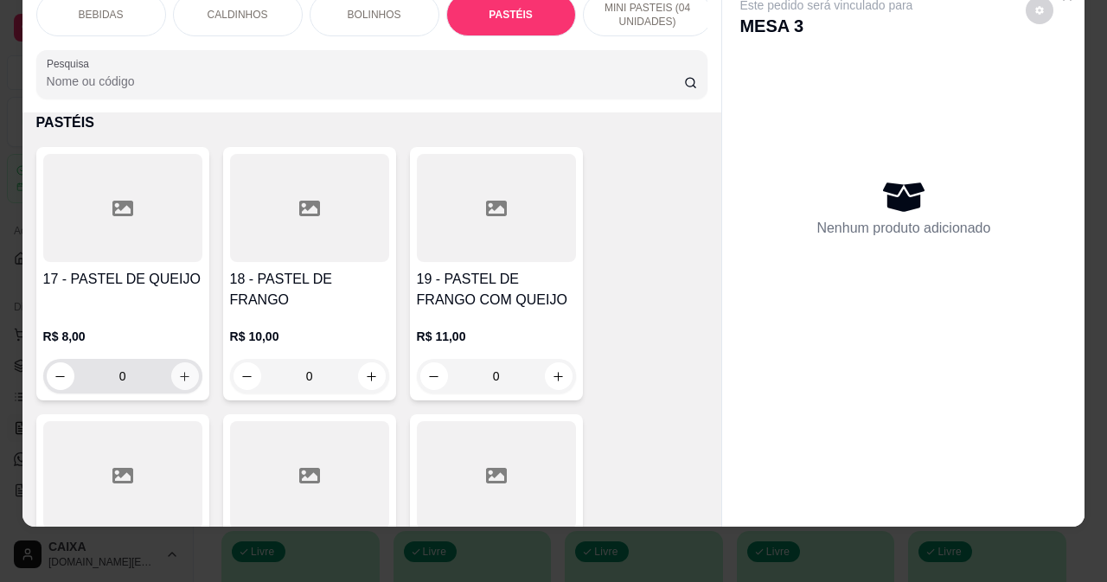
click at [183, 373] on icon "increase-product-quantity" at bounding box center [184, 376] width 13 height 13
type input "1"
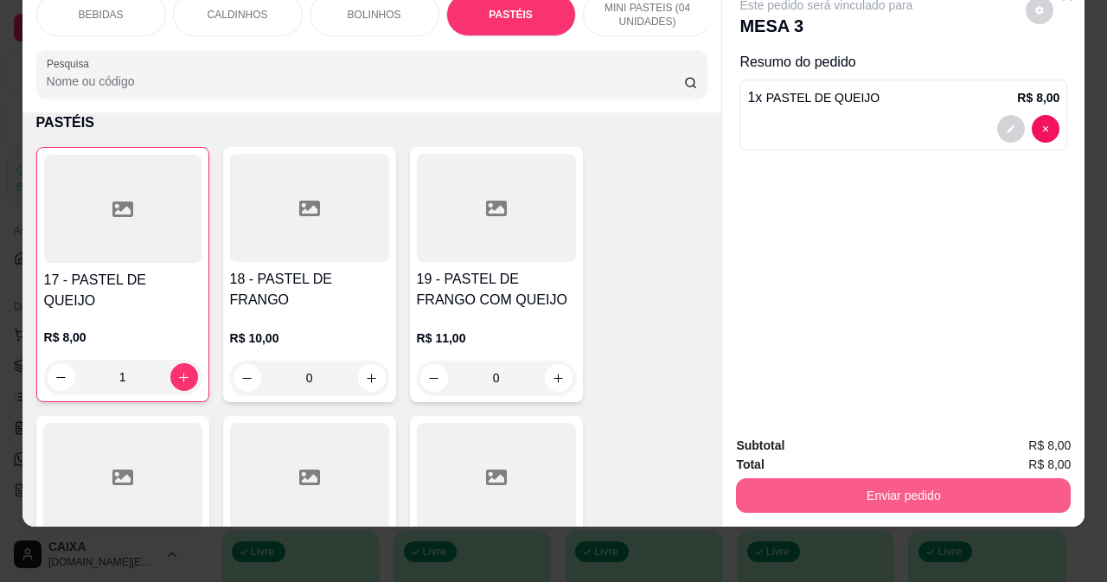
click at [853, 481] on button "Enviar pedido" at bounding box center [903, 495] width 335 height 35
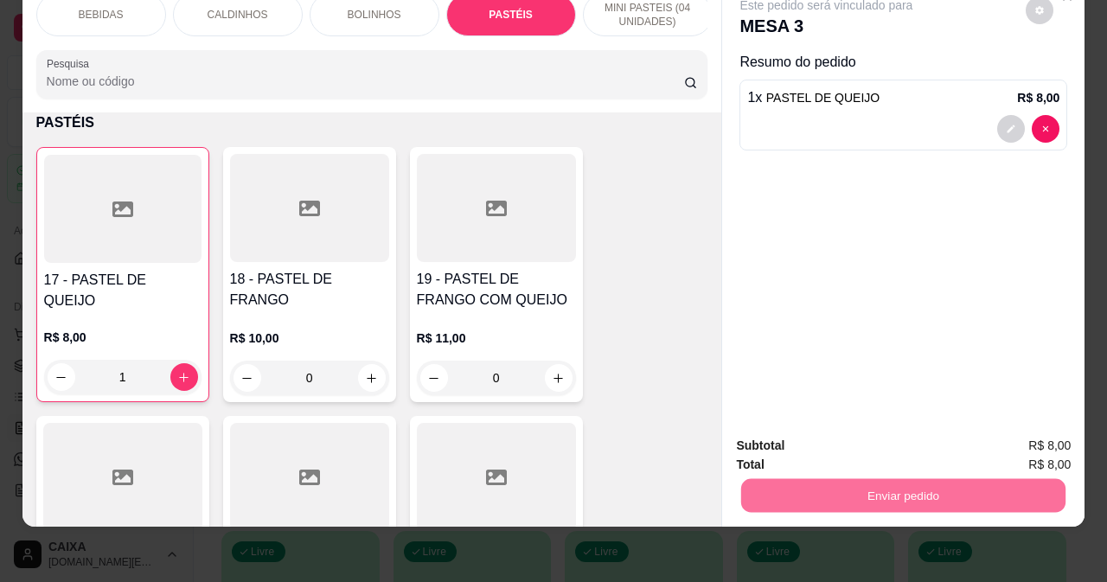
click at [866, 437] on button "Não registrar e enviar pedido" at bounding box center [847, 440] width 175 height 32
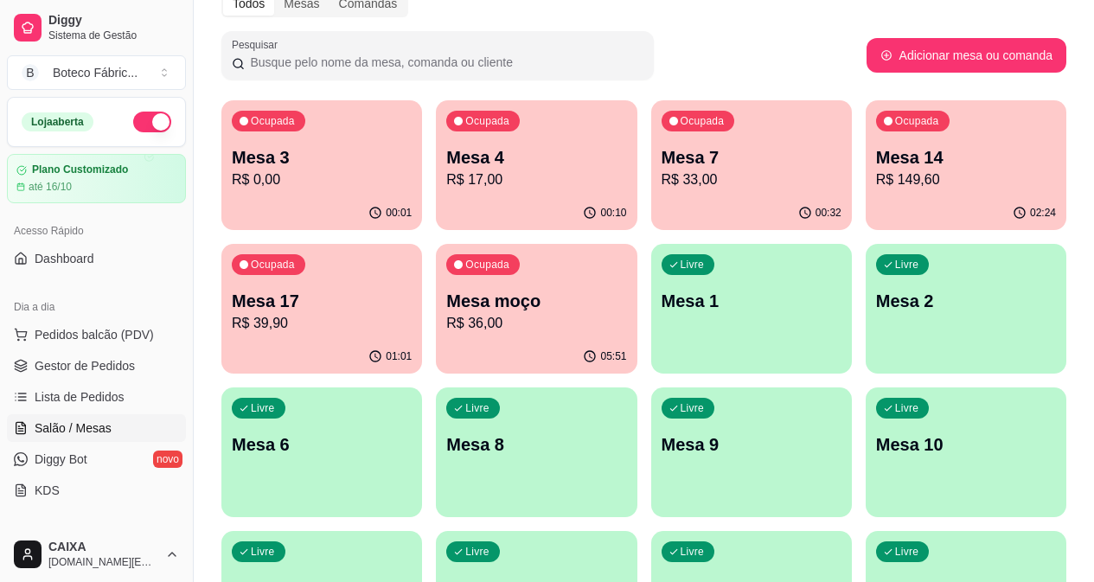
click at [662, 166] on p "Mesa 7" at bounding box center [752, 157] width 180 height 24
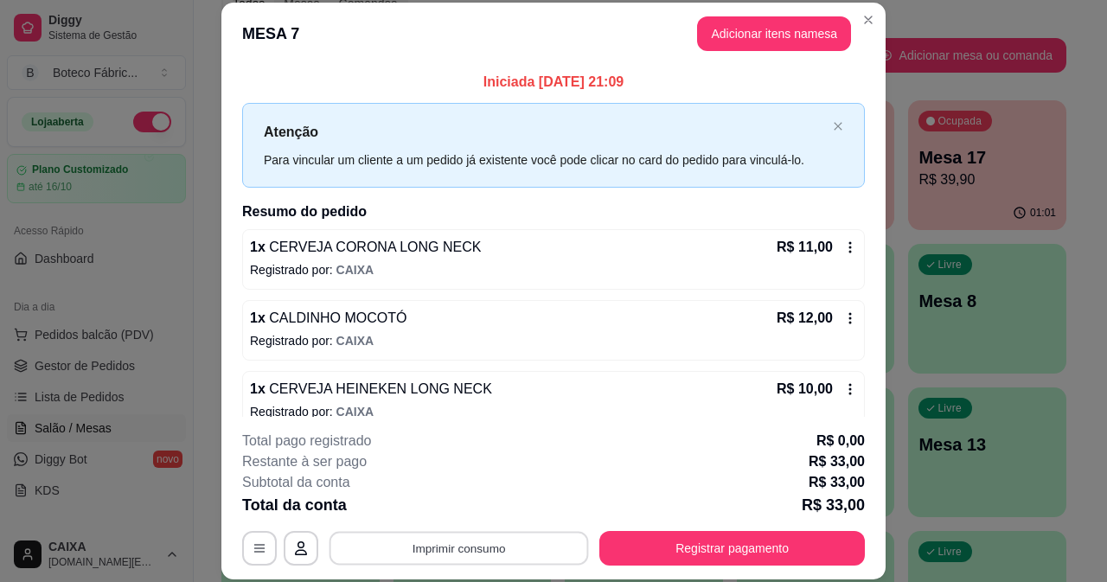
click at [404, 542] on button "Imprimir consumo" at bounding box center [460, 548] width 260 height 34
click at [439, 504] on button "IMPRESSORA" at bounding box center [458, 509] width 125 height 28
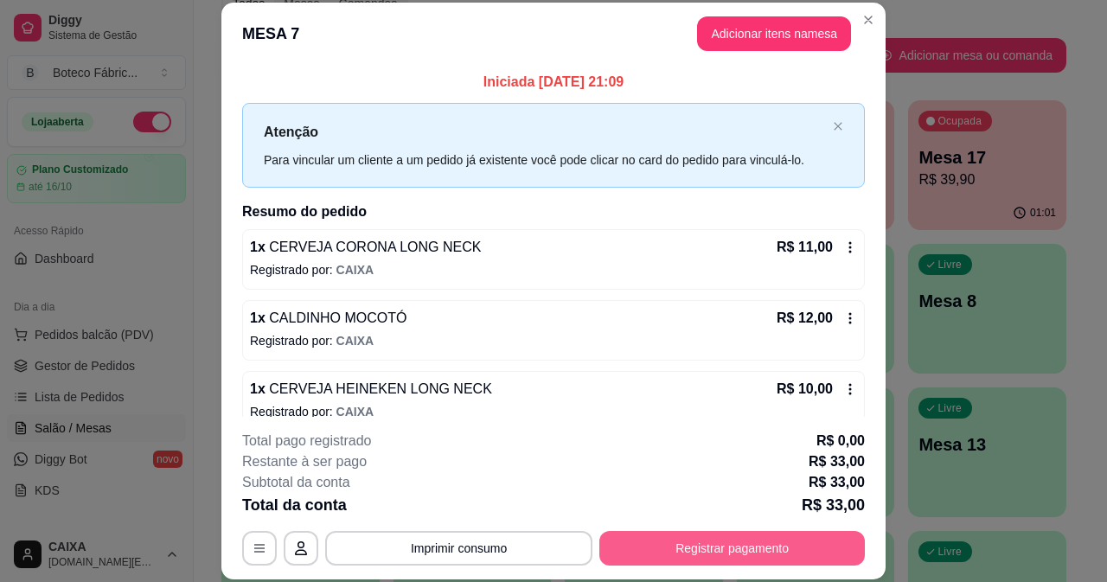
click at [690, 548] on button "Registrar pagamento" at bounding box center [733, 548] width 266 height 35
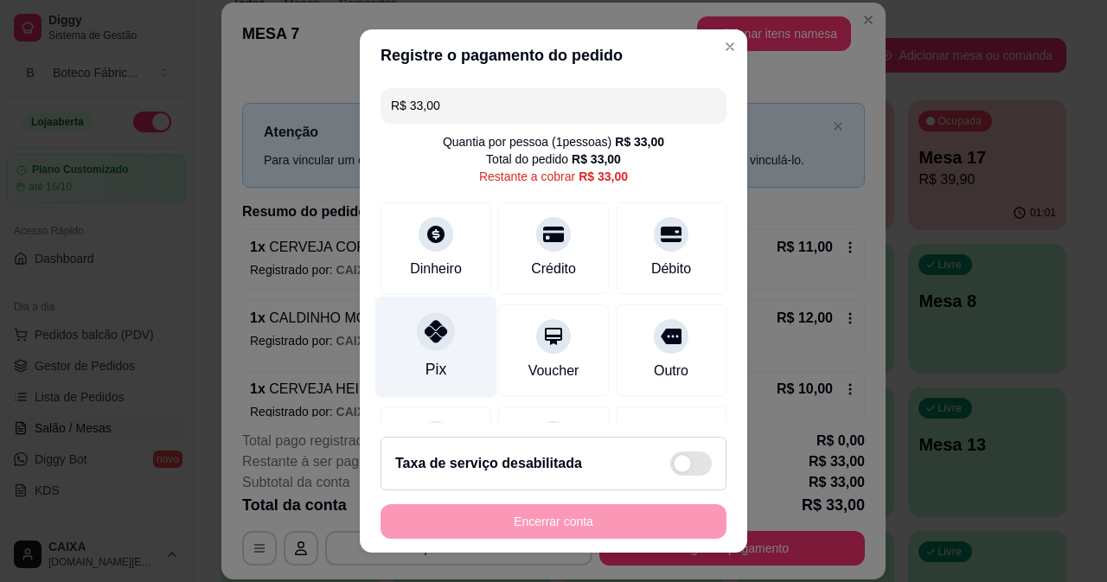
click at [440, 369] on div "Pix" at bounding box center [436, 346] width 122 height 101
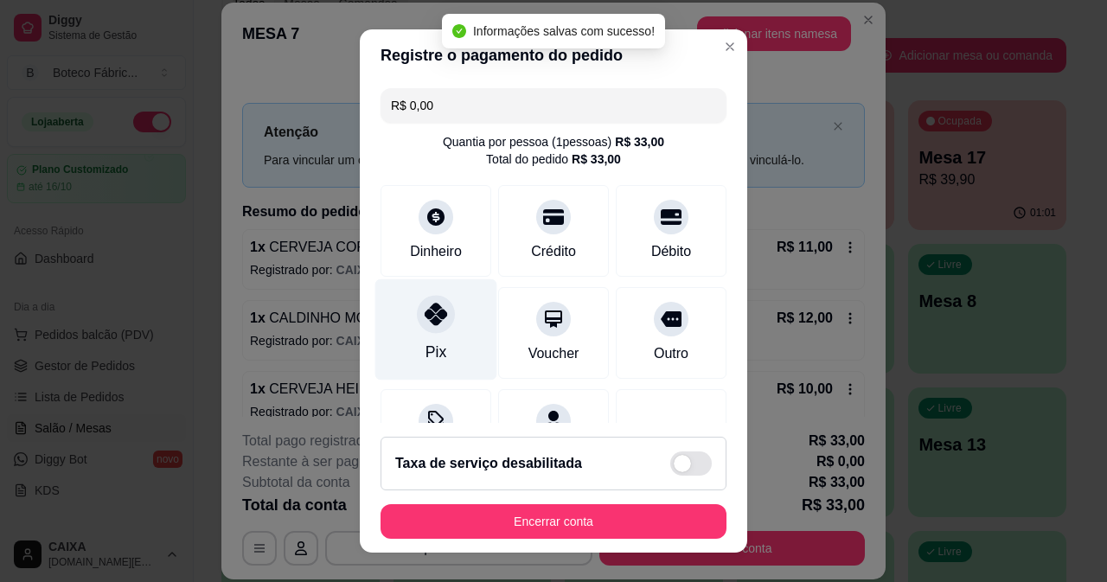
type input "R$ 0,00"
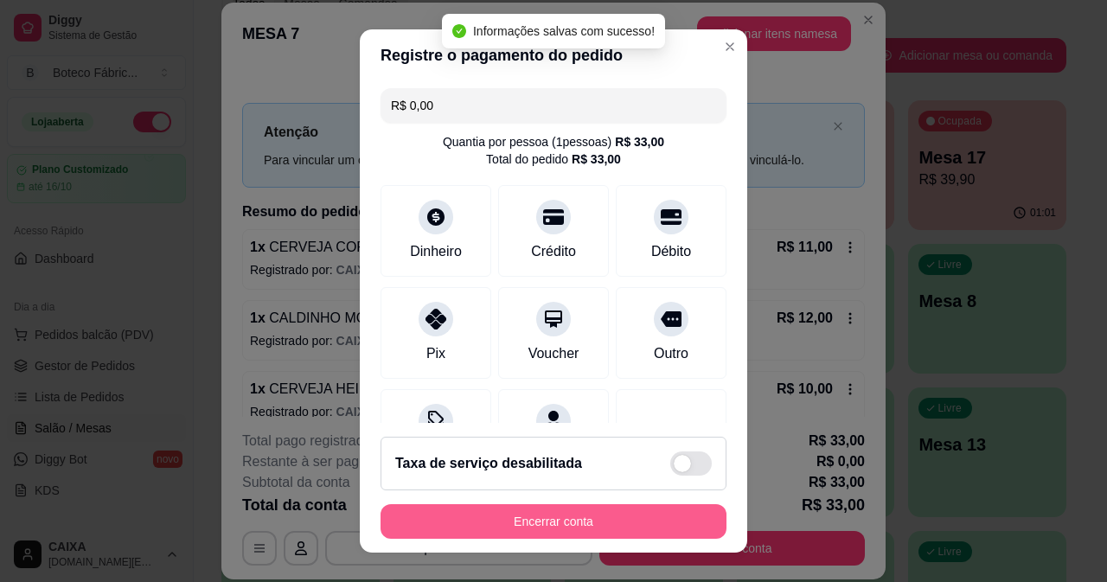
click at [577, 516] on button "Encerrar conta" at bounding box center [554, 521] width 346 height 35
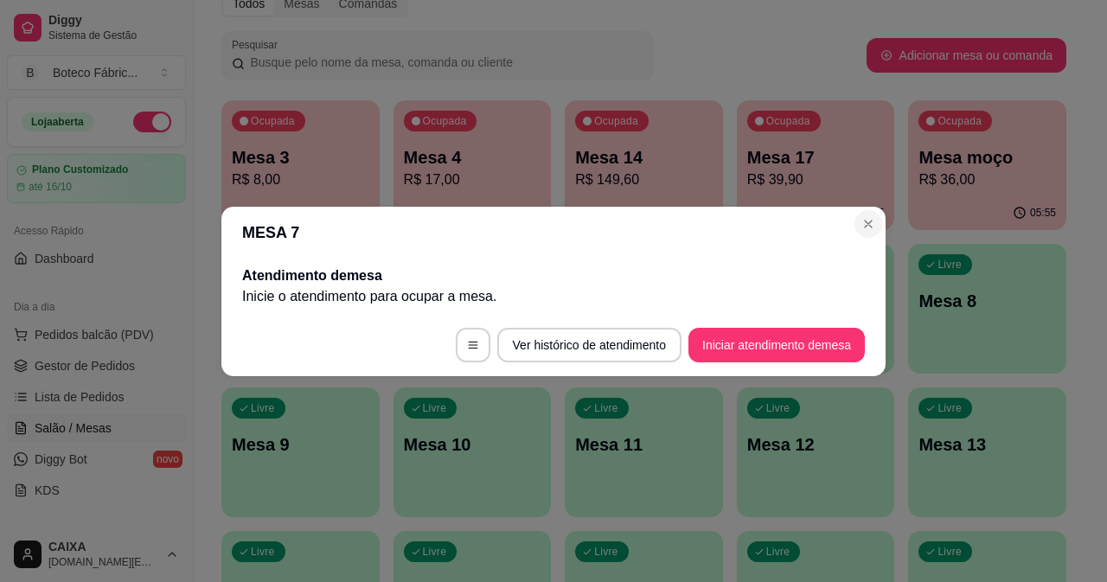
click at [886, 235] on div "MESA 7 Atendimento de mesa Inicie o atendimento para ocupar a mesa . Ver histór…" at bounding box center [553, 291] width 1107 height 582
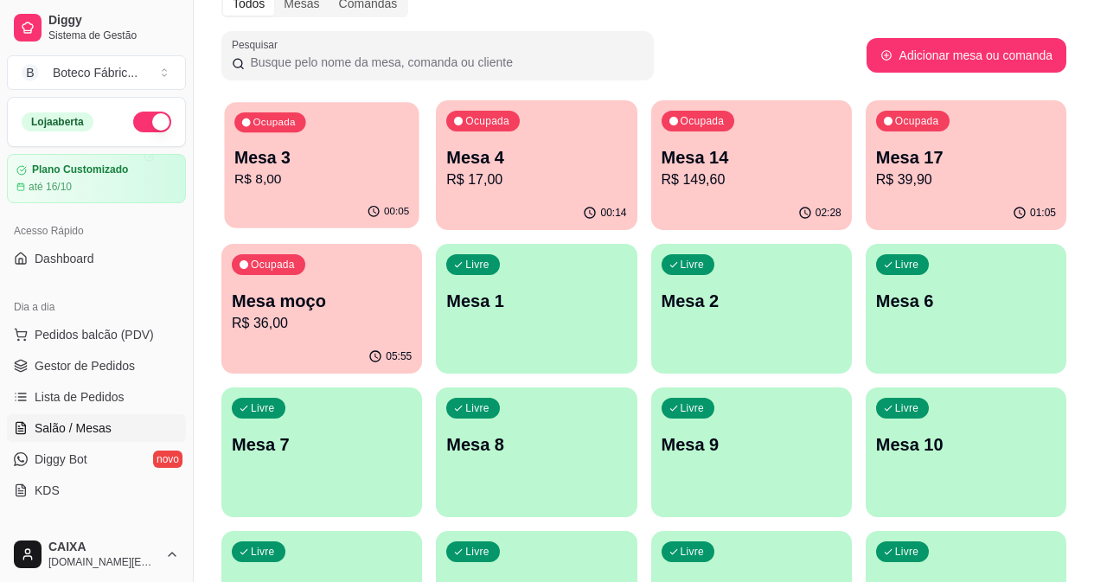
click at [292, 202] on div "00:05" at bounding box center [321, 212] width 195 height 33
click at [132, 358] on link "Gestor de Pedidos" at bounding box center [96, 366] width 179 height 28
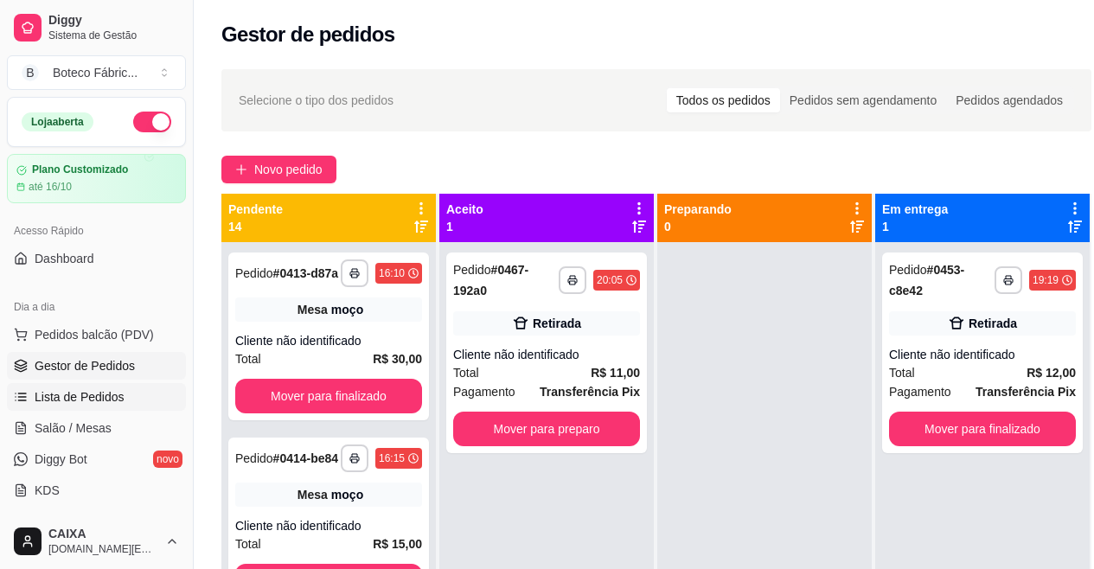
click at [93, 392] on span "Lista de Pedidos" at bounding box center [80, 396] width 90 height 17
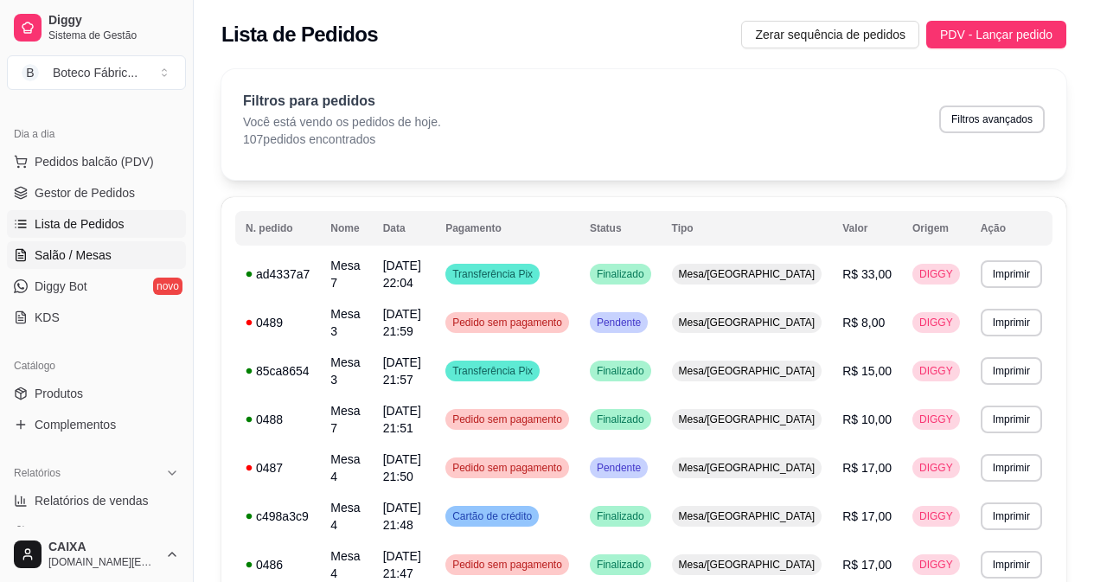
scroll to position [260, 0]
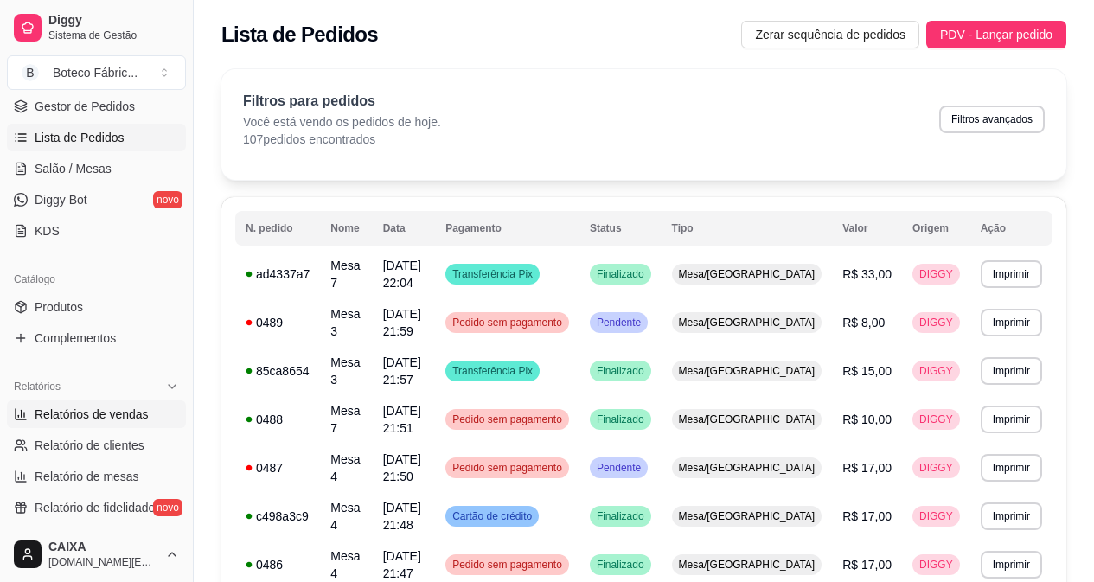
click at [92, 407] on span "Relatórios de vendas" at bounding box center [92, 414] width 114 height 17
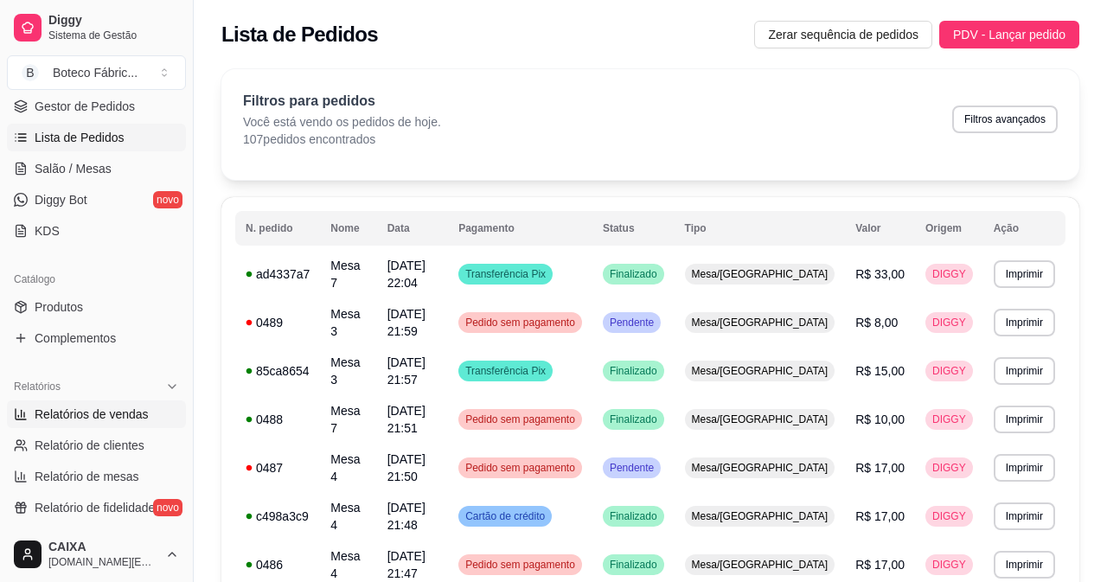
select select "ALL"
select select "0"
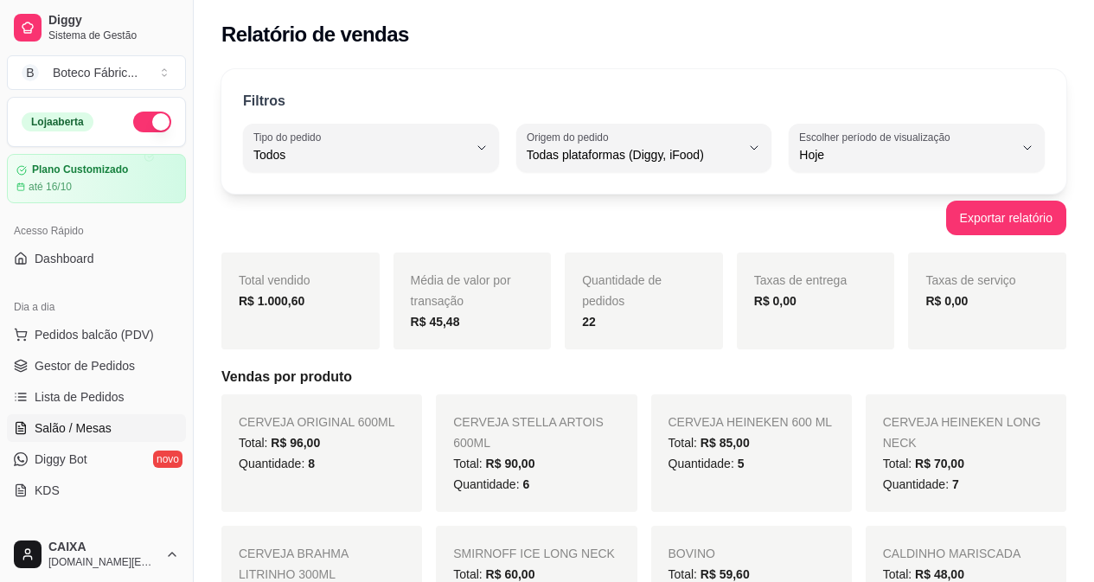
click at [74, 415] on link "Salão / Mesas" at bounding box center [96, 428] width 179 height 28
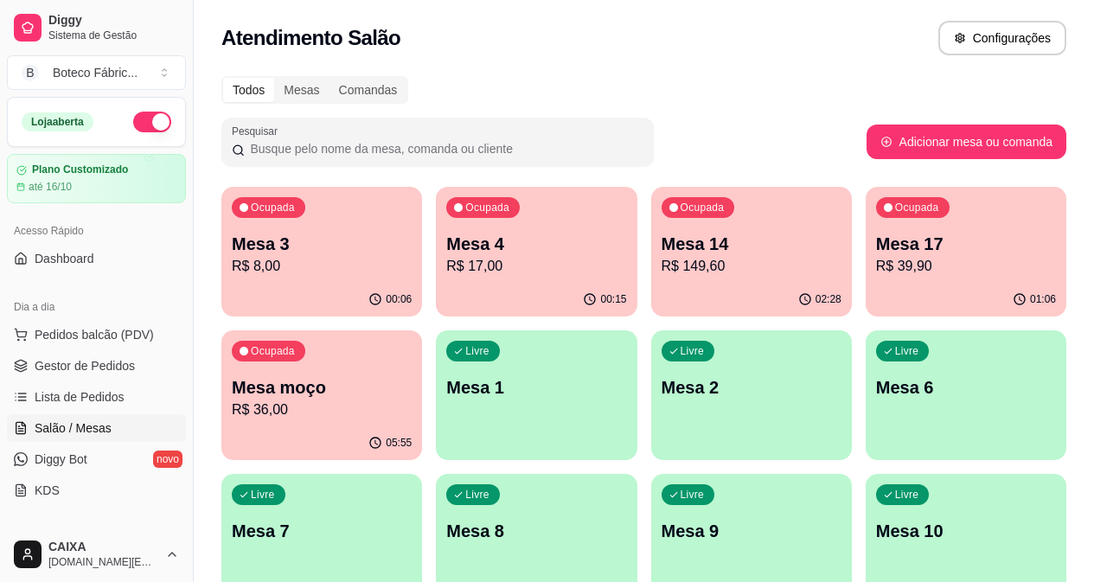
click at [263, 250] on p "Mesa 3" at bounding box center [322, 244] width 180 height 24
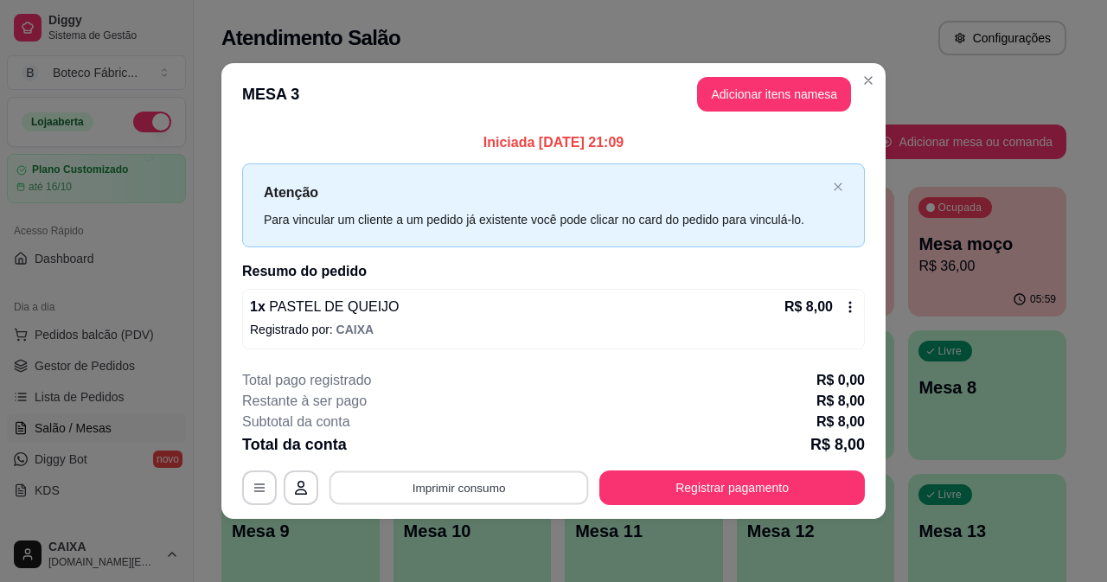
click at [465, 489] on button "Imprimir consumo" at bounding box center [460, 489] width 260 height 34
click at [459, 452] on button "IMPRESSORA" at bounding box center [465, 447] width 121 height 27
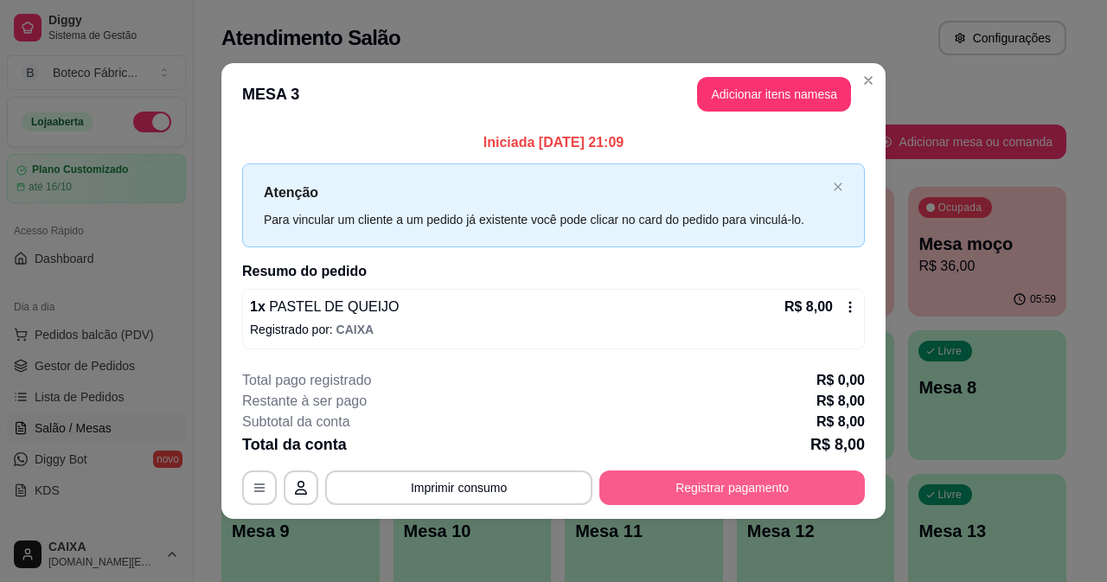
click at [734, 474] on button "Registrar pagamento" at bounding box center [733, 488] width 266 height 35
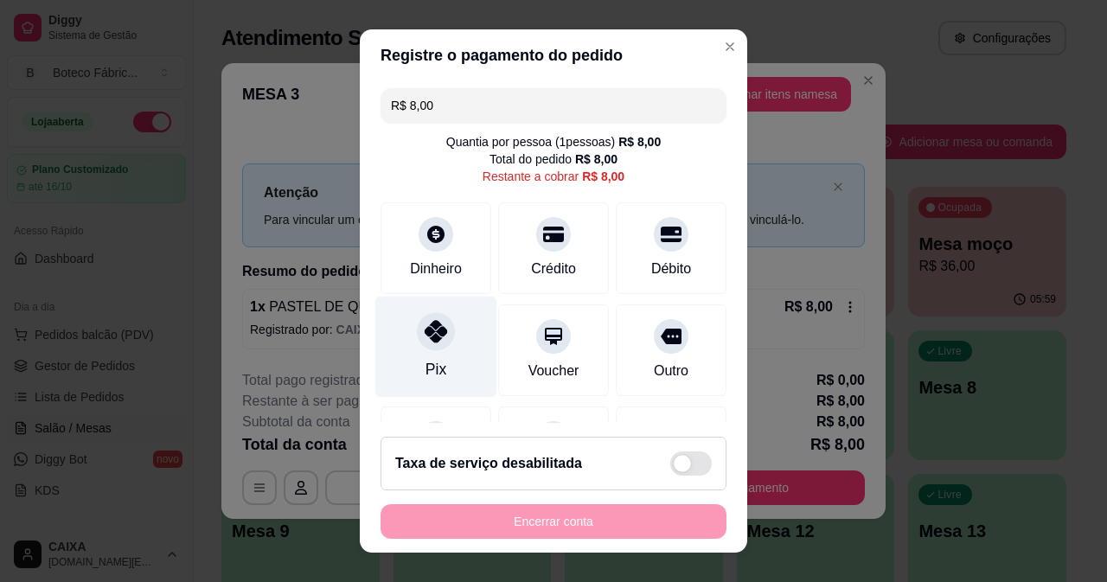
click at [431, 340] on icon at bounding box center [436, 331] width 22 height 22
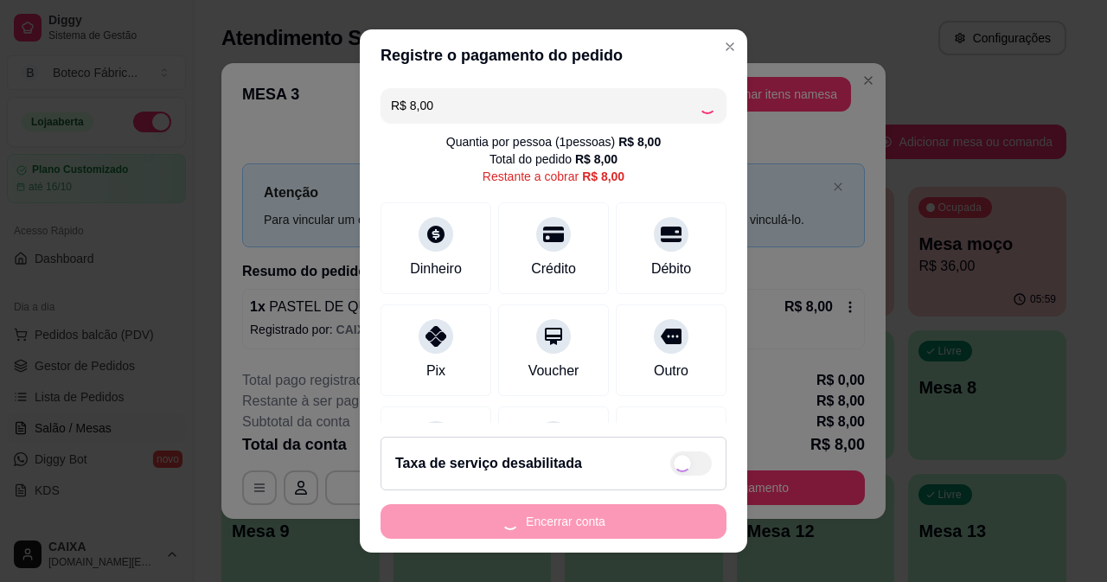
type input "R$ 0,00"
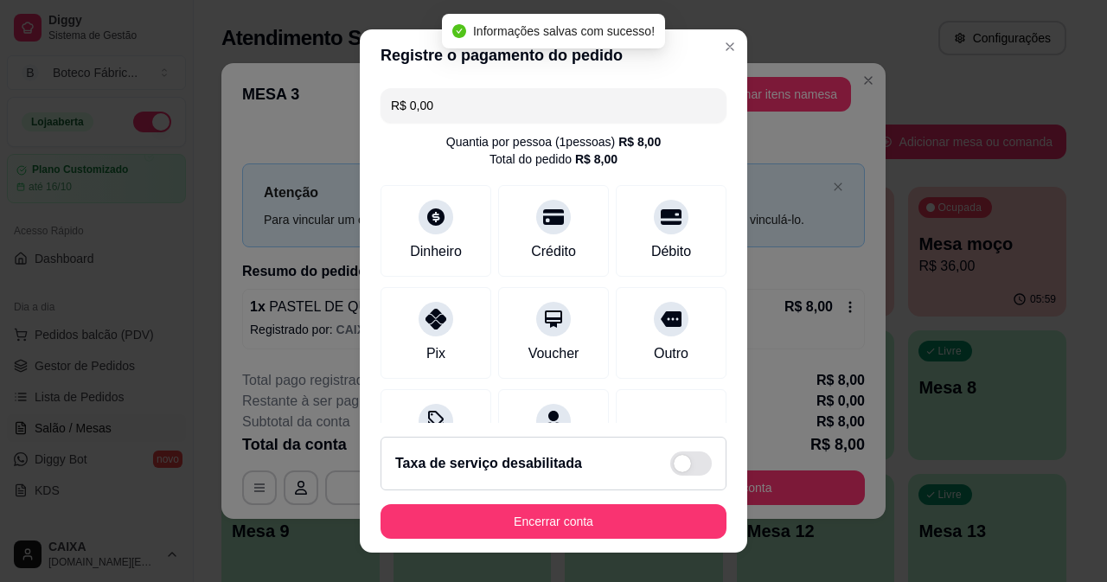
drag, startPoint x: 541, startPoint y: 501, endPoint x: 530, endPoint y: 521, distance: 22.4
click at [539, 502] on footer "Taxa de serviço desabilitada Encerrar conta" at bounding box center [554, 488] width 388 height 130
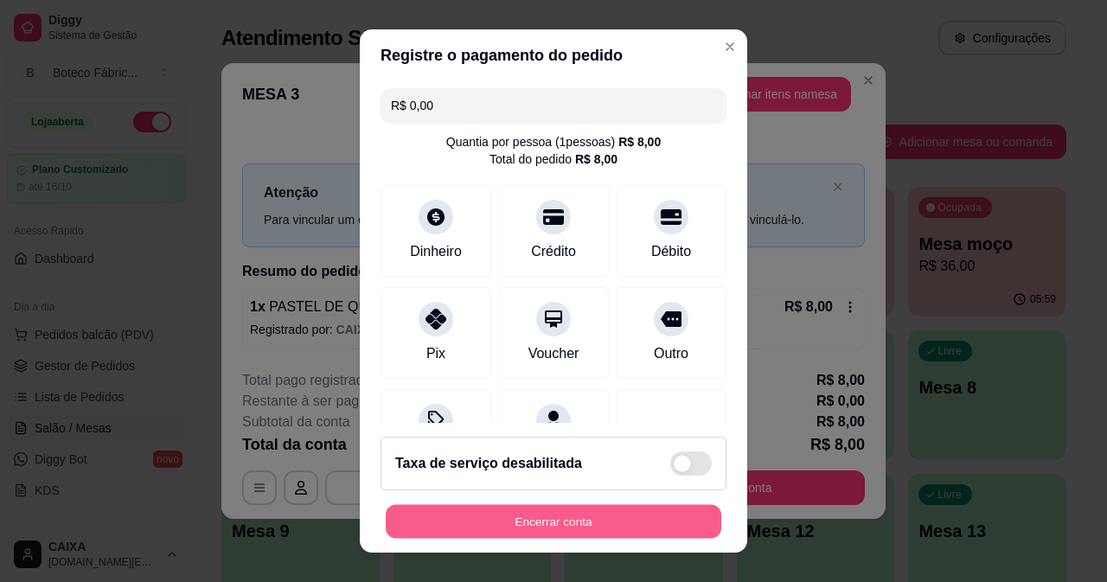
click at [536, 512] on button "Encerrar conta" at bounding box center [554, 522] width 336 height 34
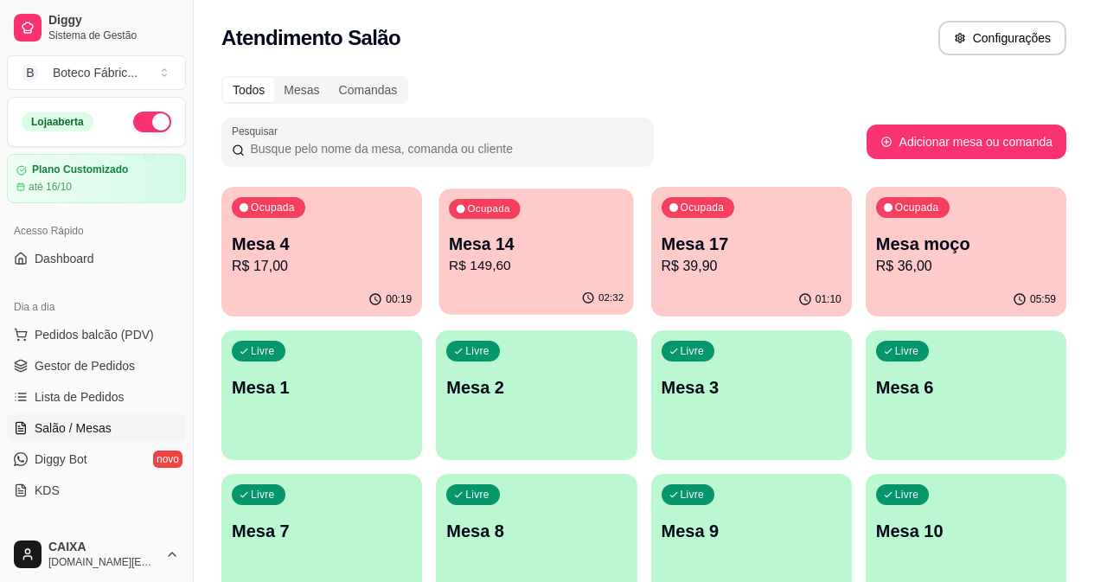
click at [439, 229] on div "Ocupada Mesa 14 R$ 149,60" at bounding box center [536, 235] width 195 height 93
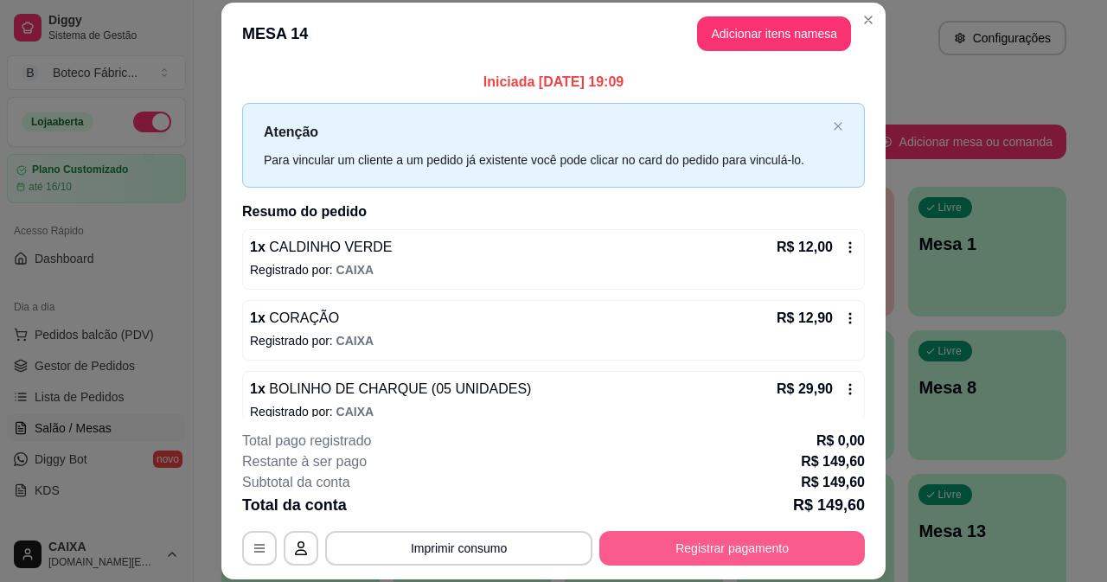
click at [717, 542] on button "Registrar pagamento" at bounding box center [733, 548] width 266 height 35
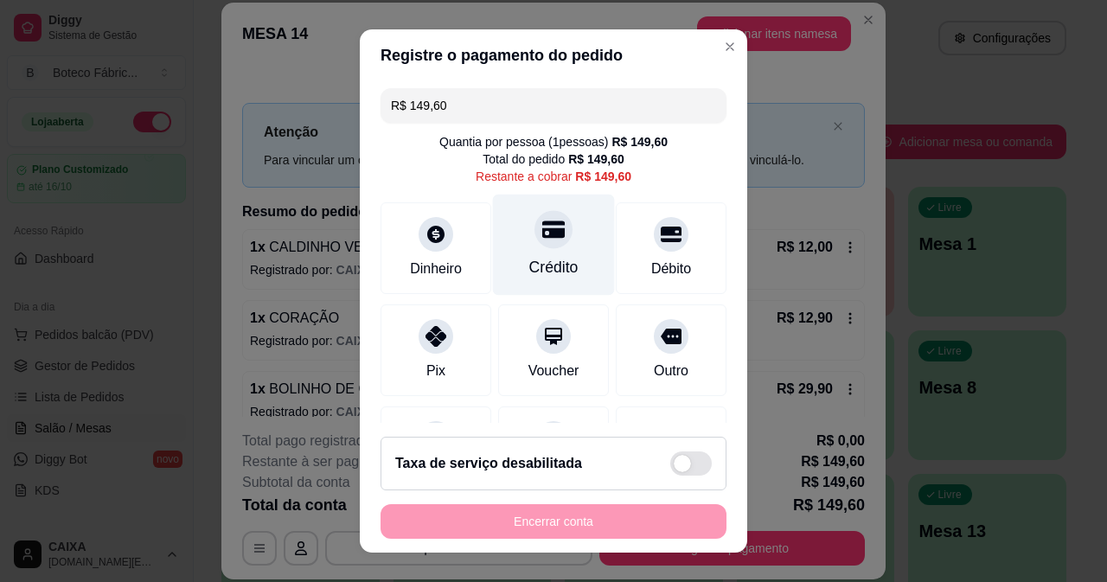
click at [540, 267] on div "Crédito" at bounding box center [553, 267] width 49 height 22
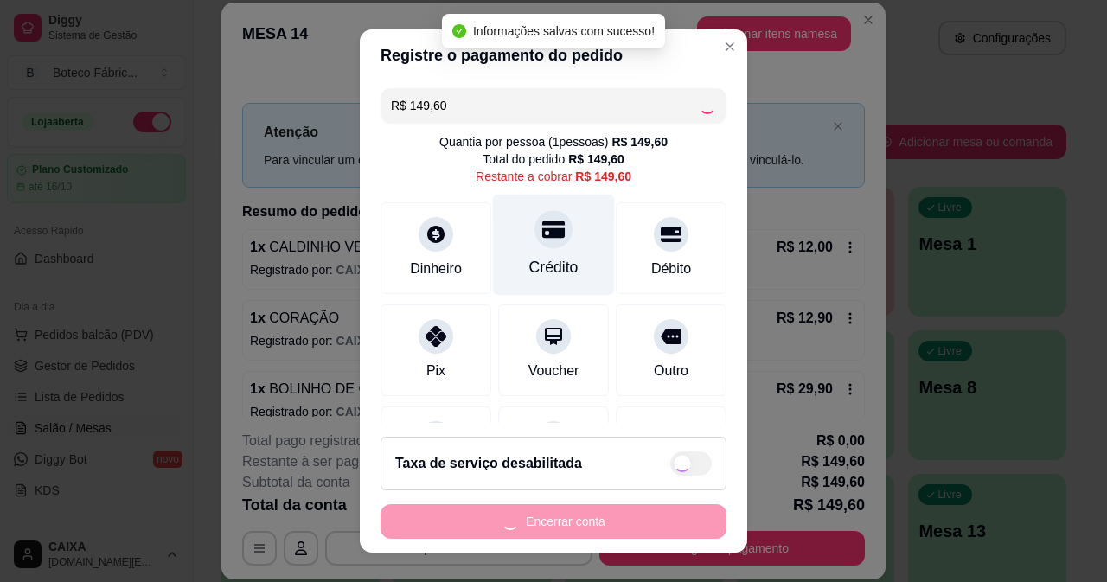
type input "R$ 0,00"
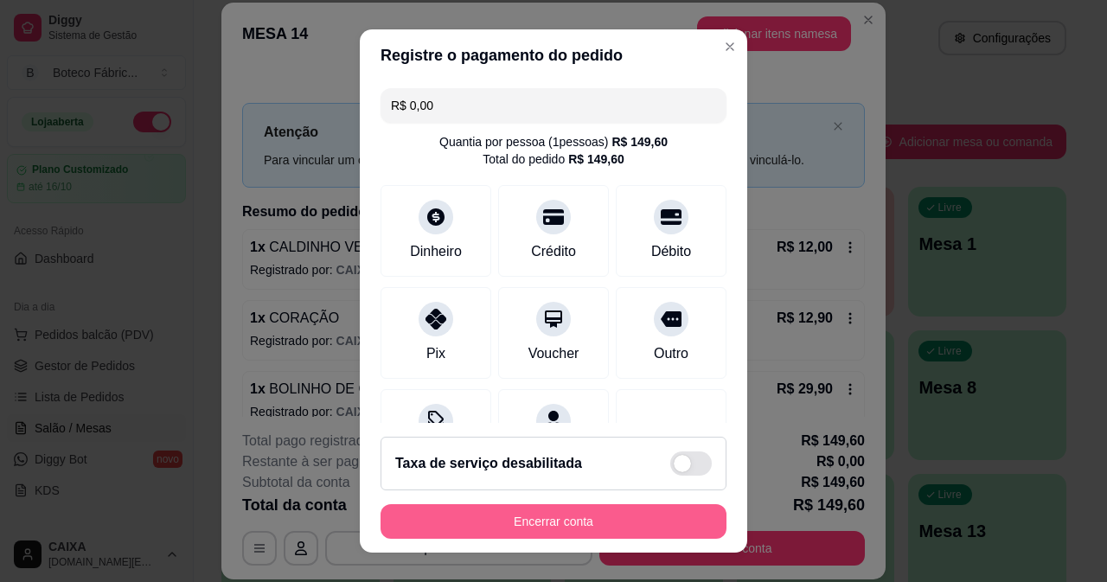
click at [587, 516] on button "Encerrar conta" at bounding box center [554, 521] width 346 height 35
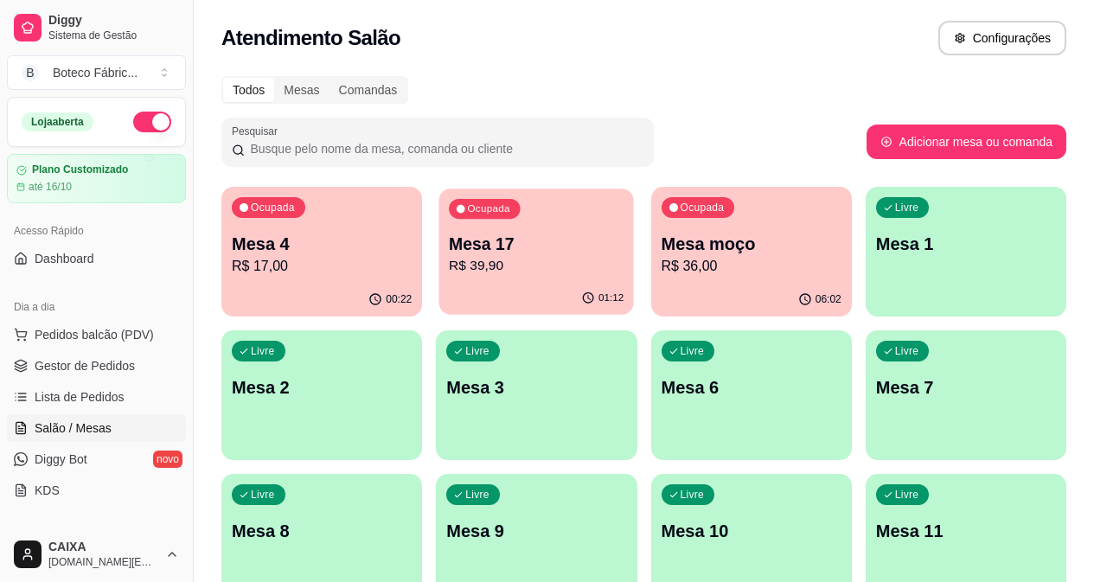
click at [500, 252] on p "Mesa 17" at bounding box center [536, 244] width 175 height 23
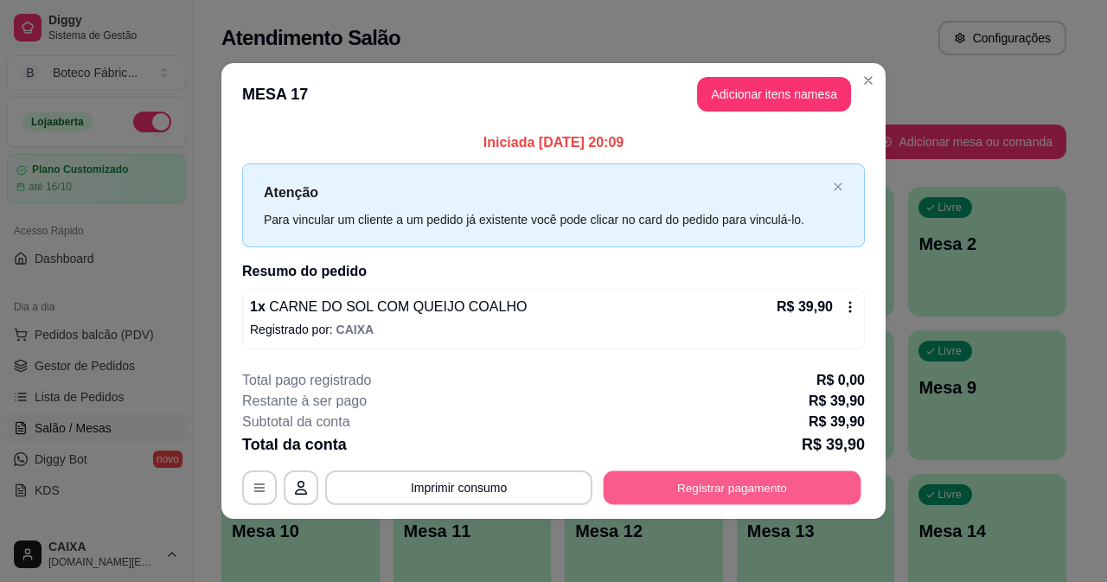
click at [667, 495] on button "Registrar pagamento" at bounding box center [733, 489] width 258 height 34
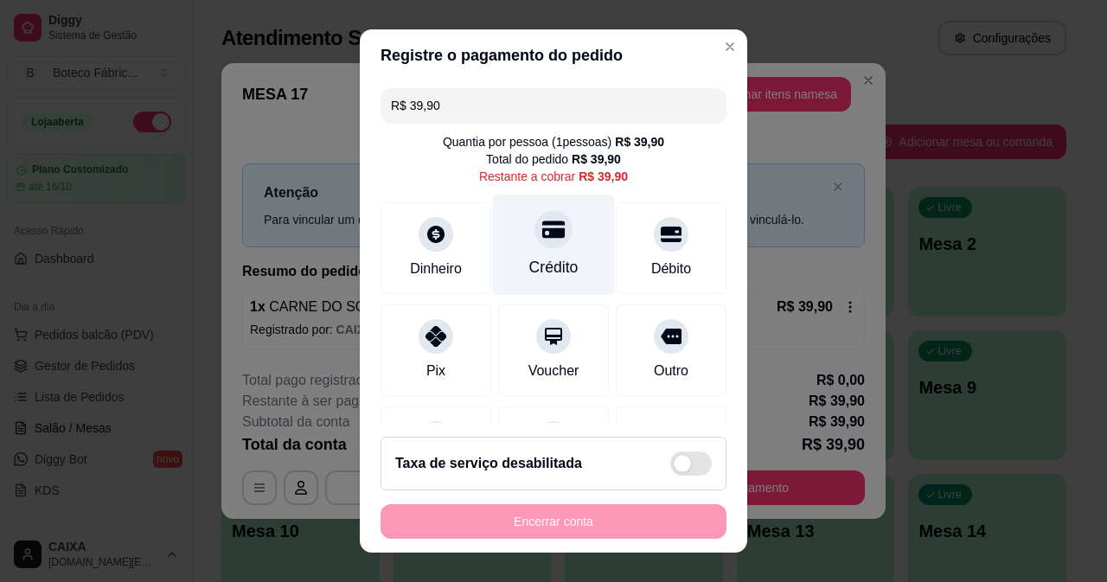
click at [535, 239] on div at bounding box center [554, 229] width 38 height 38
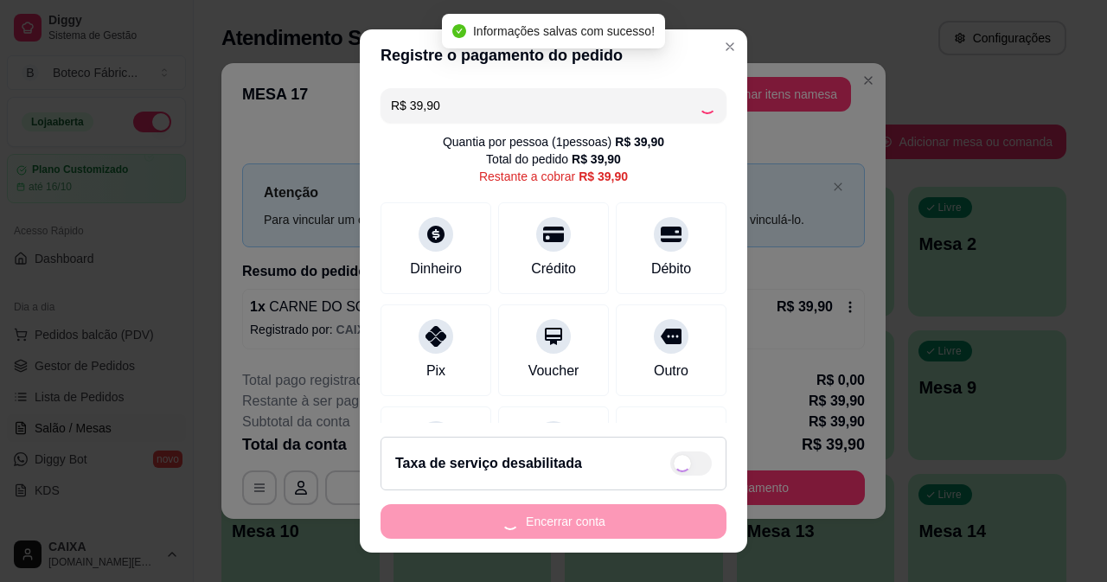
type input "R$ 0,00"
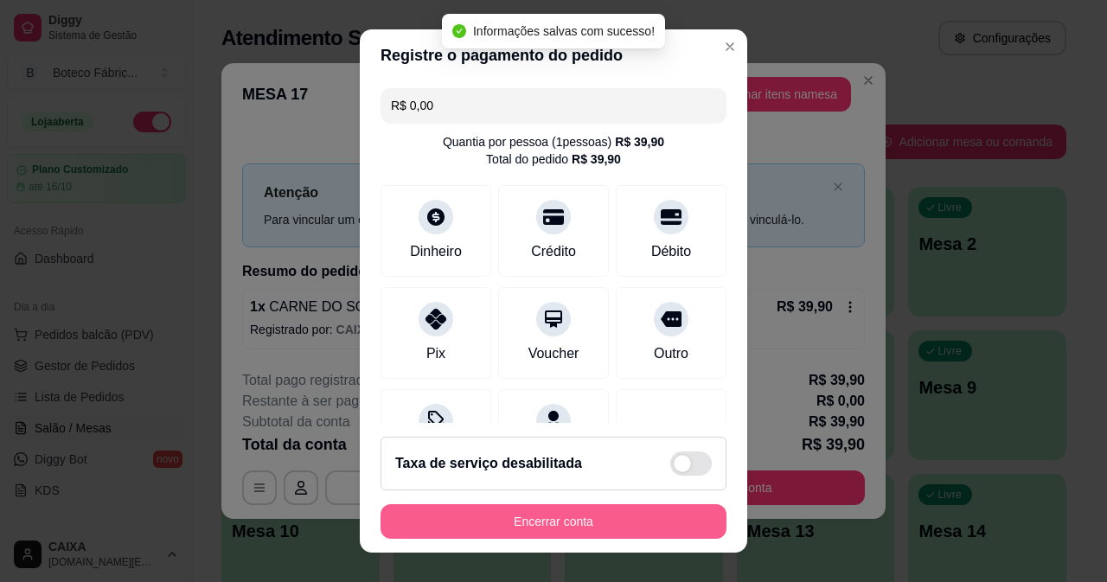
click at [577, 520] on button "Encerrar conta" at bounding box center [554, 521] width 346 height 35
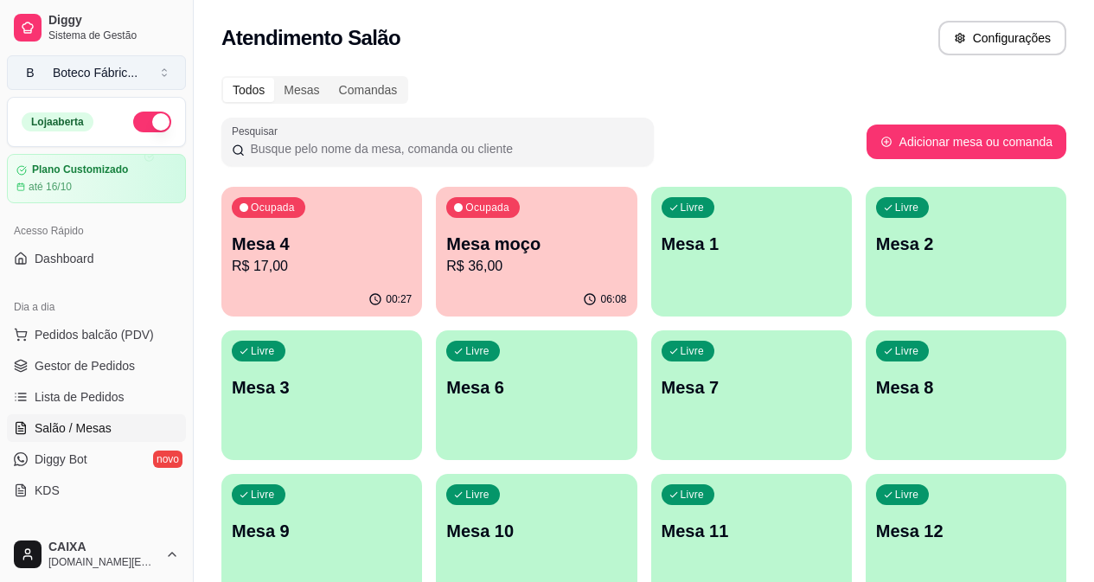
click at [151, 77] on button "B Boteco Fábric ..." at bounding box center [96, 72] width 179 height 35
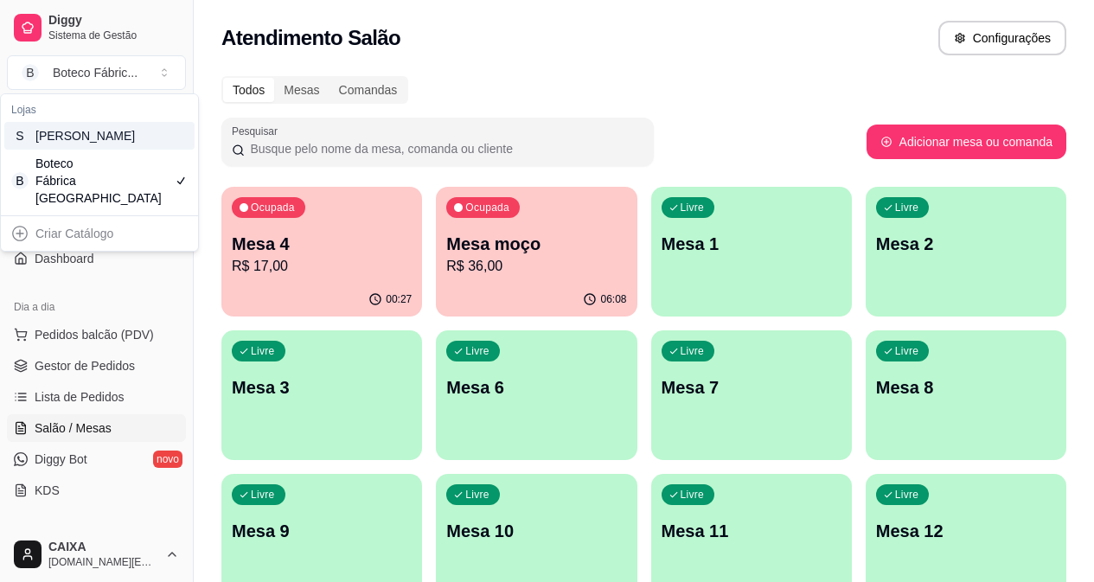
click at [155, 143] on div "S [PERSON_NAME]" at bounding box center [99, 136] width 190 height 28
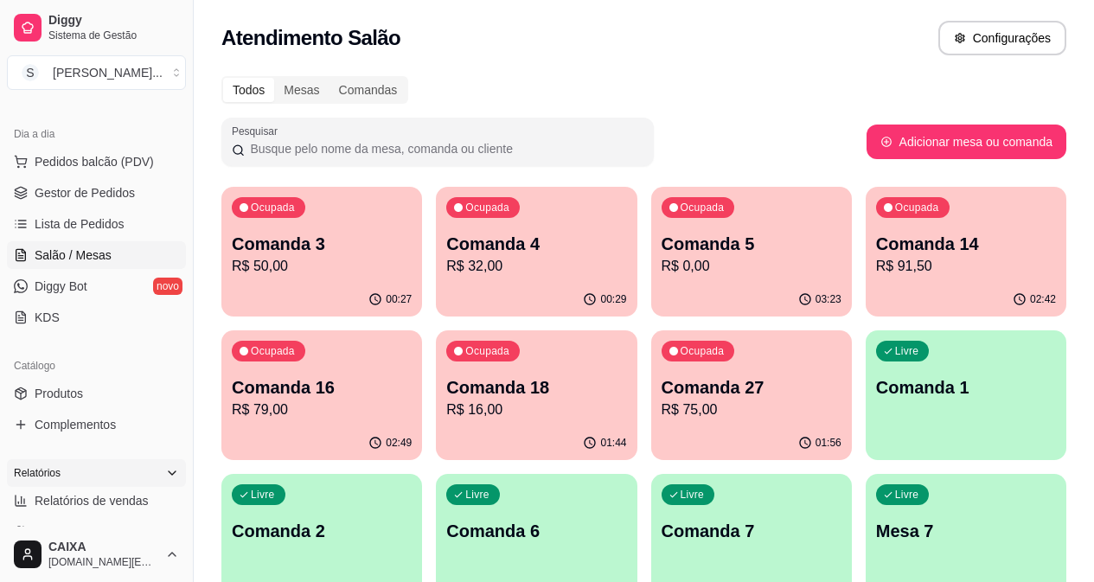
scroll to position [260, 0]
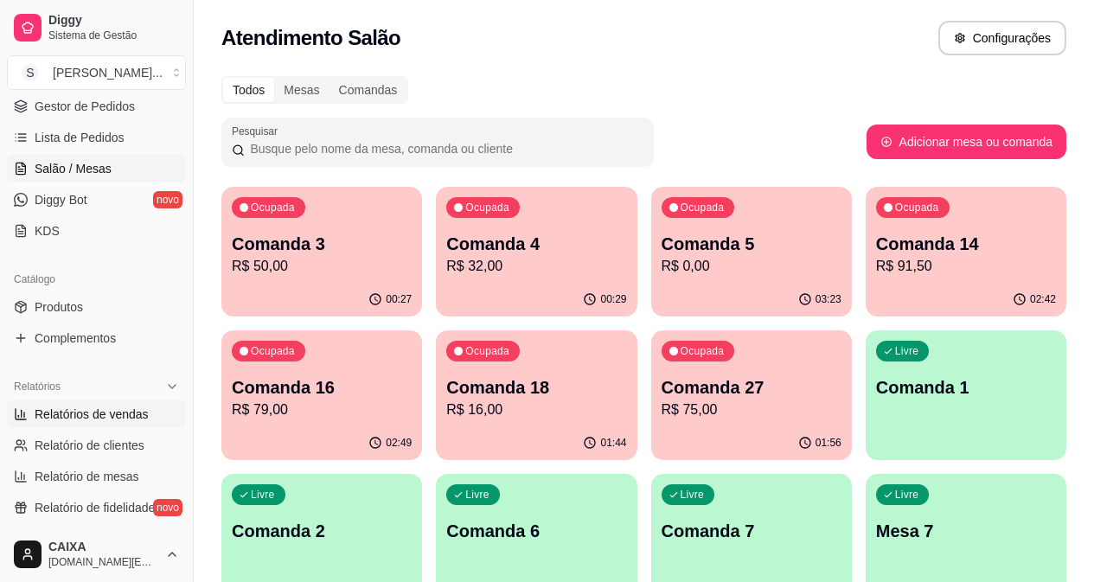
click at [107, 414] on span "Relatórios de vendas" at bounding box center [92, 414] width 114 height 17
select select "ALL"
select select "0"
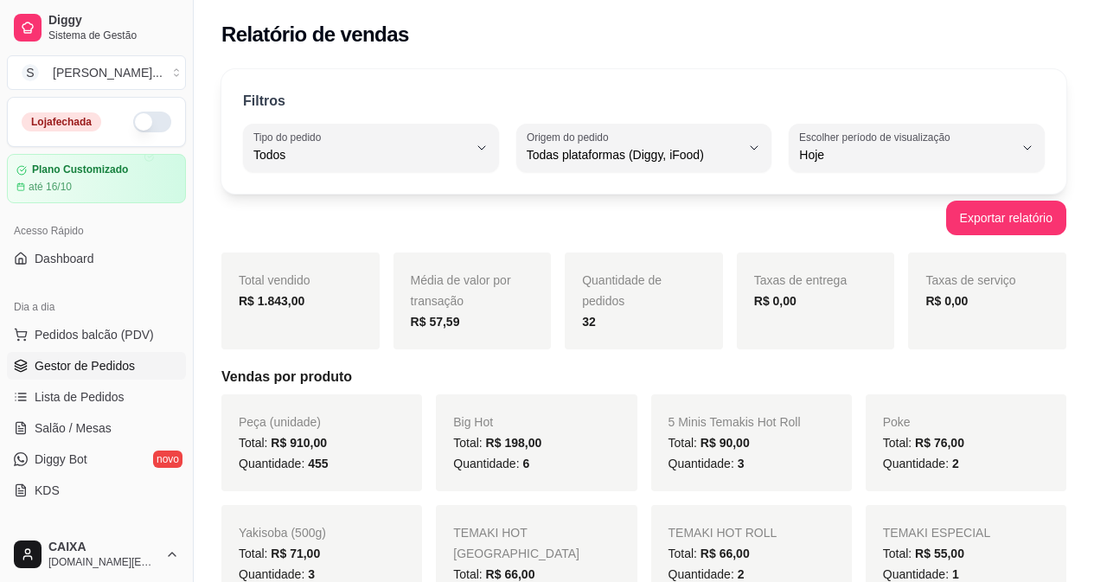
scroll to position [87, 0]
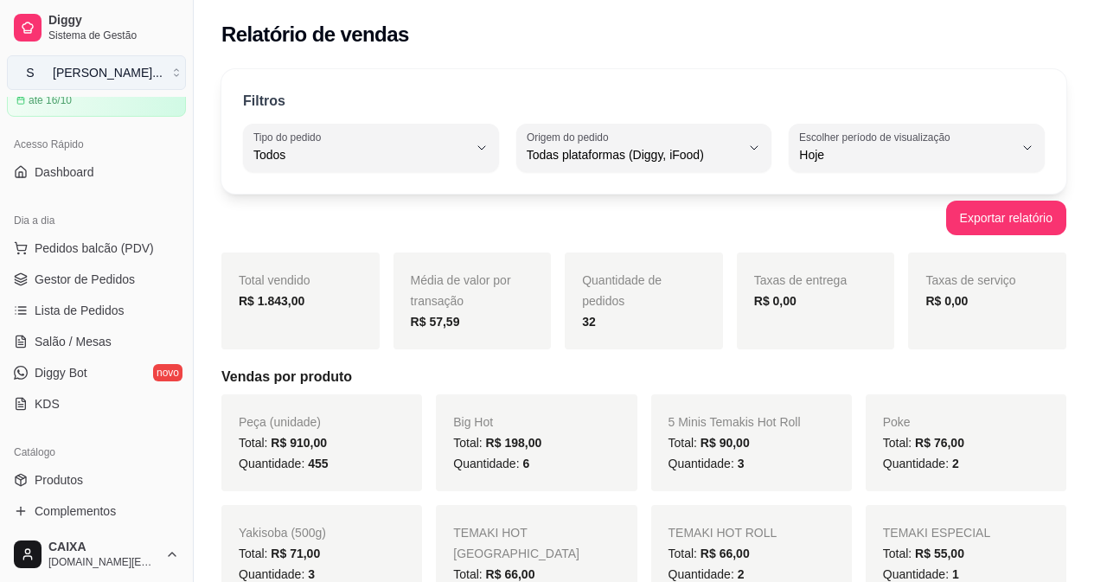
click at [91, 77] on div "[PERSON_NAME] ..." at bounding box center [108, 72] width 110 height 17
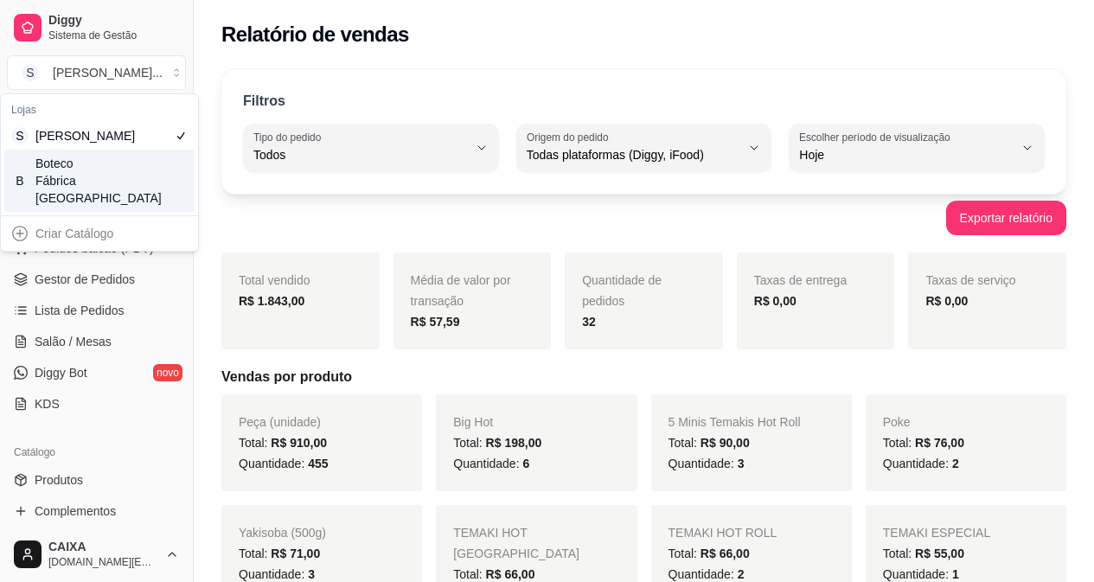
click at [94, 180] on div "Boteco Fábrica [GEOGRAPHIC_DATA]" at bounding box center [74, 181] width 78 height 52
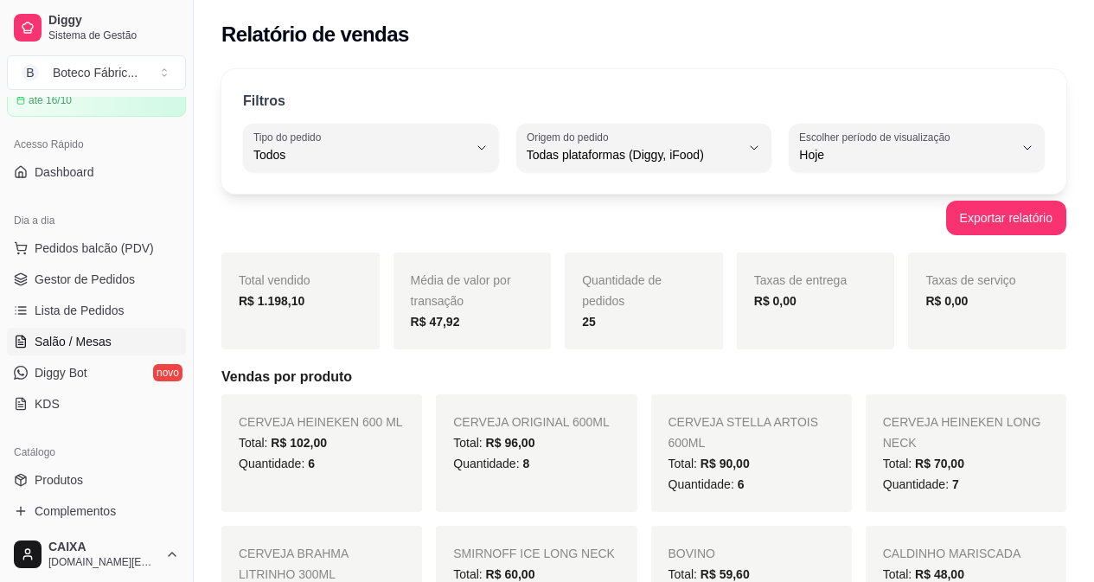
click at [80, 335] on span "Salão / Mesas" at bounding box center [73, 341] width 77 height 17
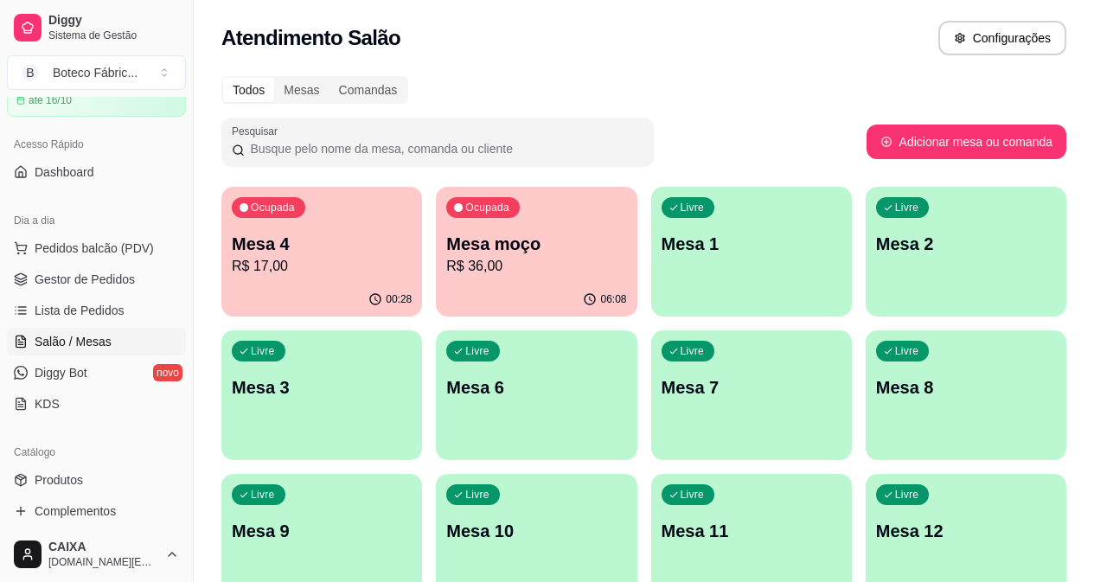
click at [272, 261] on p "R$ 17,00" at bounding box center [322, 266] width 180 height 21
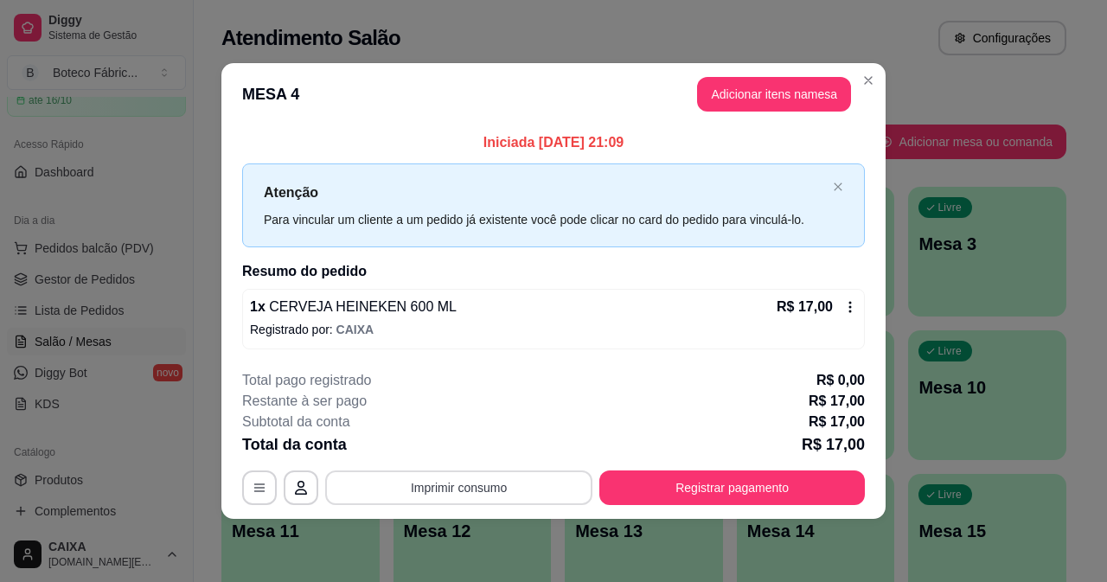
click at [502, 482] on button "Imprimir consumo" at bounding box center [458, 488] width 267 height 35
click at [472, 449] on button "IMPRESSORA" at bounding box center [465, 448] width 125 height 28
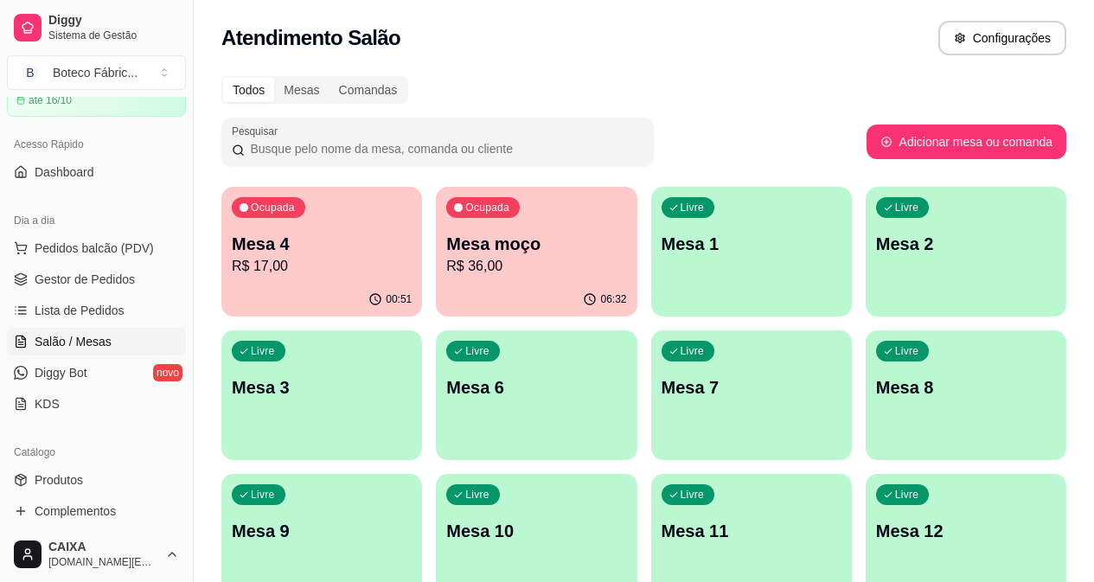
click at [311, 266] on p "R$ 17,00" at bounding box center [322, 266] width 180 height 21
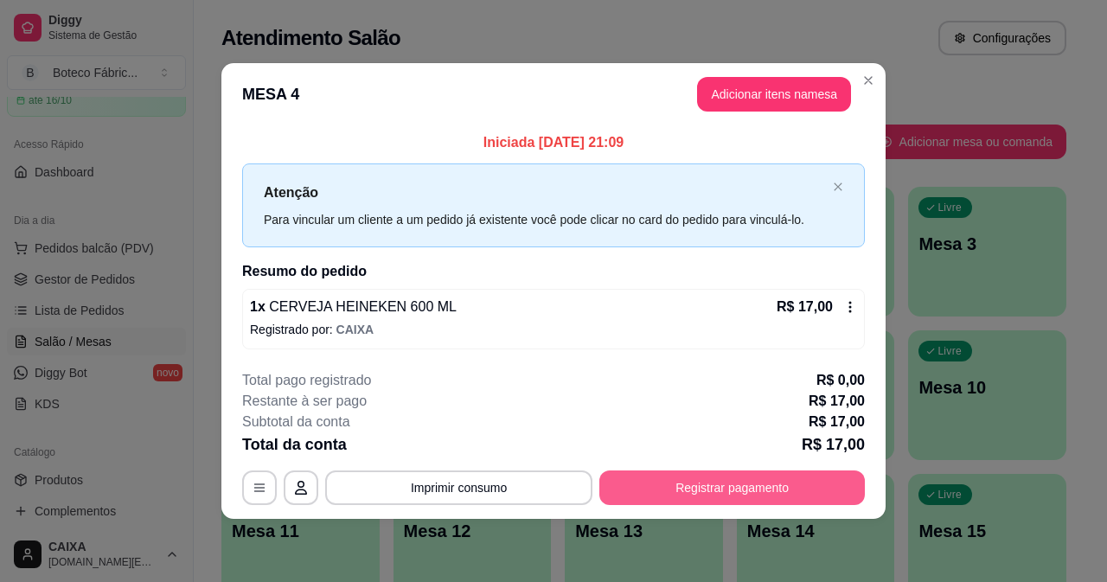
click at [775, 487] on button "Registrar pagamento" at bounding box center [733, 488] width 266 height 35
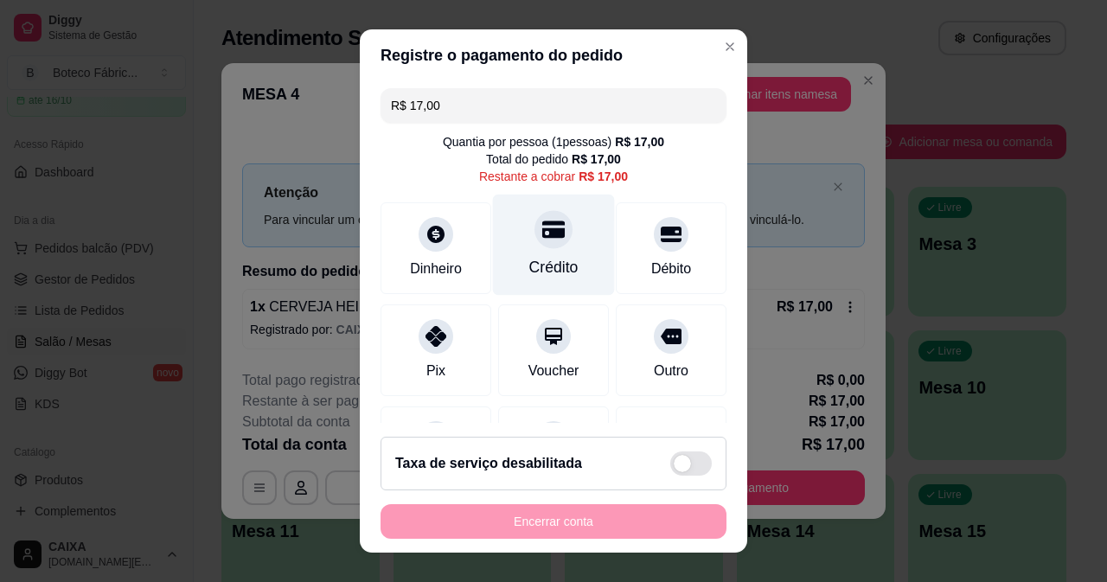
click at [542, 240] on icon at bounding box center [553, 229] width 22 height 22
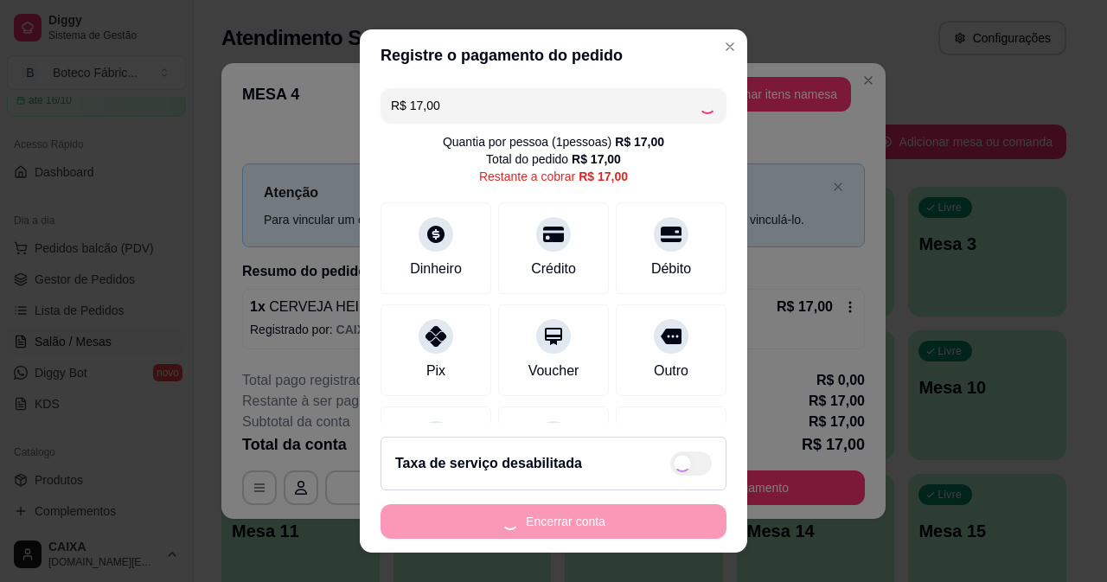
type input "R$ 0,00"
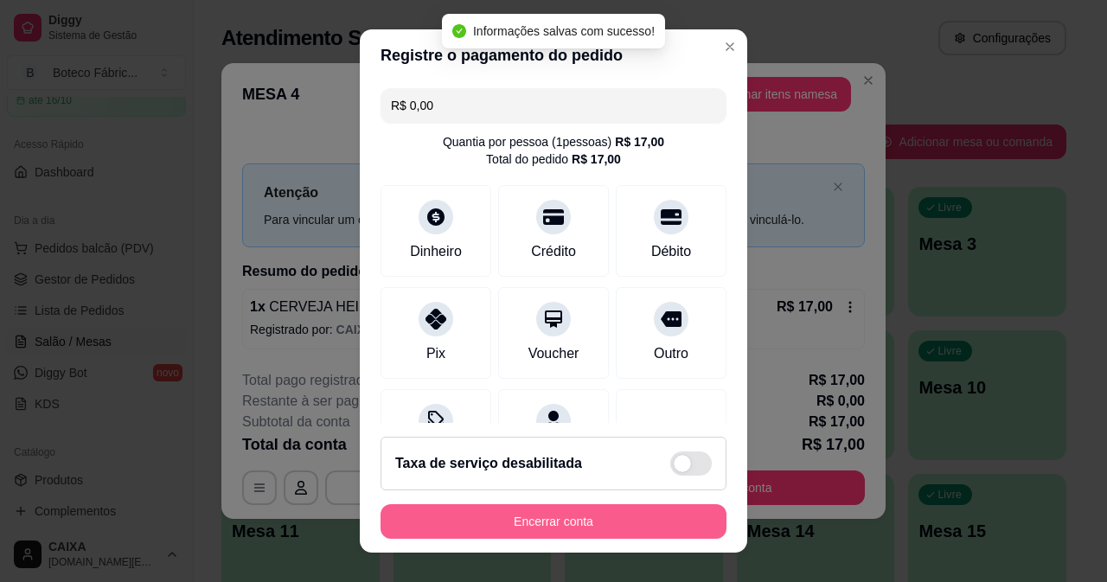
click at [597, 516] on button "Encerrar conta" at bounding box center [554, 521] width 346 height 35
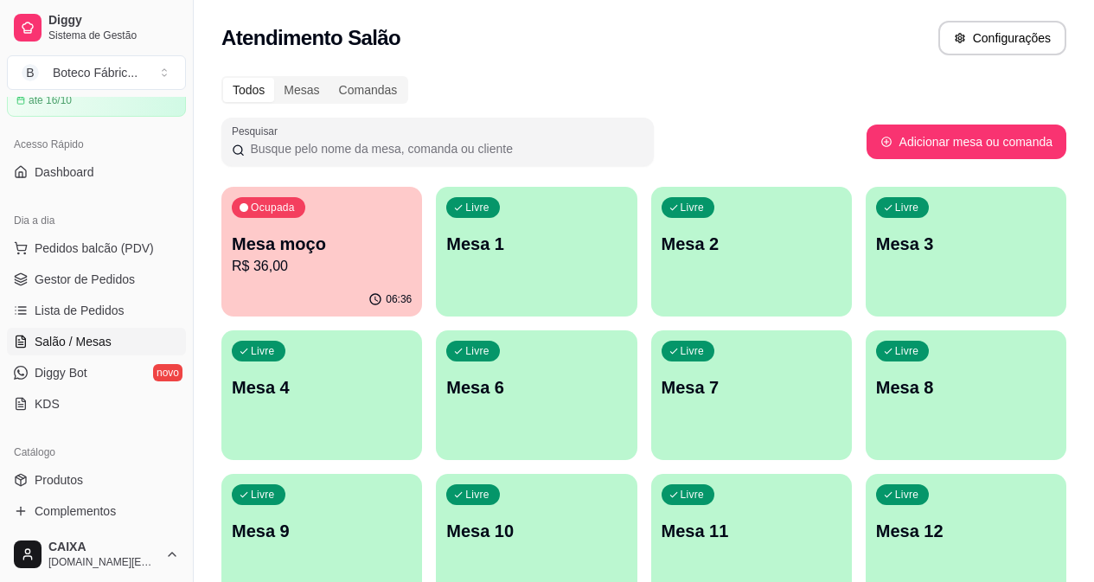
click at [351, 274] on p "R$ 36,00" at bounding box center [322, 266] width 180 height 21
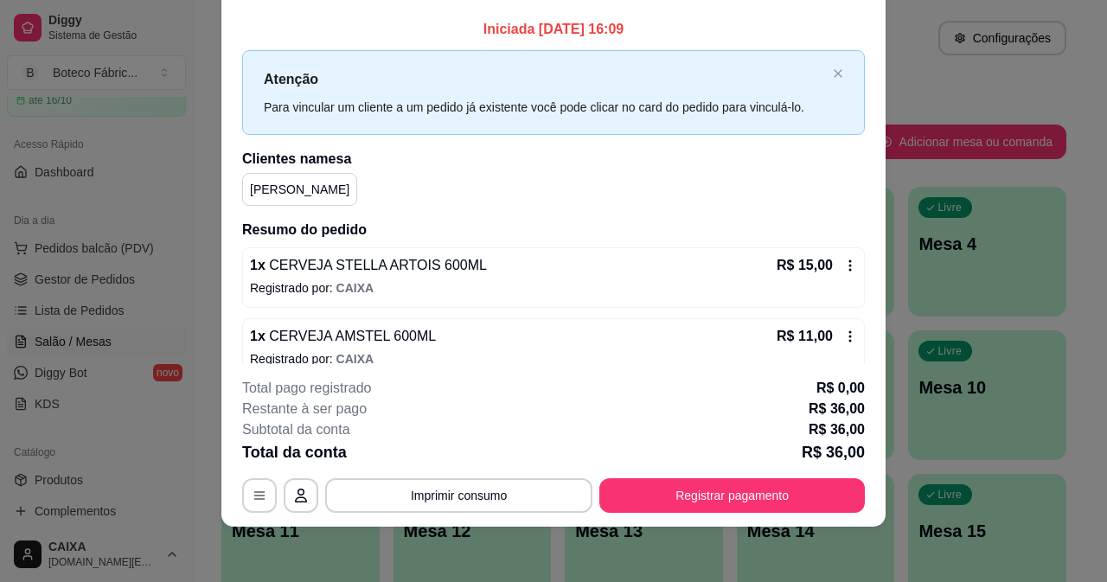
click at [844, 261] on icon at bounding box center [851, 266] width 14 height 14
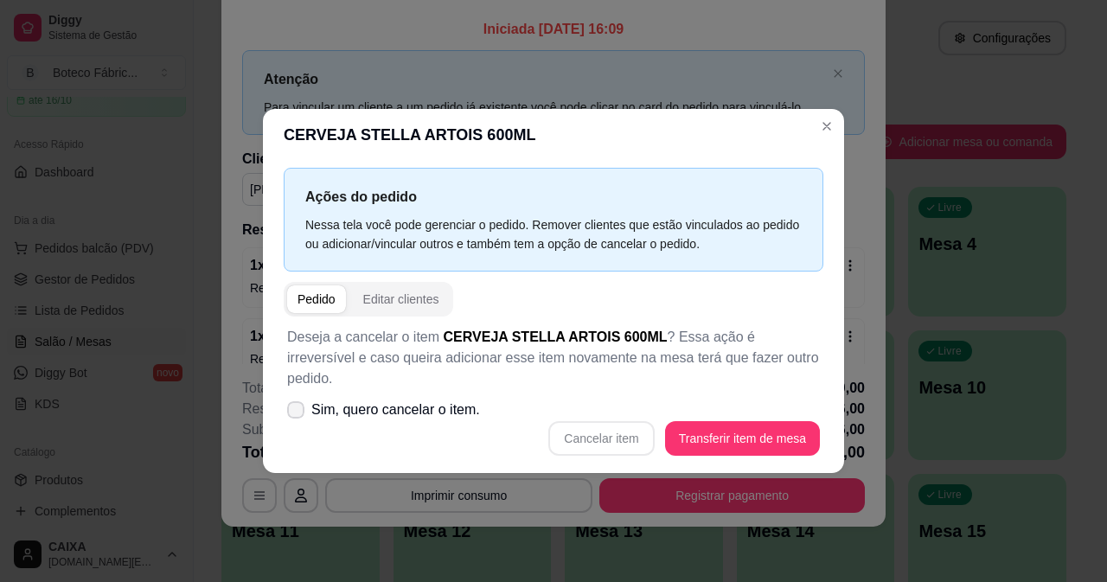
click at [295, 405] on icon at bounding box center [296, 410] width 14 height 10
click at [295, 413] on input "Sim, quero cancelar o item." at bounding box center [291, 418] width 11 height 11
checkbox input "true"
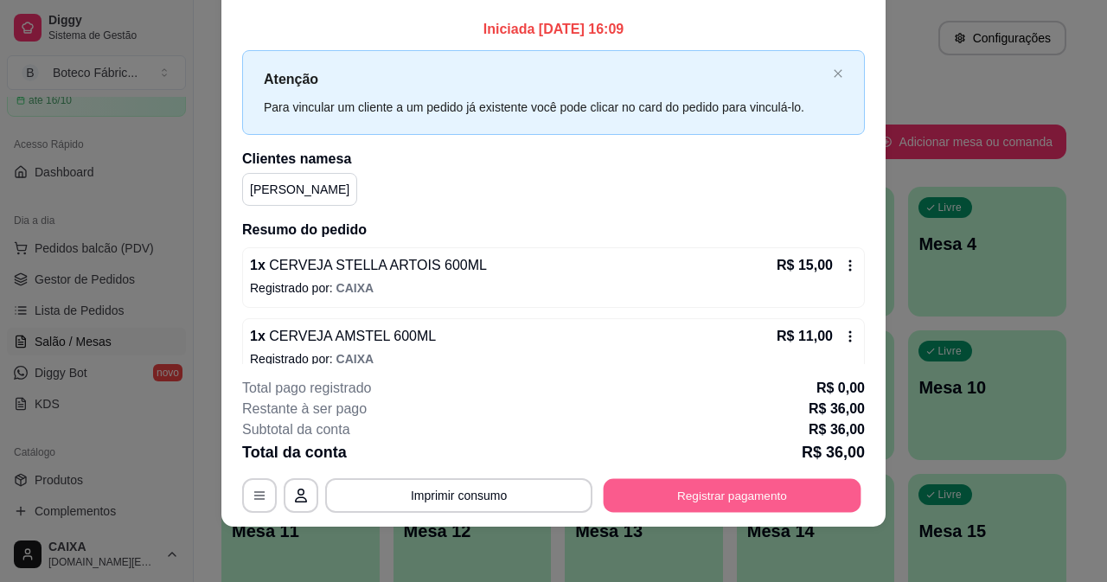
click at [642, 496] on button "Registrar pagamento" at bounding box center [733, 495] width 258 height 34
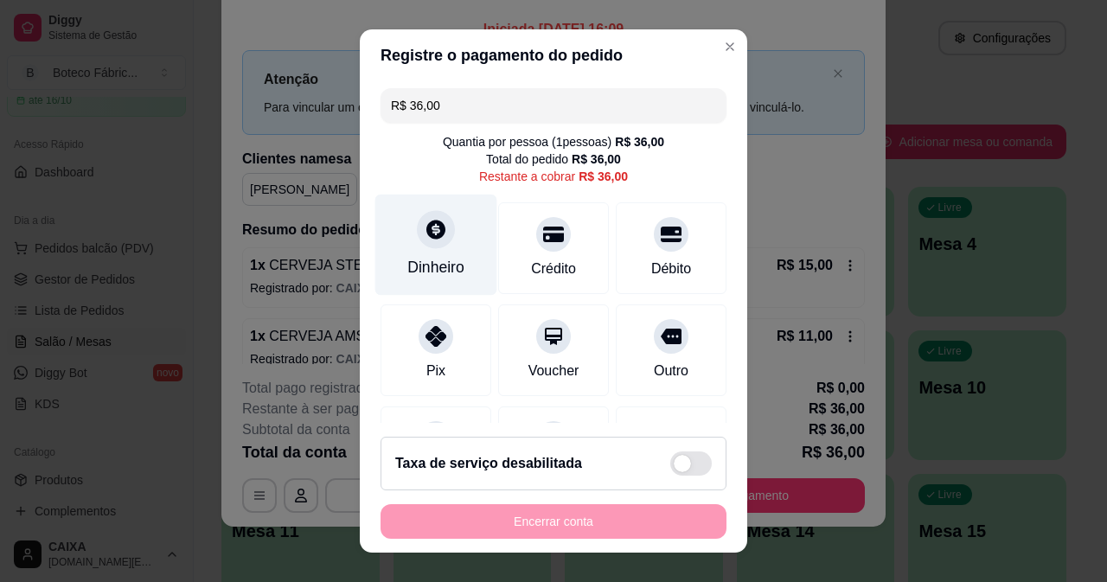
click at [433, 256] on div "Dinheiro" at bounding box center [435, 267] width 57 height 22
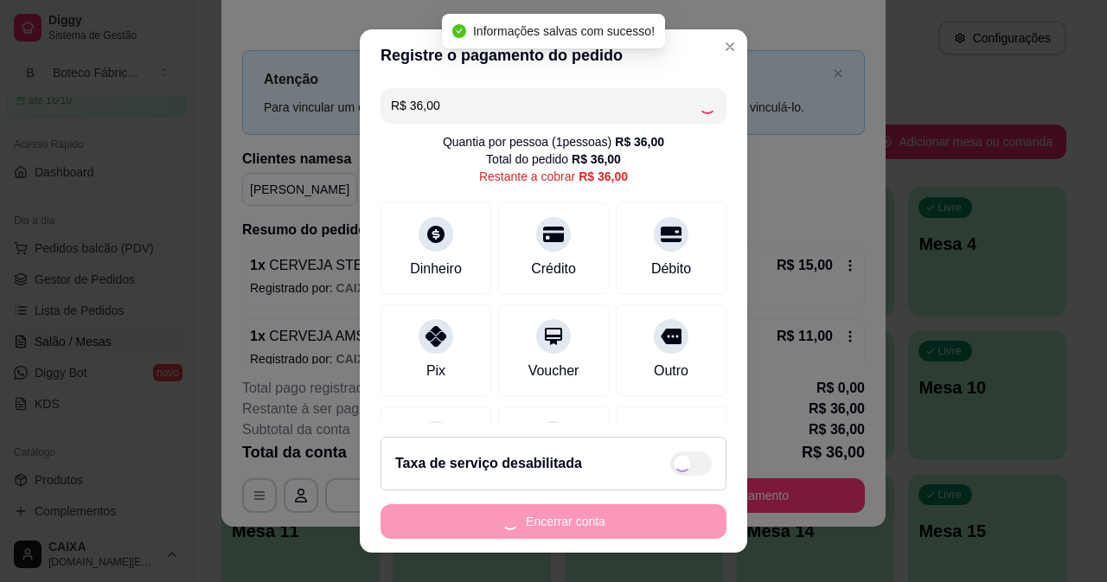
type input "R$ 0,00"
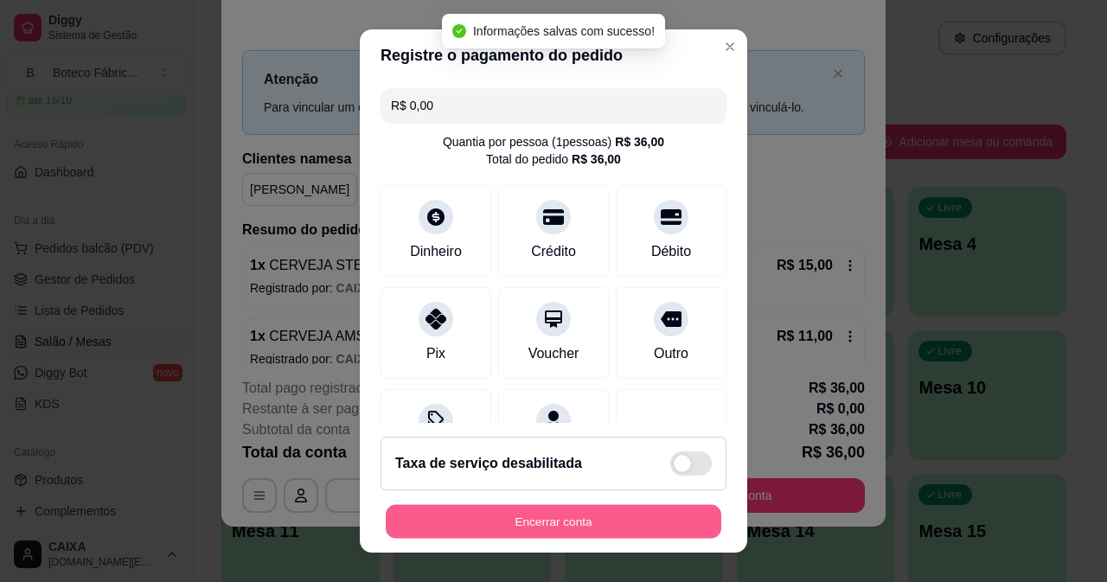
click at [634, 512] on button "Encerrar conta" at bounding box center [554, 522] width 336 height 34
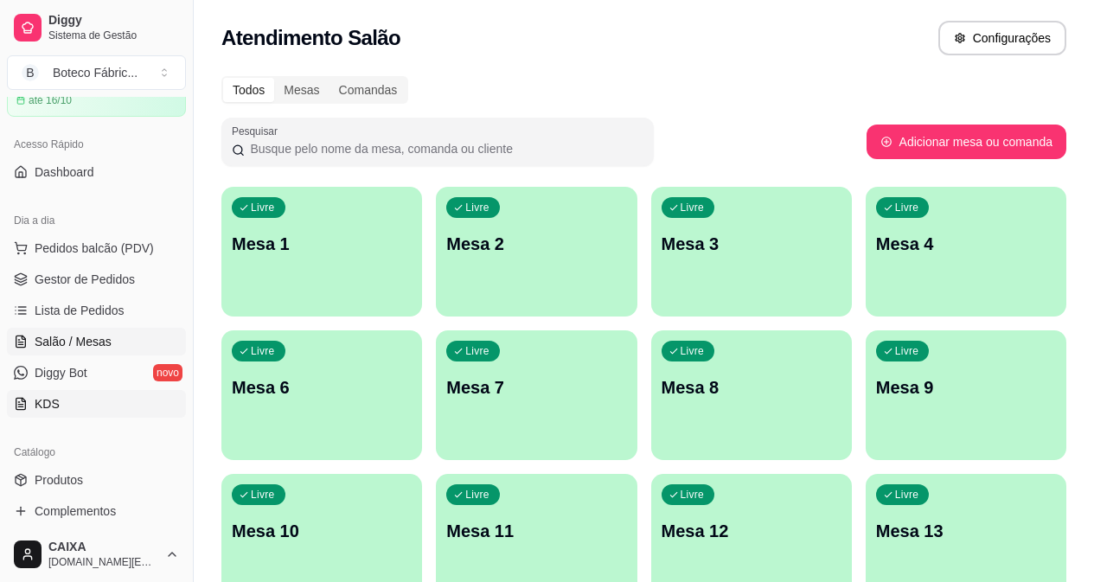
scroll to position [260, 0]
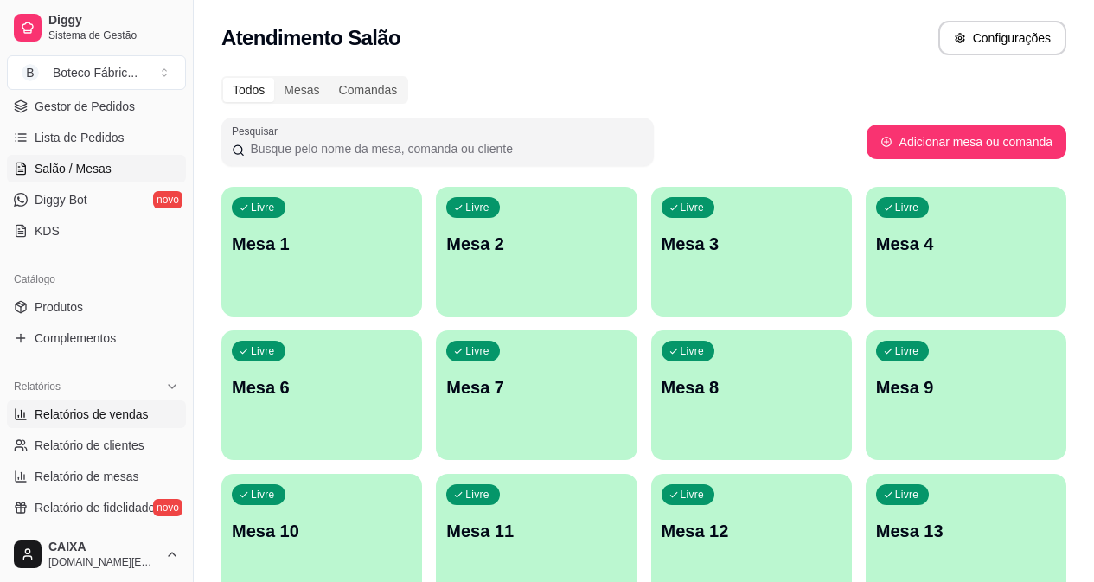
click at [97, 414] on span "Relatórios de vendas" at bounding box center [92, 414] width 114 height 17
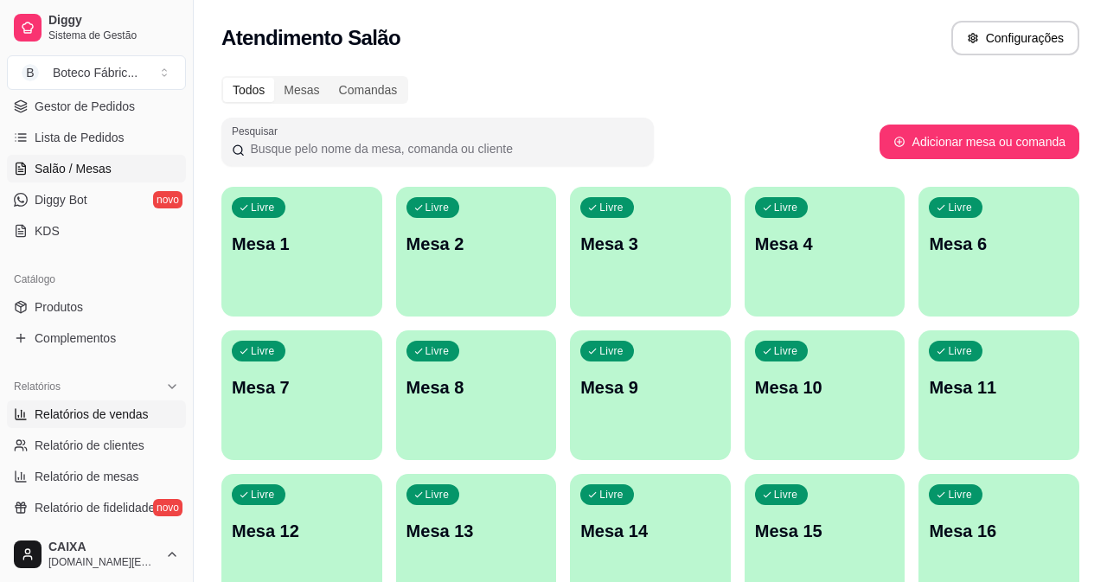
select select "ALL"
select select "0"
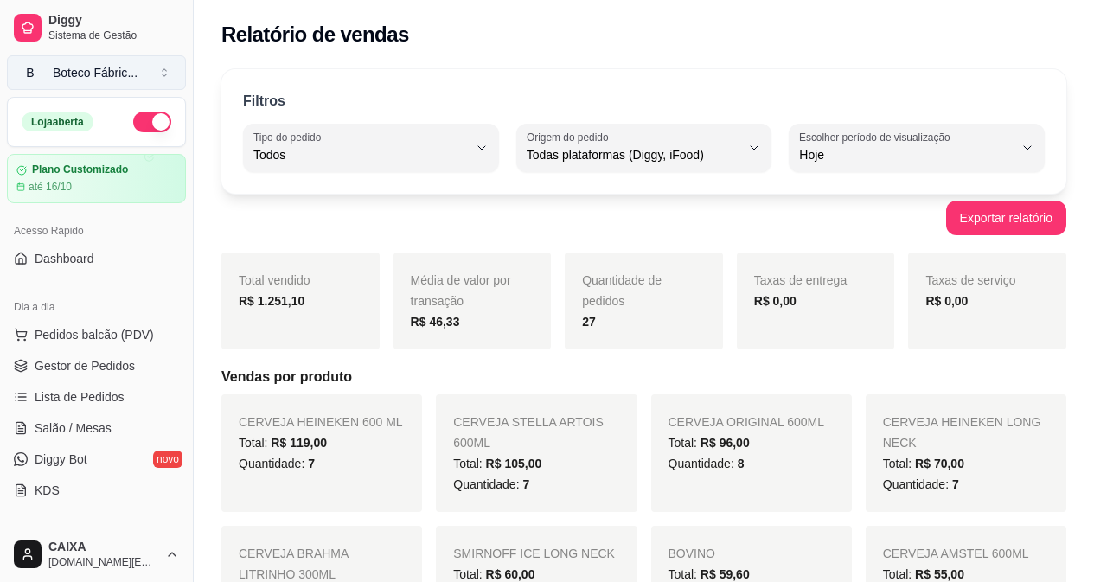
click at [141, 72] on button "B Boteco Fábric ..." at bounding box center [96, 72] width 179 height 35
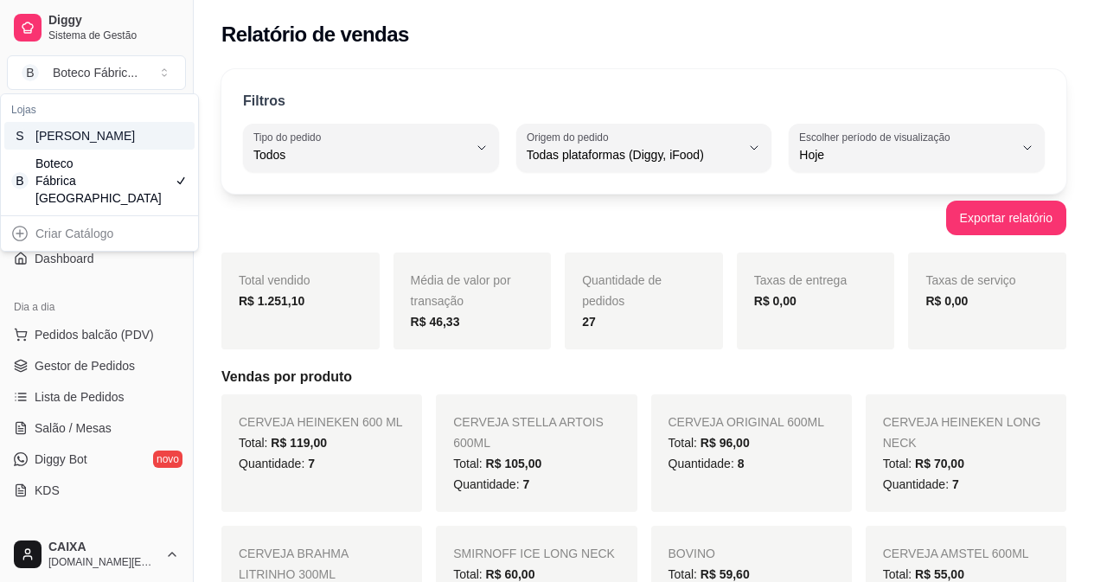
click at [123, 148] on div "S [PERSON_NAME]" at bounding box center [99, 136] width 190 height 28
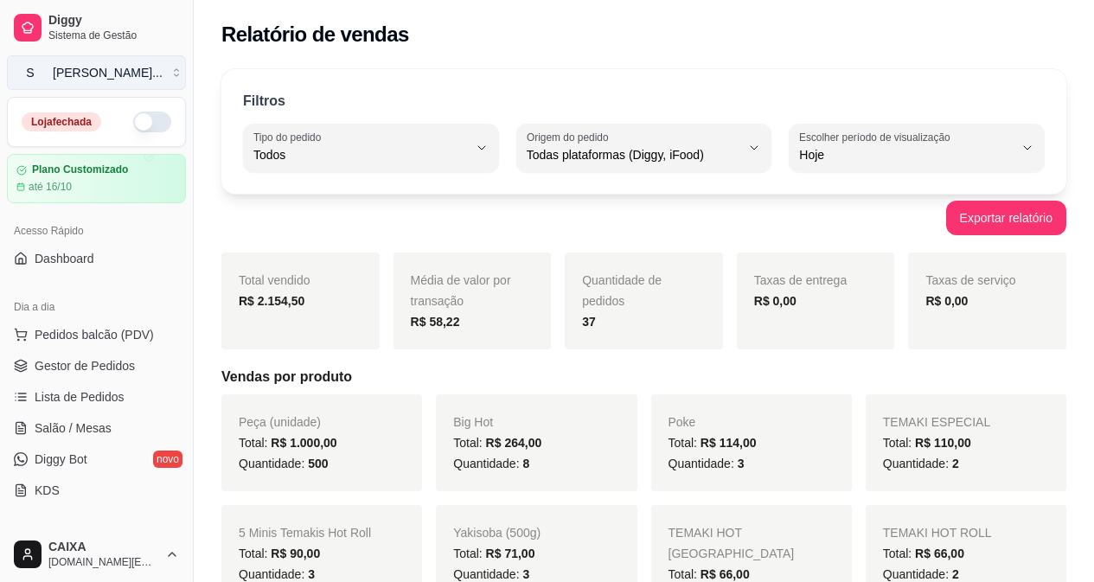
click at [120, 73] on div "[PERSON_NAME] ..." at bounding box center [108, 72] width 110 height 17
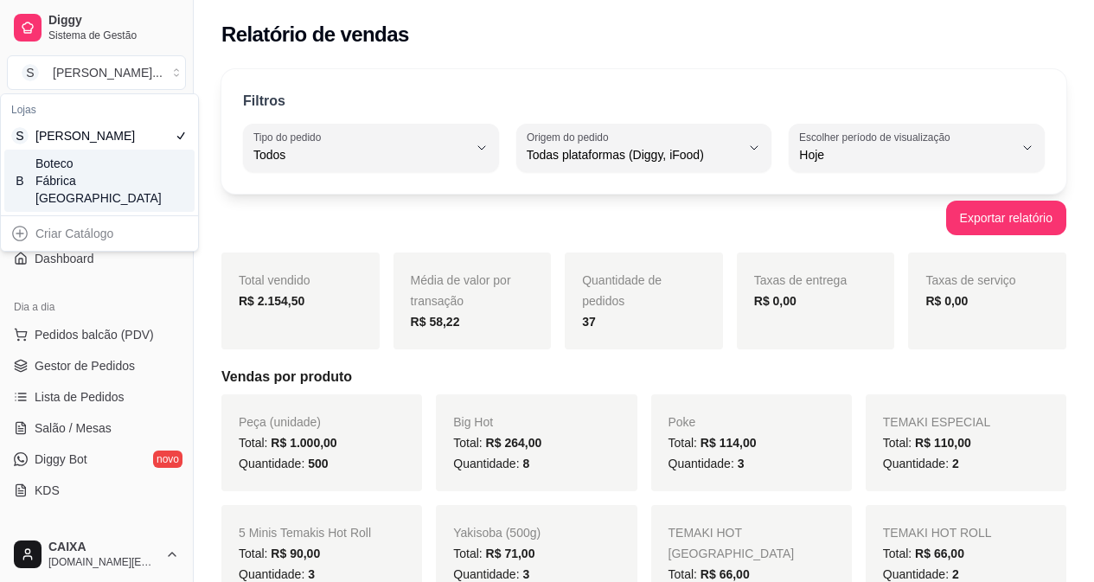
click at [113, 190] on div "B Boteco Fábrica Steak House" at bounding box center [99, 181] width 190 height 62
